Goal: Task Accomplishment & Management: Manage account settings

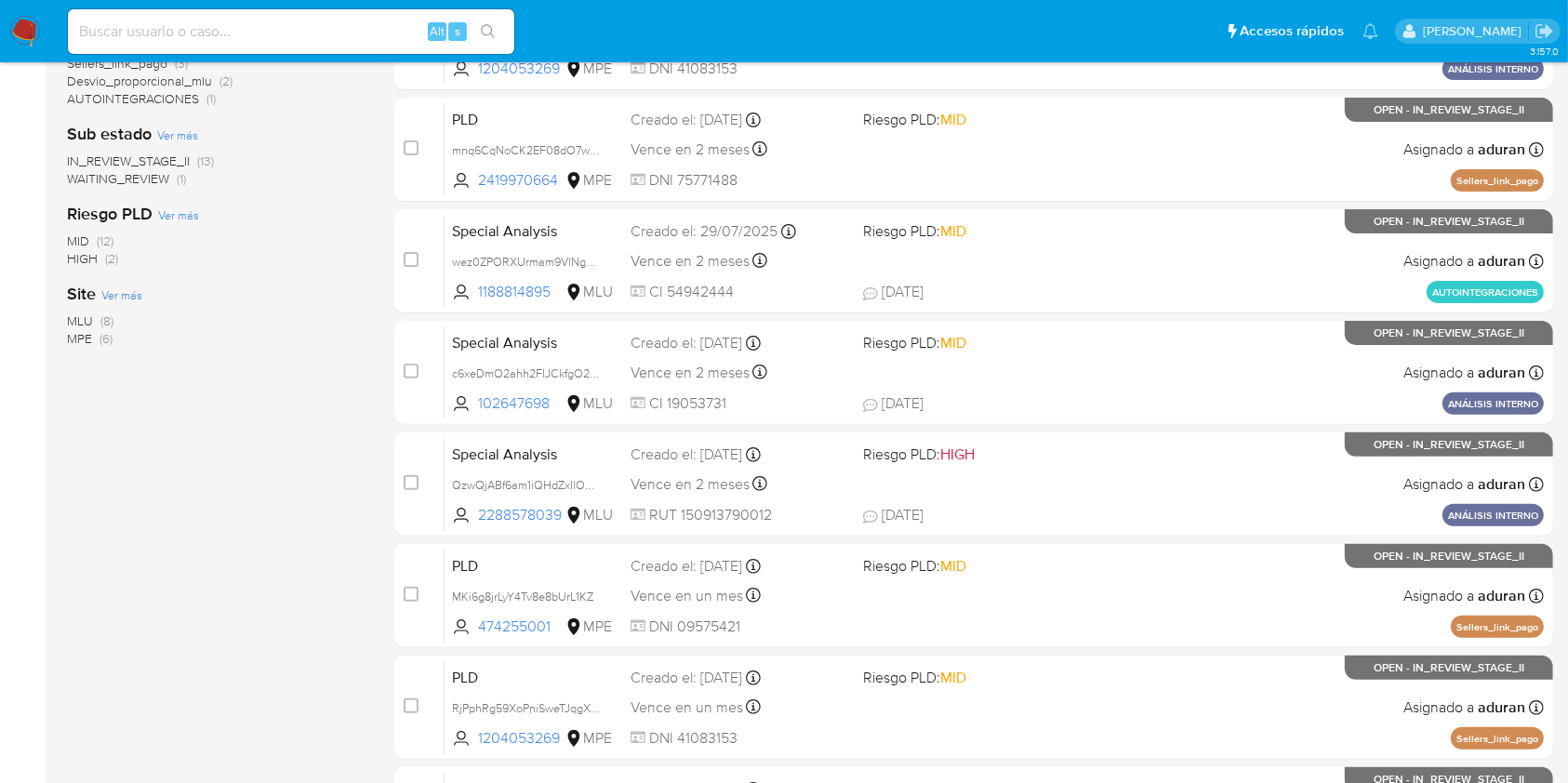
scroll to position [526, 0]
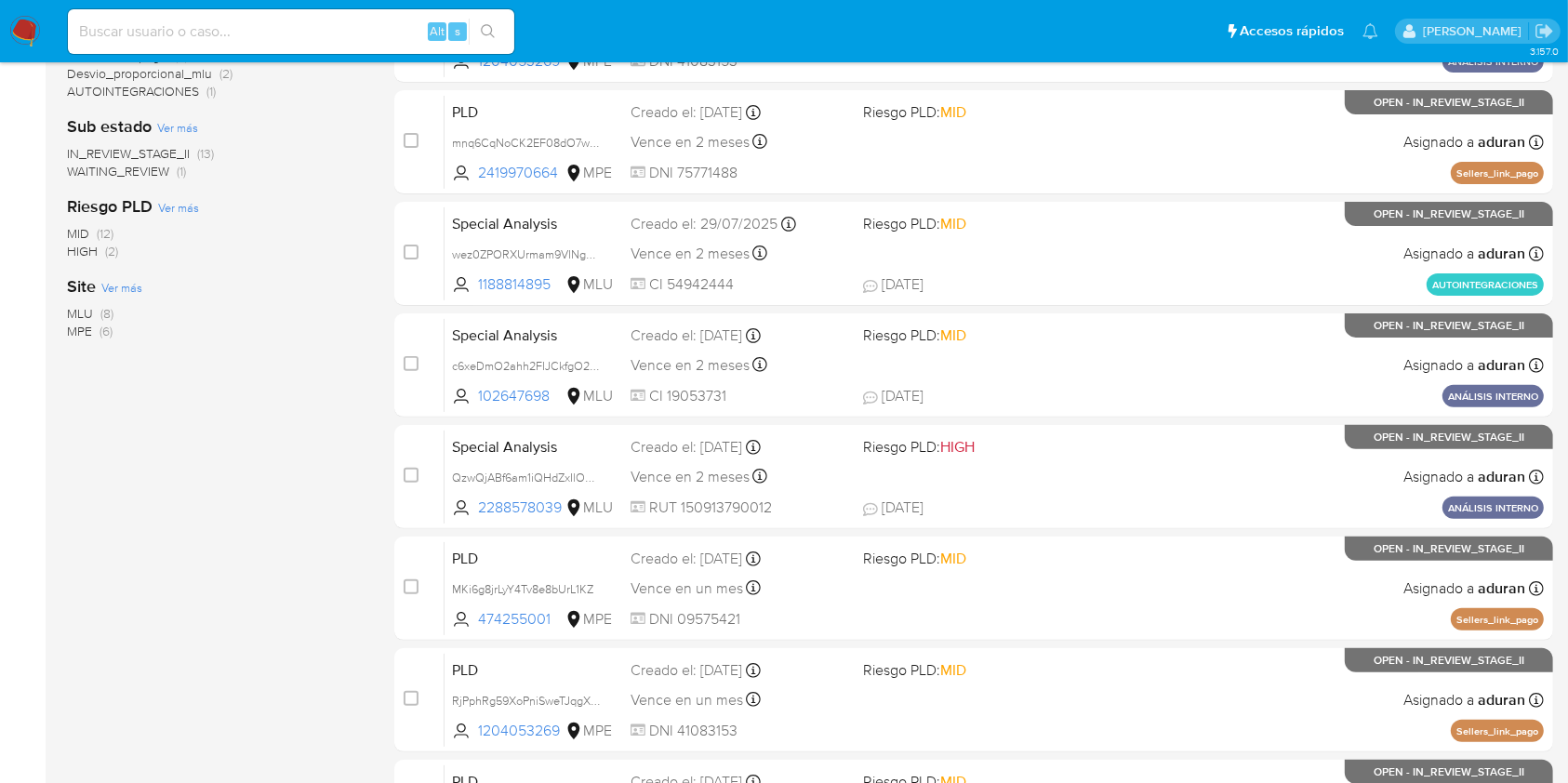
click at [81, 307] on span "MLU" at bounding box center [79, 313] width 26 height 18
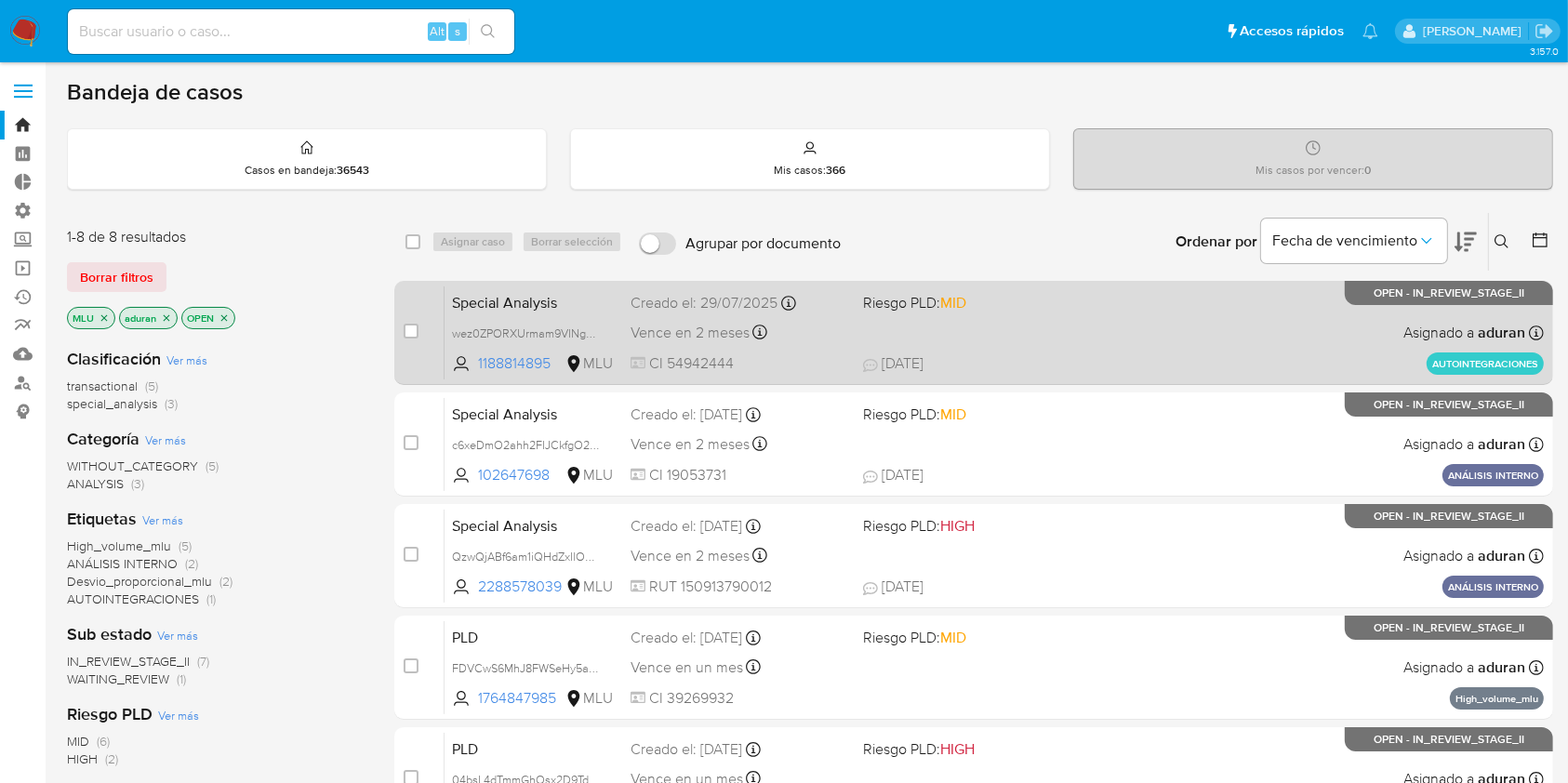
click at [959, 298] on span "MID" at bounding box center [952, 302] width 26 height 21
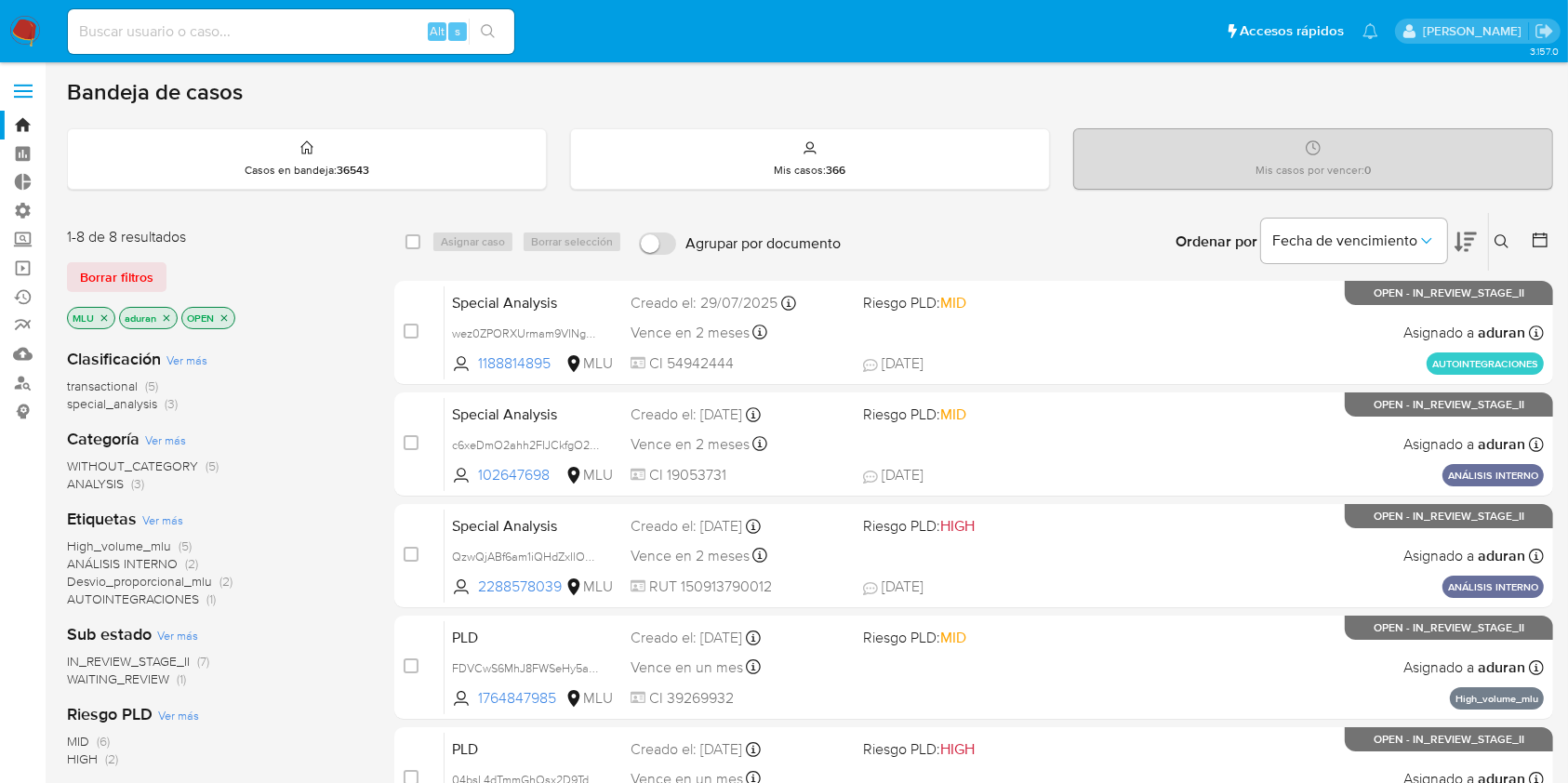
click at [22, 41] on img at bounding box center [25, 32] width 32 height 32
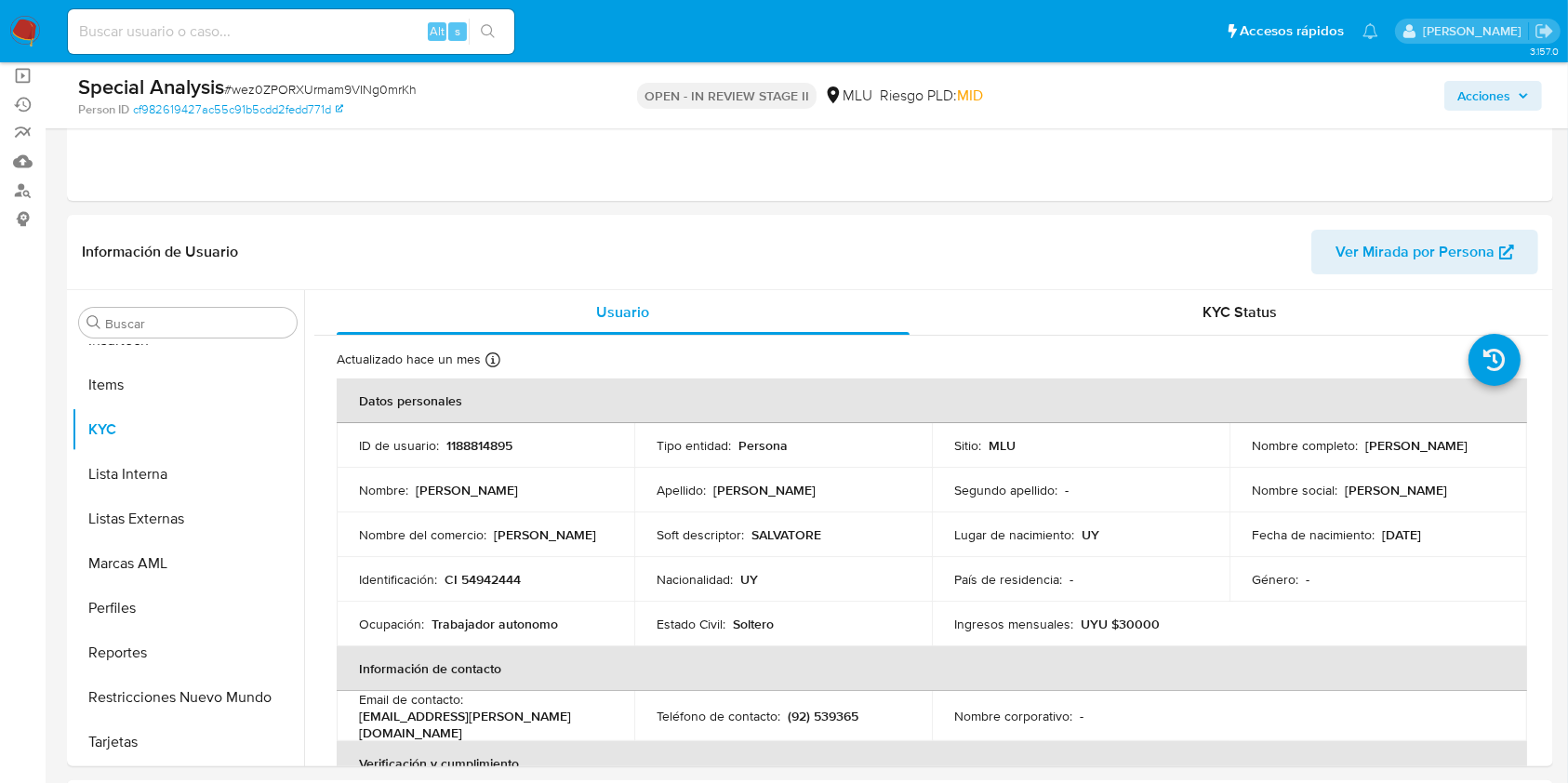
scroll to position [194, 0]
select select "10"
drag, startPoint x: 1445, startPoint y: 449, endPoint x: 1243, endPoint y: 454, distance: 202.1
click at [1243, 454] on td "Nombre completo : Tomas Alberto Lizarralde Sapelli" at bounding box center [1378, 443] width 298 height 45
copy p "[PERSON_NAME] [PERSON_NAME]"
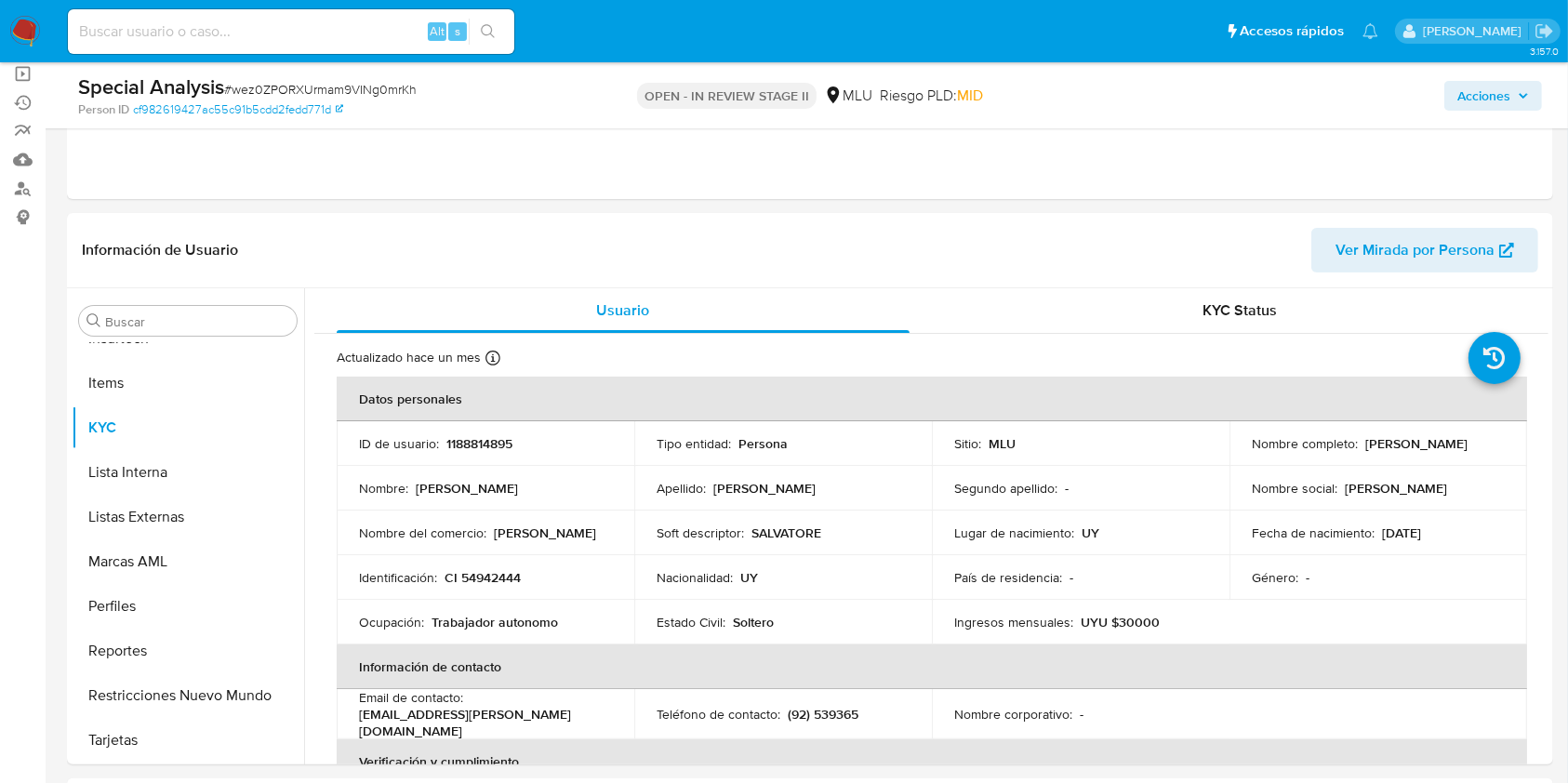
click at [338, 88] on span "# wez0ZPORXUrmam9VINg0mrKh" at bounding box center [320, 89] width 192 height 18
copy span "wez0ZPORXUrmam9VINg0mrKh"
click at [338, 88] on span "# wez0ZPORXUrmam9VINg0mrKh" at bounding box center [320, 89] width 192 height 18
drag, startPoint x: 1443, startPoint y: 446, endPoint x: 1246, endPoint y: 452, distance: 197.1
click at [1251, 452] on div "Nombre completo : Tomas Alberto Lizarralde Sapelli" at bounding box center [1378, 443] width 253 height 16
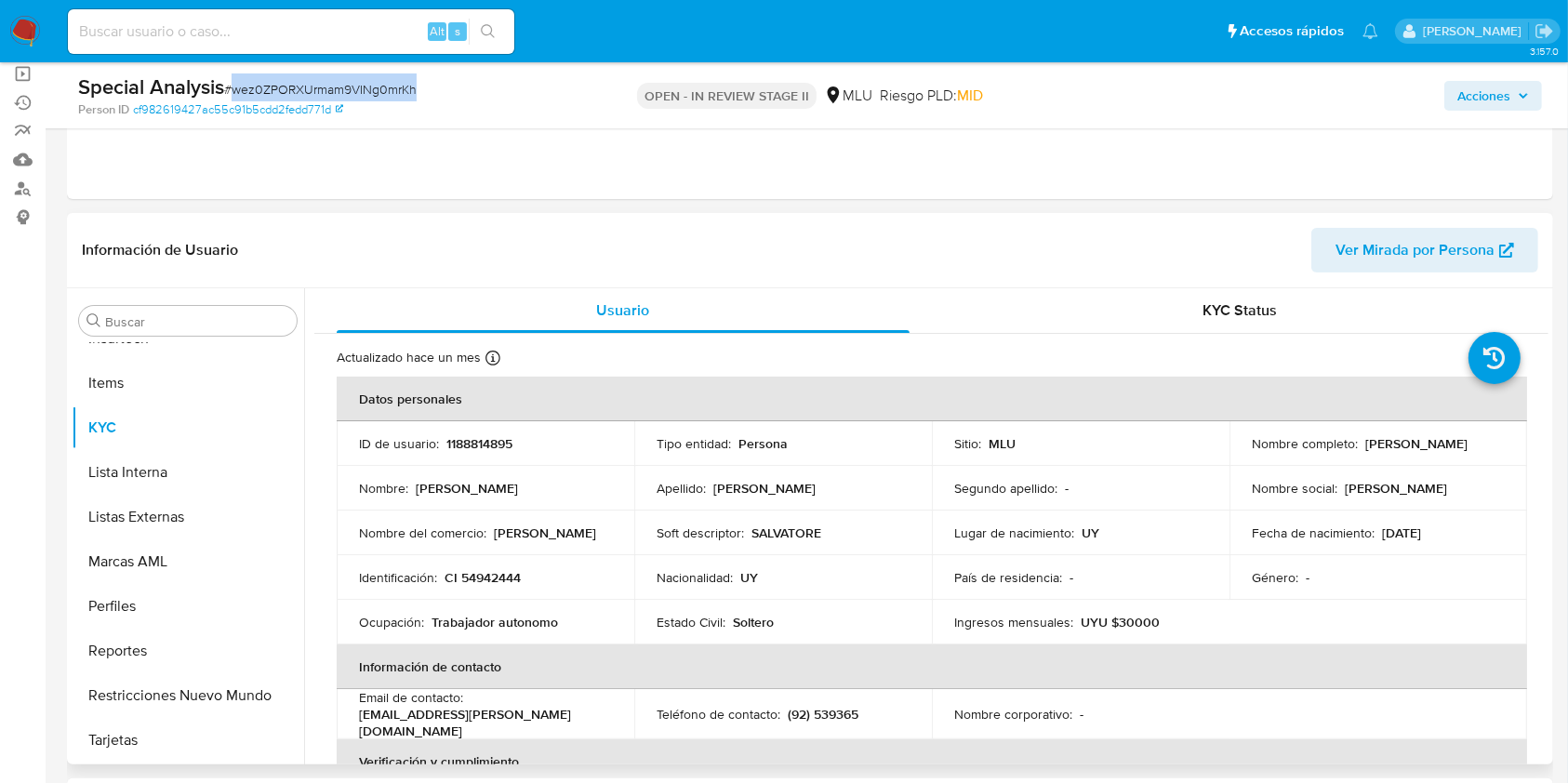
copy p "[PERSON_NAME] [PERSON_NAME]"
click at [1494, 76] on div "Acciones" at bounding box center [1300, 96] width 482 height 44
click at [1479, 110] on div "Acciones" at bounding box center [1300, 96] width 482 height 44
click at [1488, 99] on span "Acciones" at bounding box center [1483, 96] width 53 height 30
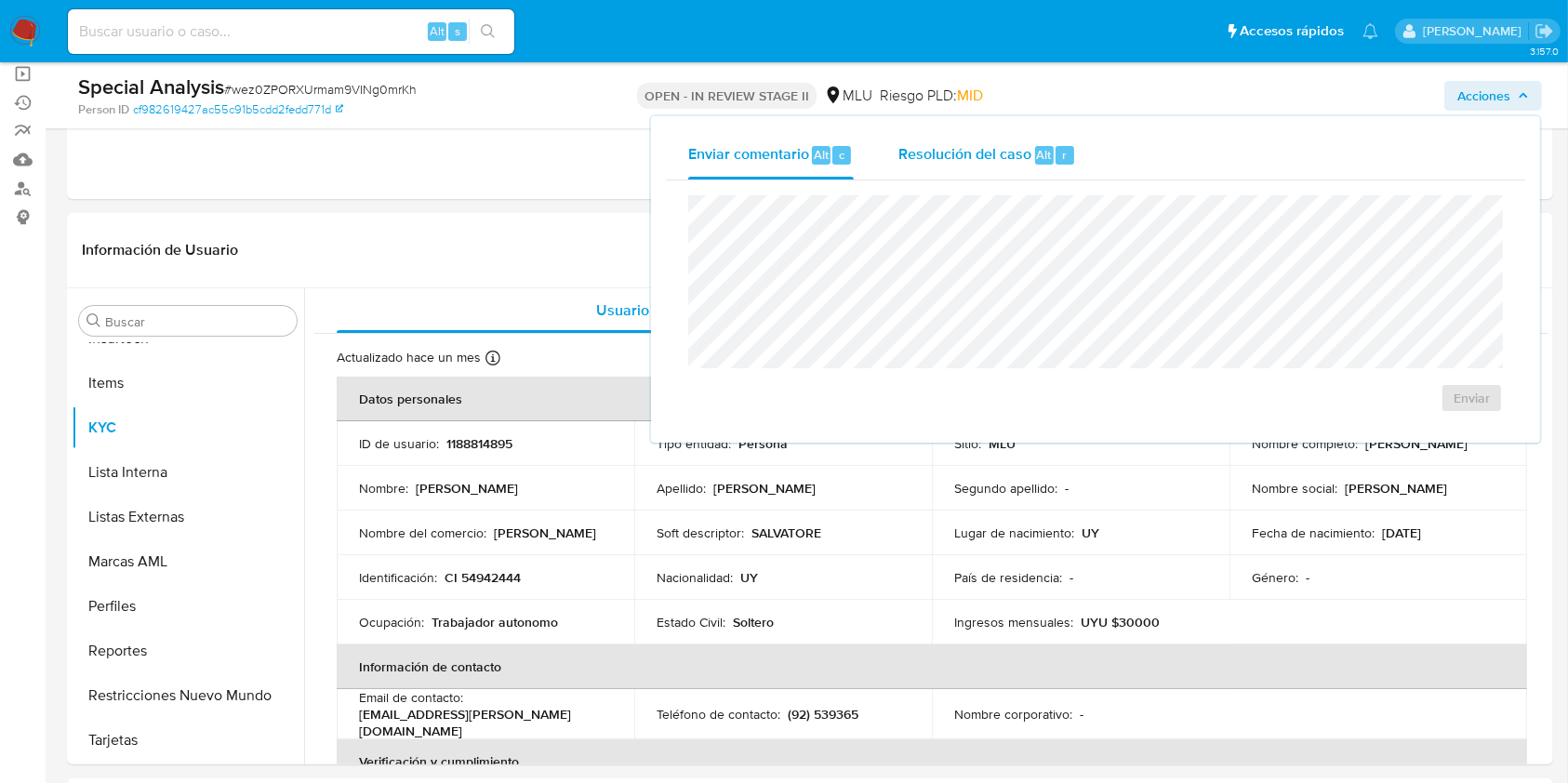
click at [1004, 165] on span "Resolución del caso" at bounding box center [964, 154] width 133 height 21
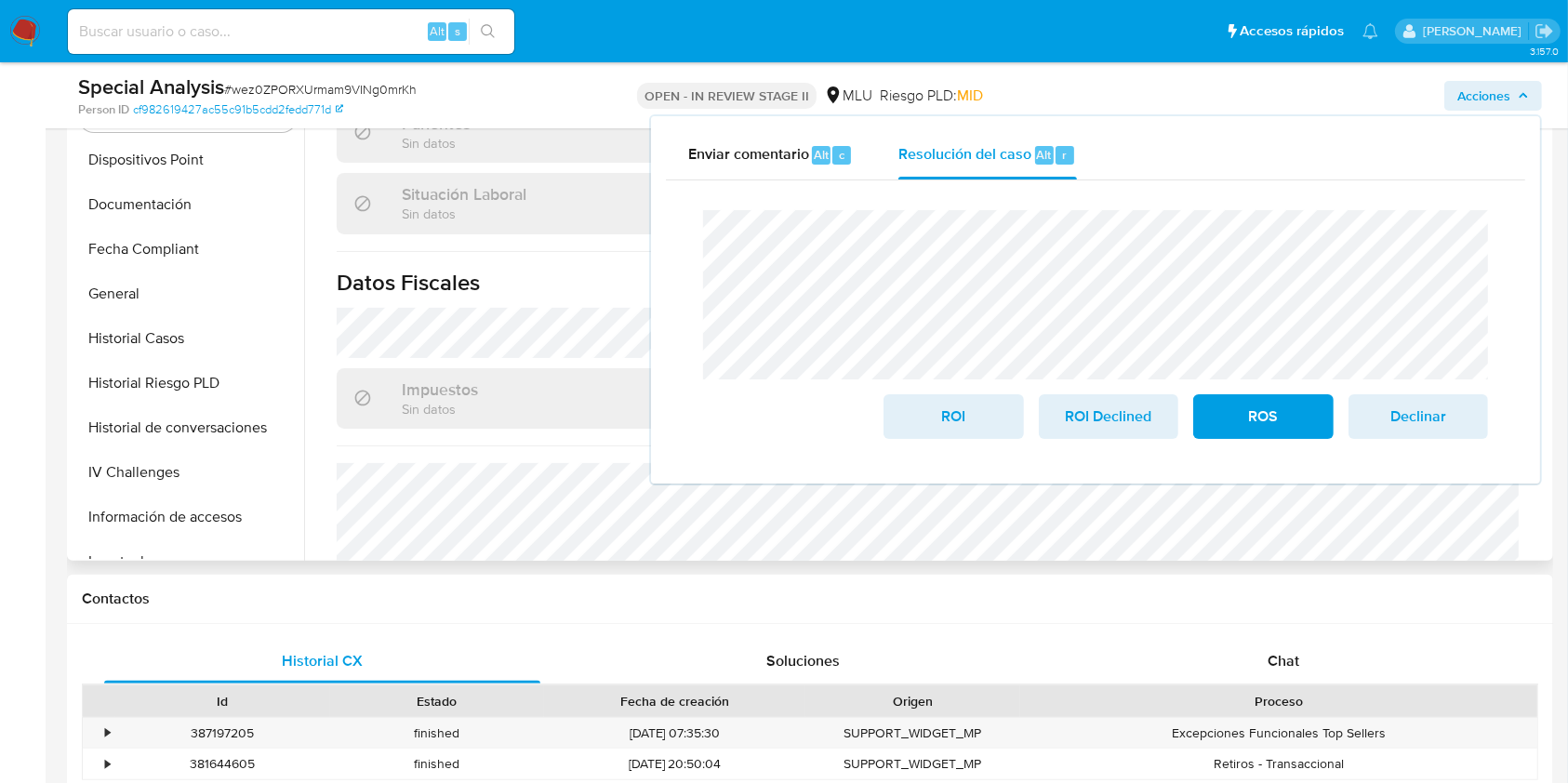
scroll to position [0, 0]
click at [164, 208] on button "Archivos adjuntos" at bounding box center [180, 206] width 217 height 45
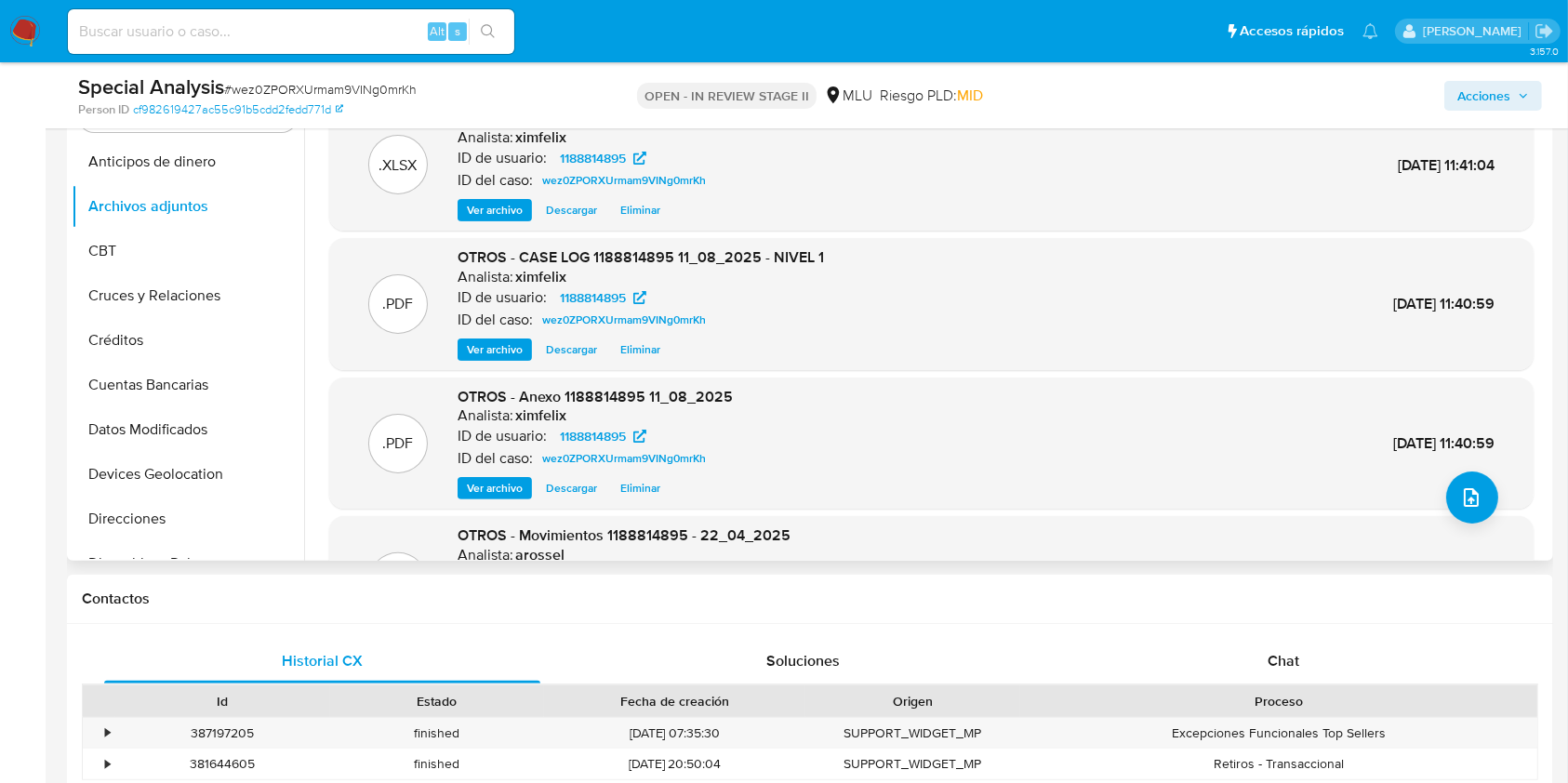
click at [576, 357] on span "Descargar" at bounding box center [571, 349] width 51 height 18
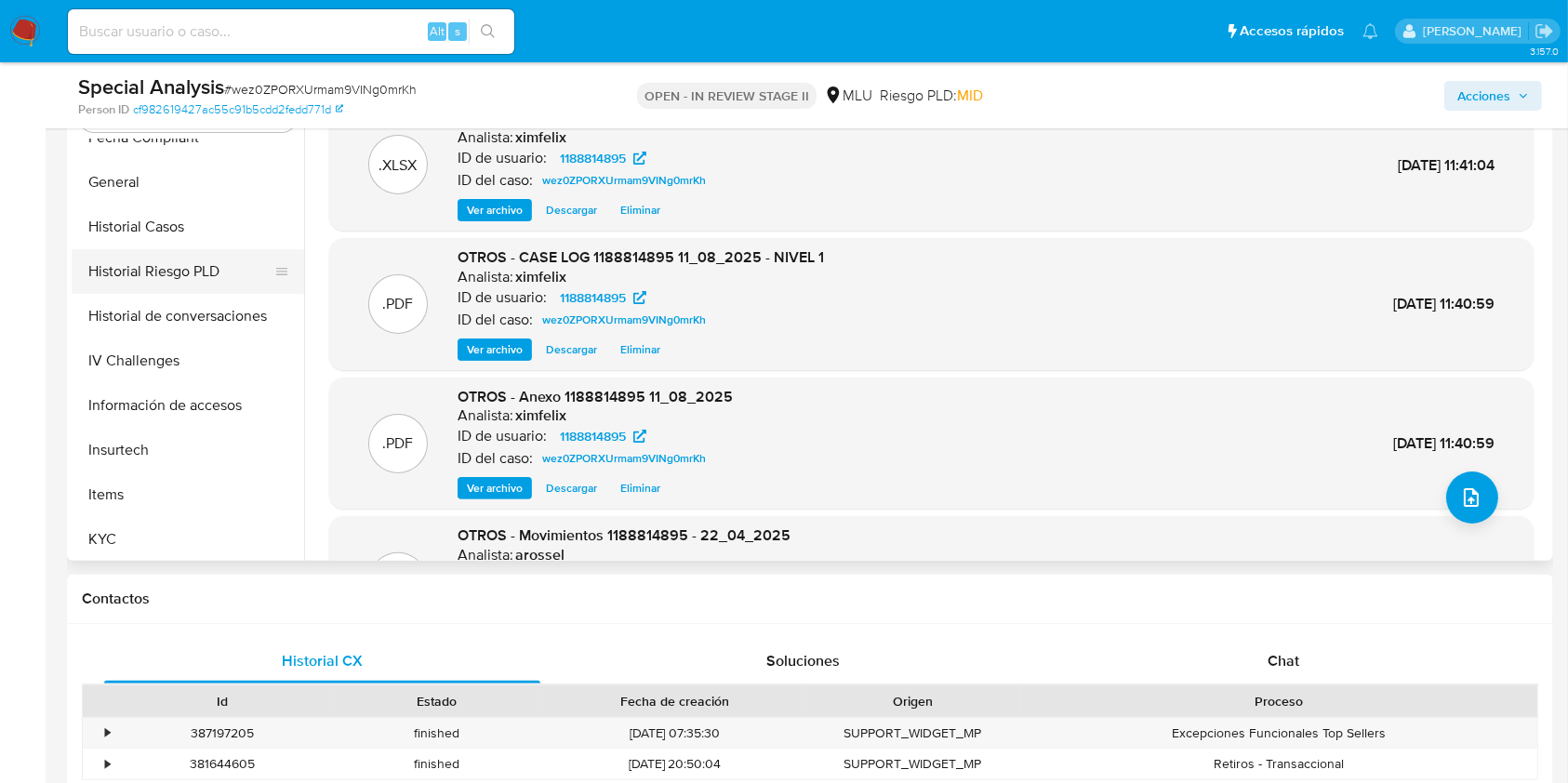
scroll to position [710, 0]
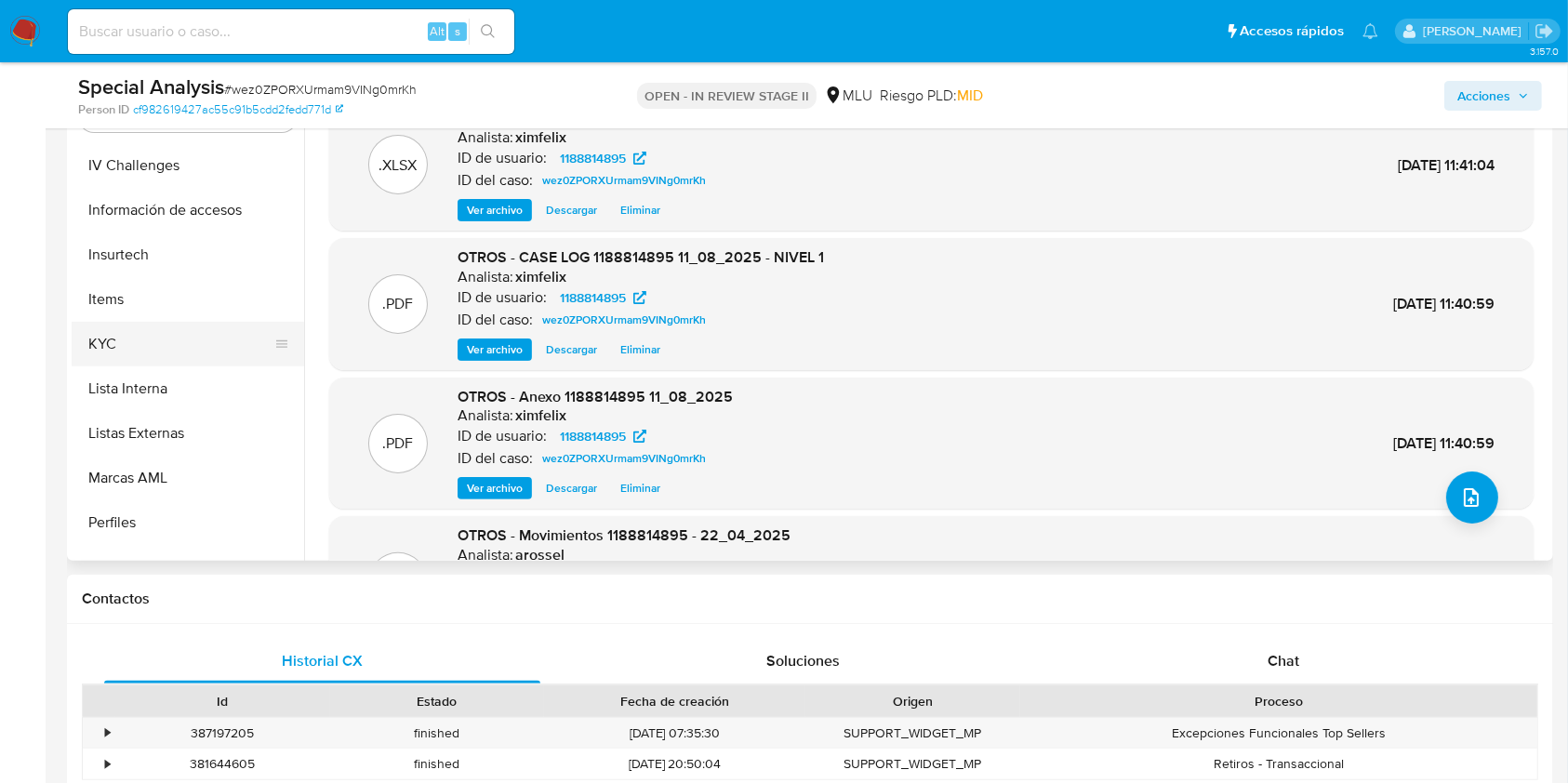
click at [147, 347] on button "KYC" at bounding box center [180, 344] width 217 height 45
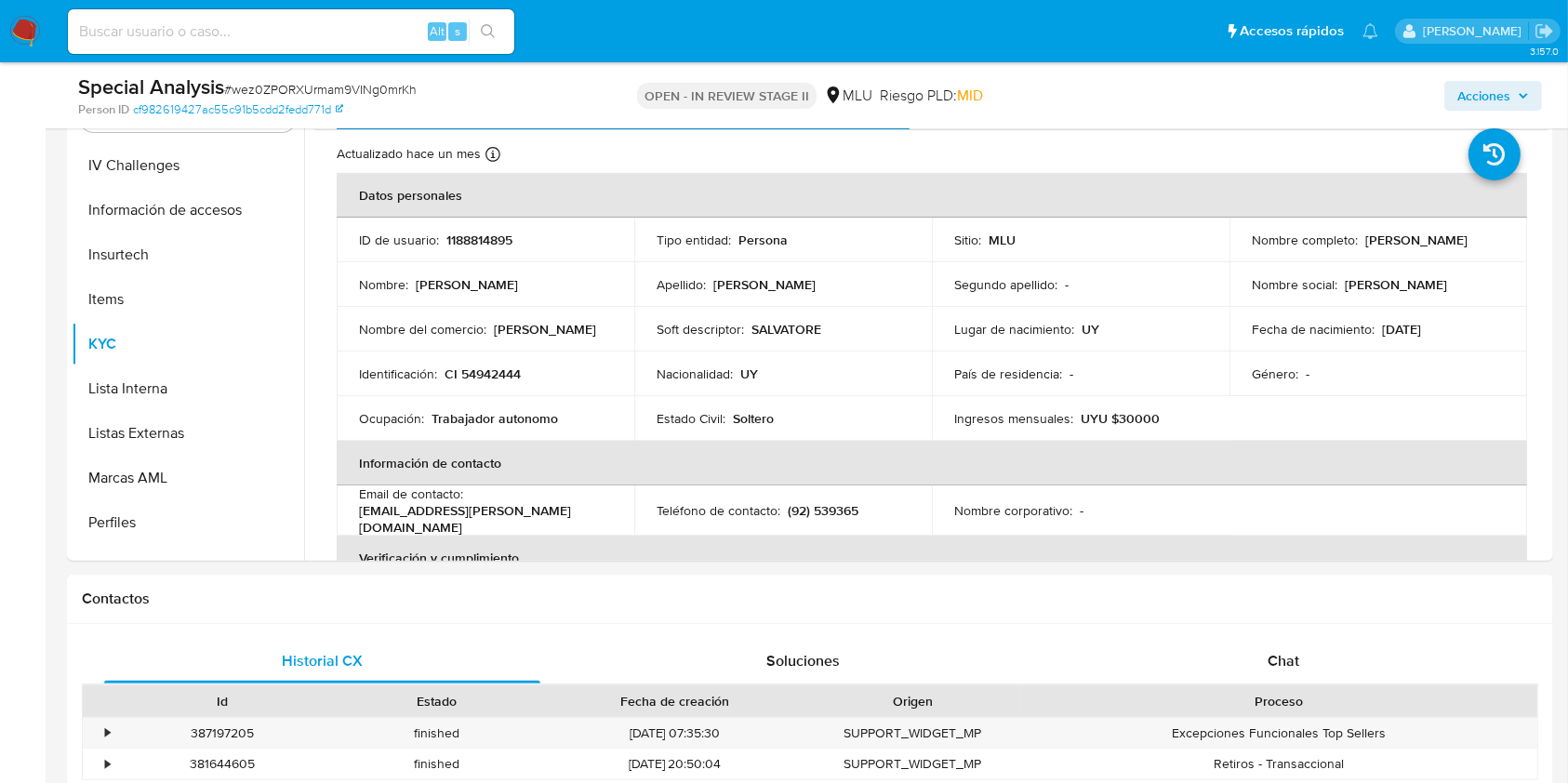
click at [1467, 101] on span "Acciones" at bounding box center [1483, 96] width 53 height 30
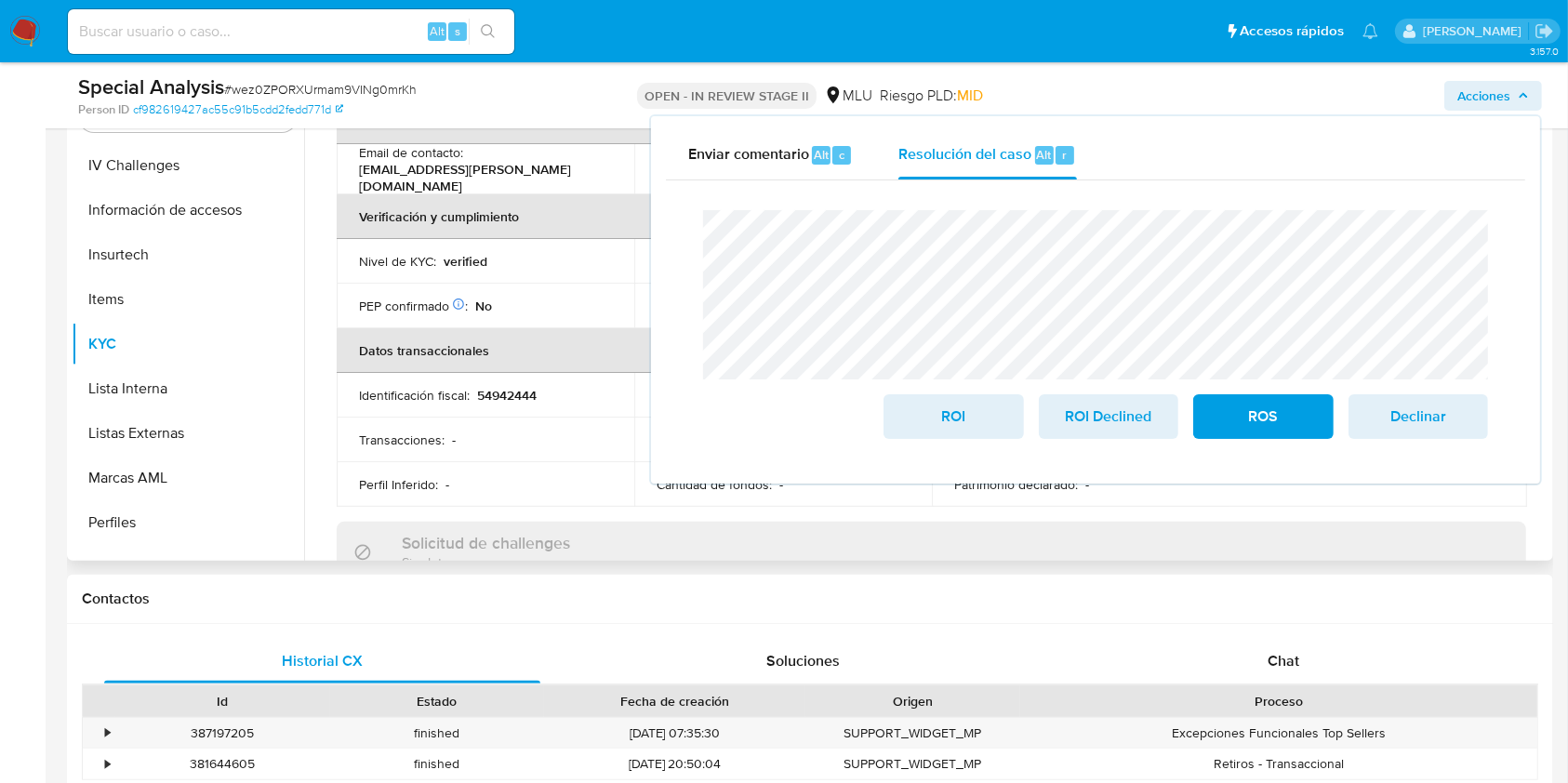
scroll to position [342, 0]
click at [1220, 664] on div "Chat" at bounding box center [1284, 660] width 437 height 45
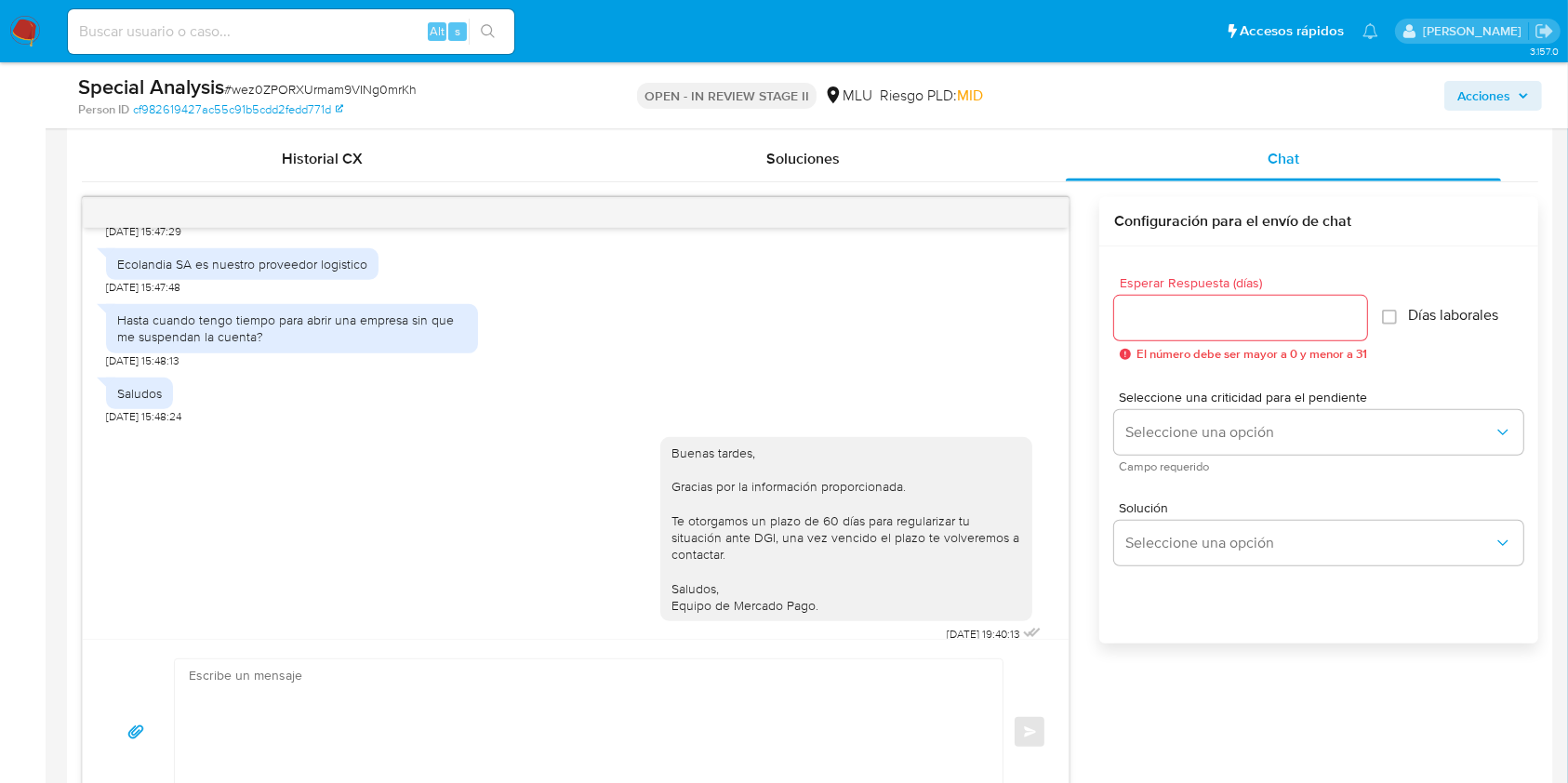
scroll to position [834, 0]
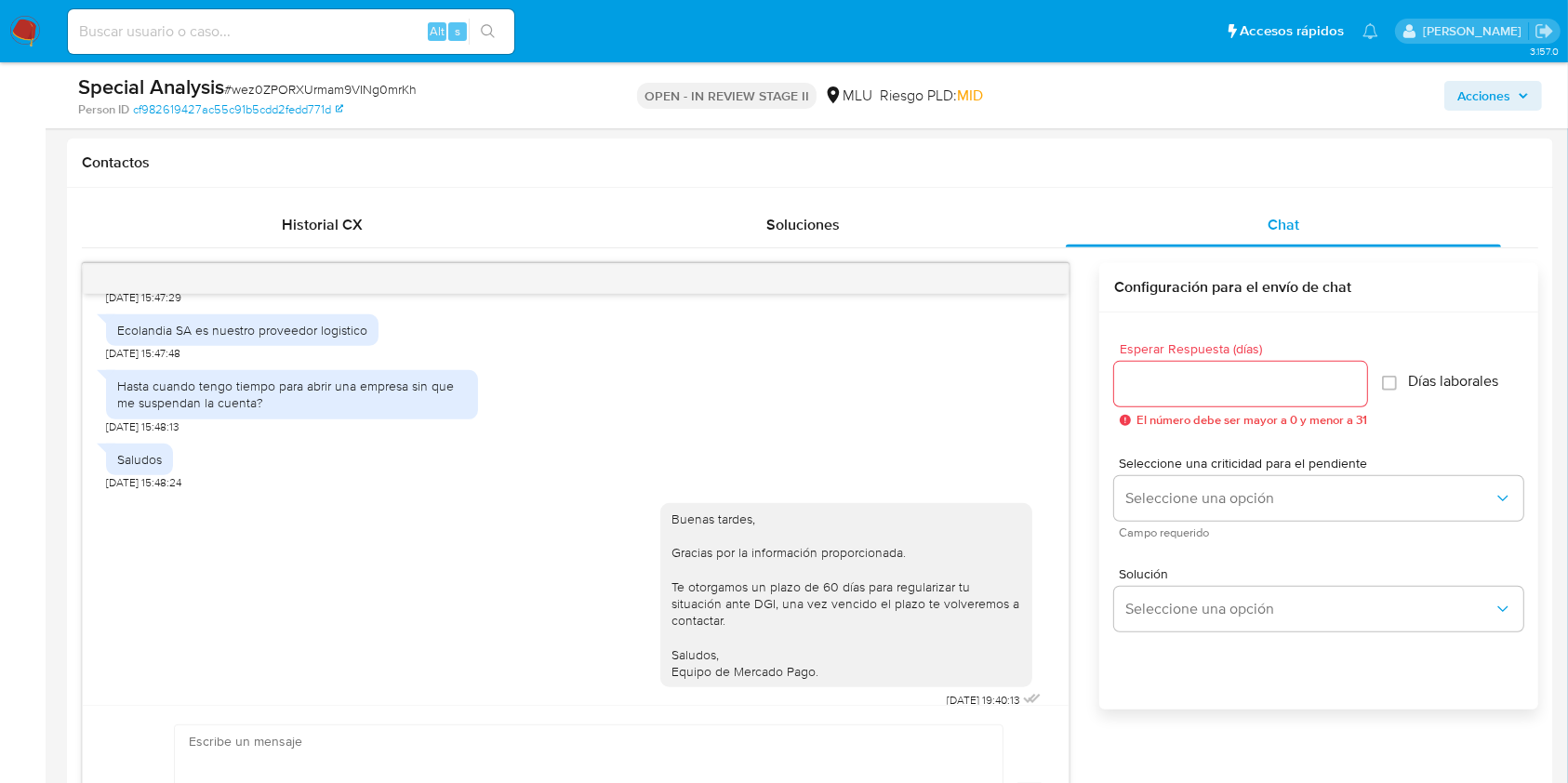
click at [1480, 91] on span "Acciones" at bounding box center [1483, 96] width 53 height 30
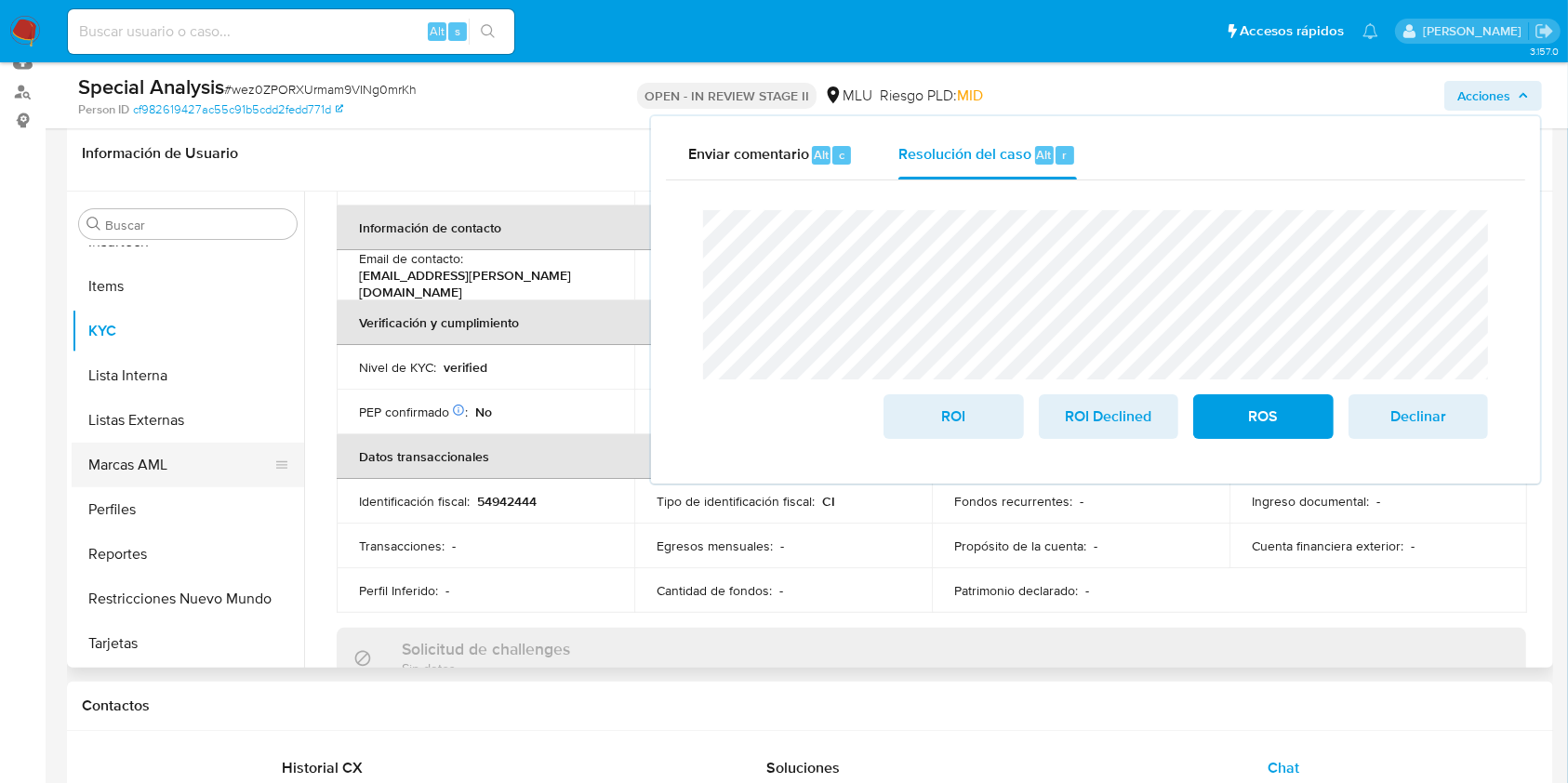
scroll to position [759, 0]
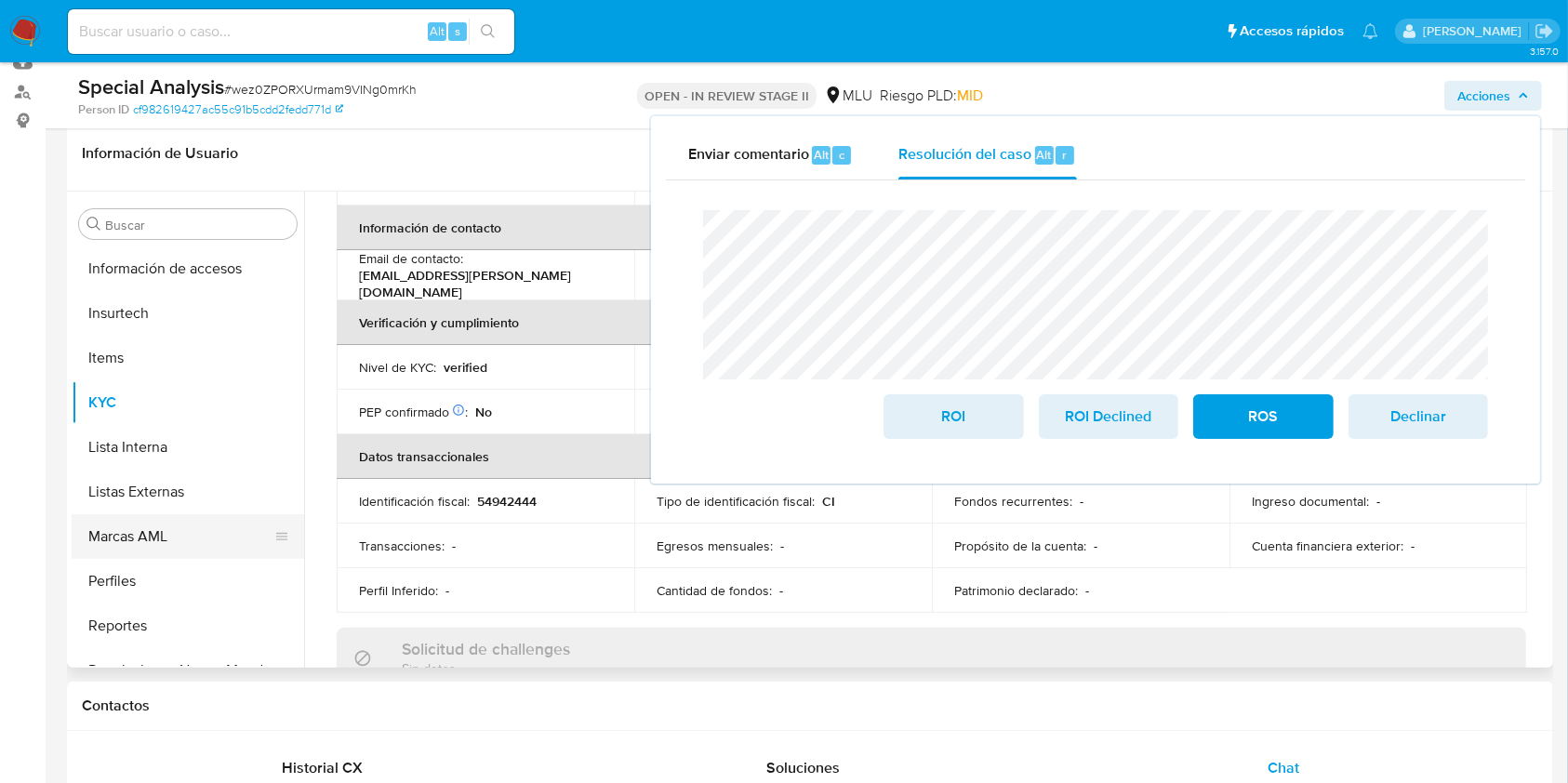
click at [165, 534] on button "Marcas AML" at bounding box center [180, 536] width 217 height 45
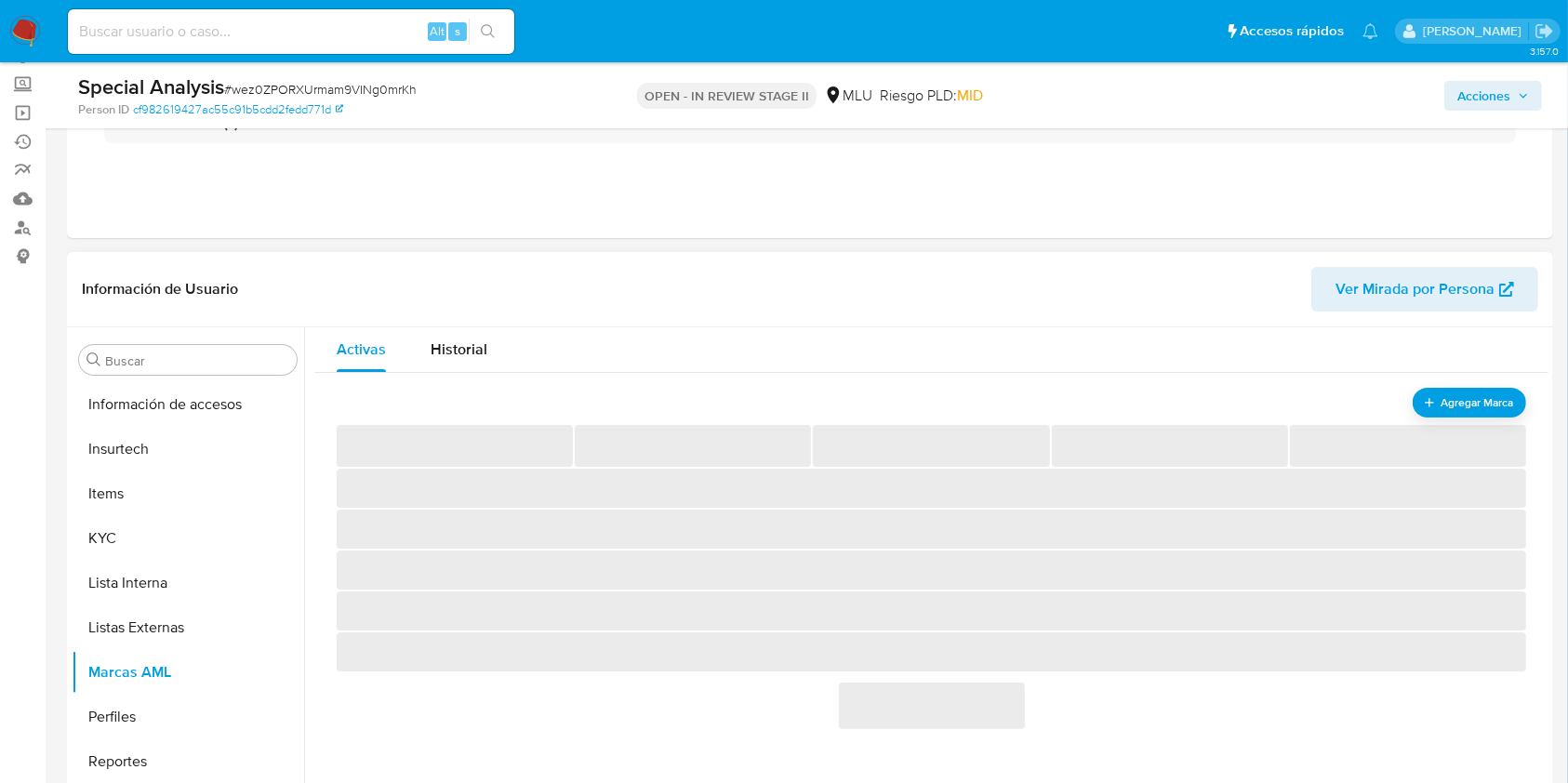
scroll to position [156, 0]
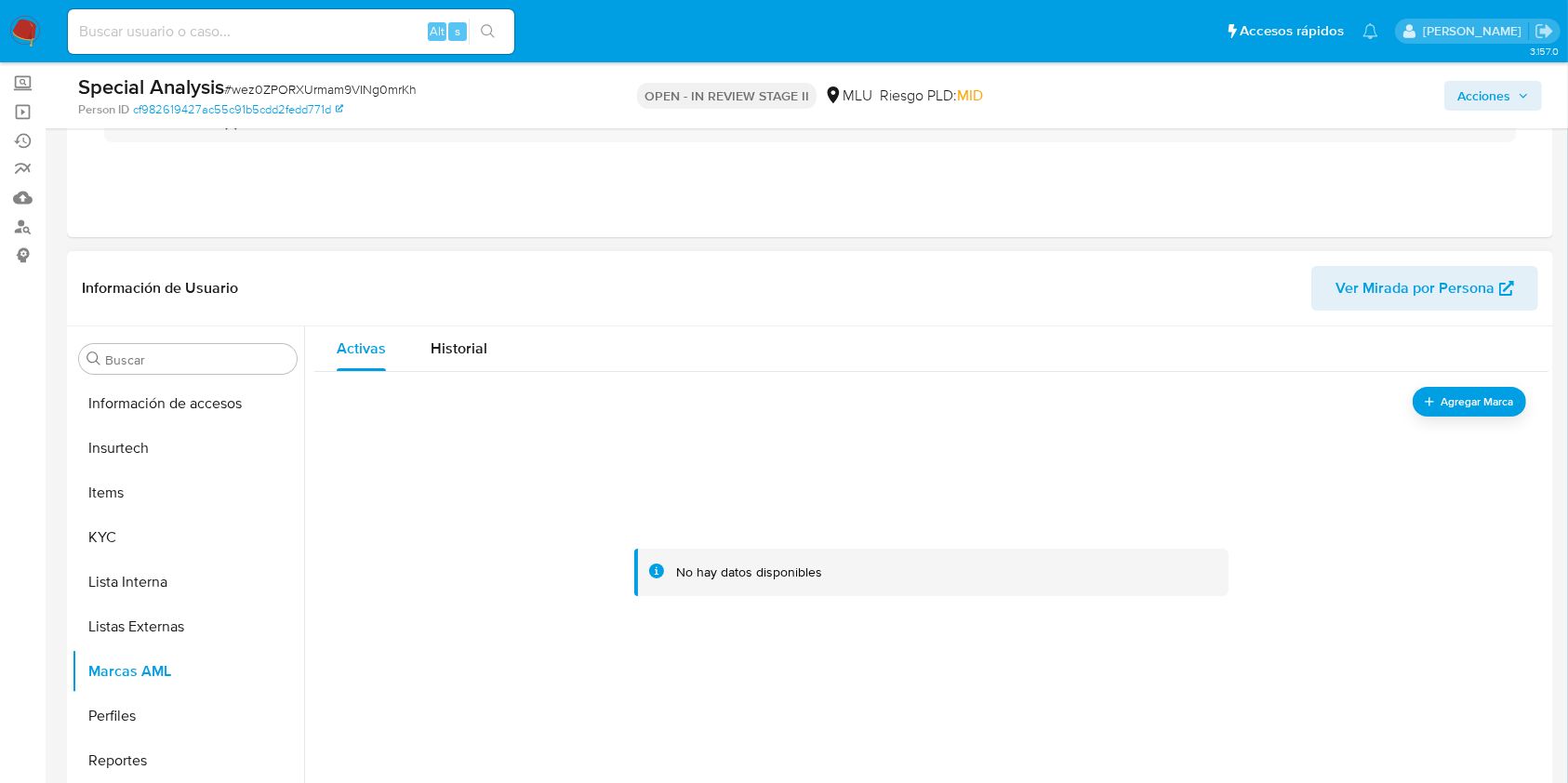
click at [1450, 417] on div at bounding box center [931, 572] width 1189 height 372
click at [1446, 409] on span "Agregar Marca" at bounding box center [1477, 401] width 75 height 23
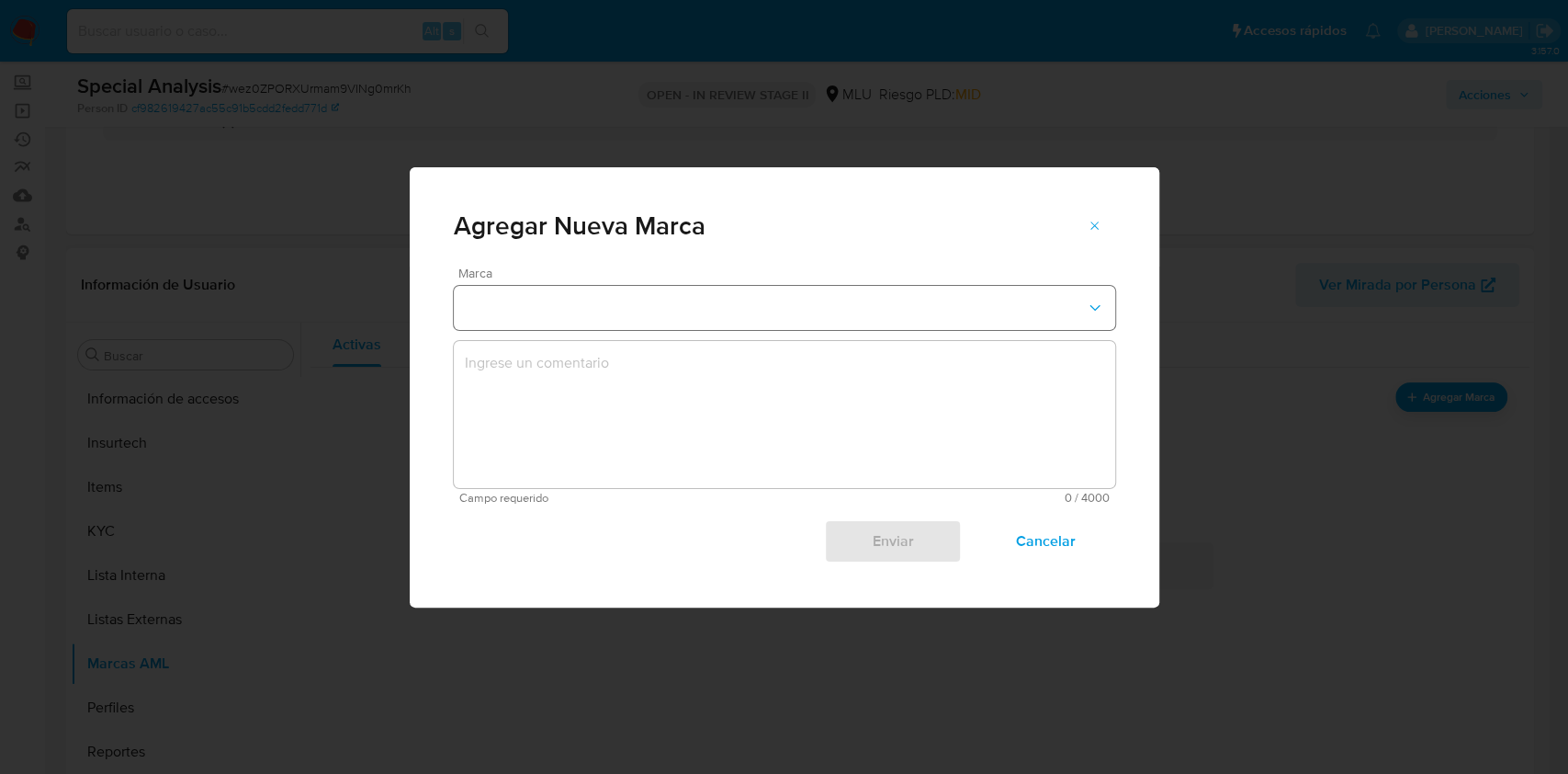
click at [557, 310] on button "marks-modal" at bounding box center [784, 308] width 661 height 44
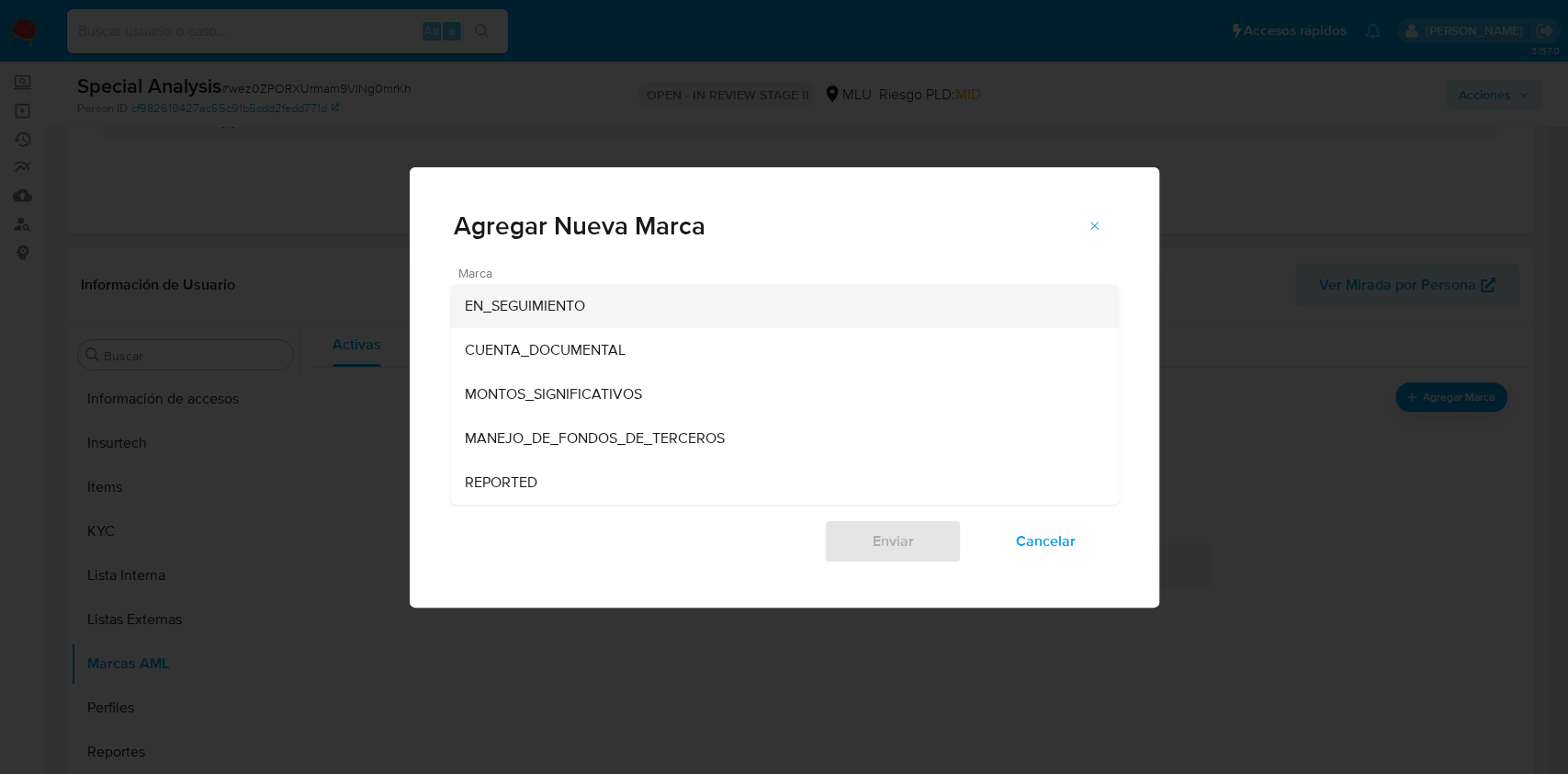
click at [583, 316] on div "EN_SEGUIMIENTO" at bounding box center [779, 306] width 628 height 44
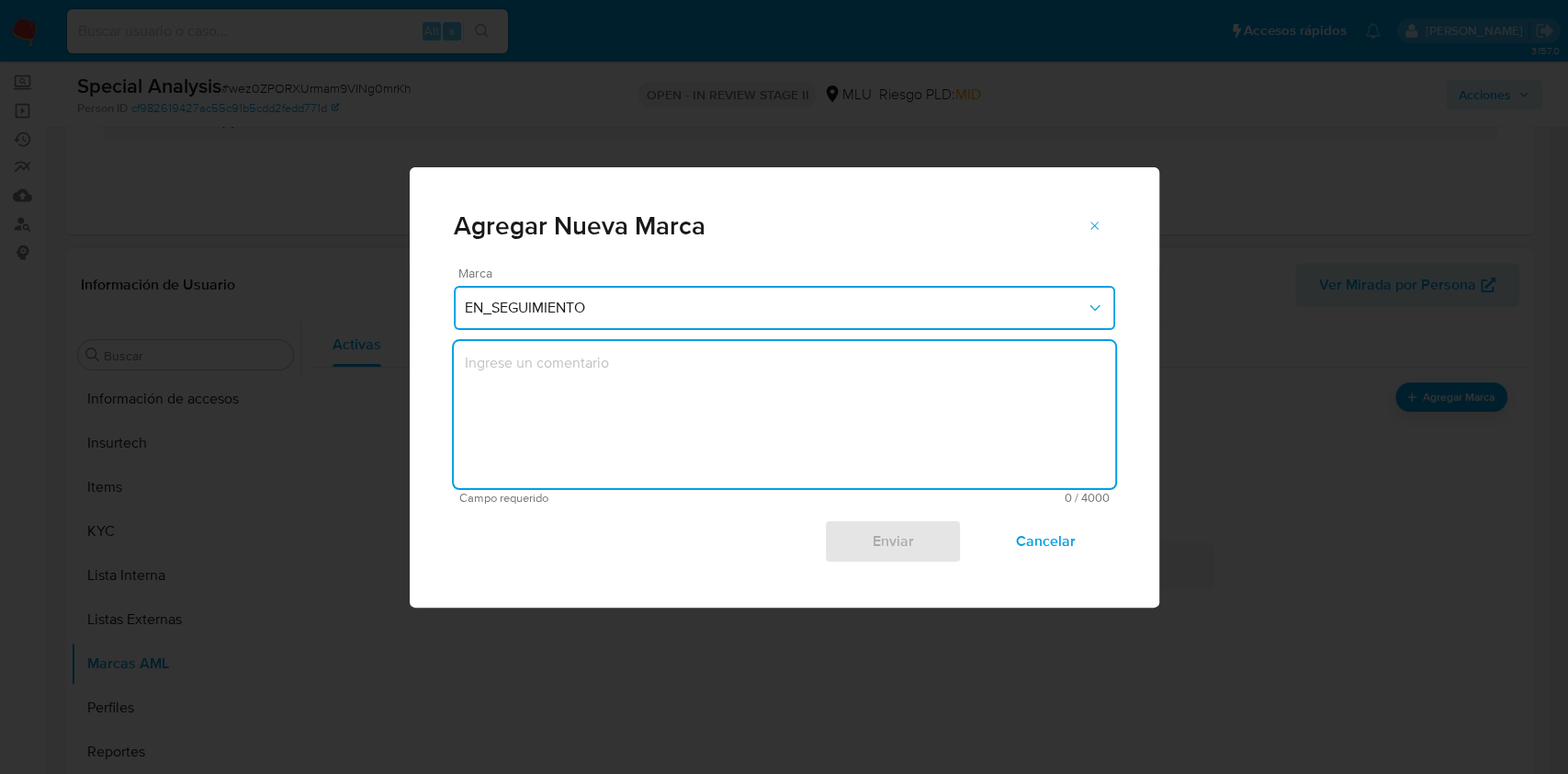
click at [657, 417] on textarea "marks-modal" at bounding box center [784, 413] width 661 height 147
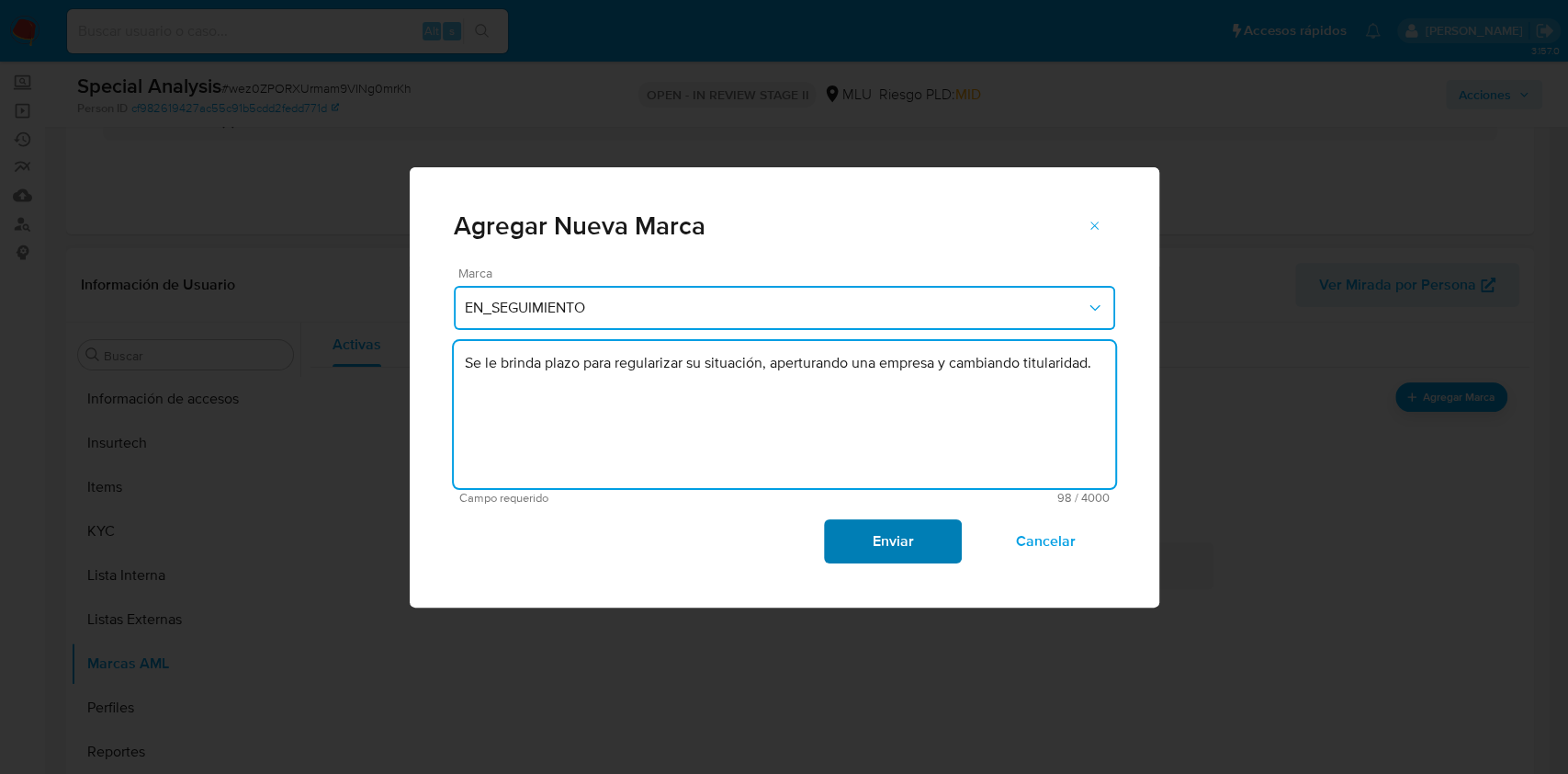
type textarea "Se le brinda plazo para regularizar su situación, aperturando una empresa y cam…"
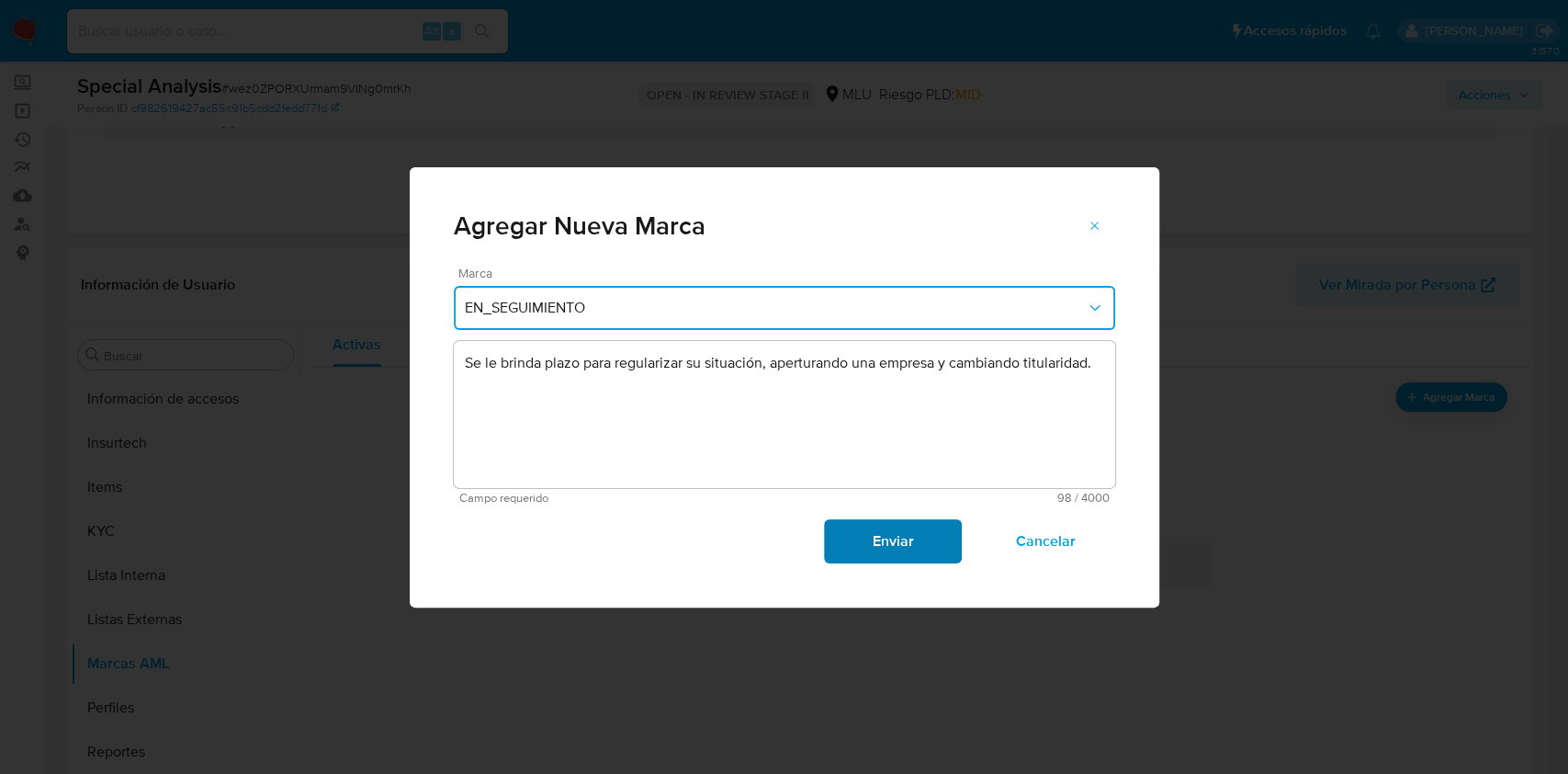
click at [866, 537] on span "Enviar" at bounding box center [893, 541] width 90 height 41
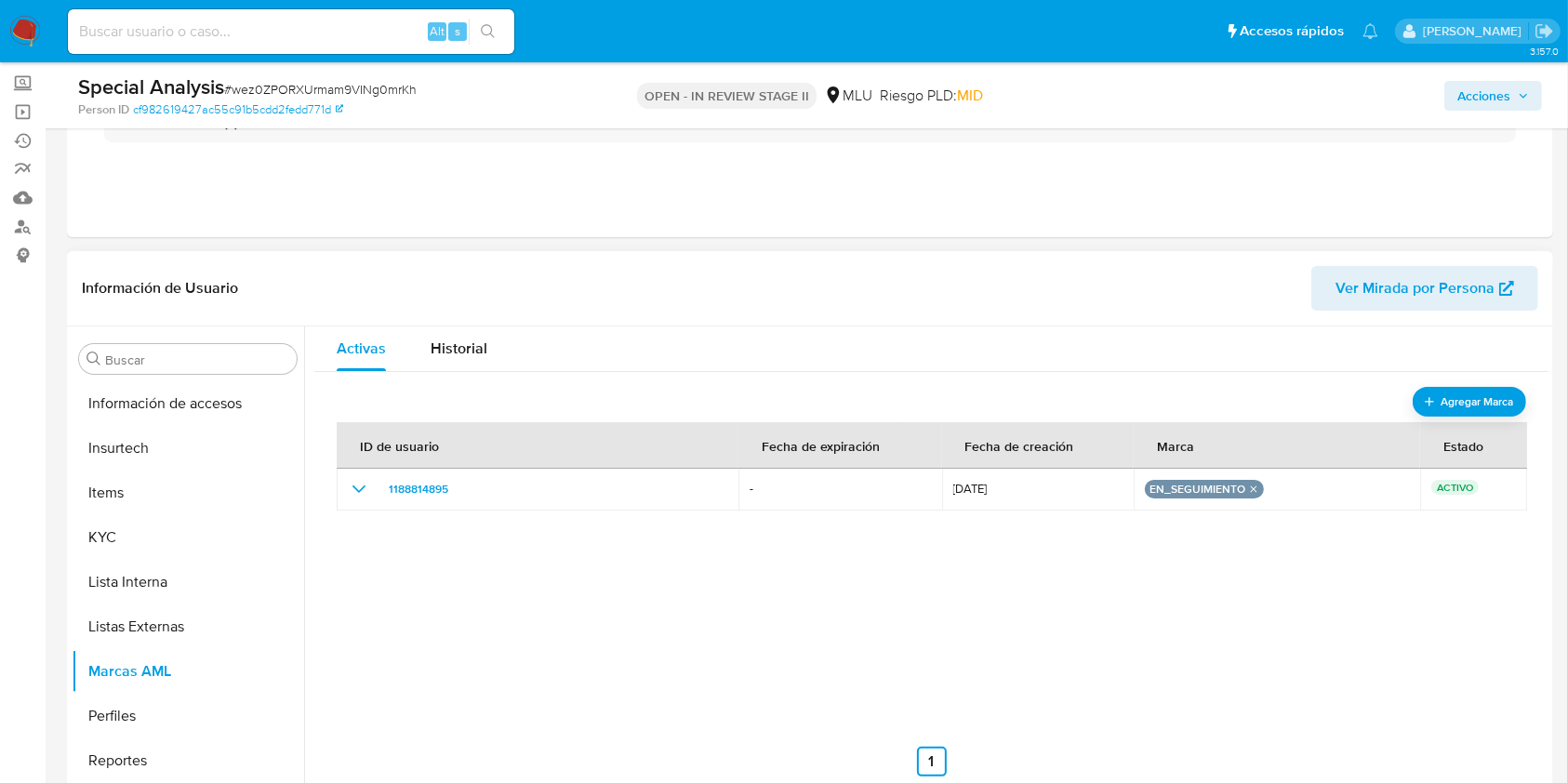
click at [1480, 101] on span "Acciones" at bounding box center [1483, 96] width 53 height 30
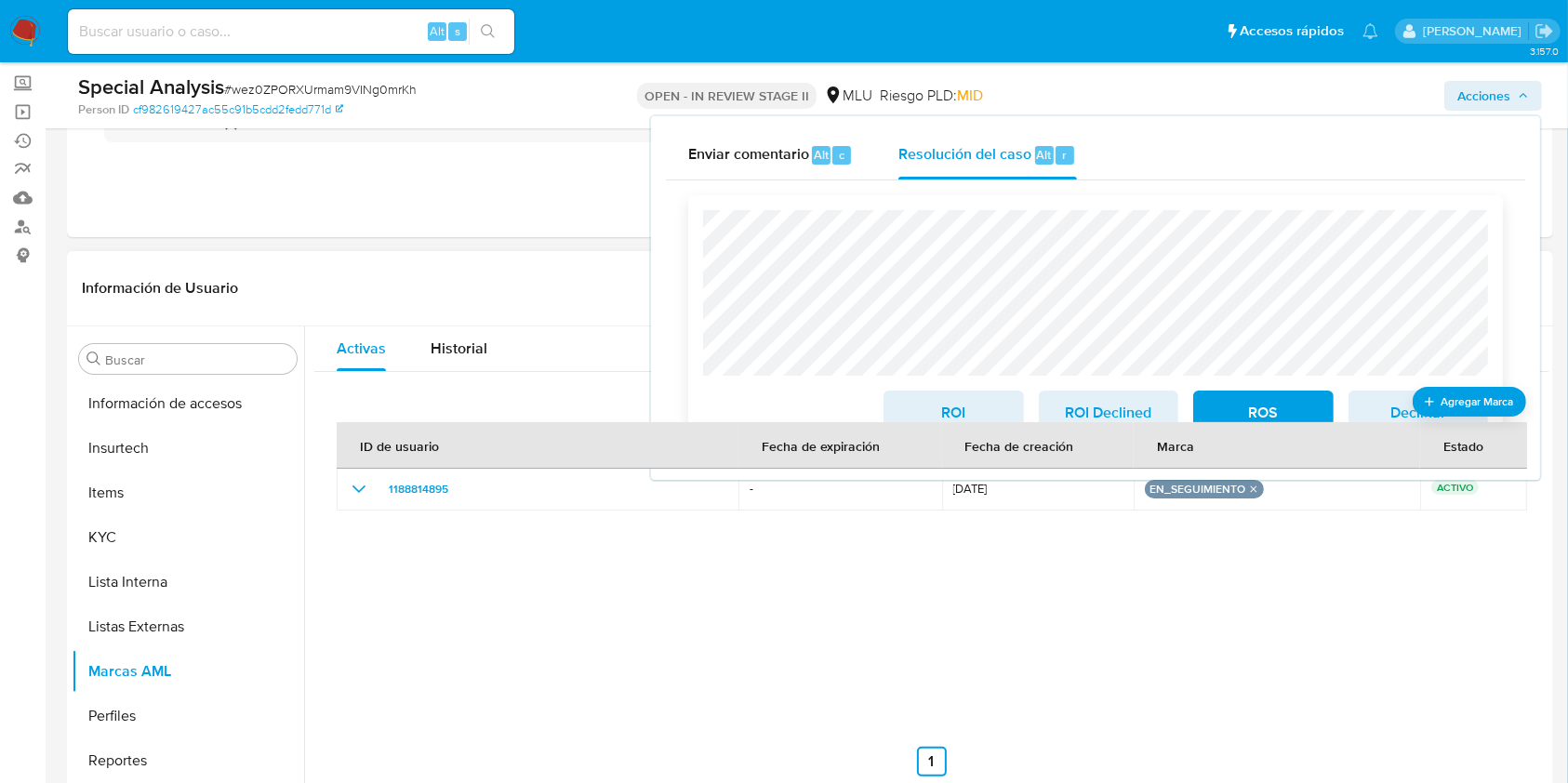
click at [1108, 412] on span "ROI Declined" at bounding box center [1108, 413] width 91 height 41
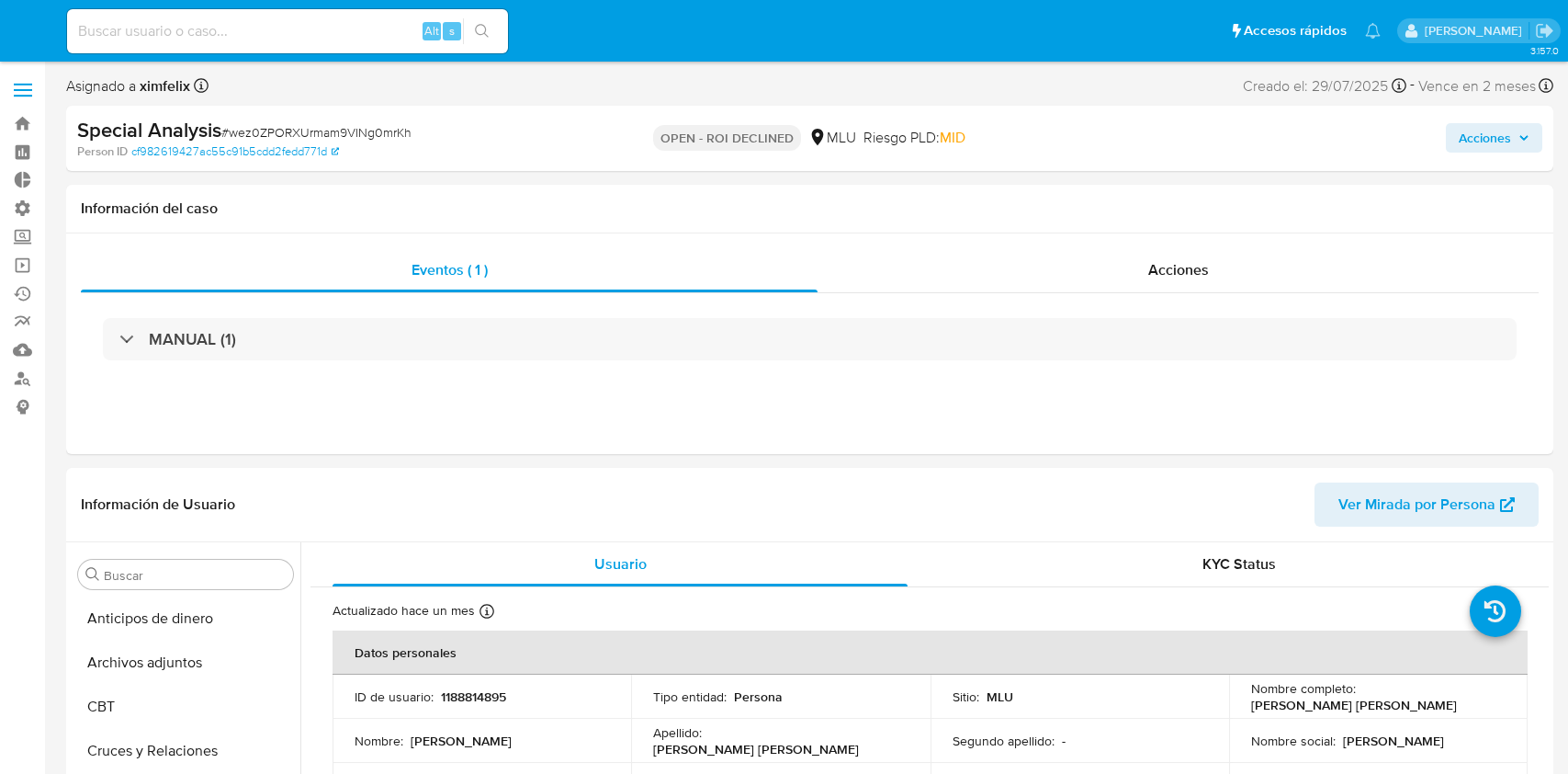
select select "10"
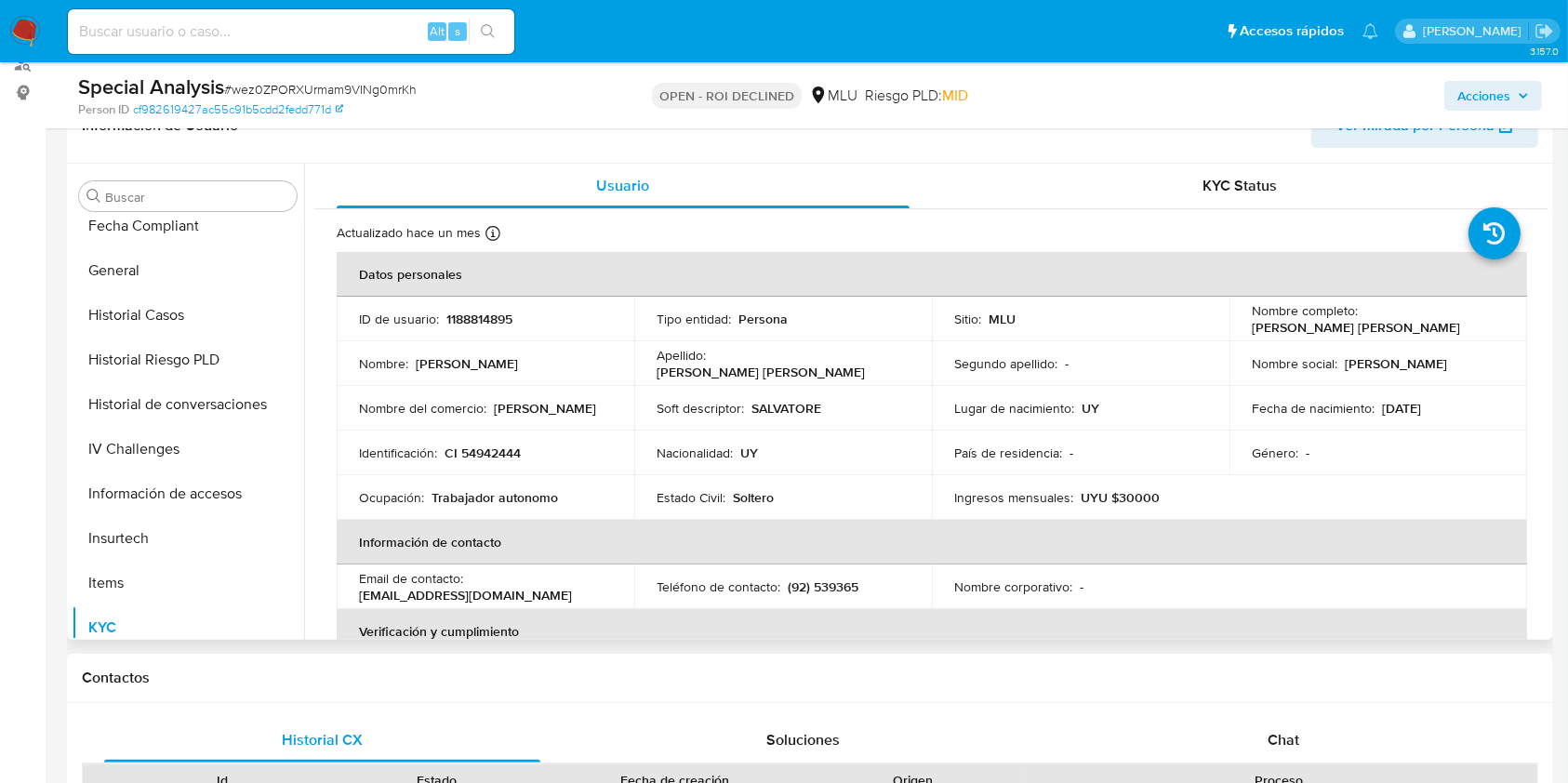
scroll to position [504, 0]
click at [183, 319] on button "Historial Casos" at bounding box center [180, 316] width 217 height 45
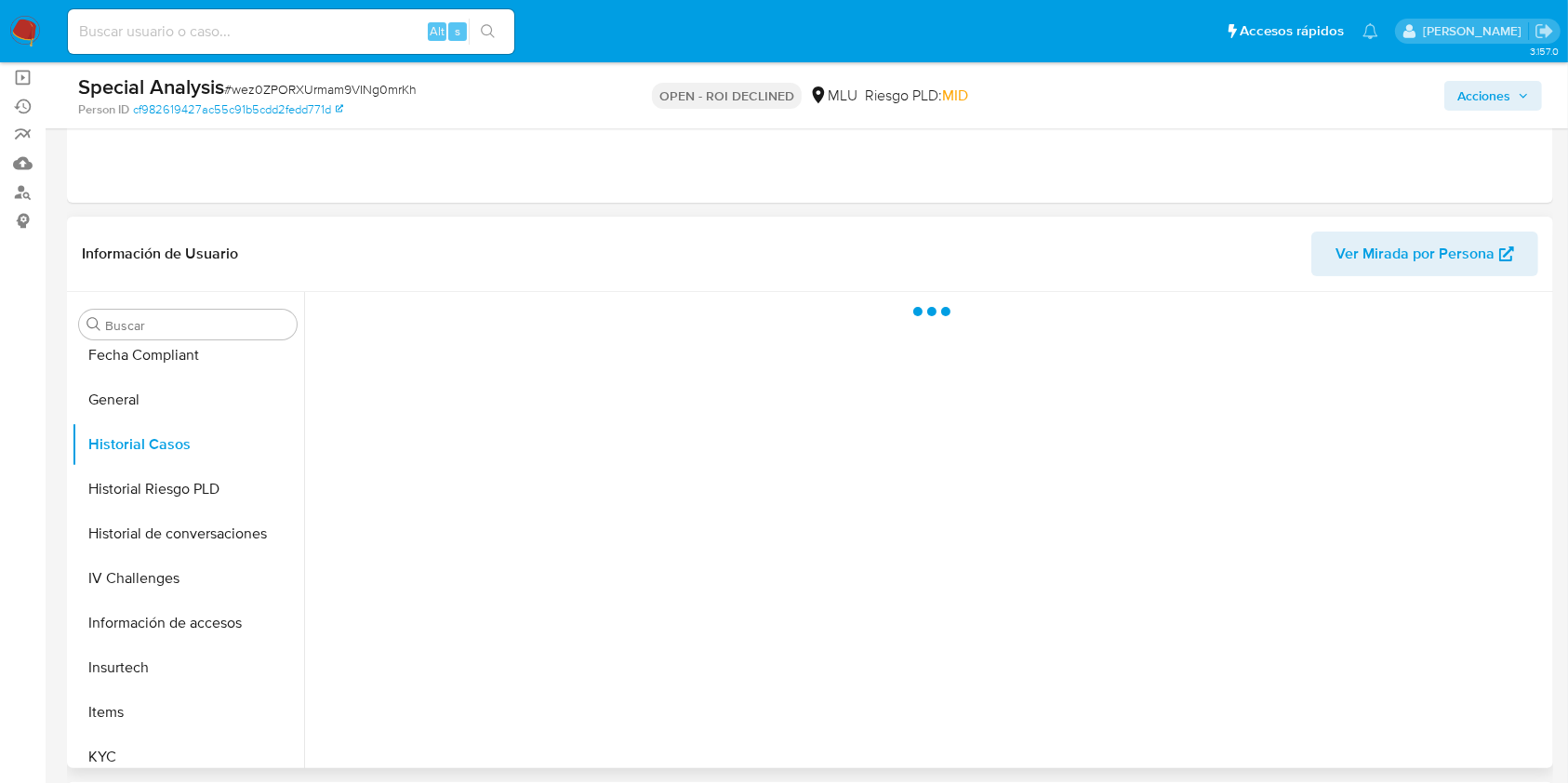
scroll to position [190, 0]
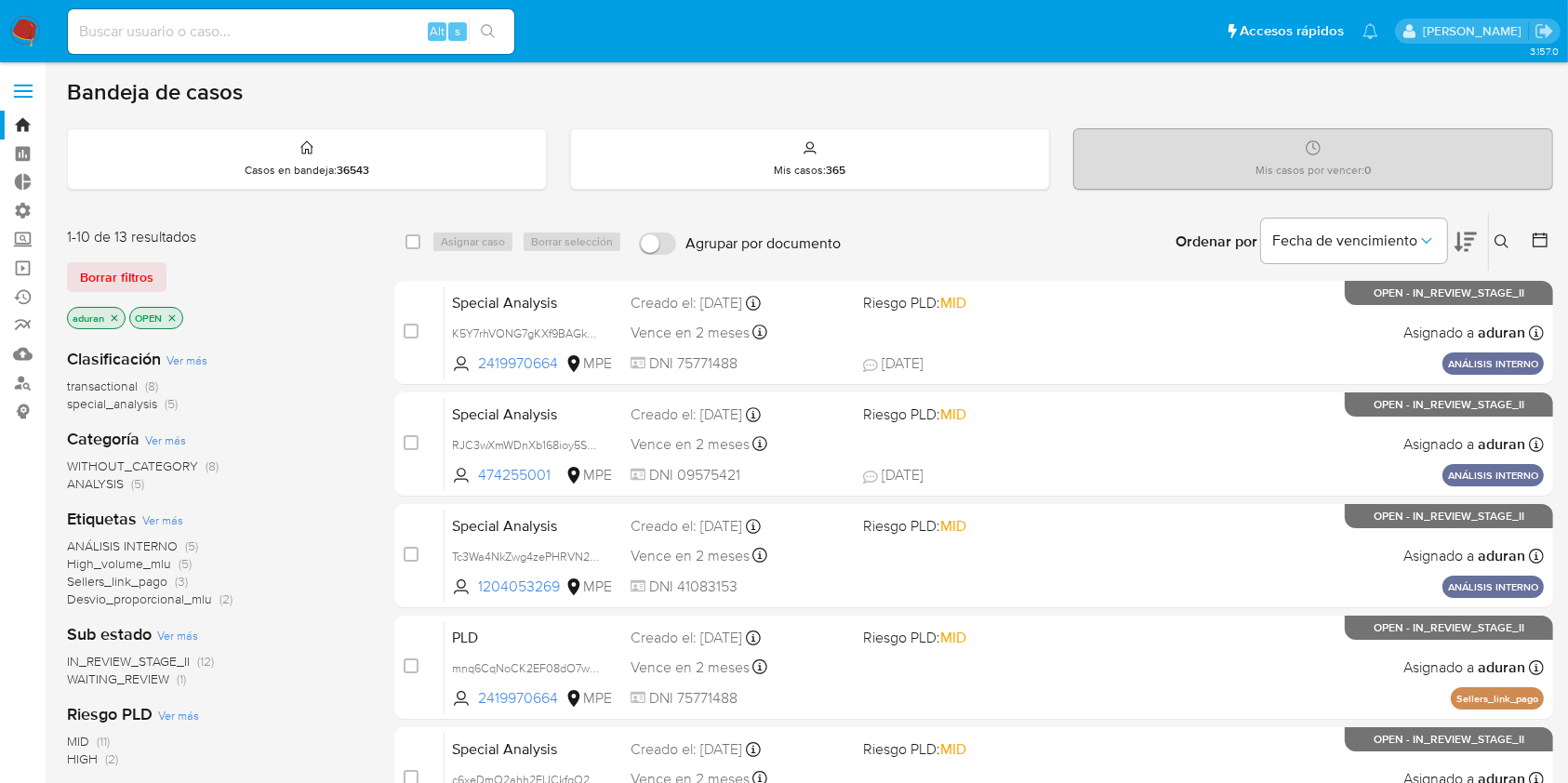
click at [1467, 236] on icon at bounding box center [1465, 242] width 22 height 19
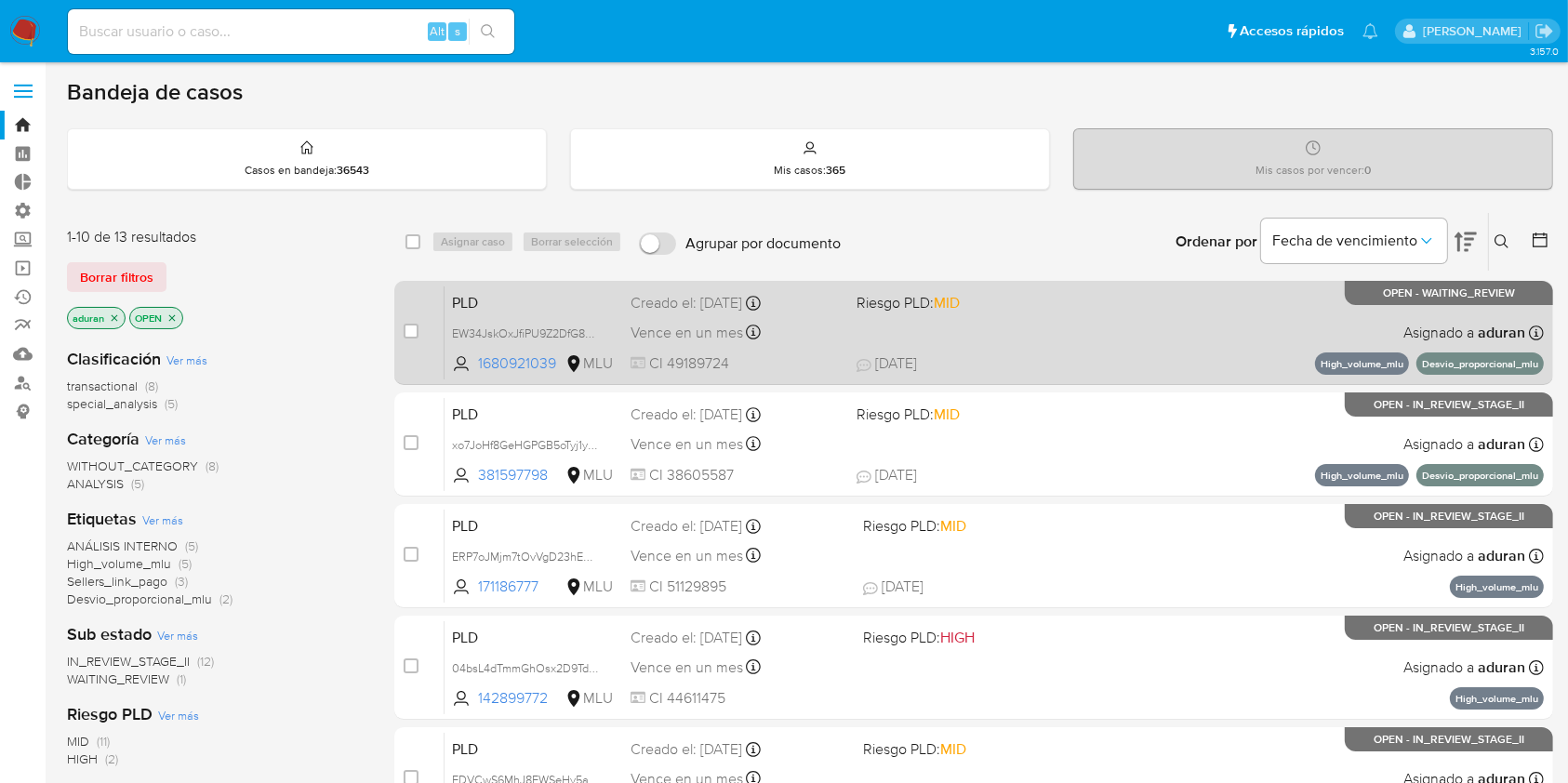
click at [1057, 324] on div "PLD EW34JskOxJfiPU9Z2DfG8WE4 1680921039 MLU Riesgo PLD: MID Creado el: 12/07/20…" at bounding box center [994, 332] width 1099 height 94
click at [405, 324] on input "checkbox" at bounding box center [412, 331] width 15 height 15
checkbox input "true"
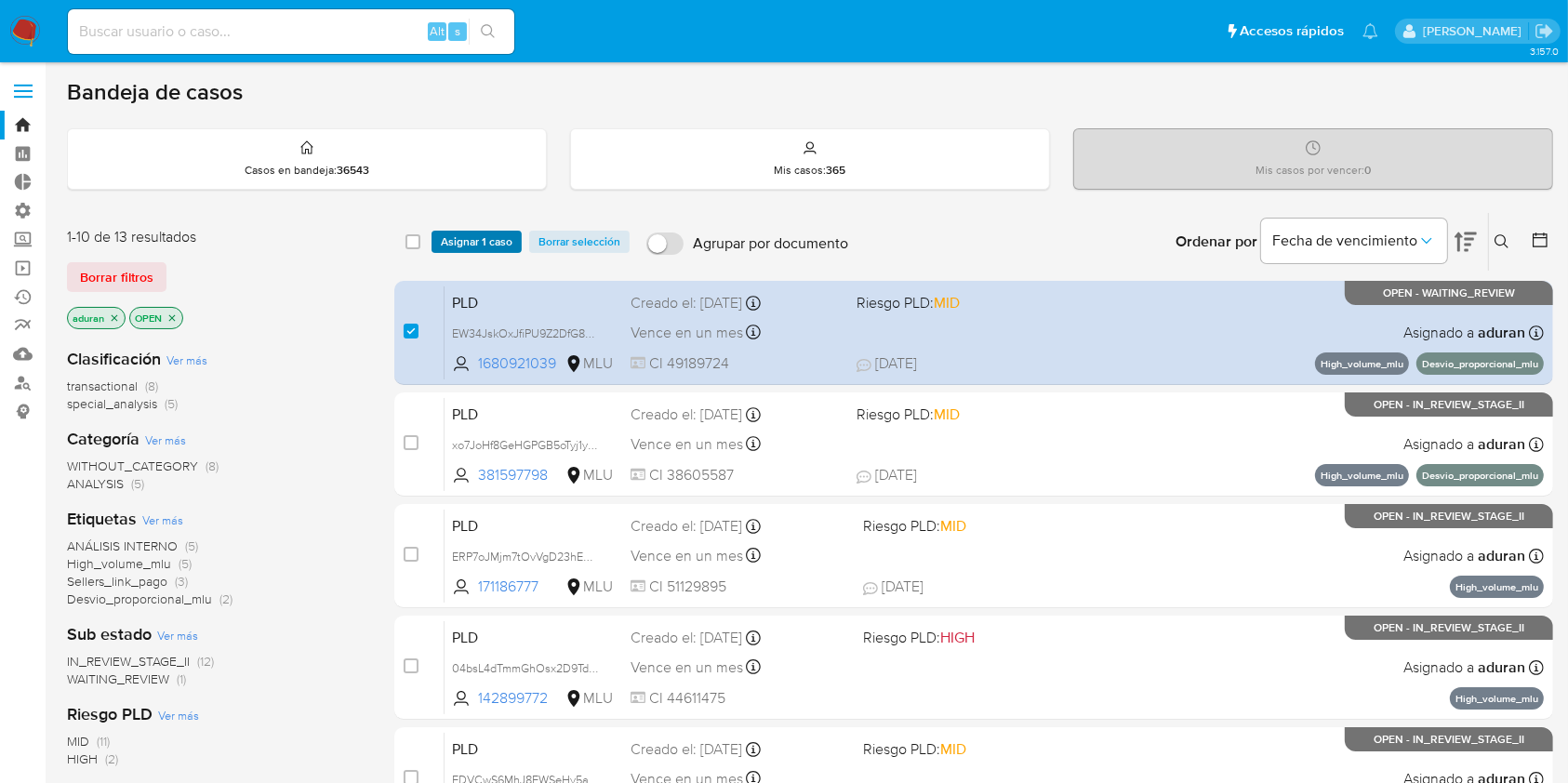
click at [471, 242] on span "Asignar 1 caso" at bounding box center [476, 241] width 72 height 18
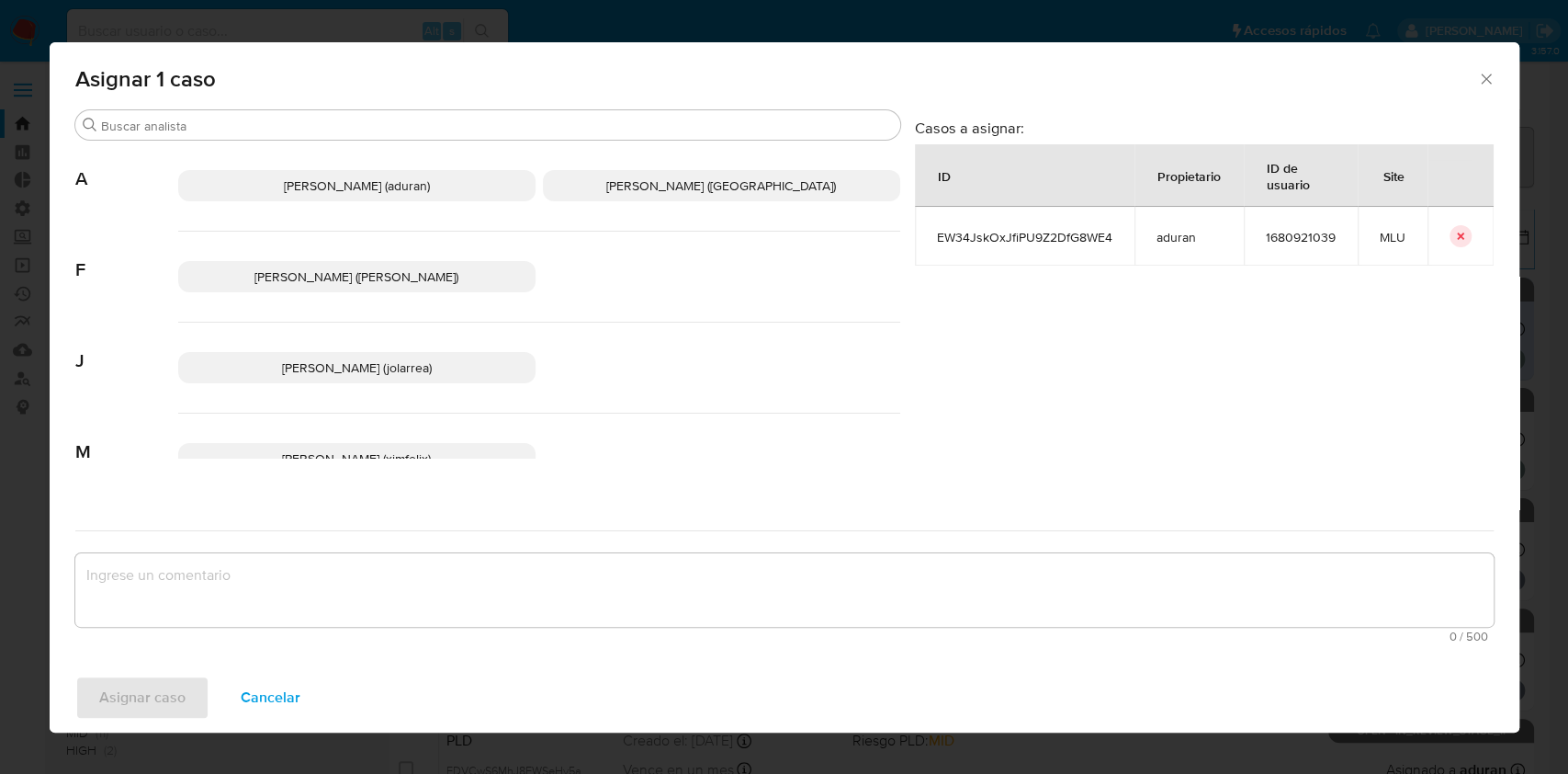
click at [485, 183] on p "Agustin Matias Duran (aduran)" at bounding box center [357, 185] width 357 height 31
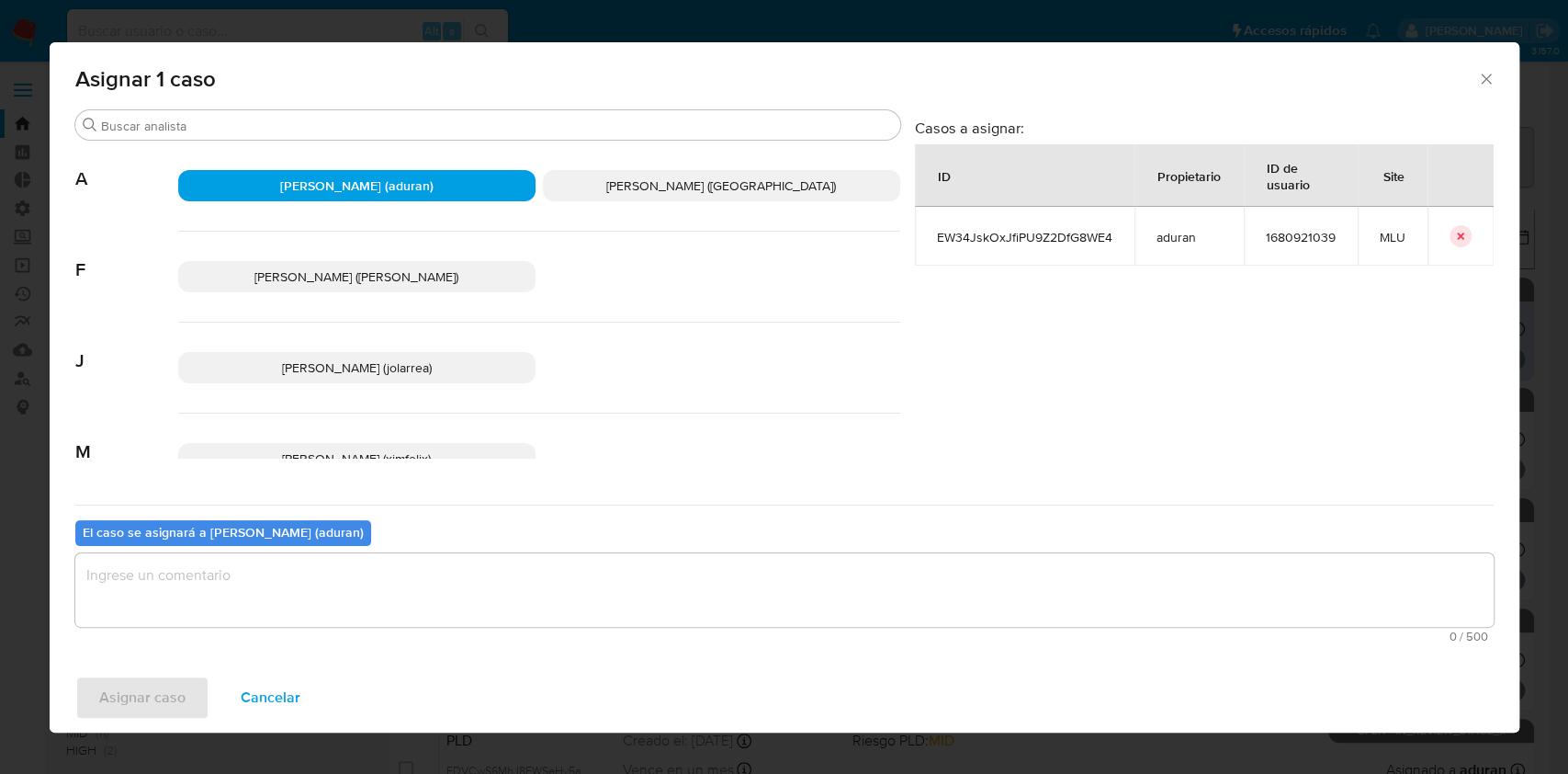
click at [485, 183] on p "Agustin Matias Duran (aduran)" at bounding box center [357, 185] width 357 height 31
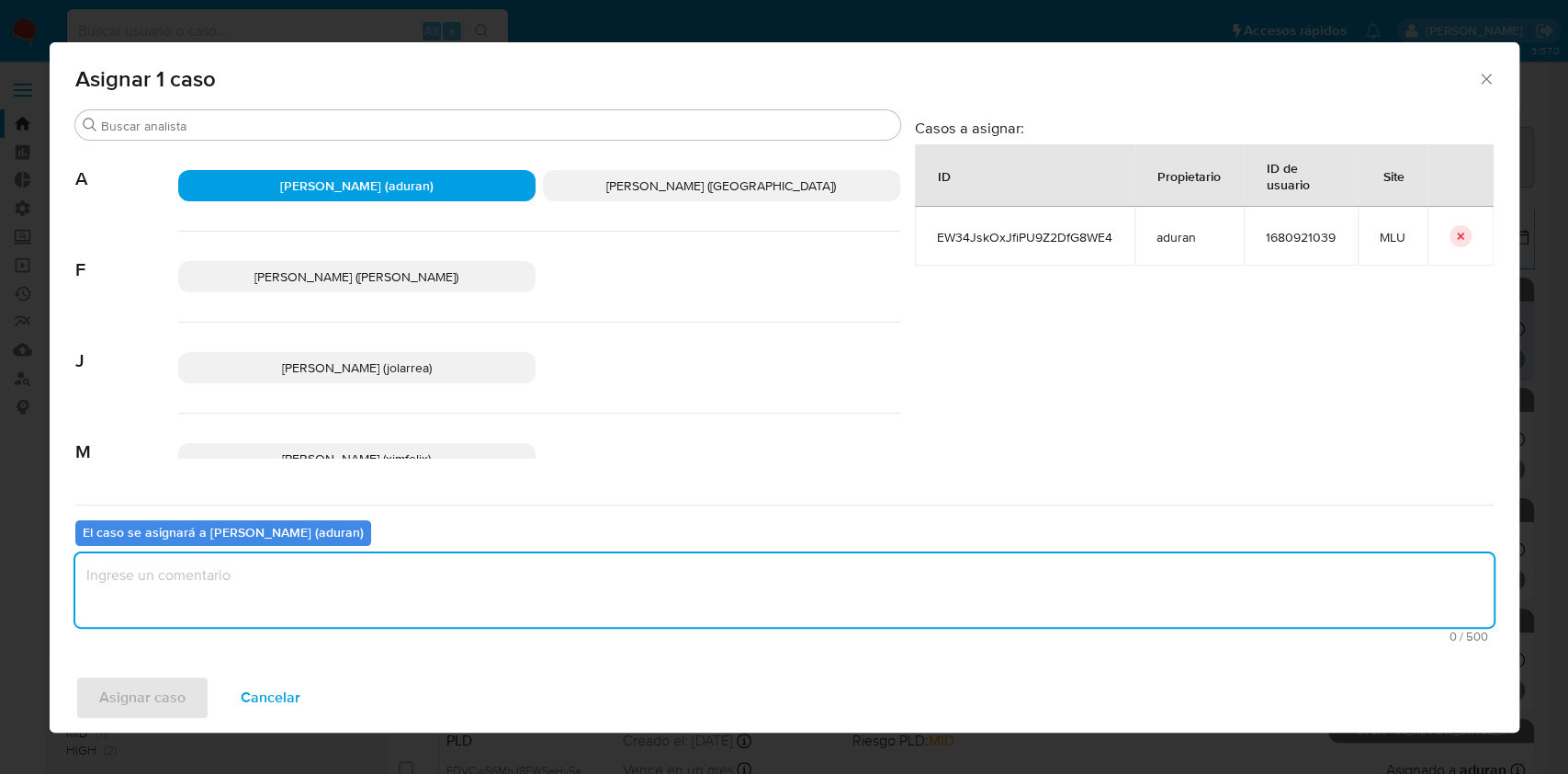
click at [421, 579] on textarea "assign-modal" at bounding box center [785, 590] width 1419 height 74
type textarea "."
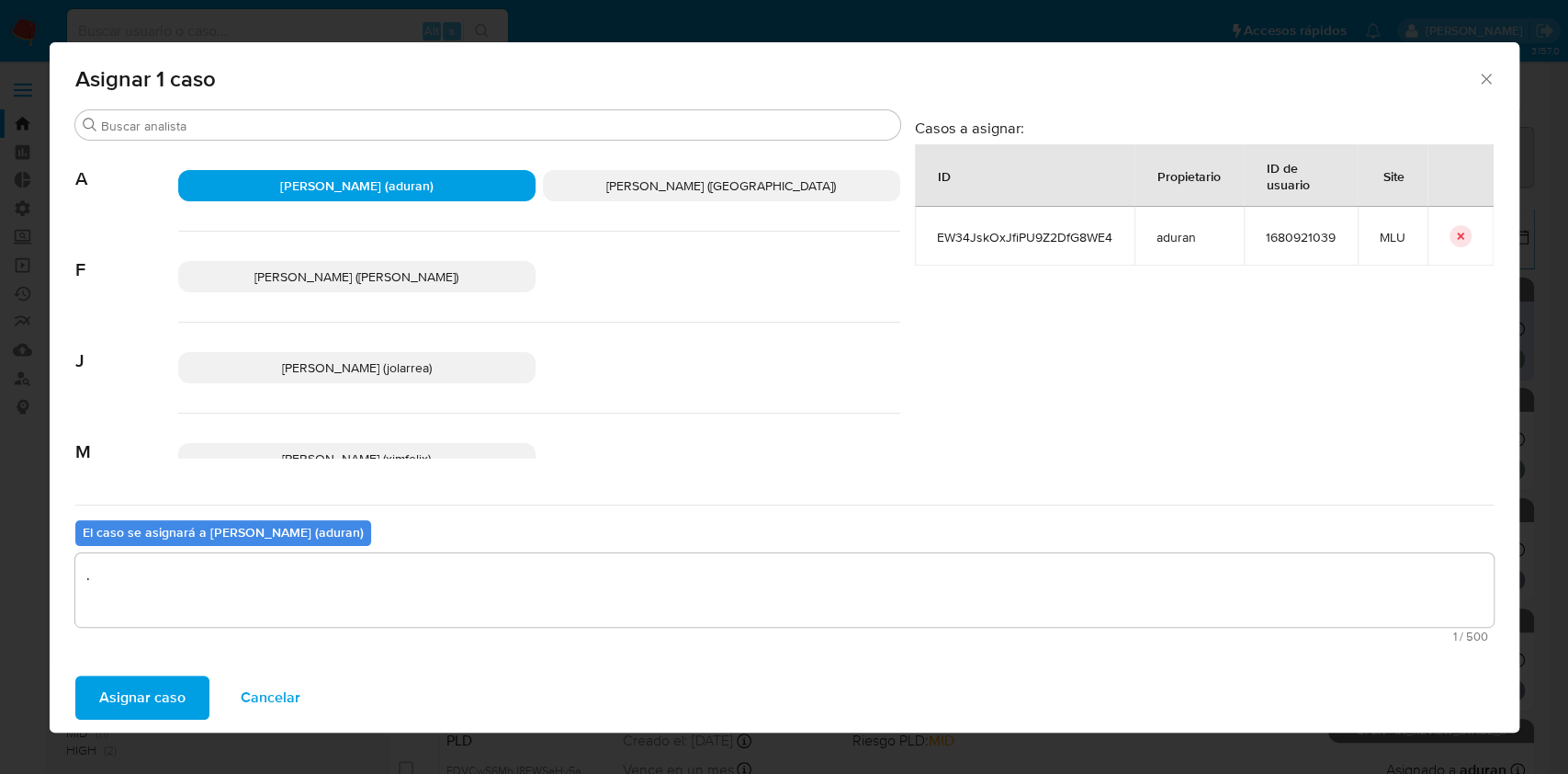
click at [131, 697] on span "Asignar caso" at bounding box center [142, 697] width 86 height 41
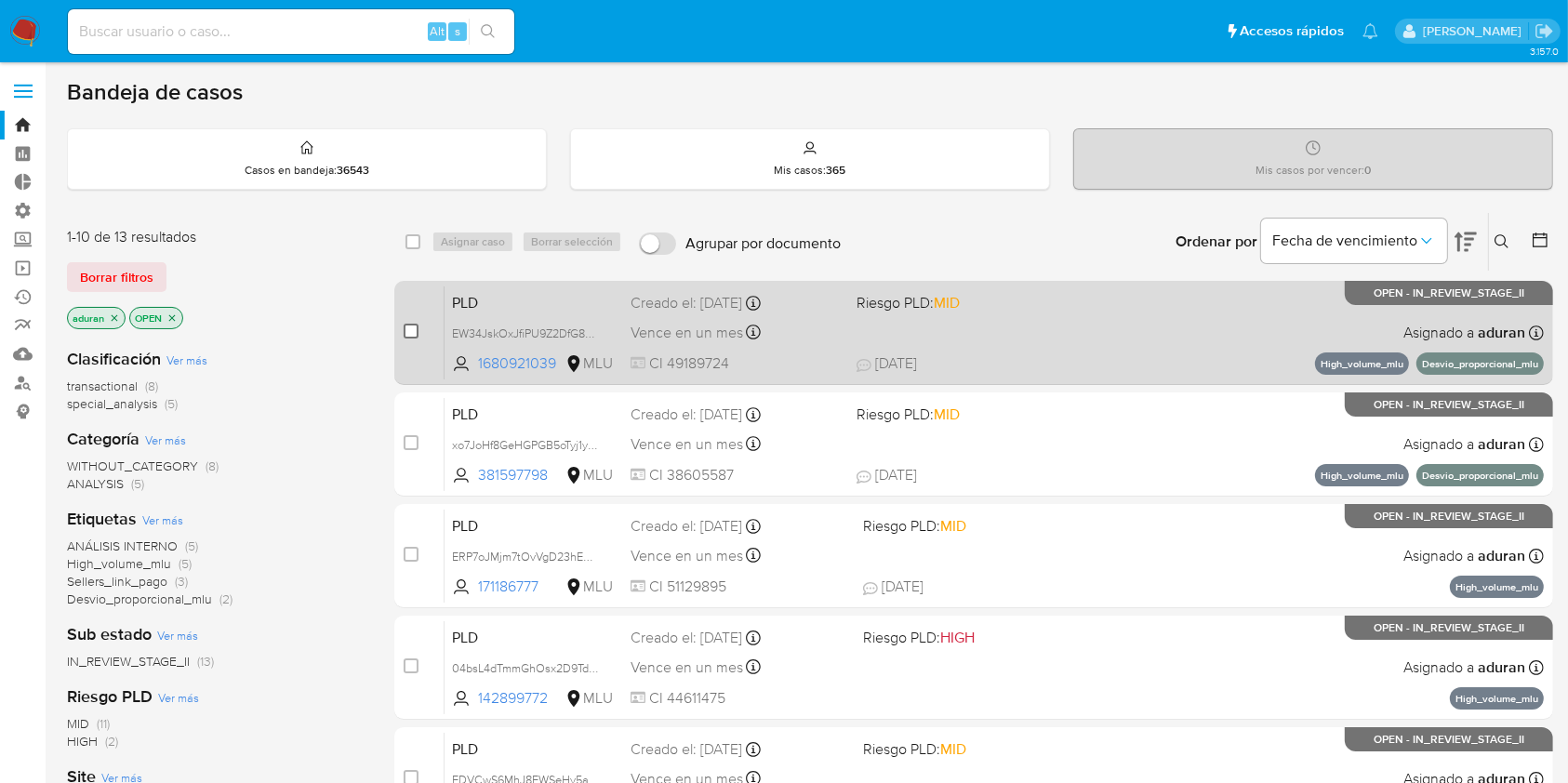
click at [409, 324] on input "checkbox" at bounding box center [412, 331] width 15 height 15
checkbox input "true"
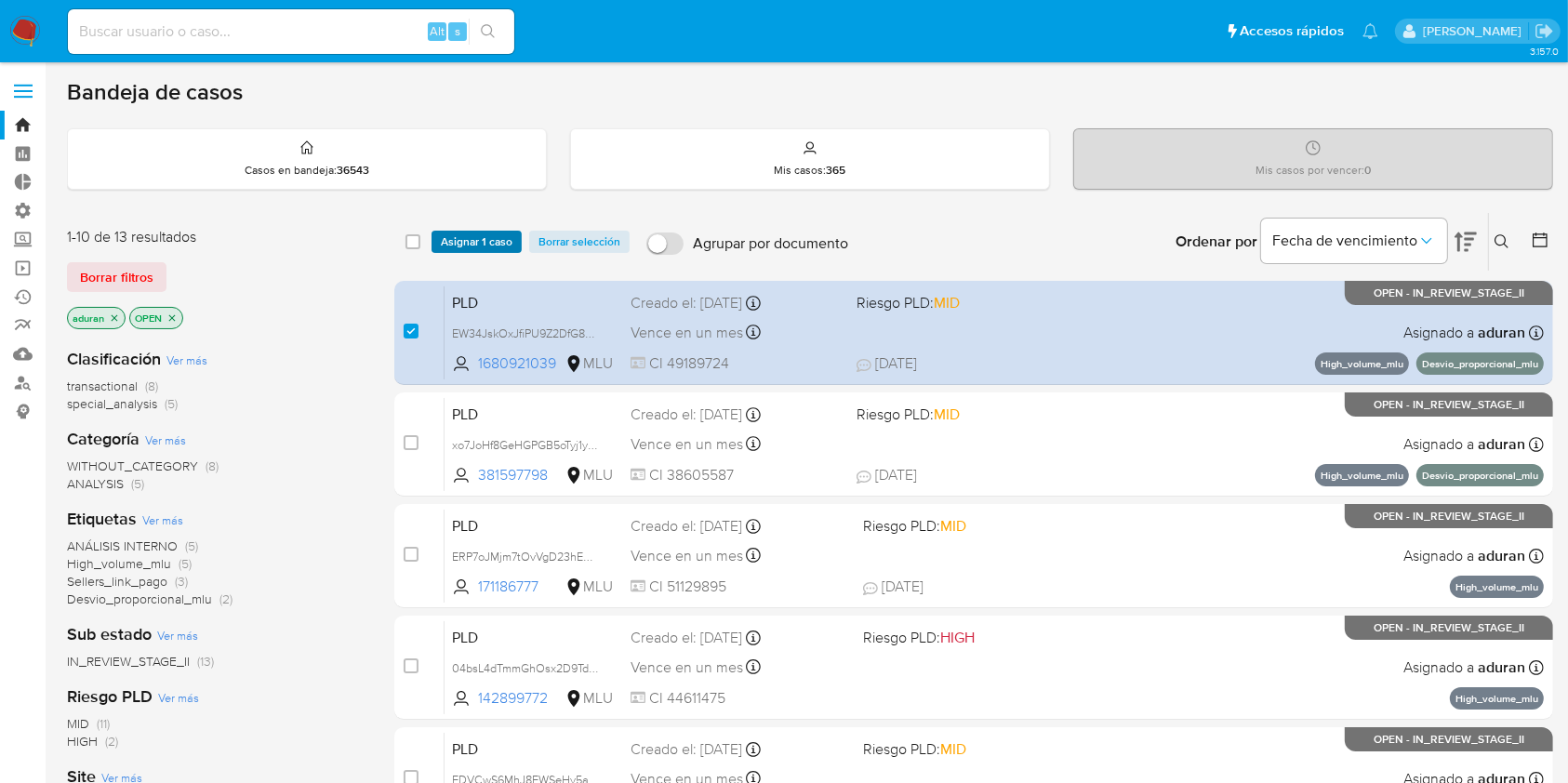
click at [480, 236] on span "Asignar 1 caso" at bounding box center [476, 241] width 72 height 18
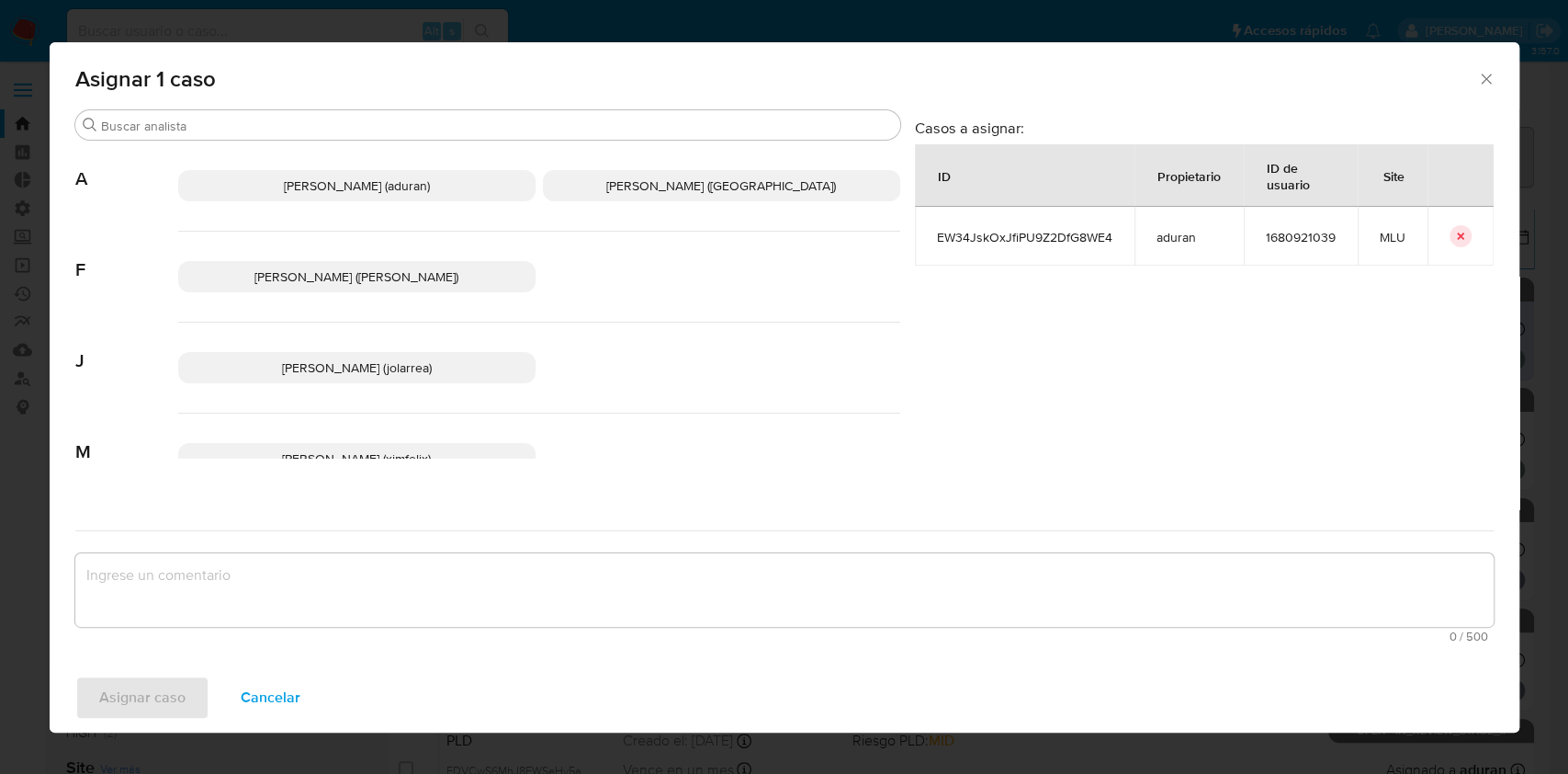
click at [427, 183] on span "Agustin Matias Duran (aduran)" at bounding box center [357, 185] width 146 height 18
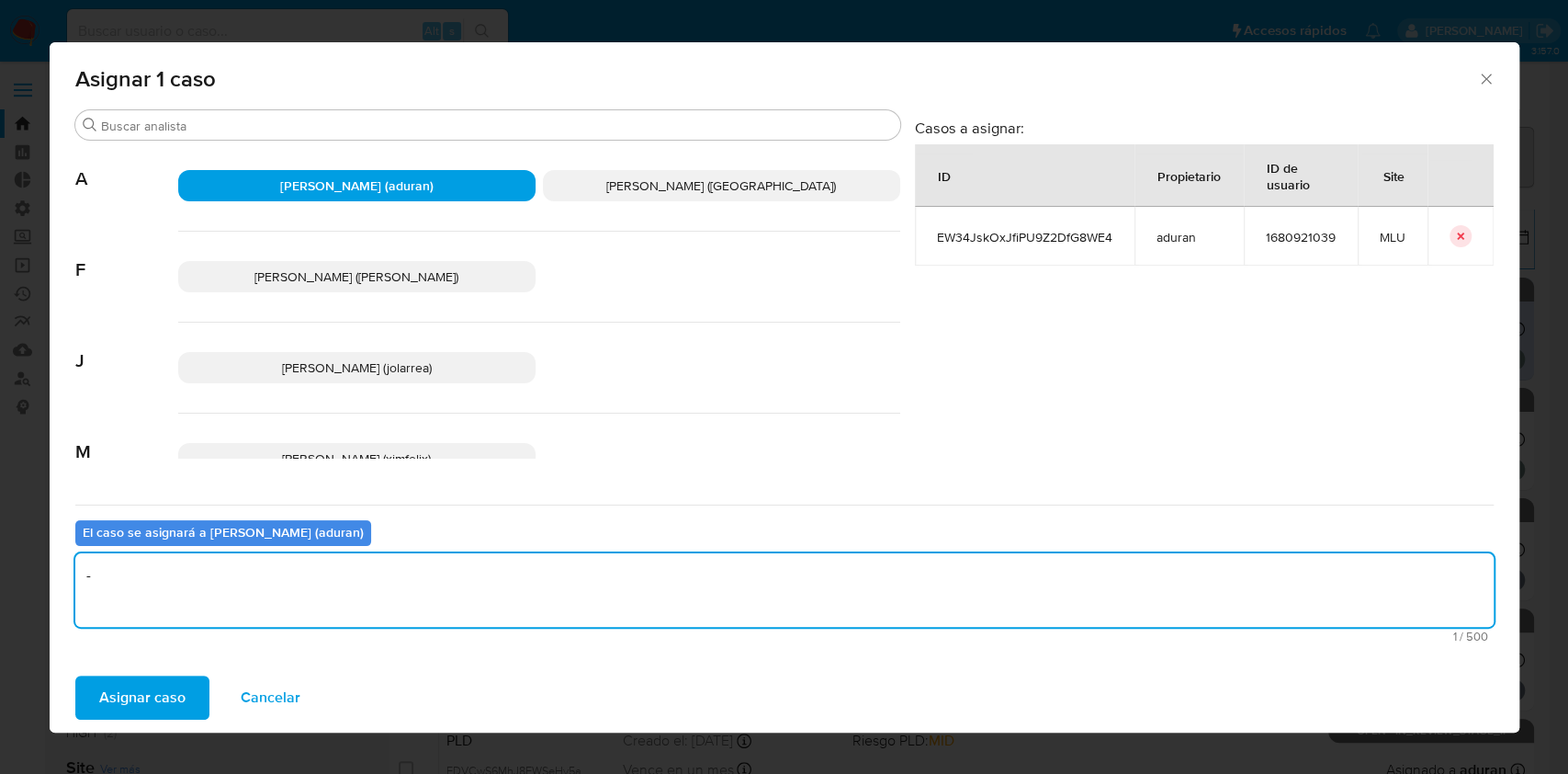
click at [394, 585] on textarea "-" at bounding box center [785, 590] width 1419 height 74
type textarea "-"
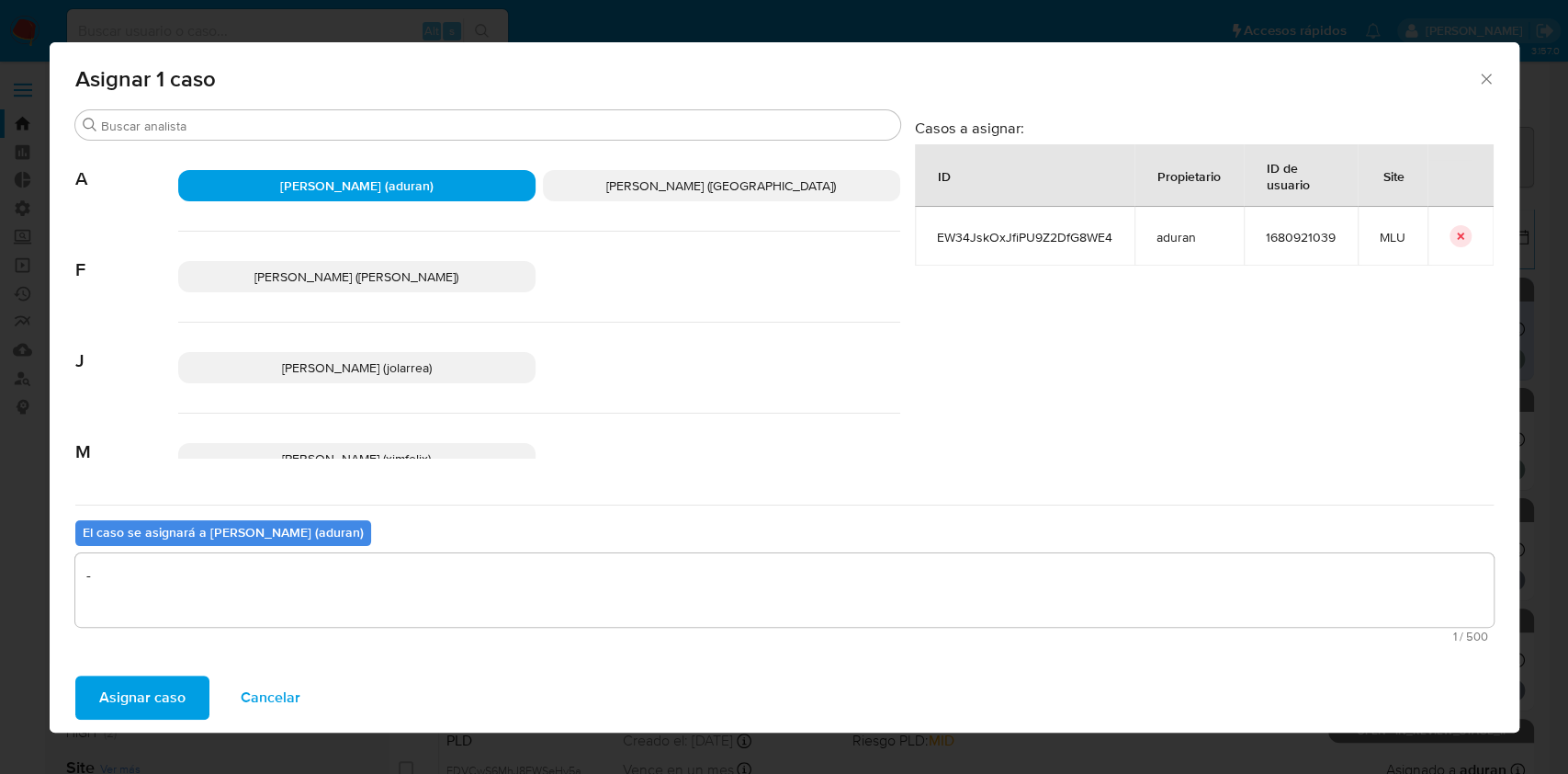
click at [150, 687] on span "Asignar caso" at bounding box center [142, 697] width 86 height 41
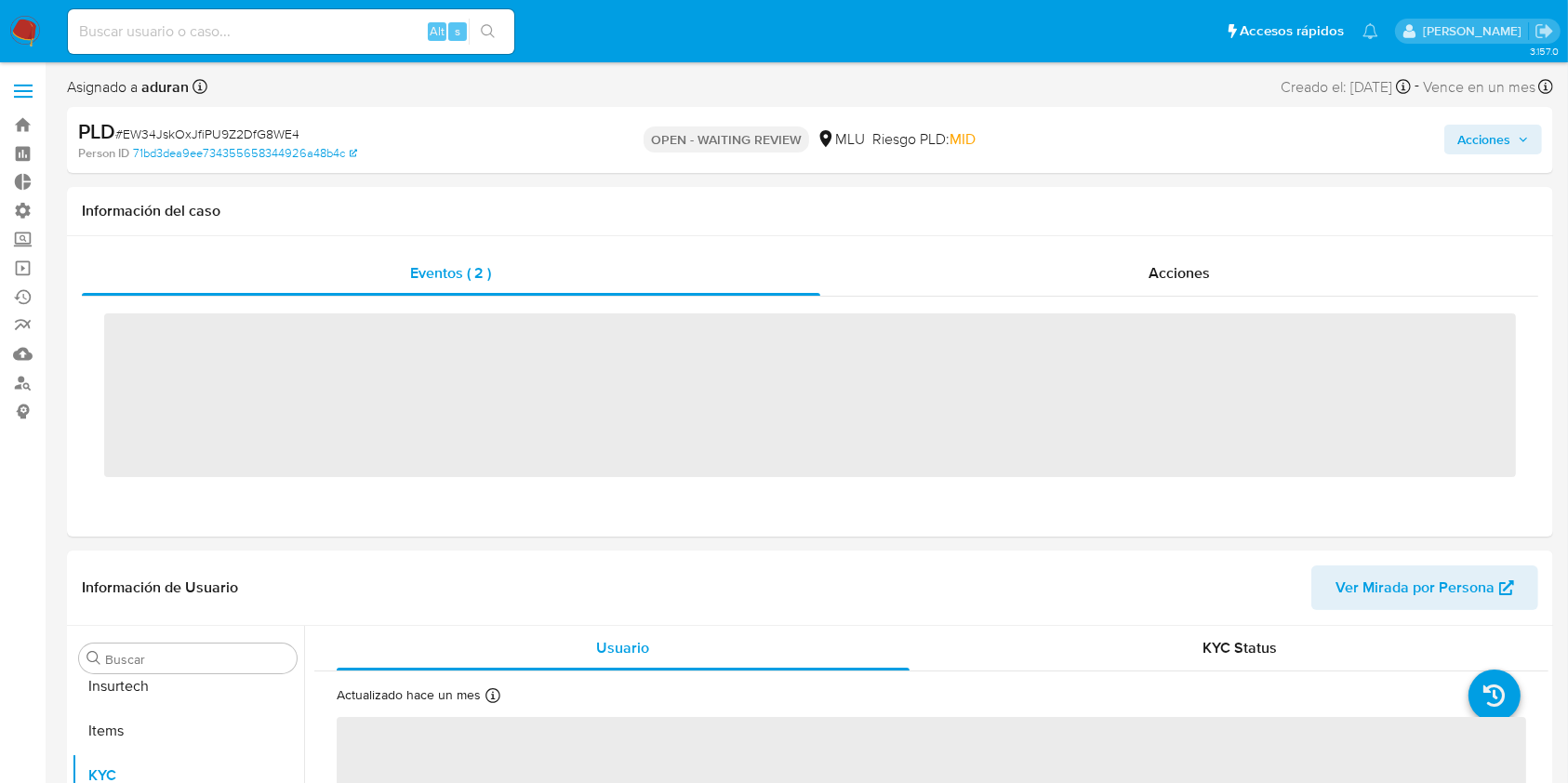
scroll to position [830, 0]
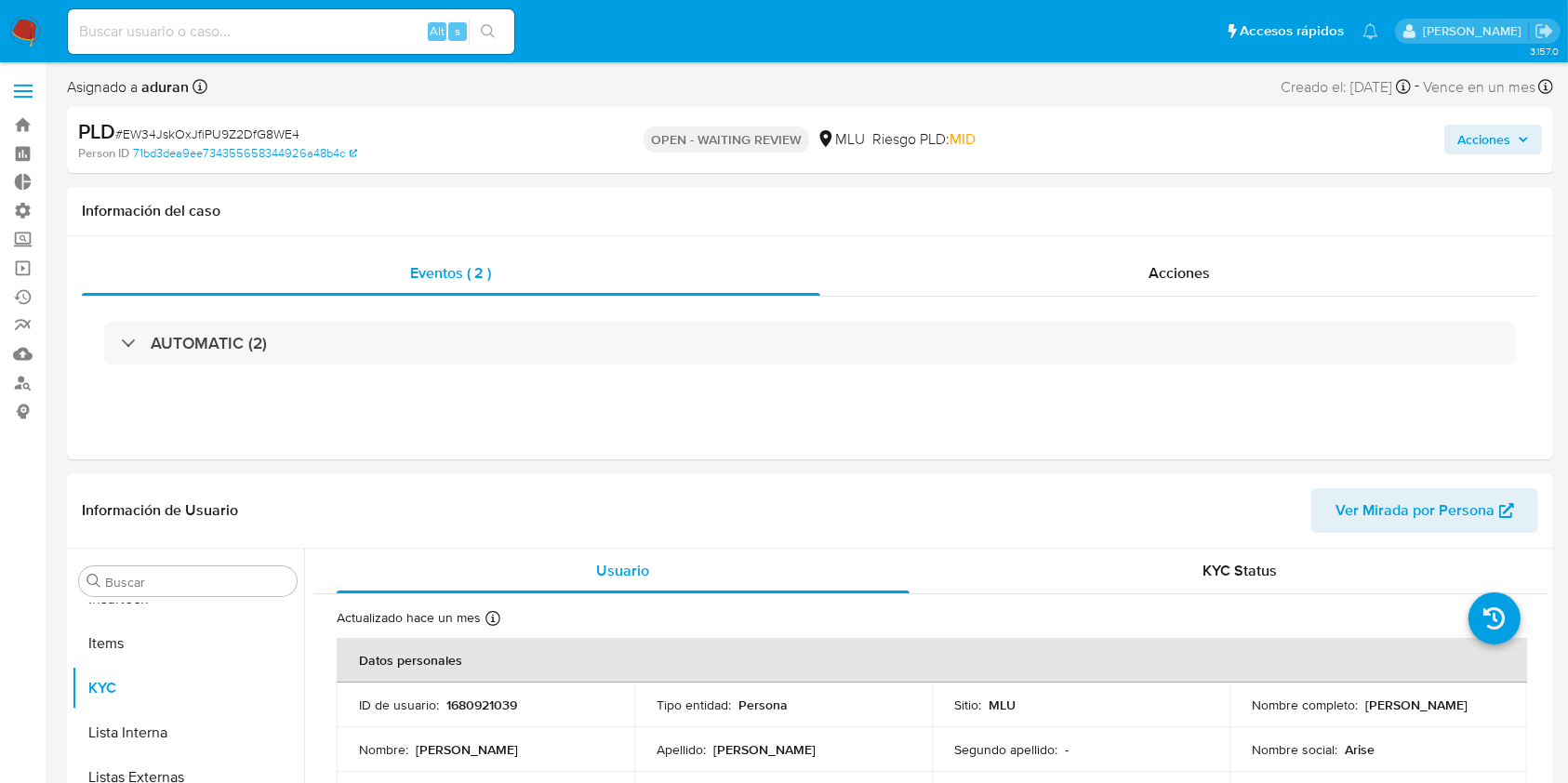
select select "10"
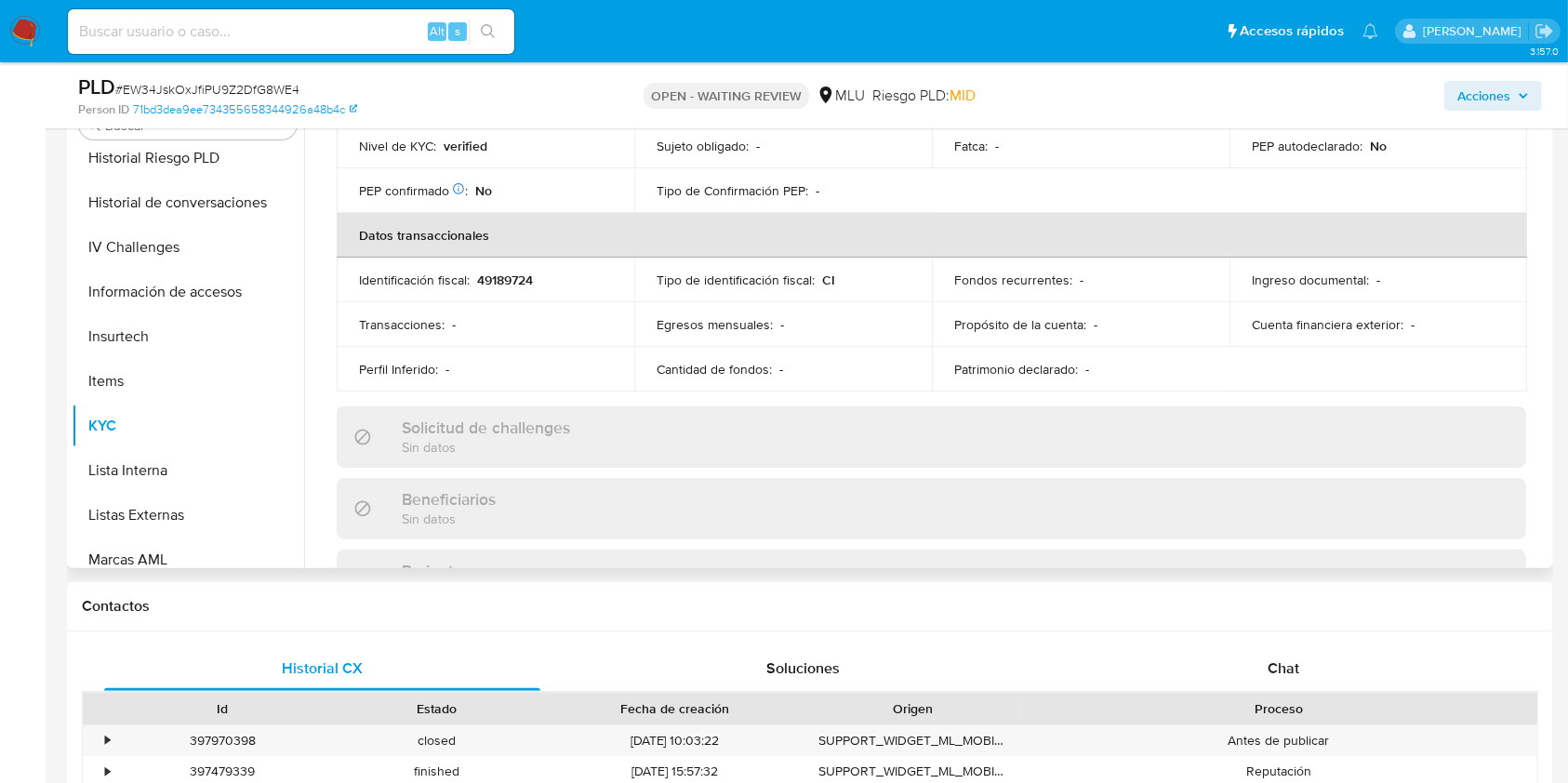
scroll to position [634, 0]
click at [202, 212] on button "Historial de conversaciones" at bounding box center [180, 204] width 217 height 45
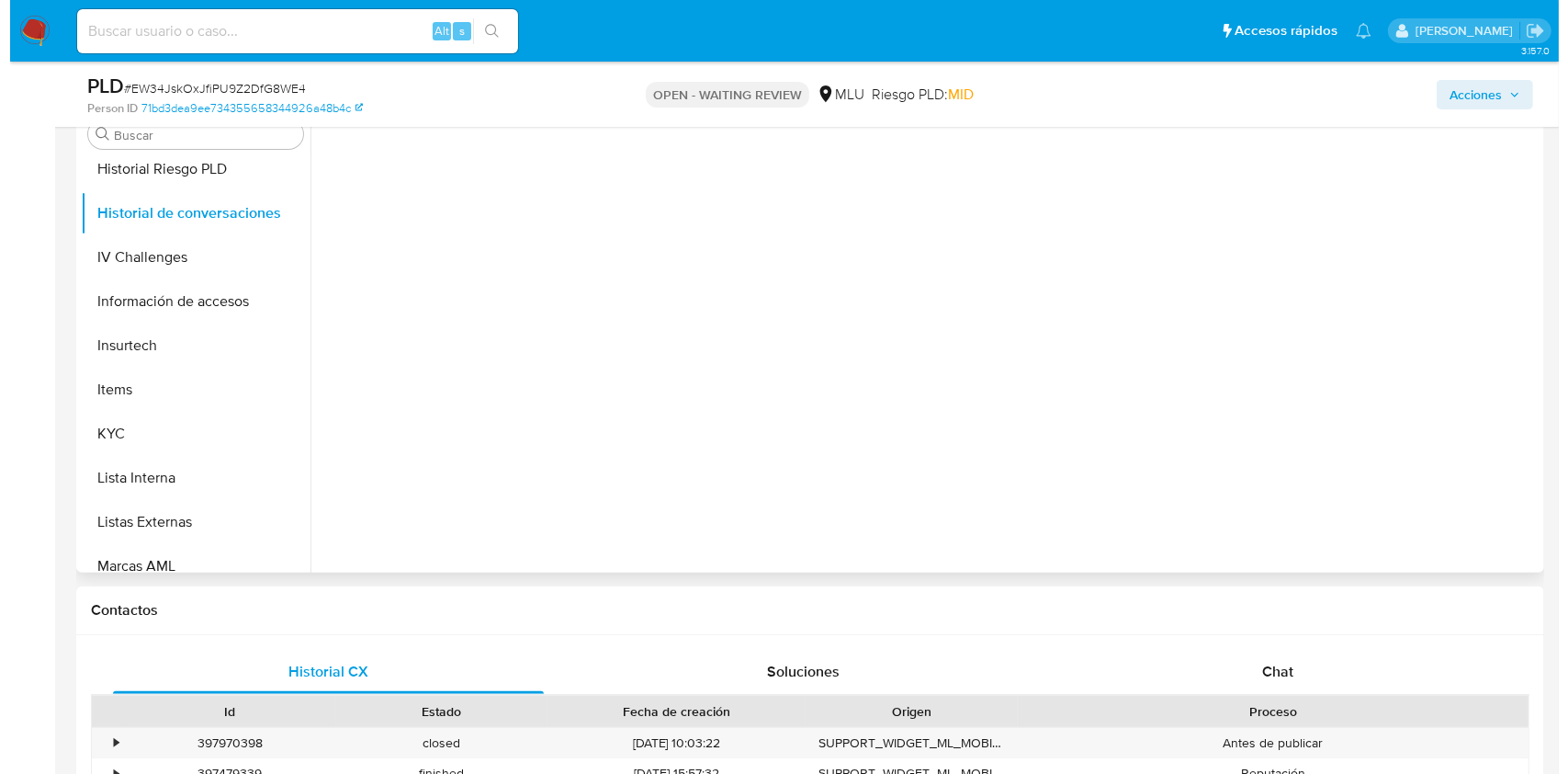
scroll to position [374, 0]
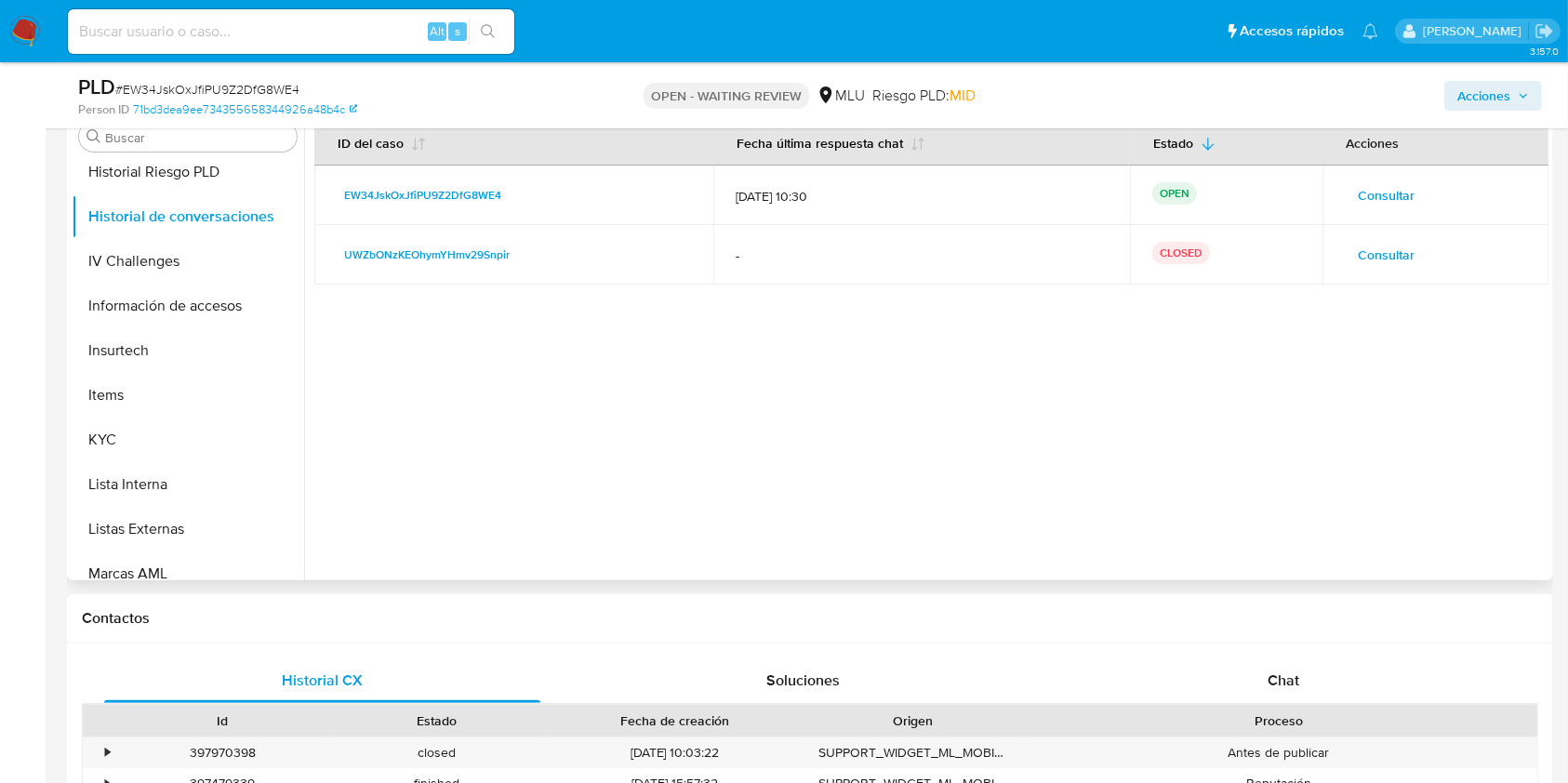
click at [1378, 195] on span "Consultar" at bounding box center [1385, 194] width 56 height 26
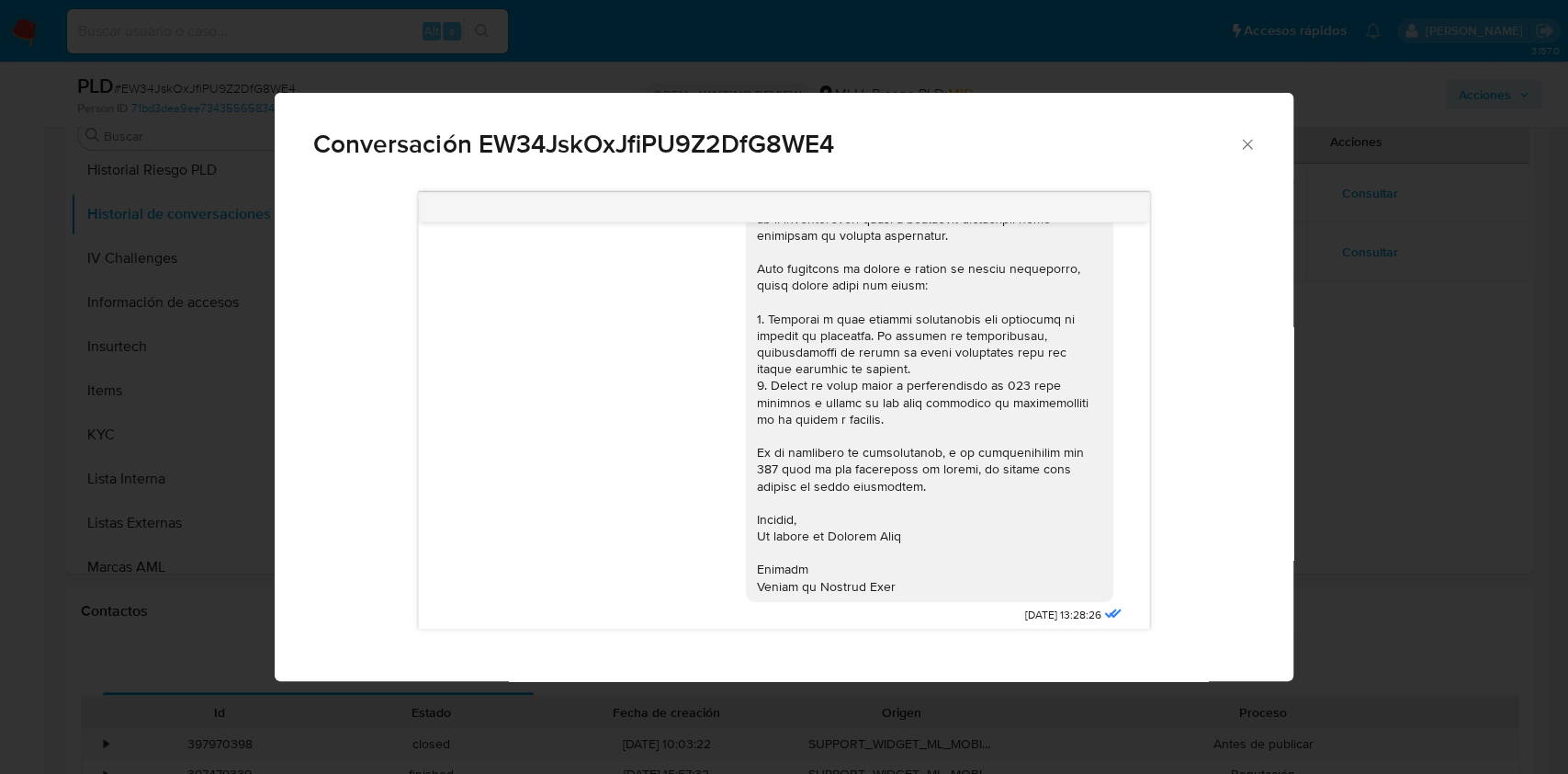
scroll to position [890, 0]
click at [1285, 523] on div "Buenas tardes, Diego. En instancias de contacto mantenidas en noviembre de 2024…" at bounding box center [783, 430] width 1018 height 501
click at [1401, 546] on div "Conversación EW34JskOxJfiPU9Z2DfG8WE4 Buenas tardes, Diego. En instancias de co…" at bounding box center [784, 387] width 1568 height 774
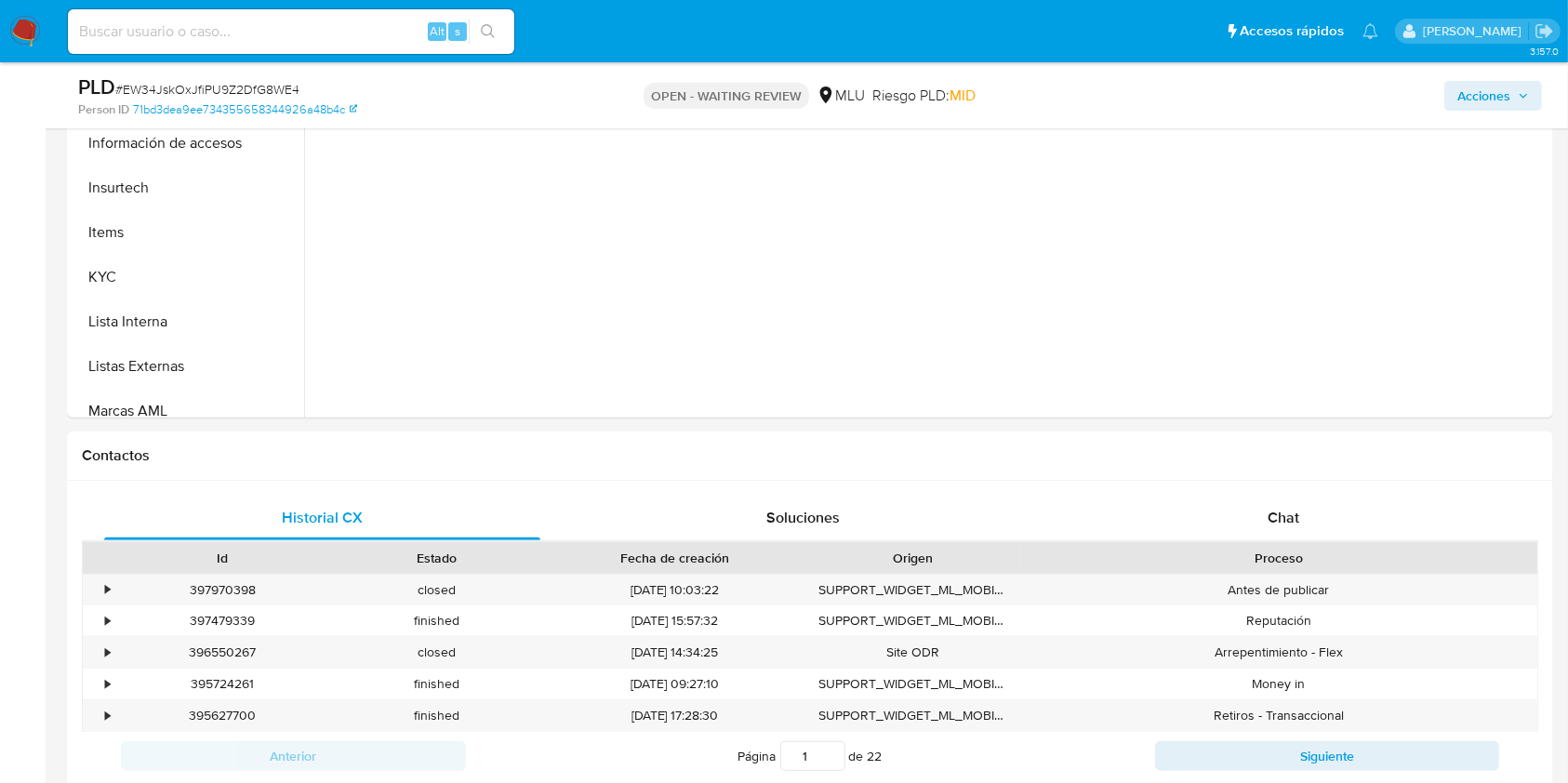
scroll to position [0, 0]
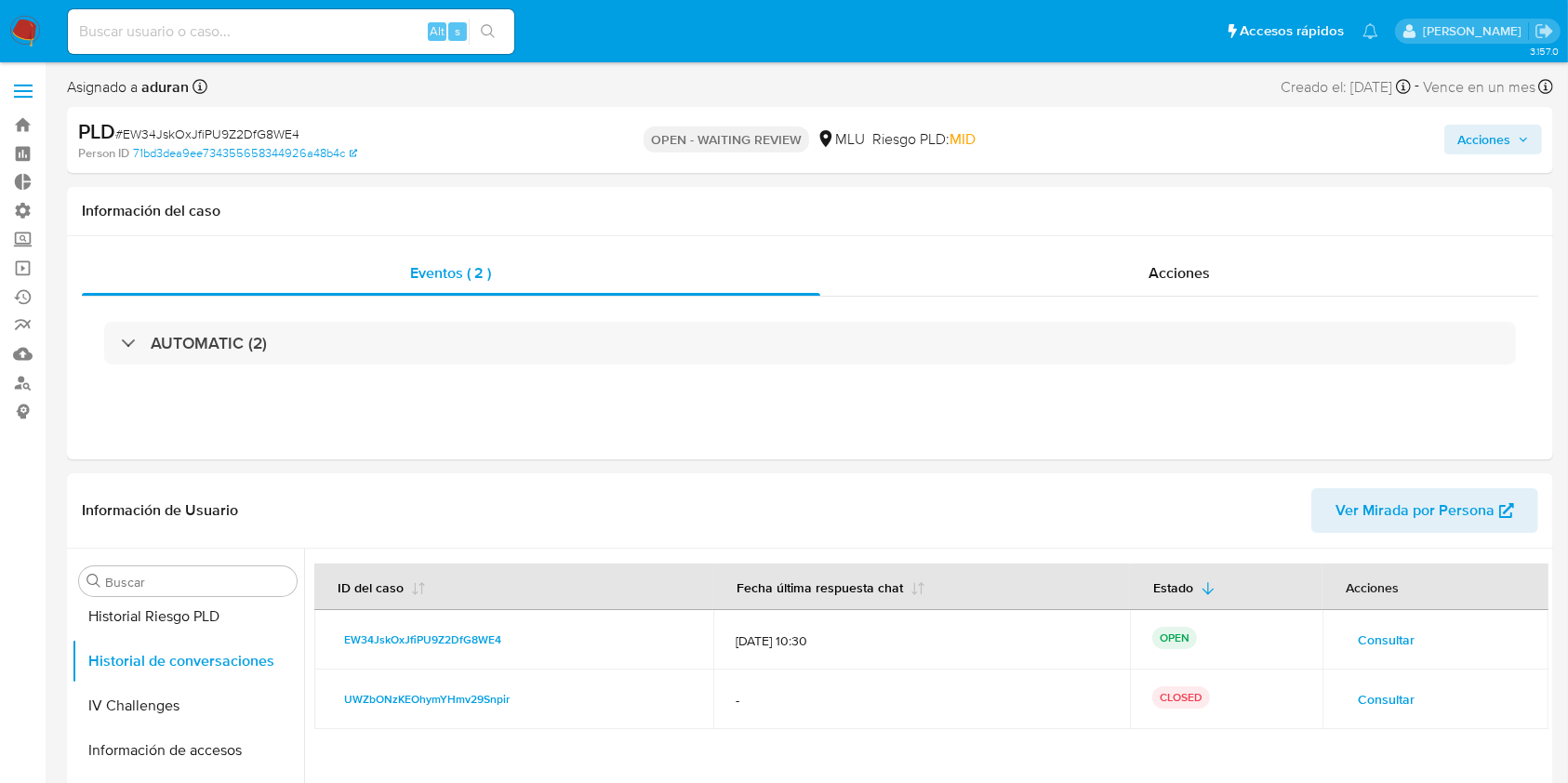
click at [251, 130] on span "# EW34JskOxJfiPU9Z2DfG8WE4" at bounding box center [207, 133] width 184 height 18
copy span "EW34JskOxJfiPU9Z2DfG8WE4"
click at [251, 130] on span "# EW34JskOxJfiPU9Z2DfG8WE4" at bounding box center [207, 133] width 184 height 18
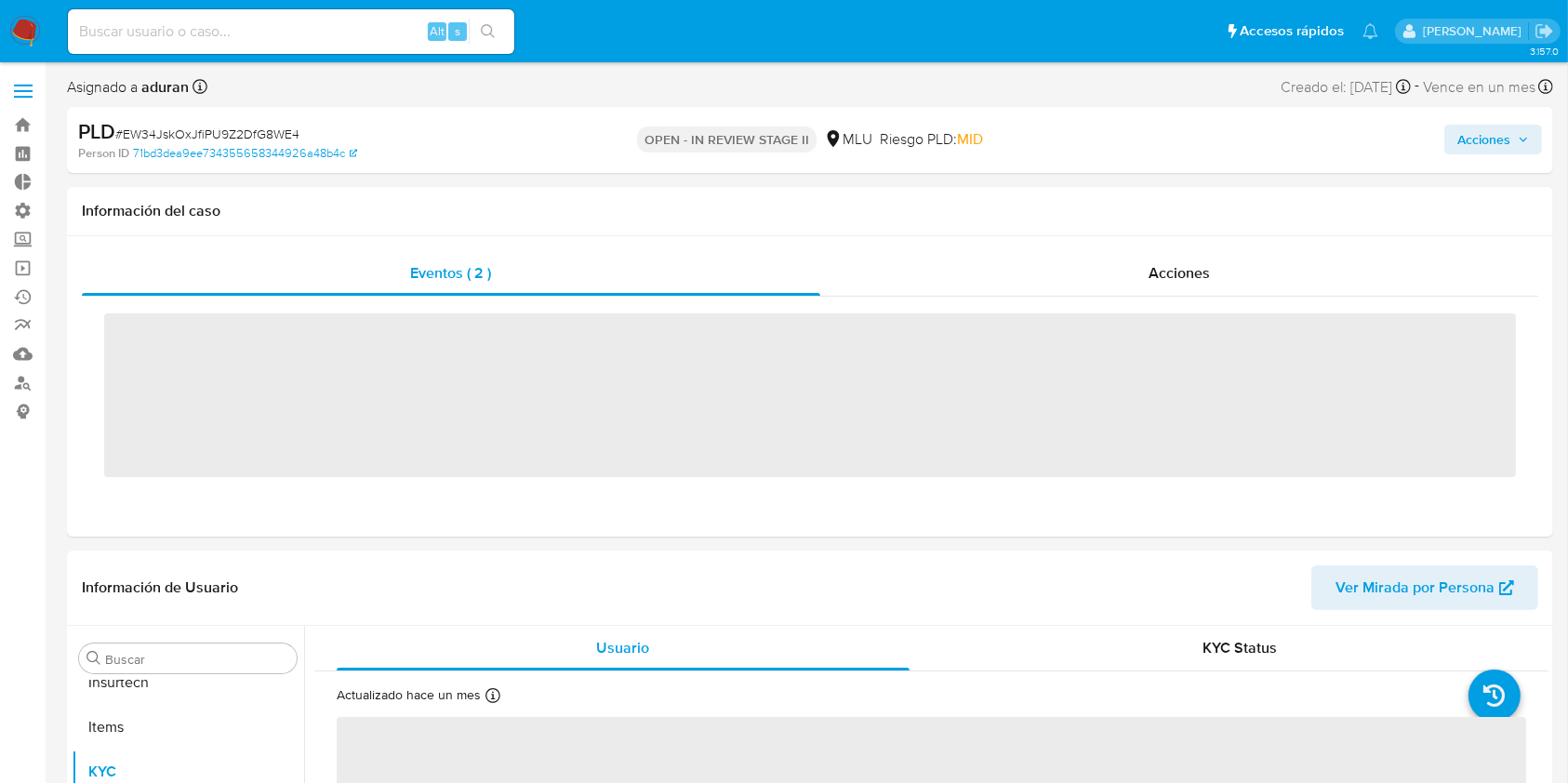
scroll to position [830, 0]
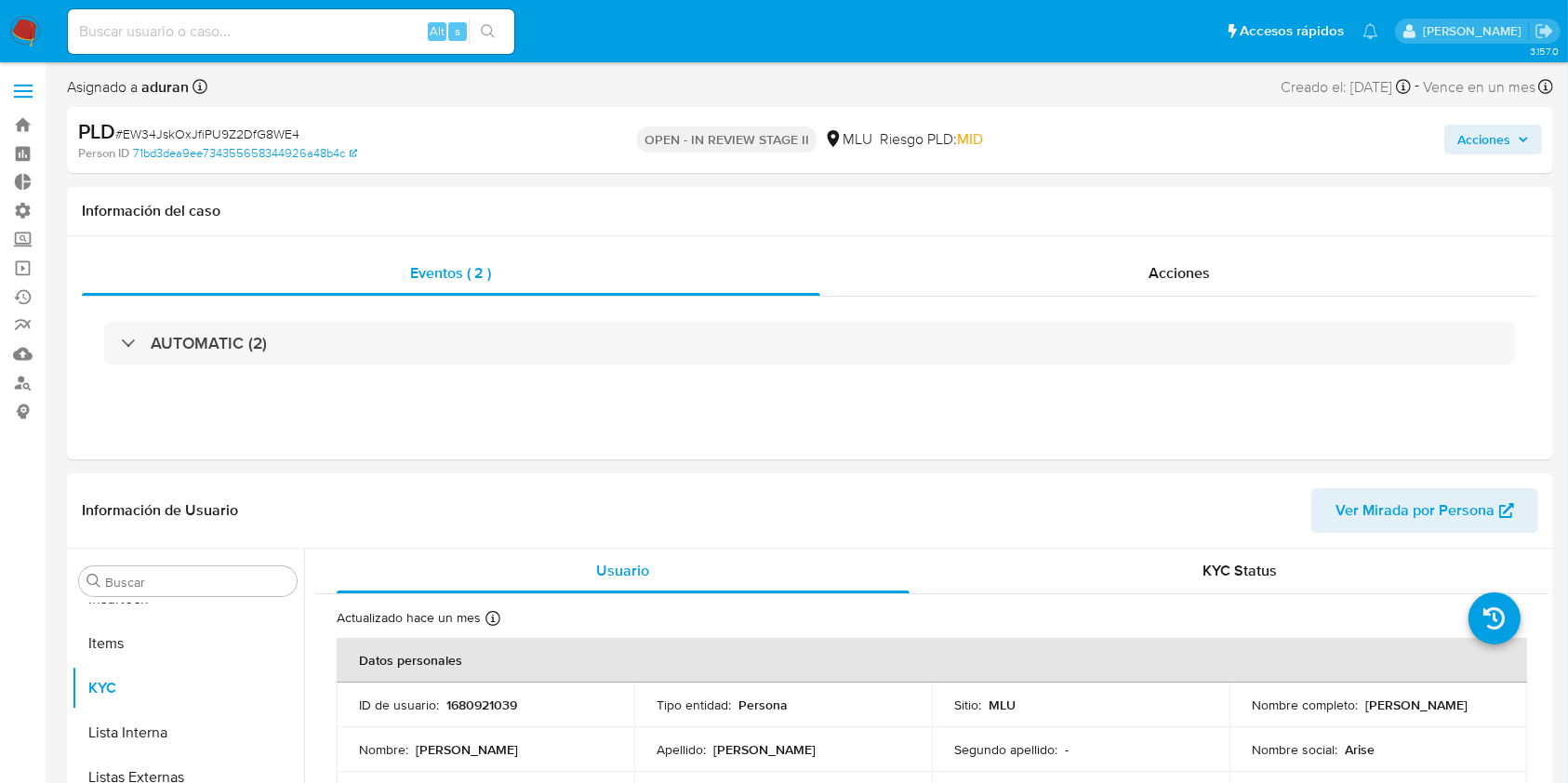
select select "10"
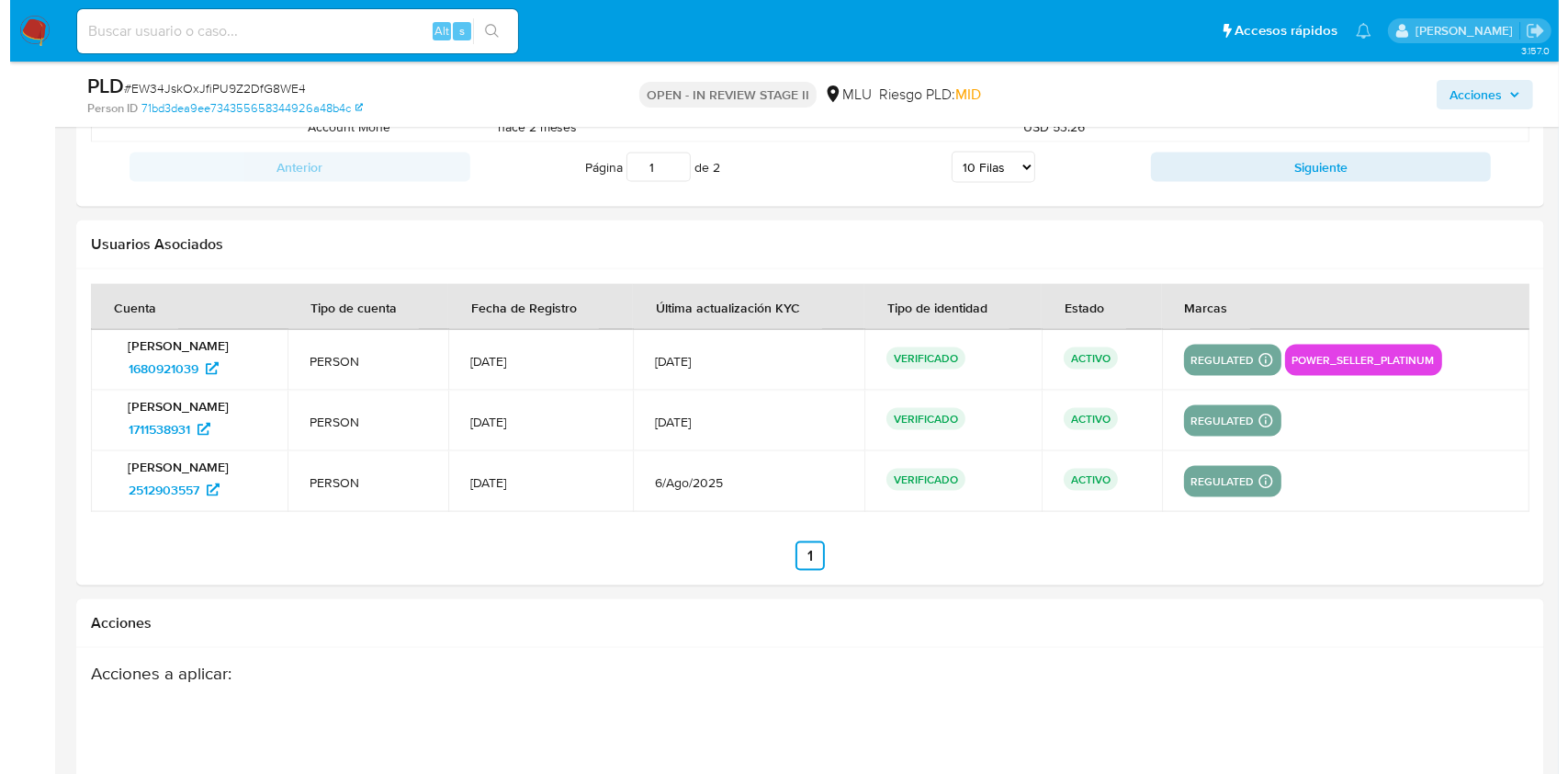
scroll to position [3000, 0]
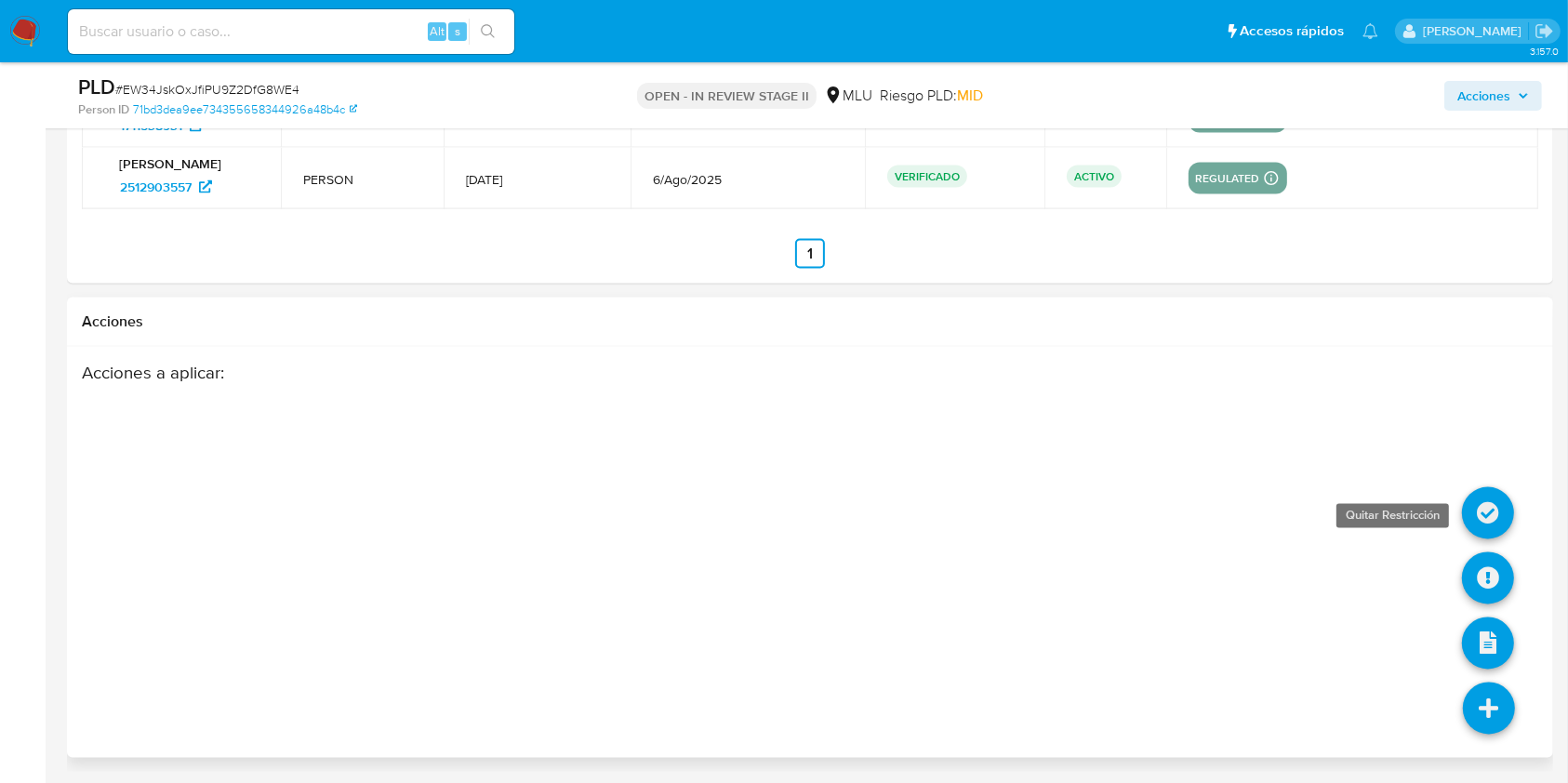
click at [1479, 517] on icon at bounding box center [1488, 513] width 52 height 52
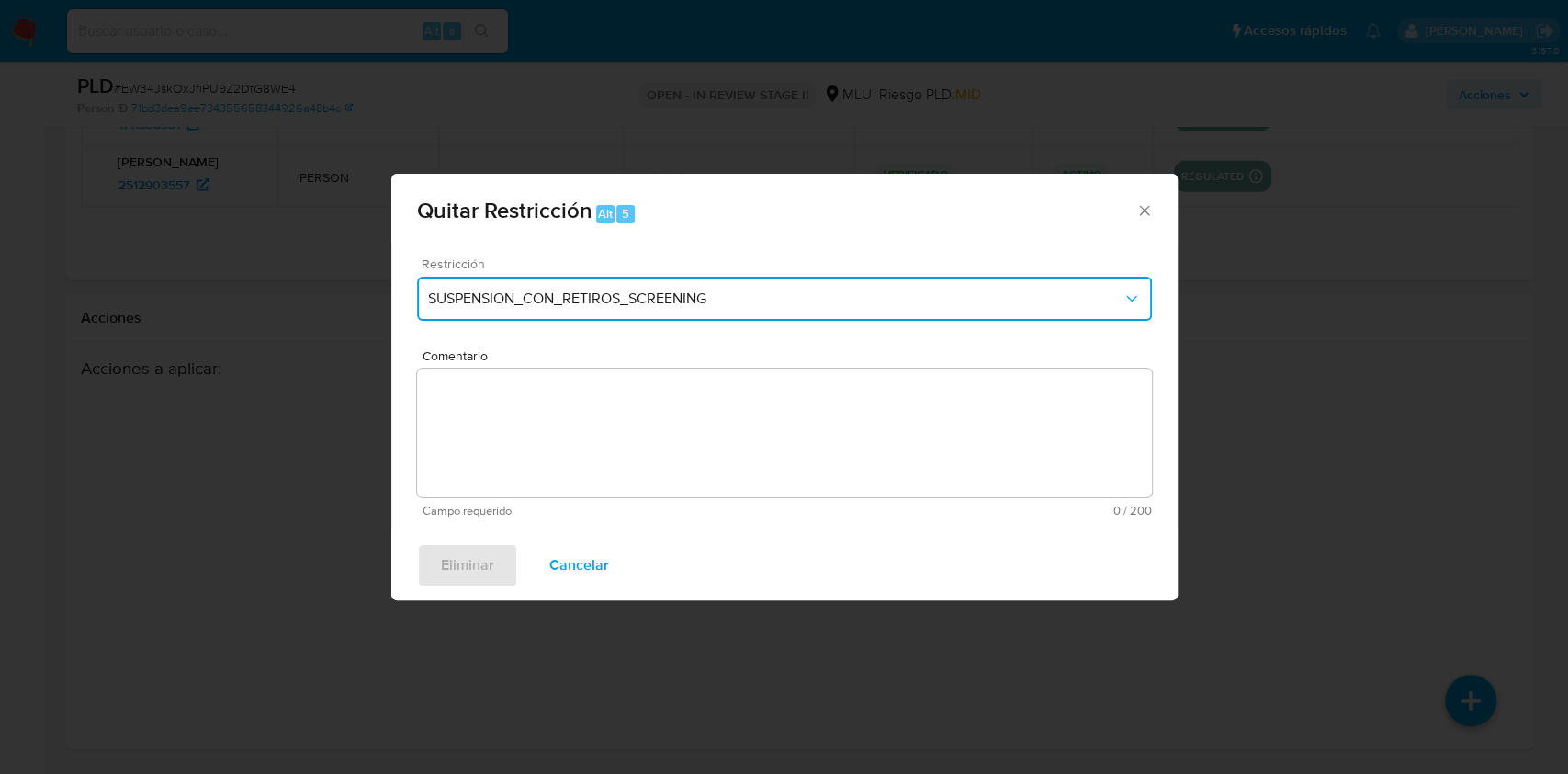
click at [637, 290] on span "SUSPENSION_CON_RETIROS_SCREENING" at bounding box center [775, 298] width 694 height 18
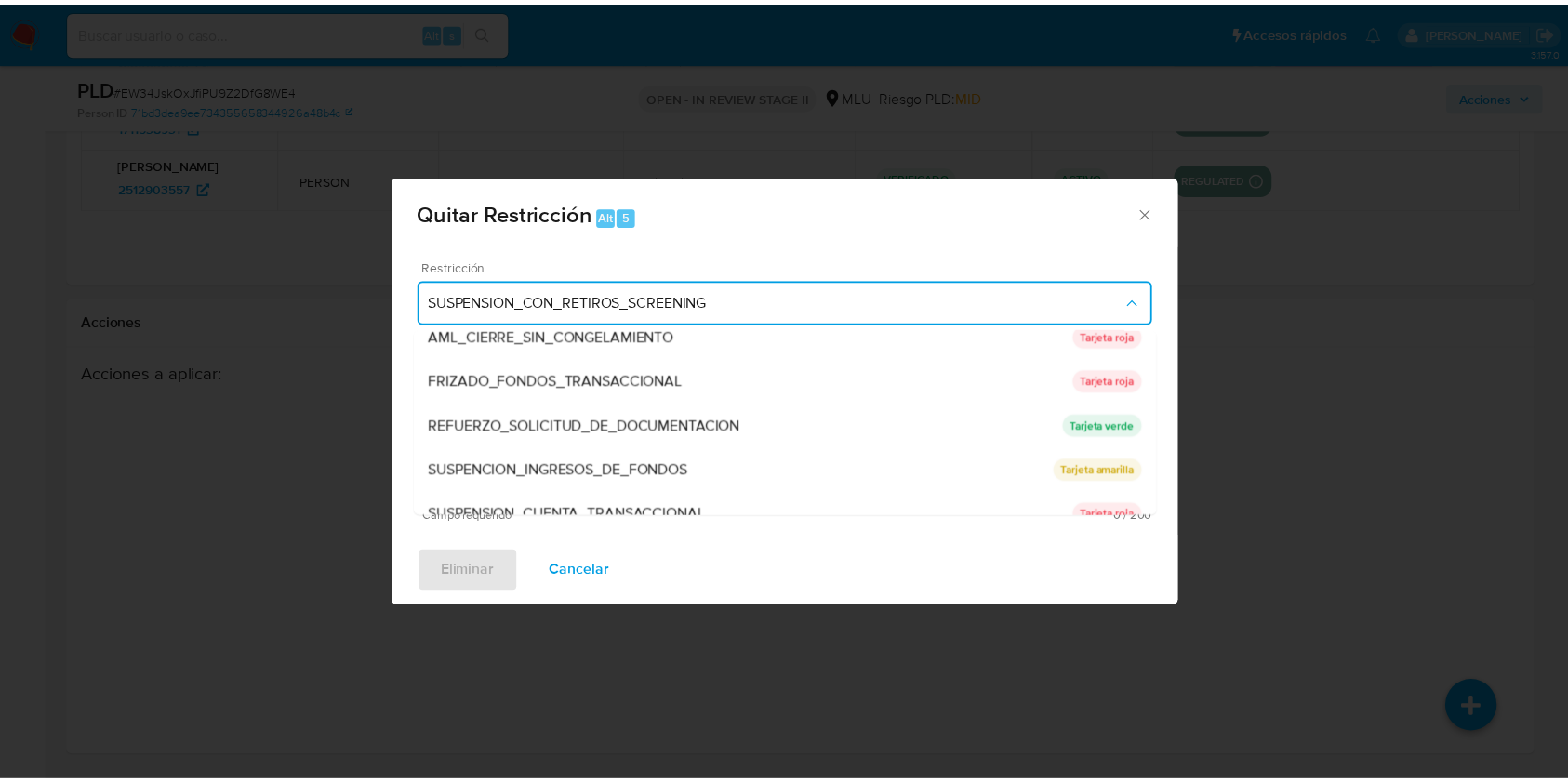
scroll to position [238, 0]
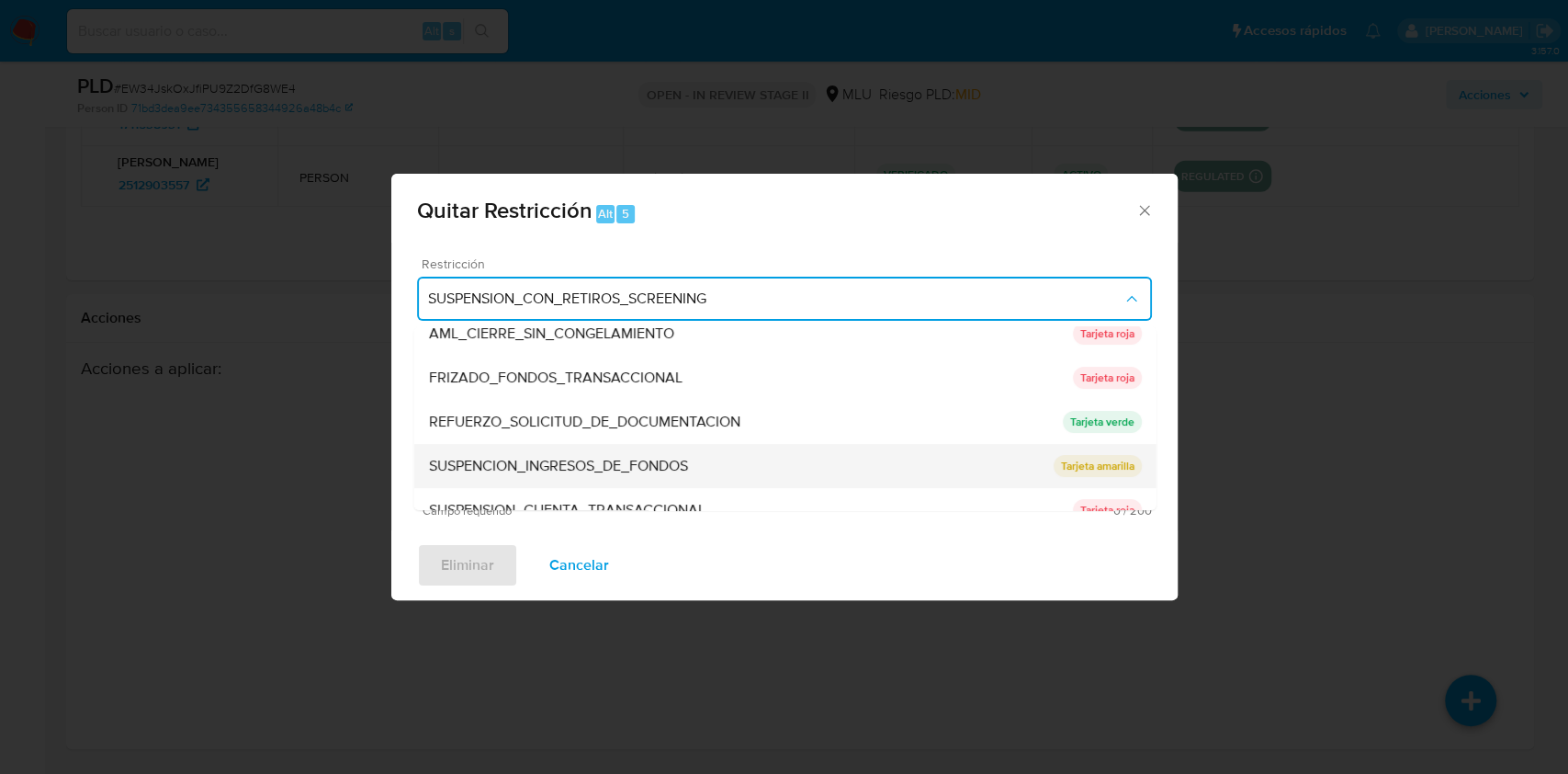
click at [594, 450] on div "SUSPENCION_INGRESOS_DE_FONDOS" at bounding box center [740, 466] width 625 height 44
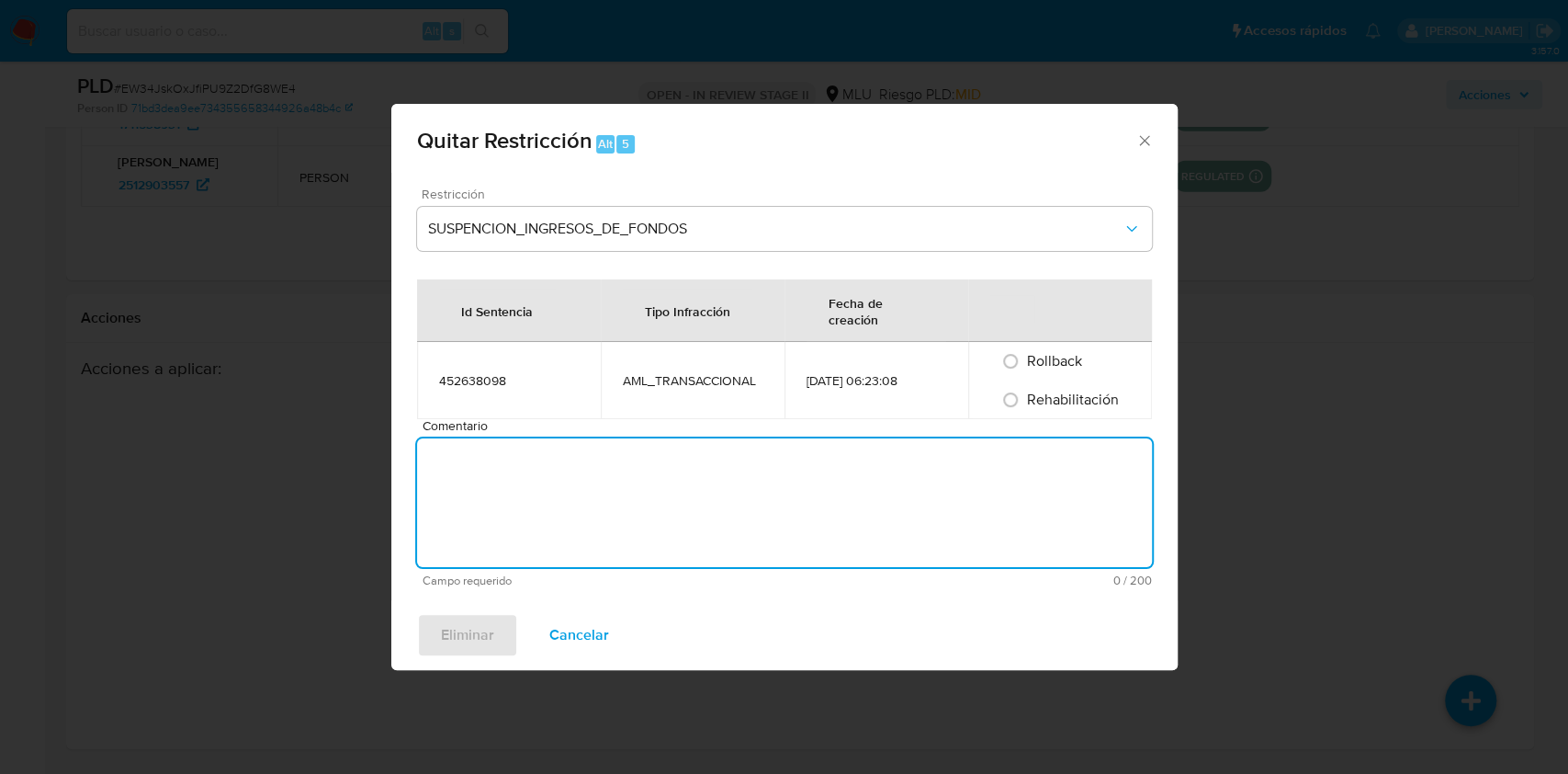
click at [594, 450] on textarea "Comentario" at bounding box center [784, 502] width 735 height 129
type textarea "Cliente se compromete a regularizar."
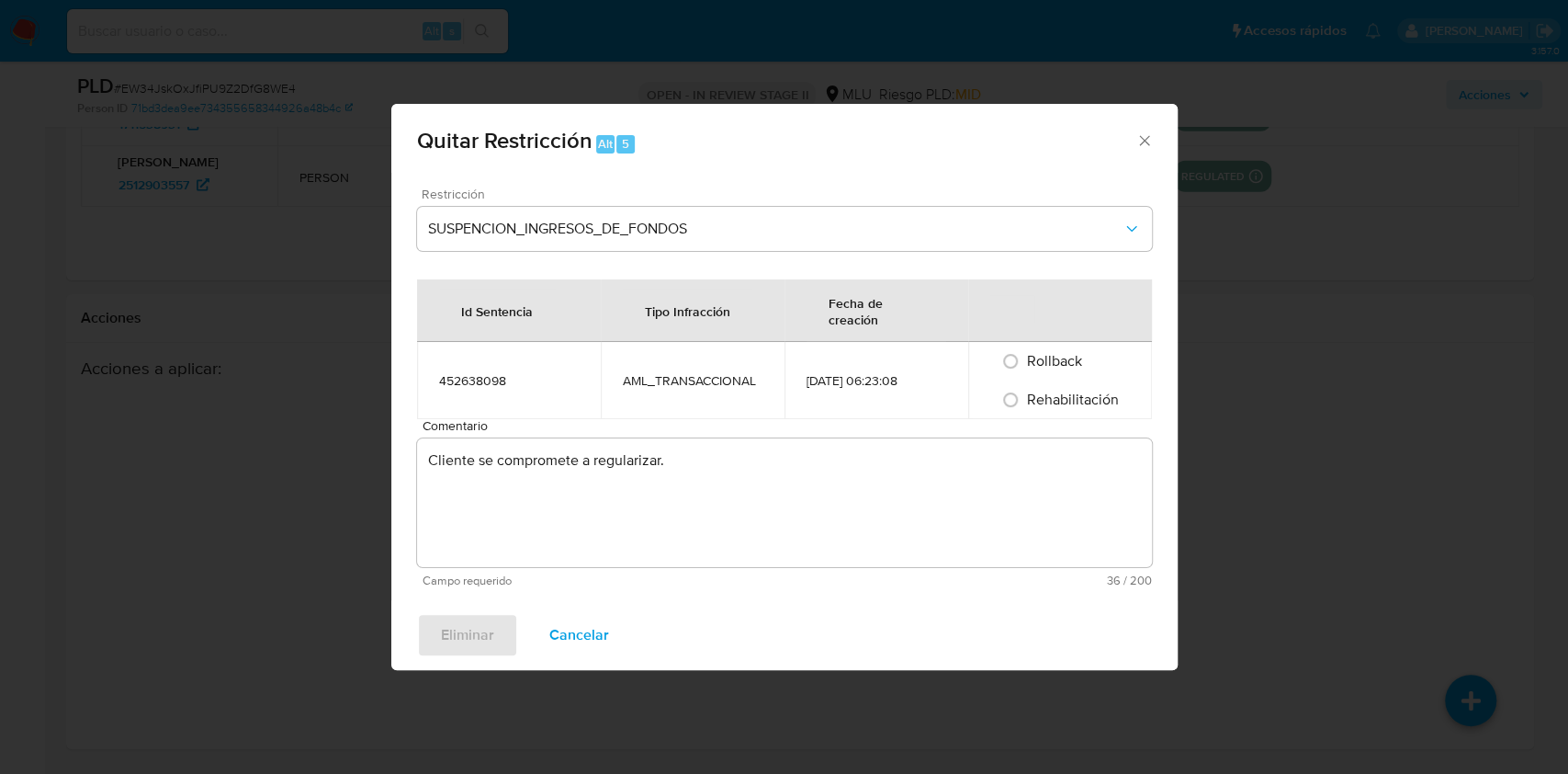
click at [1033, 404] on span "Rehabilitación" at bounding box center [1072, 399] width 92 height 21
click at [1025, 404] on input "Rehabilitación" at bounding box center [1010, 399] width 29 height 29
radio input "true"
click at [428, 648] on button "Eliminar" at bounding box center [467, 635] width 101 height 44
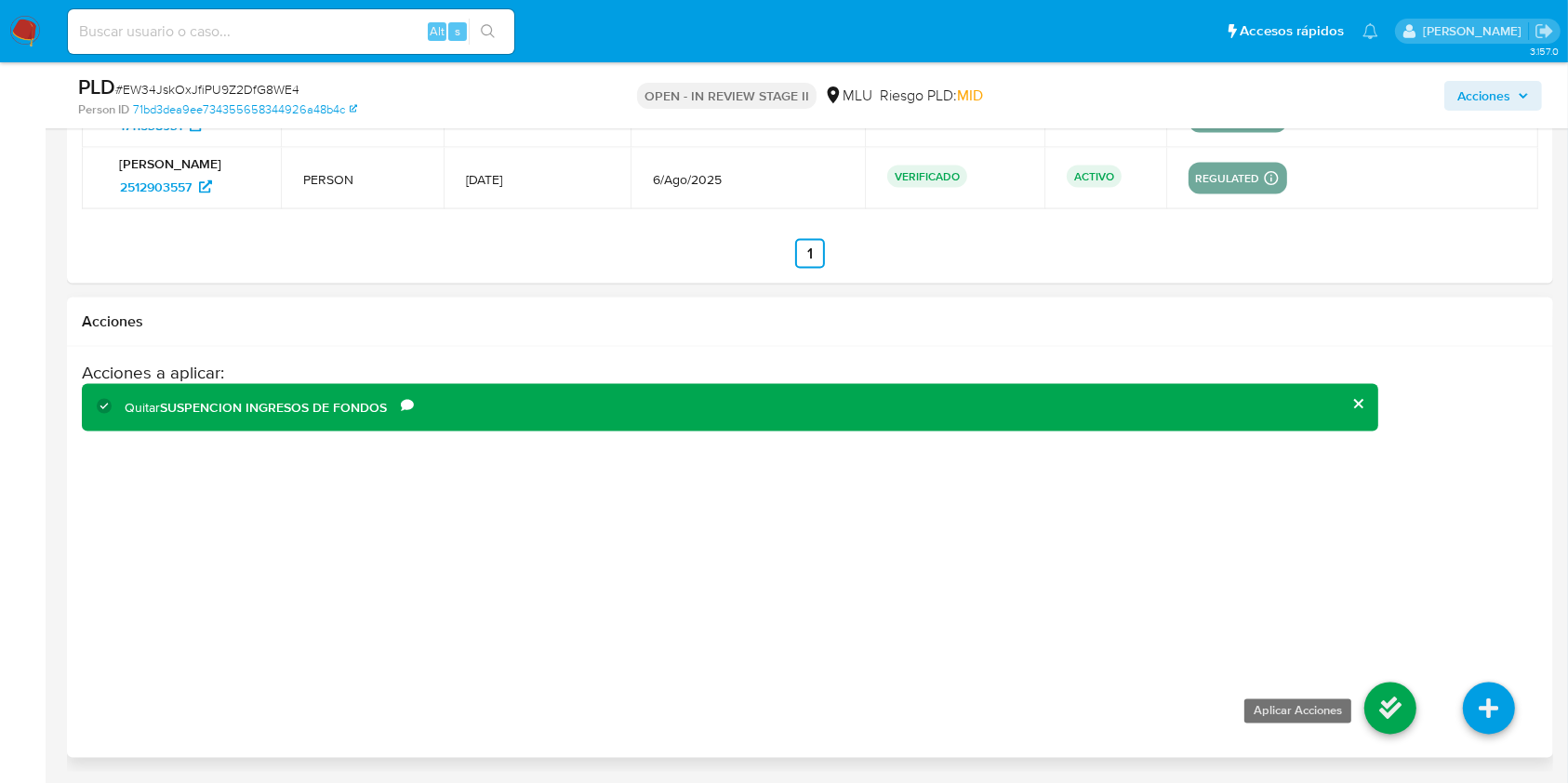
click at [1378, 705] on icon at bounding box center [1390, 708] width 52 height 52
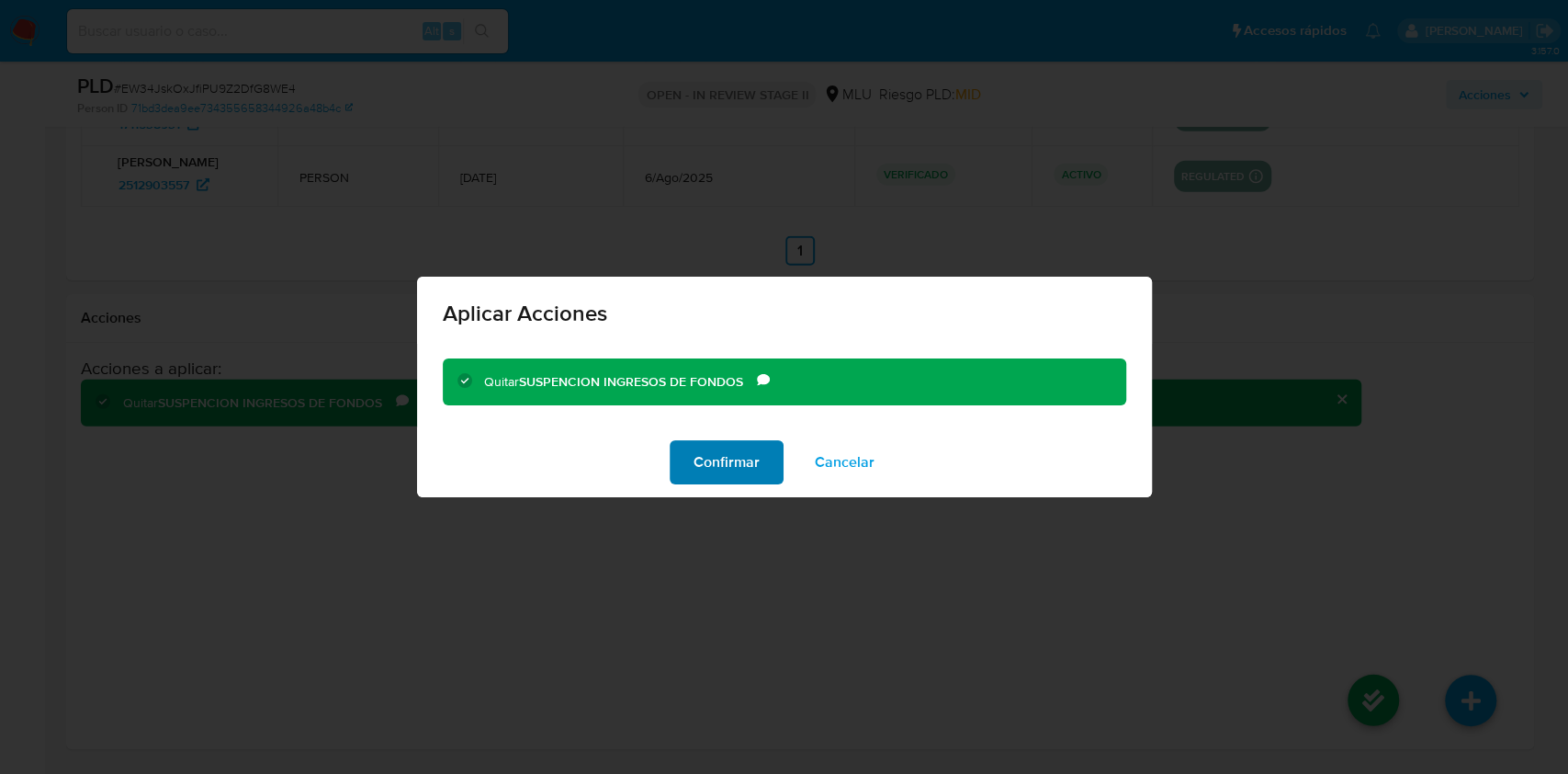
click at [728, 472] on span "Confirmar" at bounding box center [726, 462] width 66 height 41
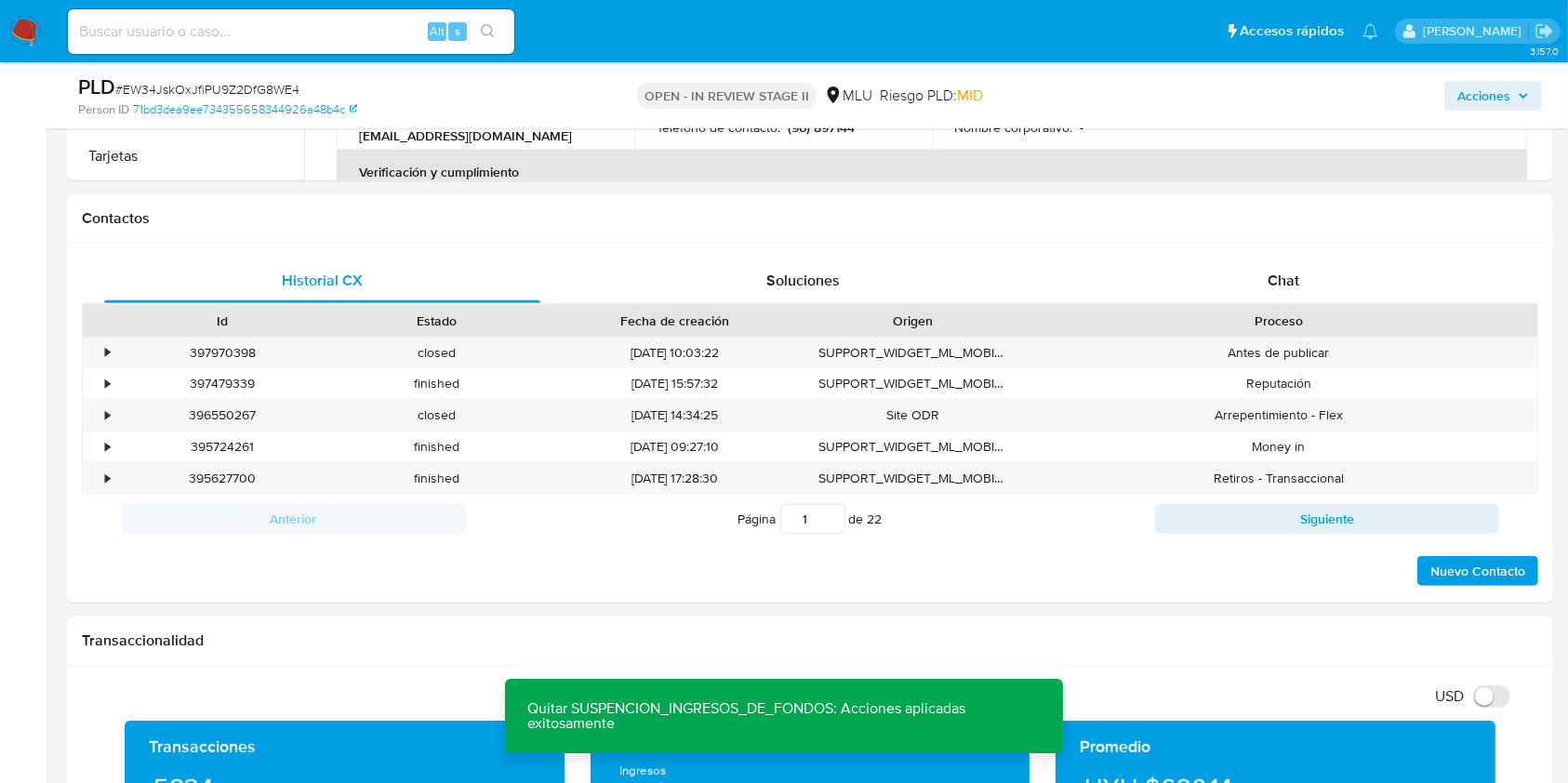
scroll to position [785, 0]
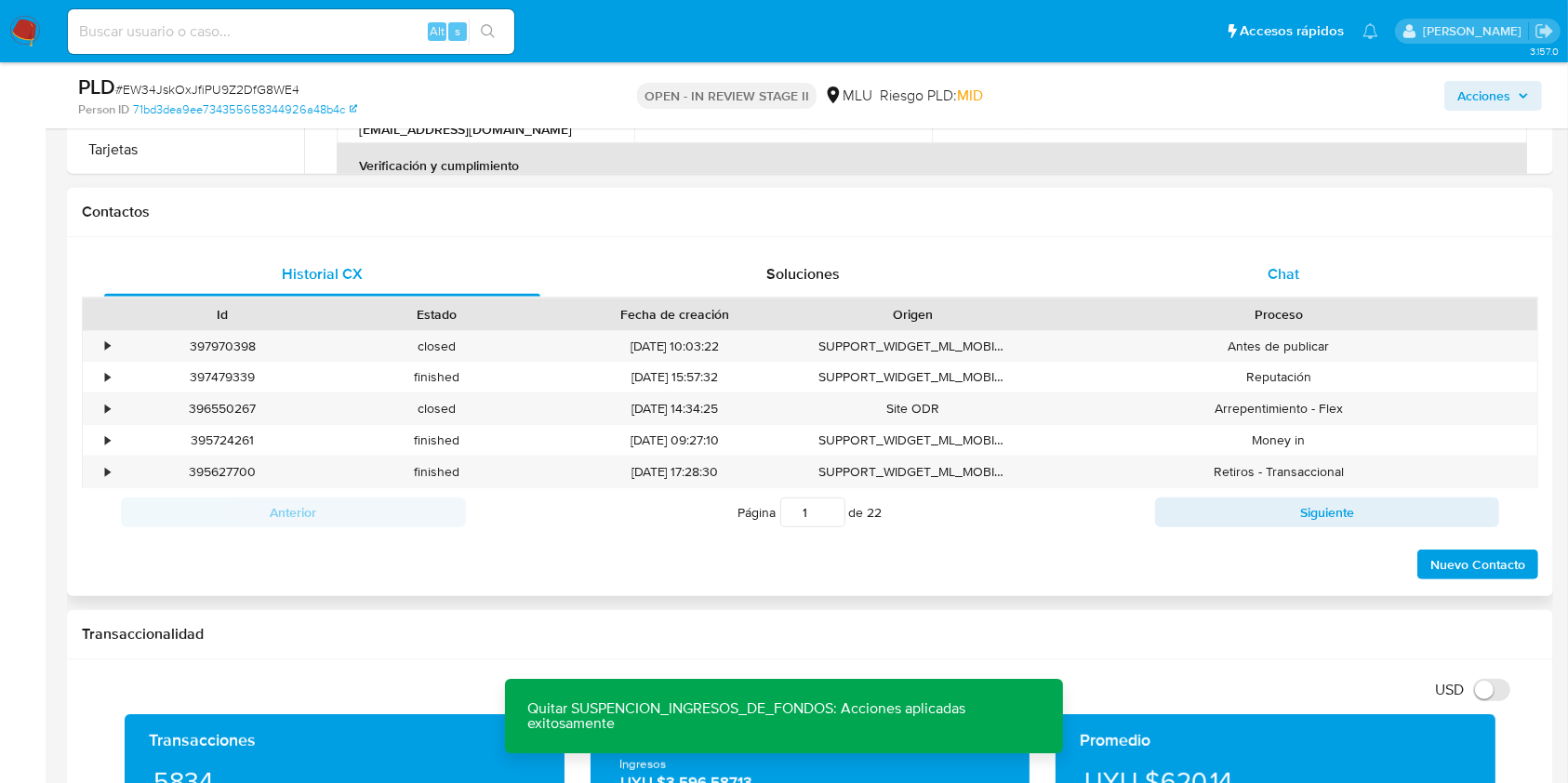
click at [1160, 279] on div "Chat" at bounding box center [1284, 274] width 437 height 45
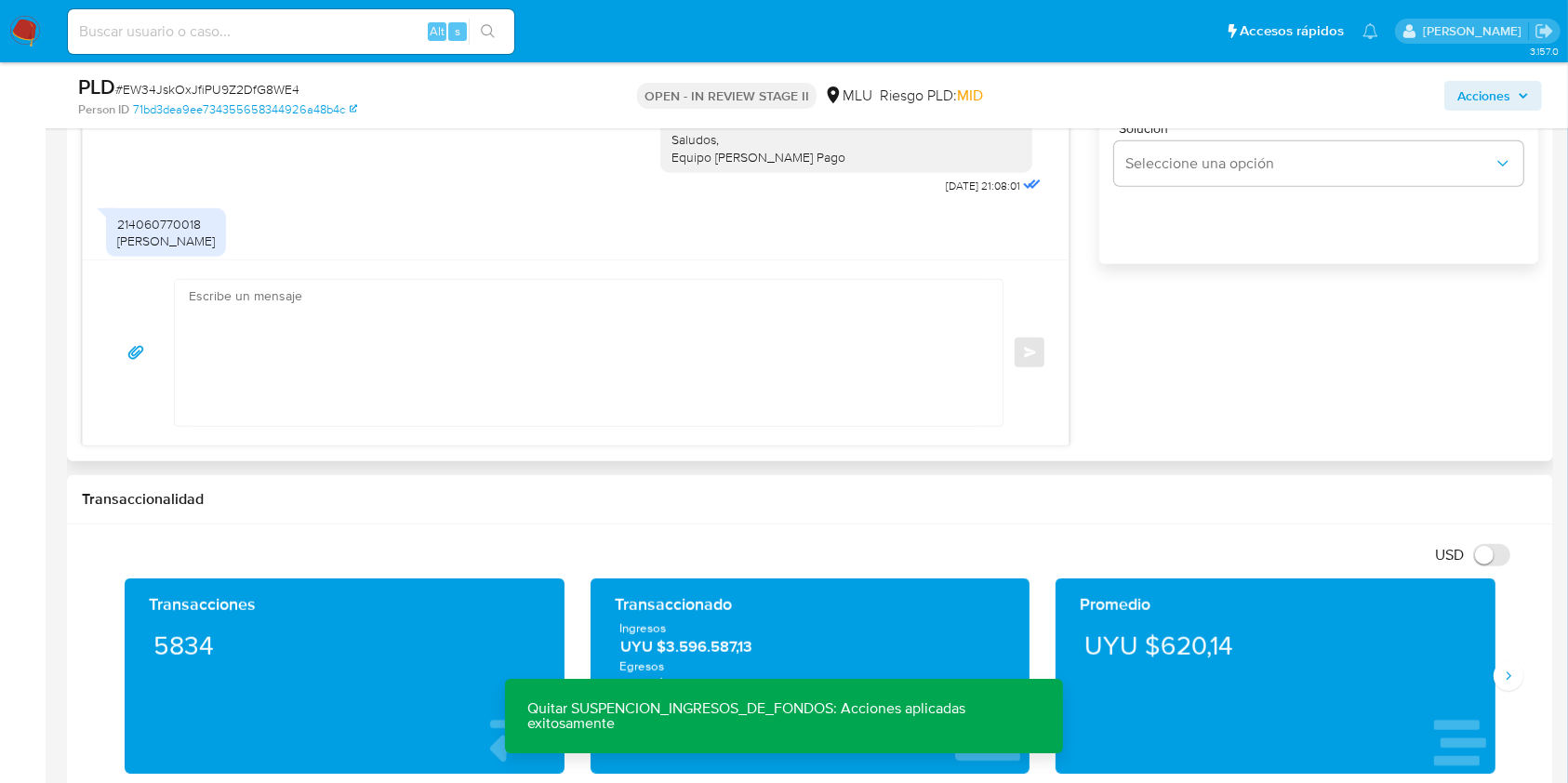
scroll to position [947, 0]
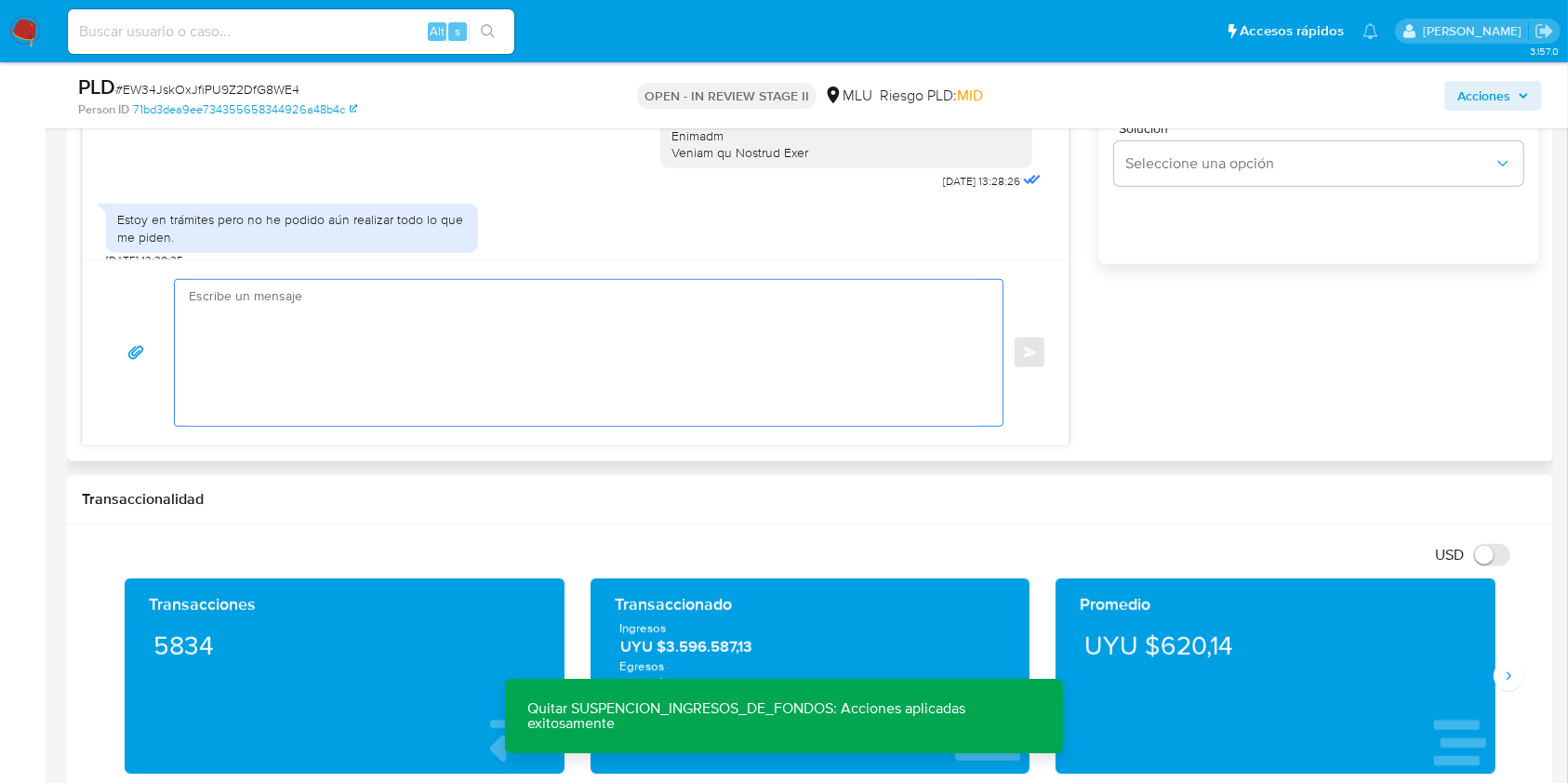
click at [735, 306] on textarea at bounding box center [584, 352] width 791 height 146
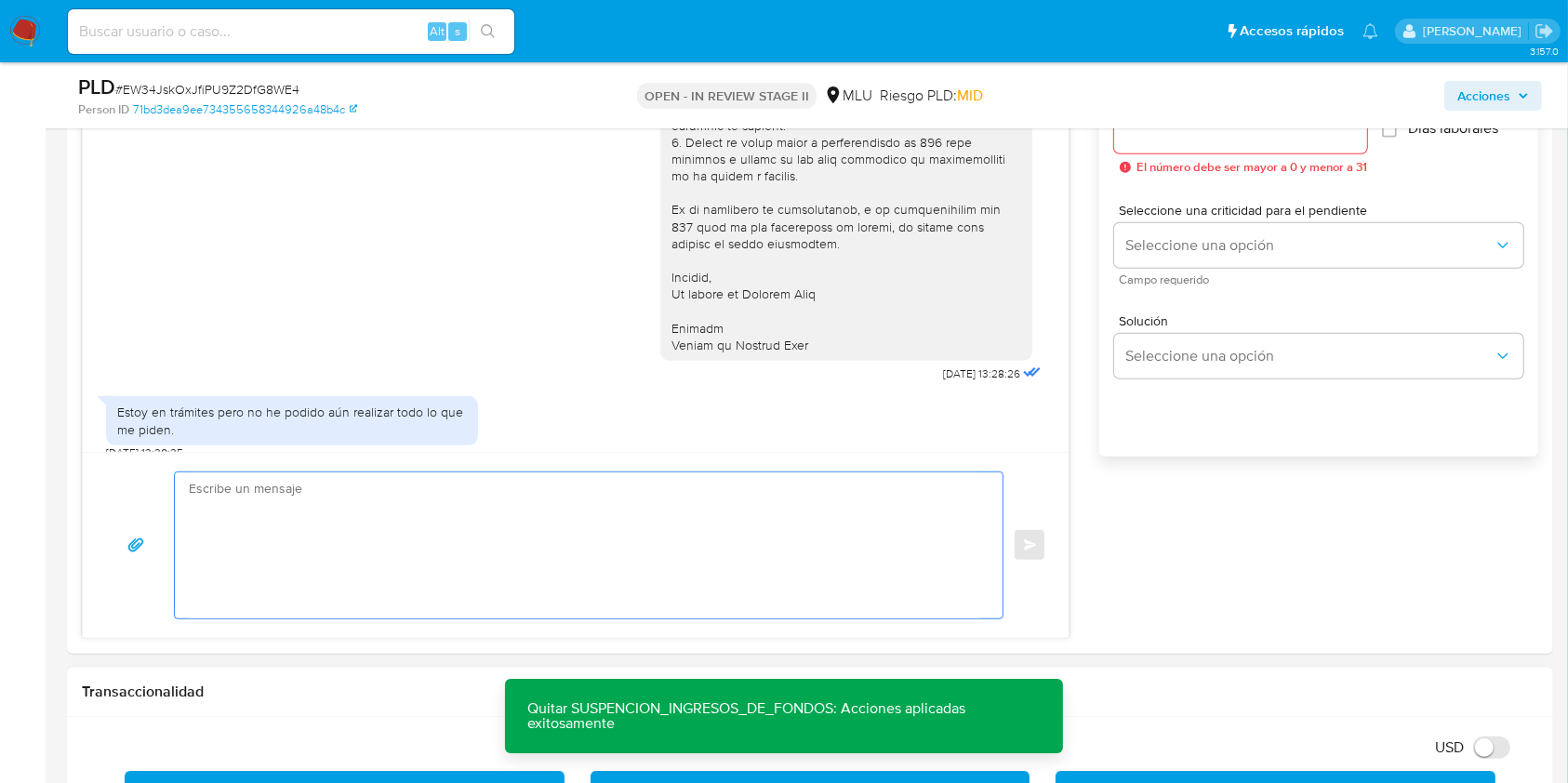
scroll to position [1088, 0]
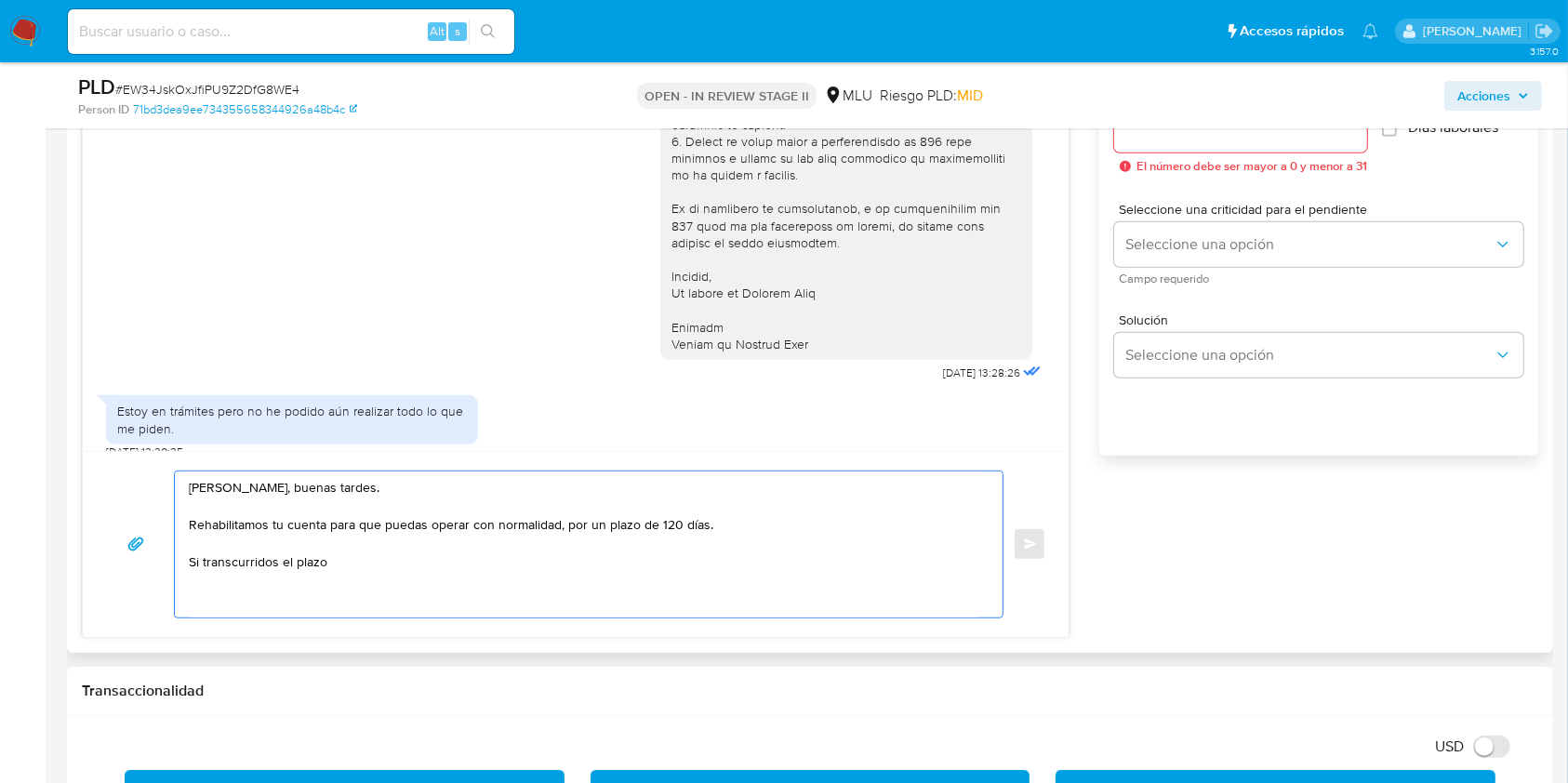
click at [736, 519] on textarea "Diego, buenas tardes. Rehabilitamos tu cuenta para que puedas operar con normal…" at bounding box center [584, 544] width 791 height 146
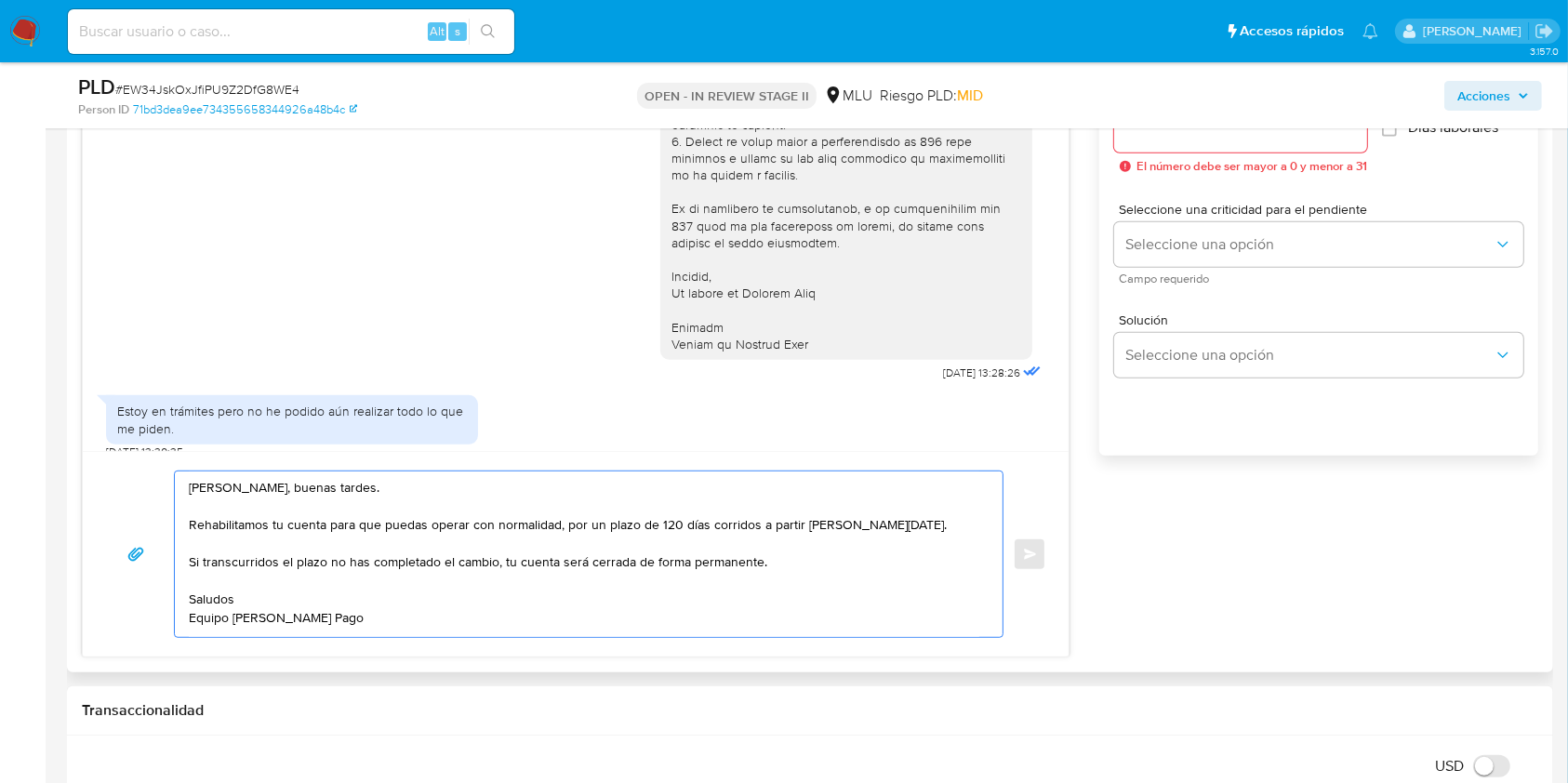
scroll to position [894, 0]
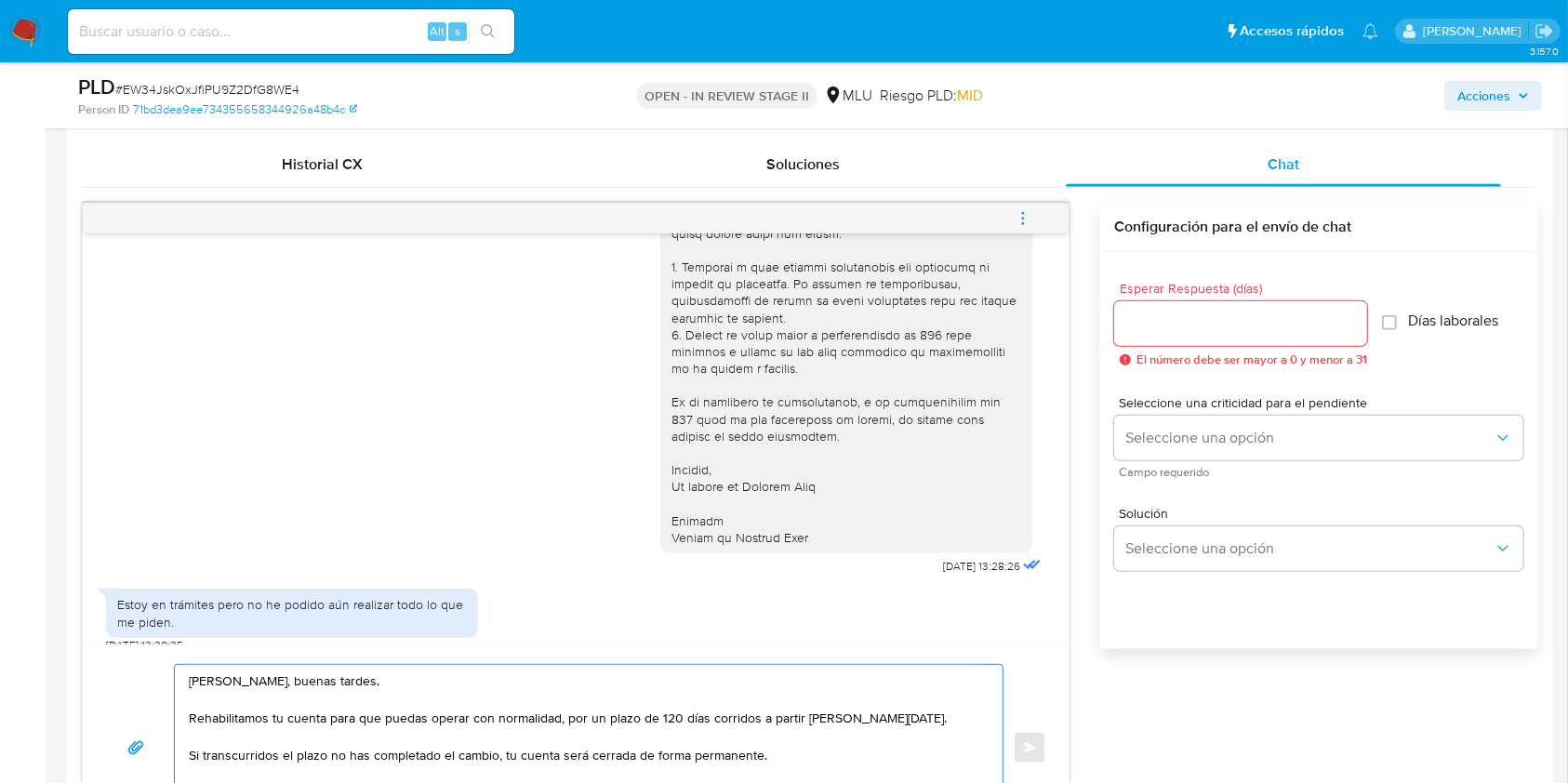
type textarea "Diego, buenas tardes. Rehabilitamos tu cuenta para que puedas operar con normal…"
click at [1266, 329] on input "Esperar Respuesta (días)" at bounding box center [1241, 323] width 253 height 24
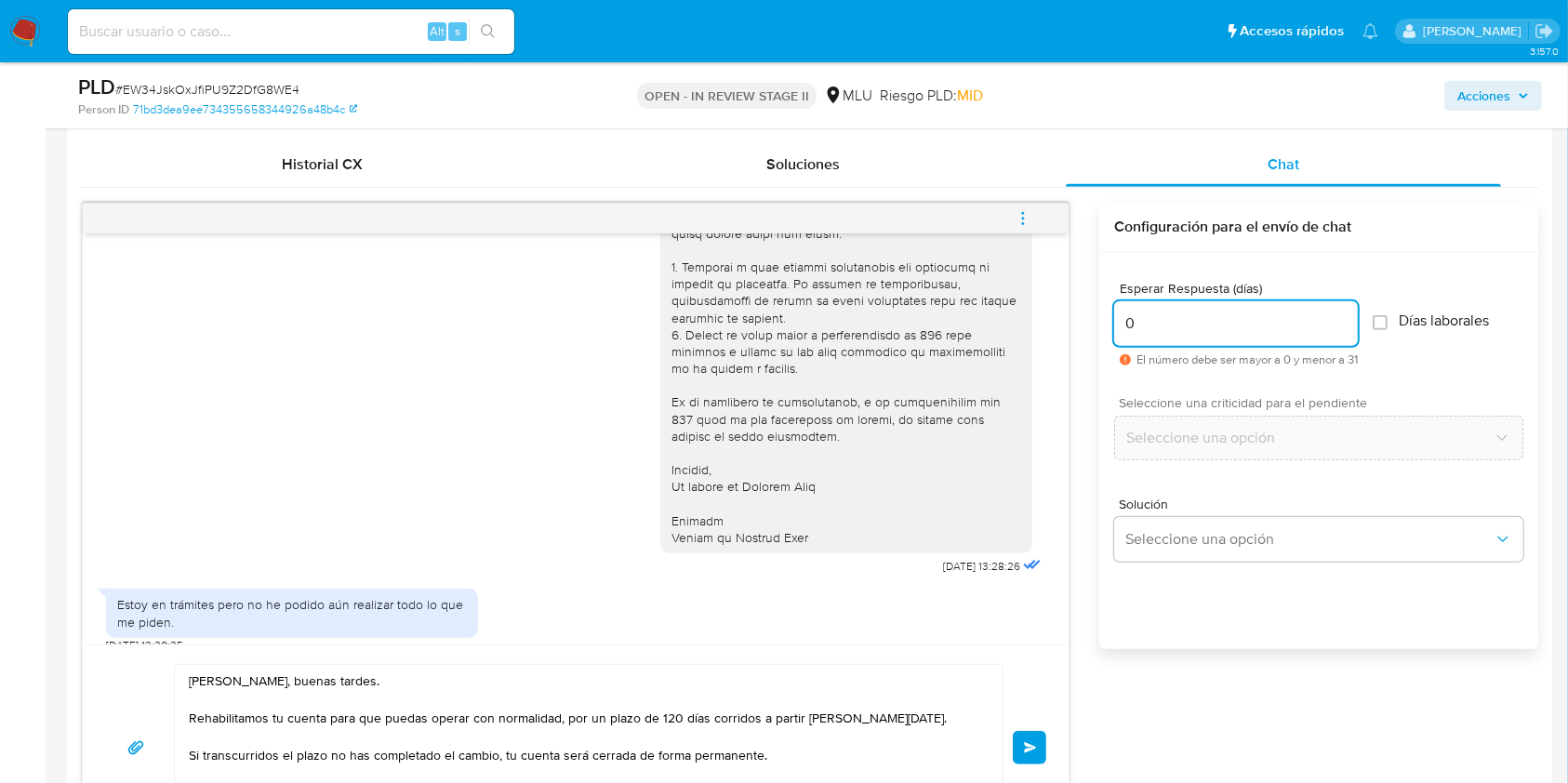
type input "0"
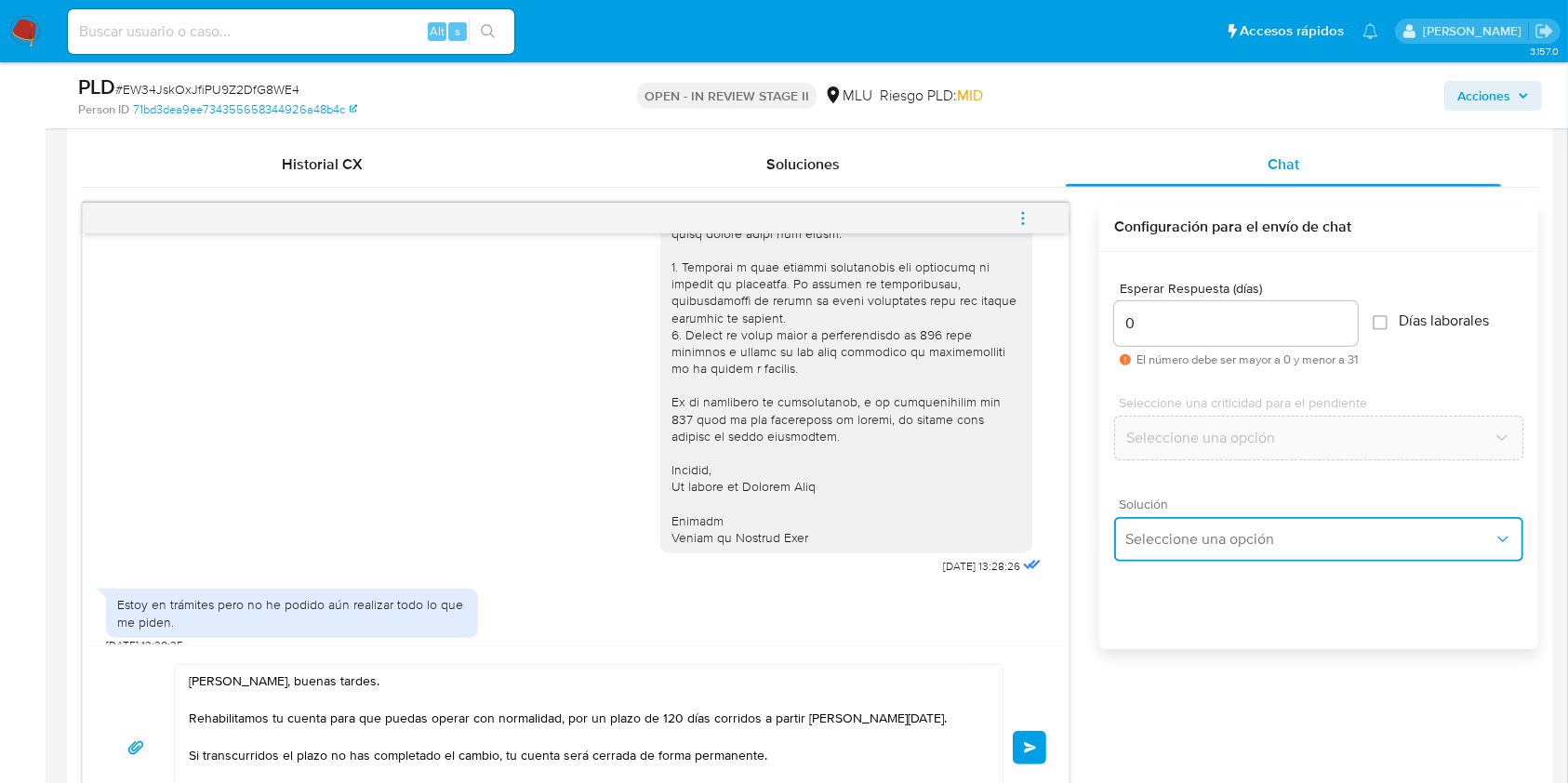
click at [1272, 557] on button "Seleccione una opción" at bounding box center [1318, 539] width 409 height 45
click at [1244, 634] on div "Esperar Respuesta (días) 0 El número debe ser mayor a 0 y menor a 31 Días labor…" at bounding box center [1318, 475] width 438 height 446
click at [1347, 408] on span "Seleccione una criticidad para el pendiente" at bounding box center [1323, 403] width 409 height 13
click at [1387, 317] on input "Días laborales" at bounding box center [1380, 323] width 15 height 15
checkbox input "true"
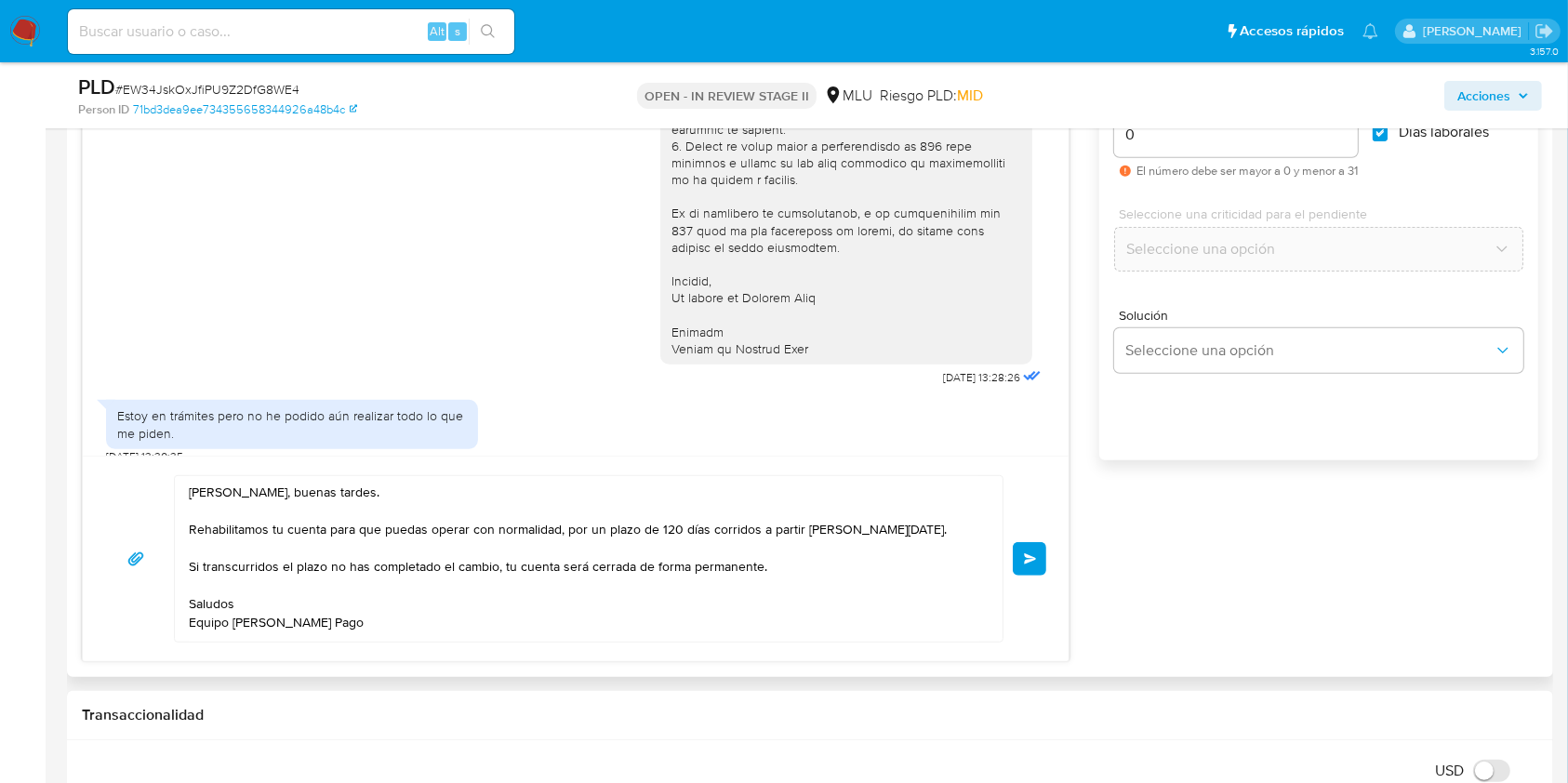
scroll to position [1086, 0]
click at [340, 494] on textarea "Diego, buenas tardes. Rehabilitamos tu cuenta para que puedas operar con normal…" at bounding box center [584, 555] width 791 height 166
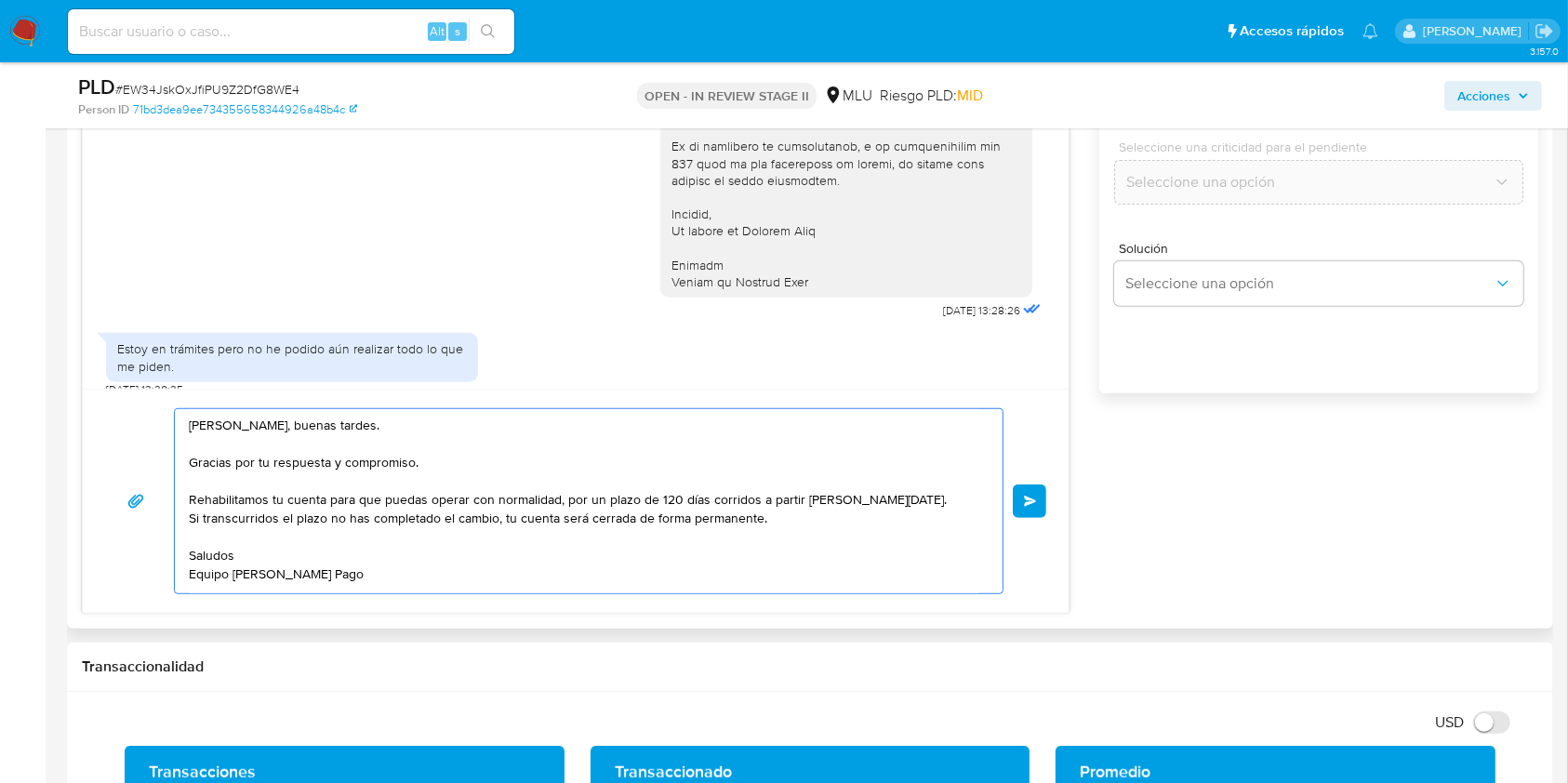
scroll to position [1154, 0]
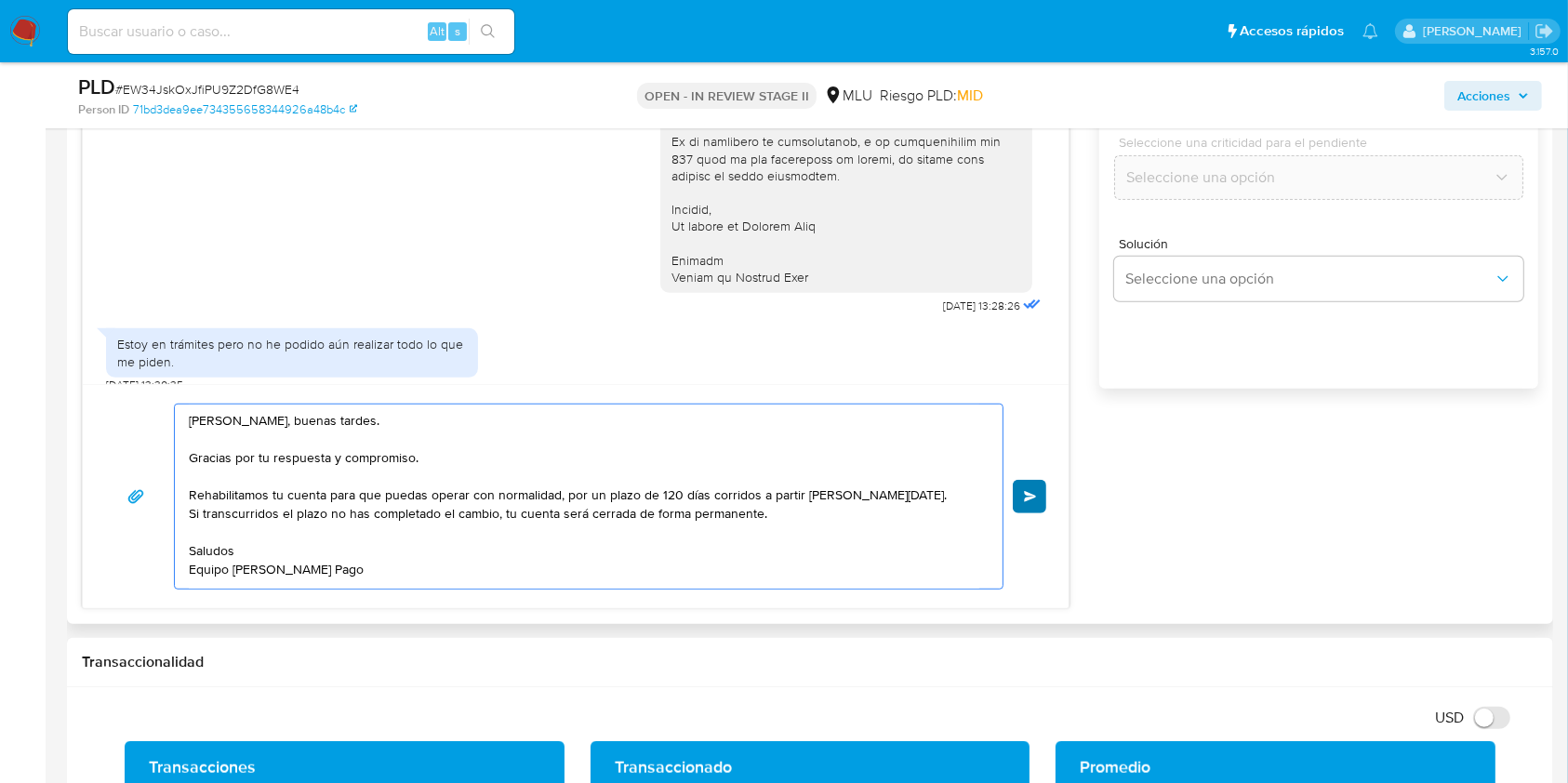
type textarea "Diego, buenas tardes. Gracias por tu respuesta y compromiso. Rehabilitamos tu c…"
click at [1029, 492] on span "Enviar" at bounding box center [1031, 497] width 13 height 11
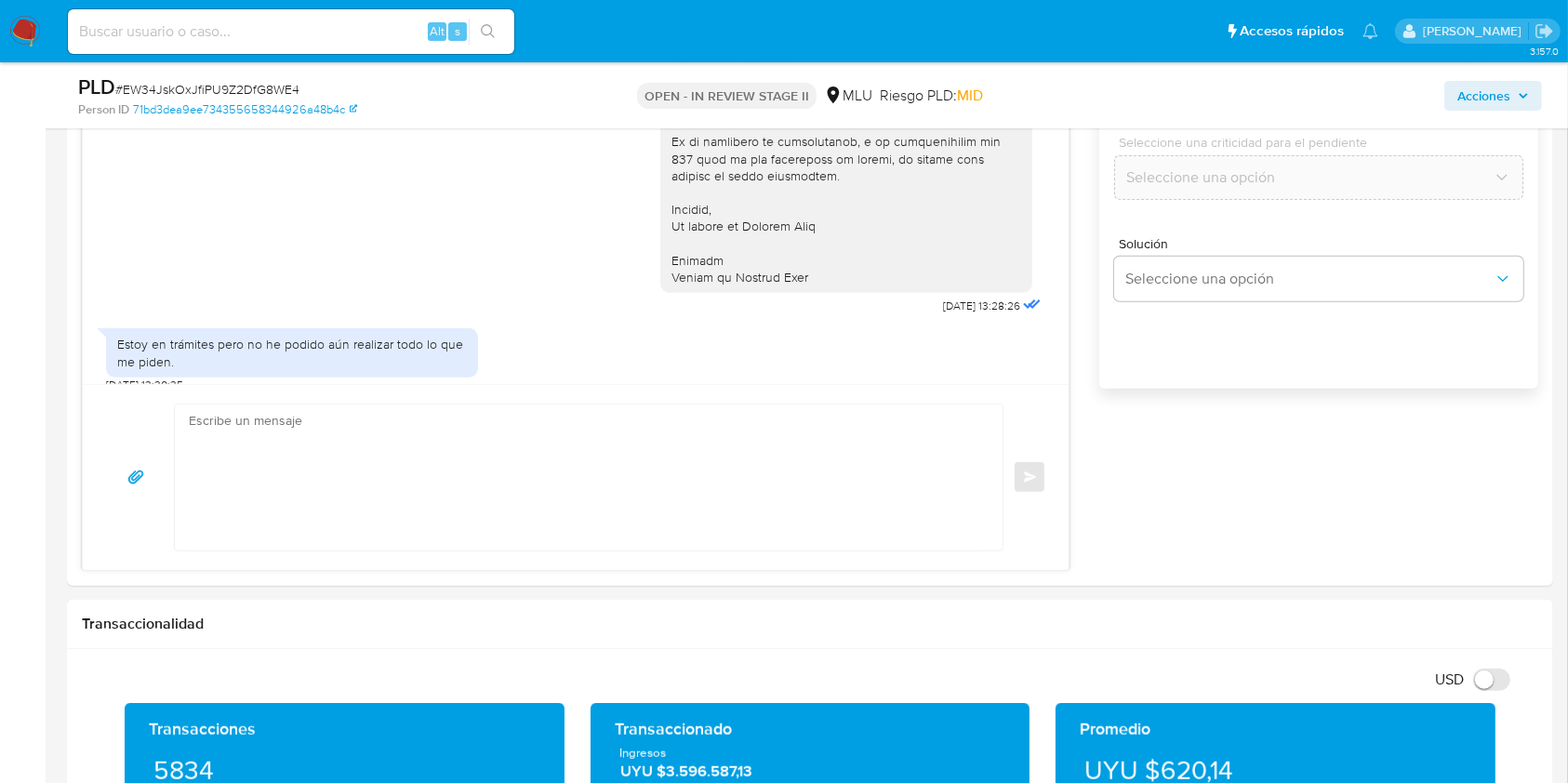
scroll to position [1187, 0]
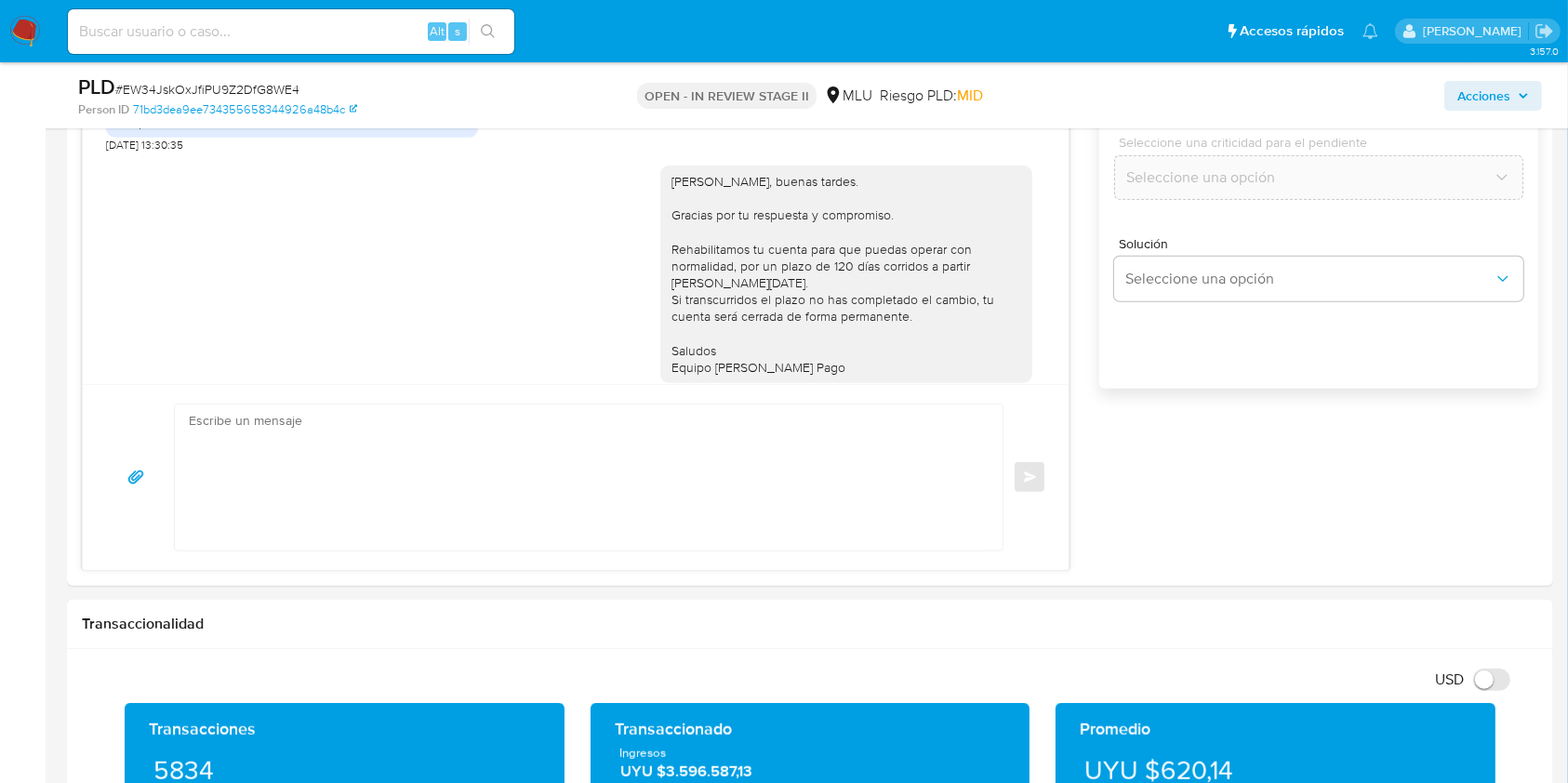
click at [268, 86] on span "# EW34JskOxJfiPU9Z2DfG8WE4" at bounding box center [207, 89] width 184 height 18
copy span "EW34JskOxJfiPU9Z2DfG8WE4"
click at [268, 86] on span "# EW34JskOxJfiPU9Z2DfG8WE4" at bounding box center [207, 89] width 184 height 18
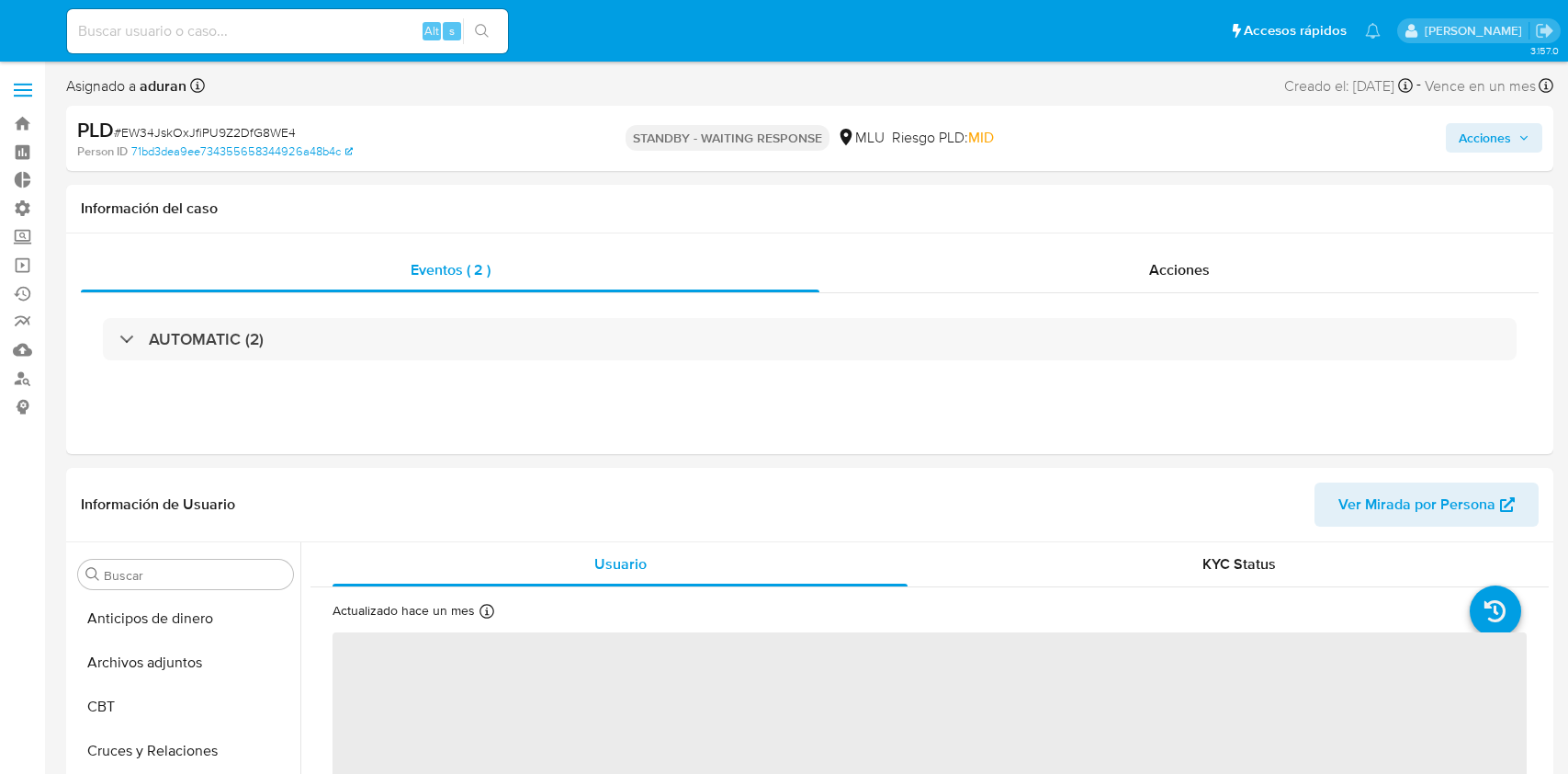
select select "10"
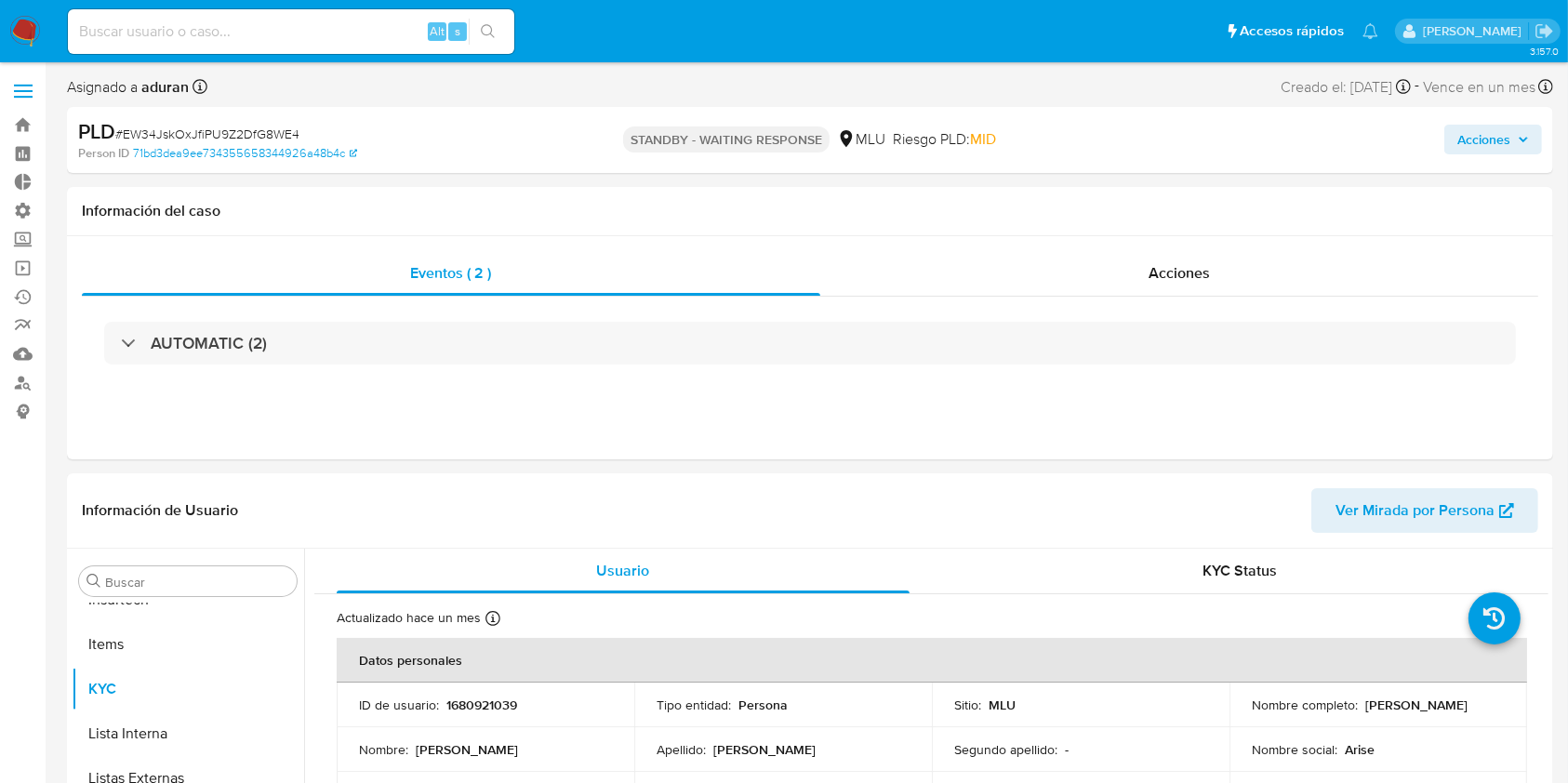
scroll to position [830, 0]
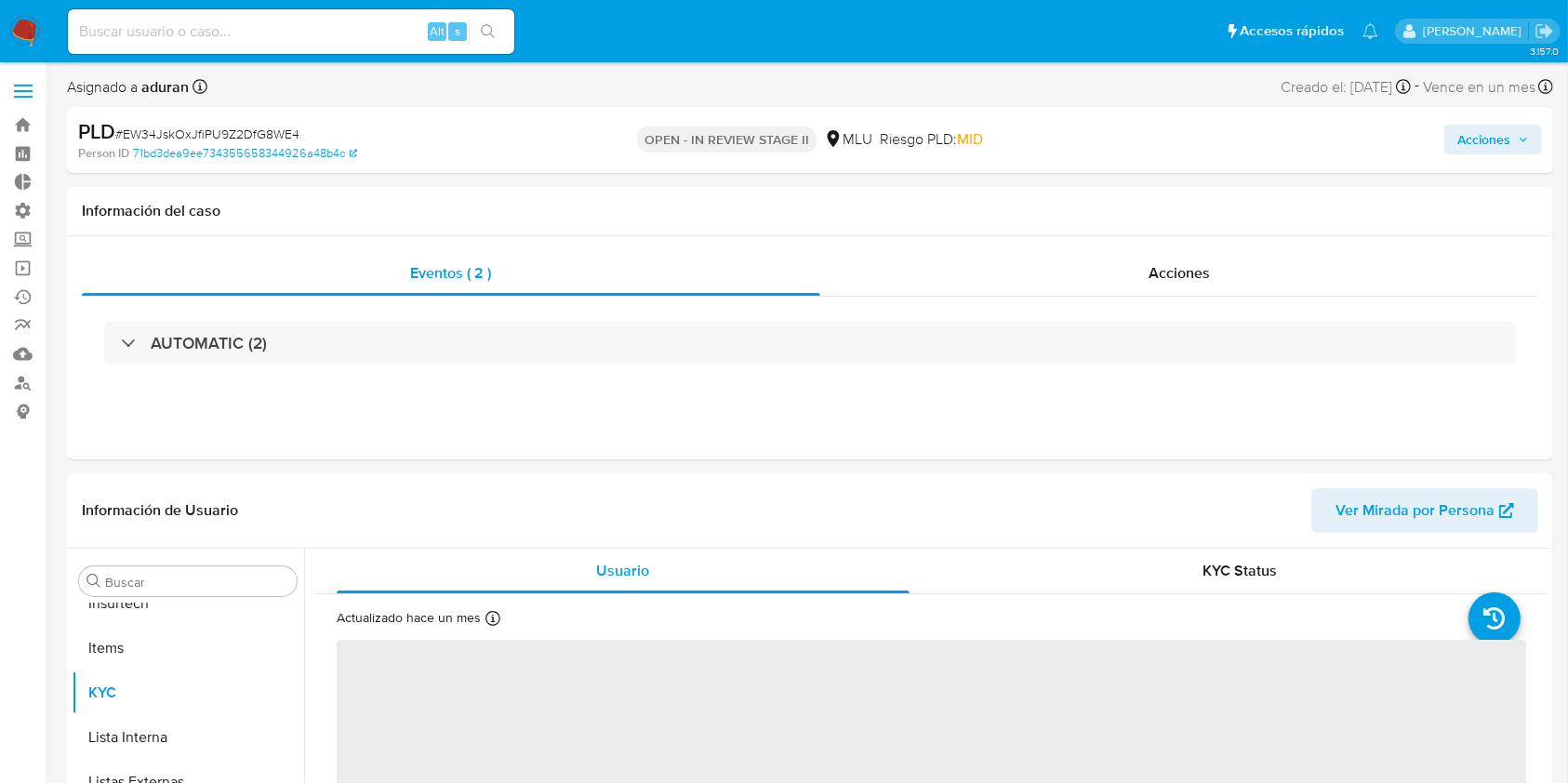
scroll to position [830, 0]
select select "10"
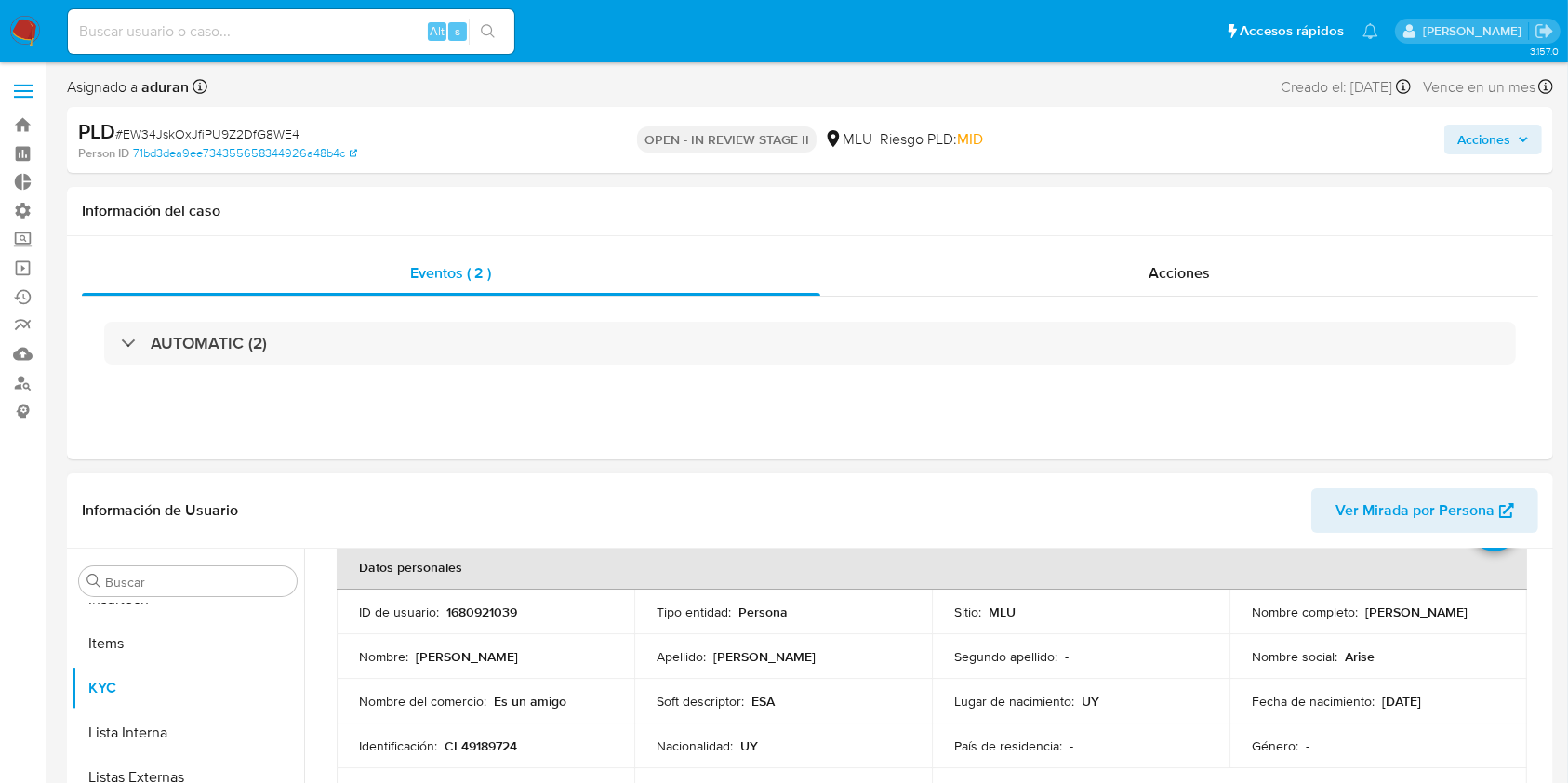
scroll to position [201, 0]
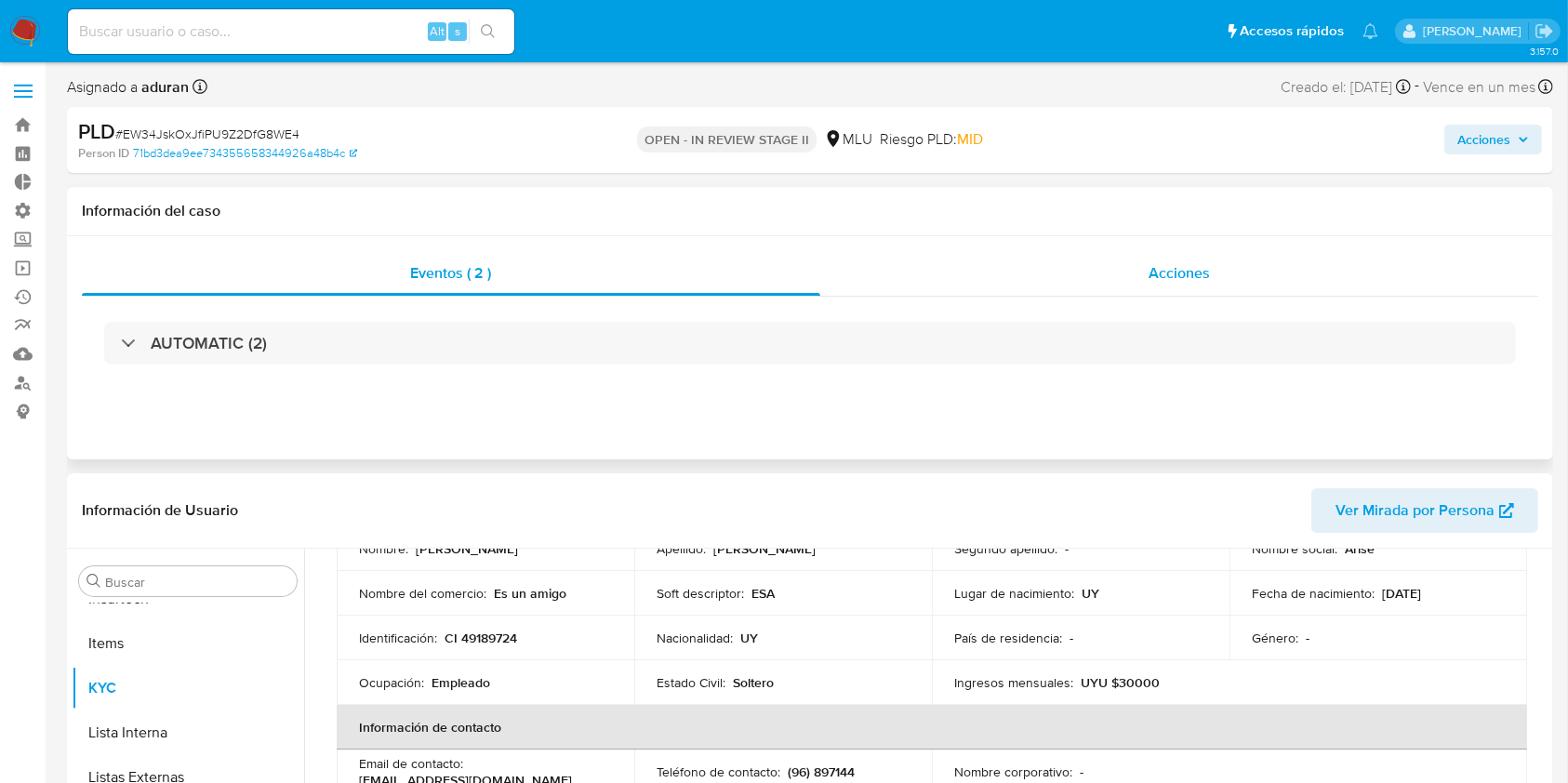
click at [1002, 256] on div "Acciones" at bounding box center [1179, 273] width 719 height 45
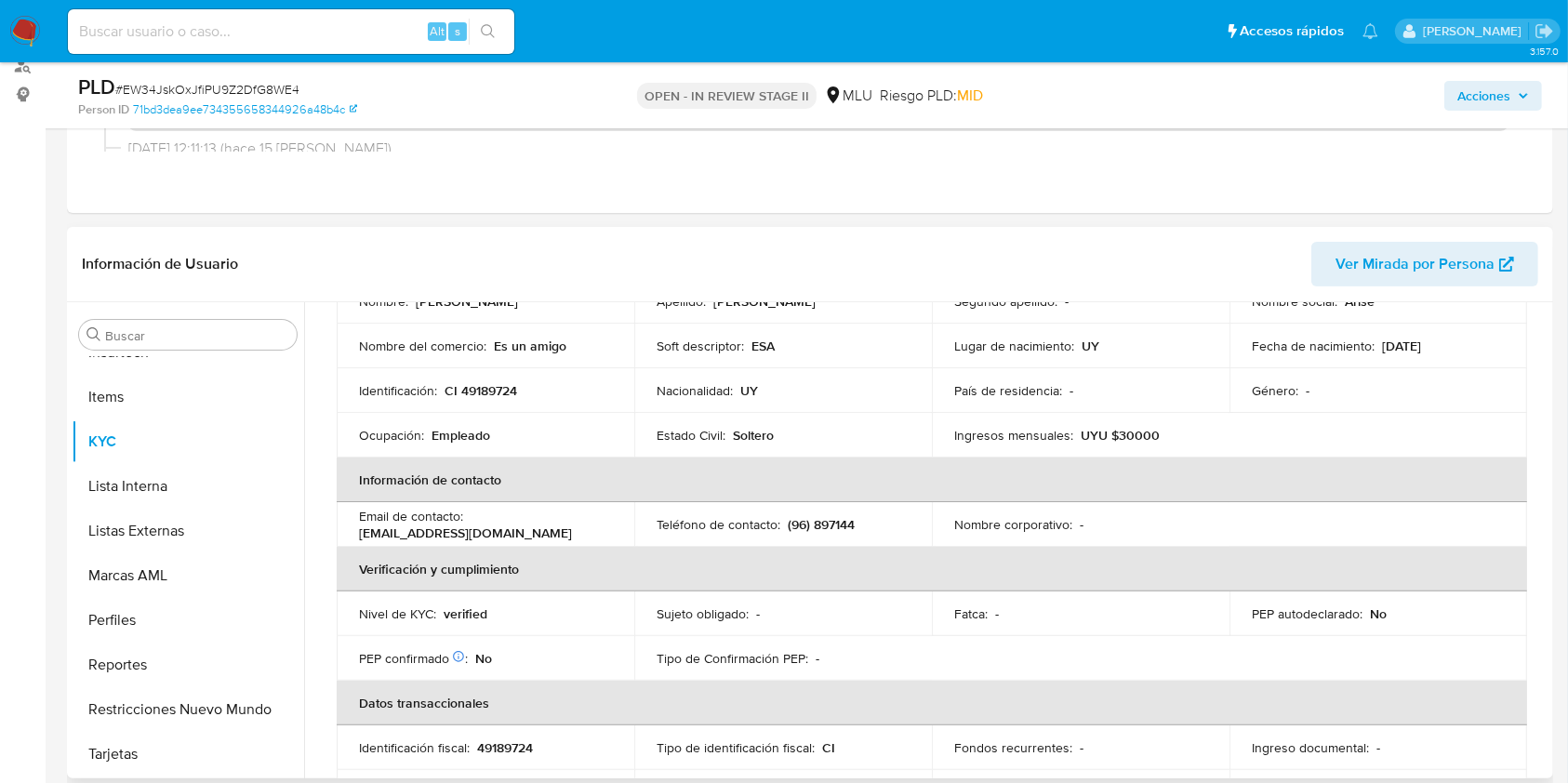
scroll to position [0, 0]
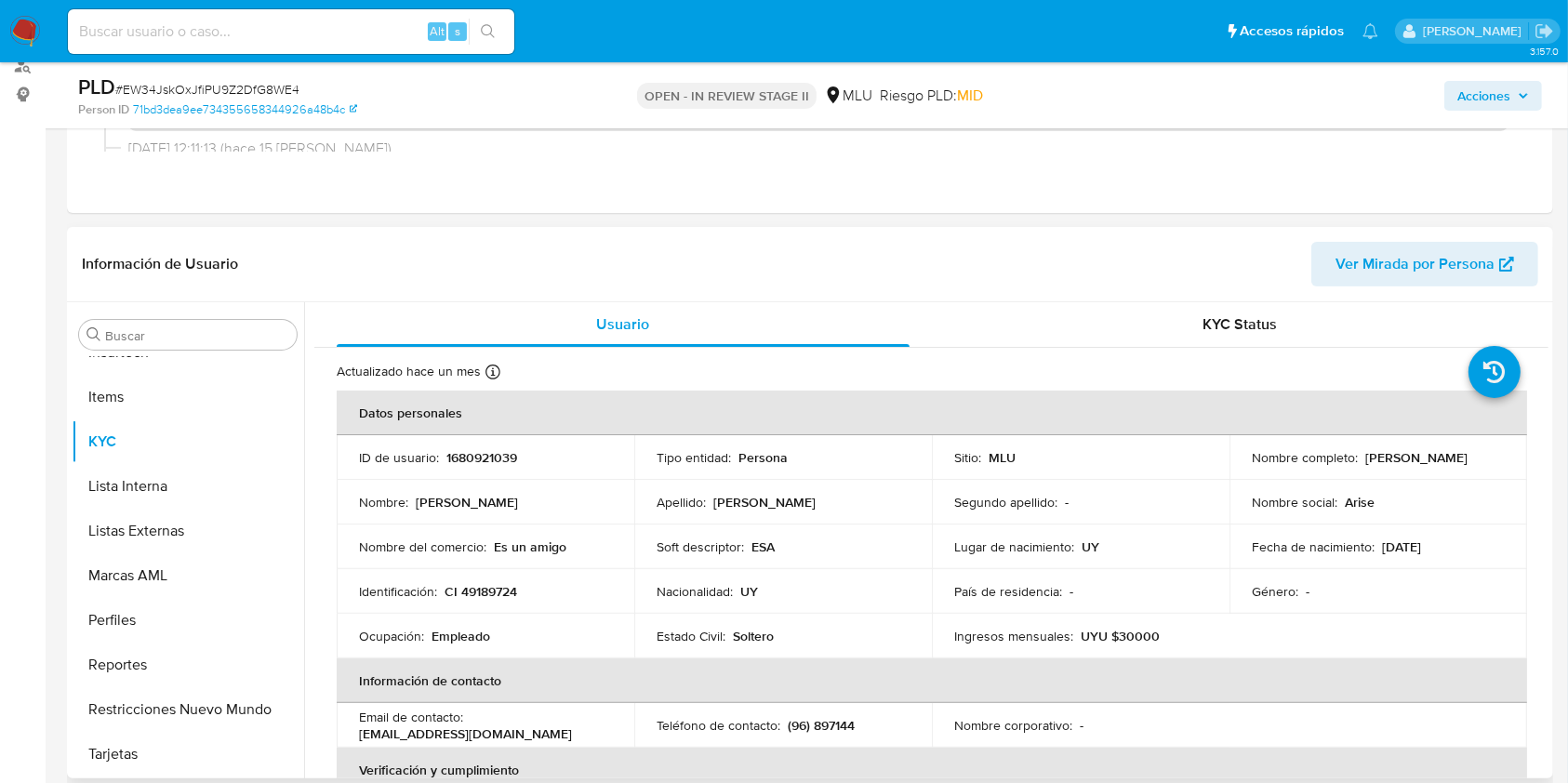
drag, startPoint x: 1250, startPoint y: 458, endPoint x: 1449, endPoint y: 458, distance: 199.0
click at [1449, 458] on div "Nombre completo : [PERSON_NAME]" at bounding box center [1378, 457] width 253 height 16
copy p "[PERSON_NAME]"
click at [1468, 90] on span "Acciones" at bounding box center [1483, 96] width 53 height 30
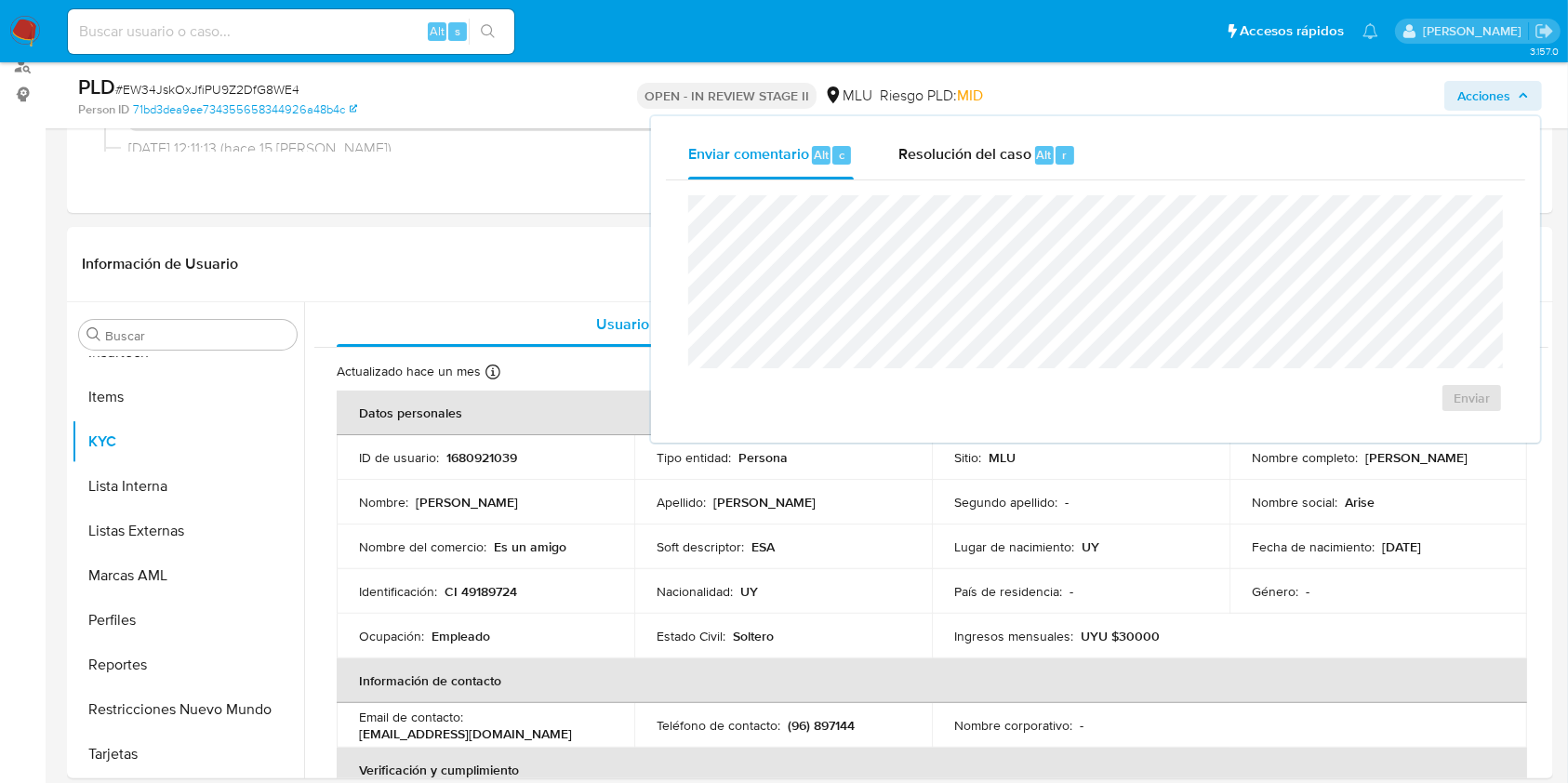
click at [931, 179] on div "Enviar comentario Alt c Resolución del caso Alt r Enviar" at bounding box center [1096, 280] width 860 height 297
click at [946, 160] on span "Resolución del caso" at bounding box center [964, 154] width 133 height 21
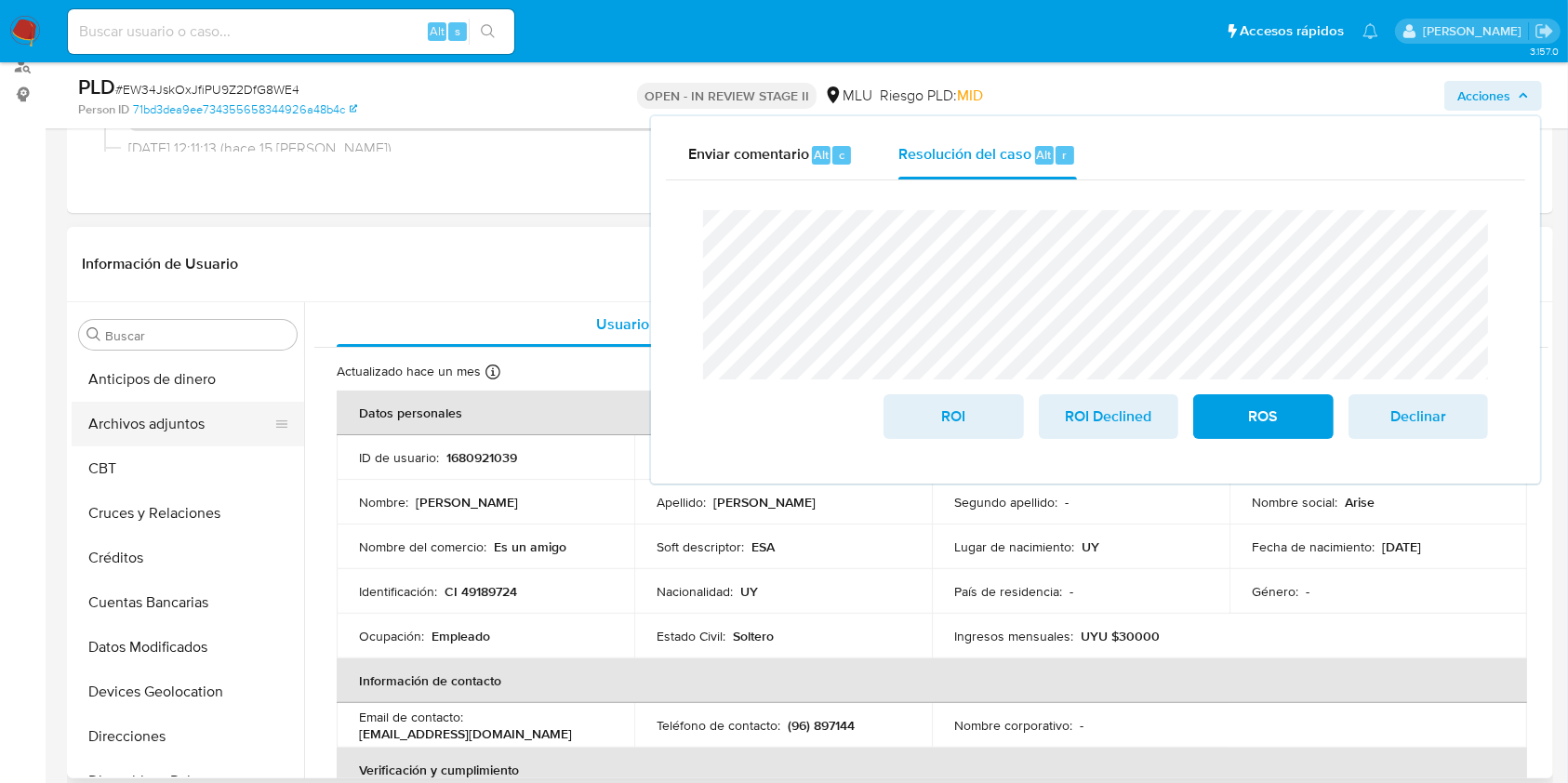
click at [144, 411] on button "Archivos adjuntos" at bounding box center [180, 424] width 217 height 45
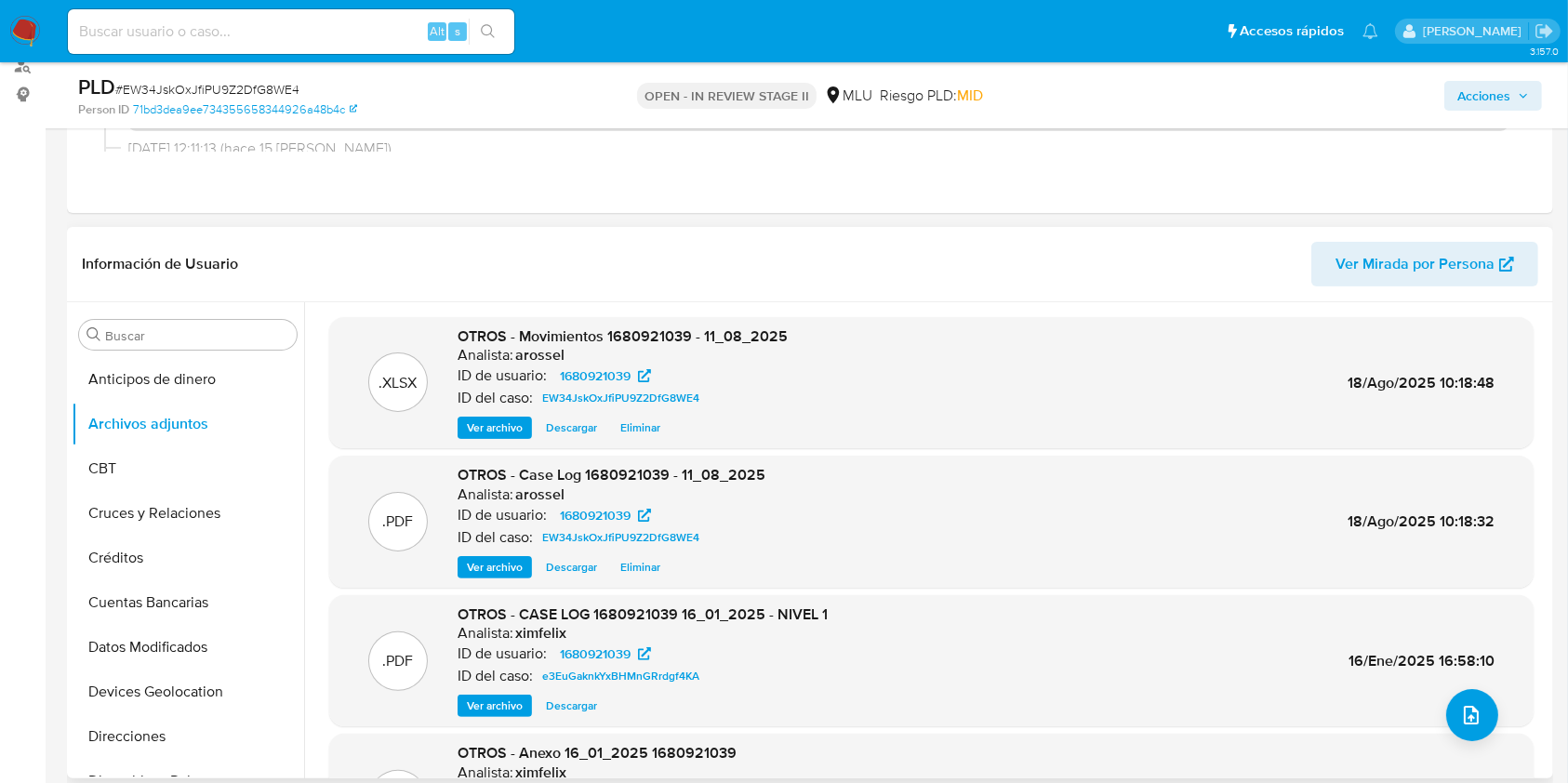
click at [558, 571] on span "Descargar" at bounding box center [571, 567] width 51 height 18
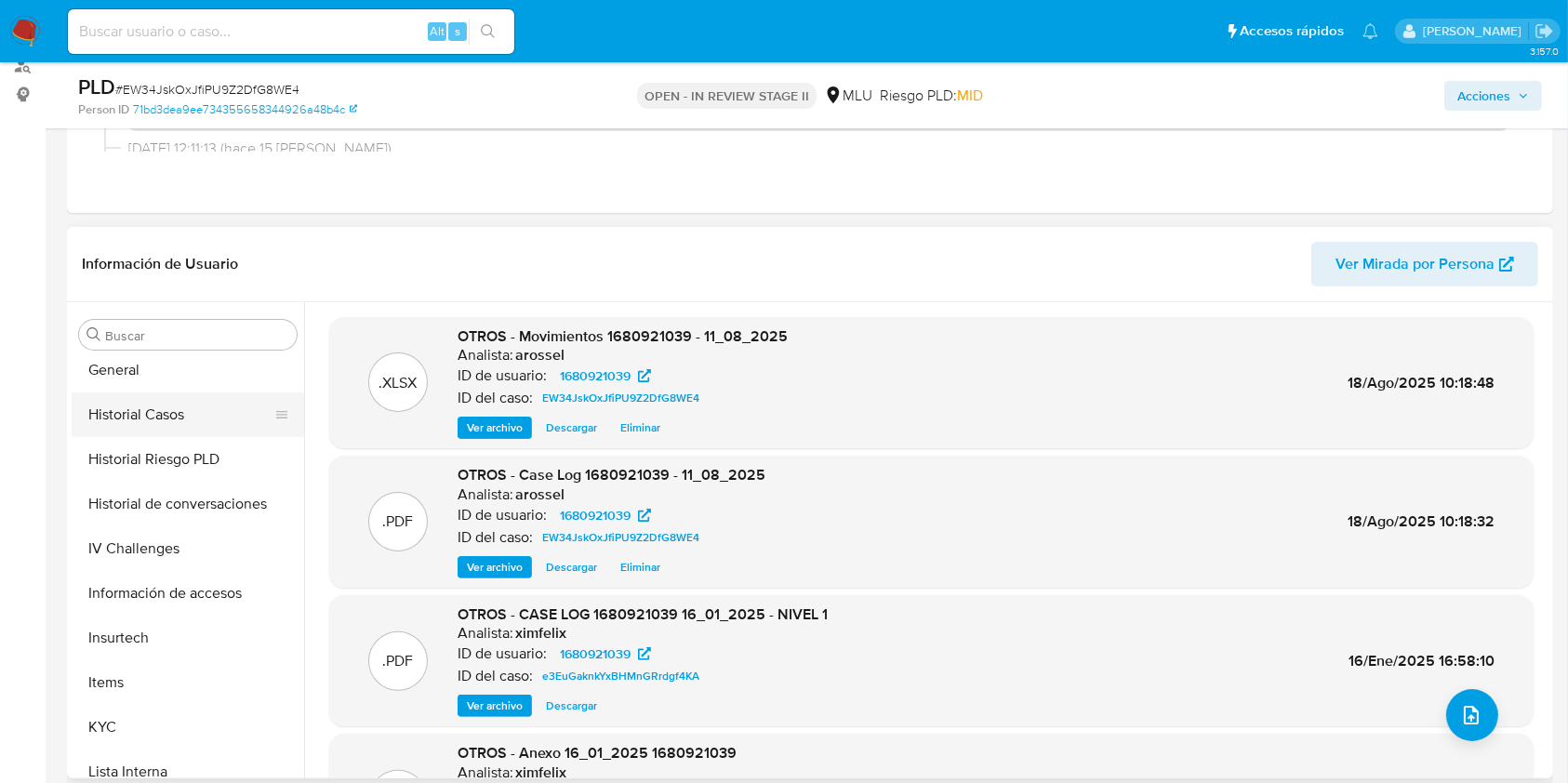
scroll to position [551, 0]
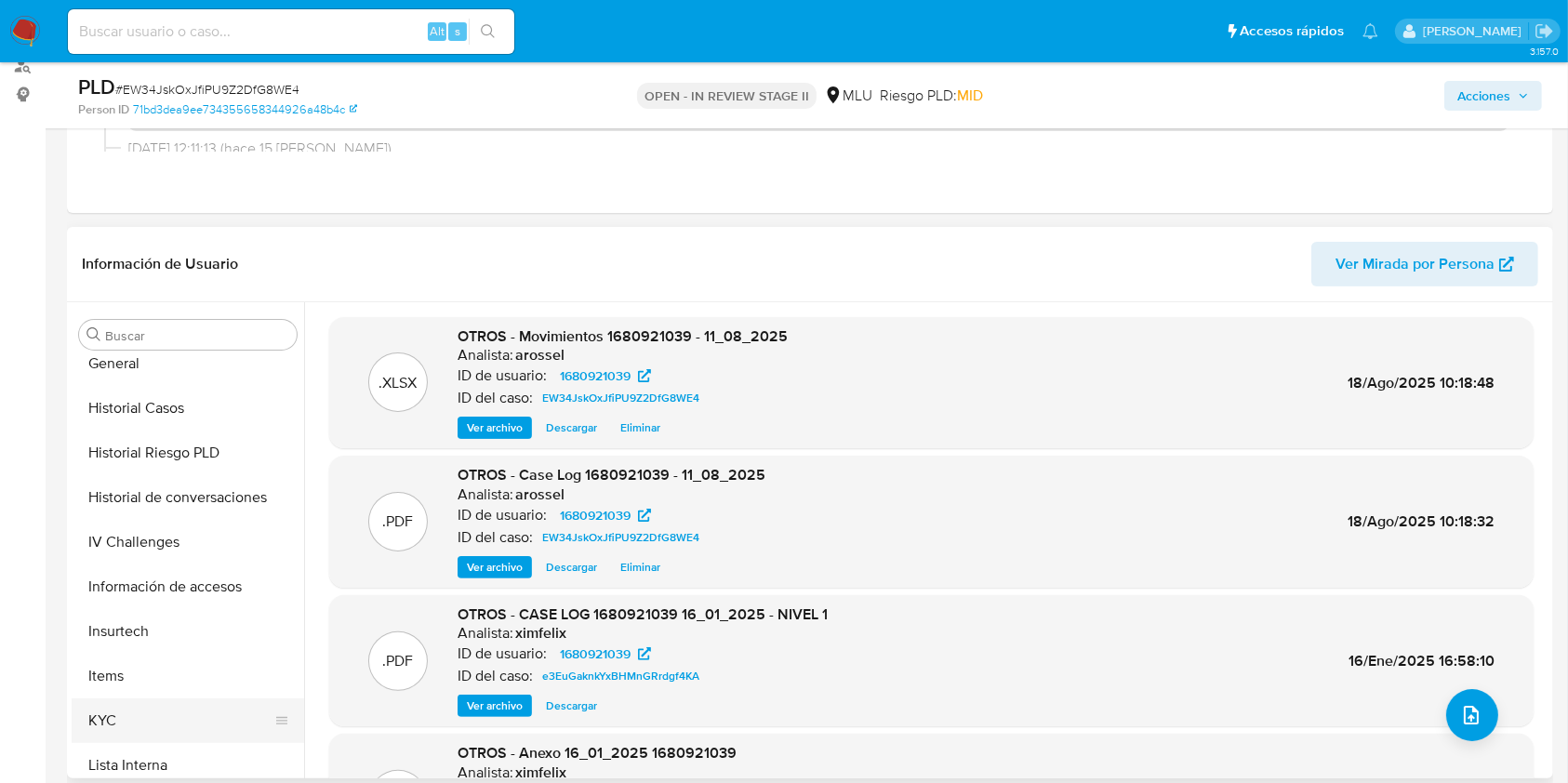
click at [166, 725] on button "KYC" at bounding box center [180, 721] width 217 height 45
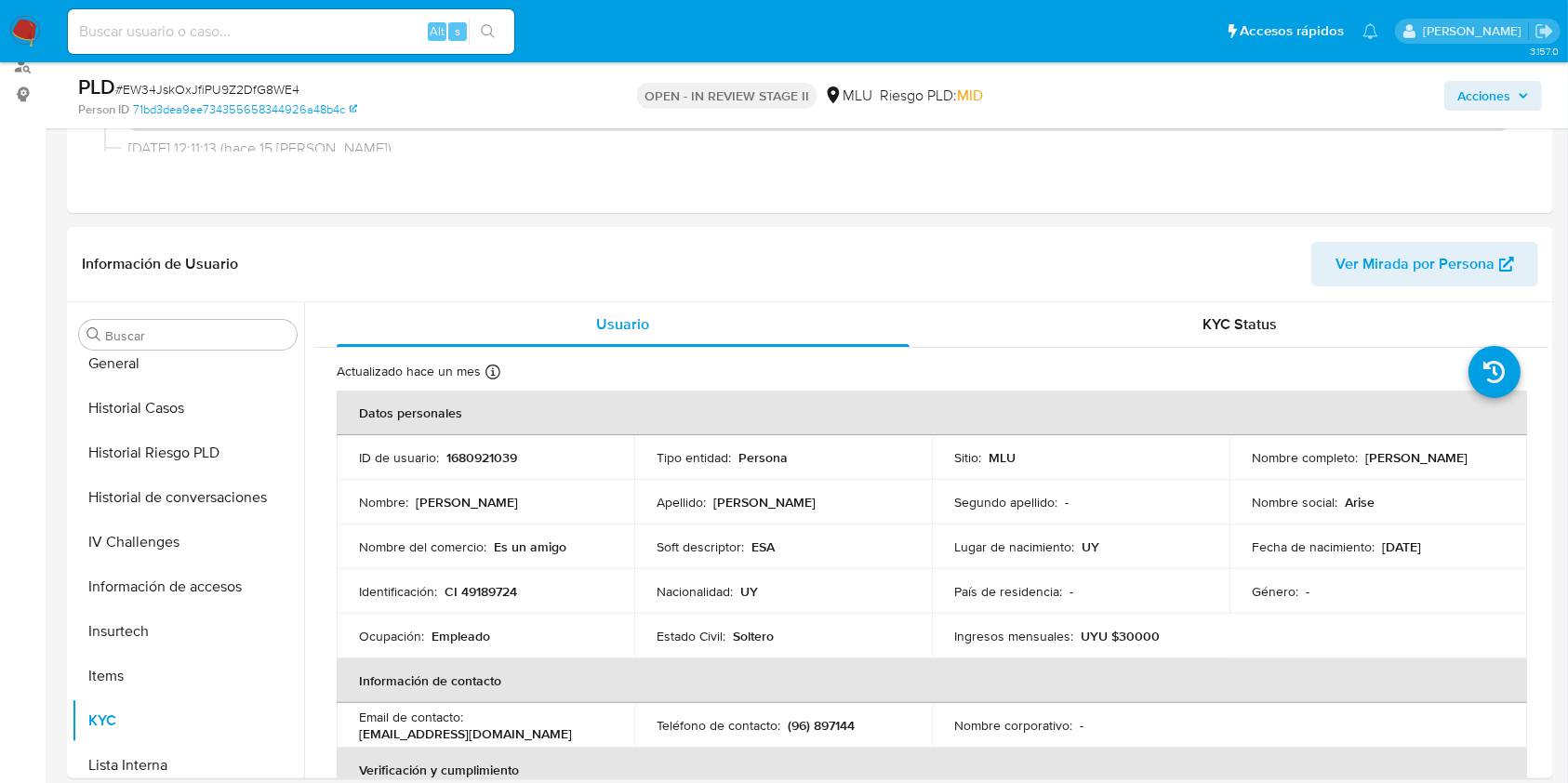
click at [1483, 97] on span "Acciones" at bounding box center [1483, 96] width 53 height 30
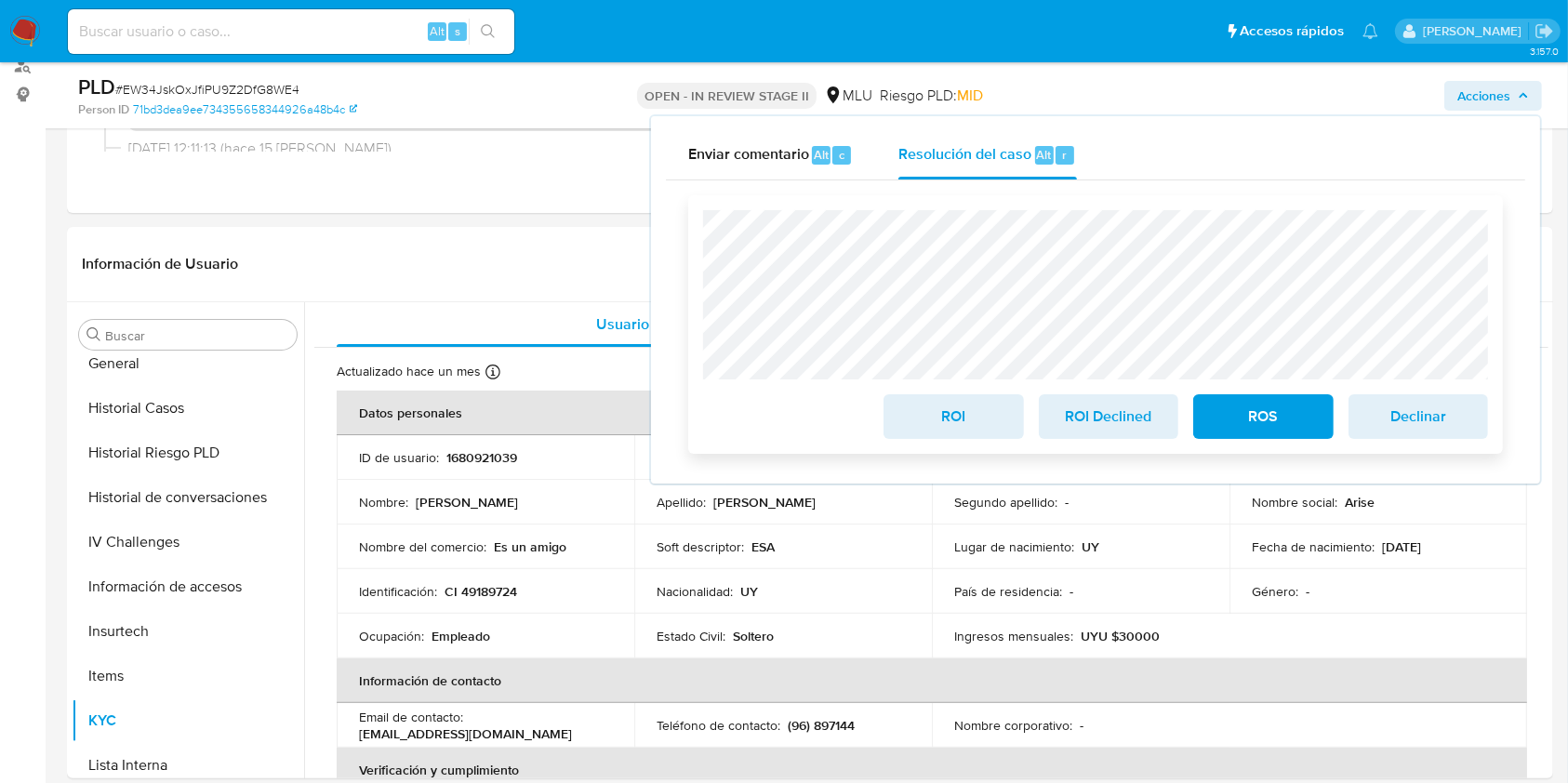
click at [1087, 424] on span "ROI Declined" at bounding box center [1108, 416] width 91 height 41
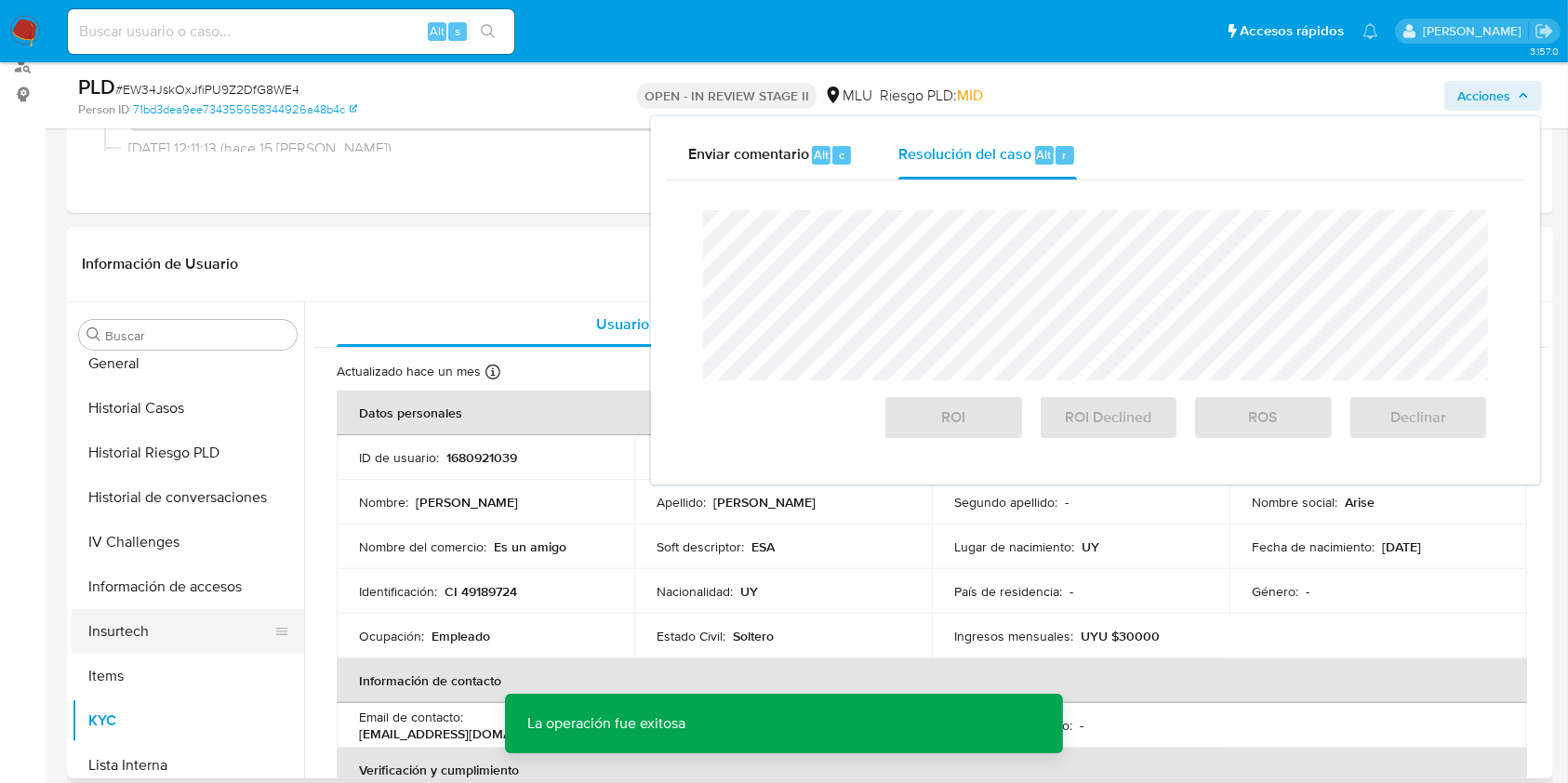
scroll to position [438, 0]
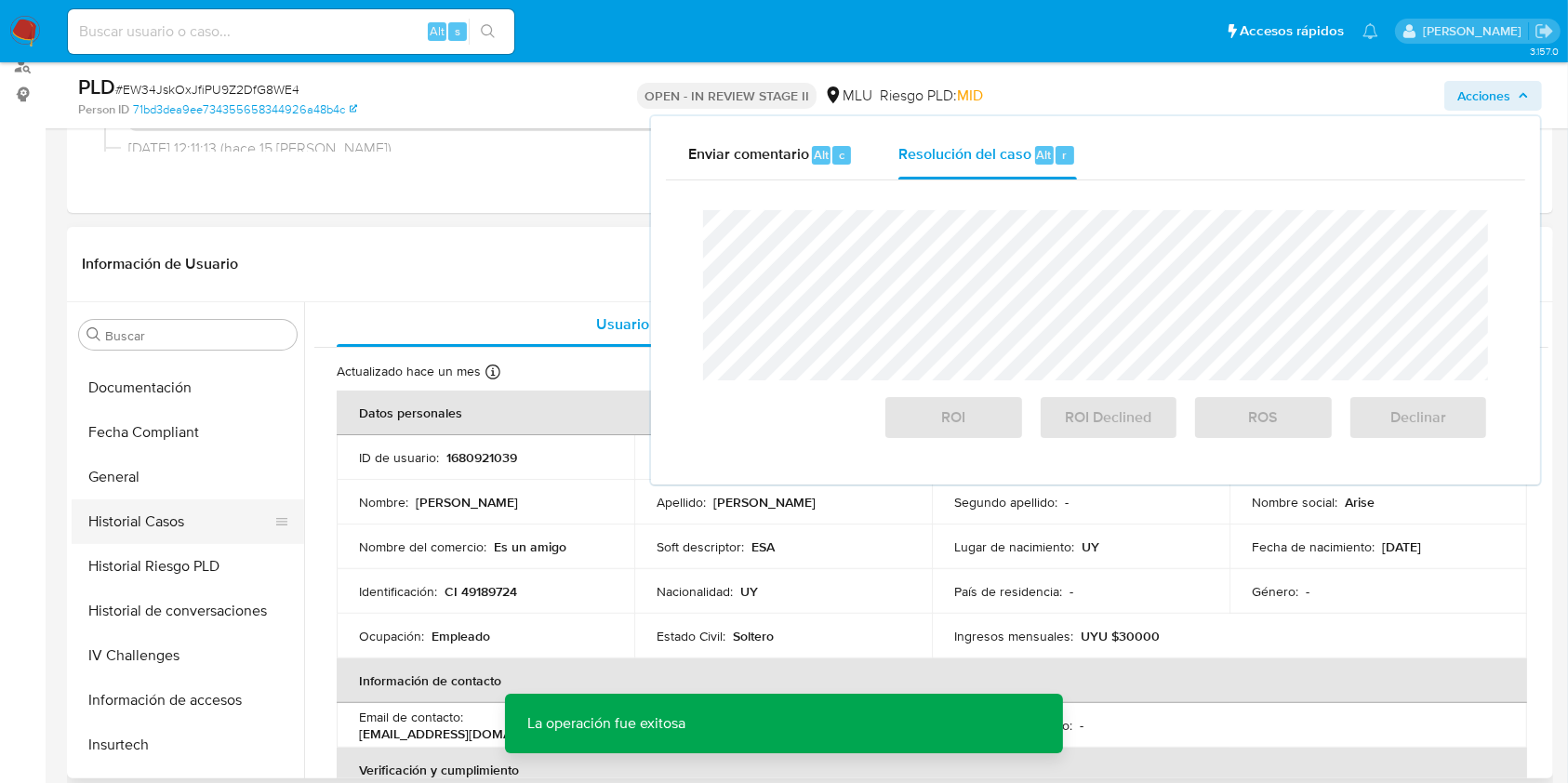
click at [165, 509] on button "Historial Casos" at bounding box center [180, 522] width 217 height 45
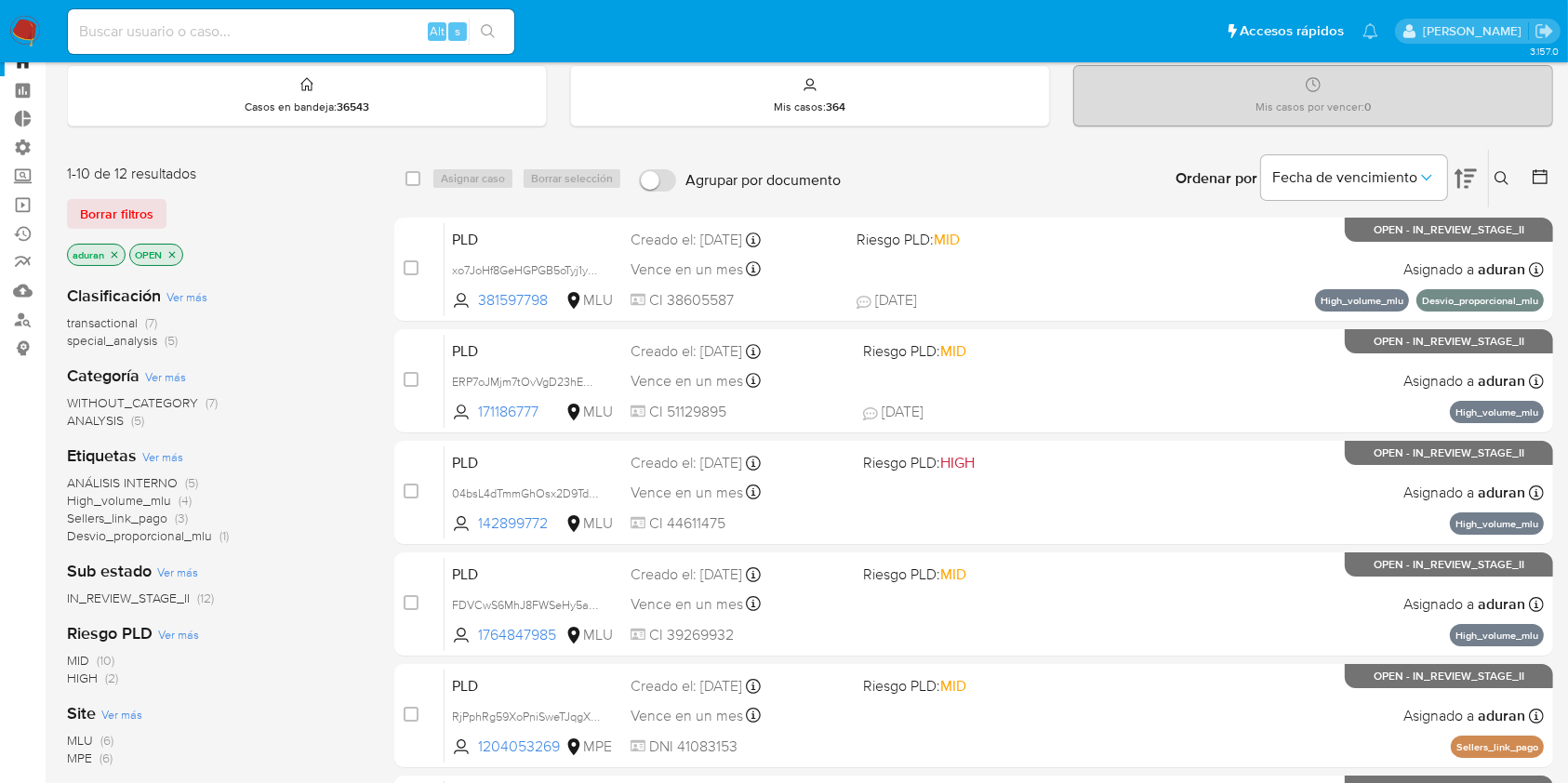
scroll to position [64, 0]
click at [78, 740] on span "MLU" at bounding box center [79, 739] width 26 height 18
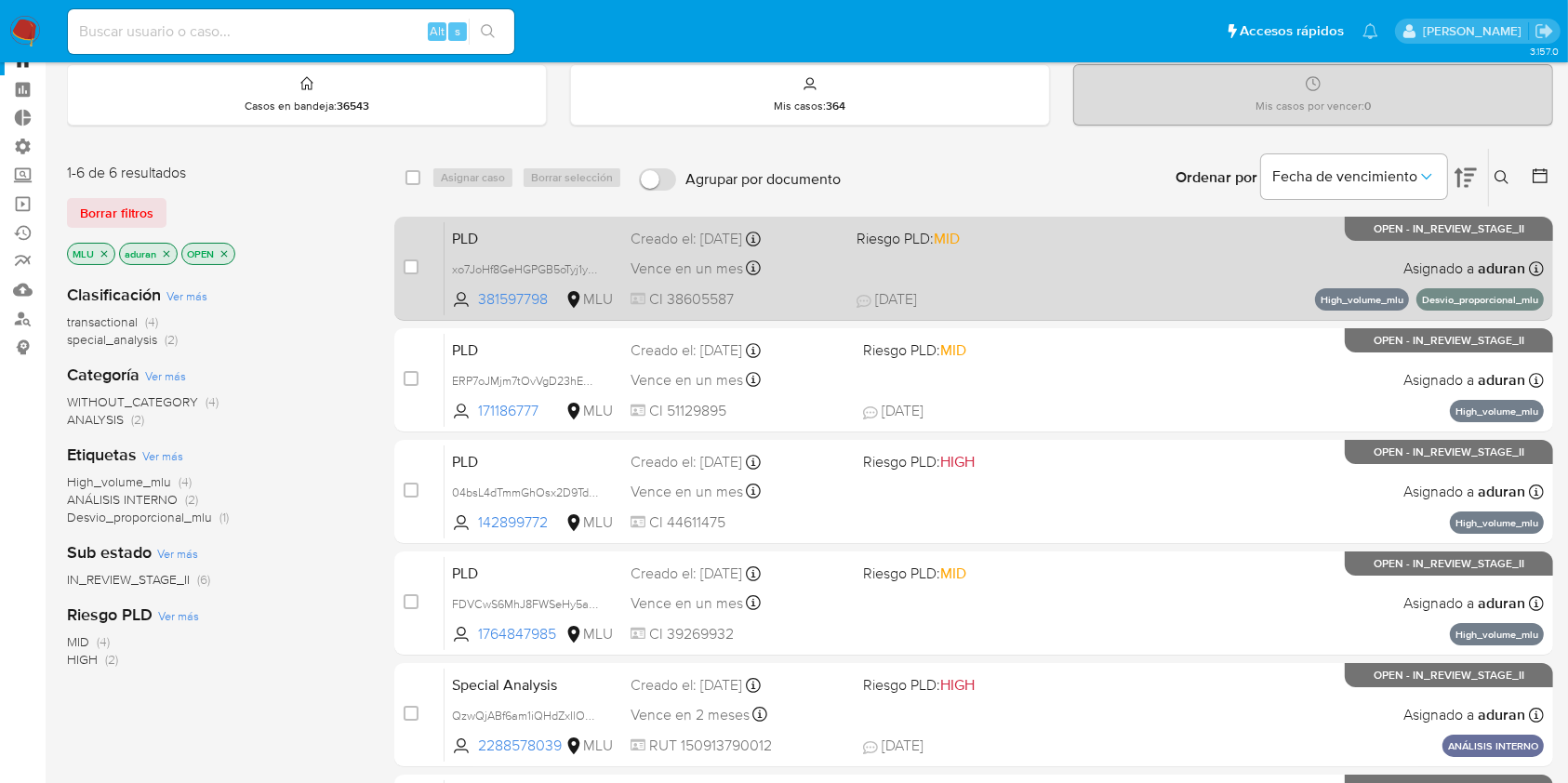
click at [889, 309] on div "PLD xo7JoHf8GeHGPGB5oTyj1yg0 381597798 MLU Riesgo PLD: MID Creado el: 12/07/202…" at bounding box center [994, 268] width 1099 height 94
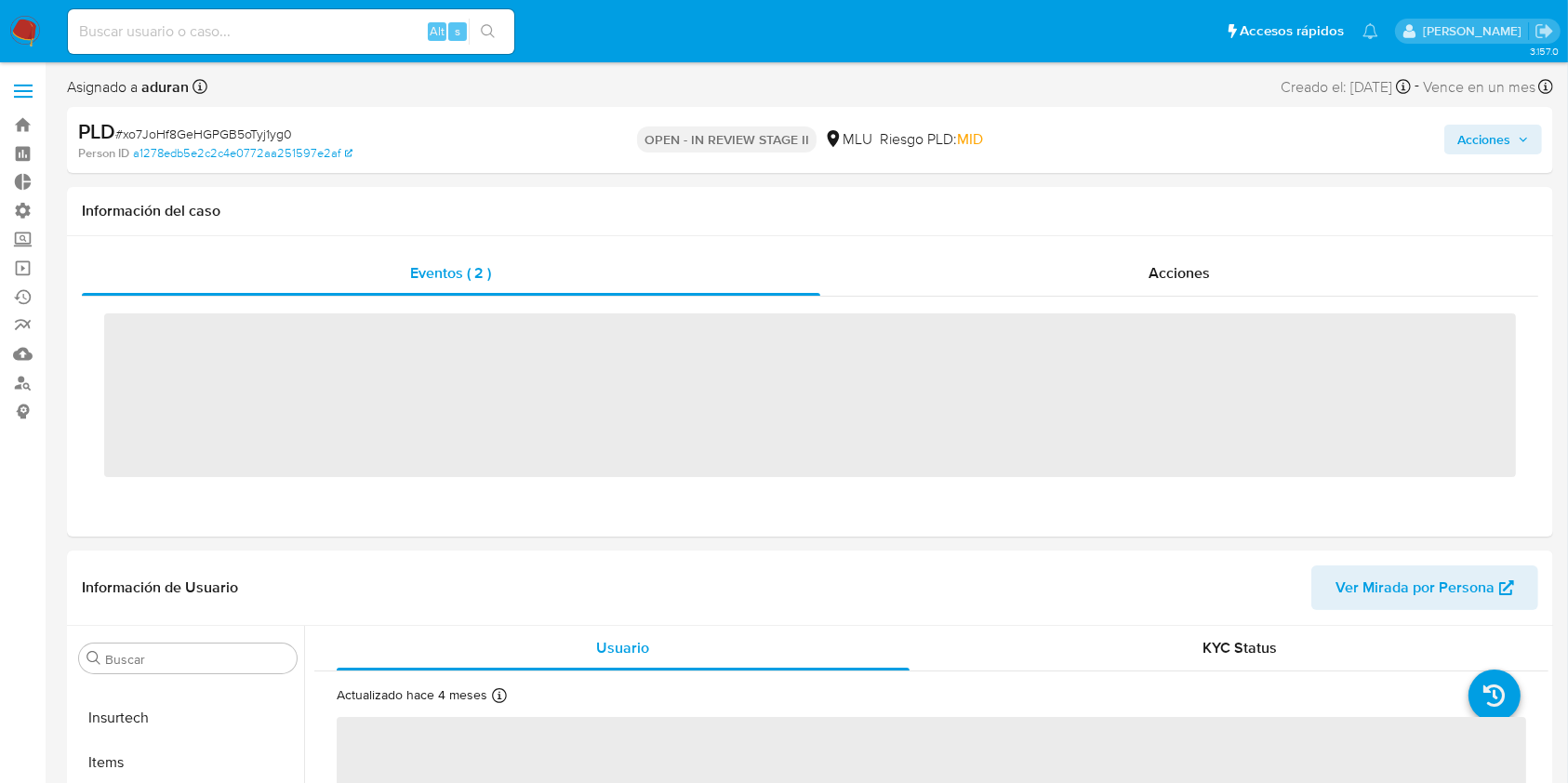
scroll to position [830, 0]
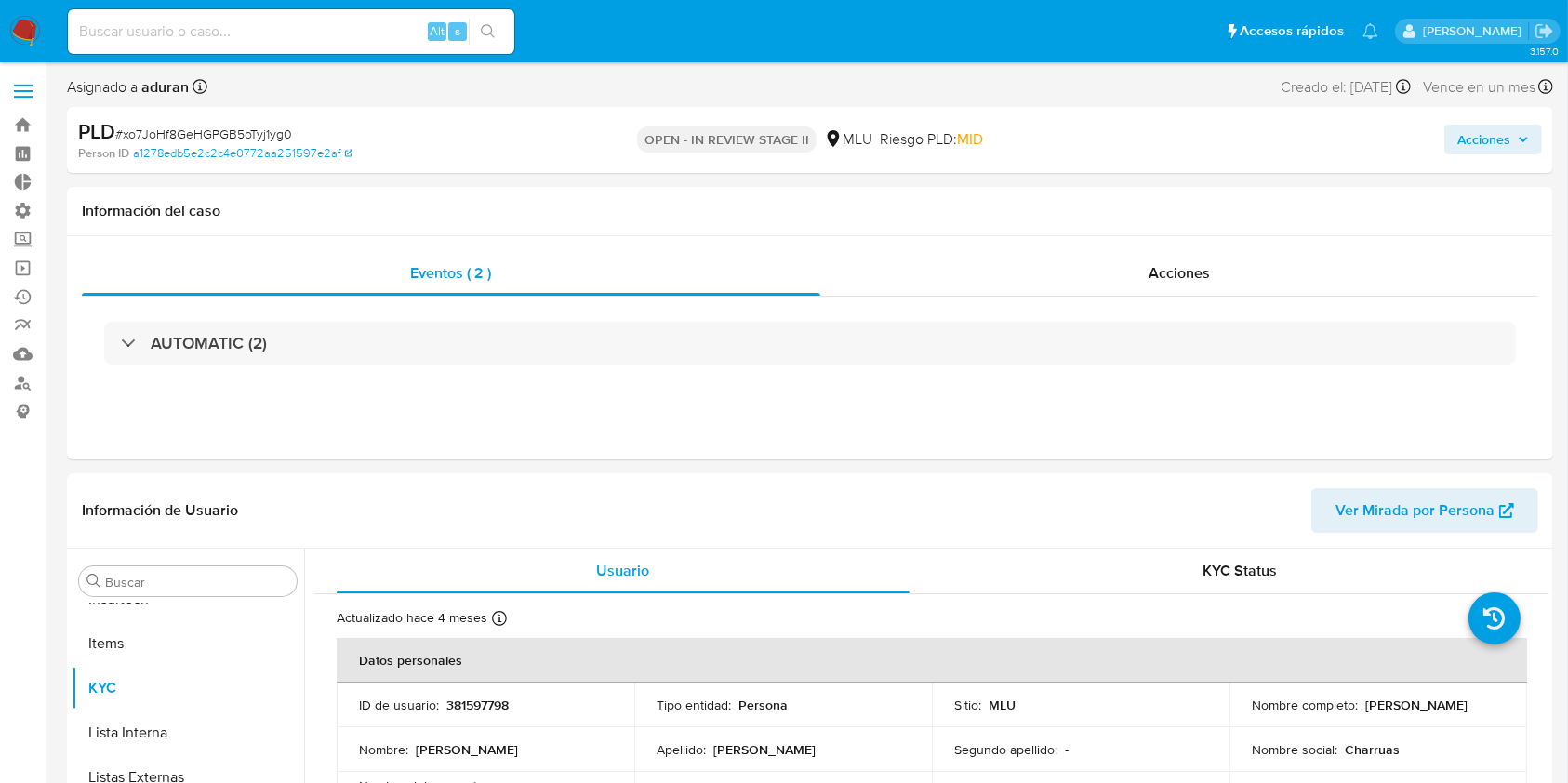
select select "10"
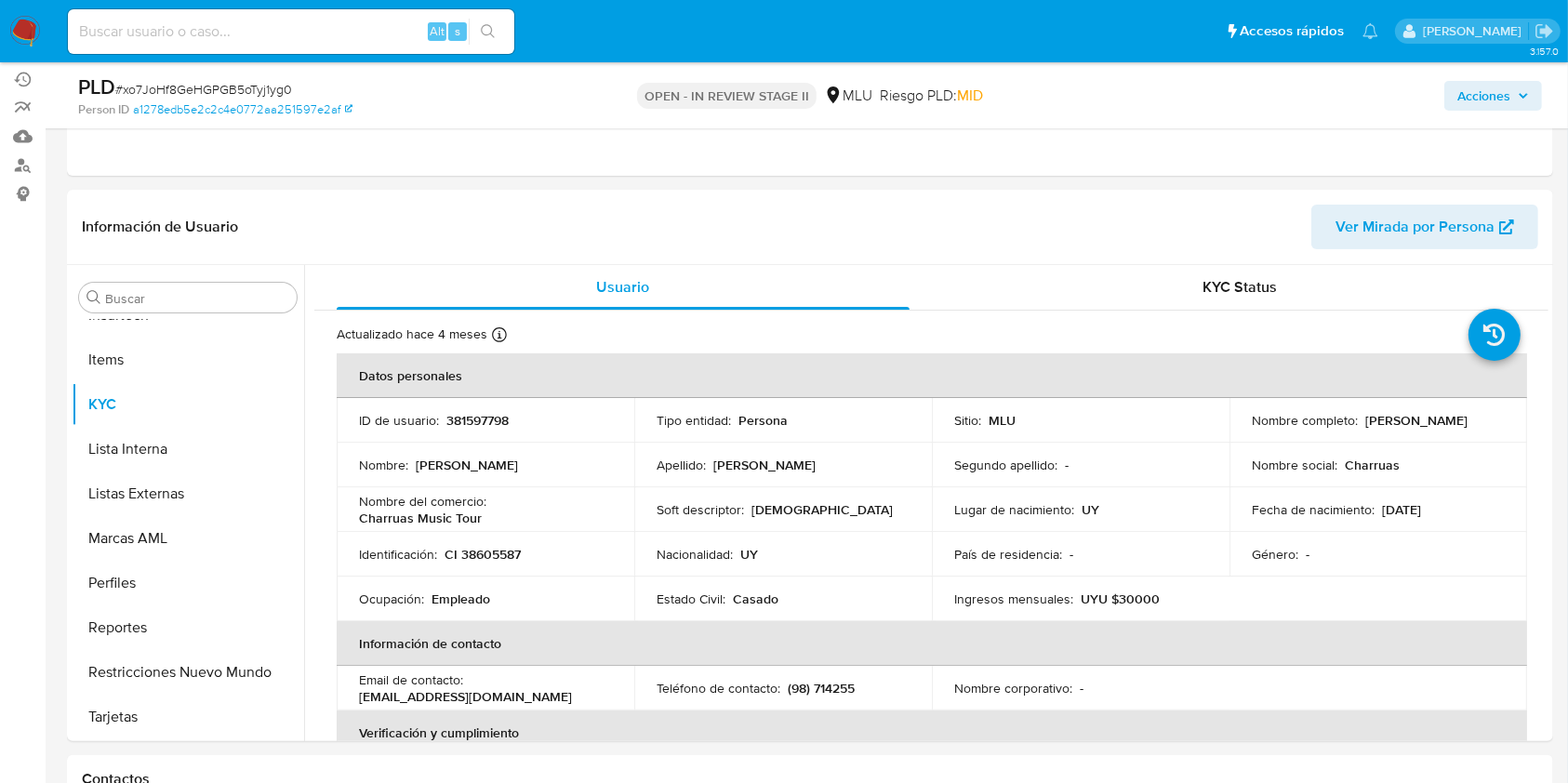
scroll to position [220, 0]
drag, startPoint x: 1437, startPoint y: 423, endPoint x: 1241, endPoint y: 419, distance: 196.0
click at [1241, 419] on td "Nombre completo : Alejandro Sebastian Montes Toja" at bounding box center [1378, 417] width 298 height 45
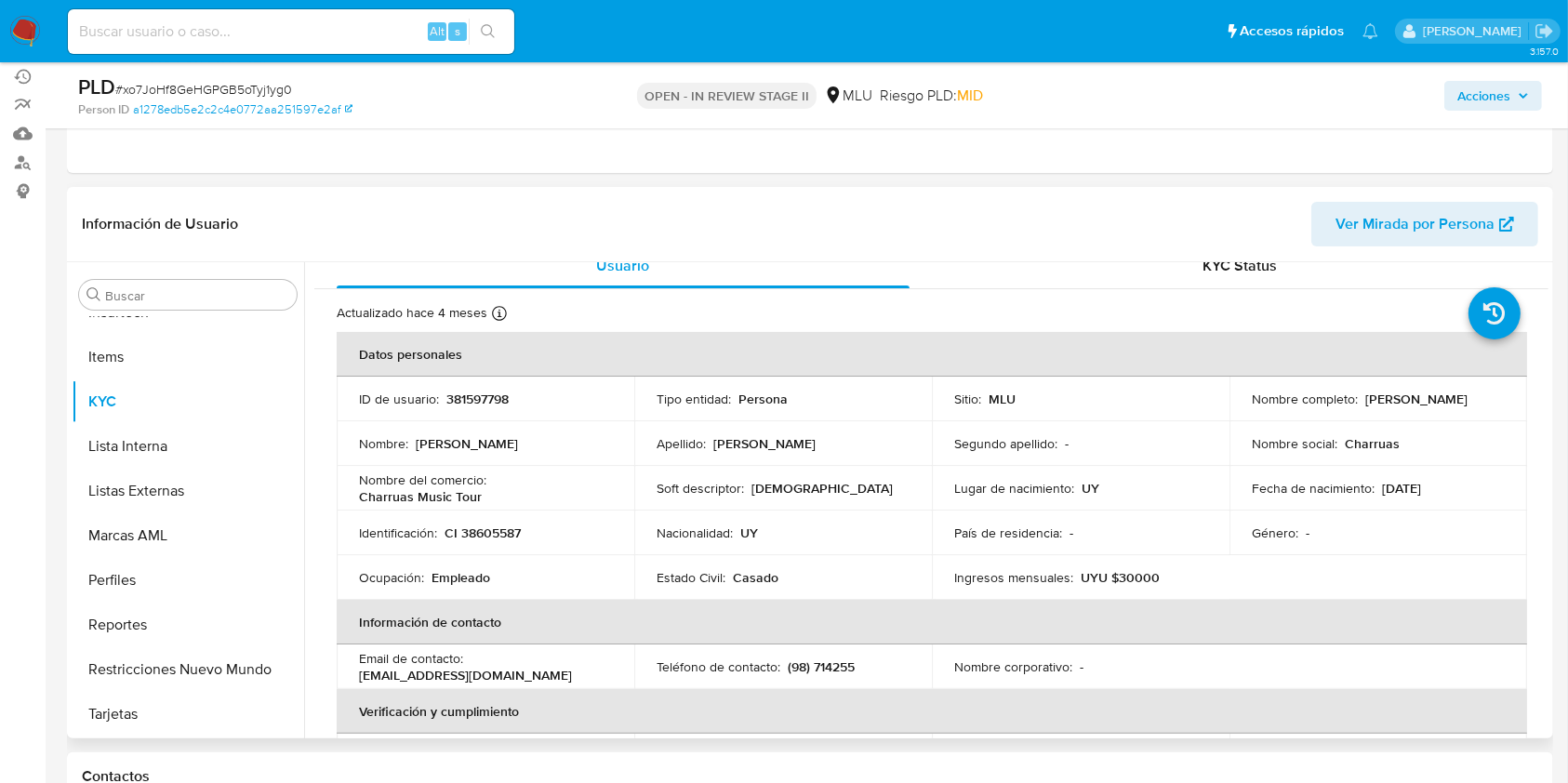
scroll to position [19, 0]
copy p "Alejandro Sebastian Montes Toja"
click at [1495, 103] on span "Acciones" at bounding box center [1483, 96] width 53 height 30
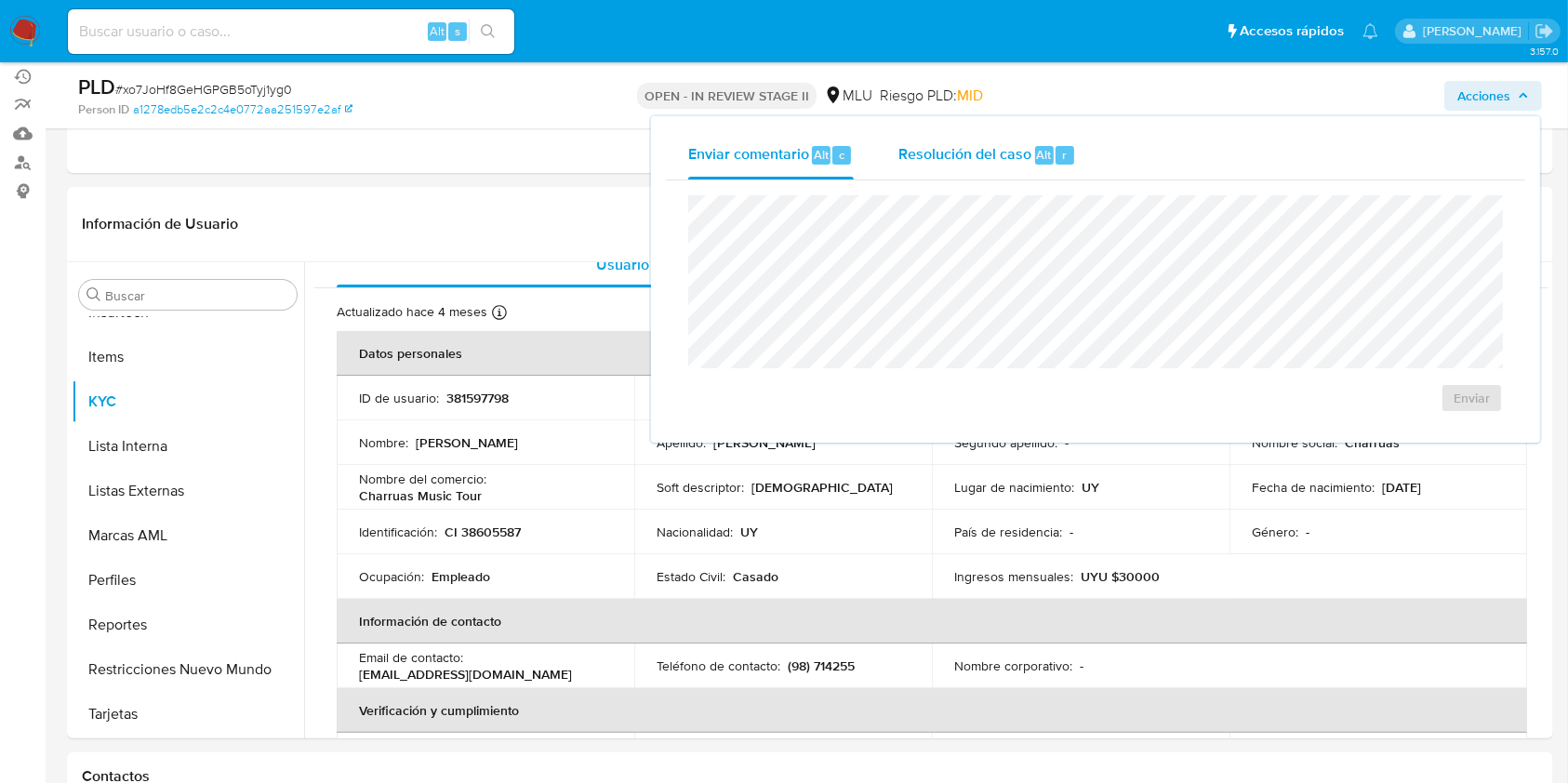
click at [996, 150] on span "Resolución del caso" at bounding box center [964, 154] width 133 height 21
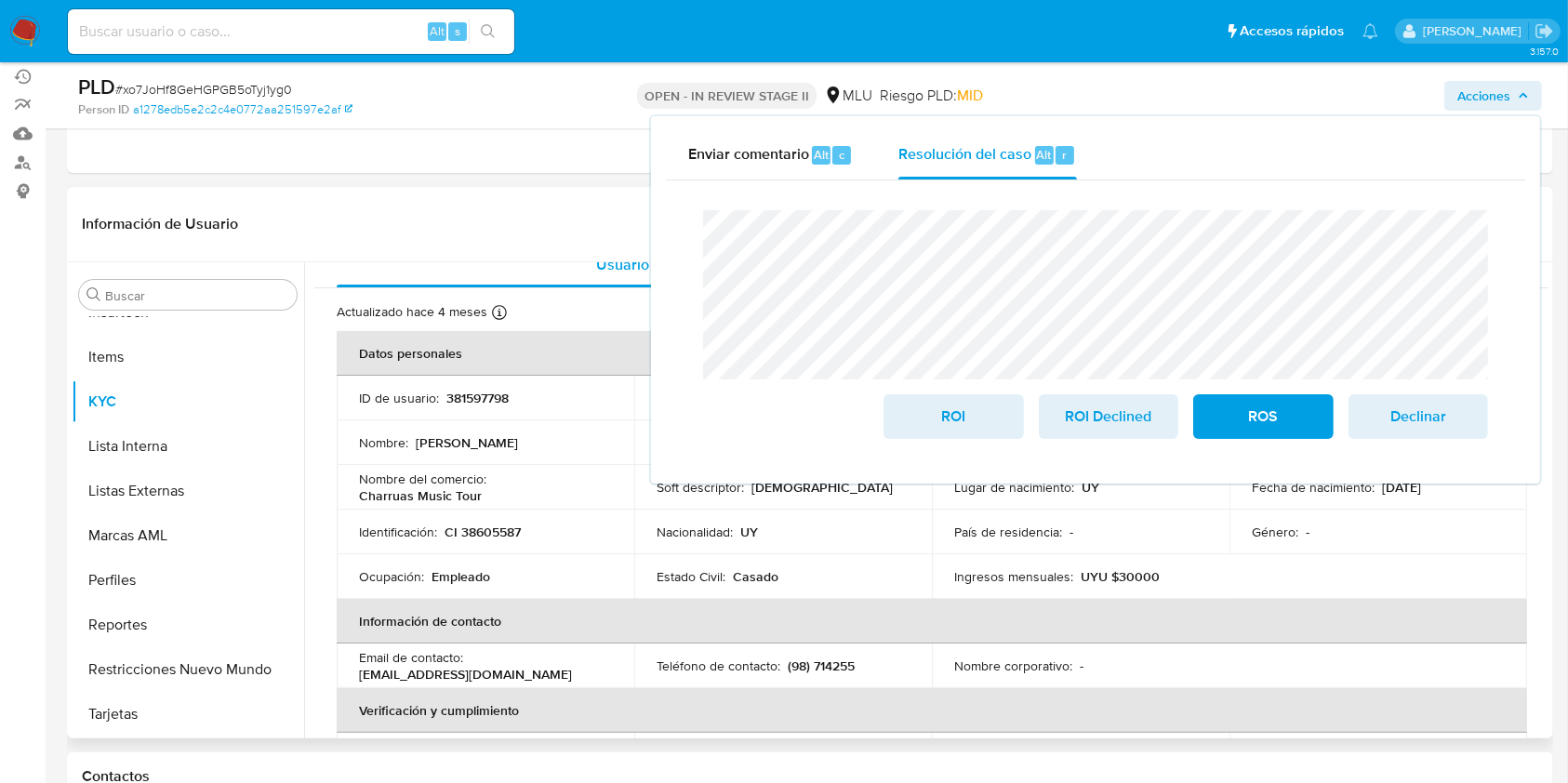
click at [657, 583] on p "Estado Civil :" at bounding box center [691, 576] width 69 height 16
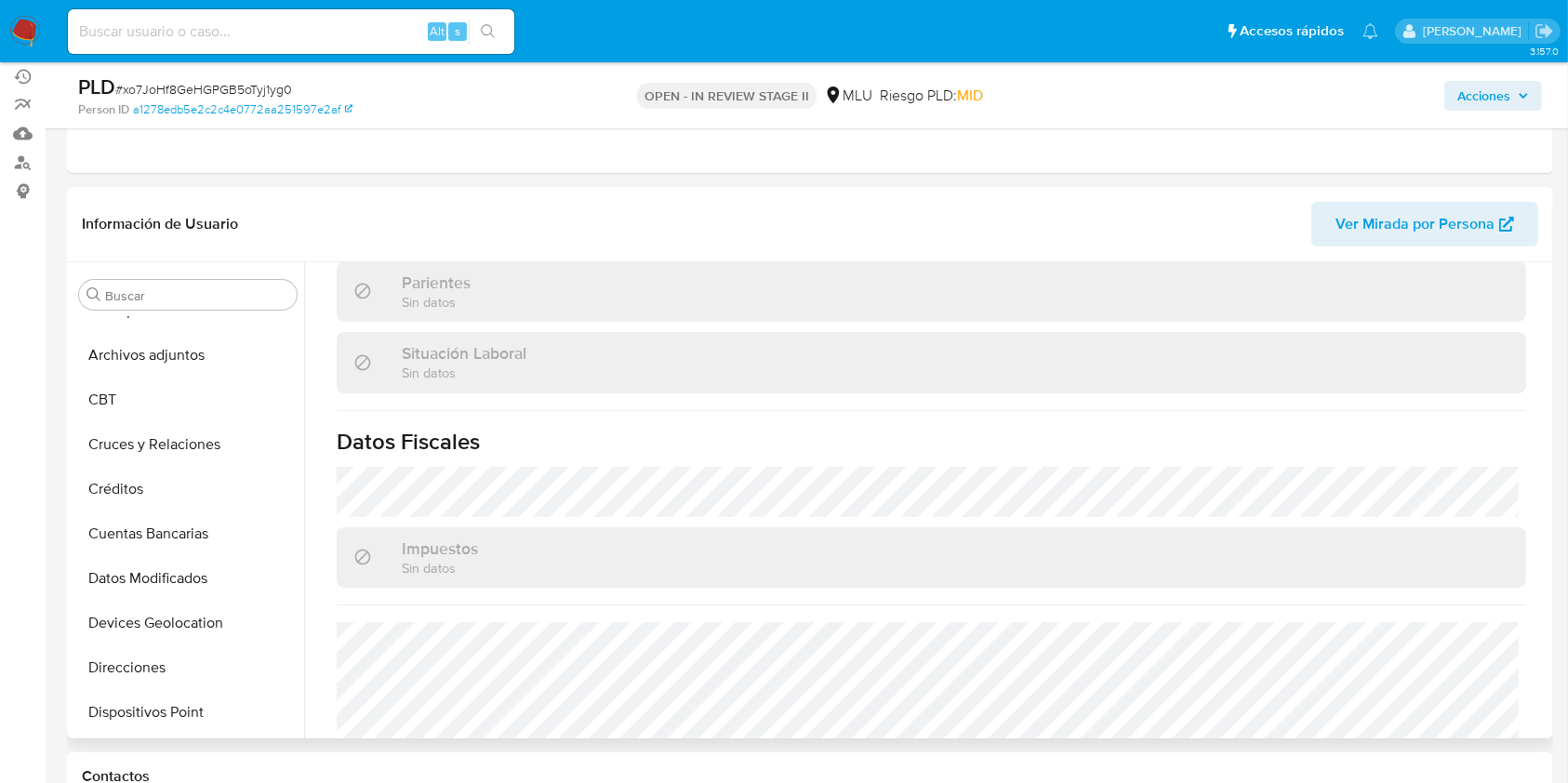
scroll to position [0, 0]
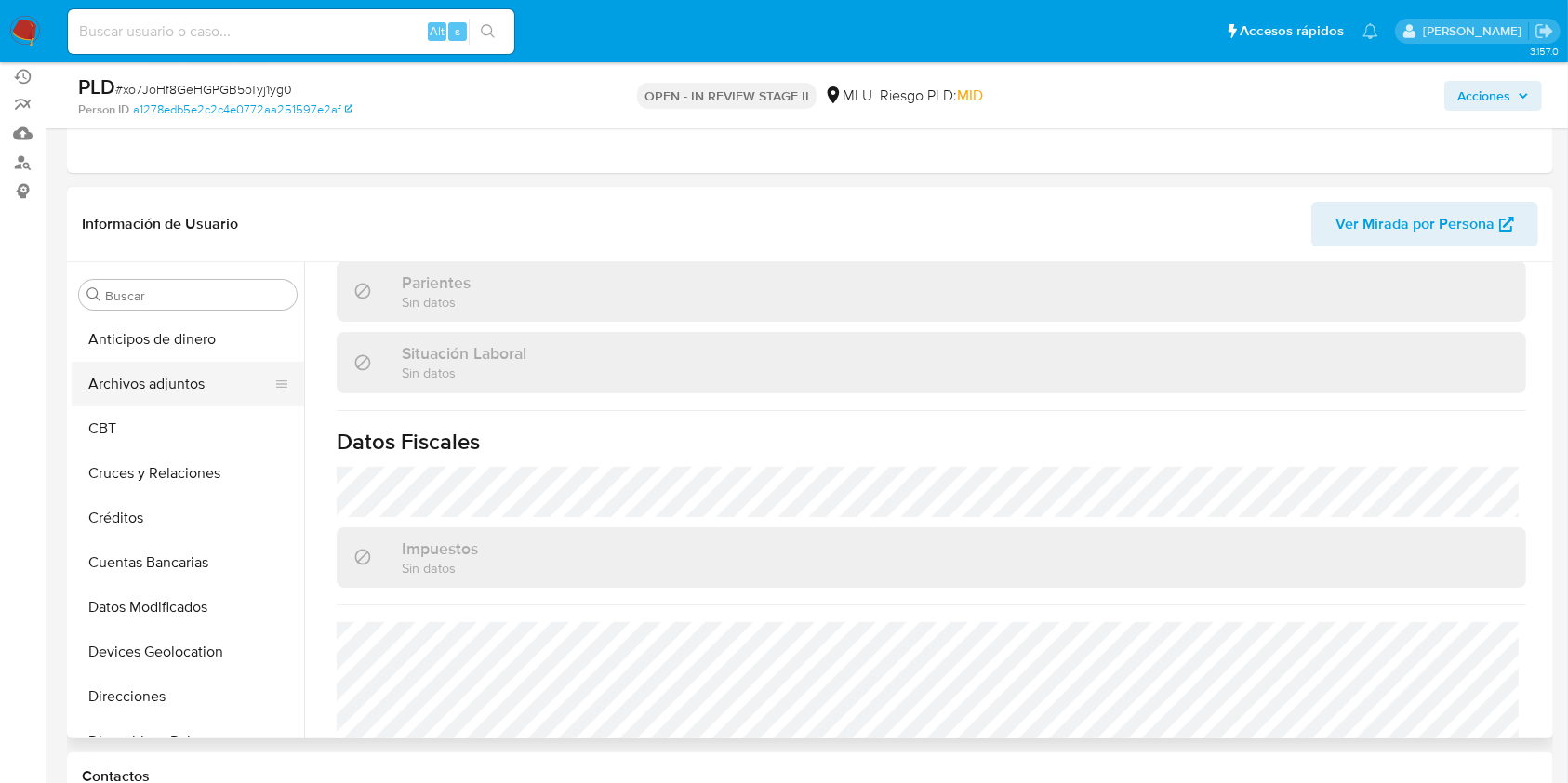
click at [171, 404] on button "Archivos adjuntos" at bounding box center [180, 384] width 217 height 45
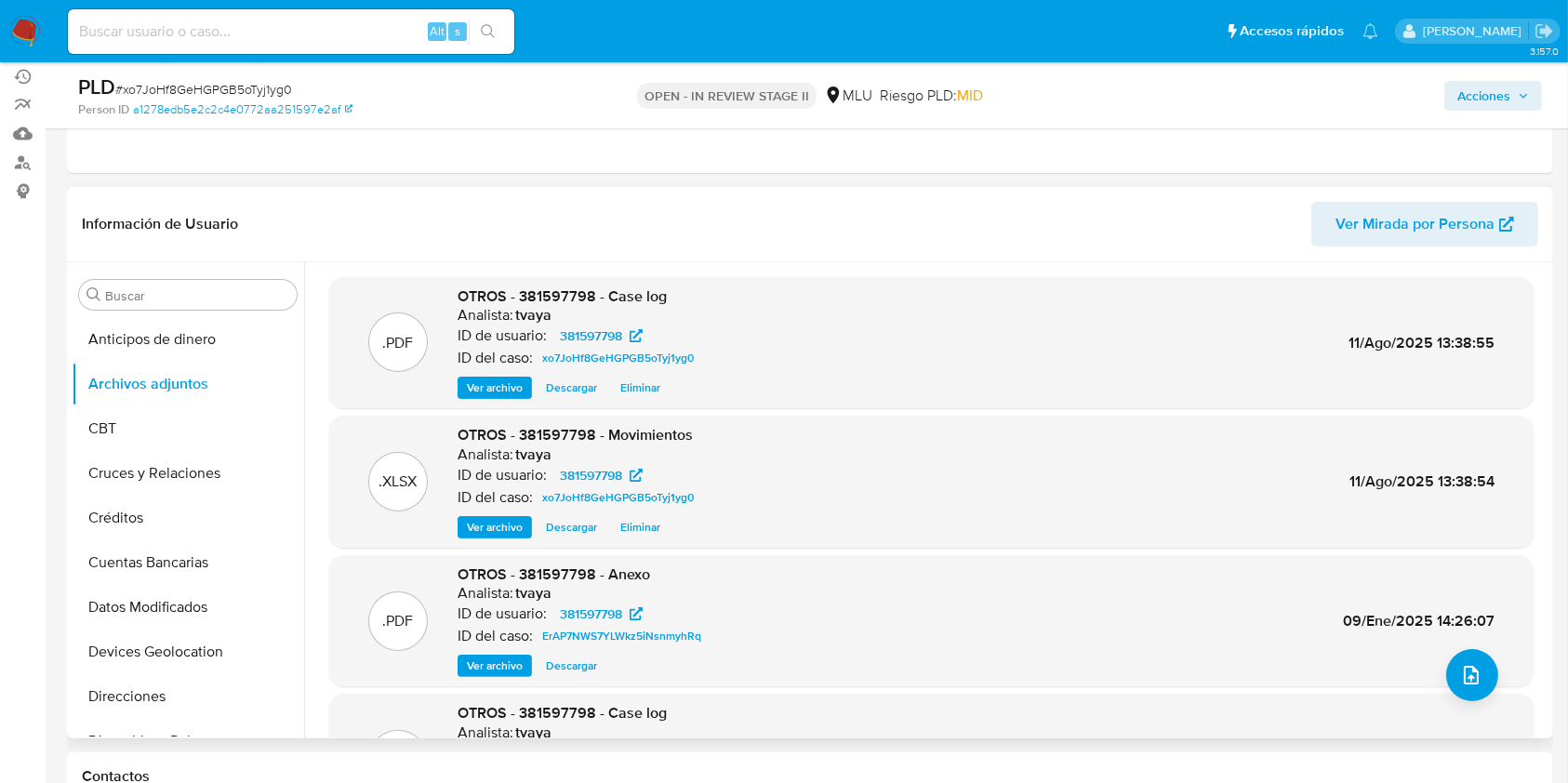
click at [563, 391] on span "Descargar" at bounding box center [571, 387] width 51 height 18
click at [1511, 82] on span "Acciones" at bounding box center [1492, 95] width 72 height 26
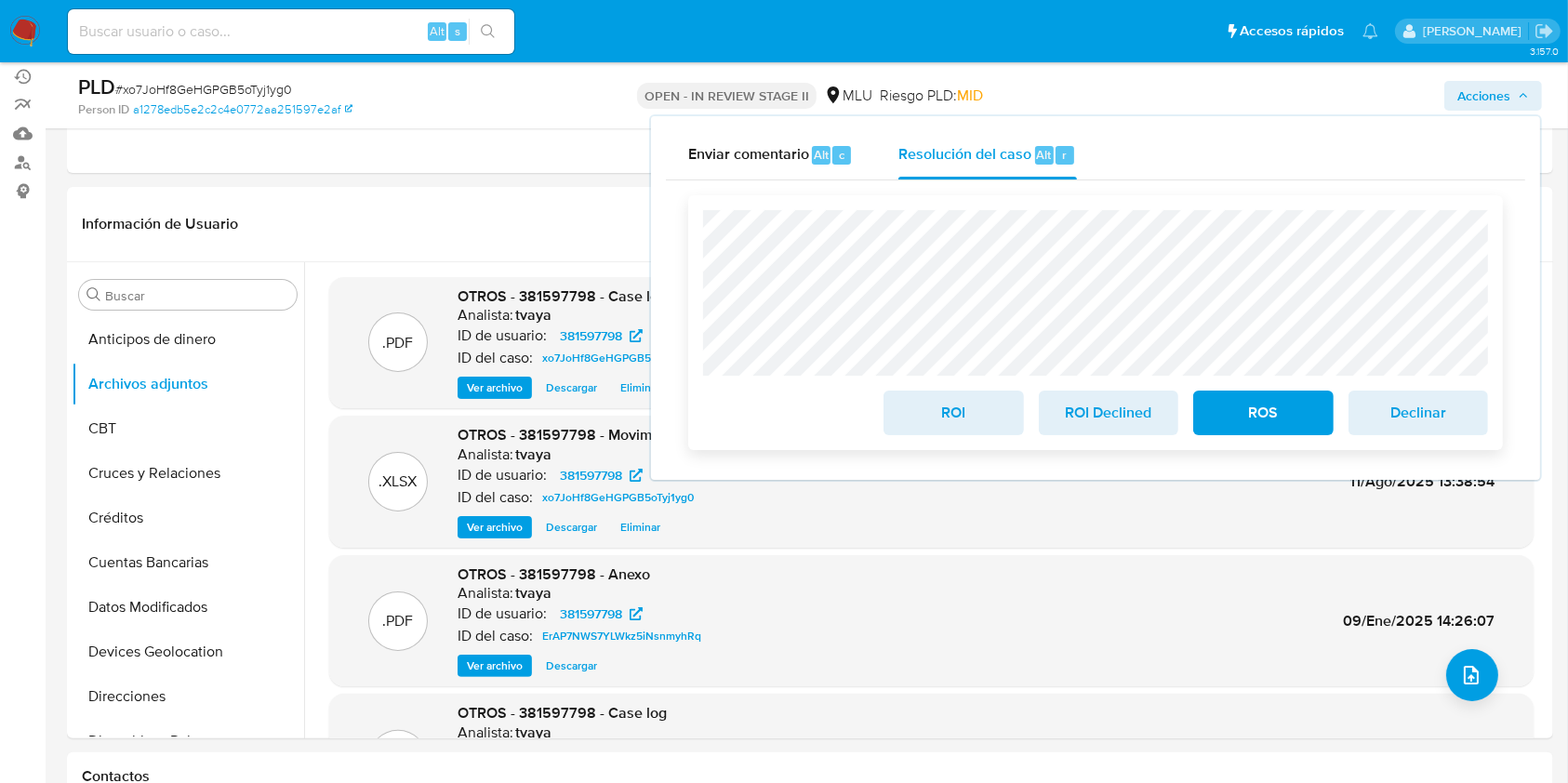
click at [1082, 434] on span "ROI Declined" at bounding box center [1108, 413] width 91 height 41
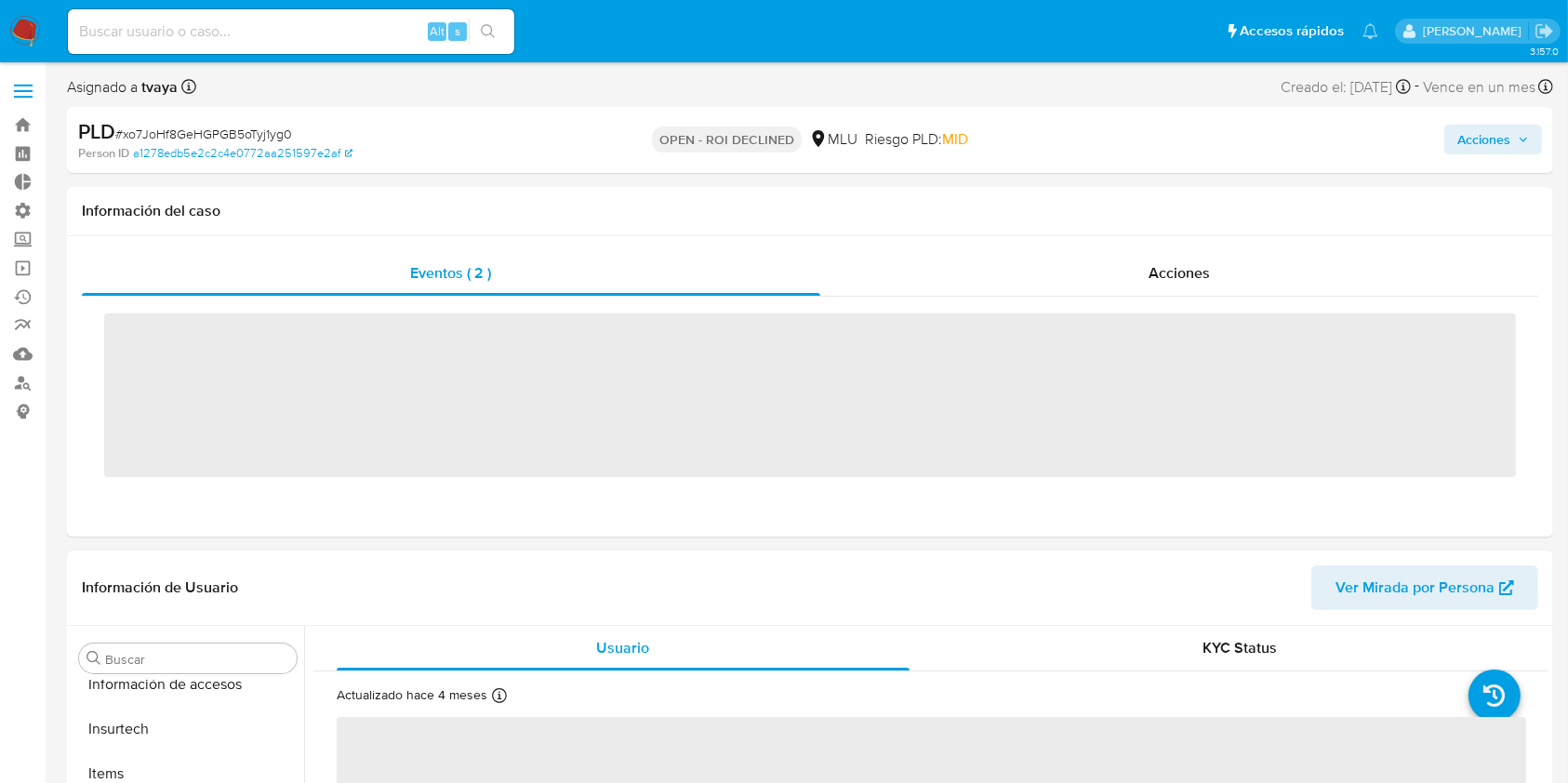
scroll to position [830, 0]
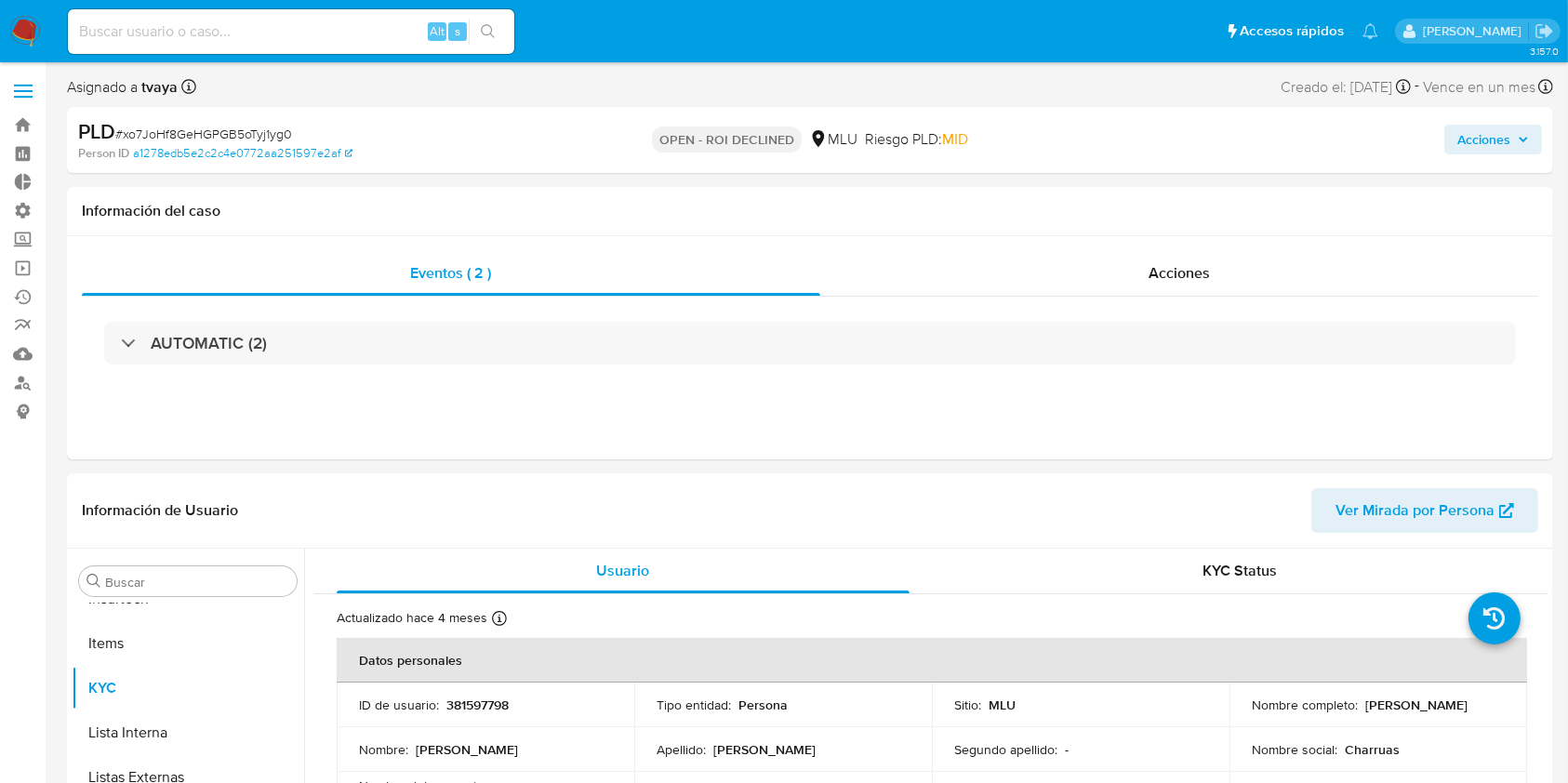
select select "10"
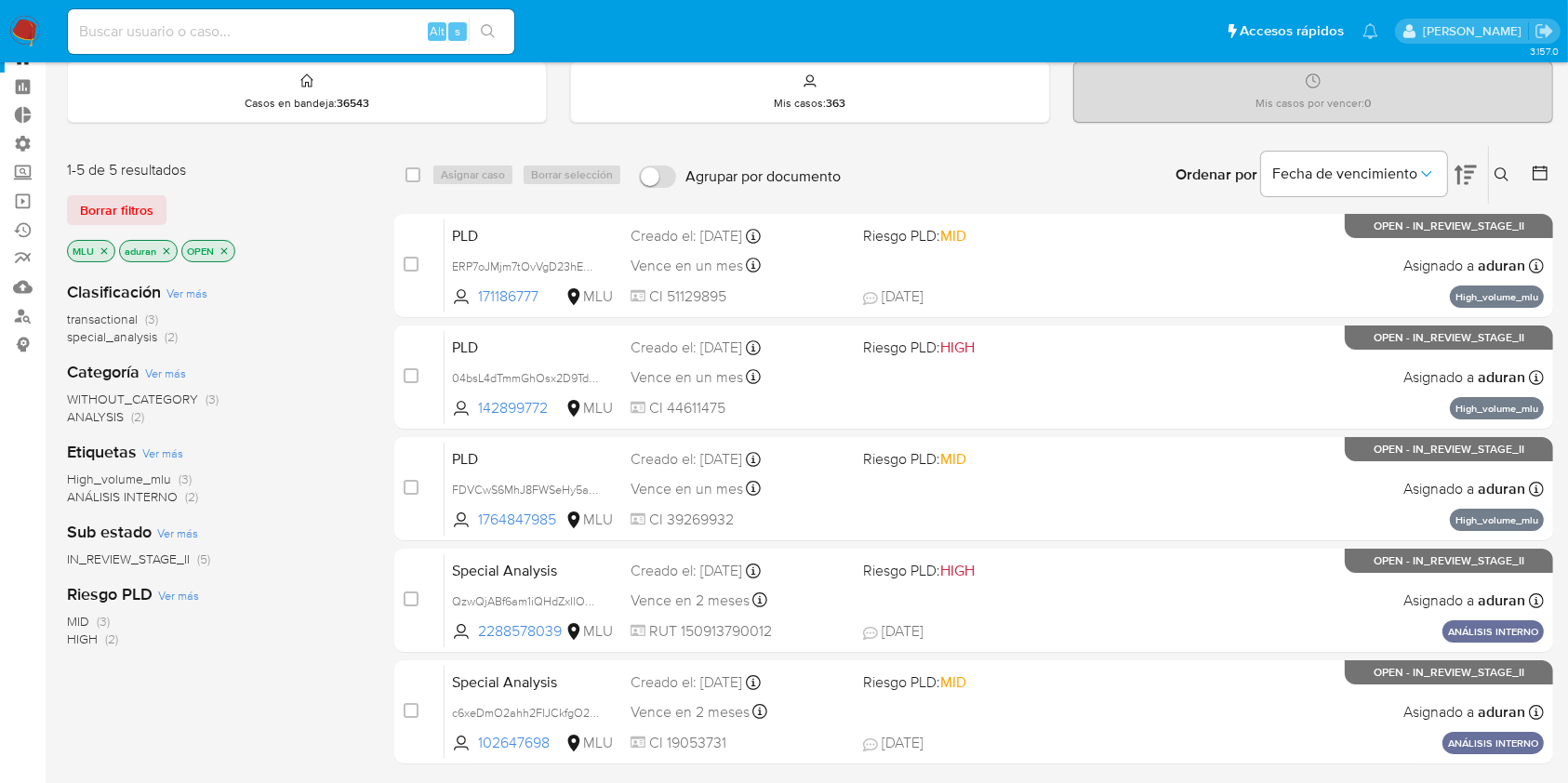
scroll to position [62, 0]
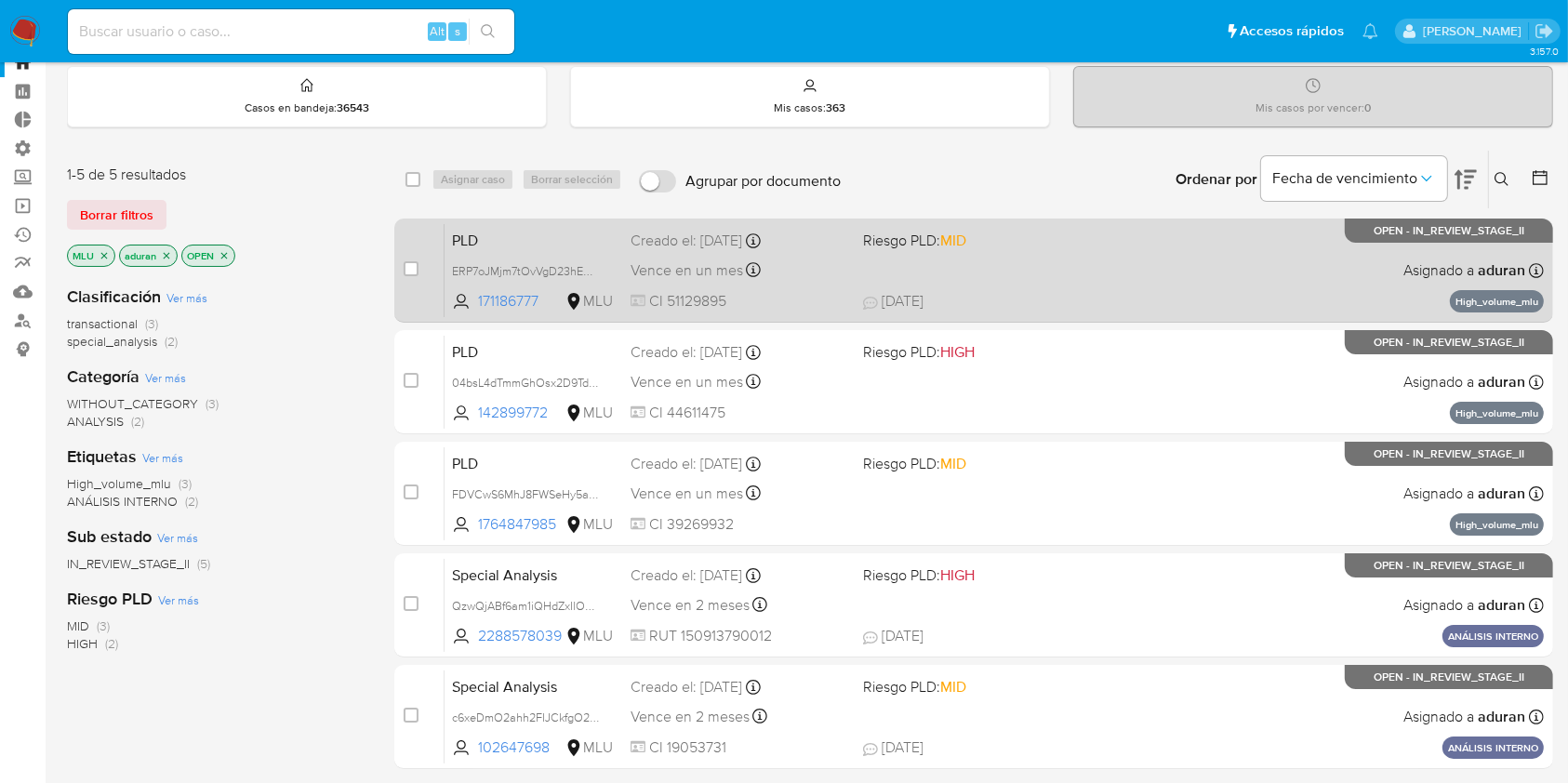
click at [1076, 291] on span "[DATE] [DATE] 13:03" at bounding box center [1086, 301] width 449 height 20
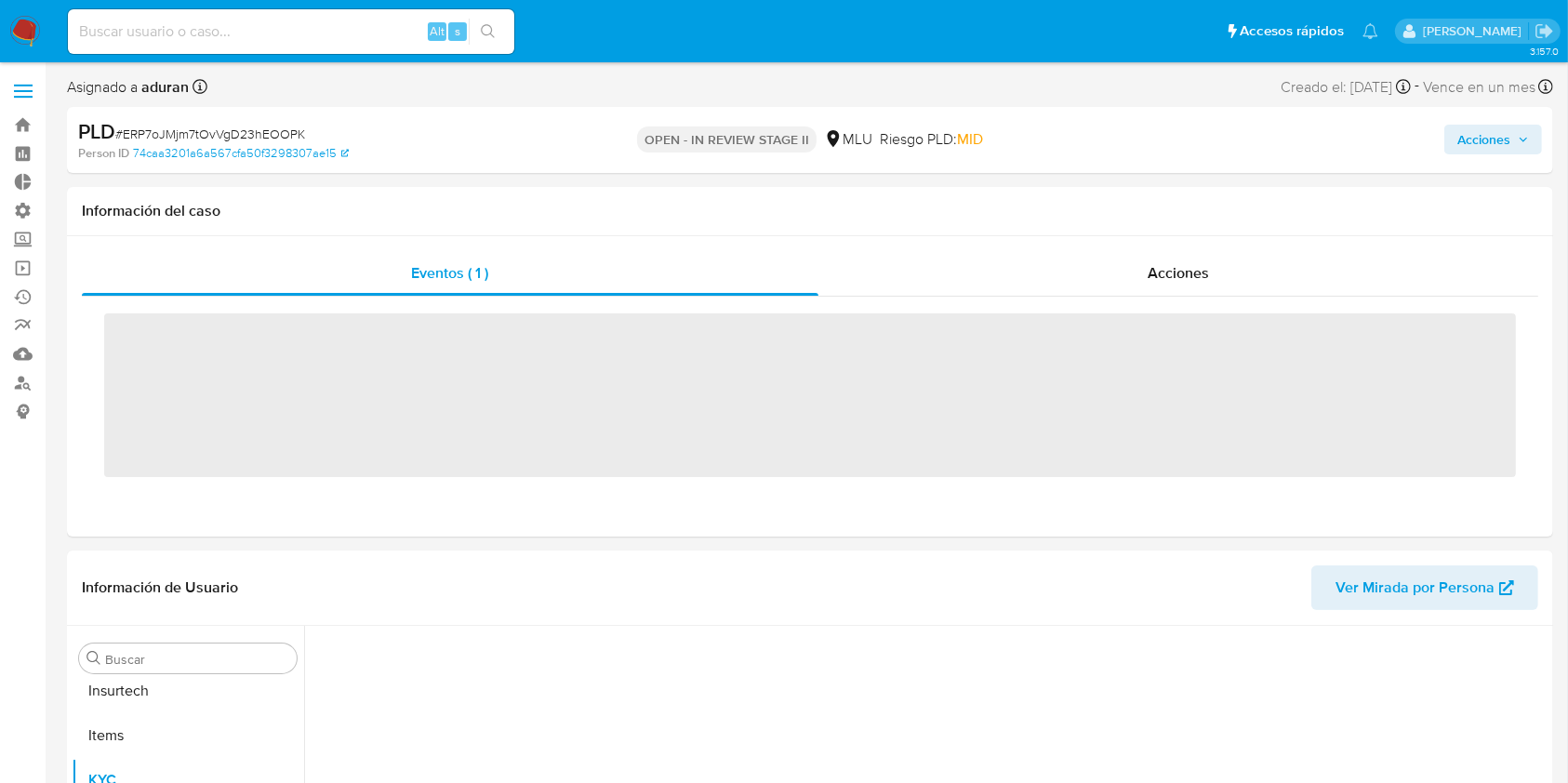
scroll to position [830, 0]
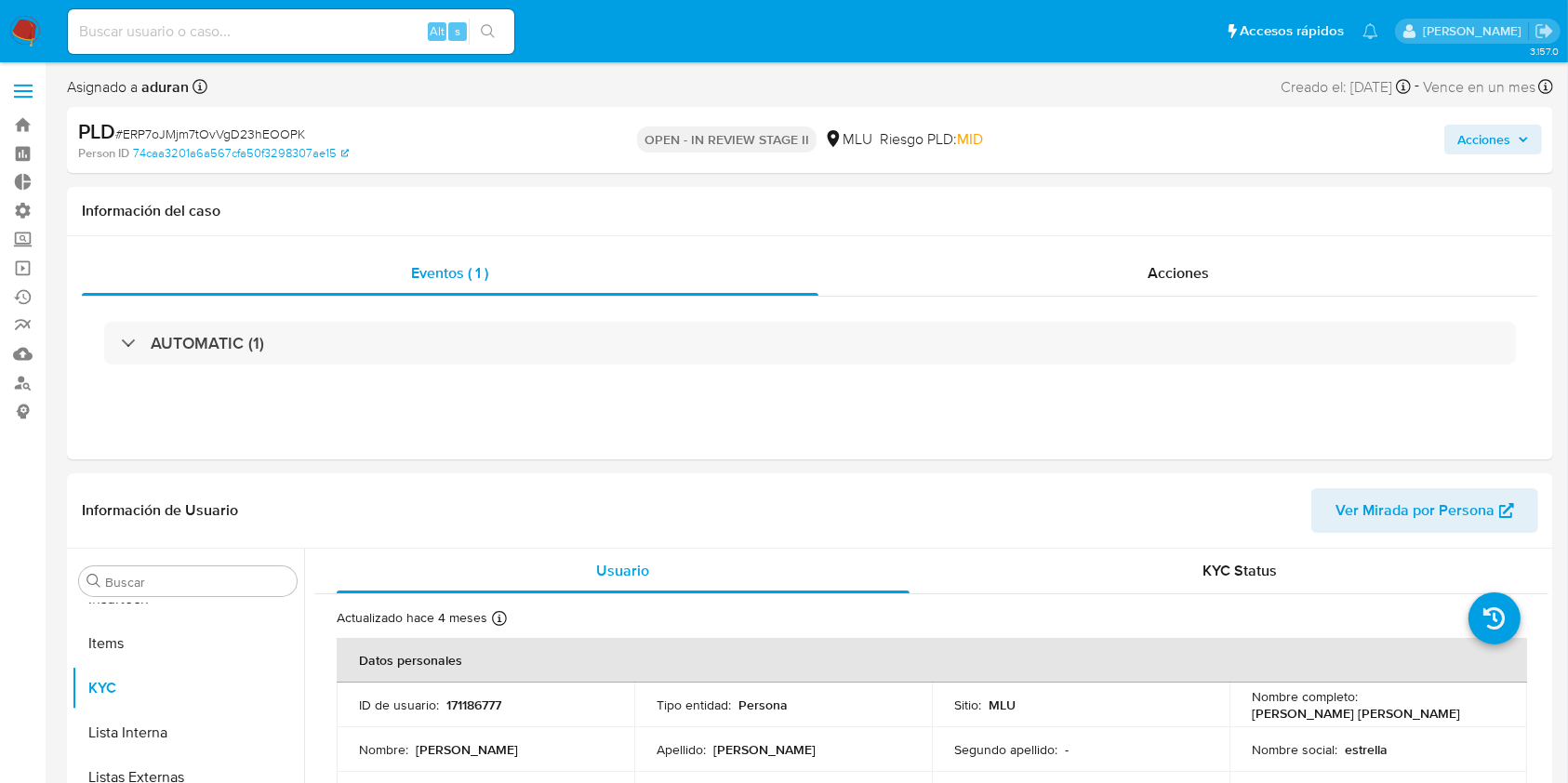
select select "10"
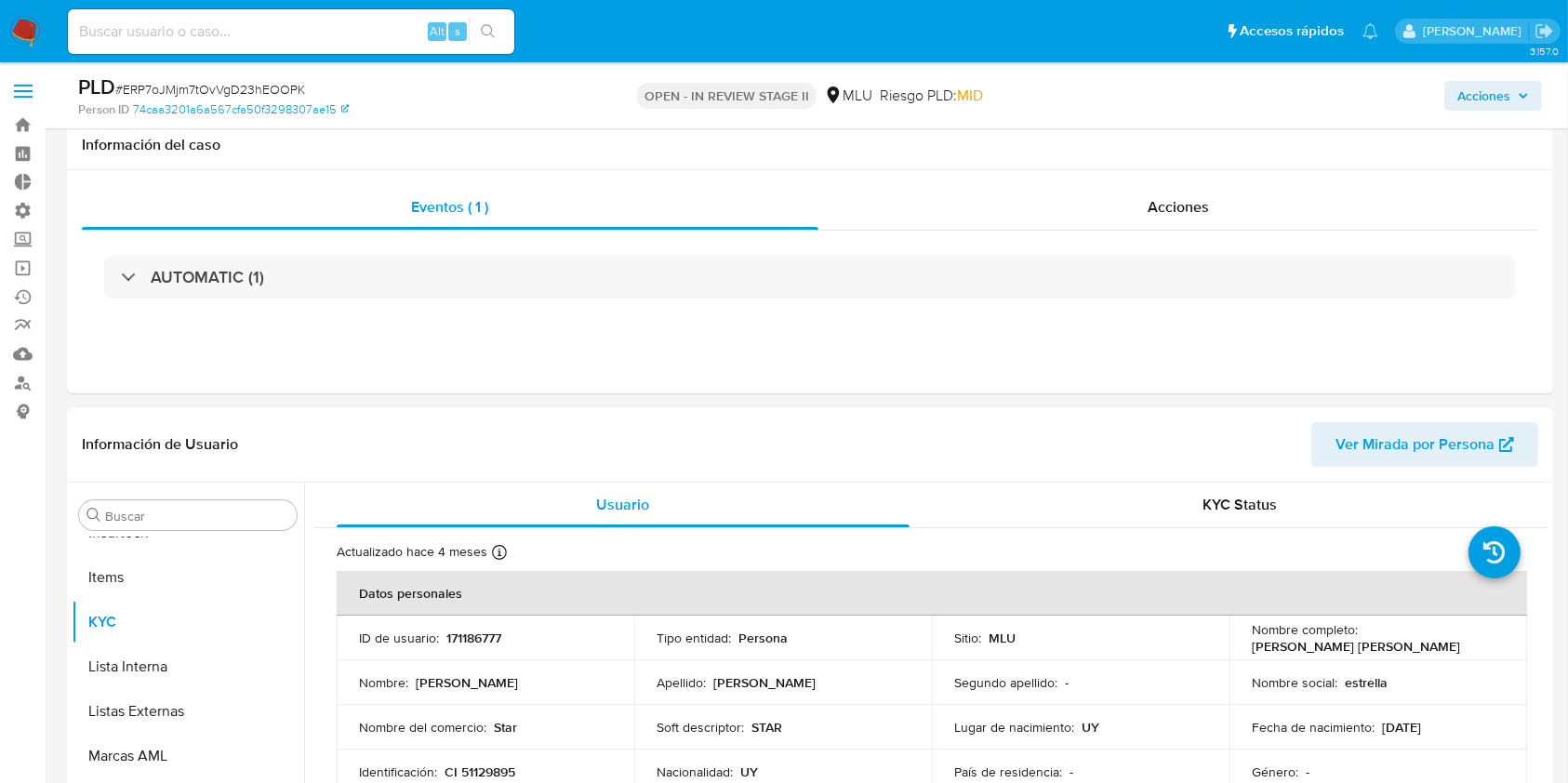
scroll to position [213, 0]
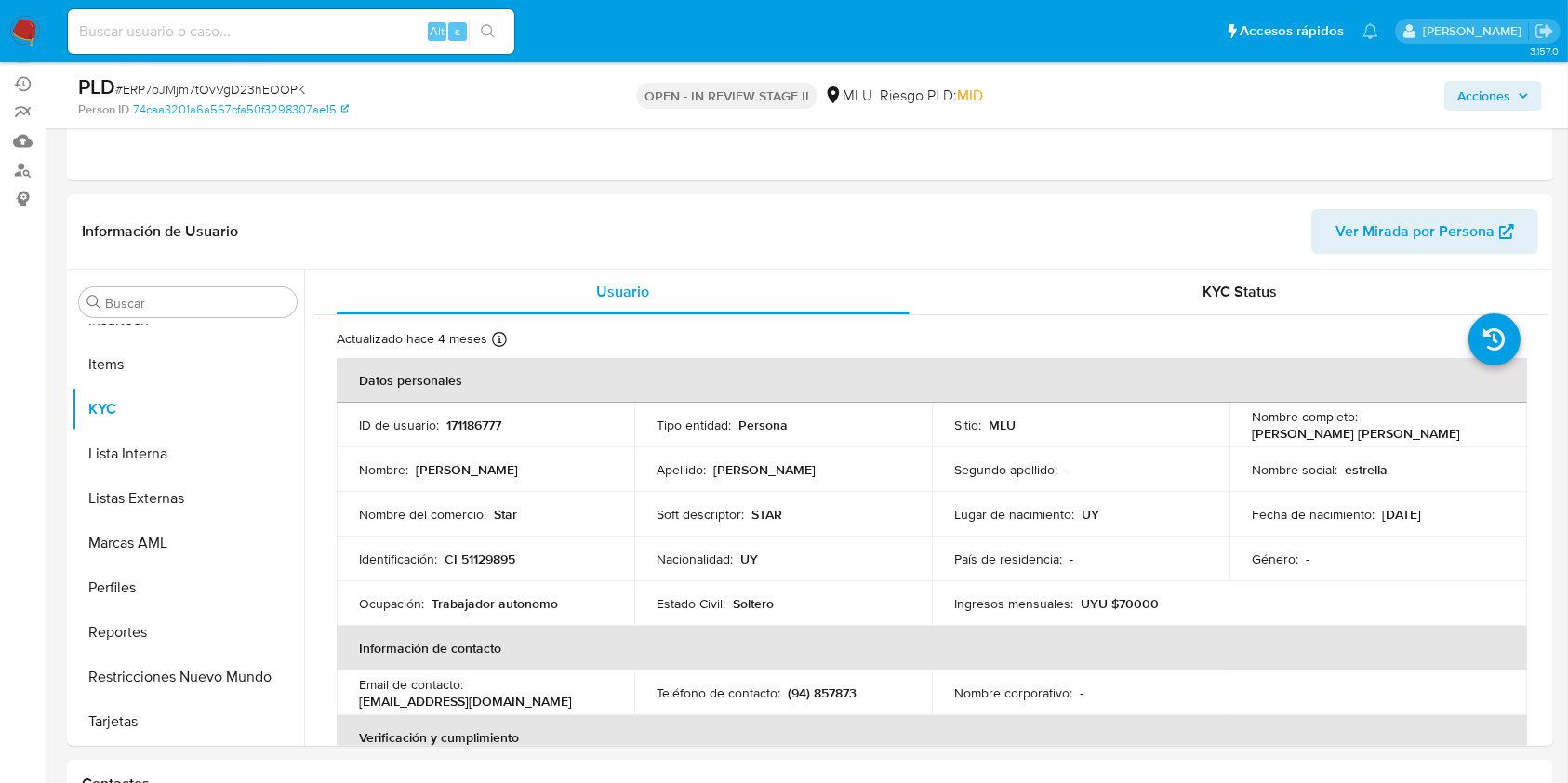
click at [1494, 87] on span "Acciones" at bounding box center [1483, 96] width 53 height 30
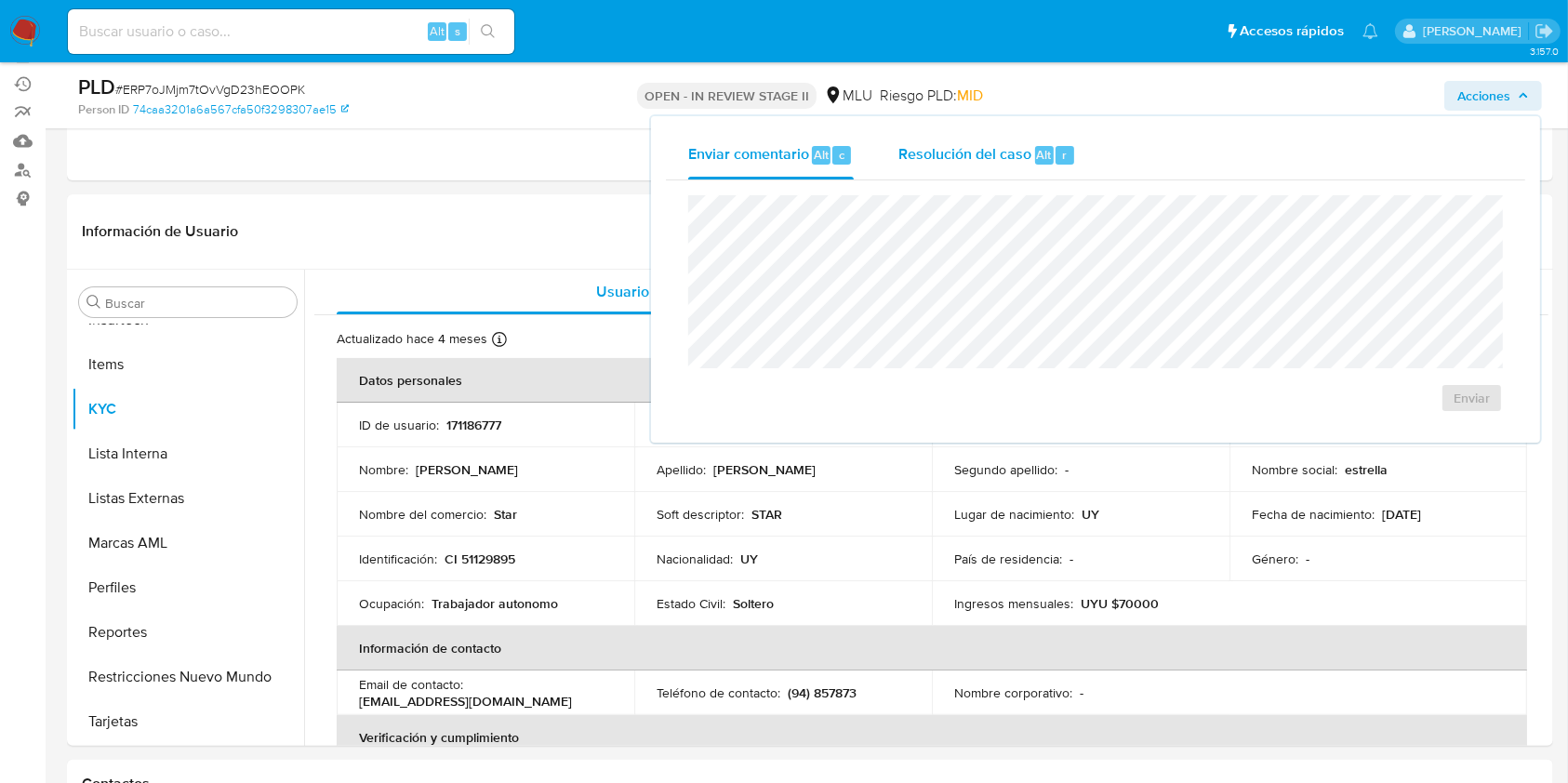
click at [971, 152] on span "Resolución del caso" at bounding box center [964, 154] width 133 height 21
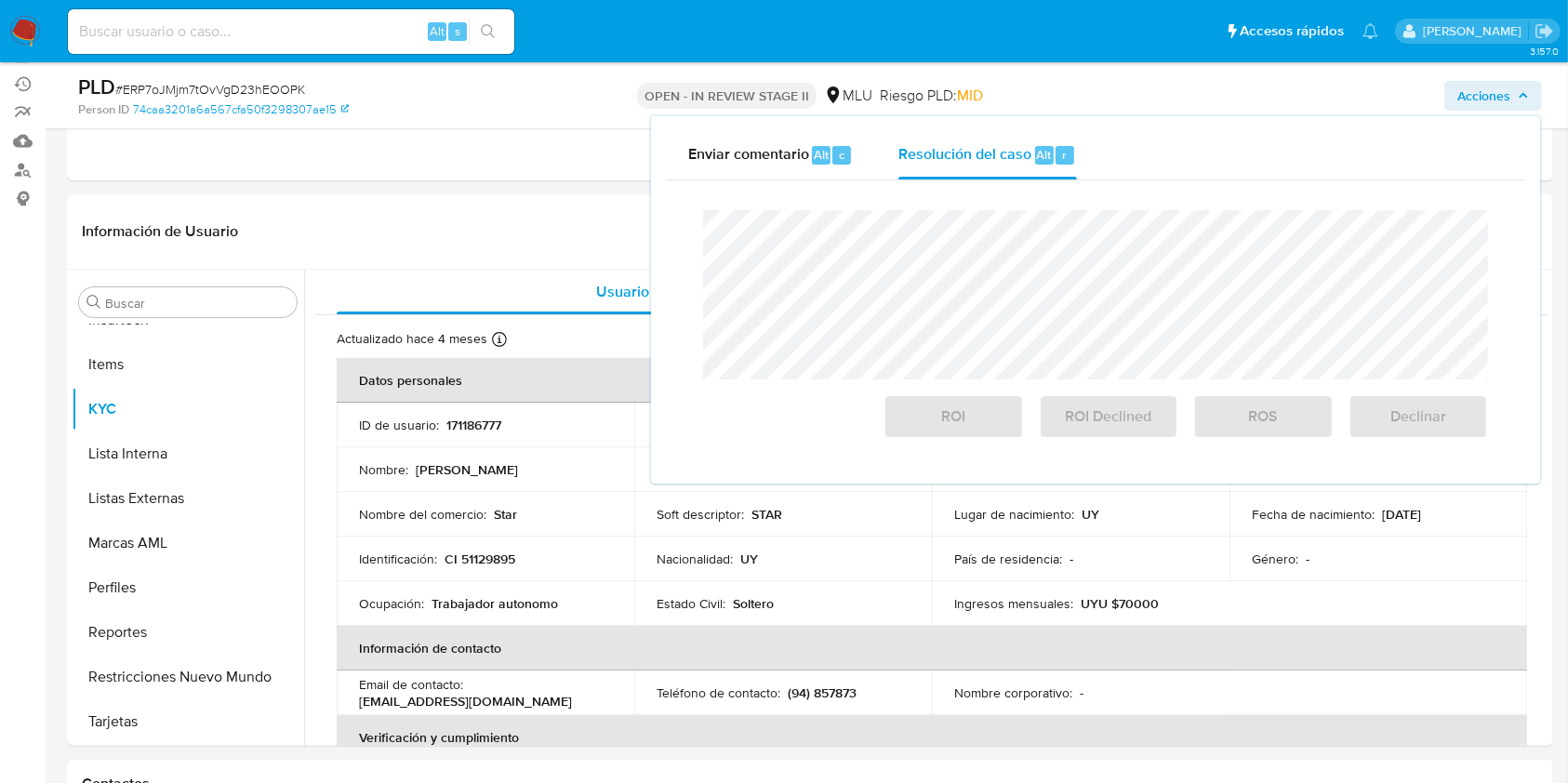
click at [457, 126] on div "PLD # ERP7oJMjm7tOvVgD23hEOOPK Person ID 74caa3201a6a567cfa50f3298307ae15 OPEN …" at bounding box center [810, 95] width 1486 height 66
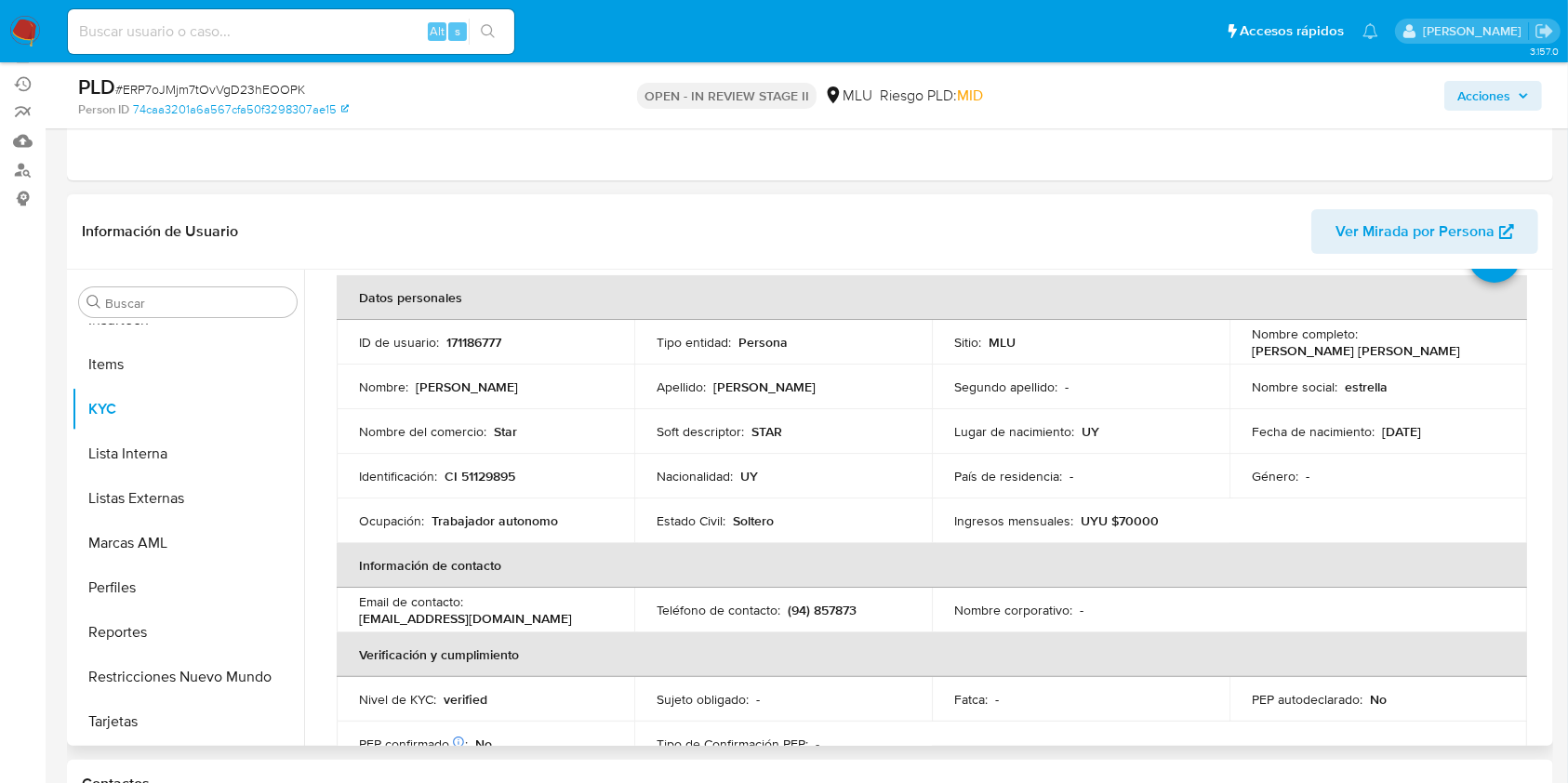
drag, startPoint x: 1431, startPoint y: 349, endPoint x: 1227, endPoint y: 350, distance: 204.0
click at [1229, 350] on td "Nombre completo : Jenifer Estrella Velazco Acosta" at bounding box center [1378, 342] width 298 height 45
copy p "[PERSON_NAME] [PERSON_NAME]"
click at [1472, 97] on span "Acciones" at bounding box center [1483, 96] width 53 height 30
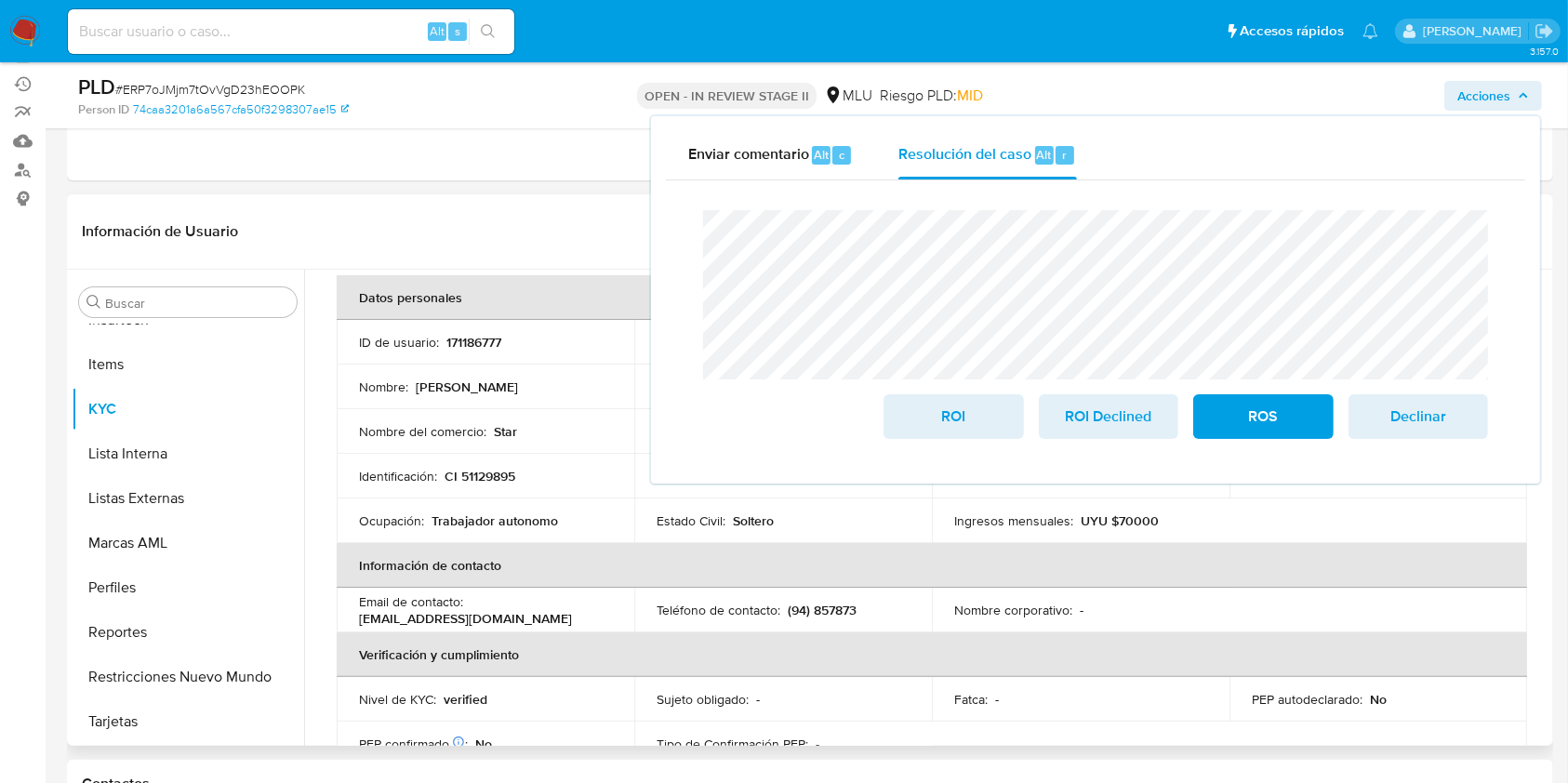
click at [494, 423] on p "Star" at bounding box center [505, 431] width 23 height 16
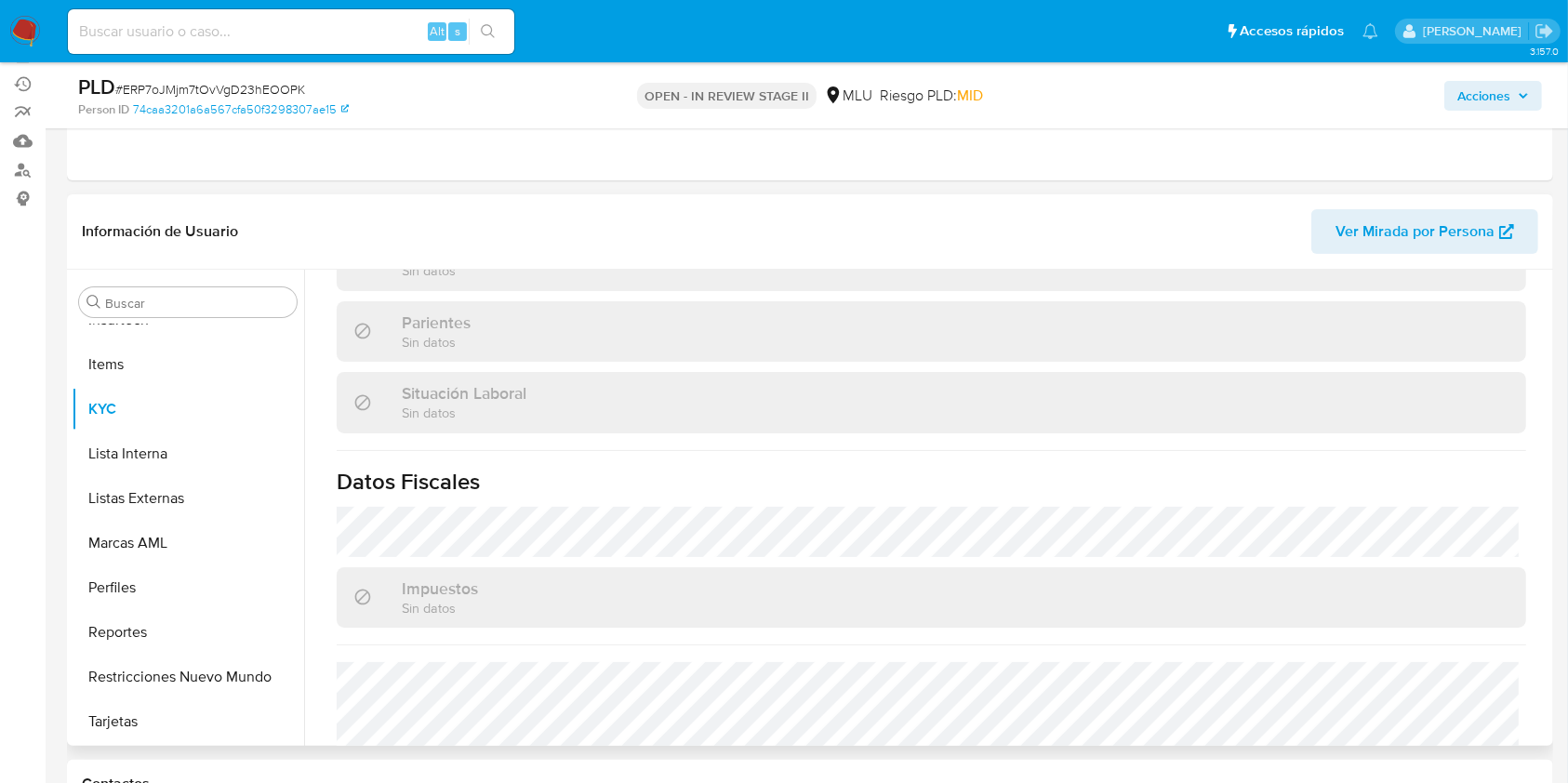
scroll to position [885, 0]
click at [1481, 105] on span "Acciones" at bounding box center [1483, 96] width 53 height 30
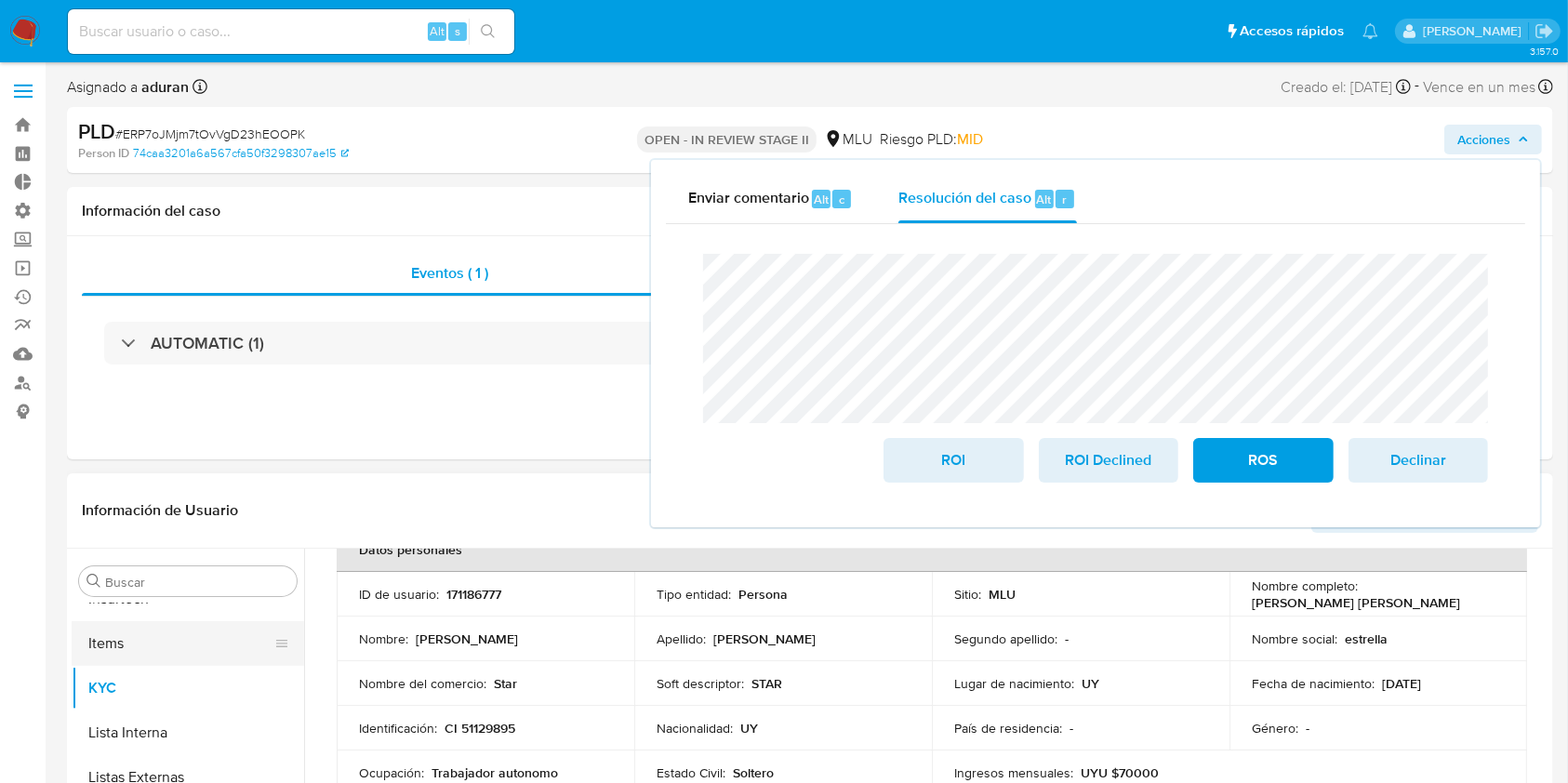
scroll to position [0, 0]
click at [146, 666] on button "Archivos adjuntos" at bounding box center [180, 670] width 217 height 45
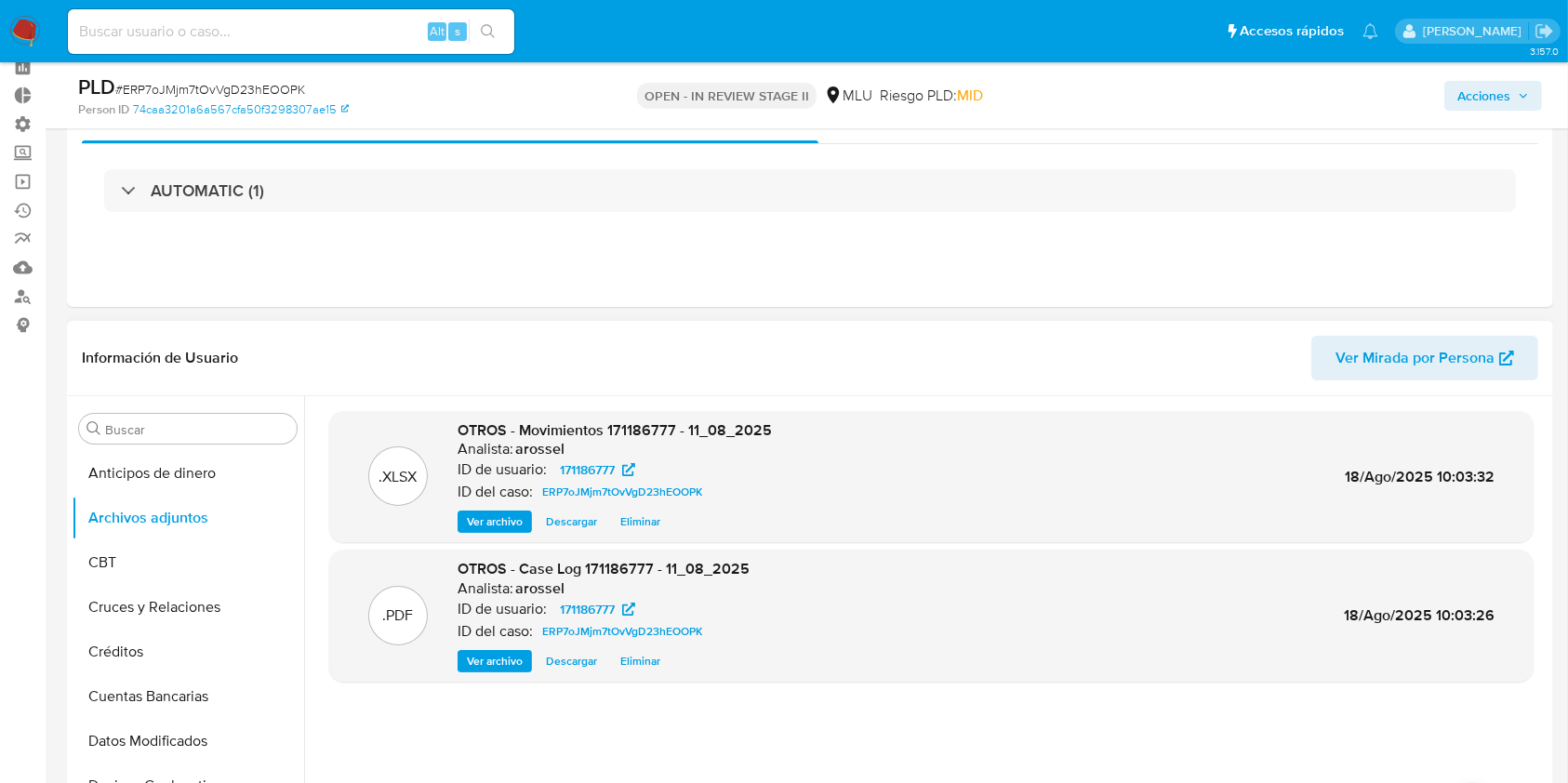
scroll to position [93, 0]
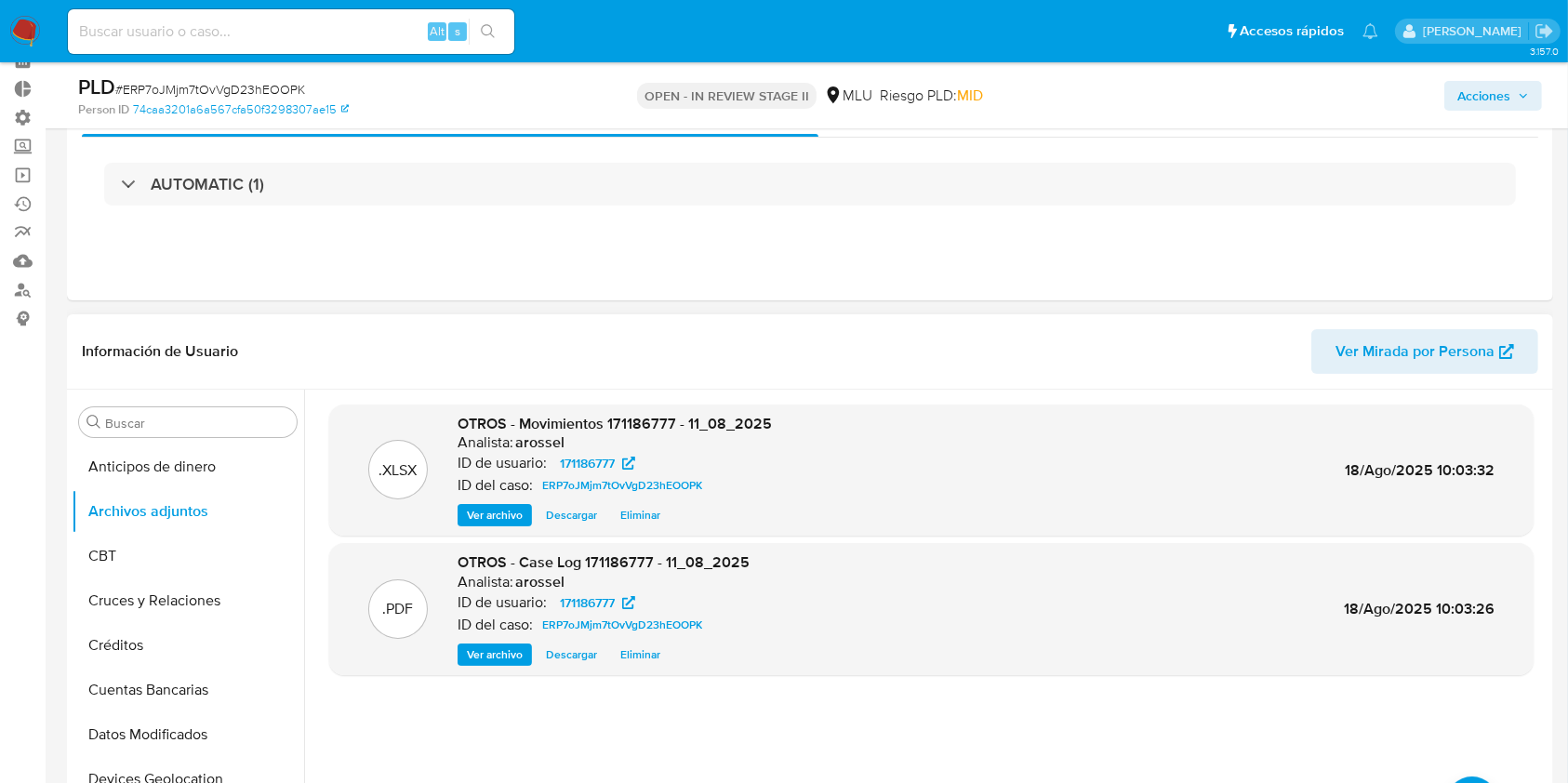
click at [574, 655] on span "Descargar" at bounding box center [571, 654] width 51 height 18
click at [1464, 86] on span "Acciones" at bounding box center [1483, 96] width 53 height 30
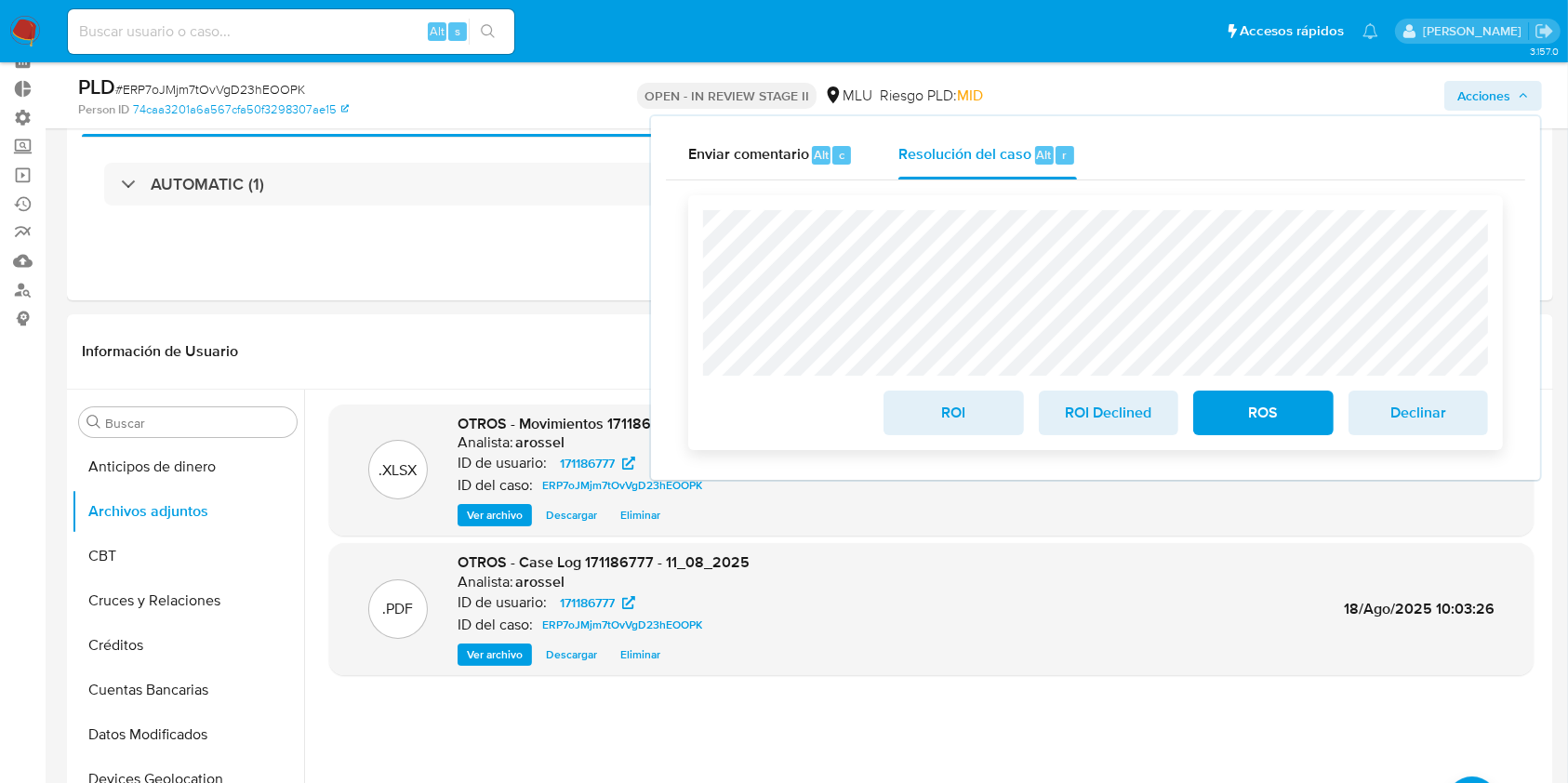
click at [1094, 410] on span "ROI Declined" at bounding box center [1108, 413] width 91 height 41
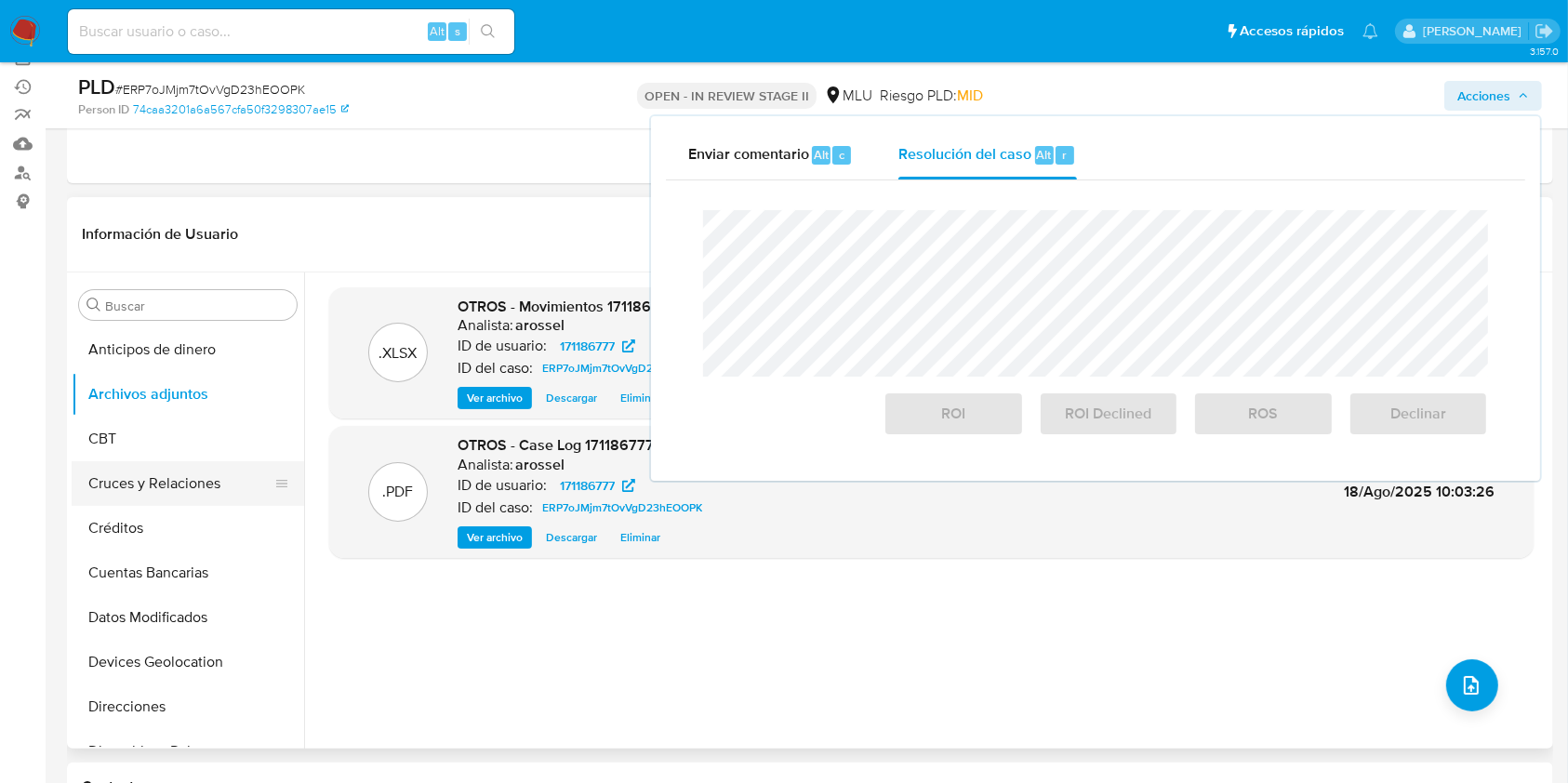
scroll to position [216, 0]
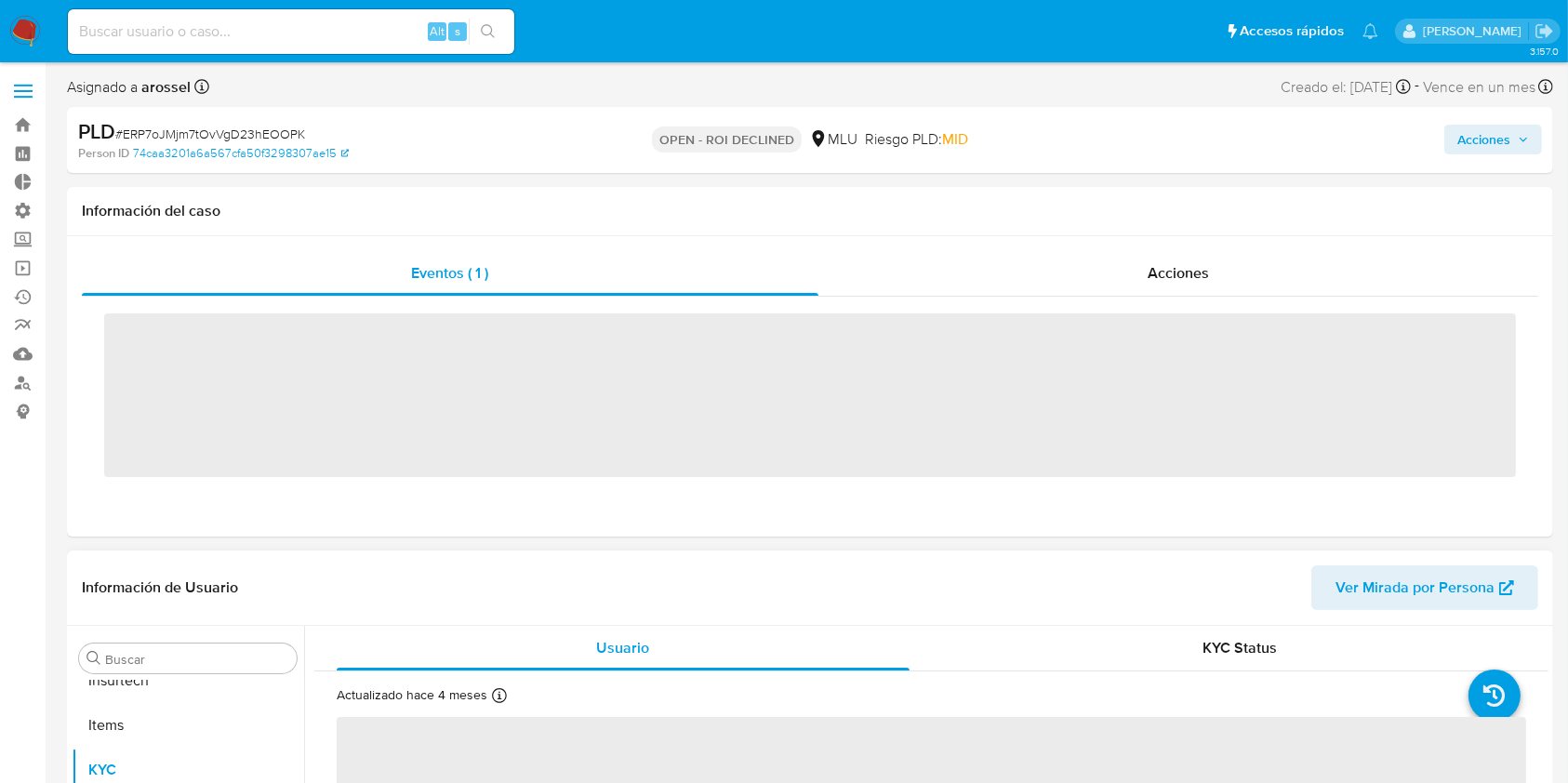
scroll to position [830, 0]
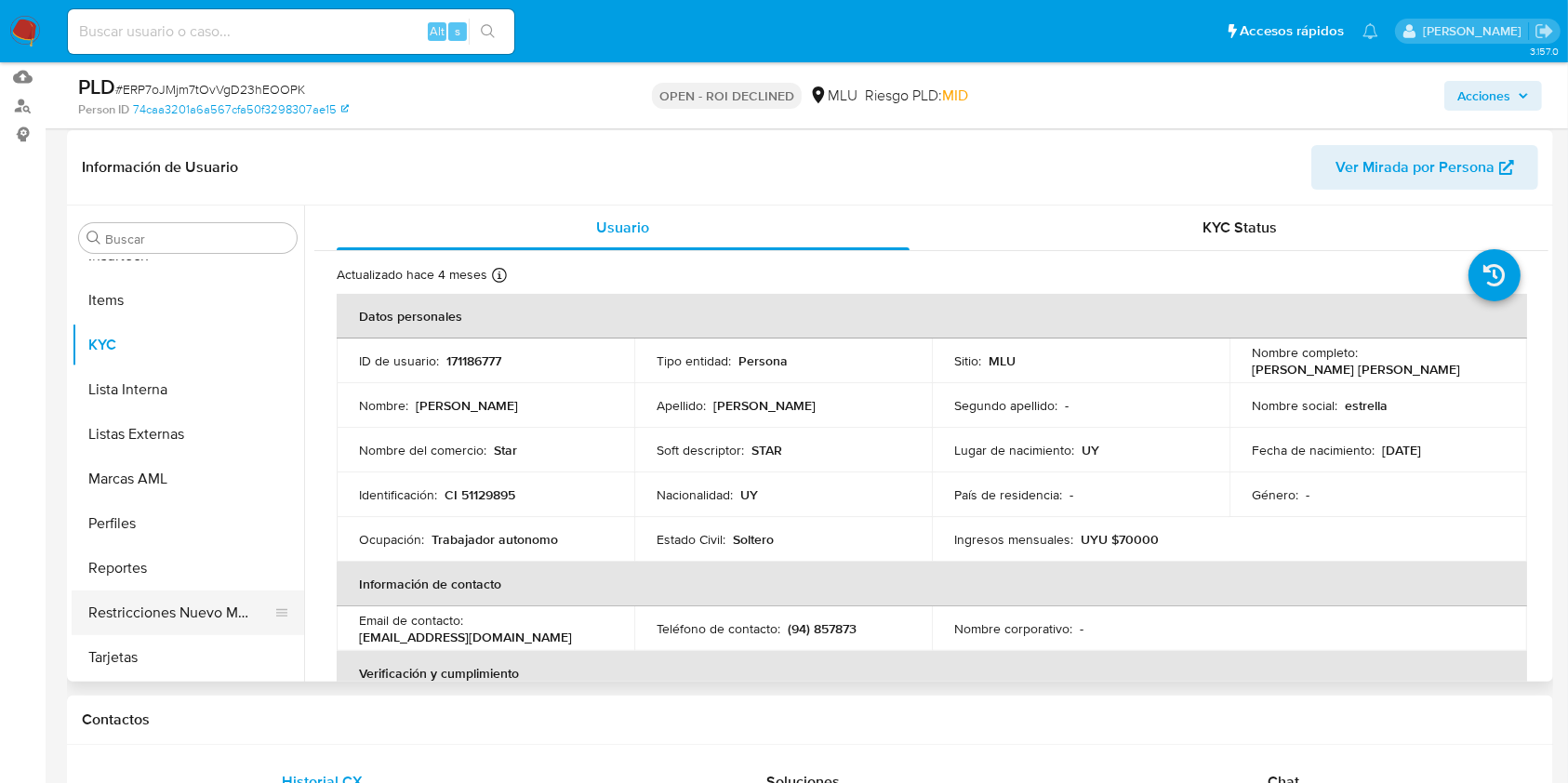
select select "10"
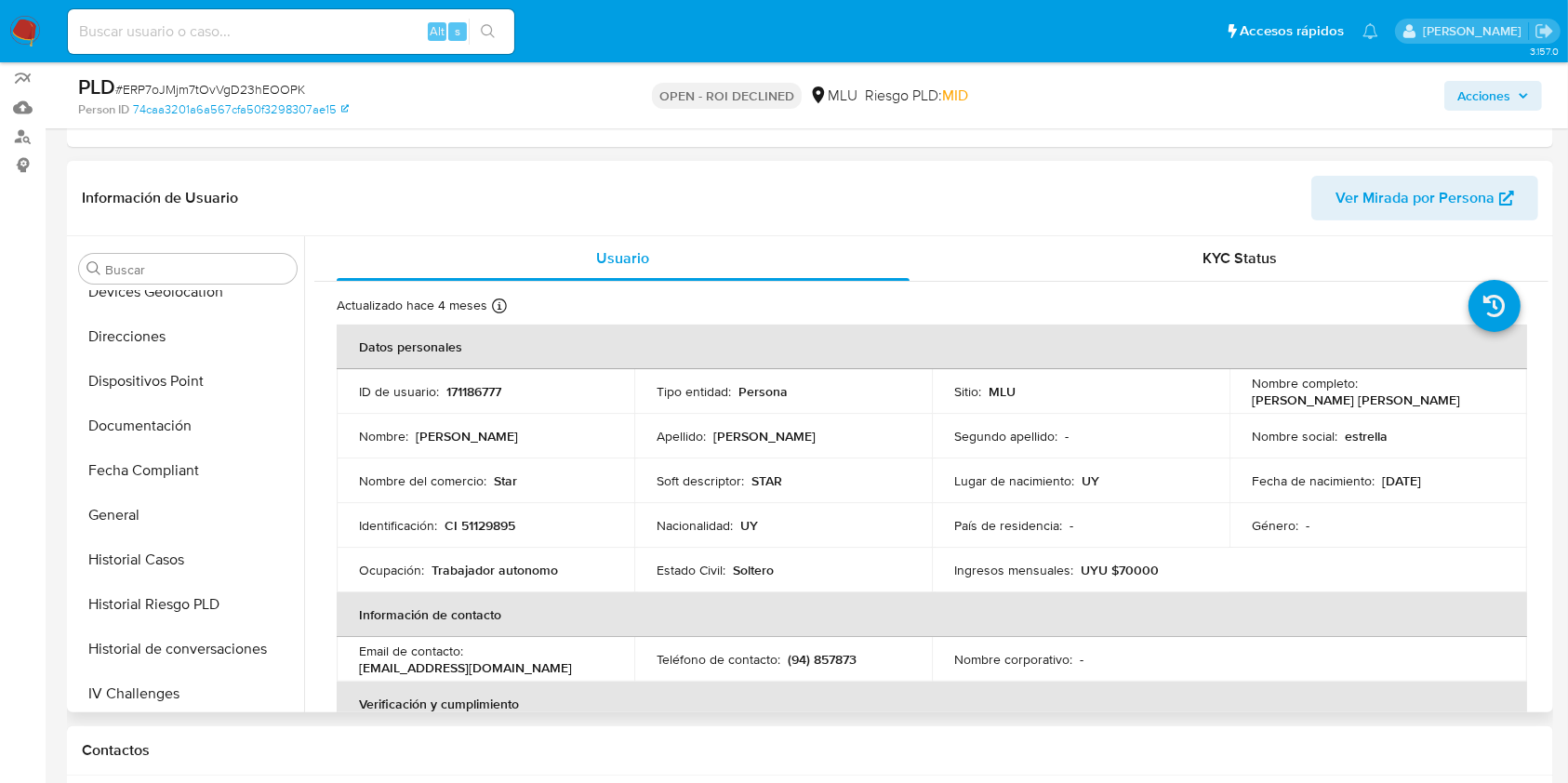
scroll to position [332, 0]
click at [154, 593] on button "Historial Riesgo PLD" at bounding box center [180, 606] width 217 height 45
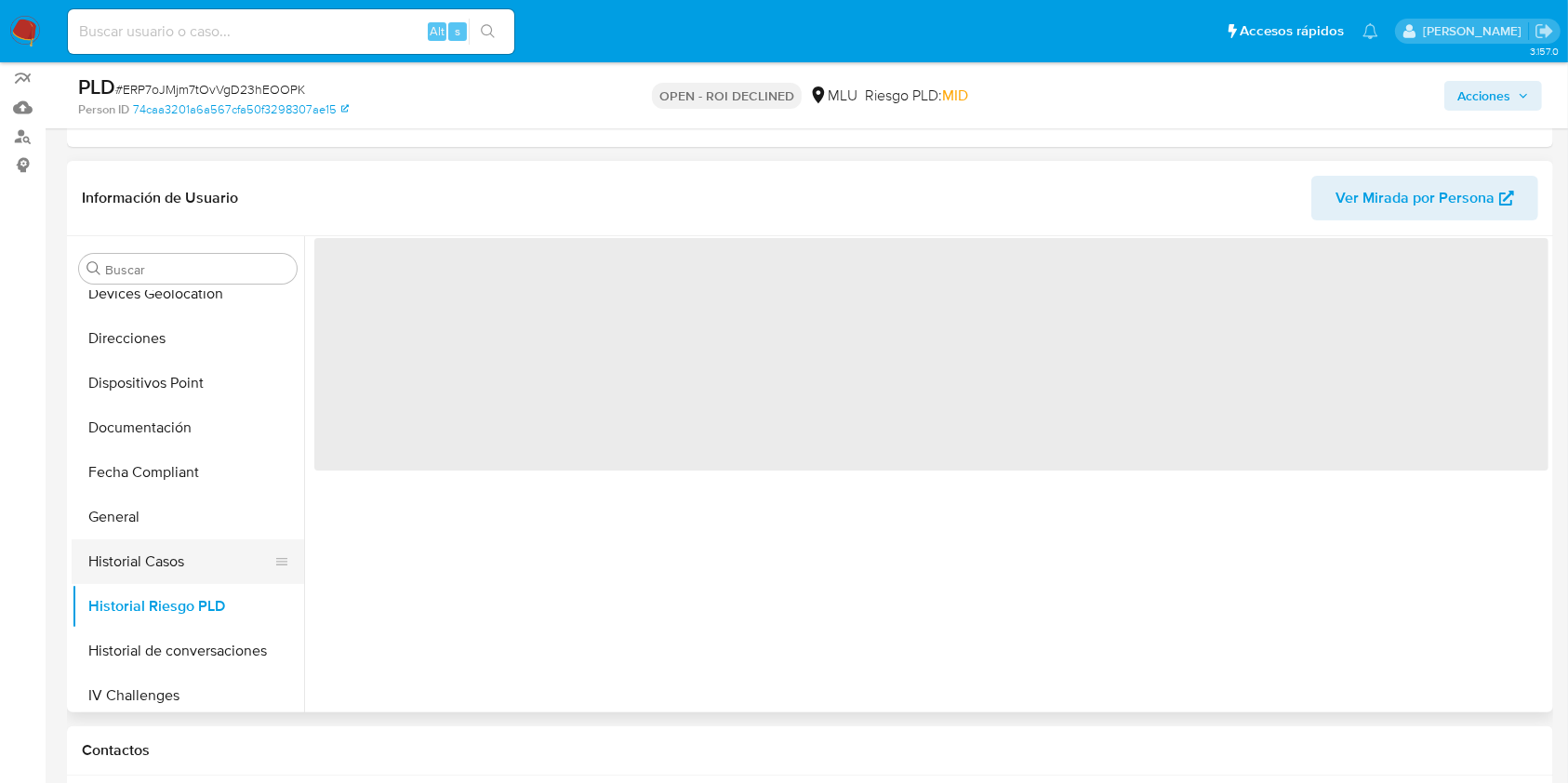
click at [163, 553] on button "Historial Casos" at bounding box center [180, 561] width 217 height 45
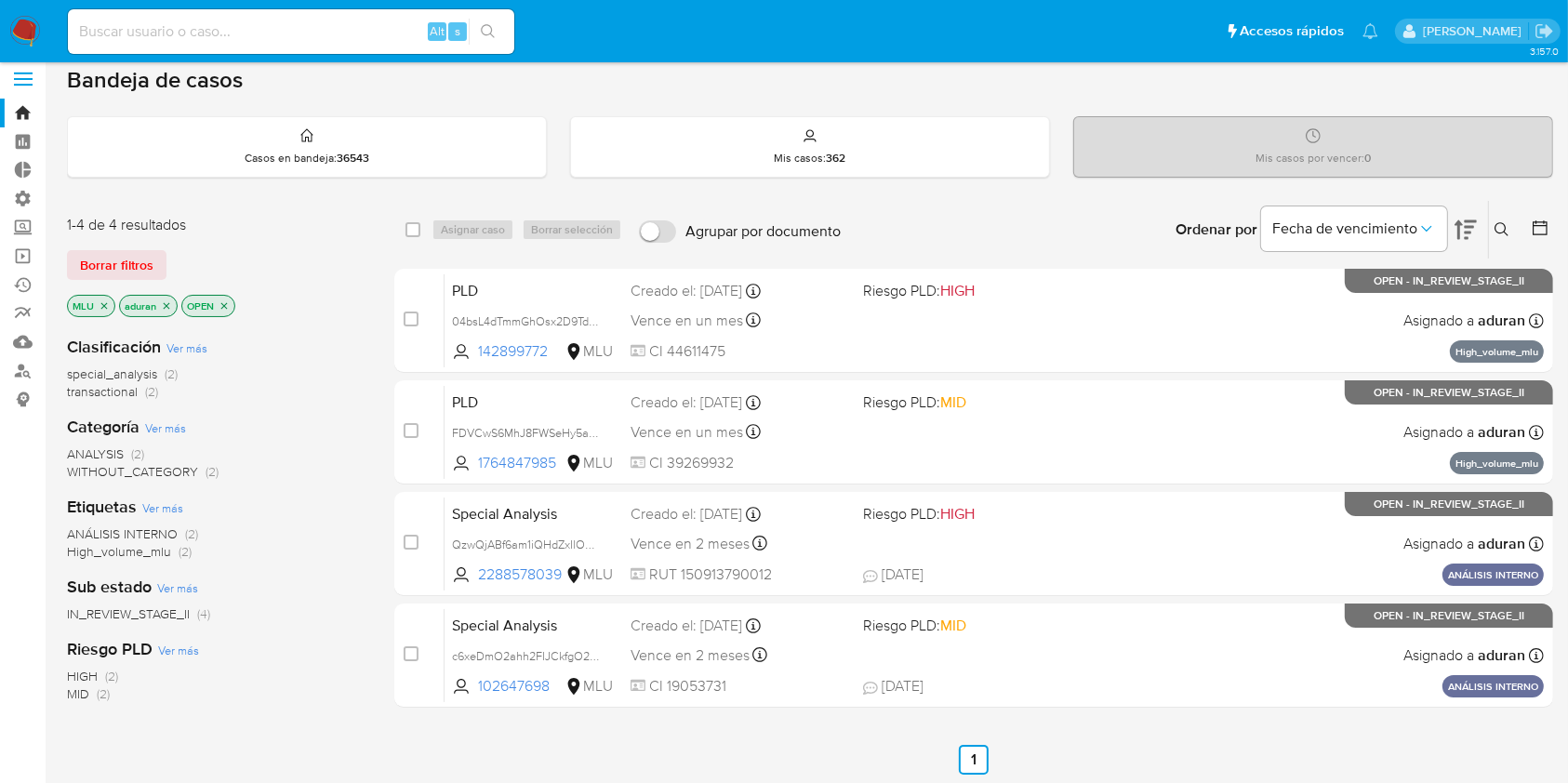
scroll to position [15, 0]
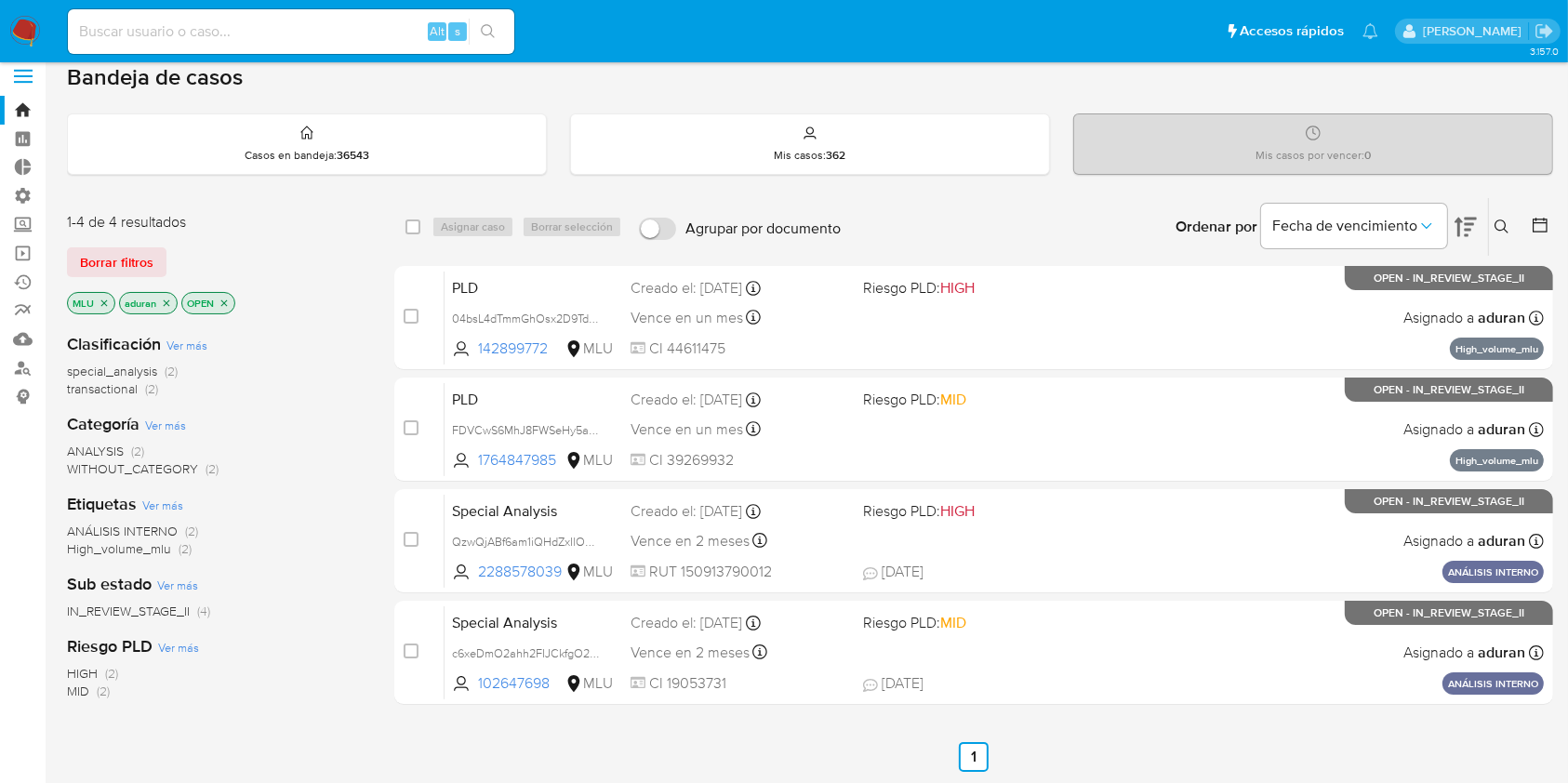
click at [103, 294] on p "MLU" at bounding box center [91, 302] width 47 height 20
click at [103, 304] on icon "close-filter" at bounding box center [104, 303] width 11 height 11
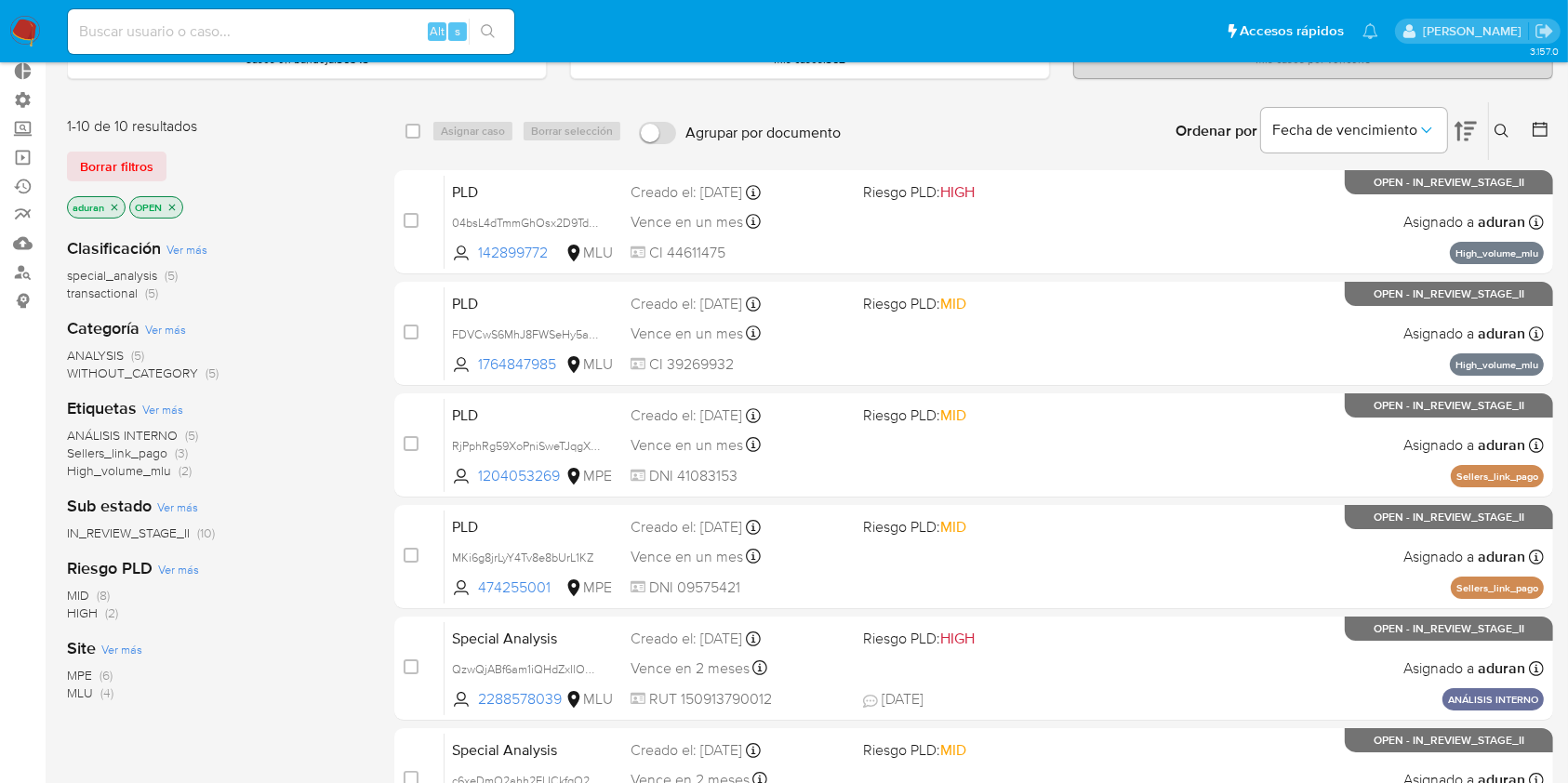
scroll to position [101, 0]
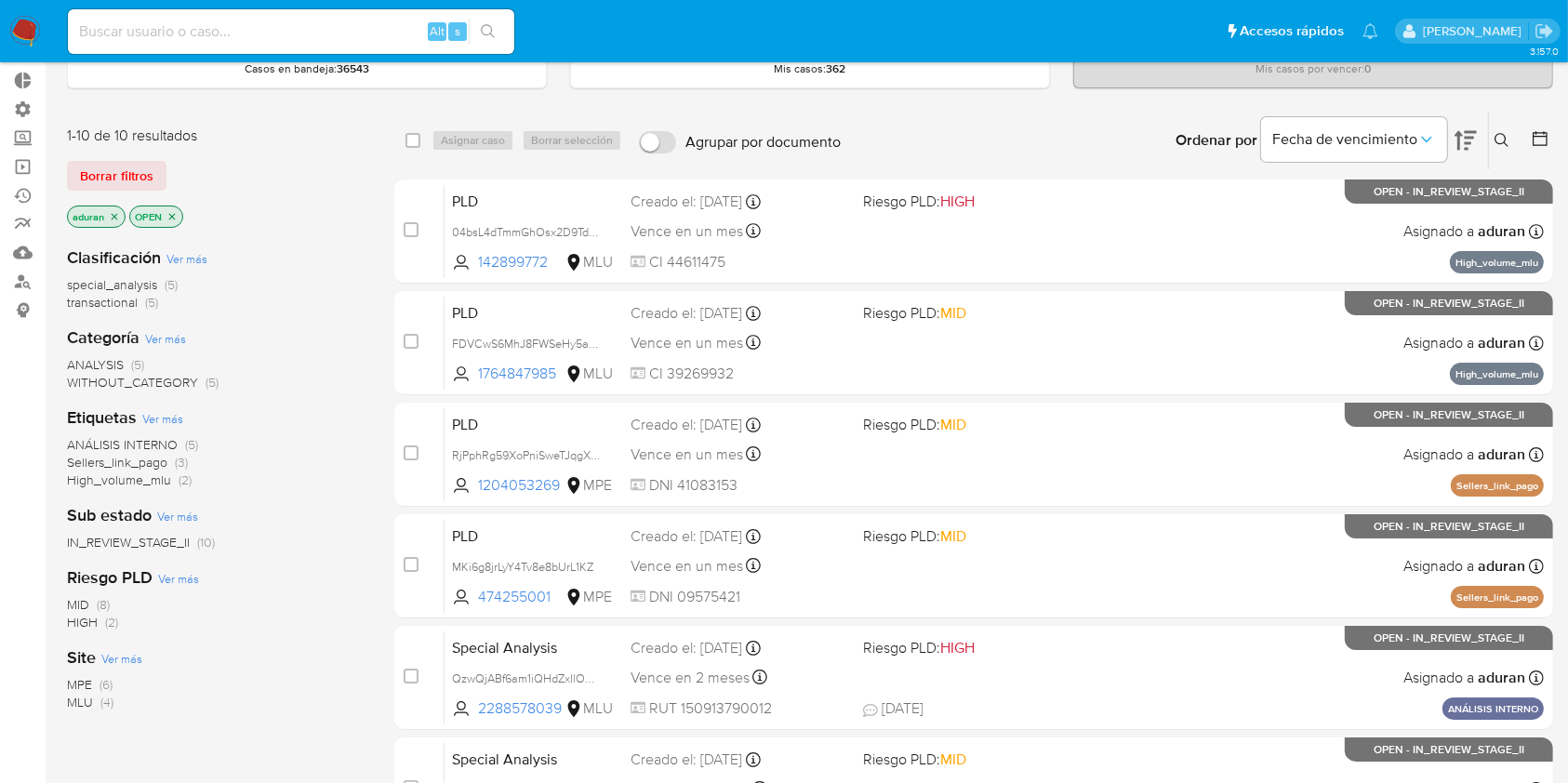
click at [13, 36] on img at bounding box center [25, 32] width 32 height 32
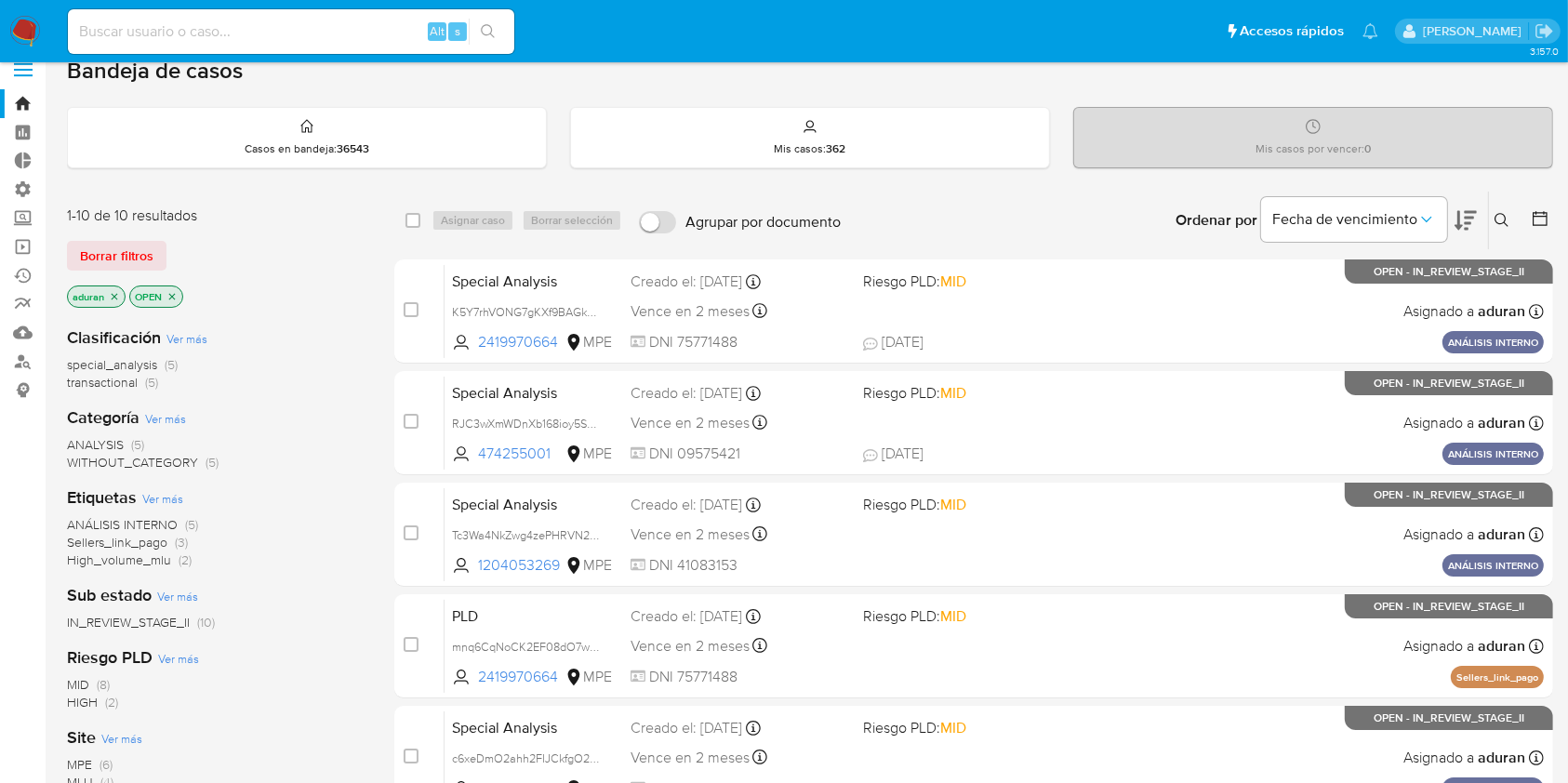
scroll to position [14, 0]
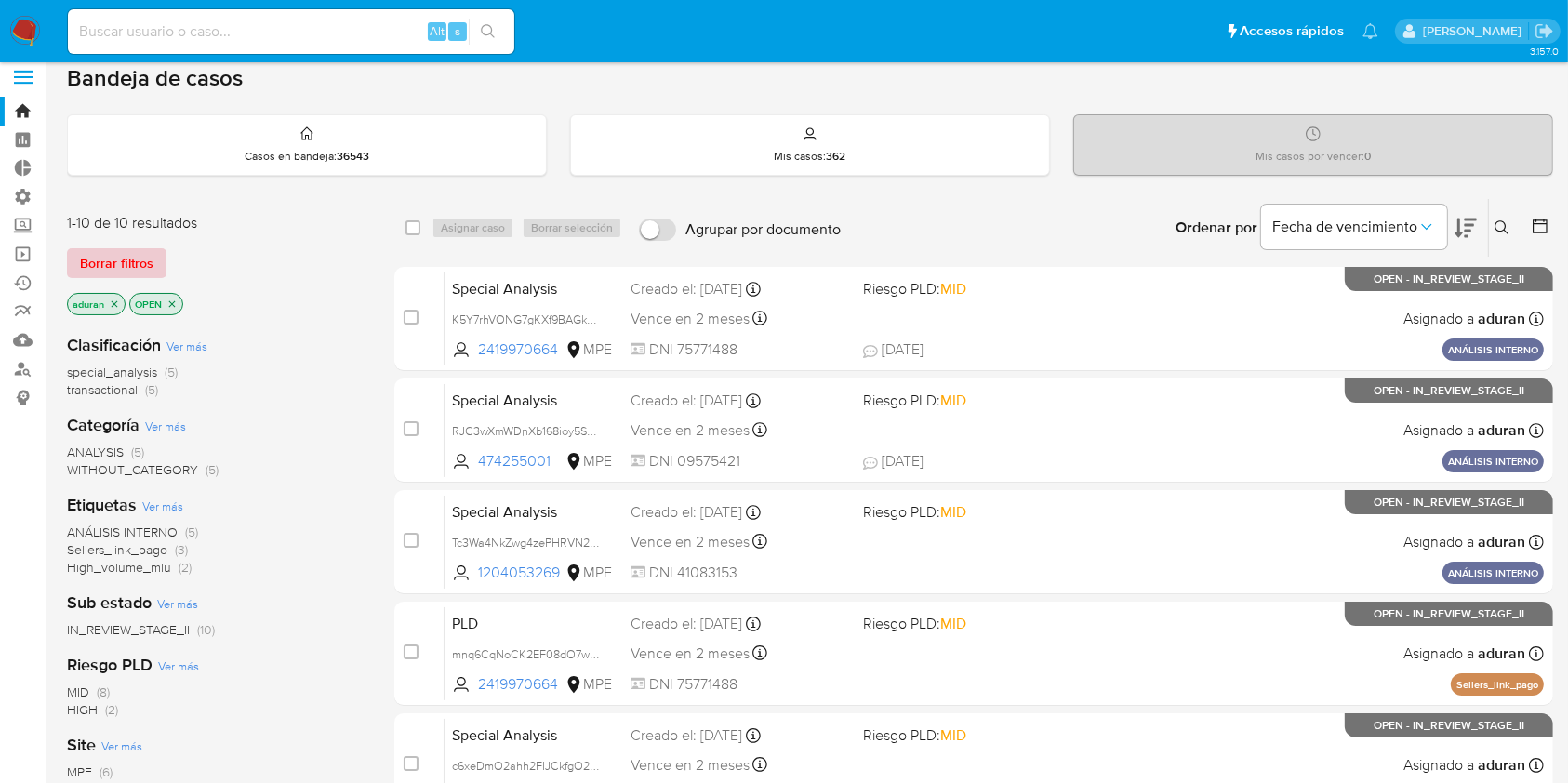
click at [134, 252] on span "Borrar filtros" at bounding box center [117, 262] width 74 height 26
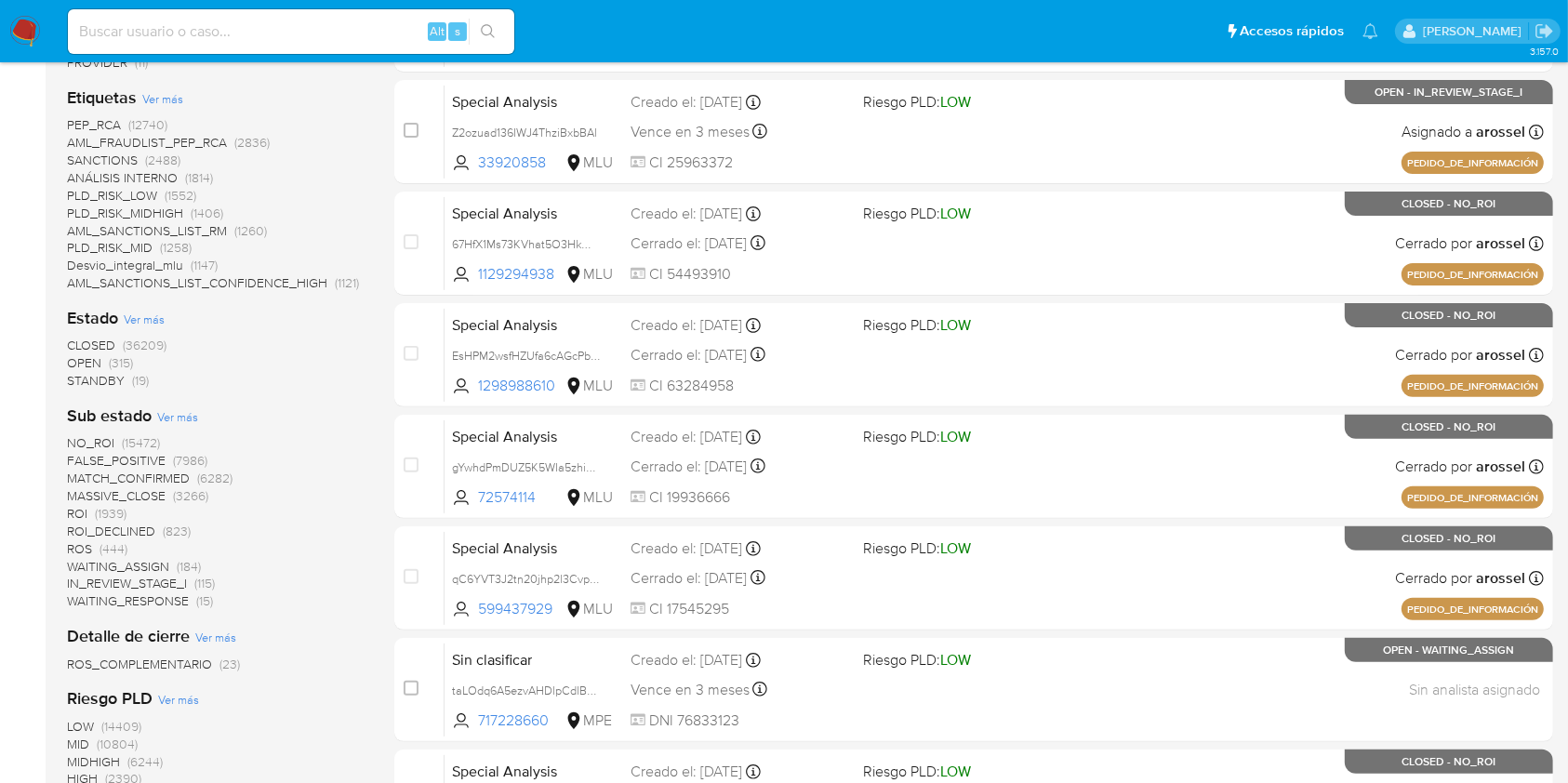
scroll to position [536, 0]
click at [100, 384] on span "STANDBY" at bounding box center [96, 379] width 57 height 18
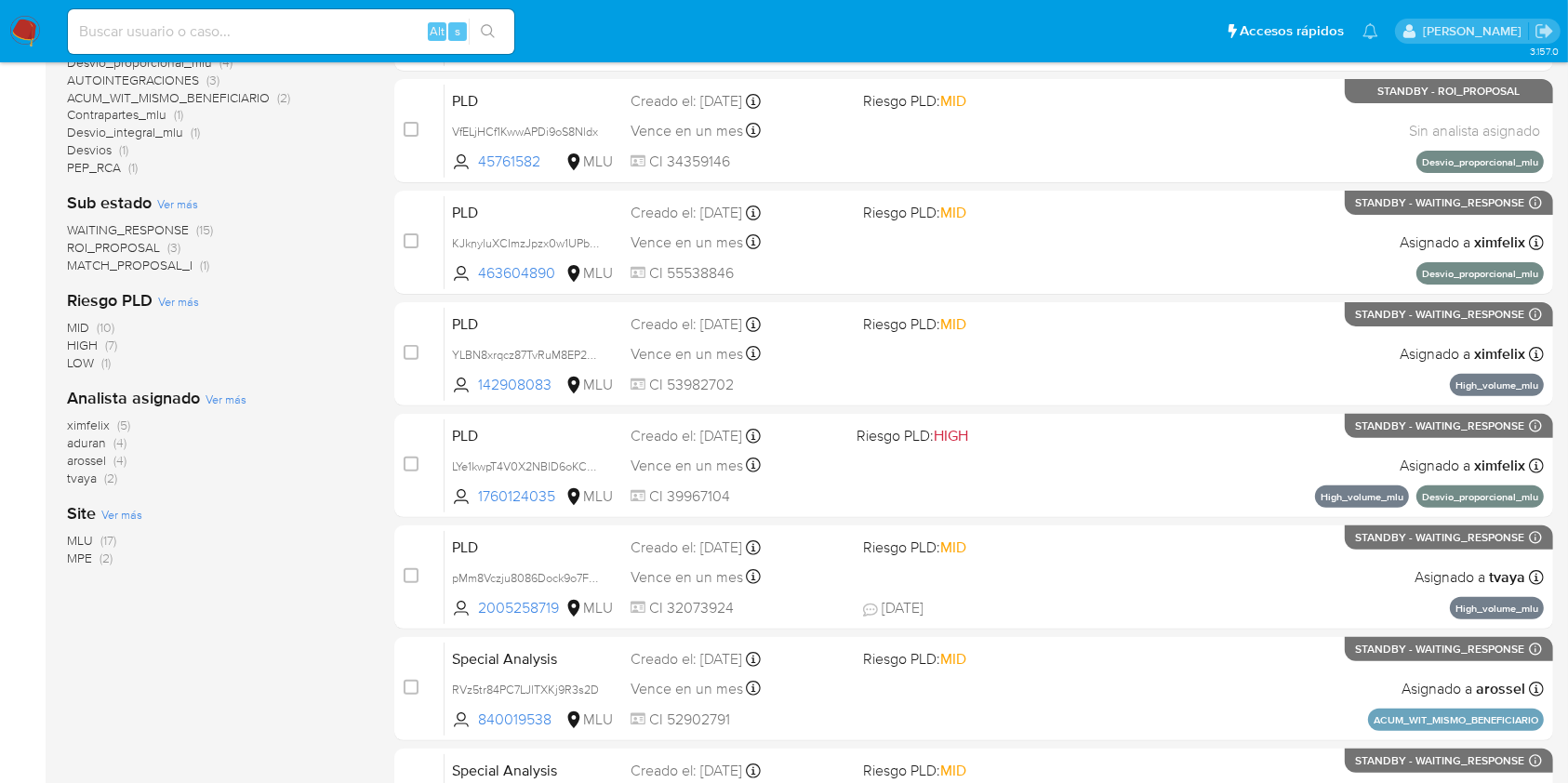
scroll to position [539, 0]
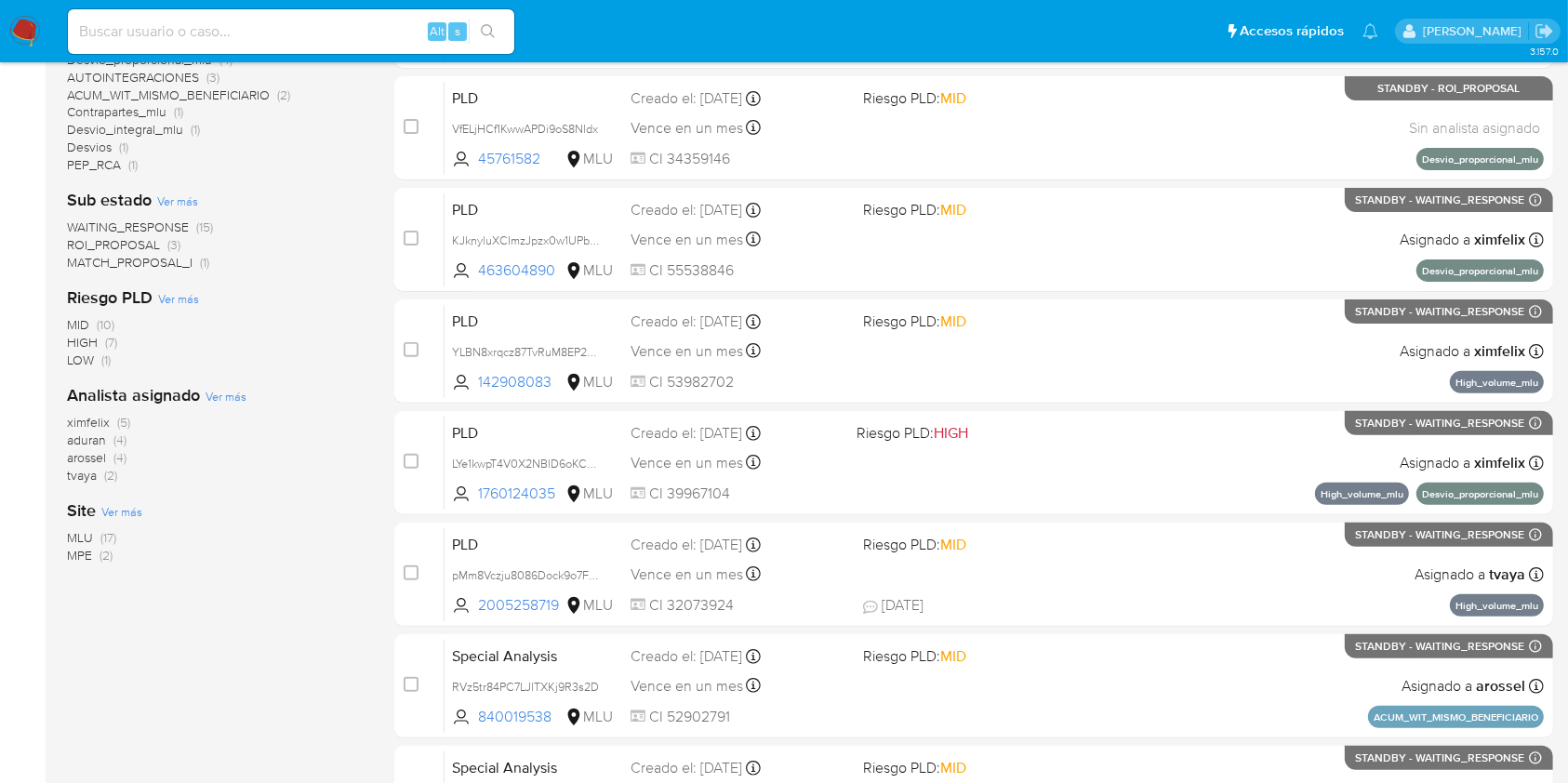
click at [130, 242] on span "ROI_PROPOSAL" at bounding box center [113, 244] width 93 height 18
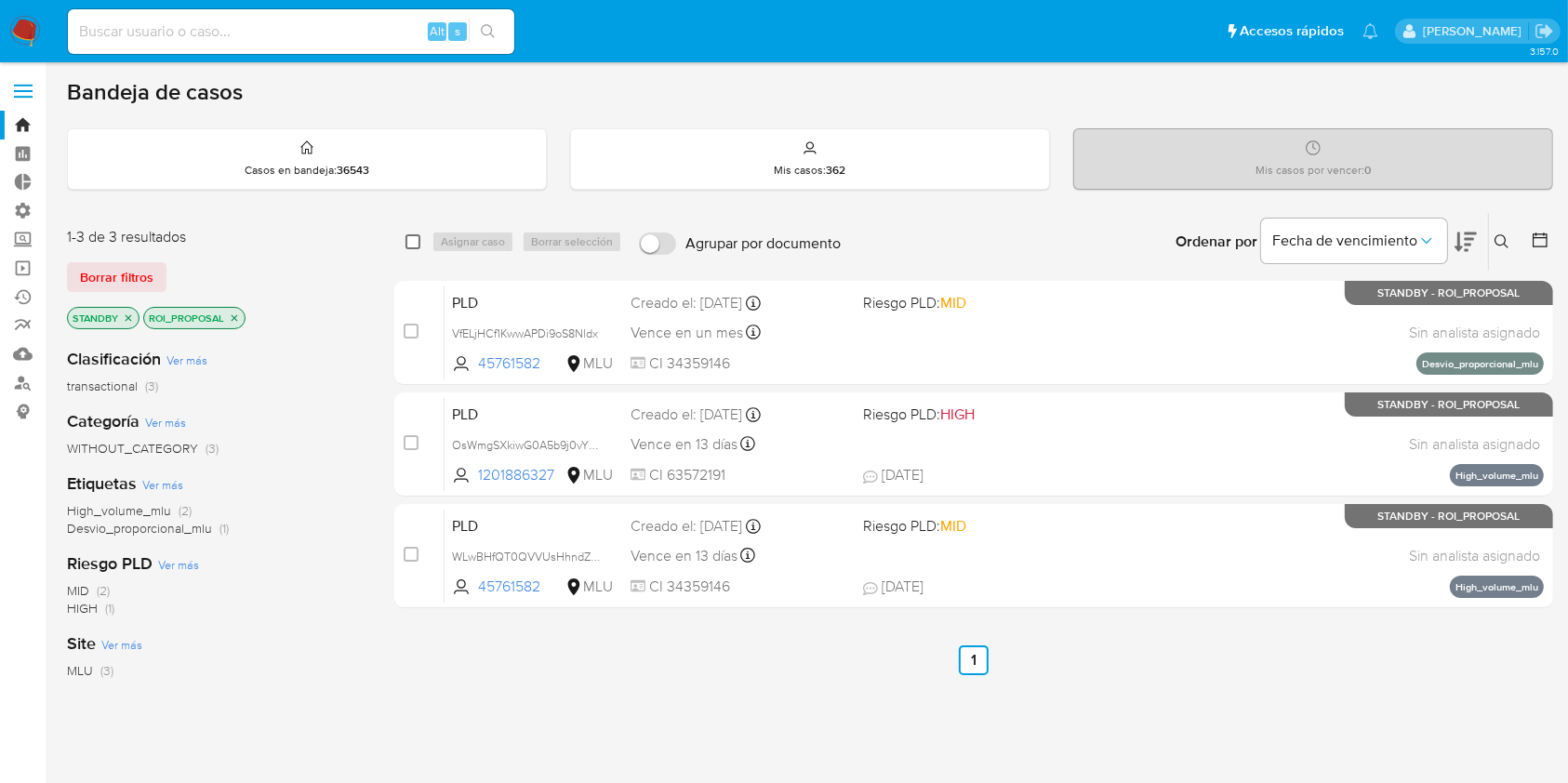
click at [406, 241] on input "checkbox" at bounding box center [414, 242] width 15 height 15
checkbox input "true"
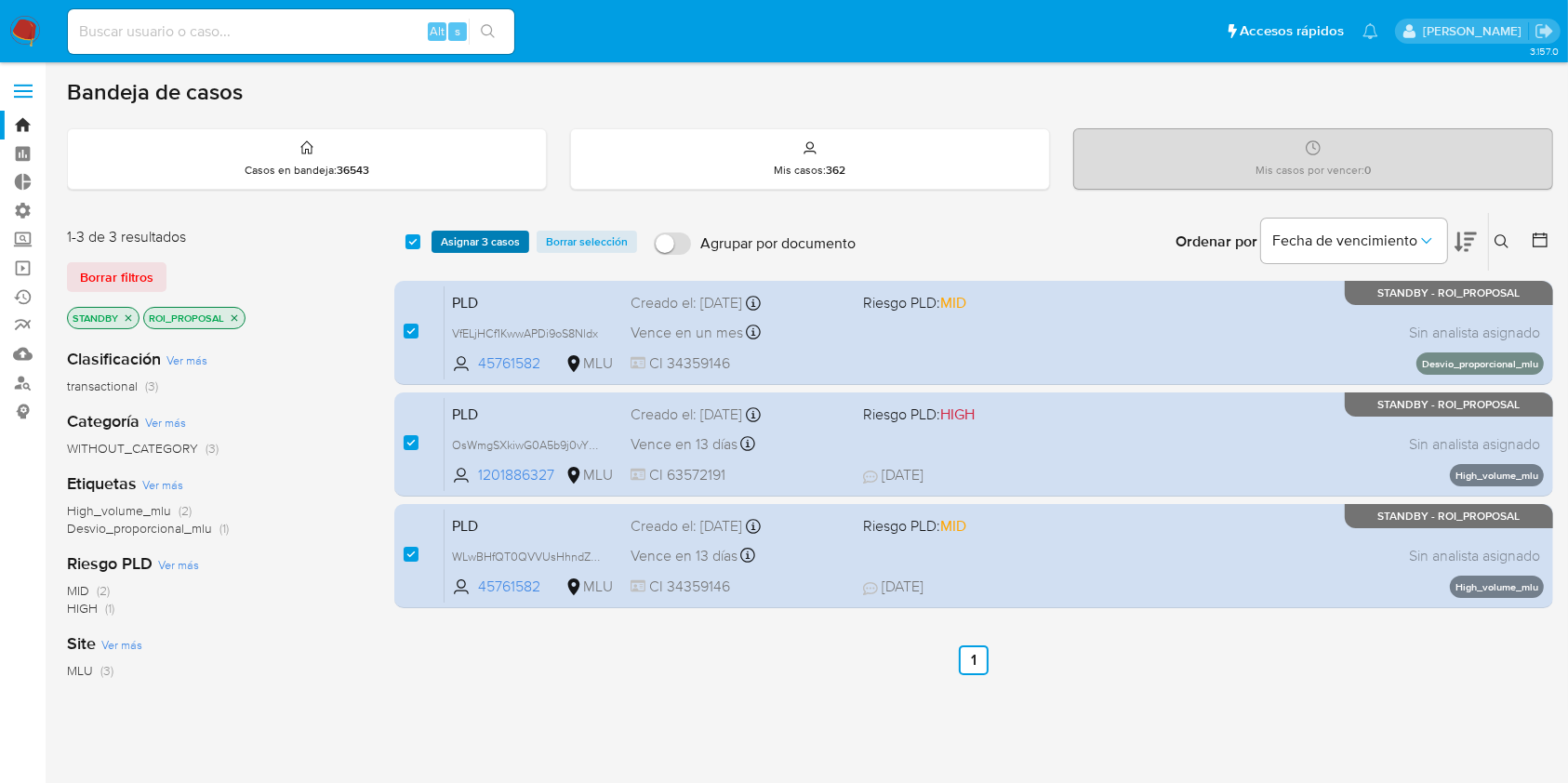
click at [482, 249] on span "Asignar 3 casos" at bounding box center [480, 241] width 79 height 18
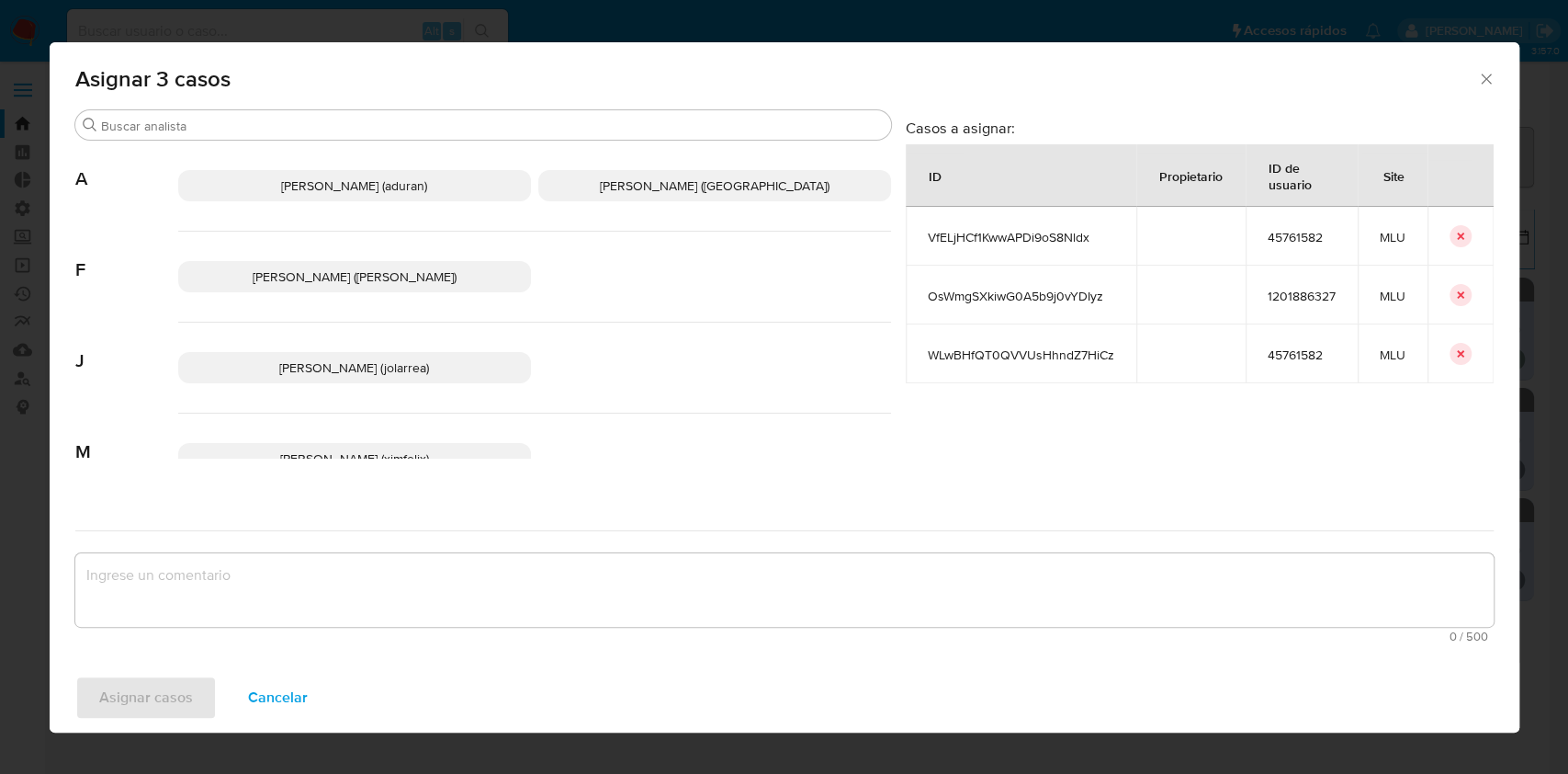
scroll to position [135, 0]
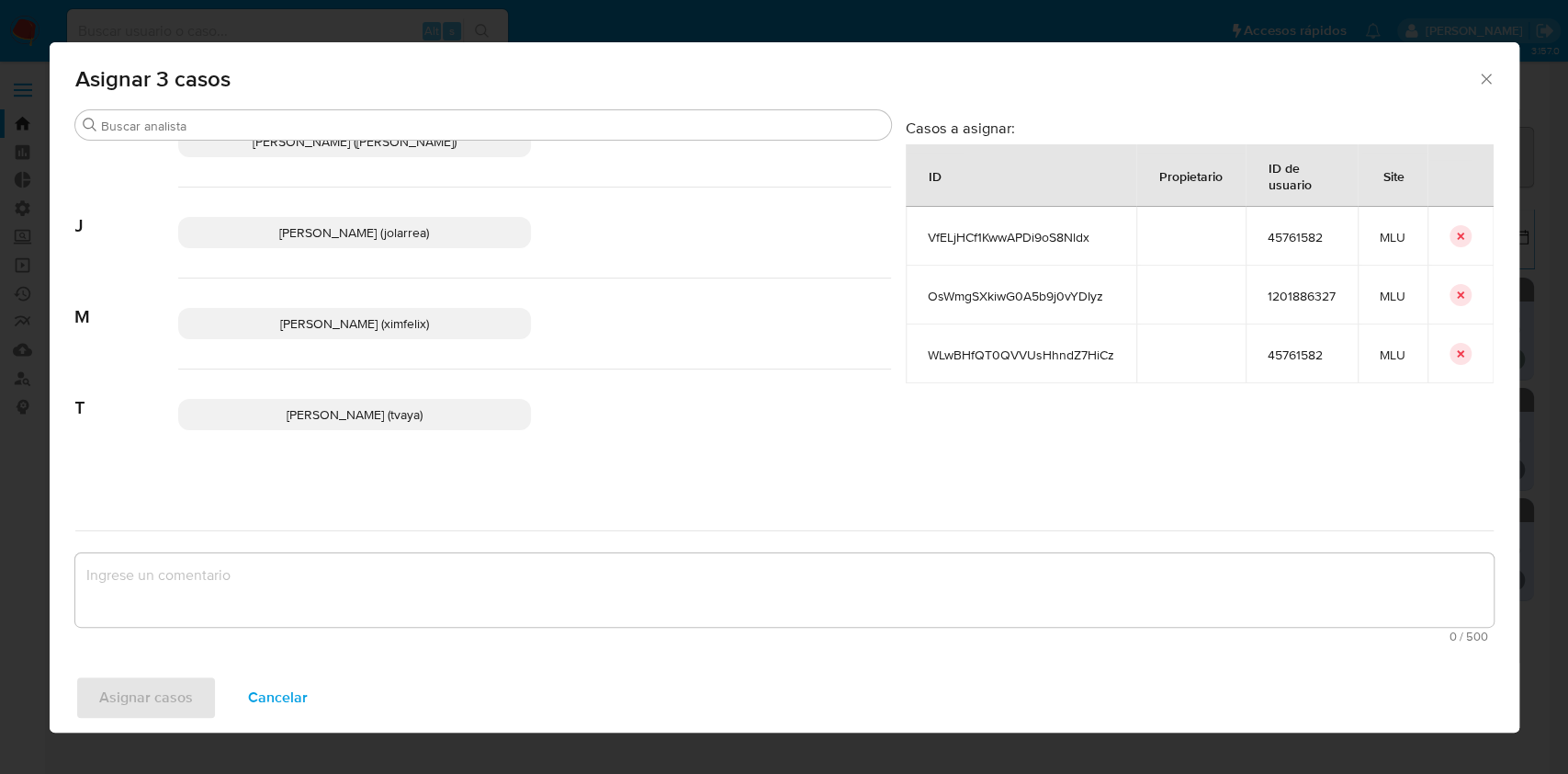
drag, startPoint x: 415, startPoint y: 178, endPoint x: 447, endPoint y: 183, distance: 32.4
click at [447, 183] on div "A Agustin Matias Duran (aduran) Antonio Rossel (arossel) F Fabricio Martin Fran…" at bounding box center [483, 300] width 816 height 318
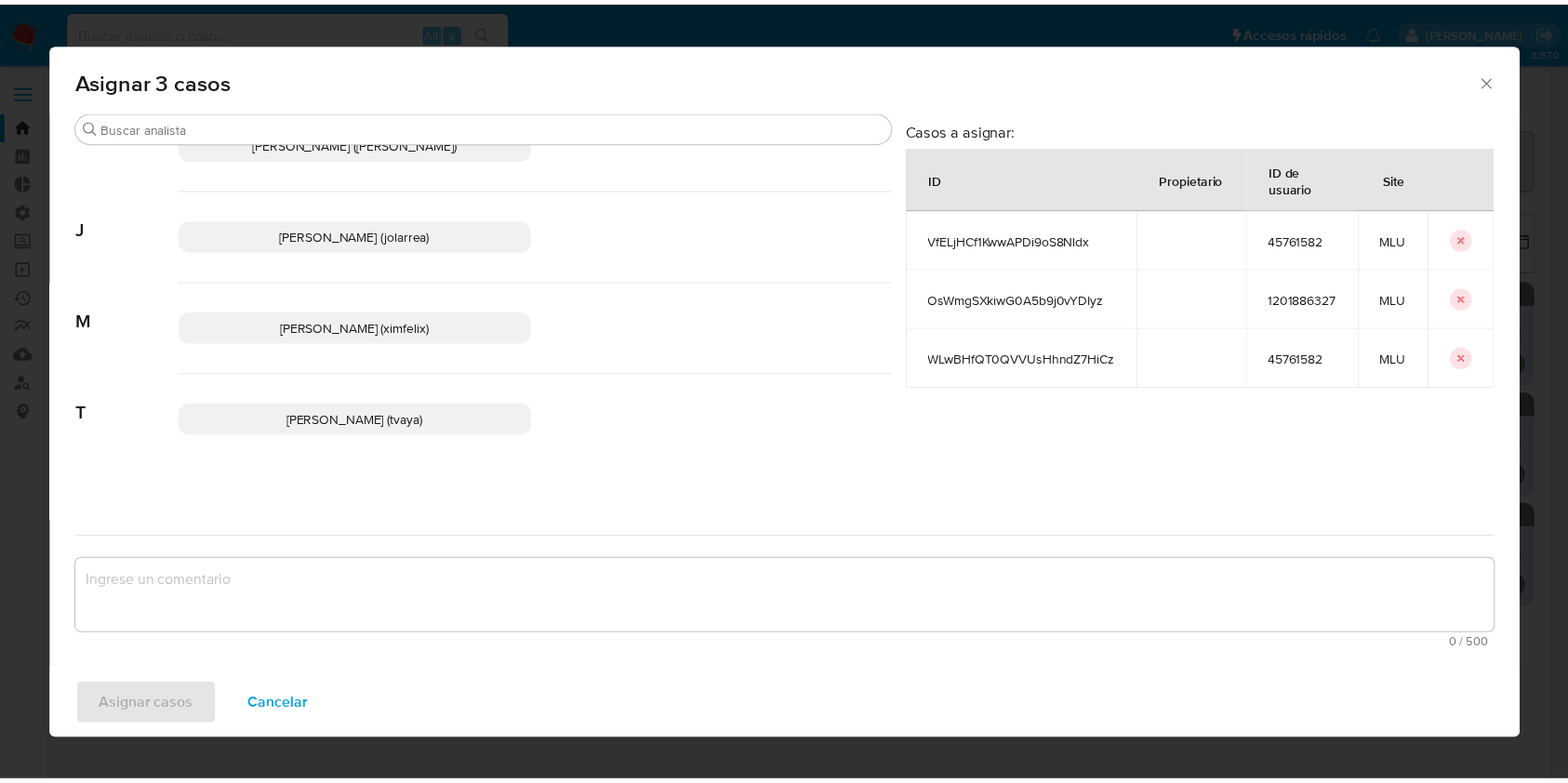
scroll to position [0, 0]
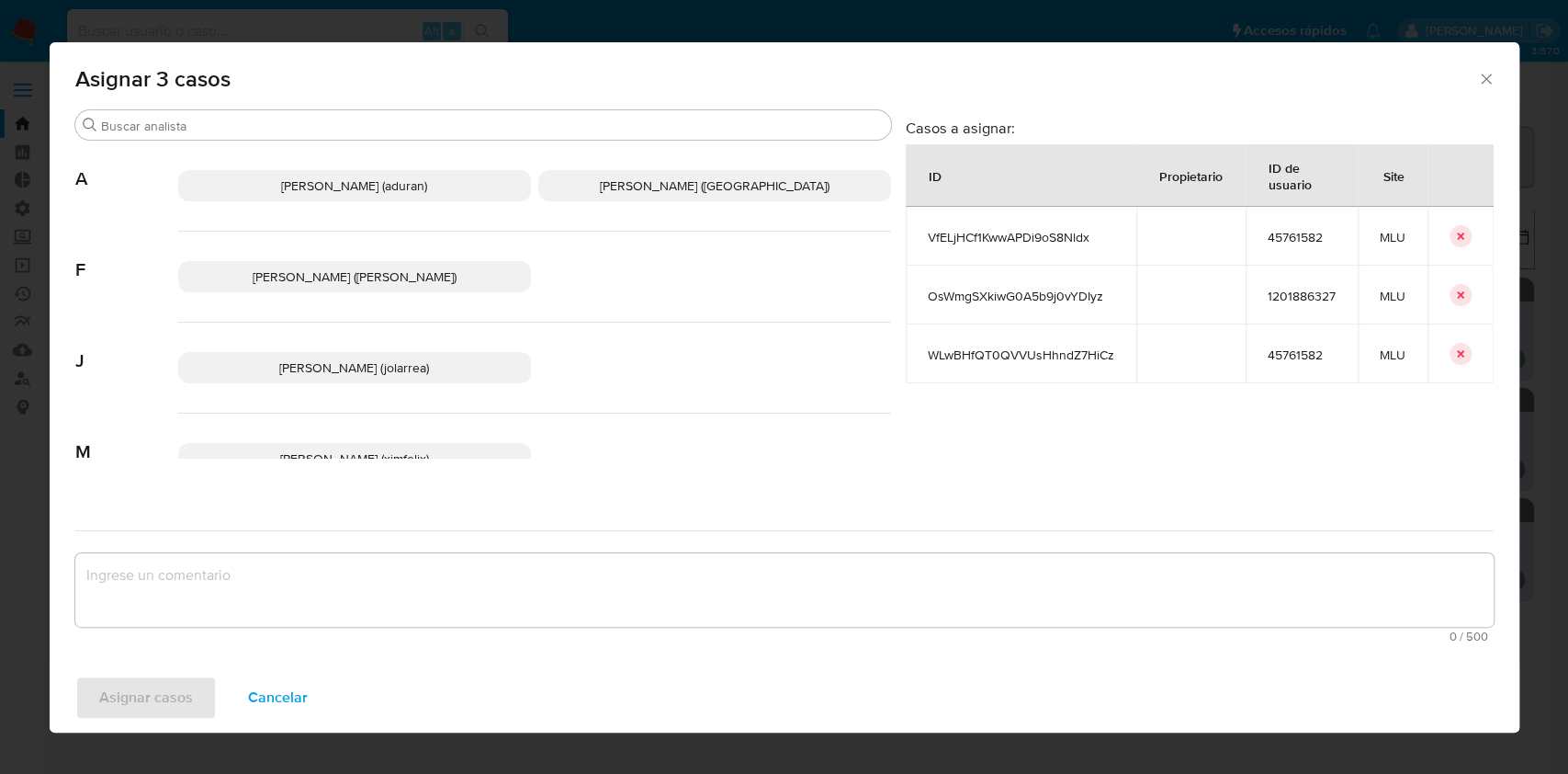
click at [447, 183] on p "Agustin Matias Duran (aduran)" at bounding box center [354, 185] width 353 height 31
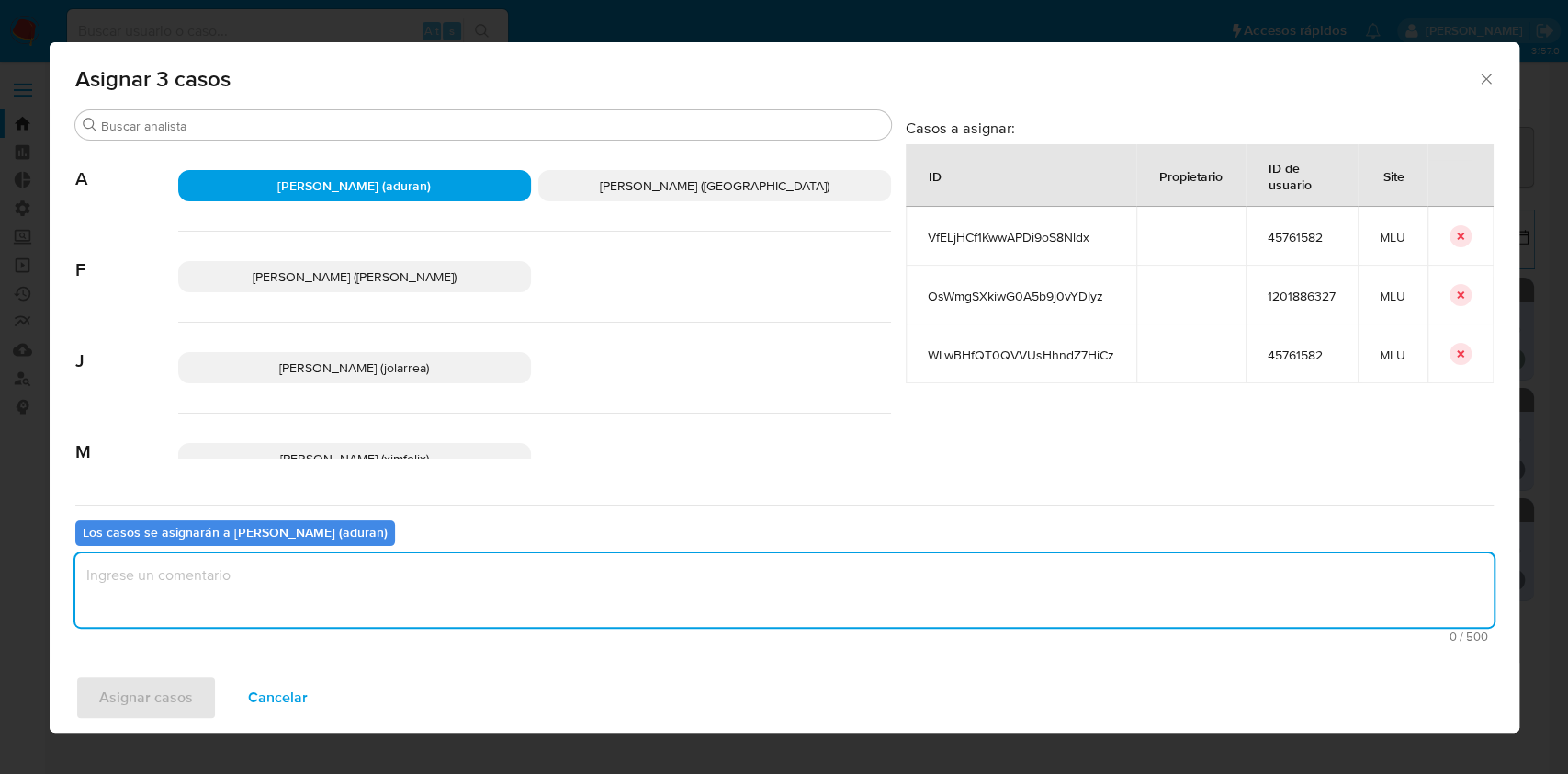
click at [421, 576] on textarea "assign-modal" at bounding box center [785, 590] width 1419 height 74
type textarea "."
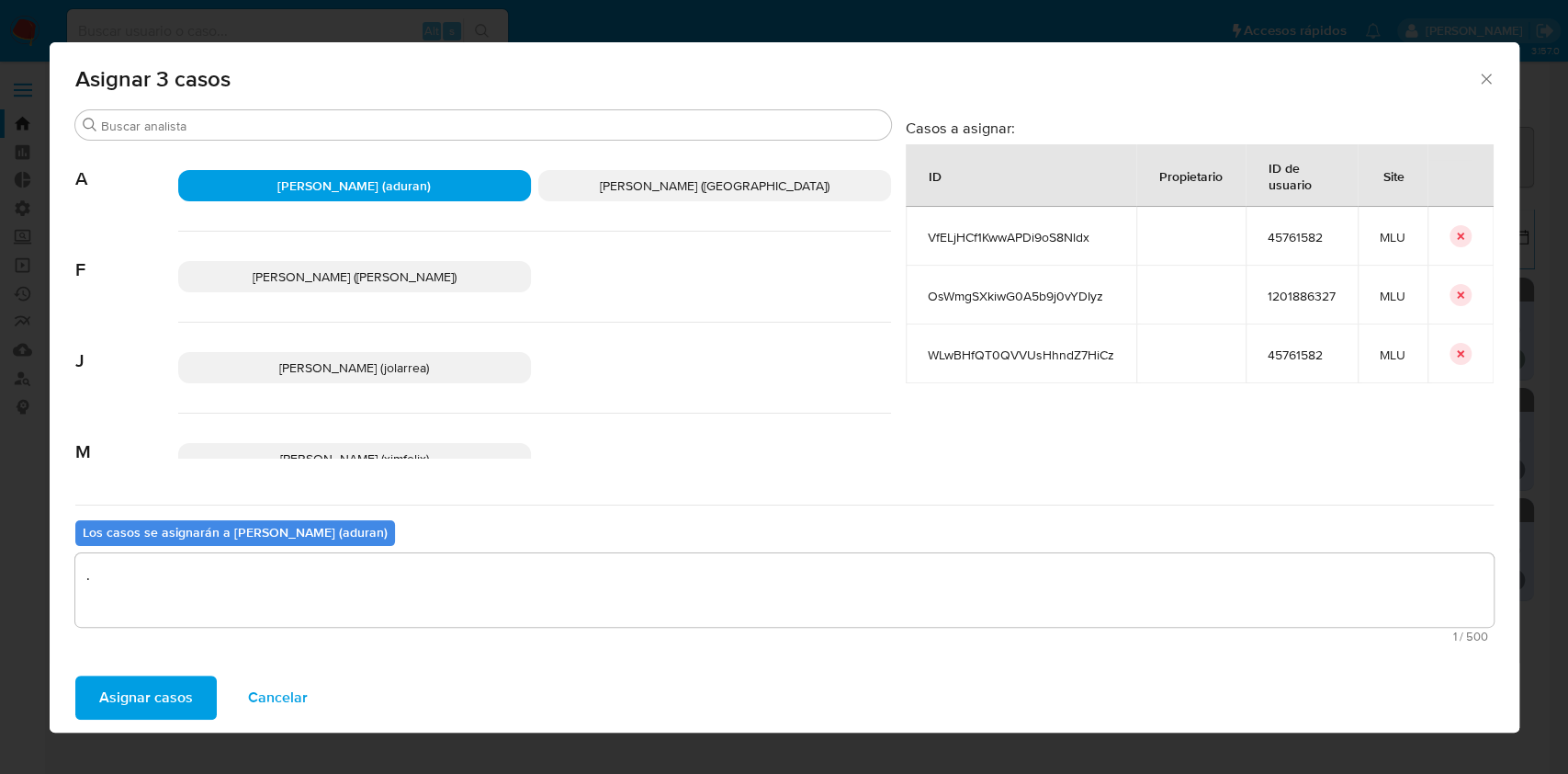
click at [147, 714] on span "Asignar casos" at bounding box center [146, 697] width 94 height 41
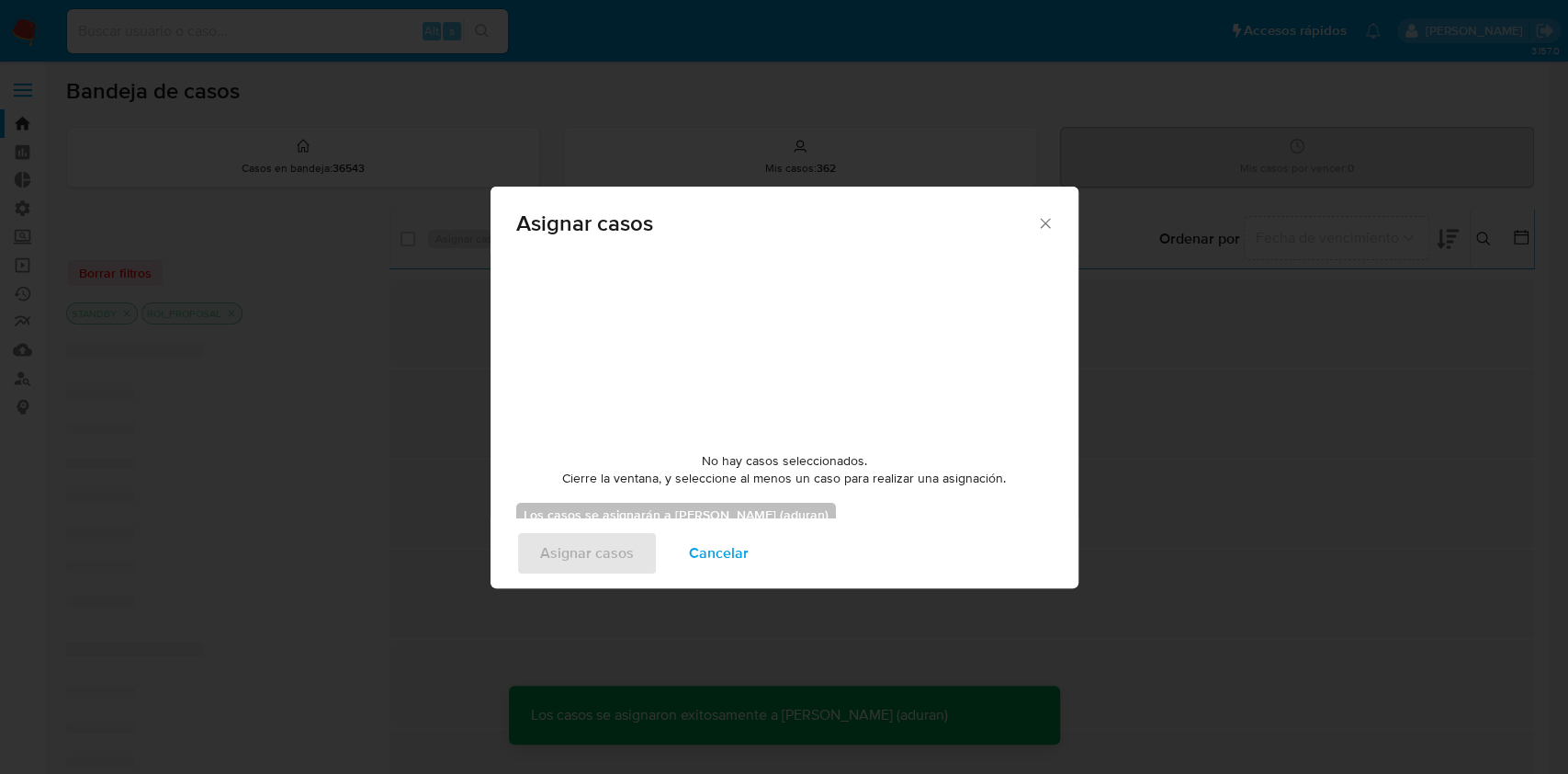
checkbox input "false"
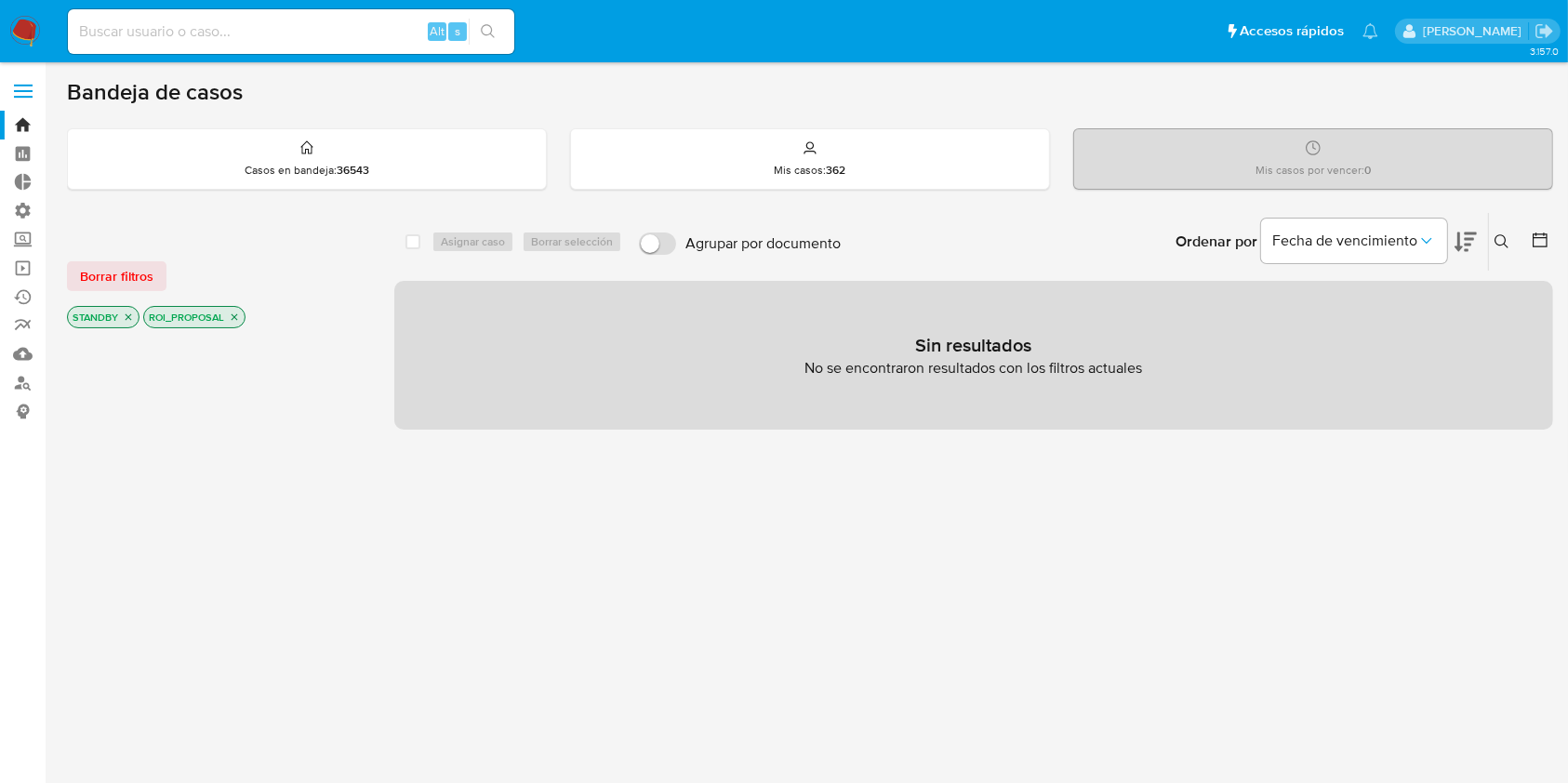
click at [28, 16] on img at bounding box center [25, 32] width 32 height 32
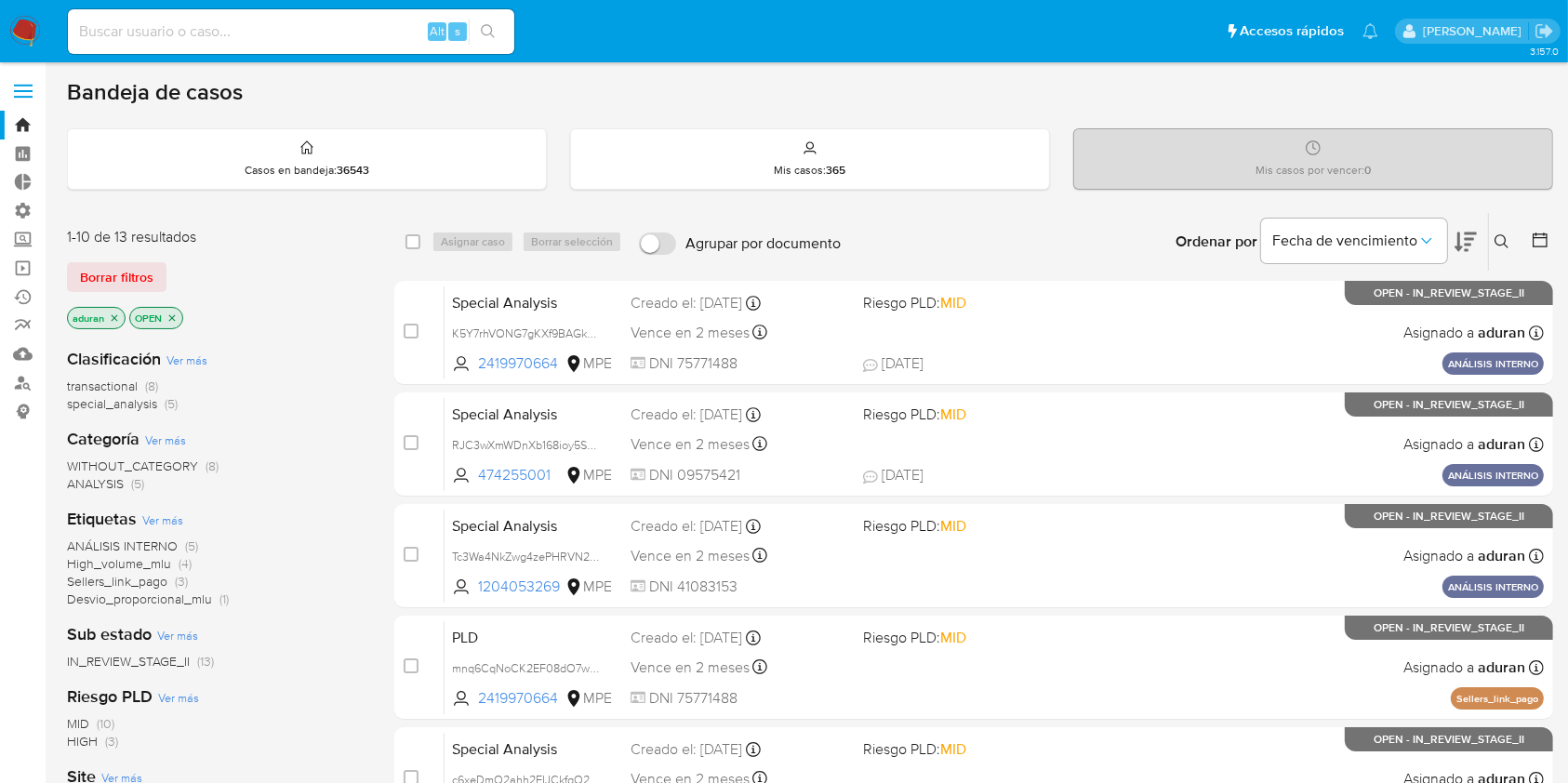
click at [0, 624] on aside "Bandeja Tablero Tablero Externo Administración Reglas Roles Usuarios Equipos Co…" at bounding box center [23, 734] width 46 height 1468
click at [102, 667] on span "IN_REVIEW_STAGE_II" at bounding box center [128, 660] width 123 height 18
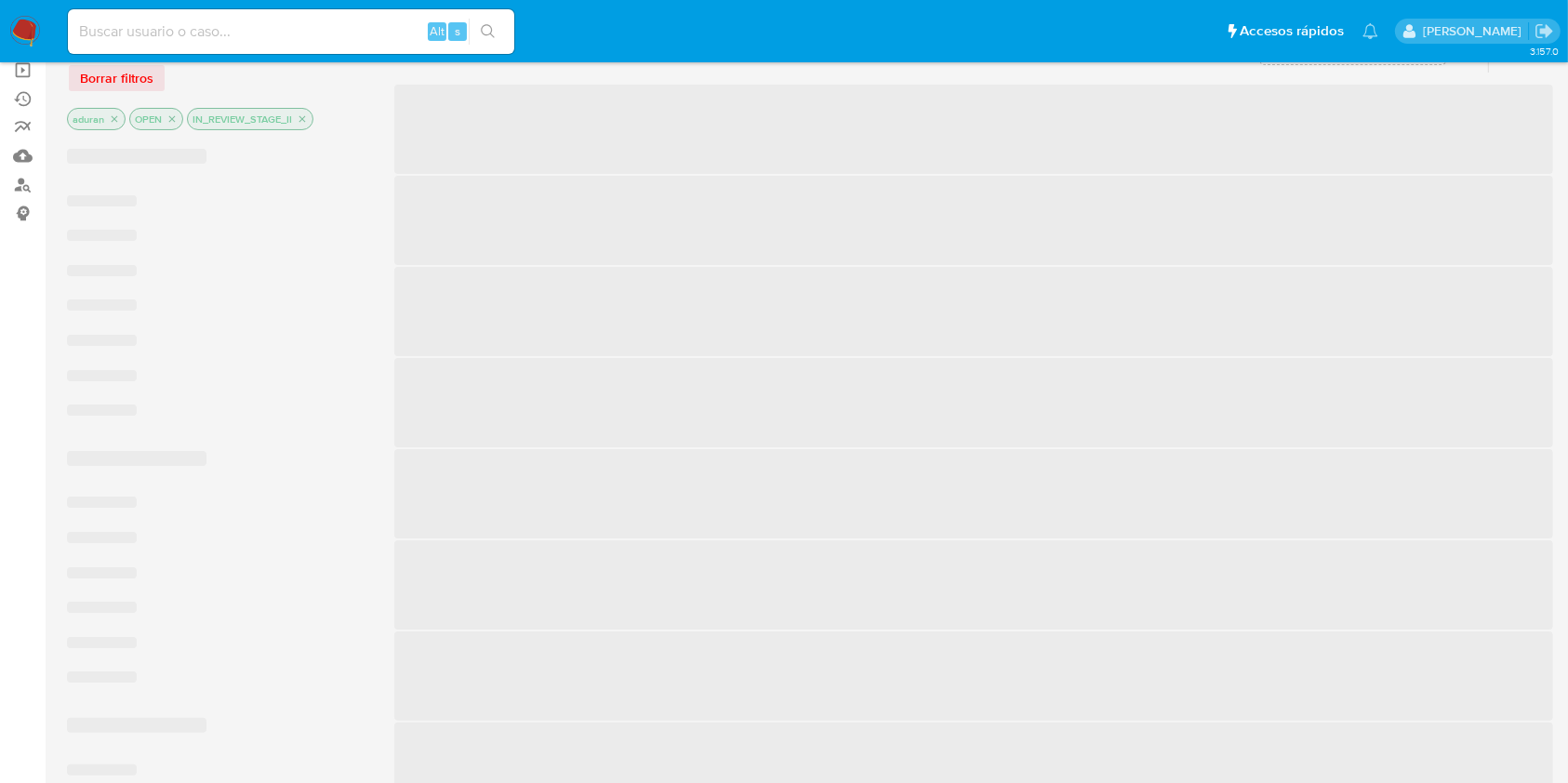
scroll to position [247, 0]
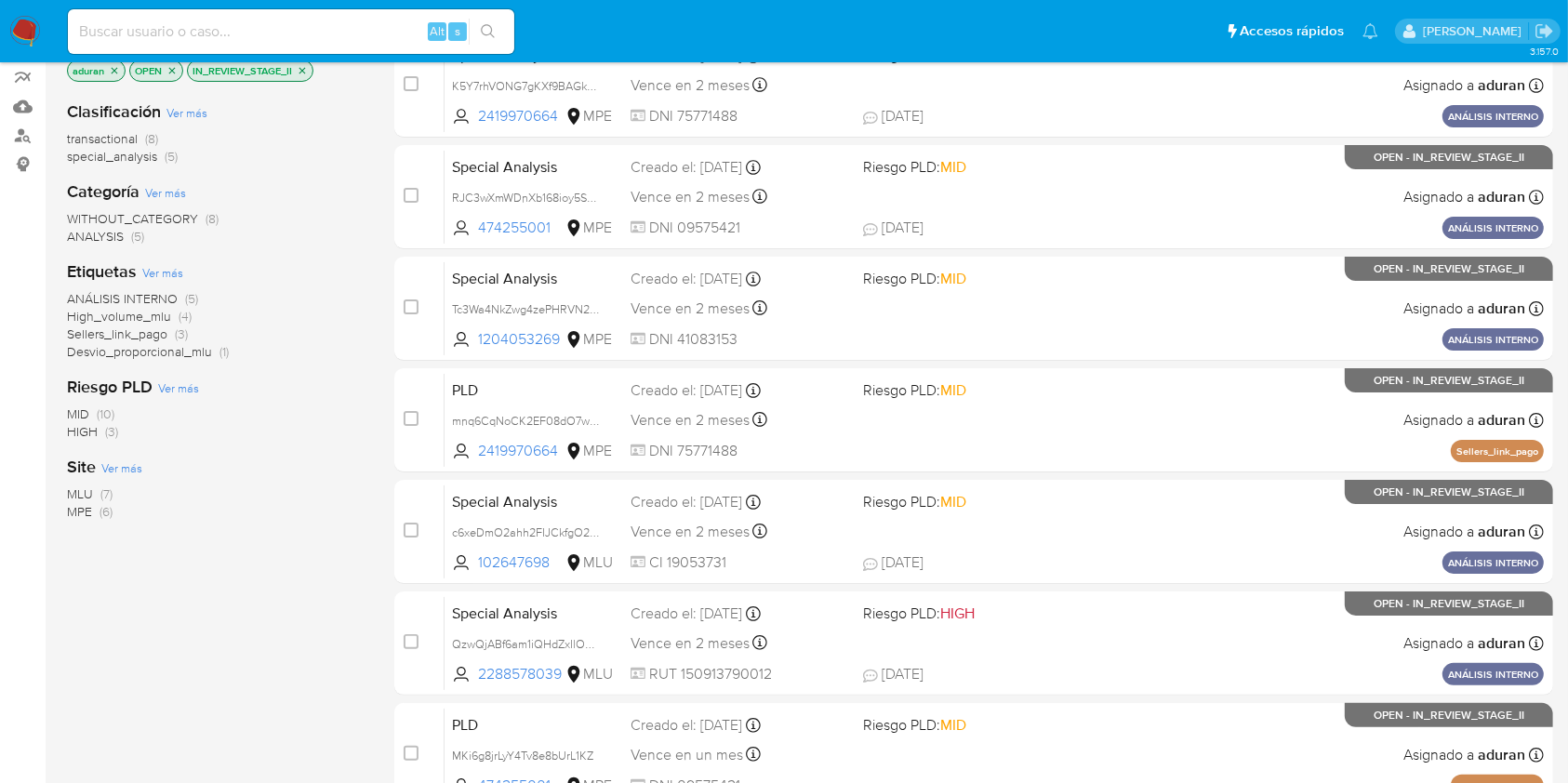
click at [75, 495] on span "MLU" at bounding box center [79, 493] width 26 height 18
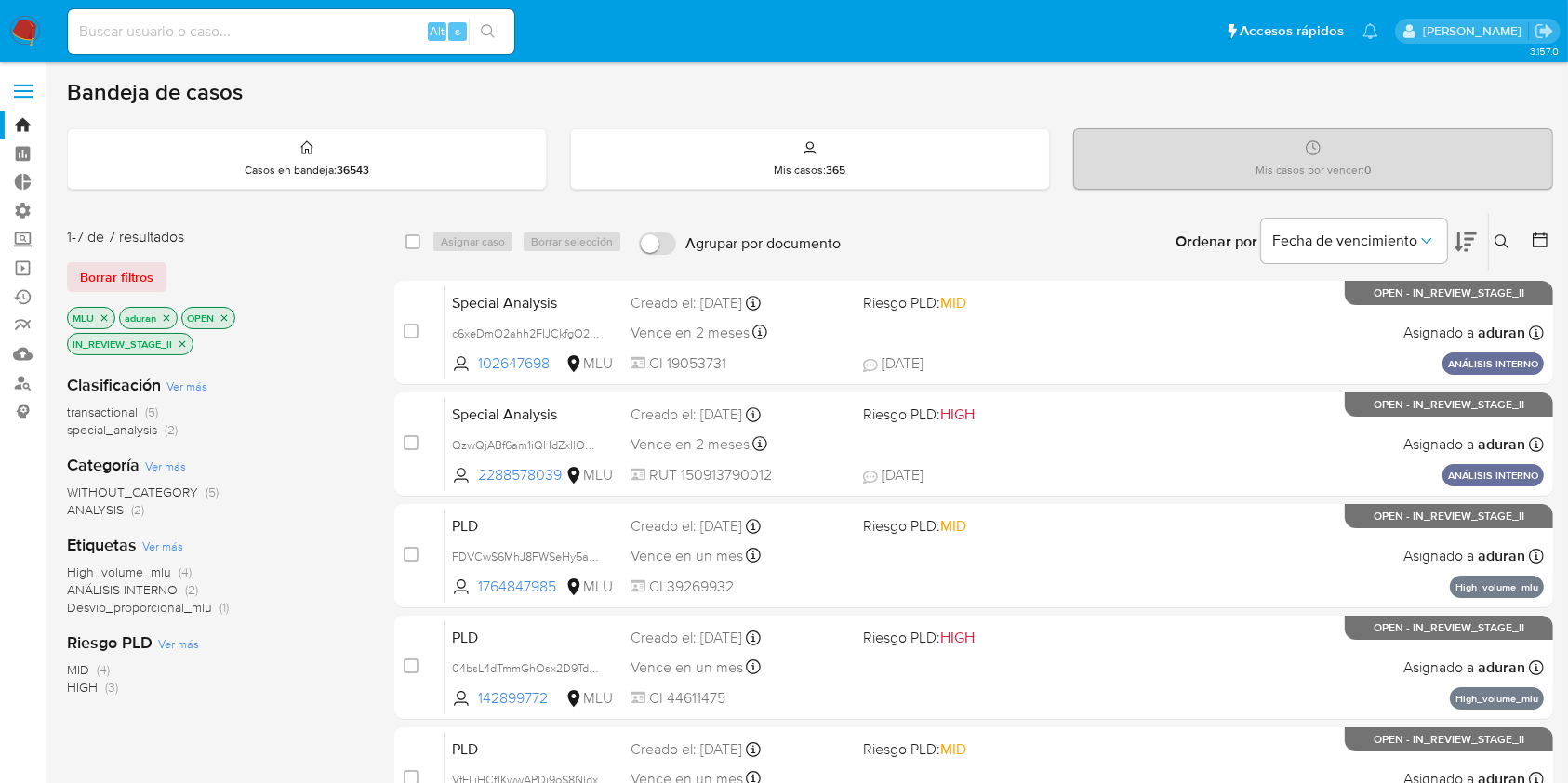
click at [1479, 245] on div "Ordenar por Fecha de vencimiento" at bounding box center [1324, 241] width 327 height 57
click at [1467, 241] on icon at bounding box center [1465, 241] width 22 height 22
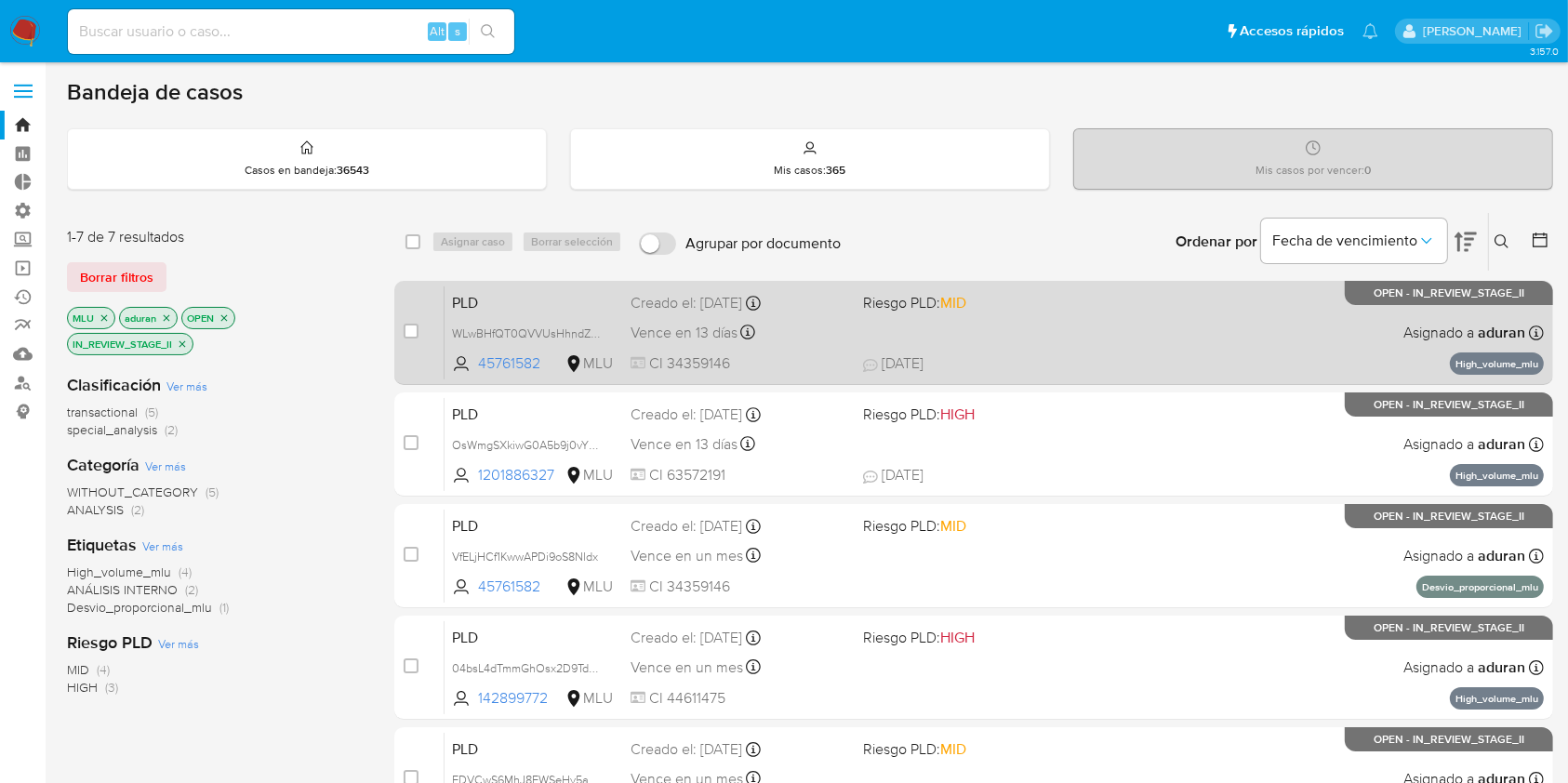
click at [937, 347] on div "PLD WLwBHfQT0QVVUsHhndZ7HiCz 45761582 MLU Riesgo PLD: MID Creado el: 12/06/2025…" at bounding box center [994, 332] width 1099 height 94
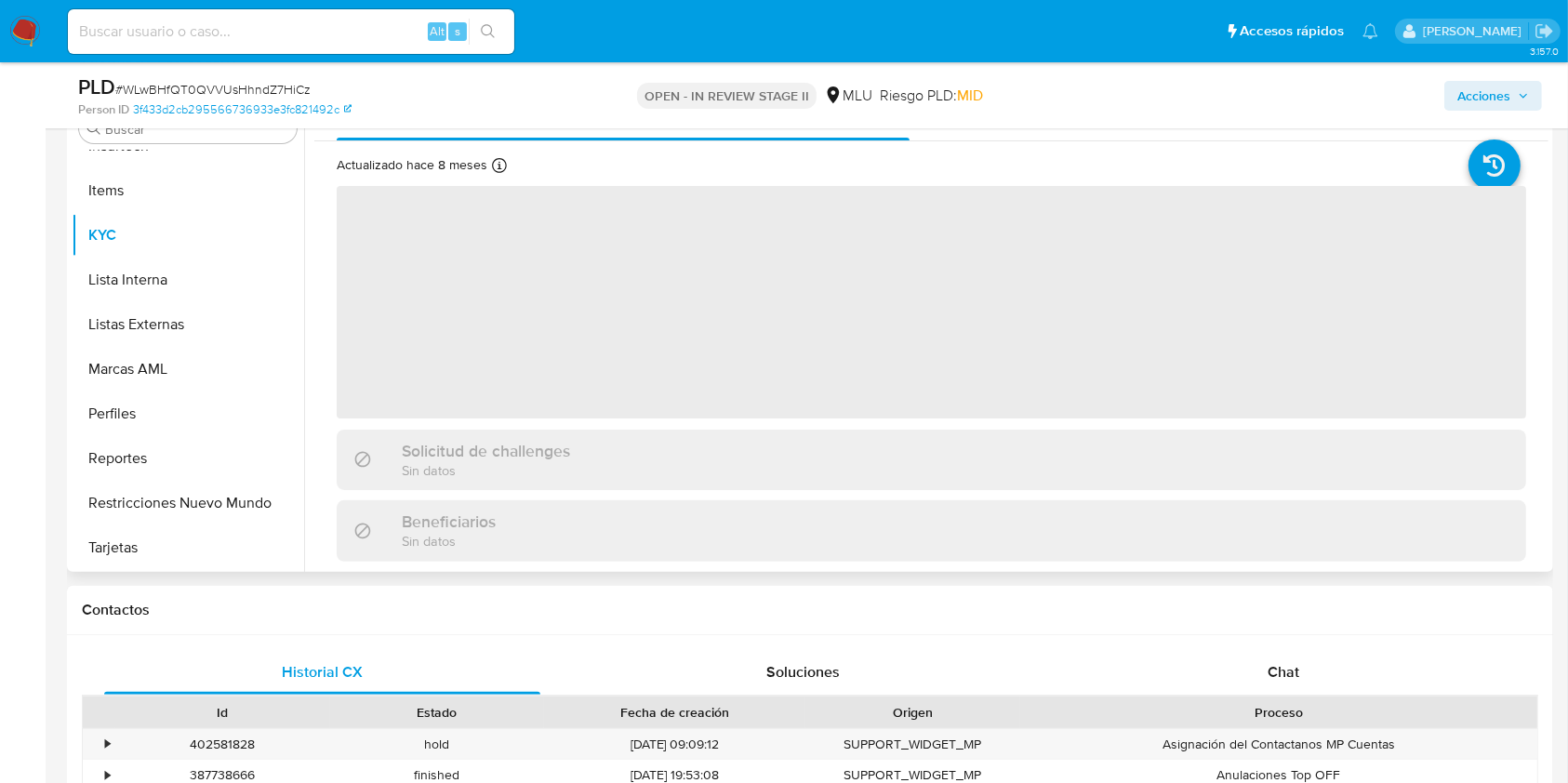
scroll to position [416, 0]
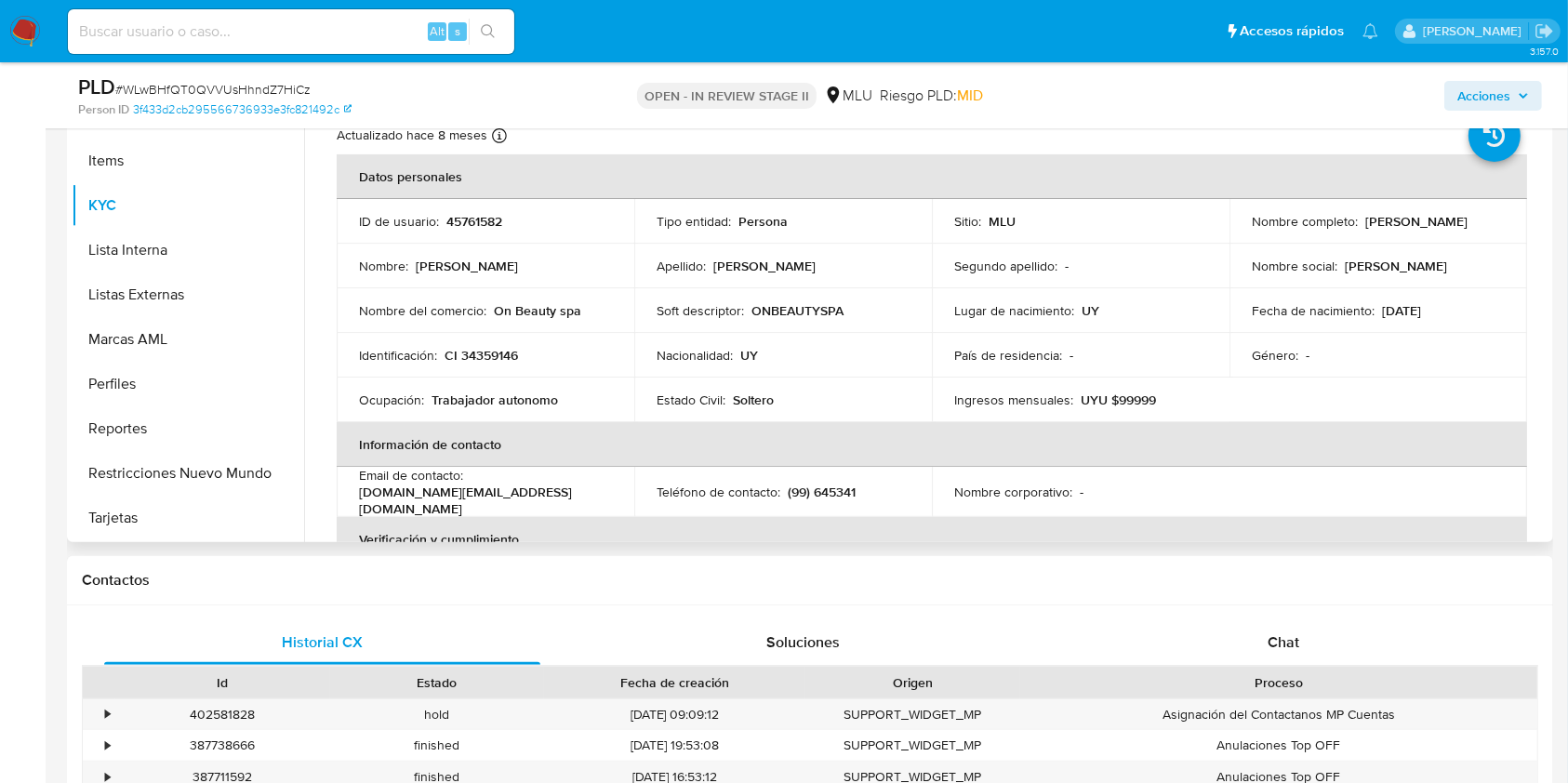
select select "10"
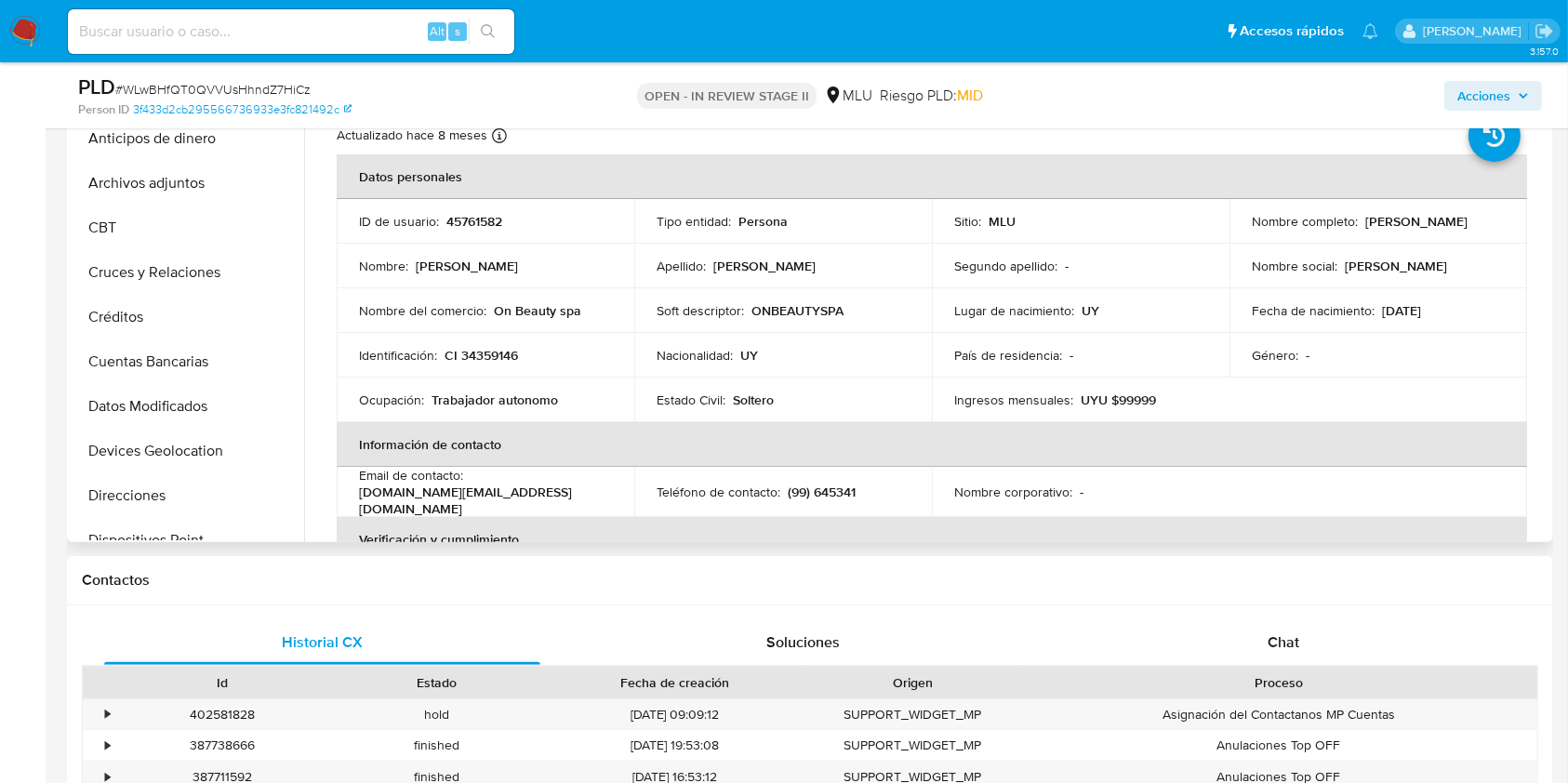
scroll to position [0, 0]
click at [1500, 77] on div "Acciones" at bounding box center [1300, 96] width 482 height 44
click at [1479, 95] on span "Acciones" at bounding box center [1483, 96] width 53 height 30
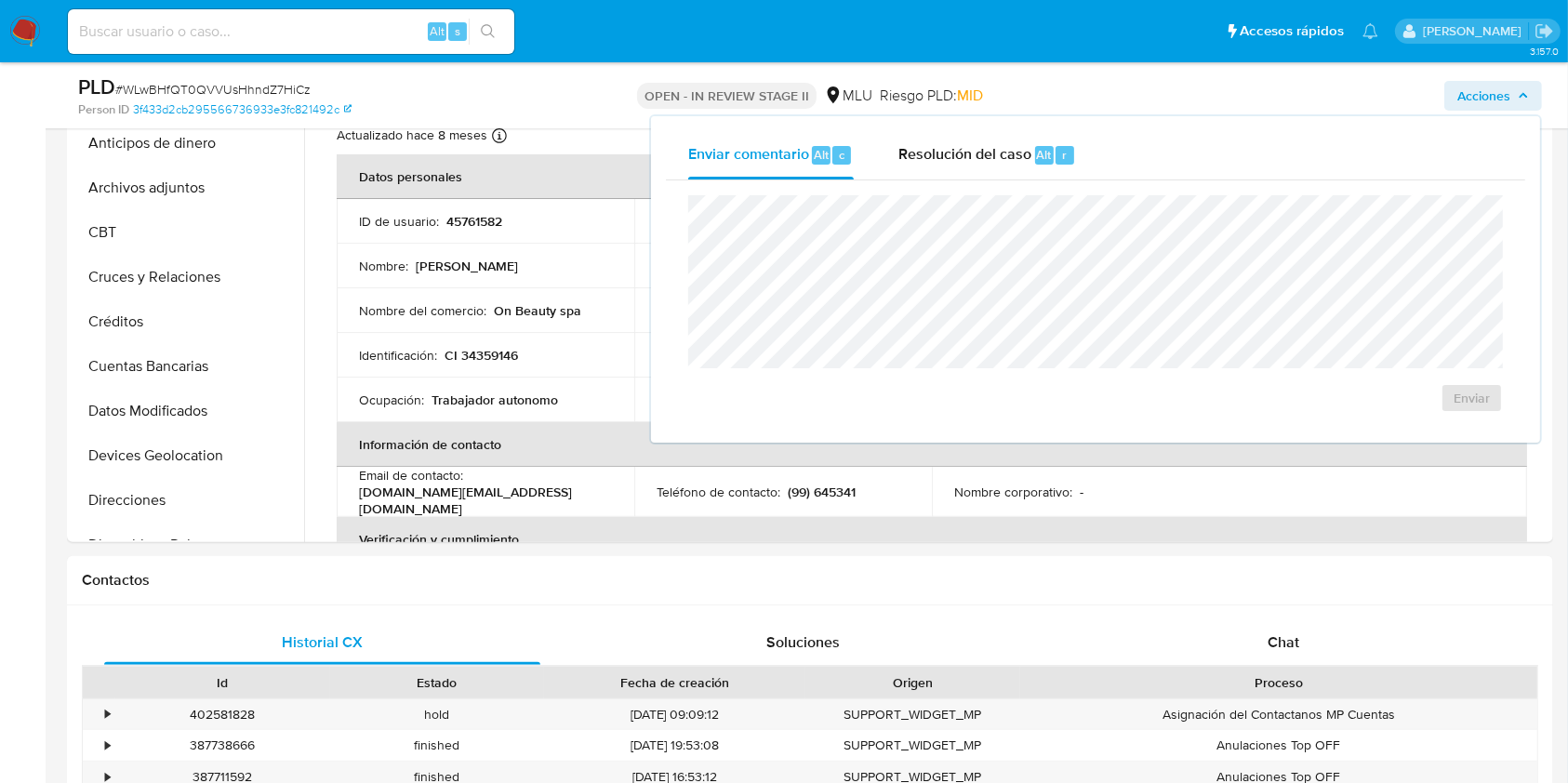
click at [977, 127] on div "Enviar comentario Alt c Resolución del caso Alt r Enviar" at bounding box center [1095, 279] width 889 height 326
click at [974, 136] on div "Resolución del caso Alt r" at bounding box center [987, 155] width 178 height 49
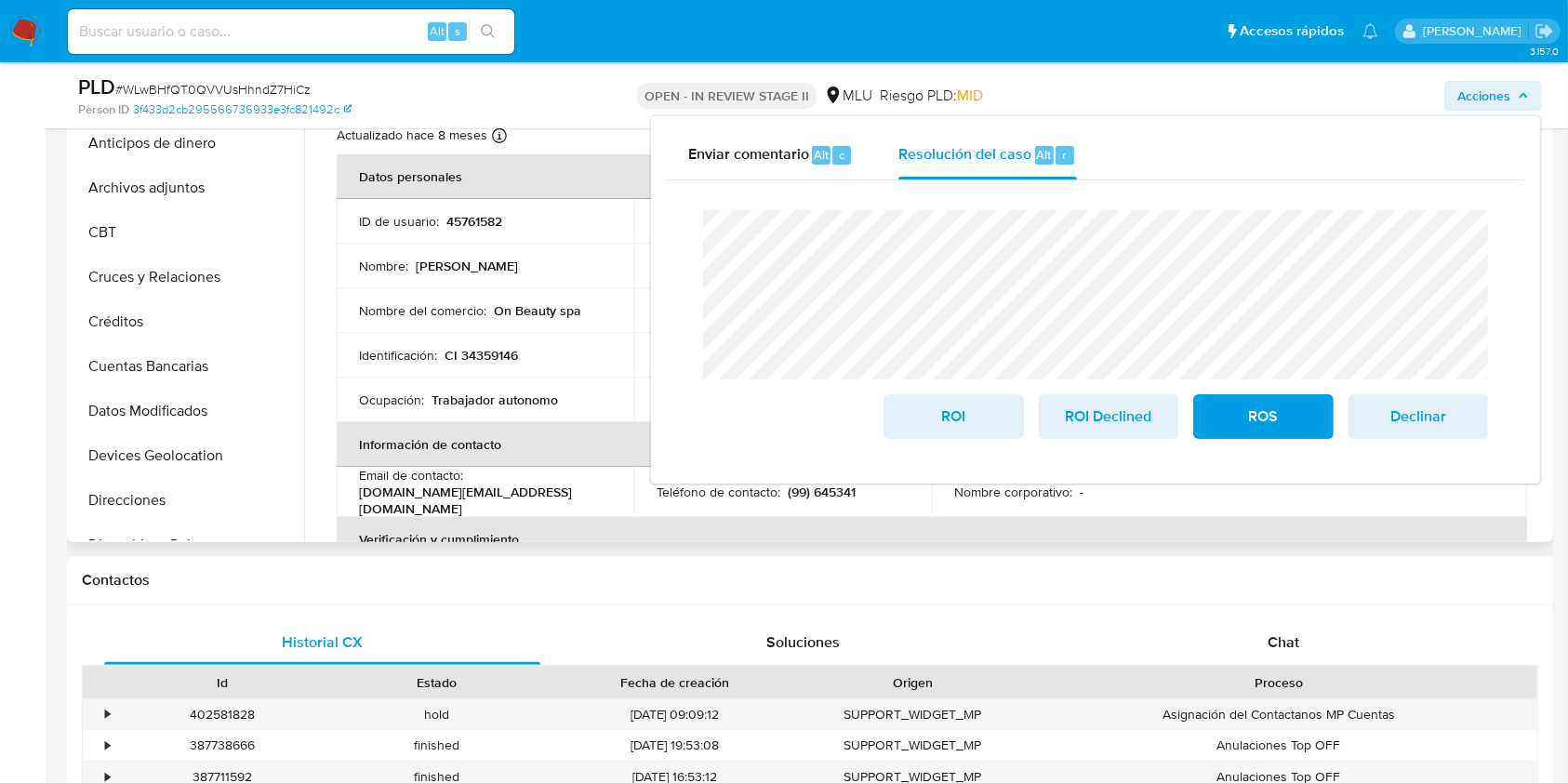
click at [550, 310] on p "On Beauty spa" at bounding box center [537, 310] width 87 height 16
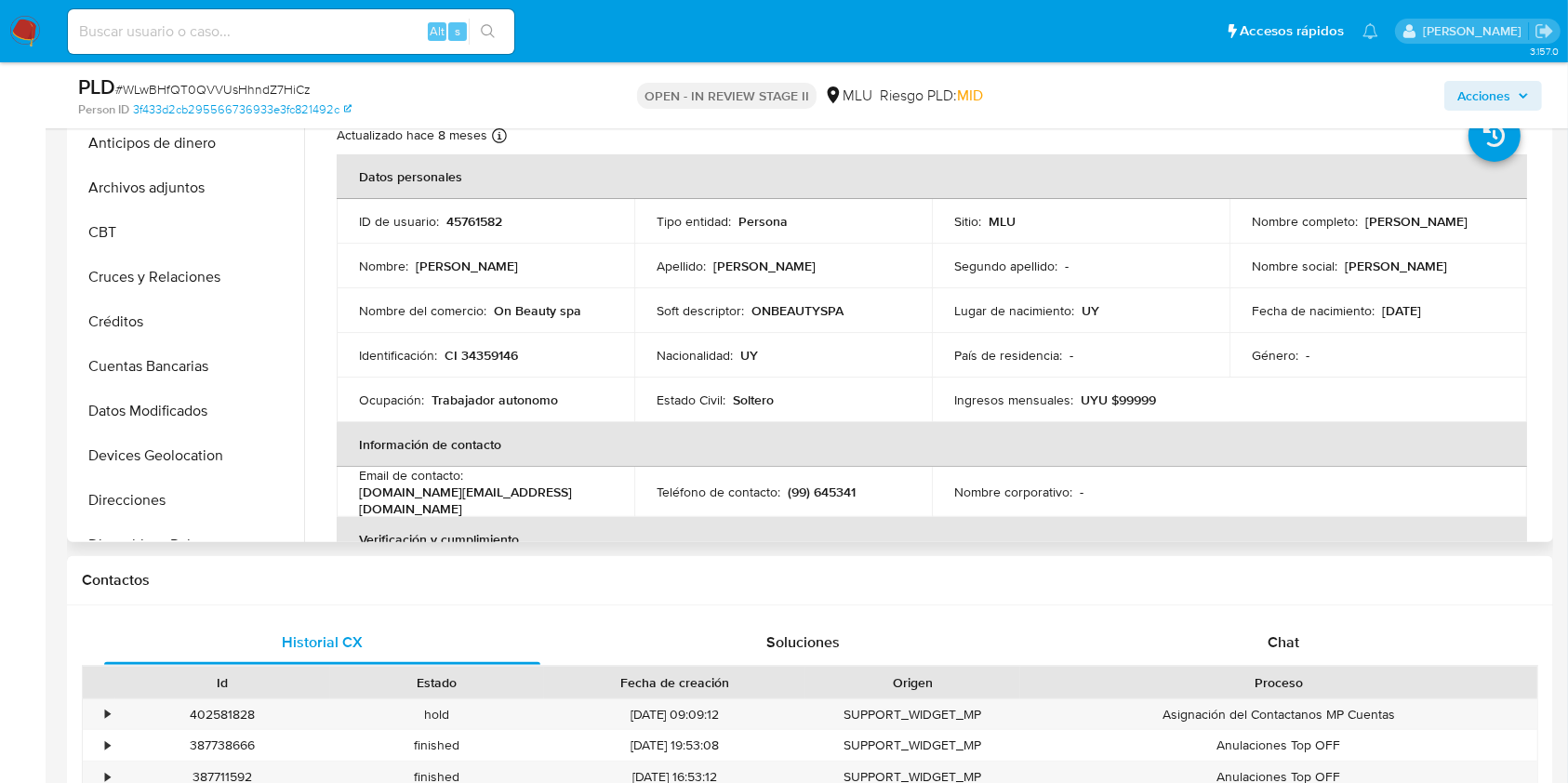
drag, startPoint x: 1243, startPoint y: 235, endPoint x: 1435, endPoint y: 225, distance: 192.3
click at [1435, 225] on td "Nombre completo : Luis Alberto Roman Carlos" at bounding box center [1378, 221] width 298 height 45
copy p "Luis Alberto Roman Carlos"
click at [1488, 94] on span "Acciones" at bounding box center [1483, 96] width 53 height 30
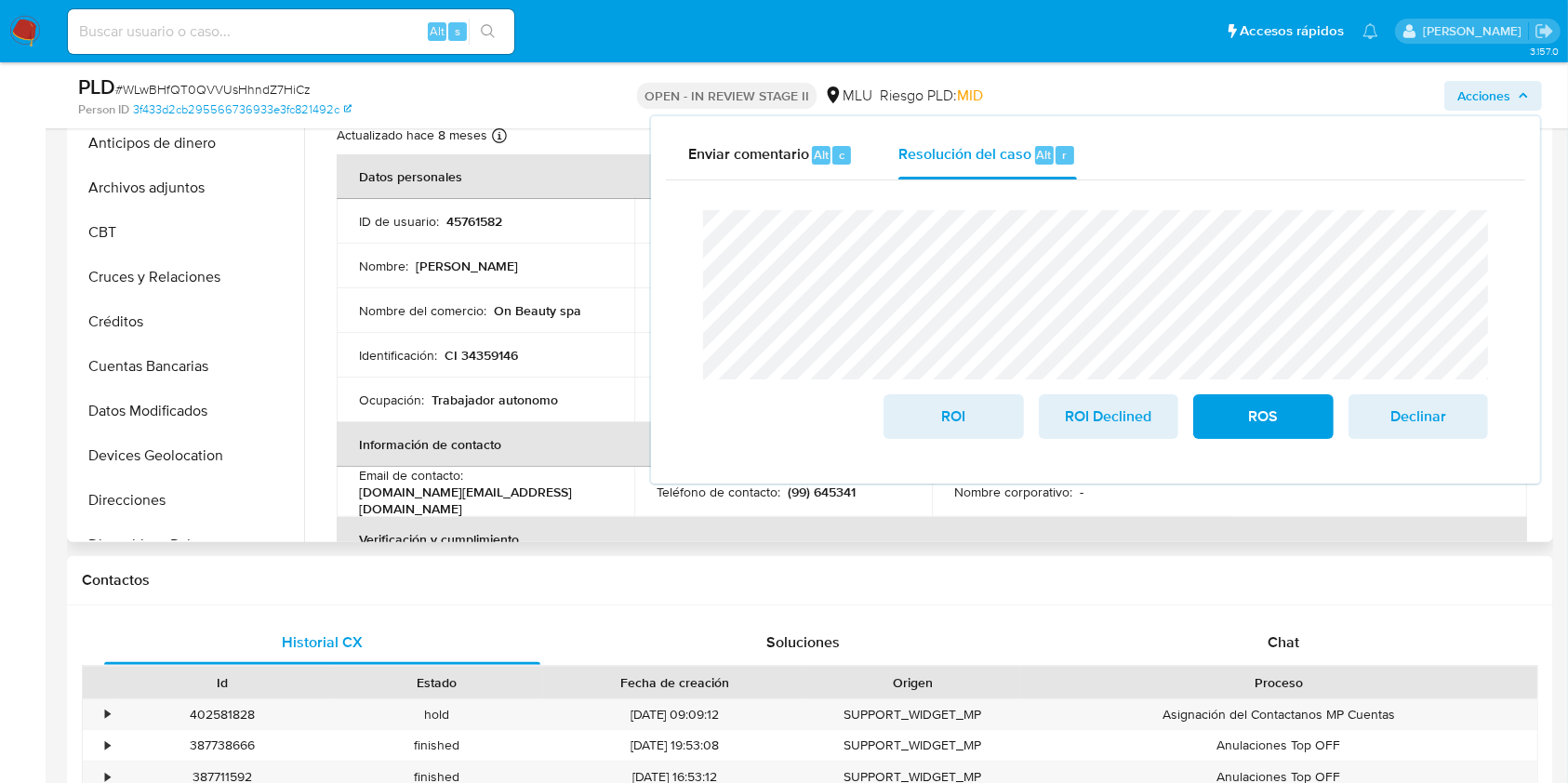
click at [572, 392] on div "Ocupación : Trabajador autonomo" at bounding box center [485, 399] width 253 height 16
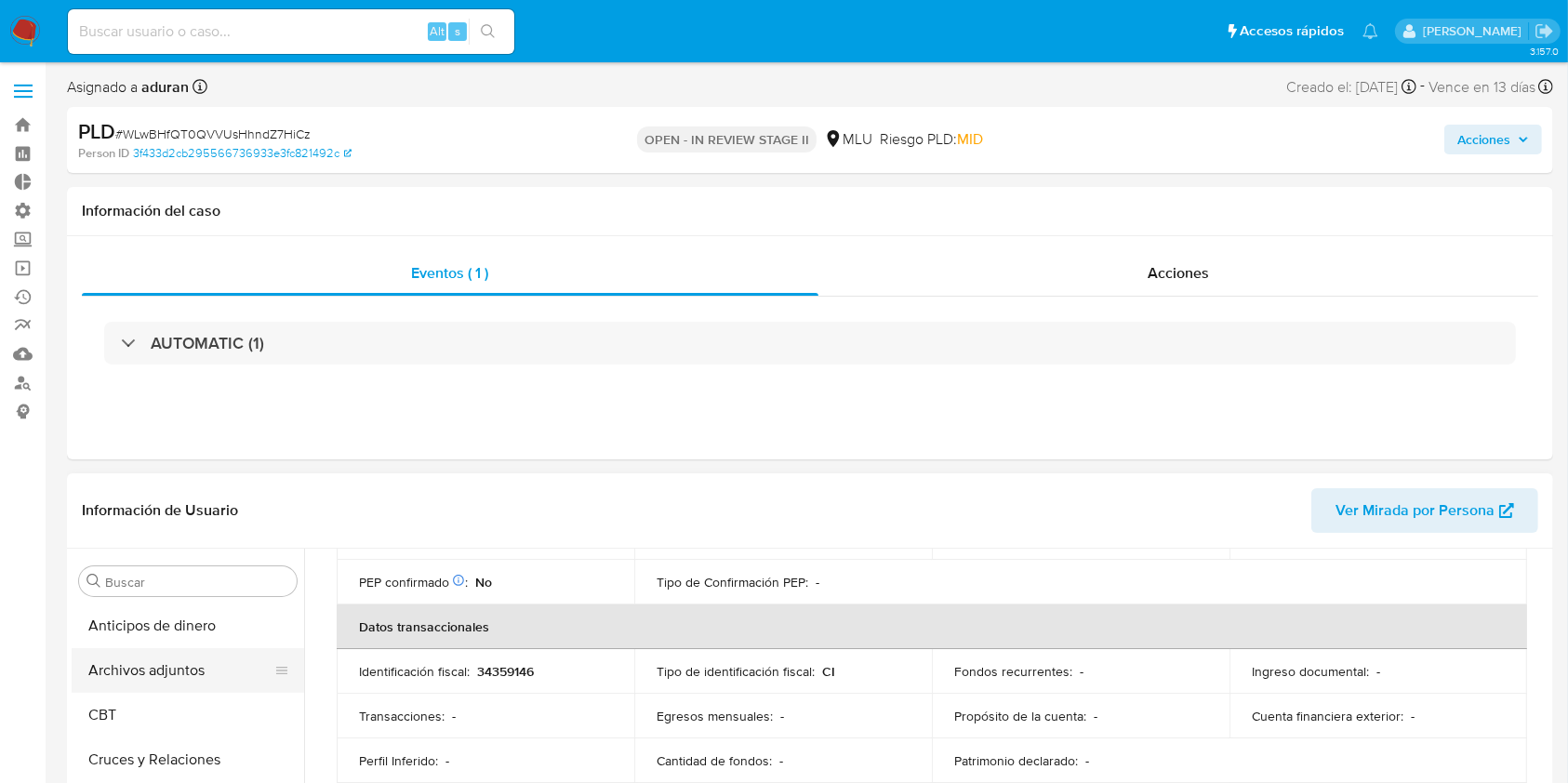
click at [182, 665] on button "Archivos adjuntos" at bounding box center [180, 670] width 217 height 45
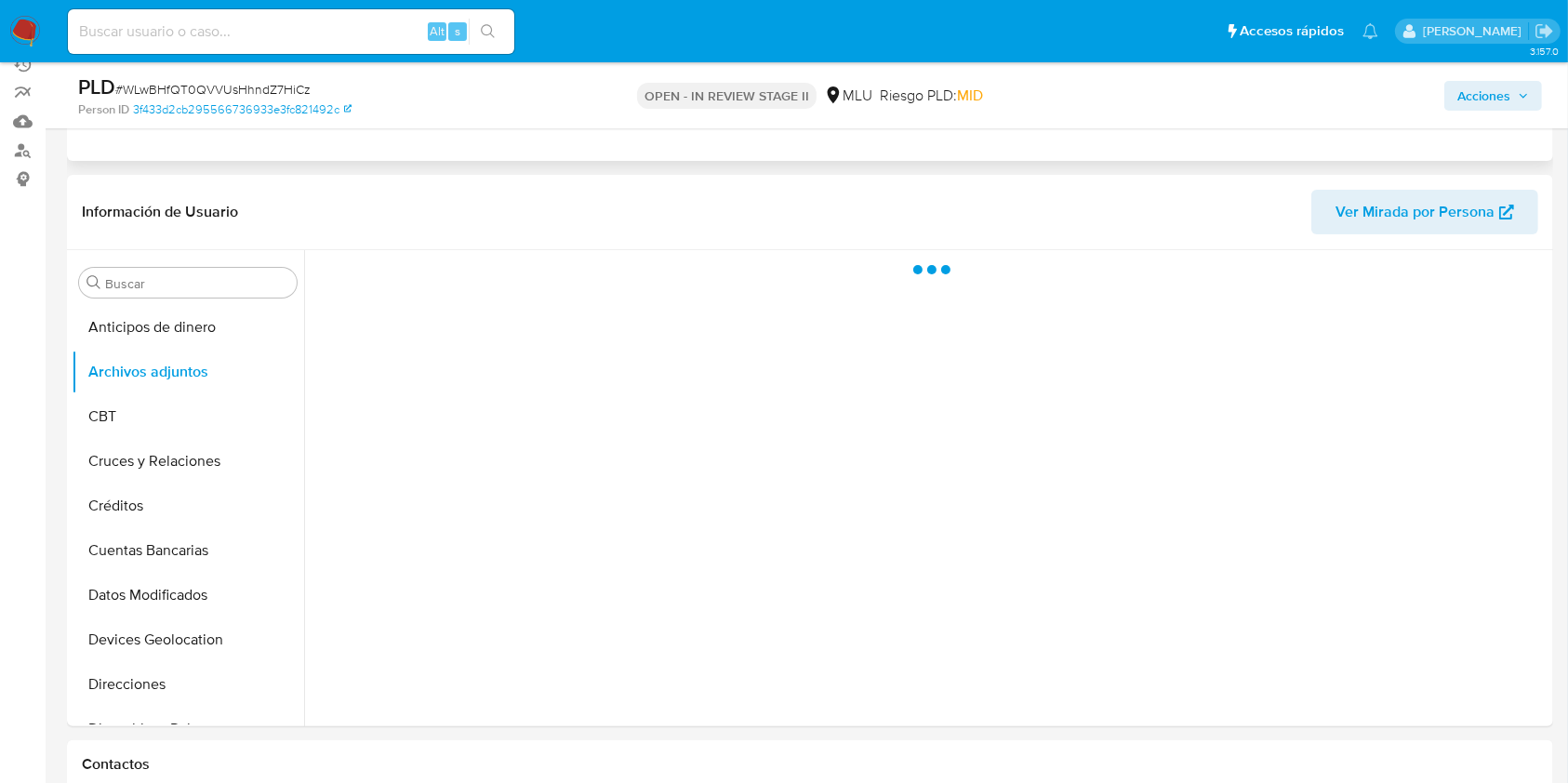
scroll to position [235, 0]
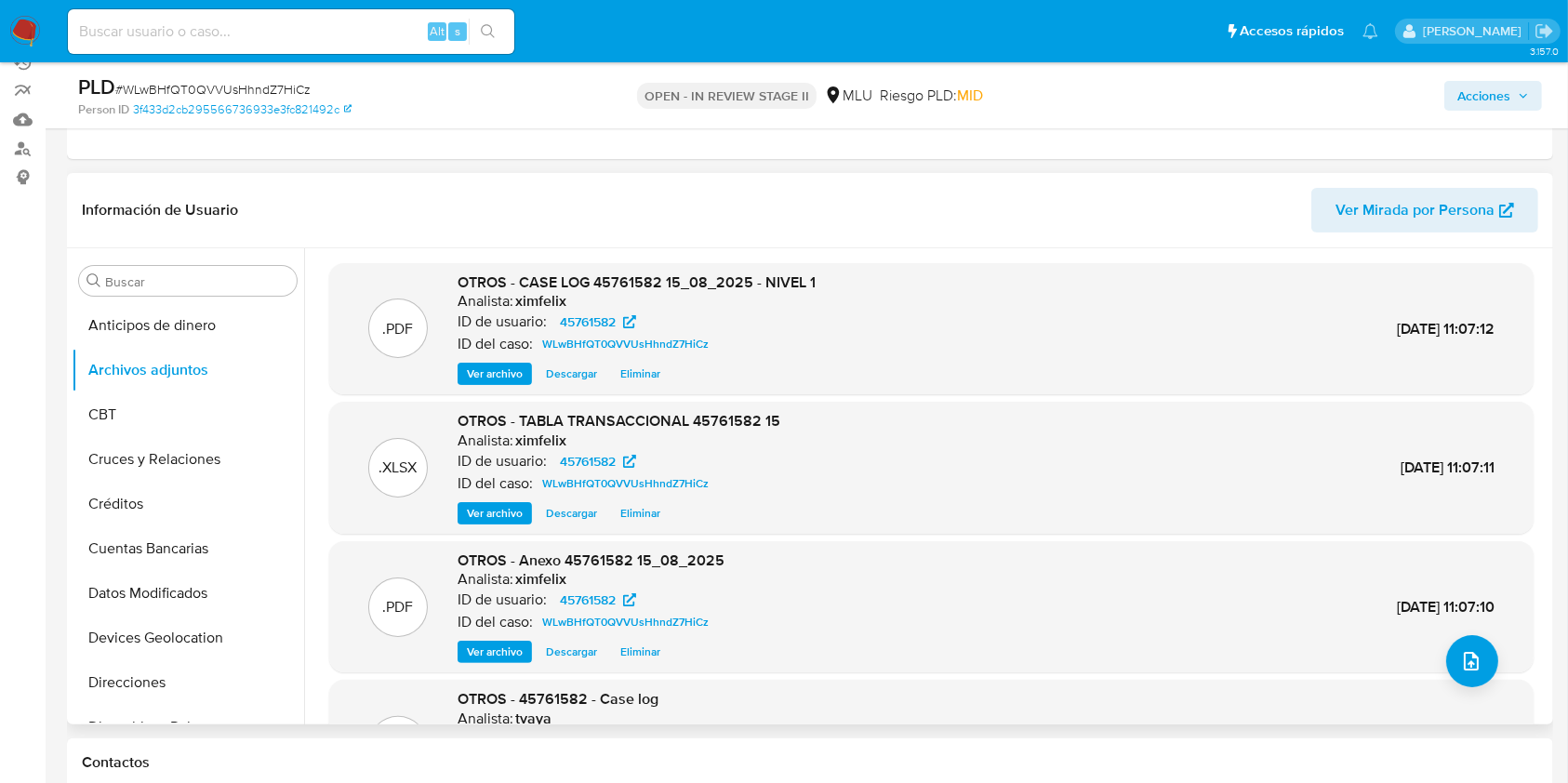
click at [588, 378] on span "Descargar" at bounding box center [571, 373] width 51 height 18
click at [1507, 82] on span "Acciones" at bounding box center [1483, 96] width 53 height 30
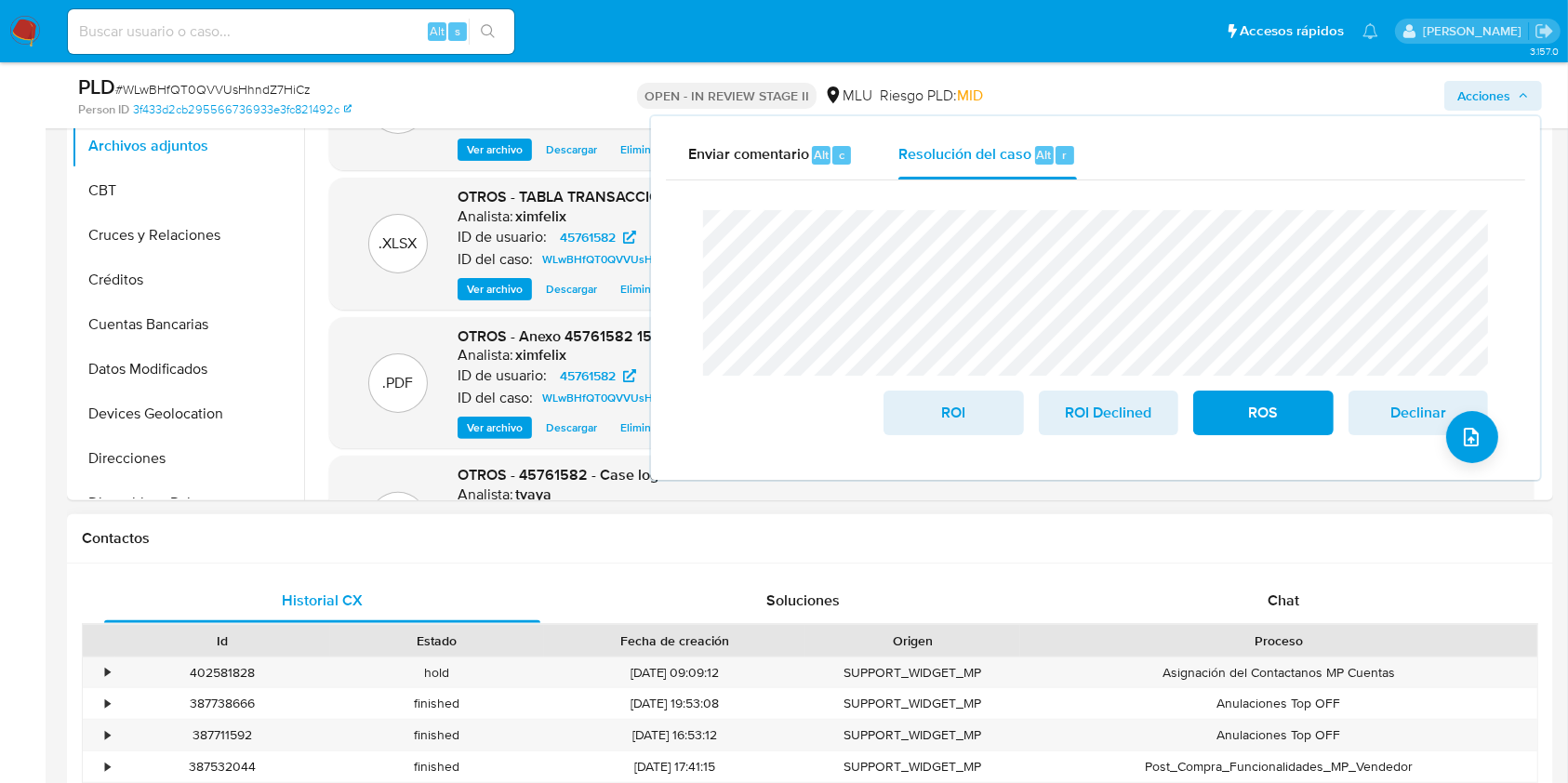
scroll to position [460, 0]
click at [1219, 600] on div "Chat" at bounding box center [1284, 598] width 437 height 45
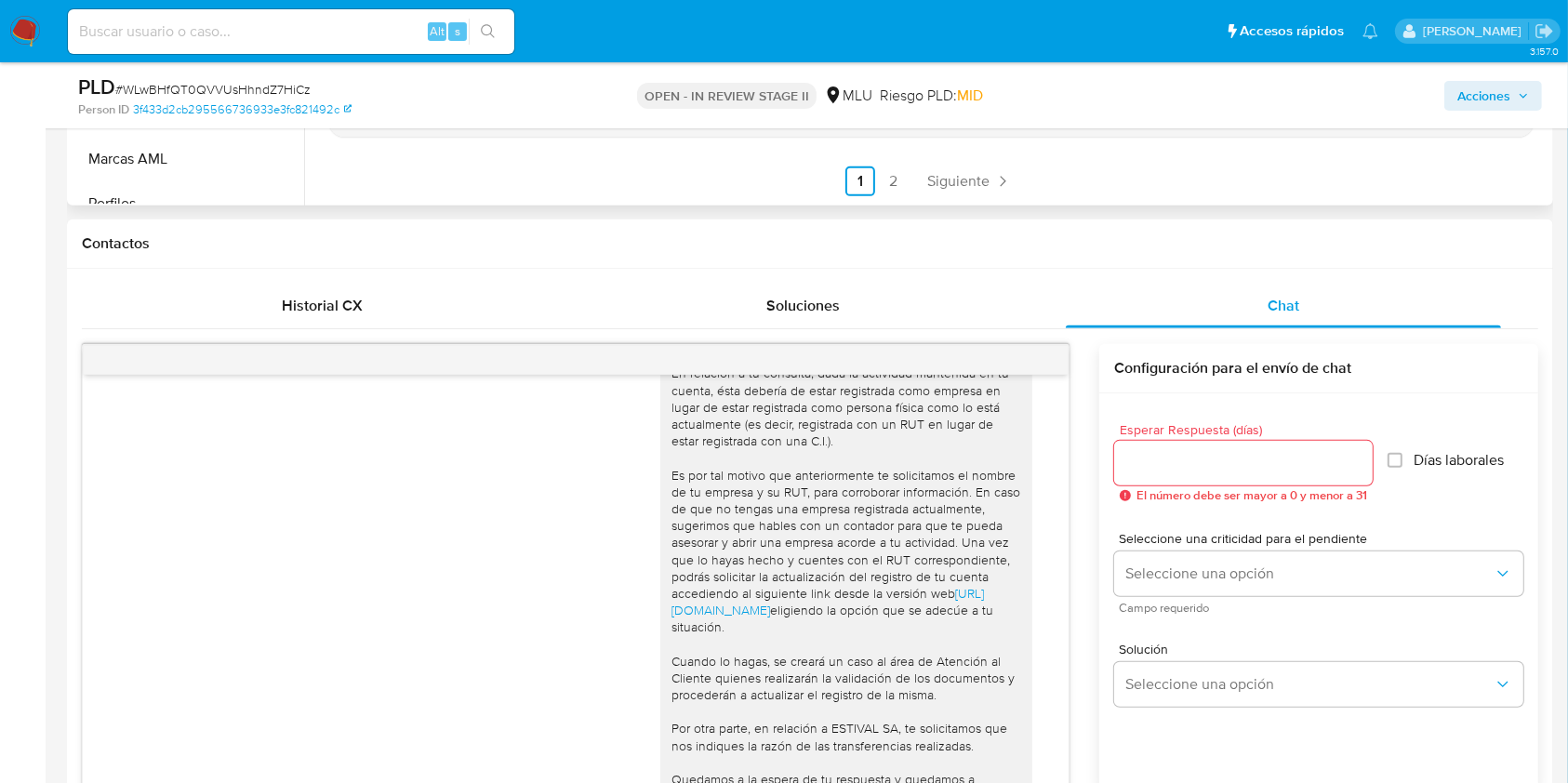
scroll to position [678, 0]
click at [124, 142] on button "Marcas AML" at bounding box center [180, 155] width 217 height 45
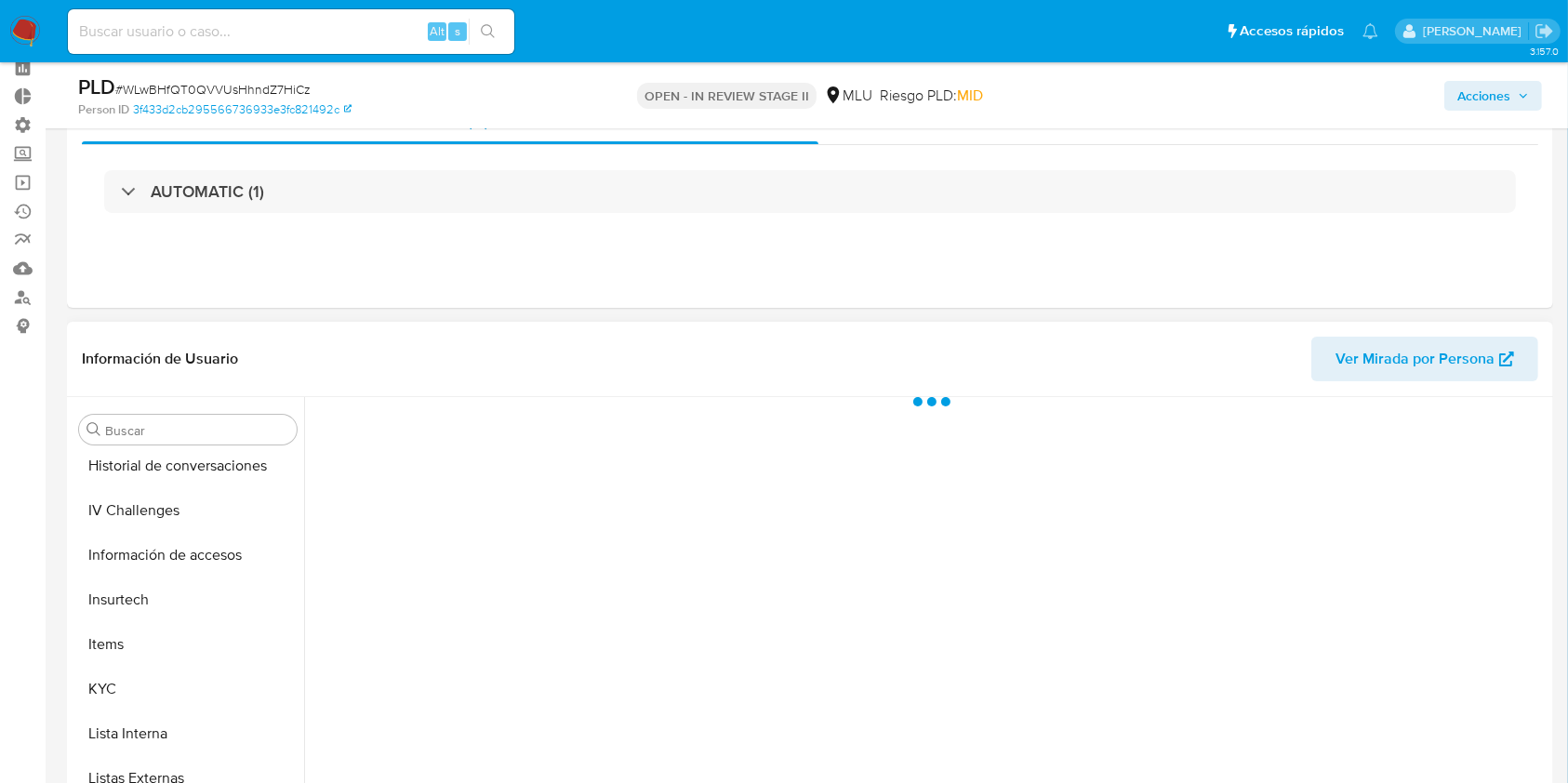
scroll to position [83, 0]
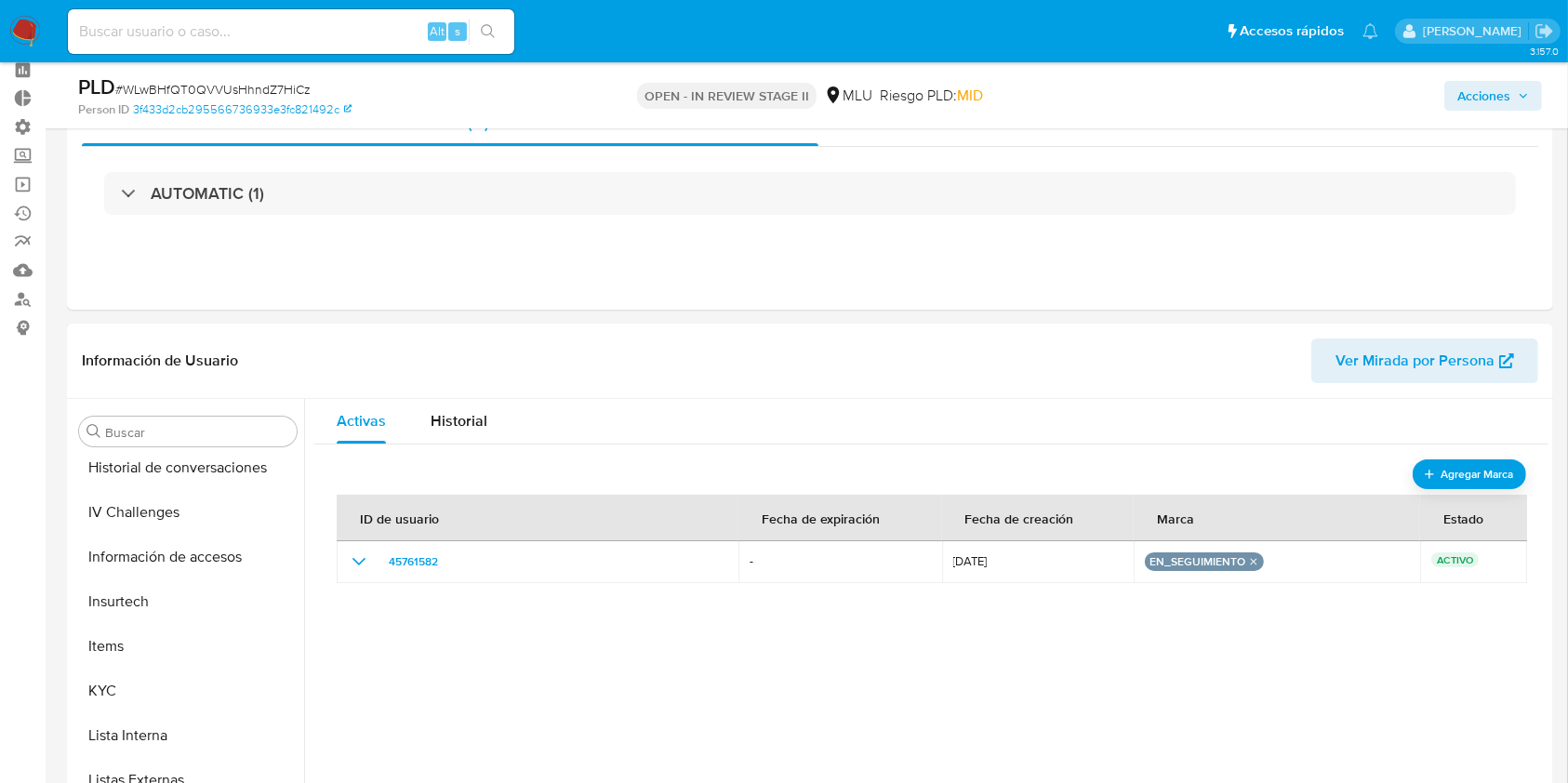
click at [1458, 96] on span "Acciones" at bounding box center [1483, 96] width 53 height 30
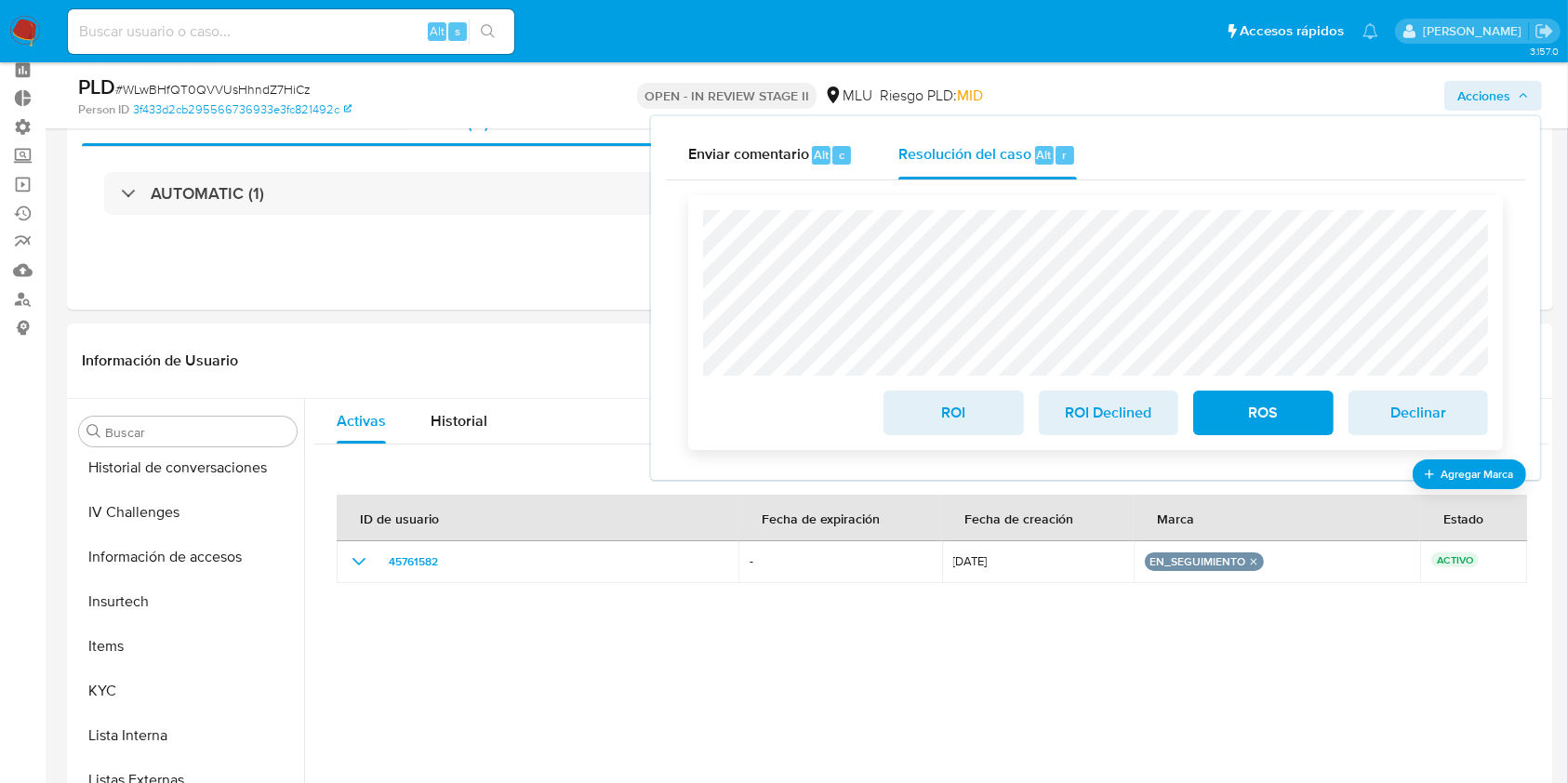
click at [1083, 422] on span "ROI Declined" at bounding box center [1108, 413] width 91 height 41
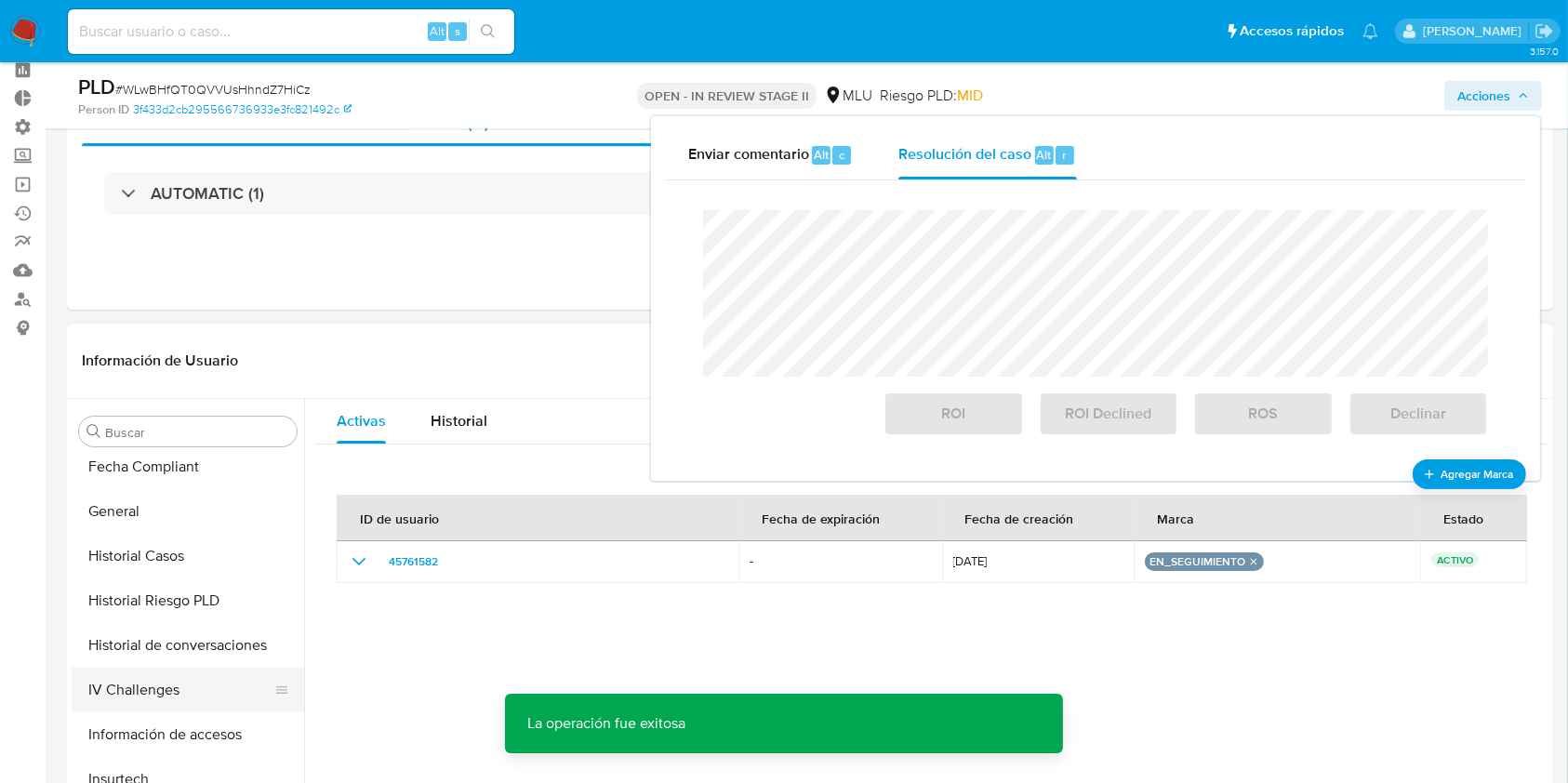
scroll to position [496, 0]
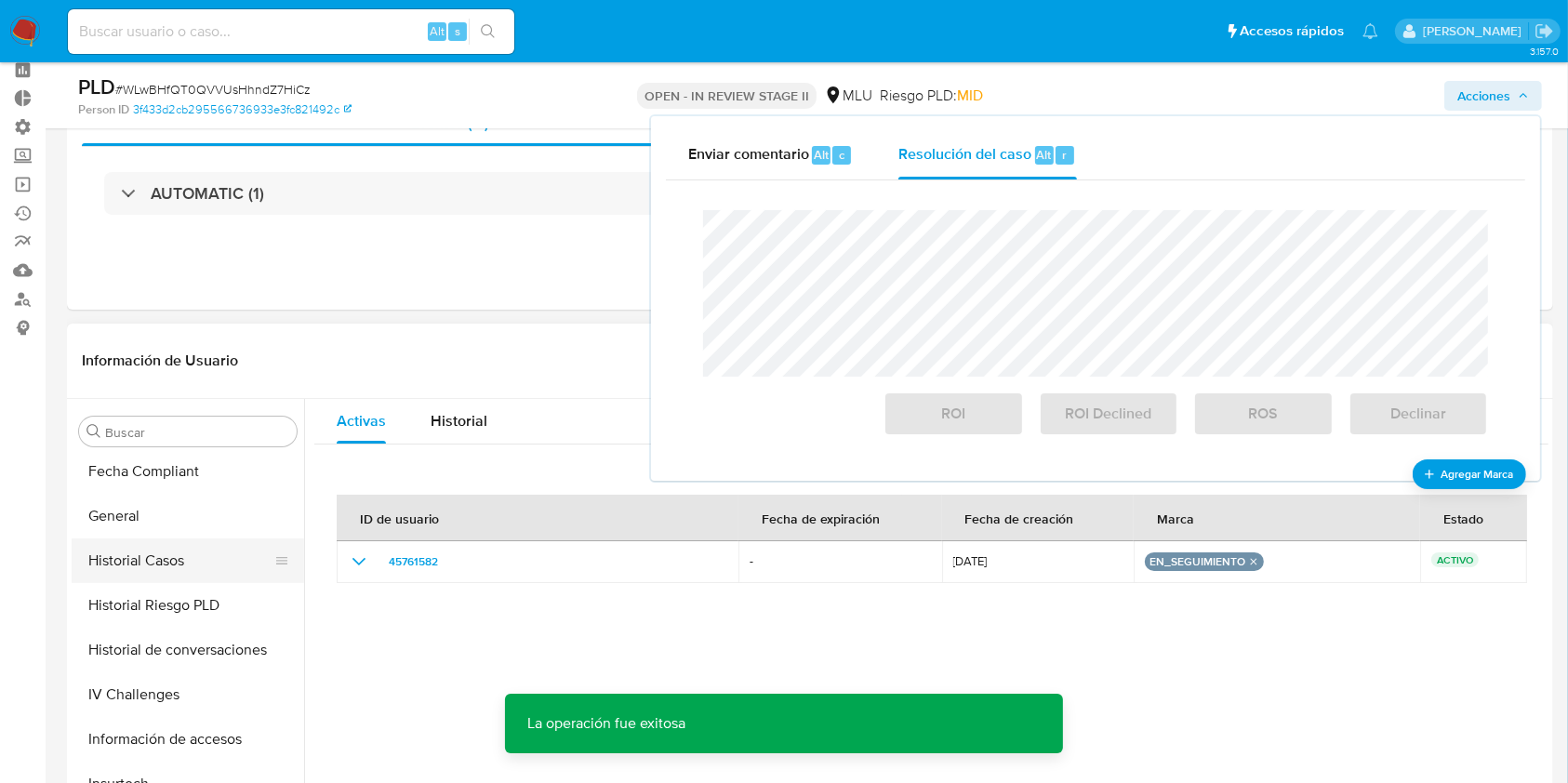
click at [172, 549] on button "Historial Casos" at bounding box center [180, 560] width 217 height 45
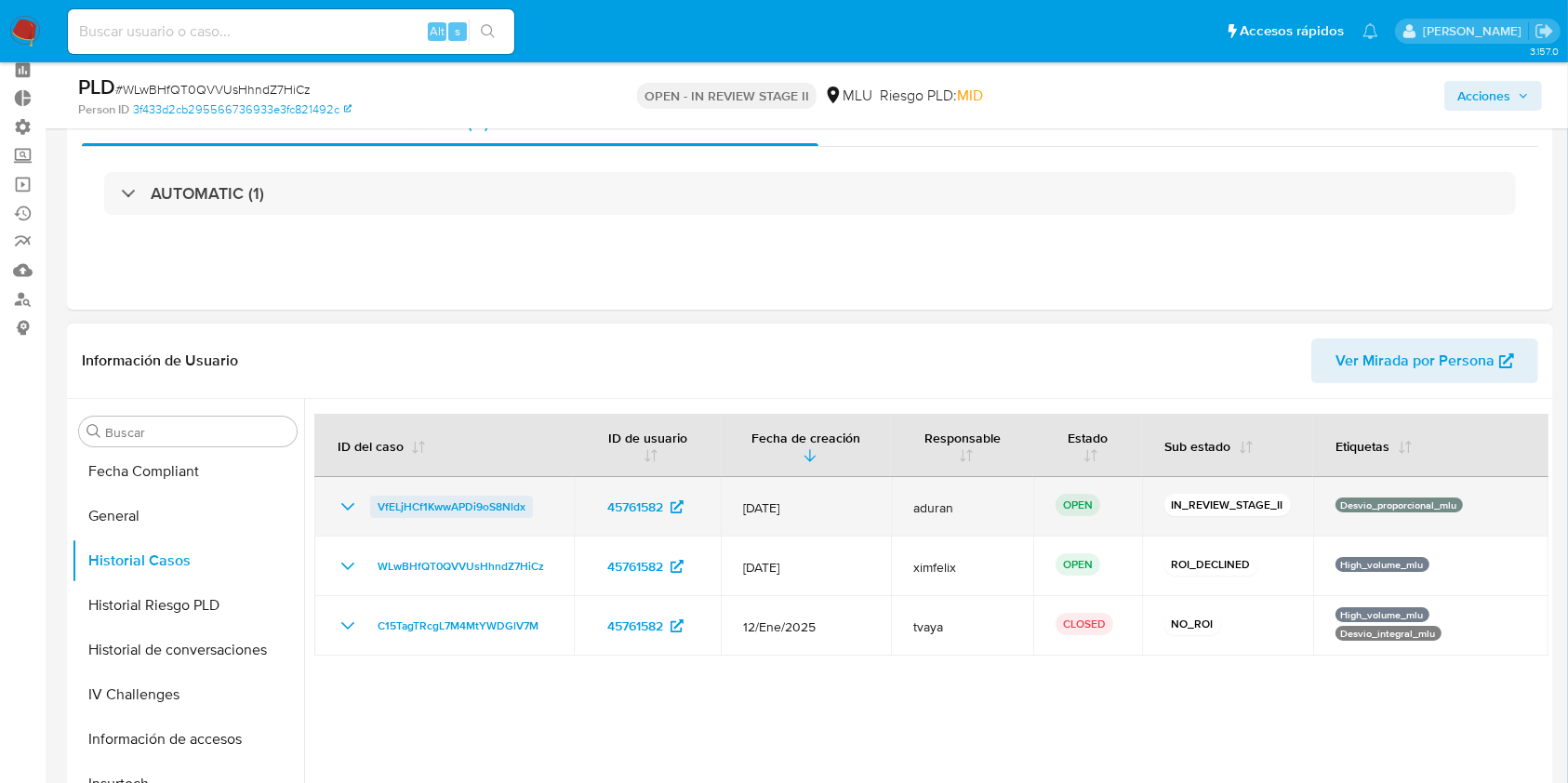
click at [491, 497] on span "VfELjHCf1KwwAPDi9oS8Nldx" at bounding box center [451, 506] width 147 height 22
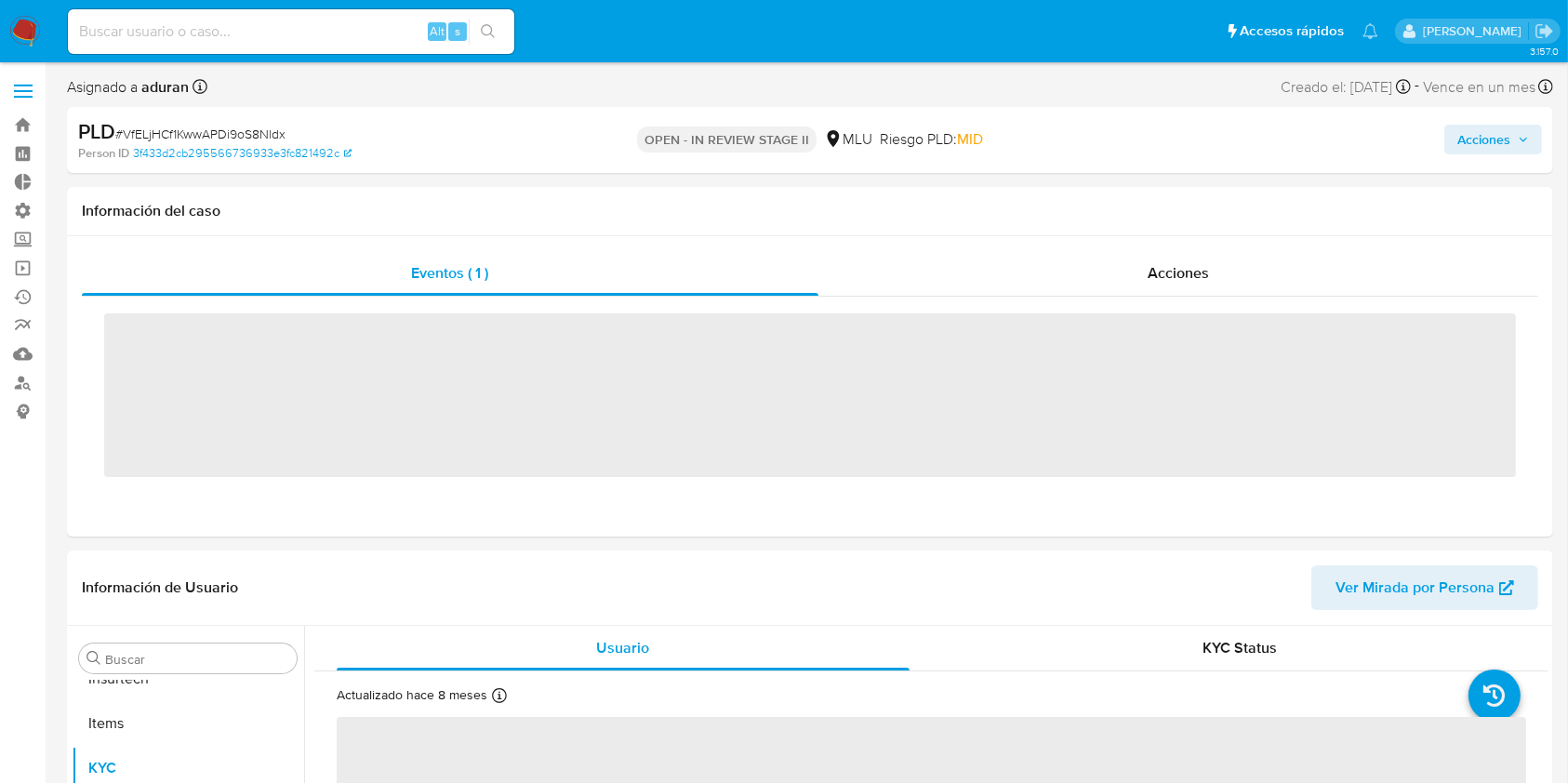
scroll to position [830, 0]
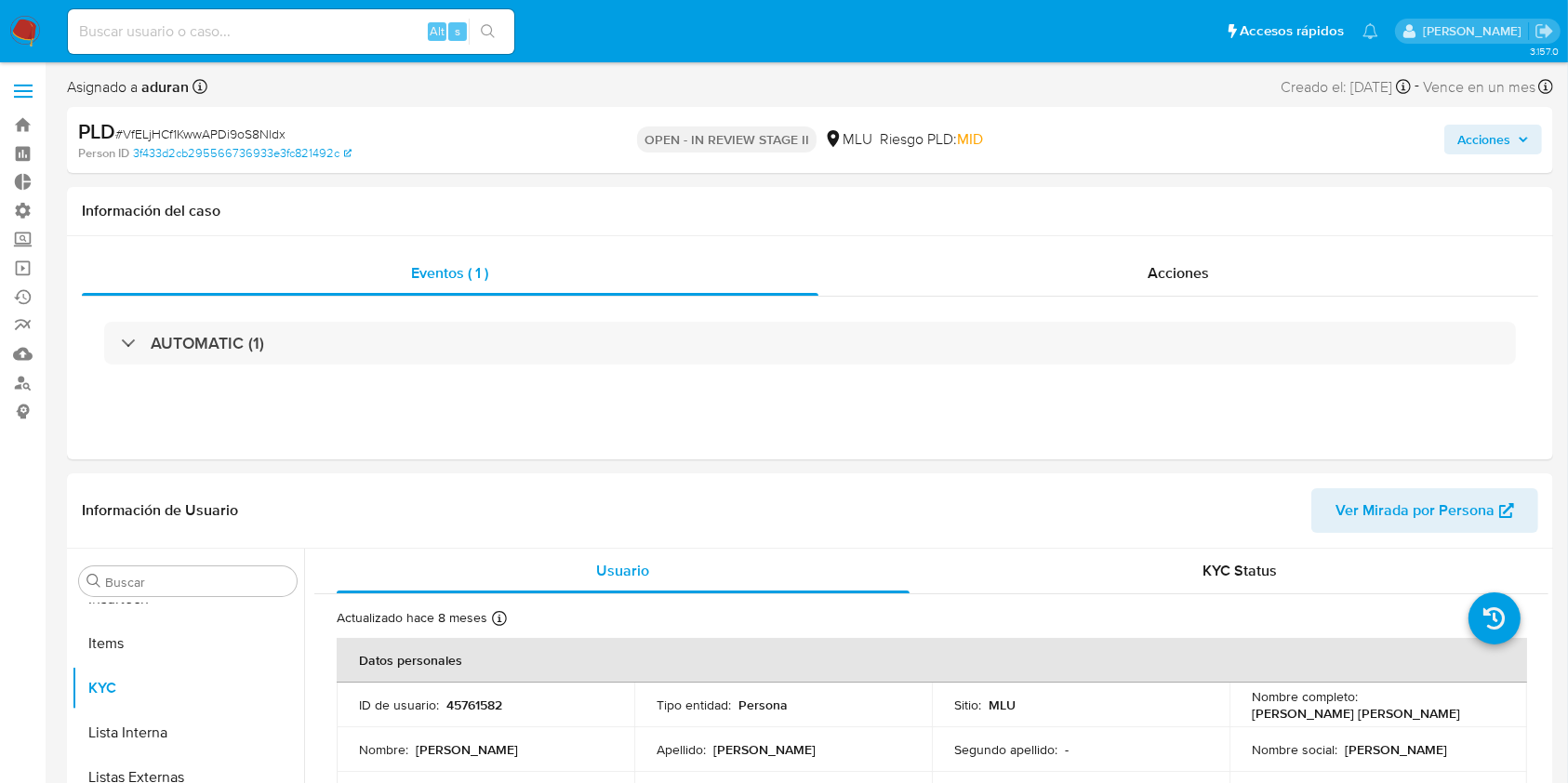
select select "10"
click at [1473, 148] on span "Acciones" at bounding box center [1483, 139] width 53 height 30
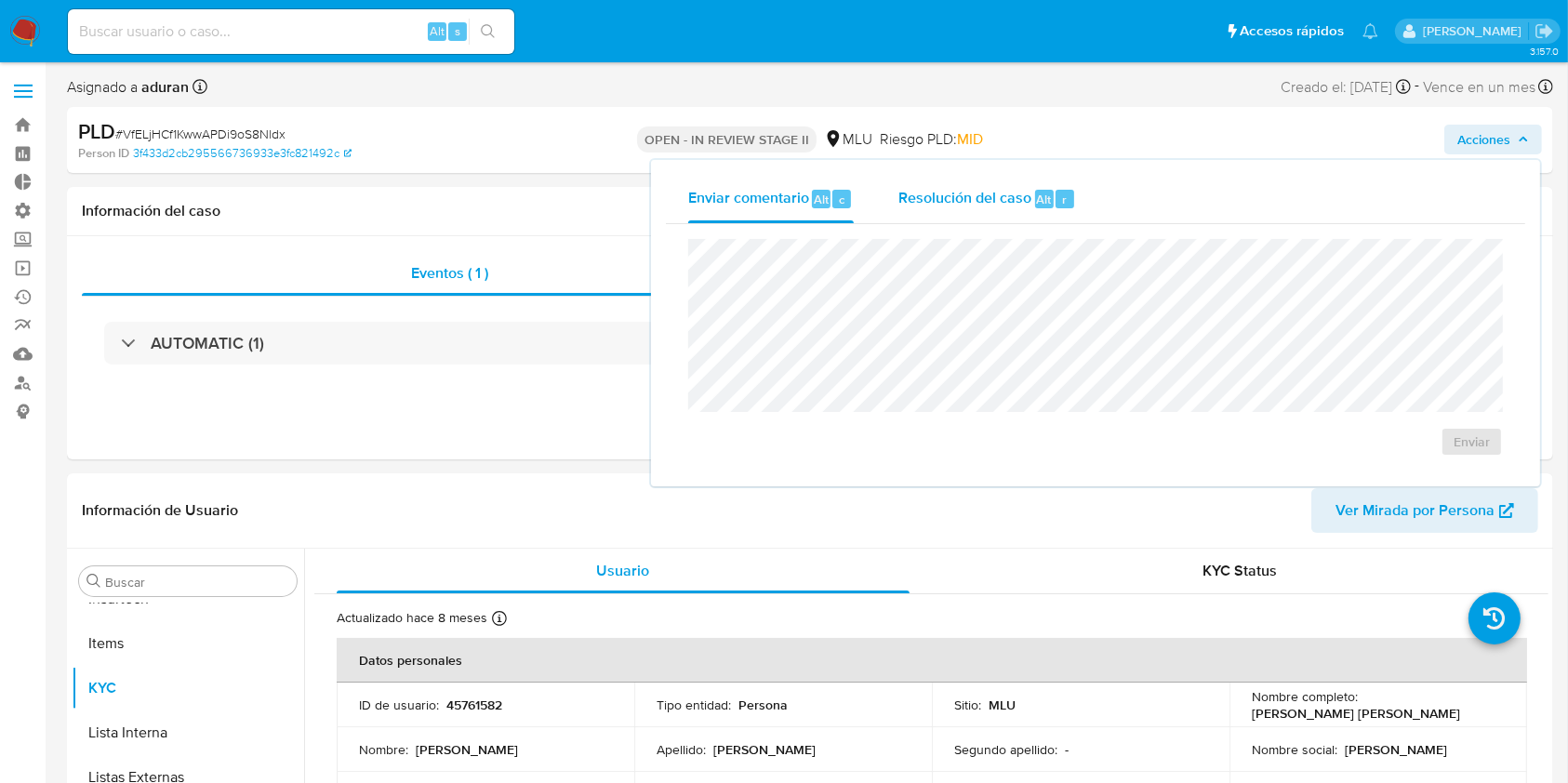
click at [993, 214] on div "Resolución del caso Alt r" at bounding box center [987, 199] width 178 height 49
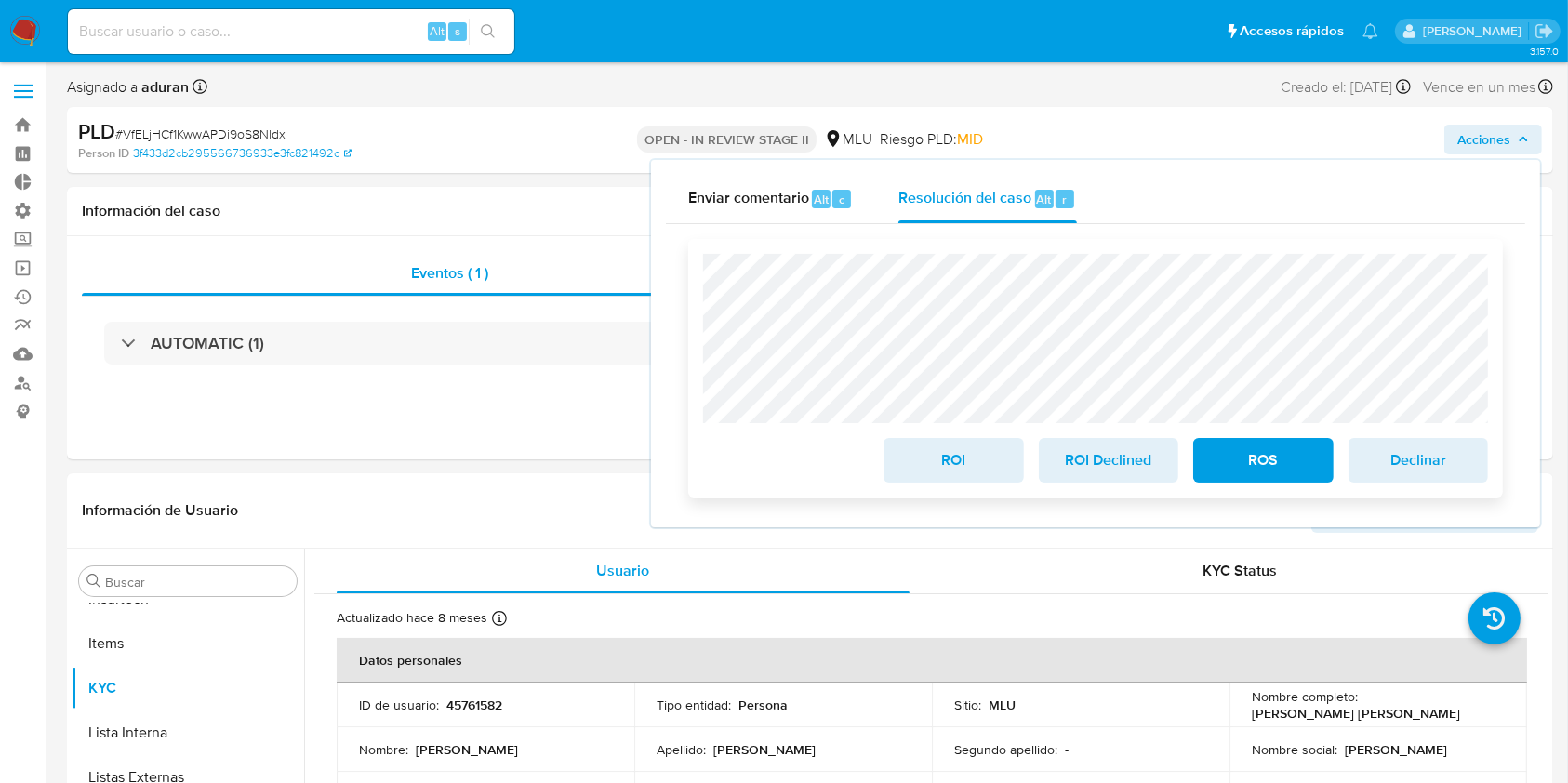
click at [1109, 466] on span "ROI Declined" at bounding box center [1108, 459] width 91 height 41
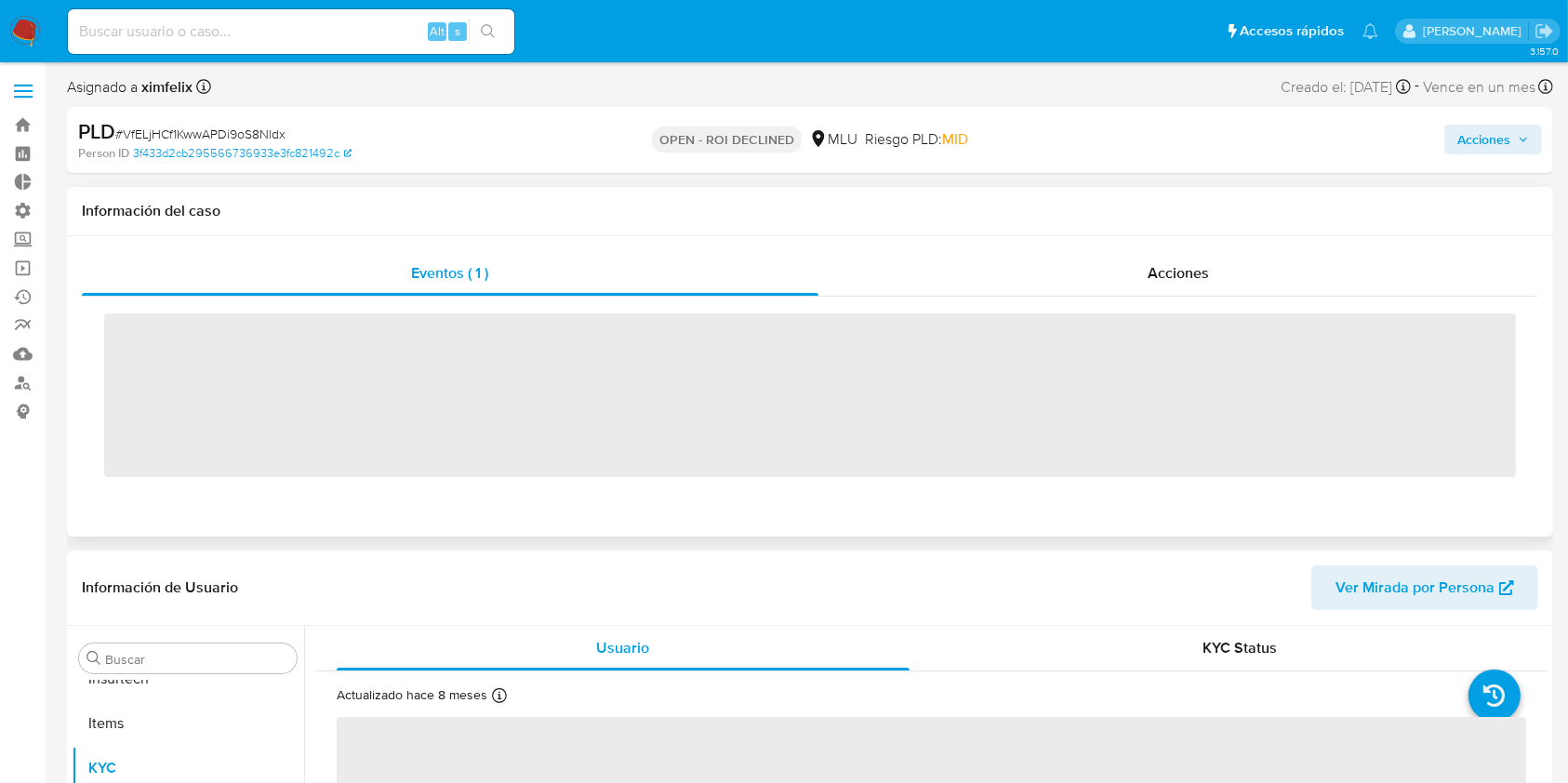
scroll to position [830, 0]
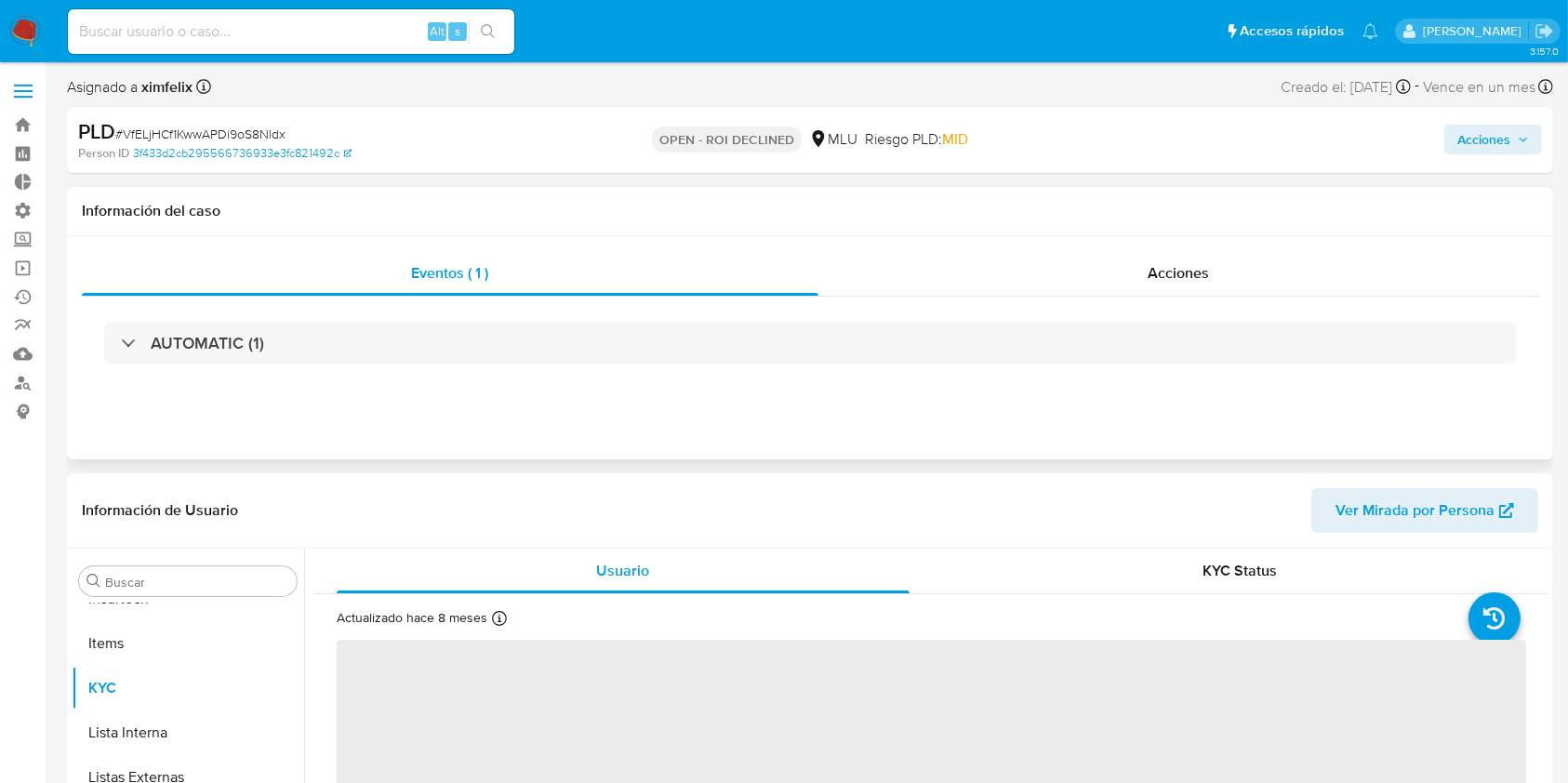
select select "10"
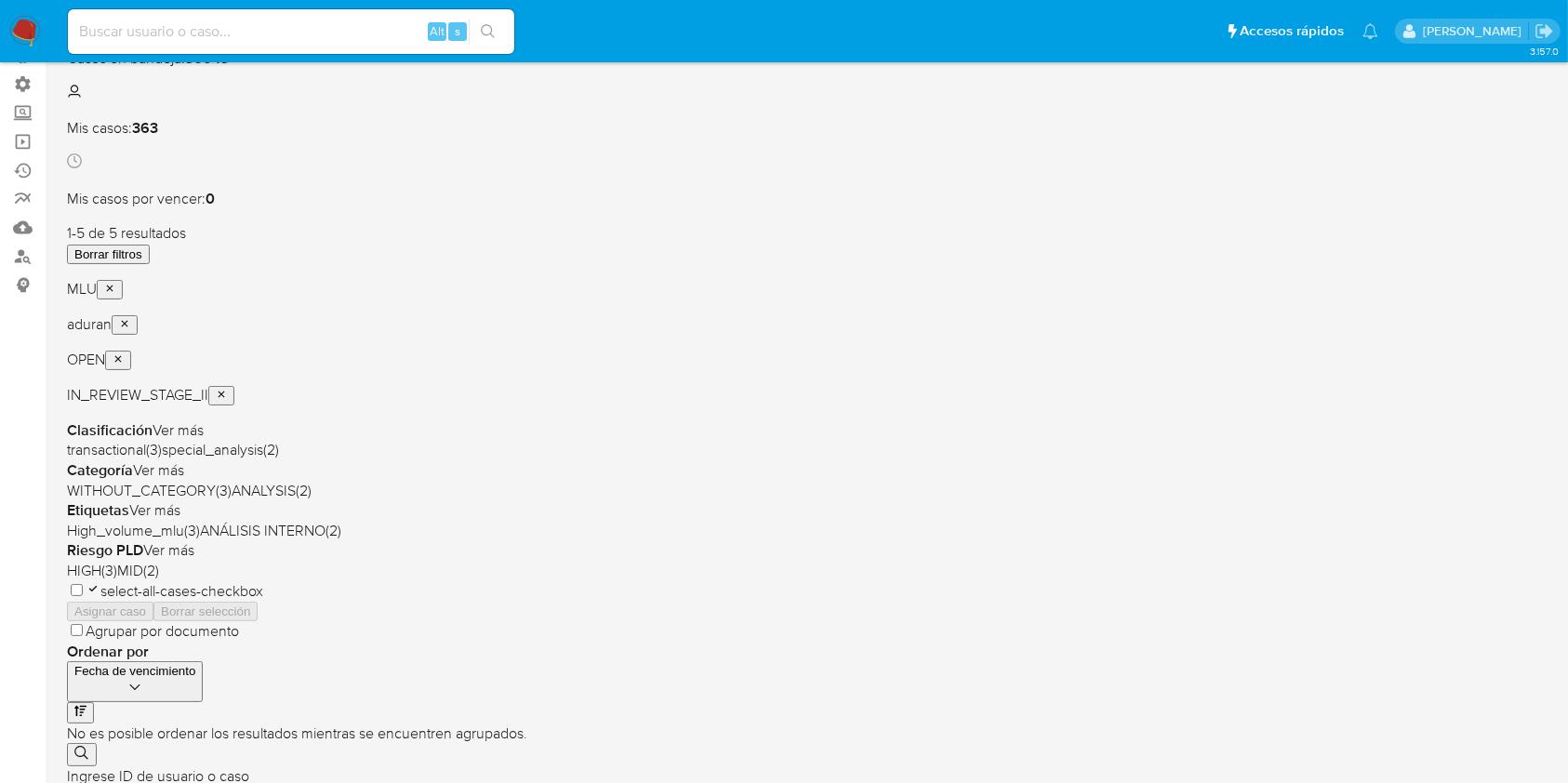
scroll to position [123, 0]
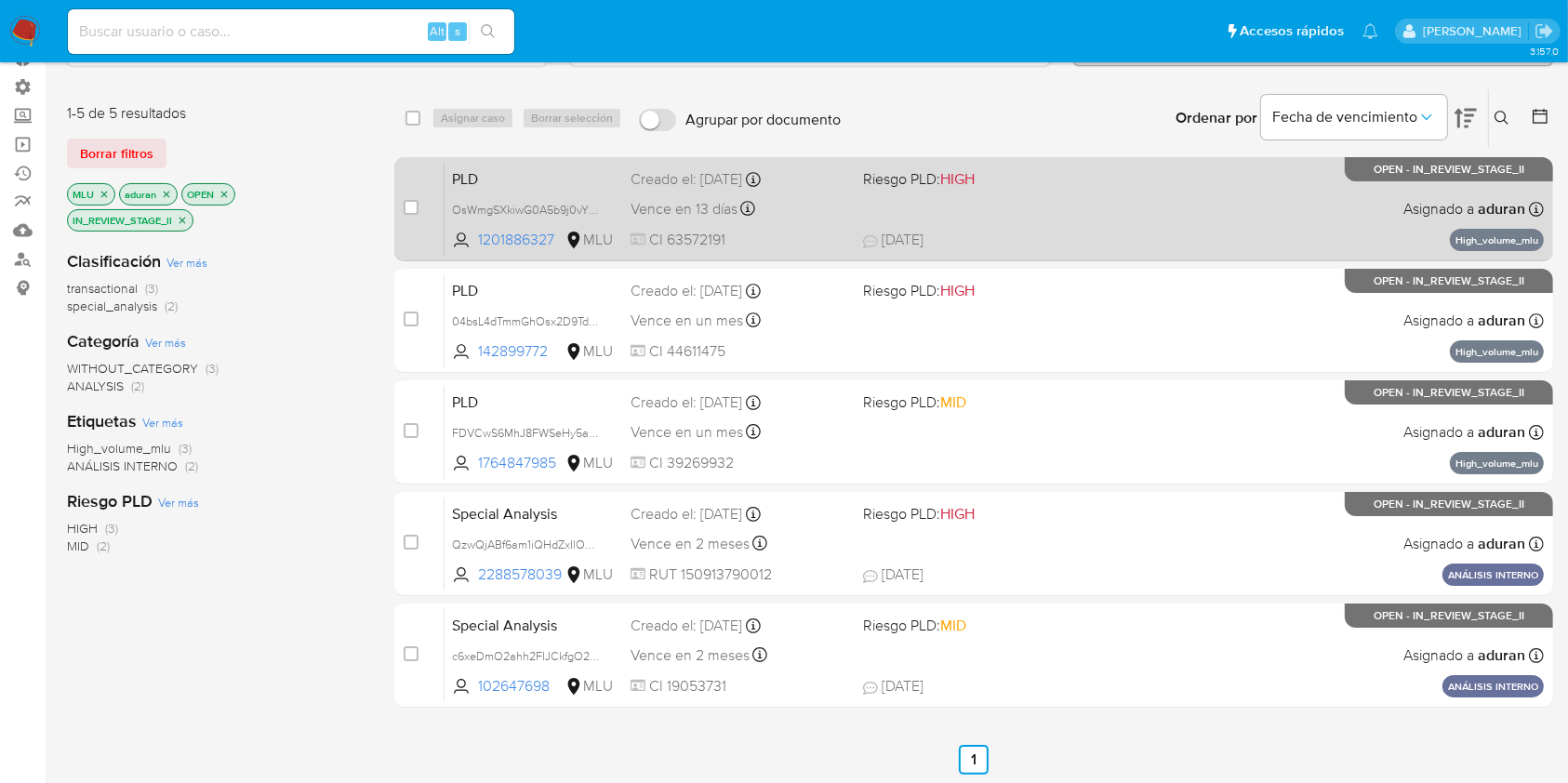
click at [1200, 249] on div "PLD OsWmgSXkiwG0A5b9j0vYDIyz 1201886327 MLU Riesgo PLD: HIGH Creado el: [DATE] …" at bounding box center [994, 209] width 1099 height 94
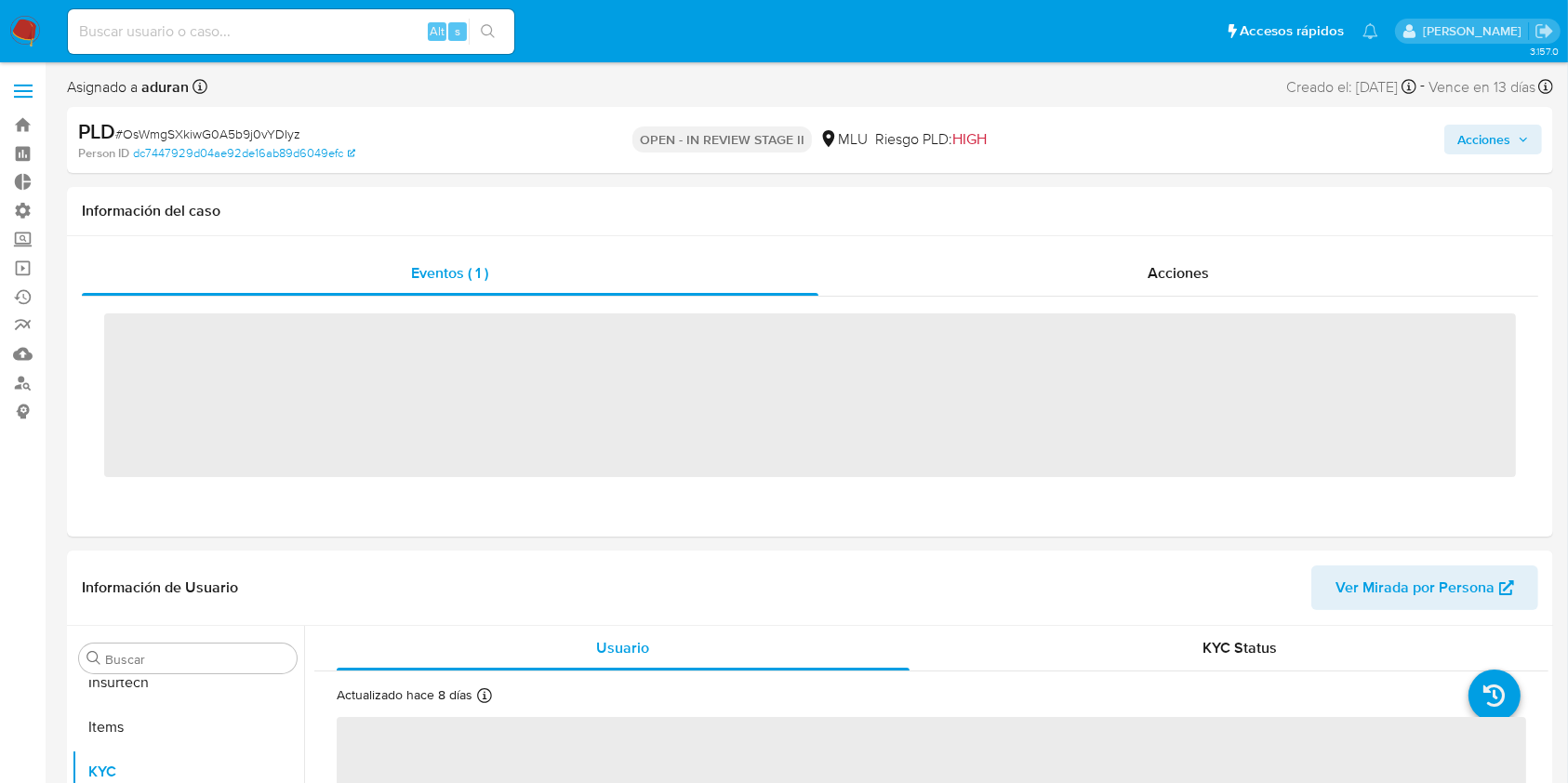
scroll to position [830, 0]
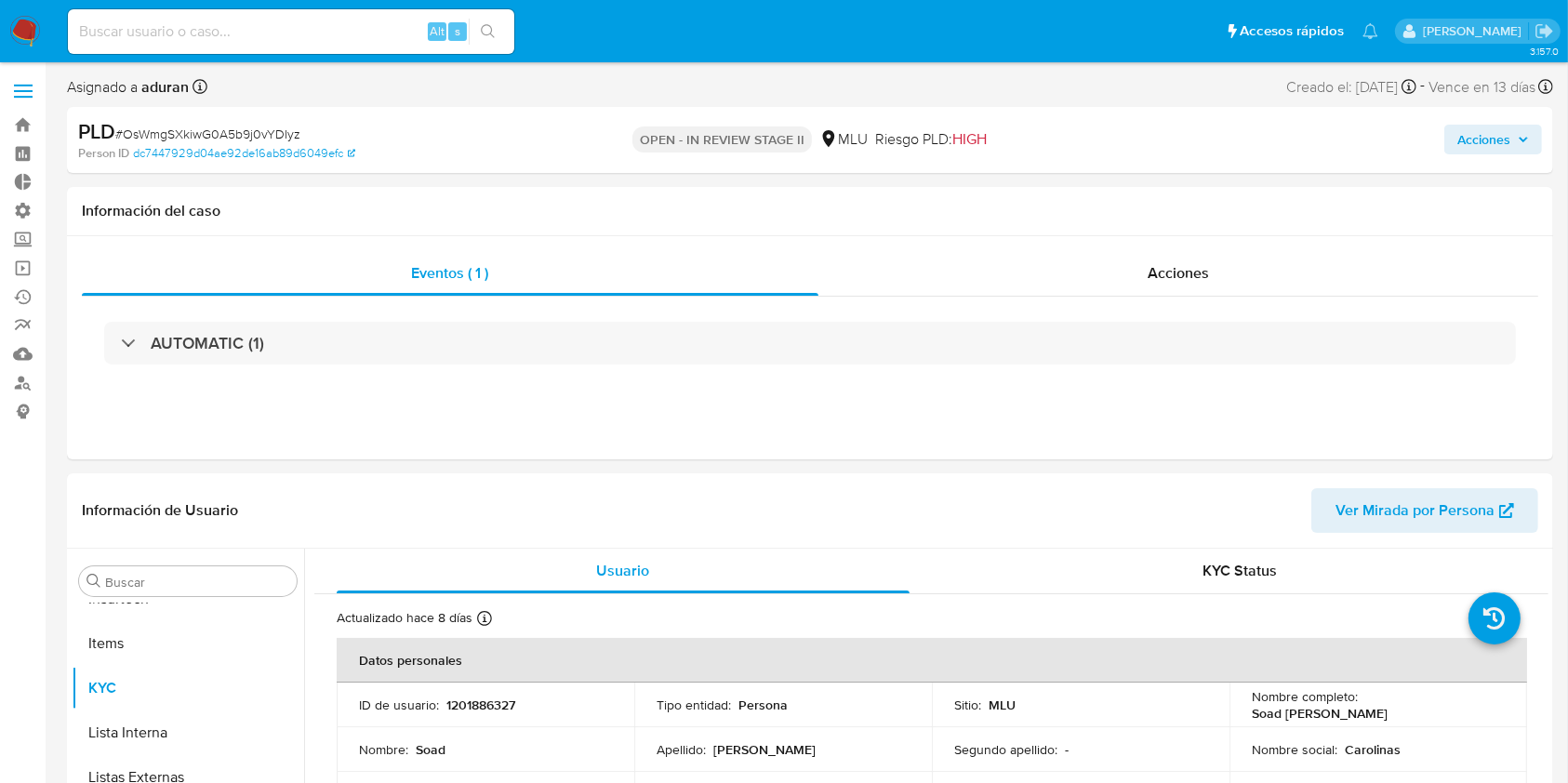
select select "10"
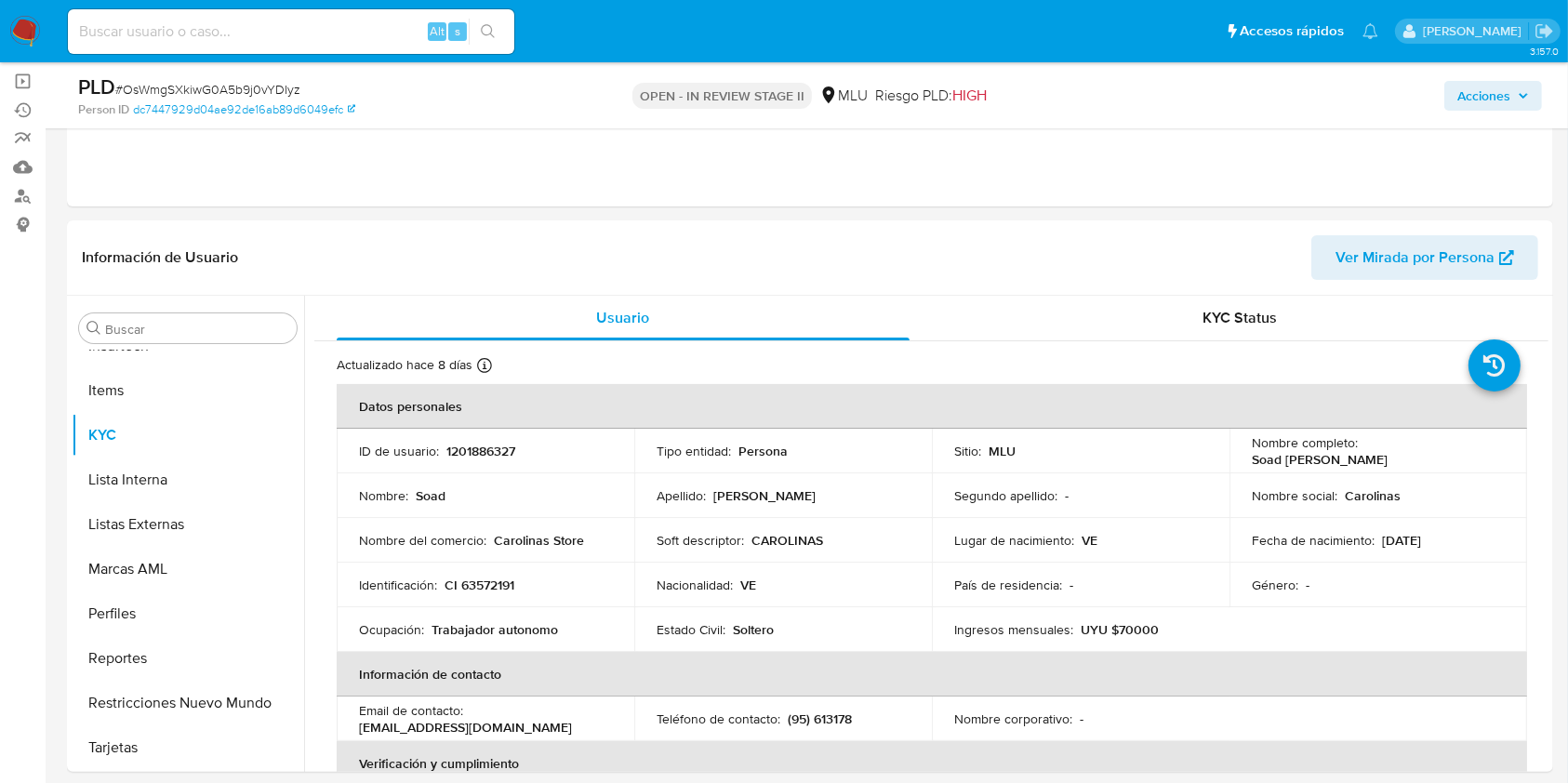
scroll to position [188, 0]
drag, startPoint x: 1388, startPoint y: 451, endPoint x: 1237, endPoint y: 456, distance: 151.1
click at [1237, 456] on td "Nombre completo : Soad Angelica Ramirez" at bounding box center [1378, 450] width 298 height 45
copy p "Soad [PERSON_NAME]"
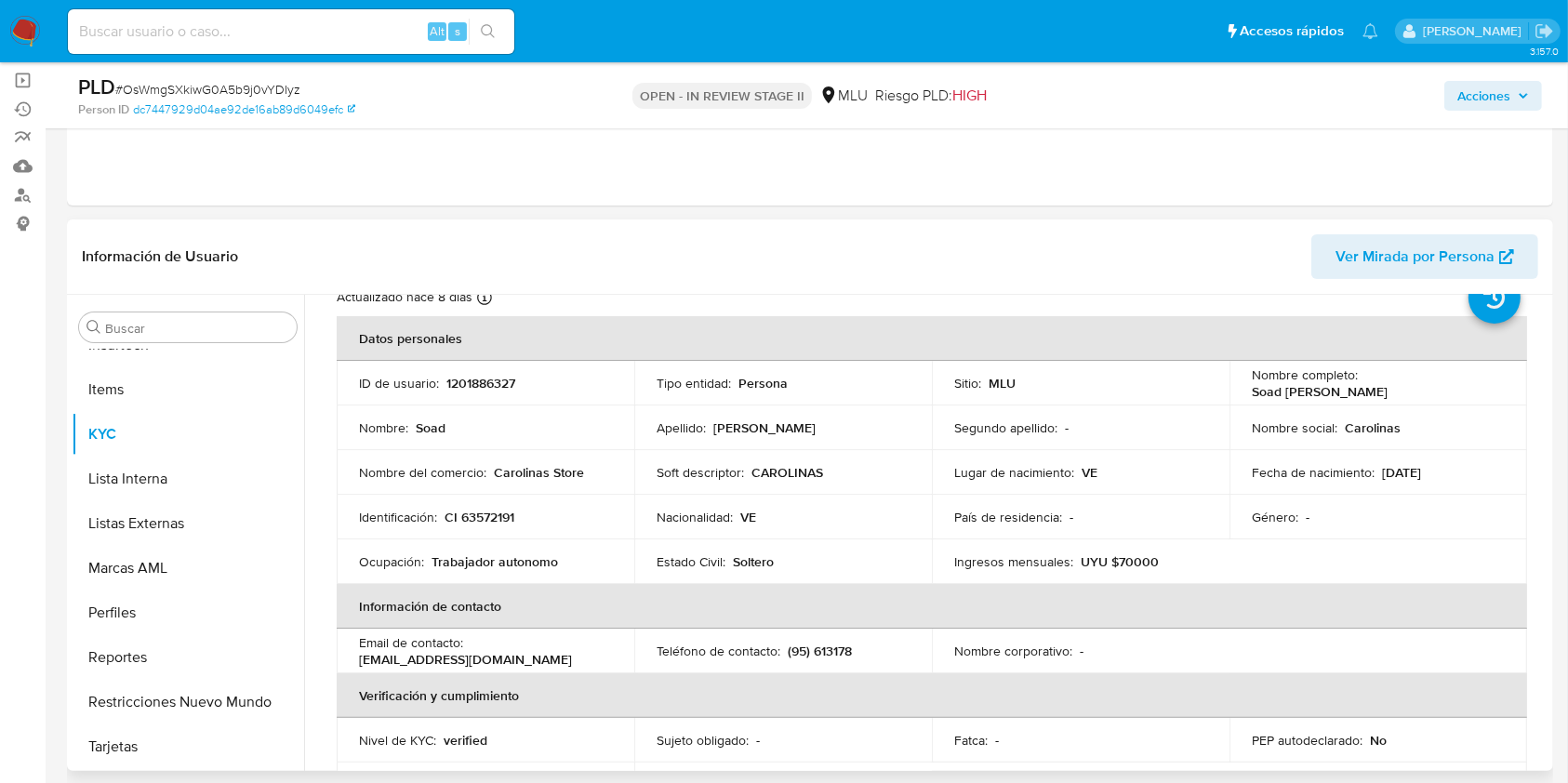
scroll to position [72, 0]
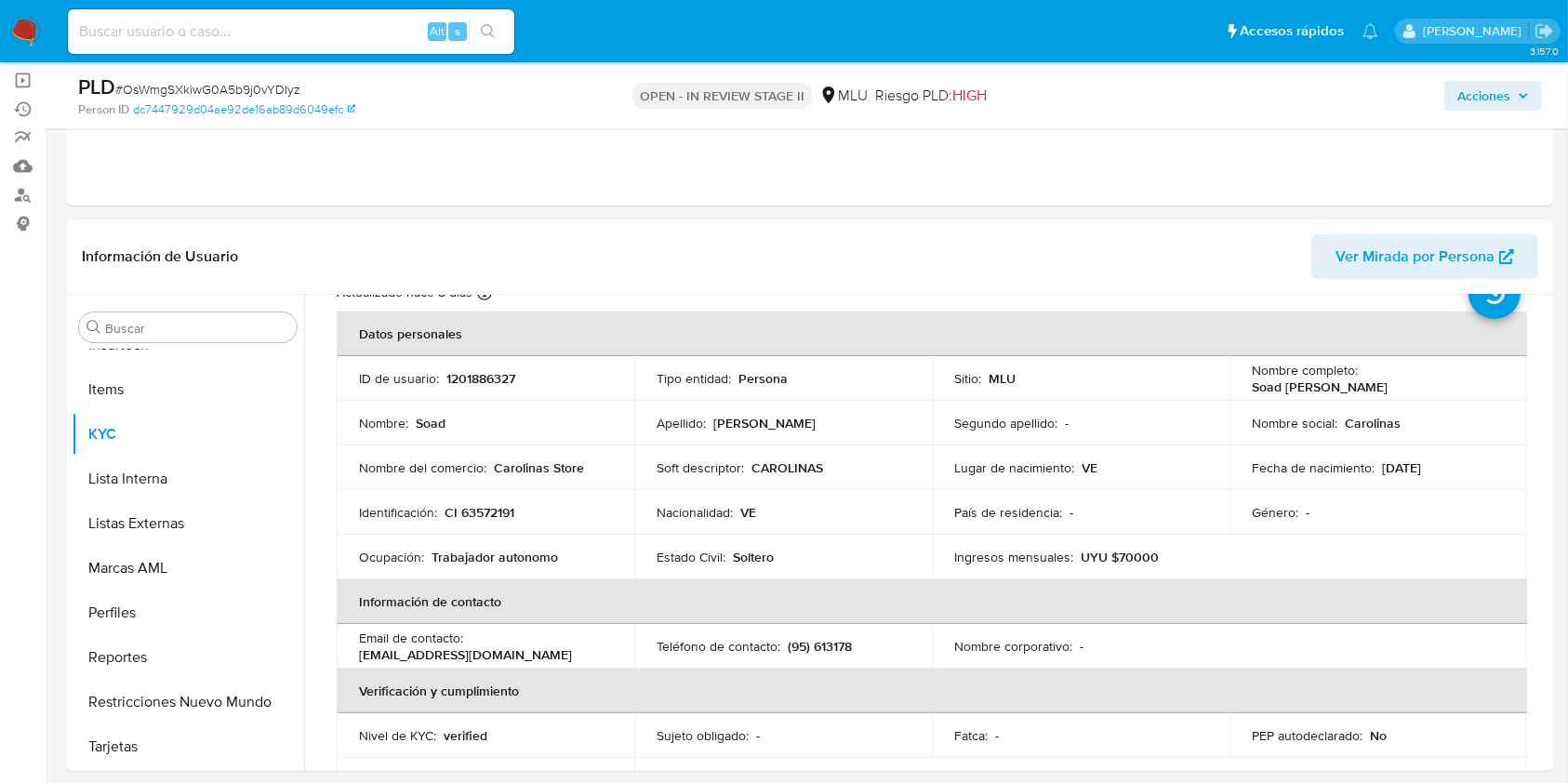
click at [1481, 81] on span "Acciones" at bounding box center [1483, 96] width 53 height 30
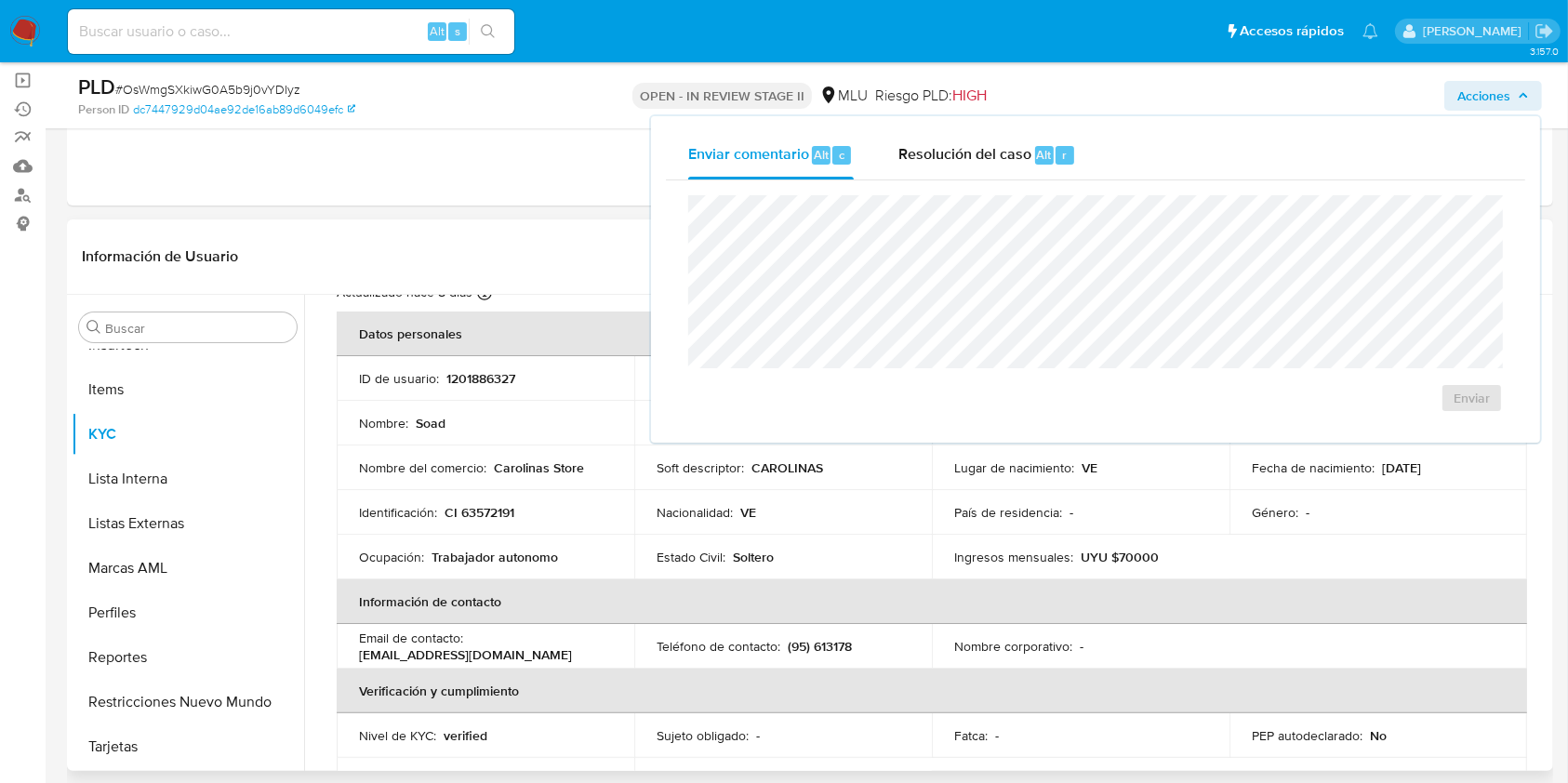
click at [470, 483] on td "Nombre del comercio : Carolinas Store" at bounding box center [485, 467] width 298 height 45
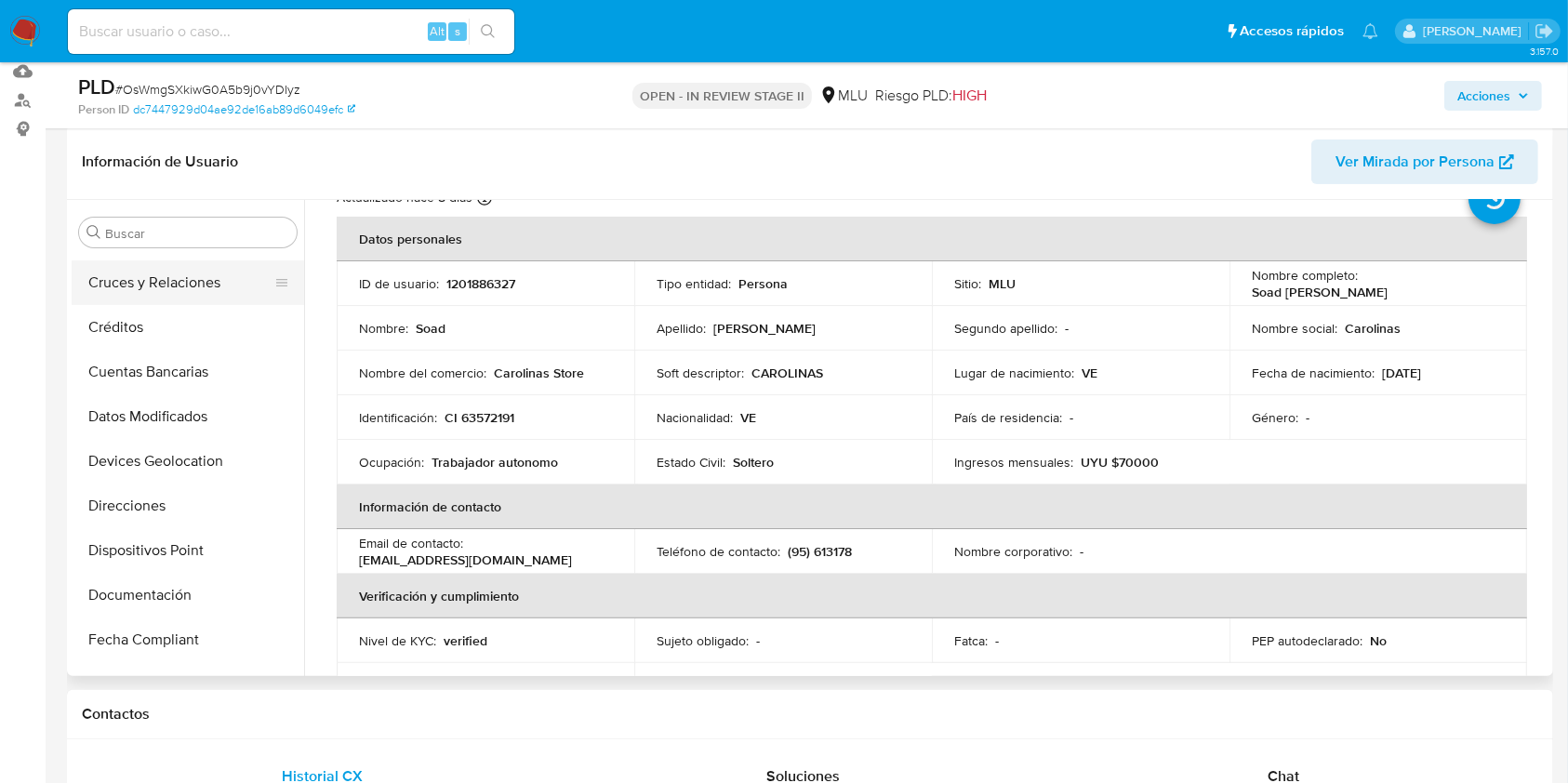
scroll to position [0, 0]
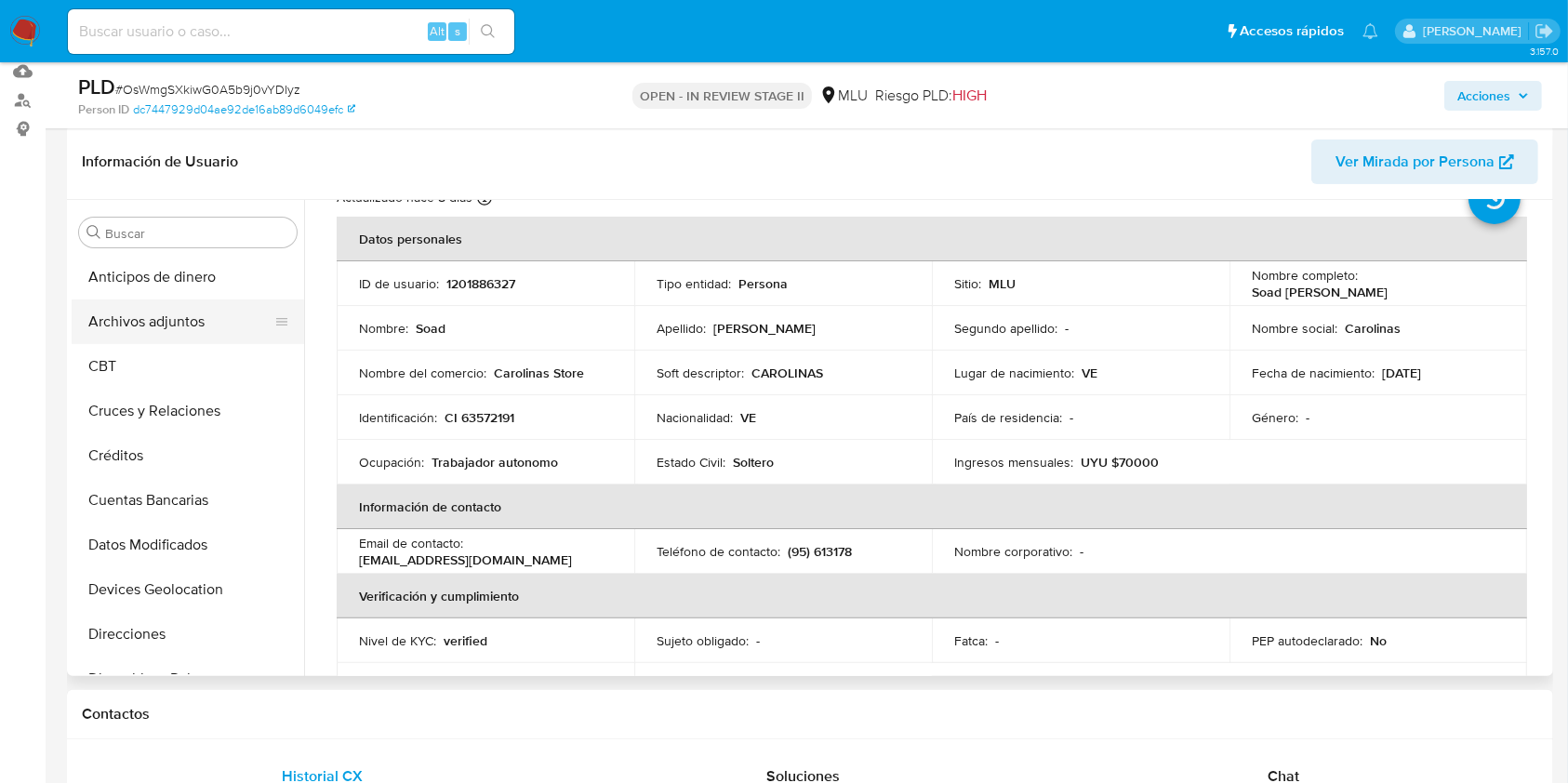
click at [155, 330] on button "Archivos adjuntos" at bounding box center [180, 322] width 217 height 45
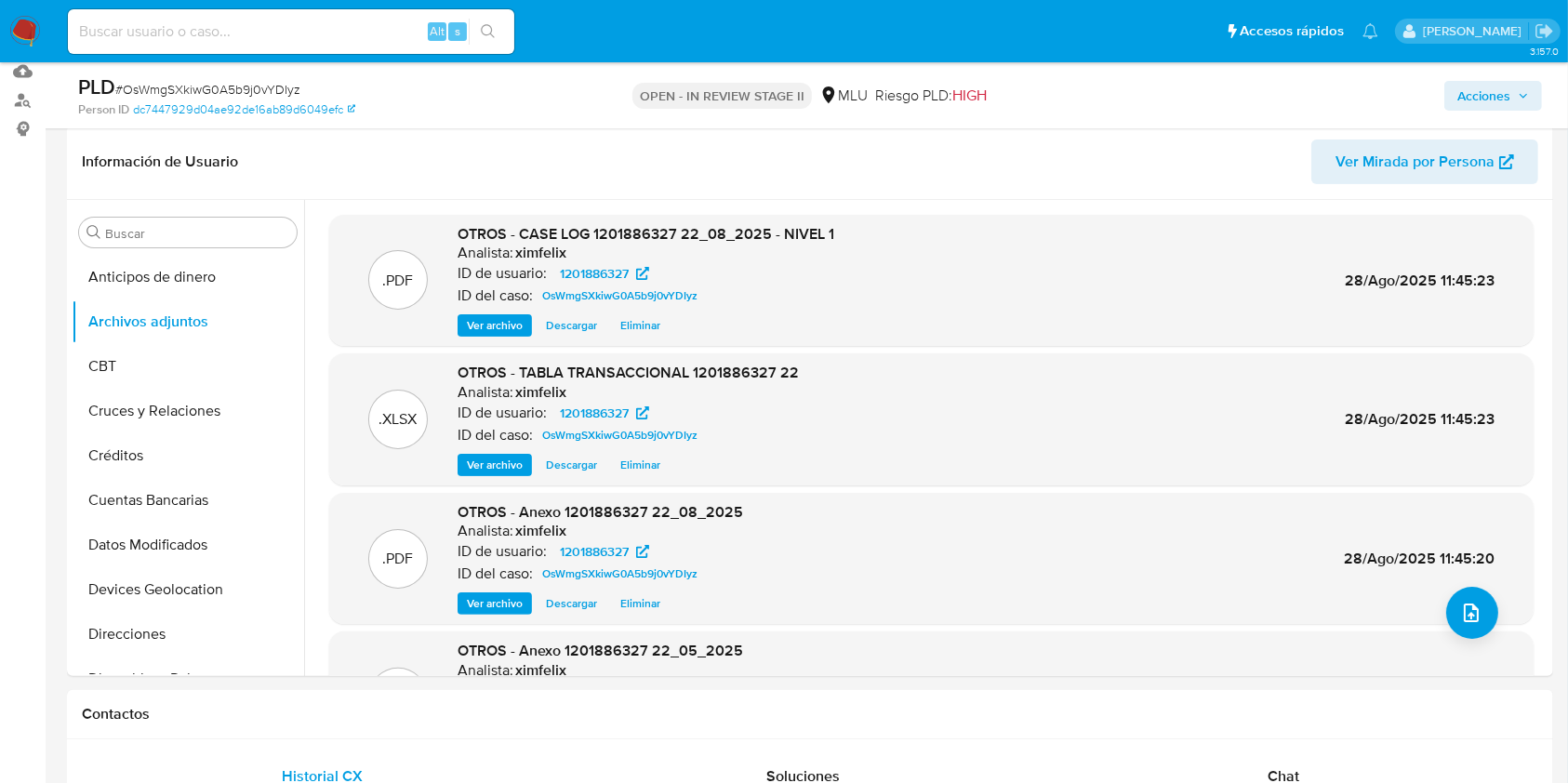
click at [558, 335] on span "Descargar" at bounding box center [571, 324] width 51 height 18
click at [1466, 83] on span "Acciones" at bounding box center [1483, 96] width 53 height 30
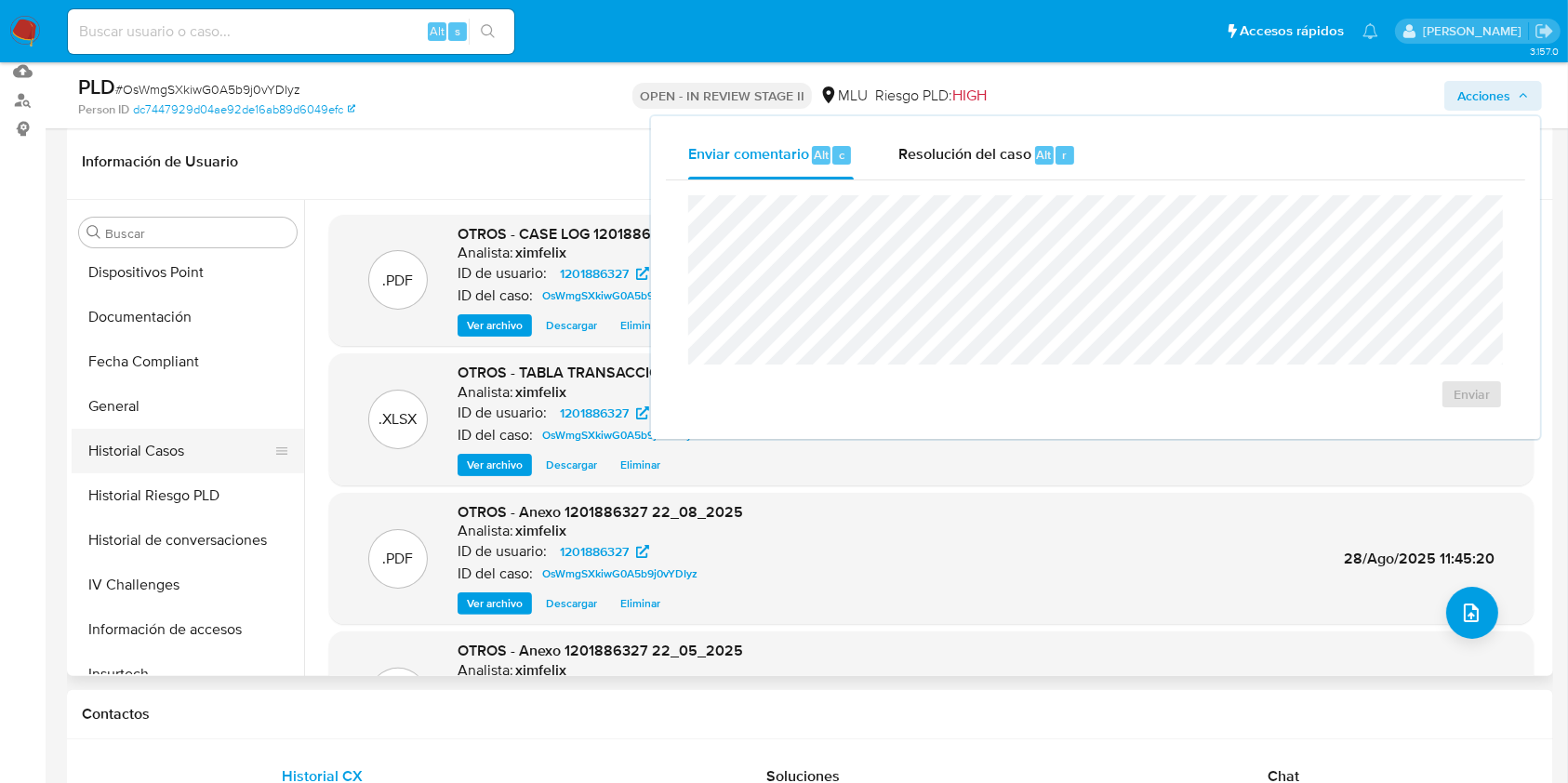
scroll to position [611, 0]
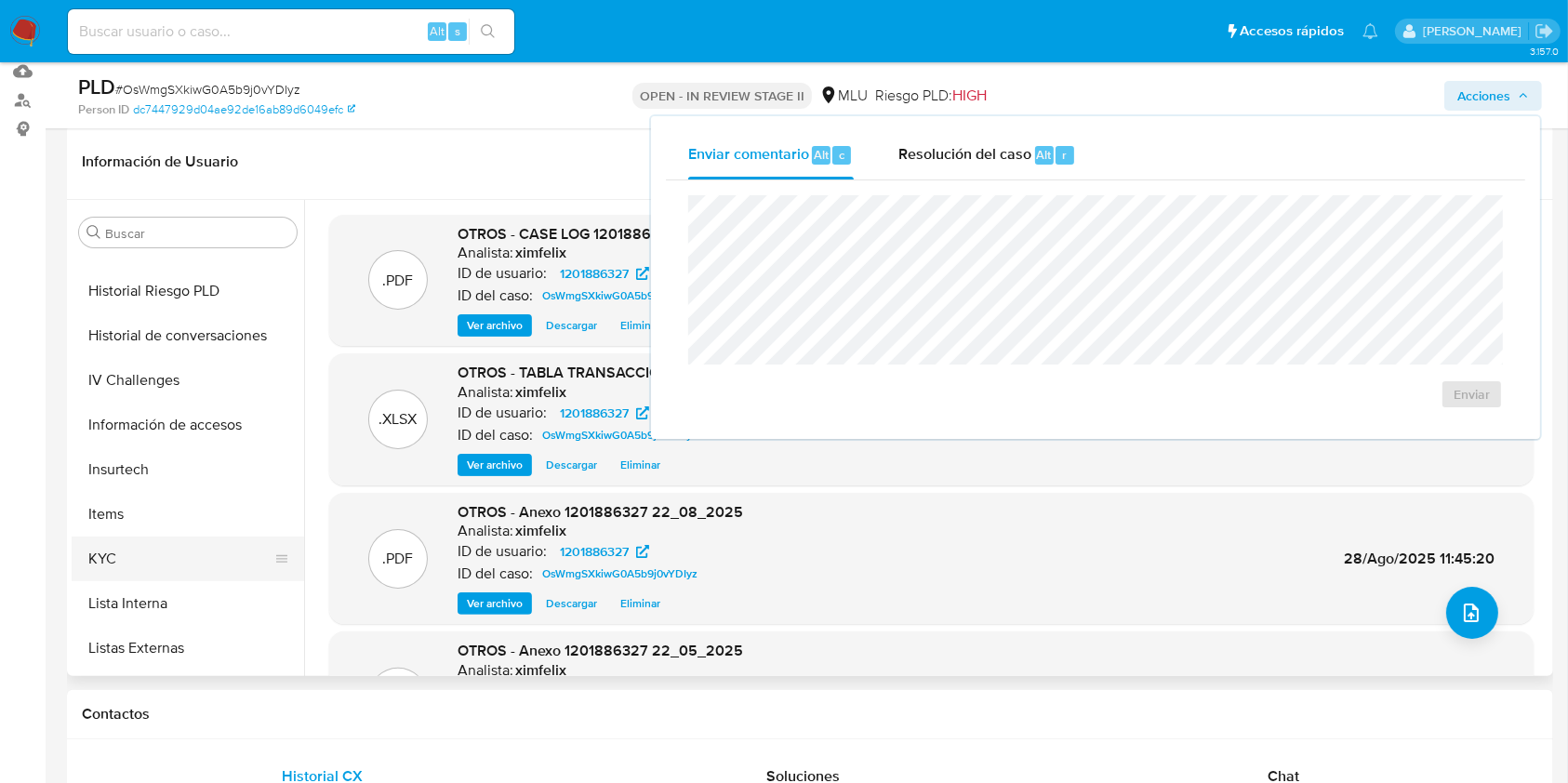
click at [110, 552] on button "KYC" at bounding box center [180, 558] width 217 height 45
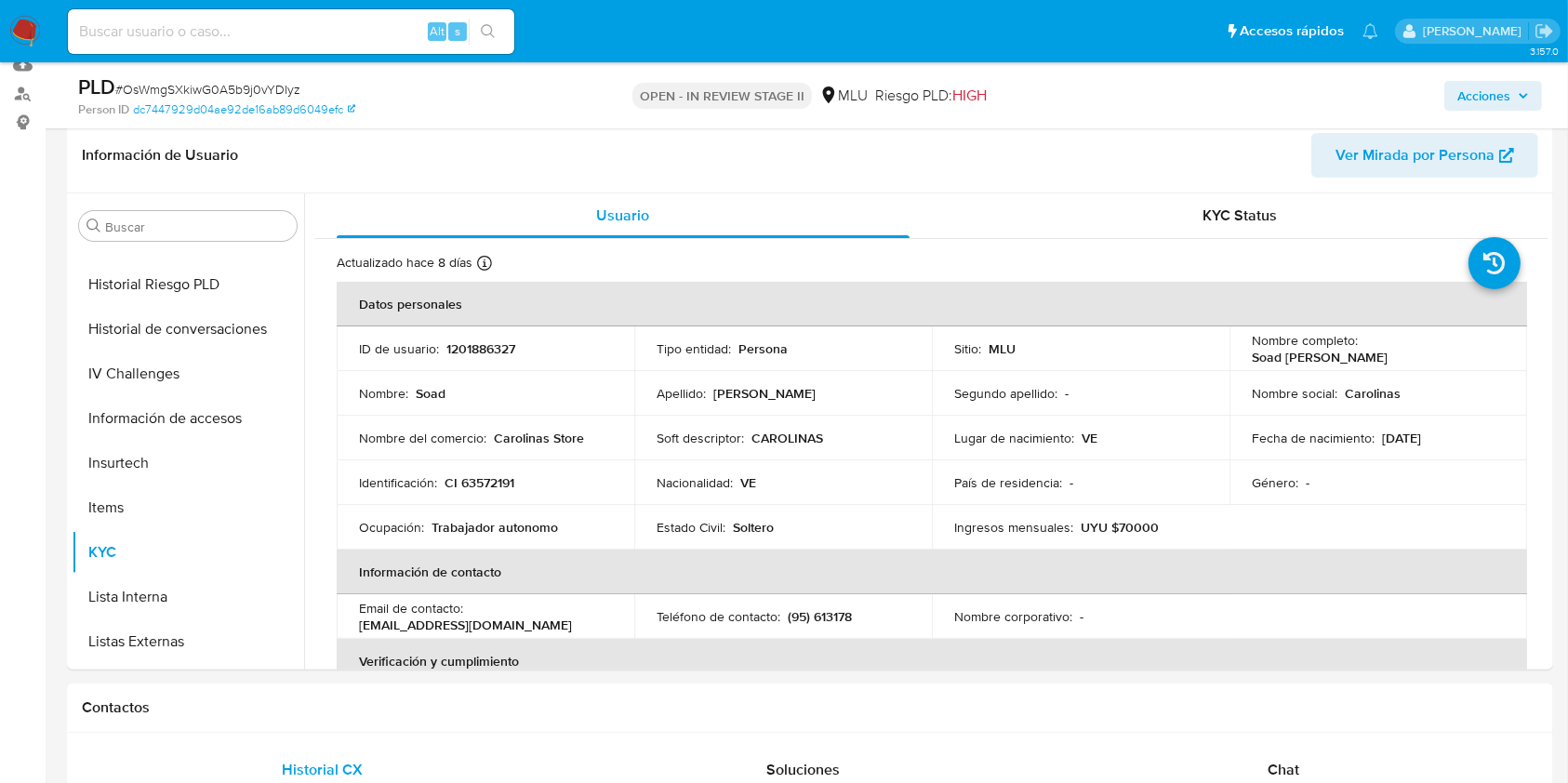
scroll to position [287, 0]
drag, startPoint x: 1400, startPoint y: 369, endPoint x: 1243, endPoint y: 355, distance: 157.6
click at [1243, 355] on td "Nombre completo : Soad Angelica Ramirez" at bounding box center [1378, 350] width 298 height 45
copy p "Soad Angelica Ramirez"
click at [1486, 94] on span "Acciones" at bounding box center [1483, 96] width 53 height 30
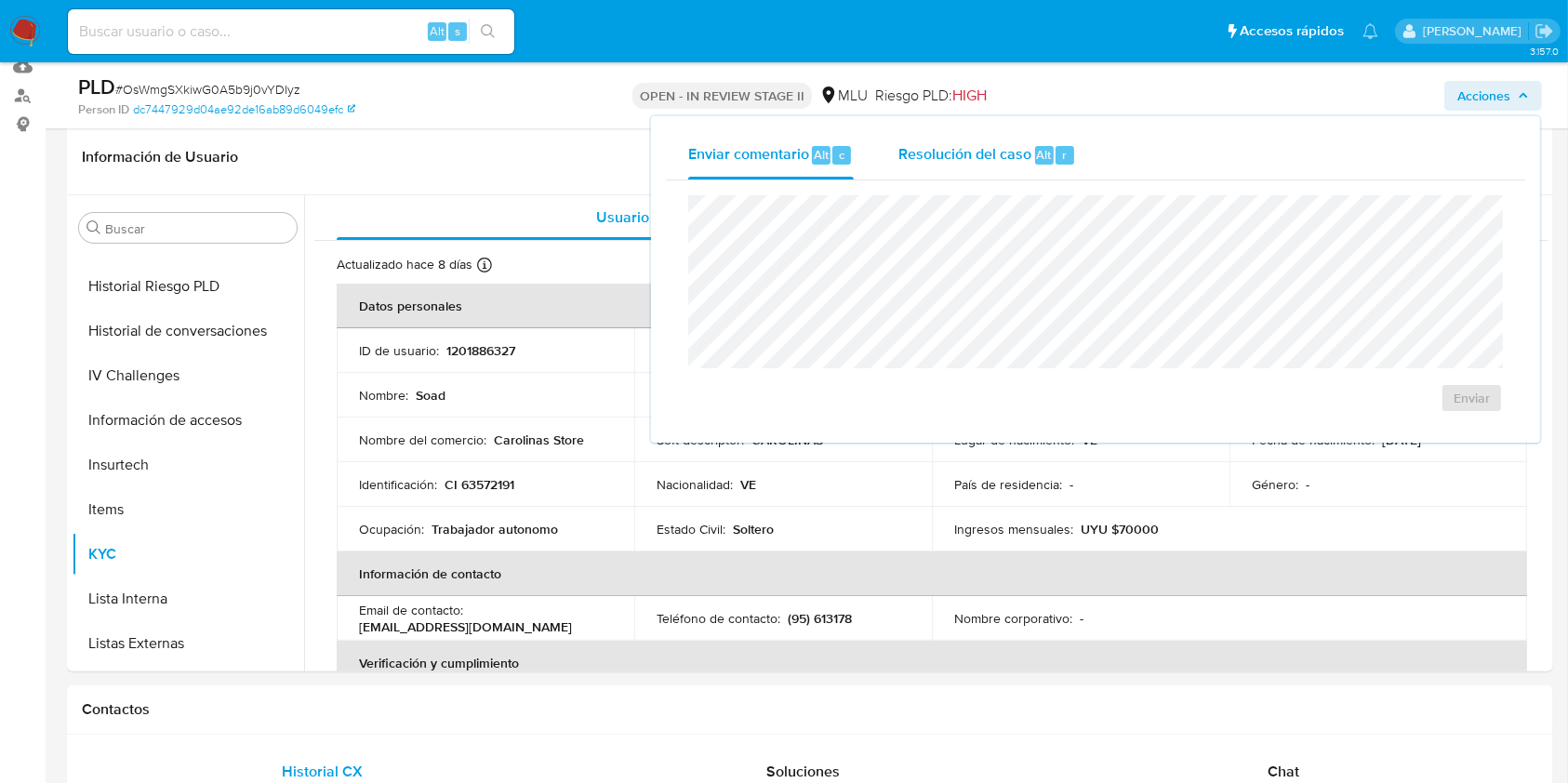
click at [968, 149] on span "Resolución del caso" at bounding box center [964, 154] width 133 height 21
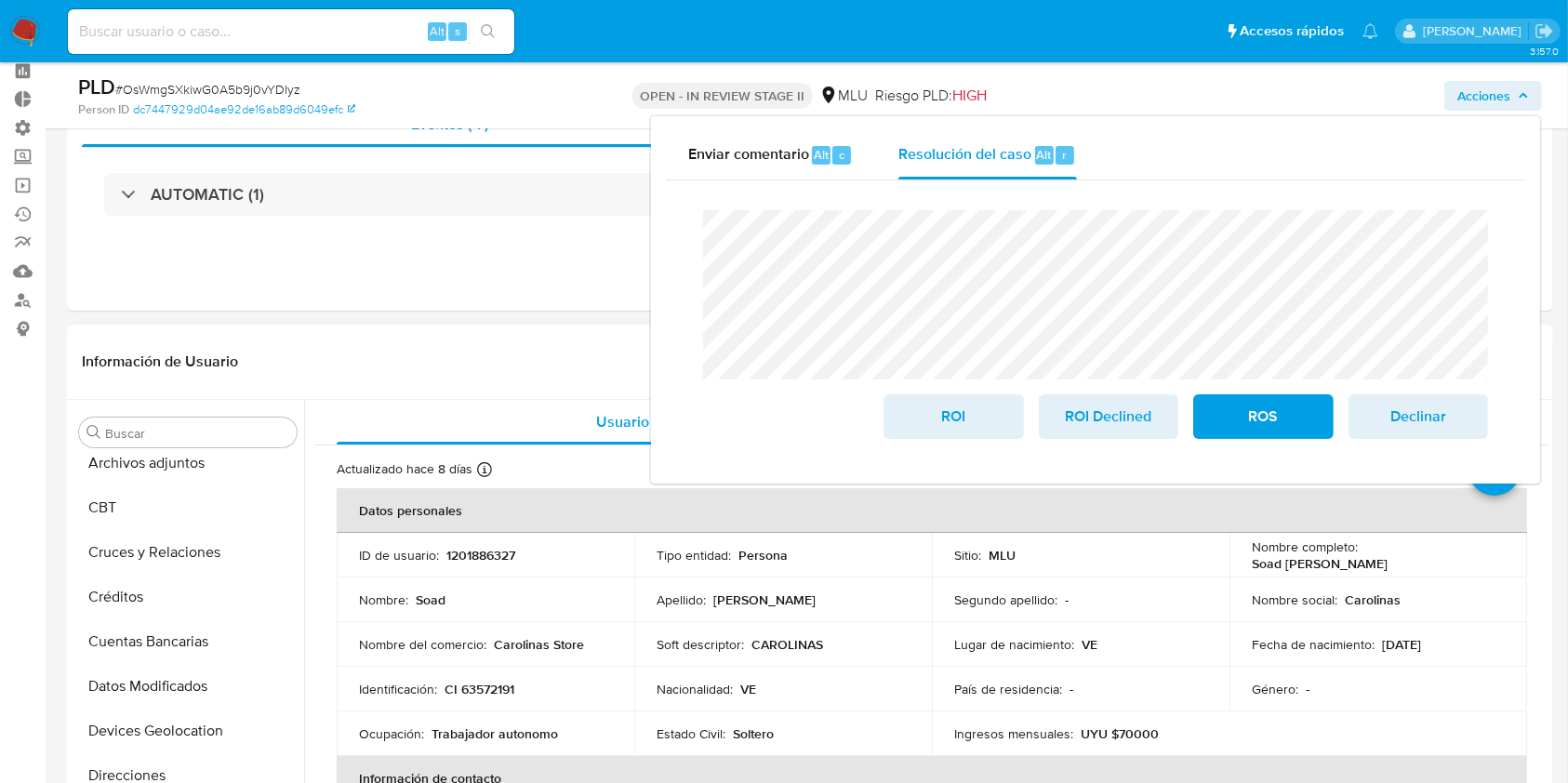
scroll to position [0, 0]
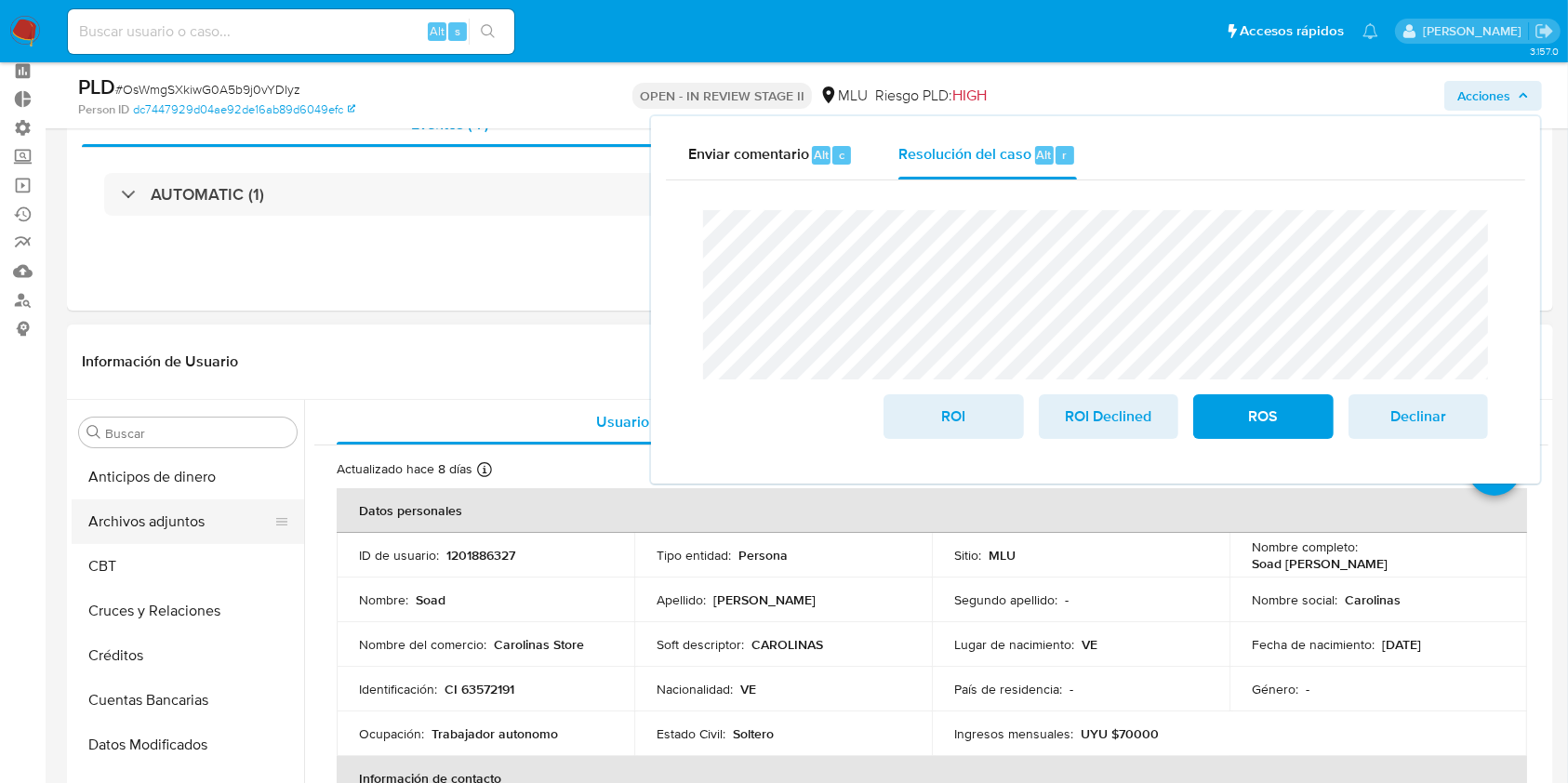
click at [158, 524] on button "Archivos adjuntos" at bounding box center [180, 522] width 217 height 45
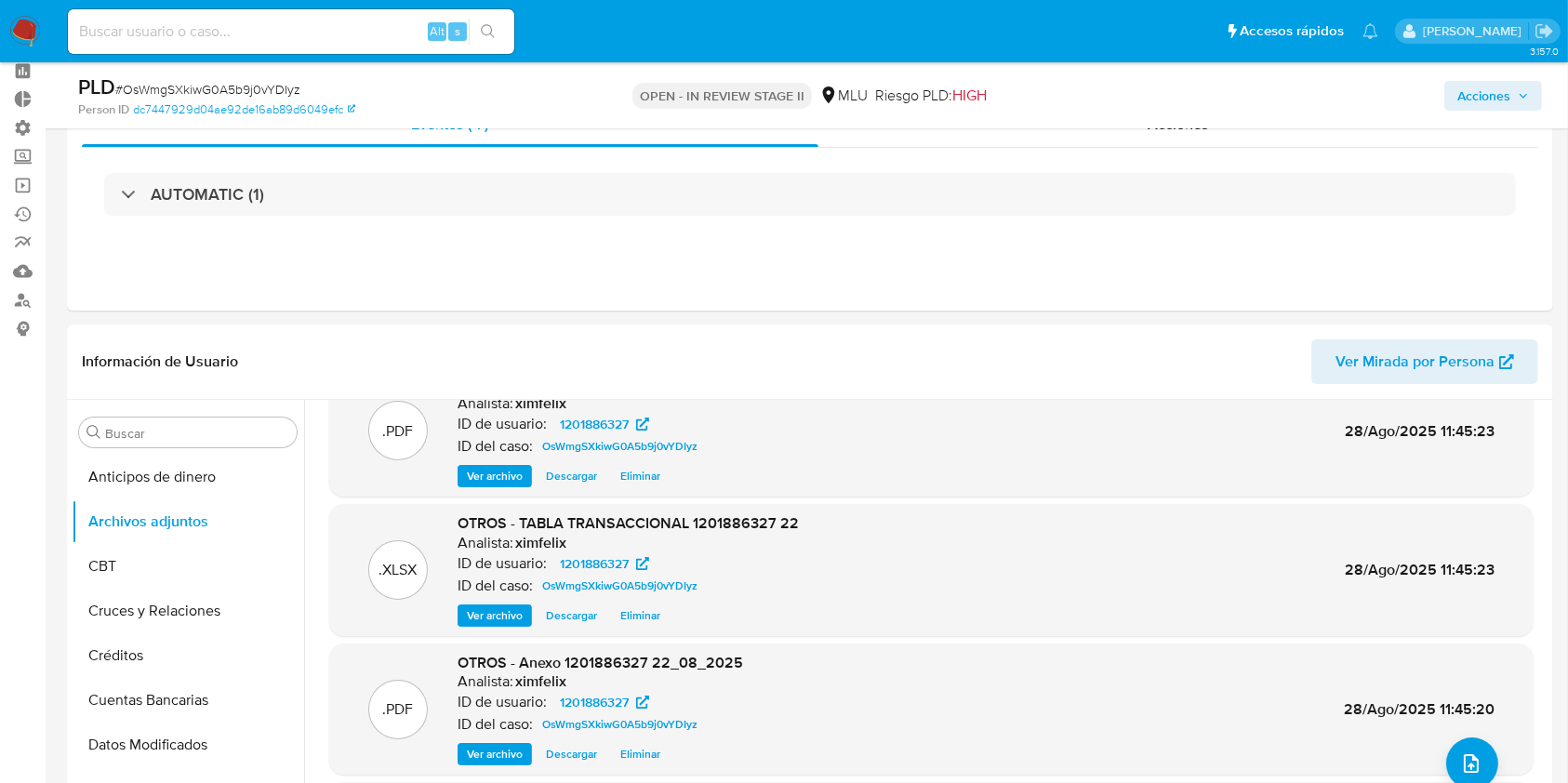
scroll to position [52, 0]
click at [1488, 106] on span "Acciones" at bounding box center [1483, 96] width 53 height 30
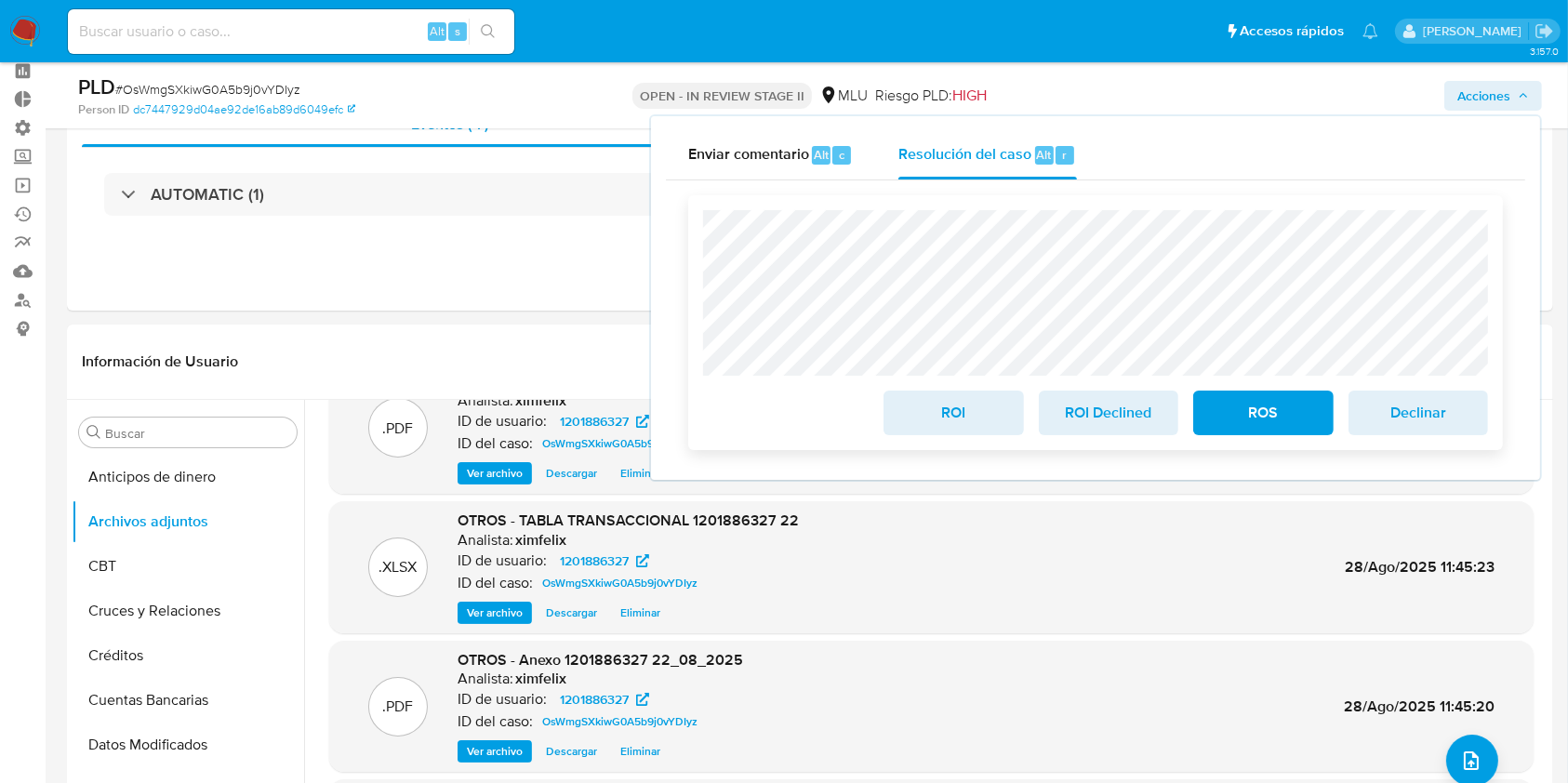
click at [1101, 410] on span "ROI Declined" at bounding box center [1108, 413] width 91 height 41
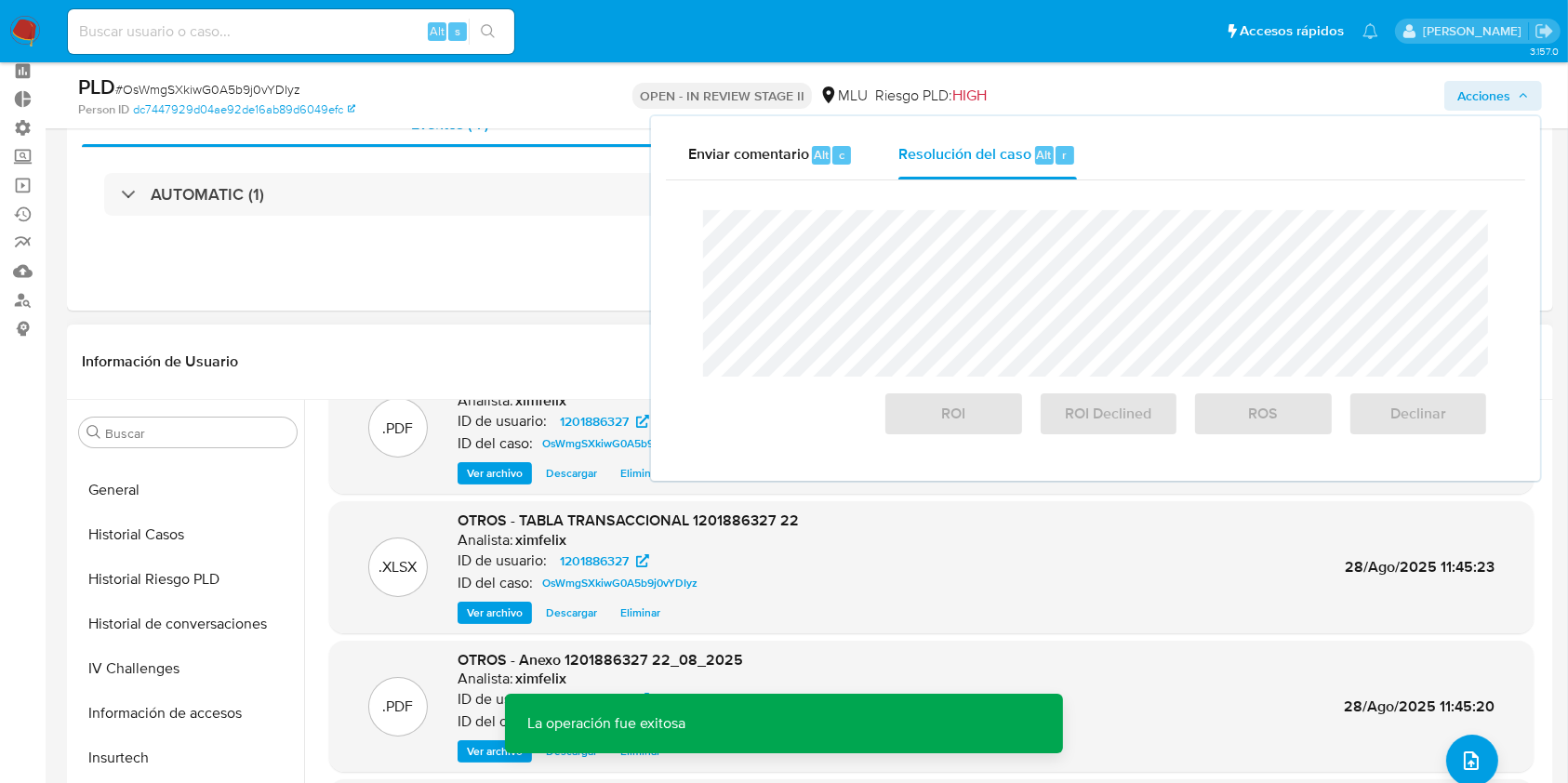
scroll to position [520, 0]
click at [139, 528] on button "Historial Casos" at bounding box center [180, 537] width 217 height 45
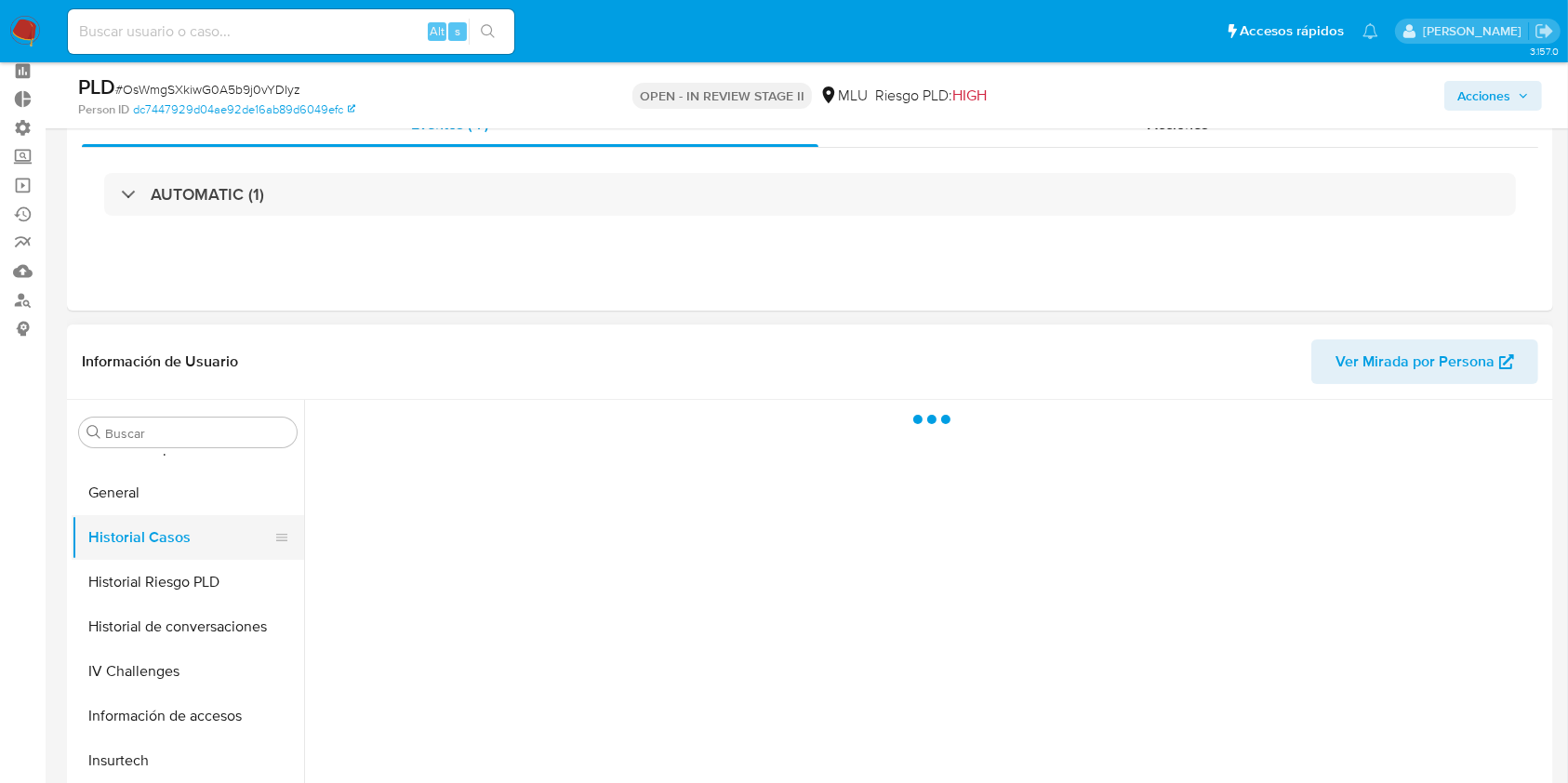
scroll to position [0, 0]
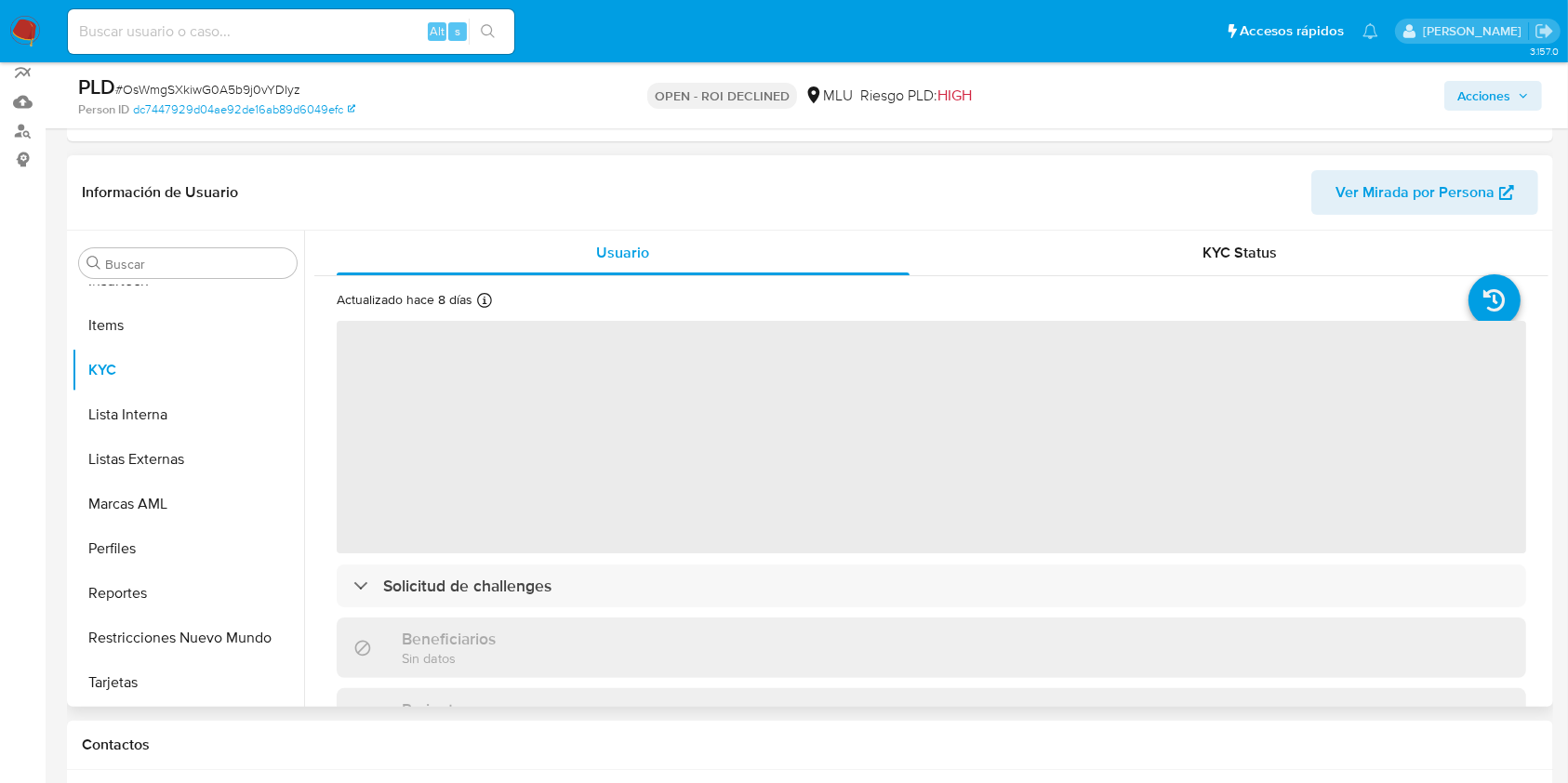
scroll to position [257, 0]
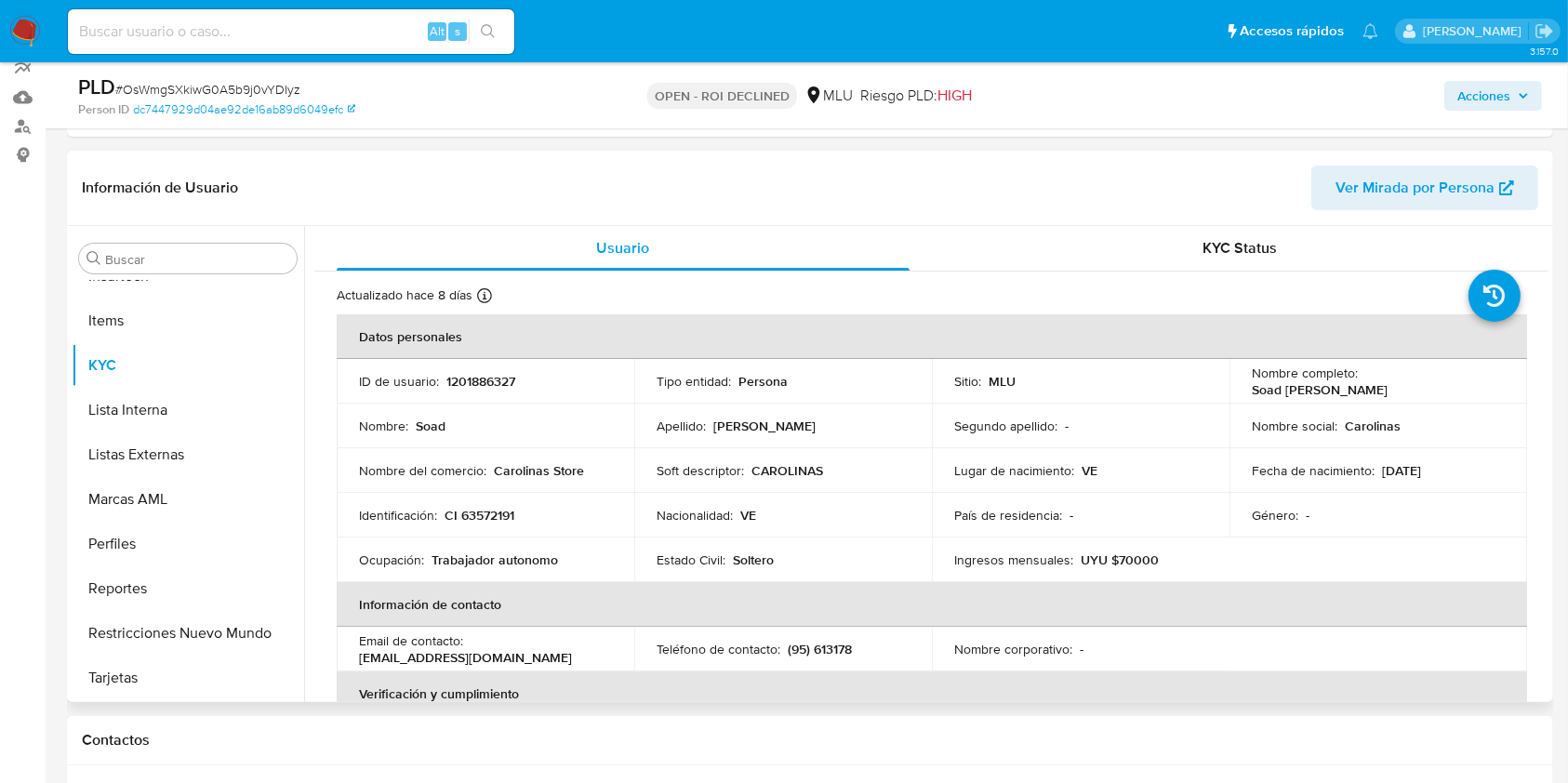
select select "10"
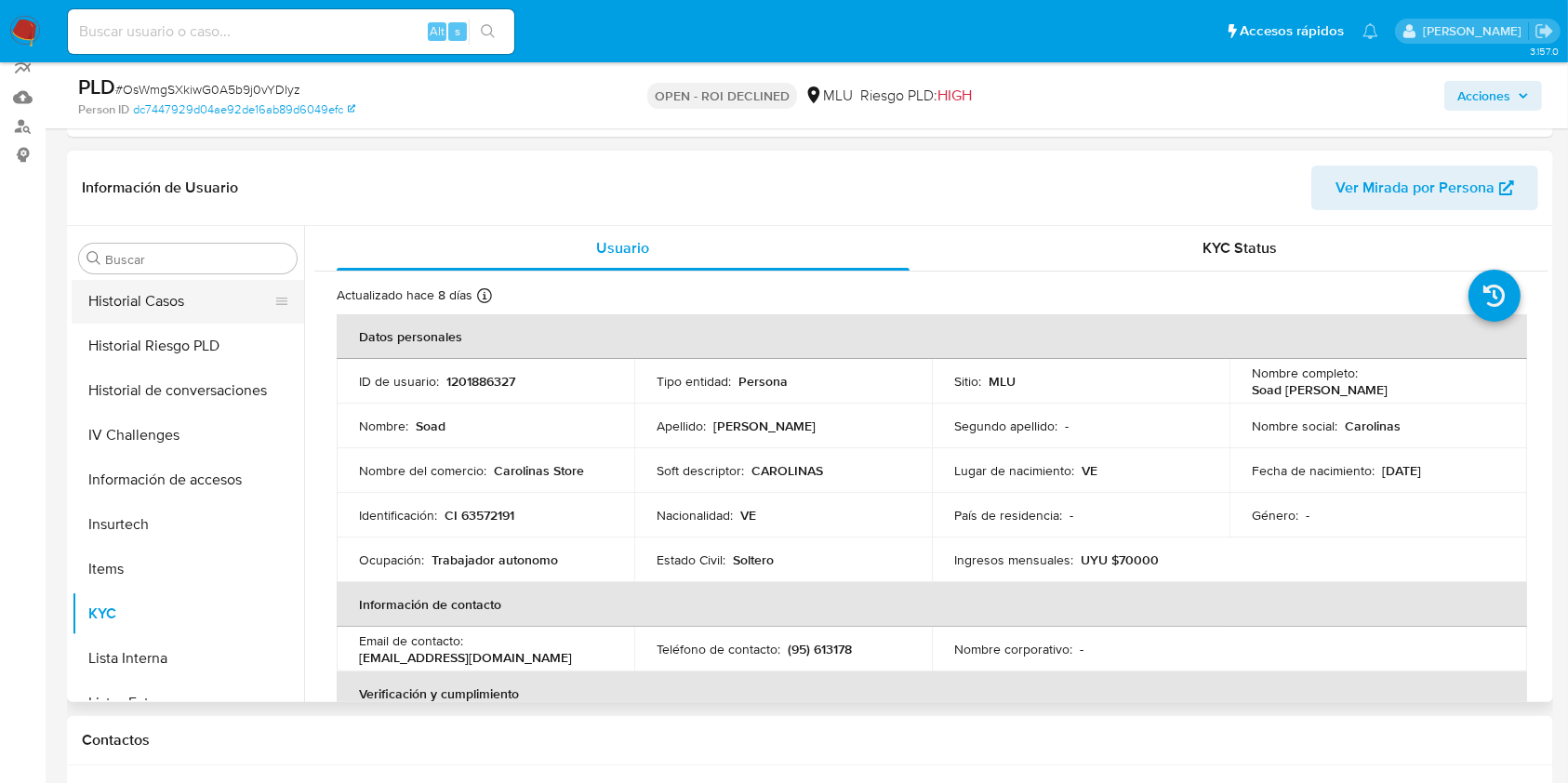
click at [182, 314] on button "Historial Casos" at bounding box center [180, 301] width 217 height 45
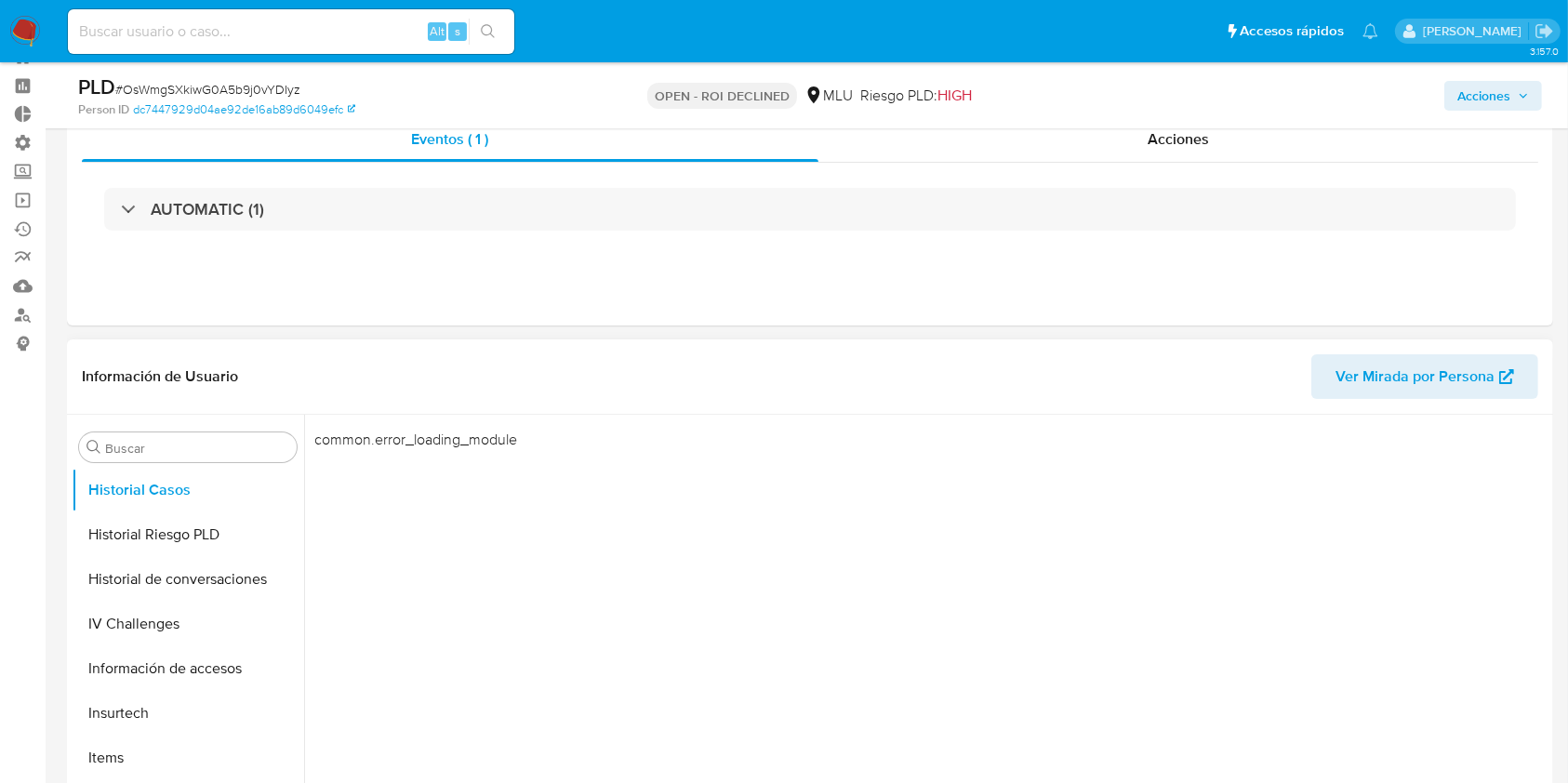
scroll to position [0, 0]
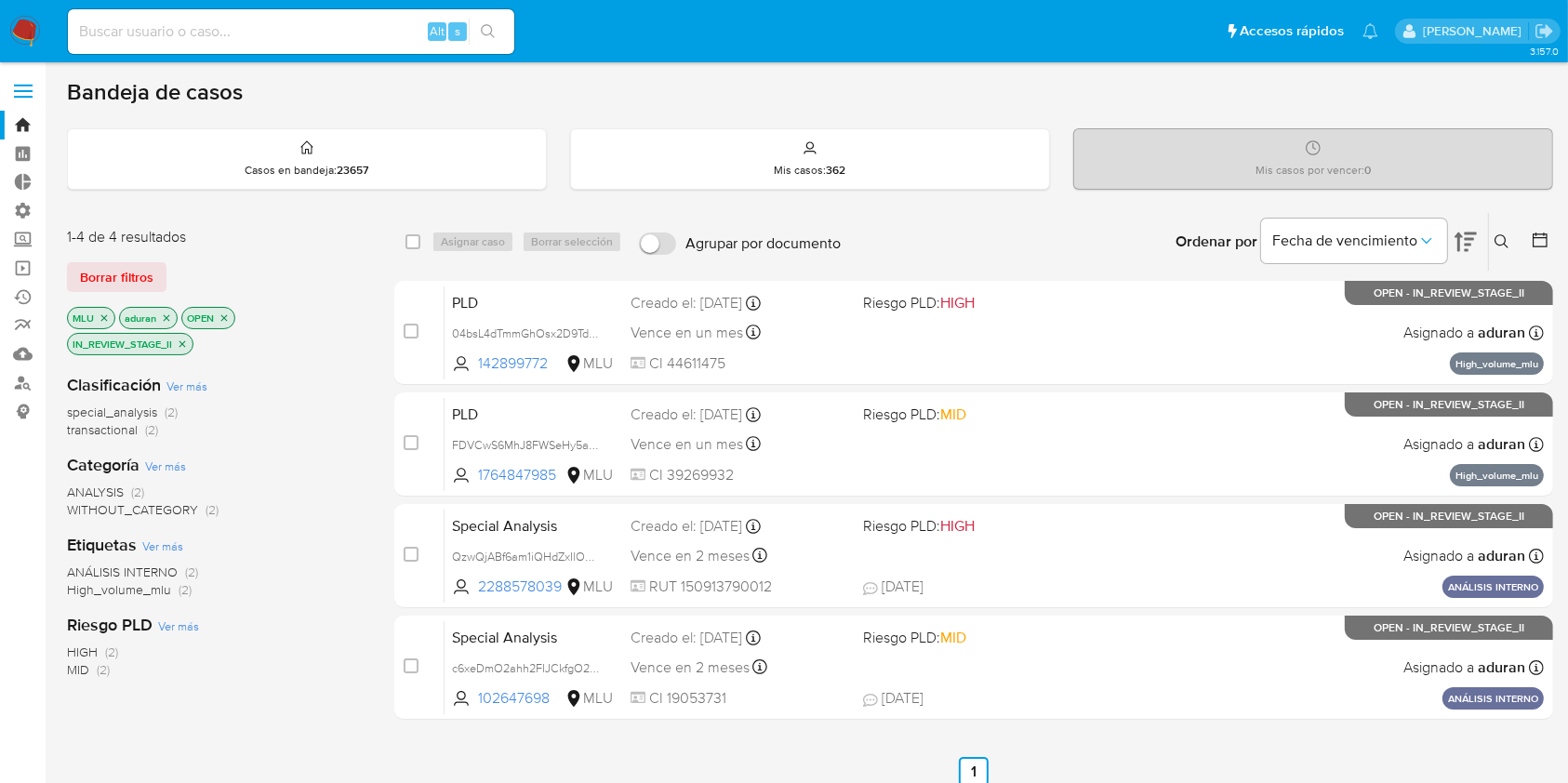
click at [4, 590] on aside "Bandeja Tablero Tablero Externo Administración Reglas Roles Usuarios Equipos Co…" at bounding box center [23, 546] width 46 height 1091
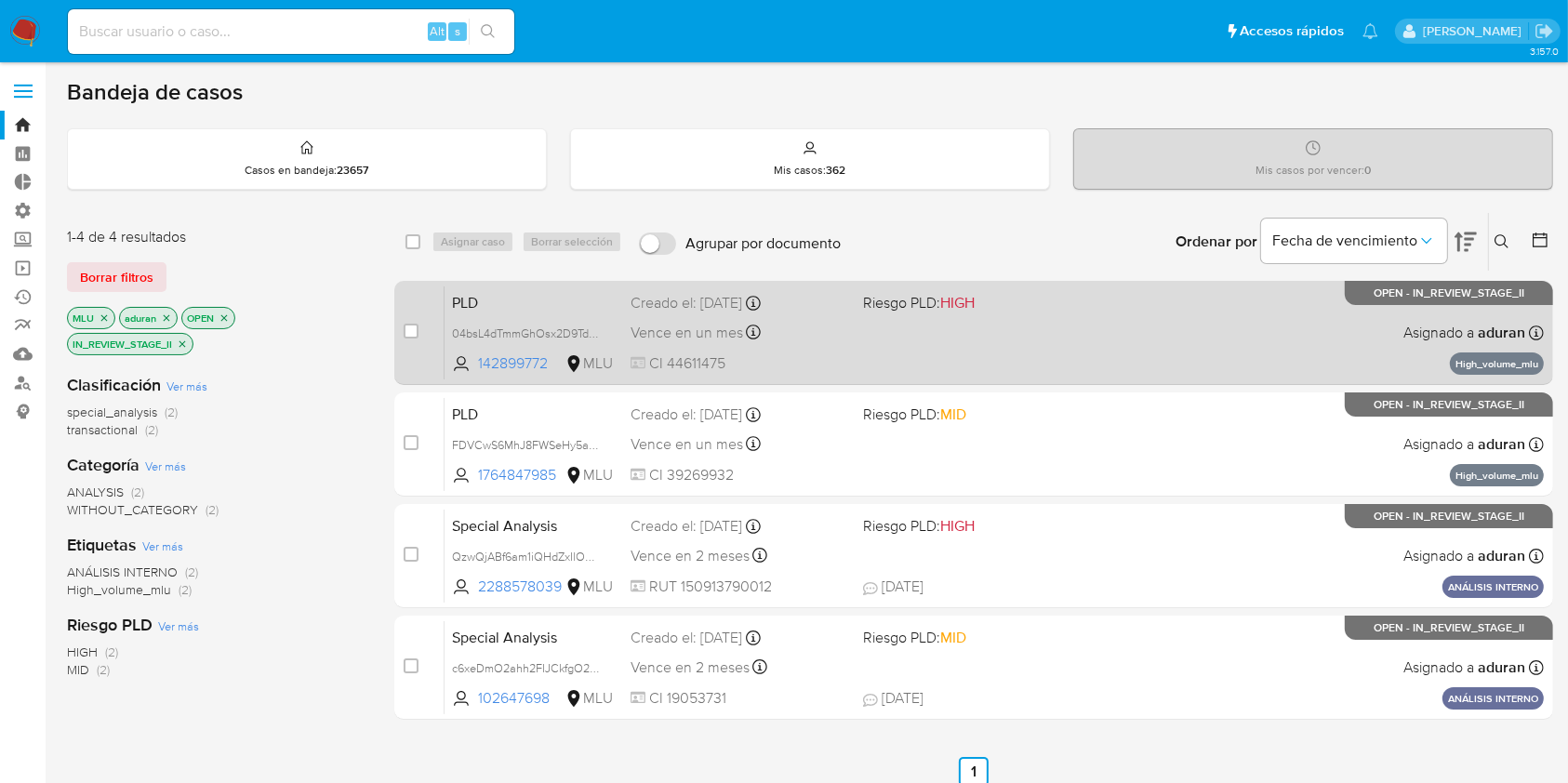
click at [959, 306] on span "HIGH" at bounding box center [957, 302] width 34 height 21
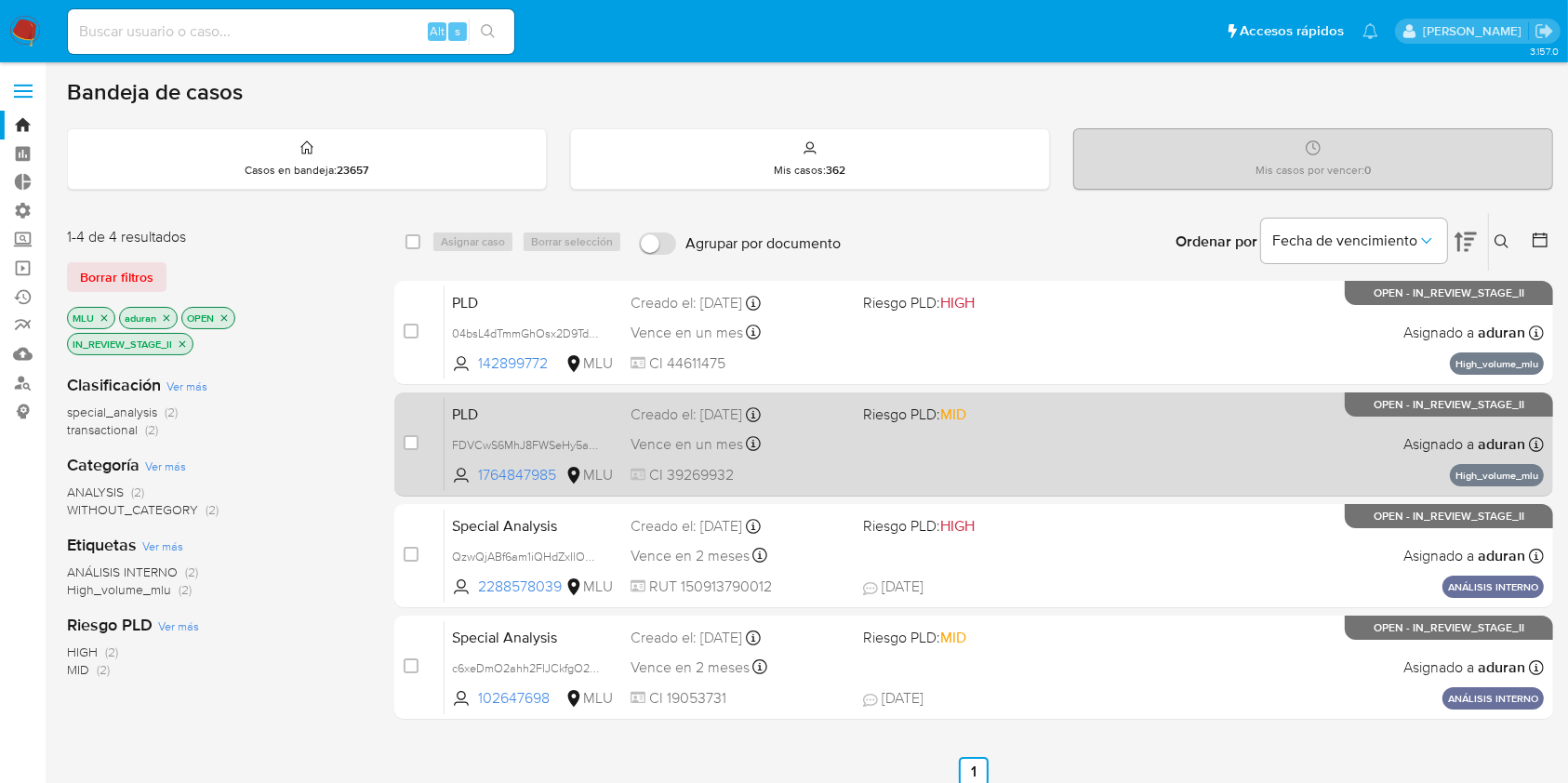
click at [913, 475] on div "PLD FDVCwS6MhJ8FWSeHy5ae4yJA 1764847985 MLU Riesgo PLD: MID Creado el: [DATE] C…" at bounding box center [994, 444] width 1099 height 94
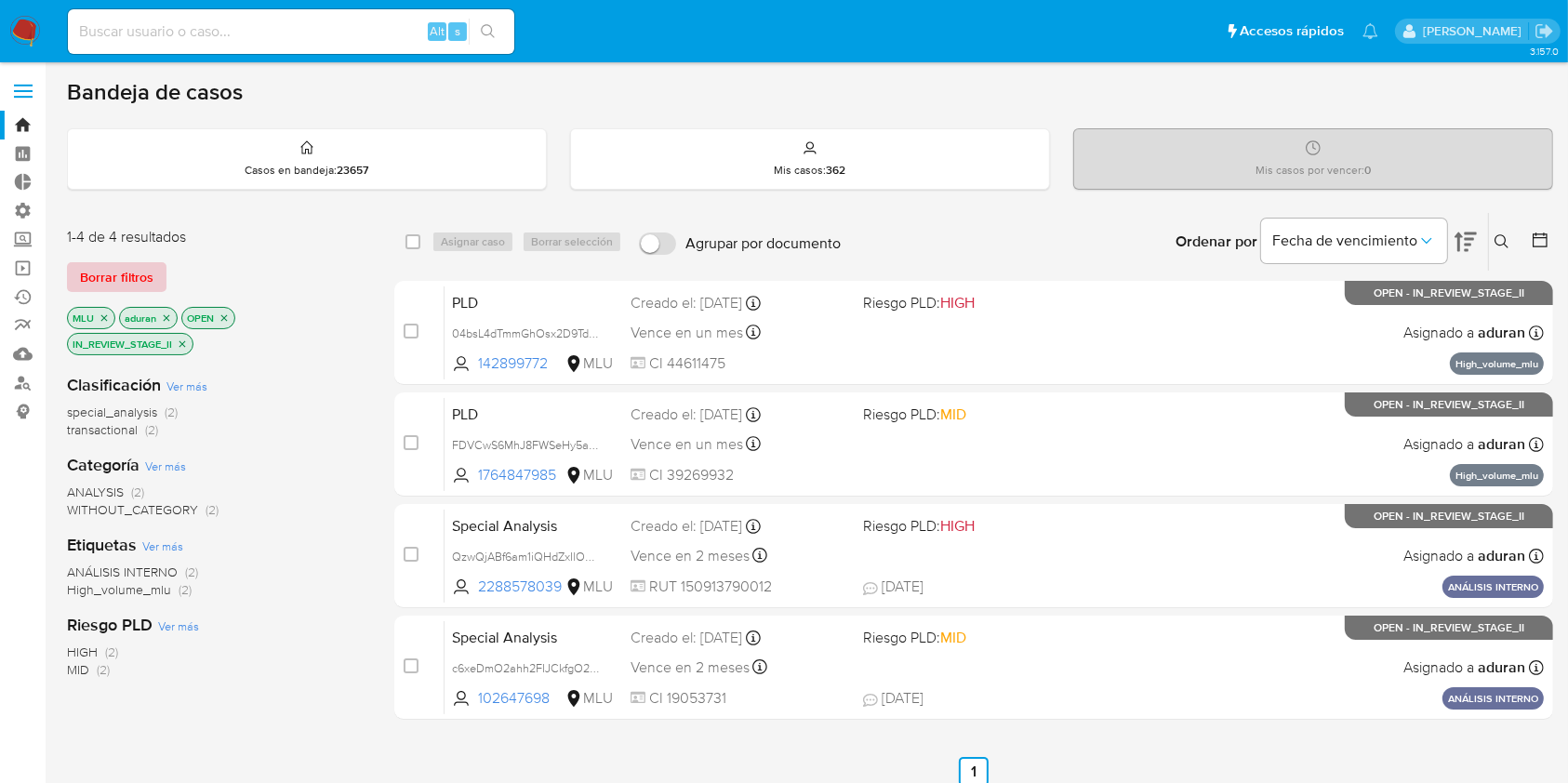
click at [153, 269] on button "Borrar filtros" at bounding box center [117, 277] width 100 height 30
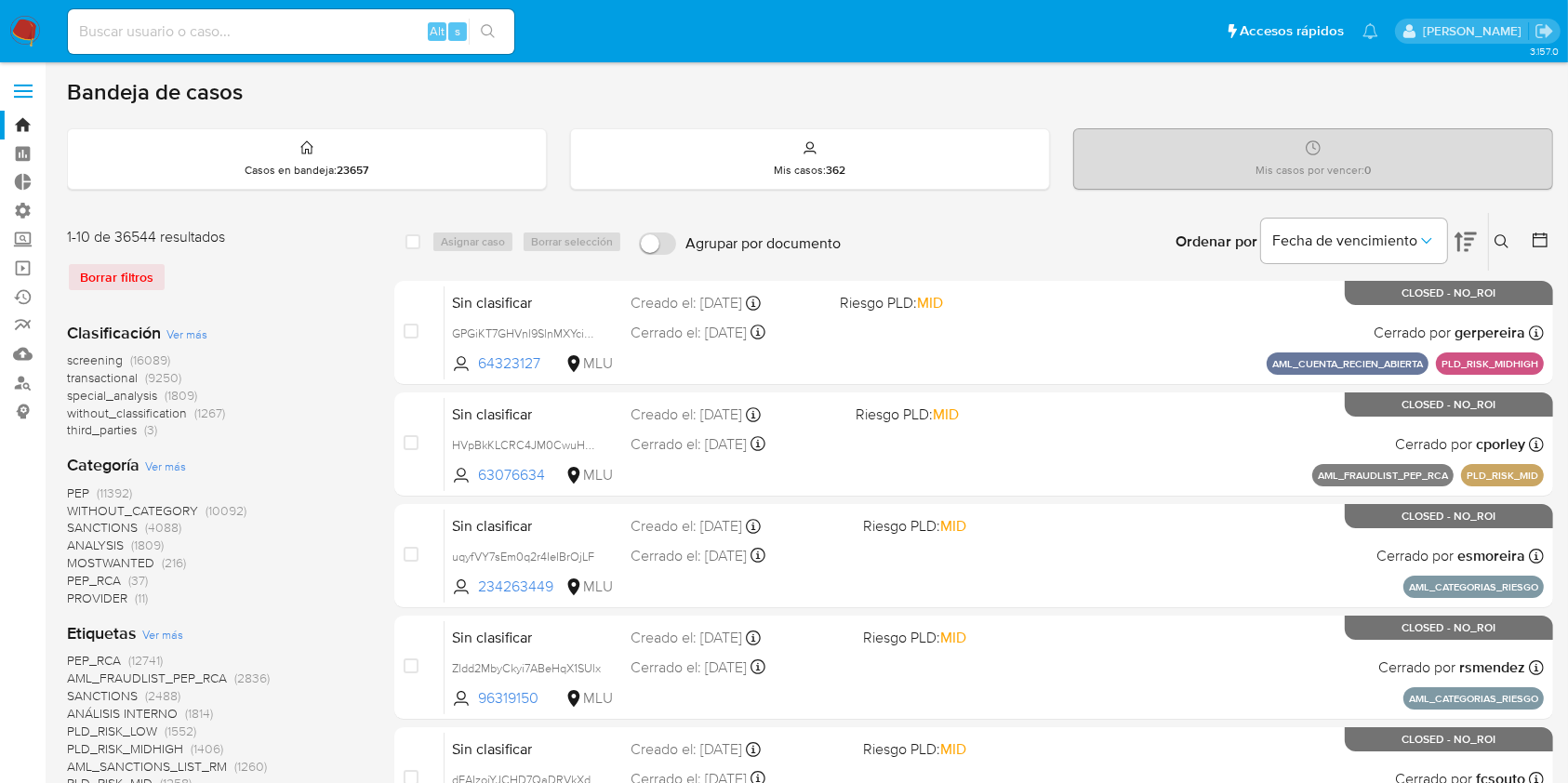
click at [1503, 238] on icon at bounding box center [1502, 242] width 15 height 15
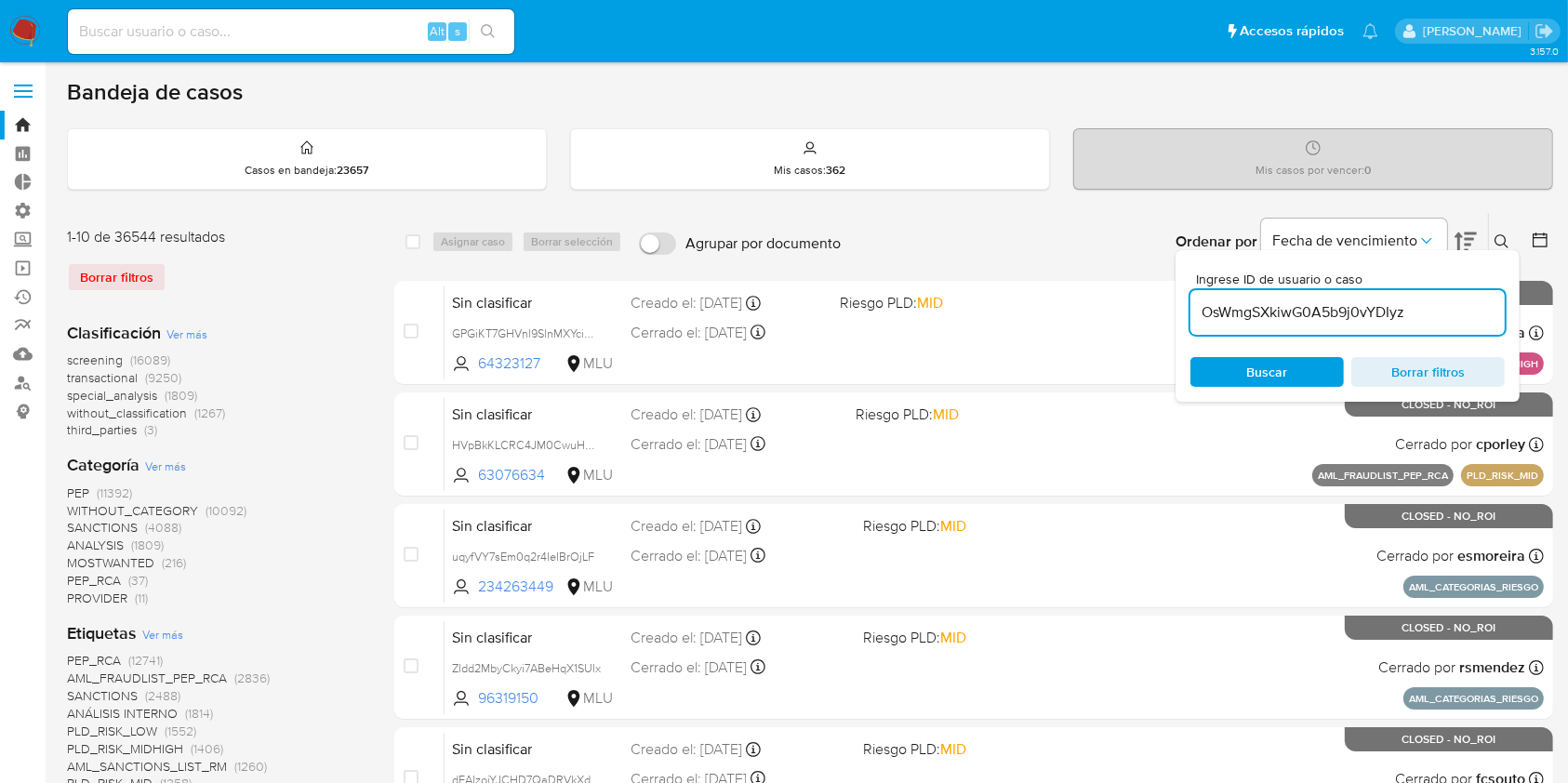
click at [1316, 310] on input "OsWmgSXkiwG0A5b9j0vYDIyz" at bounding box center [1347, 312] width 314 height 24
type input "OsWmgSXkiwG0A5b9j0vYDIyz"
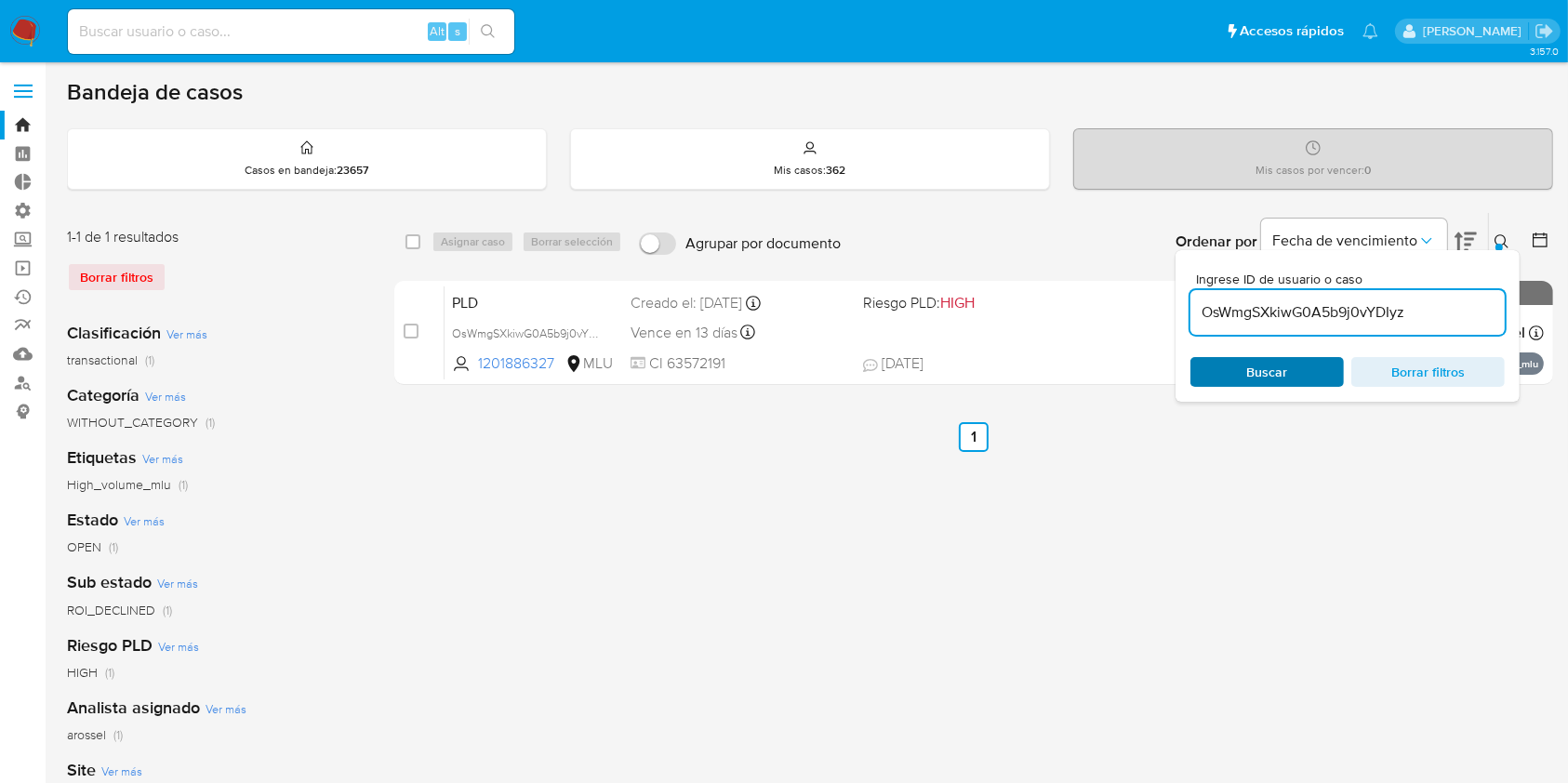
click at [1220, 369] on div "Buscar Borrar filtros" at bounding box center [1347, 371] width 314 height 30
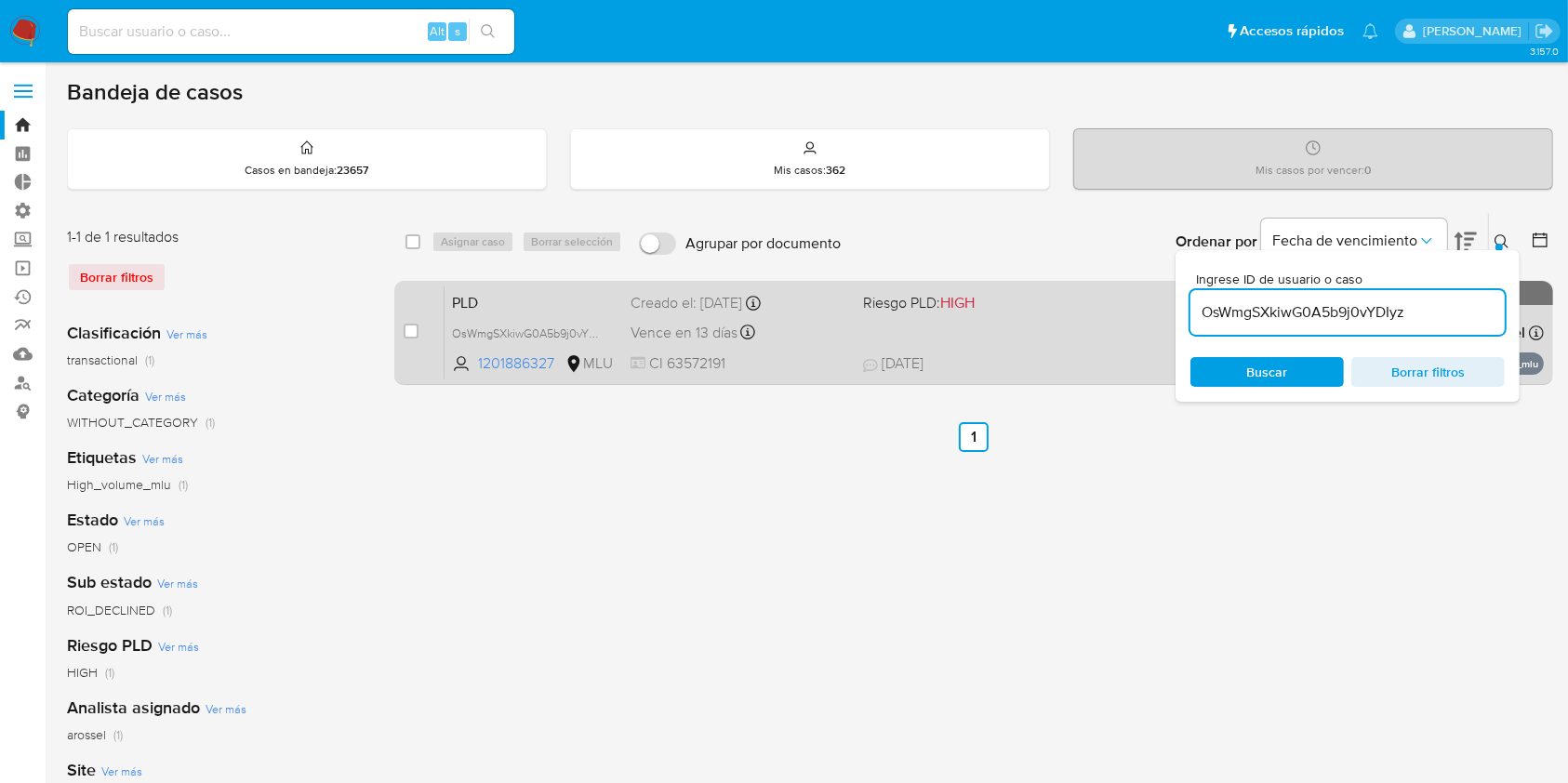
click at [420, 330] on div "case-item-checkbox No es posible asignar el caso" at bounding box center [424, 332] width 41 height 94
click at [409, 328] on input "checkbox" at bounding box center [412, 331] width 15 height 15
checkbox input "true"
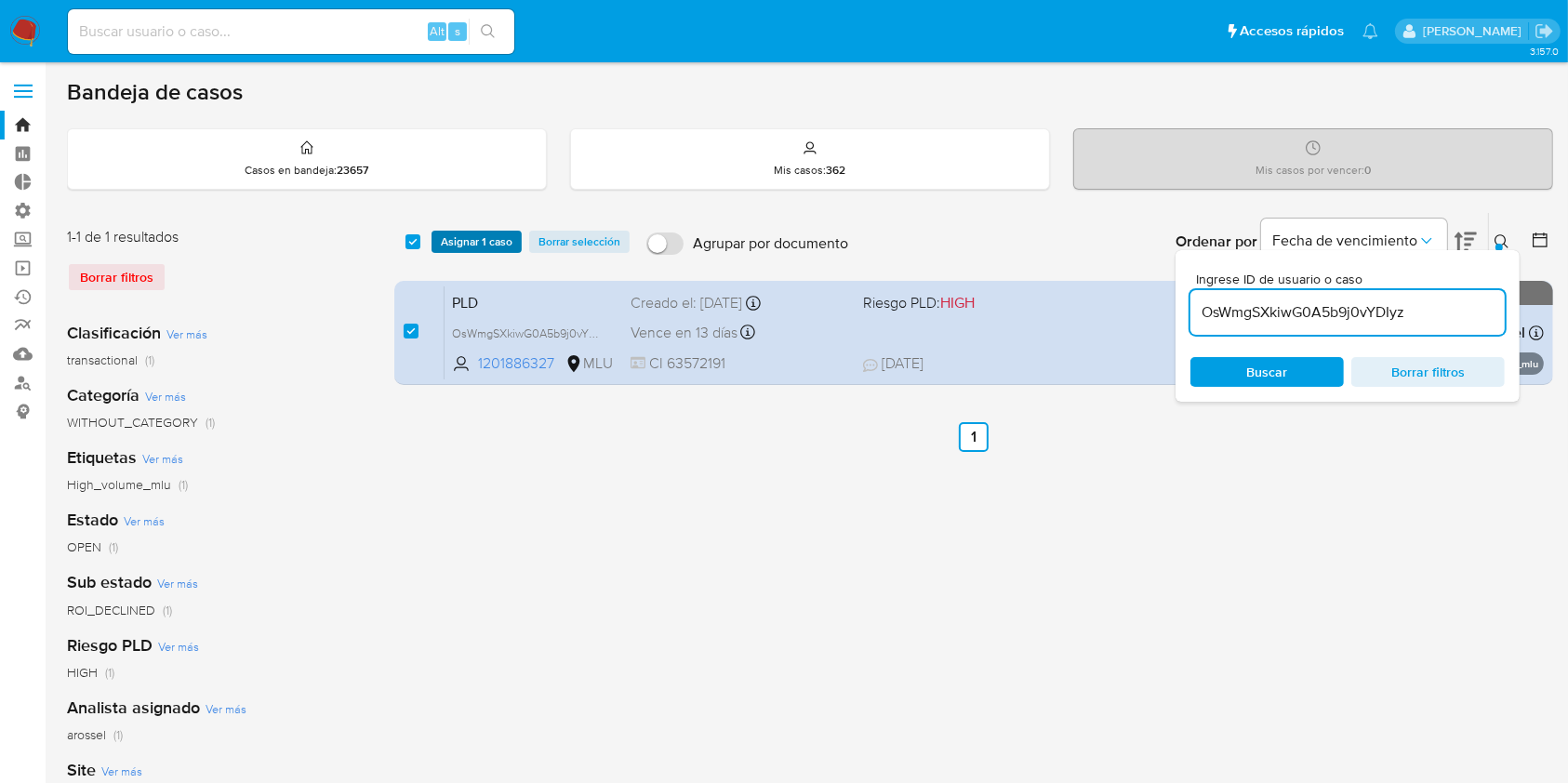
click at [473, 233] on span "Asignar 1 caso" at bounding box center [476, 241] width 72 height 18
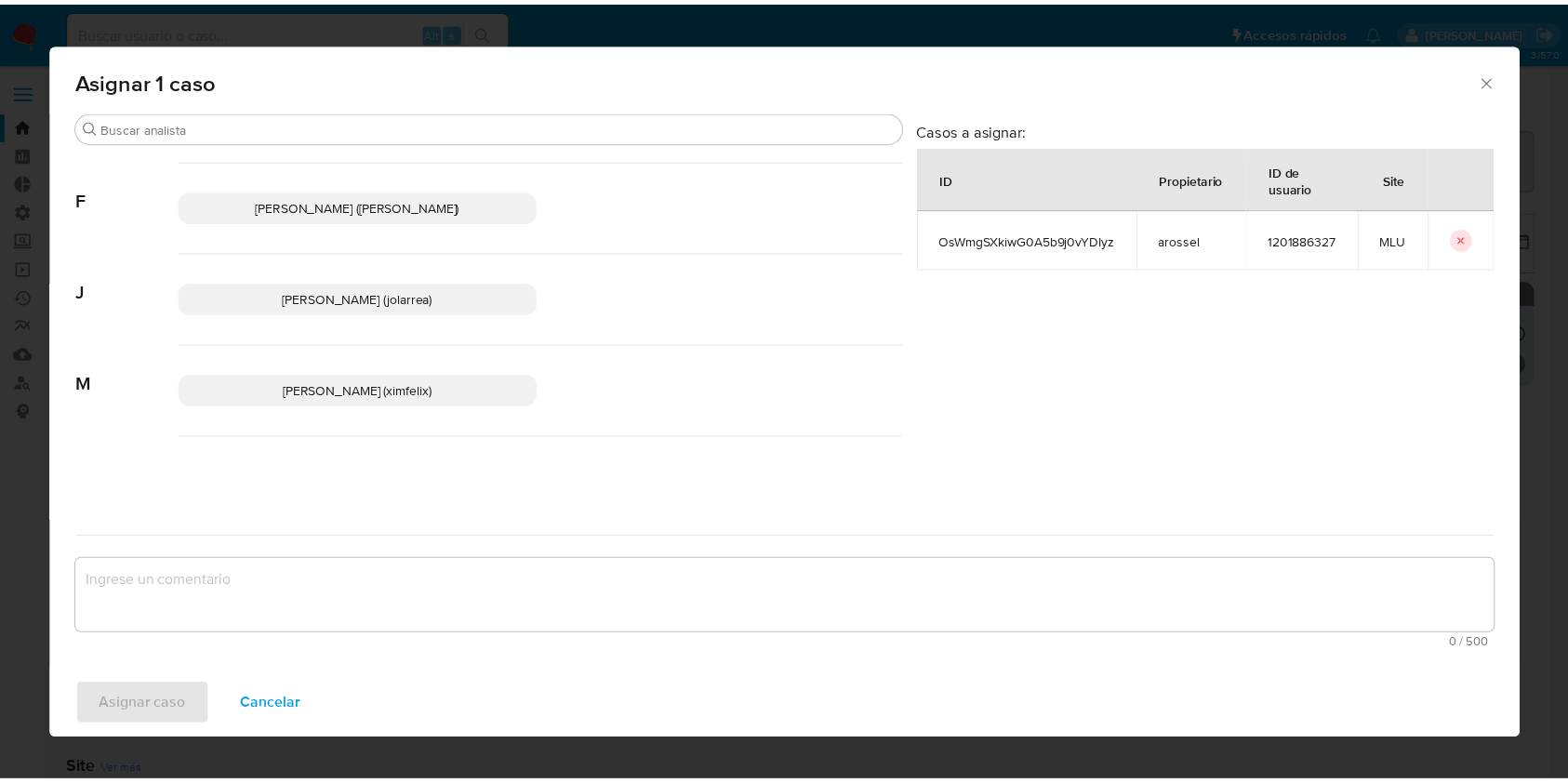
scroll to position [75, 0]
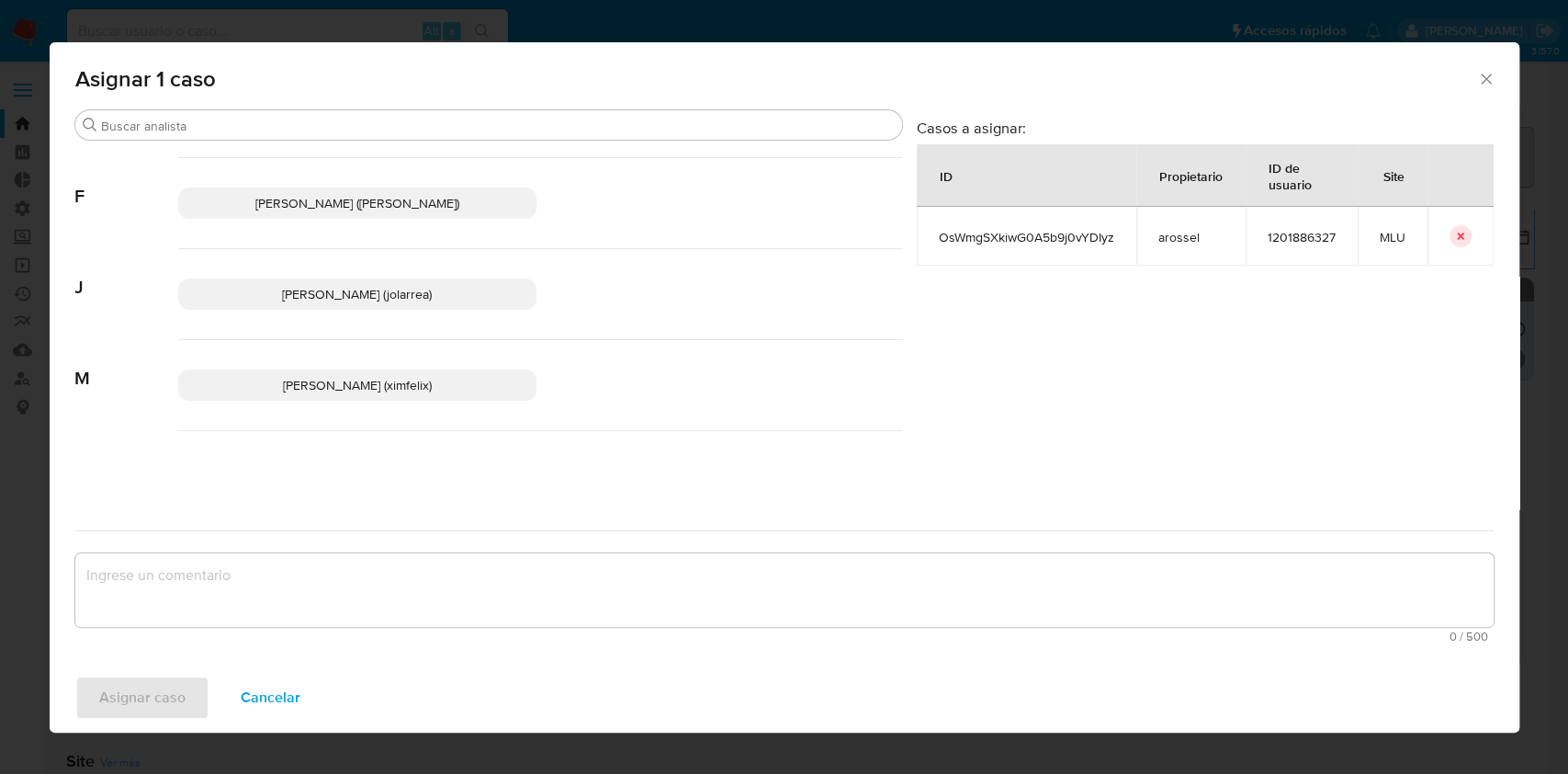
click at [345, 383] on span "[PERSON_NAME] (ximfelix)" at bounding box center [357, 384] width 148 height 18
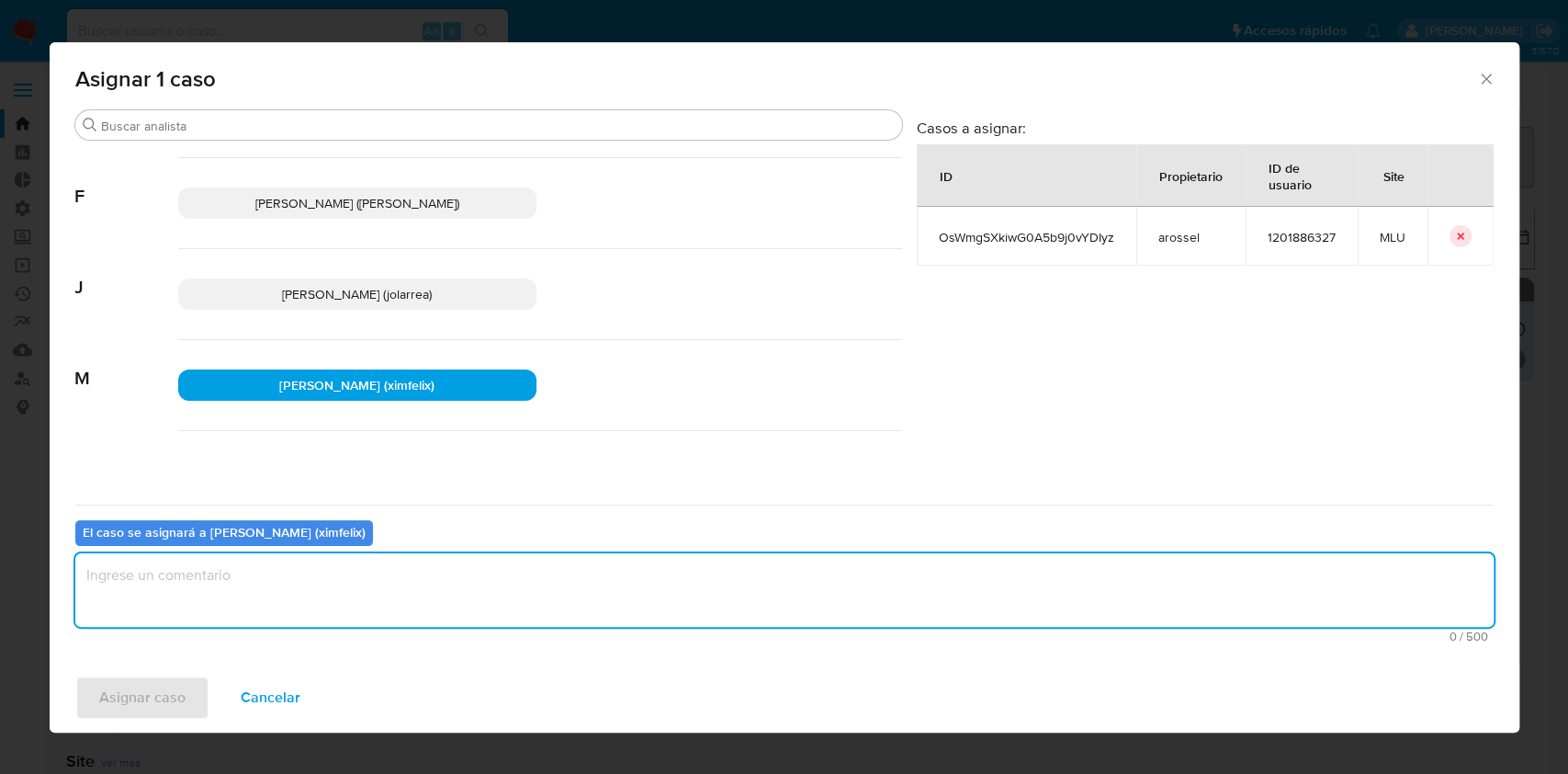
click at [337, 578] on textarea "assign-modal" at bounding box center [785, 590] width 1419 height 74
type textarea "."
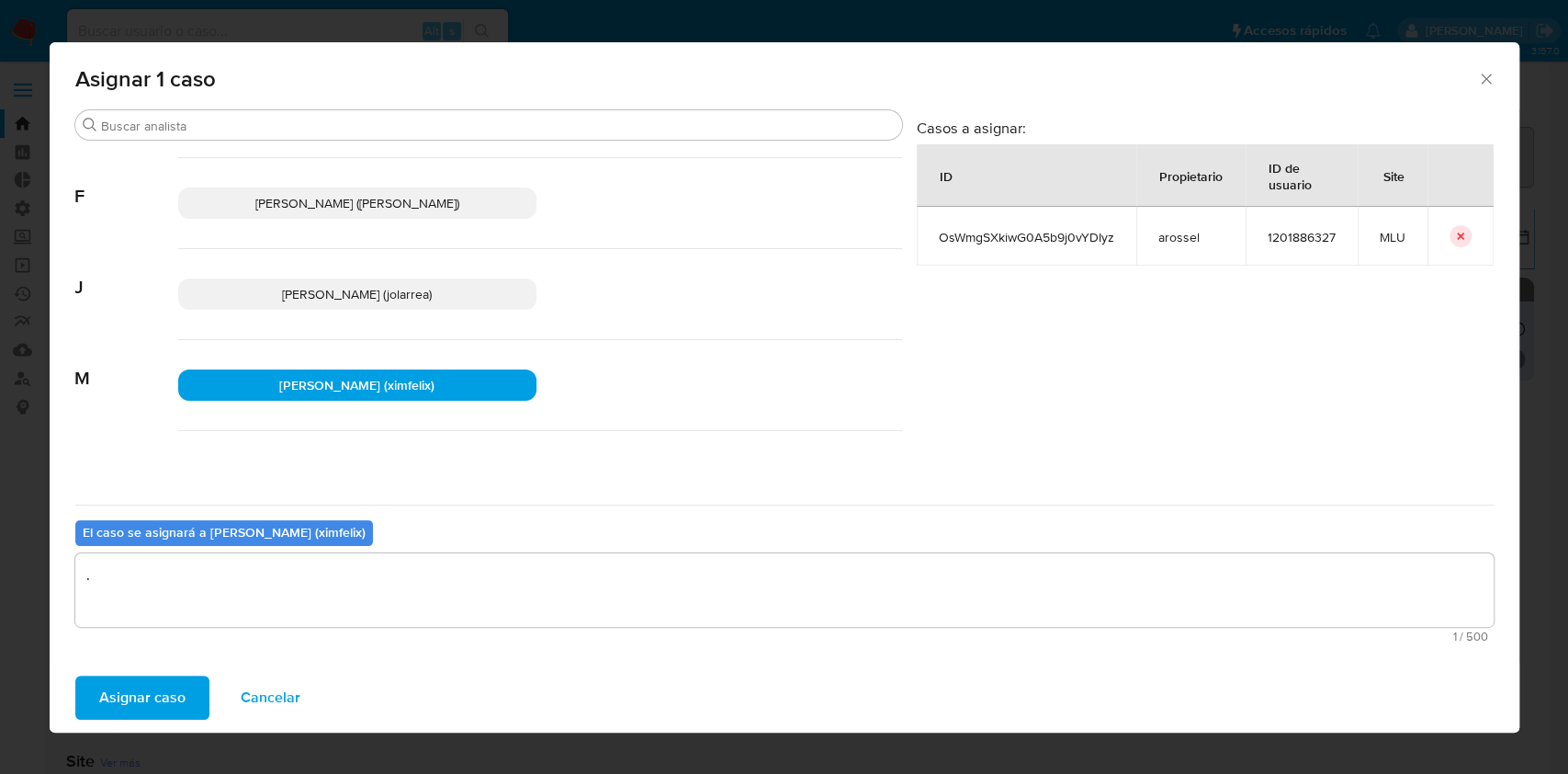
click at [145, 698] on span "Asignar caso" at bounding box center [142, 697] width 86 height 41
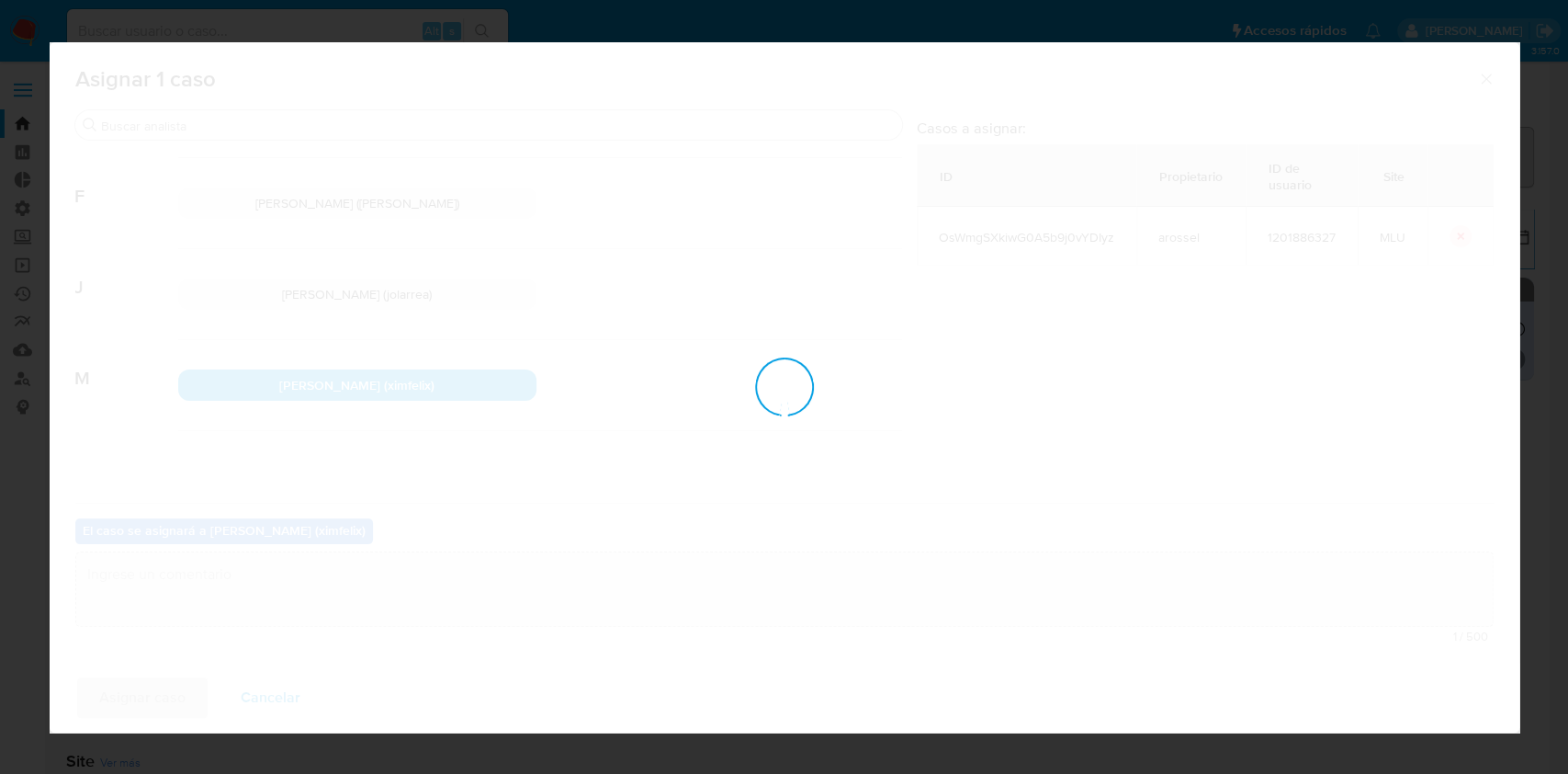
checkbox input "false"
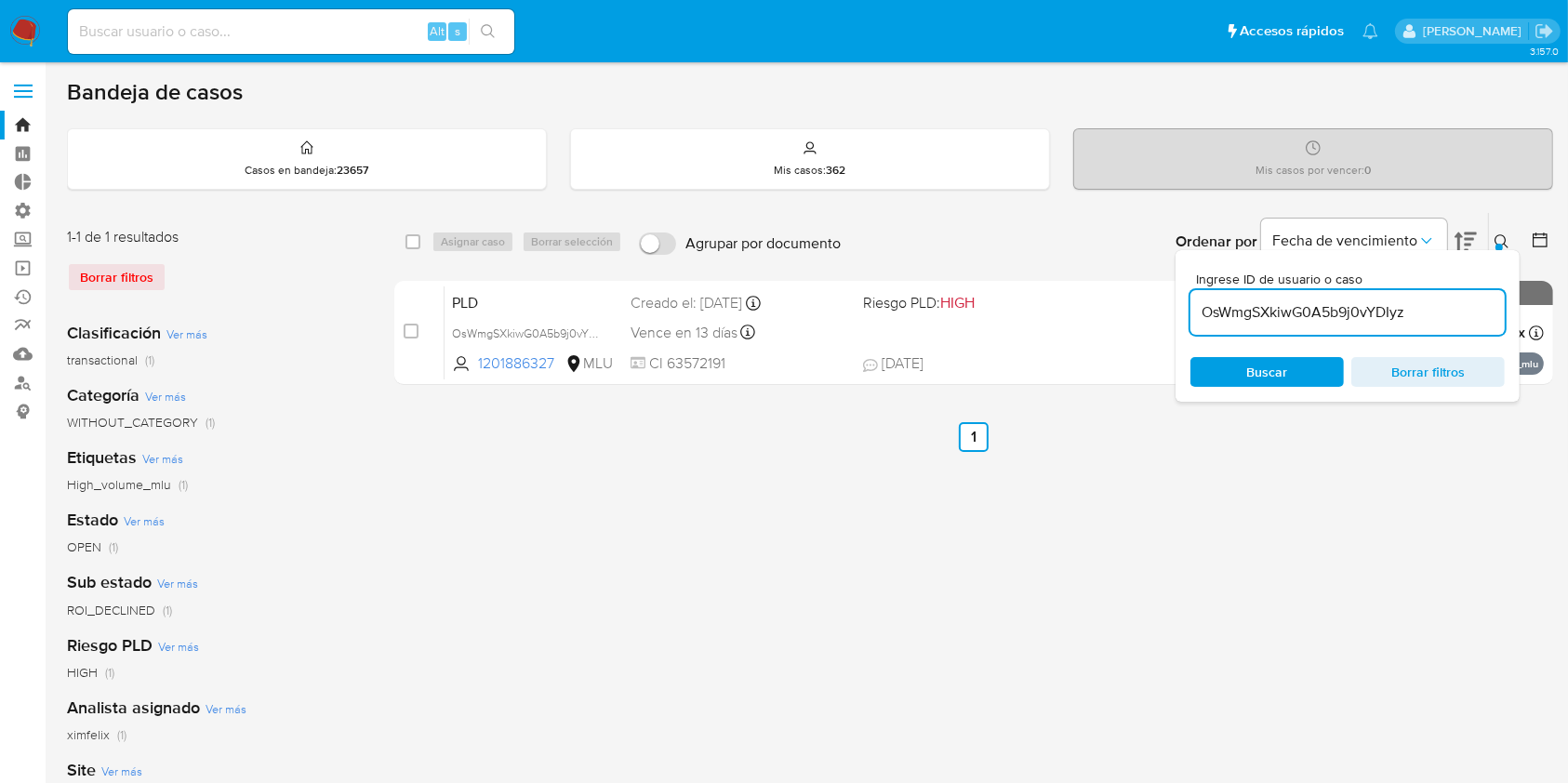
click at [19, 681] on aside "Bandeja Tablero Tablero Externo Administración Reglas Roles Usuarios Equipos Co…" at bounding box center [23, 520] width 46 height 1040
click at [0, 675] on aside "Bandeja Tablero Tablero Externo Administración Reglas Roles Usuarios Equipos Co…" at bounding box center [23, 520] width 46 height 1040
click at [16, 10] on nav "Pausado Ver notificaciones Alt s Accesos rápidos Presiona las siguientes teclas…" at bounding box center [784, 31] width 1568 height 62
click at [21, 34] on img at bounding box center [25, 32] width 32 height 32
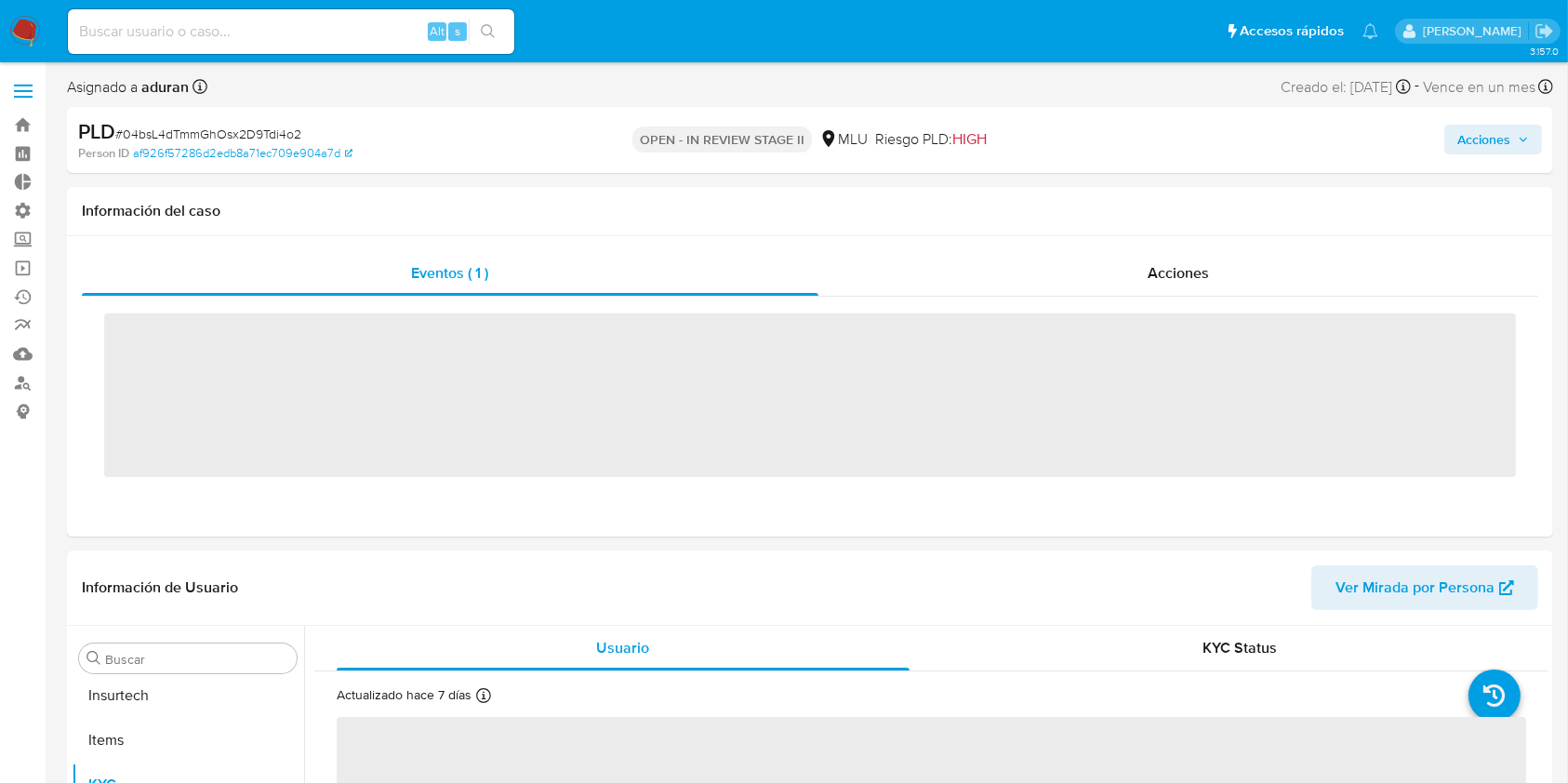
scroll to position [830, 0]
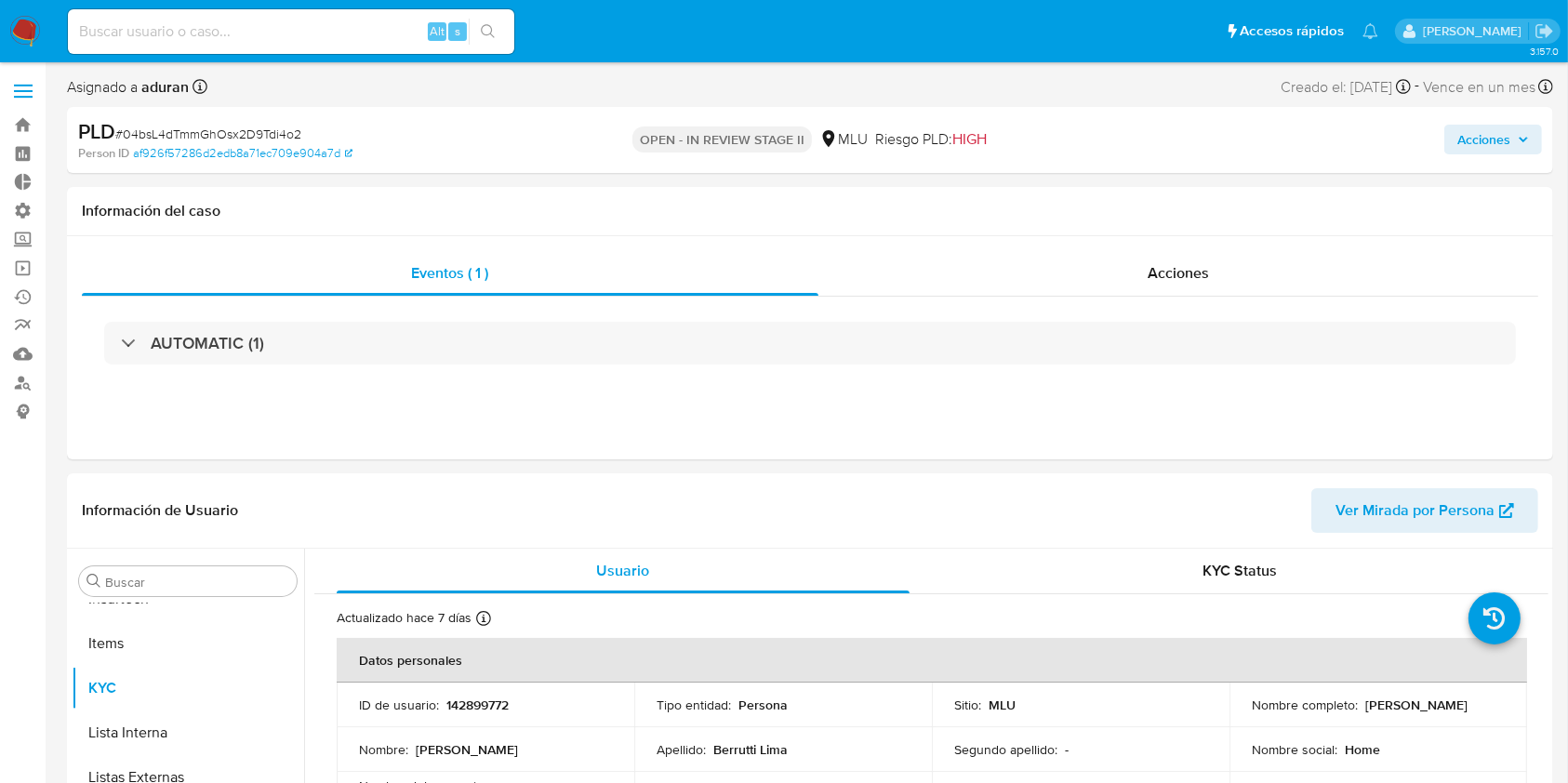
select select "10"
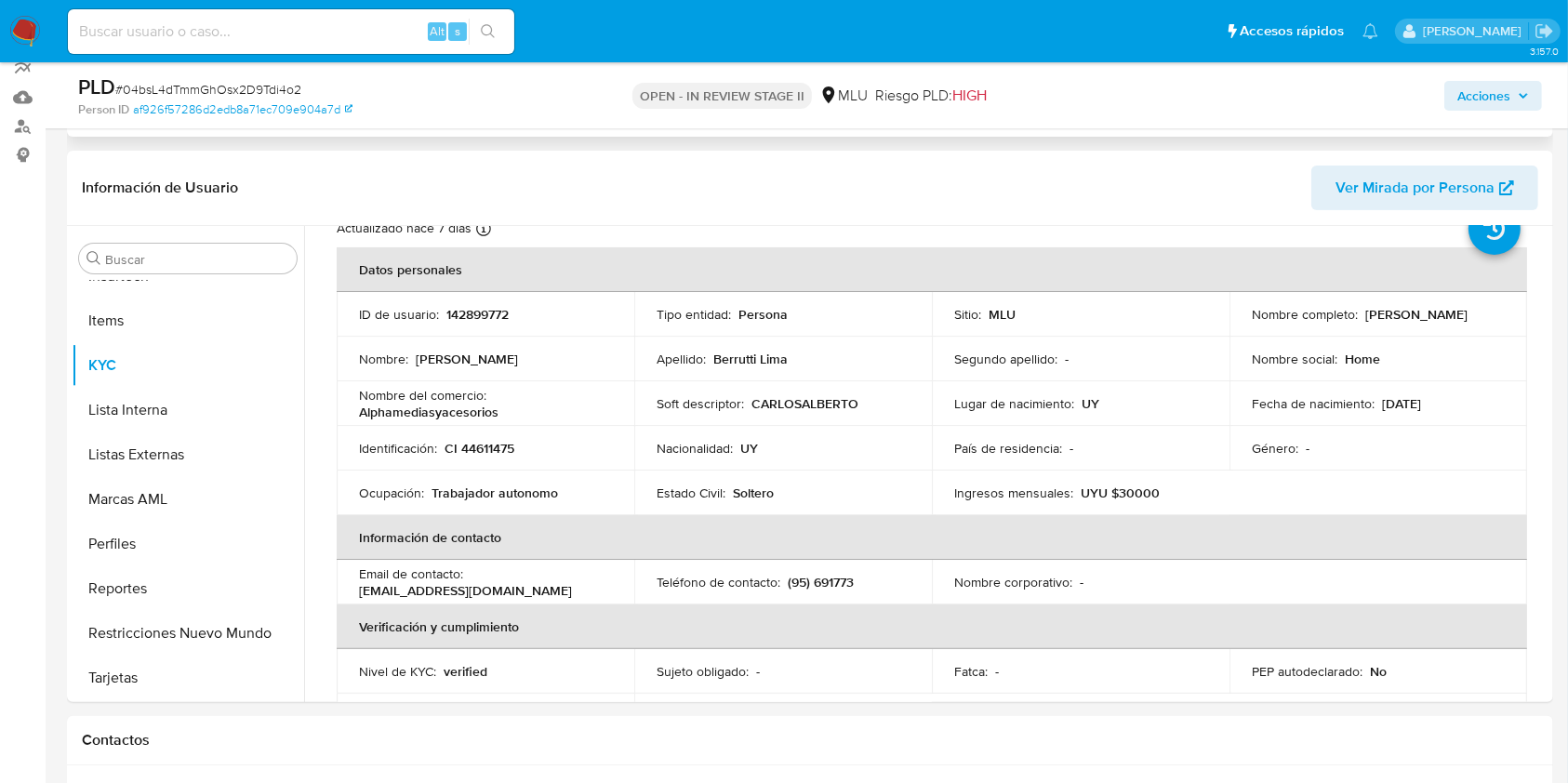
scroll to position [257, 0]
drag, startPoint x: 1421, startPoint y: 324, endPoint x: 1313, endPoint y: 324, distance: 108.0
click at [1313, 322] on div "Nombre completo : [PERSON_NAME]" at bounding box center [1378, 313] width 253 height 16
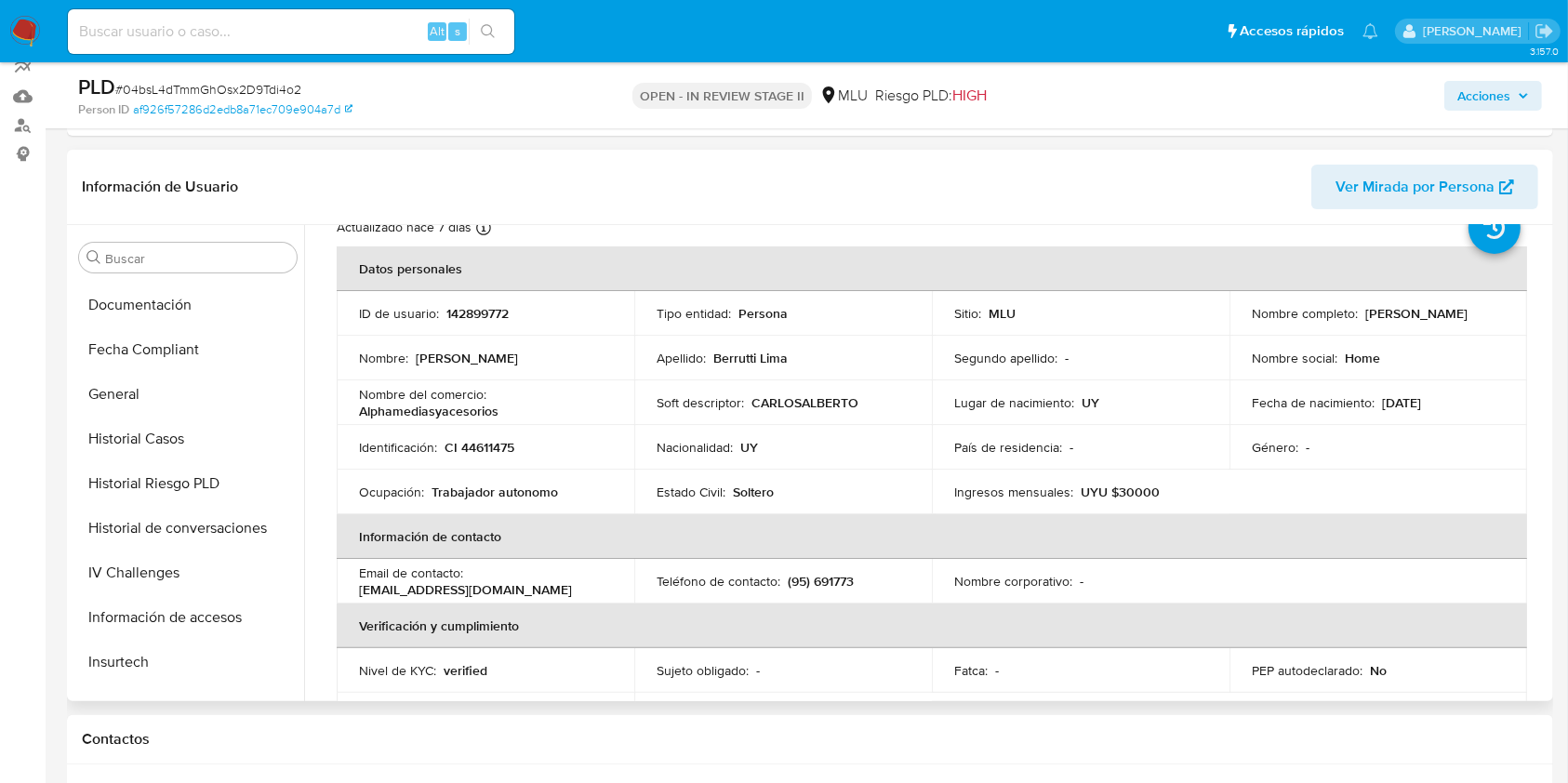
scroll to position [438, 0]
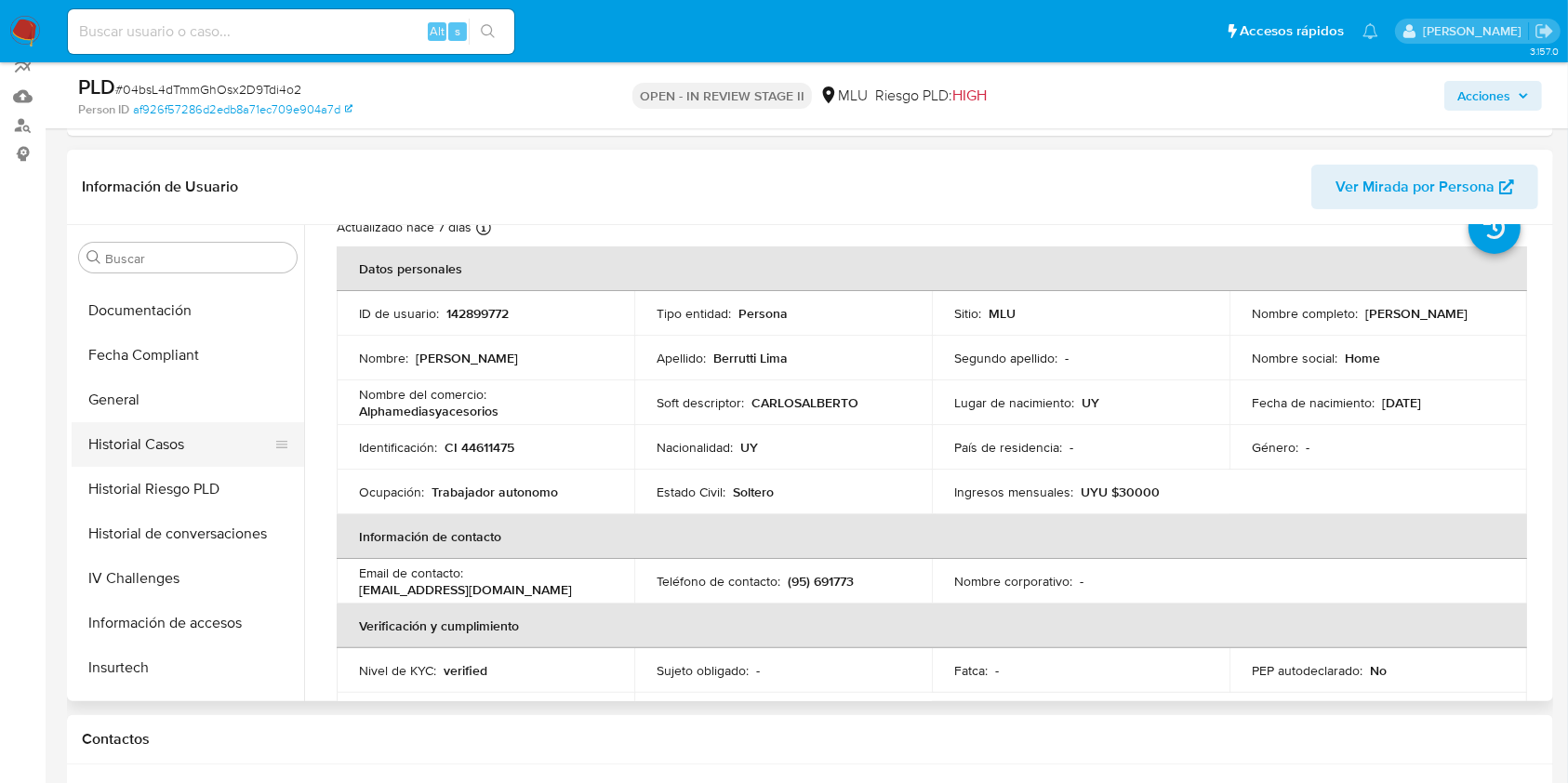
click at [156, 436] on button "Historial Casos" at bounding box center [180, 444] width 217 height 45
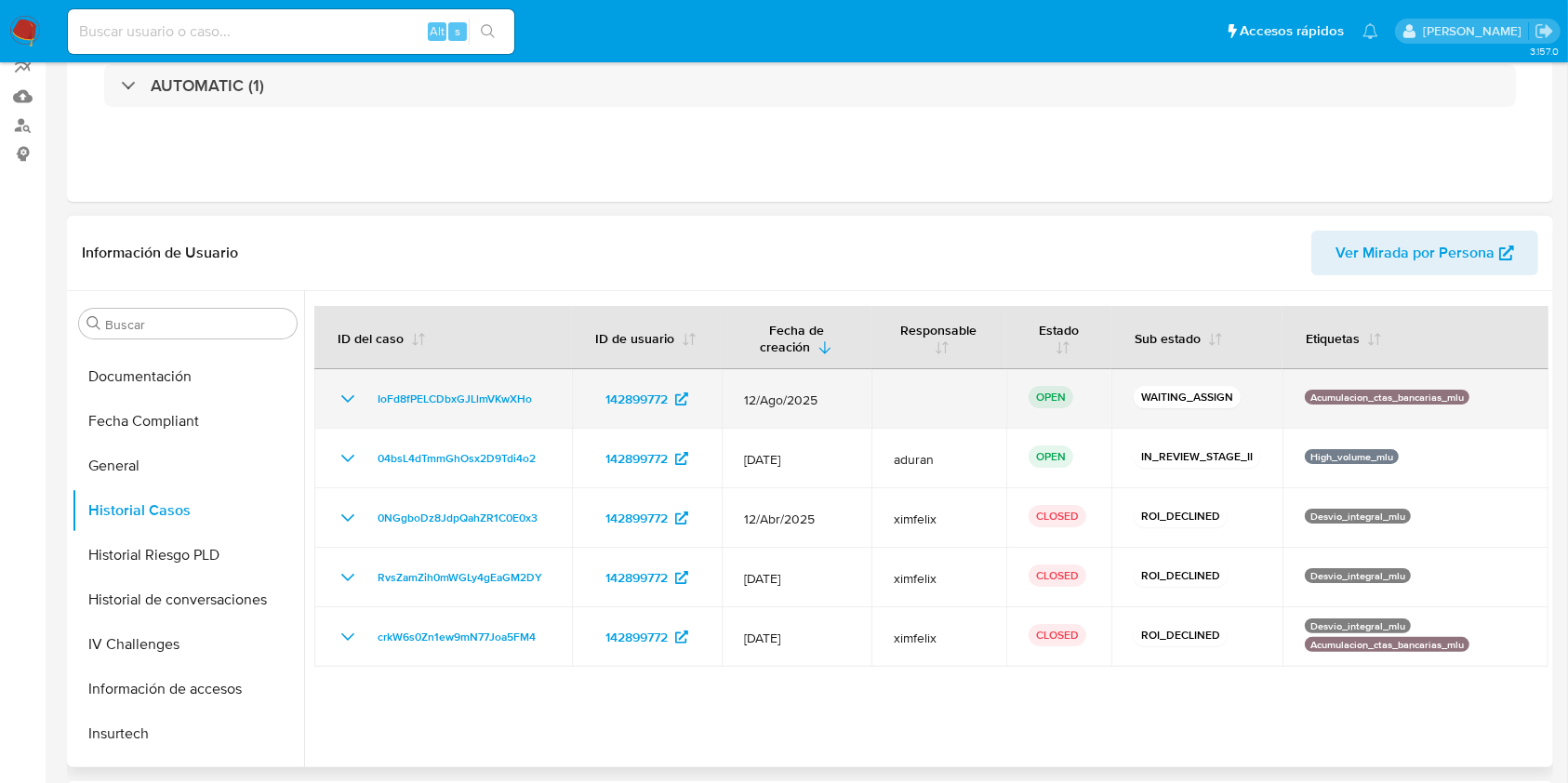
scroll to position [0, 0]
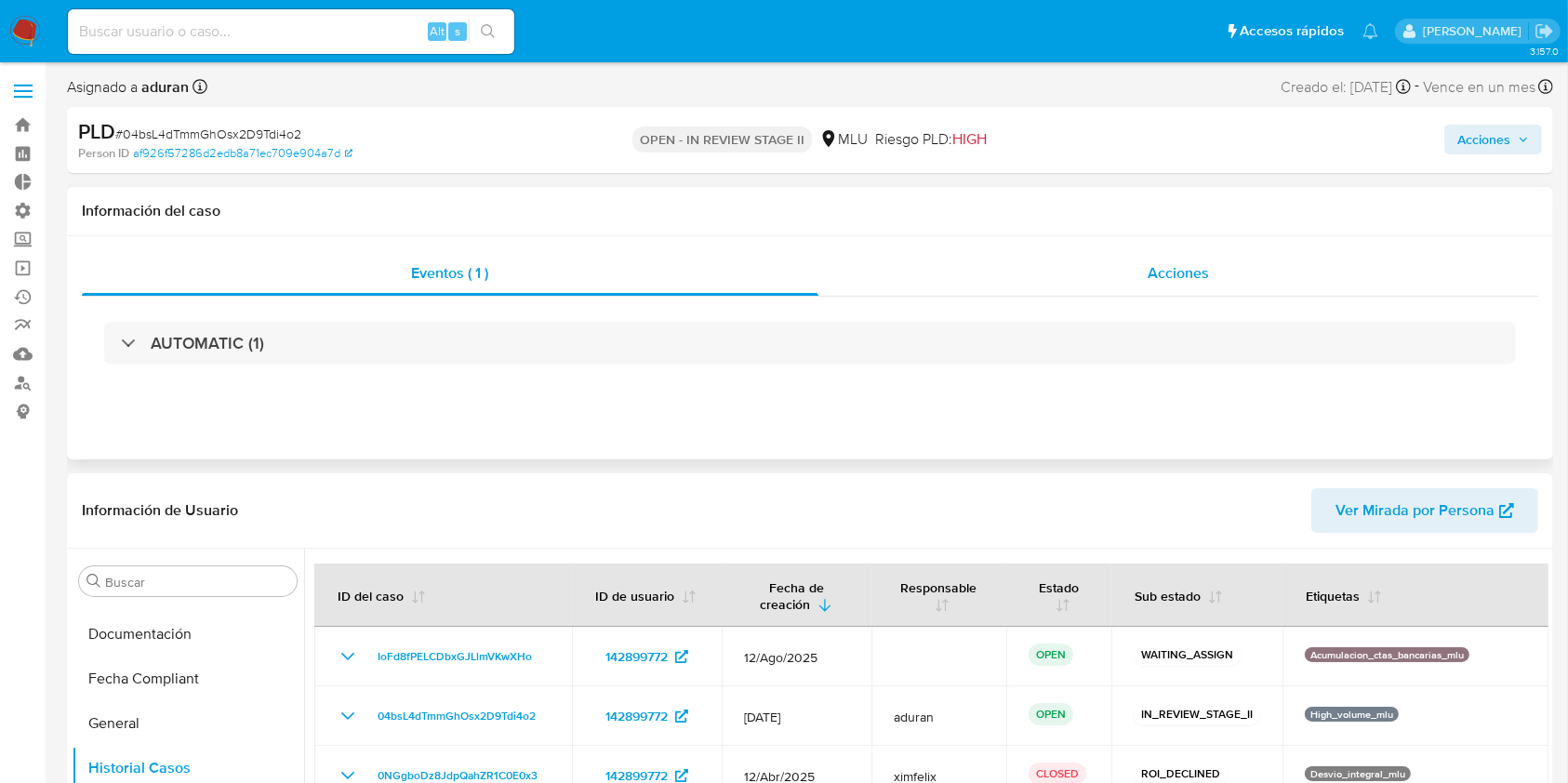
click at [982, 255] on div "Acciones" at bounding box center [1178, 273] width 721 height 45
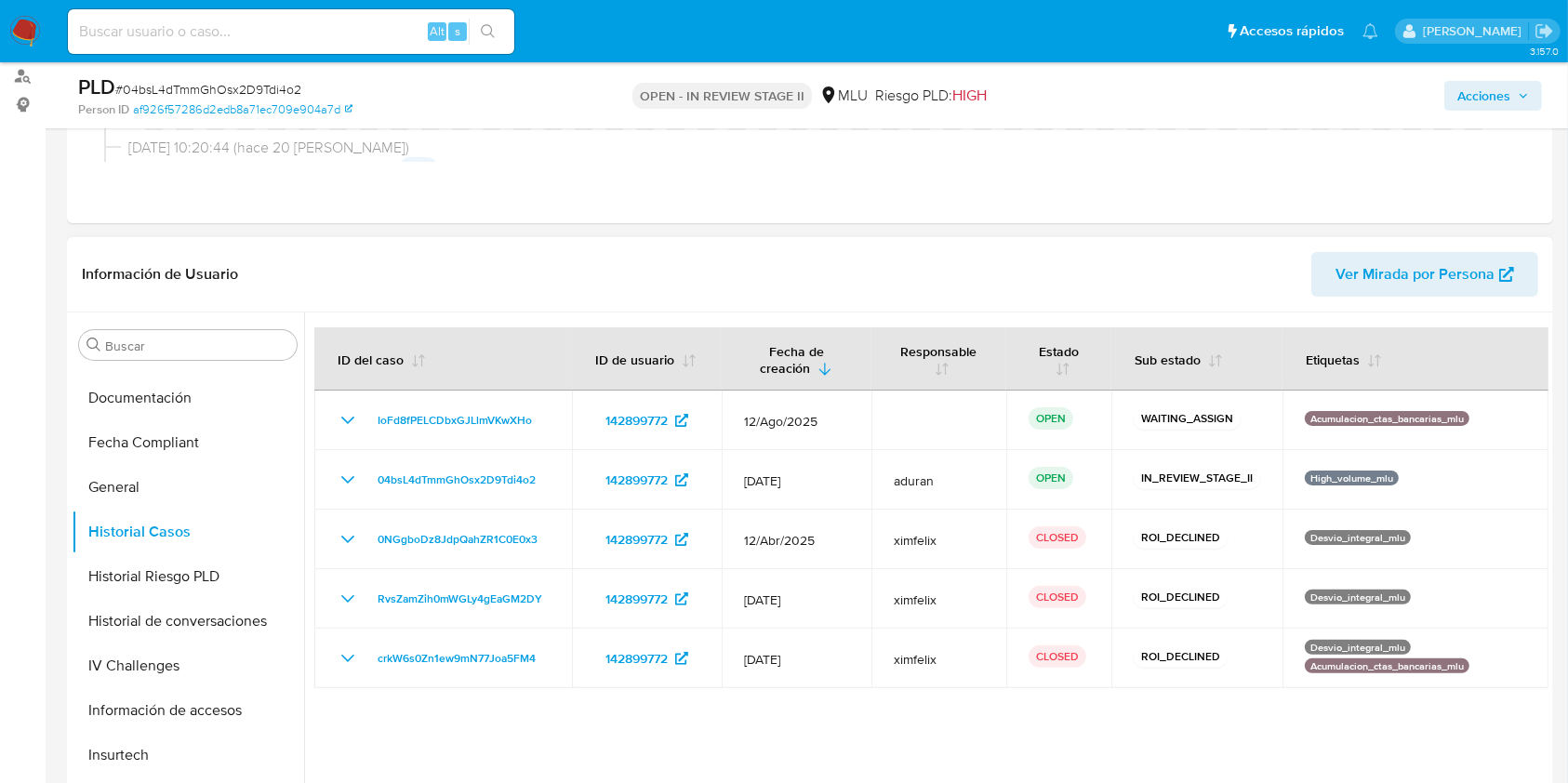
scroll to position [327, 0]
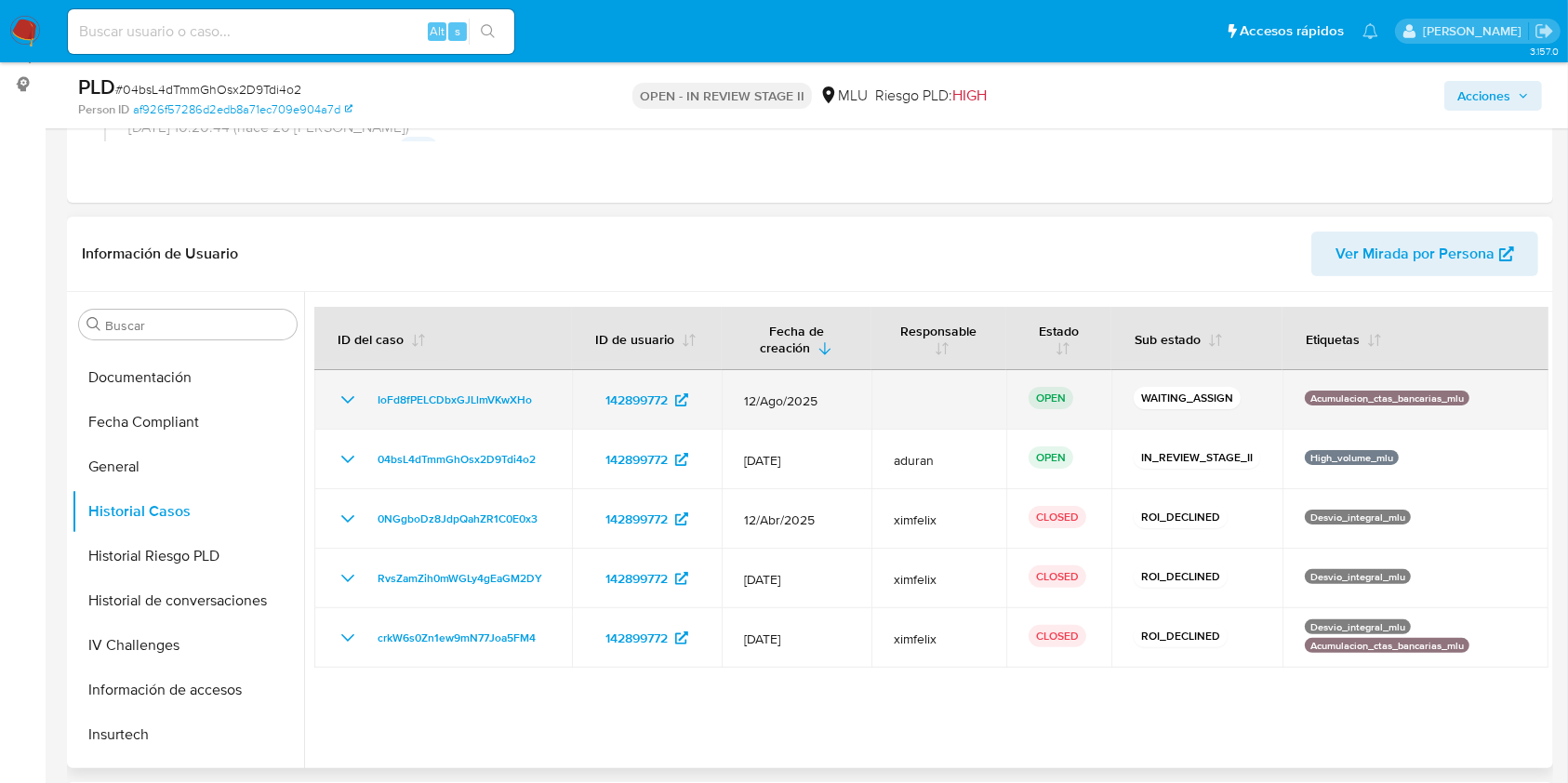
drag, startPoint x: 547, startPoint y: 398, endPoint x: 370, endPoint y: 410, distance: 177.4
click at [370, 410] on div "IoFd8fPELCDbxGJLlmVKwXHo" at bounding box center [443, 399] width 213 height 22
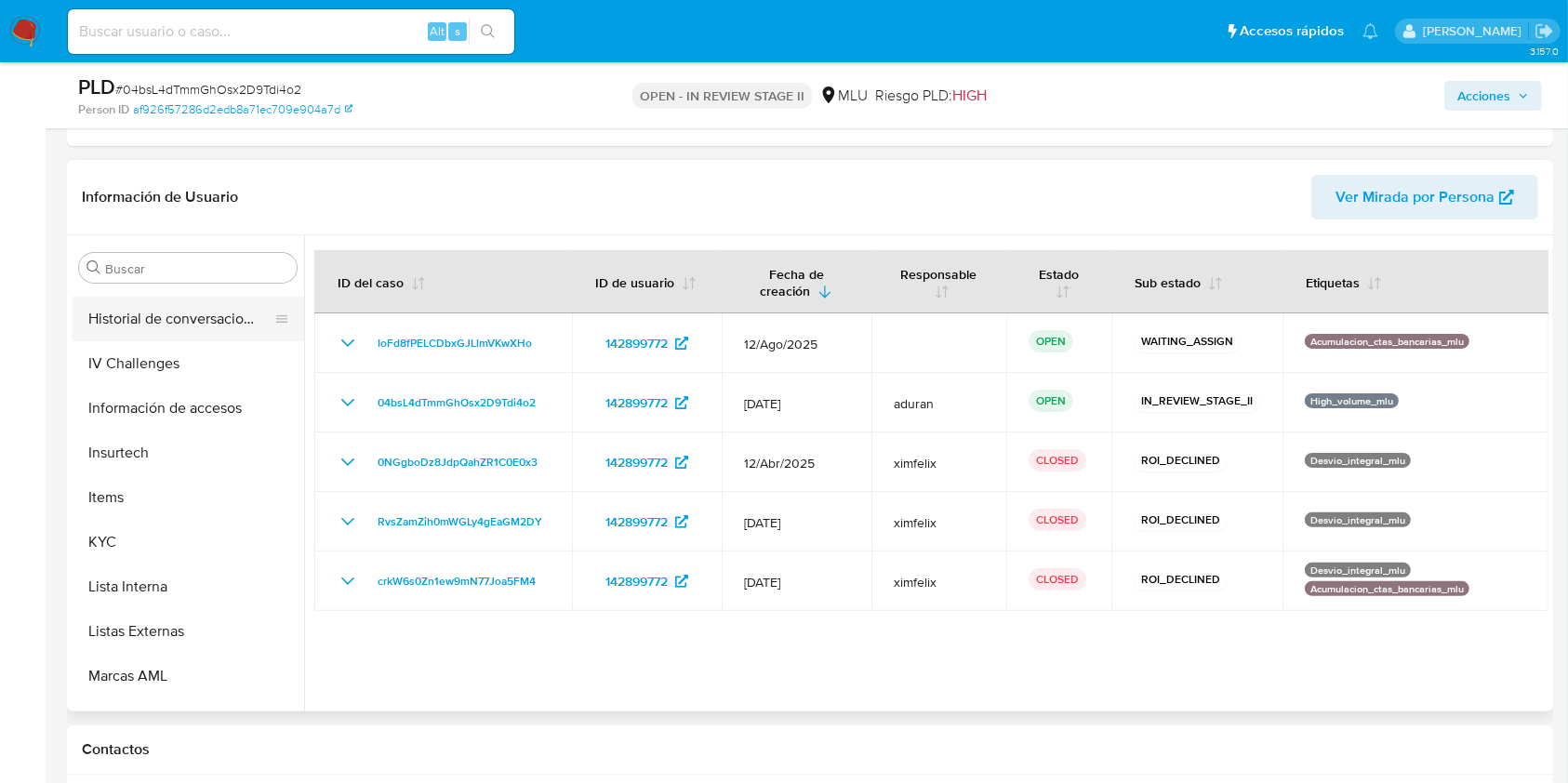
scroll to position [830, 0]
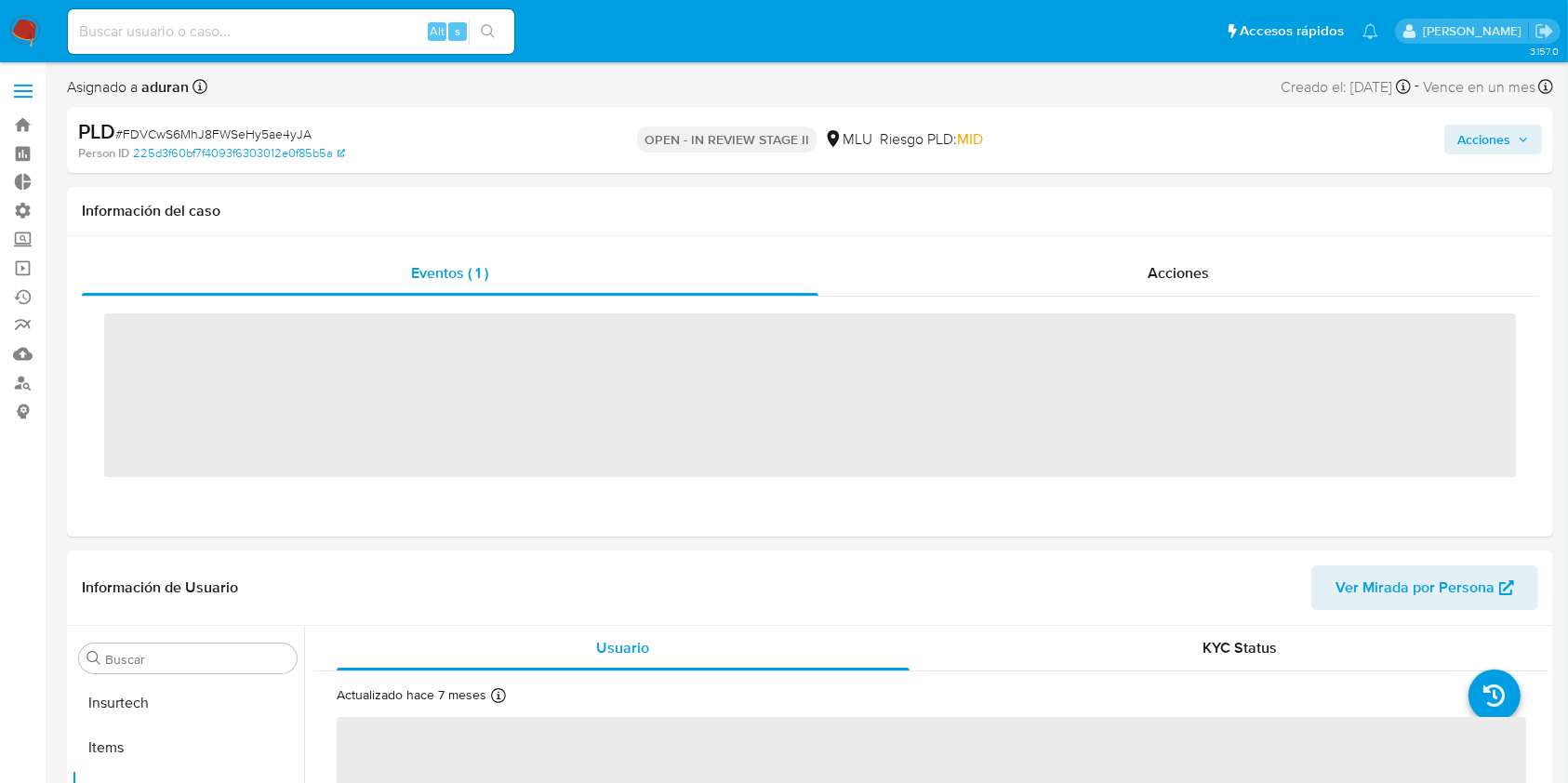
scroll to position [830, 0]
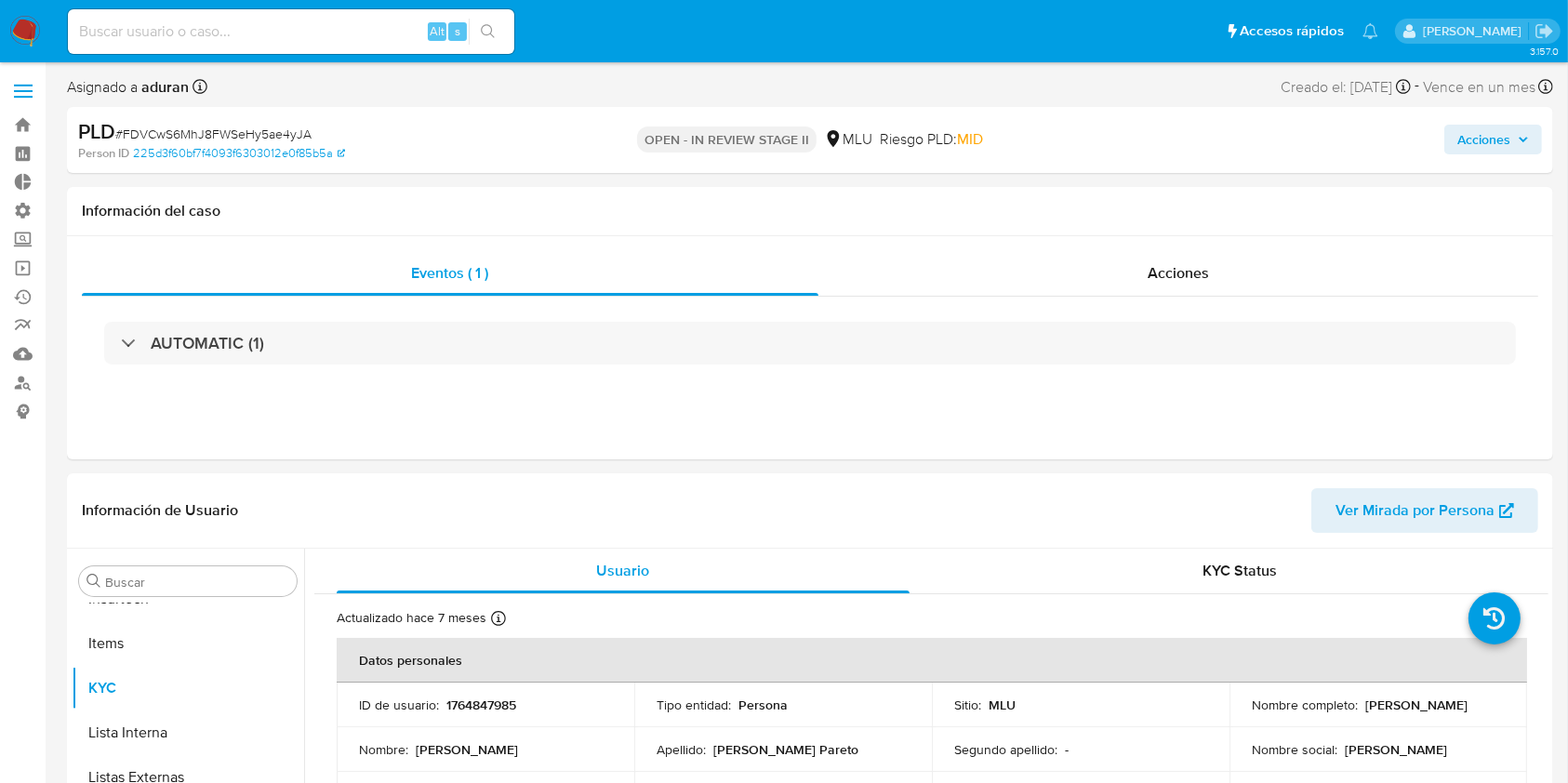
select select "10"
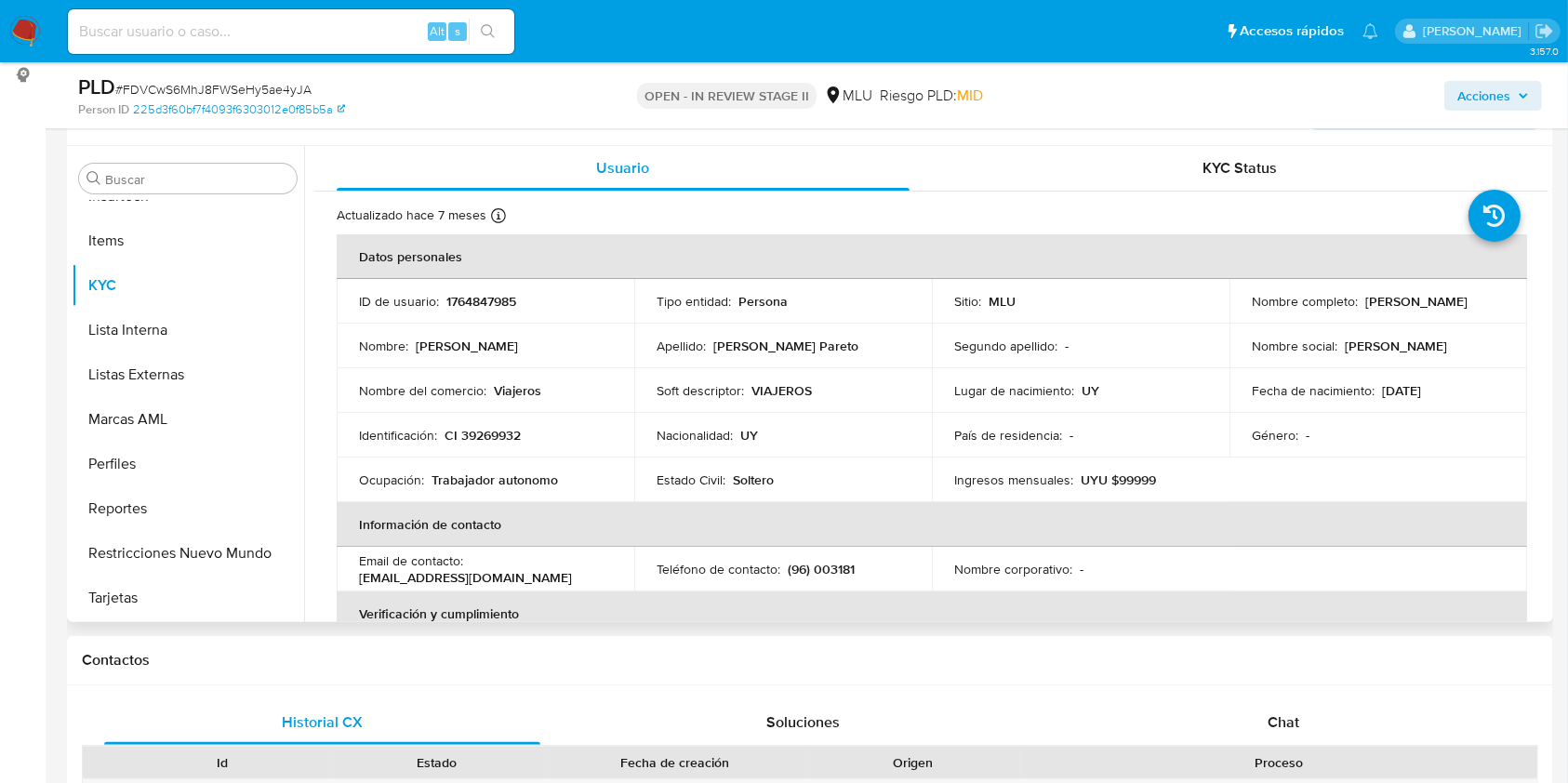
scroll to position [1, 0]
drag, startPoint x: 1444, startPoint y: 302, endPoint x: 1249, endPoint y: 309, distance: 195.1
click at [1251, 309] on div "Nombre completo : Bruno Gonzalo Calcagno Pareto" at bounding box center [1378, 300] width 253 height 16
copy p "Bruno Gonzalo Calcagno Pareto"
click at [1471, 95] on span "Acciones" at bounding box center [1483, 96] width 53 height 30
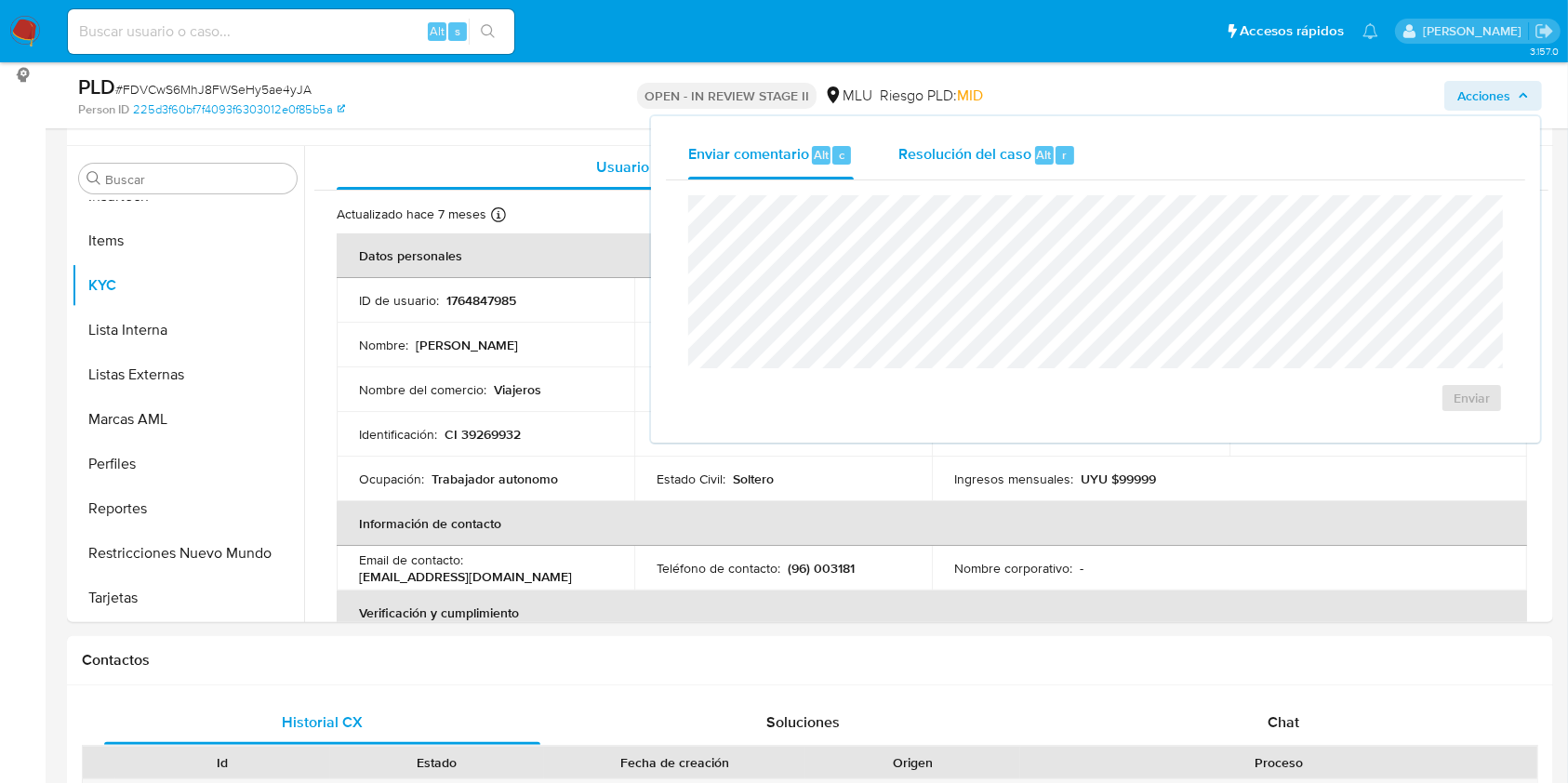
click at [953, 165] on span "Resolución del caso" at bounding box center [964, 154] width 133 height 21
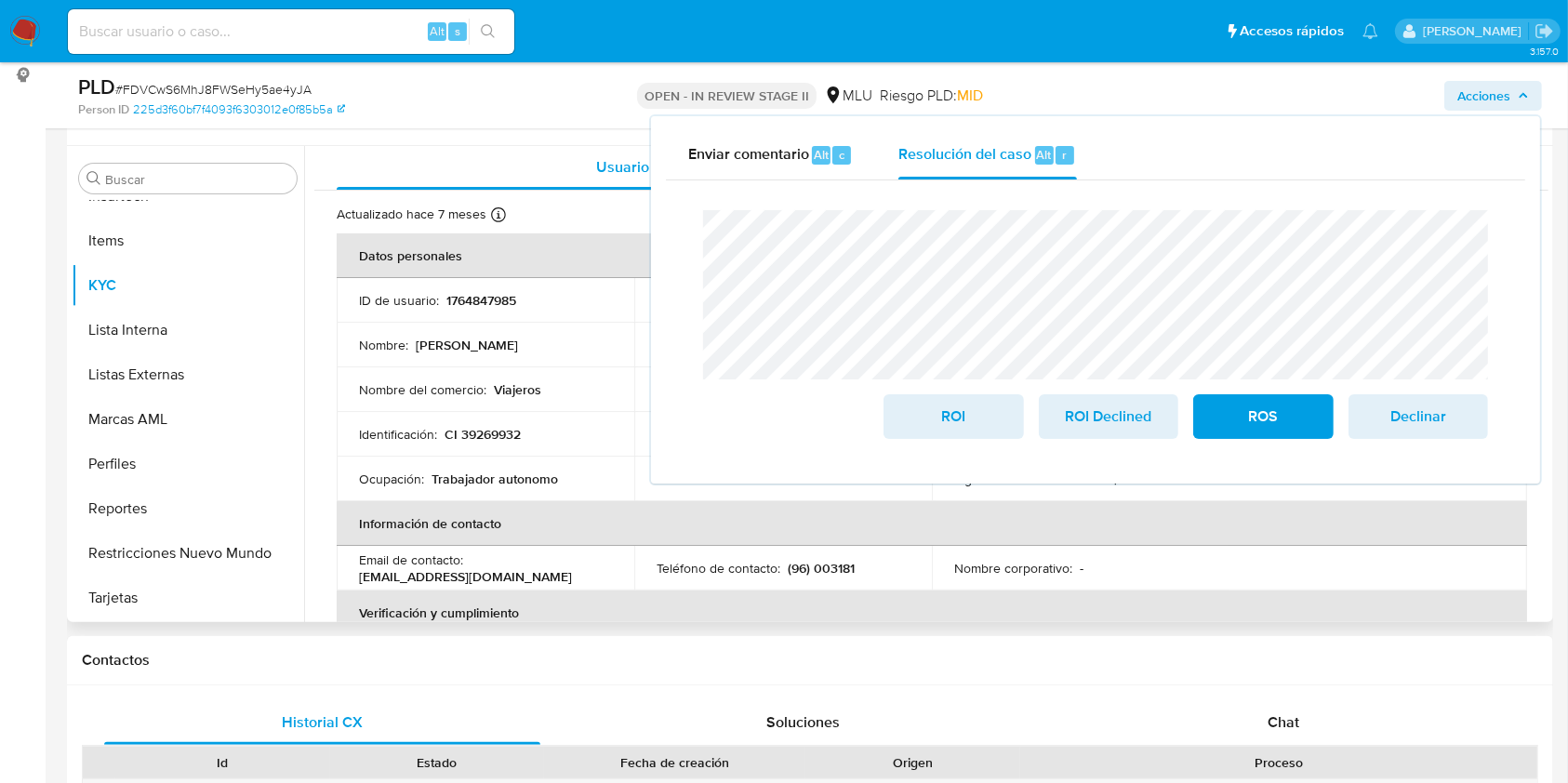
click at [594, 534] on th "Información de contacto" at bounding box center [931, 524] width 1190 height 45
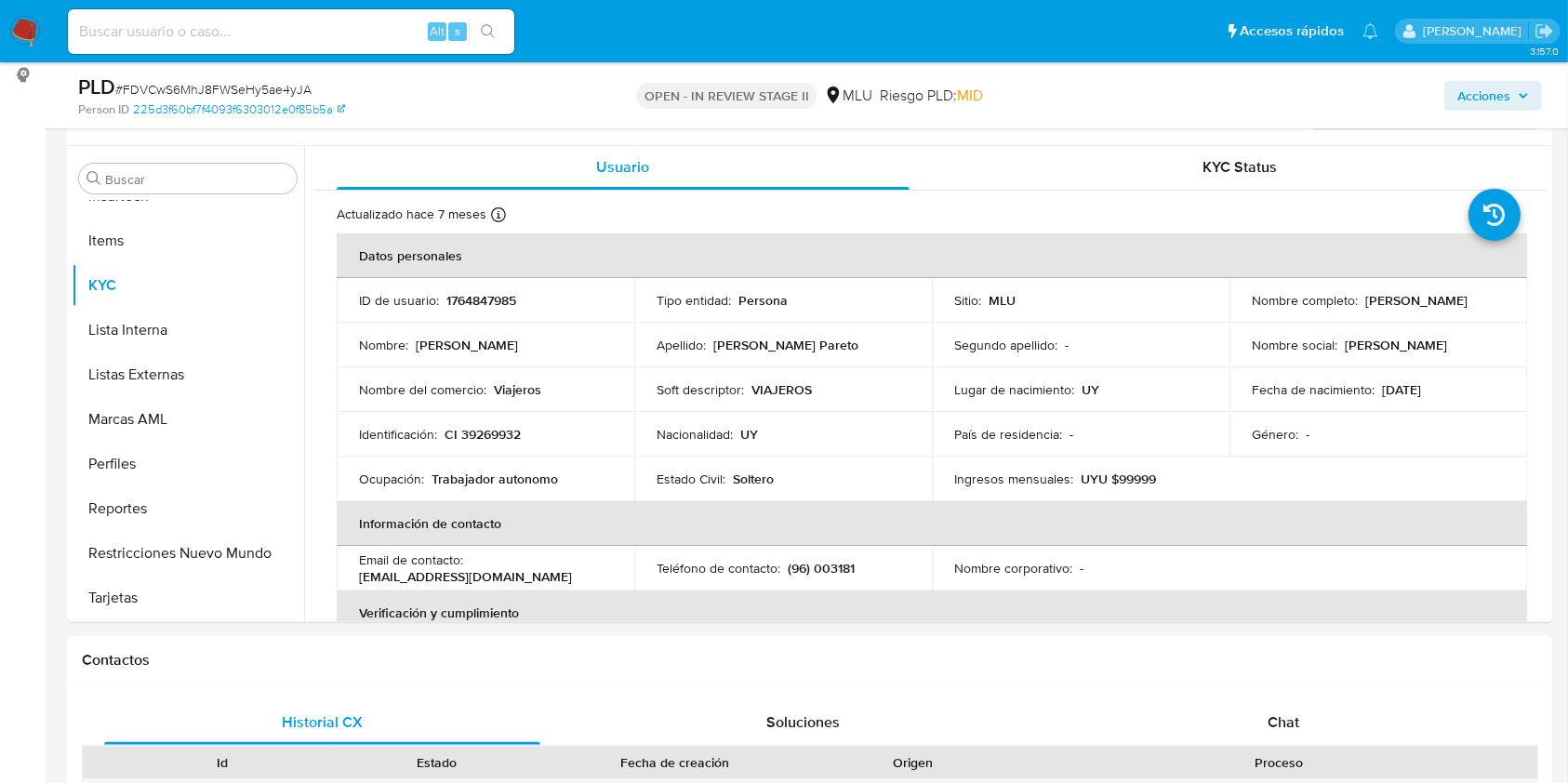
click at [1479, 98] on span "Acciones" at bounding box center [1483, 96] width 53 height 30
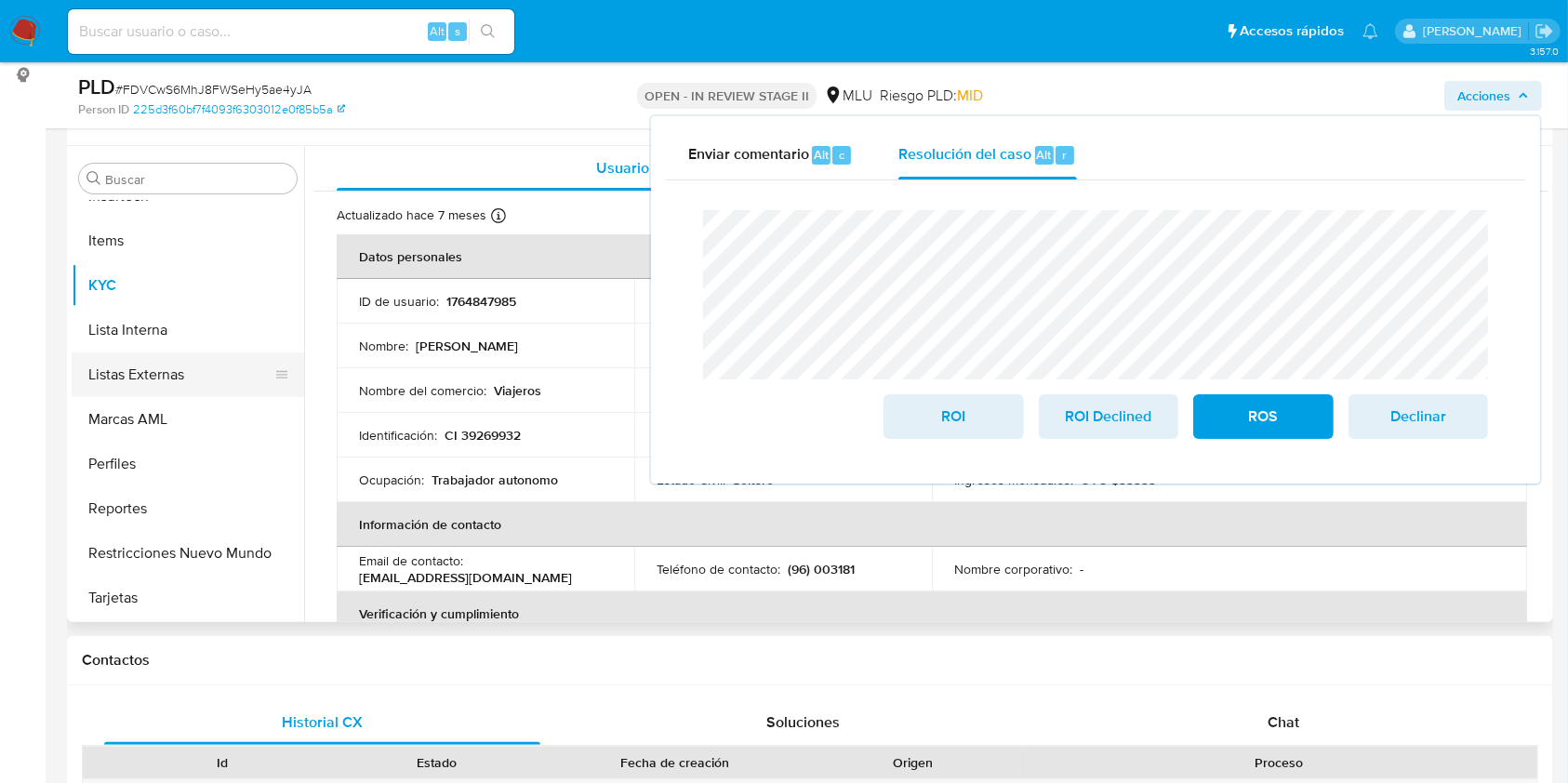
scroll to position [0, 0]
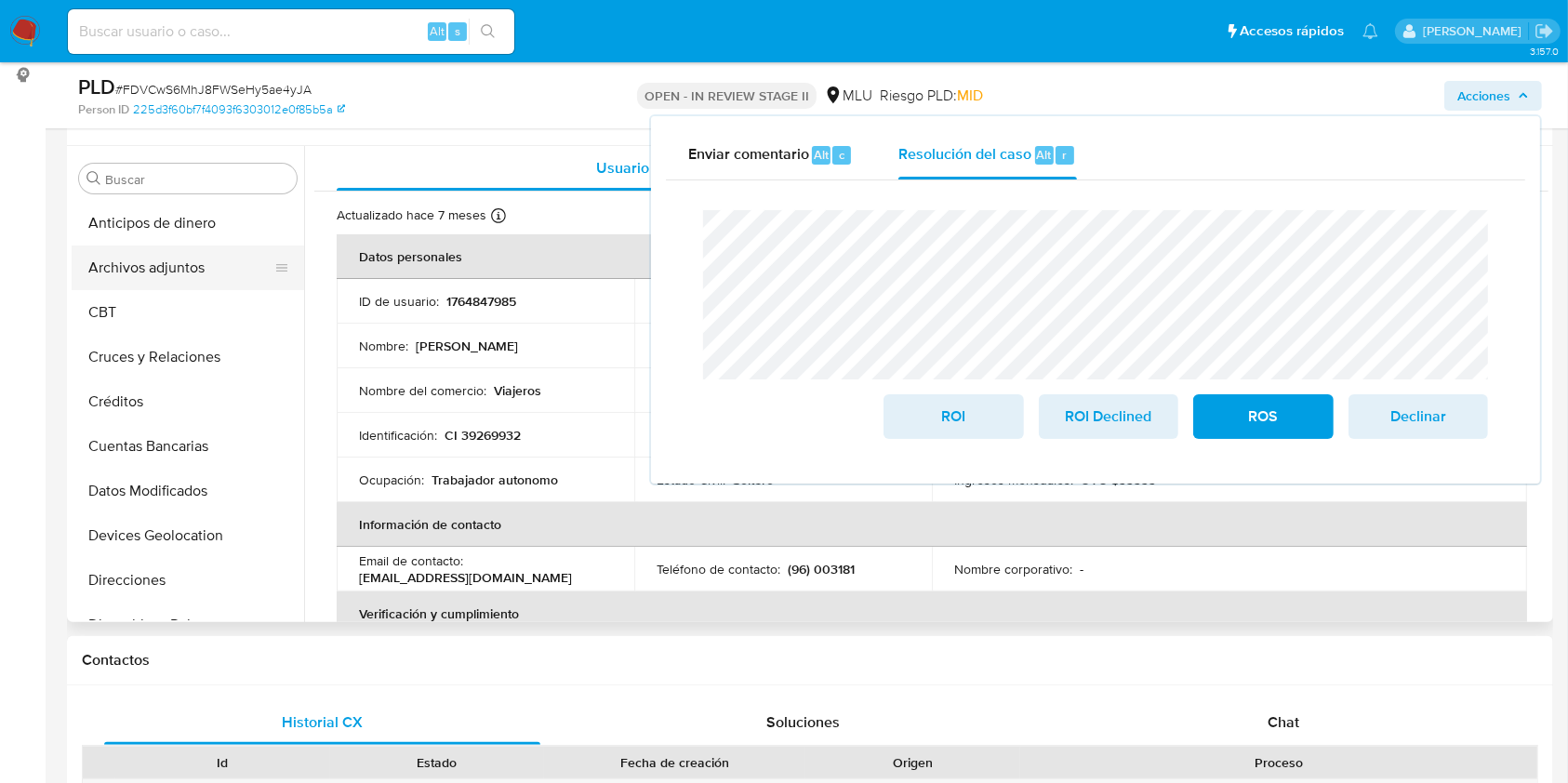
click at [164, 287] on button "Archivos adjuntos" at bounding box center [180, 267] width 217 height 45
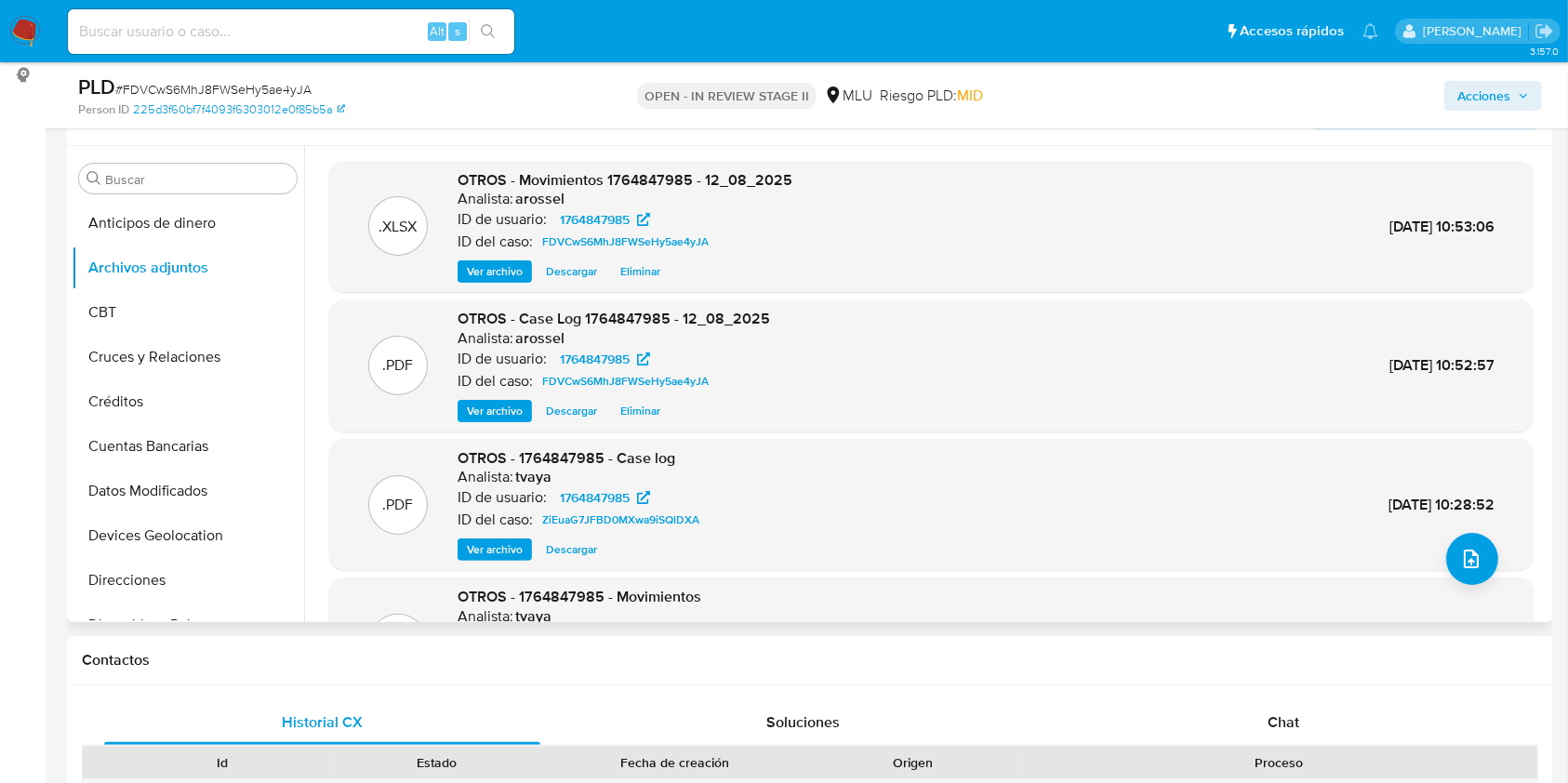
click at [568, 409] on span "Descargar" at bounding box center [571, 411] width 51 height 18
click at [1507, 99] on span "Acciones" at bounding box center [1483, 96] width 53 height 30
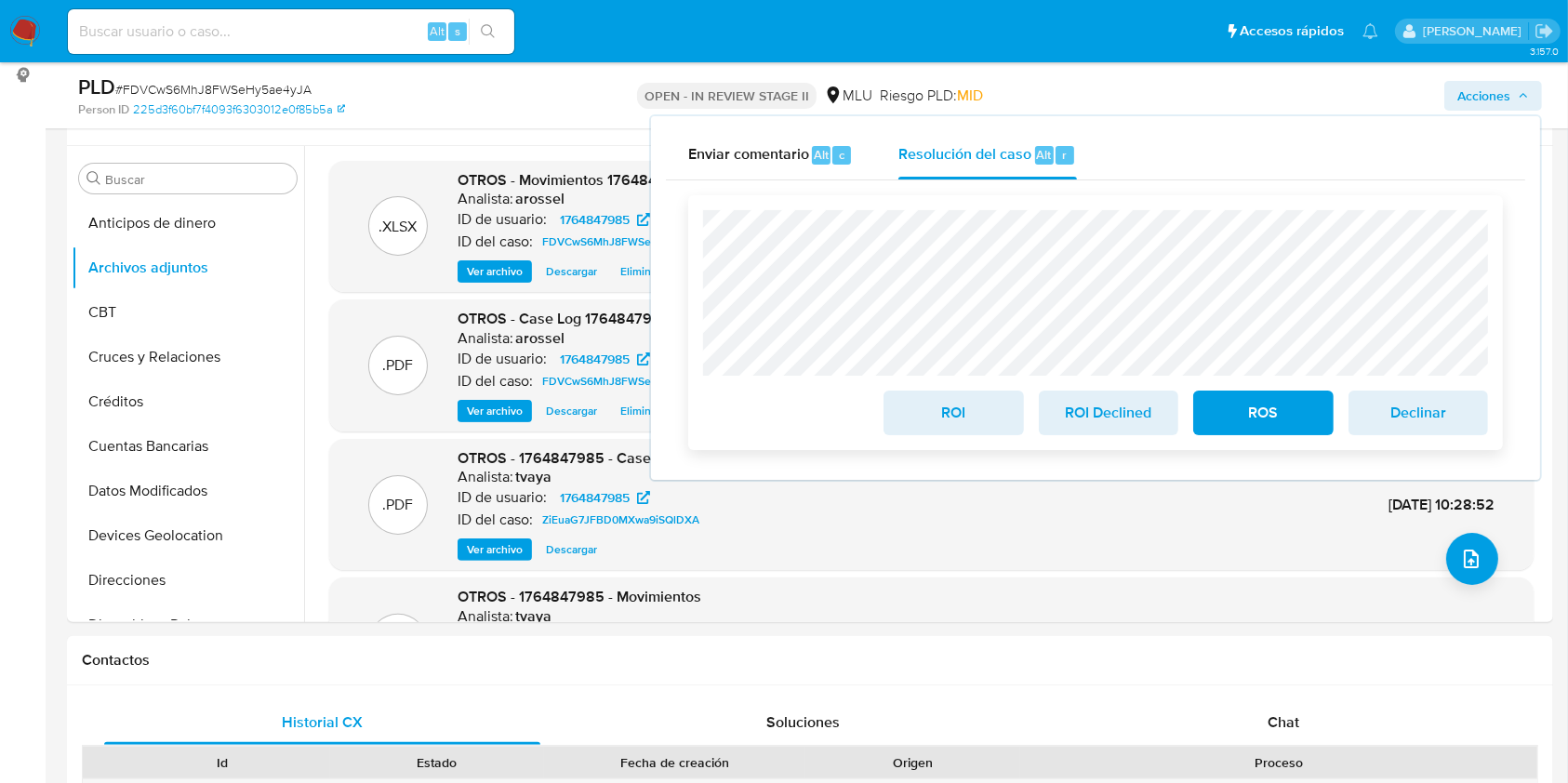
click at [1088, 420] on span "ROI Declined" at bounding box center [1108, 413] width 91 height 41
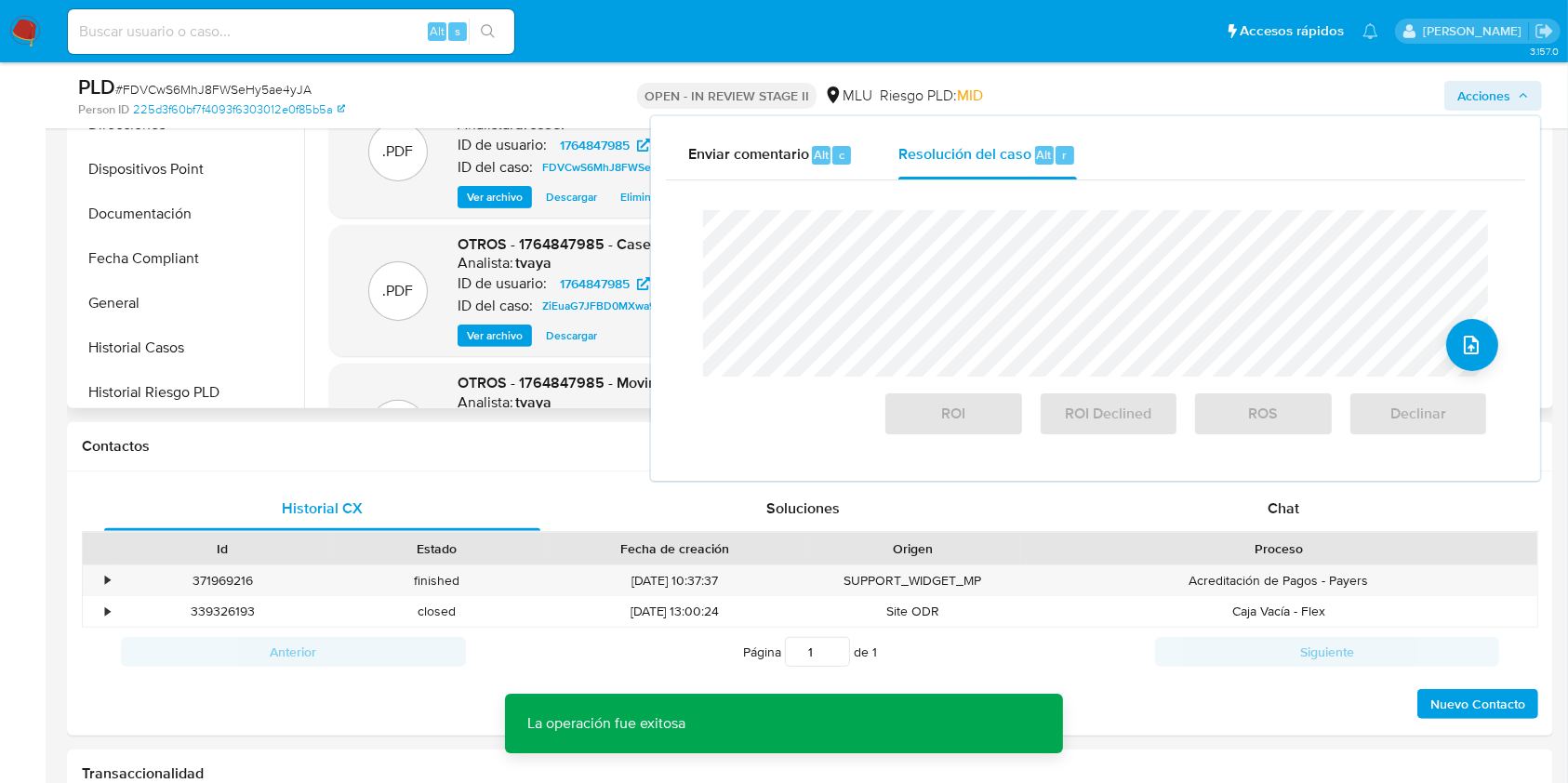
scroll to position [264, 0]
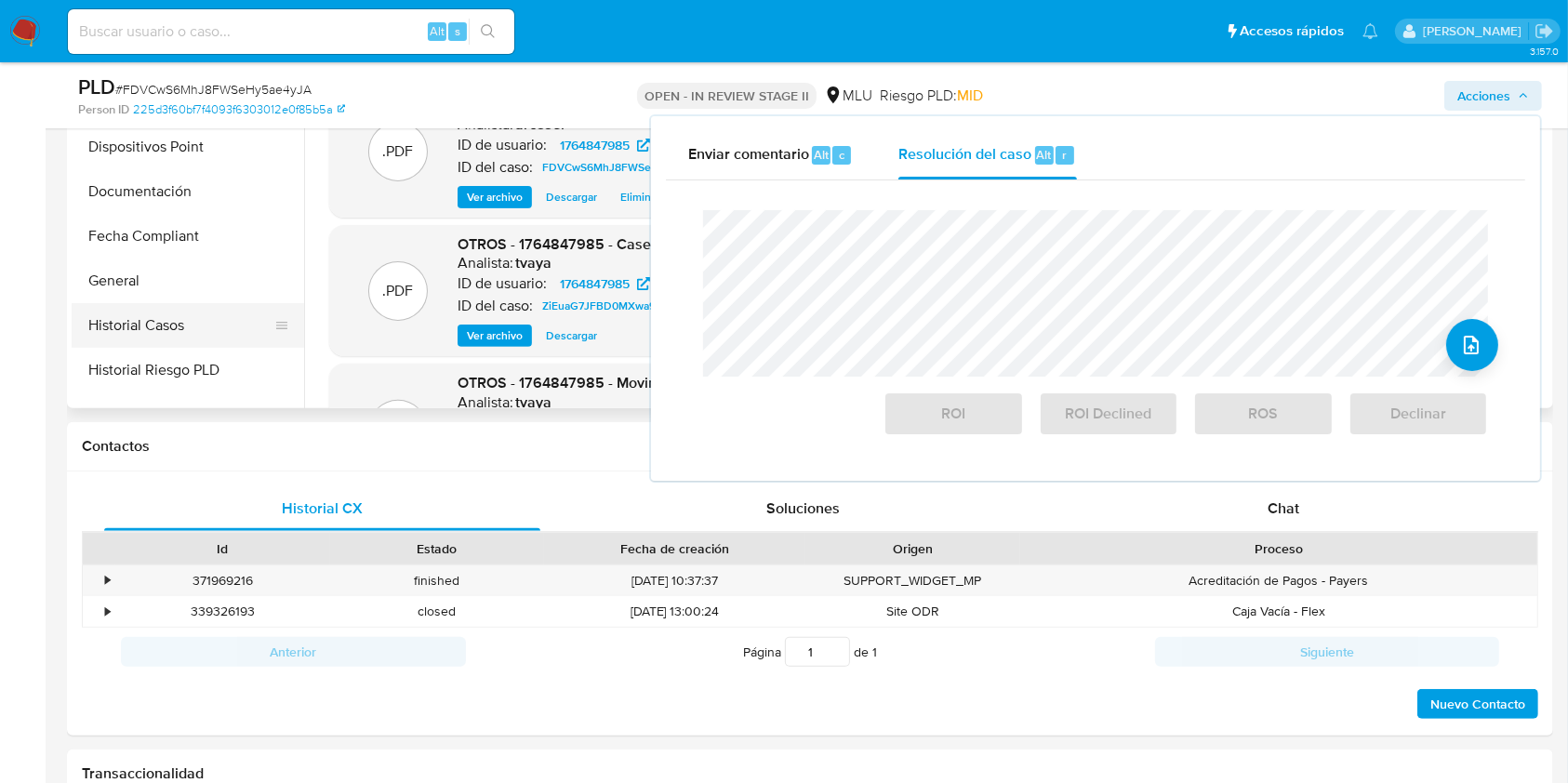
click at [115, 326] on button "Historial Casos" at bounding box center [180, 325] width 217 height 45
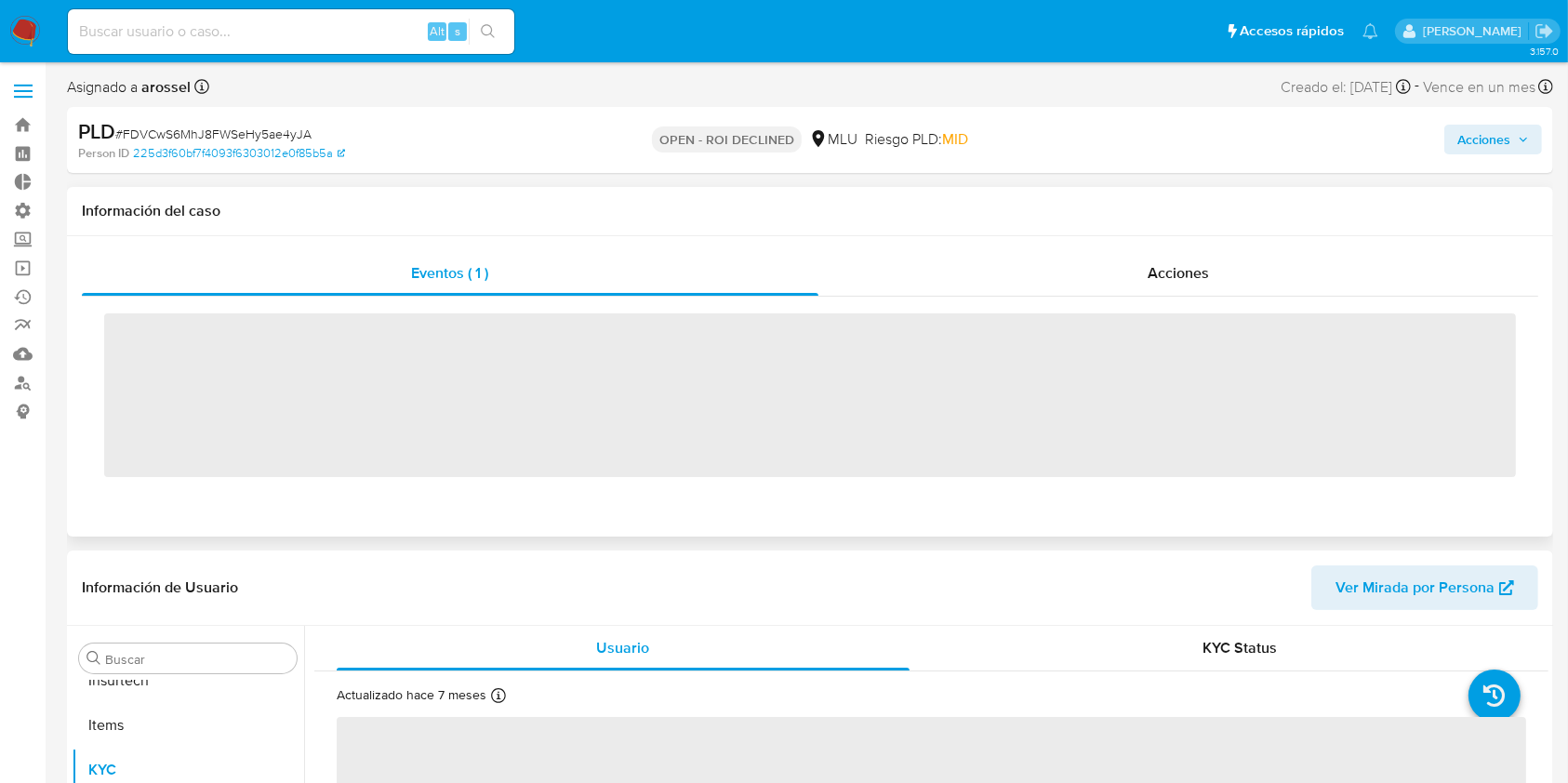
scroll to position [830, 0]
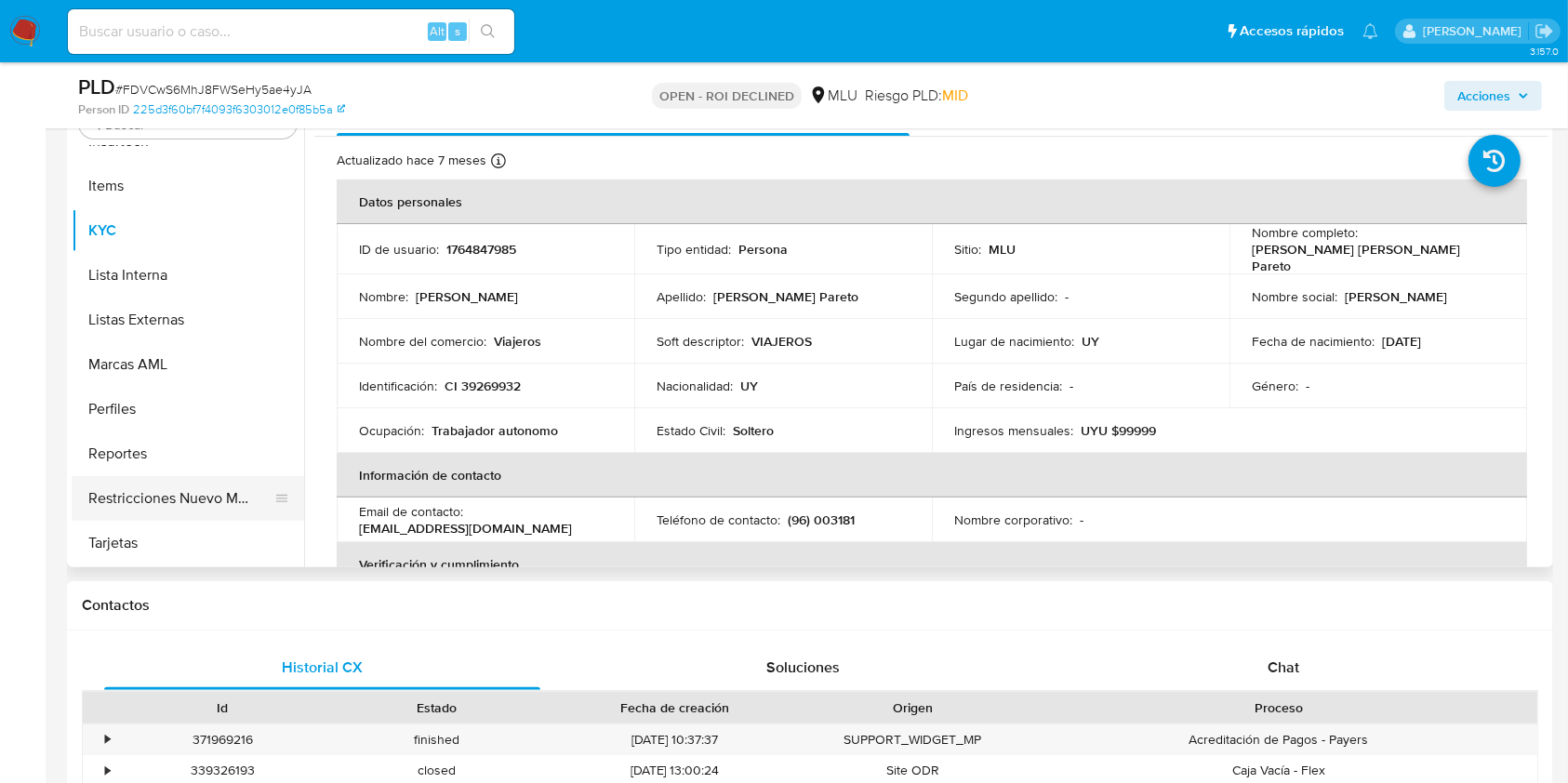
select select "10"
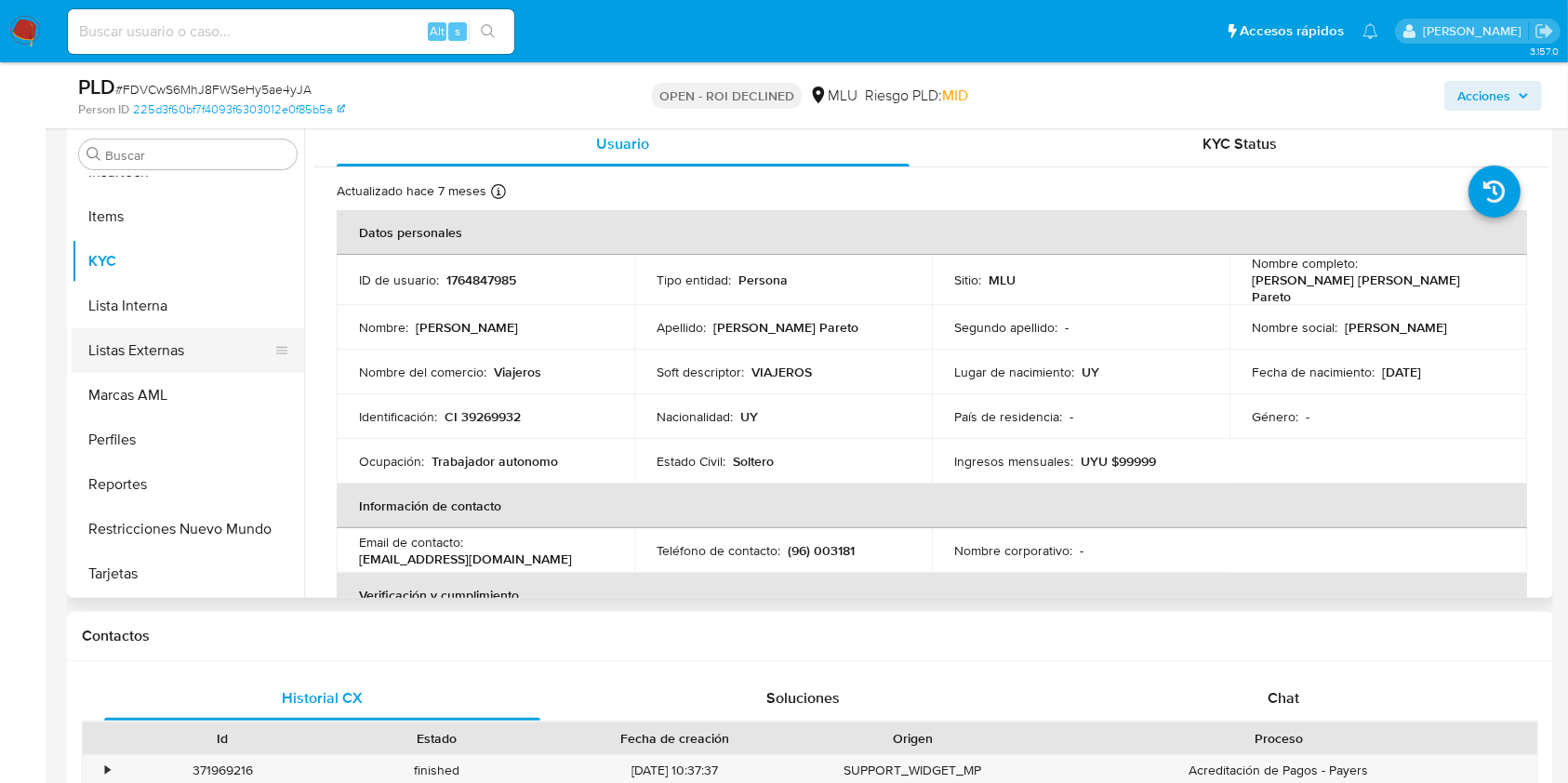
scroll to position [537, 0]
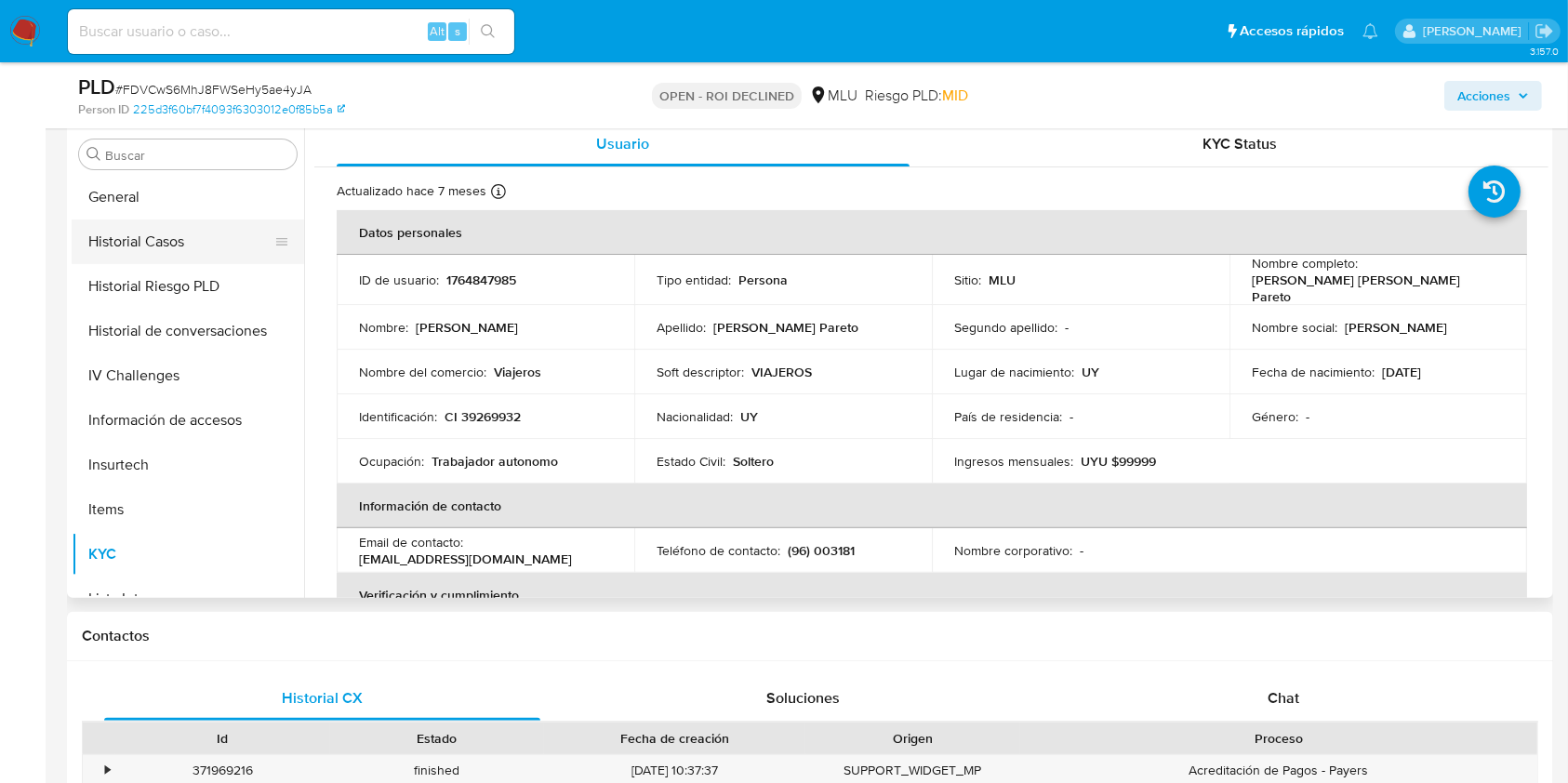
click at [146, 247] on button "Historial Casos" at bounding box center [180, 241] width 217 height 45
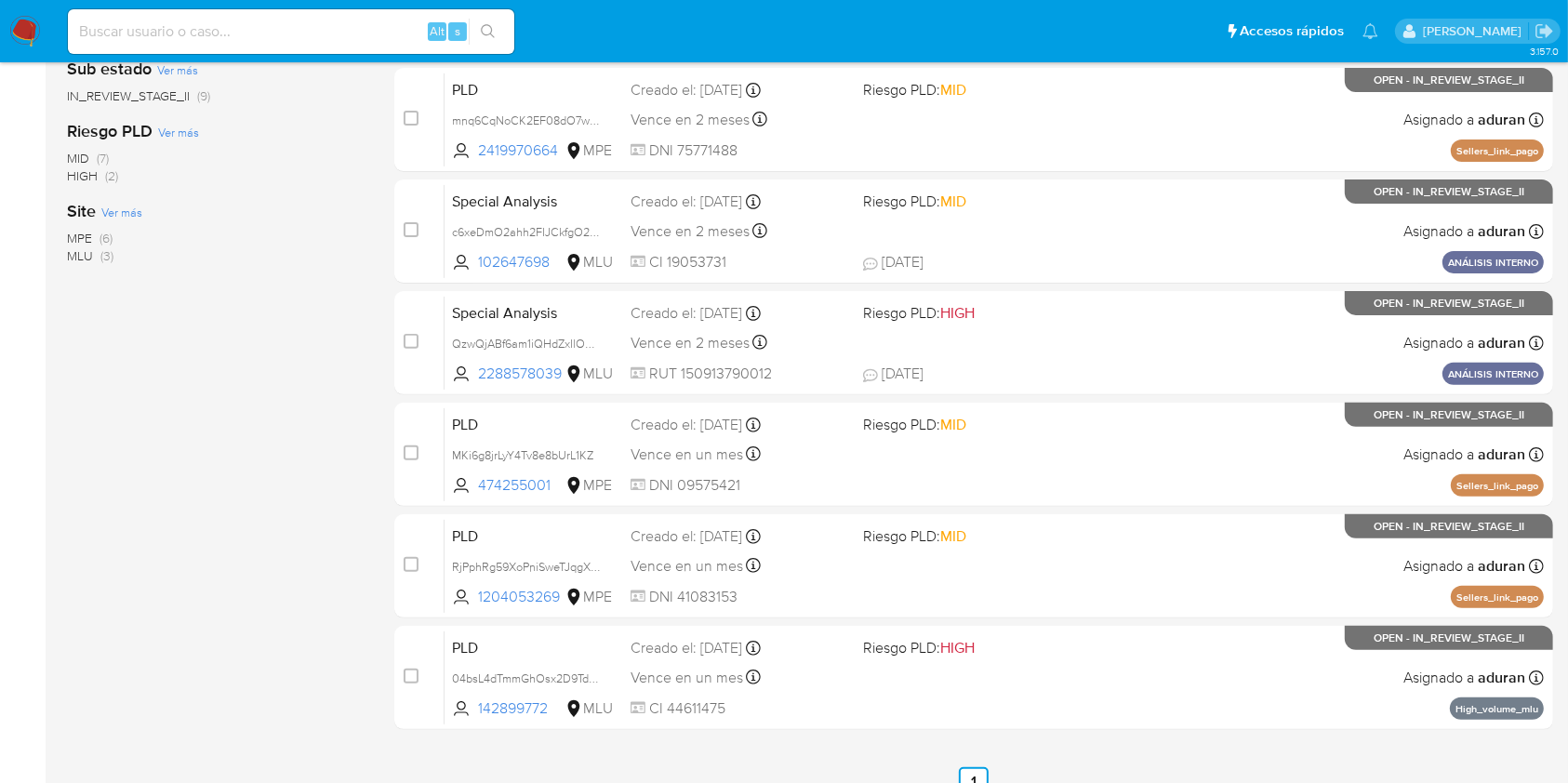
scroll to position [550, 0]
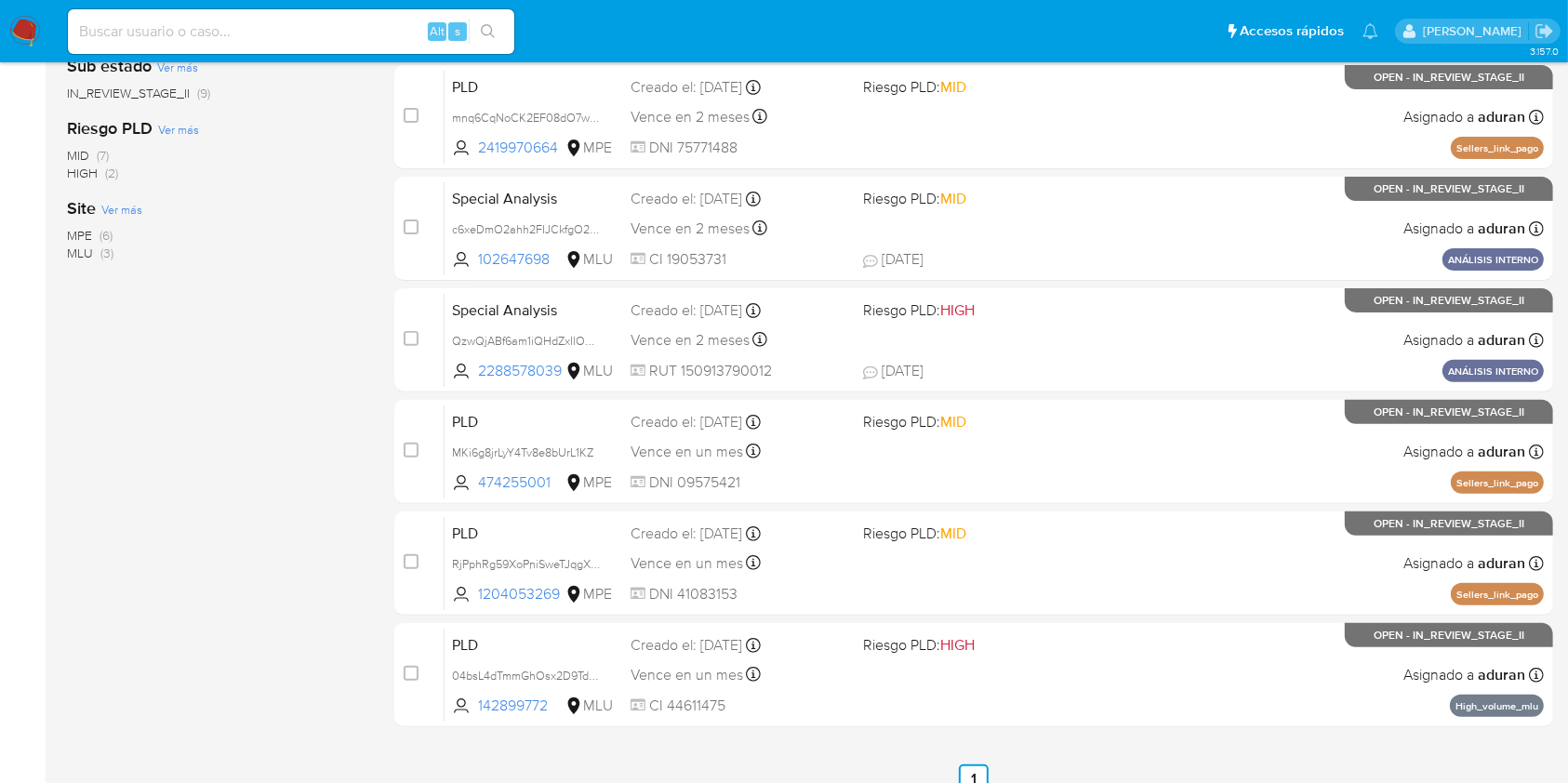
click at [96, 250] on span "MLU (3)" at bounding box center [90, 253] width 47 height 17
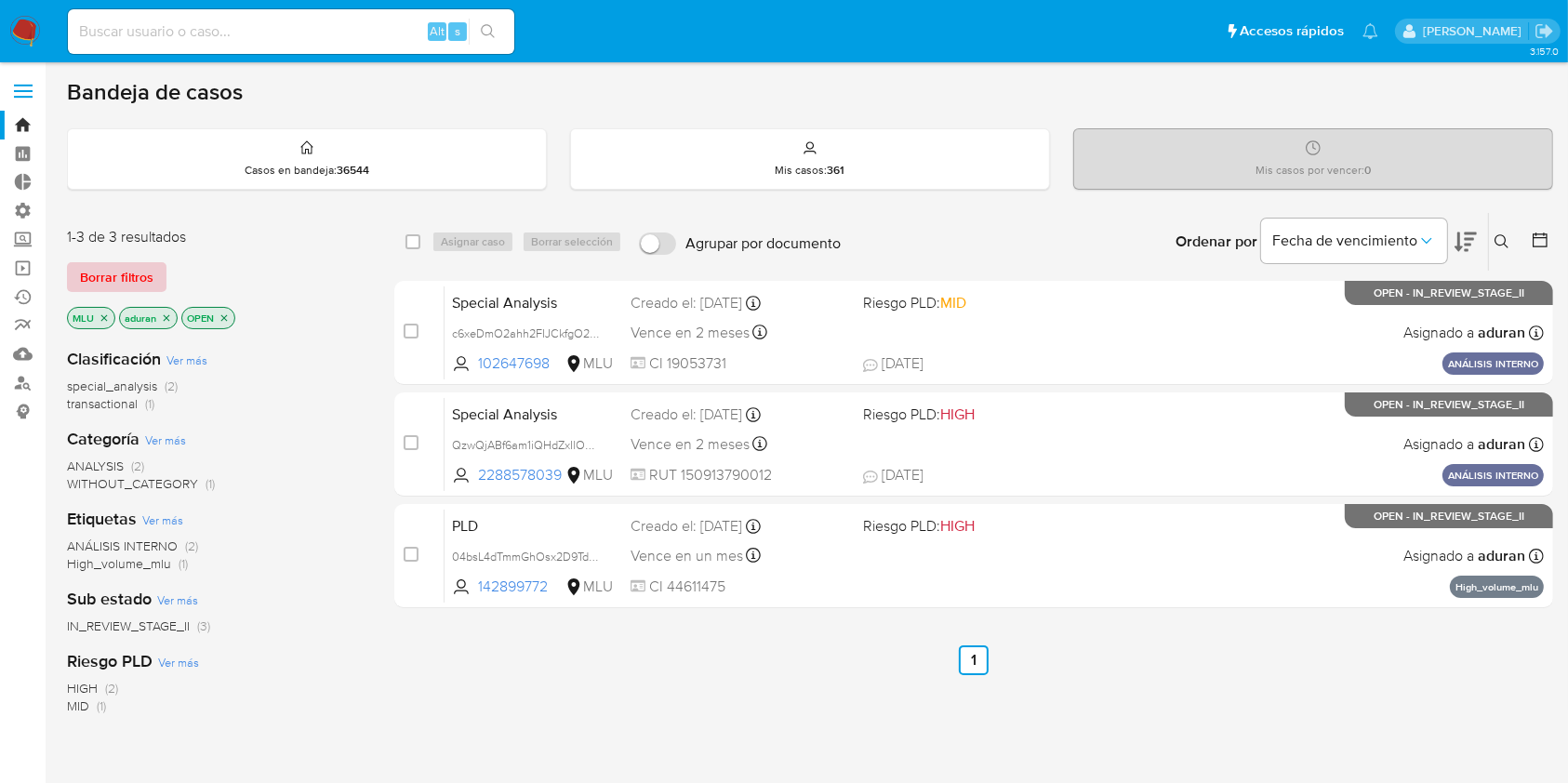
click at [123, 280] on span "Borrar filtros" at bounding box center [117, 277] width 74 height 26
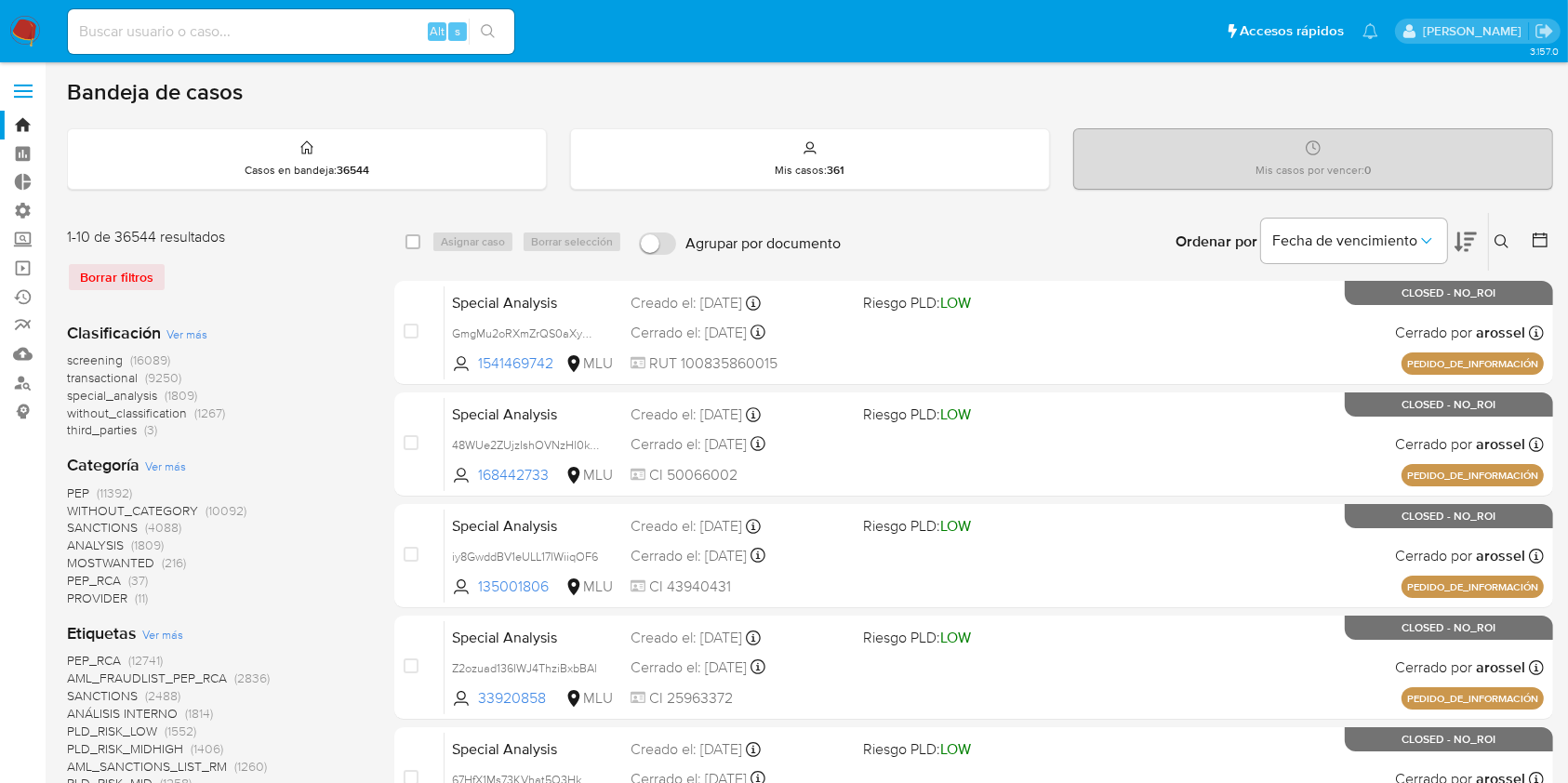
click at [1490, 236] on button at bounding box center [1504, 241] width 31 height 22
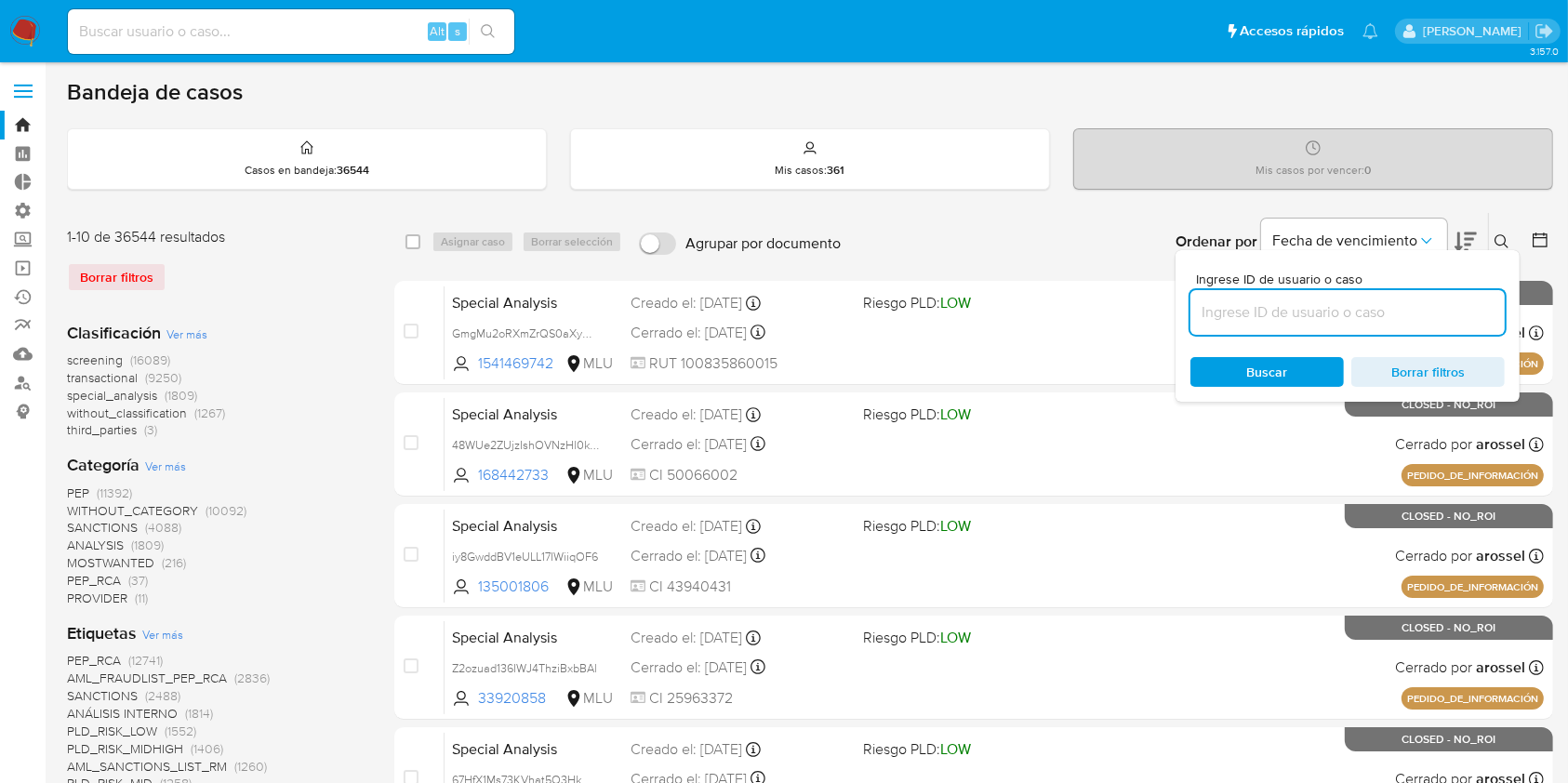
click at [1348, 309] on input at bounding box center [1347, 312] width 314 height 24
type input "IoFd8fPELCDbxGJLlmVKwXHo"
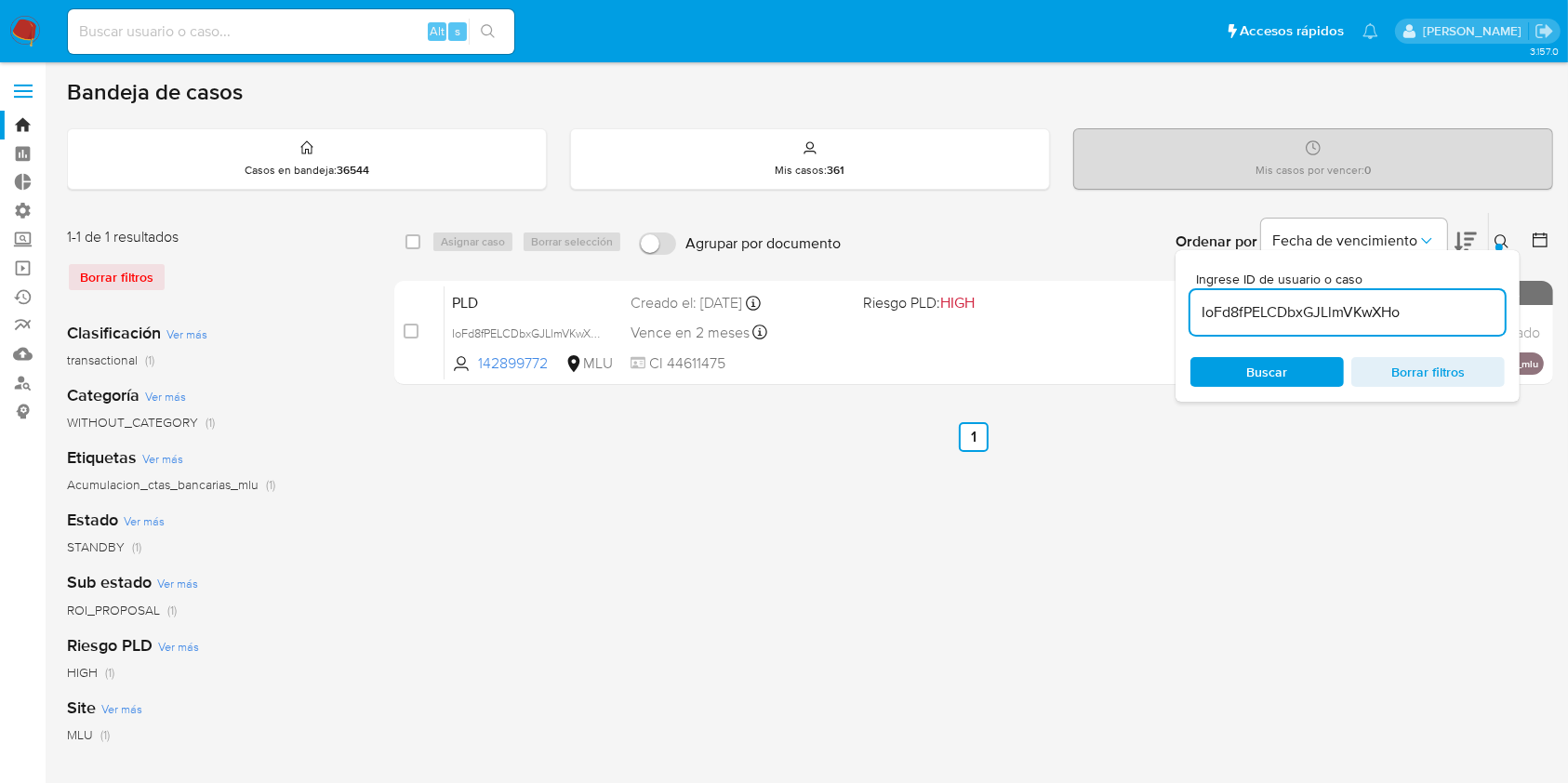
click at [1250, 372] on span "Buscar" at bounding box center [1267, 371] width 41 height 30
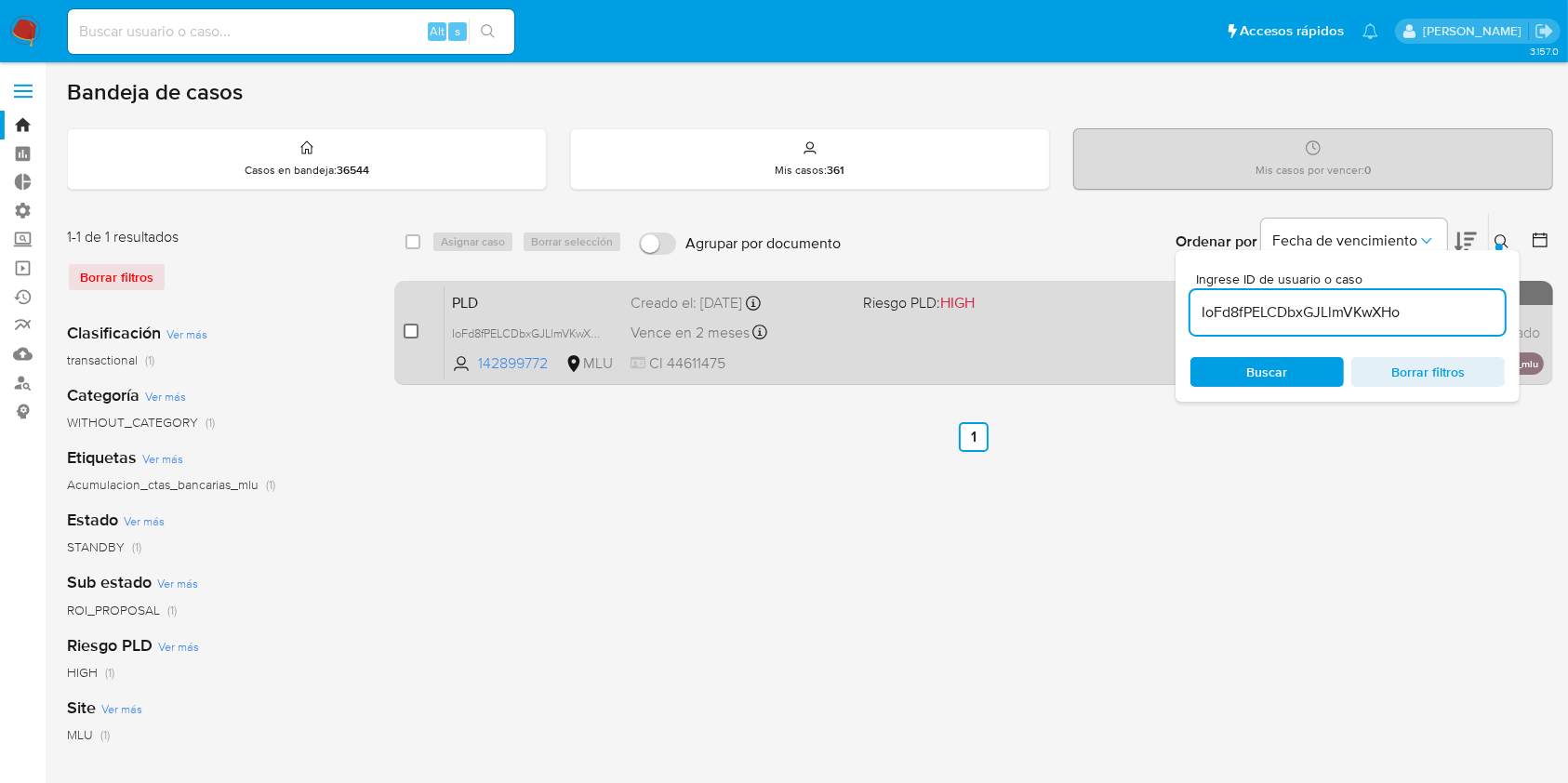
click at [416, 331] on input "checkbox" at bounding box center [412, 331] width 15 height 15
checkbox input "true"
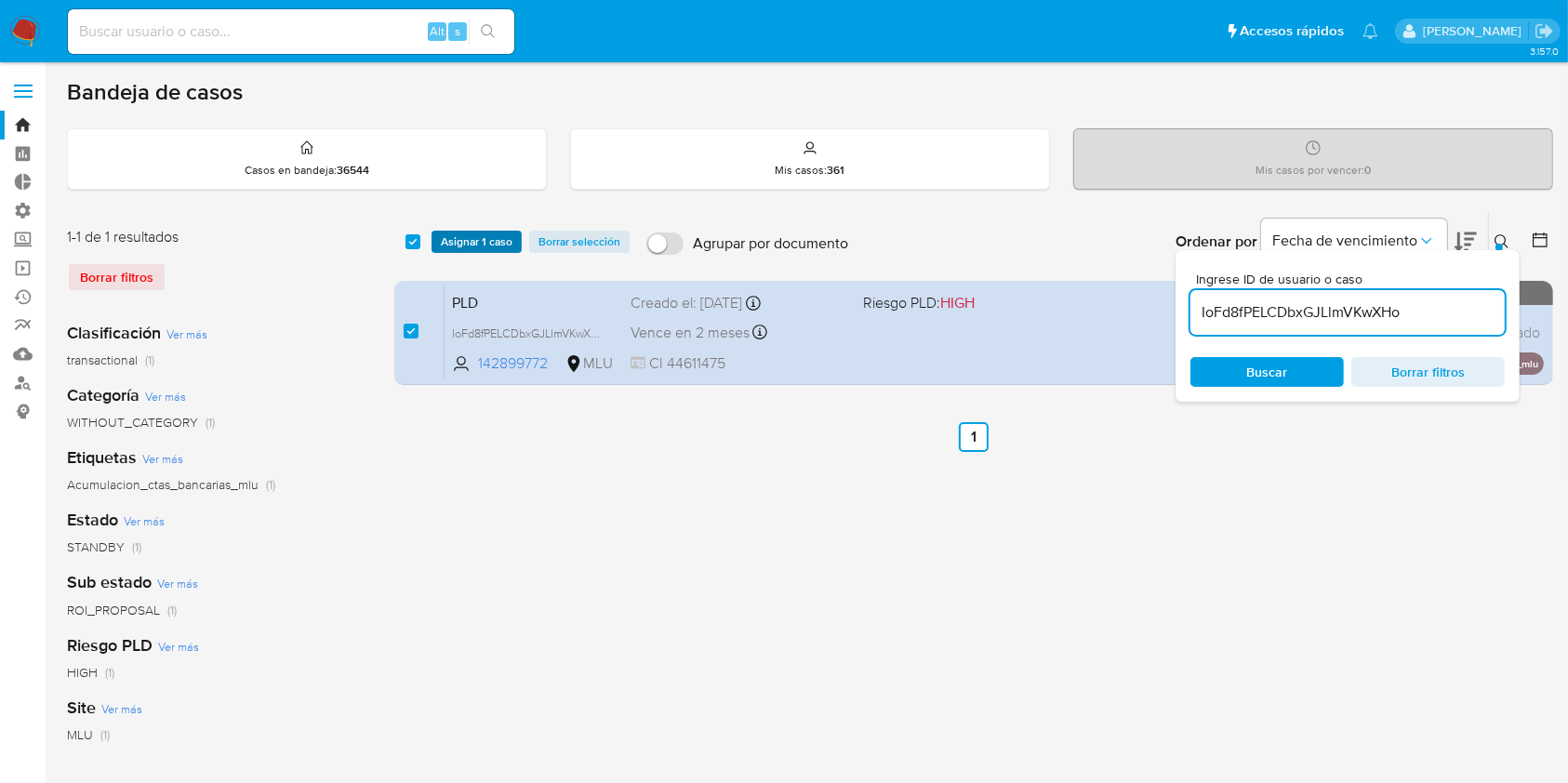
click at [474, 233] on span "Asignar 1 caso" at bounding box center [476, 241] width 72 height 18
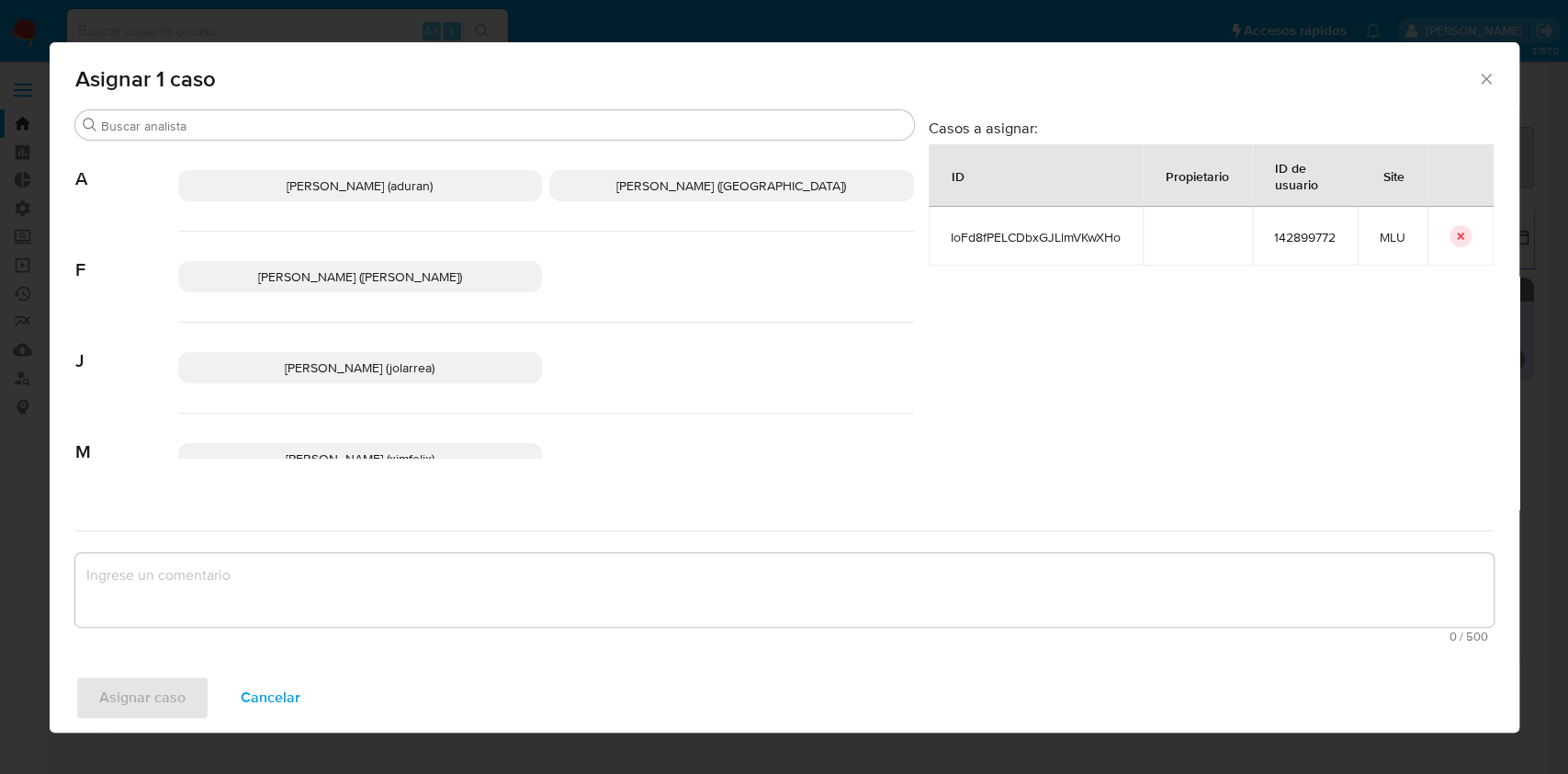
click at [330, 187] on span "Agustin Matias Duran (aduran)" at bounding box center [359, 185] width 146 height 18
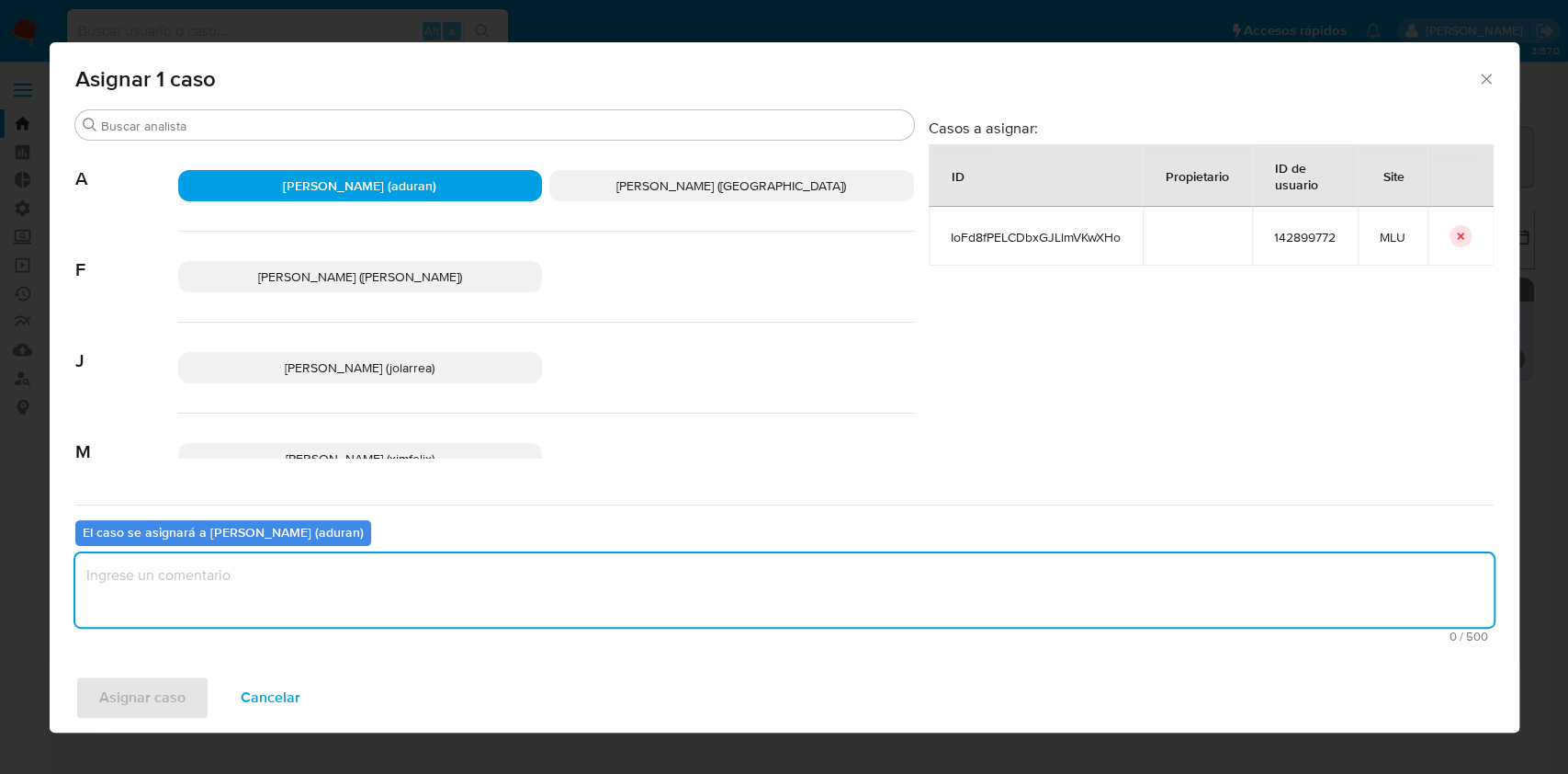
click at [382, 591] on textarea "assign-modal" at bounding box center [785, 590] width 1419 height 74
type textarea "."
click at [181, 695] on span "Asignar caso" at bounding box center [142, 697] width 86 height 41
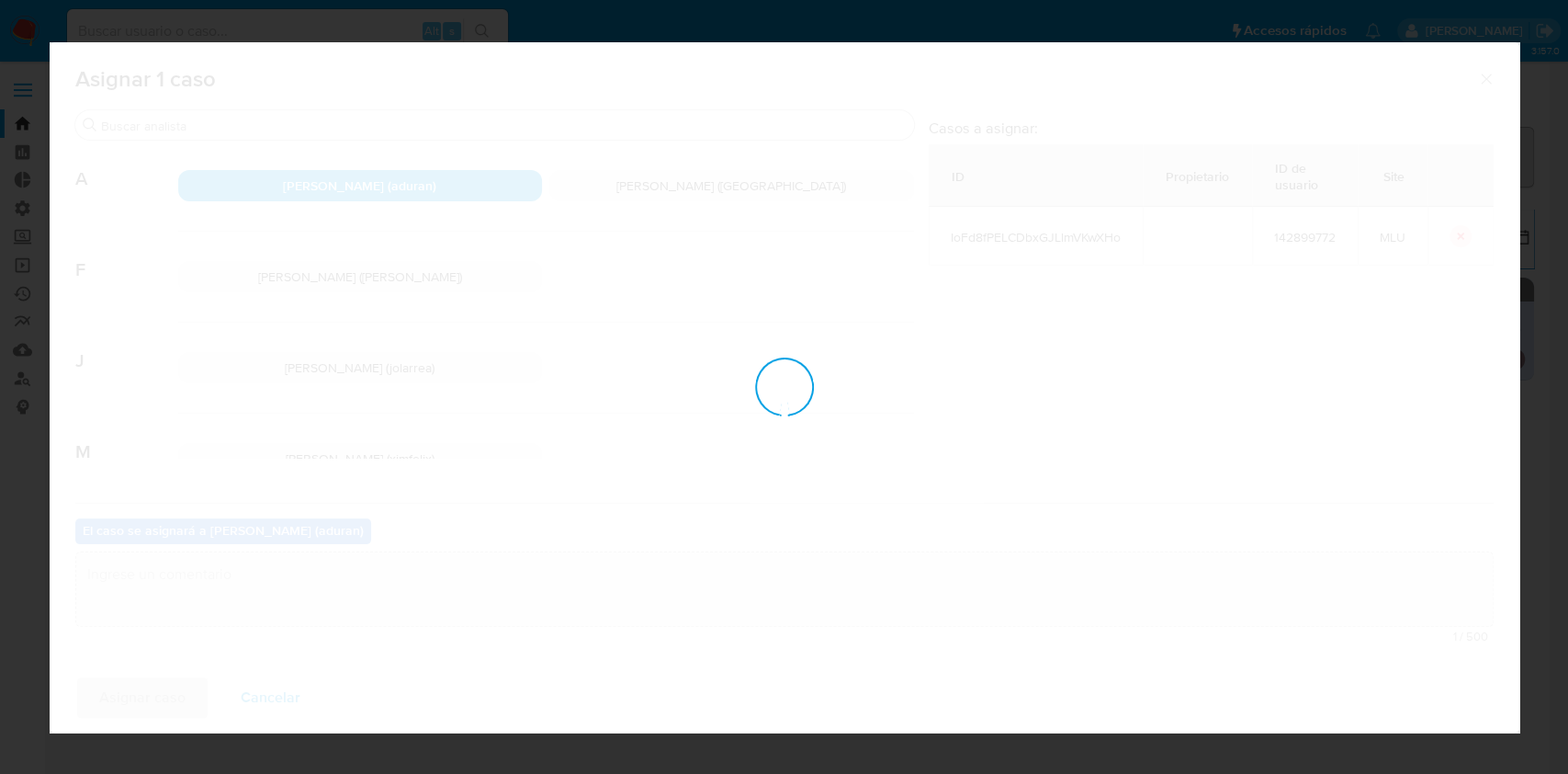
checkbox input "false"
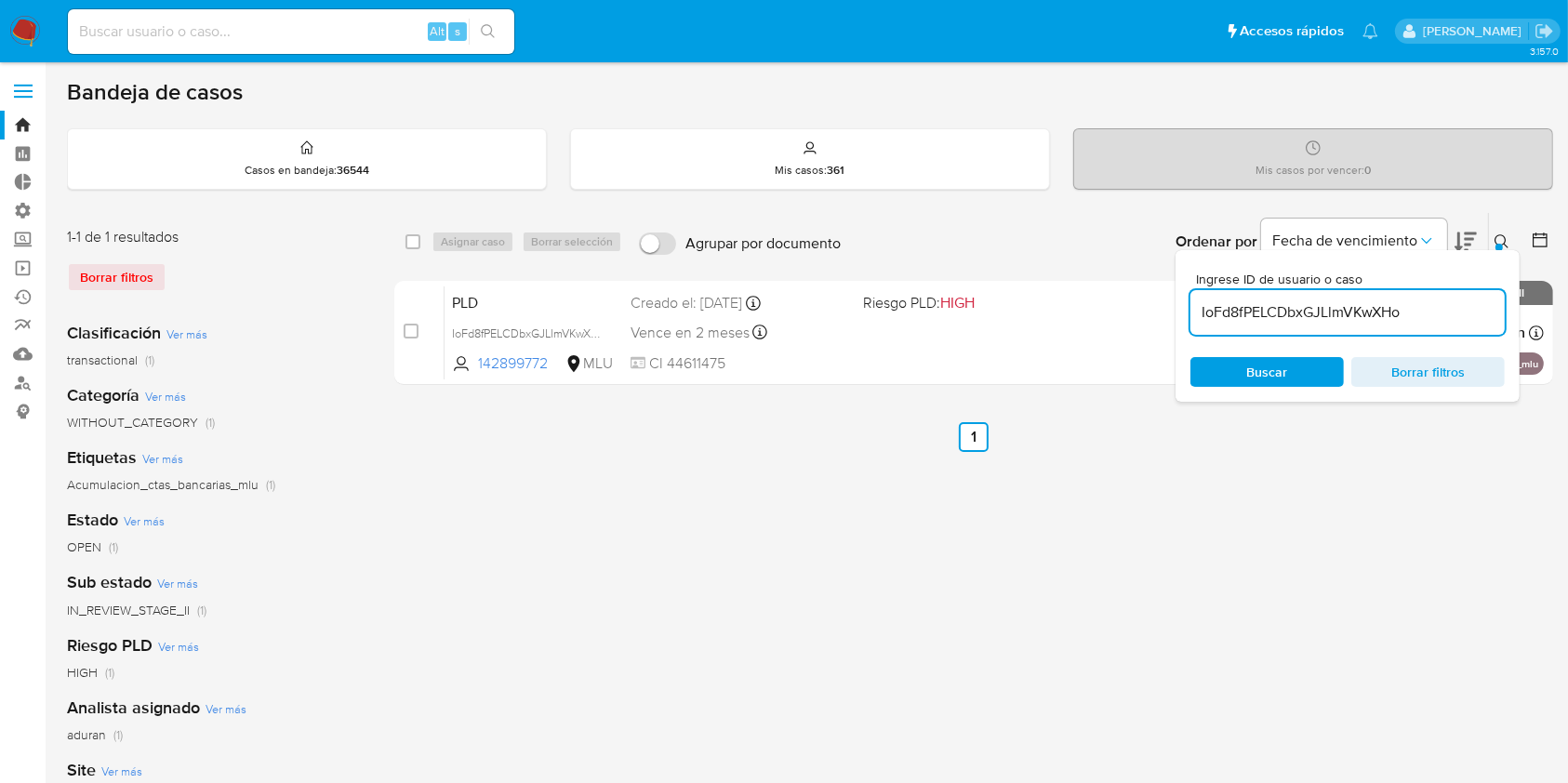
click at [25, 18] on img at bounding box center [25, 32] width 32 height 32
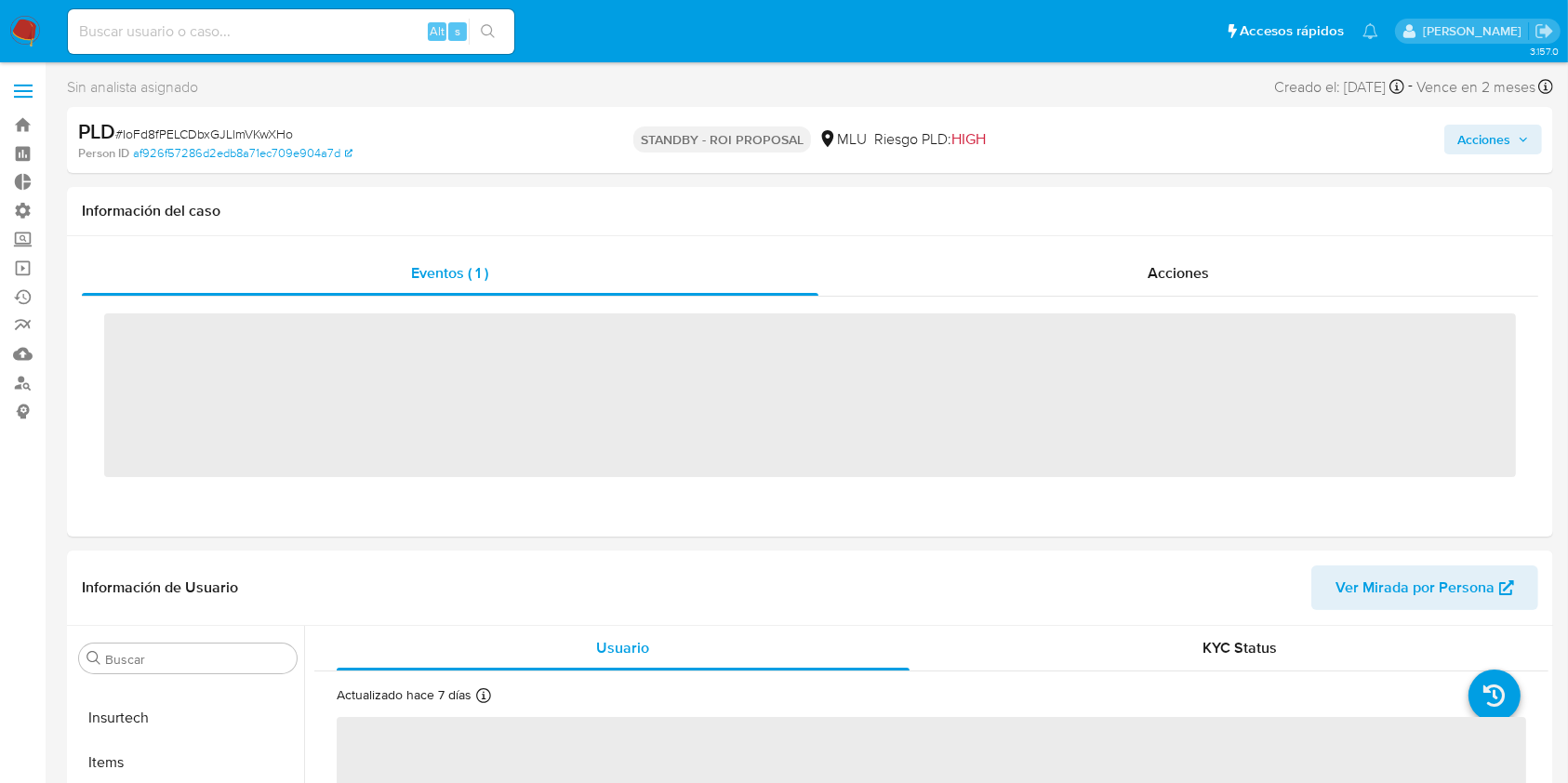
scroll to position [830, 0]
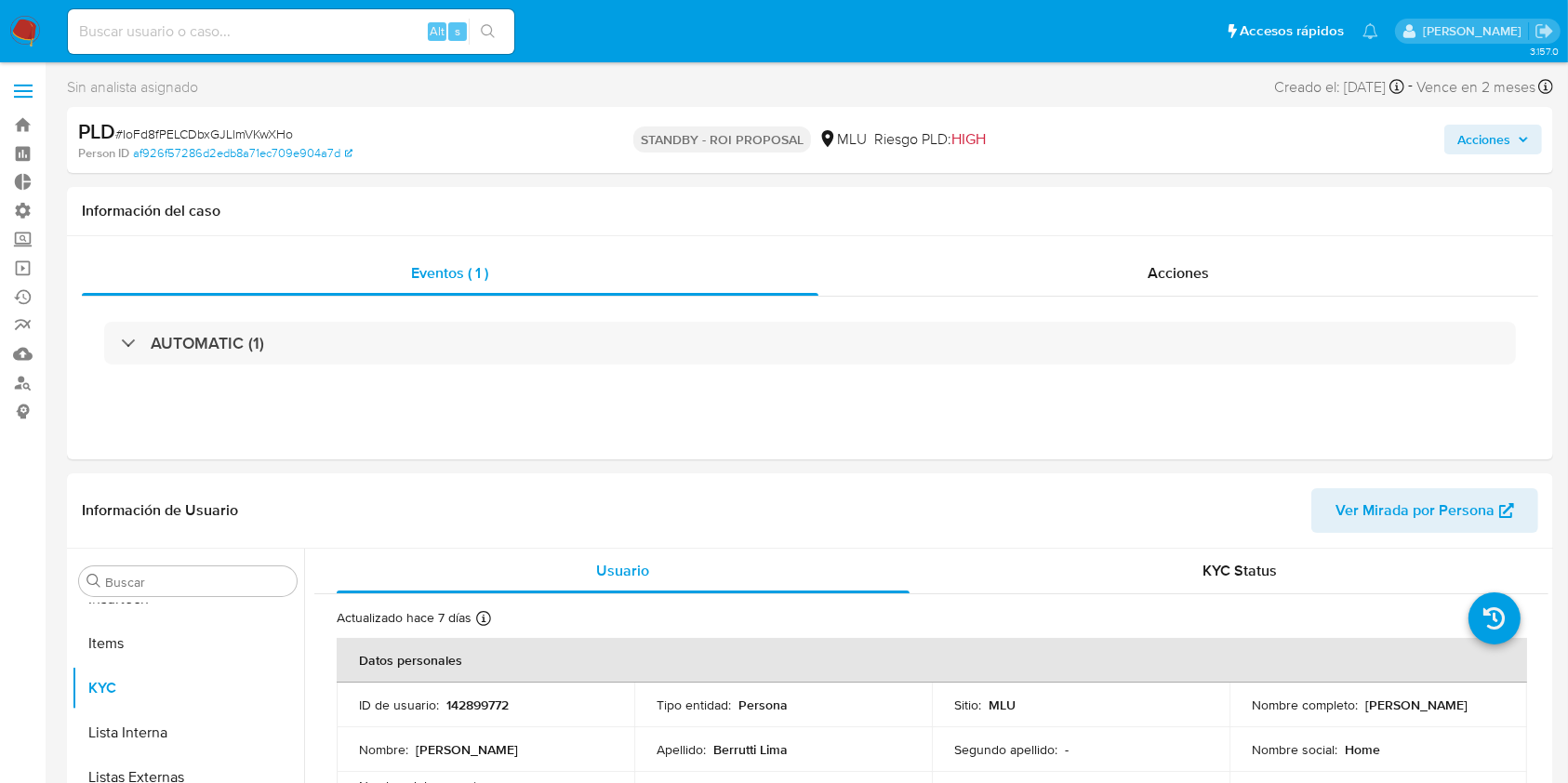
select select "10"
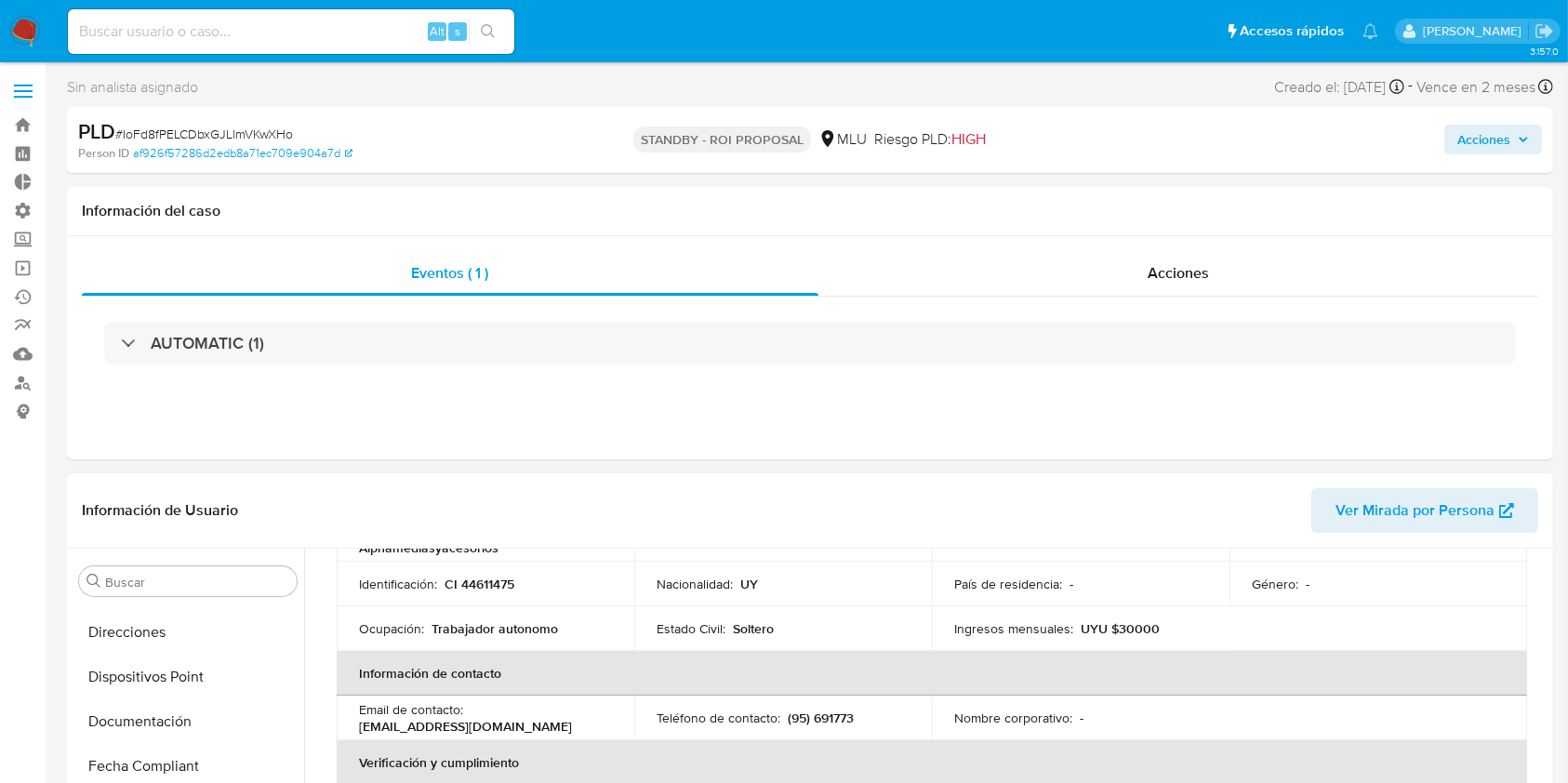
scroll to position [0, 0]
click at [159, 655] on button "Archivos adjuntos" at bounding box center [188, 670] width 233 height 45
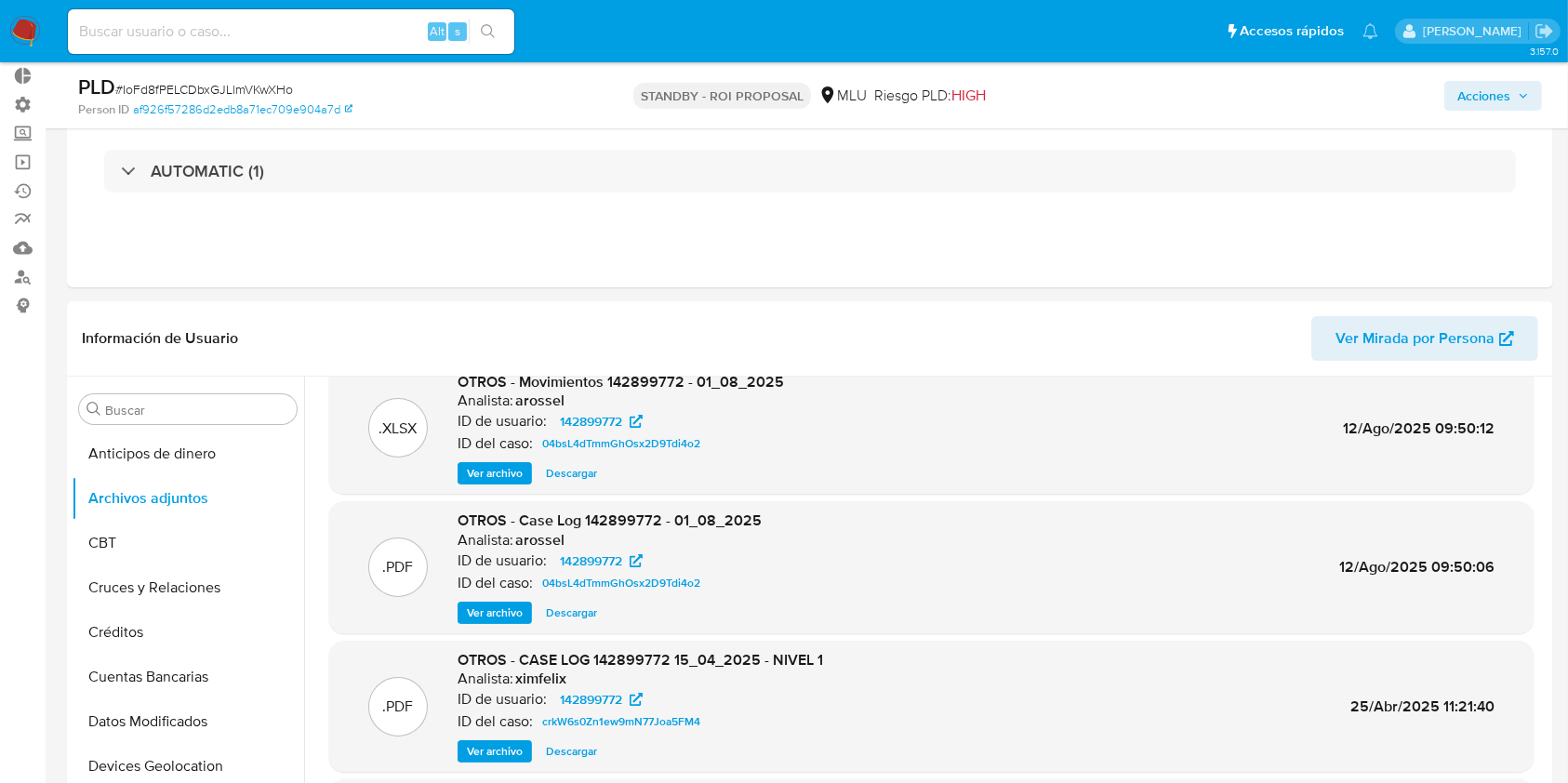
scroll to position [30, 0]
click at [593, 618] on span "Descargar" at bounding box center [571, 611] width 51 height 18
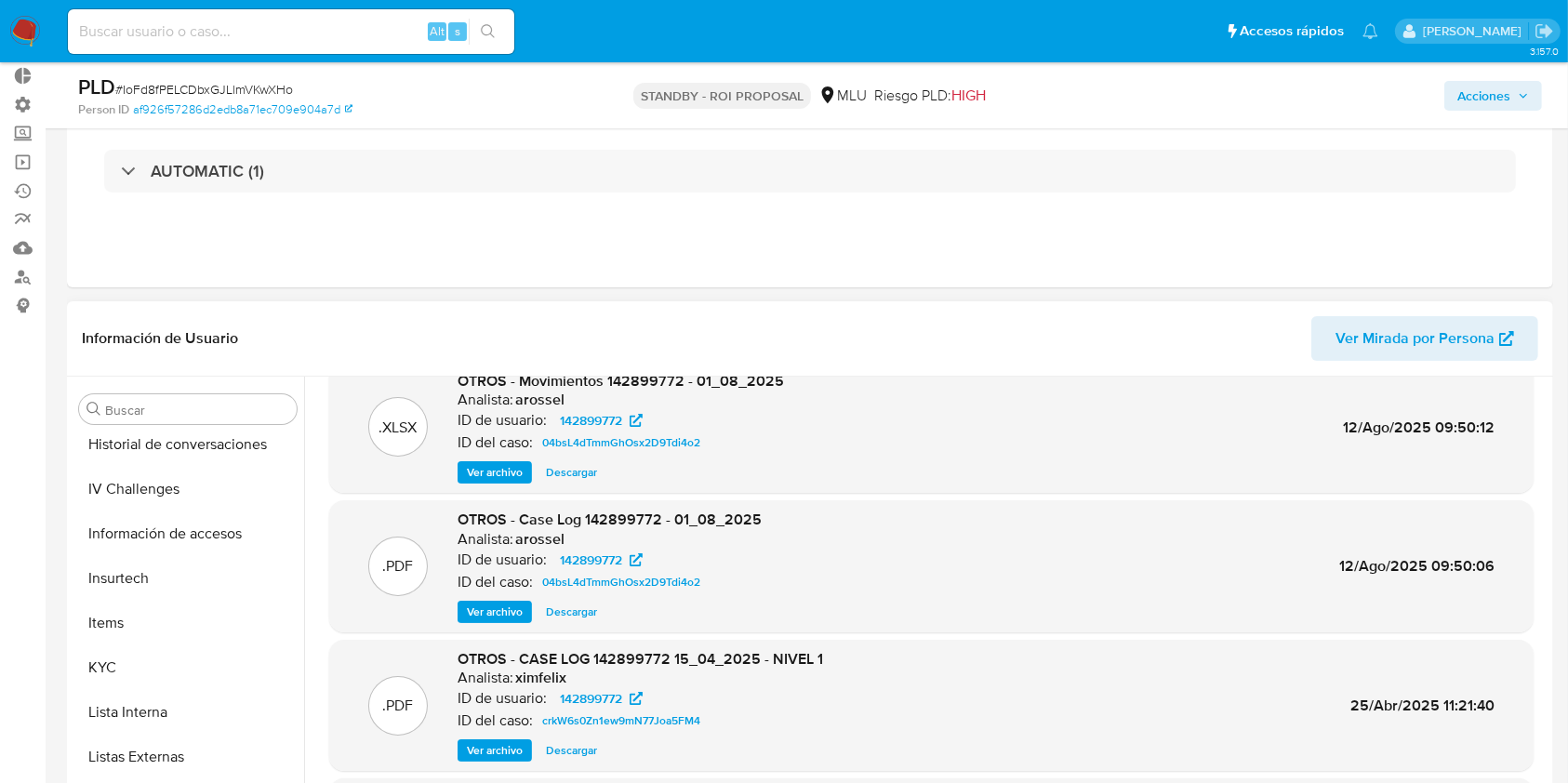
scroll to position [682, 0]
click at [180, 655] on button "KYC" at bounding box center [188, 664] width 233 height 45
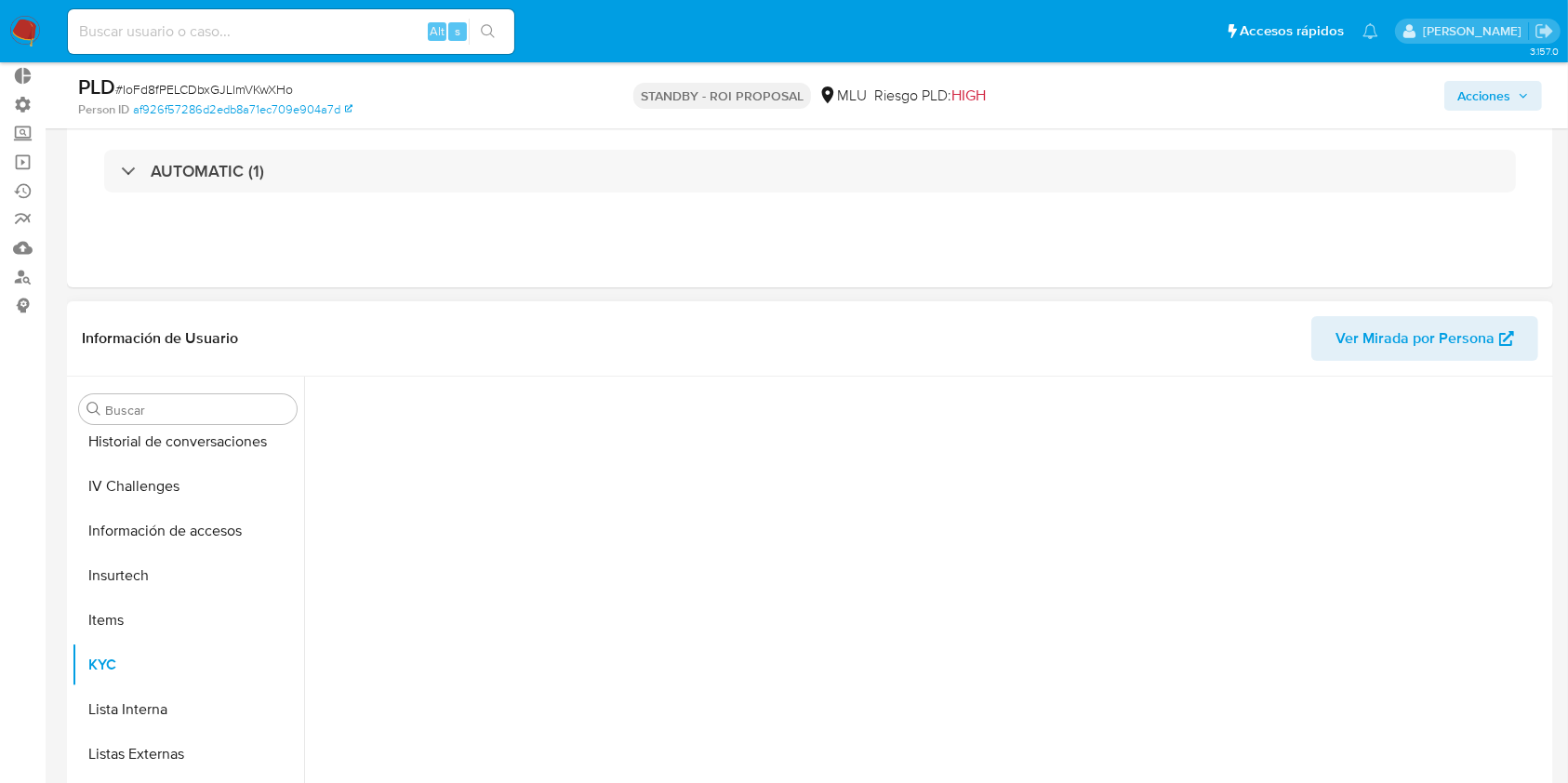
scroll to position [0, 0]
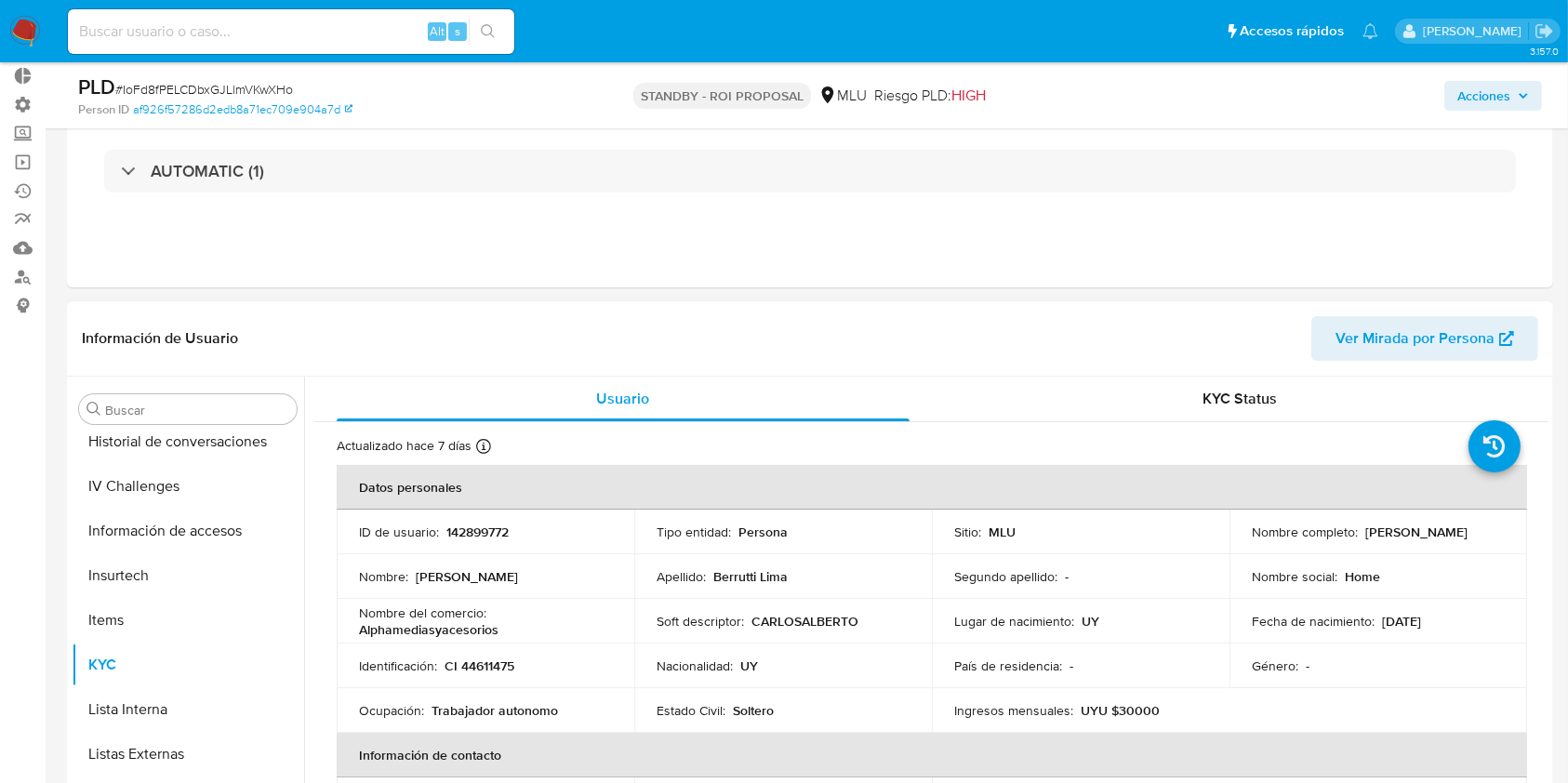
drag, startPoint x: 1425, startPoint y: 543, endPoint x: 1250, endPoint y: 542, distance: 175.0
click at [1251, 540] on div "Nombre completo : [PERSON_NAME]" at bounding box center [1378, 531] width 253 height 16
copy p "[PERSON_NAME]"
click at [1508, 92] on span "Acciones" at bounding box center [1483, 96] width 53 height 30
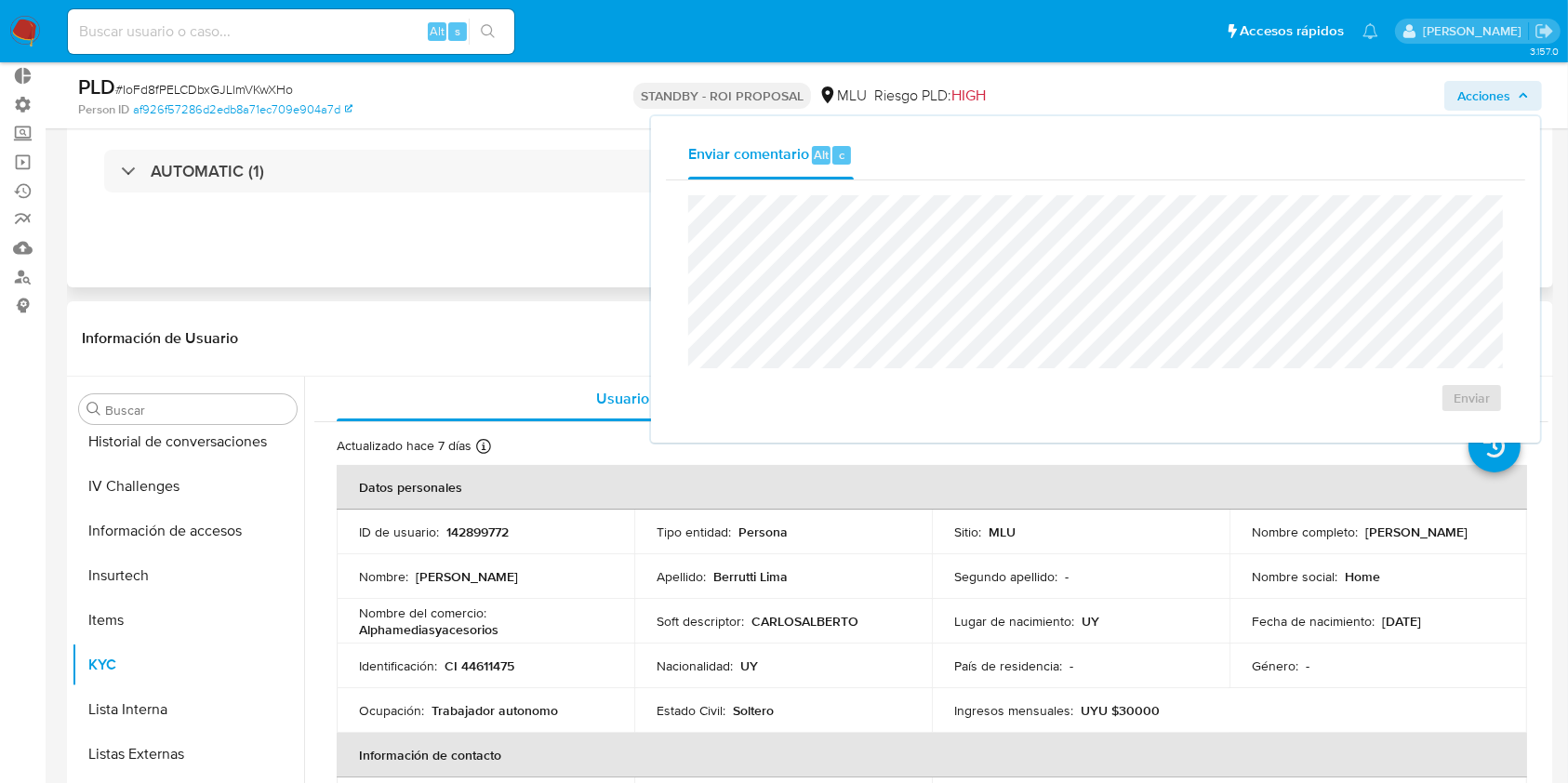
click at [334, 241] on div "Eventos ( 1 ) Acciones AUTOMATIC (1)" at bounding box center [810, 175] width 1486 height 223
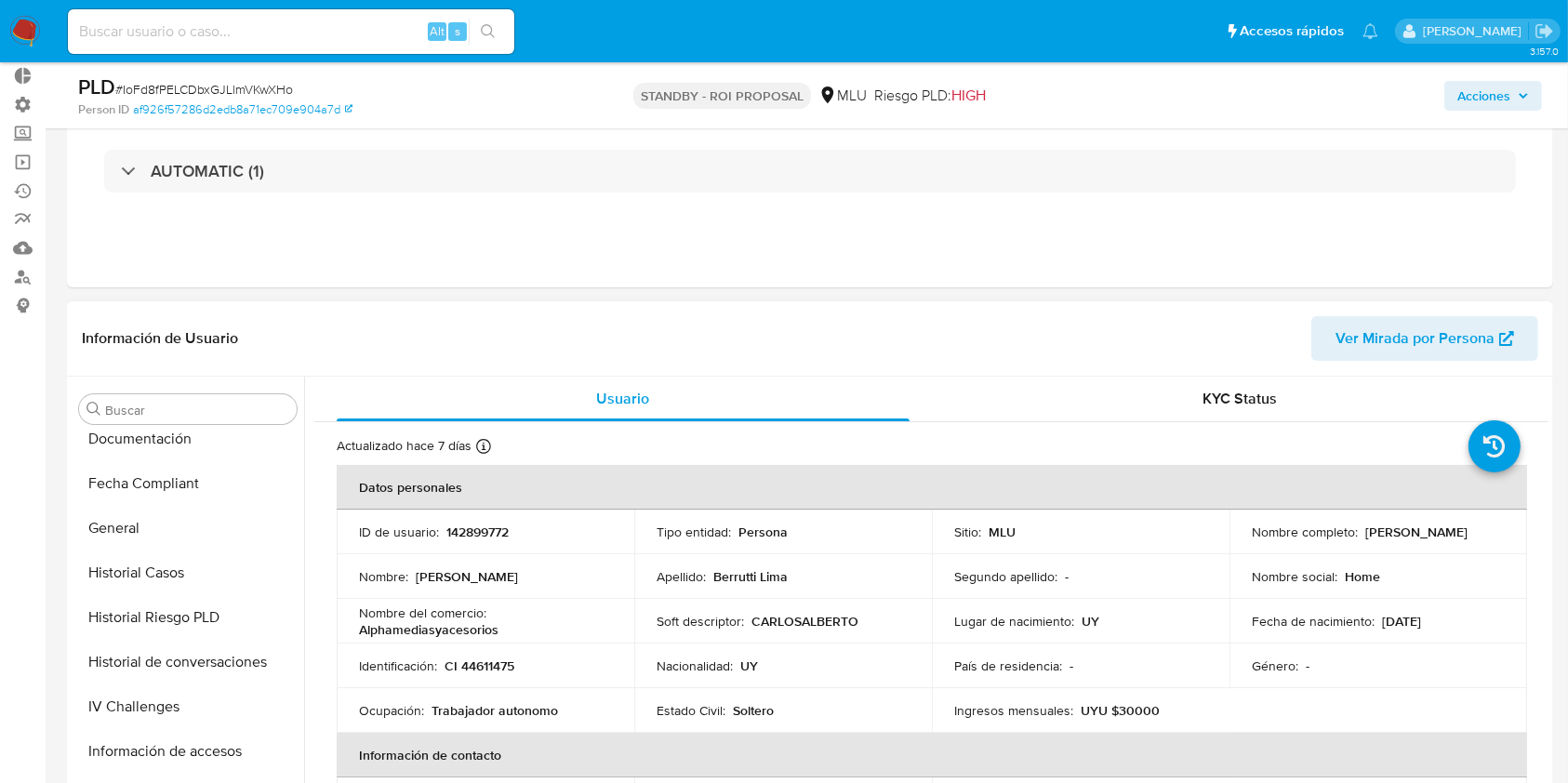
scroll to position [415, 0]
drag, startPoint x: 164, startPoint y: 639, endPoint x: 158, endPoint y: 624, distance: 16.2
click at [158, 624] on ul "Anticipos de dinero Archivos adjuntos CBT Cruces y Relaciones Créditos Cuentas …" at bounding box center [188, 641] width 233 height 419
click at [158, 624] on button "Historial Casos" at bounding box center [180, 618] width 217 height 45
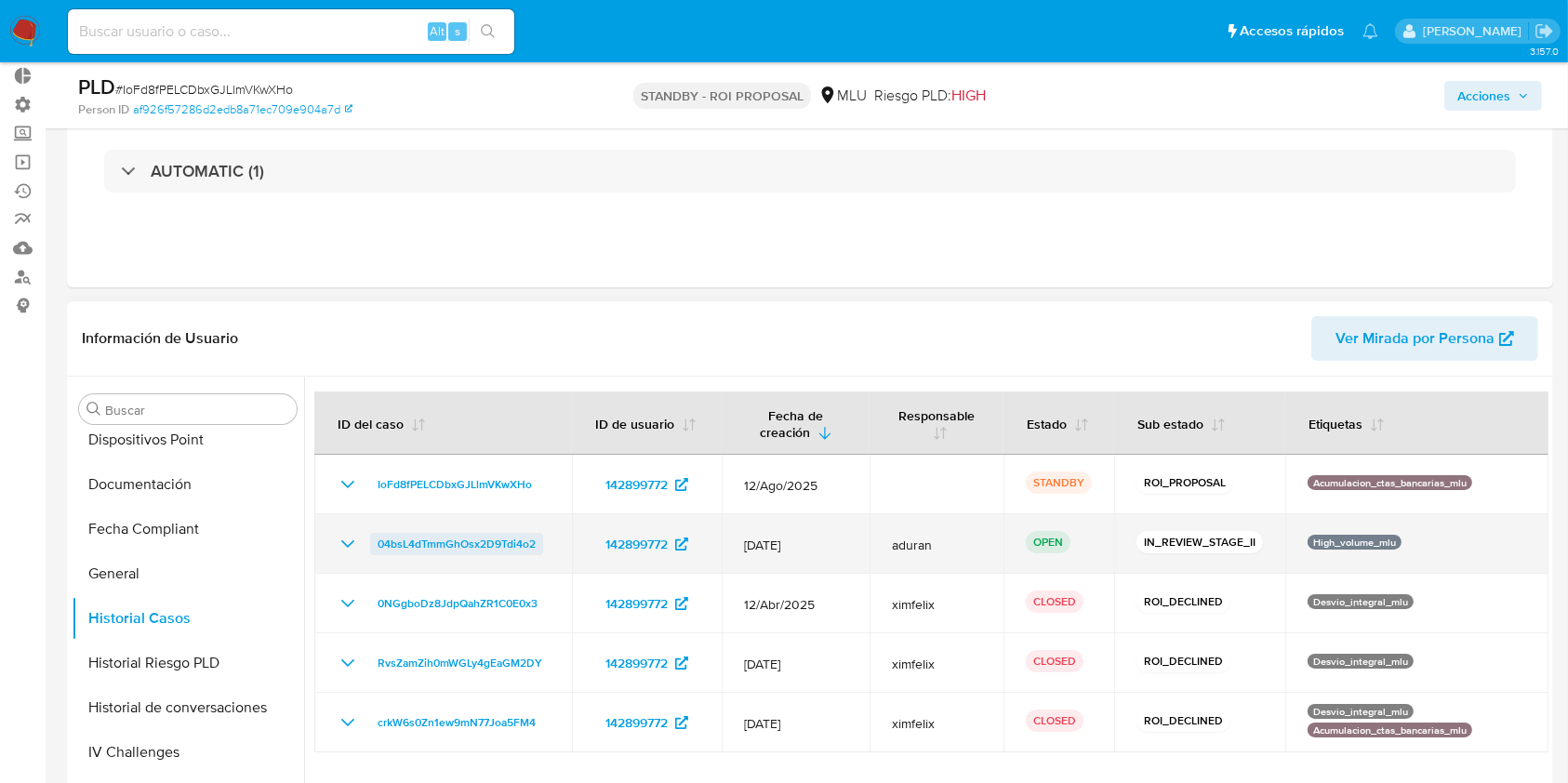
click at [471, 543] on span "04bsL4dTmmGhOsx2D9Tdi4o2" at bounding box center [456, 544] width 158 height 22
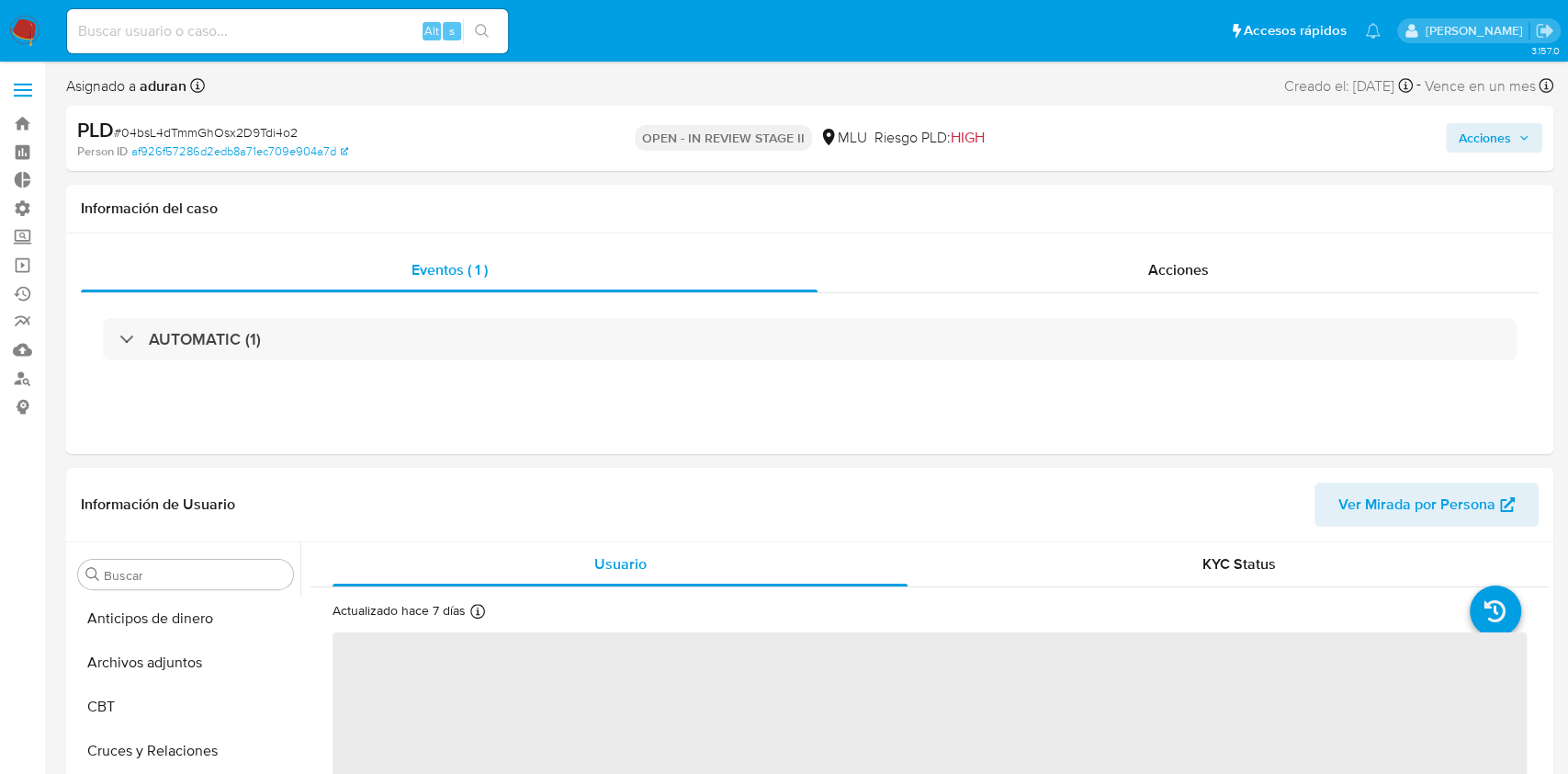
select select "10"
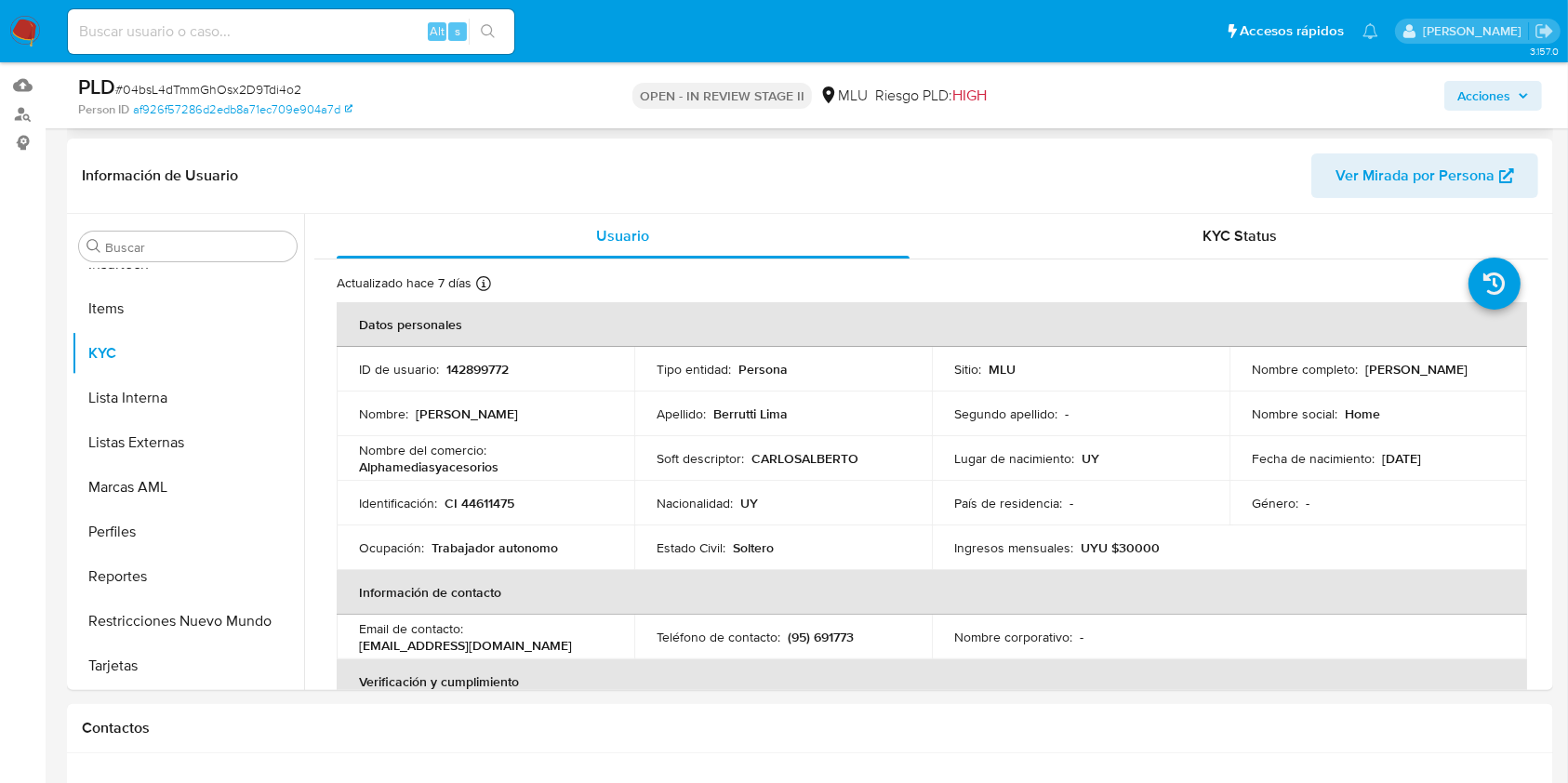
scroll to position [292, 0]
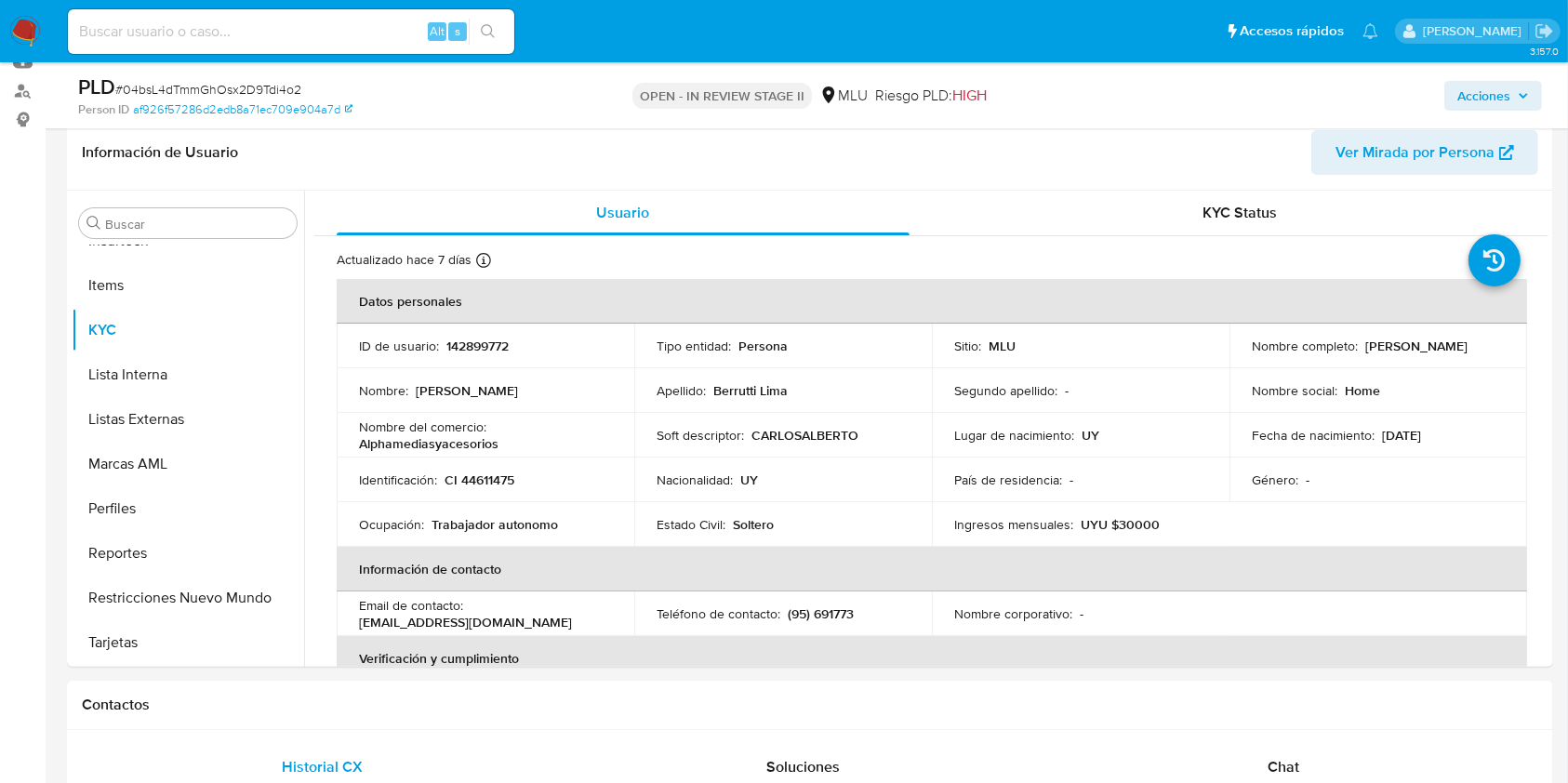
click at [1460, 100] on span "Acciones" at bounding box center [1483, 96] width 53 height 30
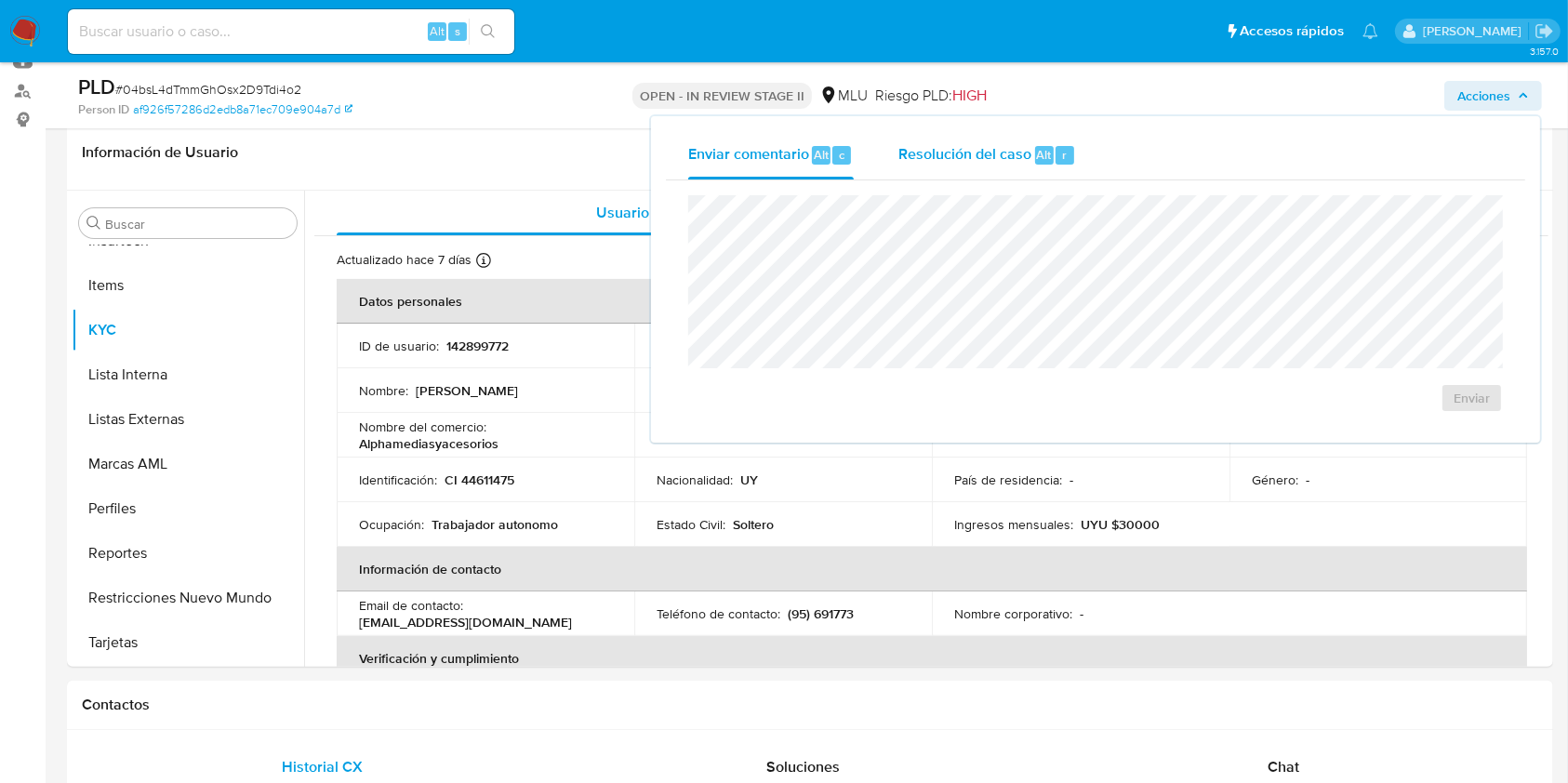
click at [973, 170] on div "Resolución del caso Alt r" at bounding box center [987, 155] width 178 height 49
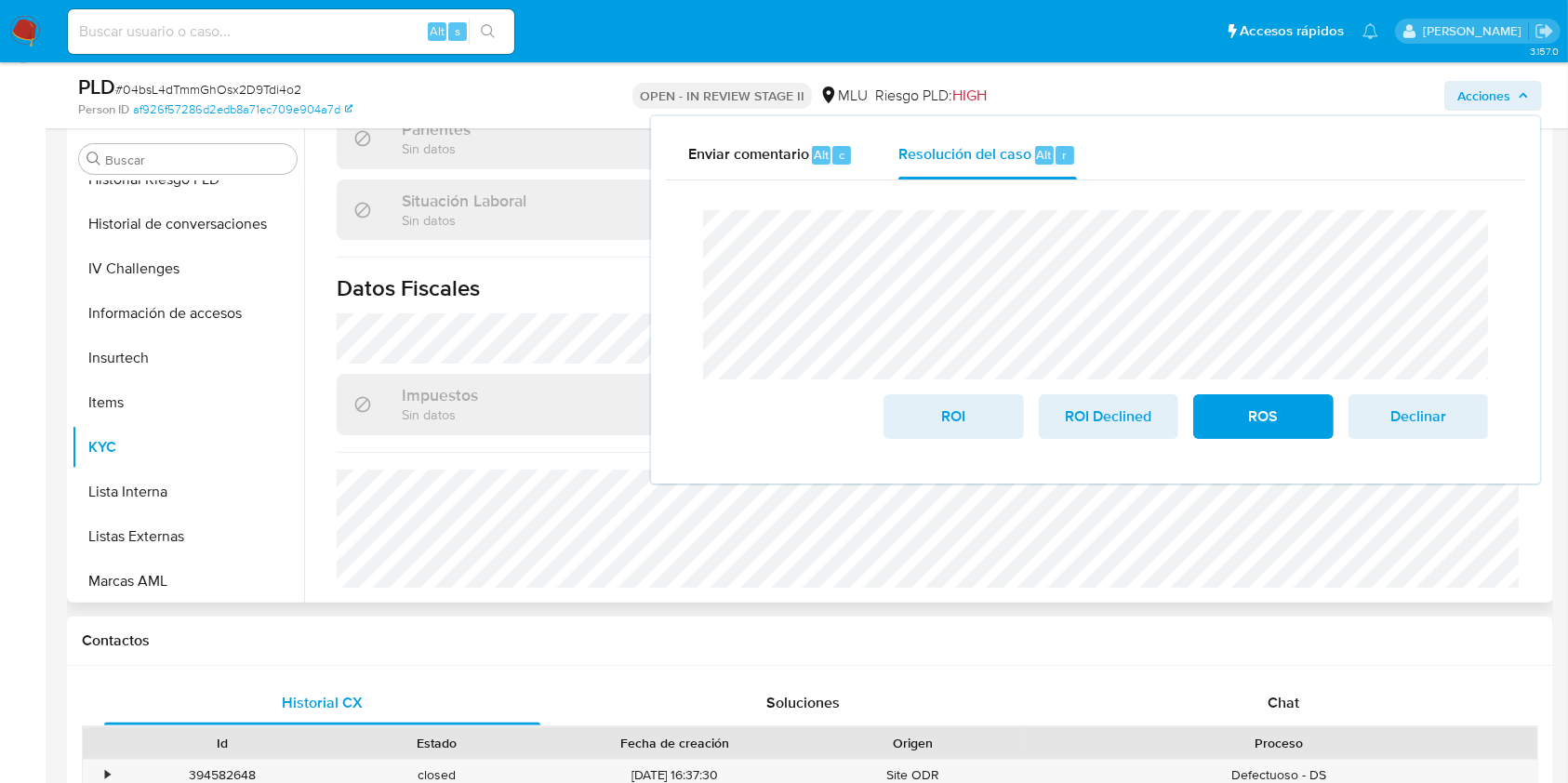
scroll to position [354, 0]
click at [1260, 703] on div "Chat" at bounding box center [1284, 705] width 437 height 45
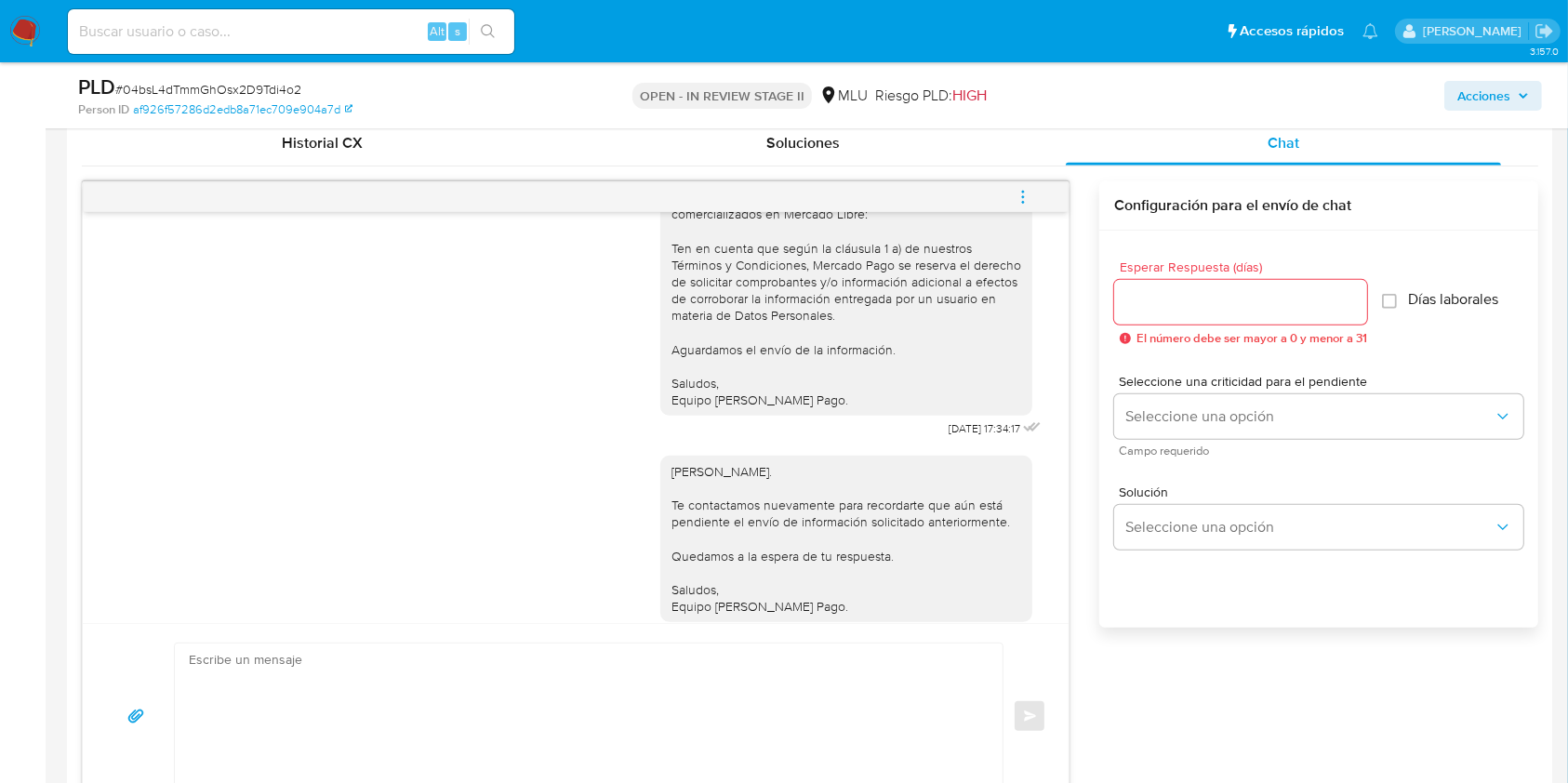
scroll to position [357, 0]
click at [1466, 112] on div "Acciones" at bounding box center [1300, 96] width 482 height 44
click at [1479, 93] on span "Acciones" at bounding box center [1483, 96] width 53 height 30
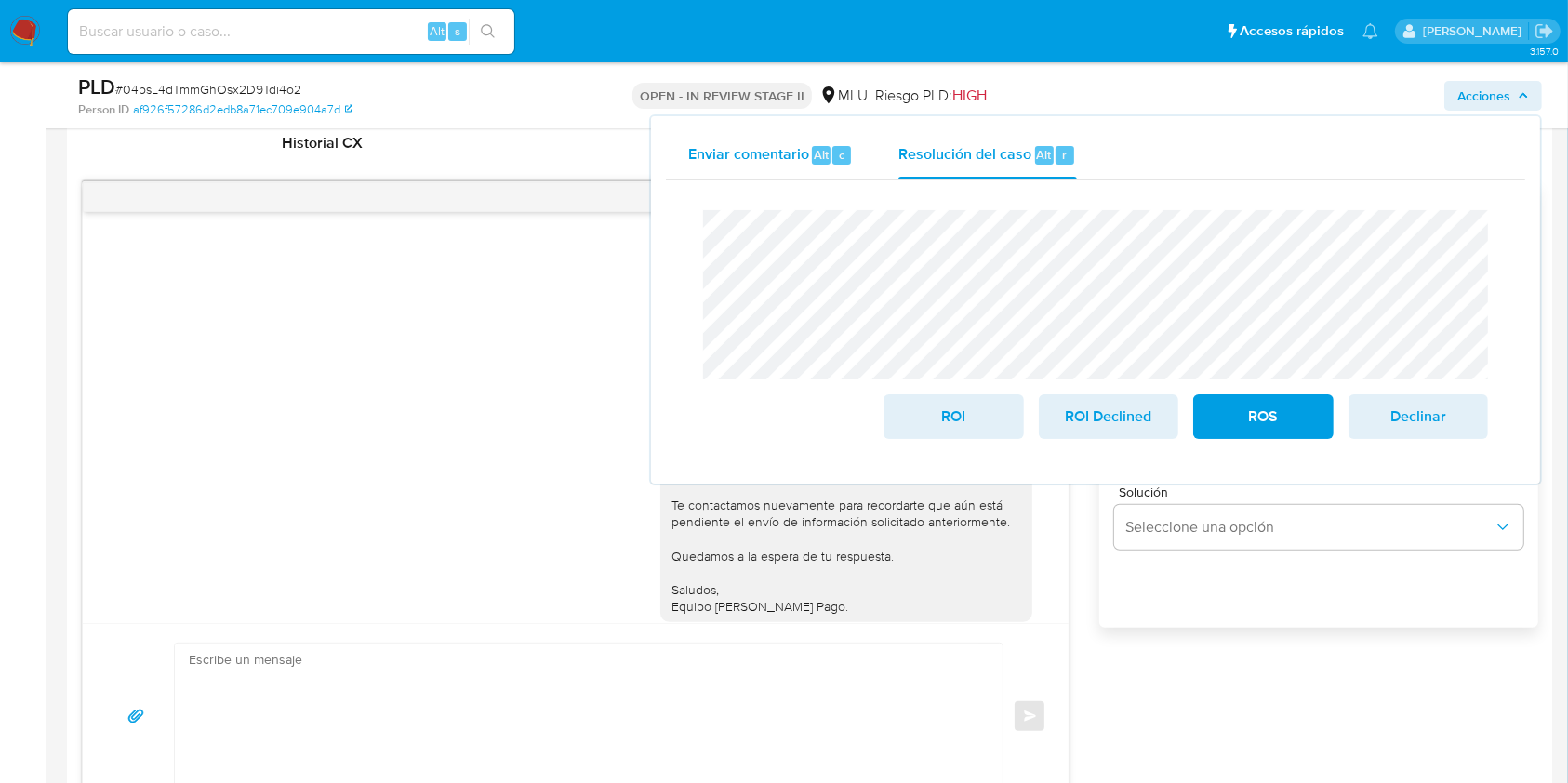
click at [749, 163] on span "Enviar comentario" at bounding box center [749, 154] width 121 height 21
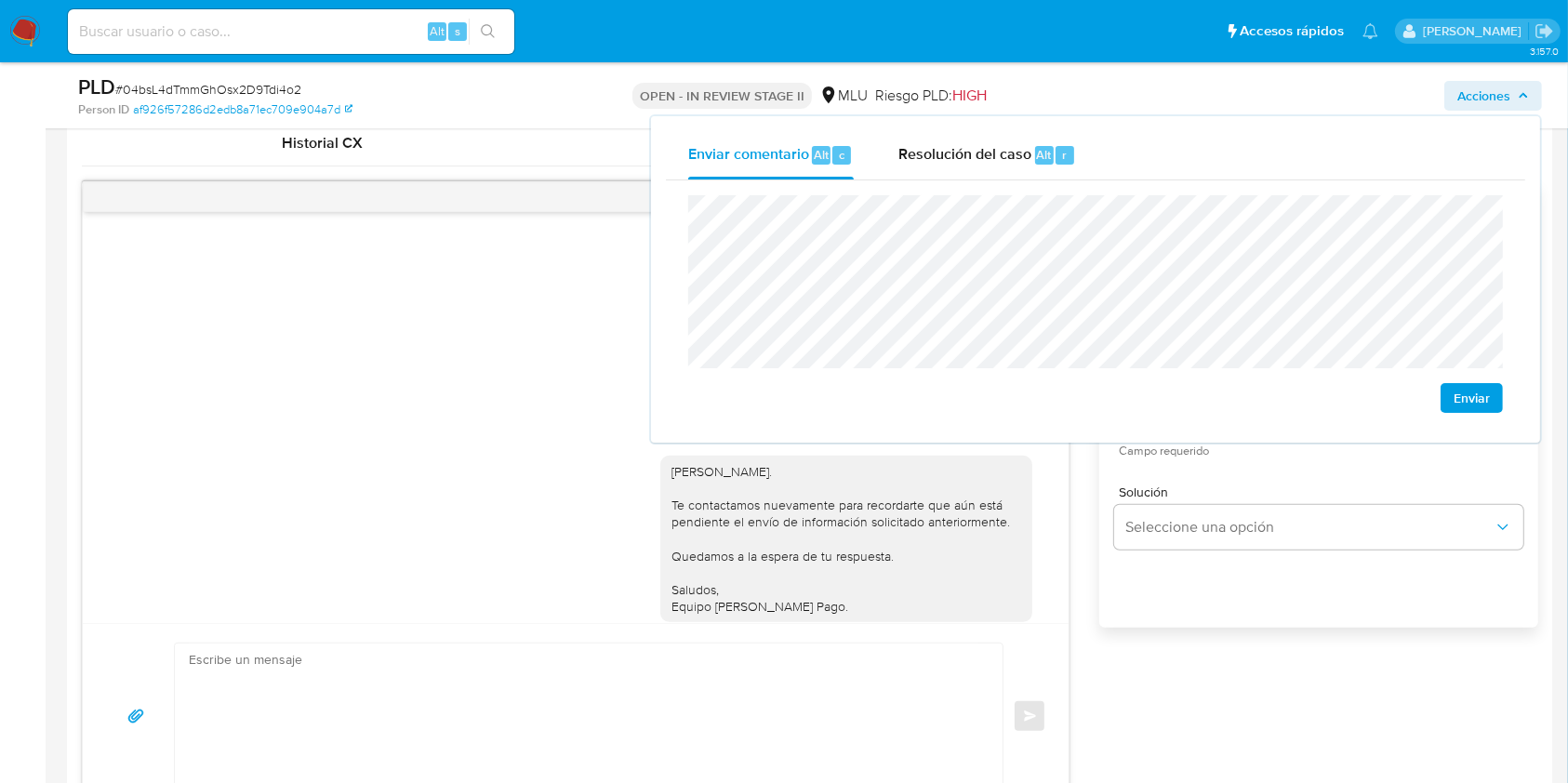
click at [1466, 398] on span "Enviar" at bounding box center [1471, 397] width 36 height 26
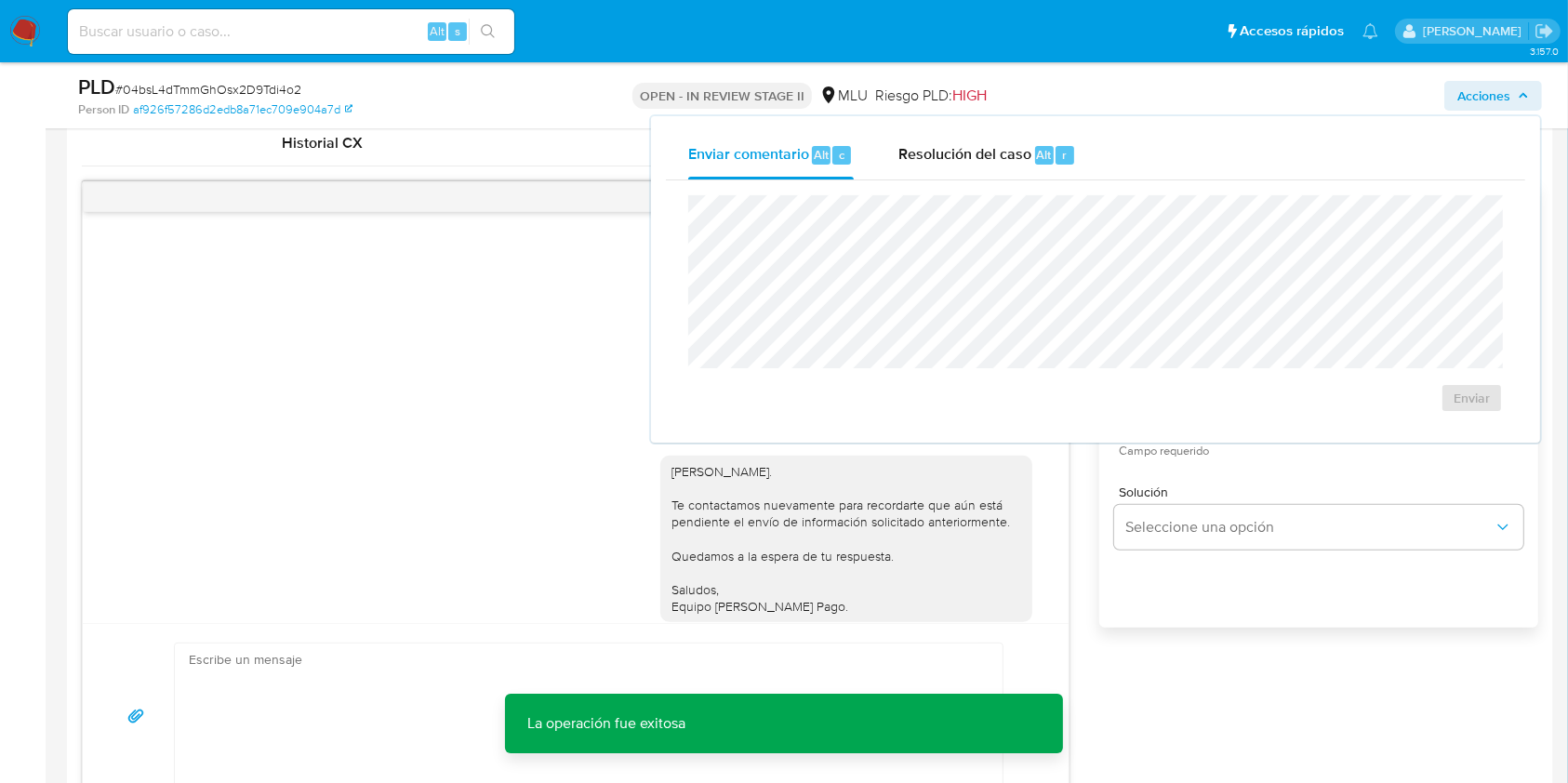
click at [1183, 732] on div "Hola, Carlos. Te contactamos ya que necesitamos verificar algunos datos. Por es…" at bounding box center [809, 495] width 1456 height 629
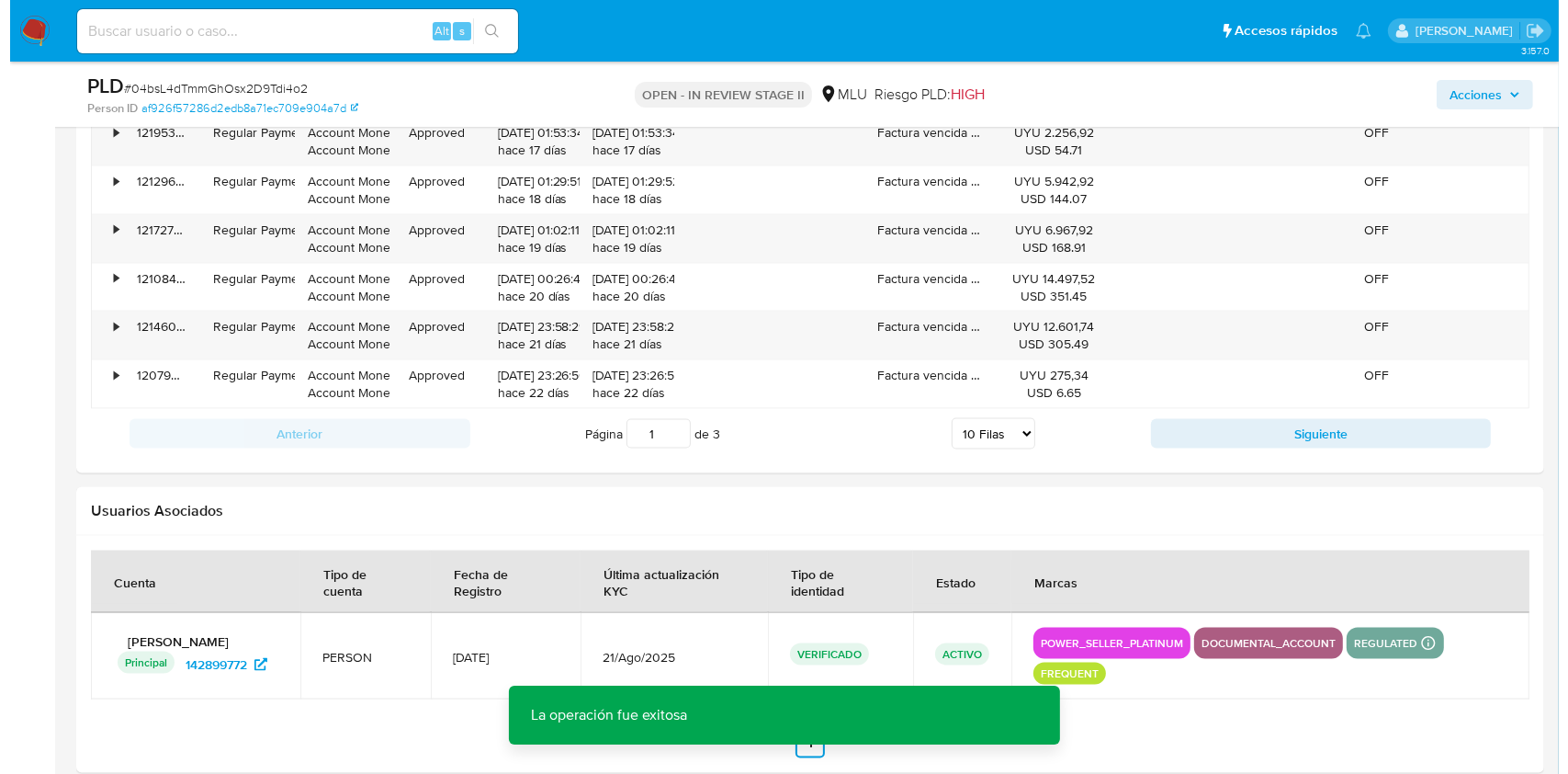
scroll to position [3275, 0]
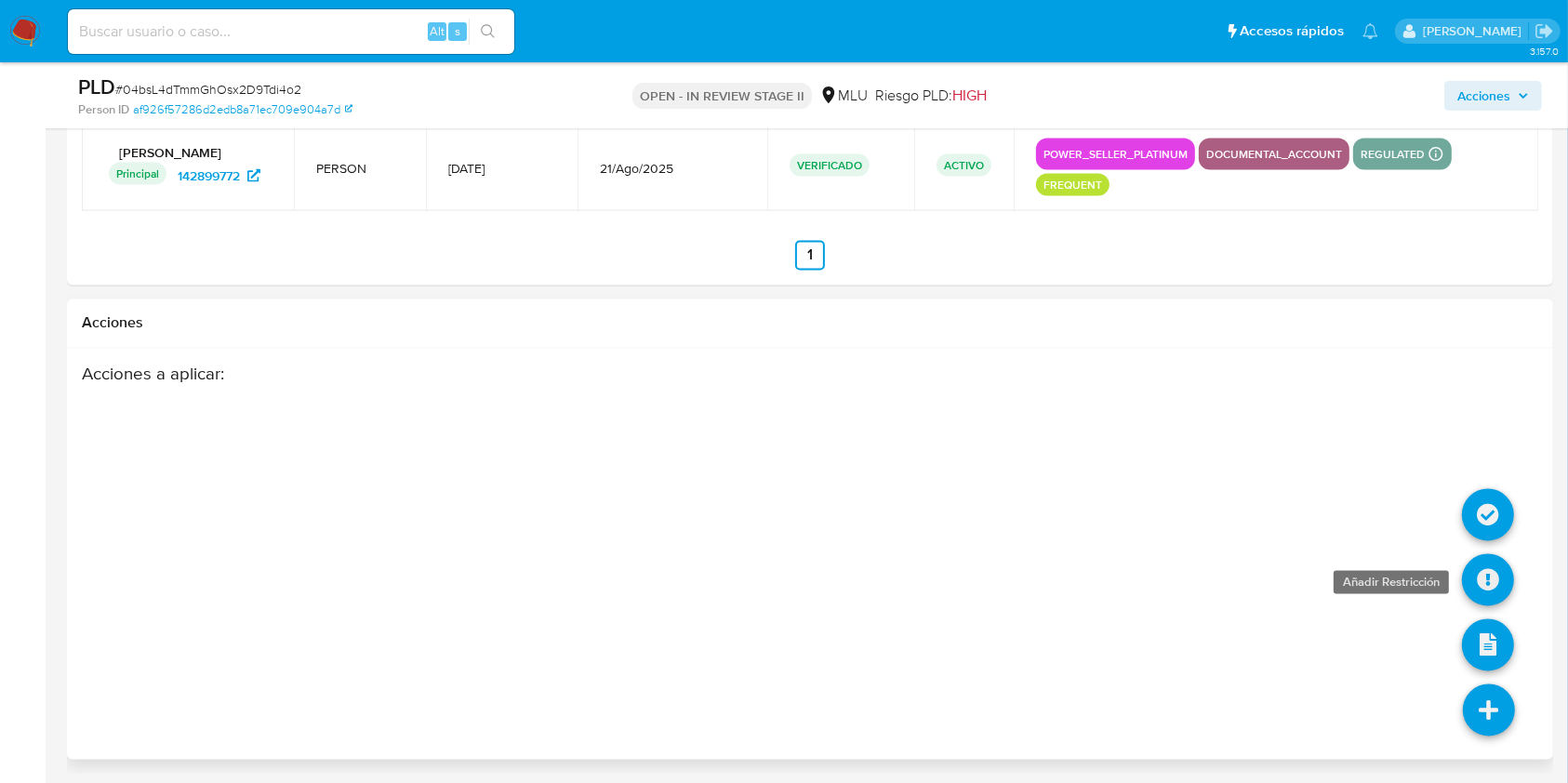
click at [1480, 569] on icon at bounding box center [1488, 580] width 52 height 52
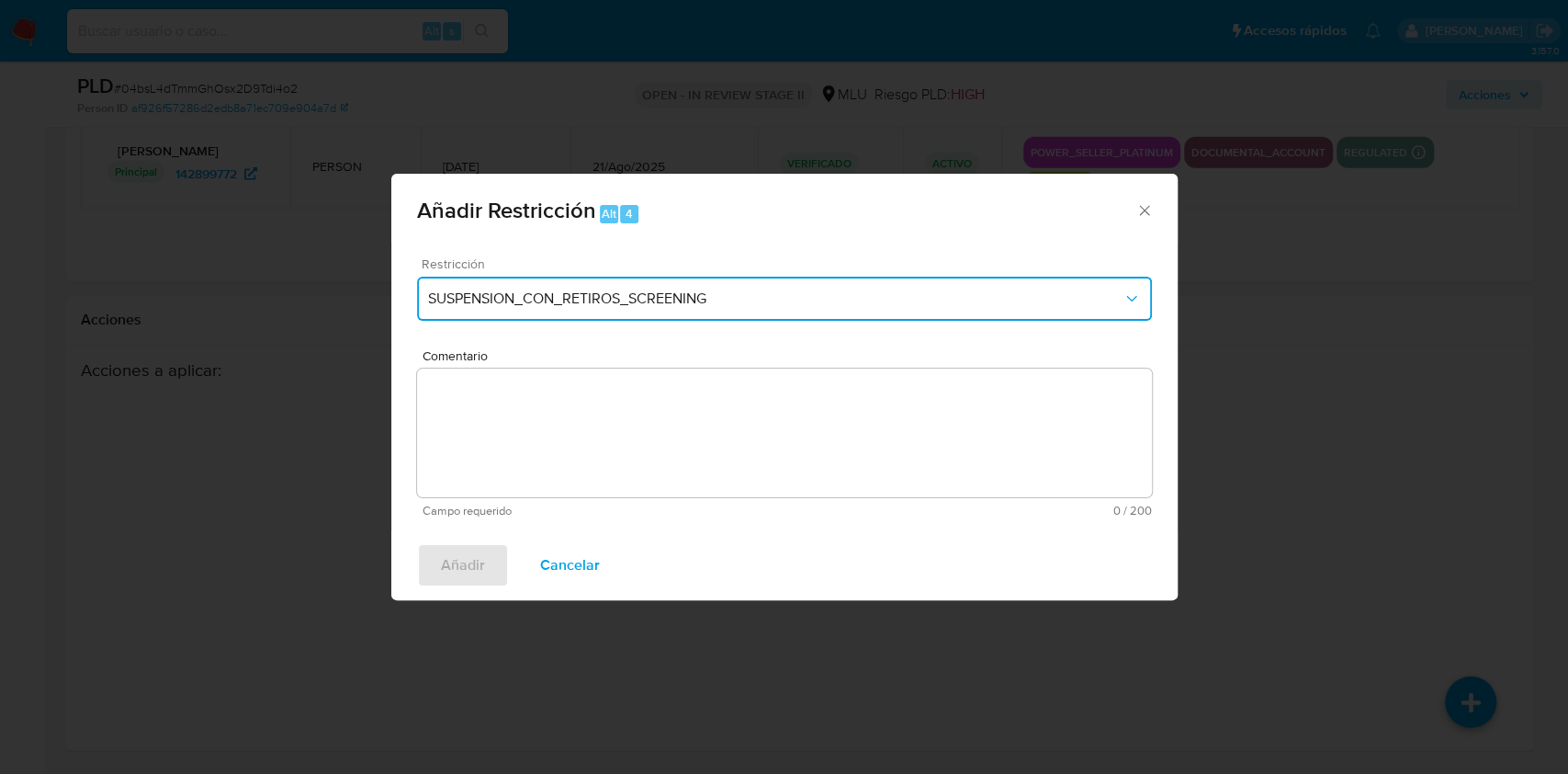
click at [626, 290] on span "SUSPENSION_CON_RETIROS_SCREENING" at bounding box center [775, 298] width 694 height 18
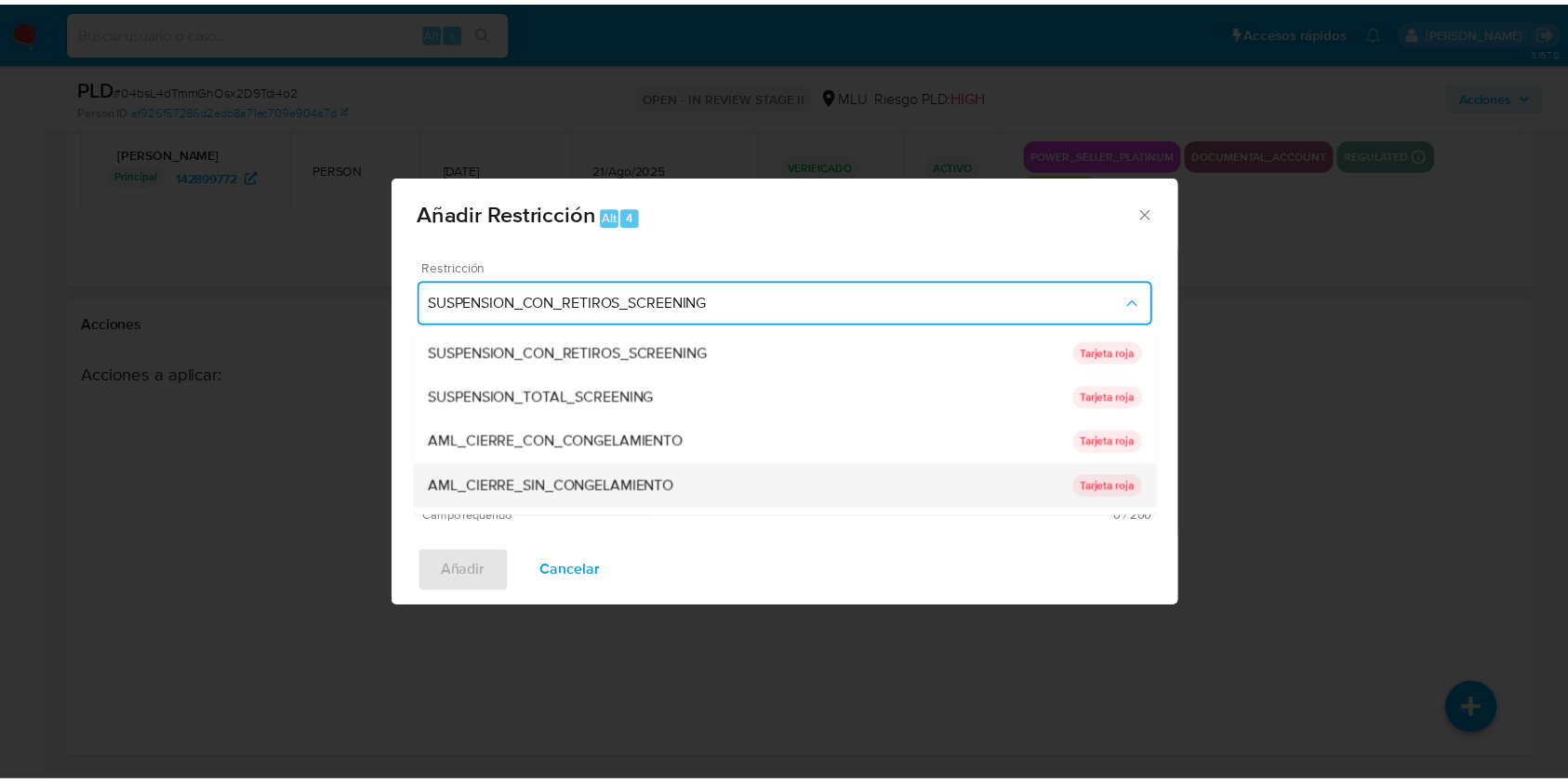
scroll to position [171, 0]
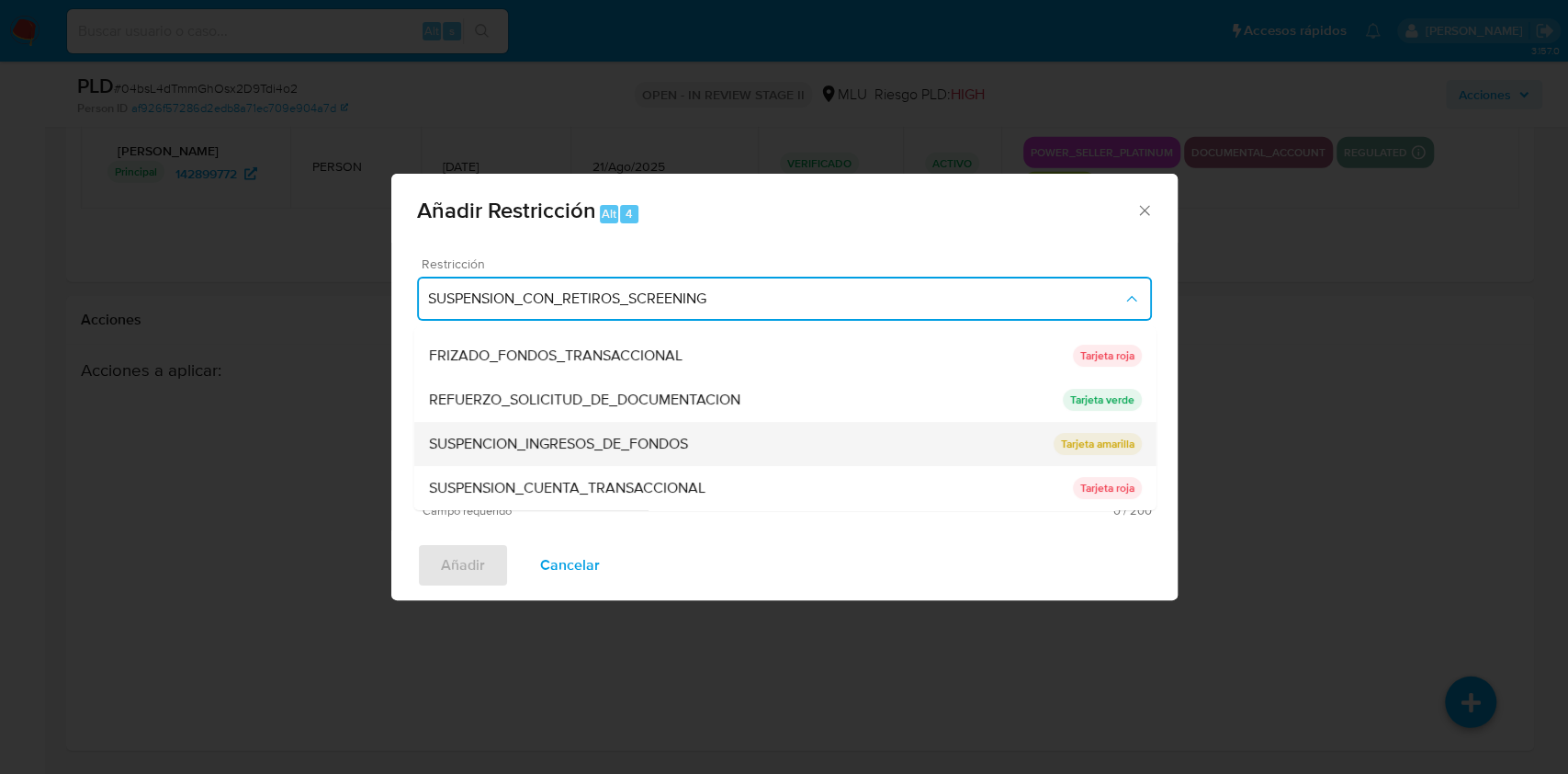
click at [688, 439] on span "SUSPENCION_INGRESOS_DE_FONDOS" at bounding box center [558, 443] width 259 height 18
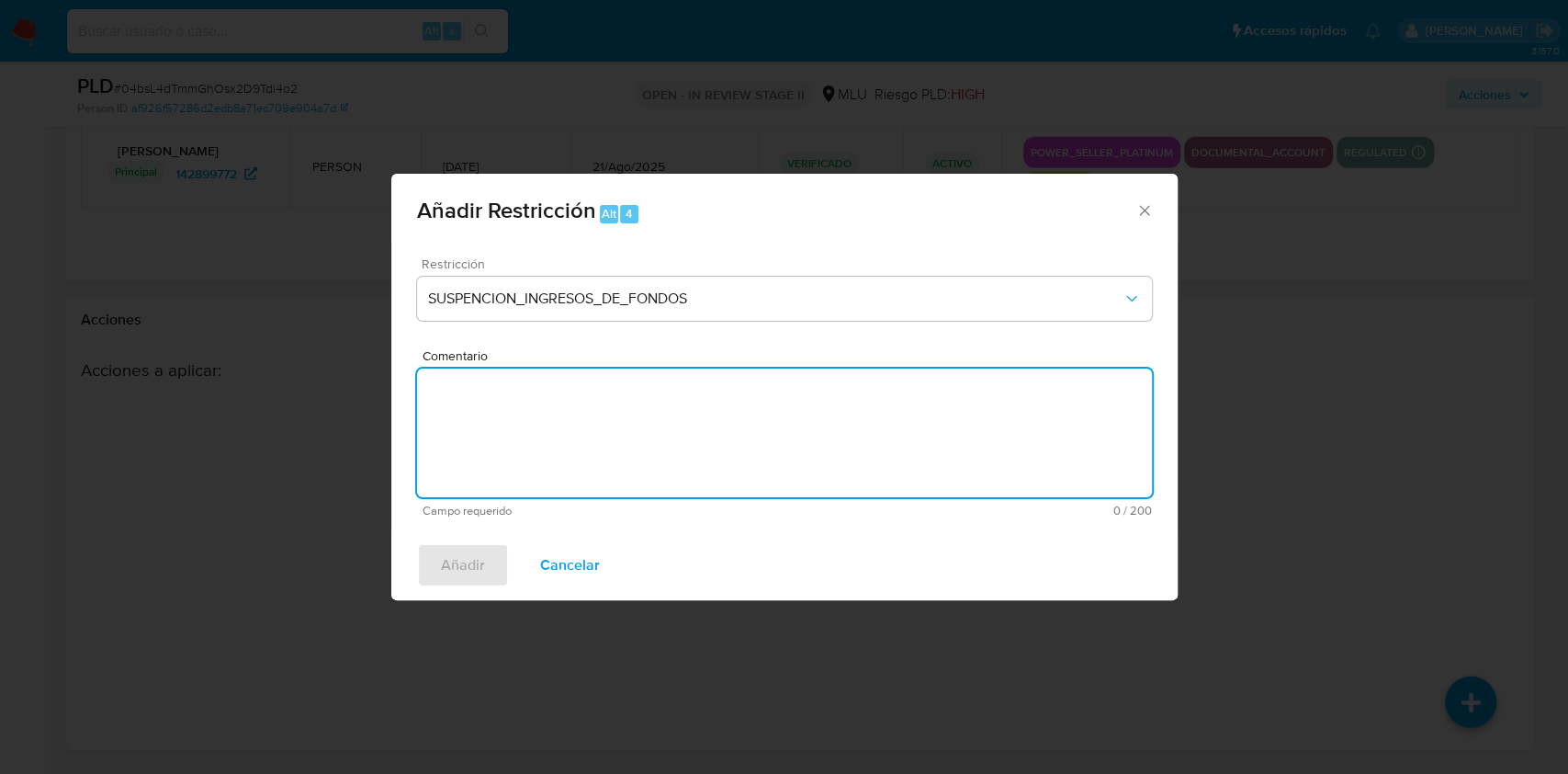
click at [689, 439] on textarea "Comentario" at bounding box center [784, 433] width 735 height 129
type textarea "Cliente no responde, ni completa DDI."
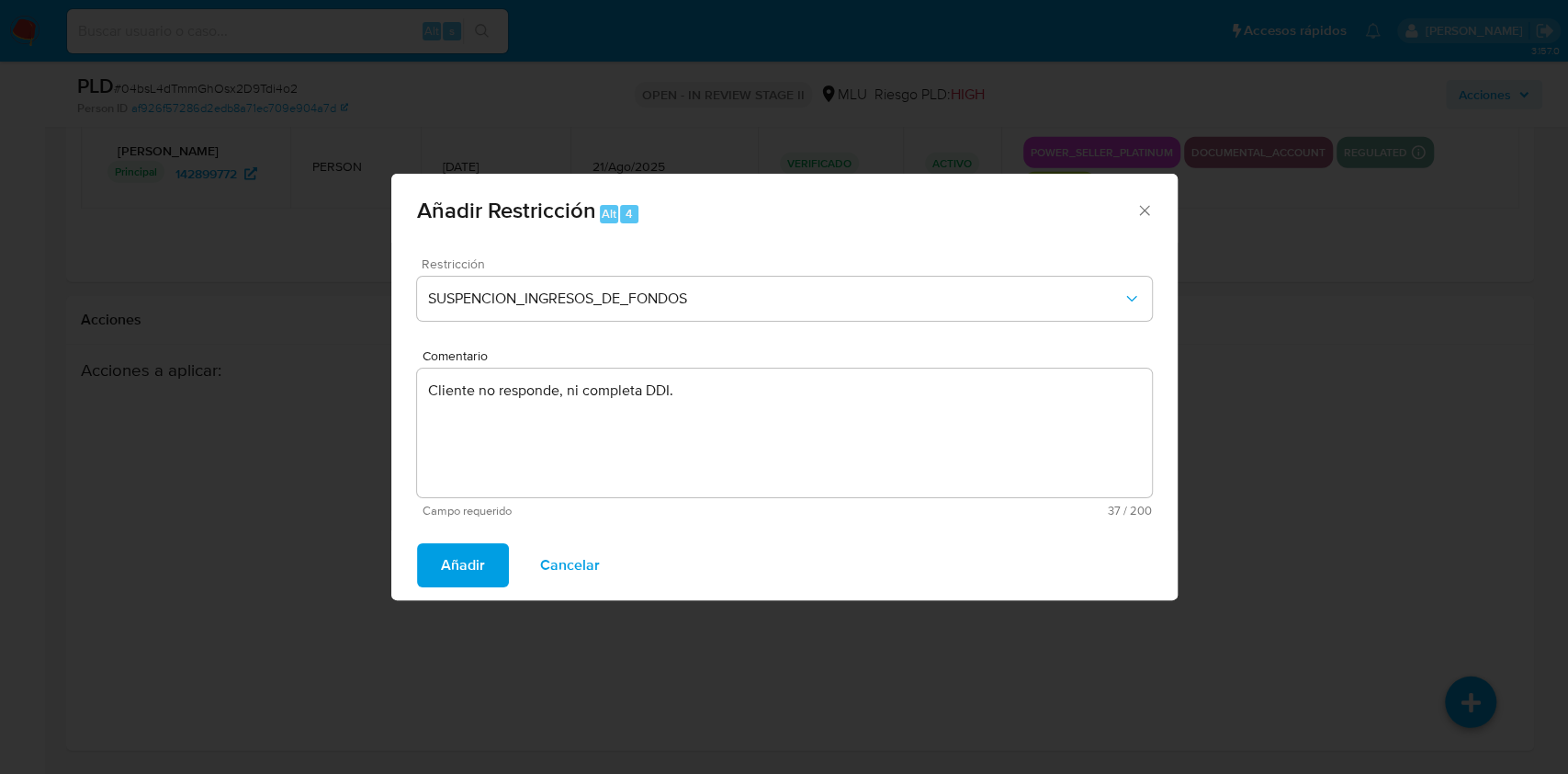
click at [462, 550] on span "Añadir" at bounding box center [462, 565] width 44 height 41
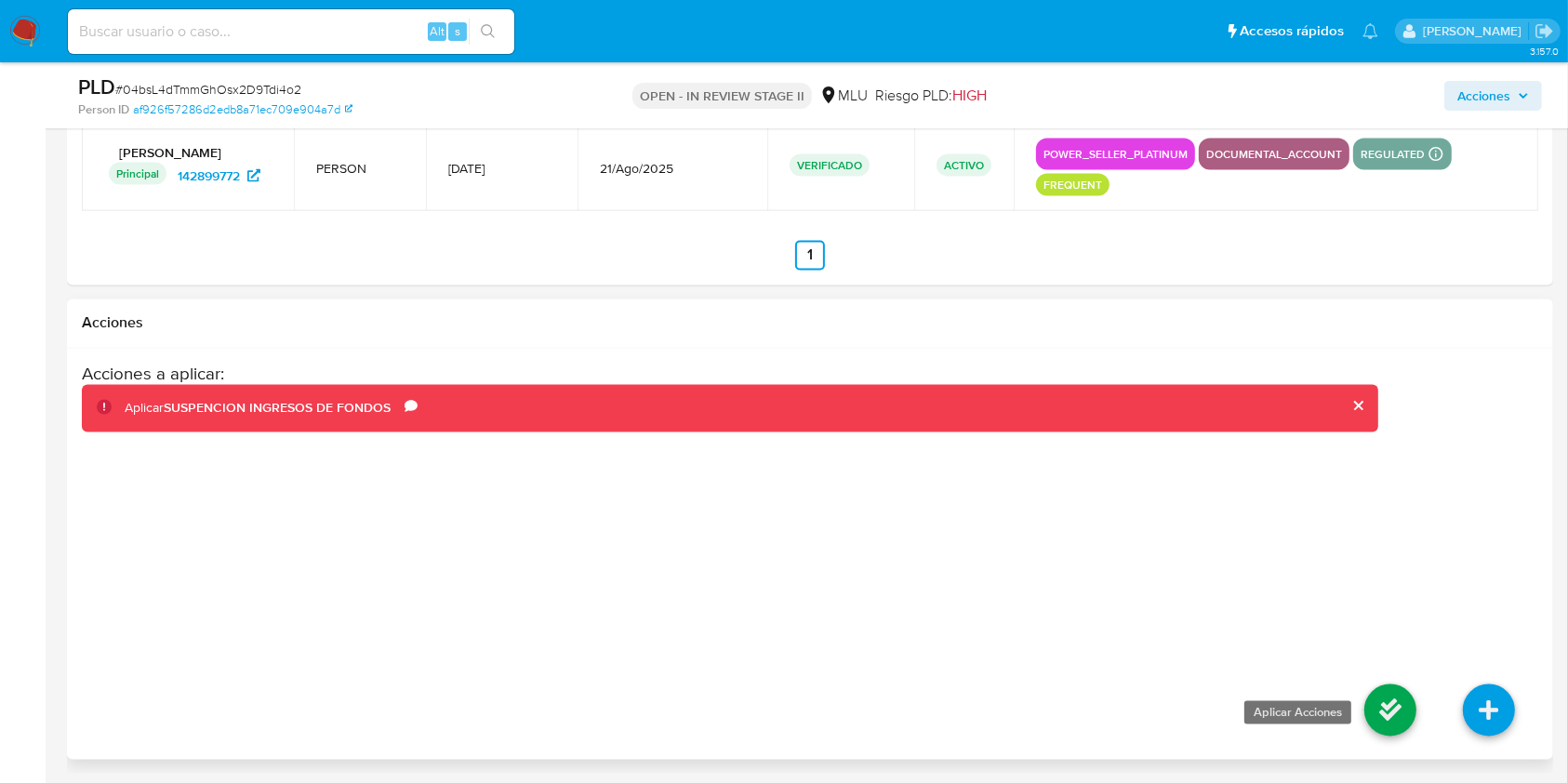
click at [1408, 684] on icon at bounding box center [1390, 710] width 52 height 52
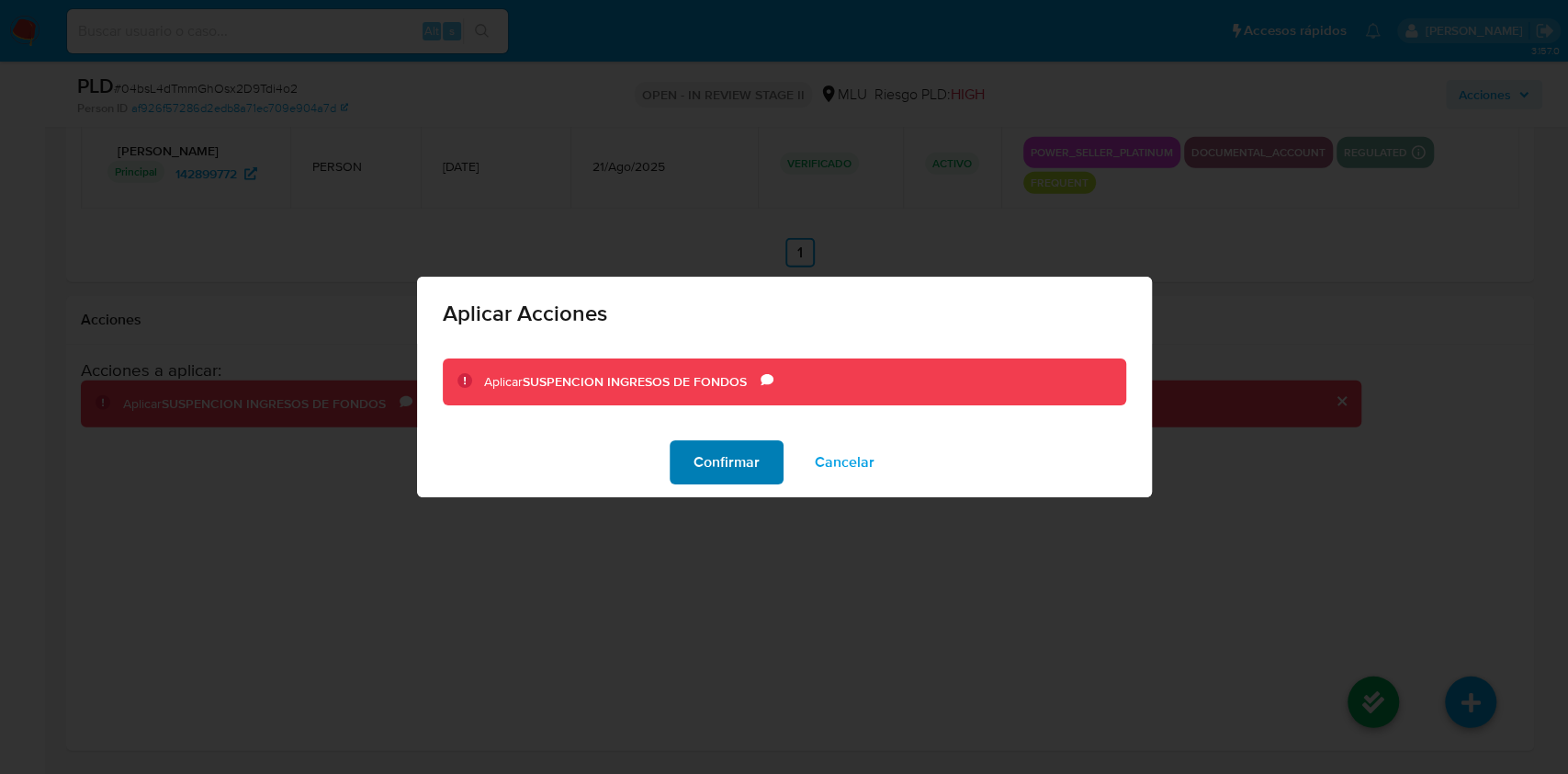
click at [684, 472] on button "Confirmar" at bounding box center [726, 462] width 113 height 44
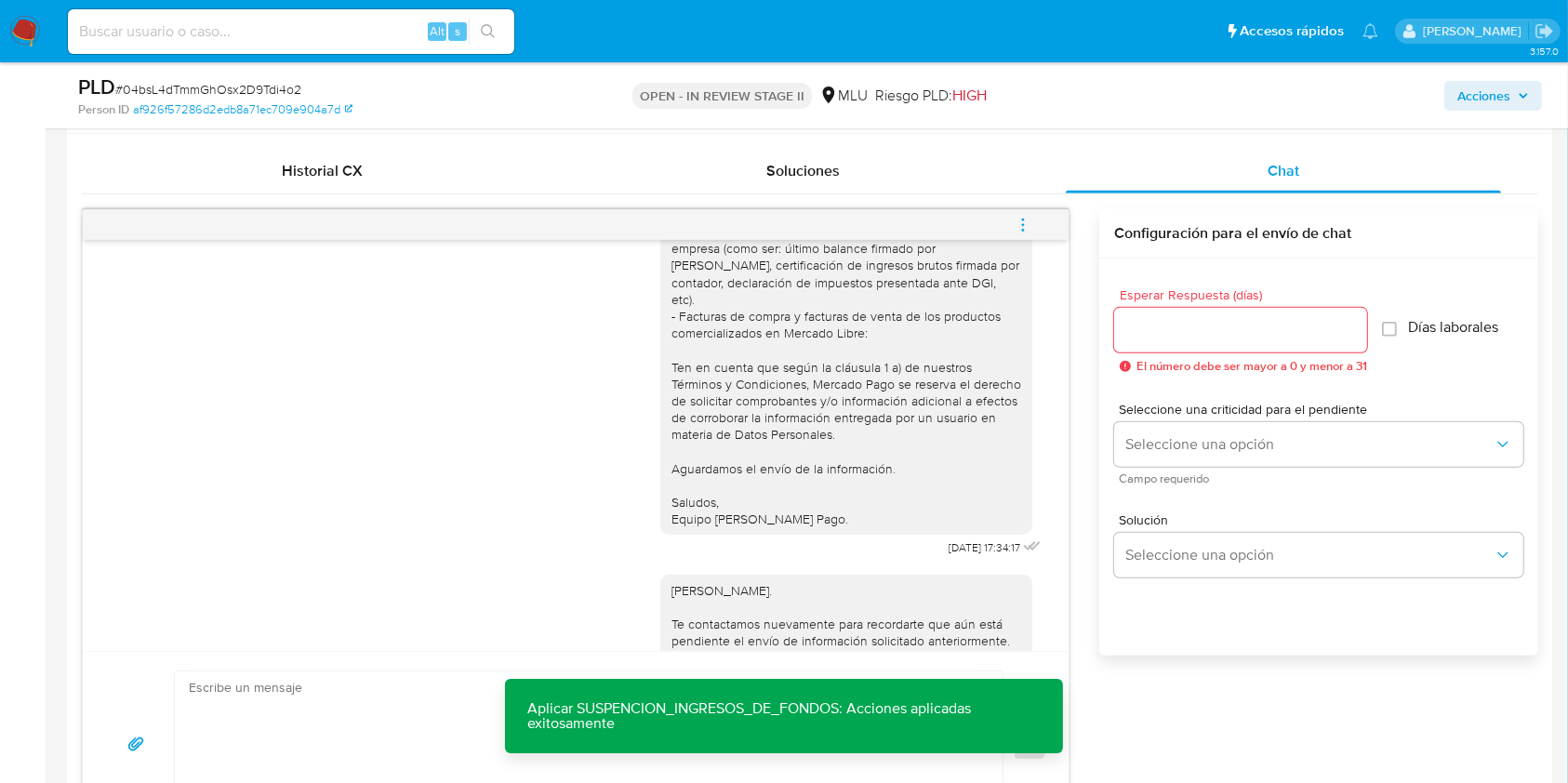
scroll to position [357, 0]
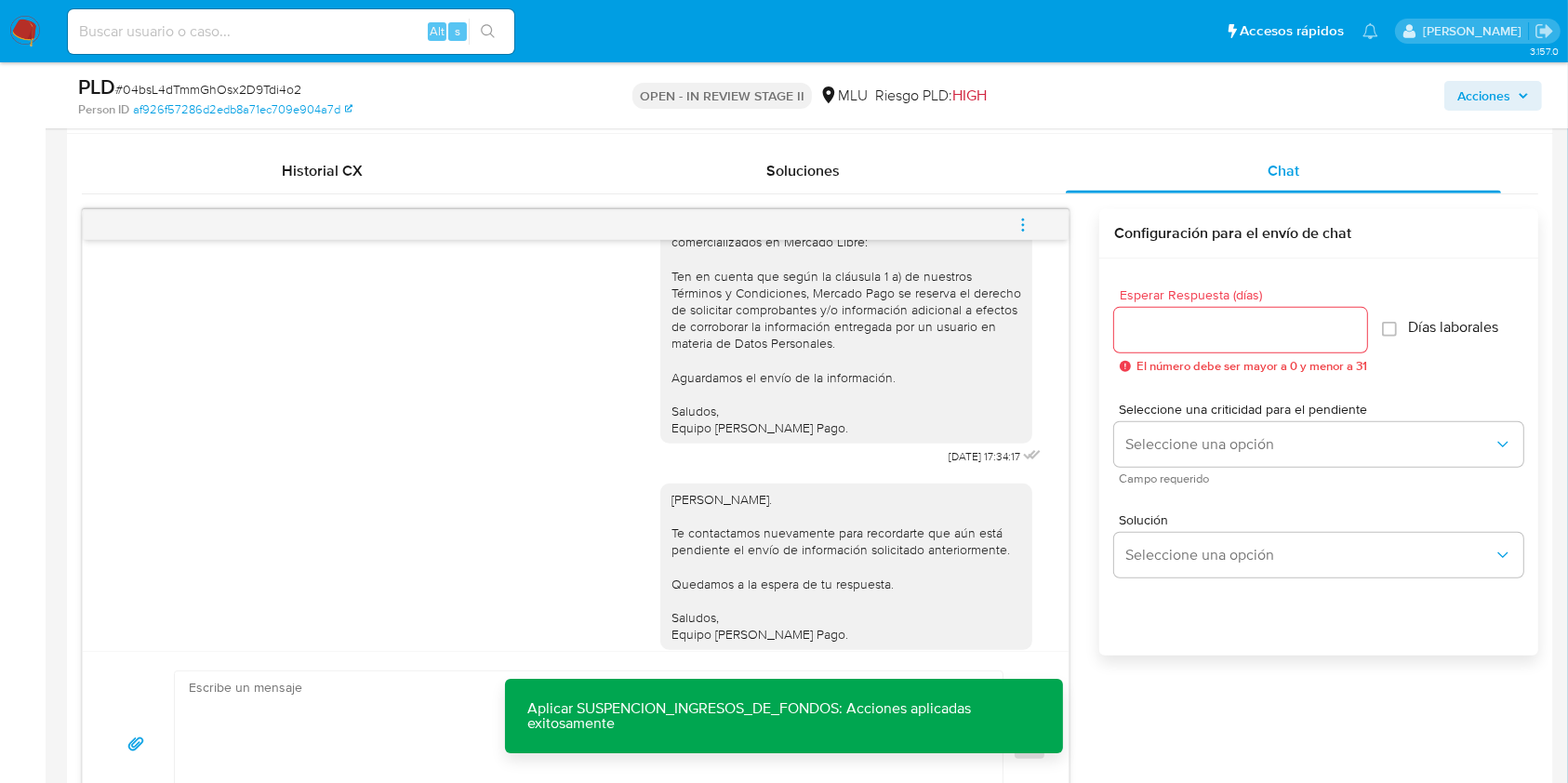
click at [335, 638] on div "Hola, Carlos. Te contactamos nuevamente para recordarte que aún está pendiente …" at bounding box center [575, 574] width 939 height 207
click at [295, 675] on textarea at bounding box center [584, 744] width 791 height 146
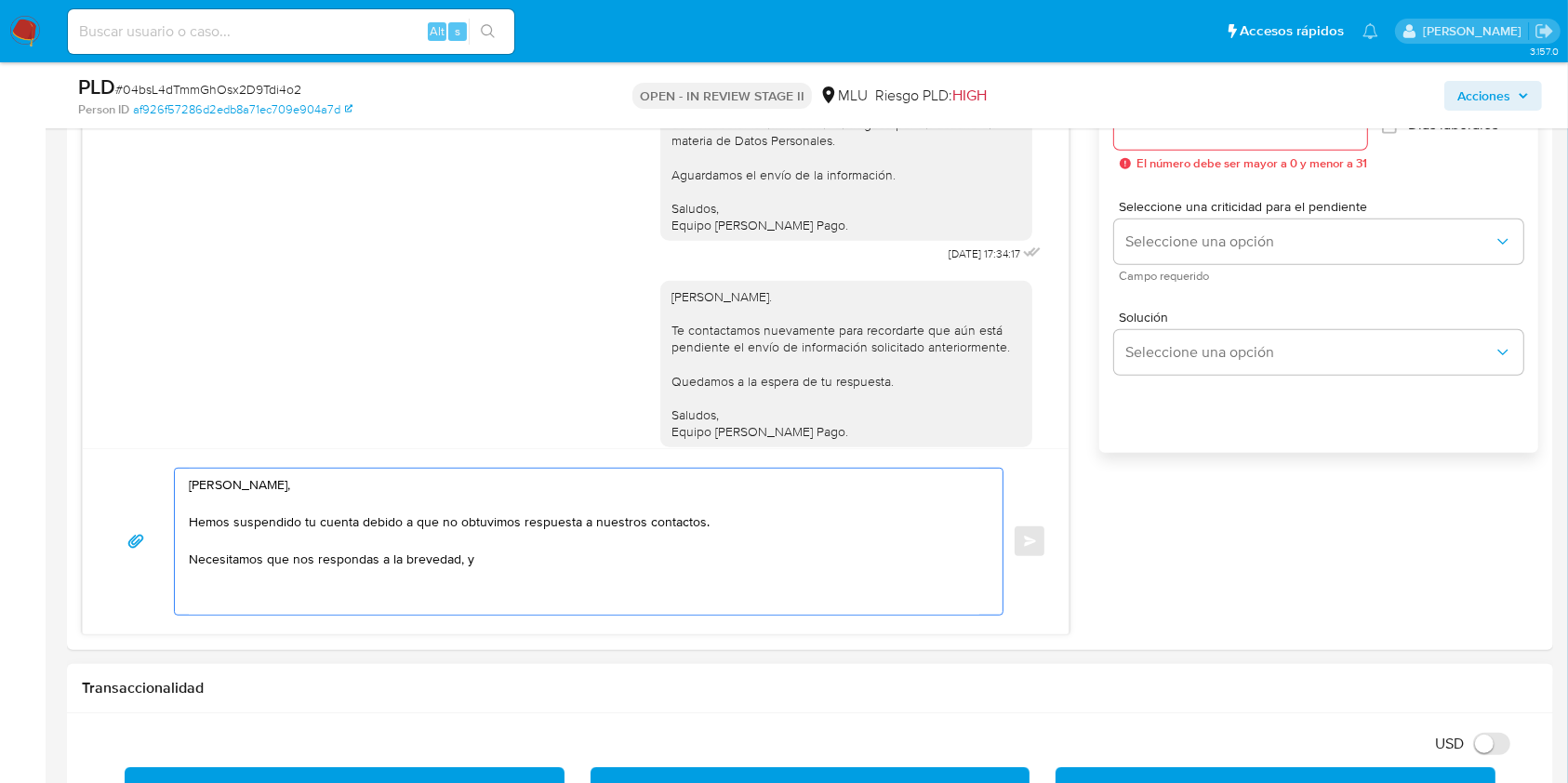
scroll to position [1093, 0]
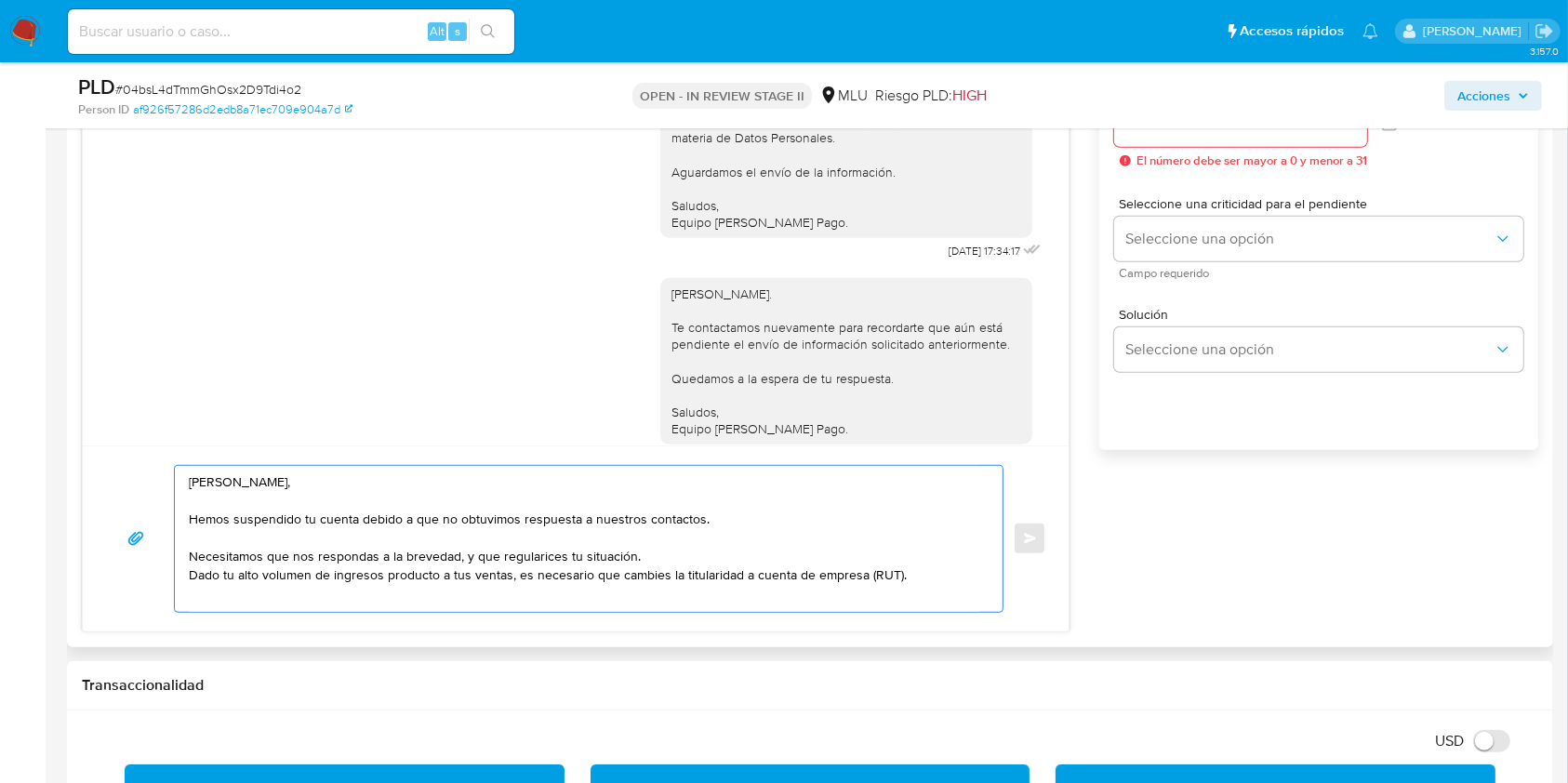
click at [920, 555] on textarea "Estimado Carlos, Hemos suspendido tu cuenta debido a que no obtuvimos respuesta…" at bounding box center [584, 539] width 791 height 146
click at [186, 480] on div "Estimado Carlos, Hemos suspendido tu cuenta debido a que no obtuvimos respuesta…" at bounding box center [584, 539] width 818 height 146
drag, startPoint x: 188, startPoint y: 481, endPoint x: 973, endPoint y: 592, distance: 792.8
click at [973, 592] on textarea "Estimado Carlos, Hemos suspendido tu cuenta debido a que no obtuvimos respuesta…" at bounding box center [584, 539] width 791 height 146
paste textarea "Tu cuenta ha sido suspendida por no regularizar tu situación fiscal, un requisi…"
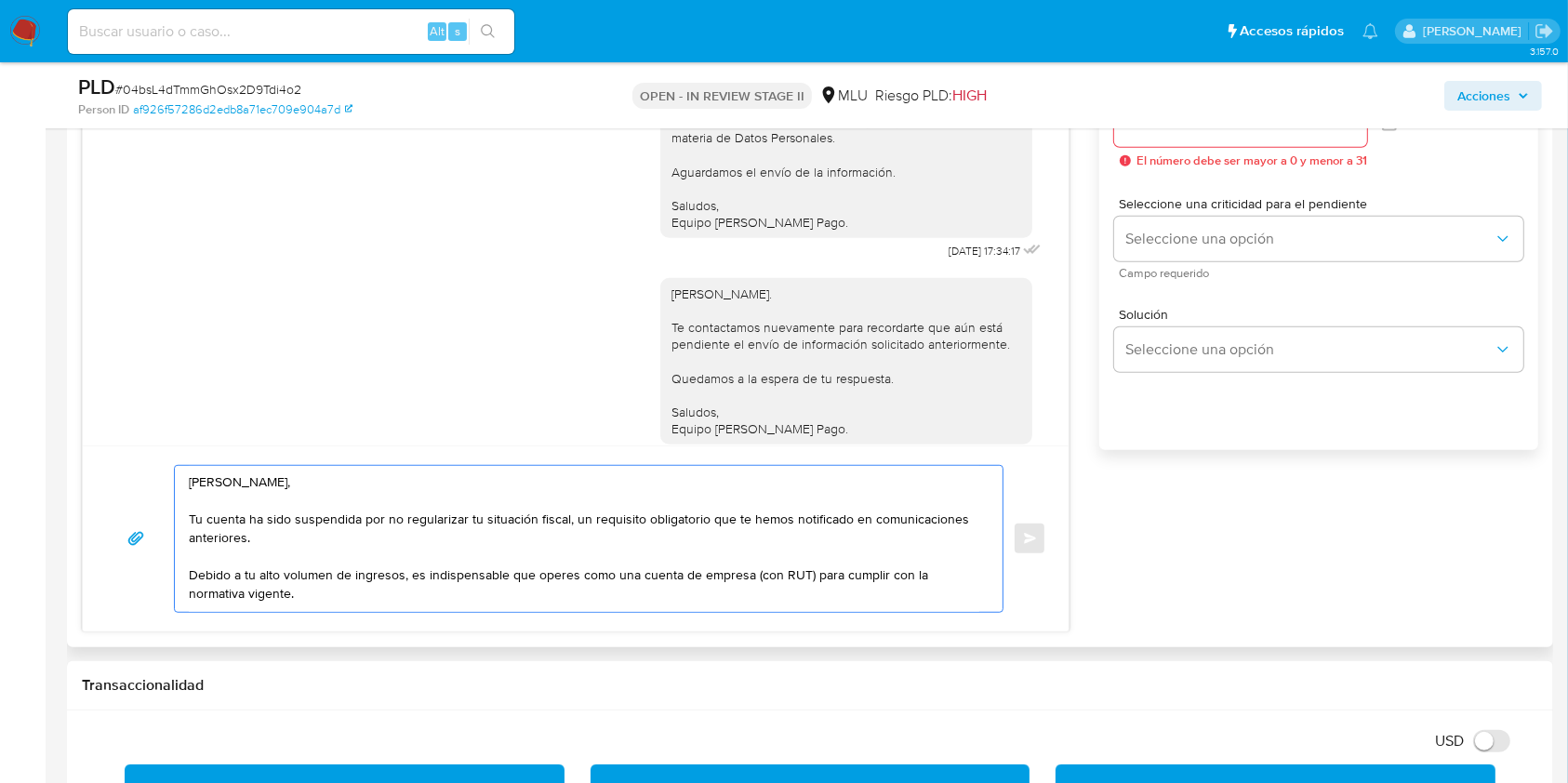
click at [483, 533] on textarea "Estimado Carlos, Tu cuenta ha sido suspendida por no regularizar tu situación f…" at bounding box center [584, 539] width 791 height 146
click at [409, 525] on textarea "Estimado Carlos, Tu cuenta ha sido suspendida por no regularizar tu situación f…" at bounding box center [584, 539] width 791 height 146
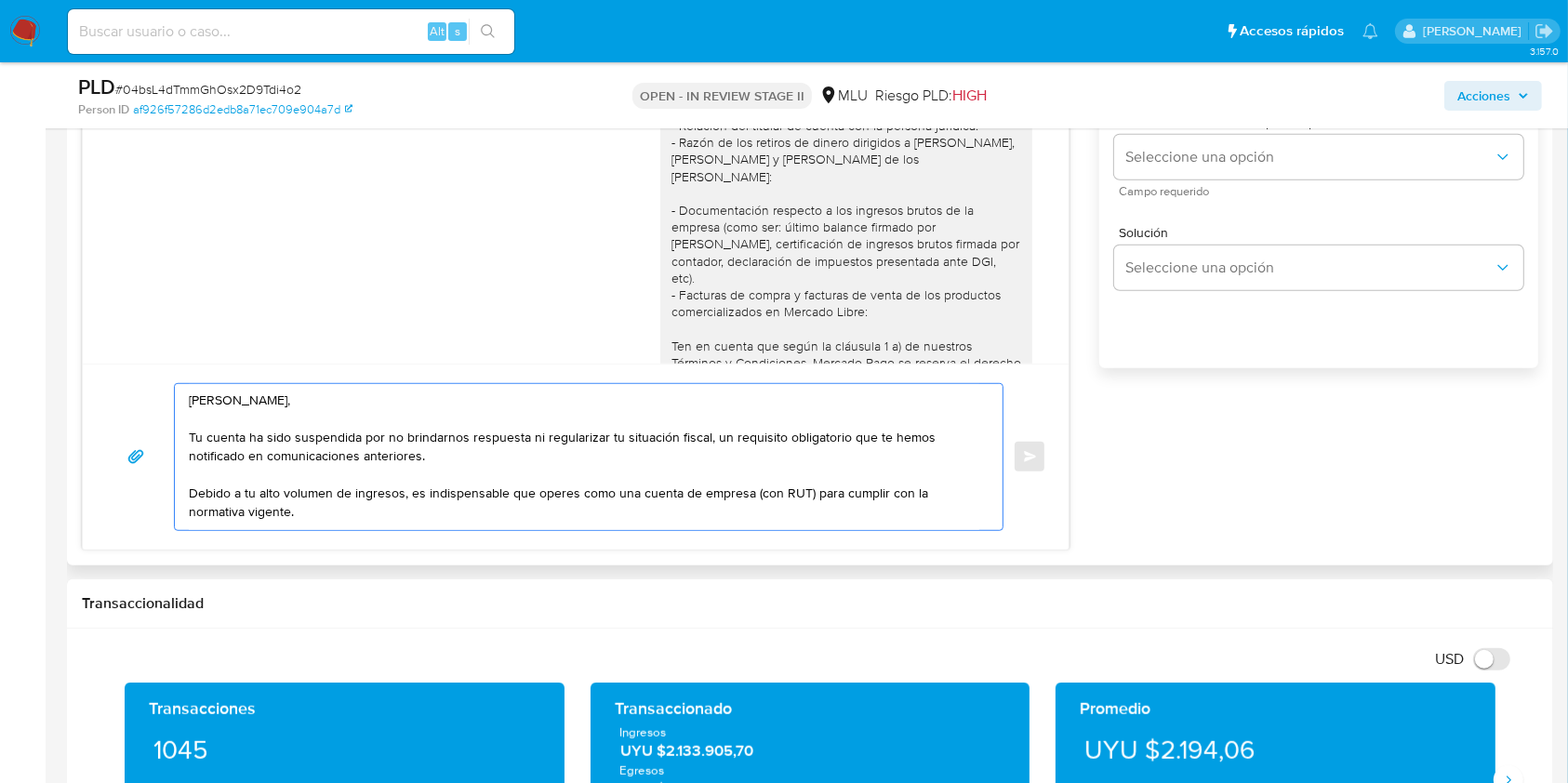
scroll to position [1177, 0]
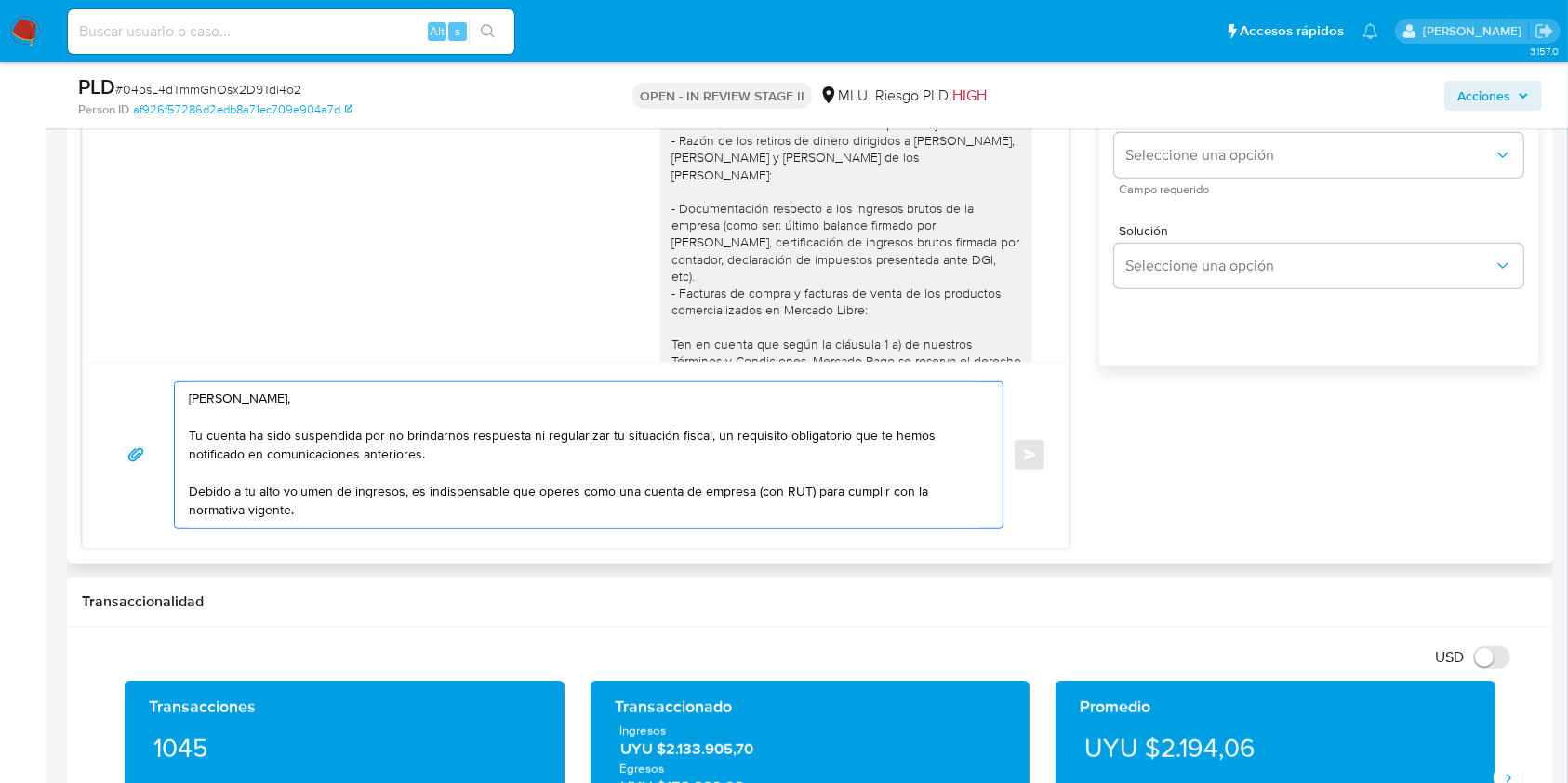
click at [405, 495] on textarea "Estimado Carlos, Tu cuenta ha sido suspendida por no brindarnos respuesta ni re…" at bounding box center [584, 455] width 791 height 146
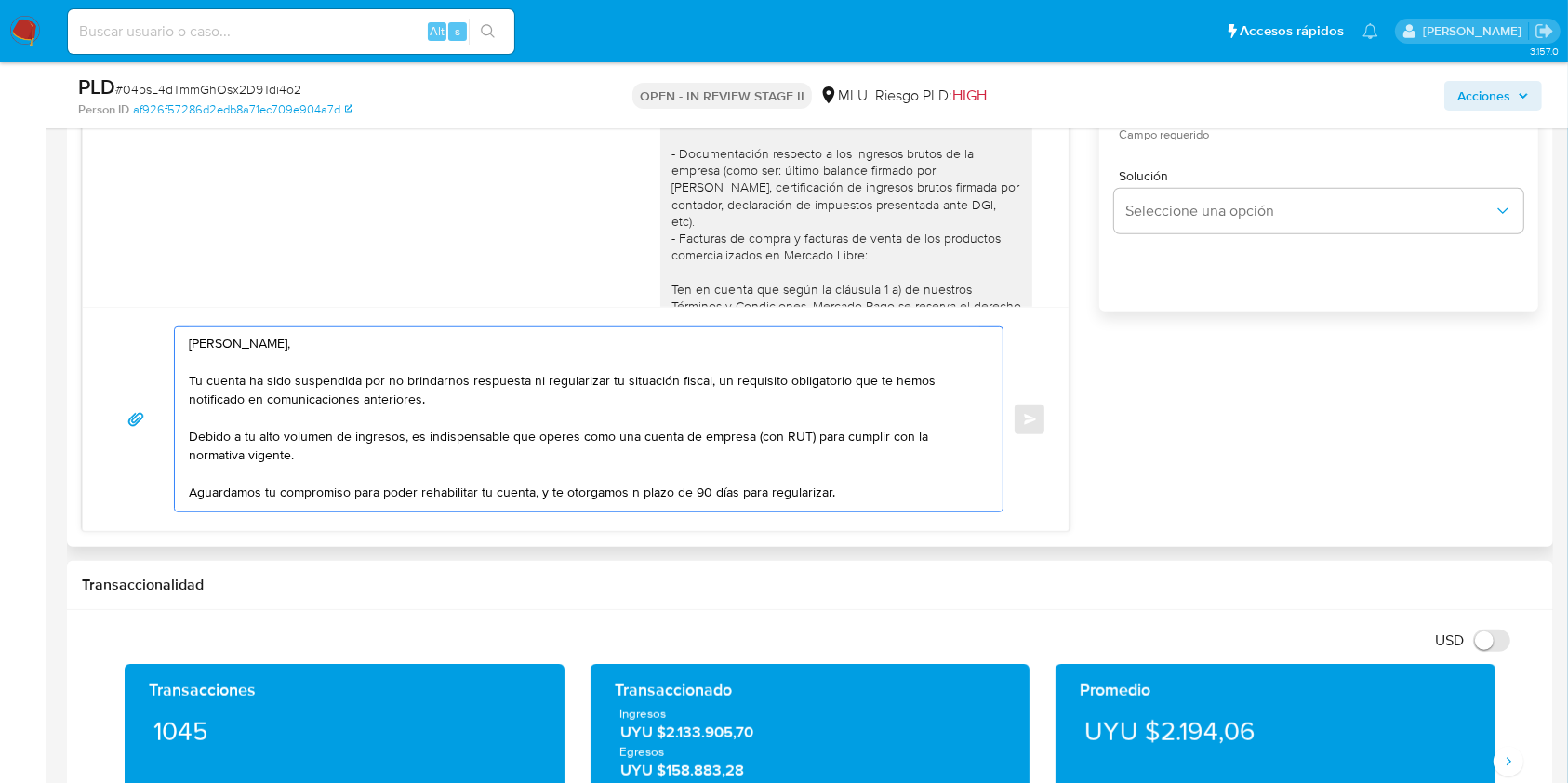
scroll to position [11, 0]
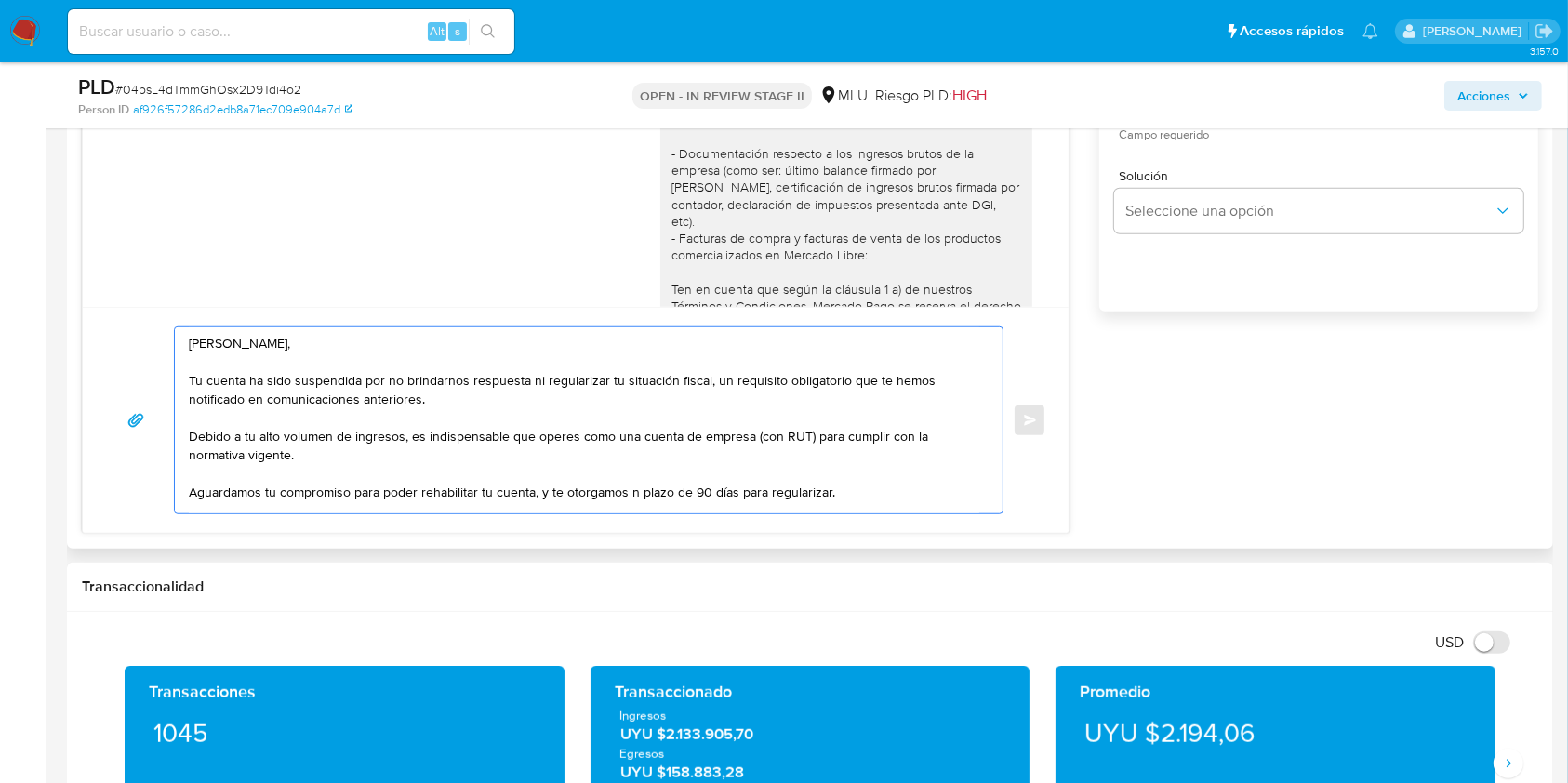
click at [187, 484] on div "Estimado Carlos, Tu cuenta ha sido suspendida por no brindarnos respuesta ni re…" at bounding box center [584, 420] width 818 height 186
paste textarea "Tienes un plazo improrrogable de [Ej: 15 o 30] días corridos a partir de hoy pa…"
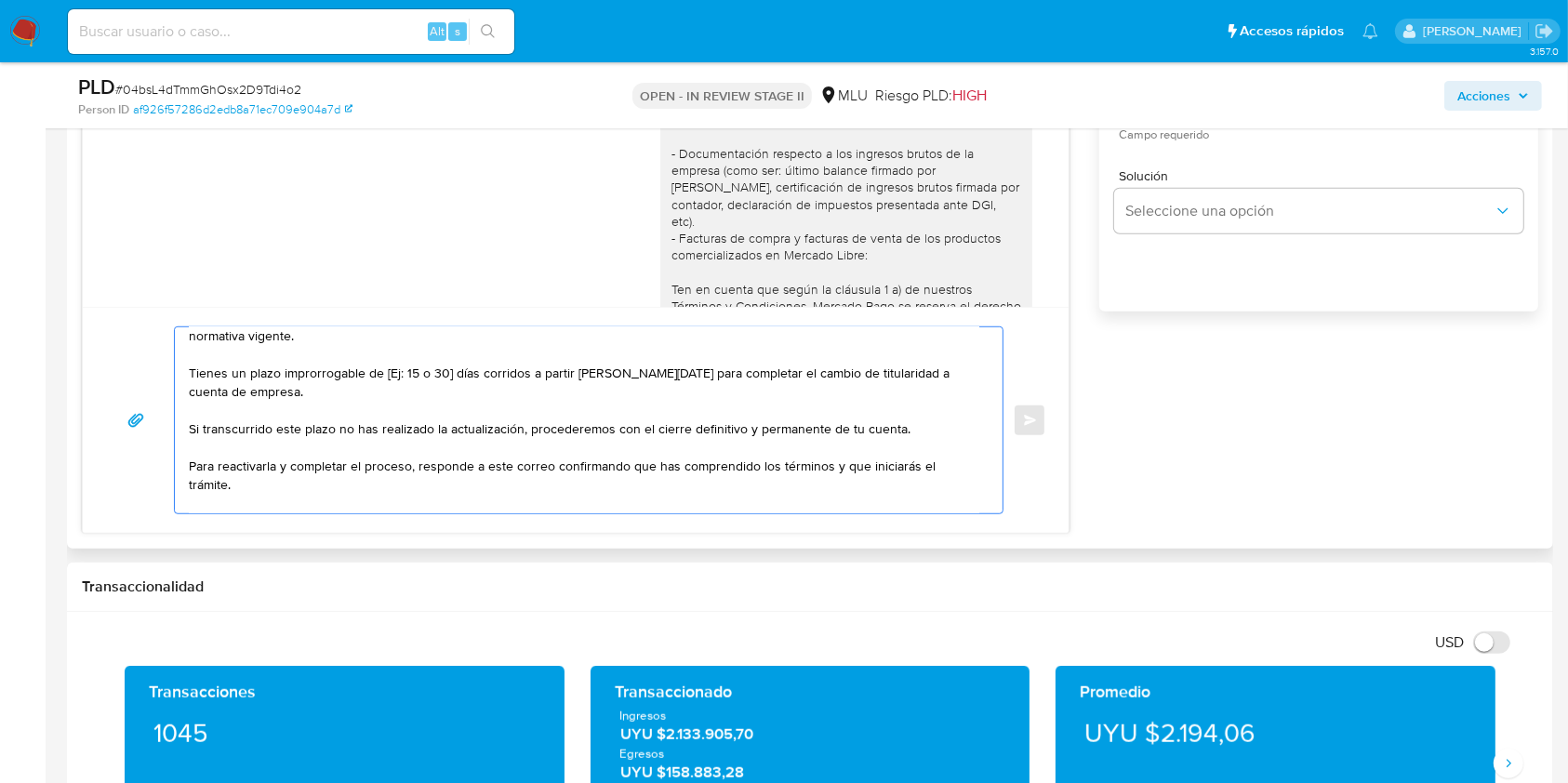
scroll to position [108, 0]
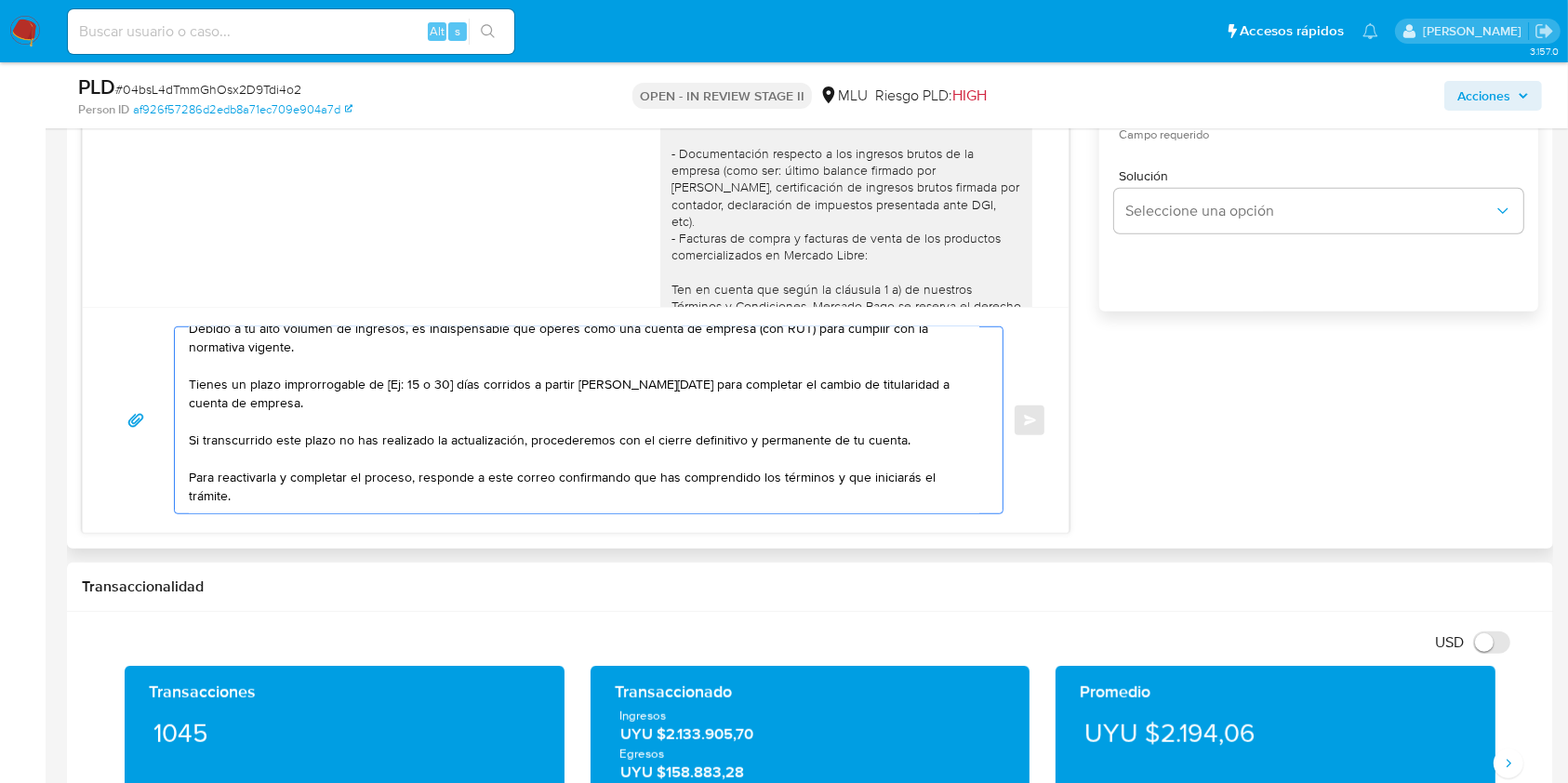
click at [450, 382] on textarea "Estimado Carlos, Tu cuenta ha sido suspendida por no brindarnos respuesta ni re…" at bounding box center [584, 420] width 791 height 186
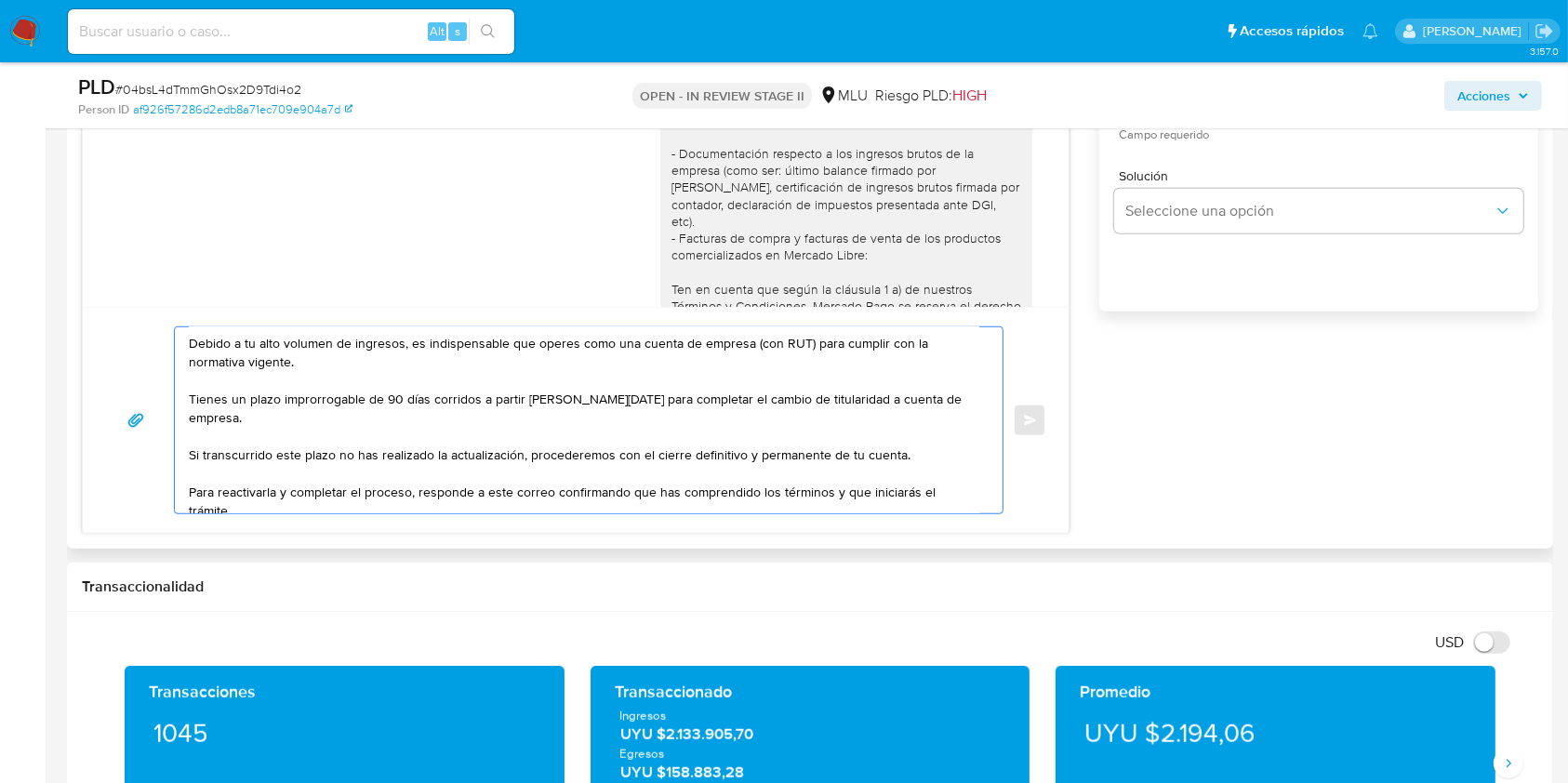
scroll to position [149, 0]
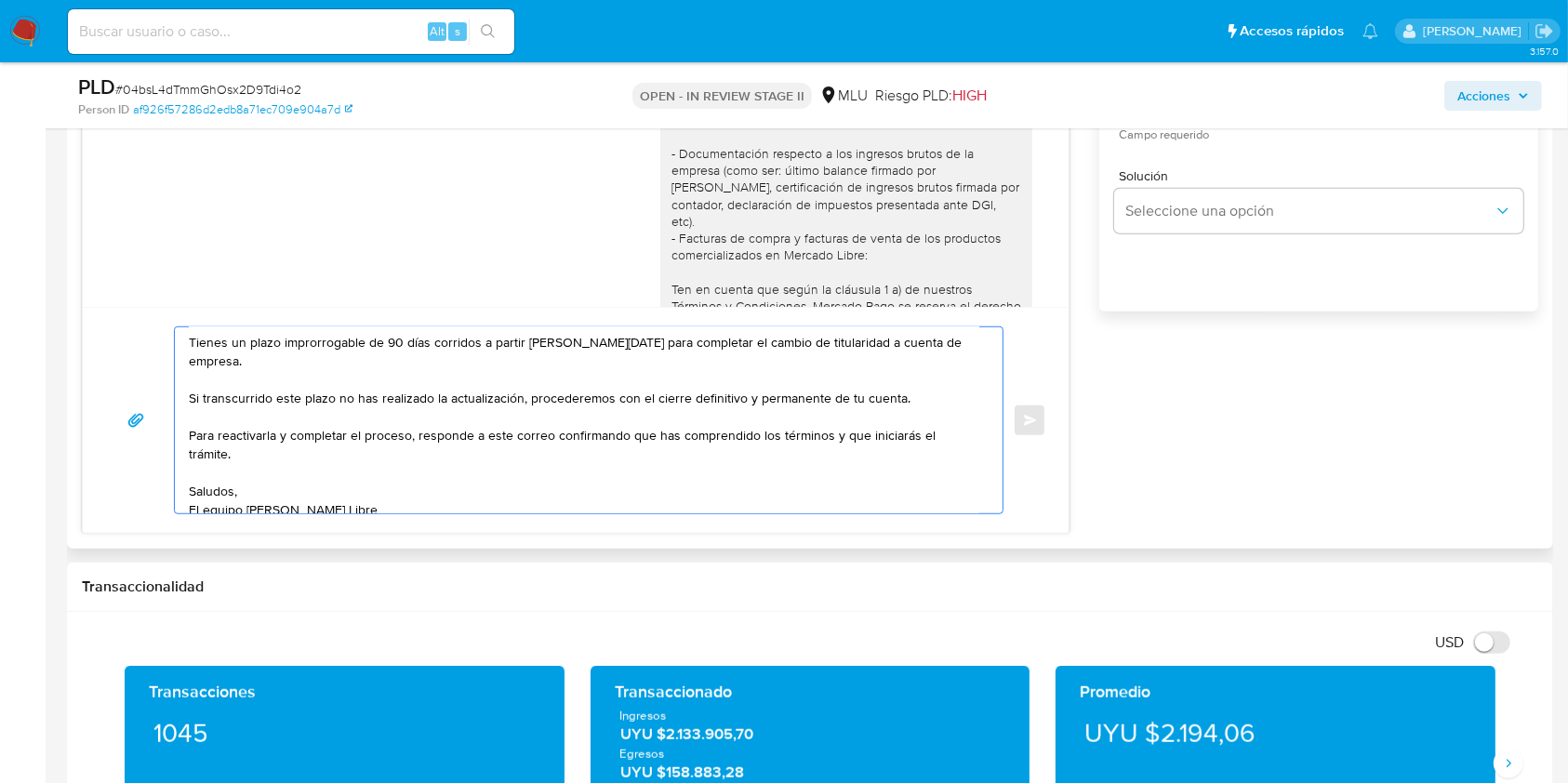
click at [387, 444] on textarea "Estimado Carlos, Tu cuenta ha sido suspendida por no brindarnos respuesta ni re…" at bounding box center [584, 420] width 791 height 186
click at [513, 418] on textarea "Estimado Carlos, Tu cuenta ha sido suspendida por no brindarnos respuesta ni re…" at bounding box center [584, 420] width 791 height 186
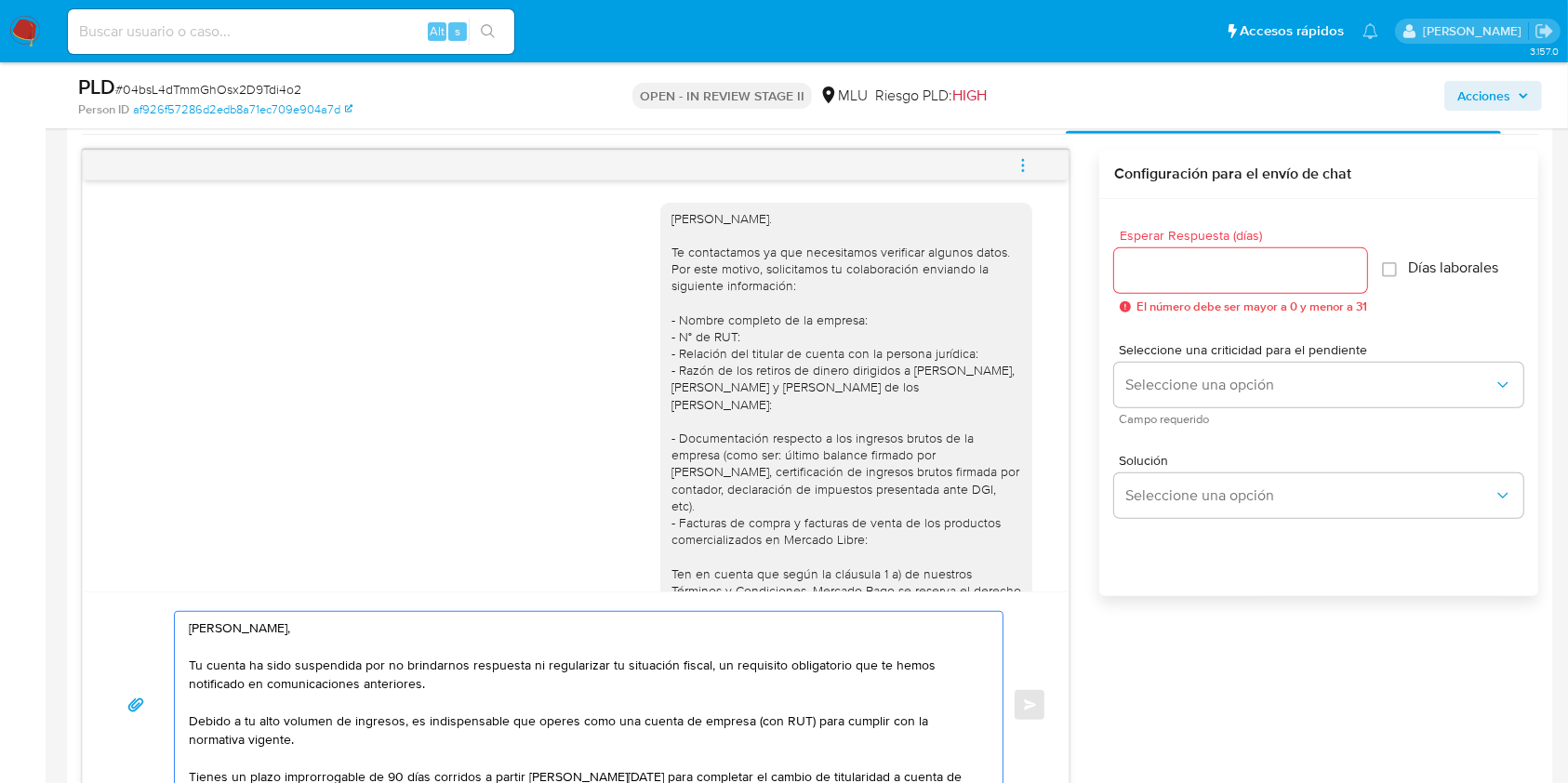
scroll to position [931, 0]
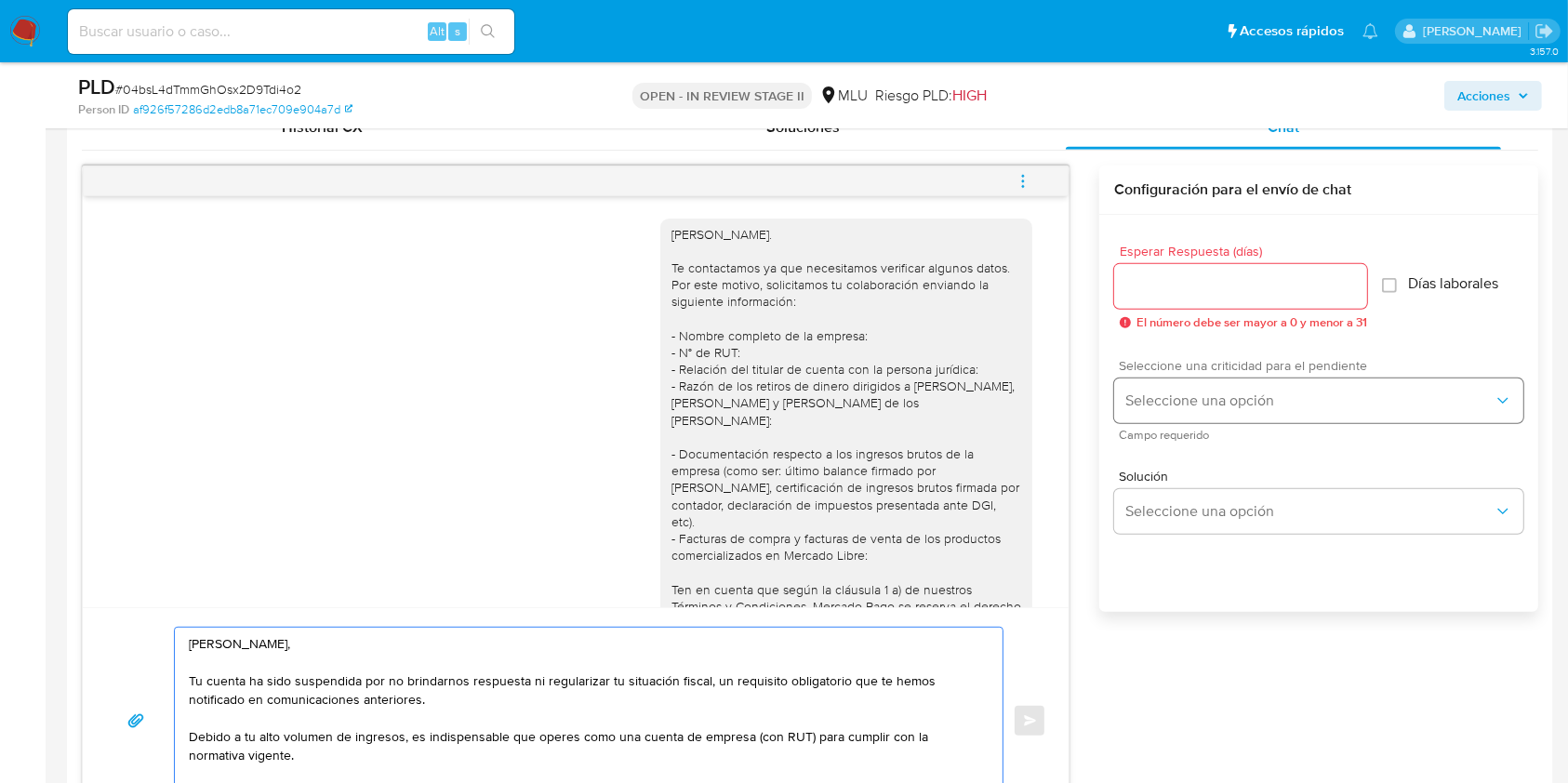
type textarea "Estimado Carlos, Tu cuenta ha sido suspendida por no brindarnos respuesta ni re…"
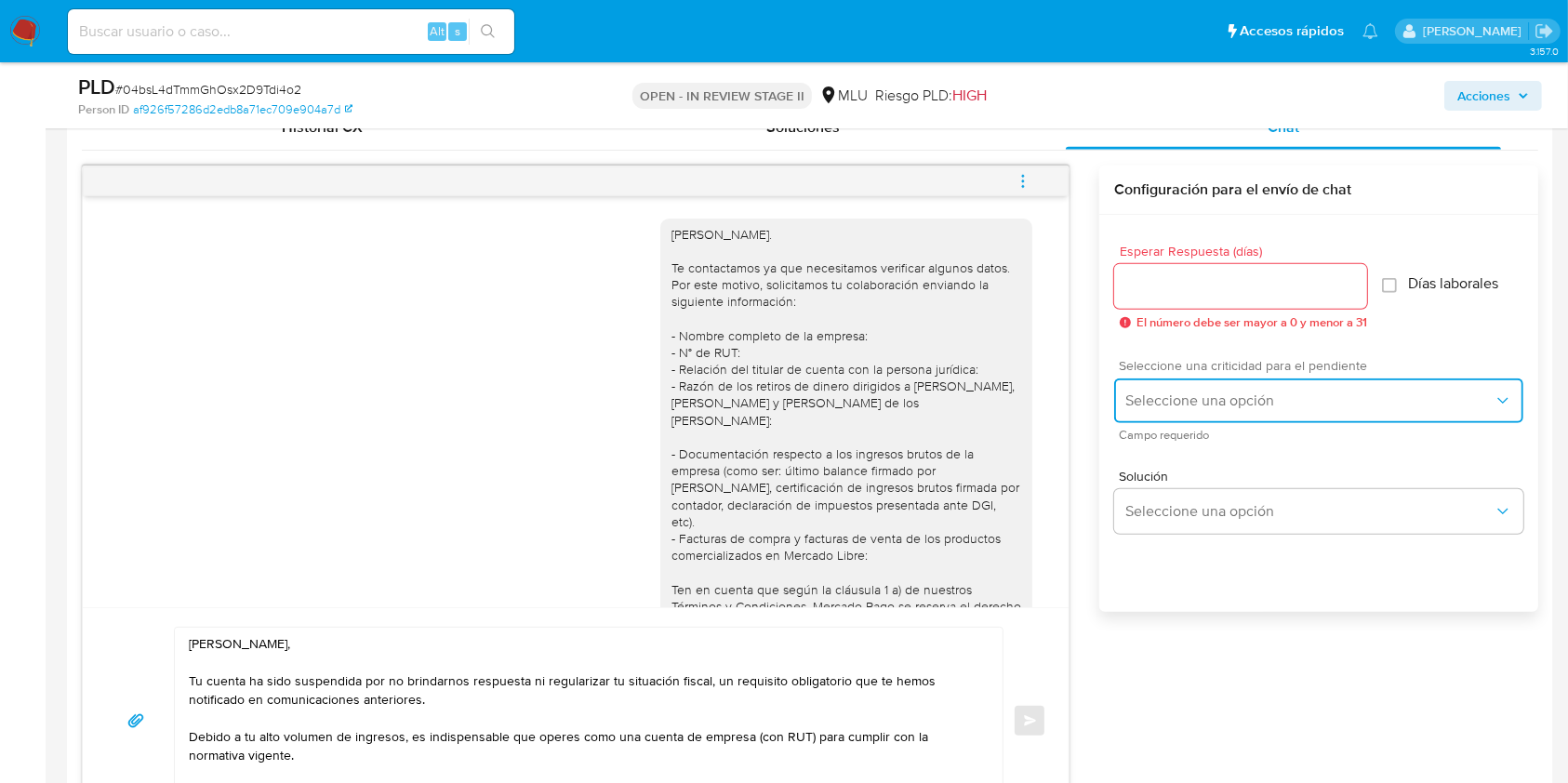
click at [1227, 403] on span "Seleccione una opción" at bounding box center [1309, 400] width 369 height 18
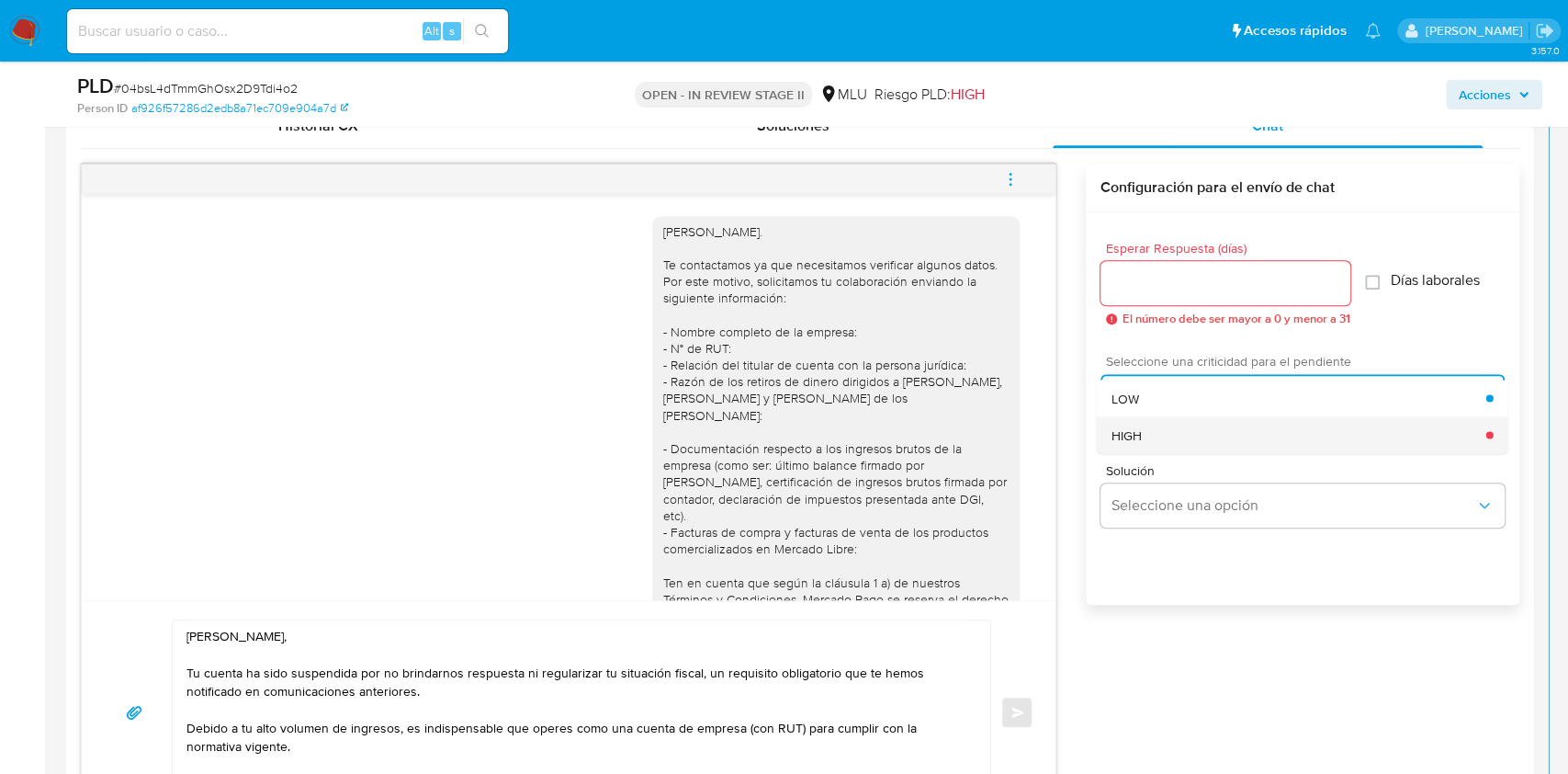
click at [1198, 434] on div "HIGH" at bounding box center [1298, 434] width 375 height 37
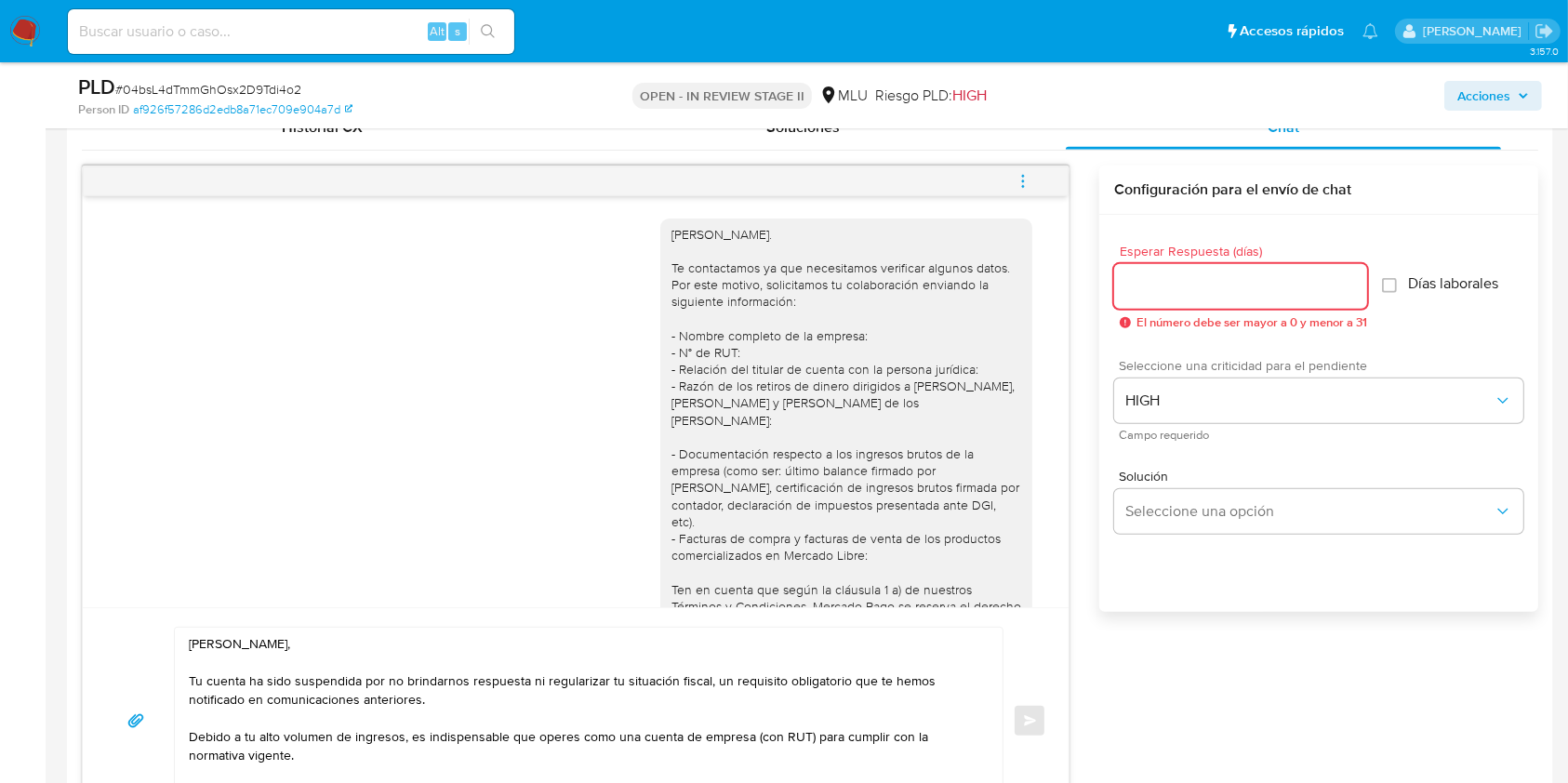
click at [1261, 278] on input "Esperar Respuesta (días)" at bounding box center [1241, 286] width 253 height 24
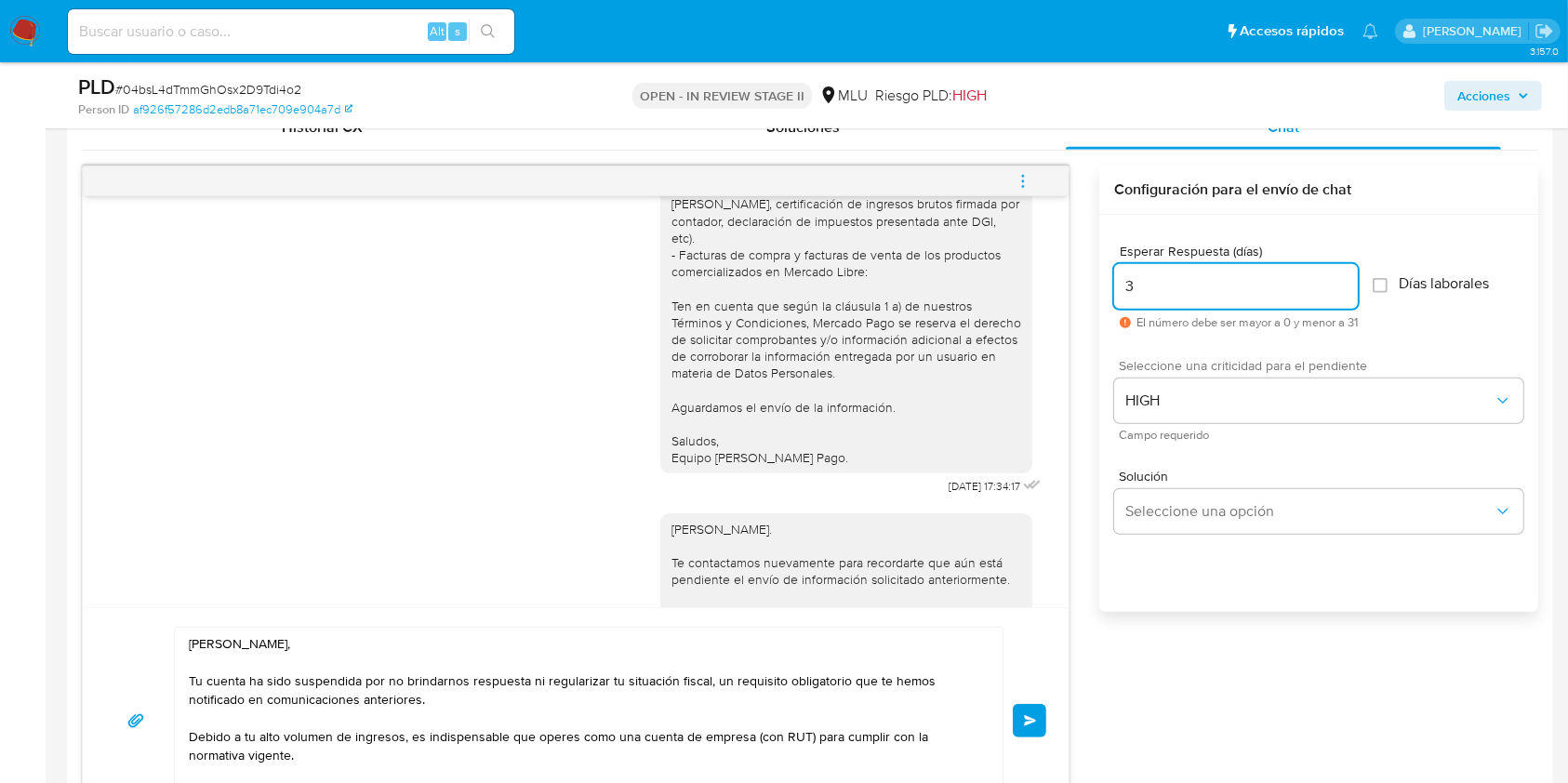
scroll to position [284, 0]
type input "3"
click at [1041, 706] on button "Enviar" at bounding box center [1029, 720] width 34 height 34
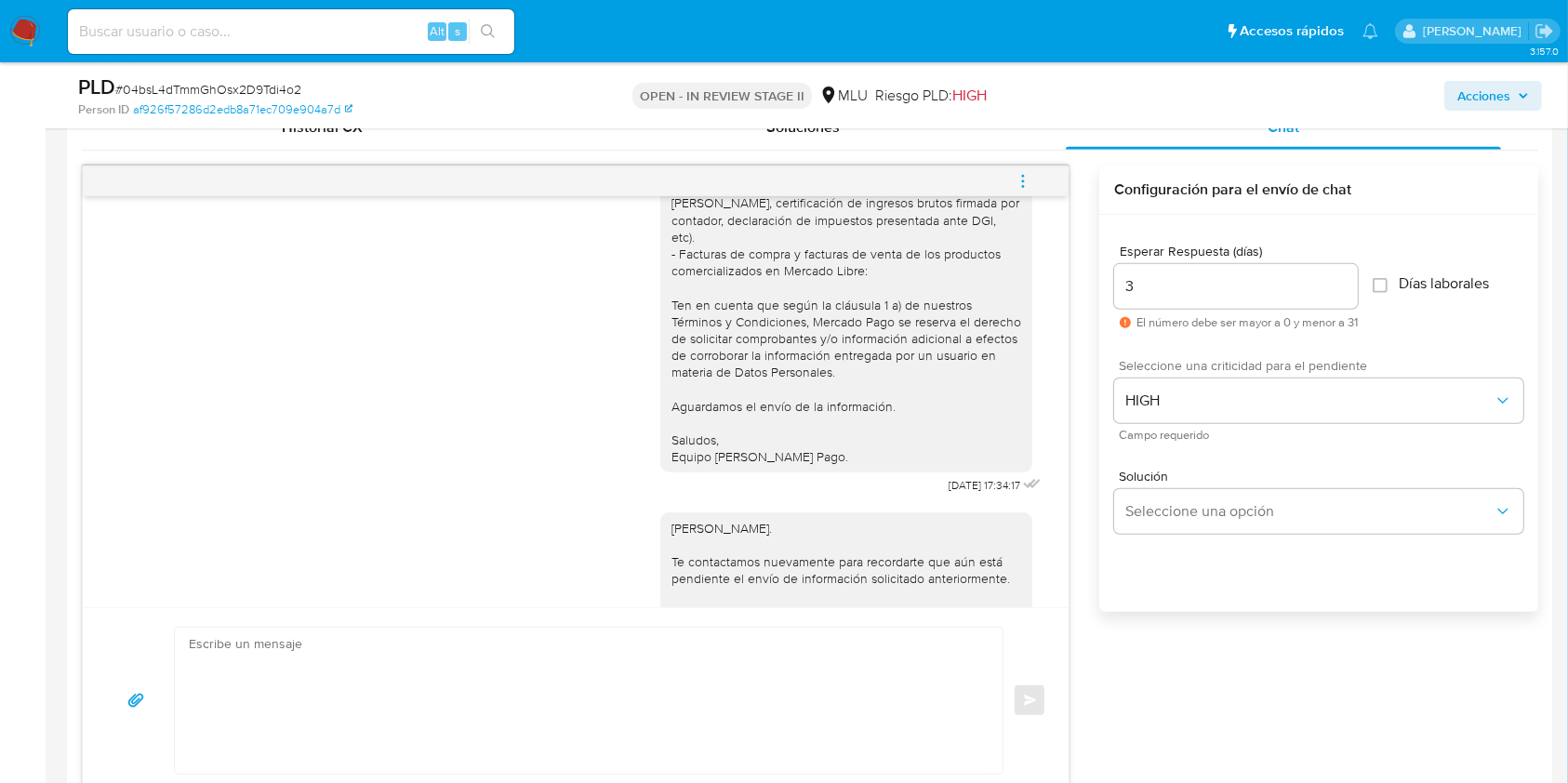
scroll to position [817, 0]
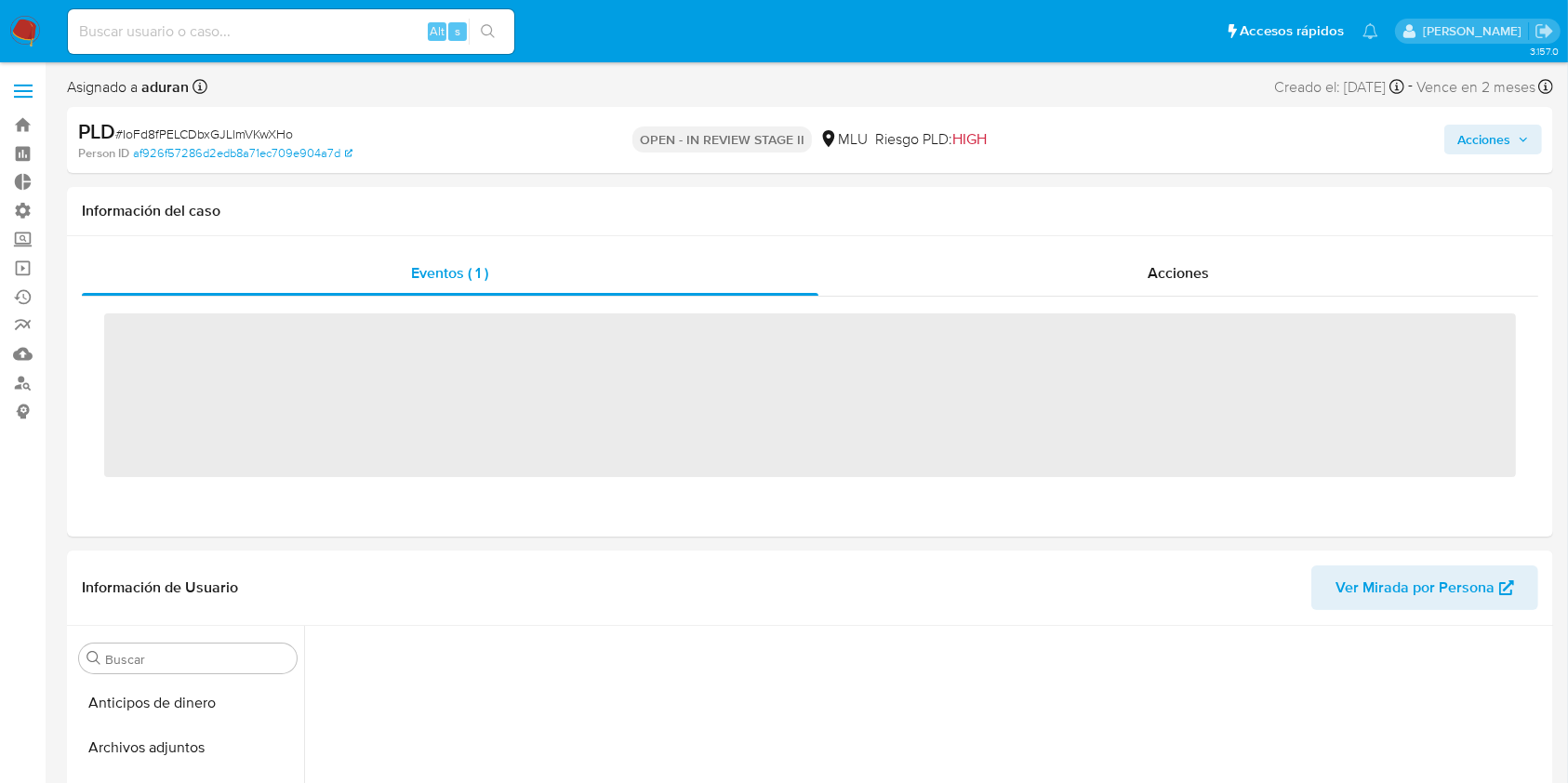
scroll to position [642, 0]
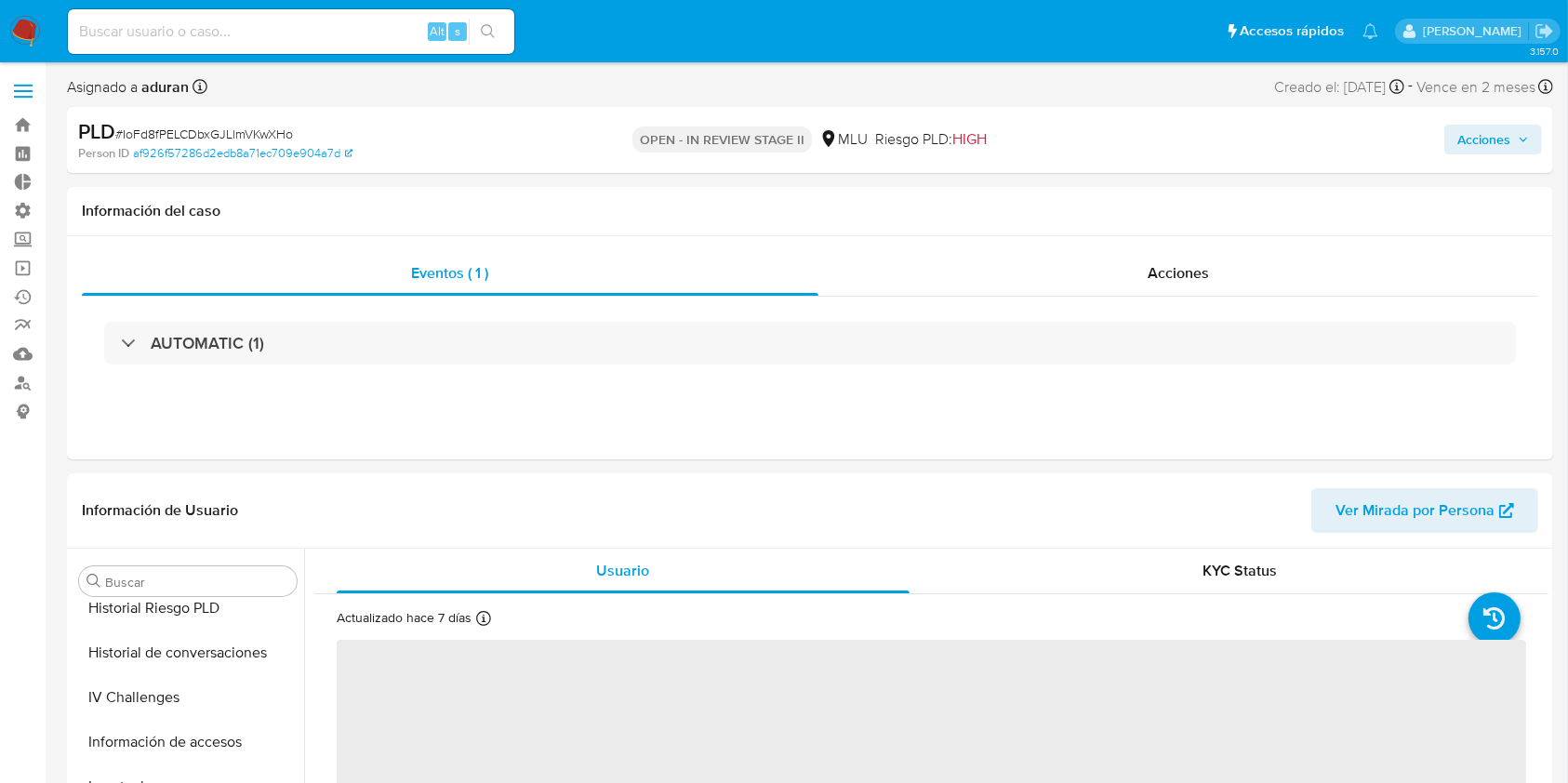
select select "10"
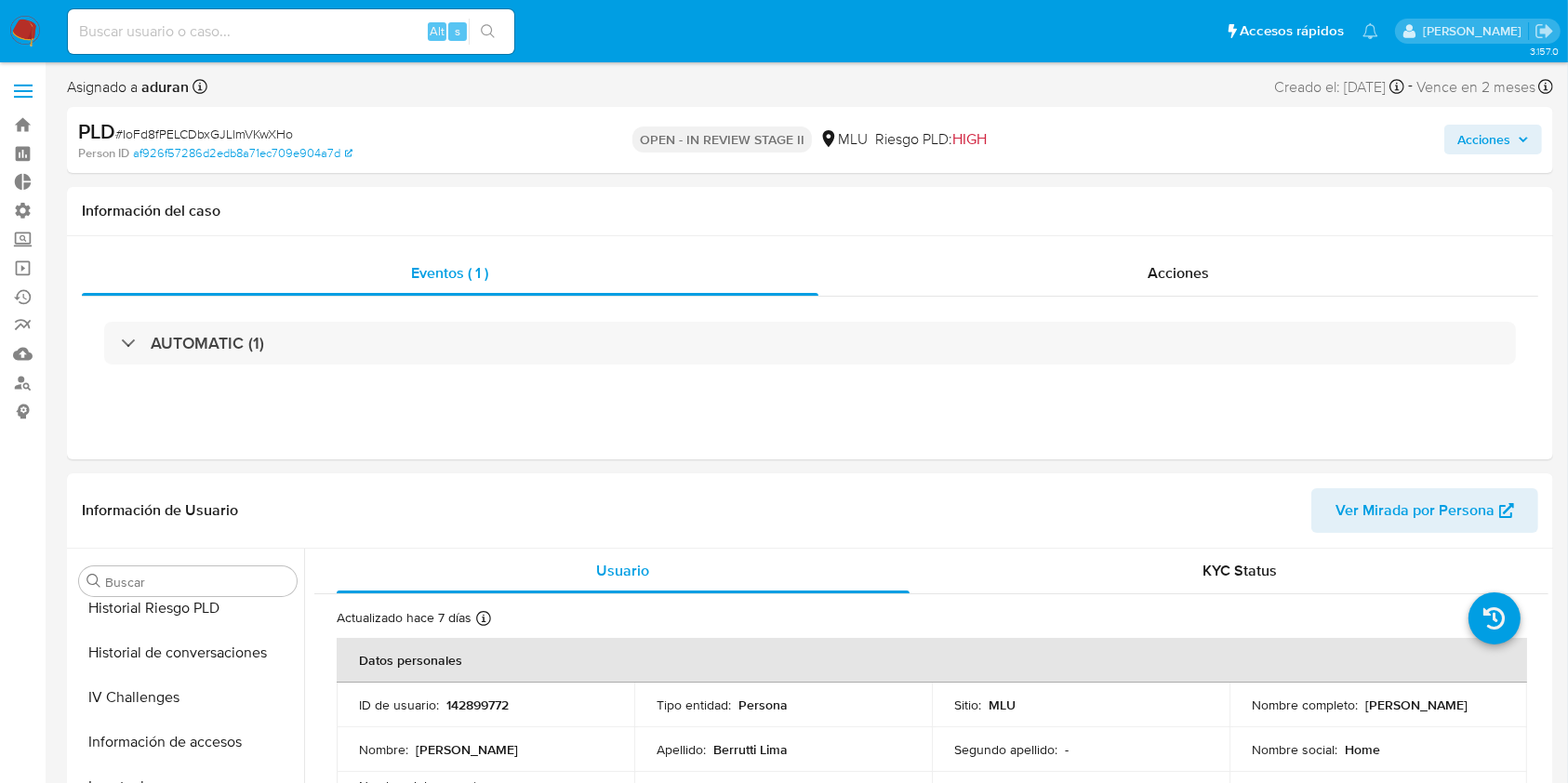
scroll to position [830, 0]
click at [1526, 140] on icon "button" at bounding box center [1523, 140] width 11 height 11
click at [1507, 129] on span "Acciones" at bounding box center [1483, 139] width 53 height 30
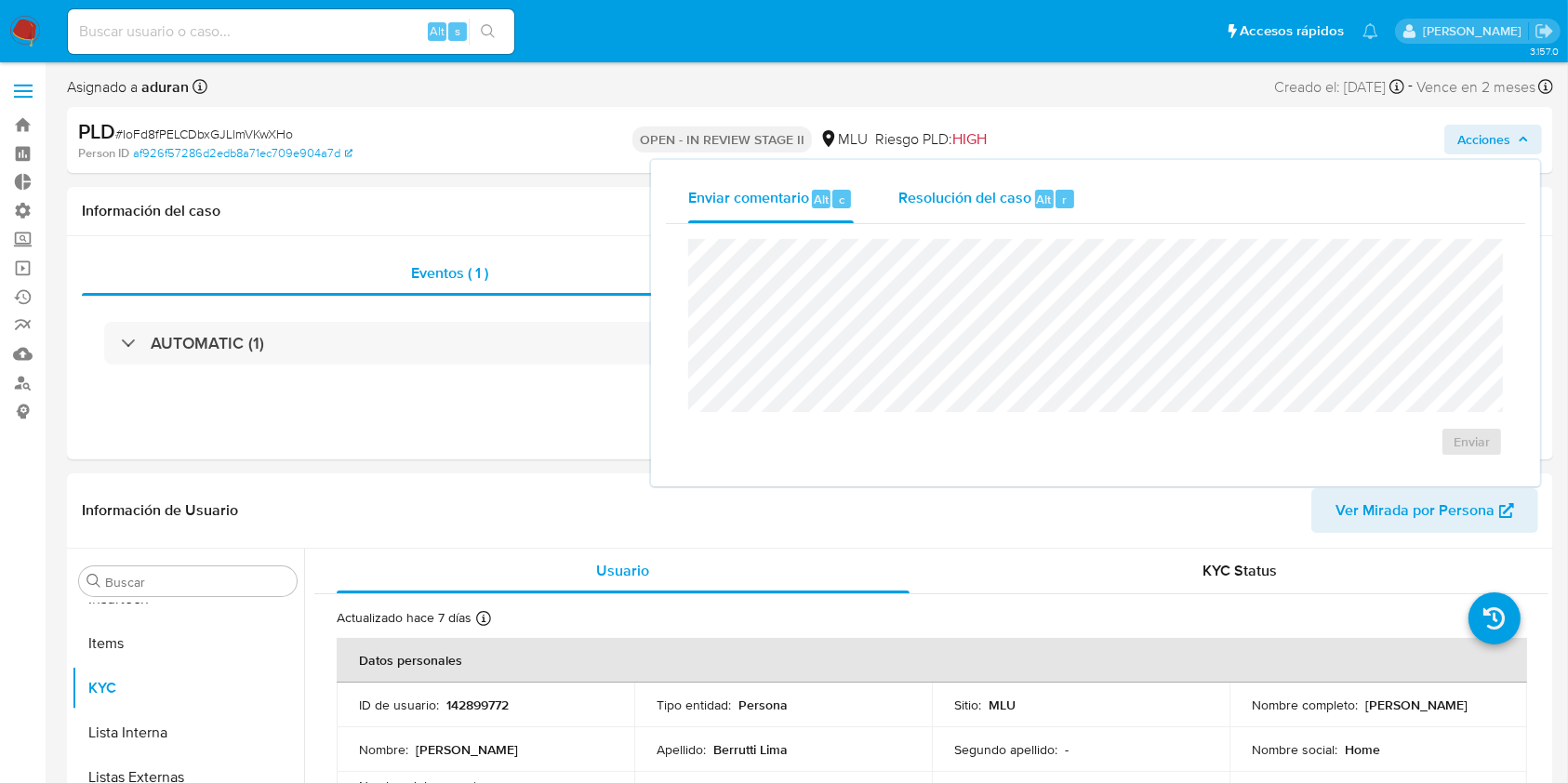
click at [1001, 214] on div "Resolución del caso Alt r" at bounding box center [987, 199] width 178 height 49
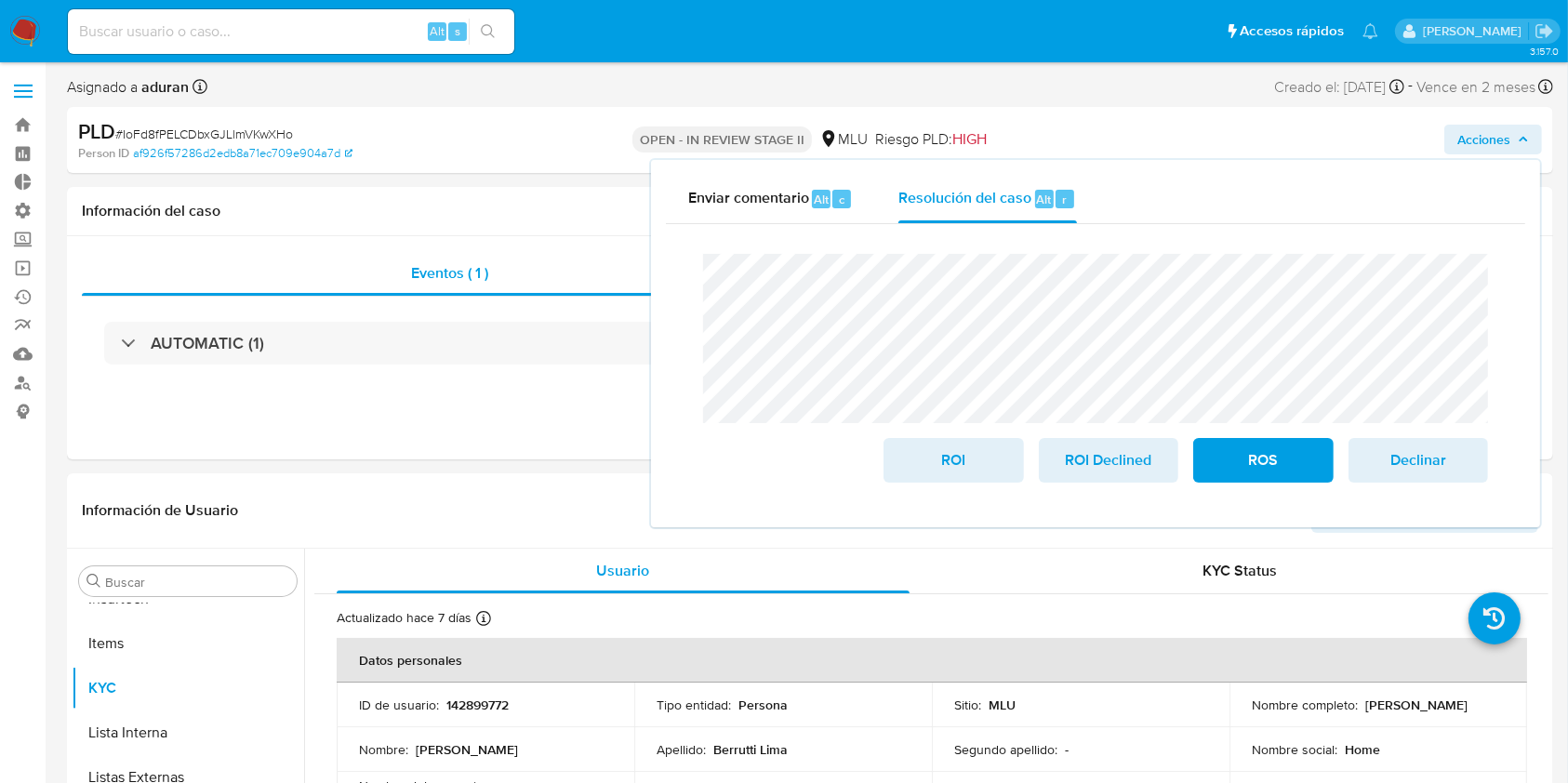
click at [264, 124] on span "# IoFd8fPELCDbxGJLlmVKwXHo" at bounding box center [204, 133] width 178 height 18
copy span "IoFd8fPELCDbxGJLlmVKwXHo"
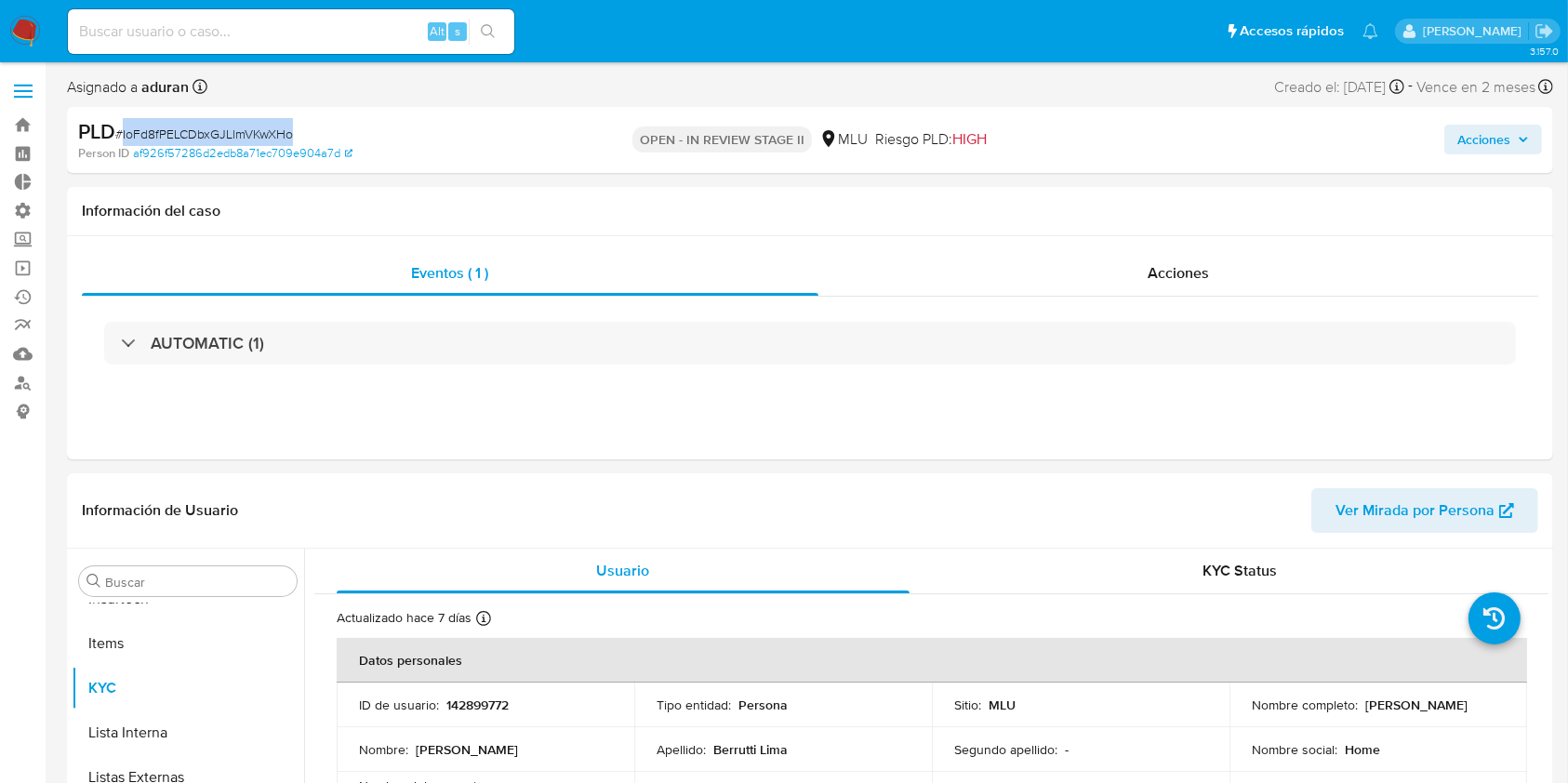
click at [264, 124] on span "# IoFd8fPELCDbxGJLlmVKwXHo" at bounding box center [204, 133] width 178 height 18
click at [1482, 142] on span "Acciones" at bounding box center [1483, 139] width 53 height 30
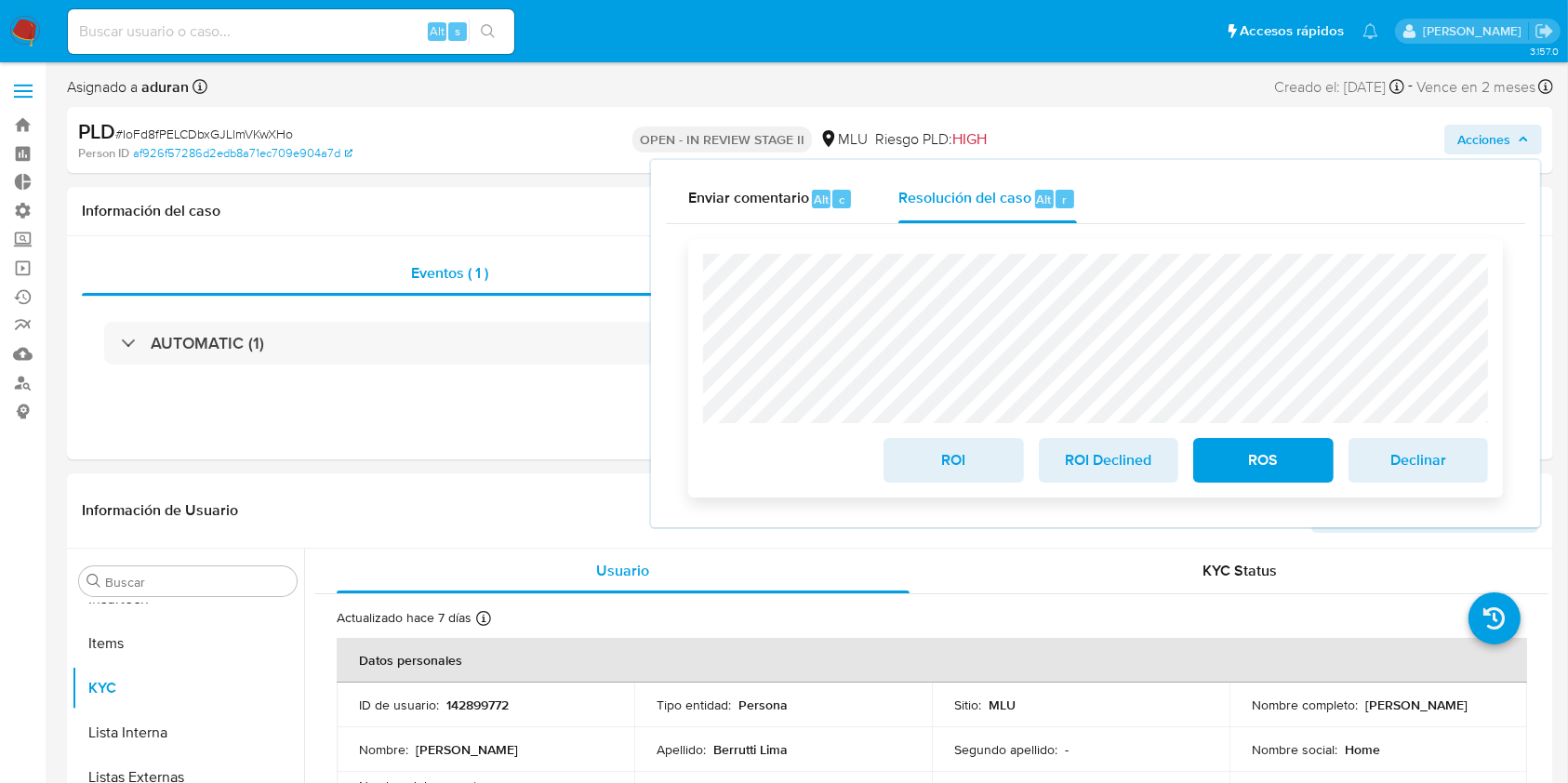
click at [1121, 474] on span "ROI Declined" at bounding box center [1108, 459] width 91 height 41
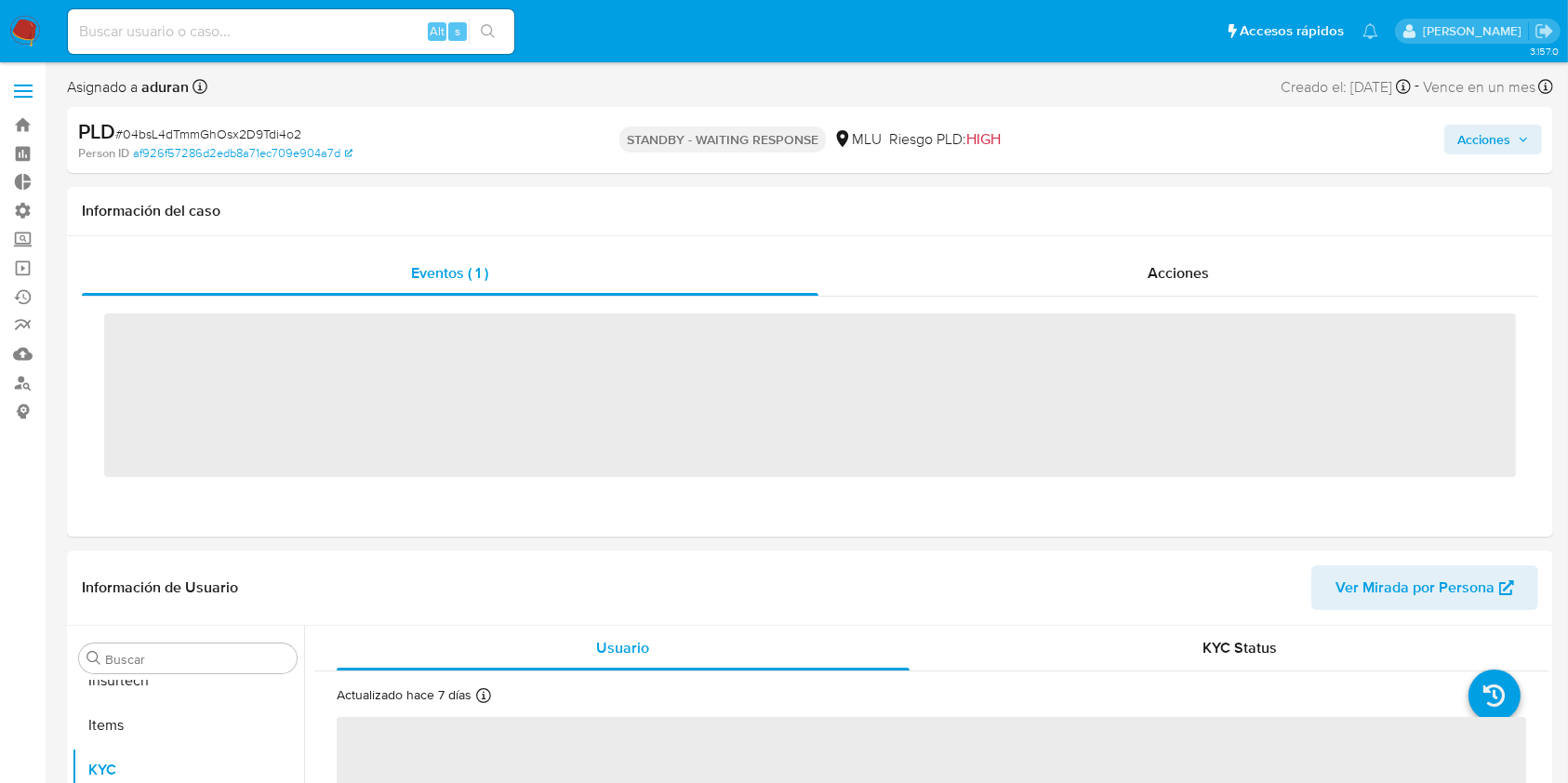
scroll to position [830, 0]
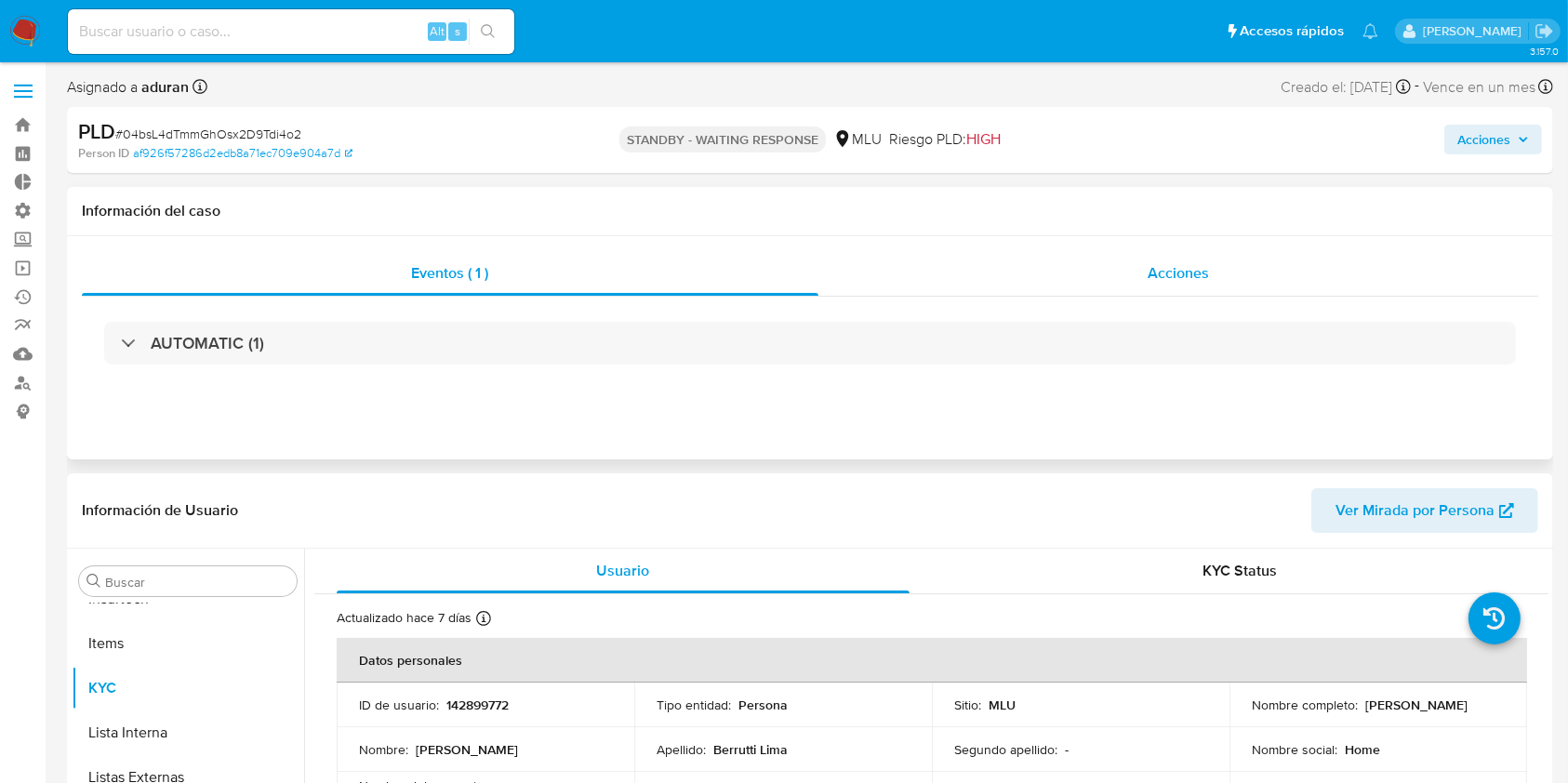
select select "10"
click at [1205, 278] on span "Acciones" at bounding box center [1178, 273] width 61 height 21
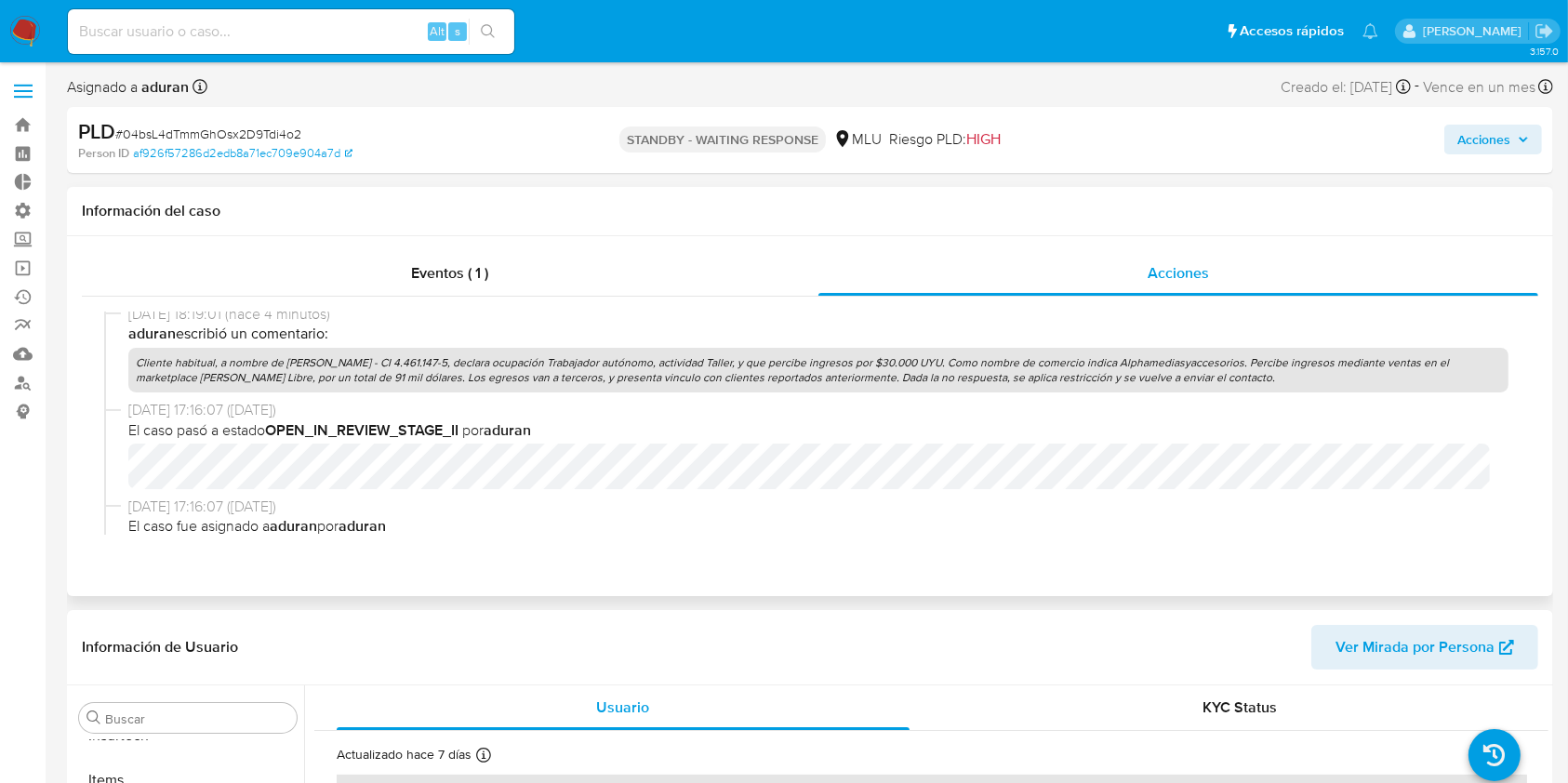
scroll to position [507, 0]
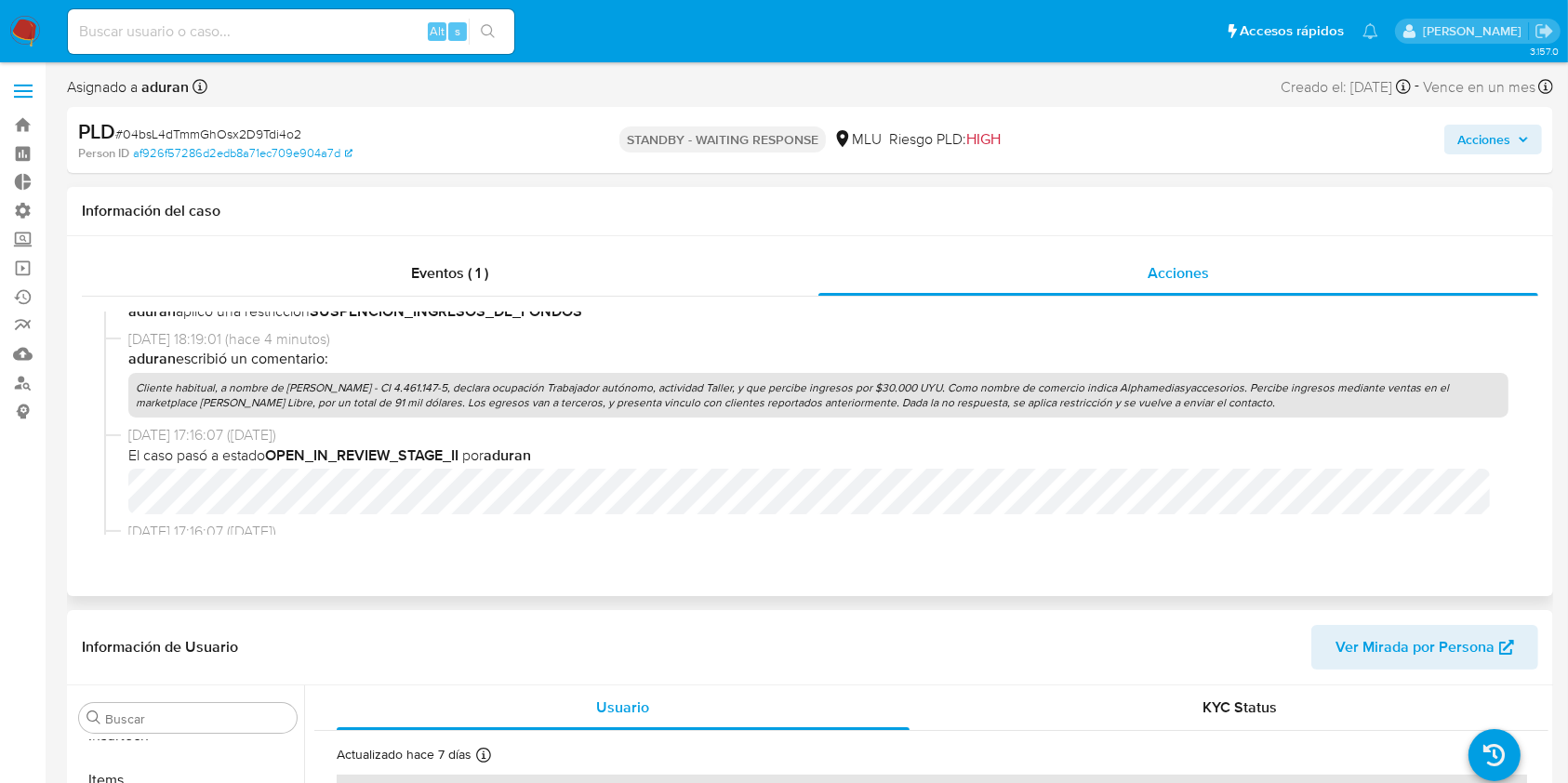
drag, startPoint x: 1230, startPoint y: 398, endPoint x: 131, endPoint y: 381, distance: 1099.1
click at [131, 381] on p "Cliente habitual, a nombre de [PERSON_NAME] - CI 4.461.147-5, declara ocupación…" at bounding box center [818, 395] width 1380 height 45
copy p "Cliente habitual, a nombre de [PERSON_NAME] - CI 4.461.147-5, declara ocupación…"
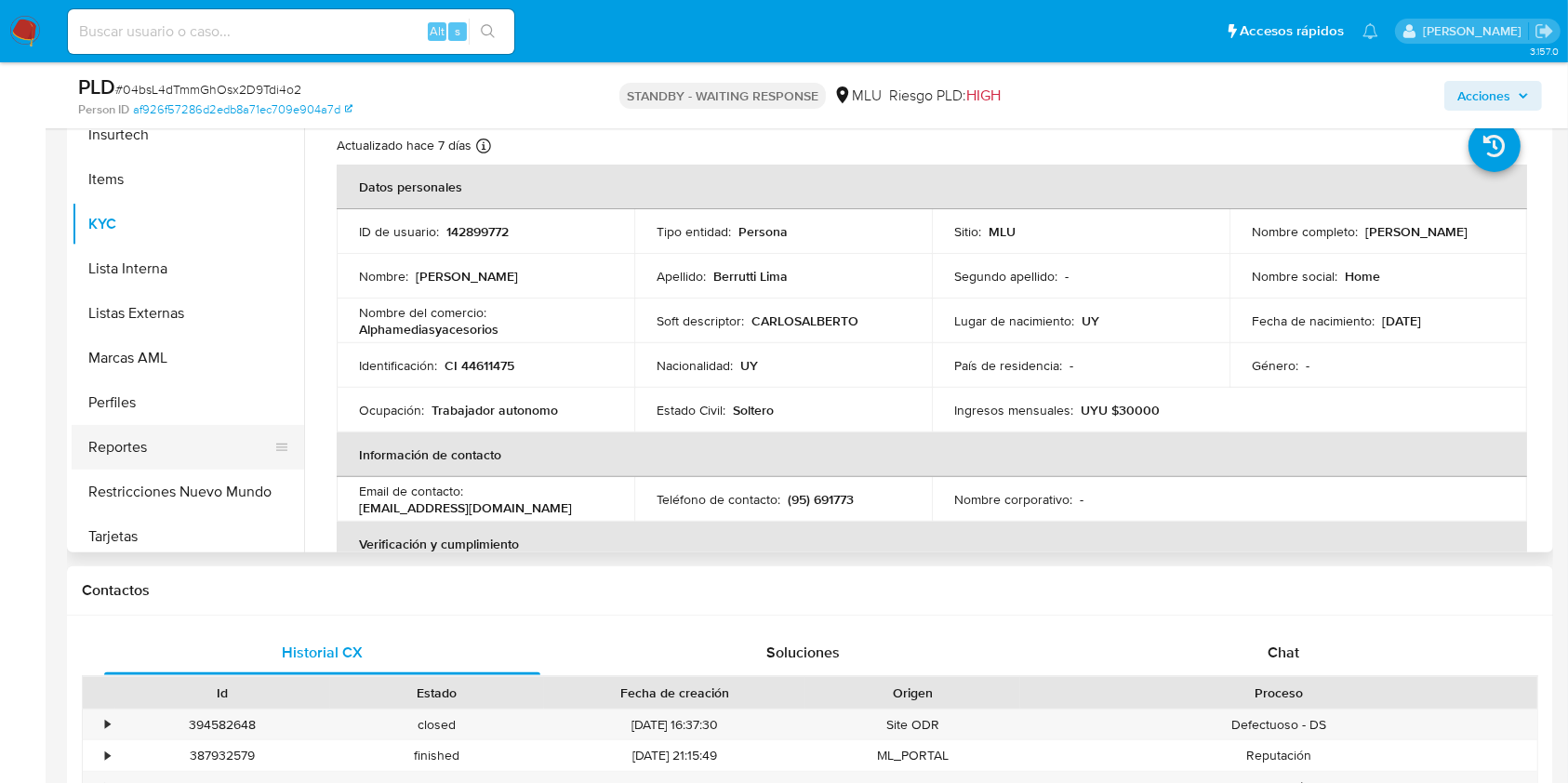
scroll to position [830, 0]
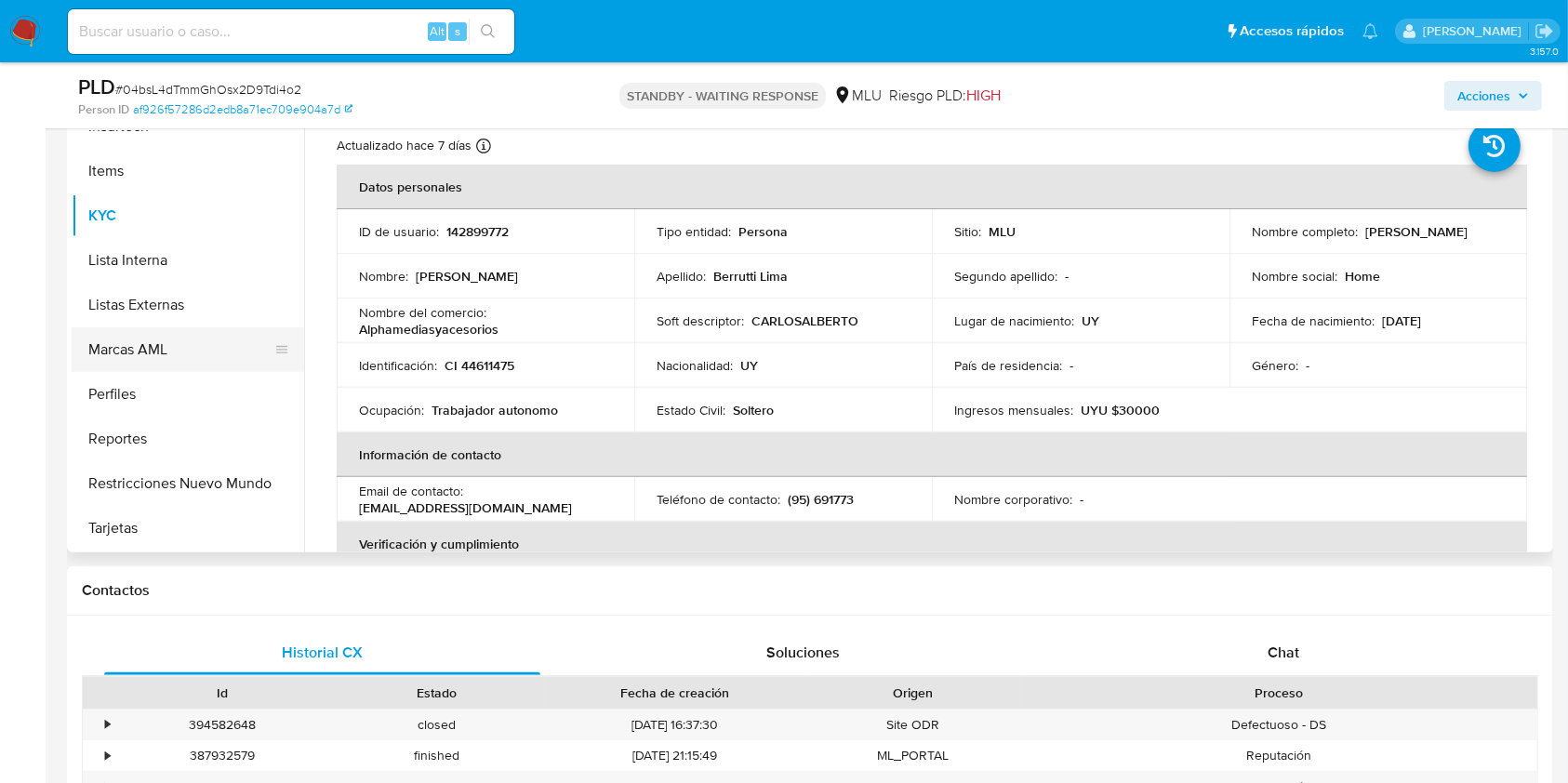
click at [157, 344] on button "Marcas AML" at bounding box center [180, 349] width 217 height 45
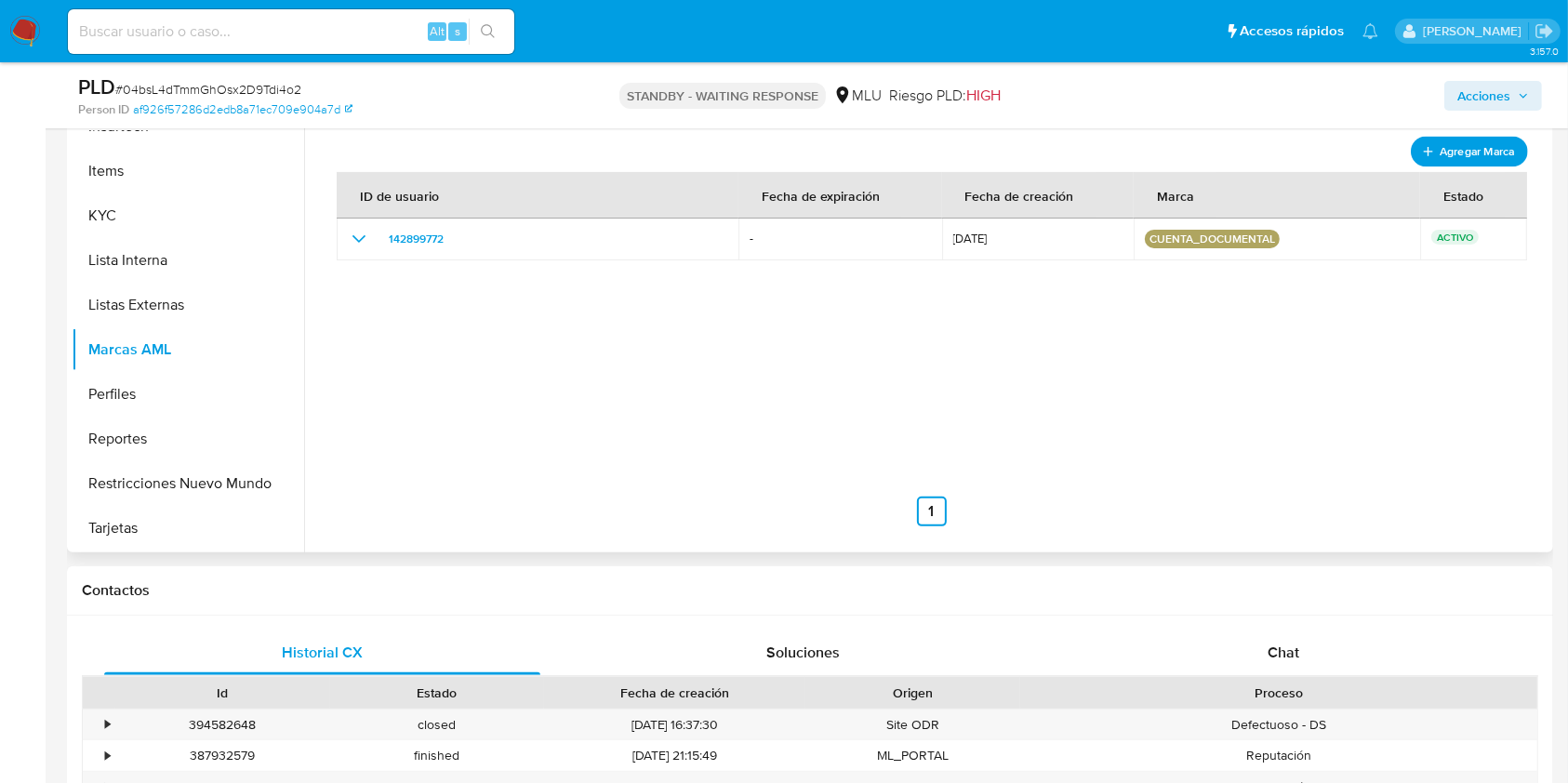
click at [1449, 154] on span "Agregar Marca" at bounding box center [1477, 151] width 75 height 23
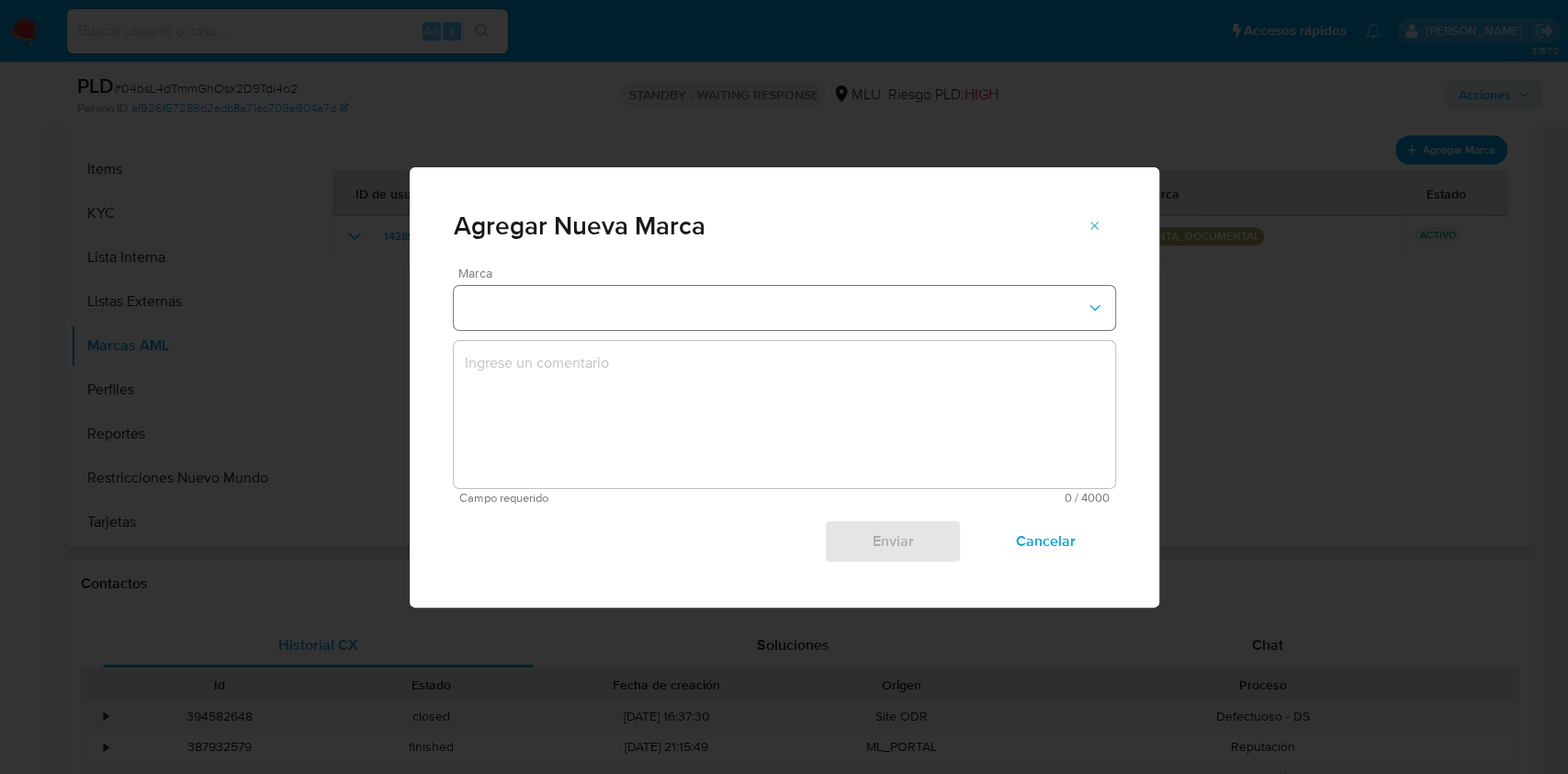
click at [812, 321] on button "marks-modal" at bounding box center [784, 308] width 661 height 44
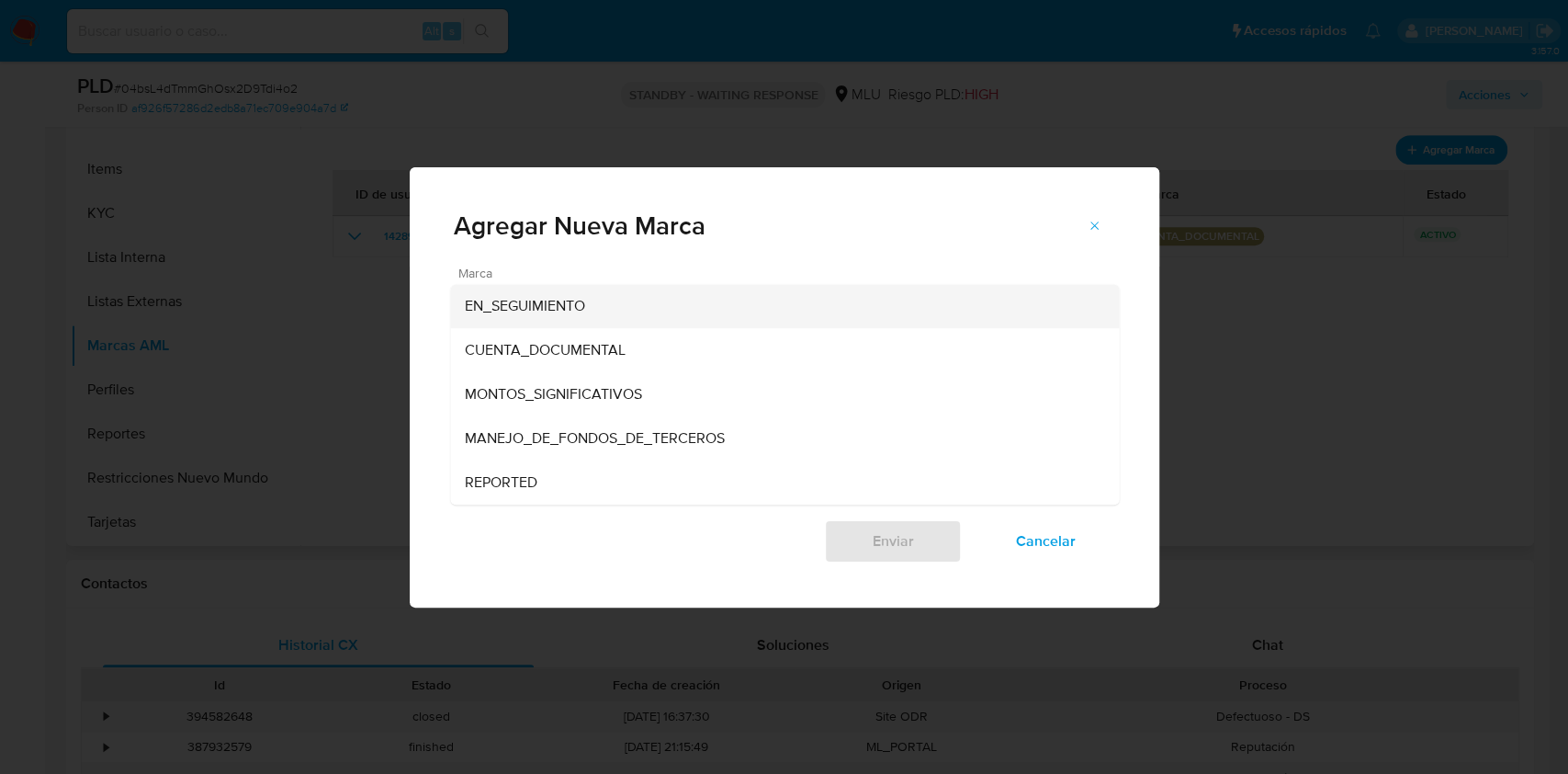
click at [670, 301] on div "EN_SEGUIMIENTO" at bounding box center [779, 306] width 628 height 44
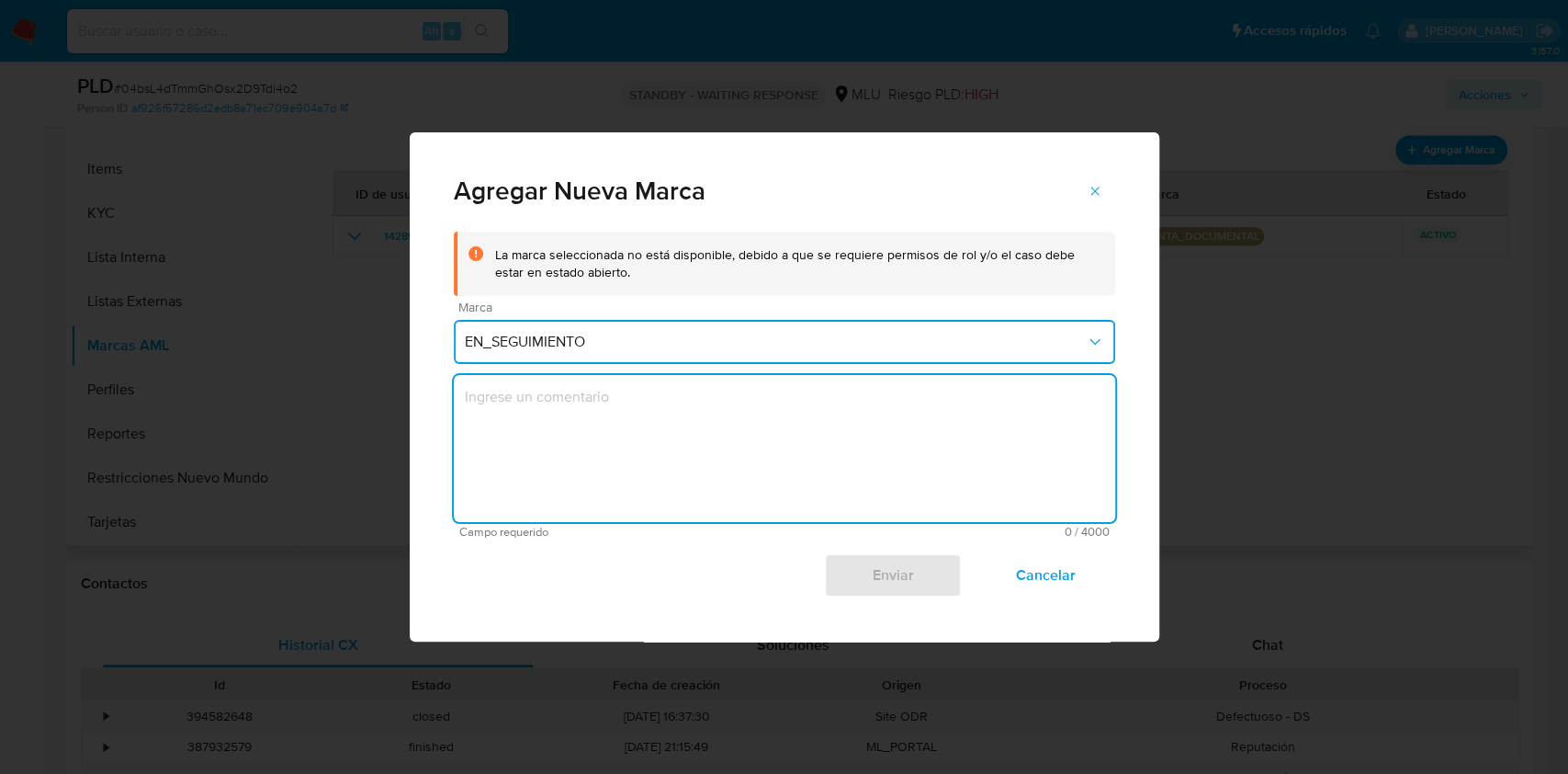
click at [660, 472] on textarea "marks-modal" at bounding box center [784, 448] width 661 height 147
type textarea "Se"
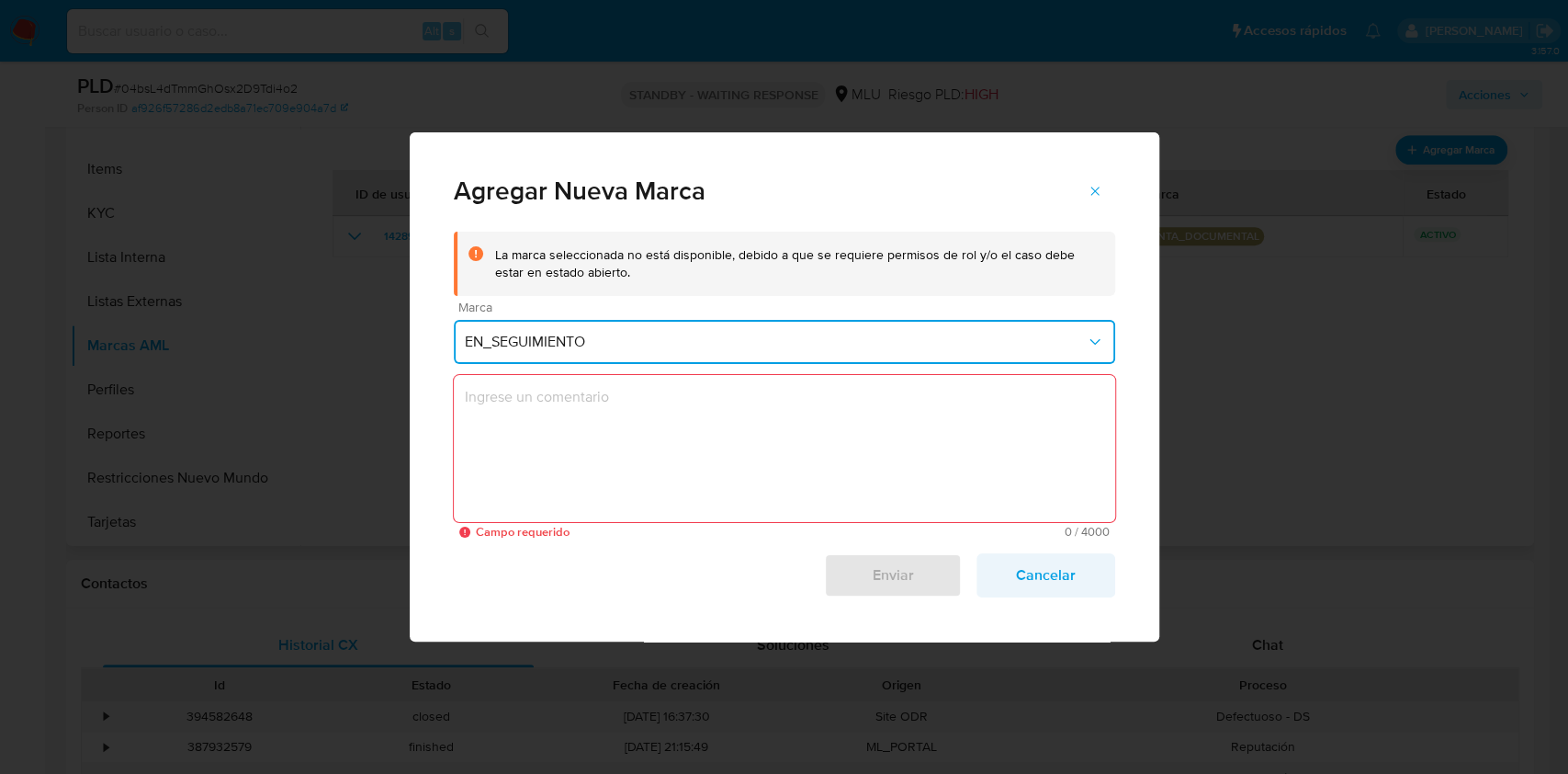
click at [1064, 572] on span "Cancelar" at bounding box center [1045, 575] width 90 height 41
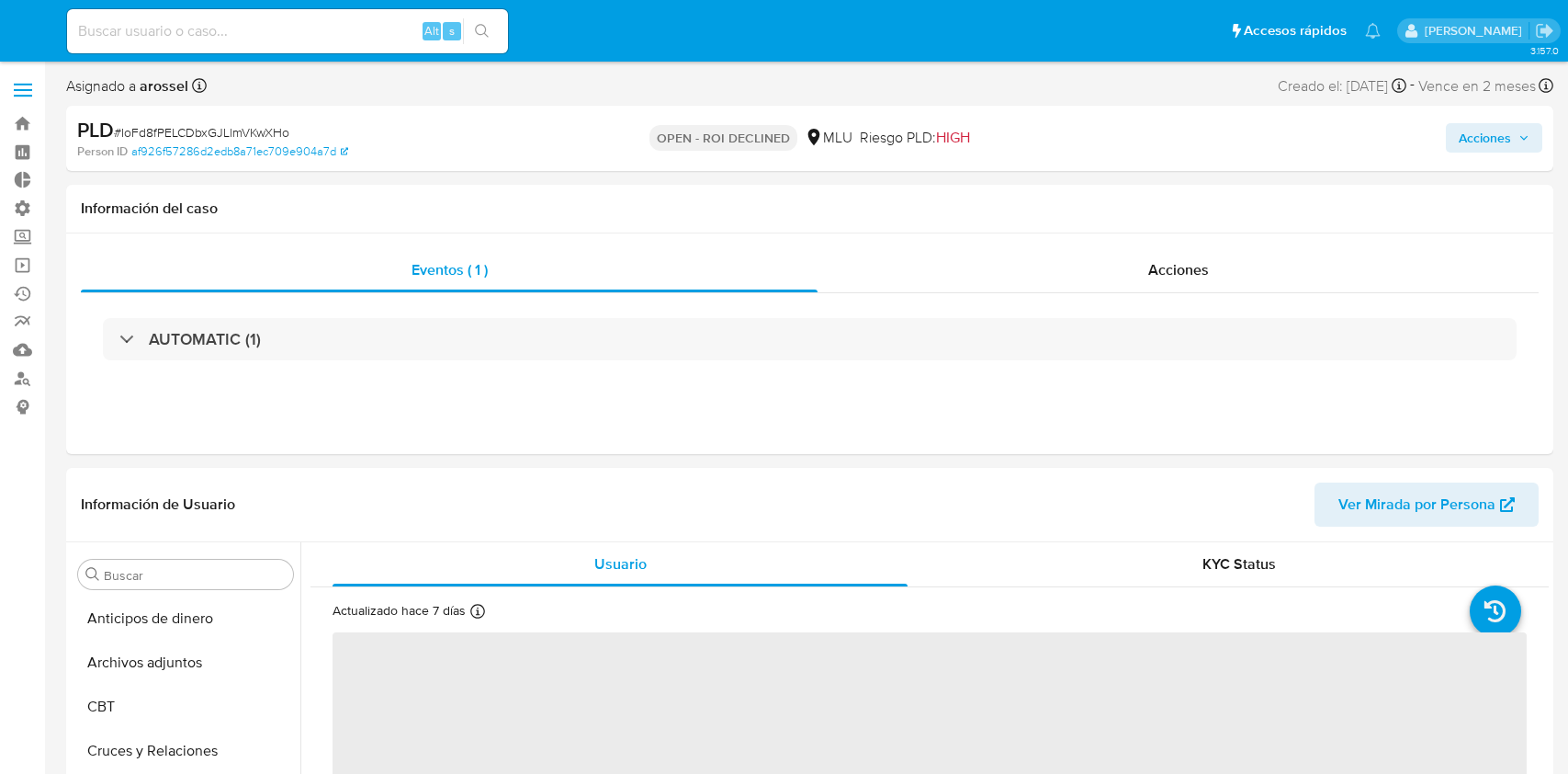
select select "10"
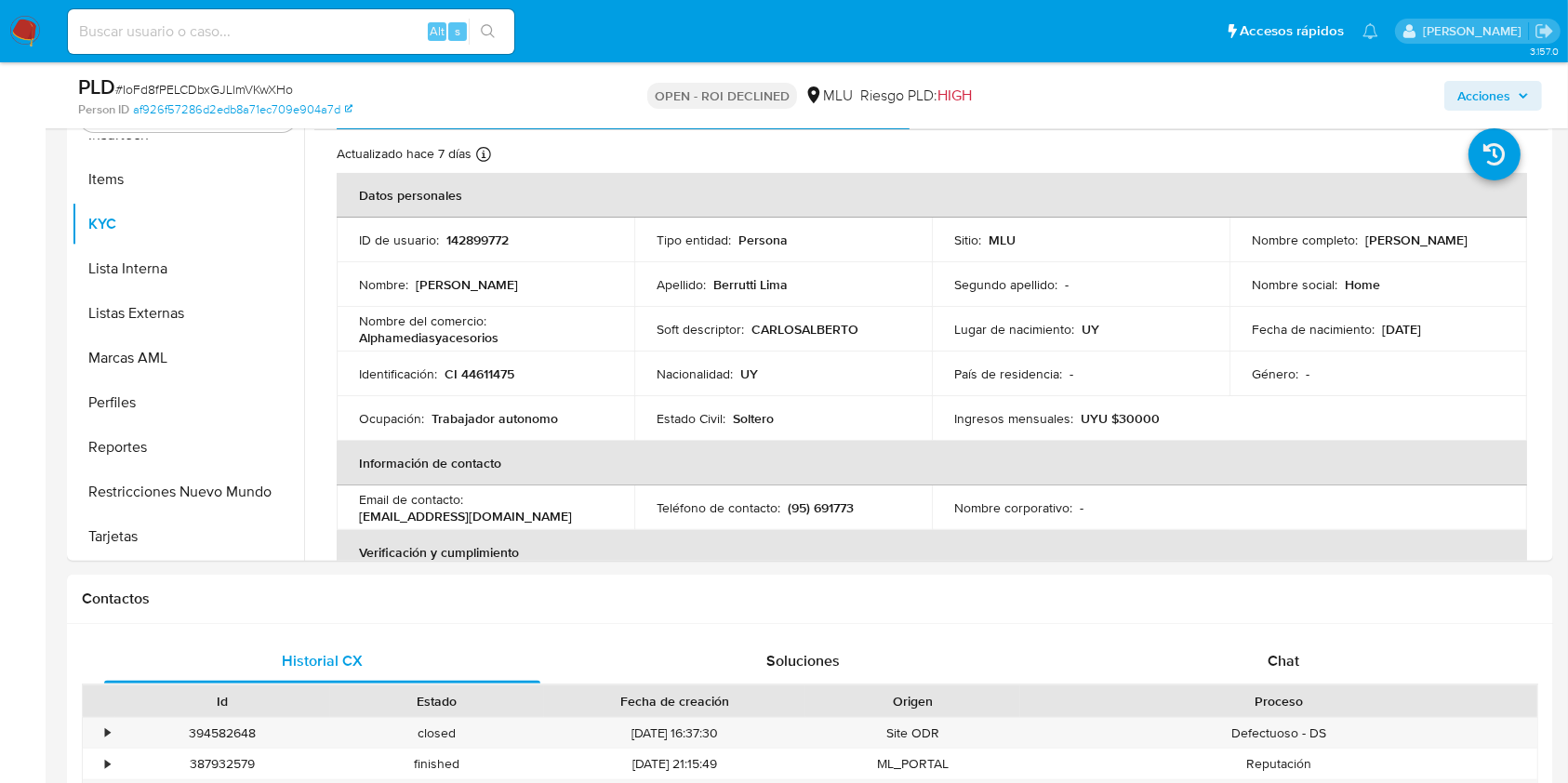
scroll to position [399, 0]
click at [163, 353] on button "Marcas AML" at bounding box center [180, 357] width 217 height 45
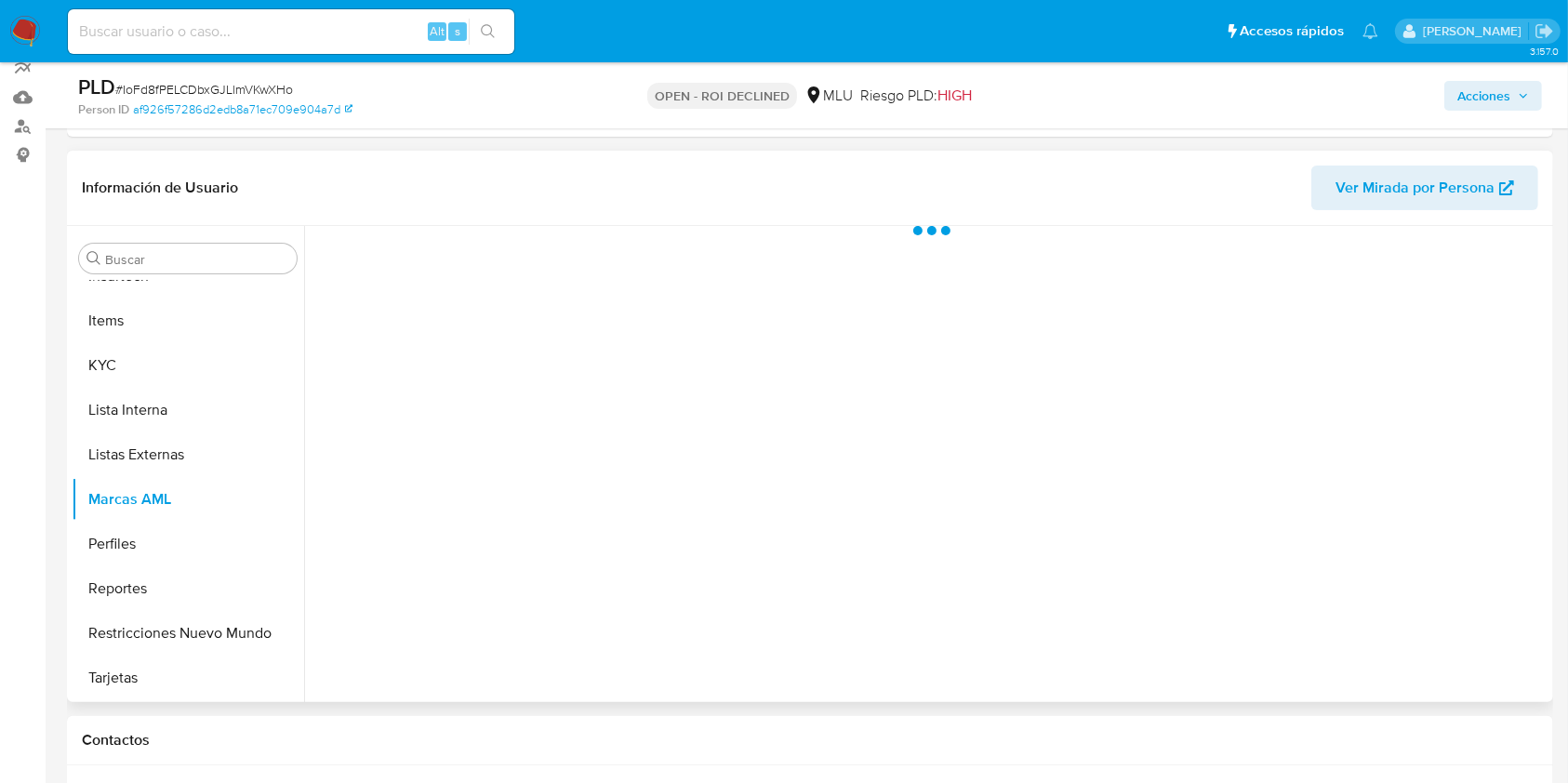
scroll to position [244, 0]
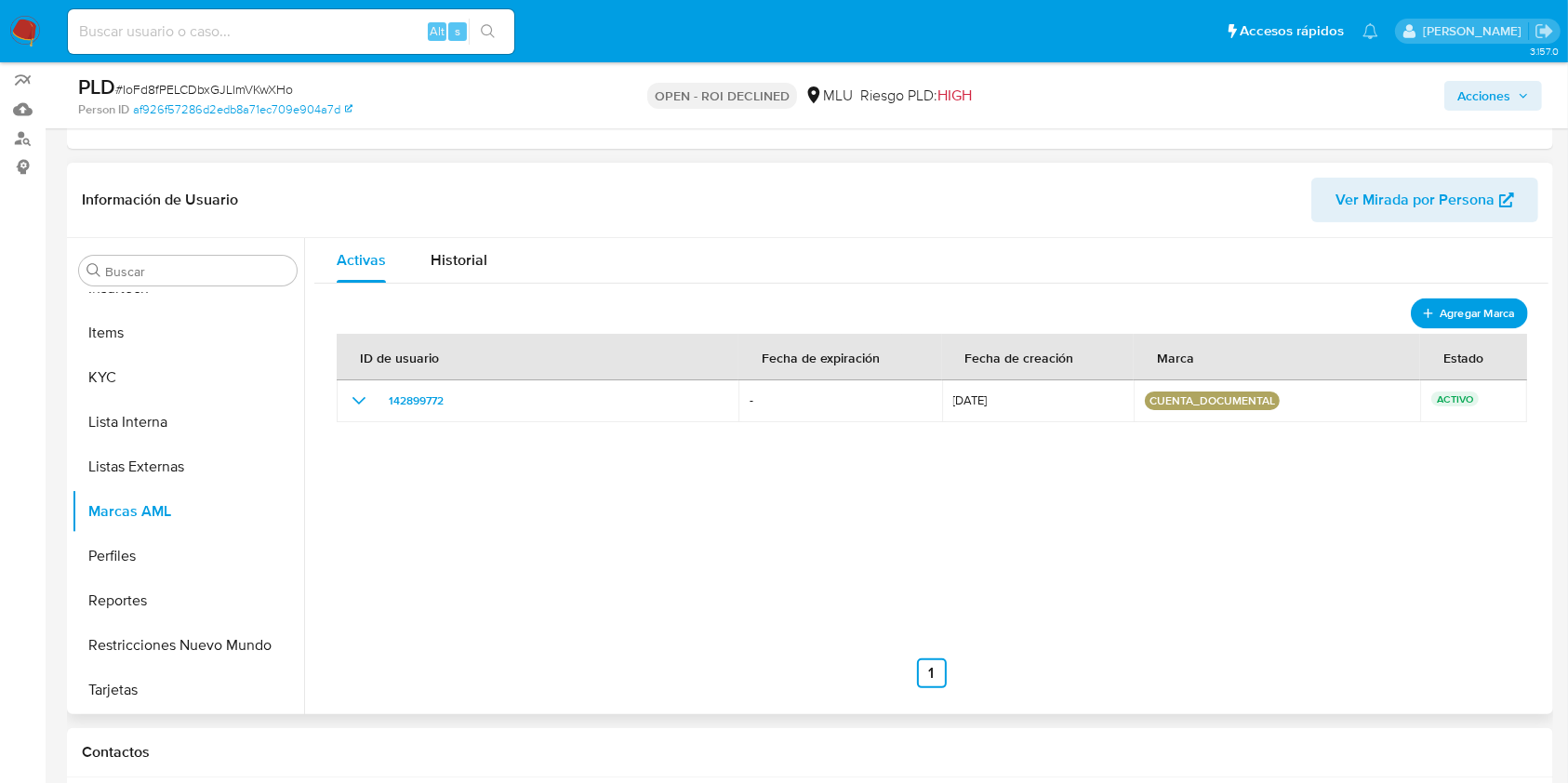
click at [1460, 308] on span "Agregar Marca" at bounding box center [1477, 313] width 75 height 23
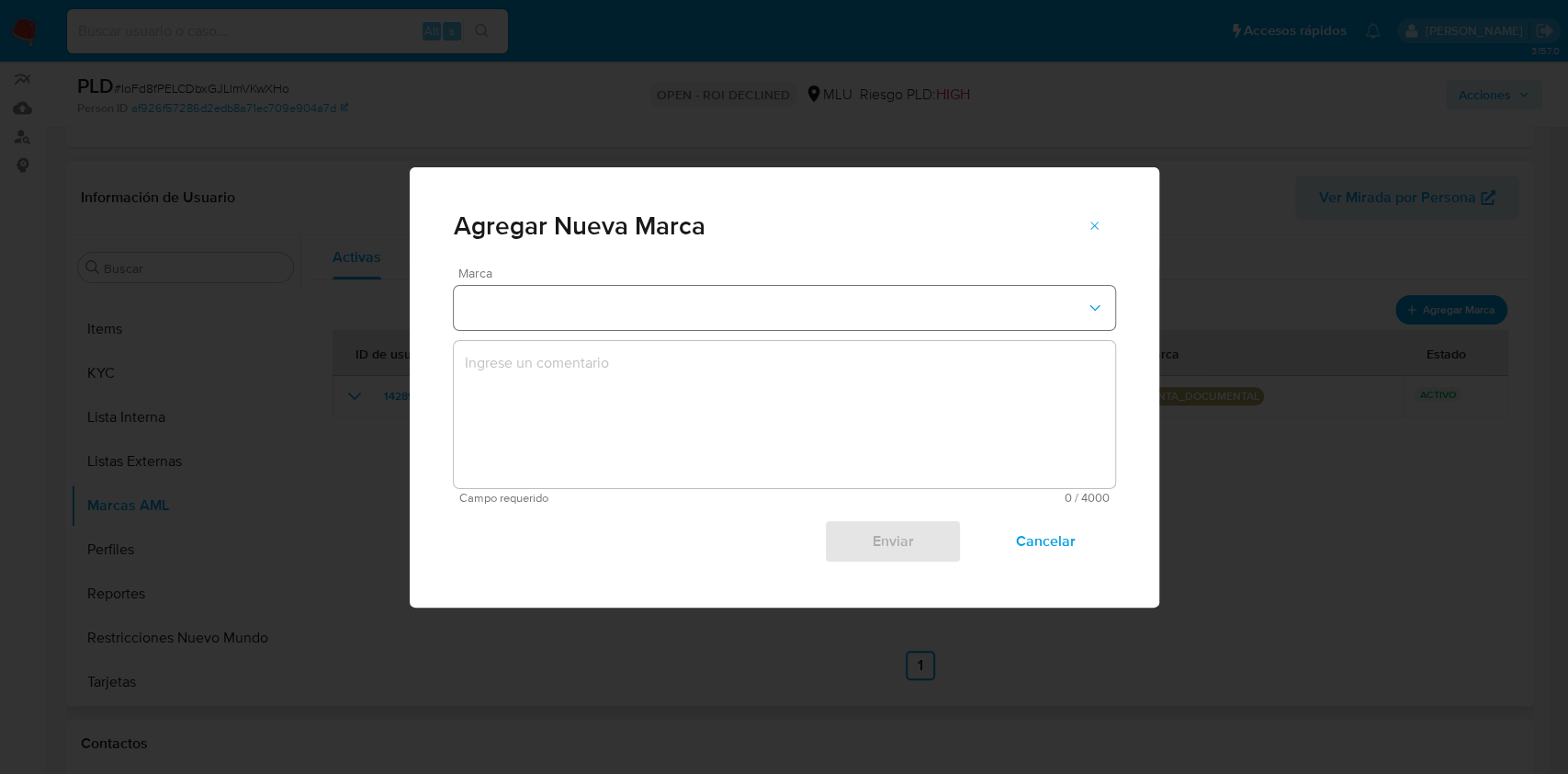
click at [764, 297] on button "marks-modal" at bounding box center [784, 308] width 661 height 44
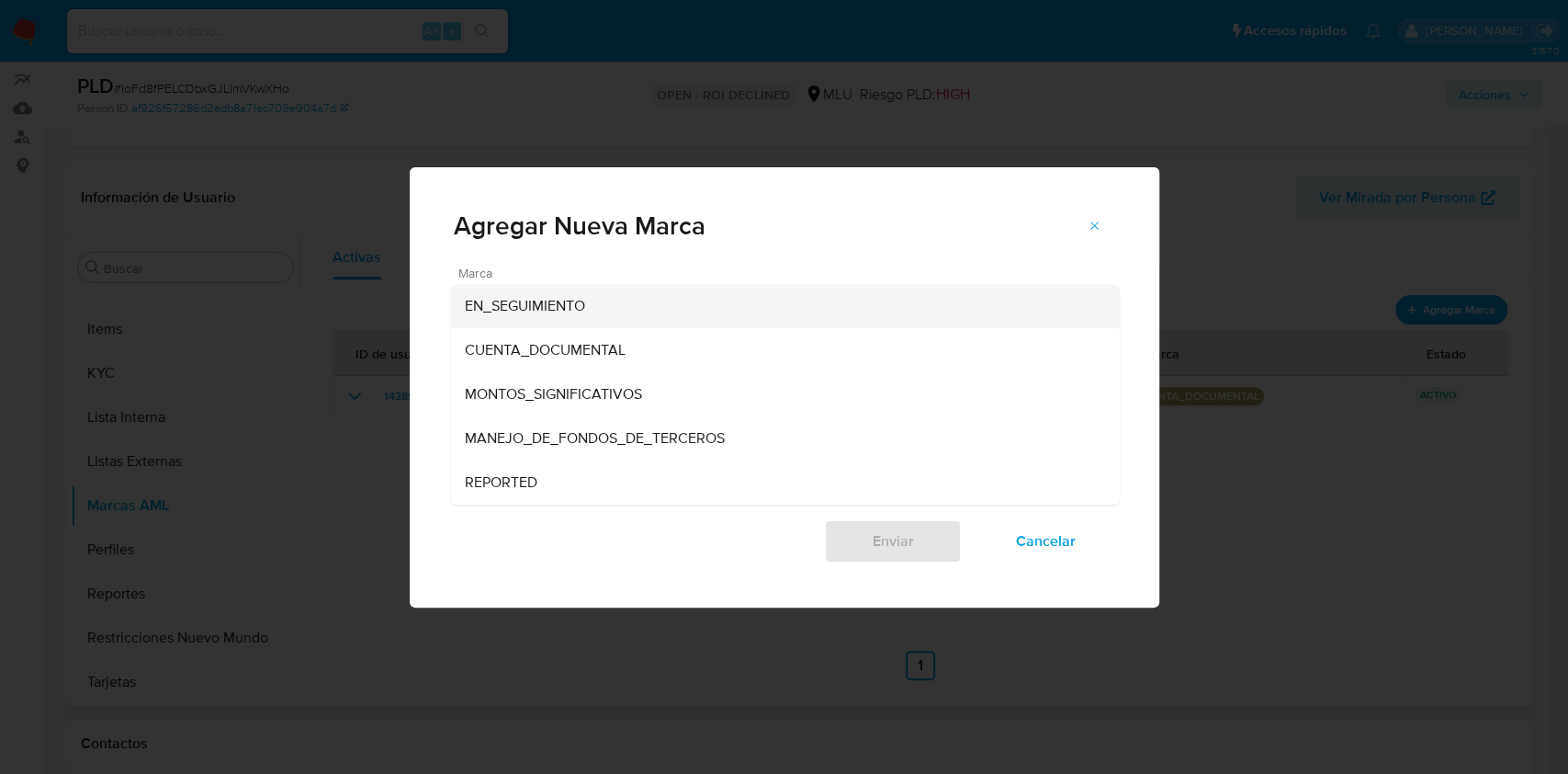
click at [624, 305] on div "EN_SEGUIMIENTO" at bounding box center [779, 306] width 628 height 44
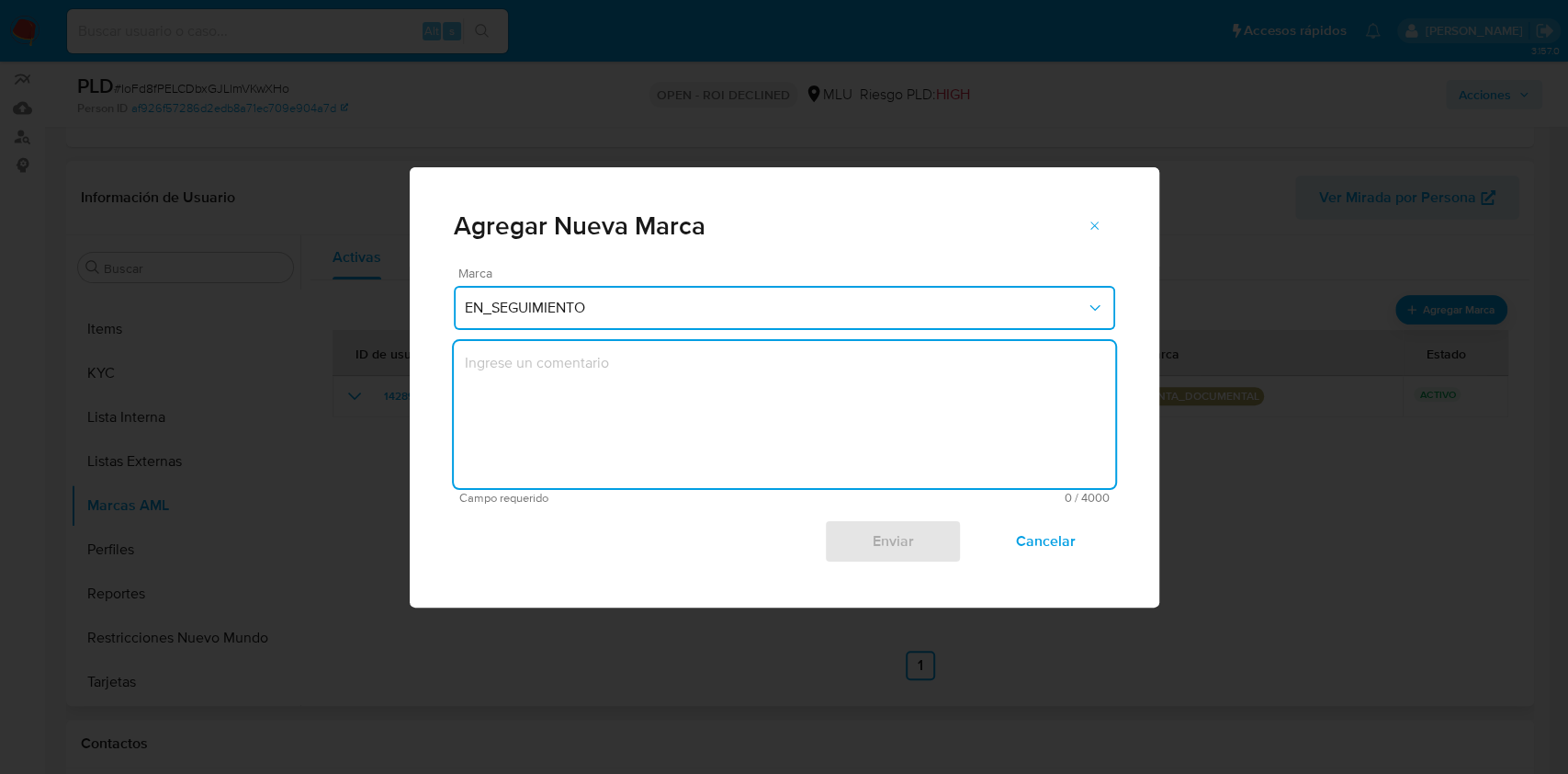
click at [626, 393] on textarea "marks-modal" at bounding box center [784, 413] width 661 height 147
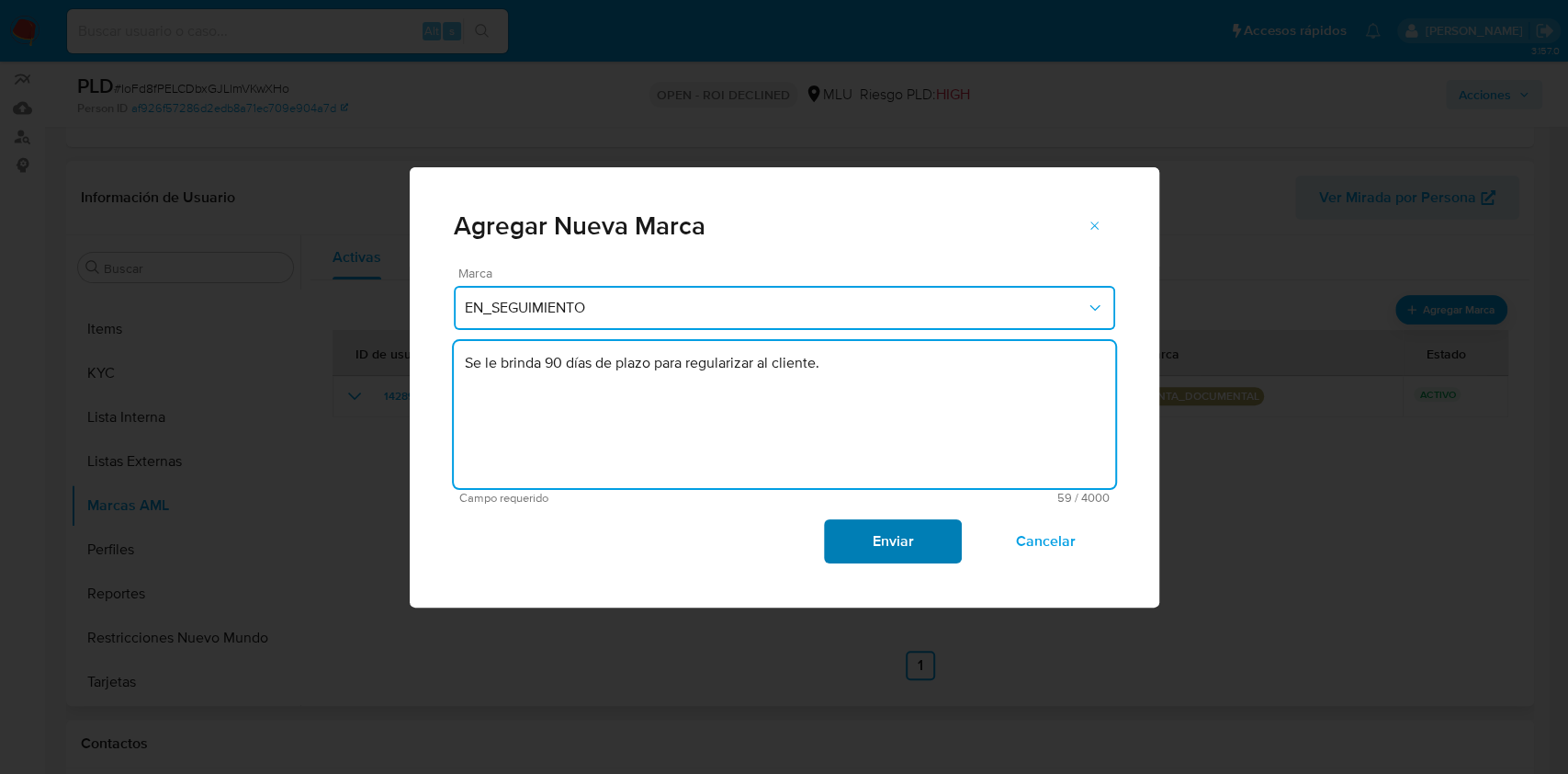
type textarea "Se le brinda 90 días de plazo para regularizar al cliente."
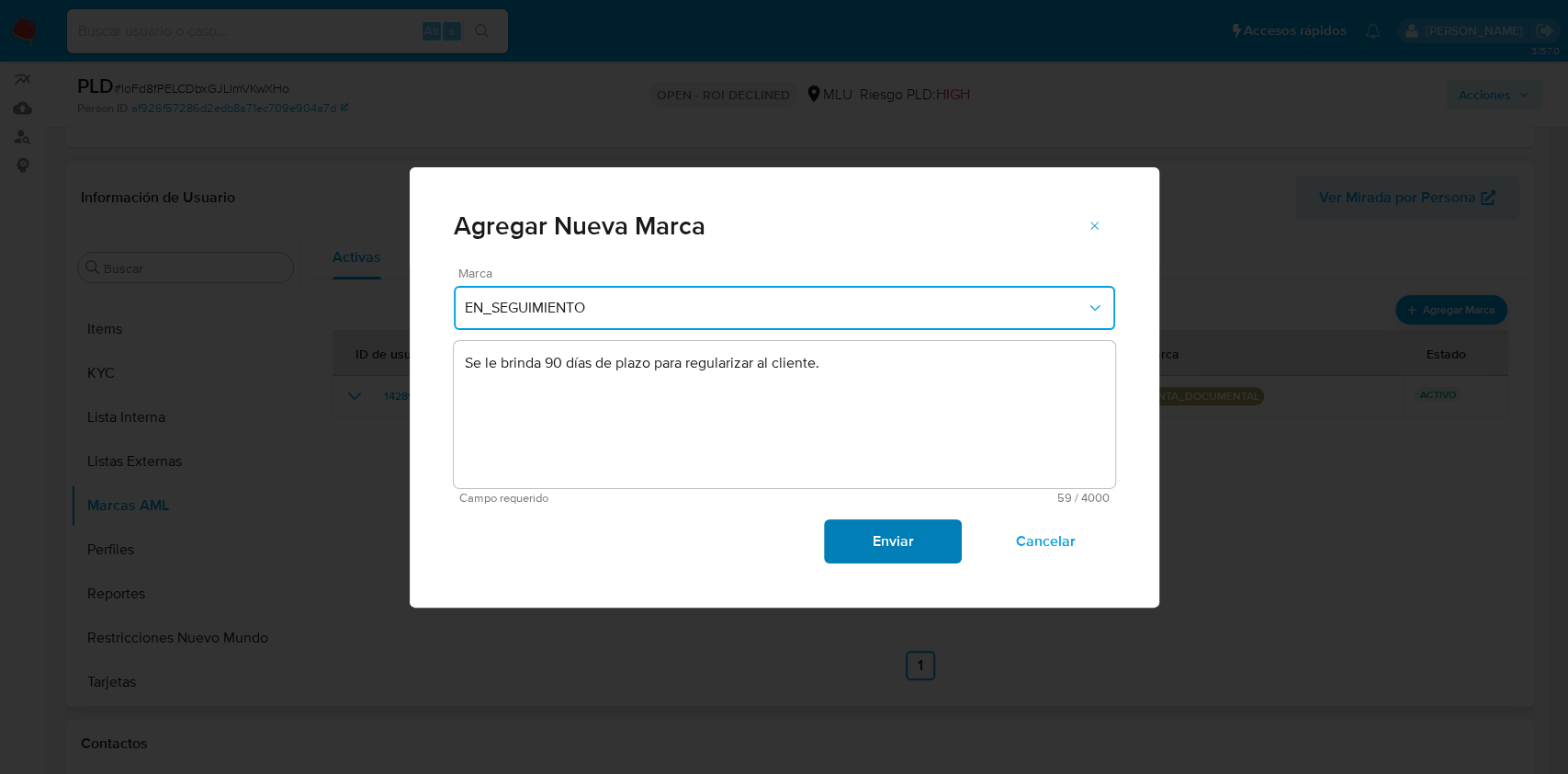
click at [889, 529] on span "Enviar" at bounding box center [893, 541] width 90 height 41
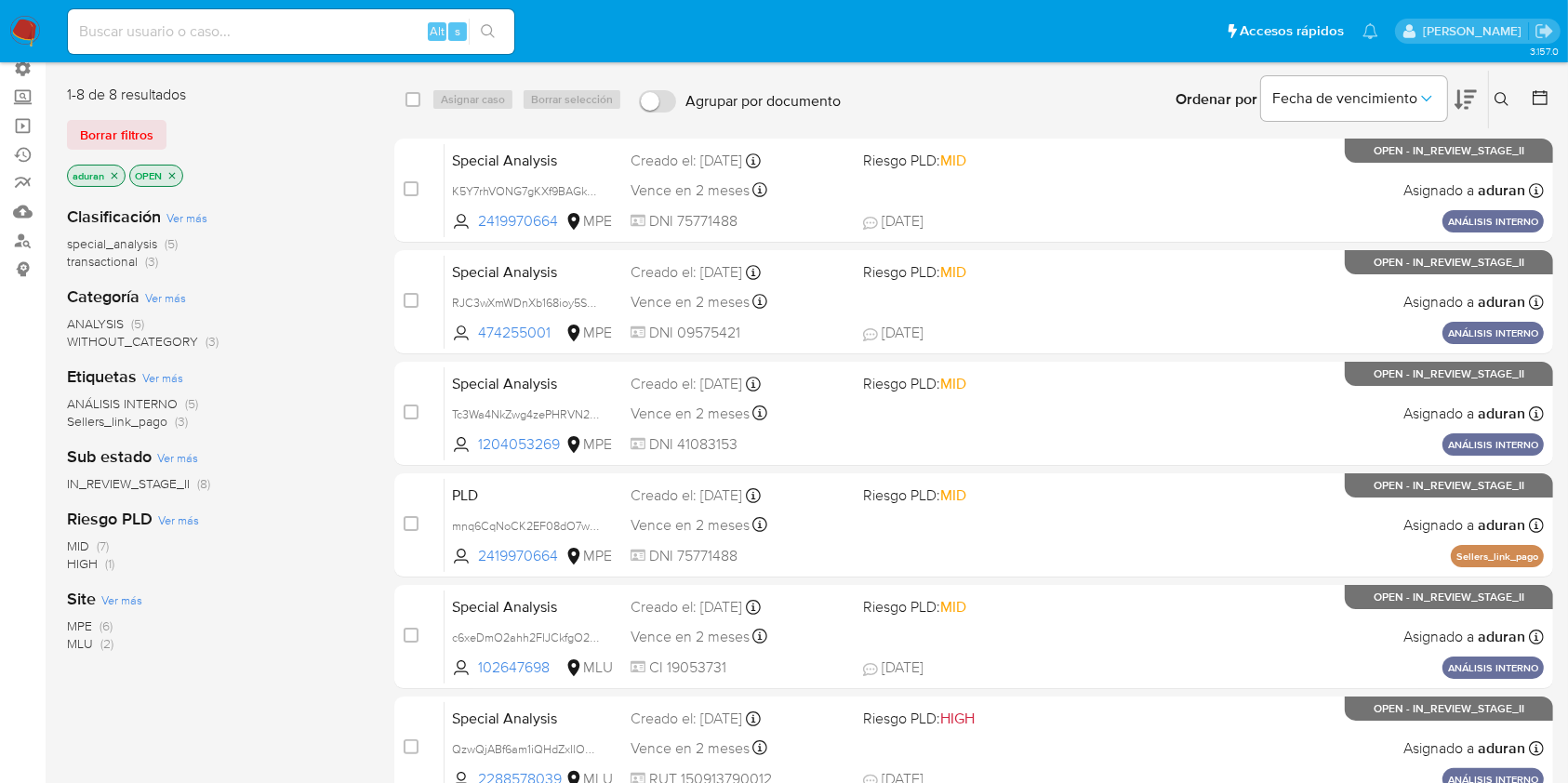
scroll to position [148, 0]
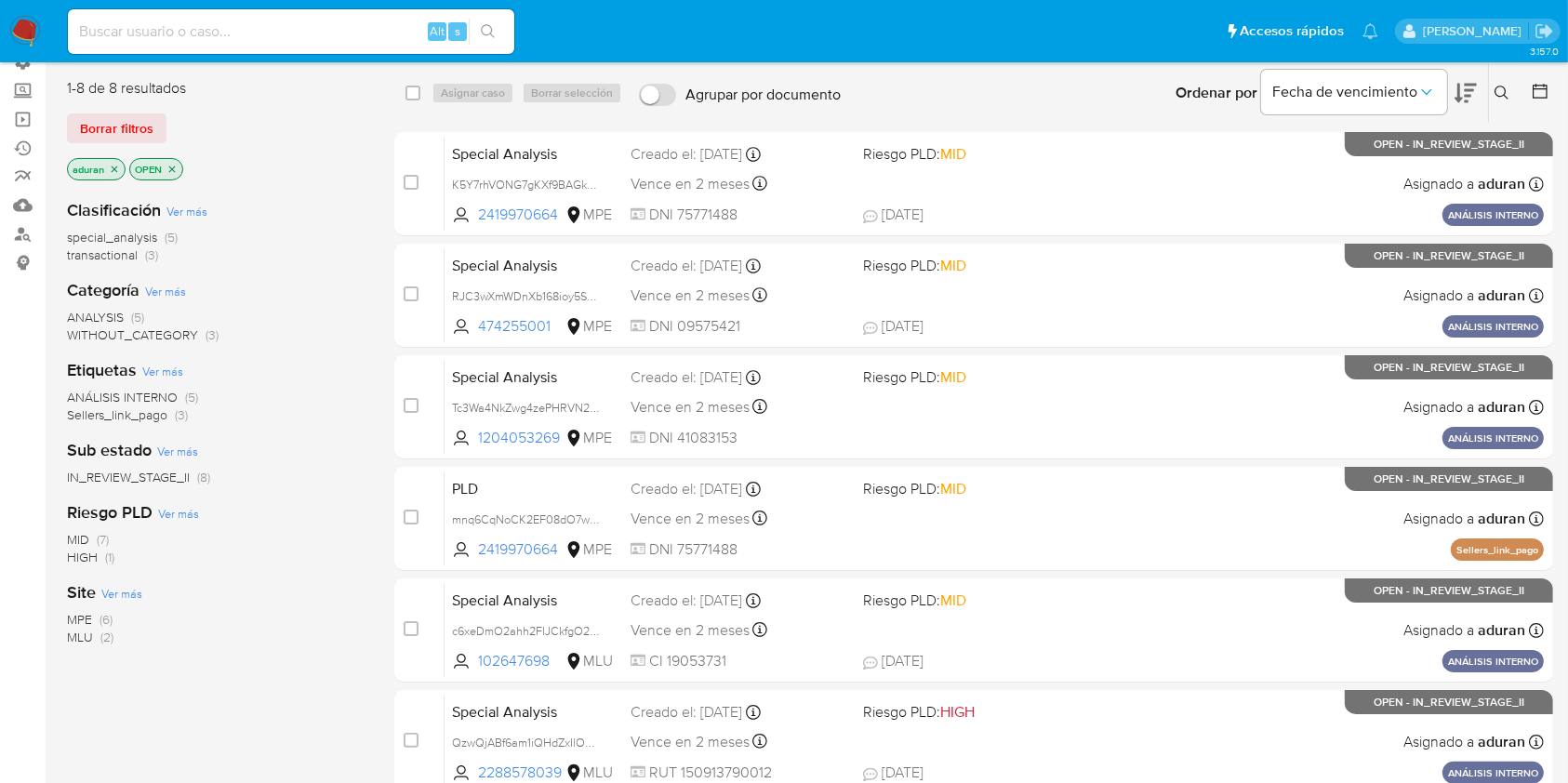
click at [83, 641] on span "MLU" at bounding box center [79, 637] width 26 height 18
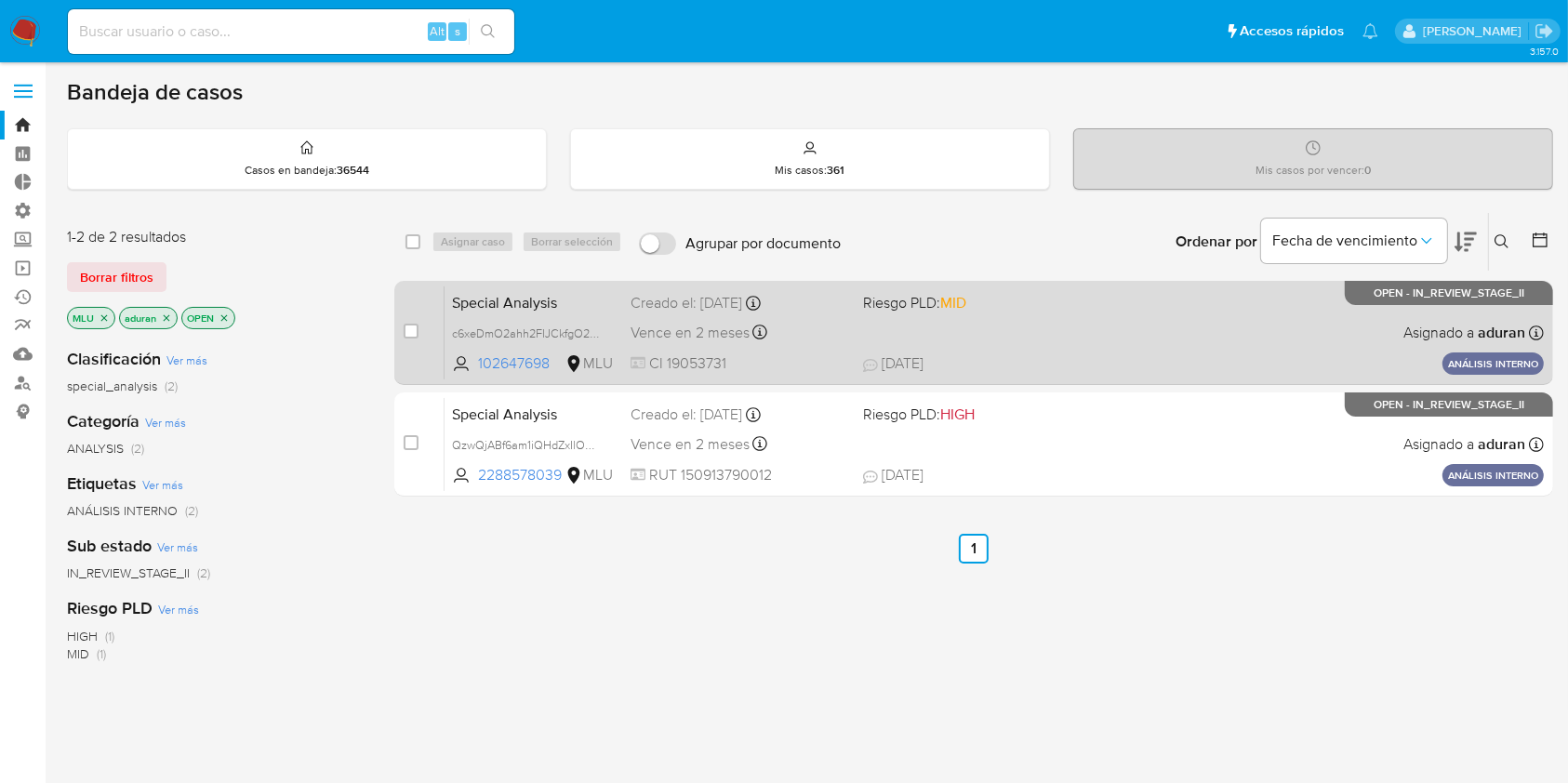
click at [1190, 324] on div "Special Analysis c6xeDmO2ahh2FIJCkfgO27Gl 102647698 MLU Riesgo PLD: MID Creado …" at bounding box center [994, 332] width 1099 height 94
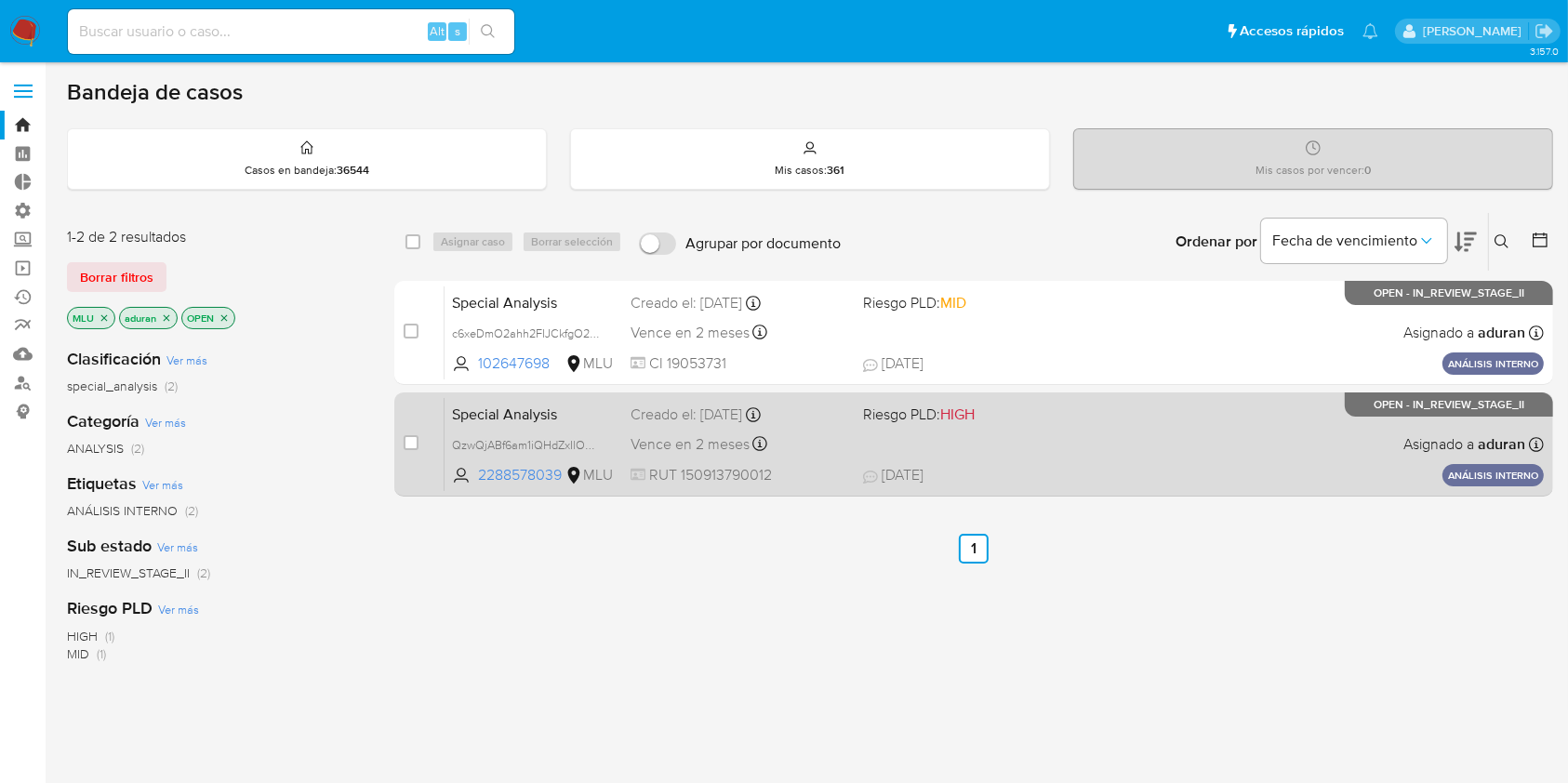
click at [728, 465] on span "RUT 150913790012" at bounding box center [739, 475] width 216 height 20
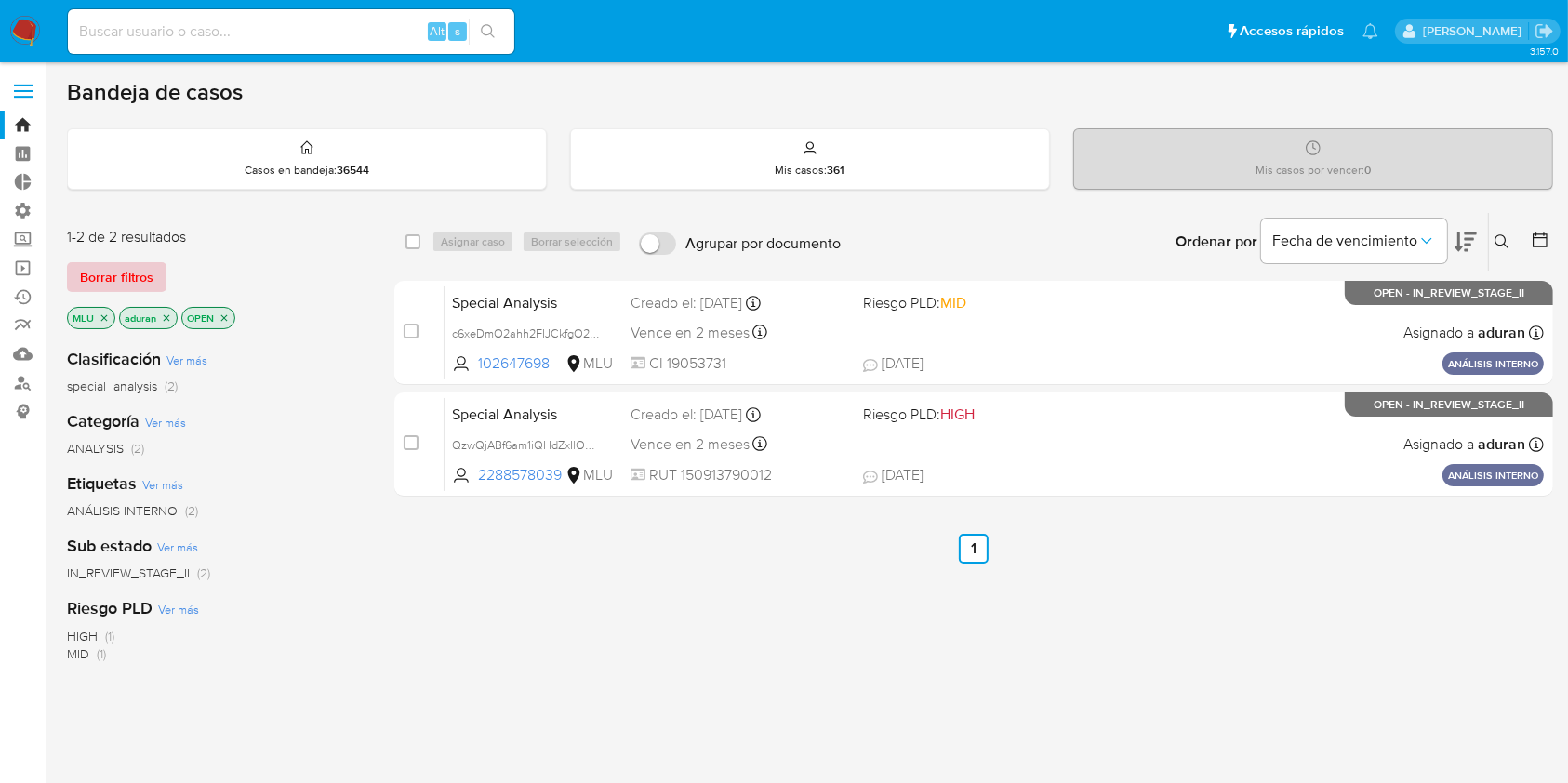
click at [141, 277] on span "Borrar filtros" at bounding box center [117, 277] width 74 height 26
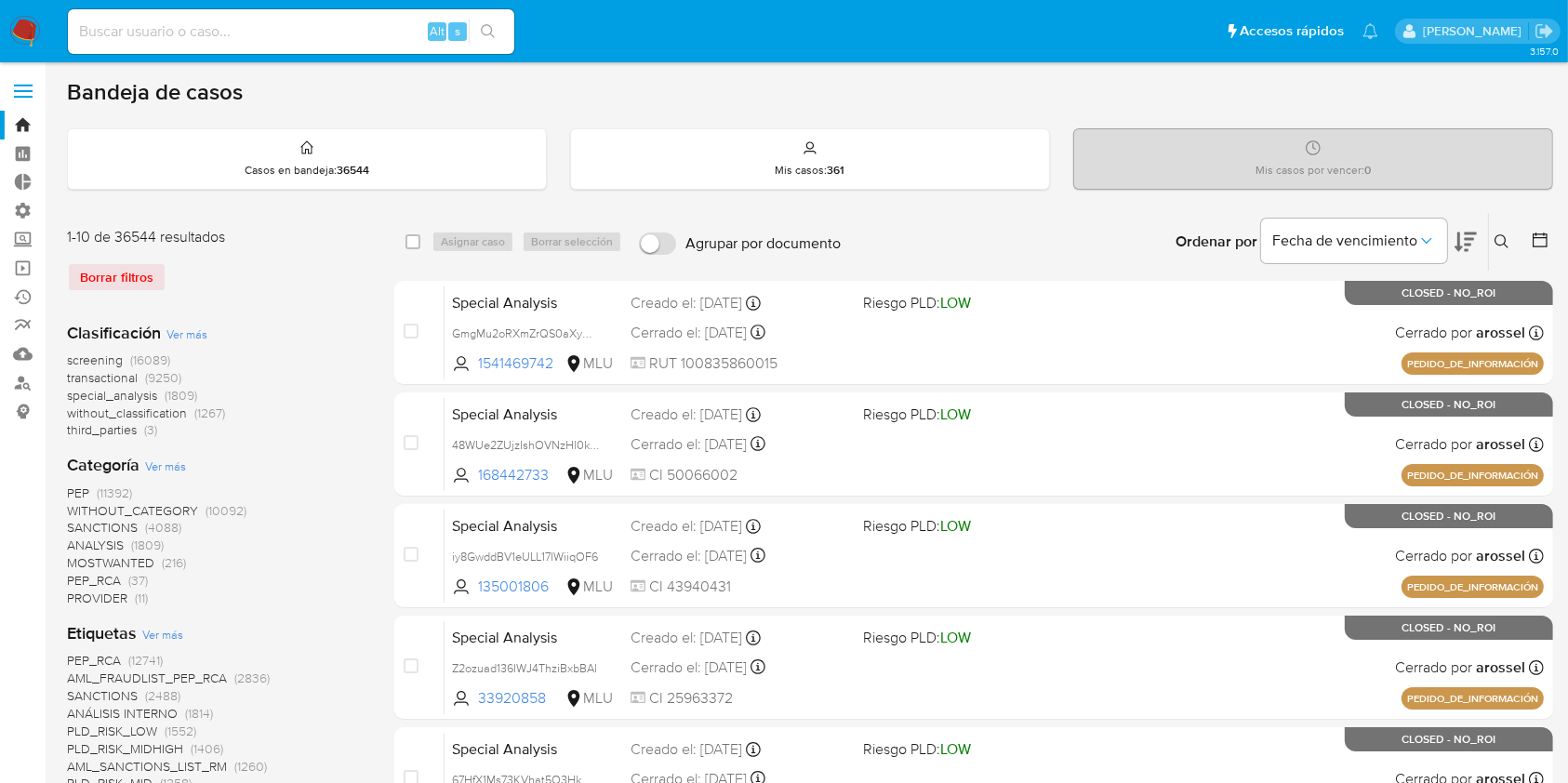
click at [1536, 250] on button at bounding box center [1541, 241] width 22 height 22
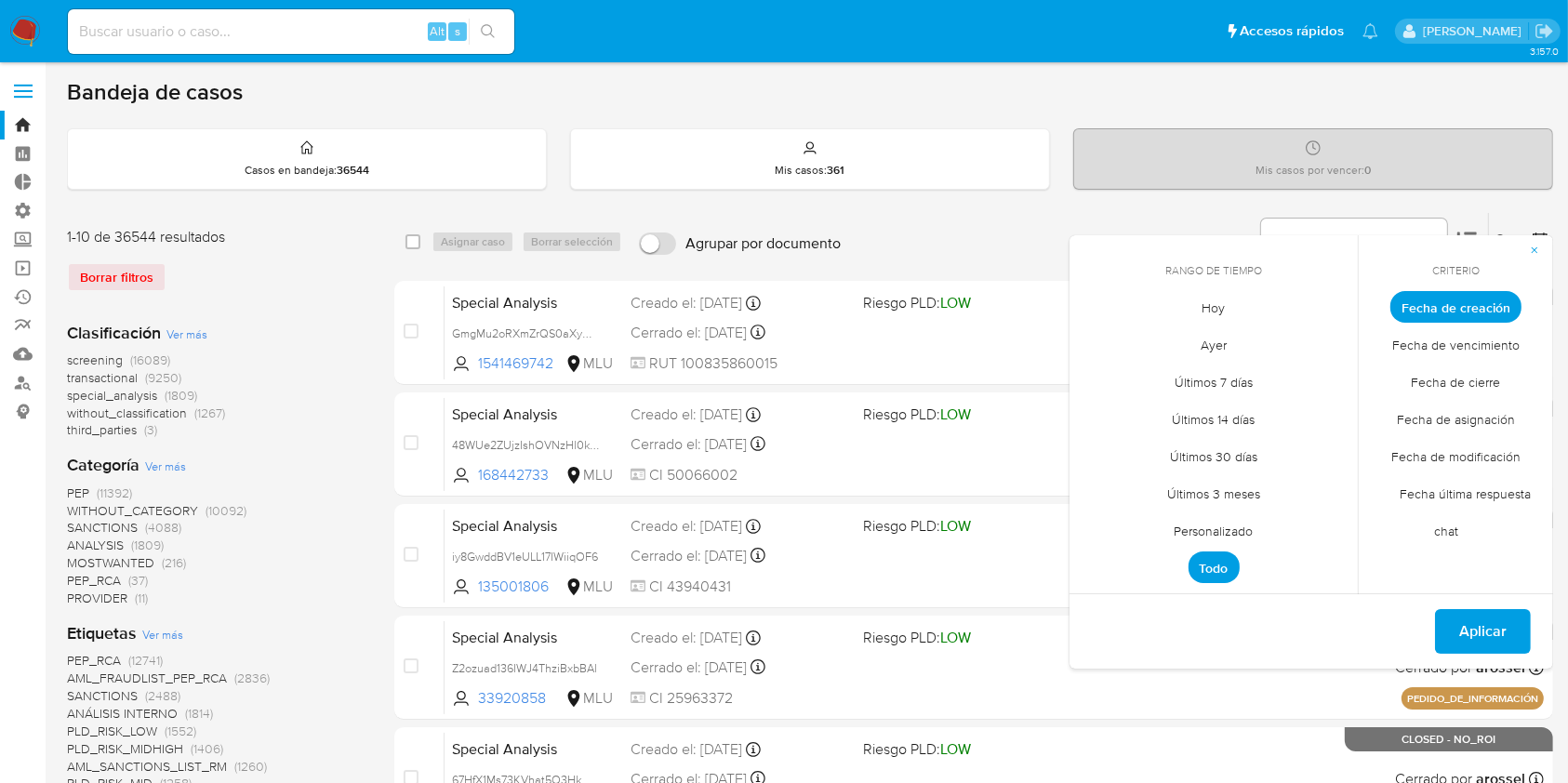
click at [1456, 375] on span "Fecha de cierre" at bounding box center [1456, 383] width 128 height 38
click at [1219, 536] on span "Personalizado" at bounding box center [1213, 531] width 118 height 38
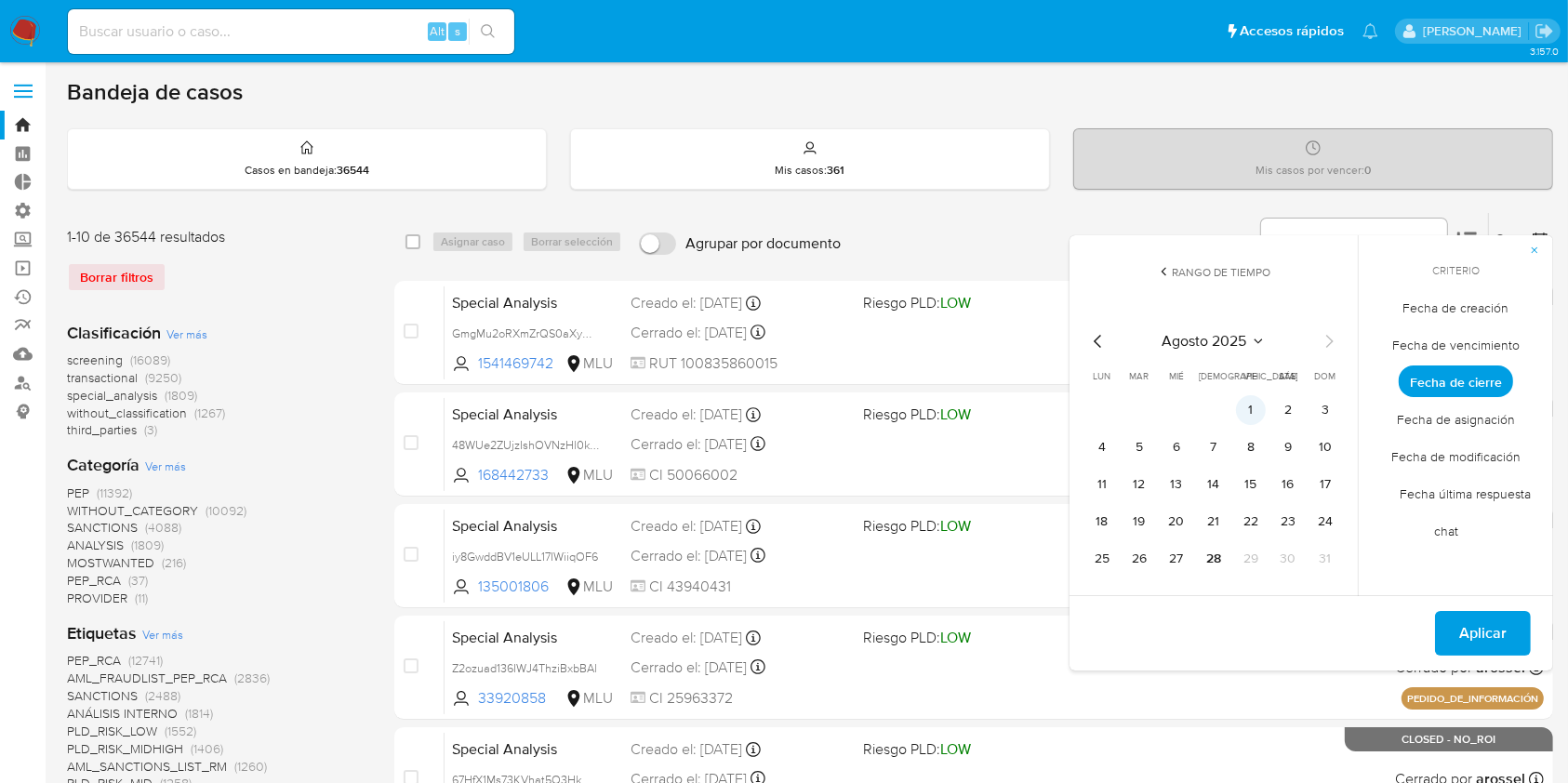
click at [1247, 411] on button "1" at bounding box center [1250, 410] width 30 height 30
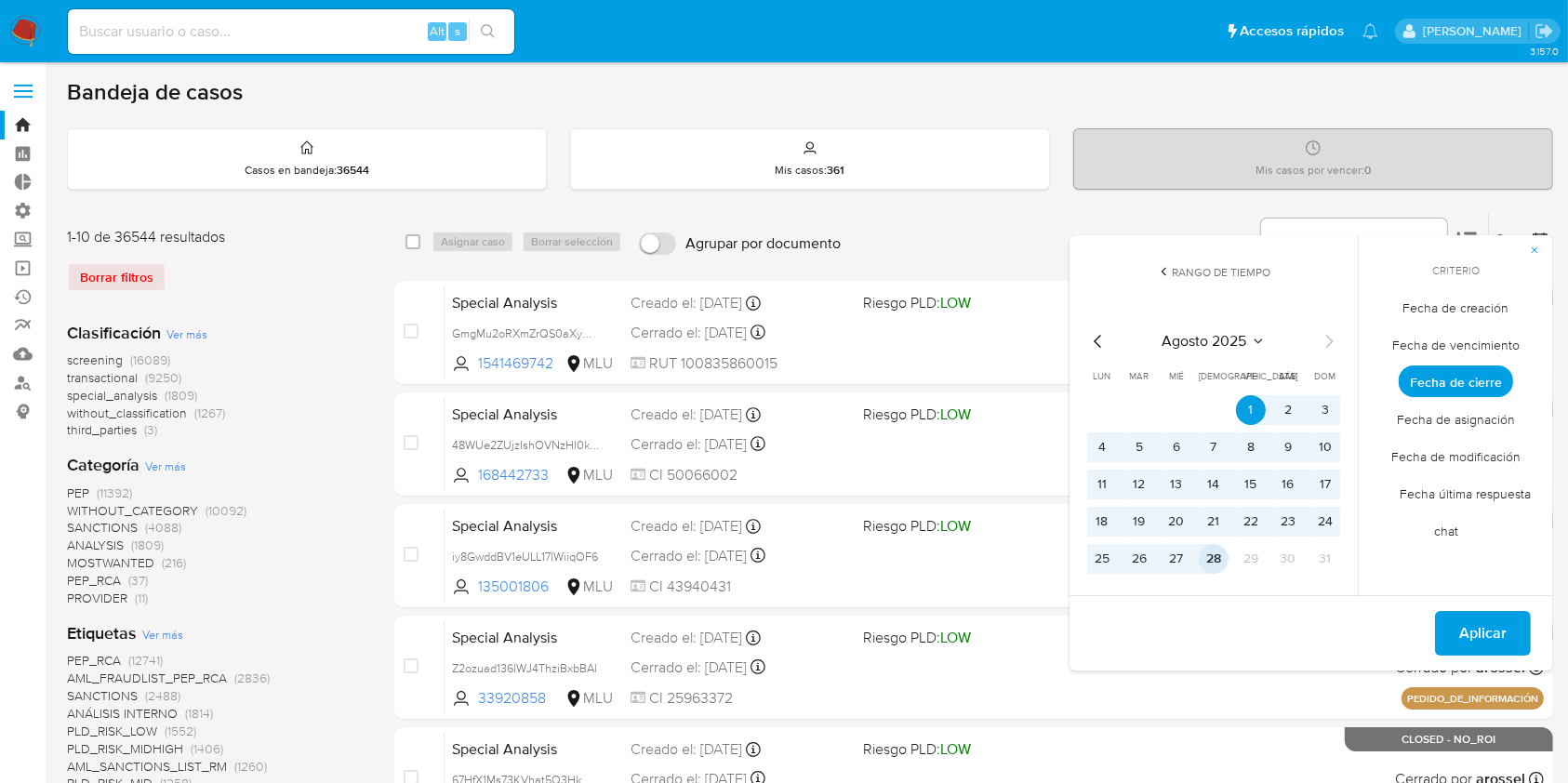
click at [1207, 558] on button "28" at bounding box center [1213, 558] width 30 height 30
click at [1503, 648] on span "Aplicar" at bounding box center [1483, 633] width 48 height 41
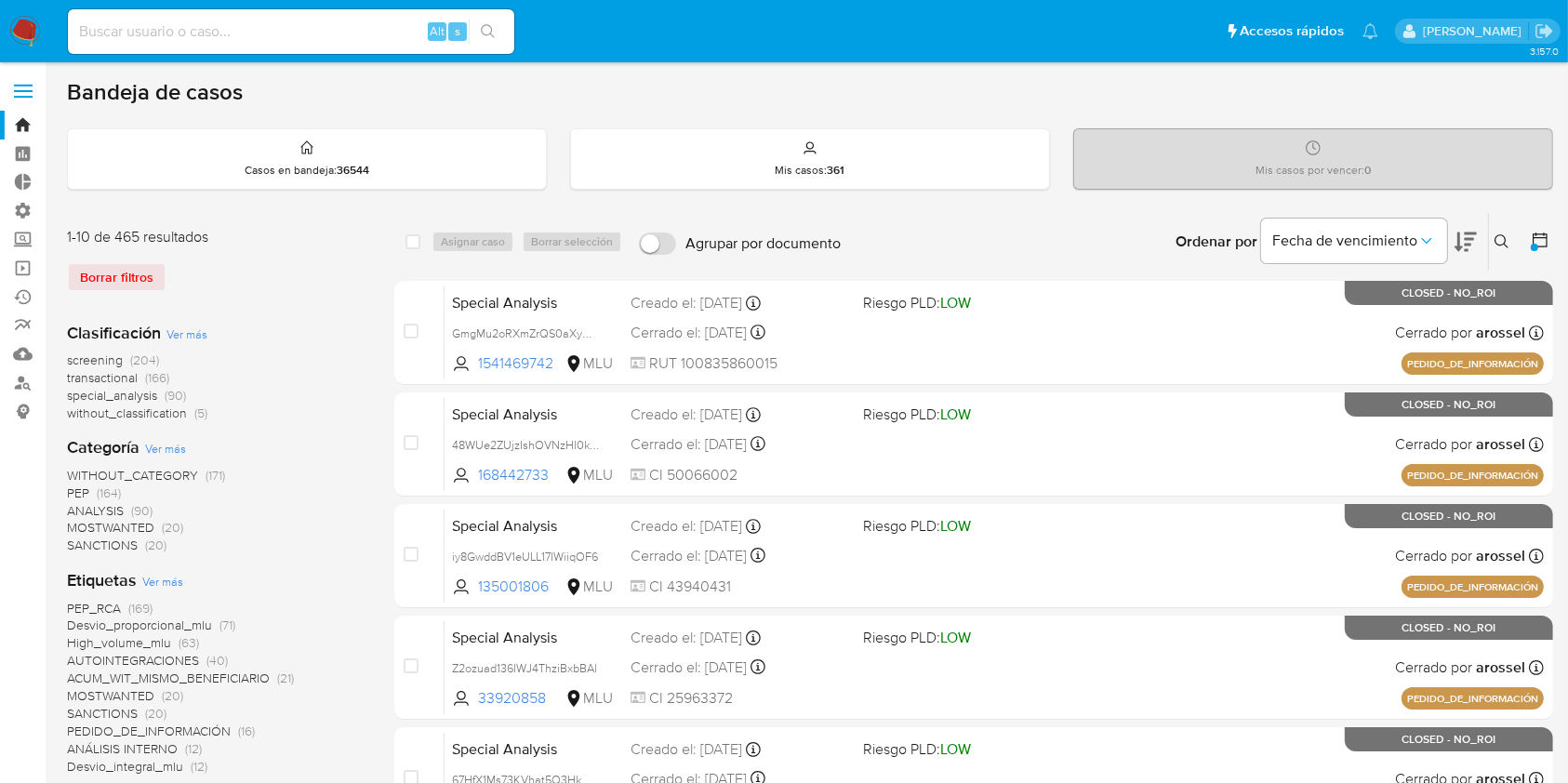
click at [202, 332] on span "Ver más" at bounding box center [187, 333] width 41 height 16
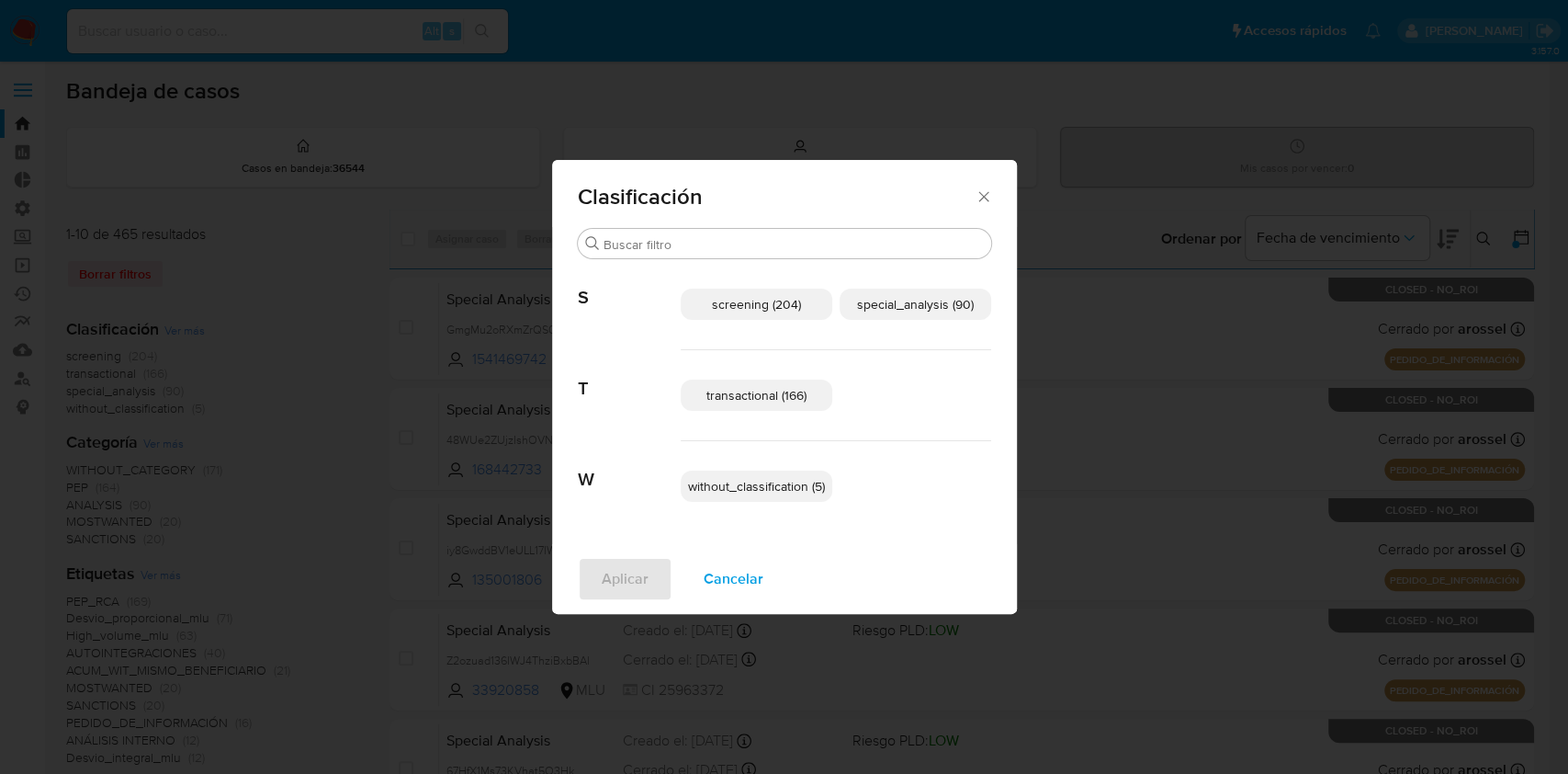
click at [773, 394] on span "transactional (166)" at bounding box center [757, 395] width 100 height 18
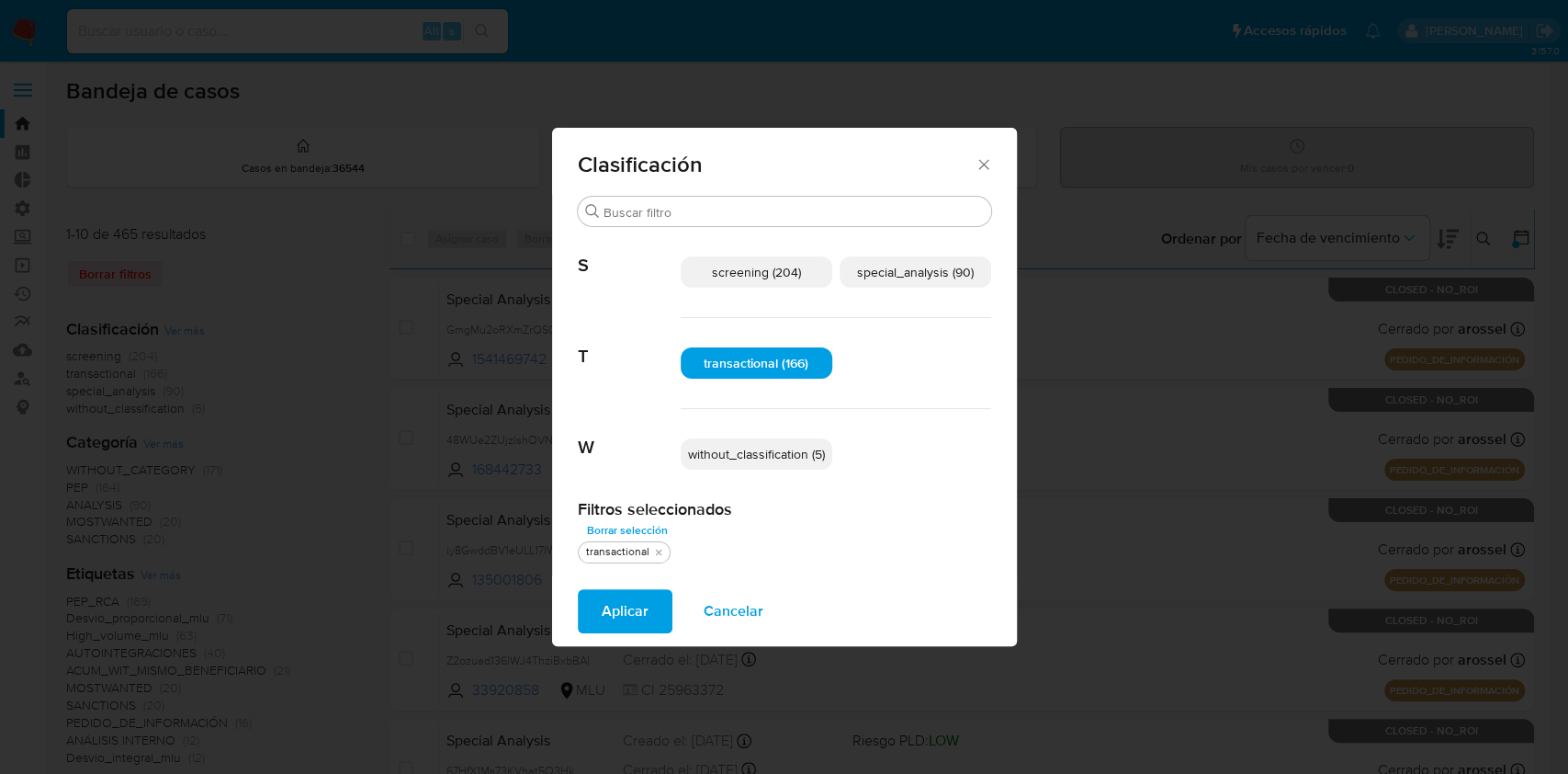
click at [966, 256] on p "special_analysis (90)" at bounding box center [915, 272] width 151 height 31
click at [625, 592] on span "Aplicar" at bounding box center [625, 611] width 47 height 41
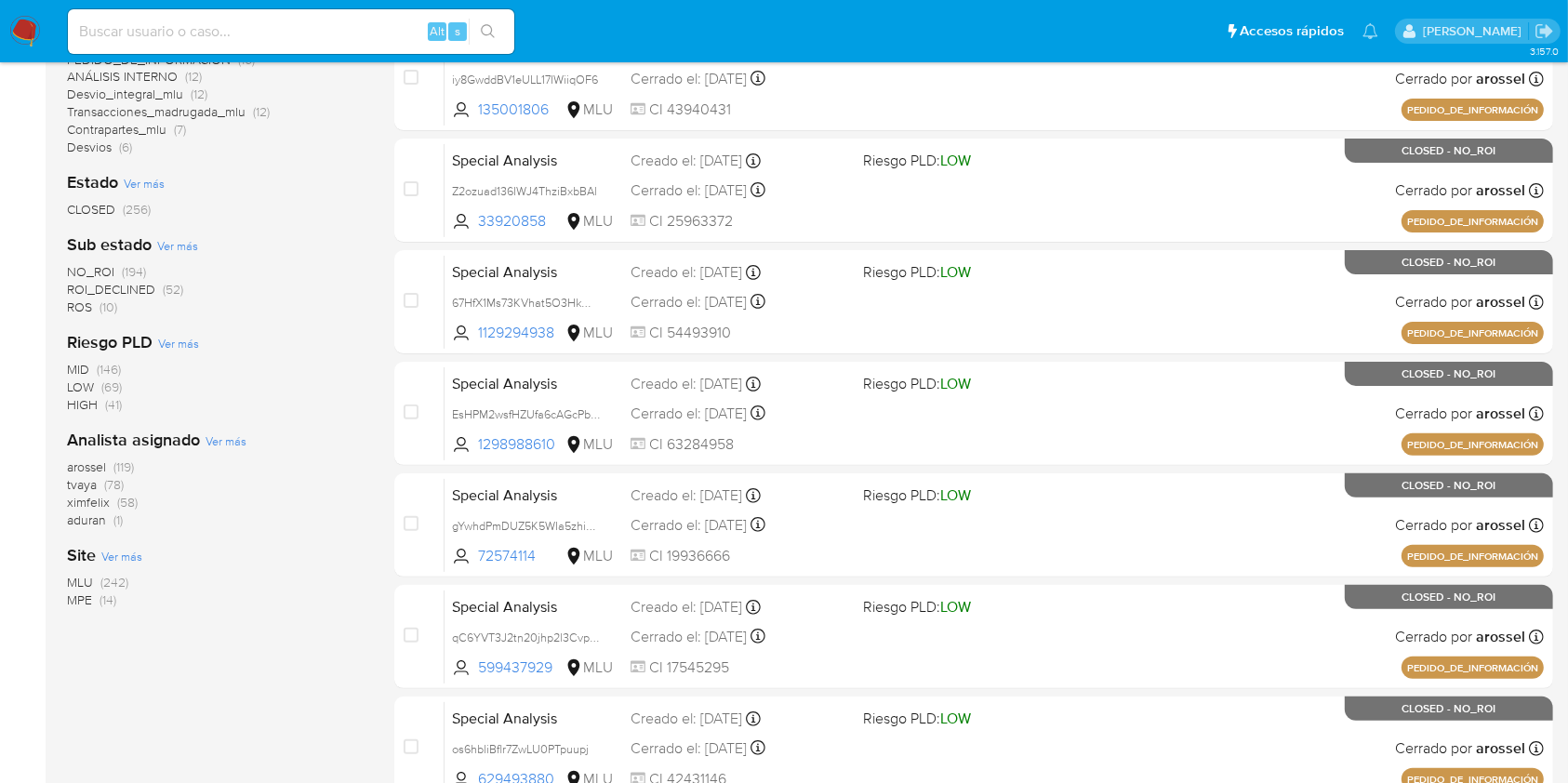
scroll to position [684, 0]
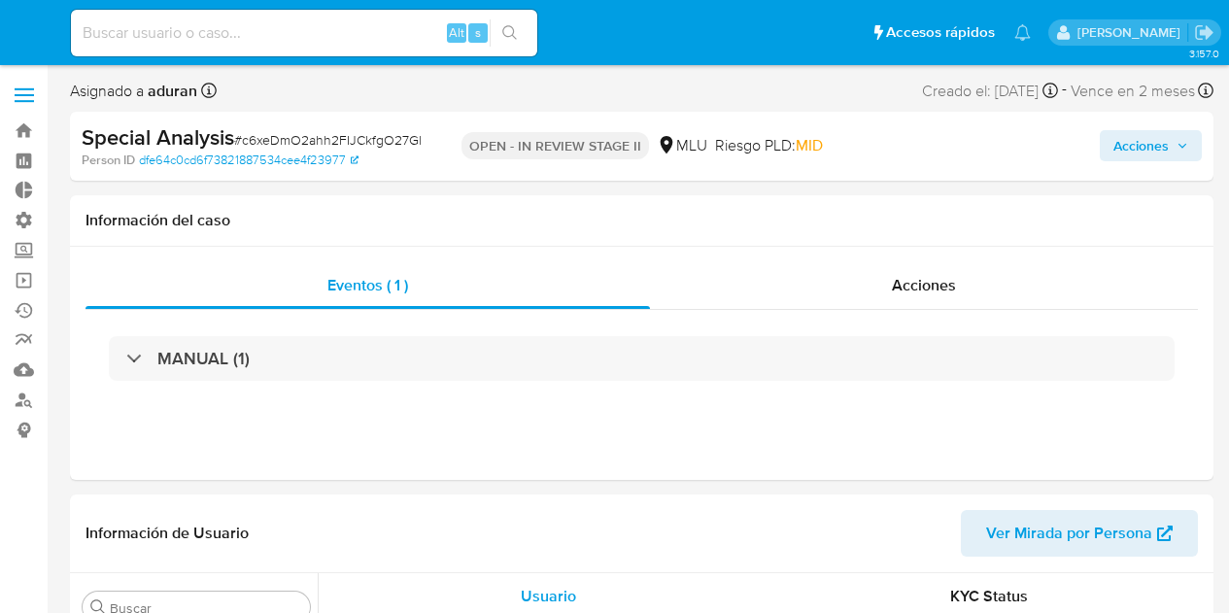
select select "10"
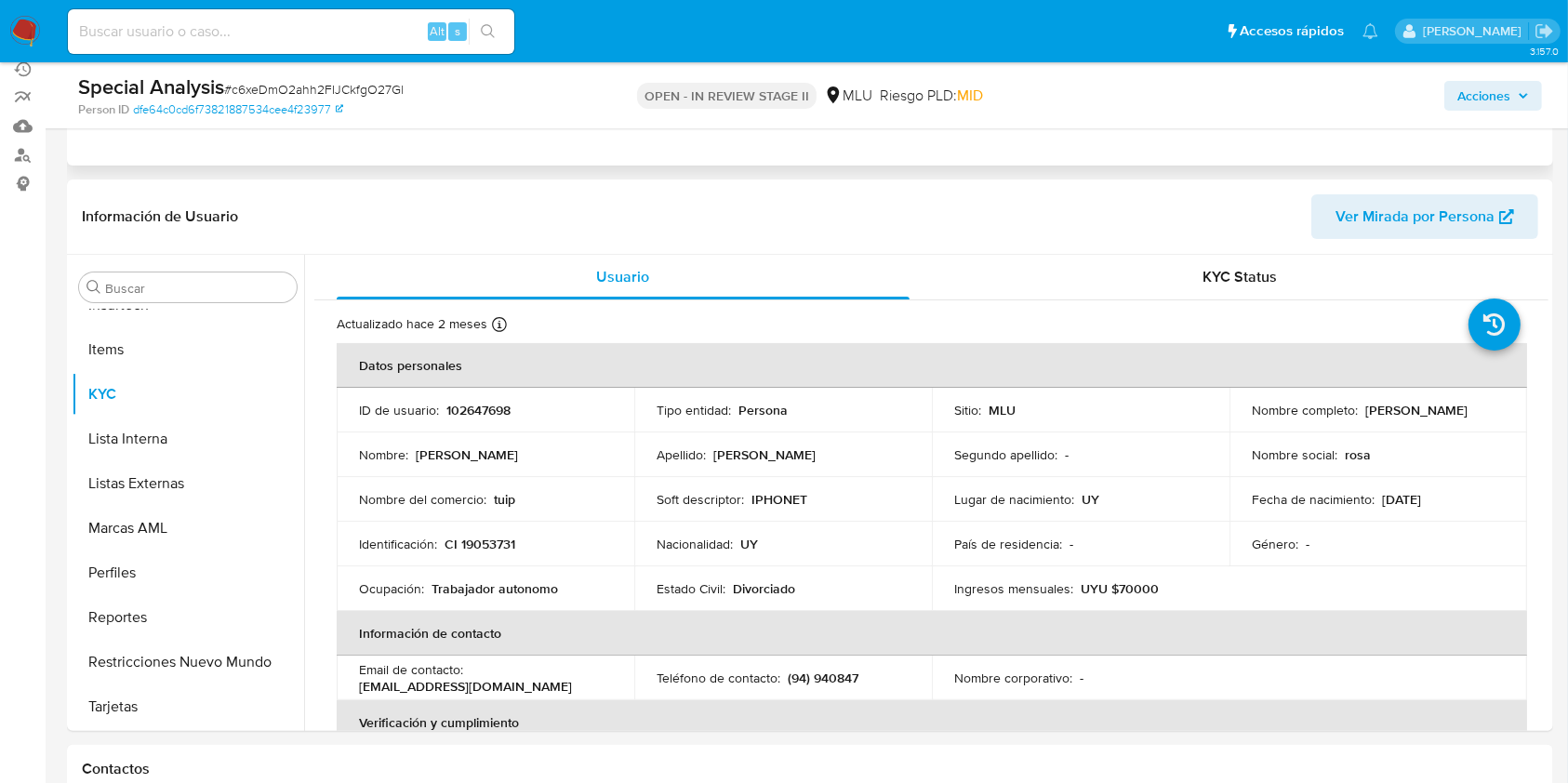
scroll to position [225, 0]
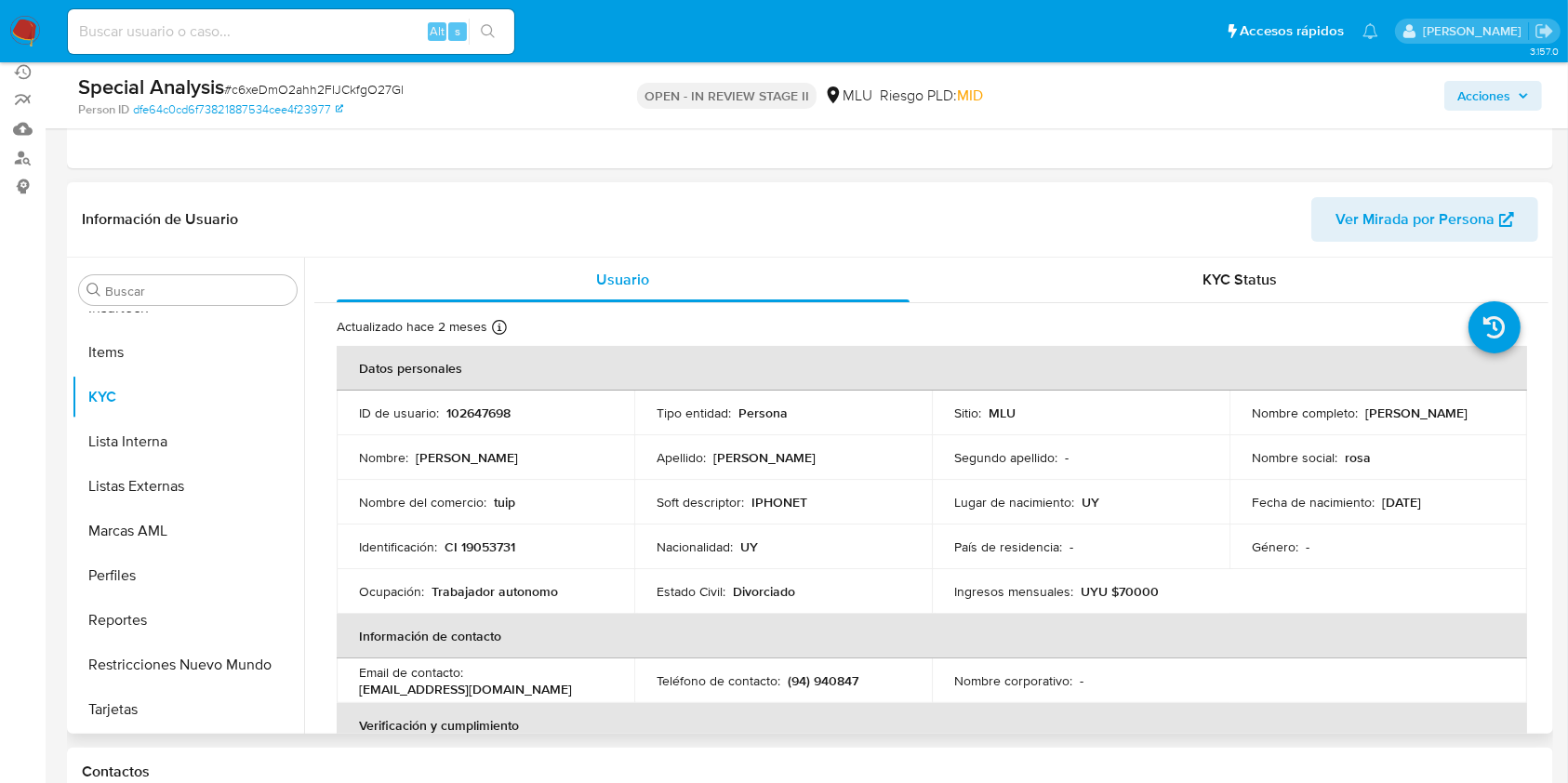
click at [681, 187] on div "Información de Usuario Ver Mirada por Persona" at bounding box center [810, 219] width 1486 height 76
drag, startPoint x: 1416, startPoint y: 428, endPoint x: 1250, endPoint y: 424, distance: 166.0
click at [1176, 421] on div "Nombre completo : Rosa Milka Nadjarian Nuñez" at bounding box center [1378, 413] width 253 height 16
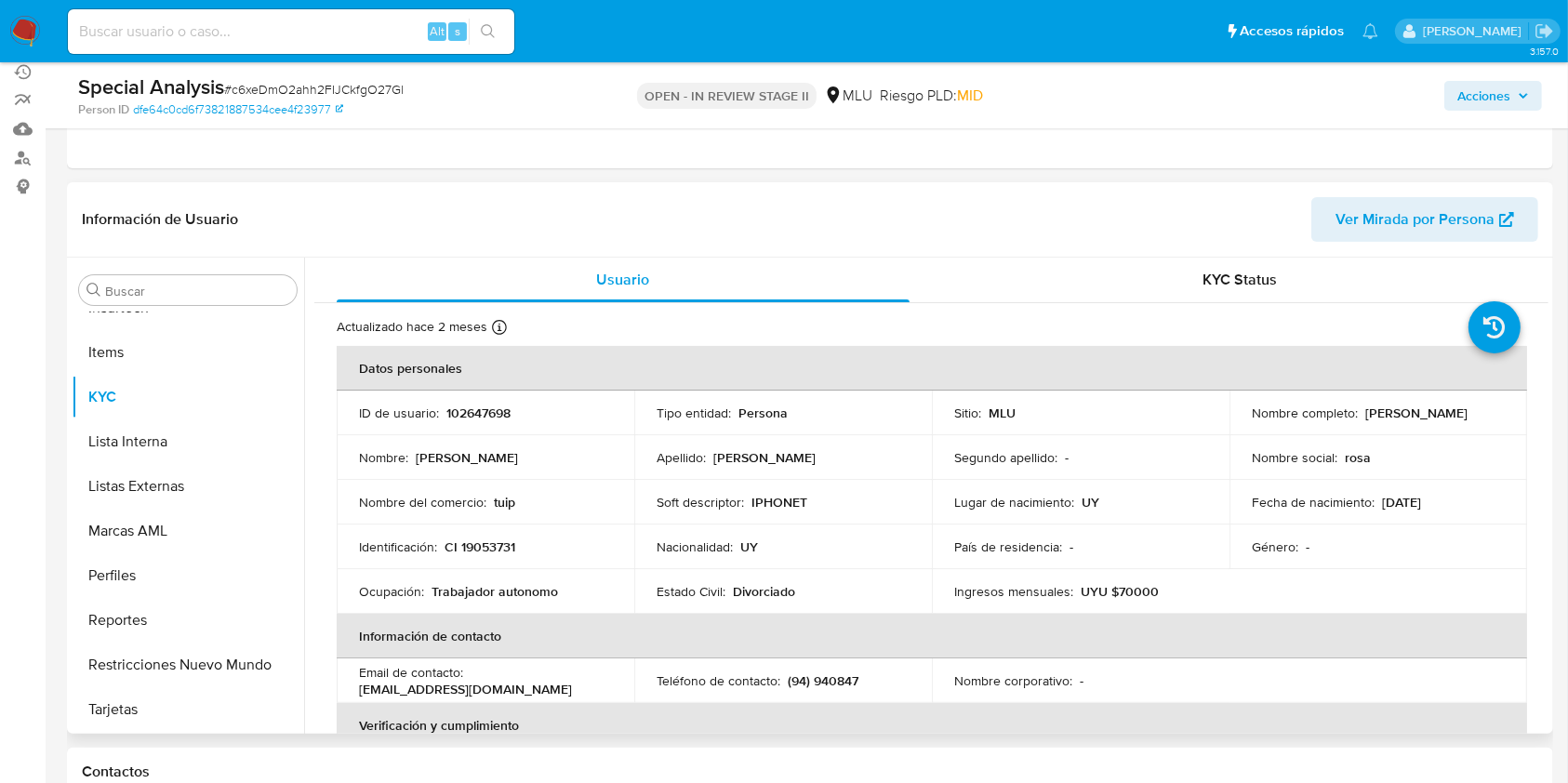
copy p "osa Milka Nadjarian Nuñez"
copy p "Rosa Milka Nadjarian Nuñez"
click at [1176, 89] on span "Acciones" at bounding box center [1483, 96] width 53 height 30
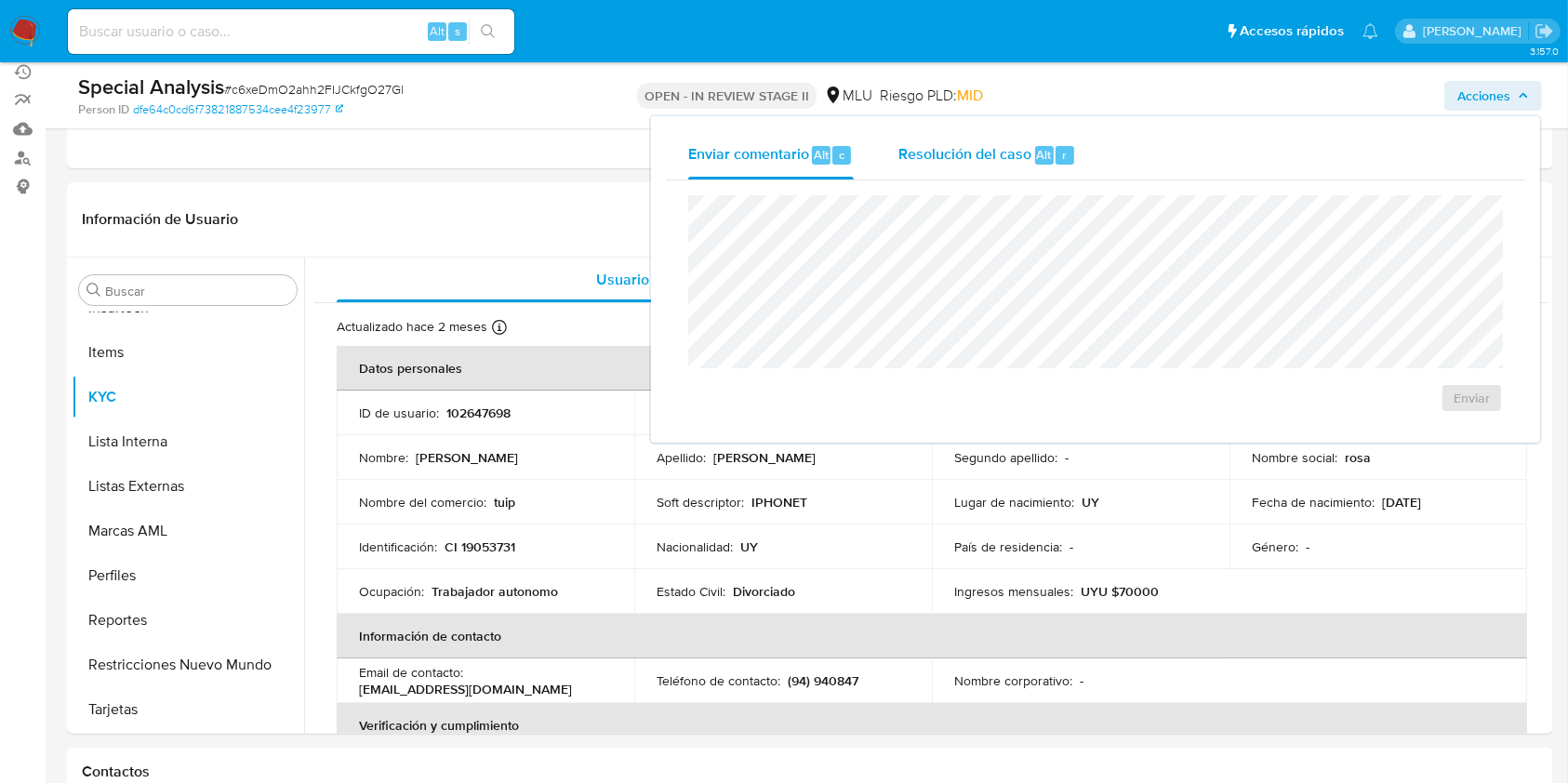
click at [1026, 152] on span "Resolución del caso" at bounding box center [964, 154] width 133 height 21
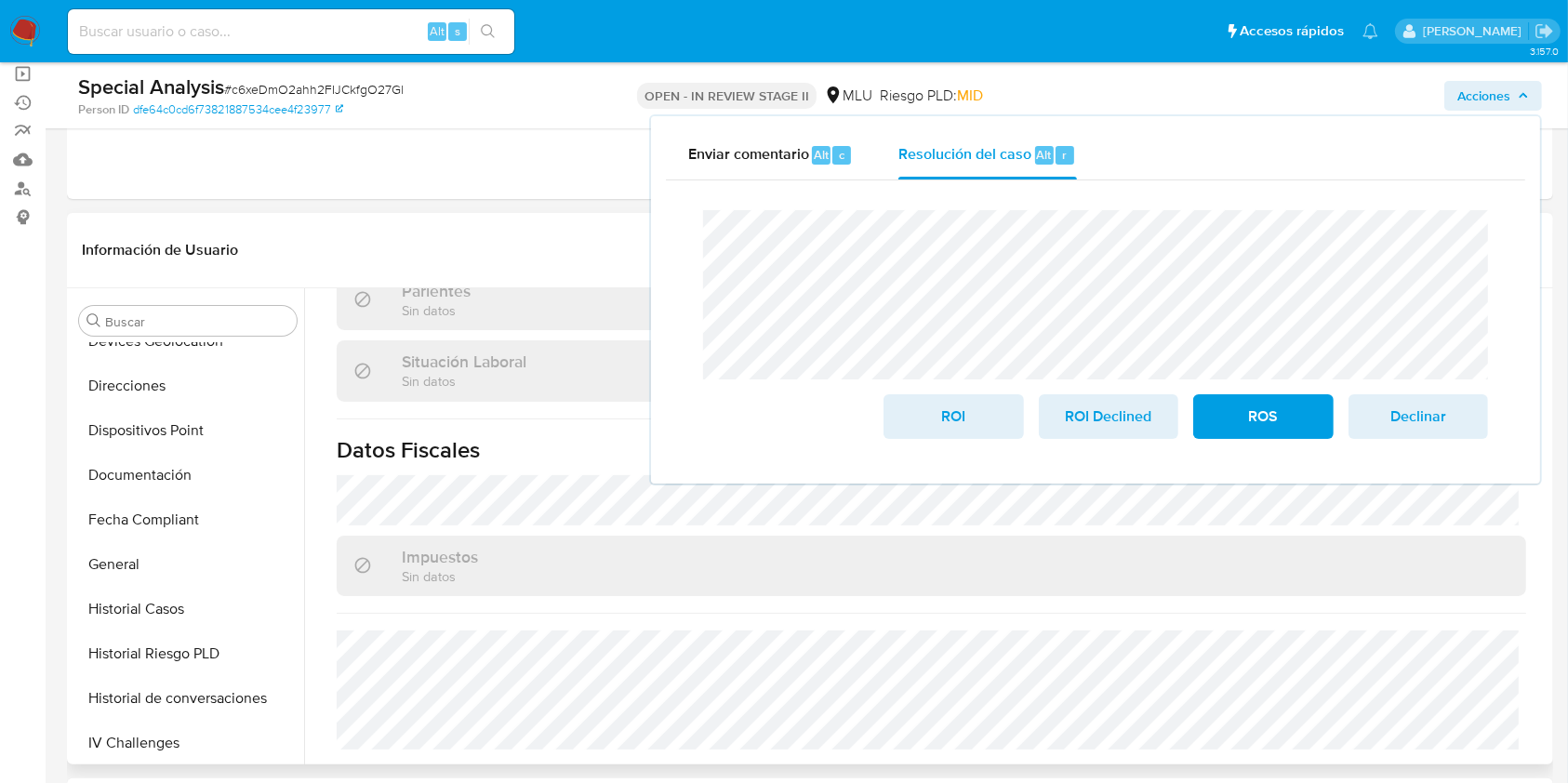
scroll to position [0, 0]
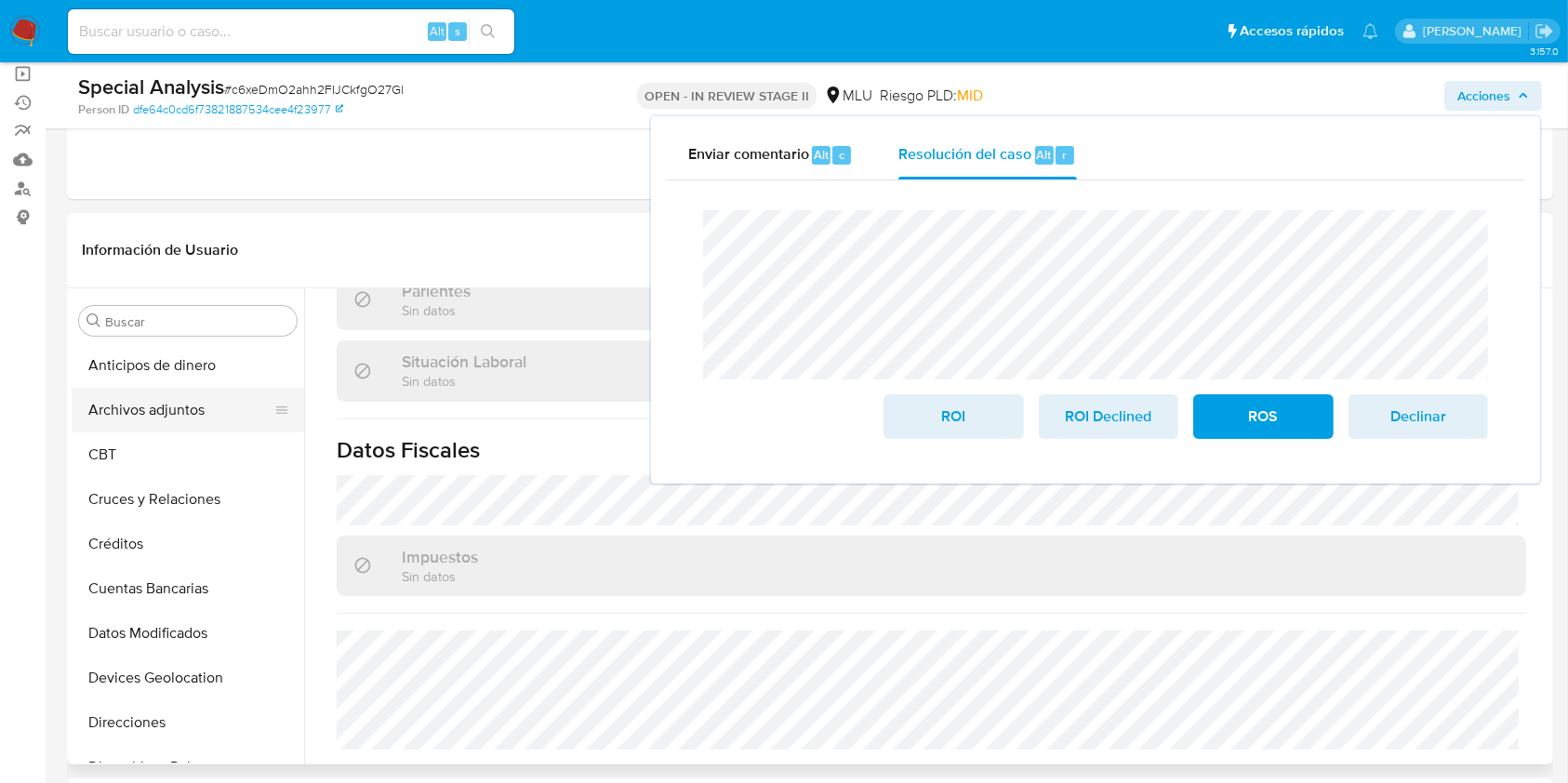
click at [135, 411] on button "Archivos adjuntos" at bounding box center [180, 410] width 217 height 45
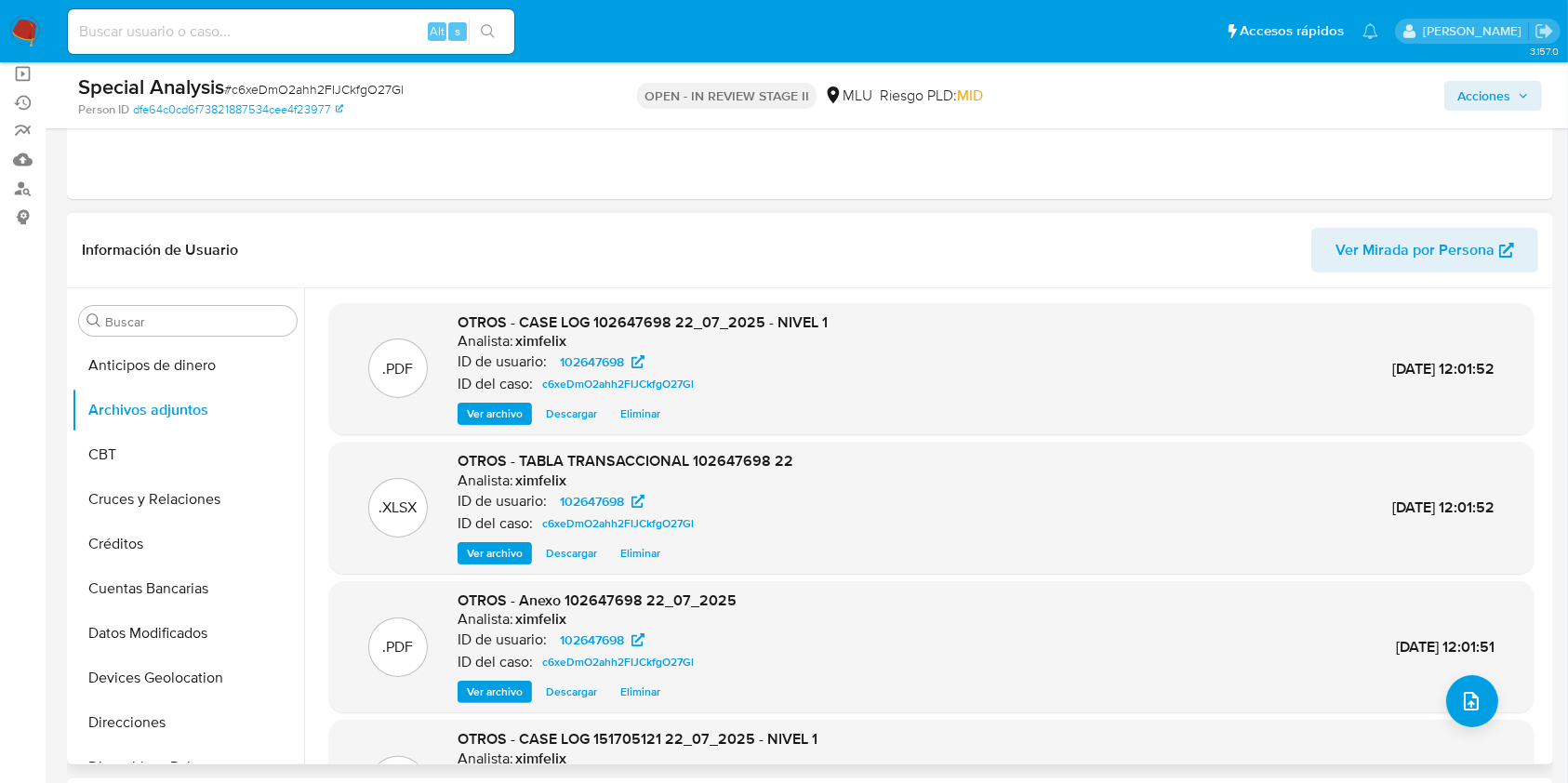
click at [575, 423] on span "Descargar" at bounding box center [571, 414] width 51 height 18
click at [348, 88] on span "# c6xeDmO2ahh2FIJCkfgO27Gl" at bounding box center [313, 89] width 179 height 18
copy span "c6xeDmO2ahh2FIJCkfgO27Gl"
click at [348, 88] on span "# c6xeDmO2ahh2FIJCkfgO27Gl" at bounding box center [313, 89] width 179 height 18
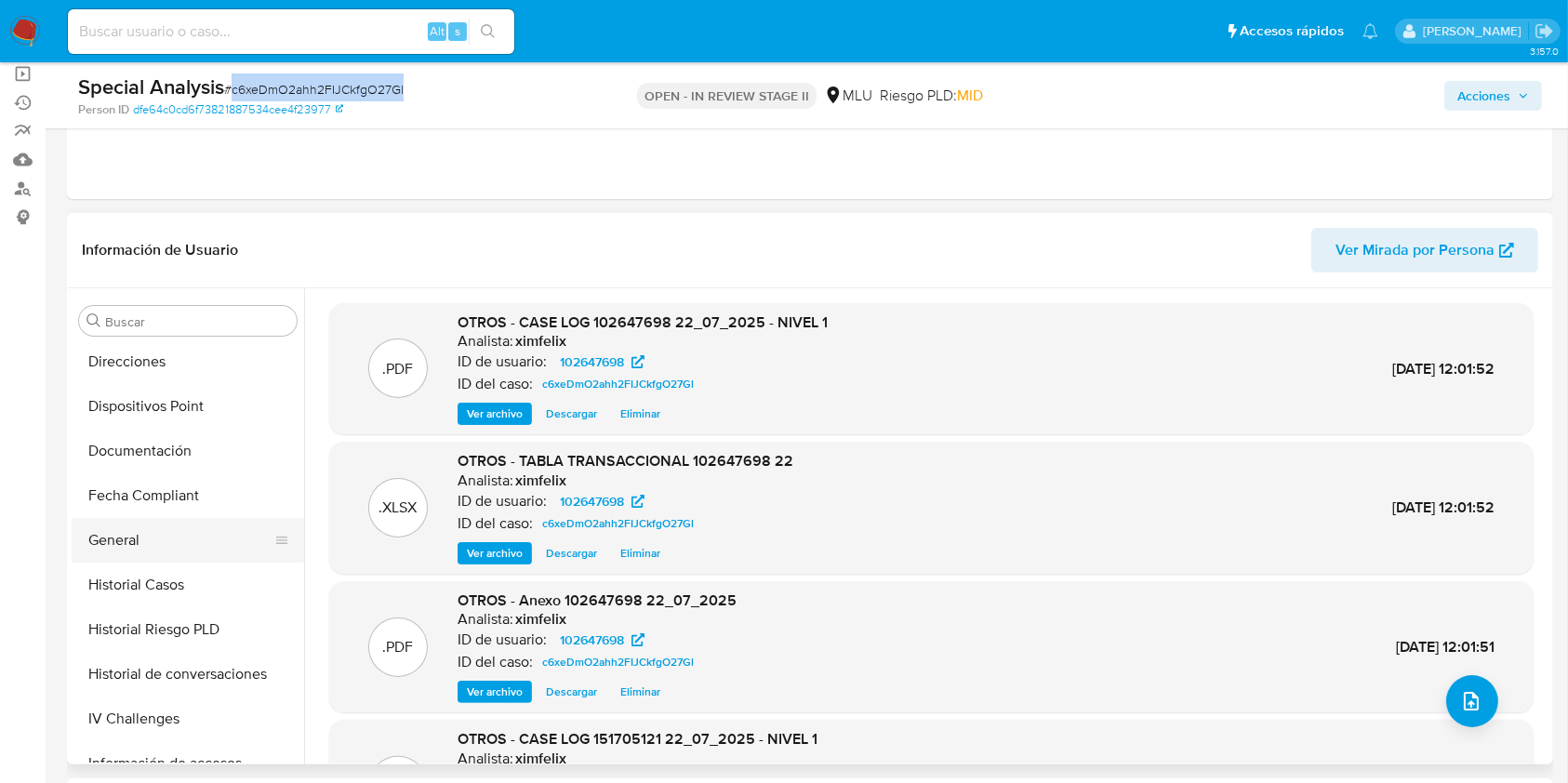
click at [148, 529] on button "General" at bounding box center [180, 540] width 217 height 45
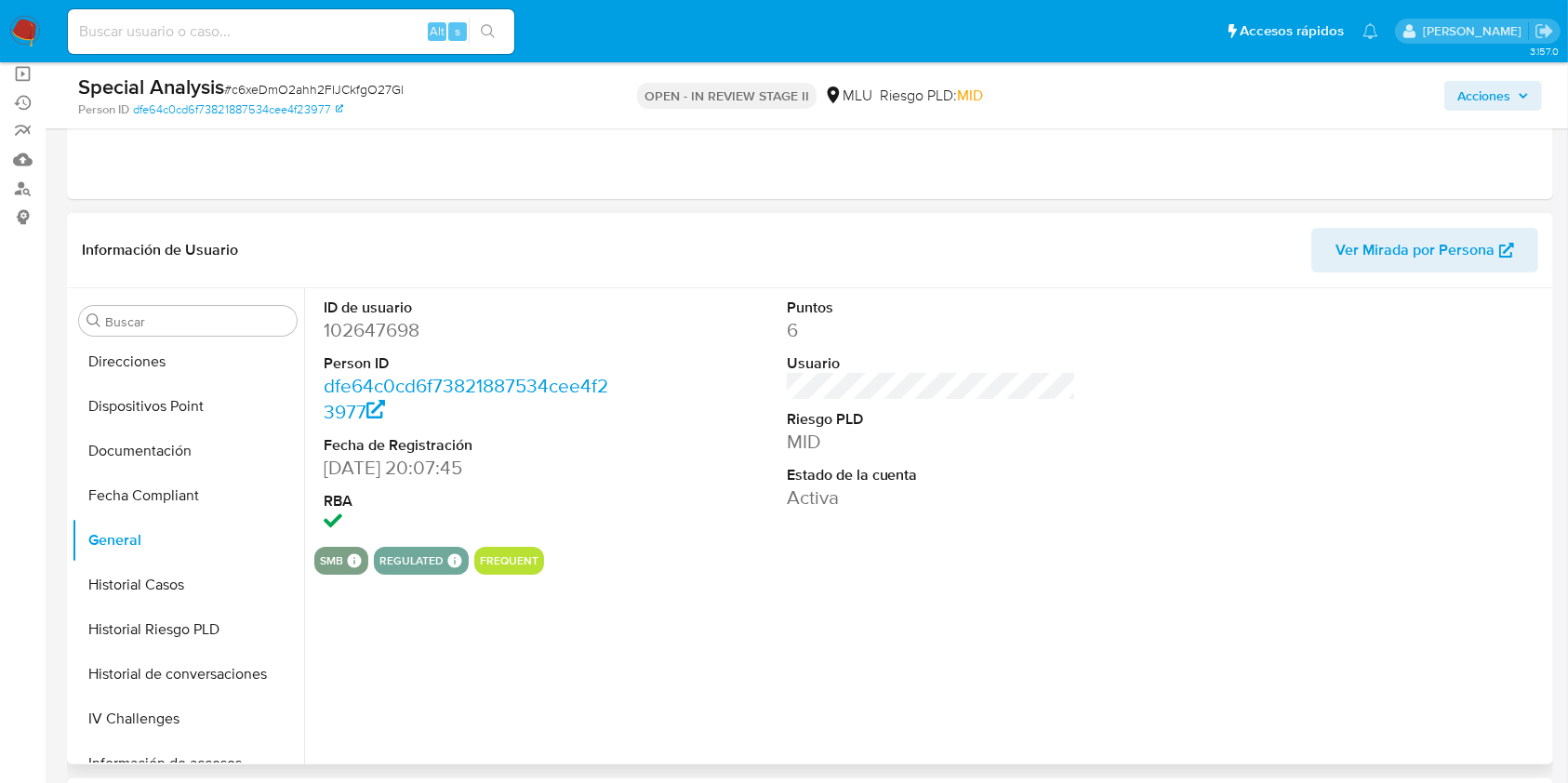
click at [392, 331] on dd "102647698" at bounding box center [468, 329] width 290 height 26
copy dd "102647698"
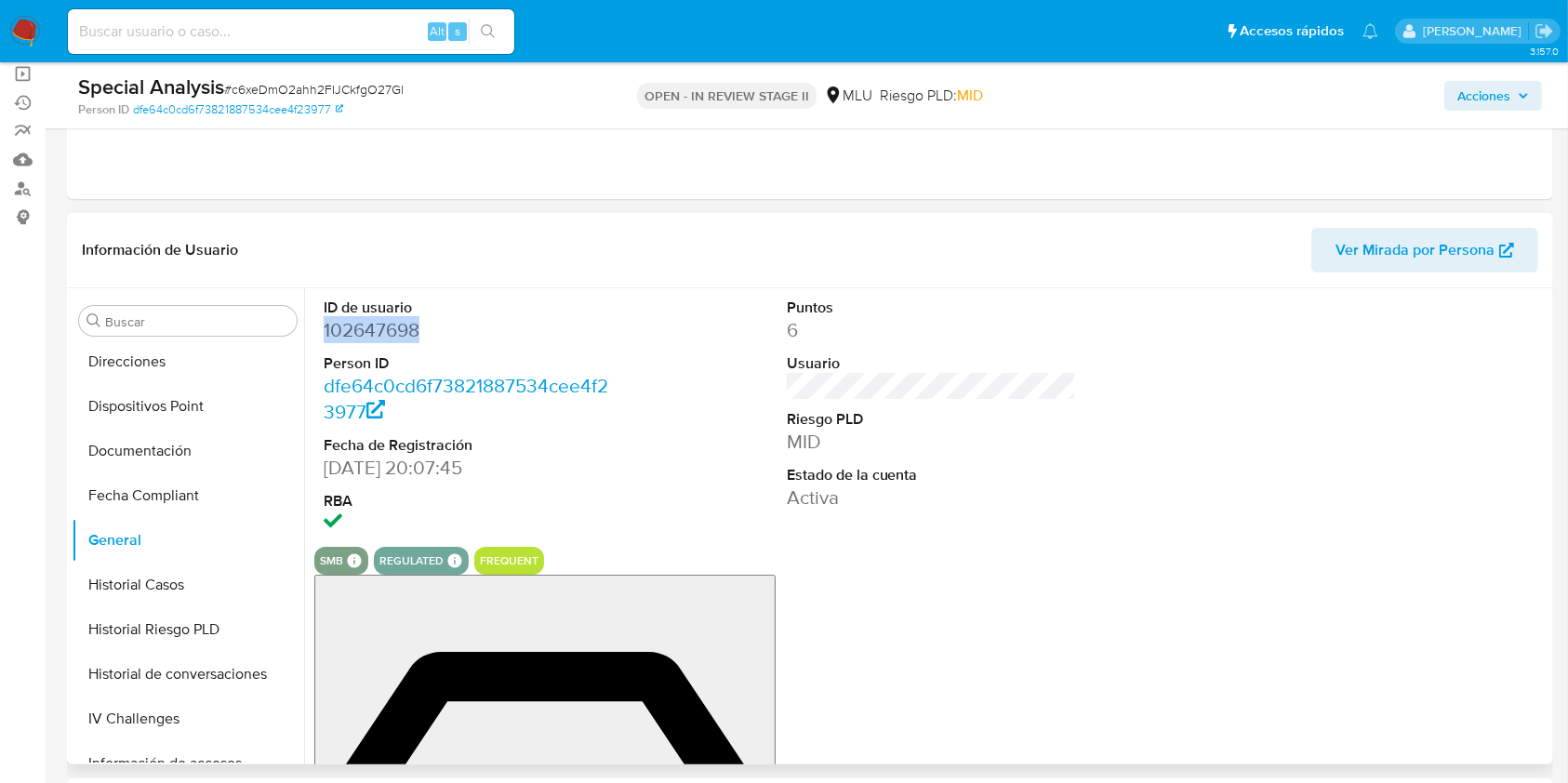
scroll to position [410, 0]
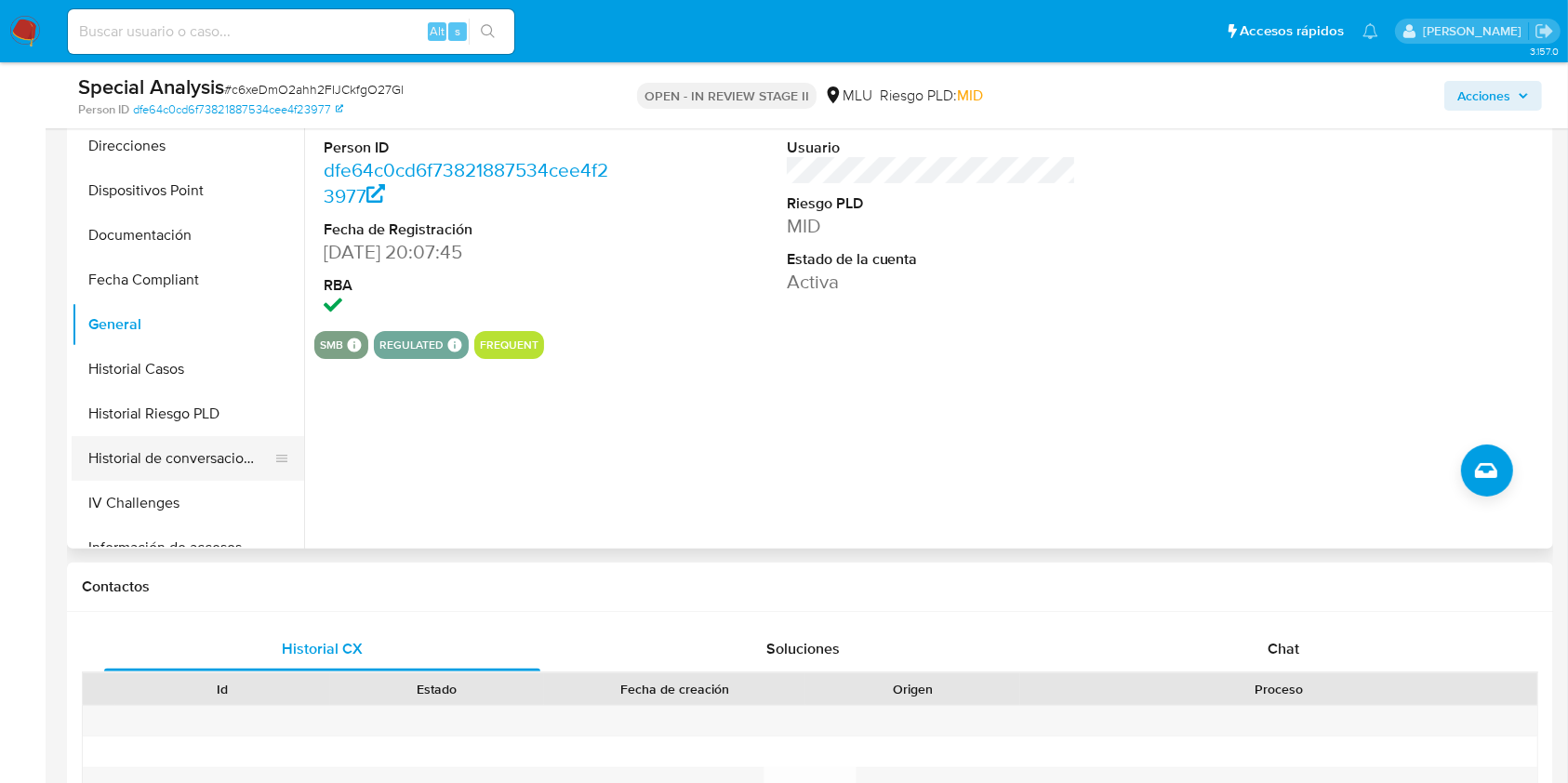
drag, startPoint x: 205, startPoint y: 426, endPoint x: 203, endPoint y: 445, distance: 19.1
click at [203, 445] on ul "Anticipos de dinero Archivos adjuntos CBT Cruces y Relaciones Créditos Cuentas …" at bounding box center [188, 337] width 233 height 419
click at [203, 445] on button "Historial de conversaciones" at bounding box center [180, 459] width 217 height 45
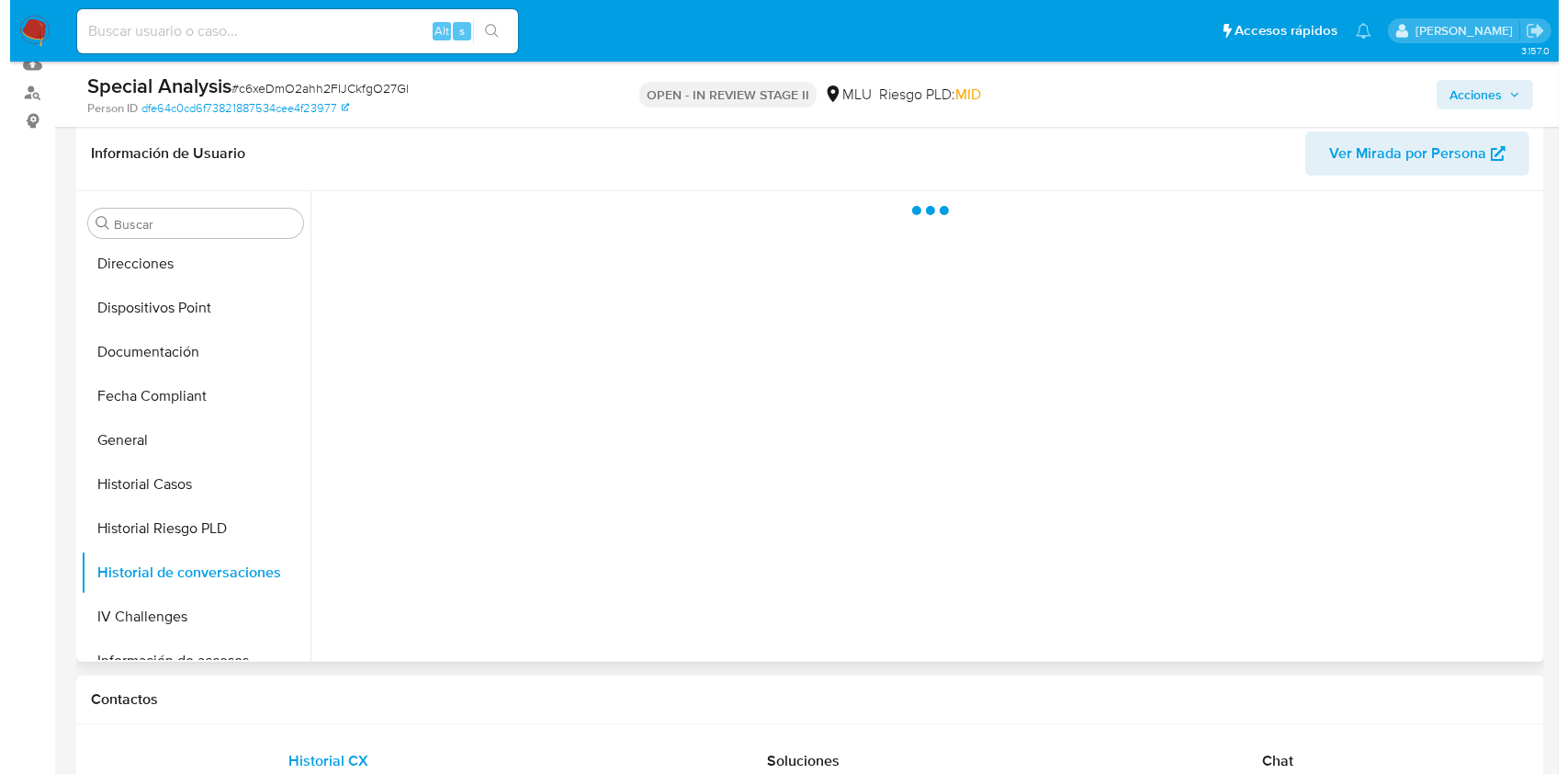
scroll to position [275, 0]
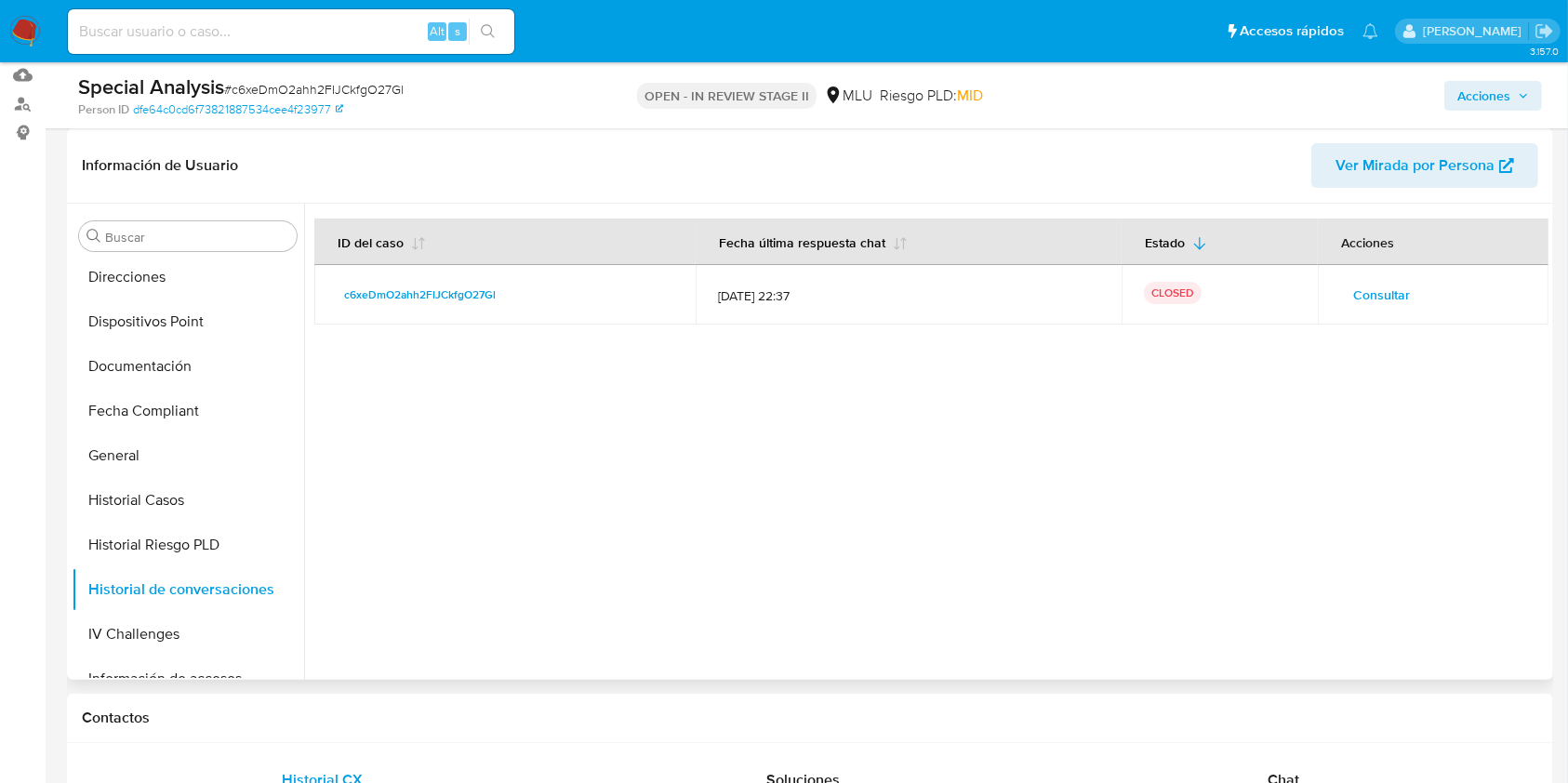
click at [1176, 286] on span "Consultar" at bounding box center [1380, 294] width 56 height 26
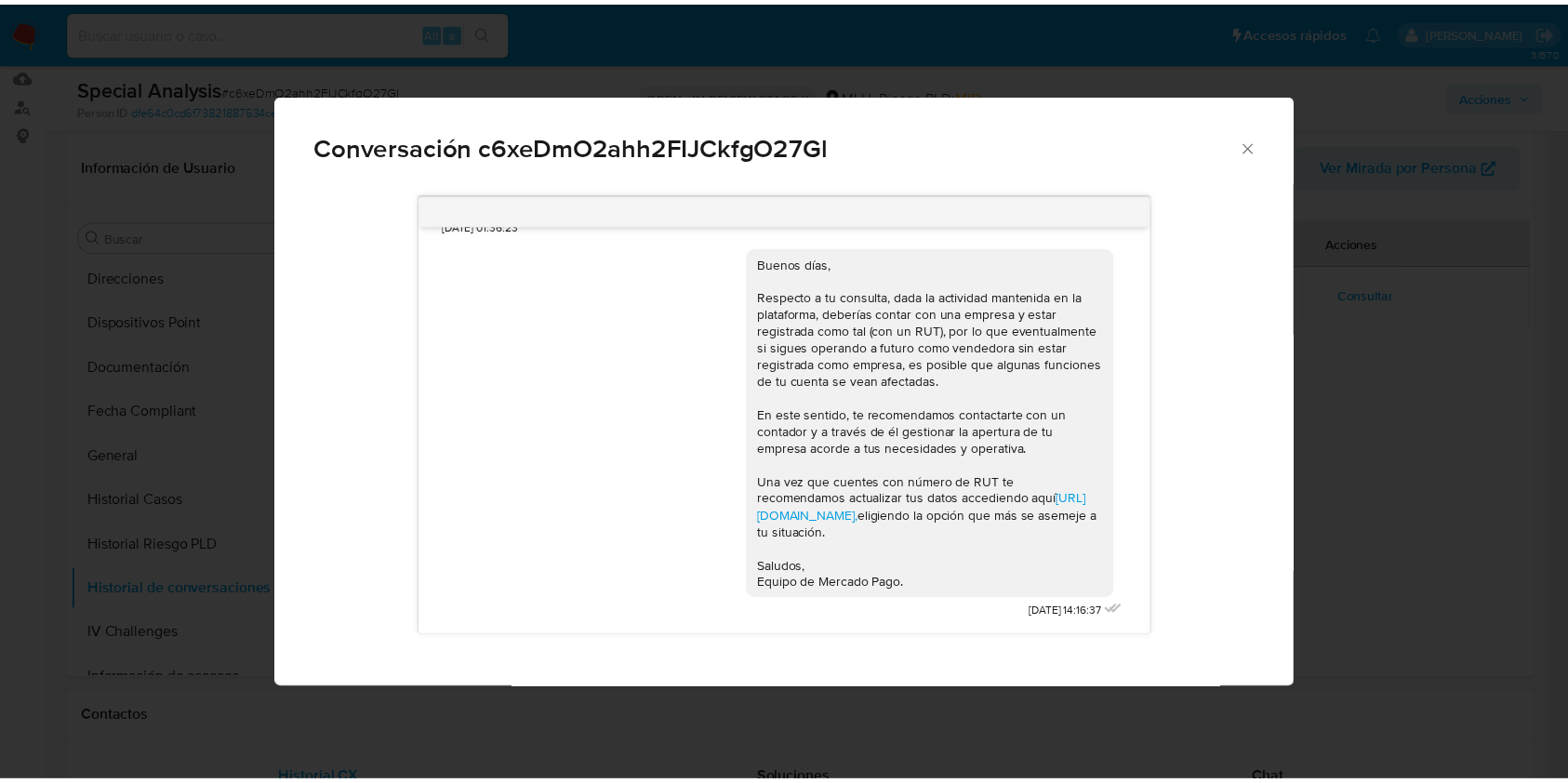
scroll to position [1209, 0]
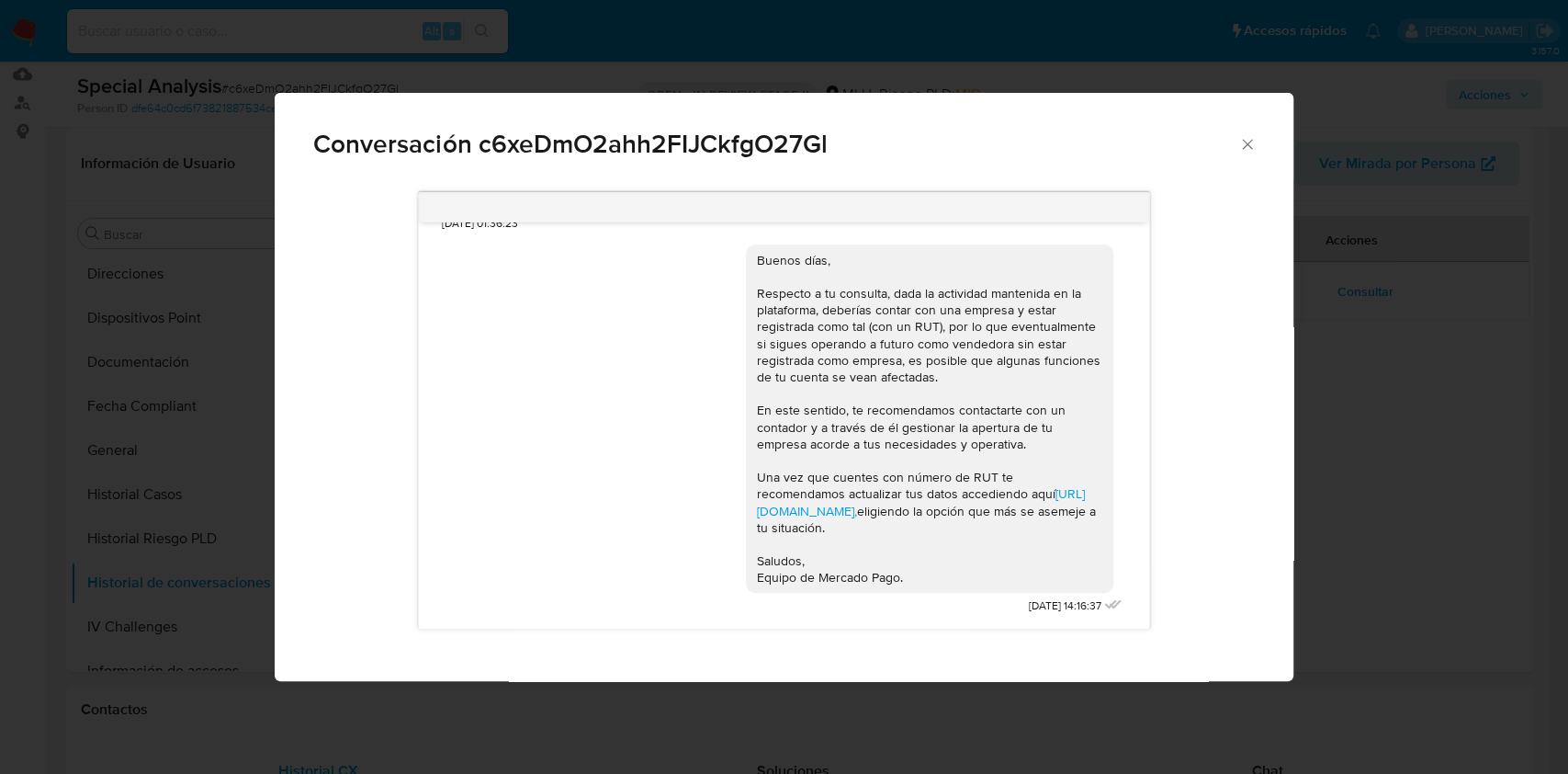
click at [1161, 572] on div "Conversación c6xeDmO2ahh2FIJCkfgO27Gl Buenas tardes Rosa, Te contactamos ya que…" at bounding box center [784, 387] width 1568 height 774
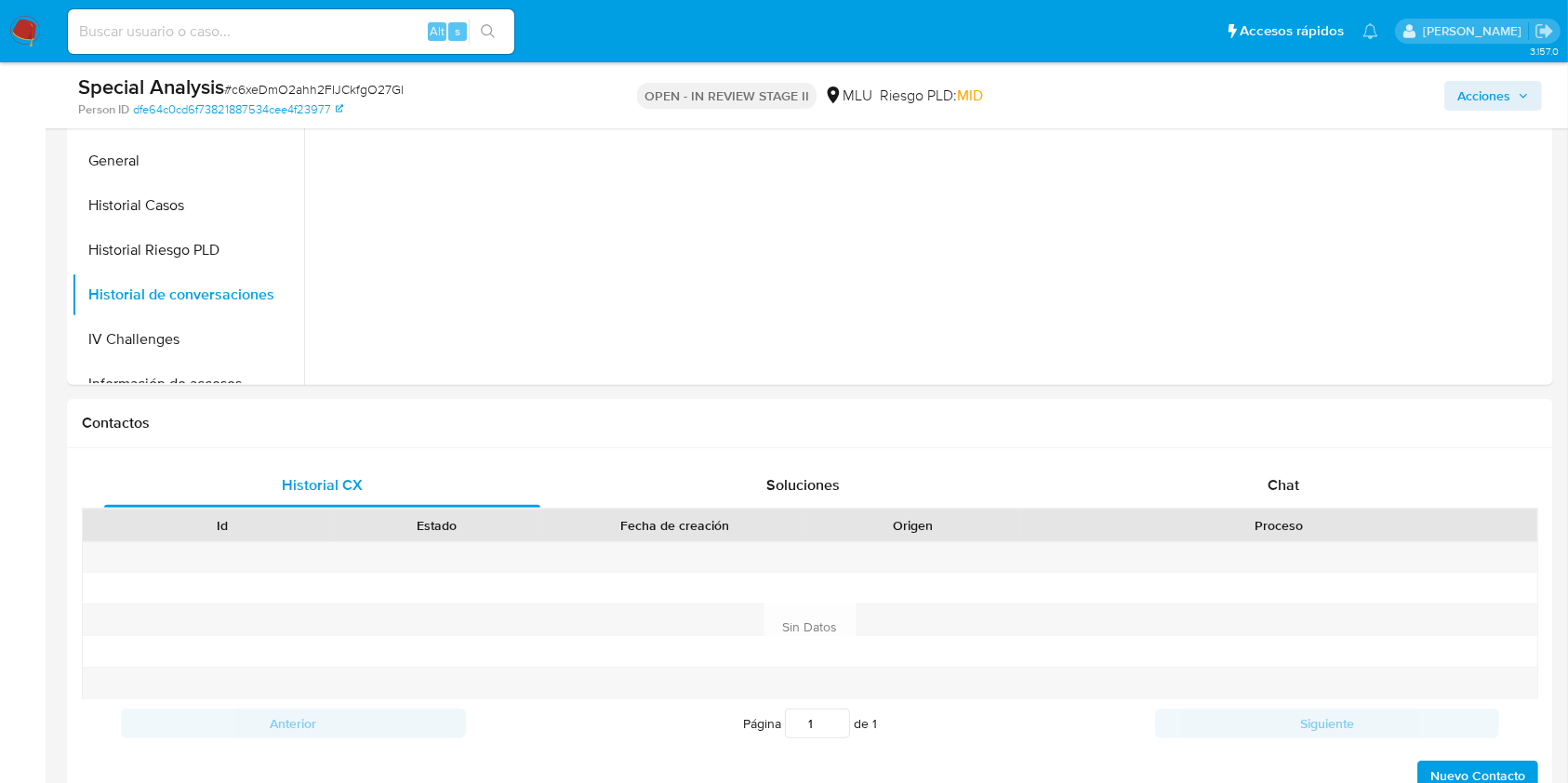
scroll to position [580, 0]
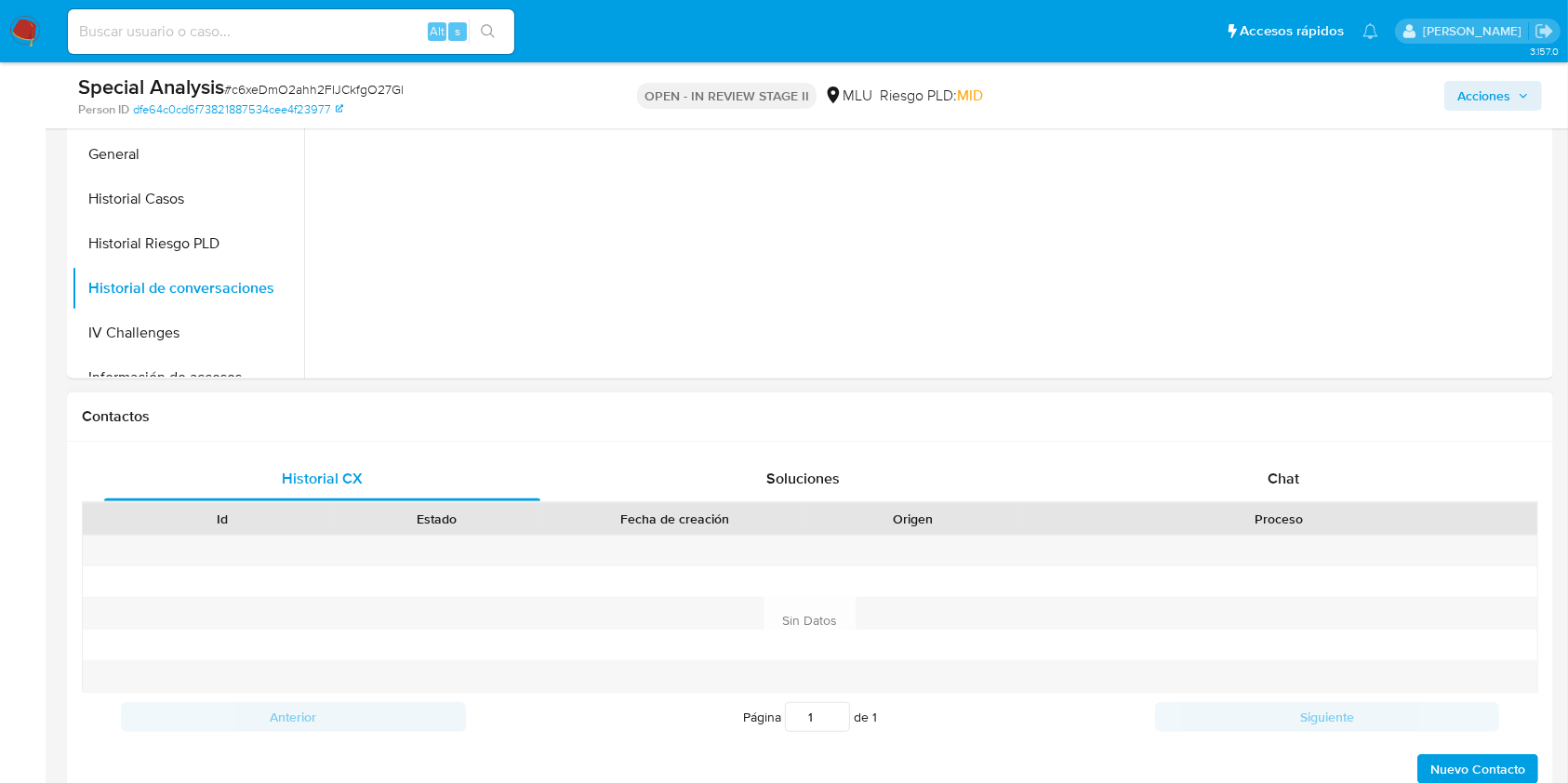
click at [1176, 503] on div "Proceso" at bounding box center [1279, 519] width 517 height 32
click at [1176, 474] on div "Chat" at bounding box center [1284, 479] width 437 height 45
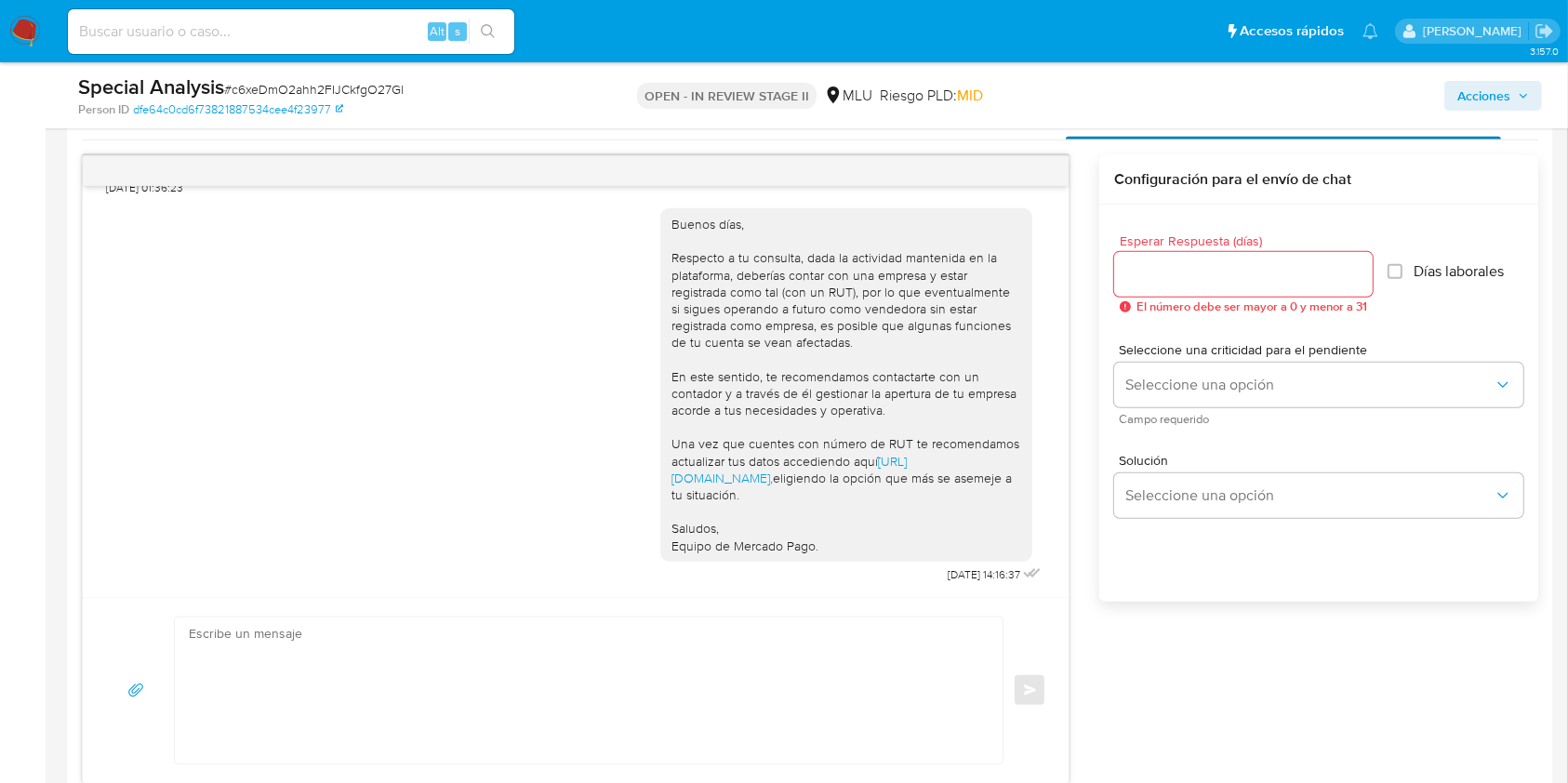
scroll to position [1138, 0]
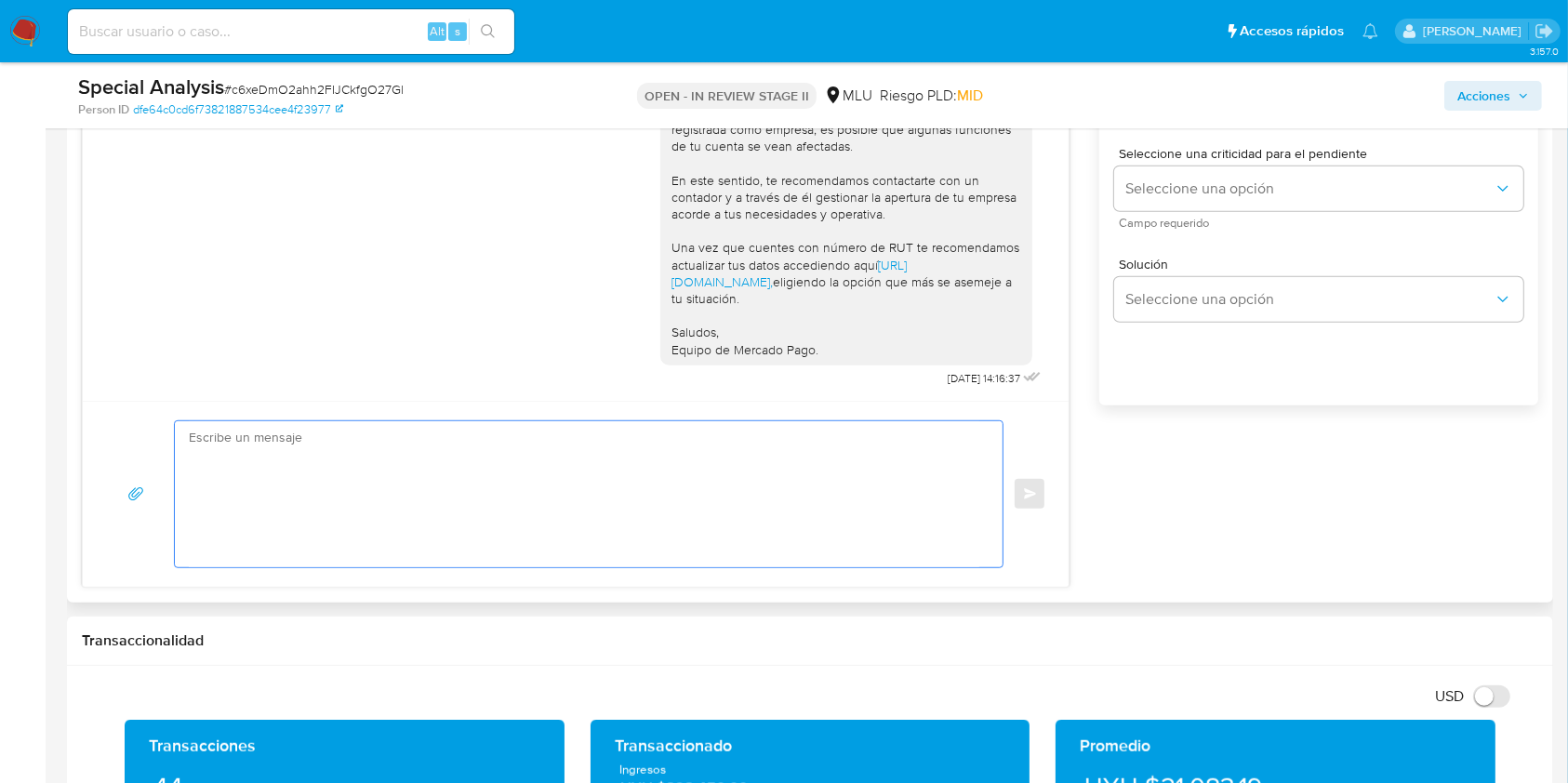
click at [662, 481] on textarea at bounding box center [584, 494] width 791 height 146
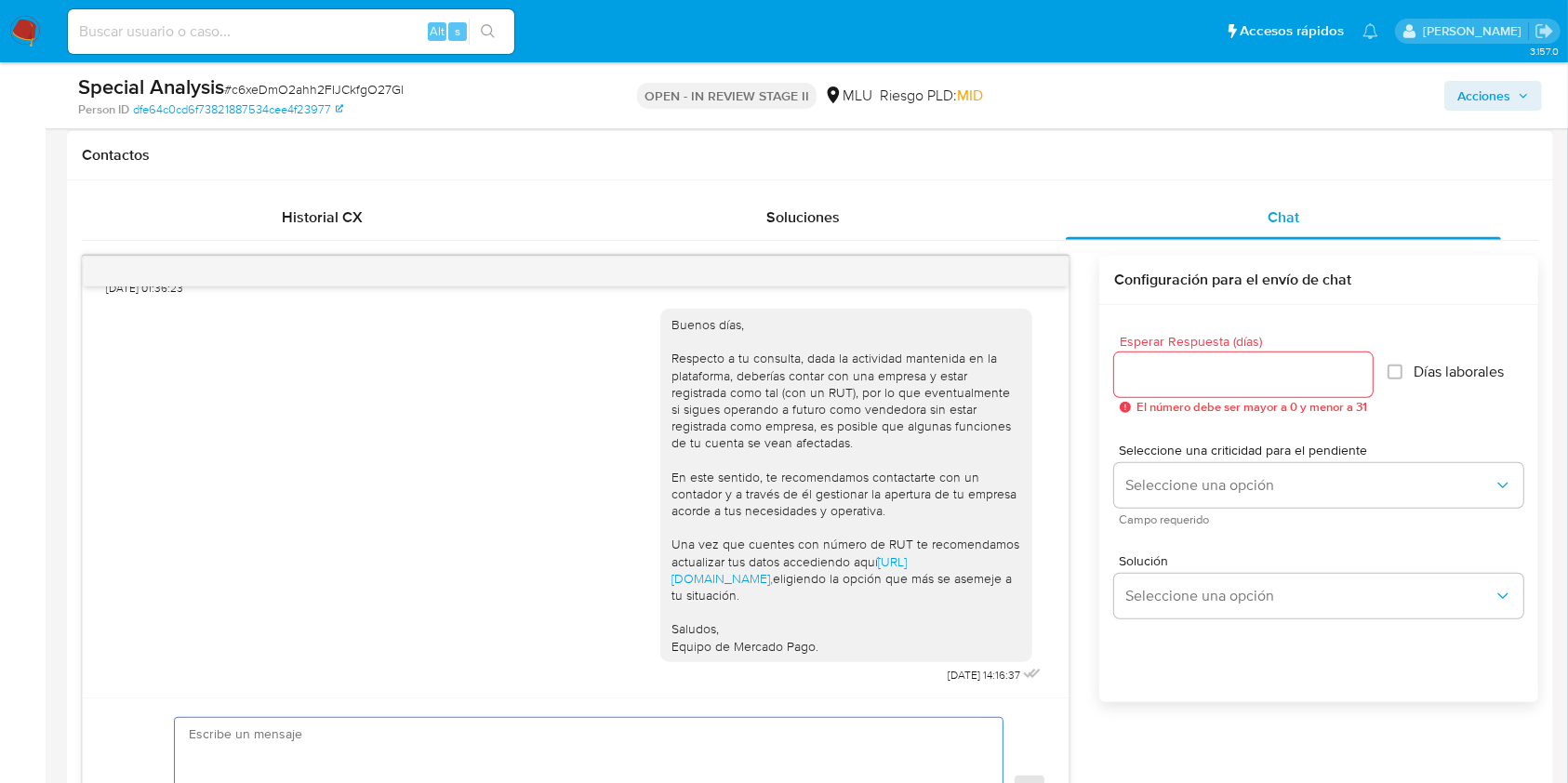
scroll to position [840, 0]
click at [1176, 109] on span "Acciones" at bounding box center [1483, 96] width 53 height 30
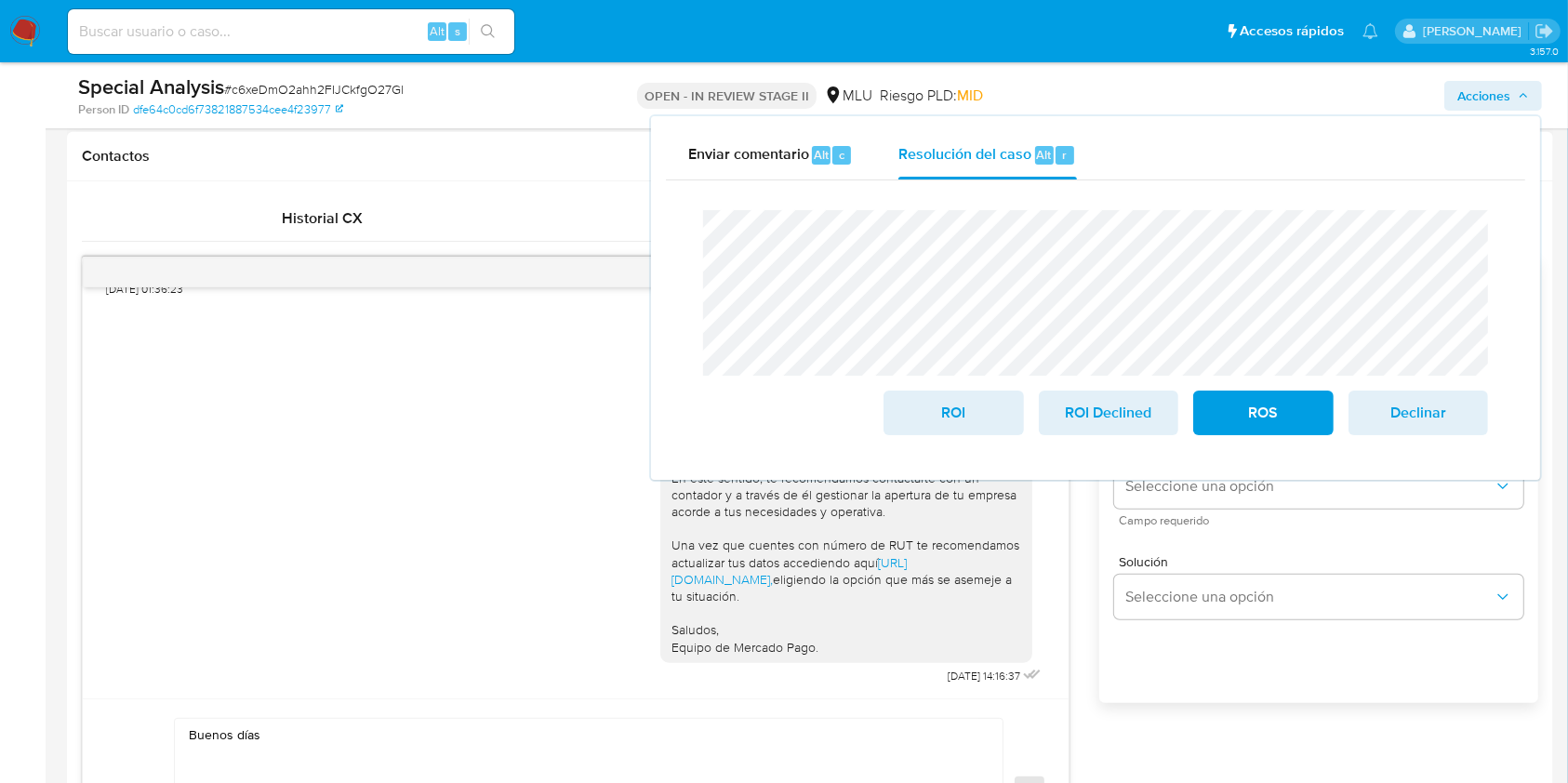
click at [391, 570] on div "Buenos días, Respecto a tu consulta, dada la actividad mantenida en la platafor…" at bounding box center [575, 493] width 939 height 392
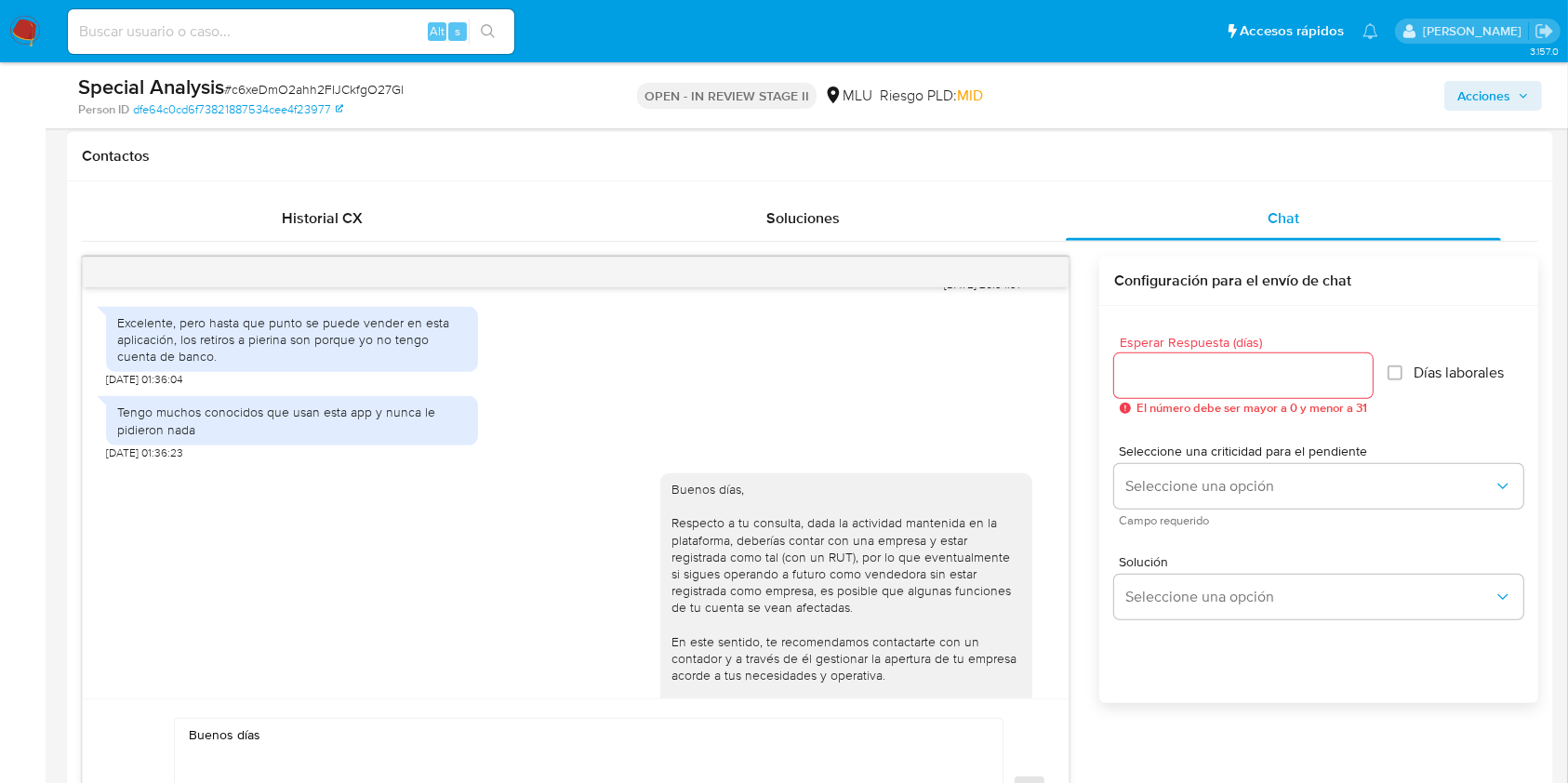
scroll to position [1205, 0]
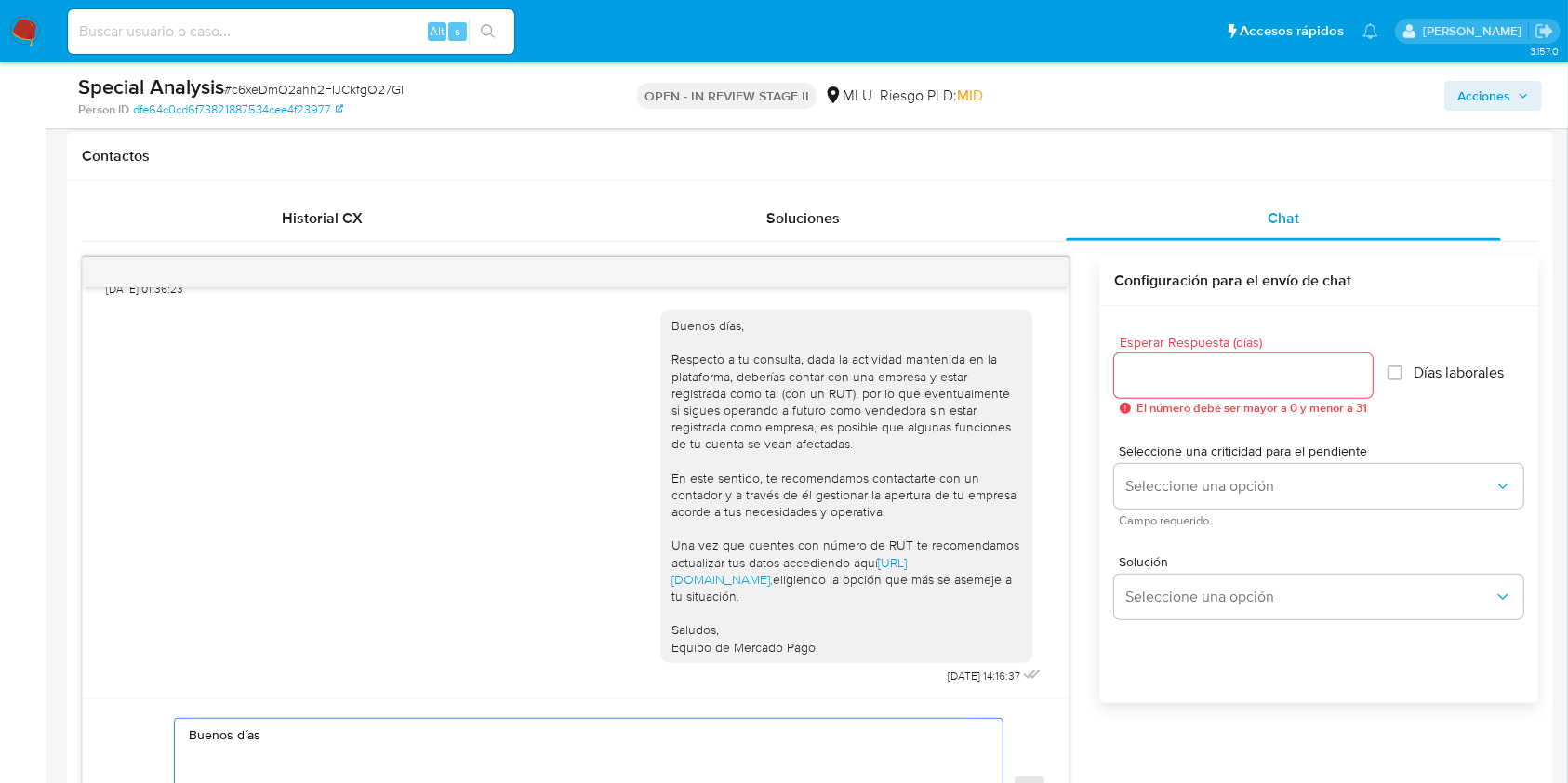
click at [374, 586] on textarea "Buenos días" at bounding box center [584, 792] width 791 height 146
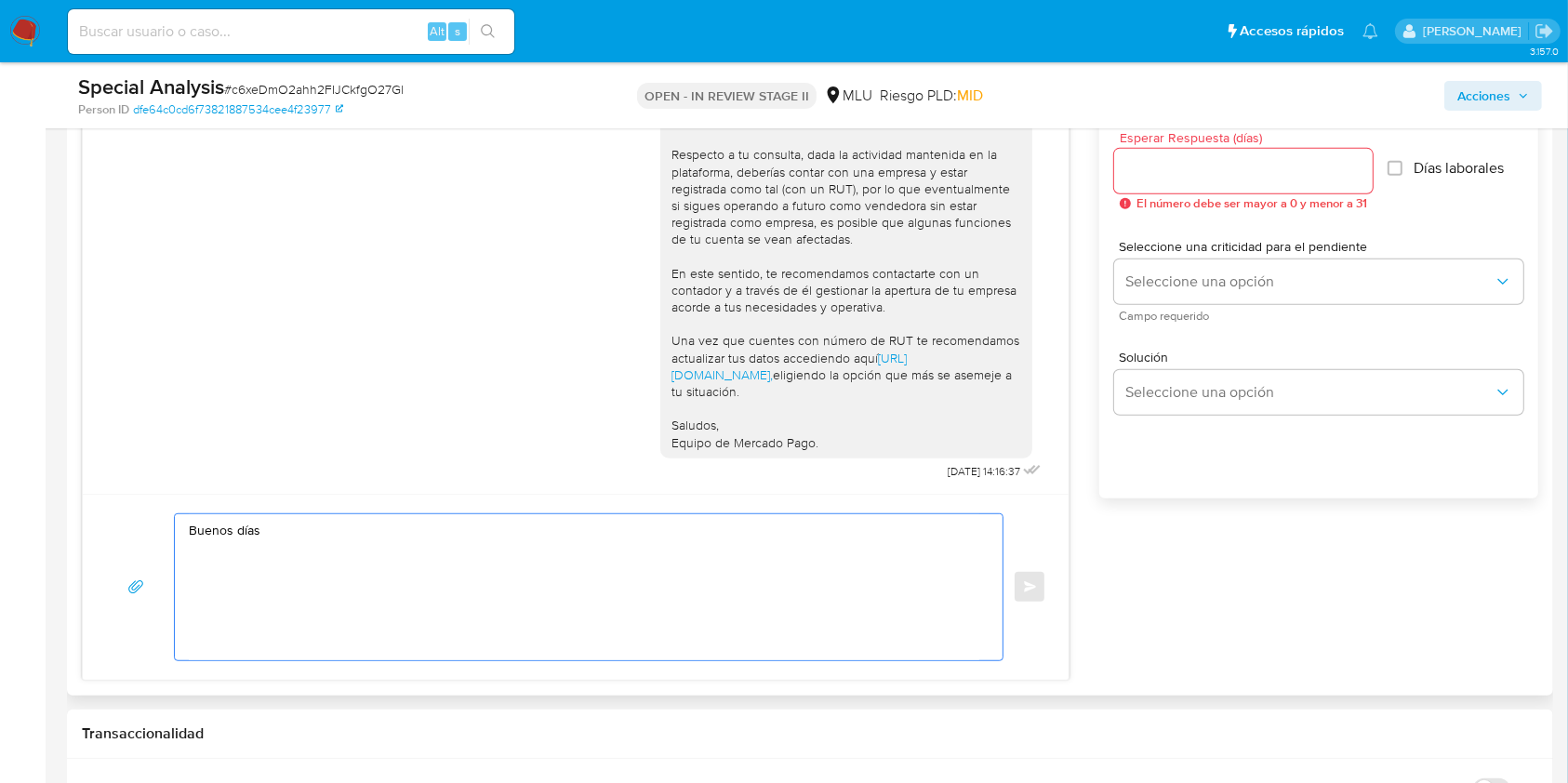
scroll to position [1048, 0]
type textarea "Buenos"
paste textarea "Estimado Carlos, Tu cuenta ha sido suspendida por no regularizar tu situación f…"
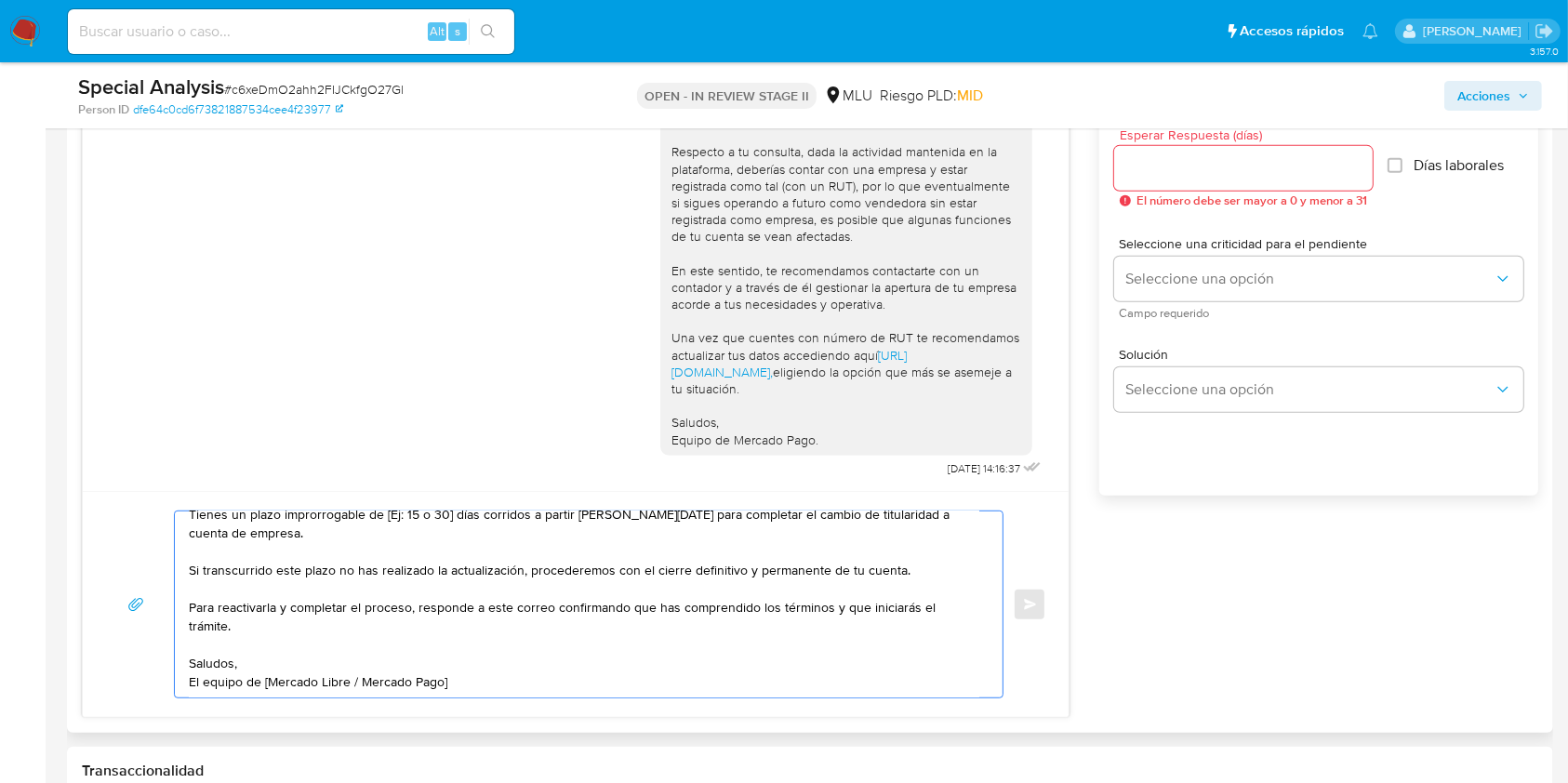
scroll to position [0, 0]
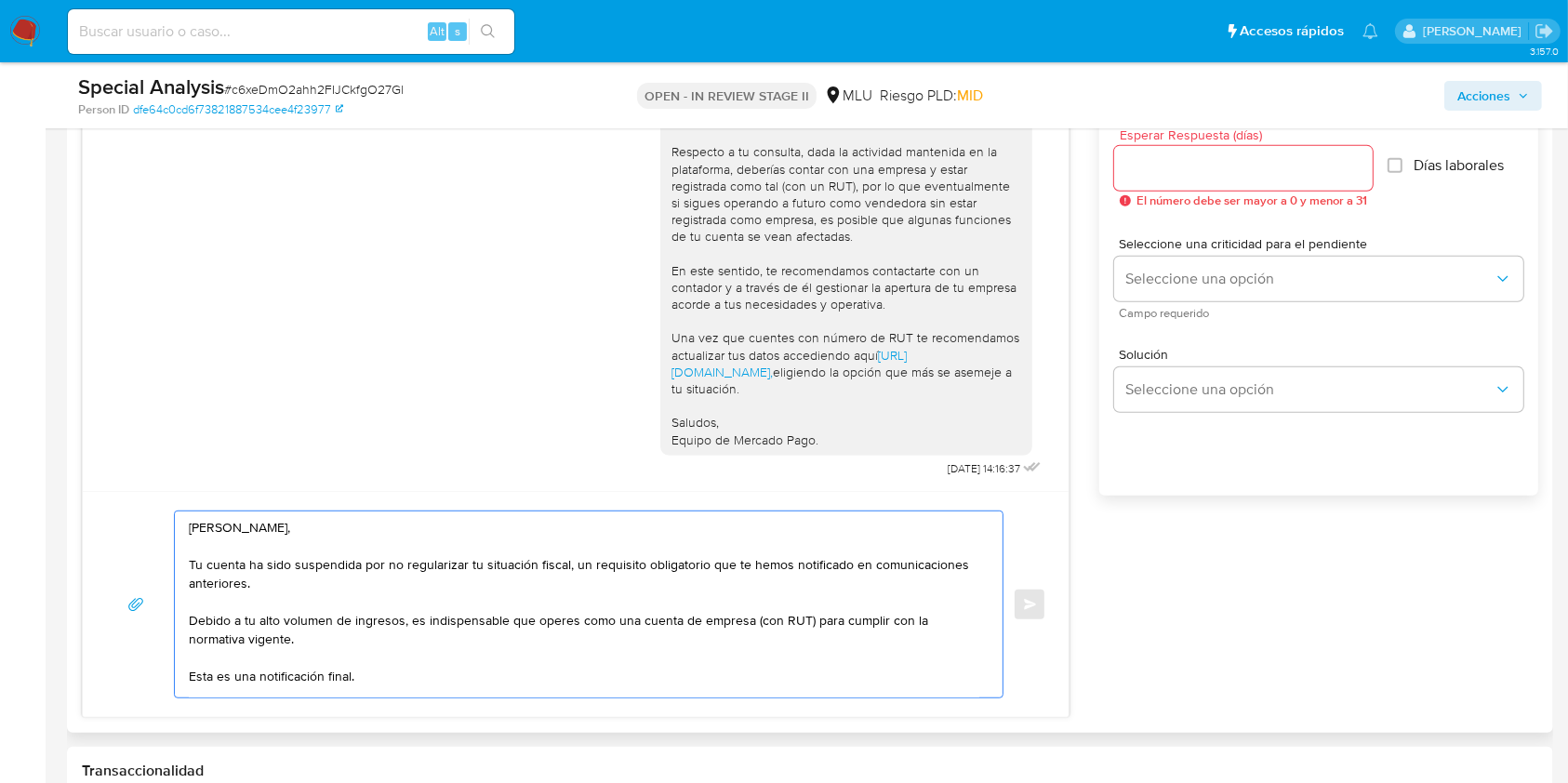
click at [252, 513] on textarea "Estimado Carlos, Tu cuenta ha sido suspendida por no regularizar tu situación f…" at bounding box center [584, 604] width 791 height 186
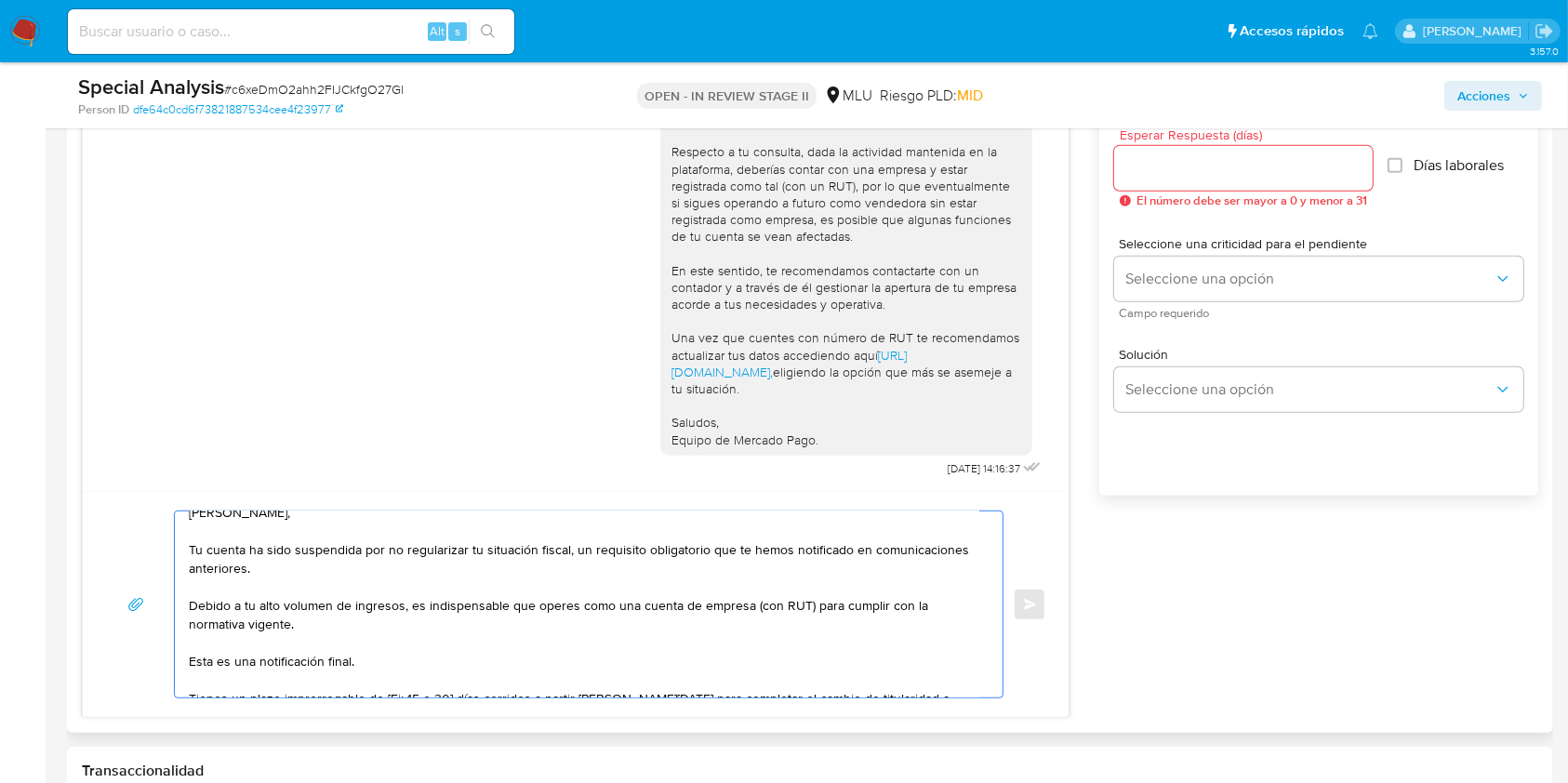
scroll to position [37, 0]
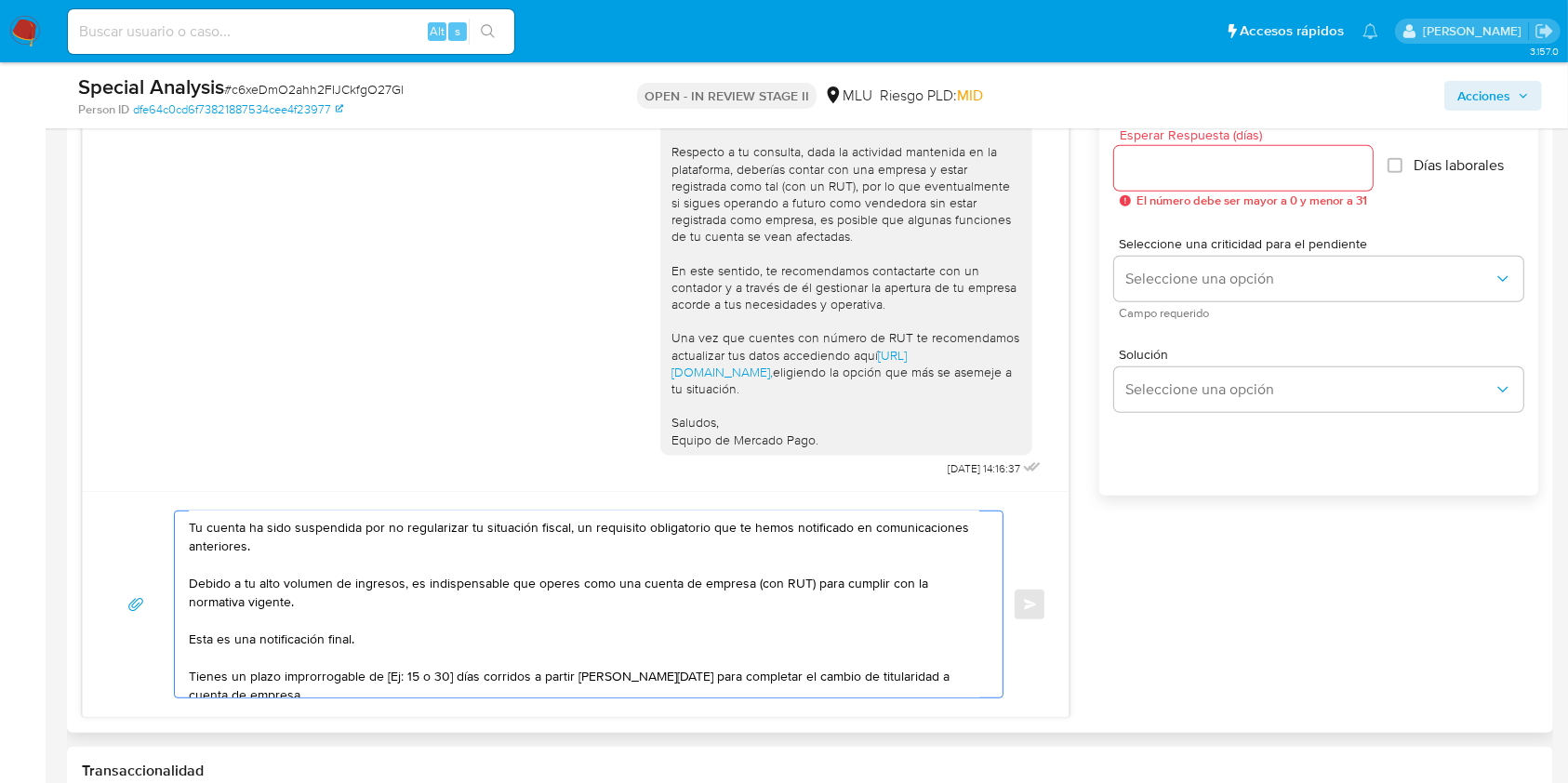
click at [365, 586] on textarea "Estimada Rosa, Tu cuenta ha sido suspendida por no regularizar tu situación fis…" at bounding box center [584, 604] width 791 height 186
click at [376, 586] on textarea "Estimada Rosa, Tu cuenta ha sido suspendida por no regularizar tu situación fis…" at bounding box center [584, 604] width 791 height 186
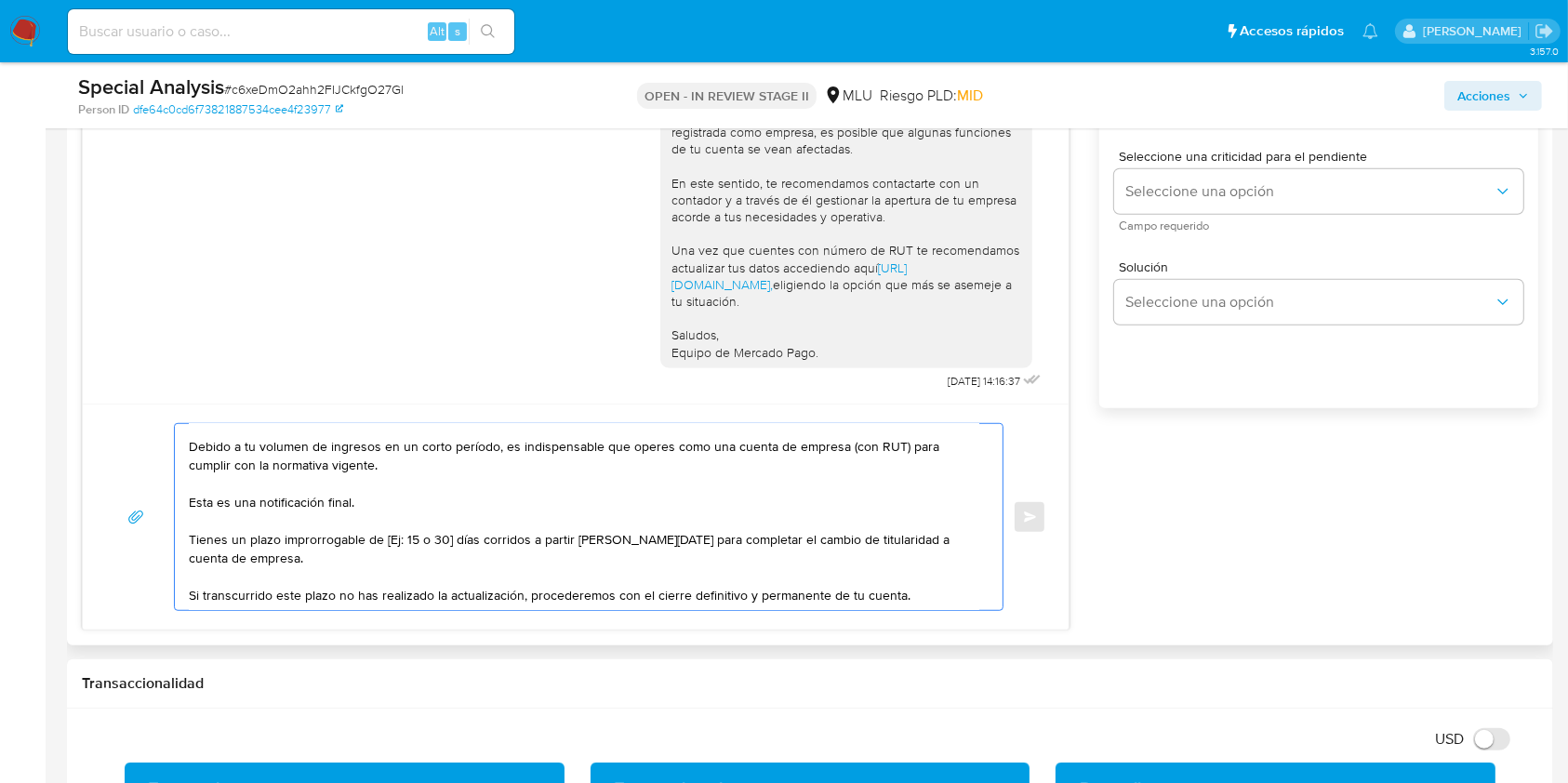
scroll to position [88, 0]
drag, startPoint x: 379, startPoint y: 513, endPoint x: 121, endPoint y: 503, distance: 258.2
click at [121, 503] on div "Estimada Rosa, Tu cuenta ha sido suspendida por no regularizar tu situación fis…" at bounding box center [575, 517] width 941 height 188
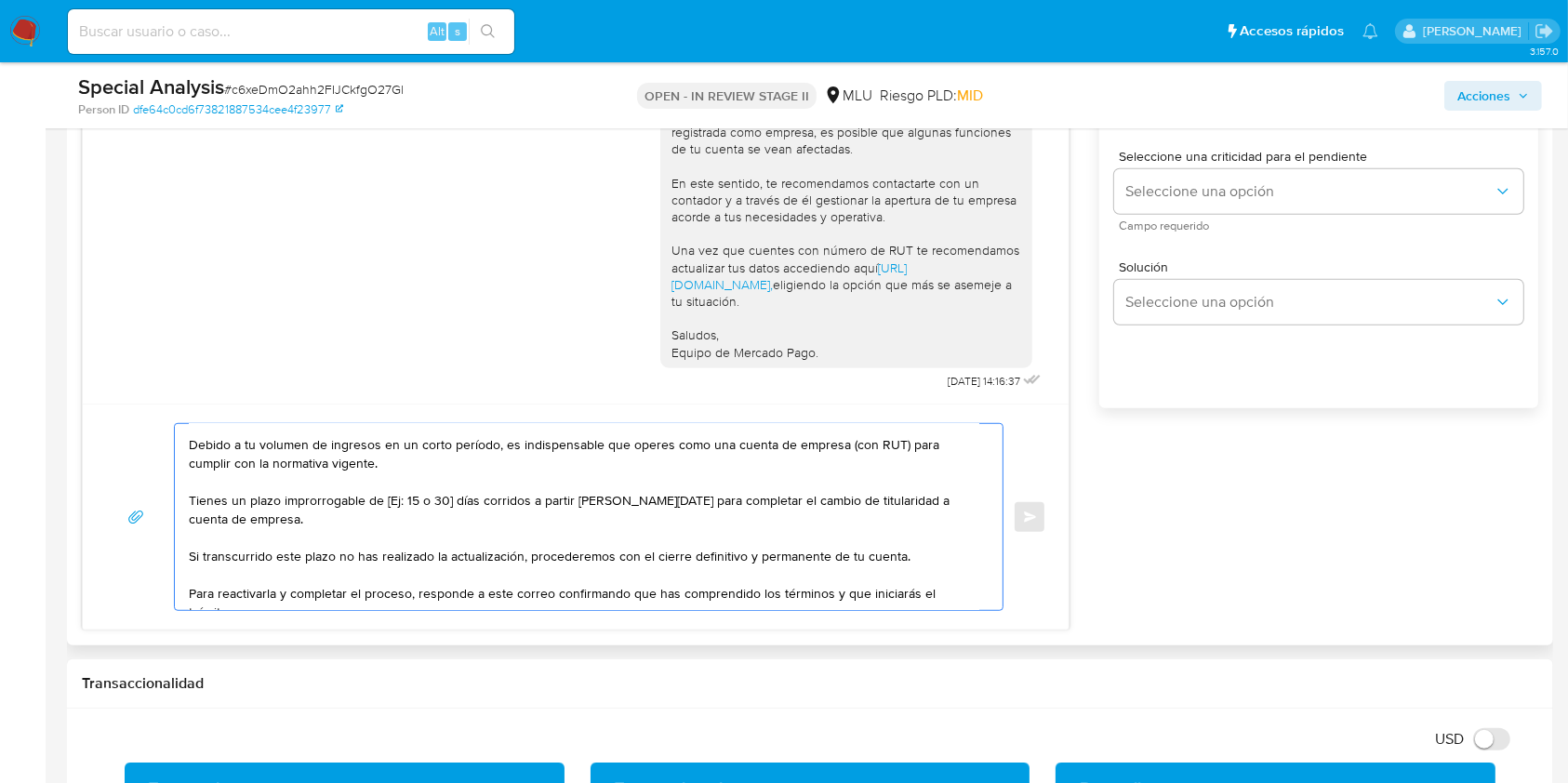
click at [447, 505] on textarea "Estimada Rosa, Tu cuenta ha sido suspendida por no regularizar tu situación fis…" at bounding box center [584, 517] width 791 height 186
click at [657, 517] on textarea "Estimada Rosa, Tu cuenta ha sido suspendida por no regularizar tu situación fis…" at bounding box center [584, 517] width 791 height 186
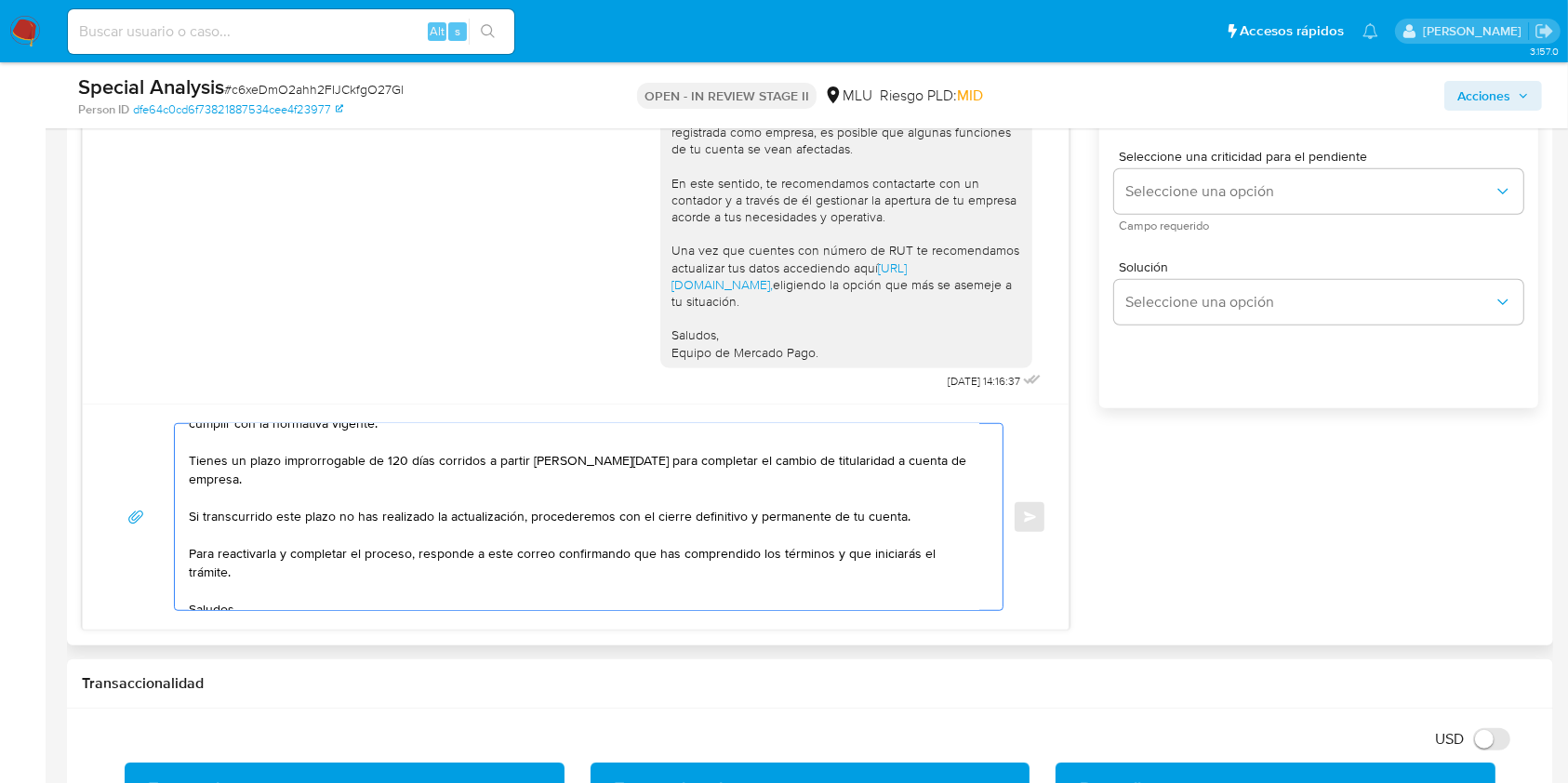
scroll to position [131, 0]
click at [657, 517] on textarea "Estimada Rosa, Tu cuenta ha sido suspendida por no regularizar tu situación fis…" at bounding box center [584, 517] width 791 height 186
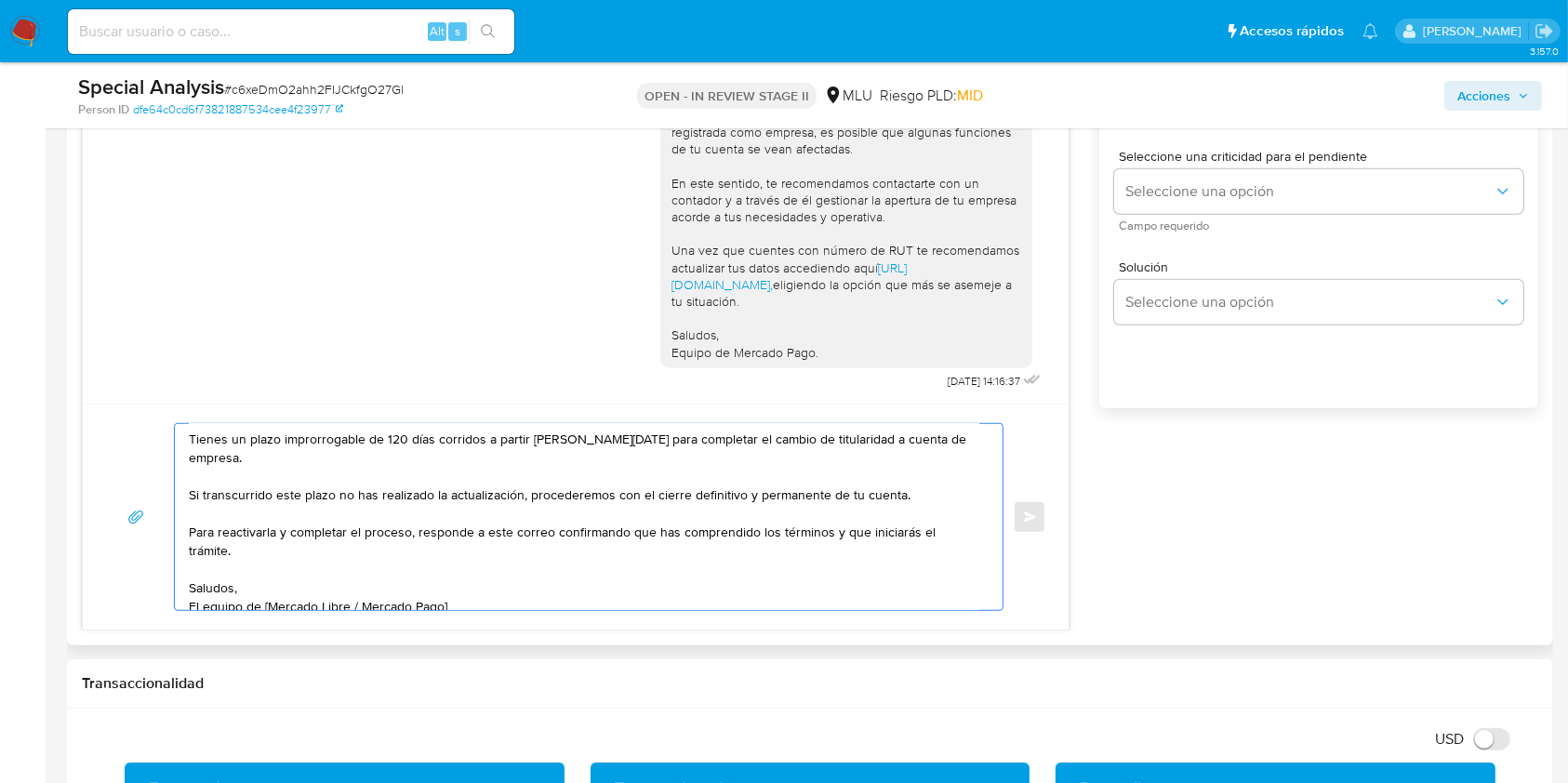
scroll to position [149, 0]
click at [265, 586] on textarea "Estimada Rosa, Tu cuenta ha sido suspendida por no regularizar tu situación fis…" at bounding box center [584, 517] width 791 height 186
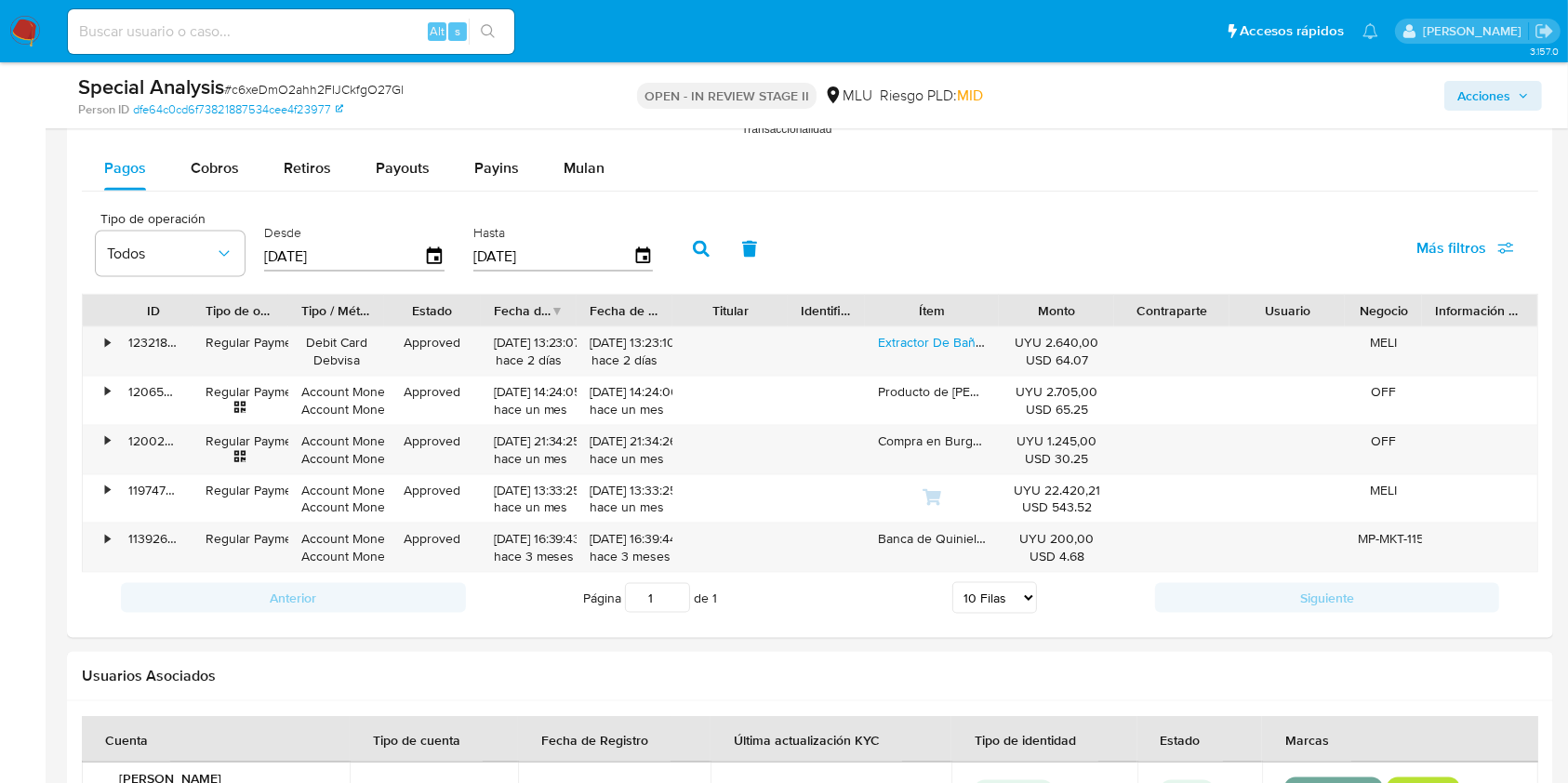
scroll to position [2217, 0]
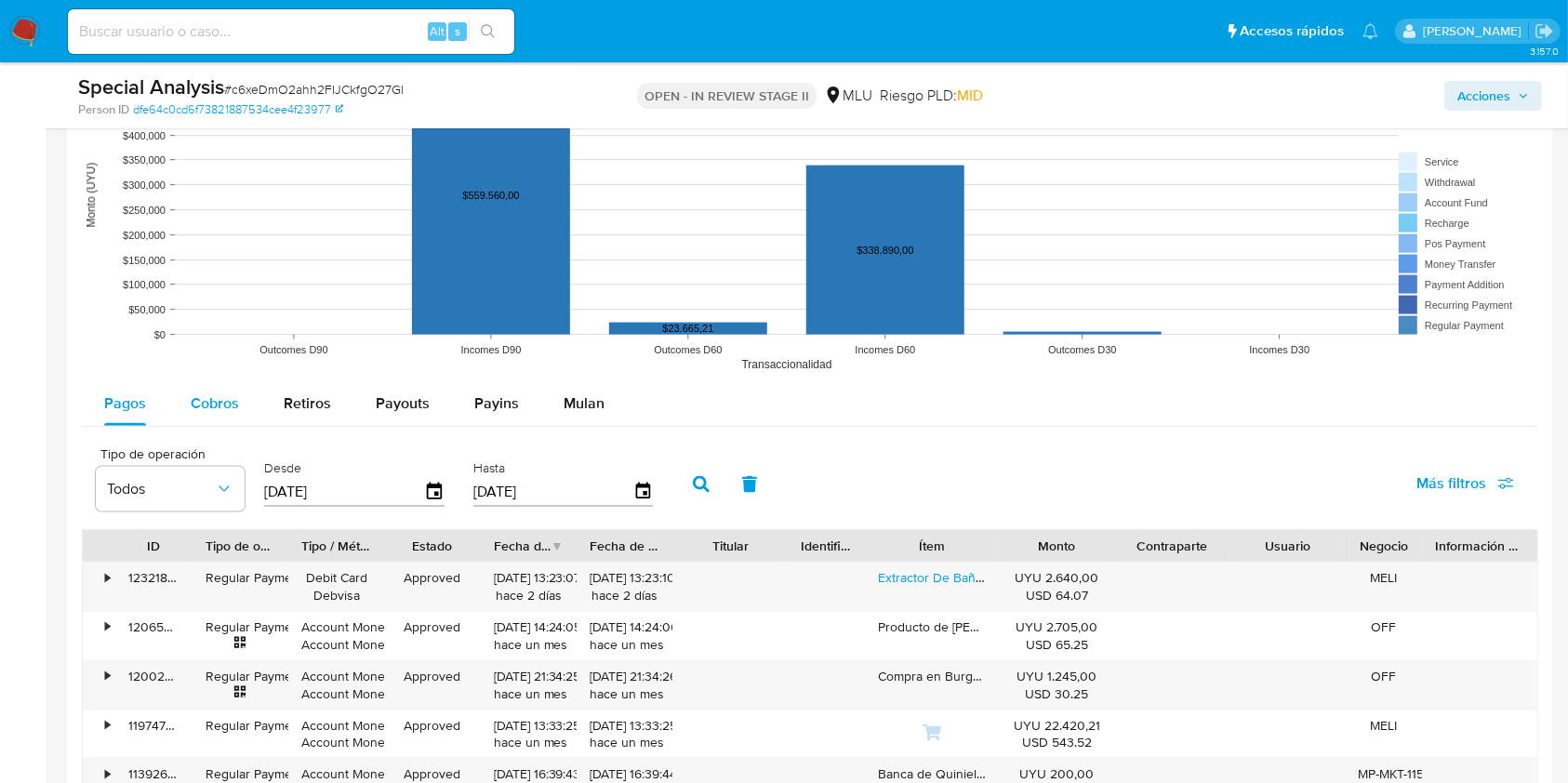
type textarea "Estimada Rosa, Tu cuenta ha sido suspendida por no regularizar tu situación fis…"
click at [213, 406] on span "Cobros" at bounding box center [214, 403] width 49 height 21
select select "10"
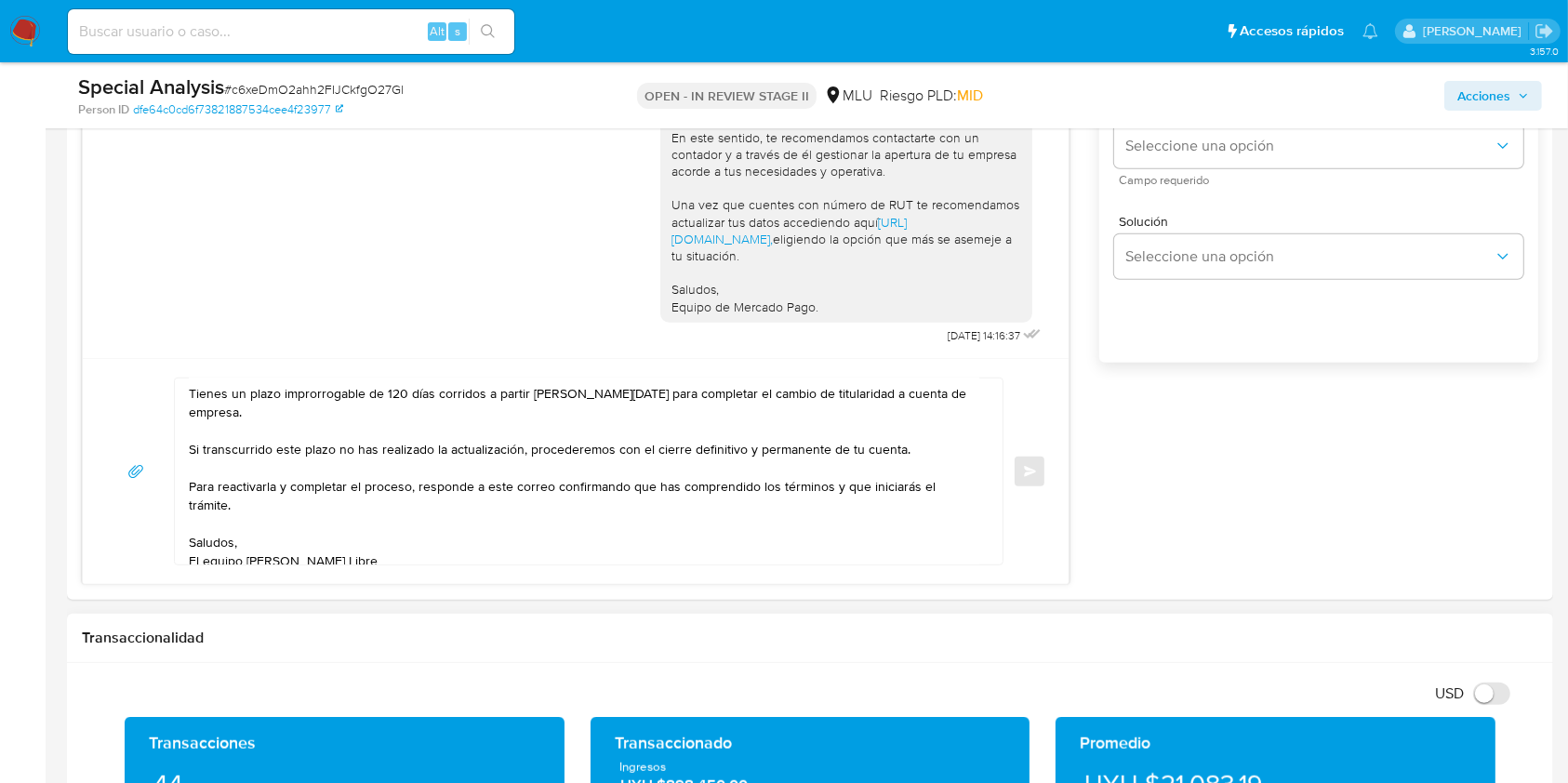
scroll to position [1111, 0]
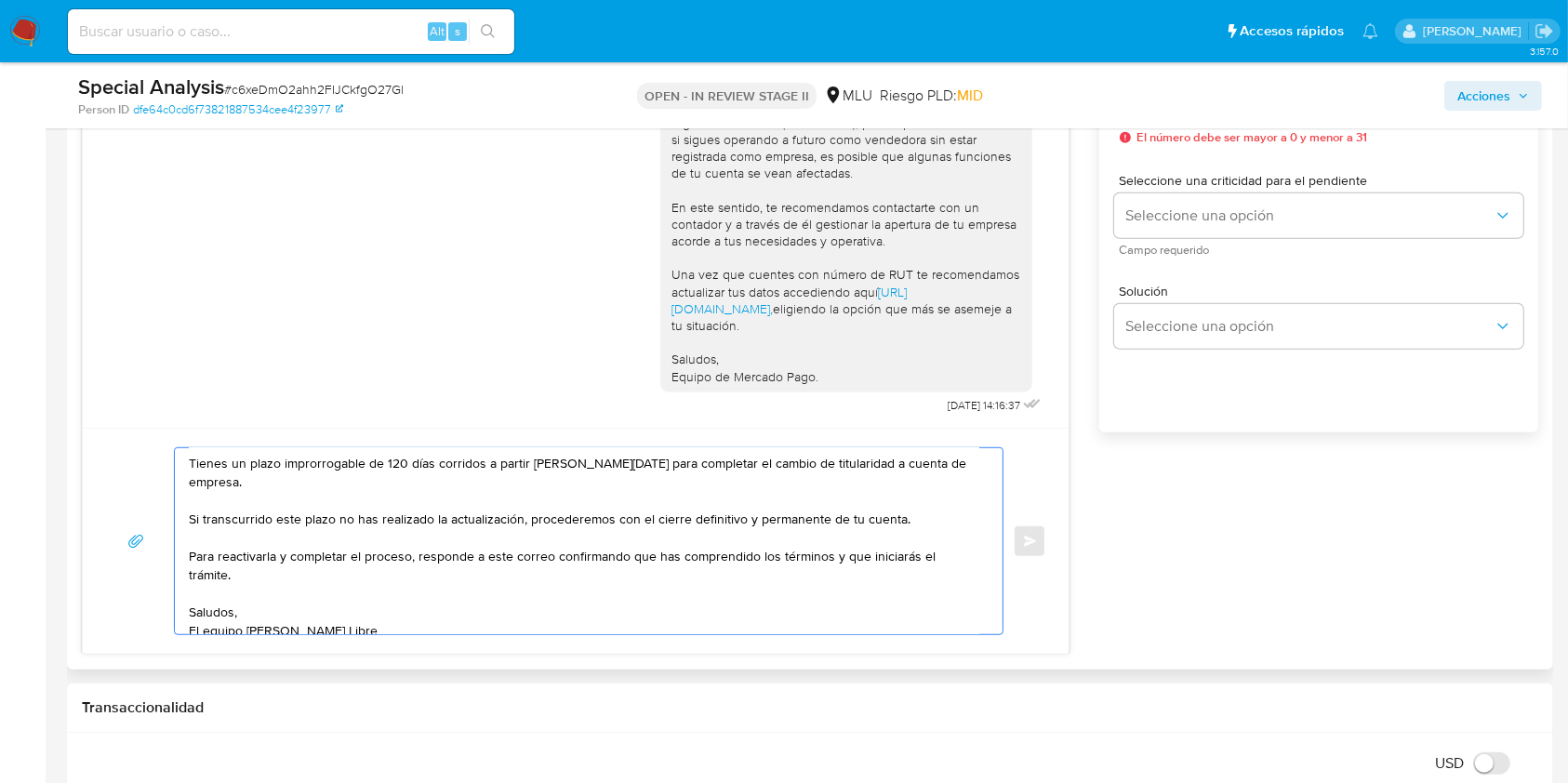
click at [339, 586] on textarea "Estimada Rosa, Tu cuenta ha sido suspendida por no regularizar tu situación fis…" at bounding box center [584, 541] width 791 height 186
type textarea "Estimada Rosa, Tu cuenta ha sido suspendida por no regularizar tu situación fis…"
click at [1176, 459] on div "Esperar Respuesta (días) El número debe ser mayor a 0 y menor a 31 Días laboral…" at bounding box center [1318, 258] width 438 height 446
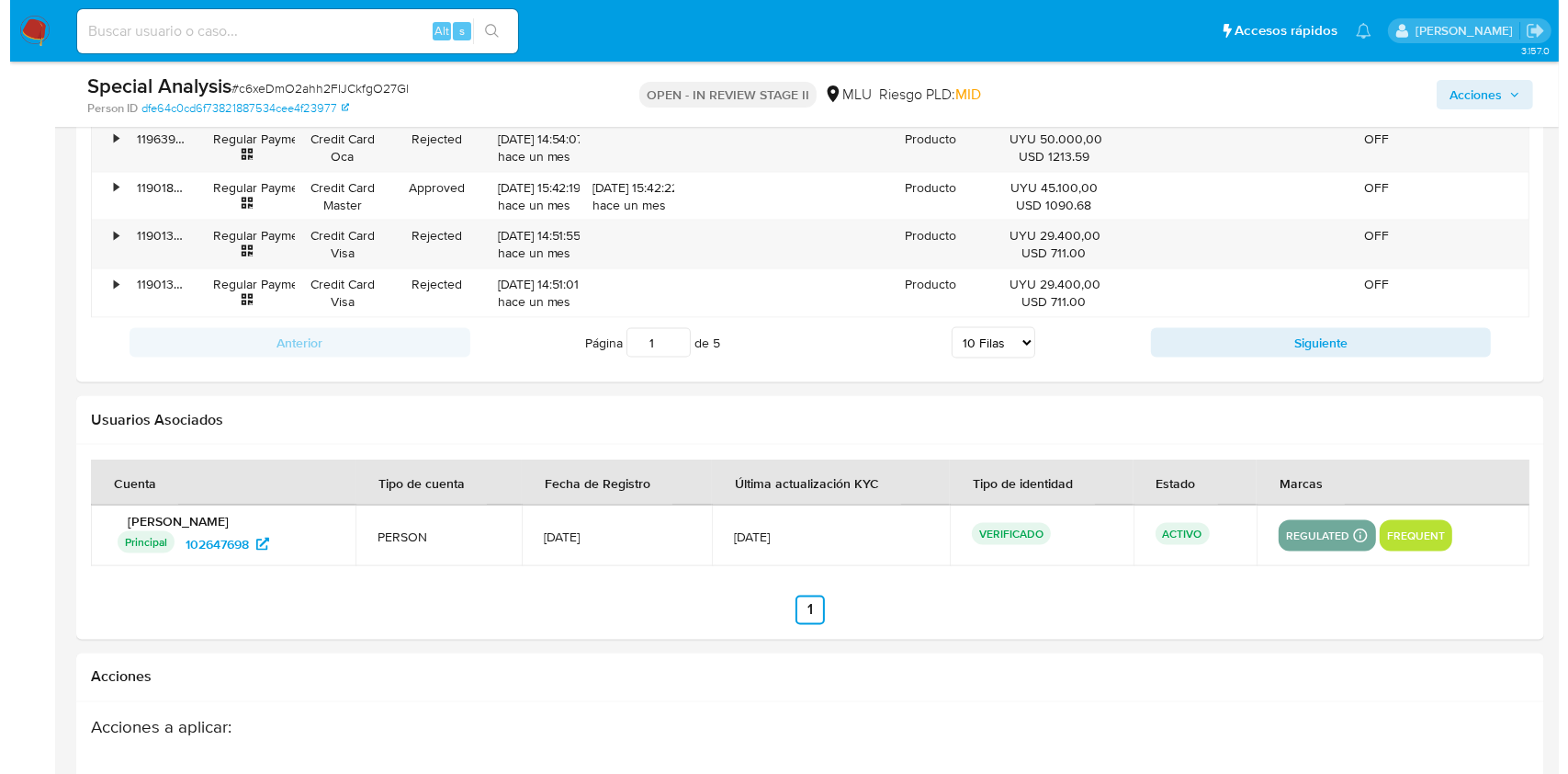
scroll to position [3272, 0]
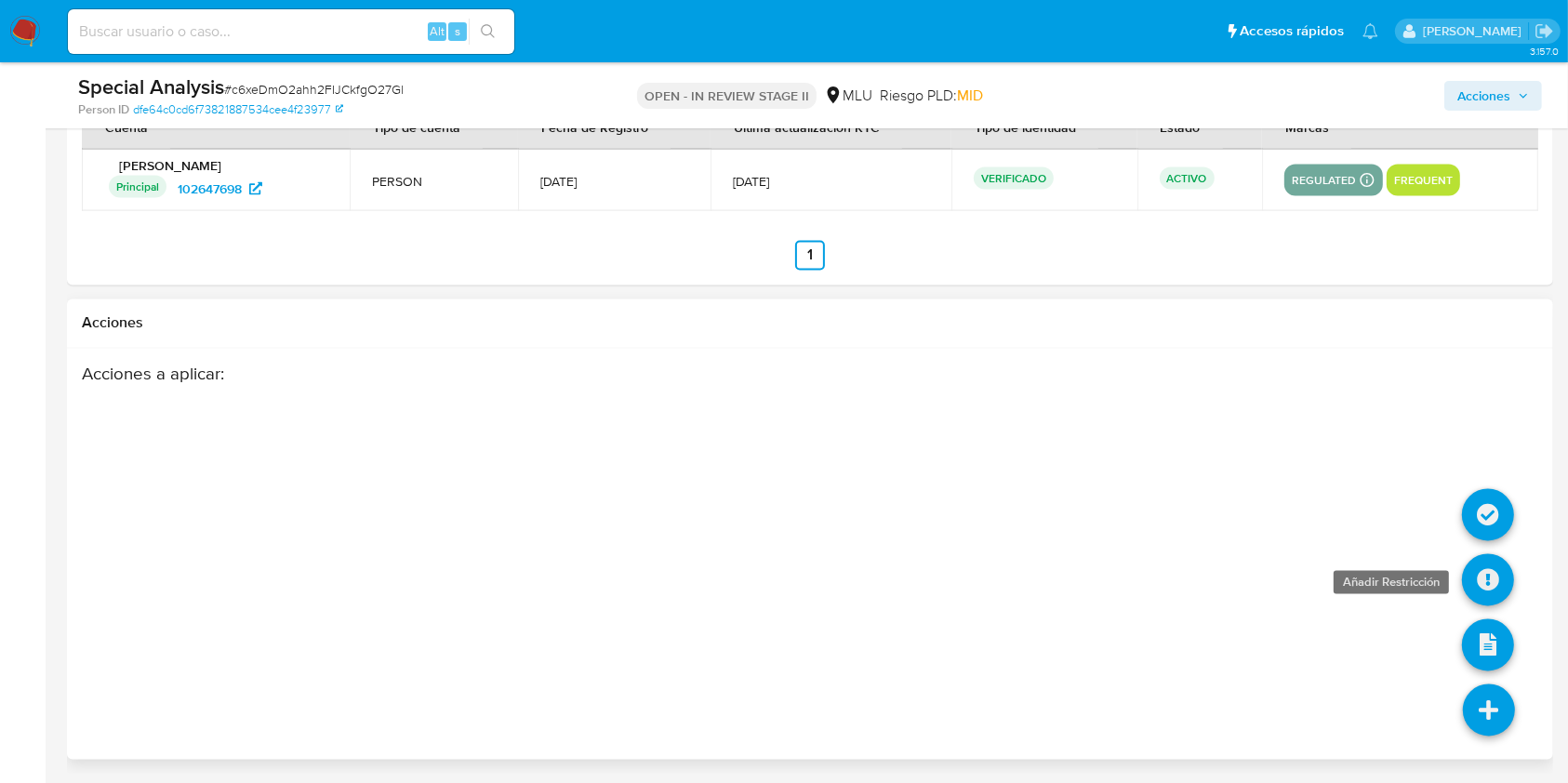
click at [1176, 576] on icon at bounding box center [1488, 580] width 52 height 52
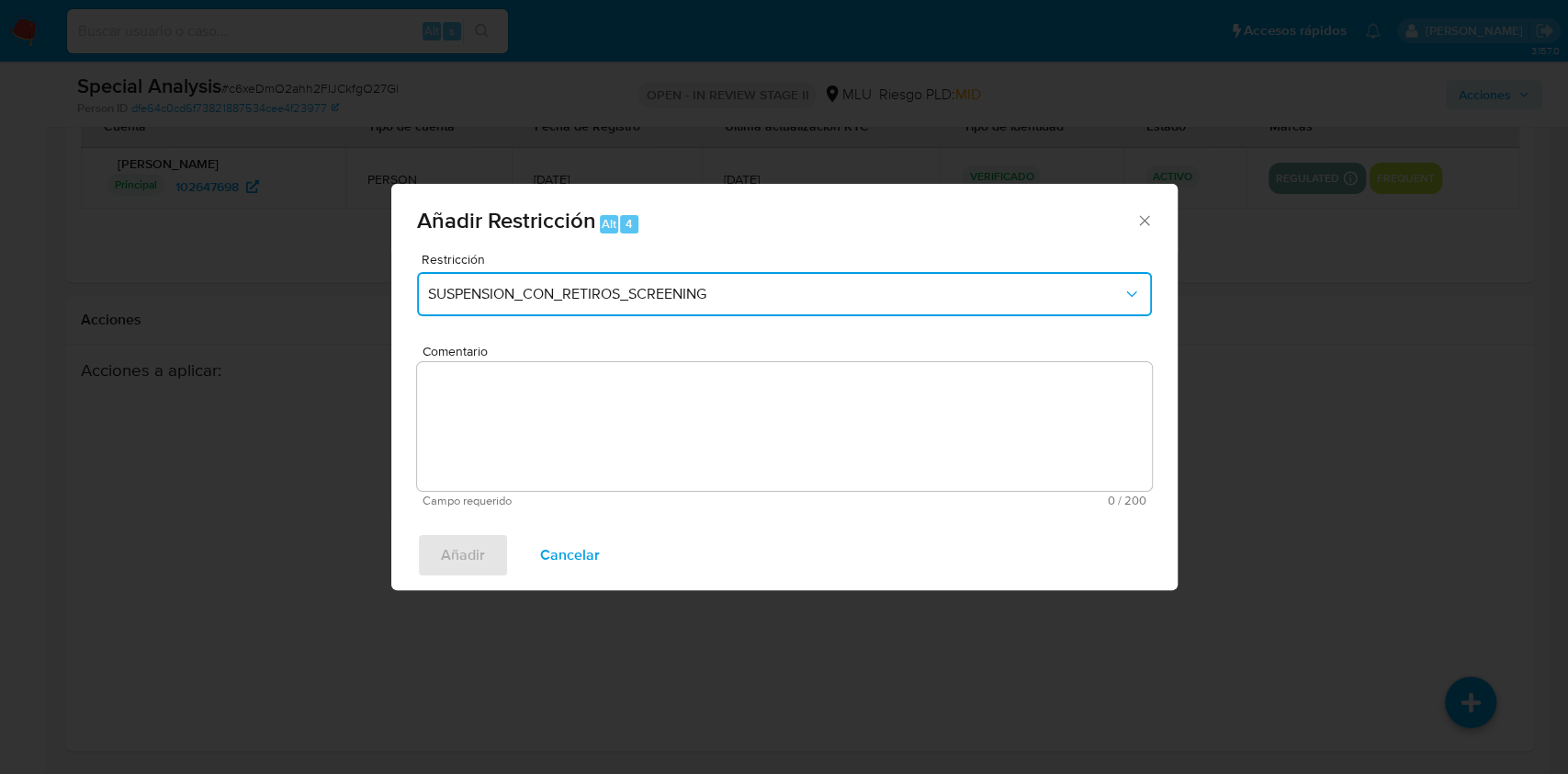
click at [759, 287] on span "SUSPENSION_CON_RETIROS_SCREENING" at bounding box center [775, 293] width 694 height 18
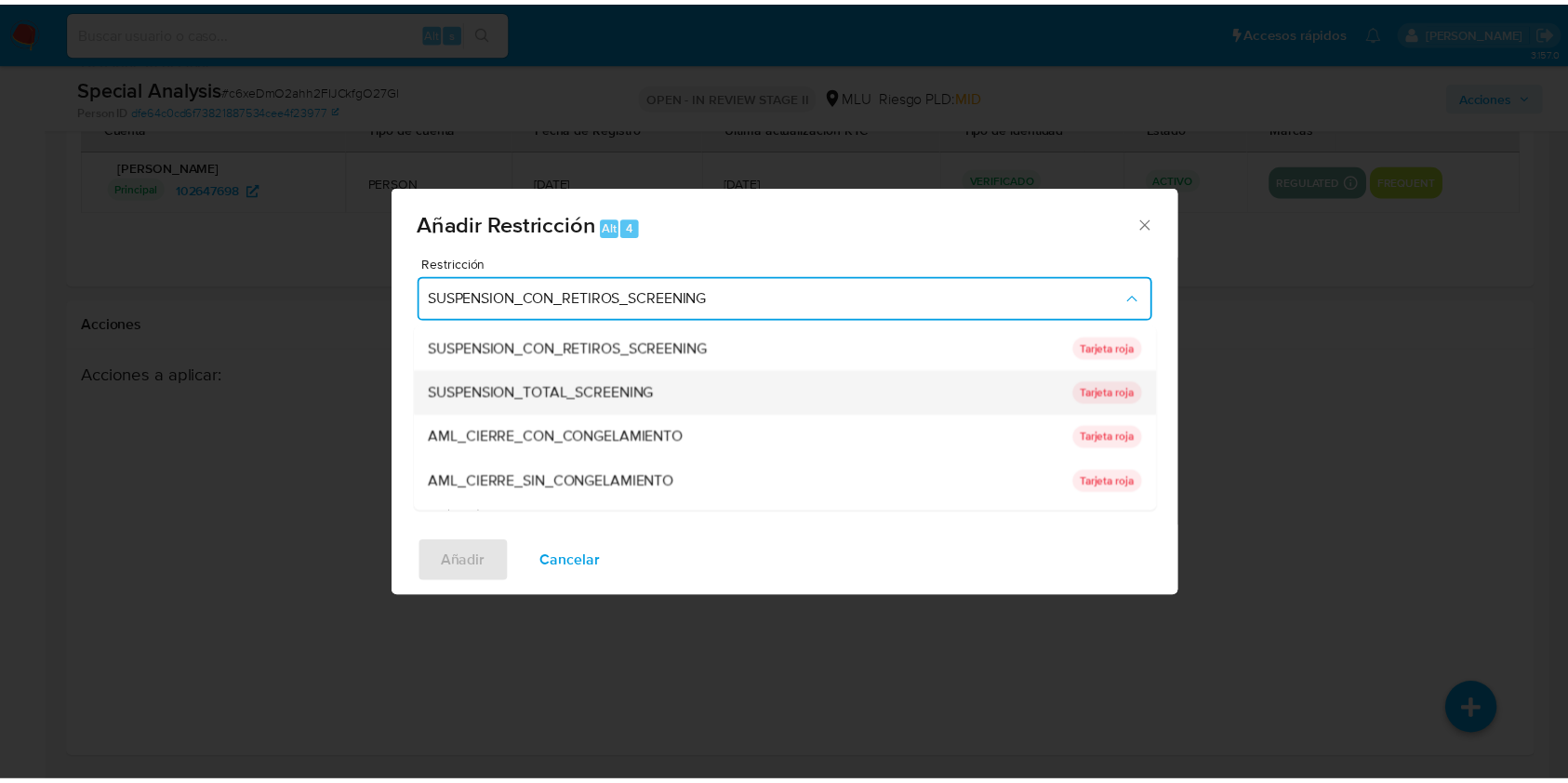
scroll to position [171, 0]
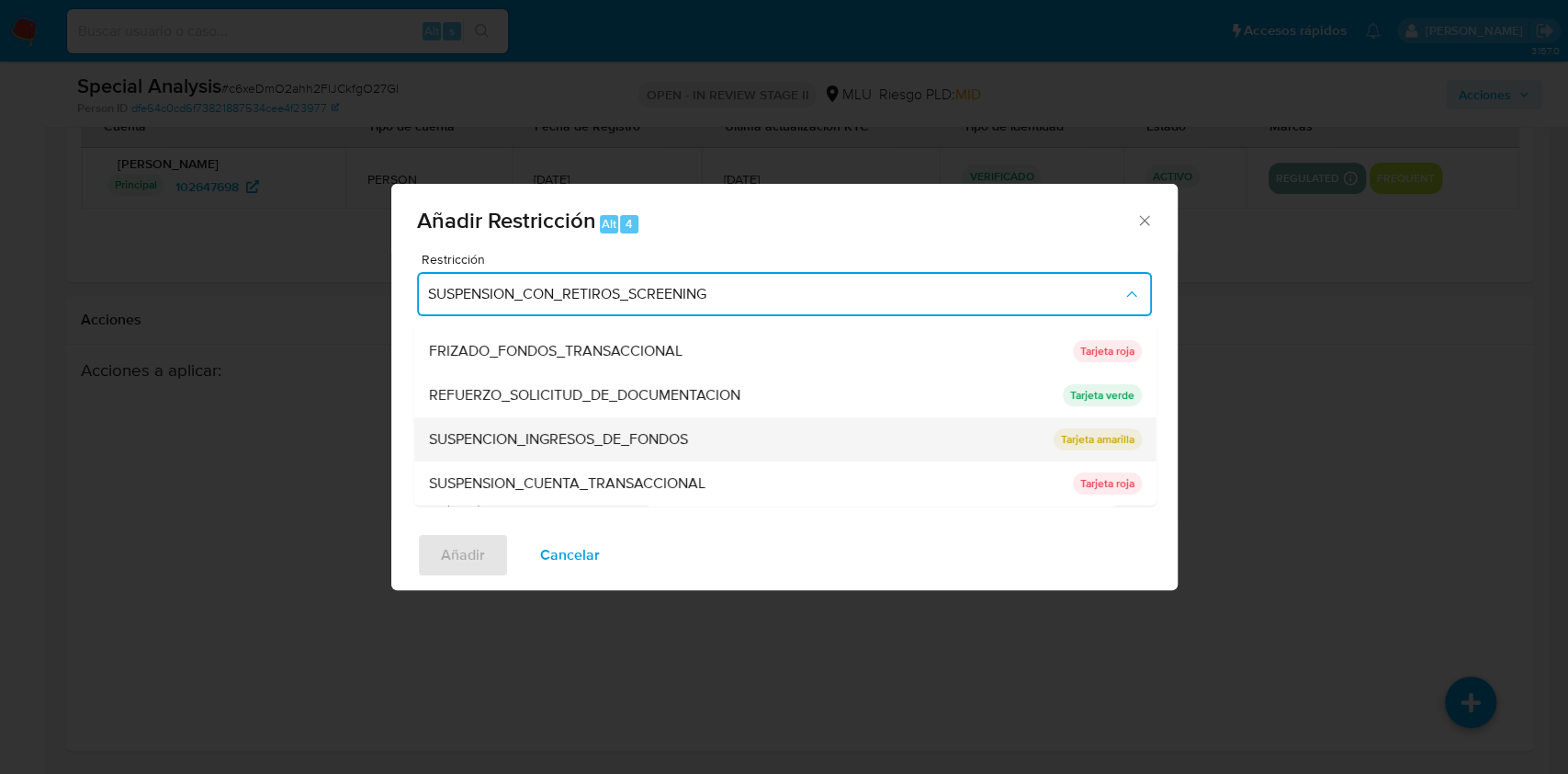
click at [638, 438] on span "SUSPENCION_INGRESOS_DE_FONDOS" at bounding box center [558, 439] width 259 height 18
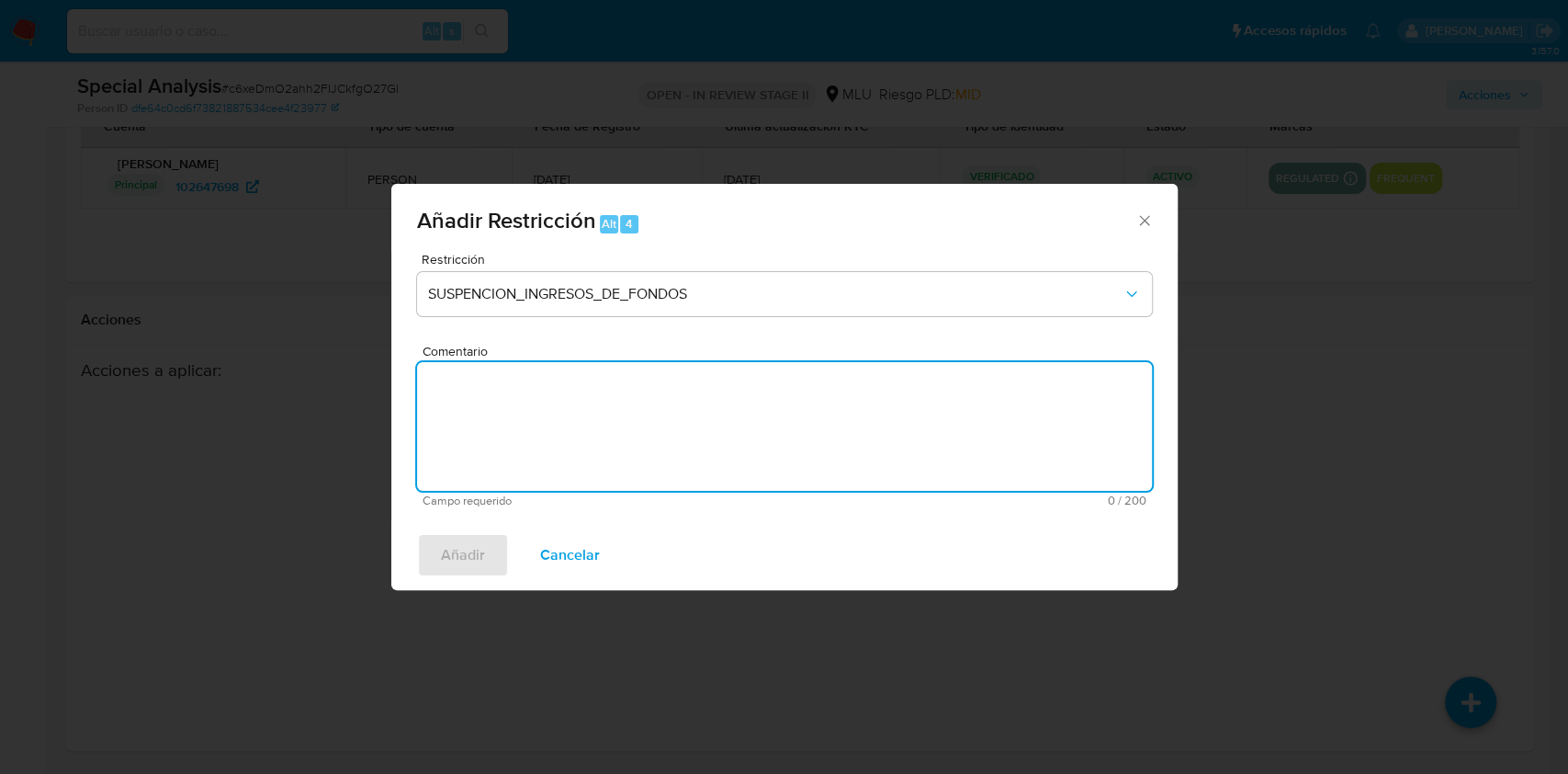
click at [638, 438] on textarea "Comentario" at bounding box center [784, 427] width 735 height 129
type textarea "Cliente no responde y tiene vinculo con ROS."
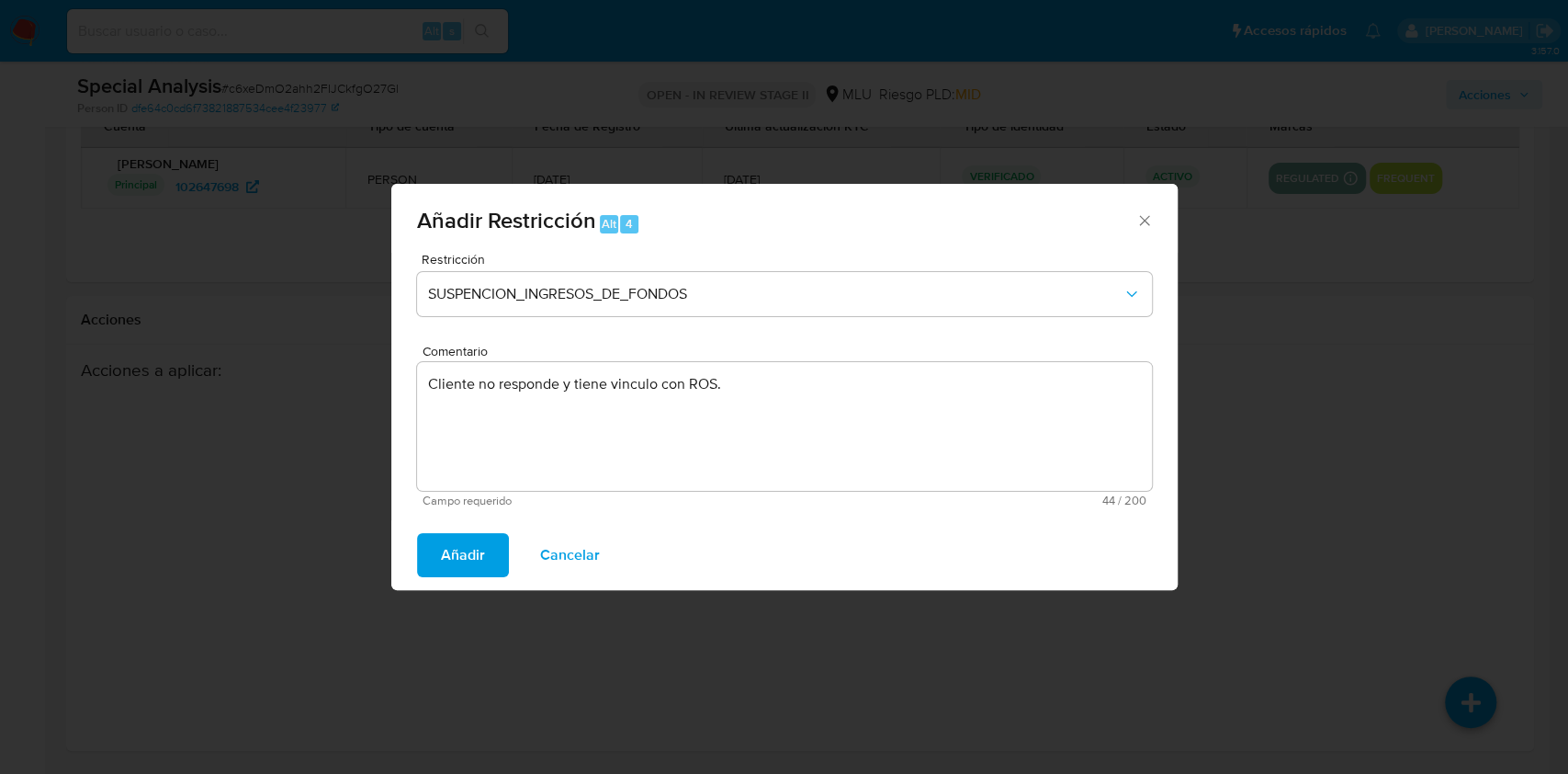
click at [497, 536] on button "Añadir" at bounding box center [462, 554] width 92 height 44
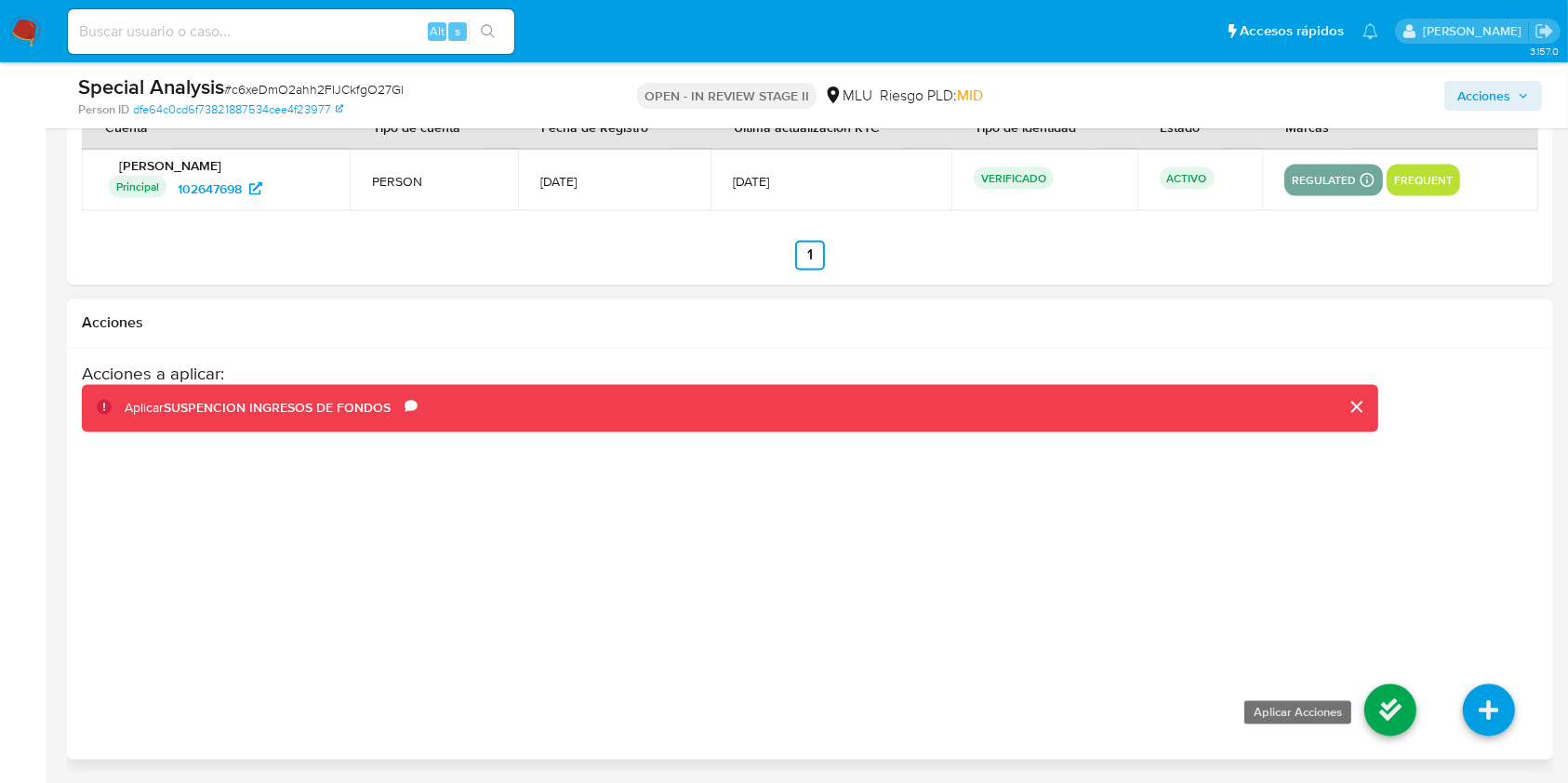
click at [1176, 586] on icon at bounding box center [1390, 710] width 52 height 52
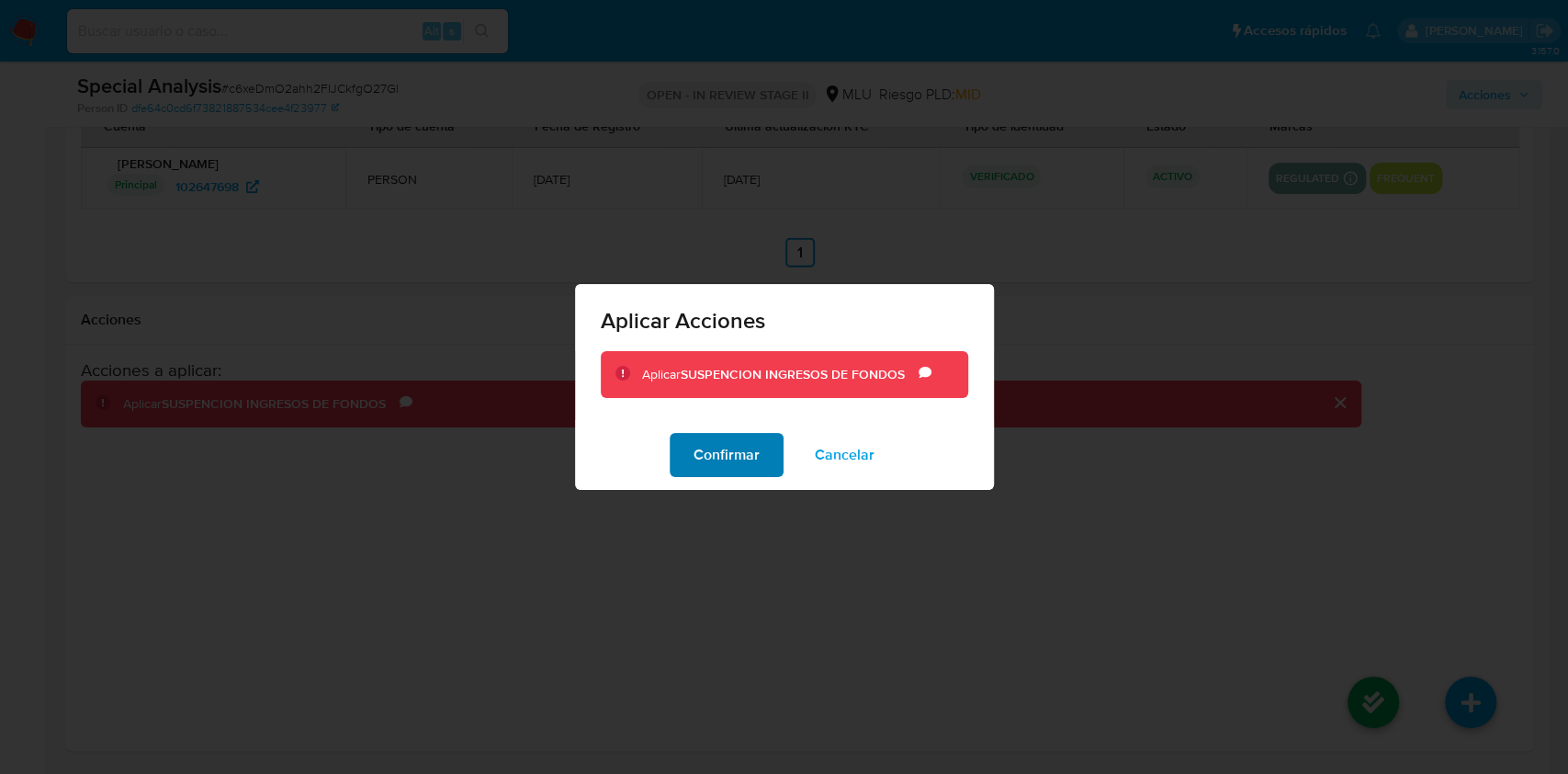
click at [738, 452] on span "Confirmar" at bounding box center [726, 454] width 66 height 41
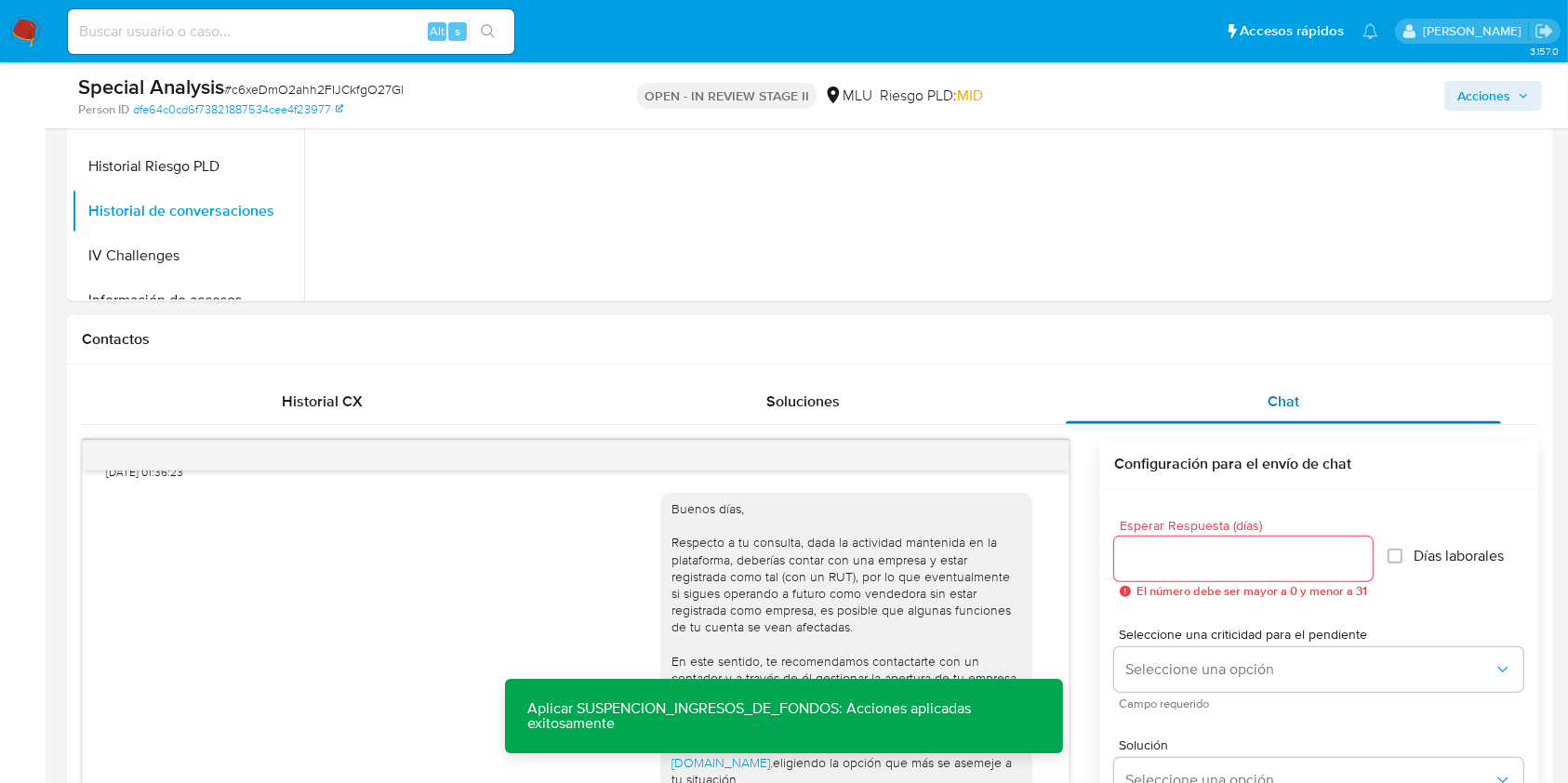
scroll to position [684, 0]
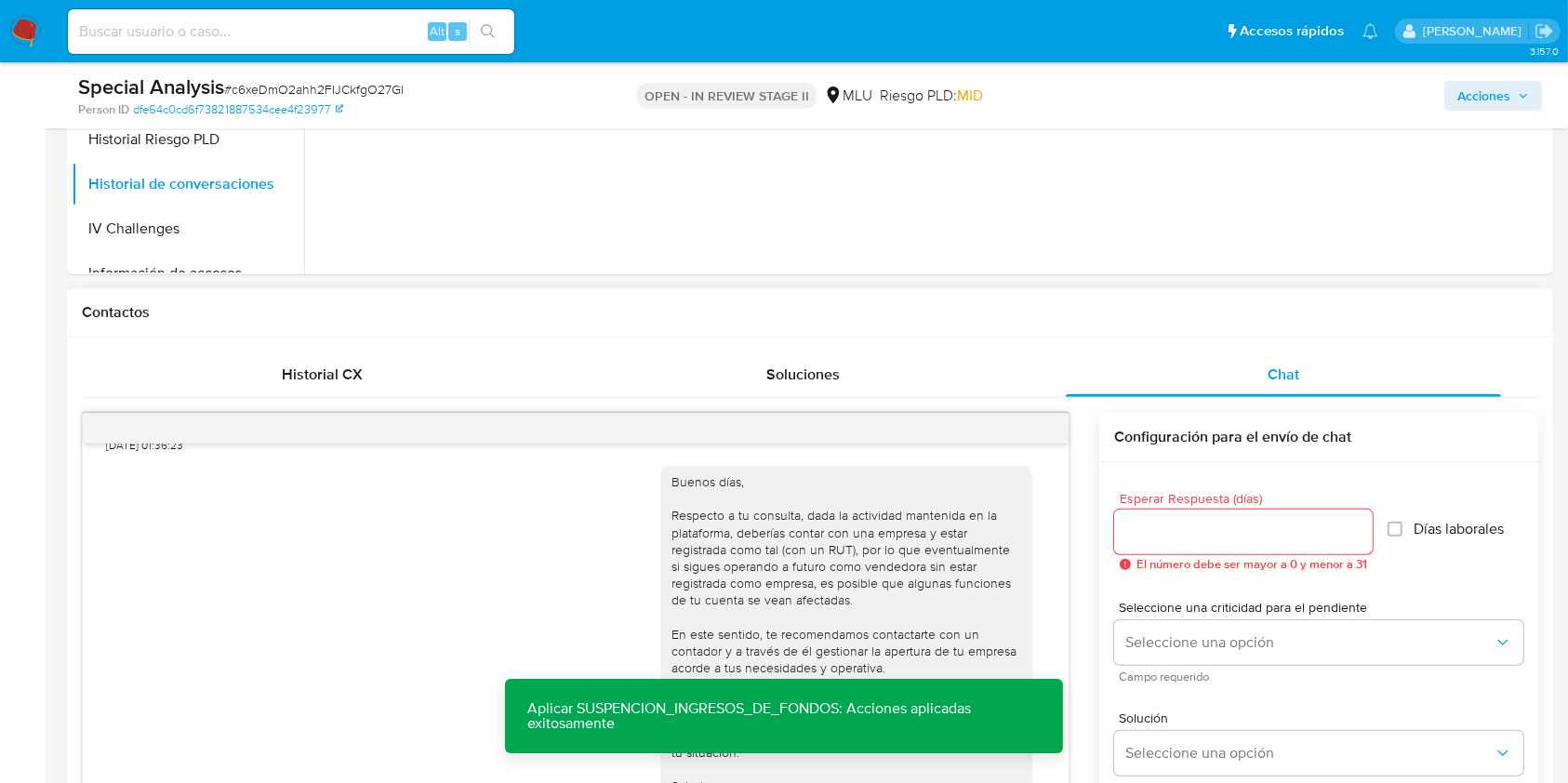
click at [1176, 545] on div at bounding box center [1243, 531] width 258 height 45
click at [1176, 535] on input "3" at bounding box center [1243, 531] width 258 height 24
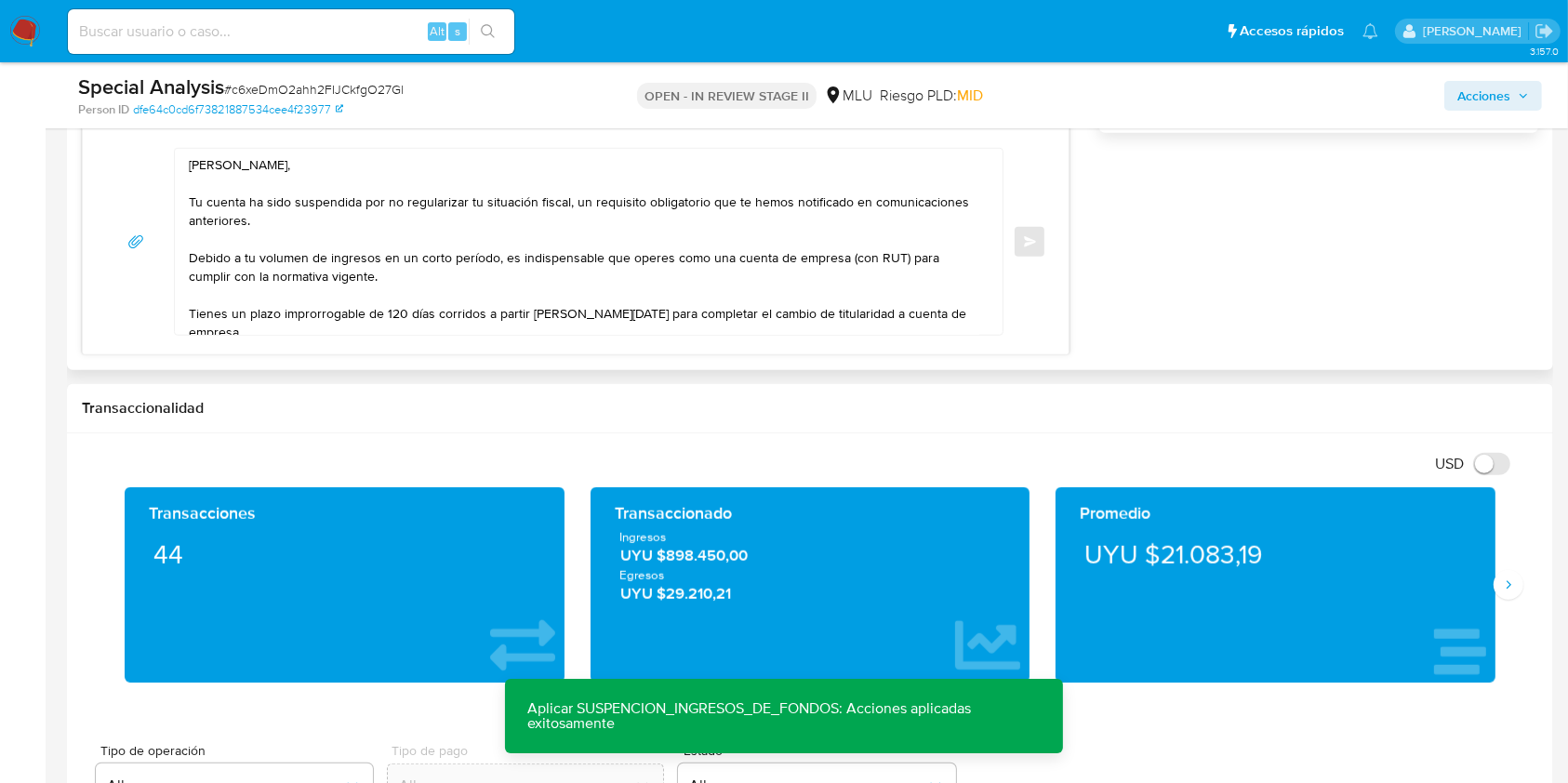
scroll to position [1012, 0]
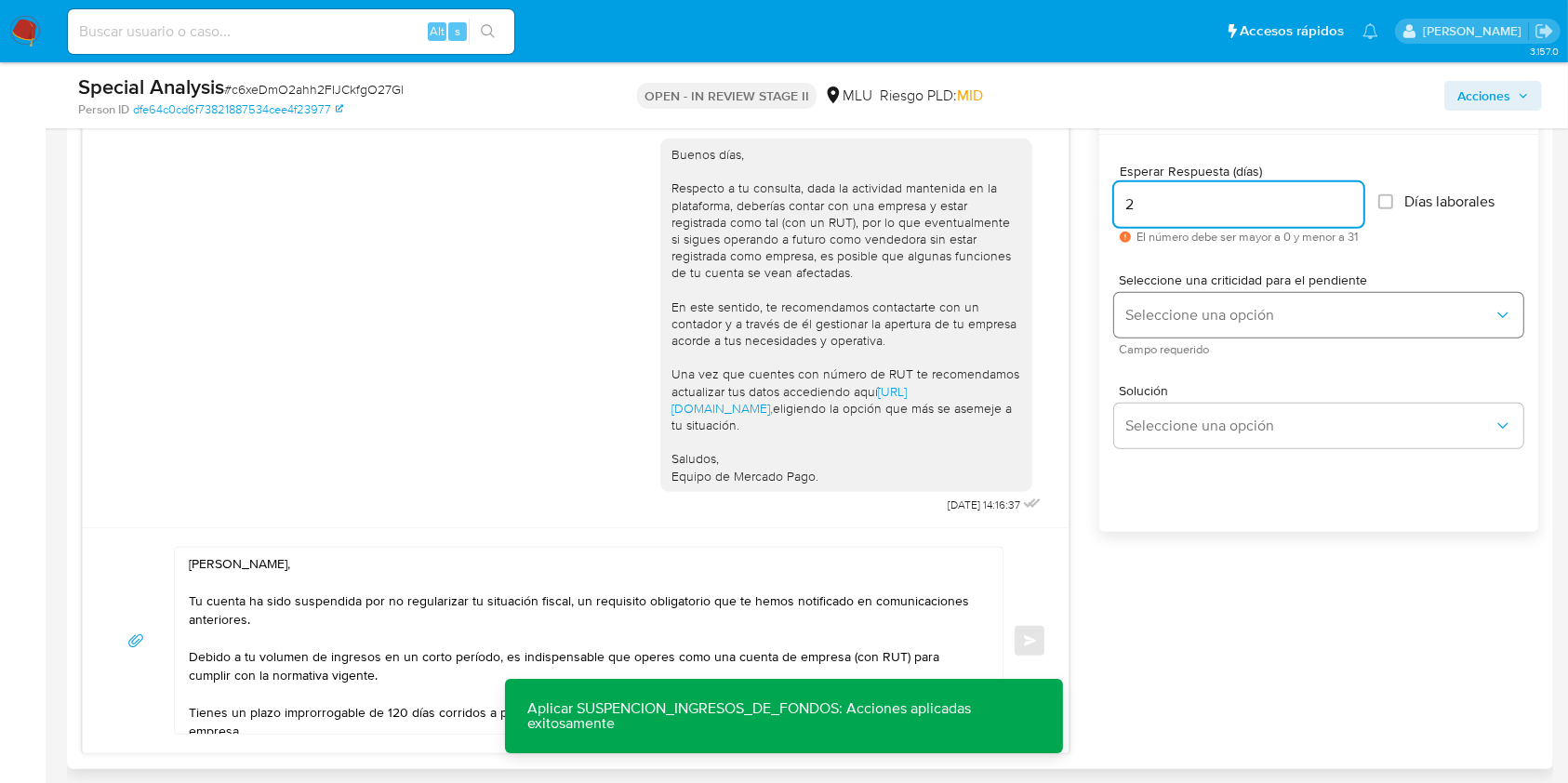
type input "2"
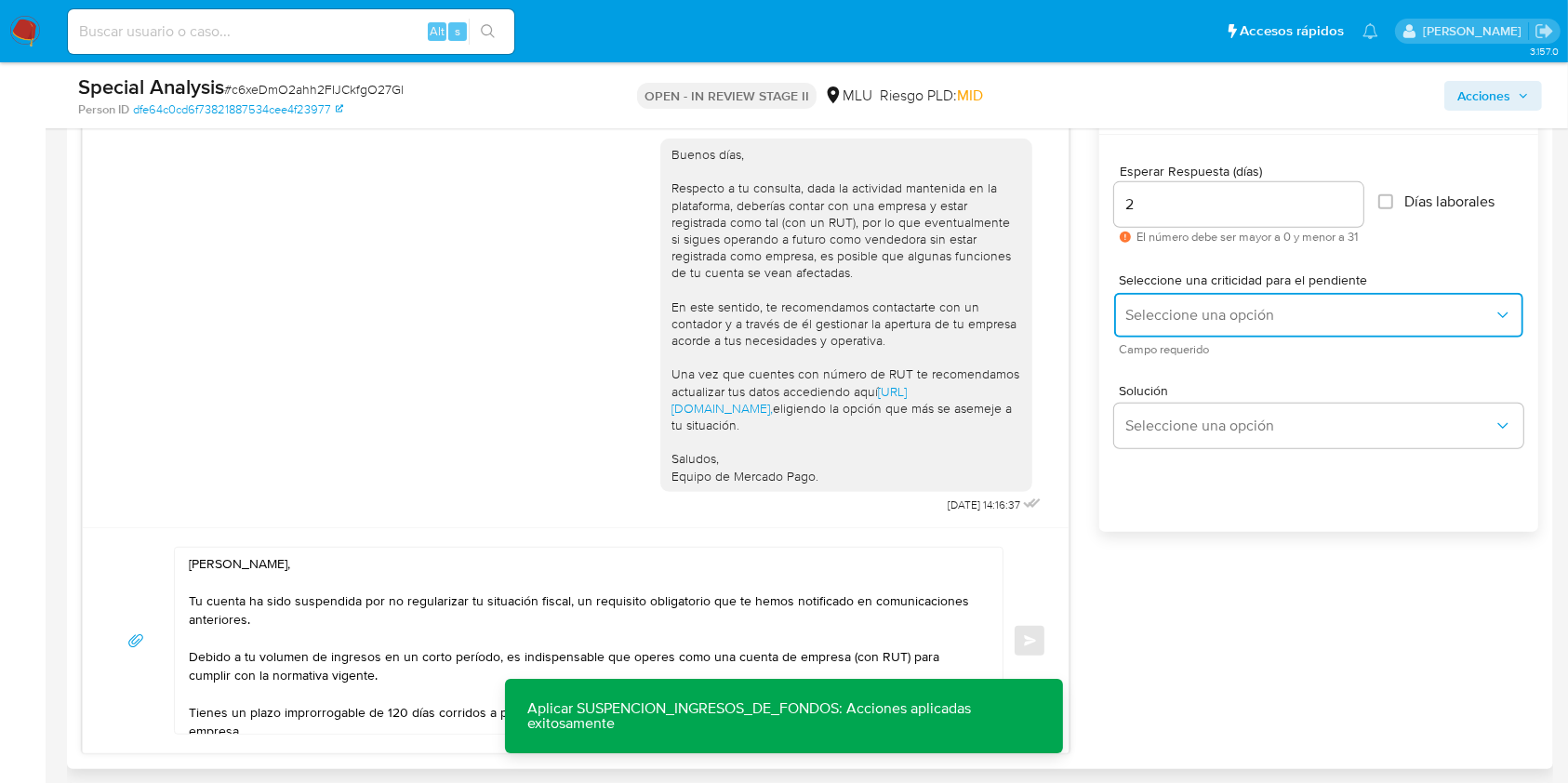
drag, startPoint x: 1198, startPoint y: 307, endPoint x: 1209, endPoint y: 287, distance: 22.8
click at [1176, 287] on div "Seleccione una criticidad para el pendiente Seleccione una opción Campo requeri…" at bounding box center [1318, 314] width 409 height 81
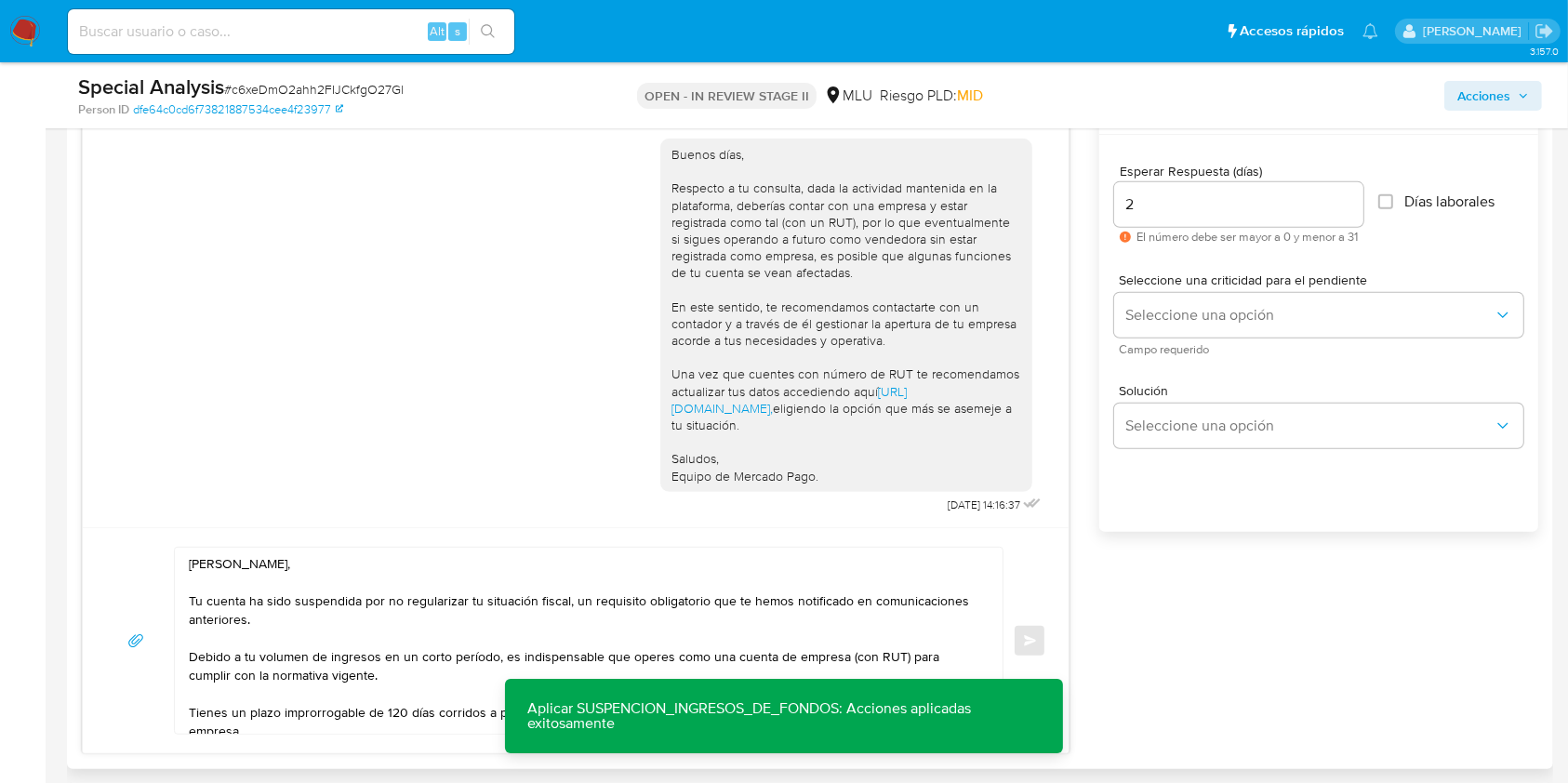
click at [1176, 287] on div "Seleccione una criticidad para el pendiente Seleccione una opción Campo requeri…" at bounding box center [1318, 314] width 409 height 81
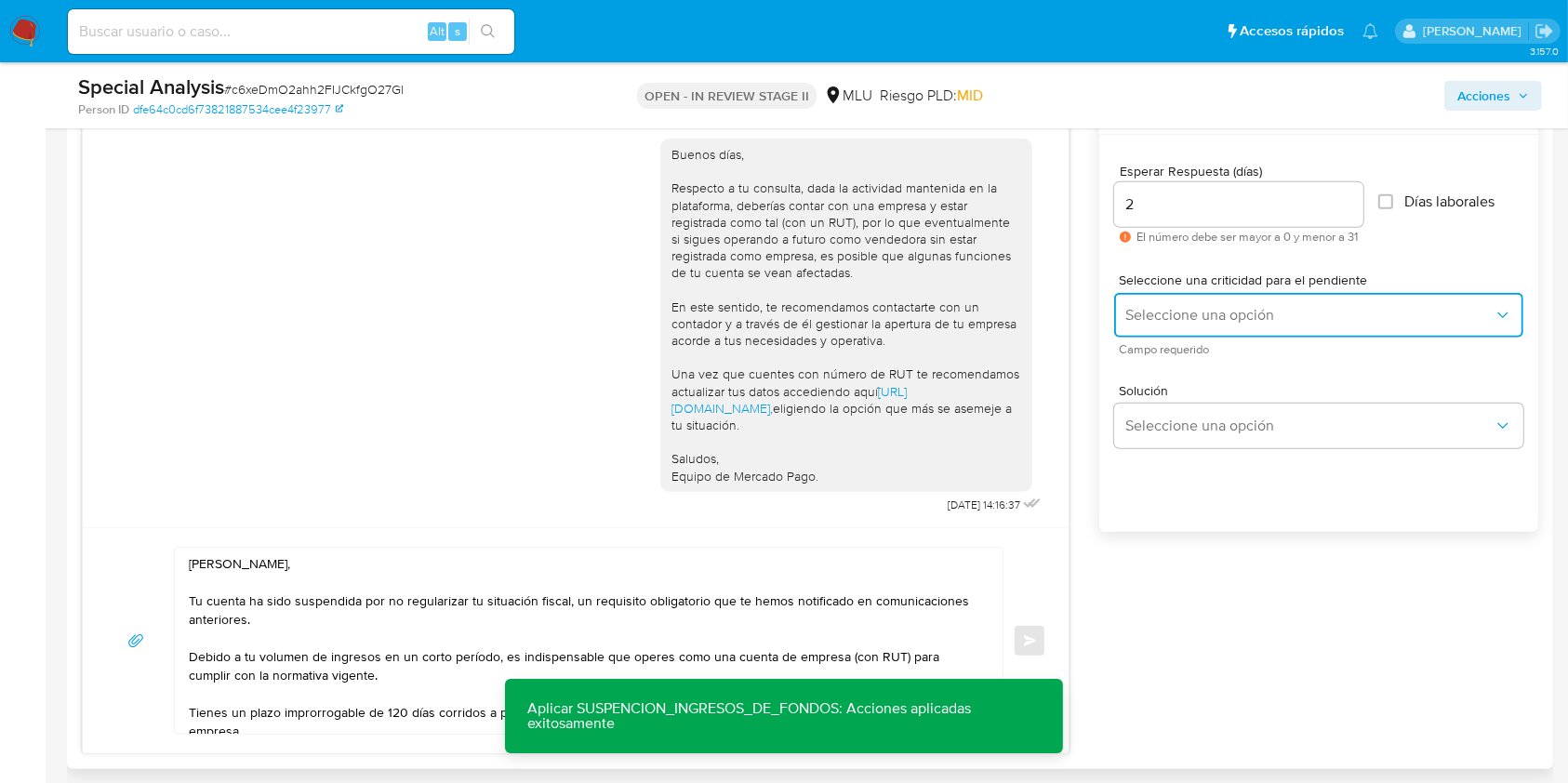
click at [1176, 306] on span "Seleccione una opción" at bounding box center [1309, 315] width 369 height 18
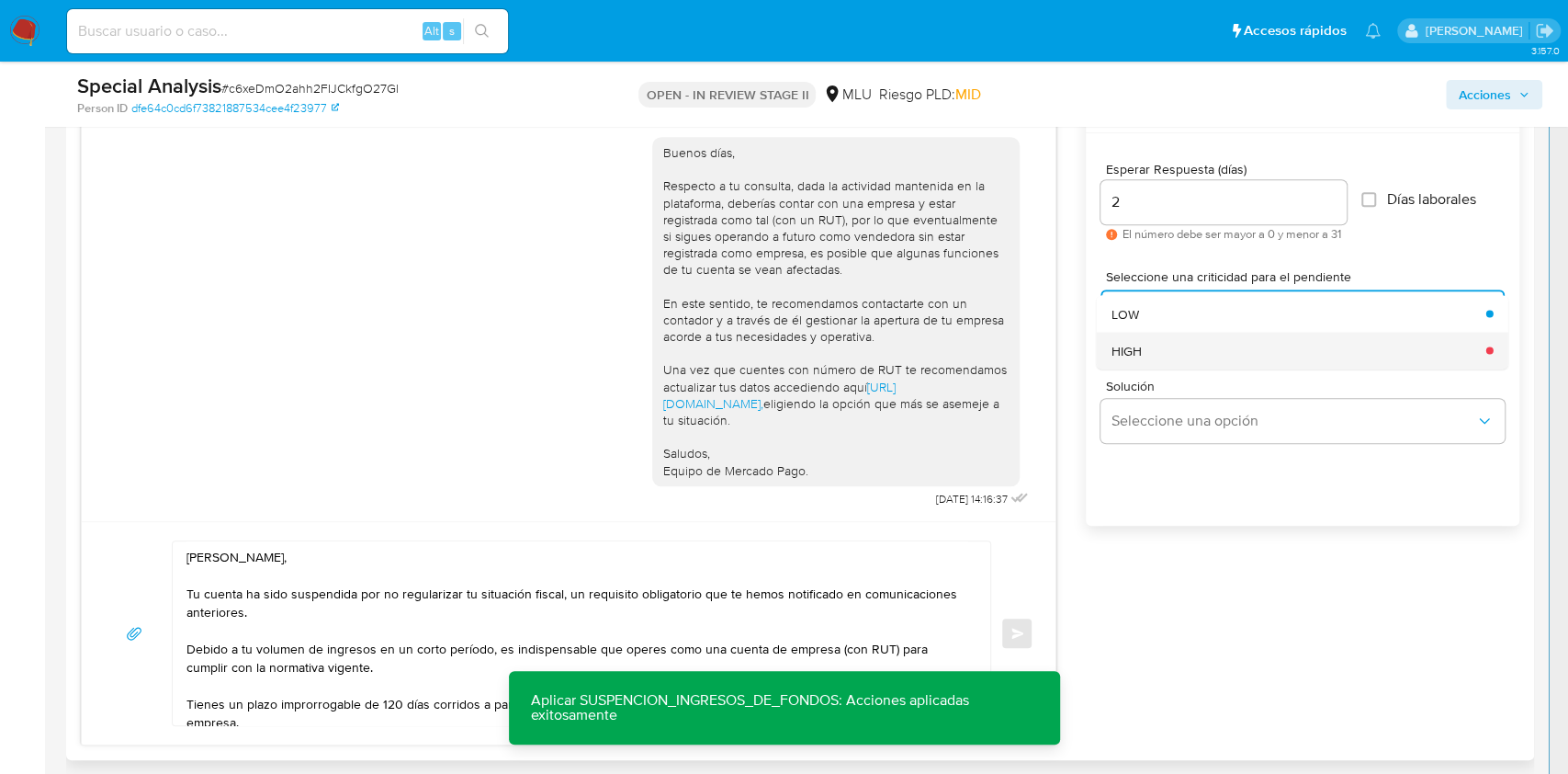
click at [1161, 338] on div "HIGH" at bounding box center [1293, 350] width 364 height 37
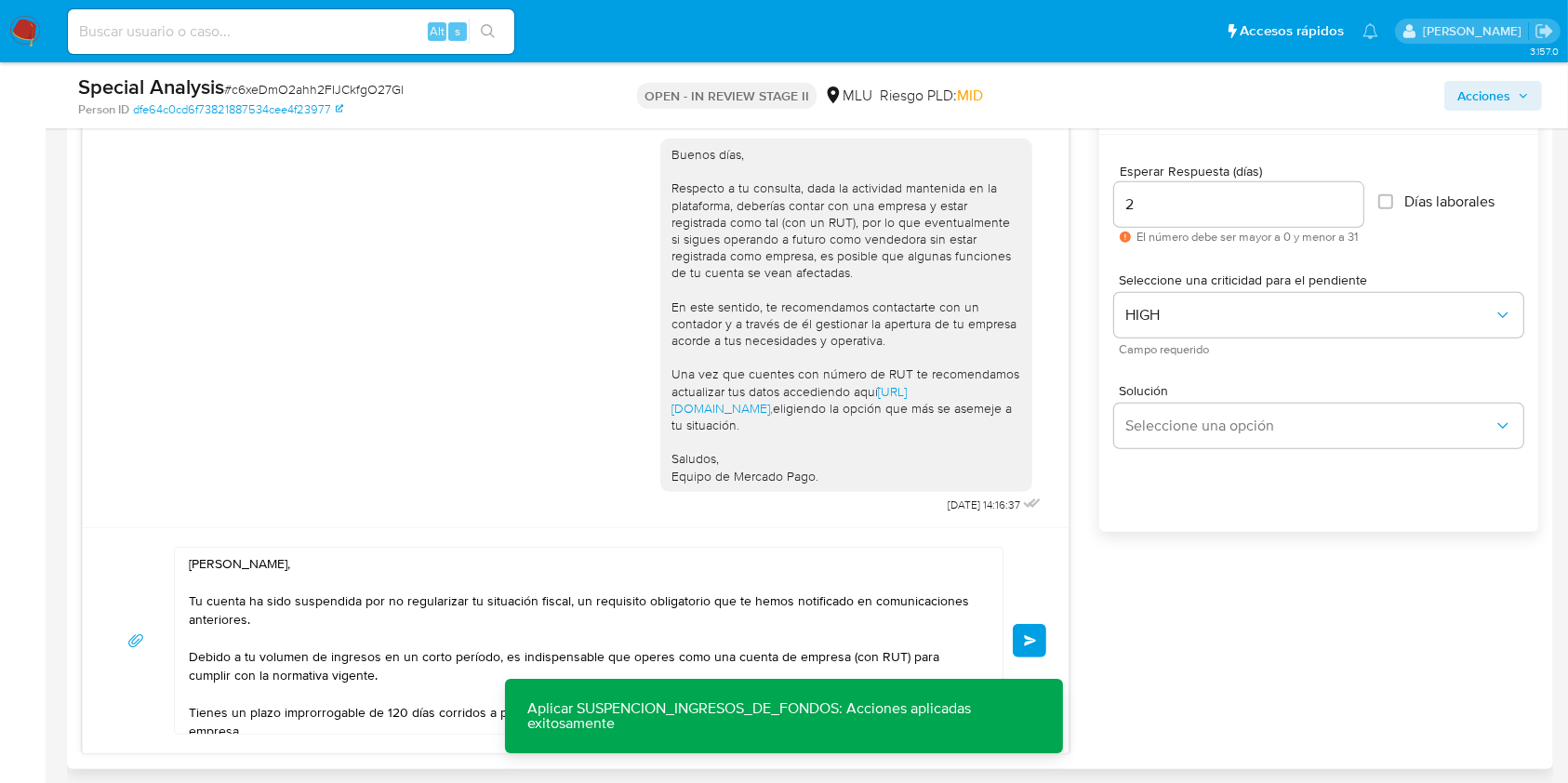
click at [1176, 86] on span "Acciones" at bounding box center [1483, 96] width 53 height 30
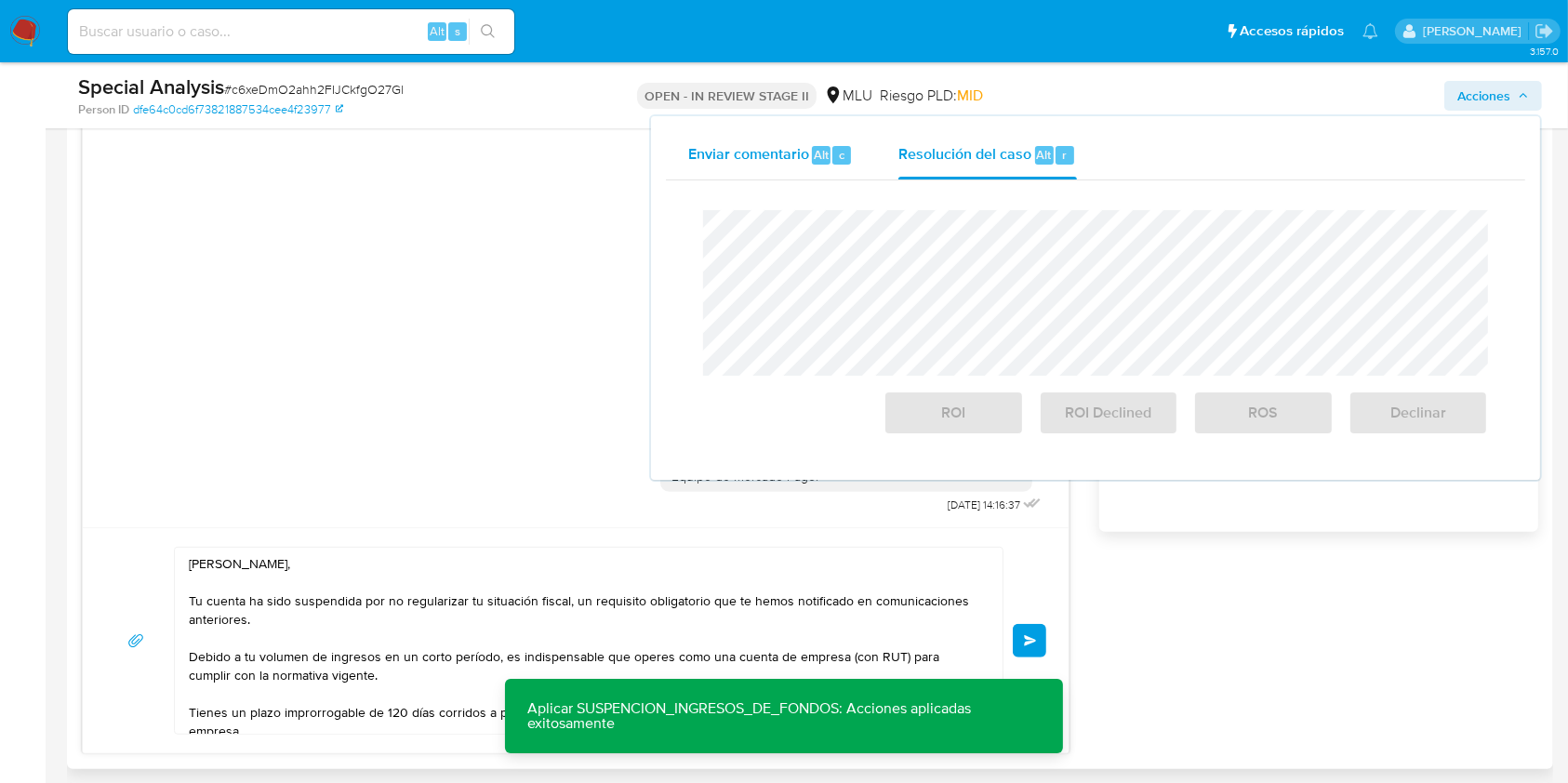
click at [771, 158] on span "Enviar comentario" at bounding box center [749, 154] width 121 height 21
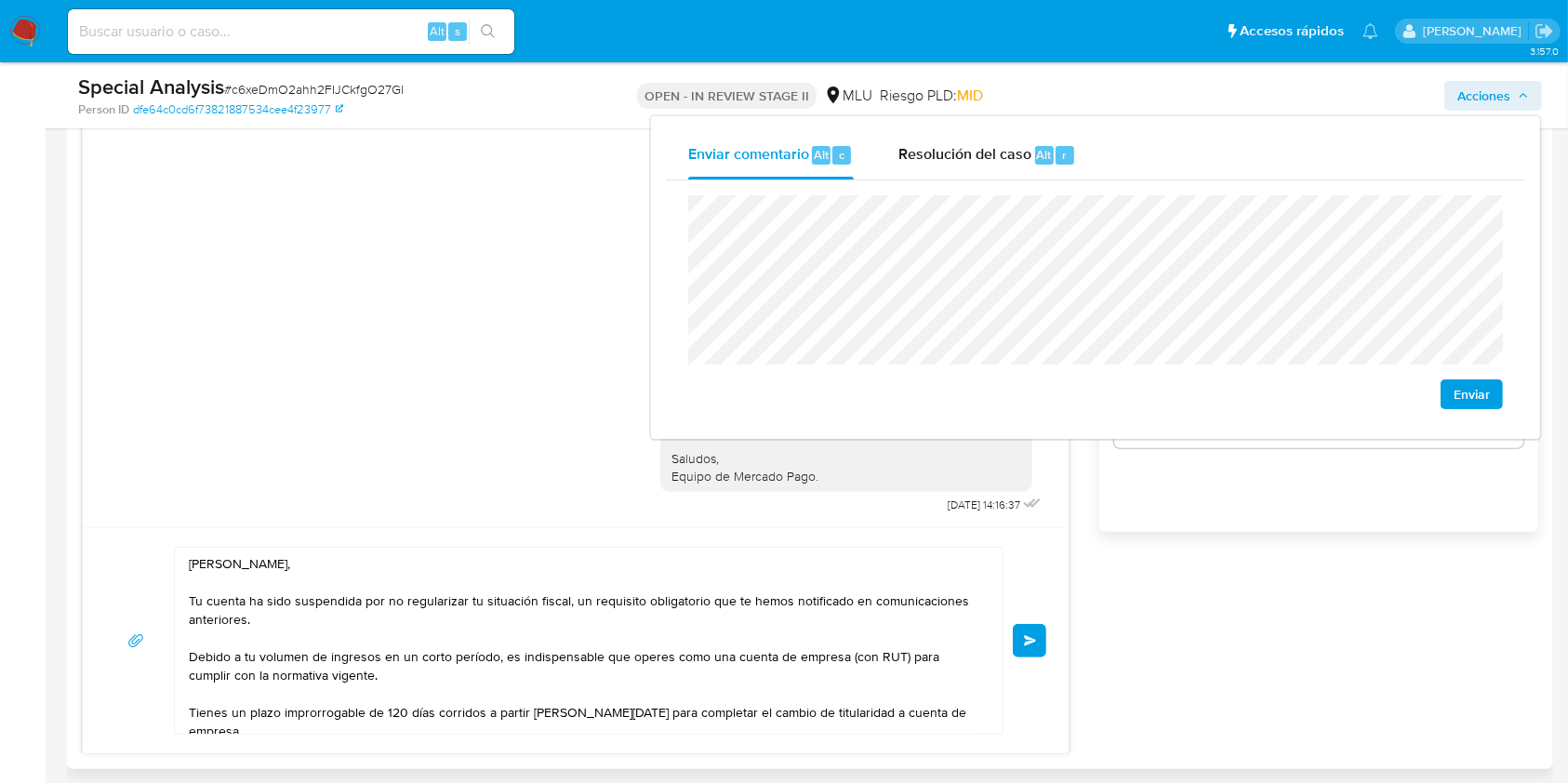
click at [1176, 394] on span "Enviar" at bounding box center [1471, 393] width 36 height 26
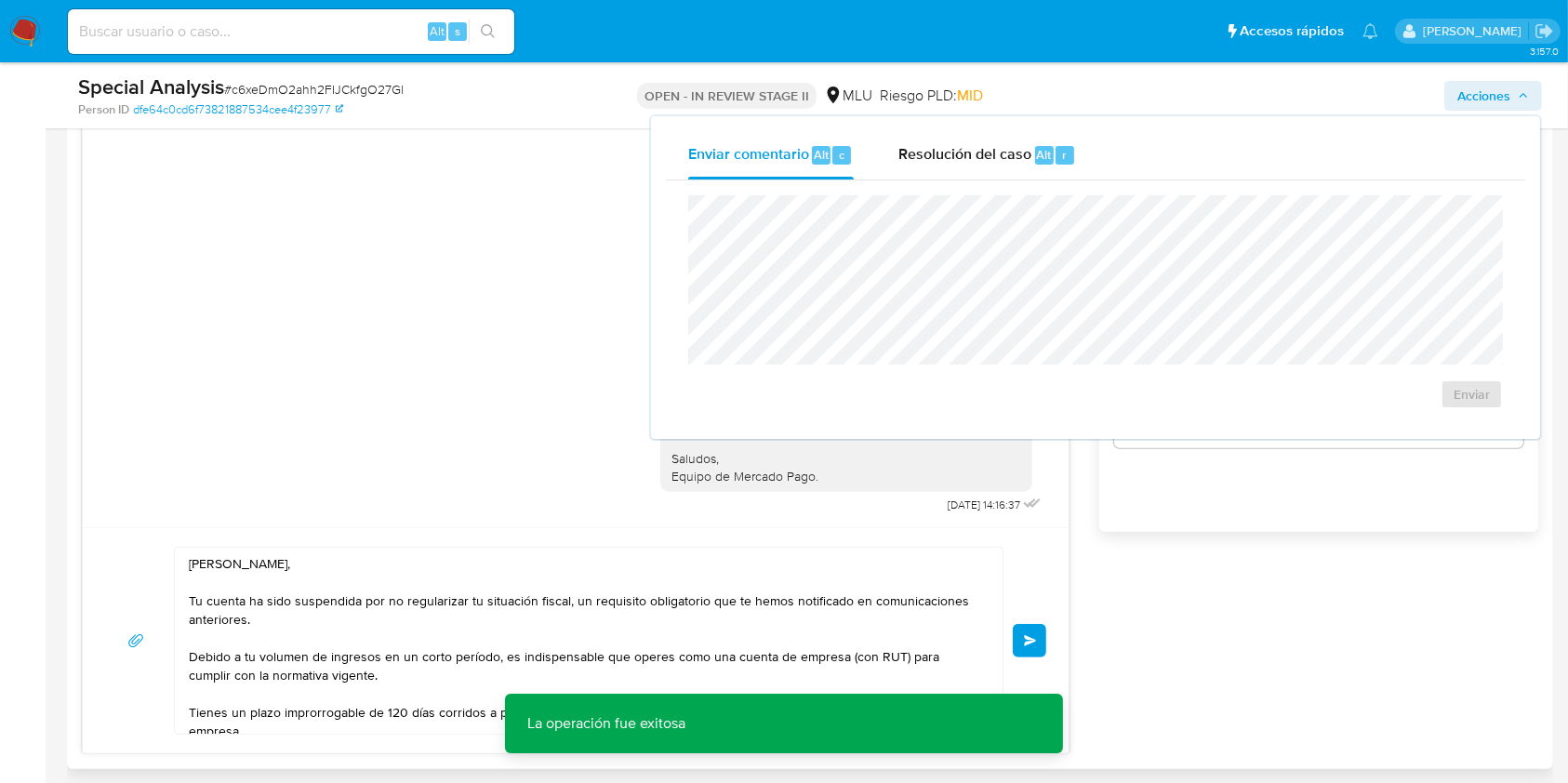
click at [1018, 586] on button "Enviar" at bounding box center [1029, 640] width 34 height 34
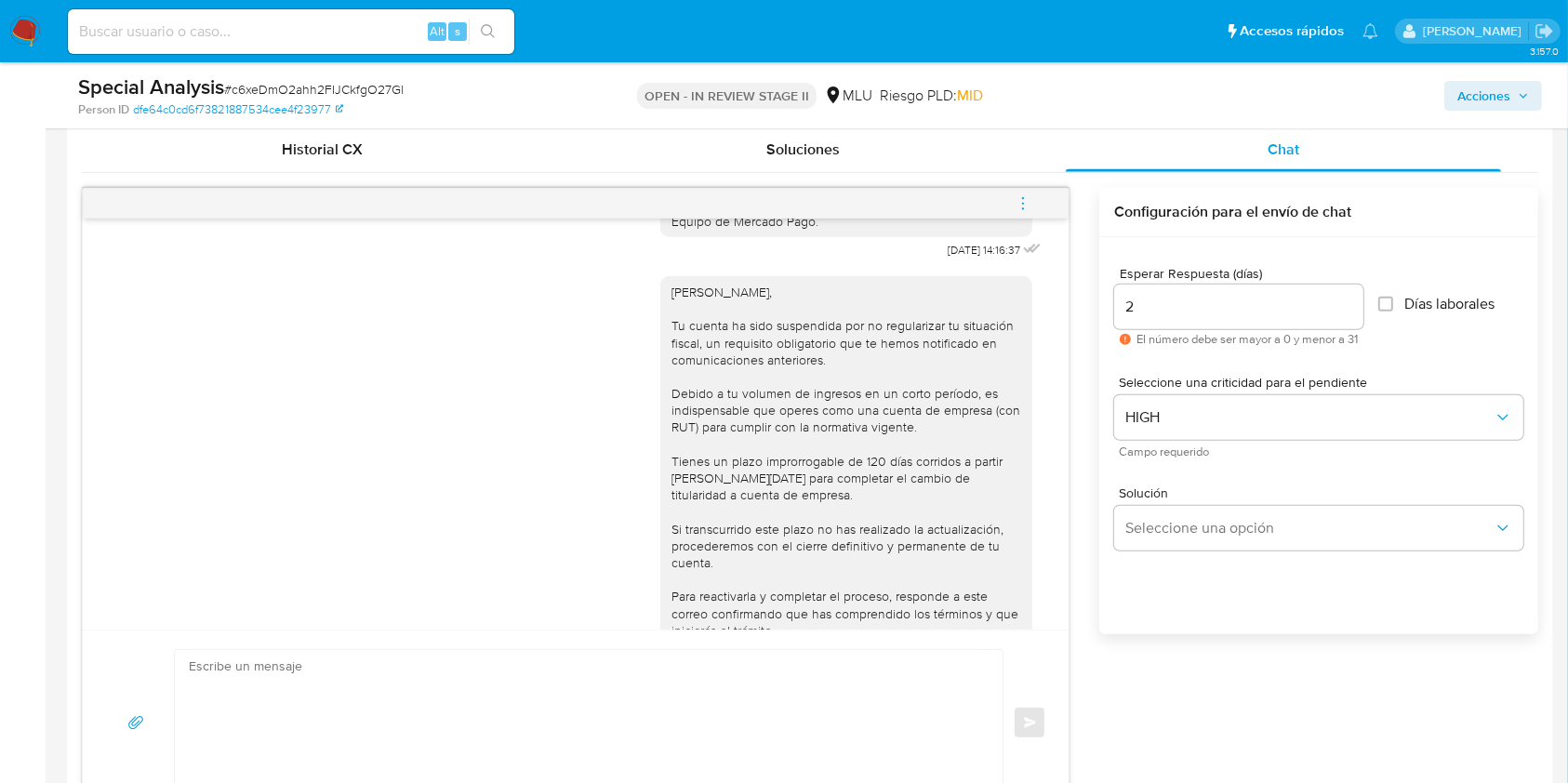
scroll to position [1529, 0]
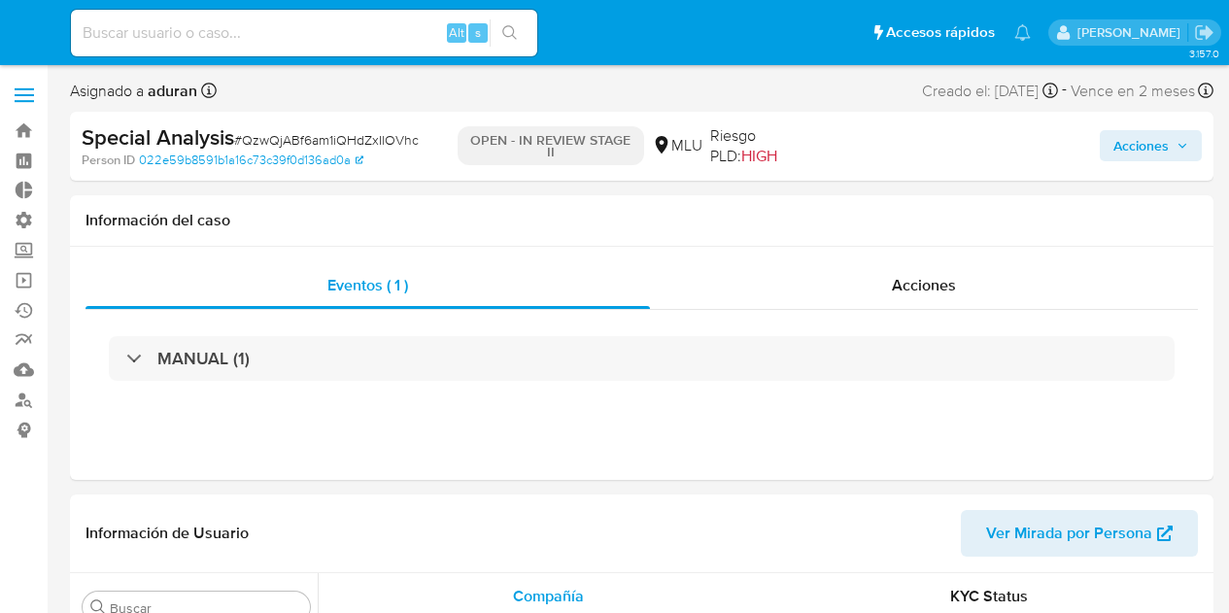
select select "10"
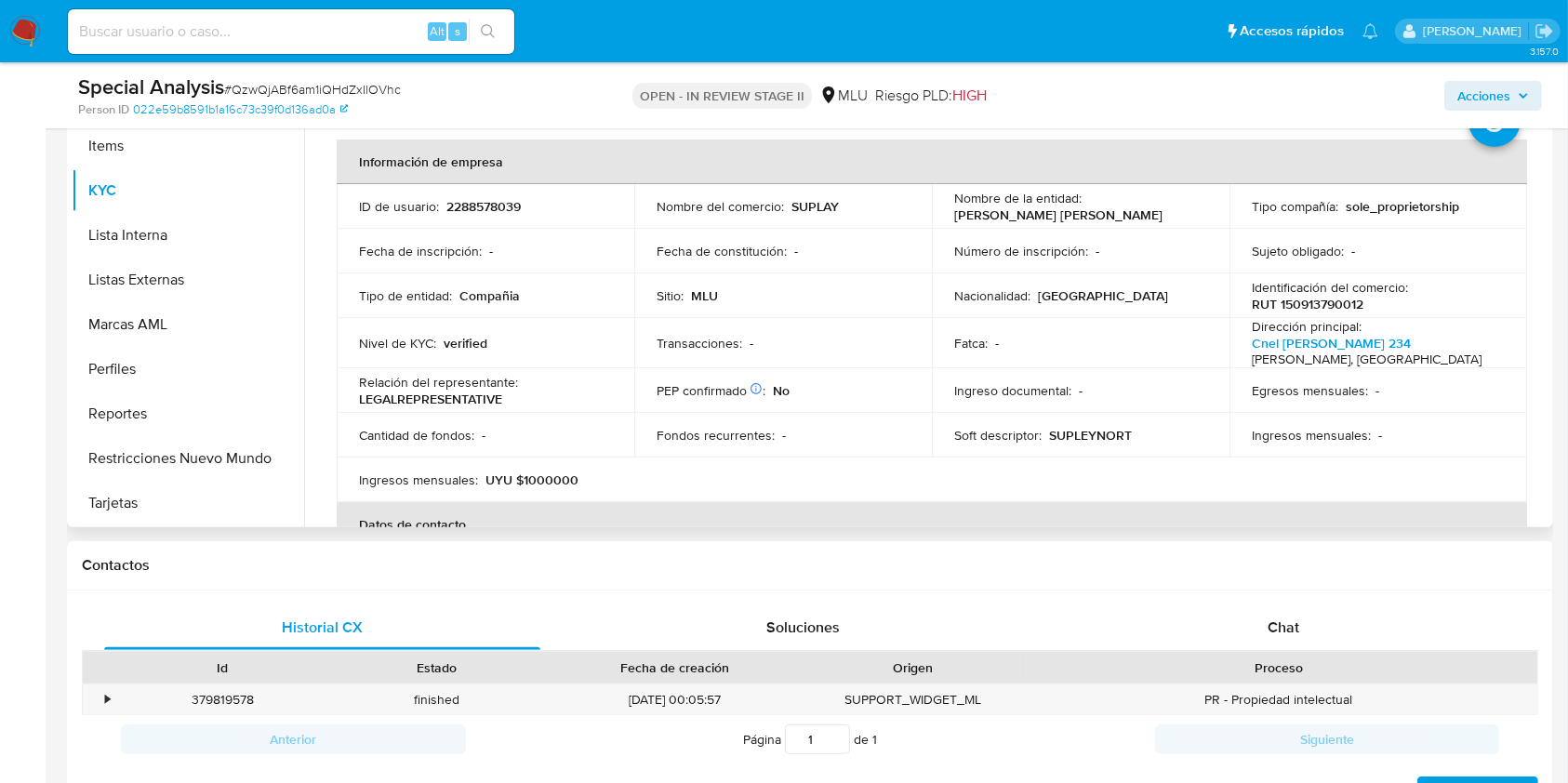
scroll to position [450, 0]
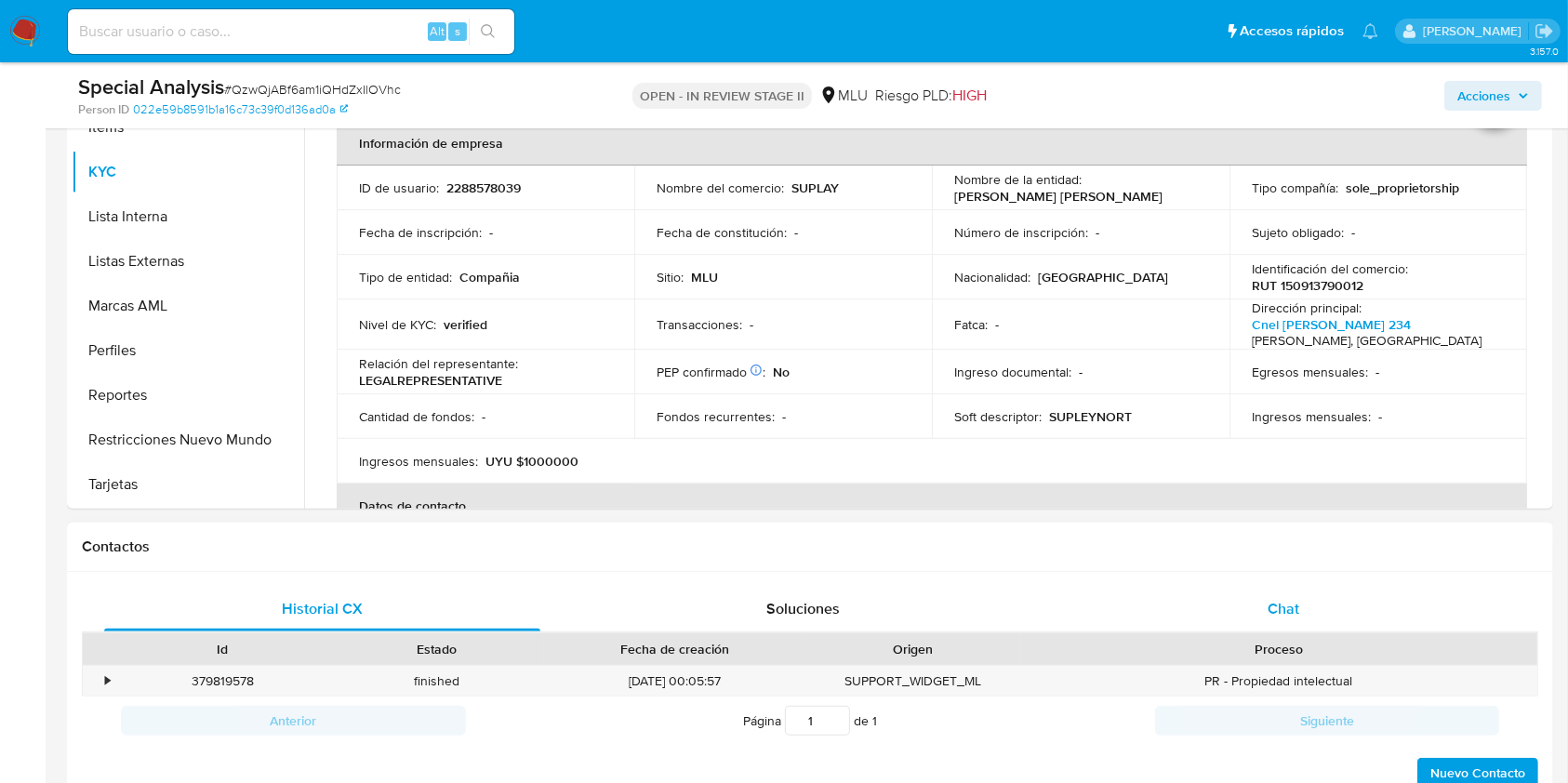
click at [1176, 586] on span "Chat" at bounding box center [1283, 609] width 32 height 21
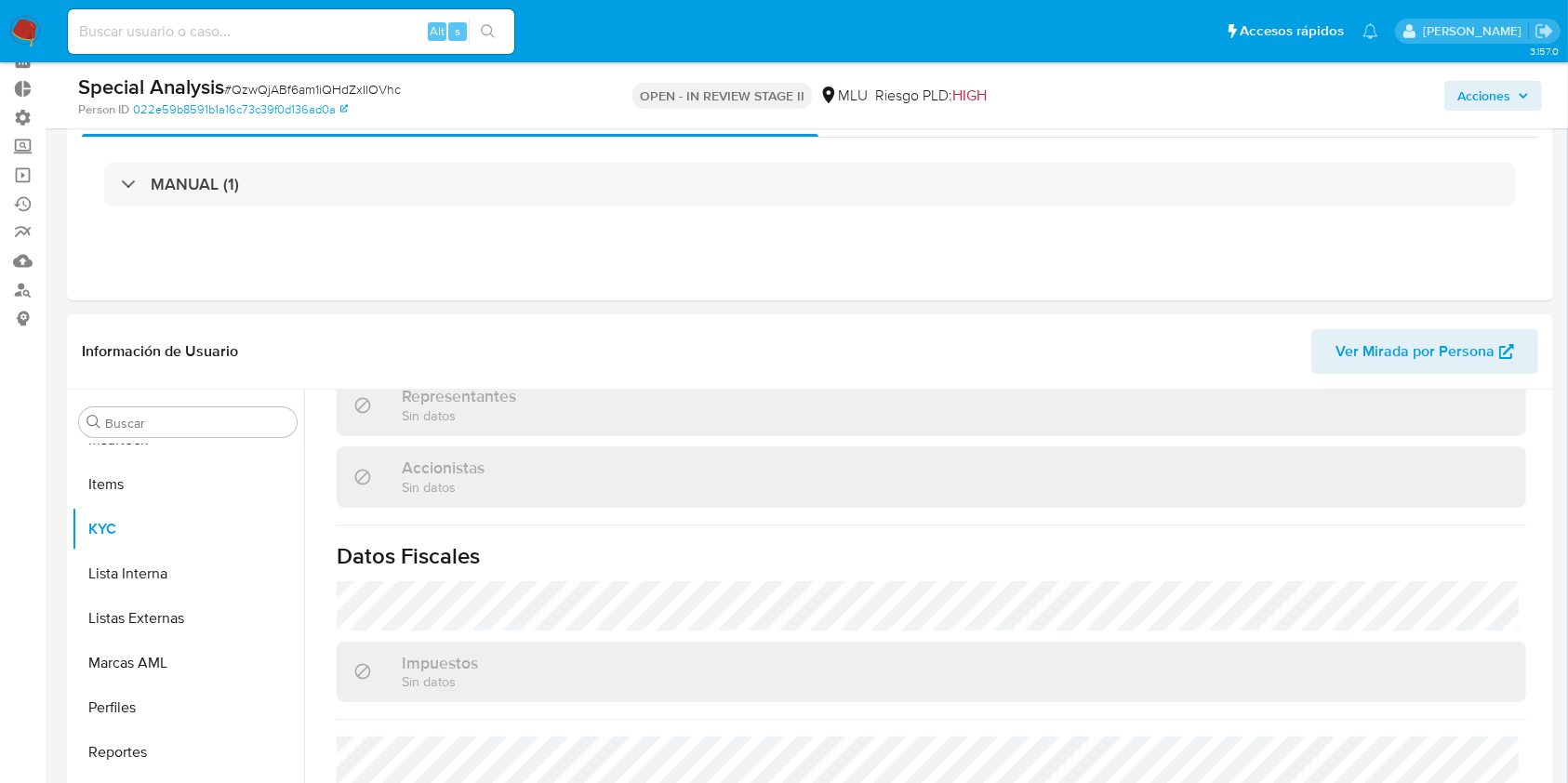
scroll to position [0, 0]
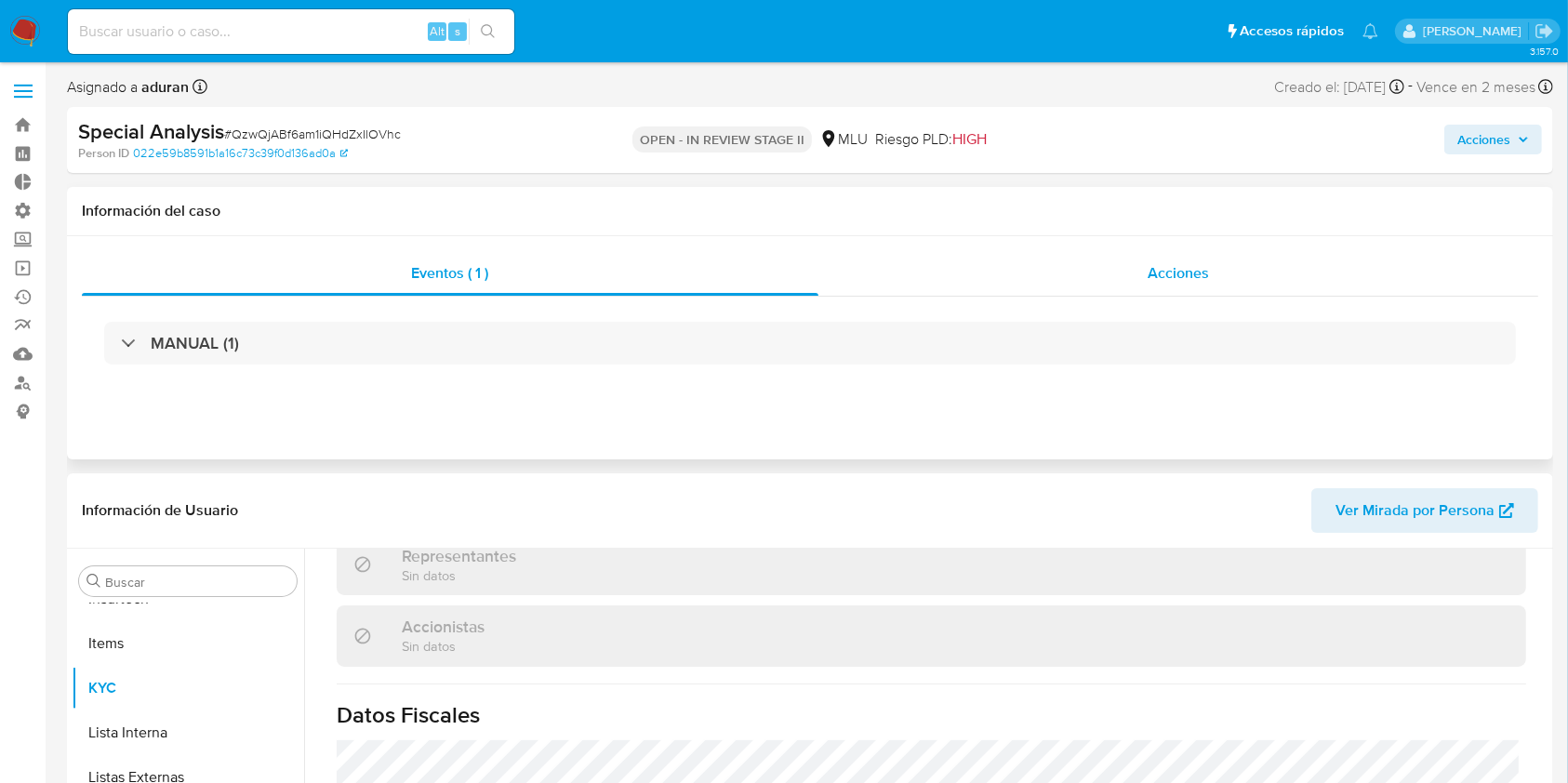
click at [1052, 277] on div "Acciones" at bounding box center [1178, 273] width 721 height 45
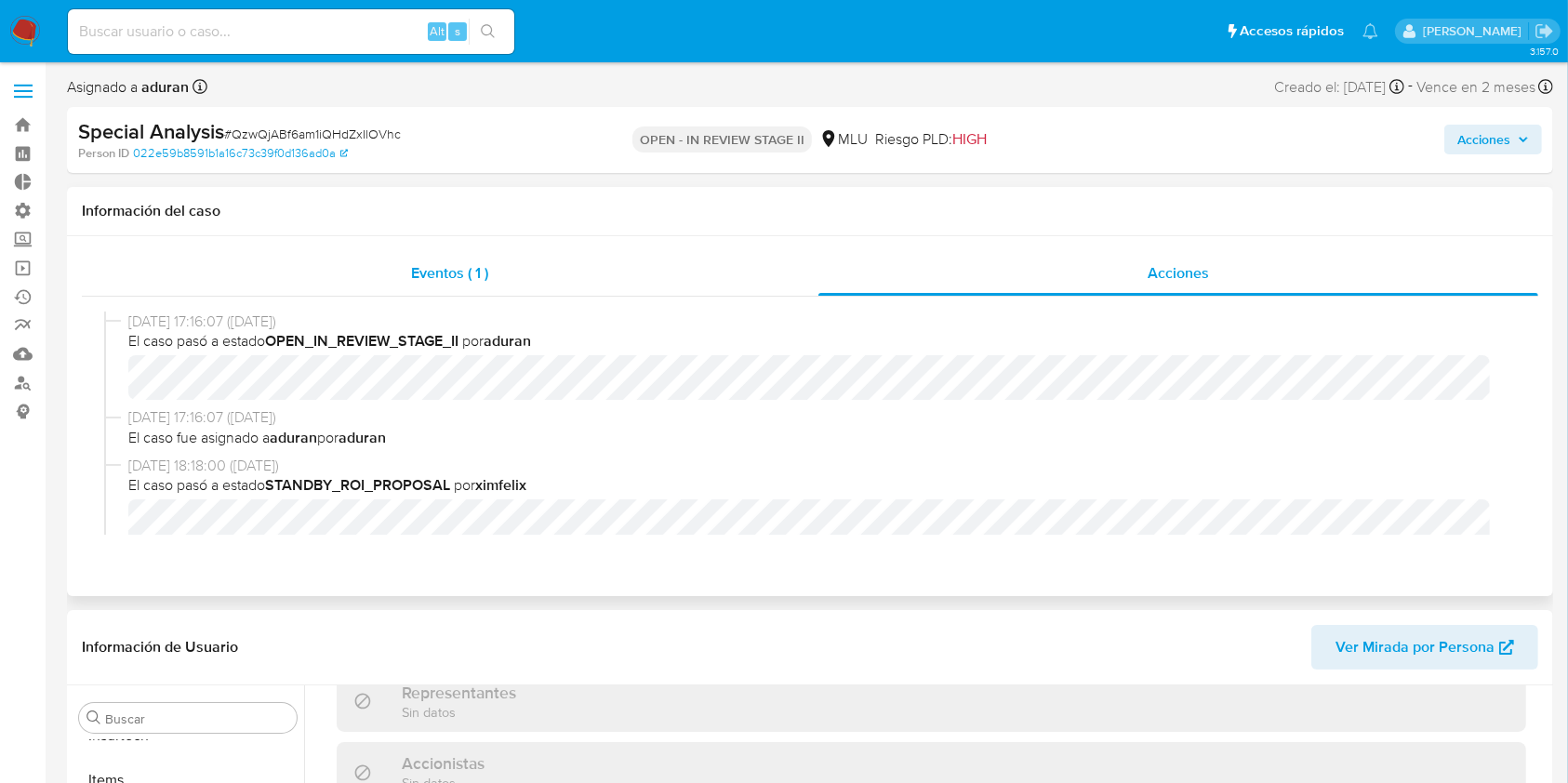
click at [491, 259] on div "Eventos ( 1 )" at bounding box center [449, 273] width 736 height 45
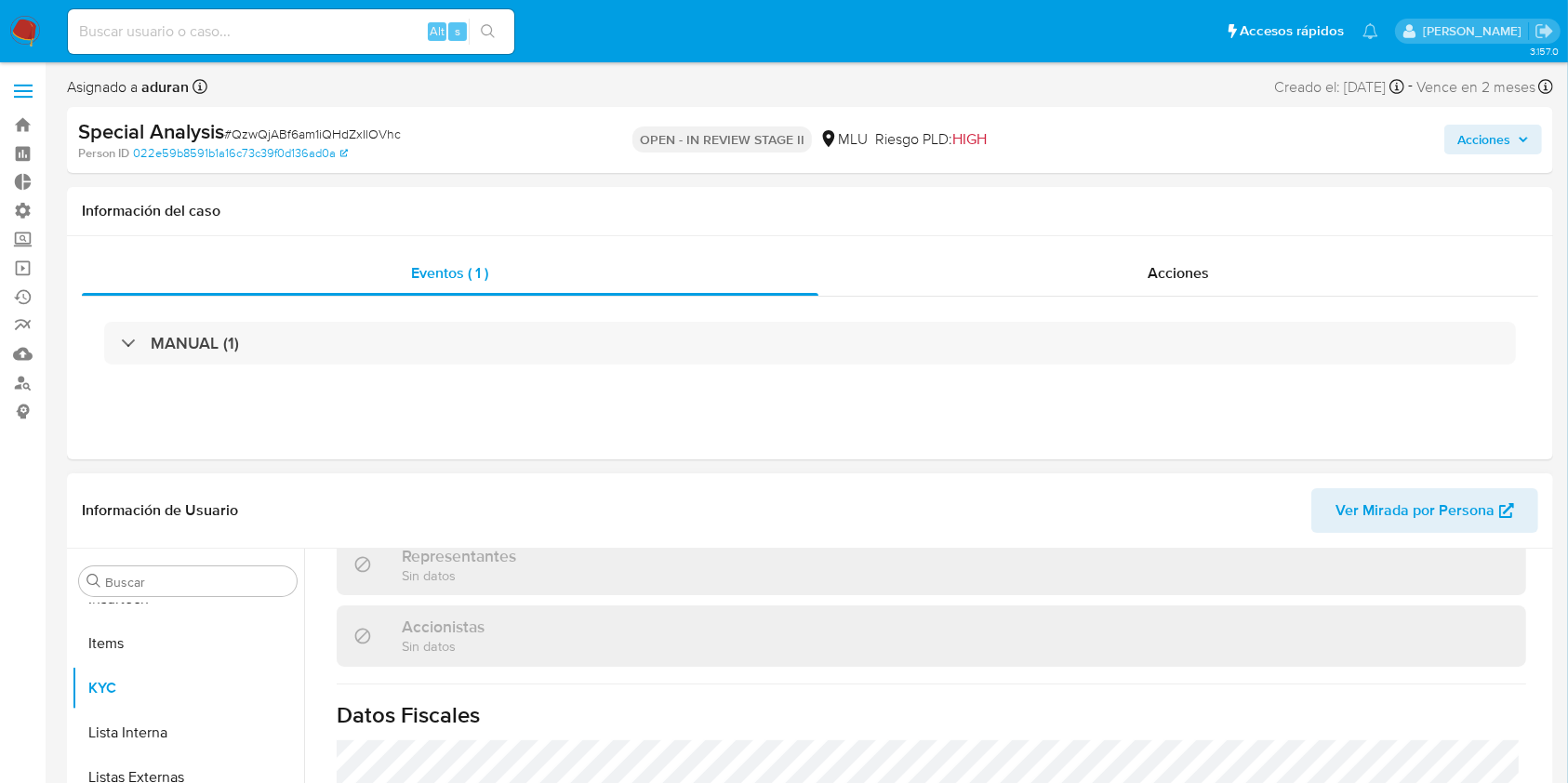
click at [730, 522] on header "Información de Usuario Ver Mirada por Persona" at bounding box center [809, 510] width 1456 height 45
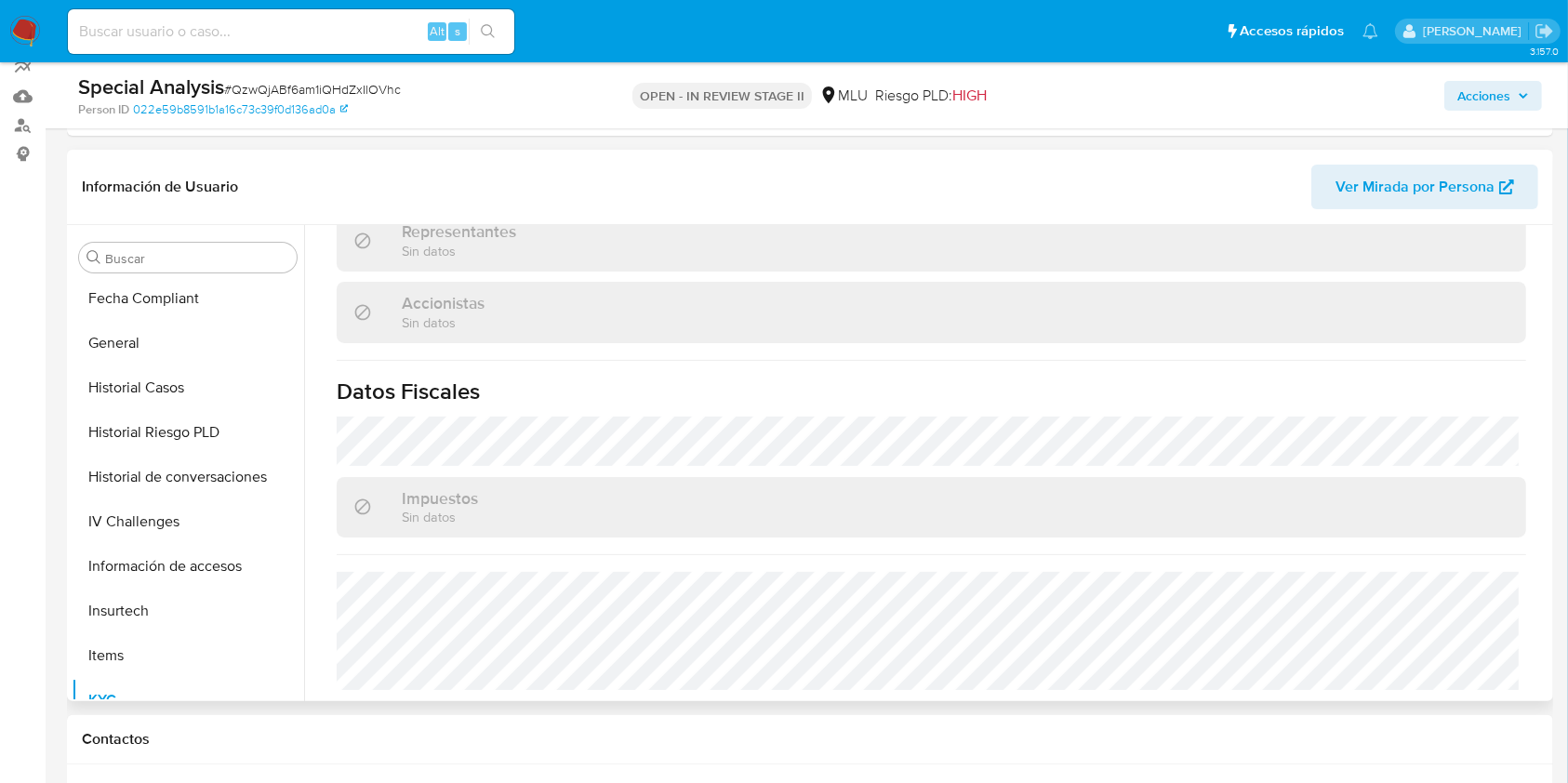
scroll to position [493, 0]
click at [142, 392] on button "Historial Casos" at bounding box center [180, 390] width 217 height 45
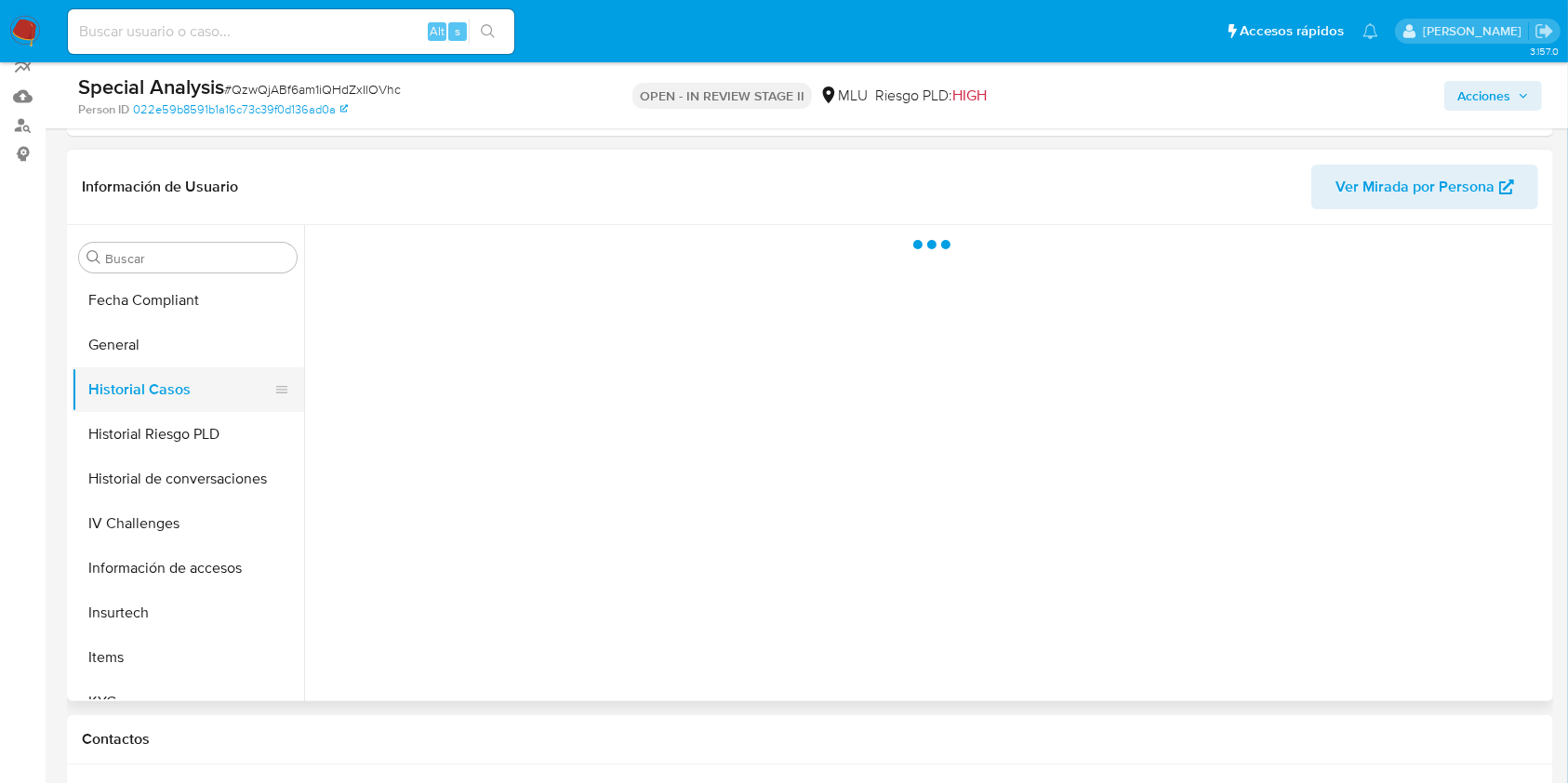
scroll to position [0, 0]
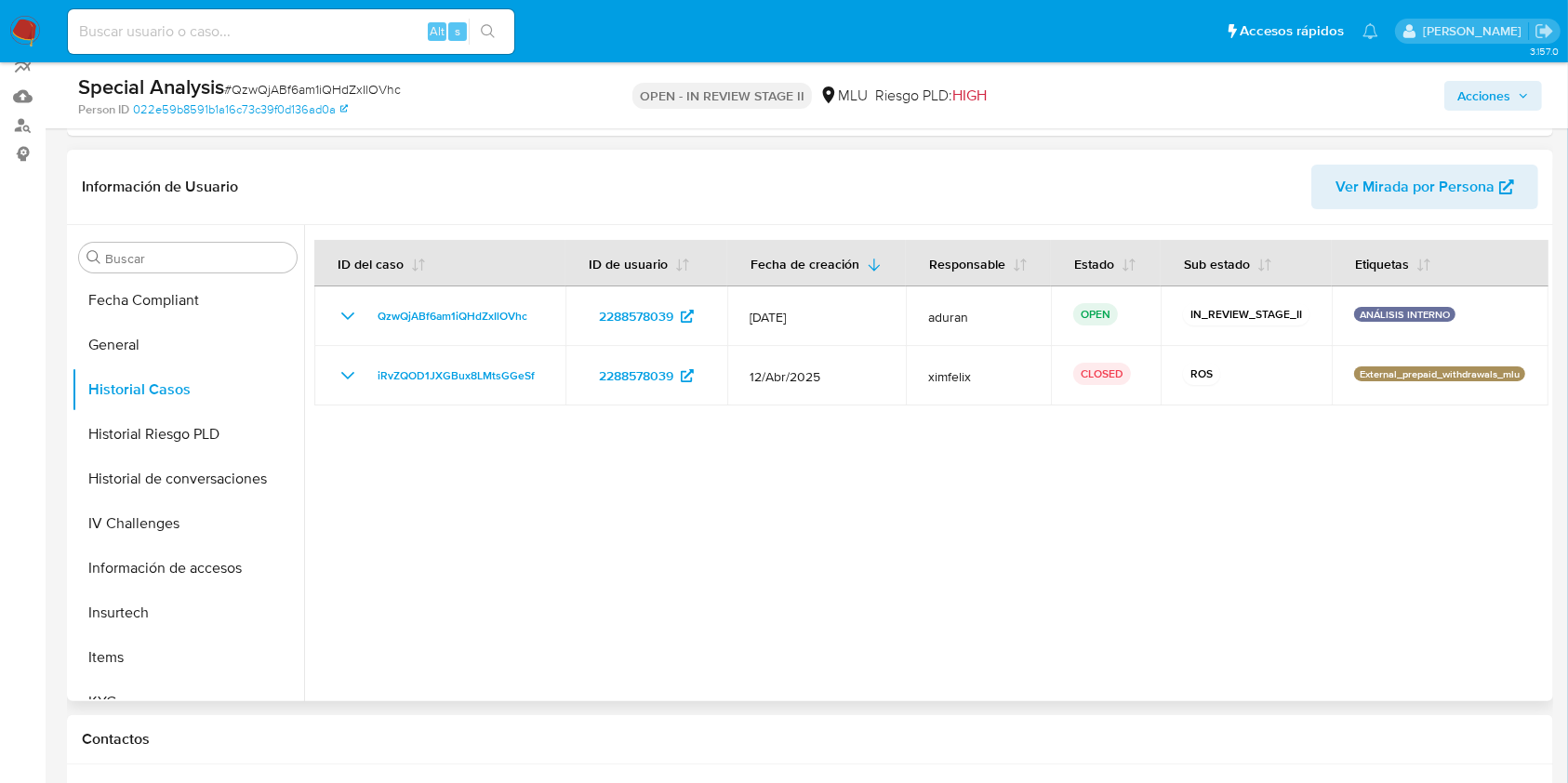
click at [734, 488] on div at bounding box center [927, 462] width 1244 height 476
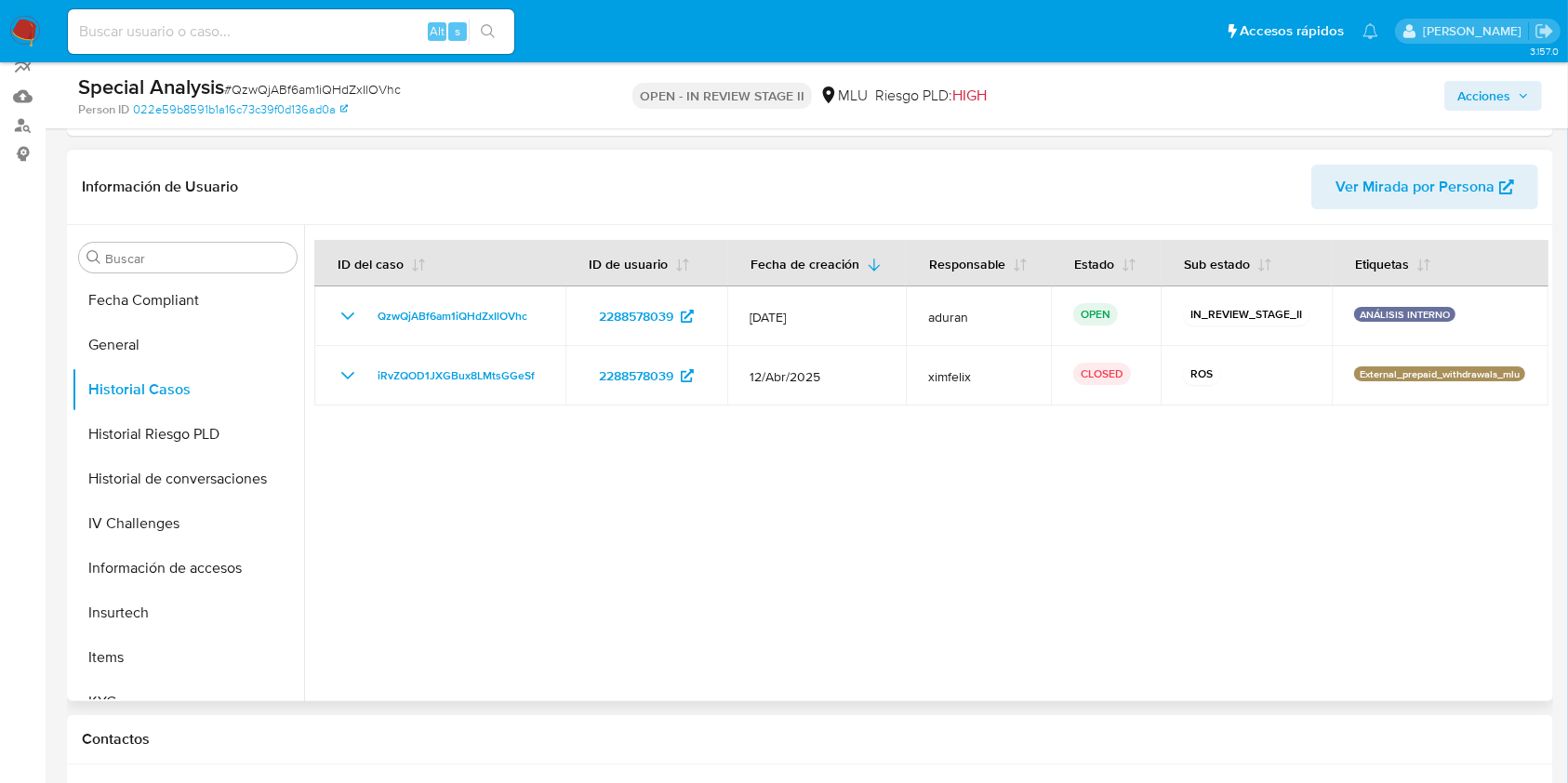
click at [734, 488] on div at bounding box center [927, 462] width 1244 height 476
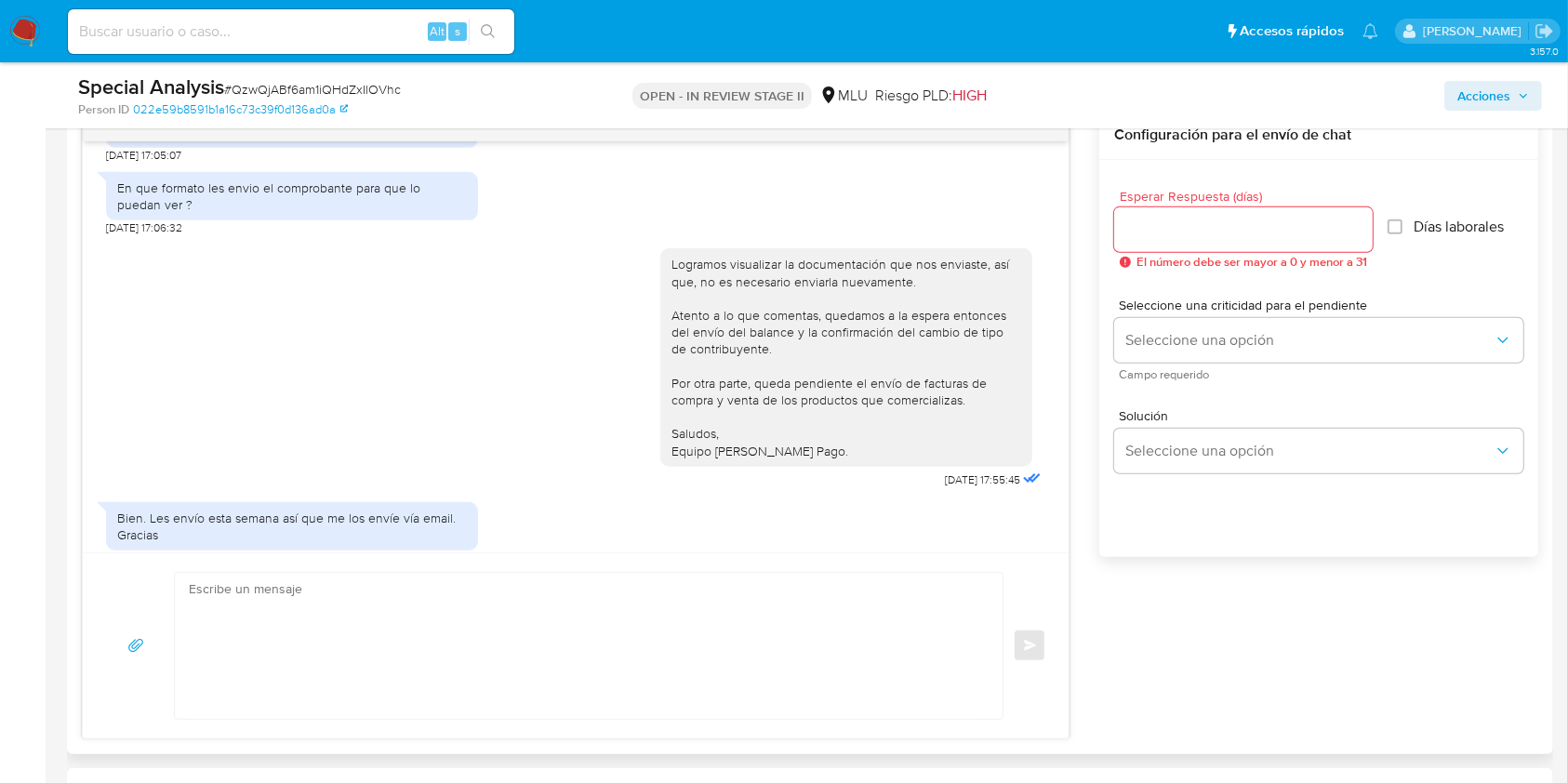
scroll to position [3239, 0]
click at [534, 586] on textarea at bounding box center [584, 645] width 791 height 146
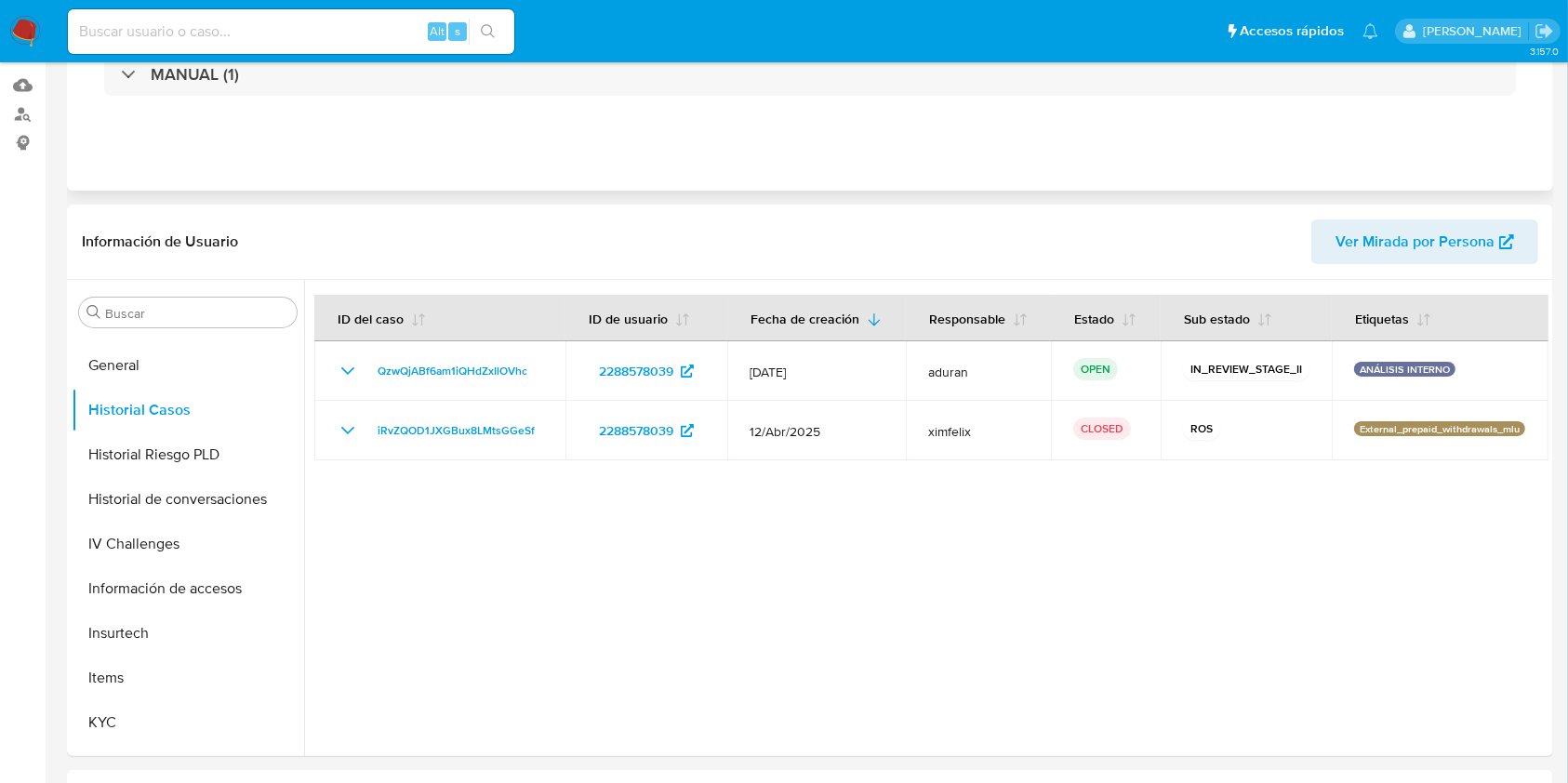
scroll to position [281, 0]
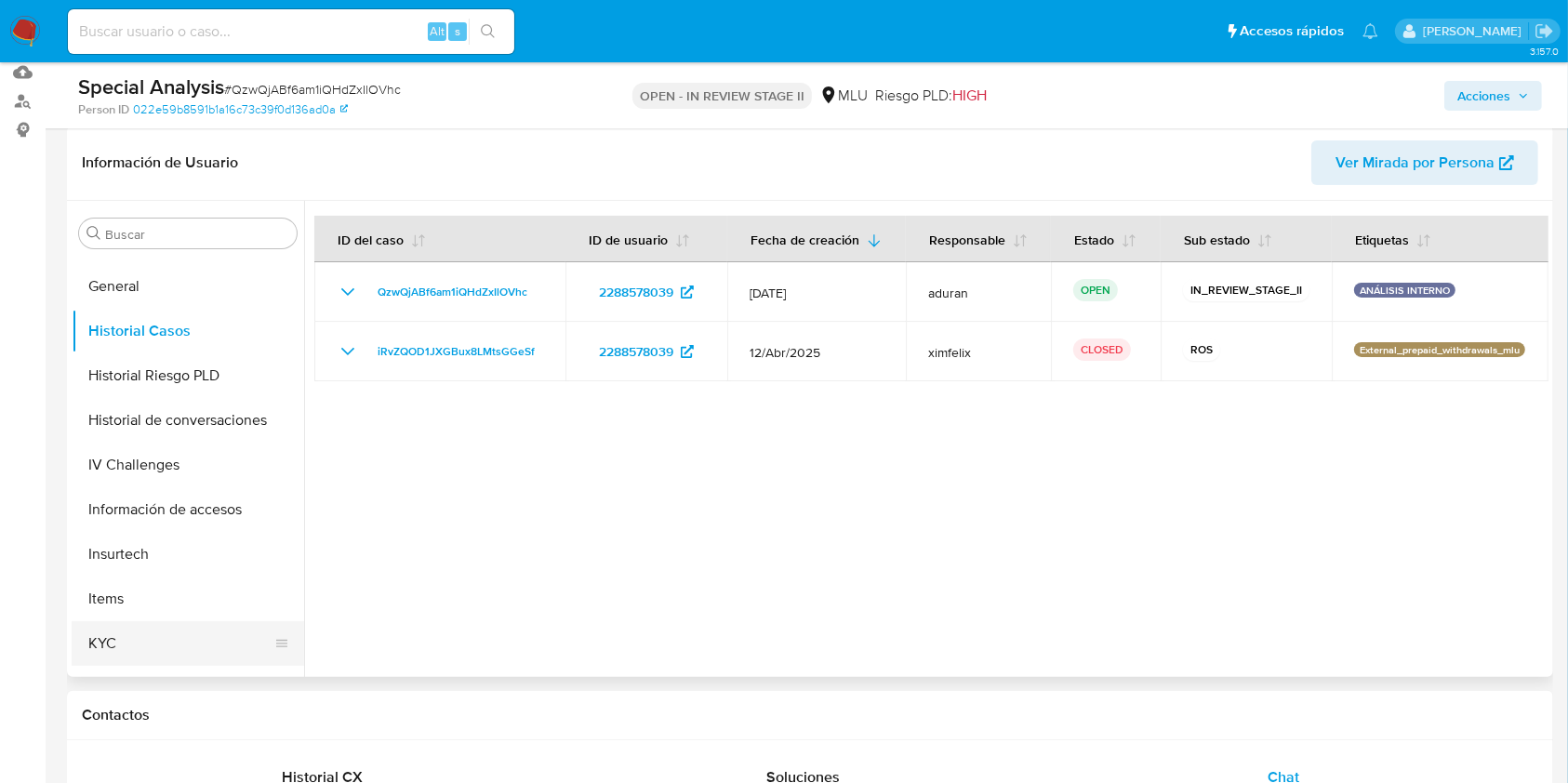
click at [137, 586] on button "KYC" at bounding box center [180, 643] width 217 height 45
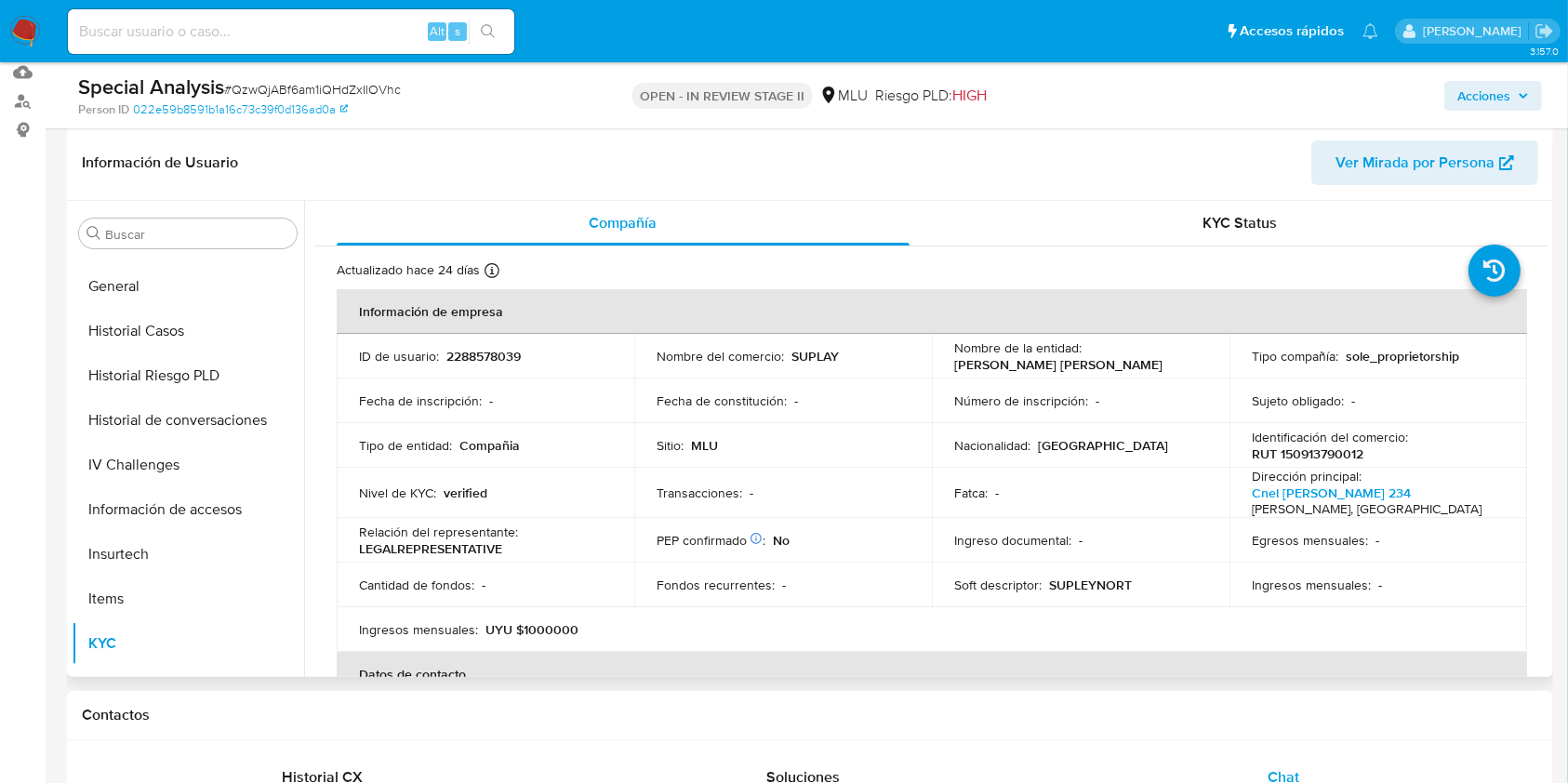
click at [1176, 446] on p "RUT 150913790012" at bounding box center [1307, 453] width 112 height 16
copy p "150913790012"
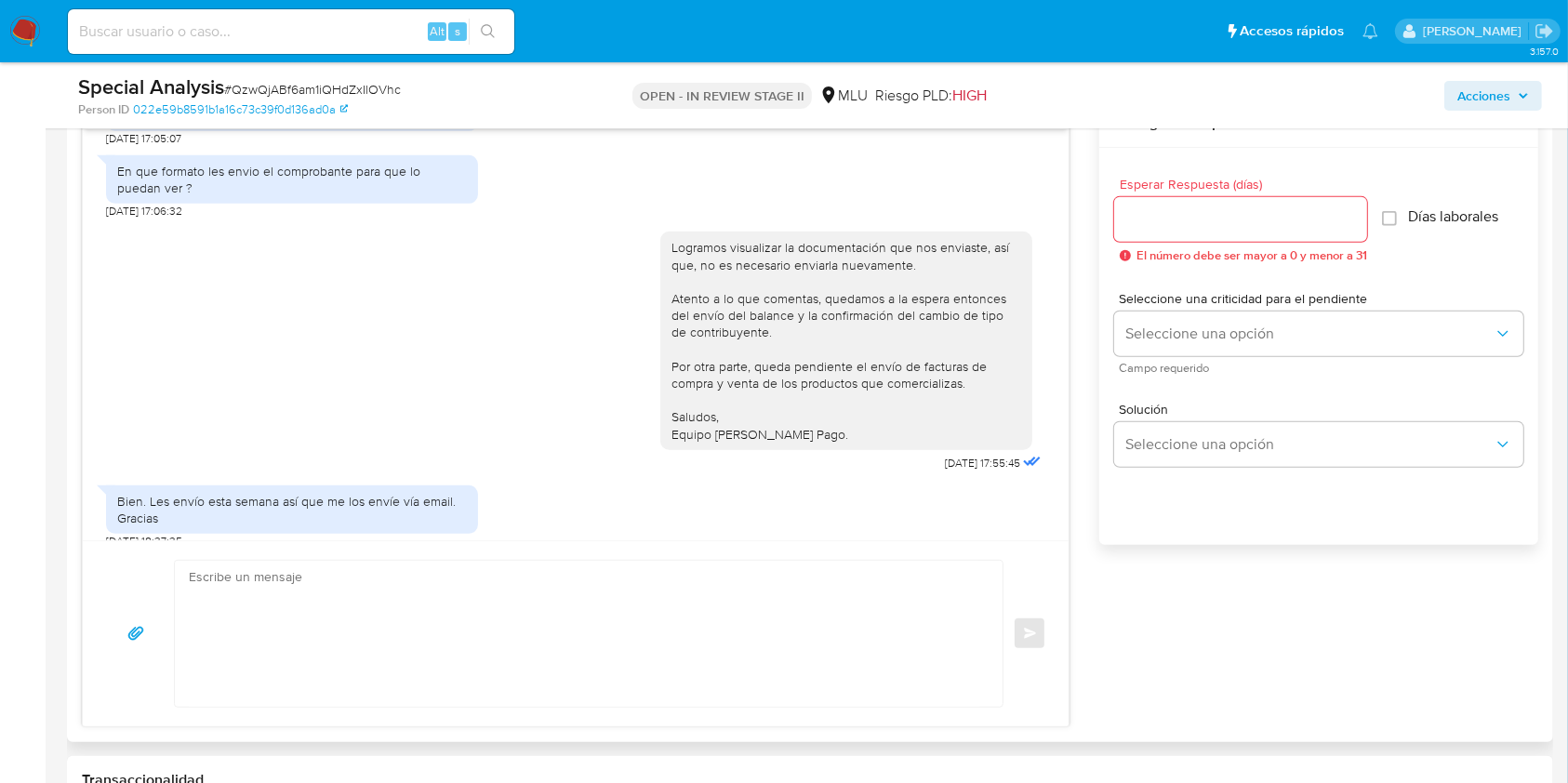
scroll to position [997, 0]
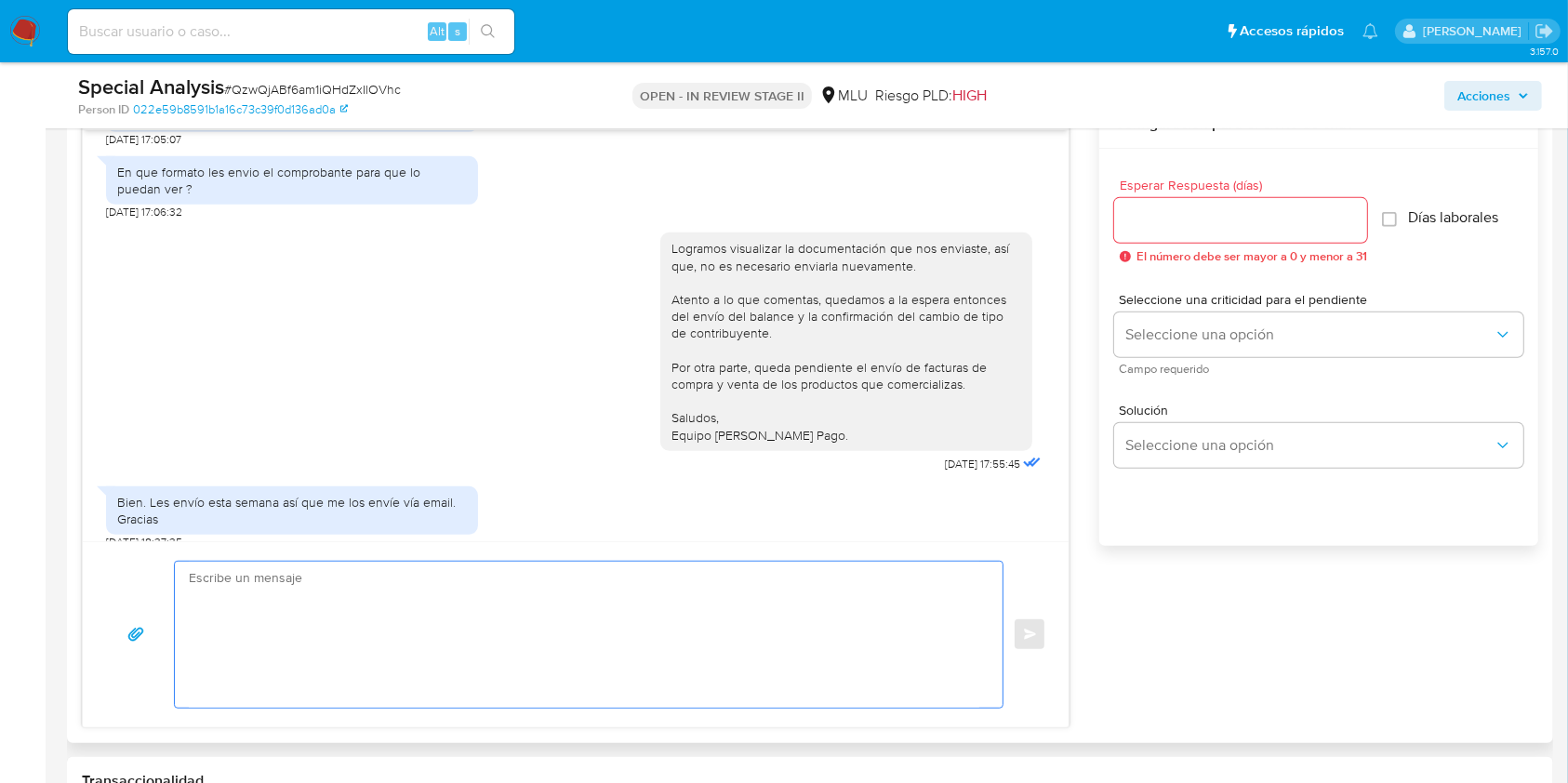
click at [462, 586] on textarea at bounding box center [584, 635] width 791 height 146
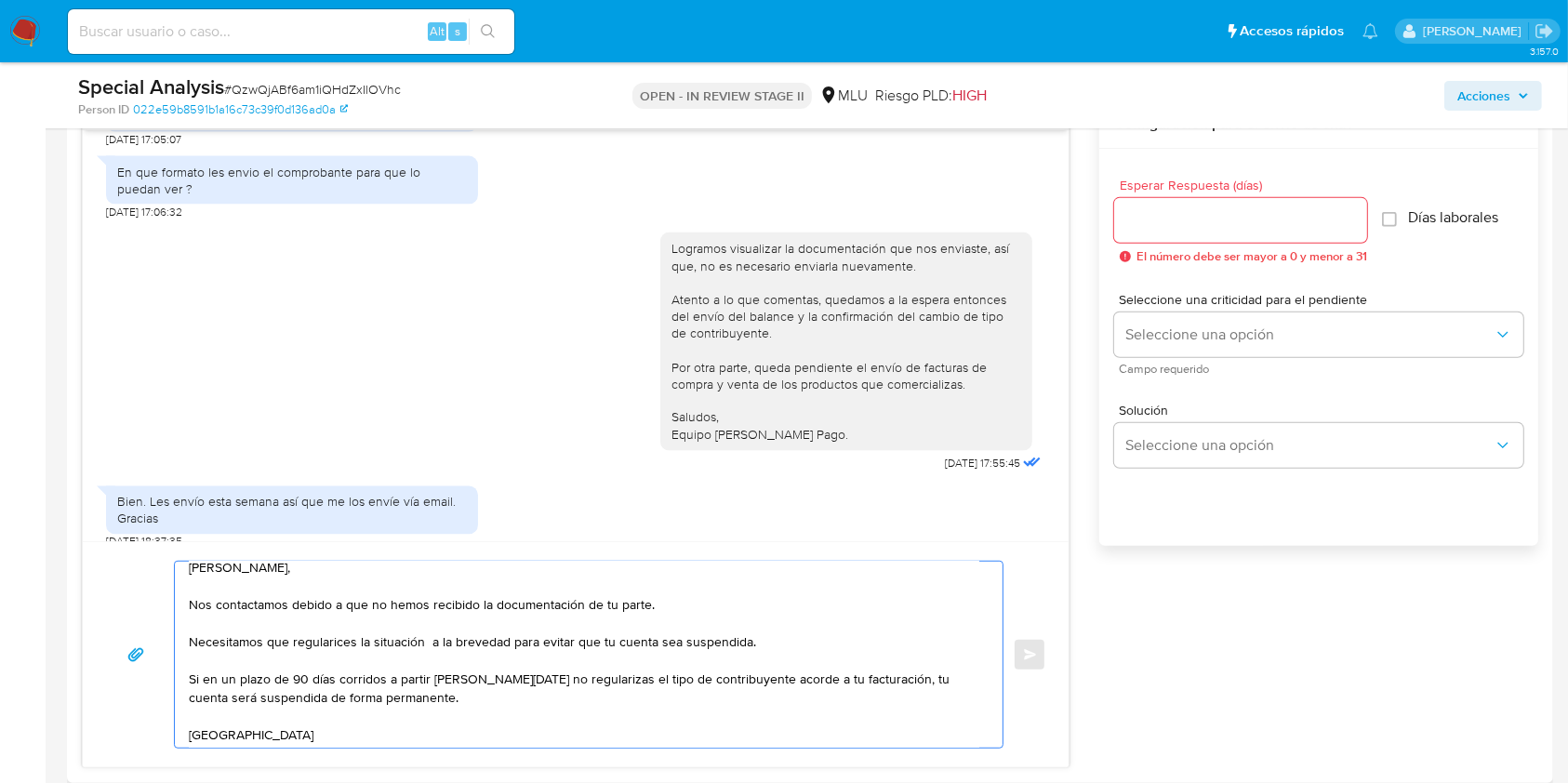
scroll to position [30, 0]
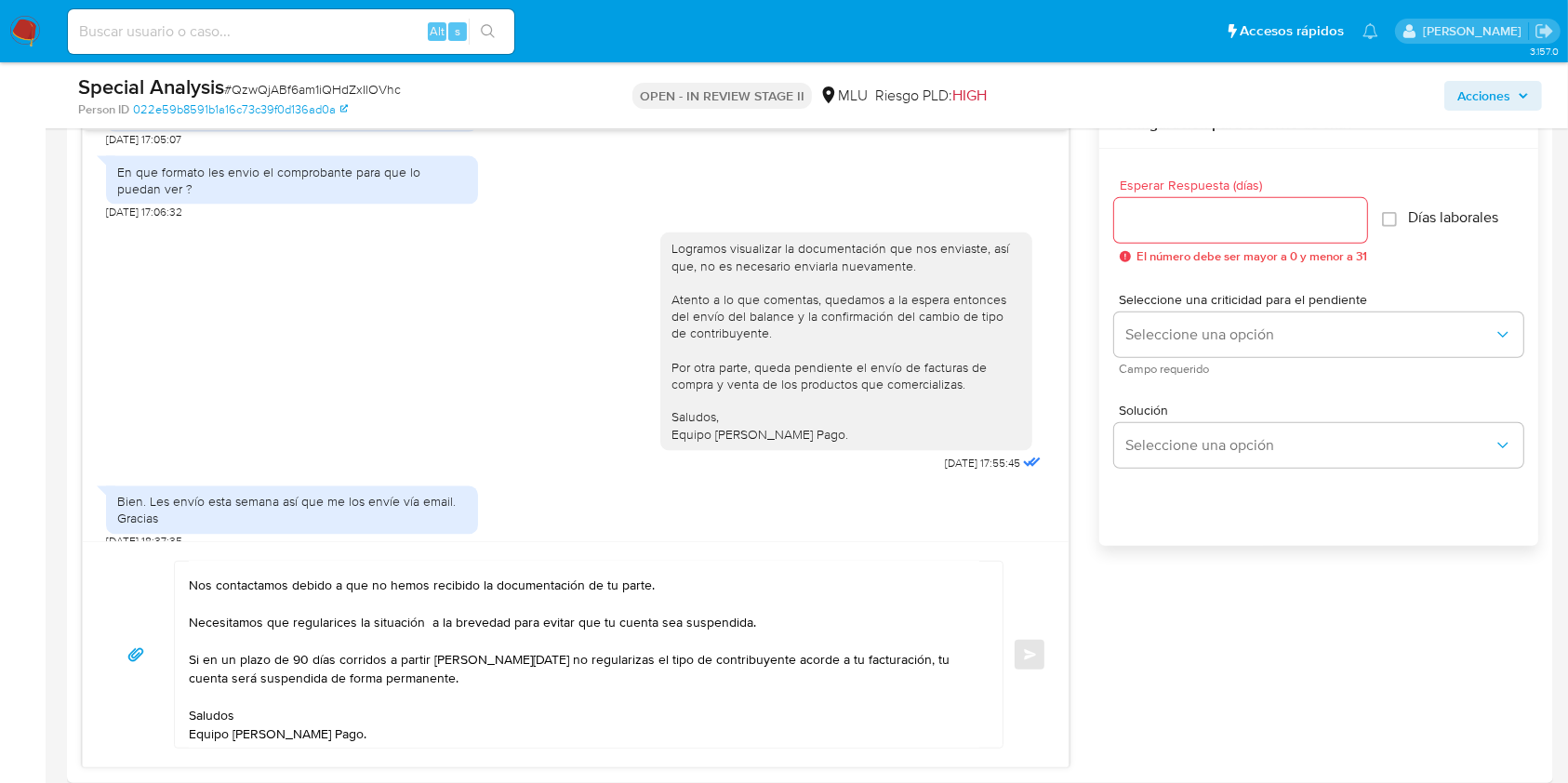
click at [1176, 81] on span "Acciones" at bounding box center [1483, 96] width 53 height 30
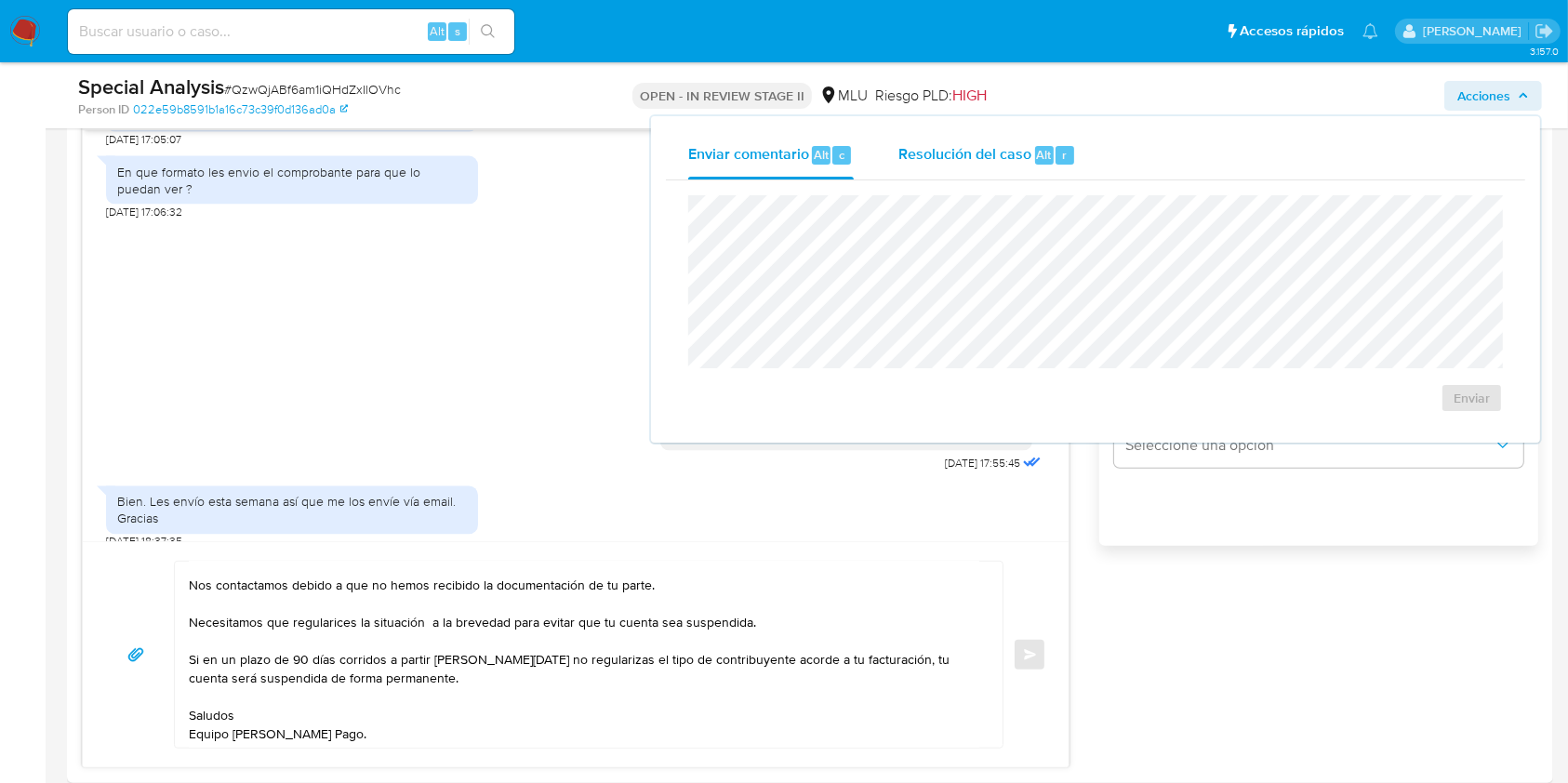
click at [987, 132] on div "Resolución del caso Alt r" at bounding box center [987, 155] width 178 height 49
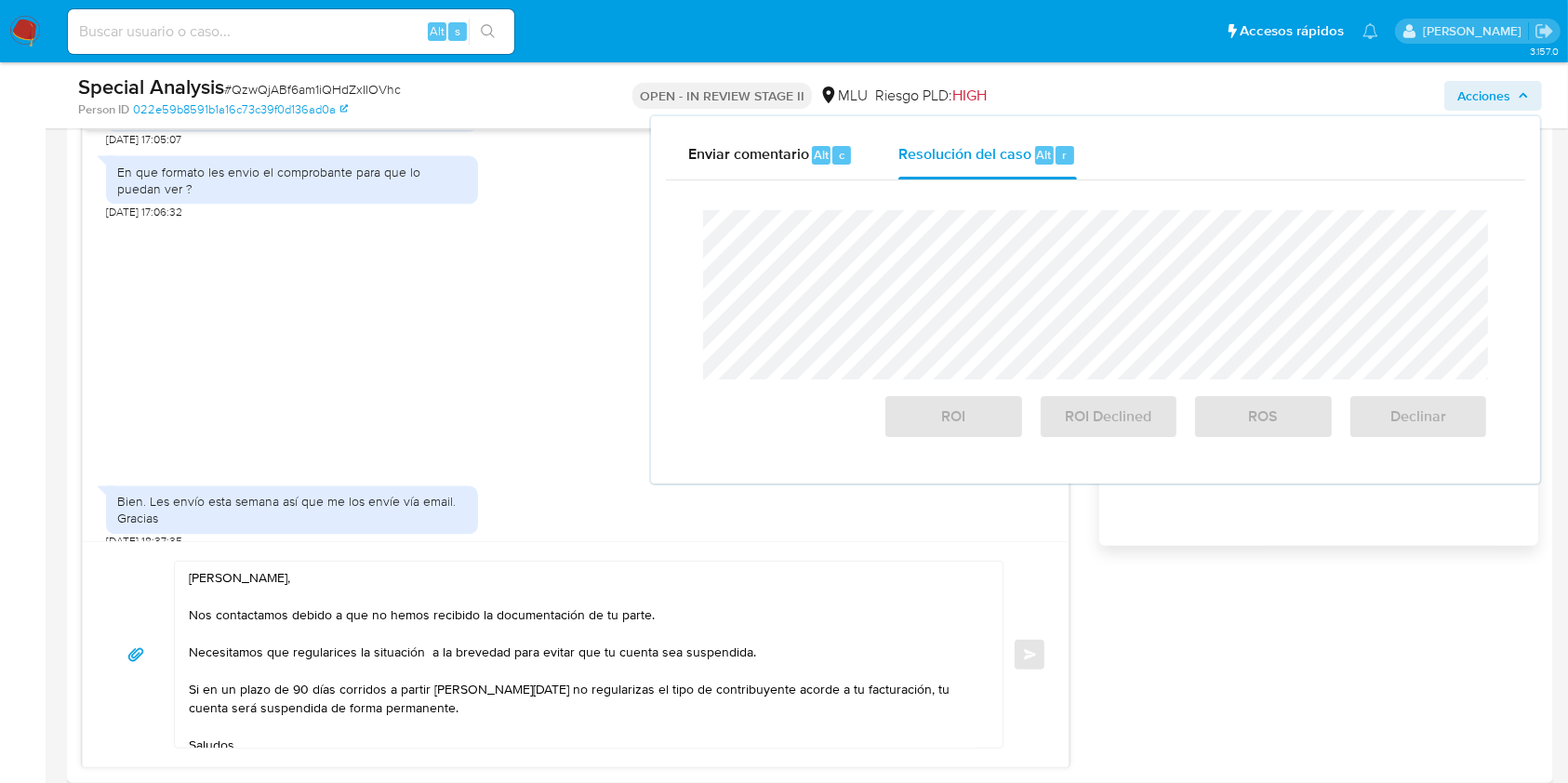
scroll to position [1, 0]
click at [288, 586] on textarea "Estimado Victor, Nos contactamos debido a que no hemos recibido la documentació…" at bounding box center [584, 655] width 791 height 186
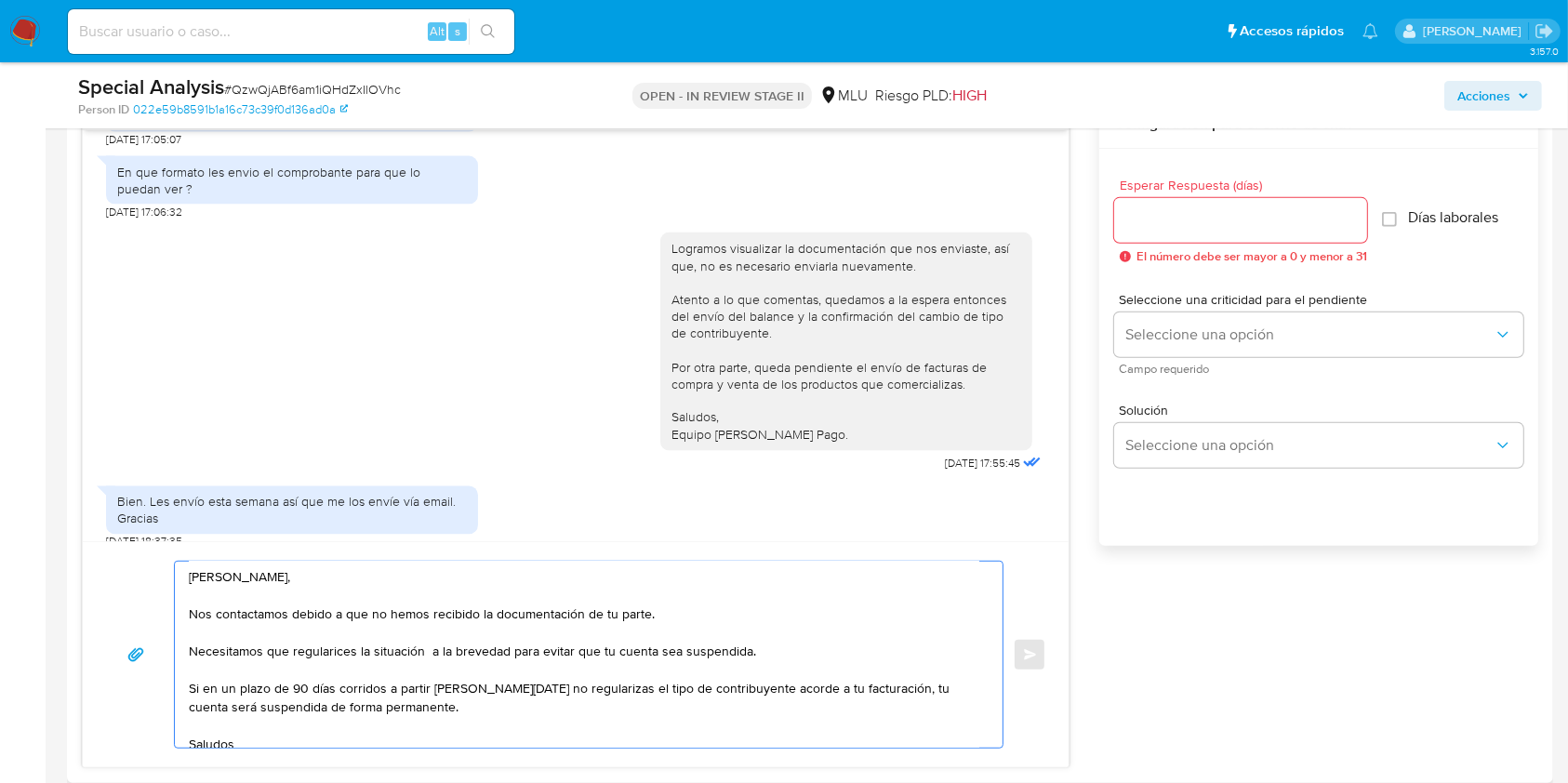
click at [288, 586] on textarea "Estimado Victor, Nos contactamos debido a que no hemos recibido la documentació…" at bounding box center [584, 655] width 791 height 186
drag, startPoint x: 288, startPoint y: 617, endPoint x: 405, endPoint y: 781, distance: 201.5
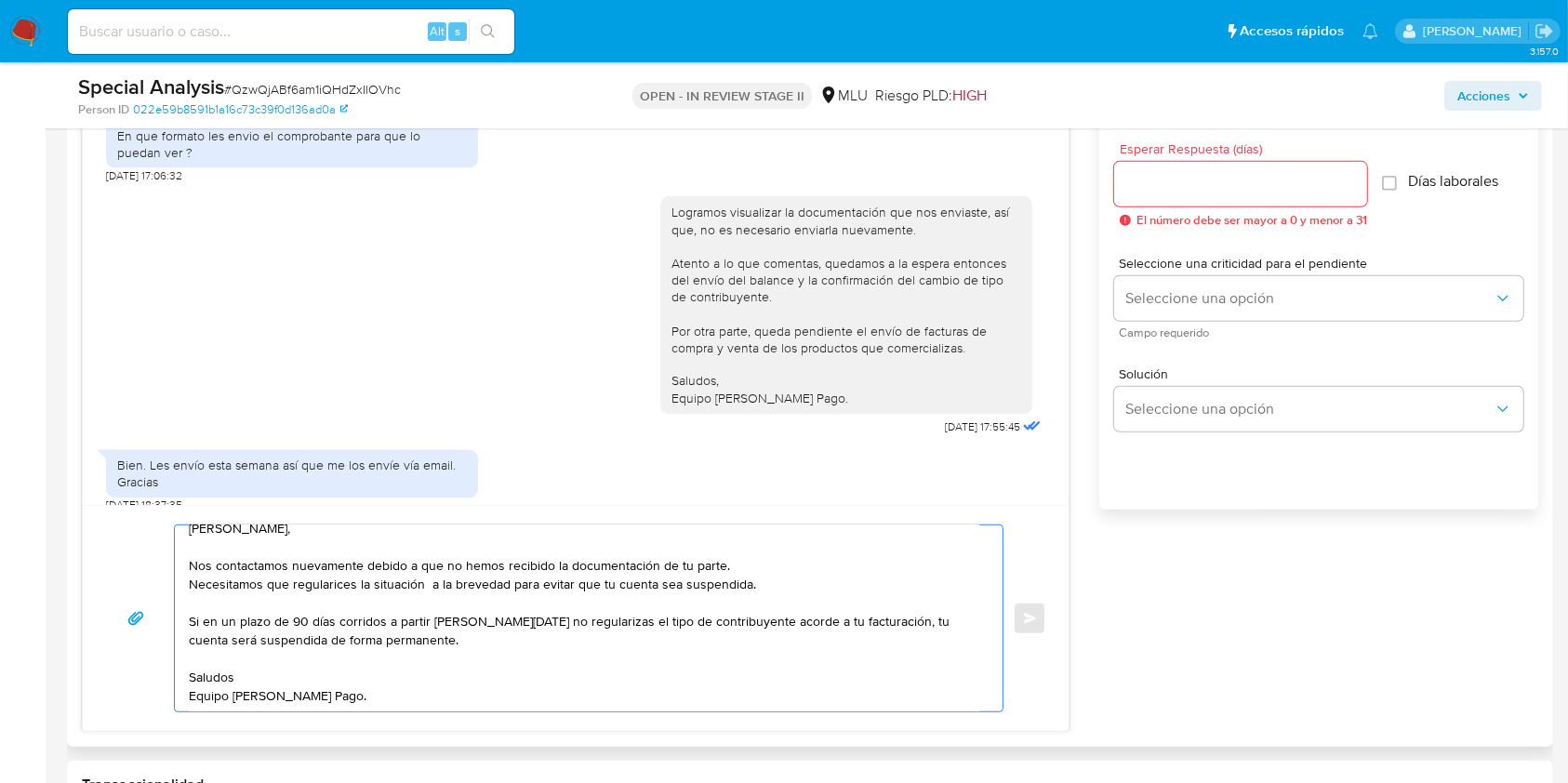
scroll to position [1037, 0]
drag, startPoint x: 784, startPoint y: 575, endPoint x: 768, endPoint y: 550, distance: 29.7
click at [768, 550] on textarea "Estimado Victor, Nos contactamos nuevamente debido a que no hemos recibido la d…" at bounding box center [584, 615] width 791 height 186
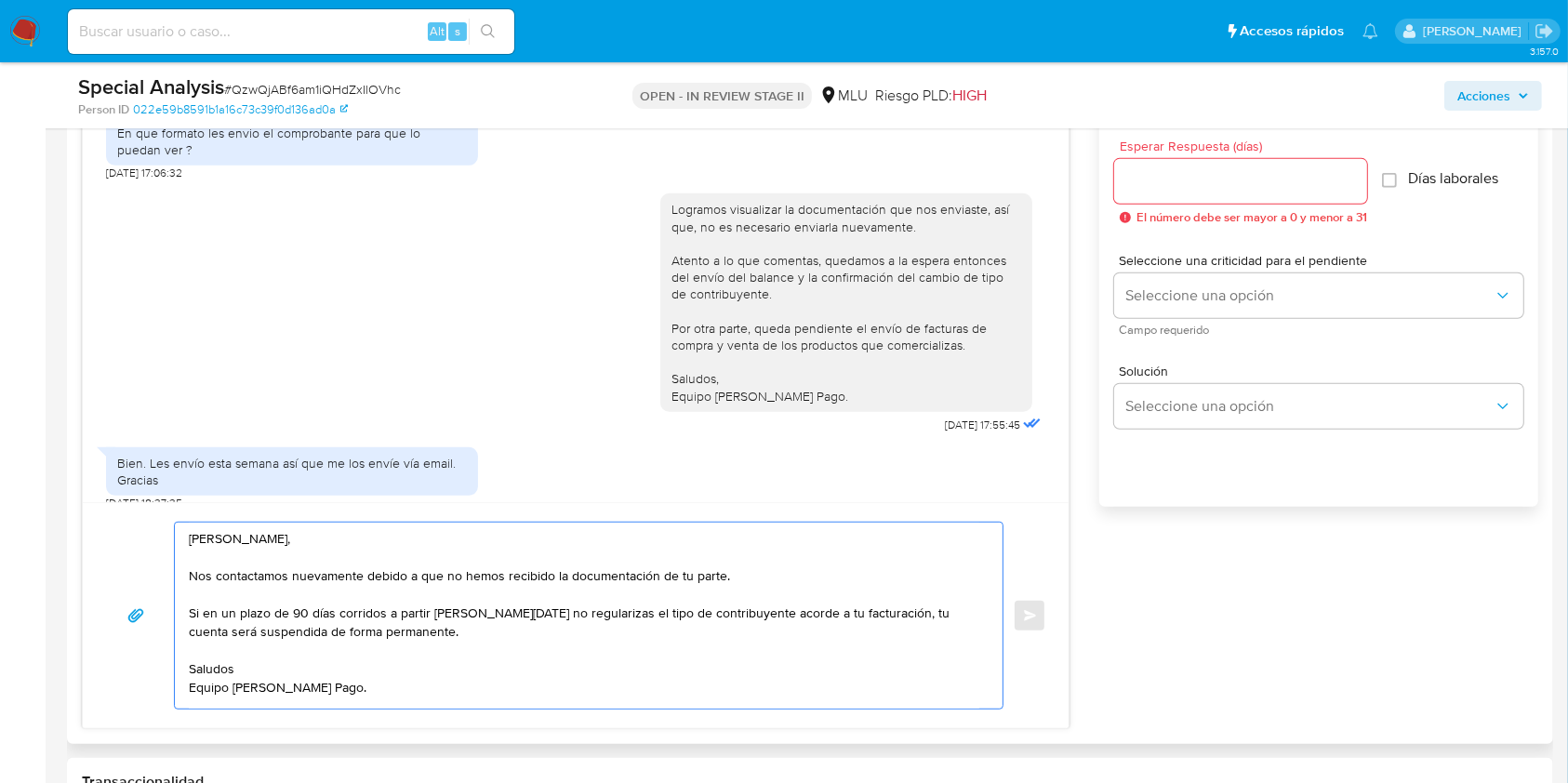
scroll to position [0, 0]
click at [375, 586] on textarea "Estimado Victor, Nos contactamos nuevamente debido a que no hemos recibido la d…" at bounding box center [584, 615] width 791 height 184
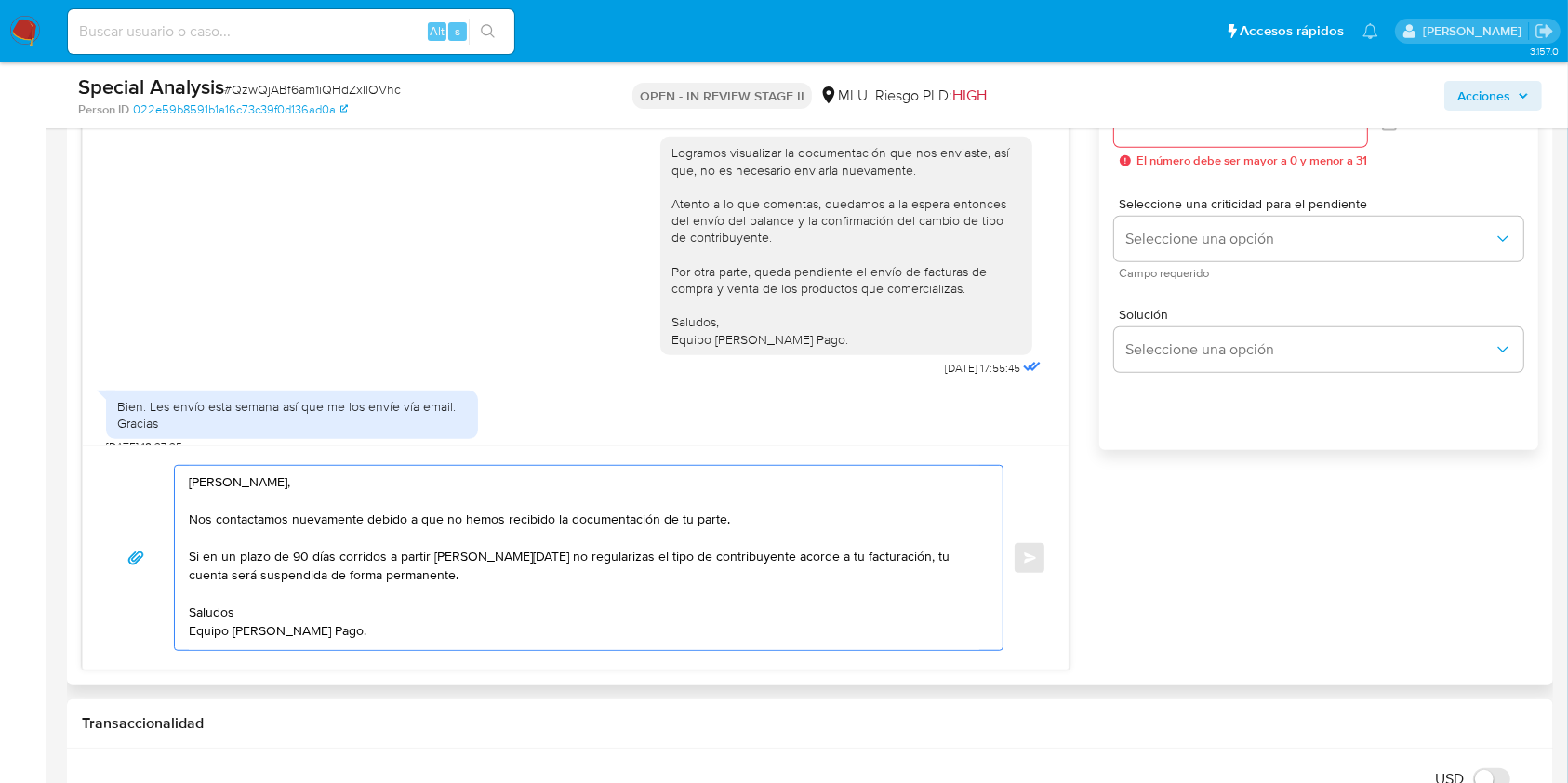
scroll to position [1093, 0]
click at [866, 567] on textarea "Estimado Victor, Nos contactamos nuevamente debido a que no hemos recibido la d…" at bounding box center [584, 558] width 791 height 184
type textarea "Estimado Victor, Nos contactamos nuevamente debido a que no hemos recibido la d…"
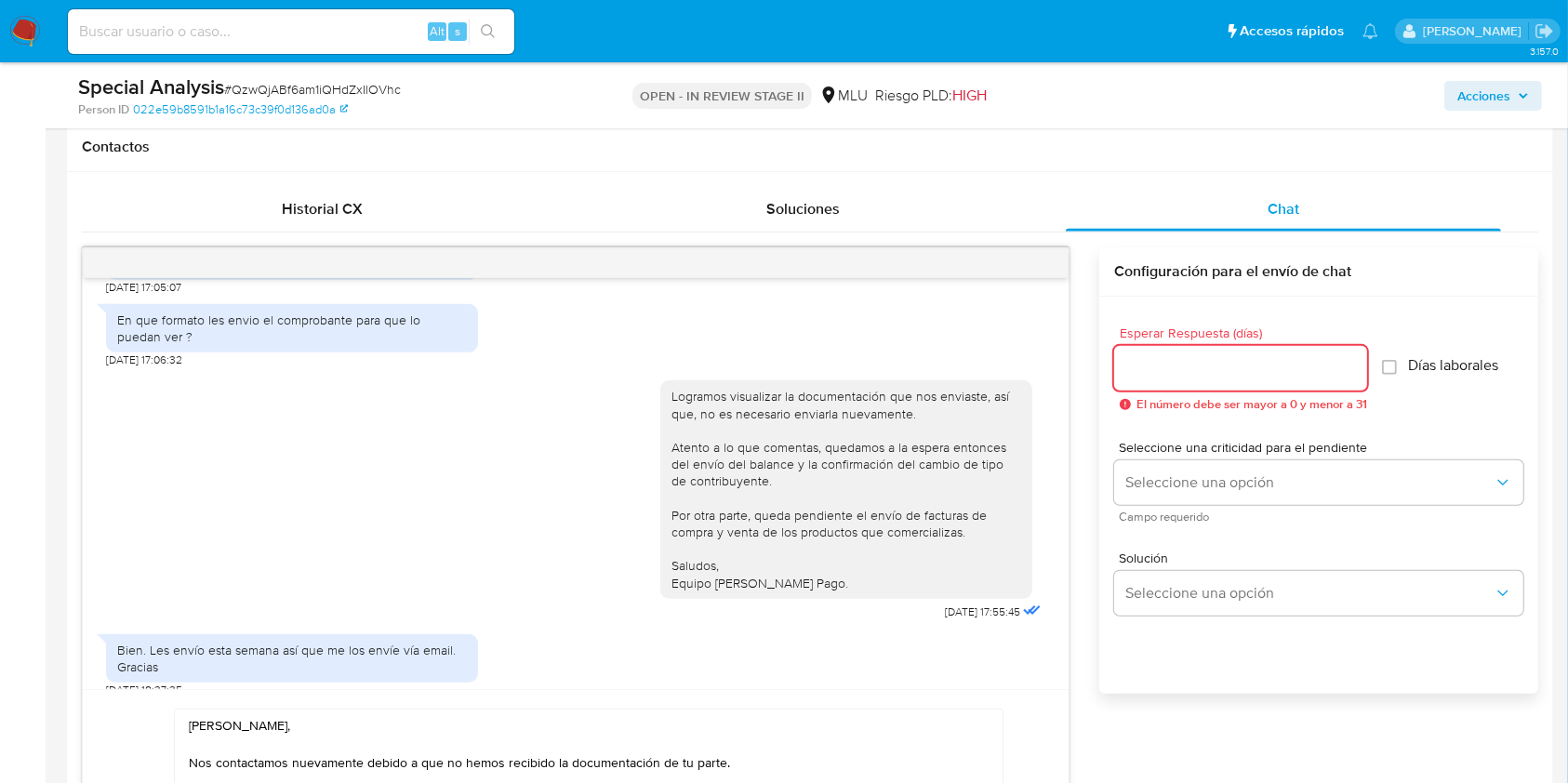
click at [1176, 371] on input "Esperar Respuesta (días)" at bounding box center [1241, 368] width 253 height 24
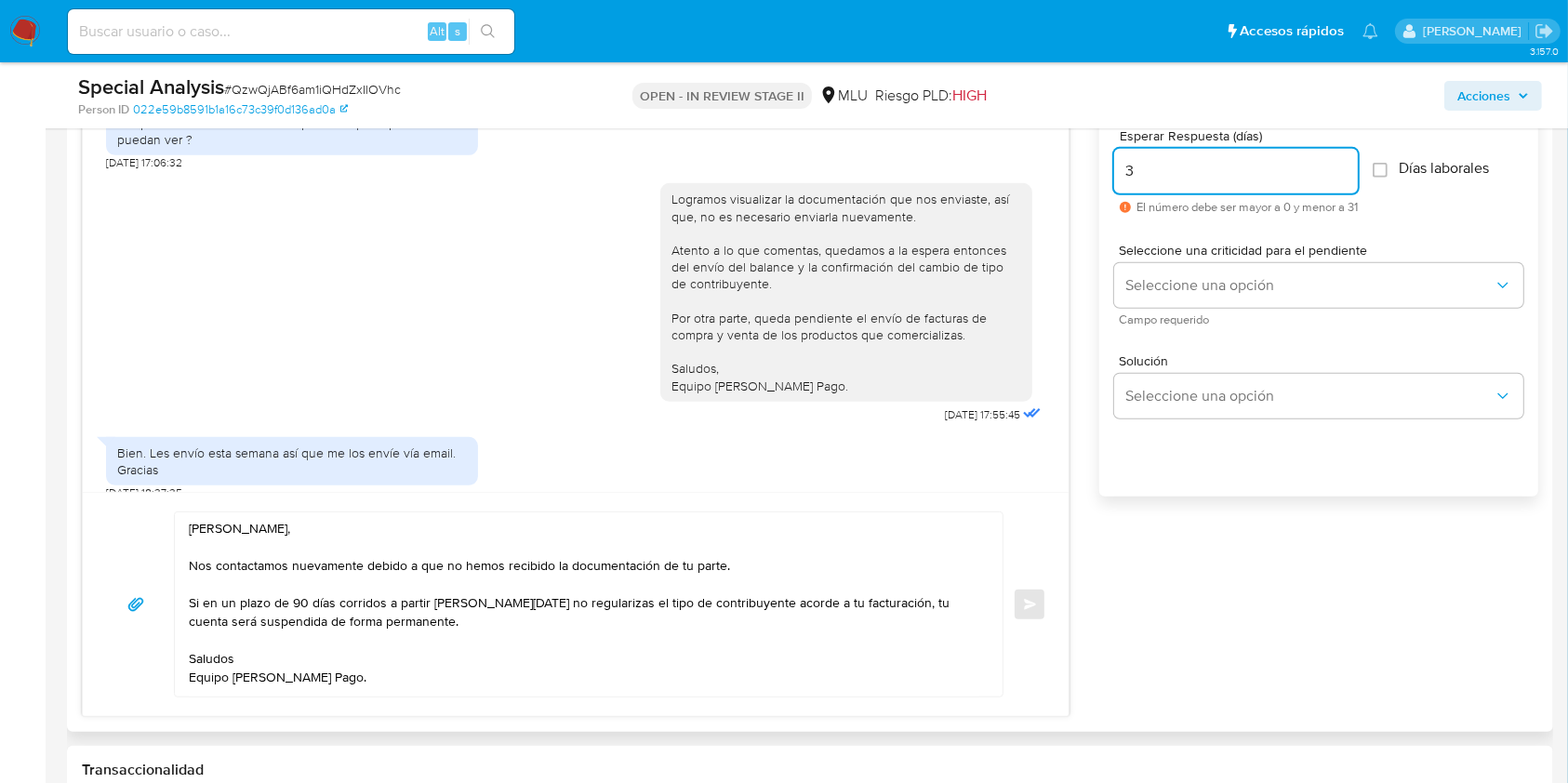
scroll to position [1046, 0]
type input "3"
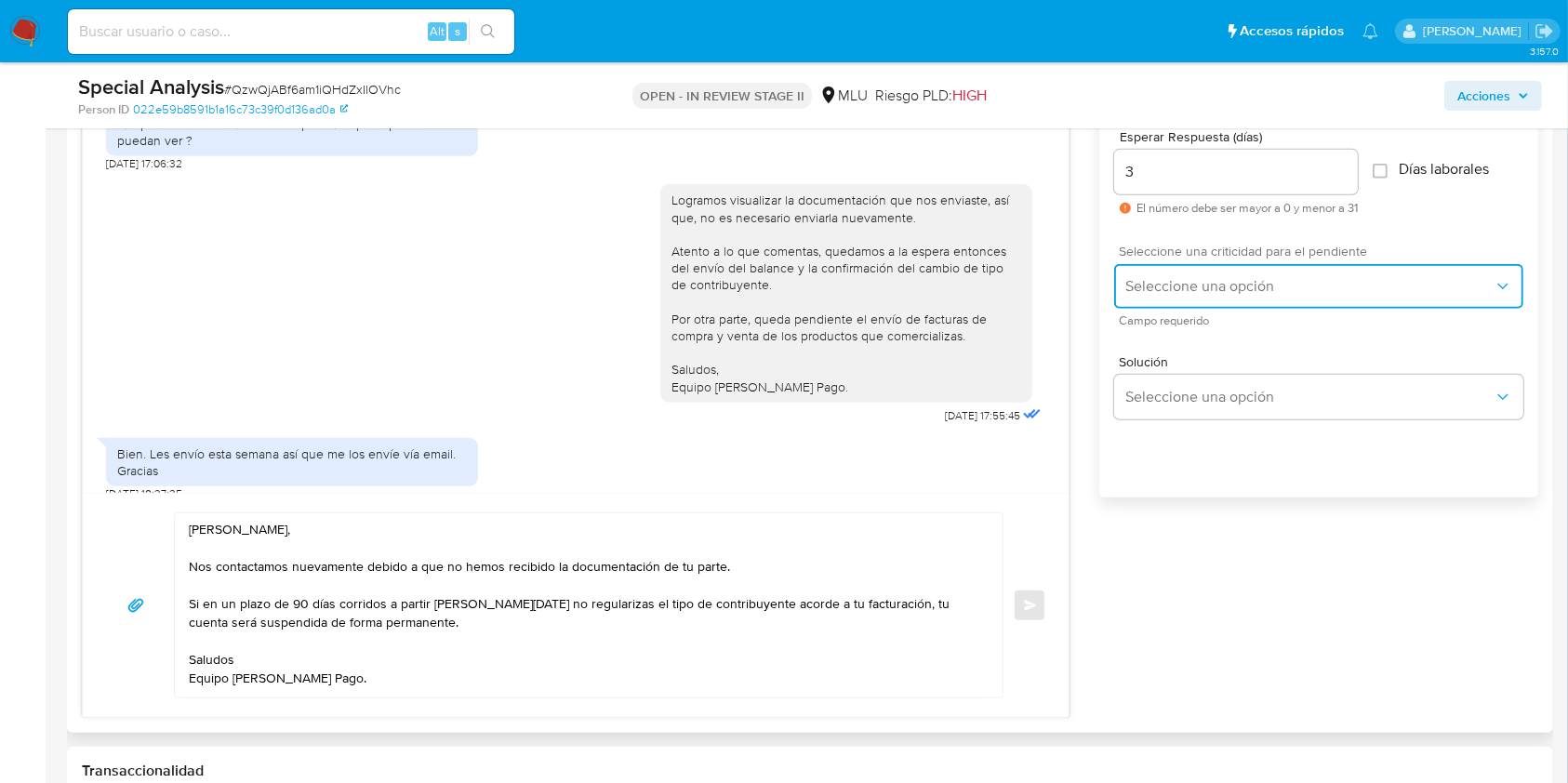
click at [1175, 270] on button "Seleccione una opción" at bounding box center [1318, 286] width 409 height 45
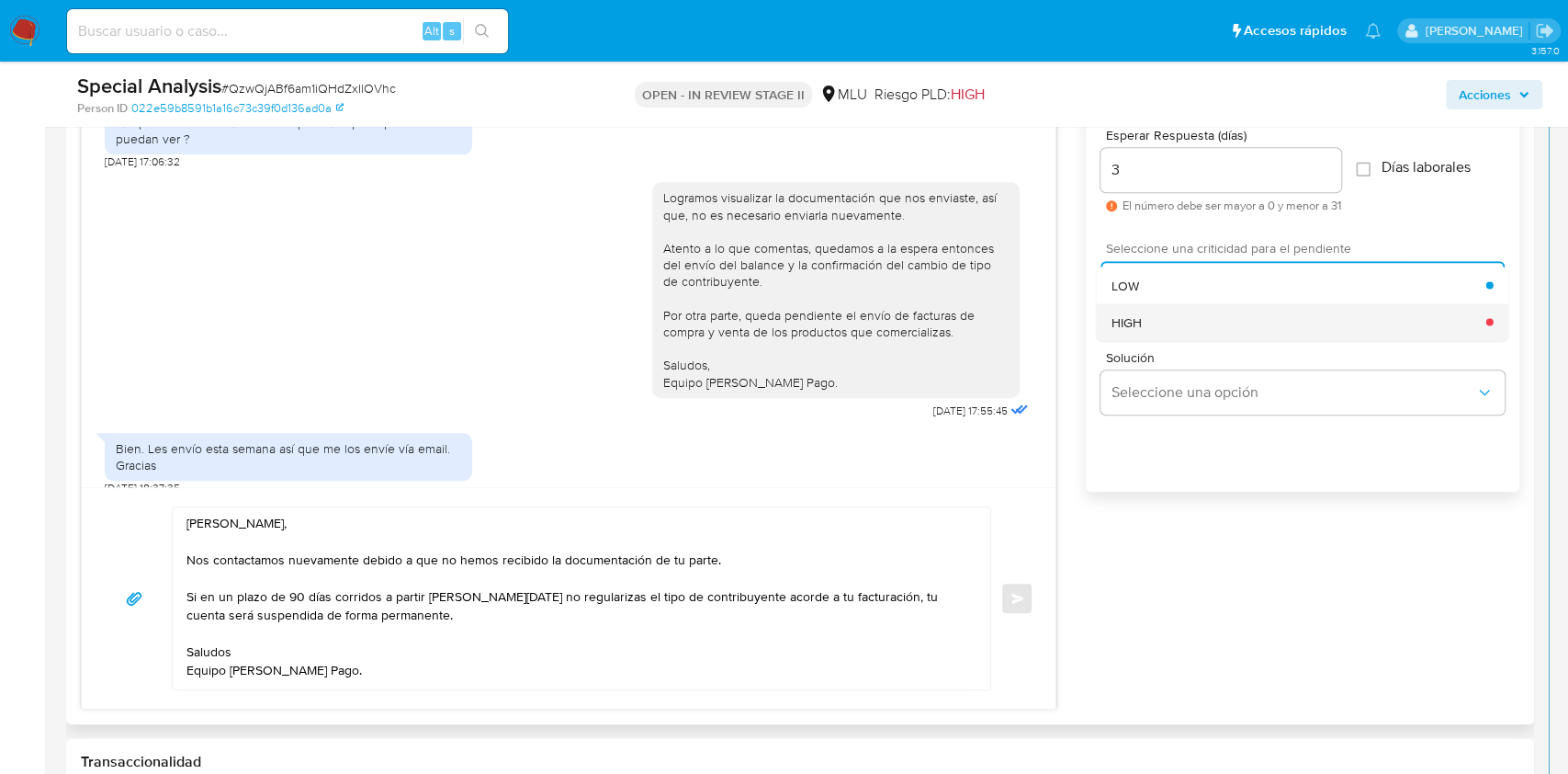
click at [1161, 330] on div "HIGH" at bounding box center [1298, 322] width 375 height 37
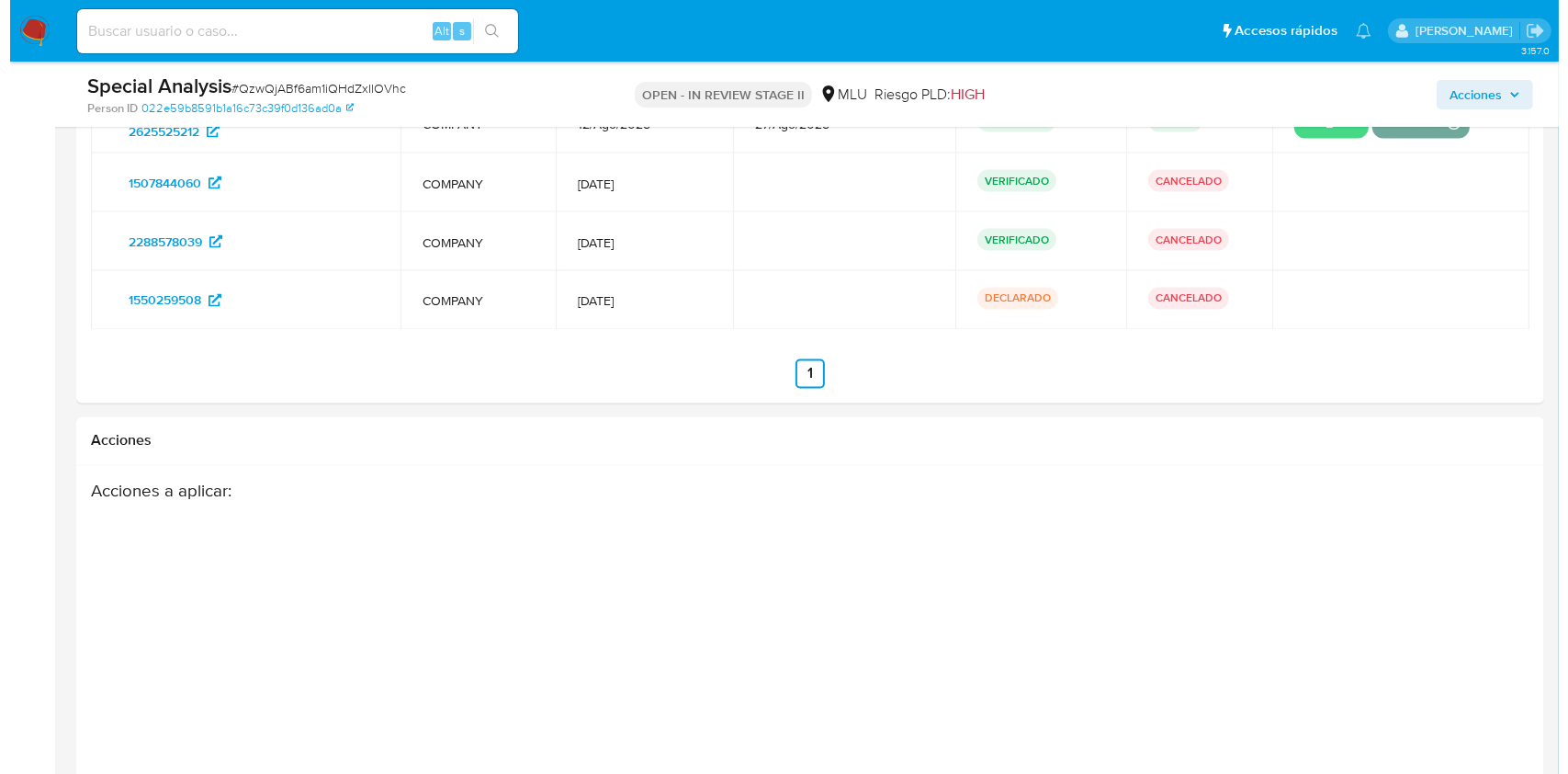
scroll to position [3362, 0]
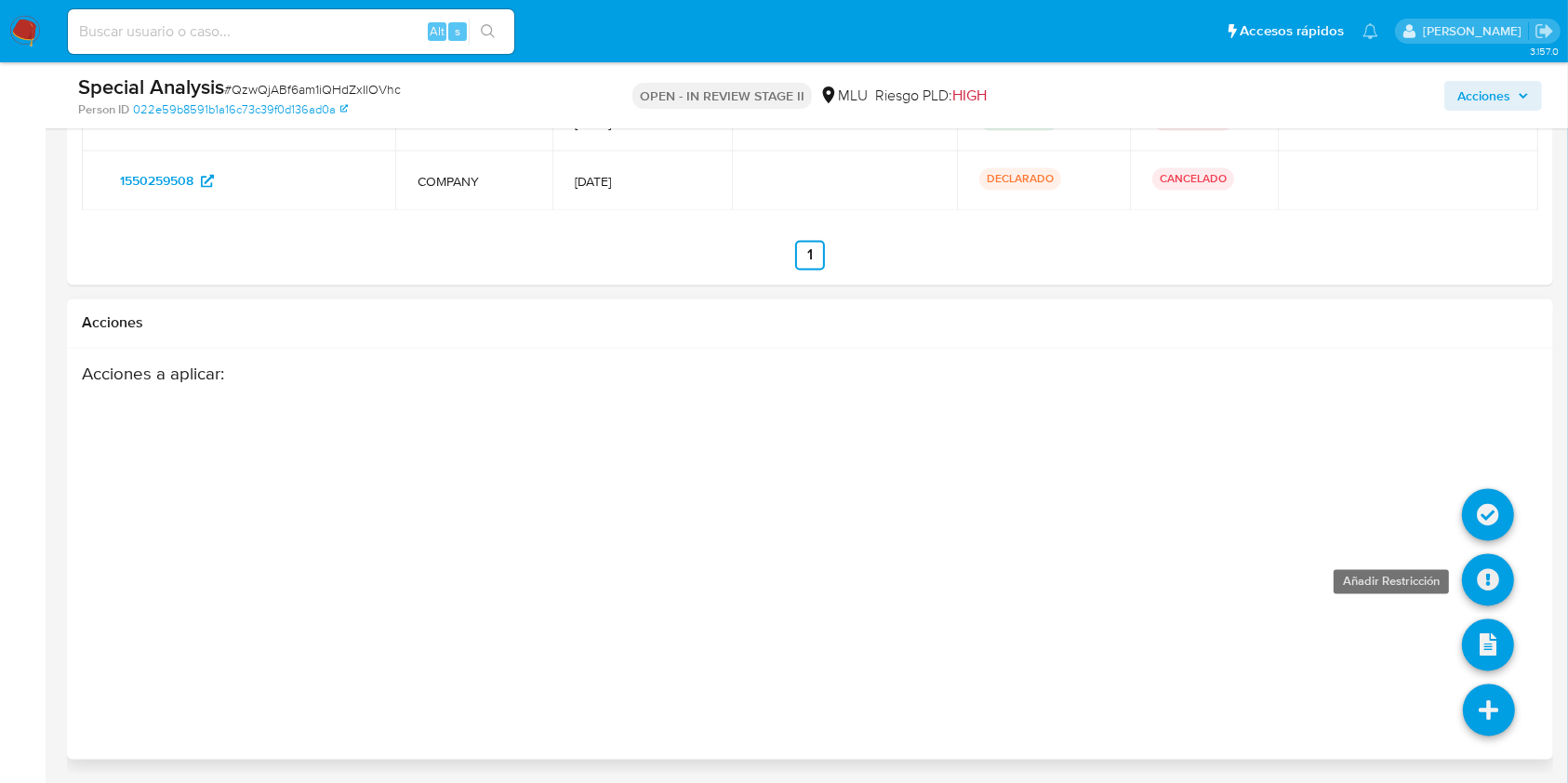
click at [1176, 576] on icon at bounding box center [1488, 580] width 52 height 52
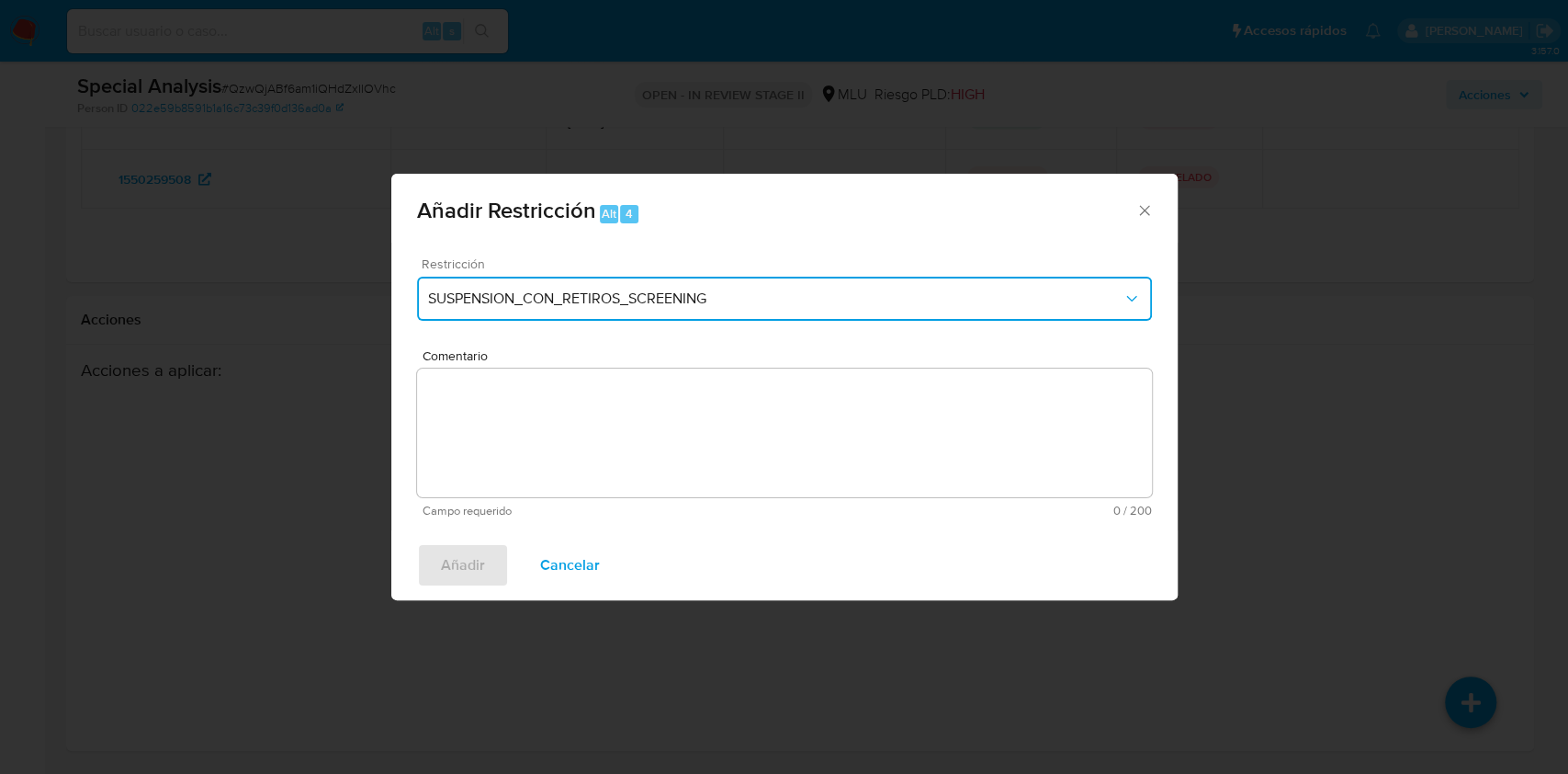
click at [681, 293] on span "SUSPENSION_CON_RETIROS_SCREENING" at bounding box center [775, 298] width 694 height 18
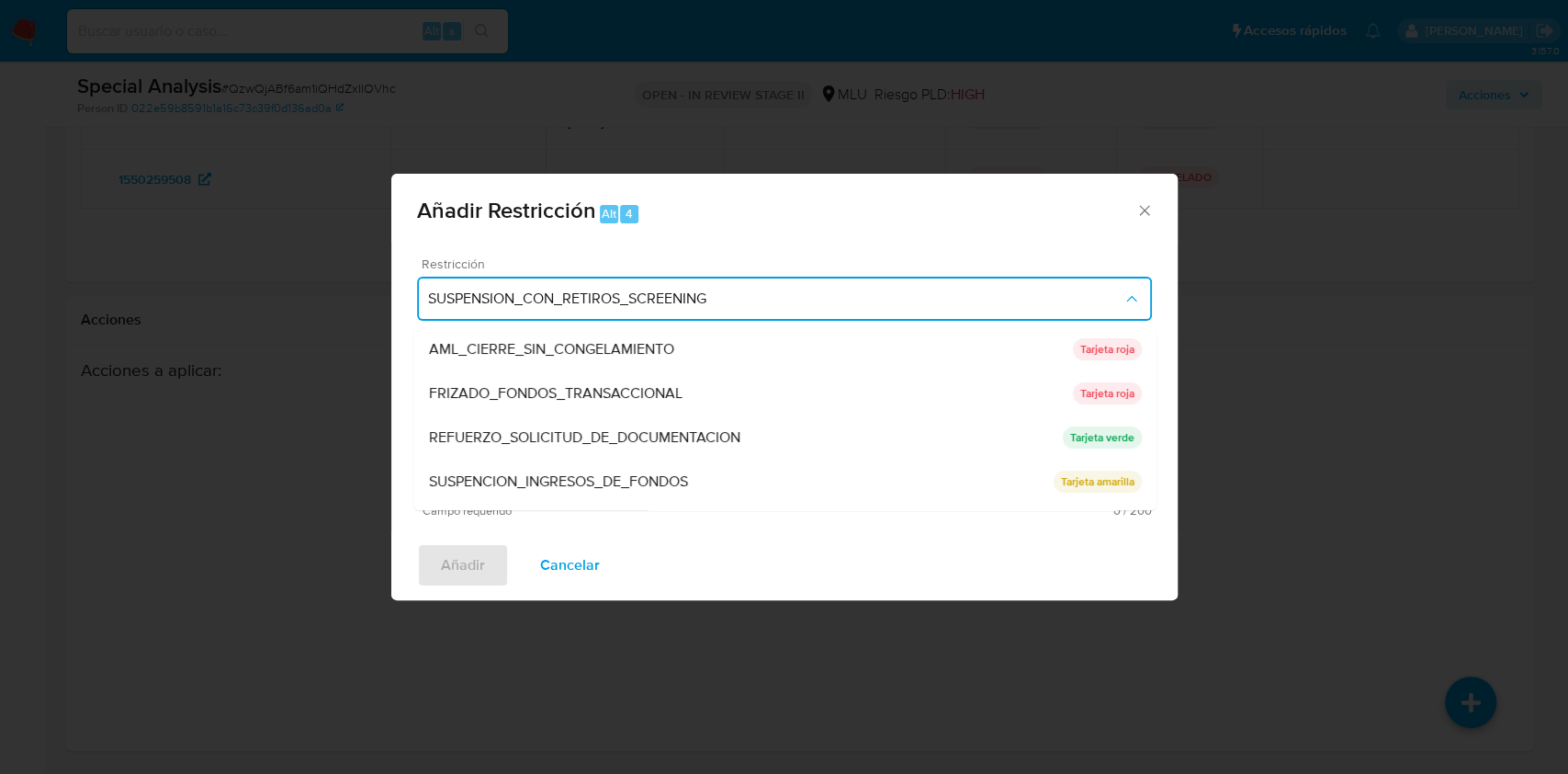
scroll to position [169, 0]
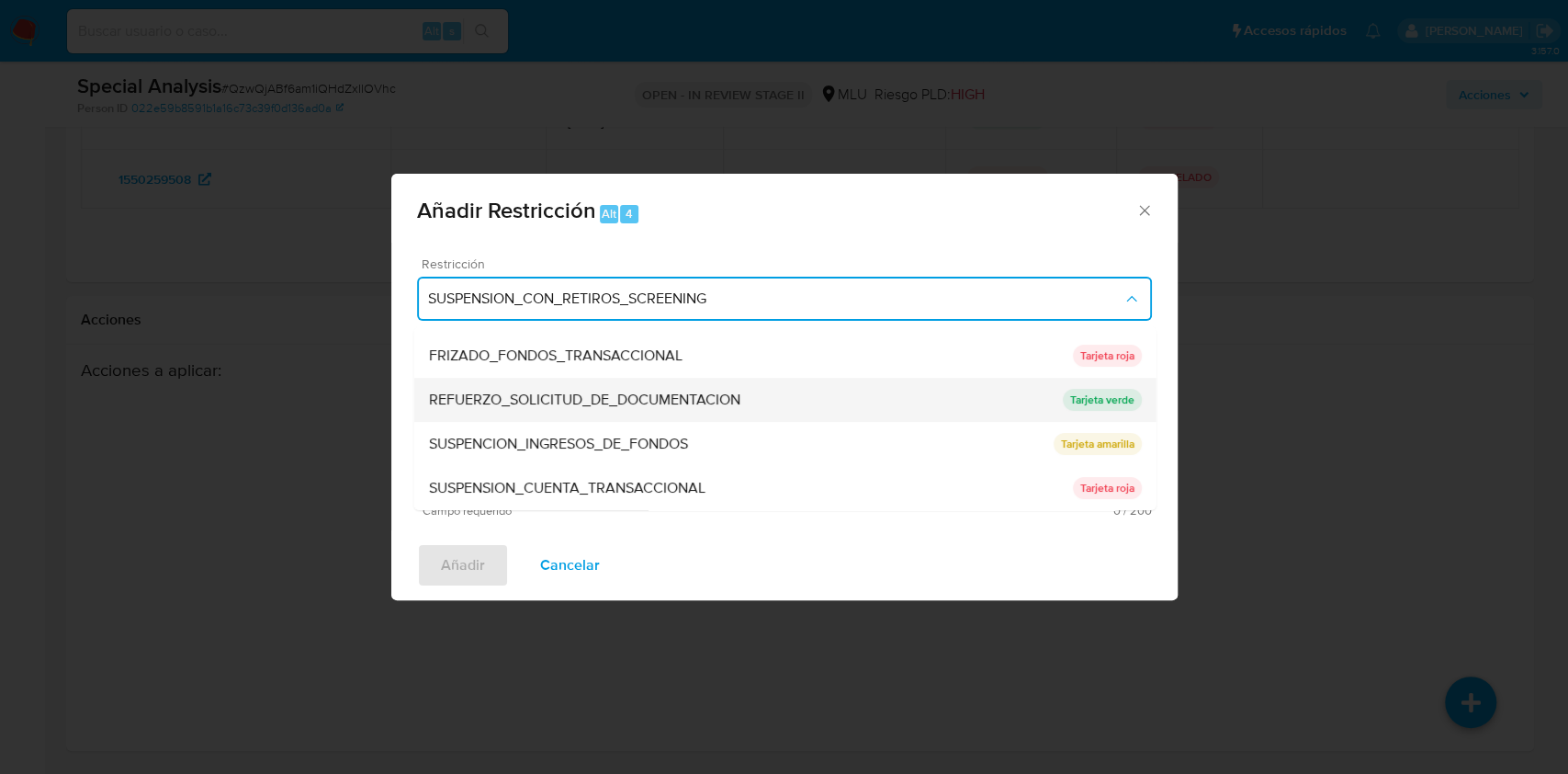
click at [671, 405] on span "REFUERZO_SOLICITUD_DE_DOCUMENTACION" at bounding box center [584, 399] width 311 height 18
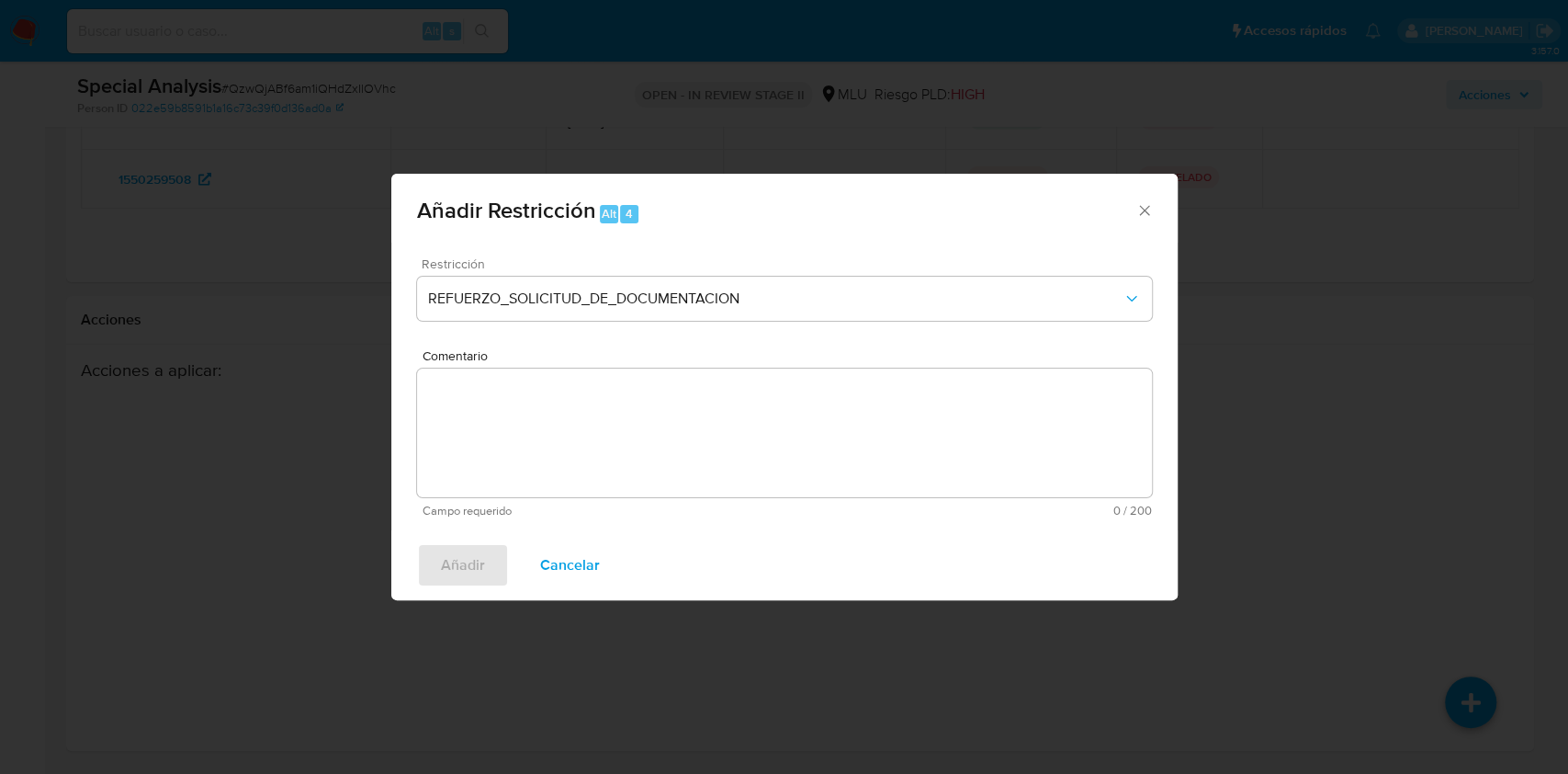
click at [595, 441] on textarea "Comentario" at bounding box center [784, 433] width 735 height 129
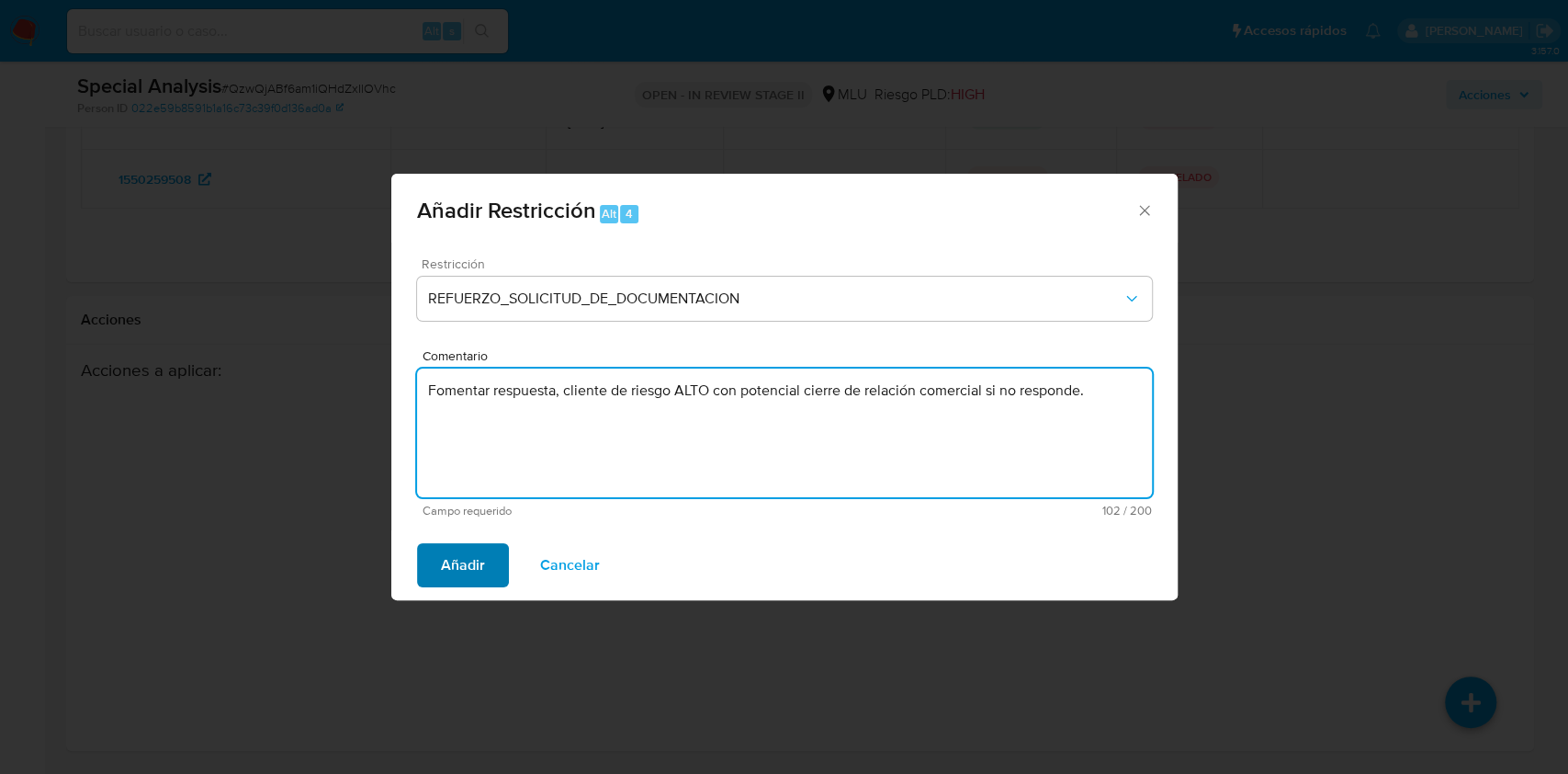
type textarea "Fomentar respuesta, cliente de riesgo ALTO con potencial cierre de relación com…"
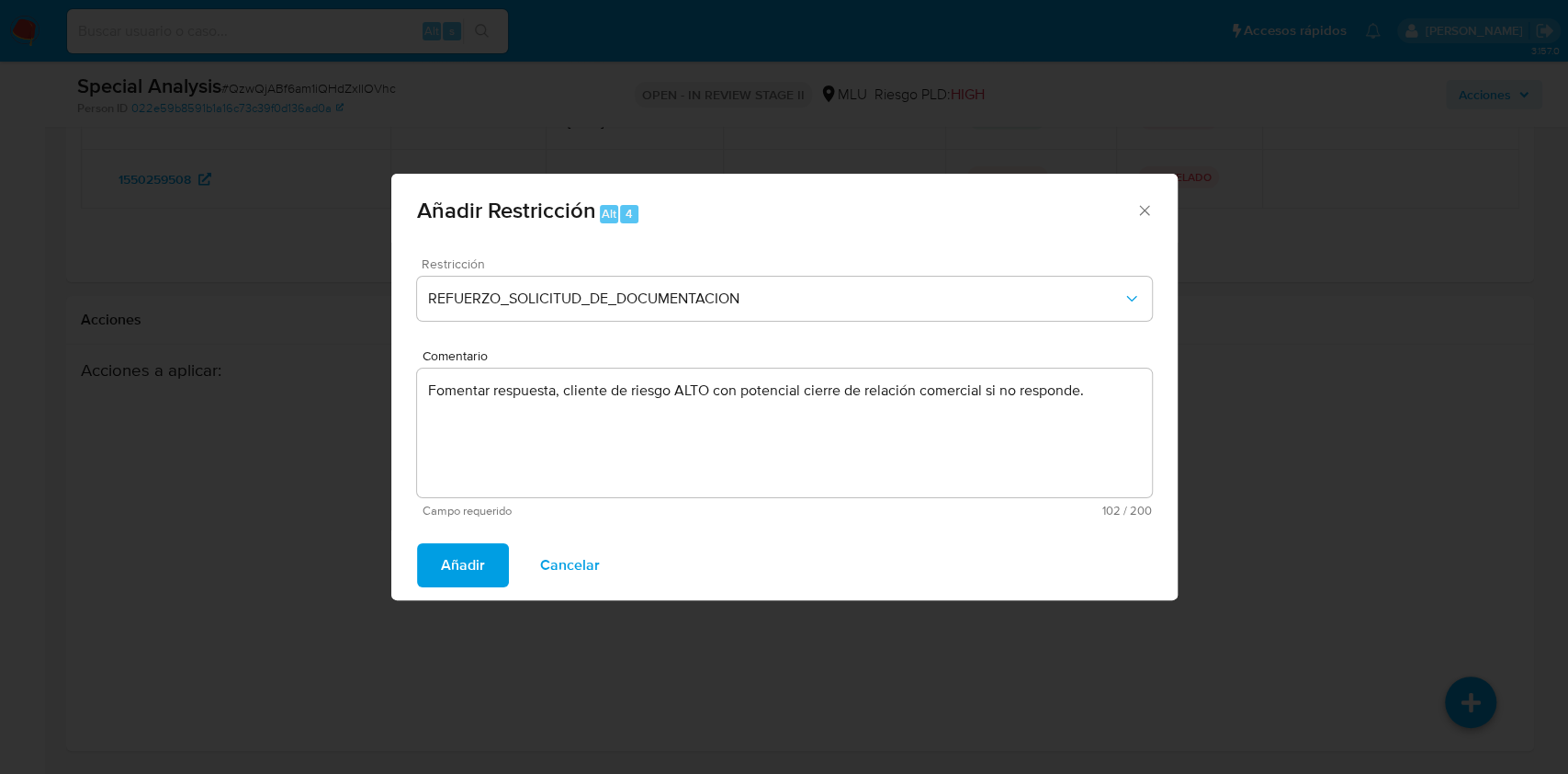
click at [453, 561] on span "Añadir" at bounding box center [462, 565] width 44 height 41
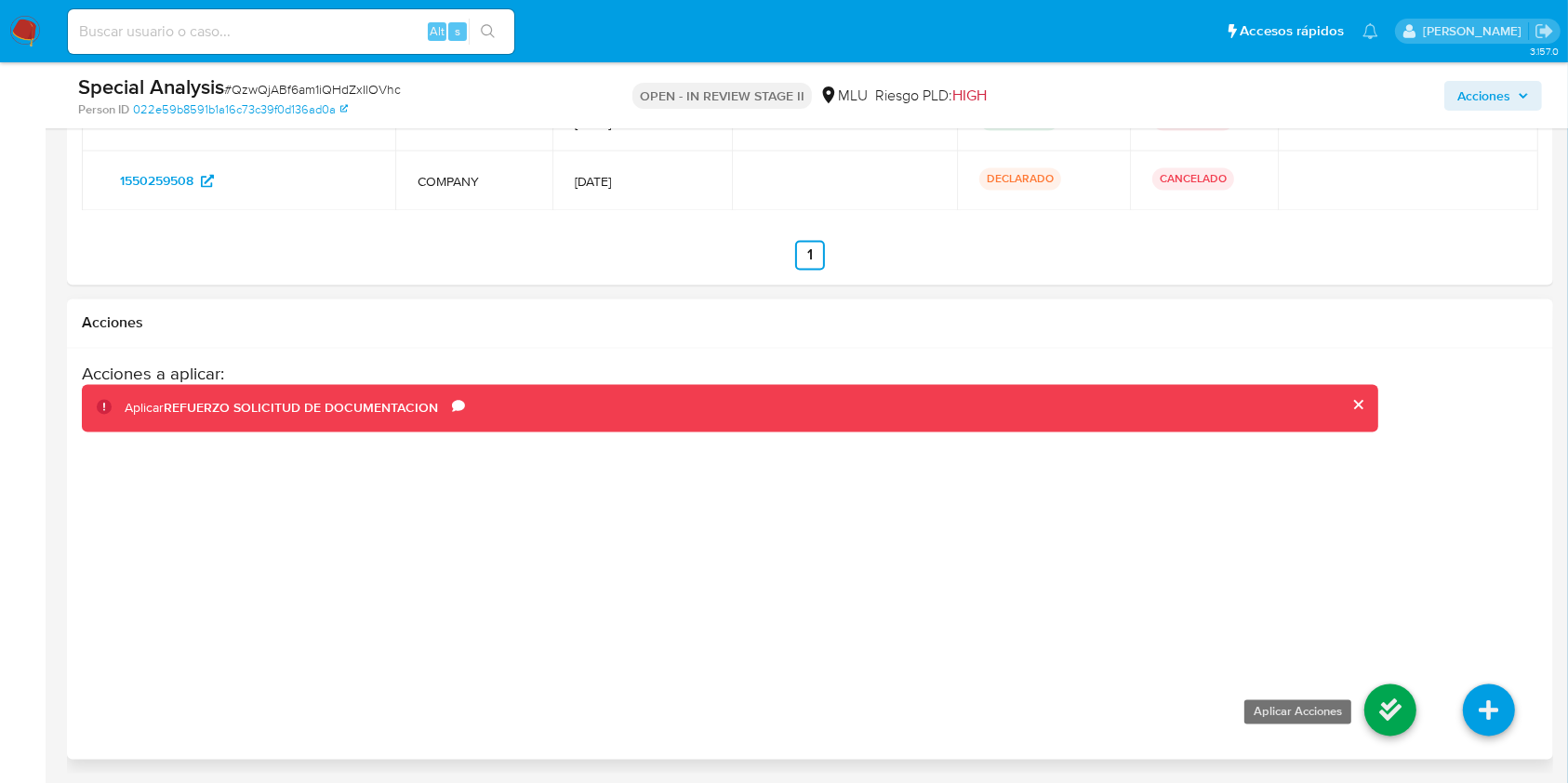
click at [1176, 586] on icon at bounding box center [1390, 710] width 52 height 52
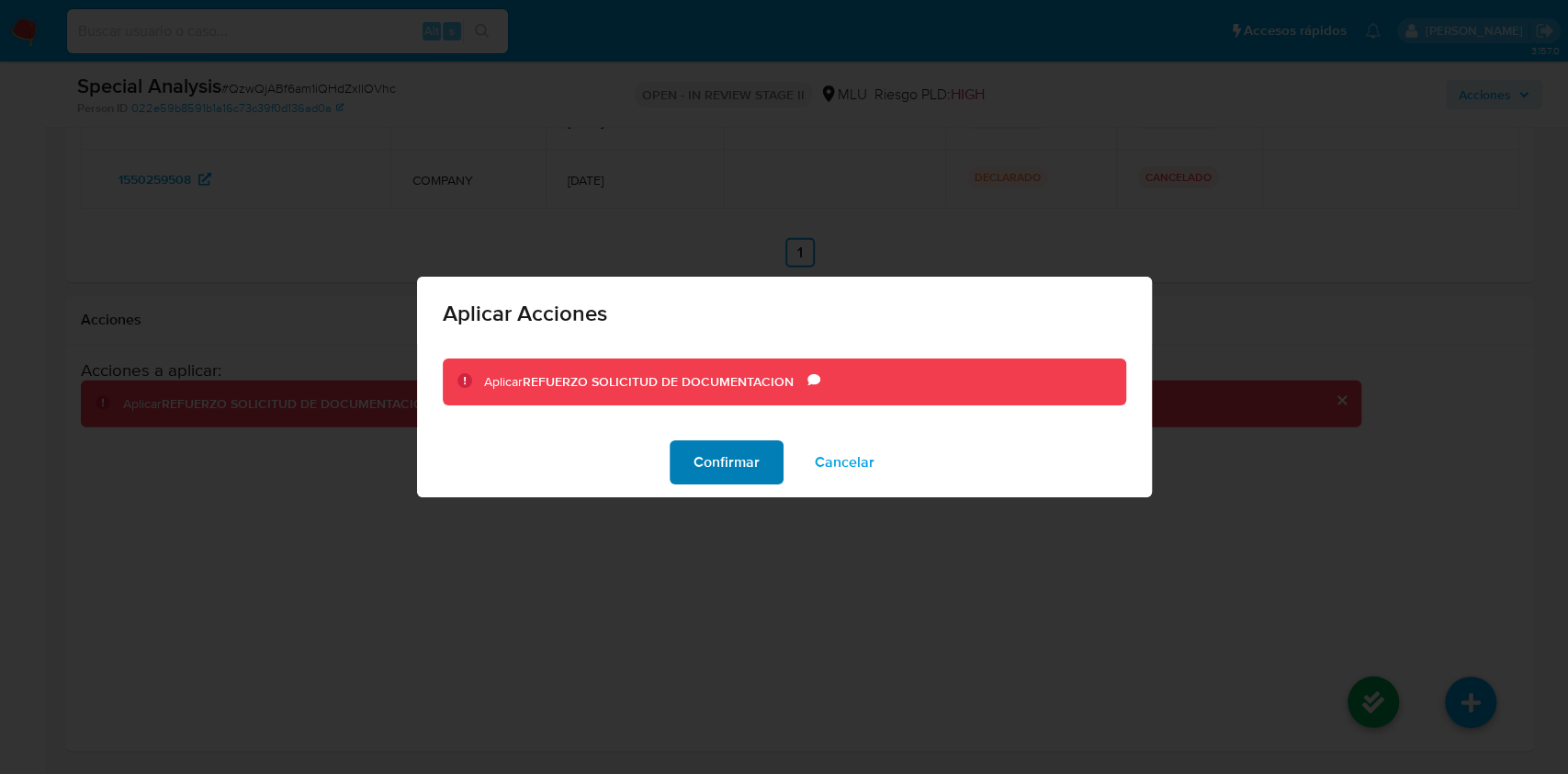
click at [742, 447] on span "Confirmar" at bounding box center [726, 462] width 66 height 41
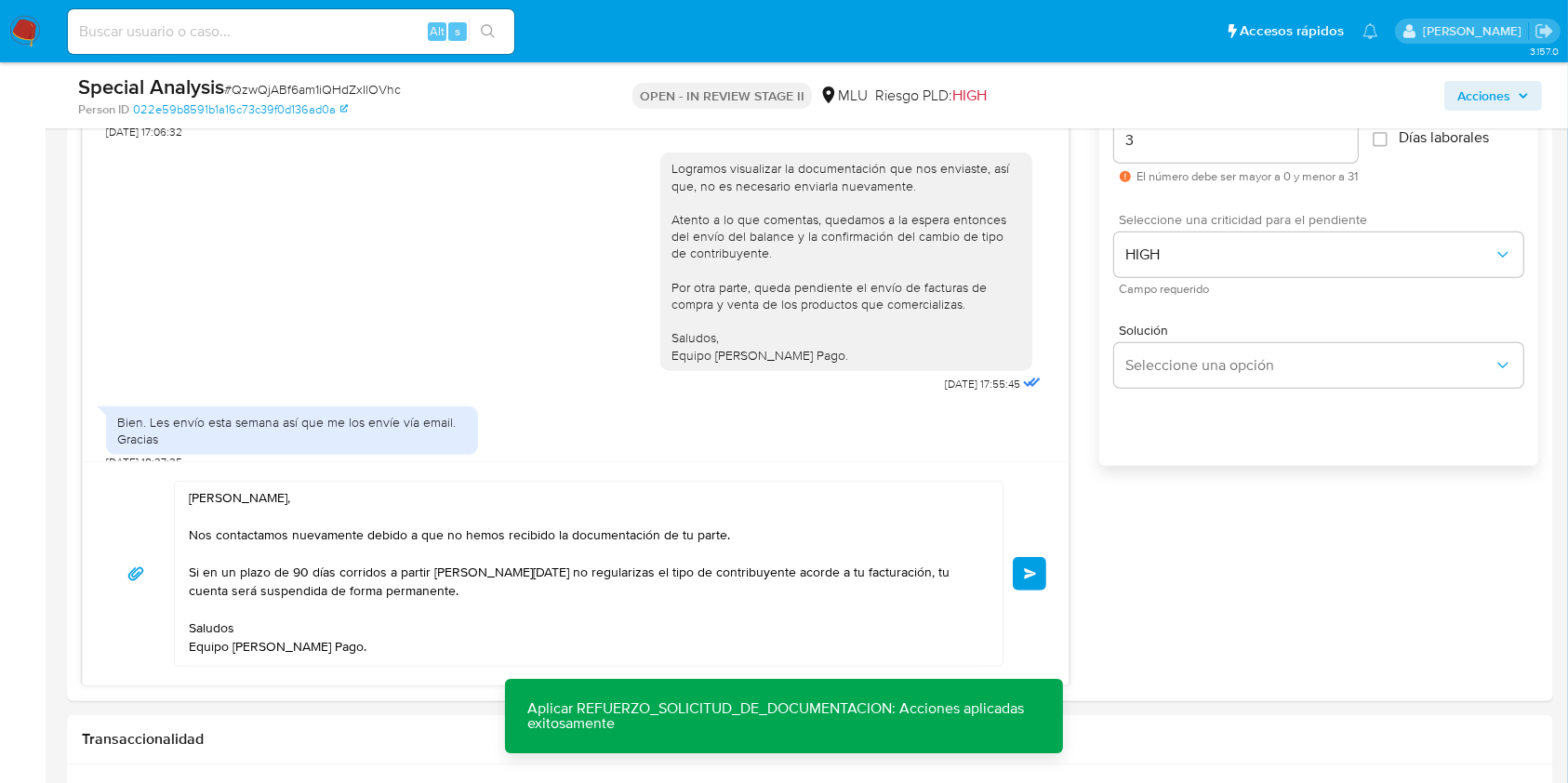
scroll to position [1076, 0]
click at [610, 583] on textarea "Estimado Victor, Nos contactamos nuevamente debido a que no hemos recibido la d…" at bounding box center [584, 575] width 791 height 184
click at [1016, 586] on div "Estimado Victor, Nos contactamos nuevamente debido a que no hemos recibido la d…" at bounding box center [575, 575] width 941 height 186
click at [1023, 586] on button "Enviar" at bounding box center [1029, 575] width 34 height 34
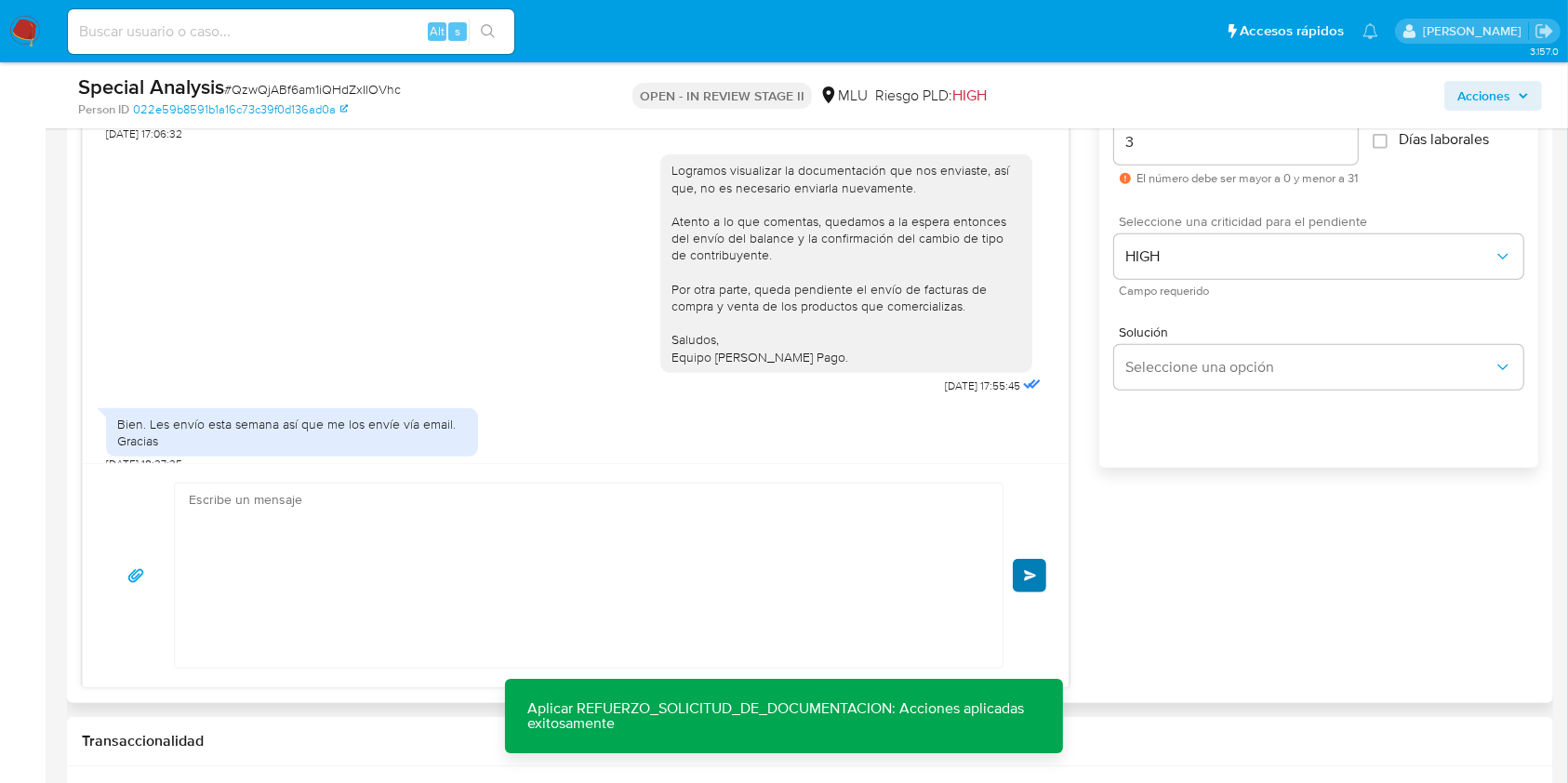
scroll to position [3479, 0]
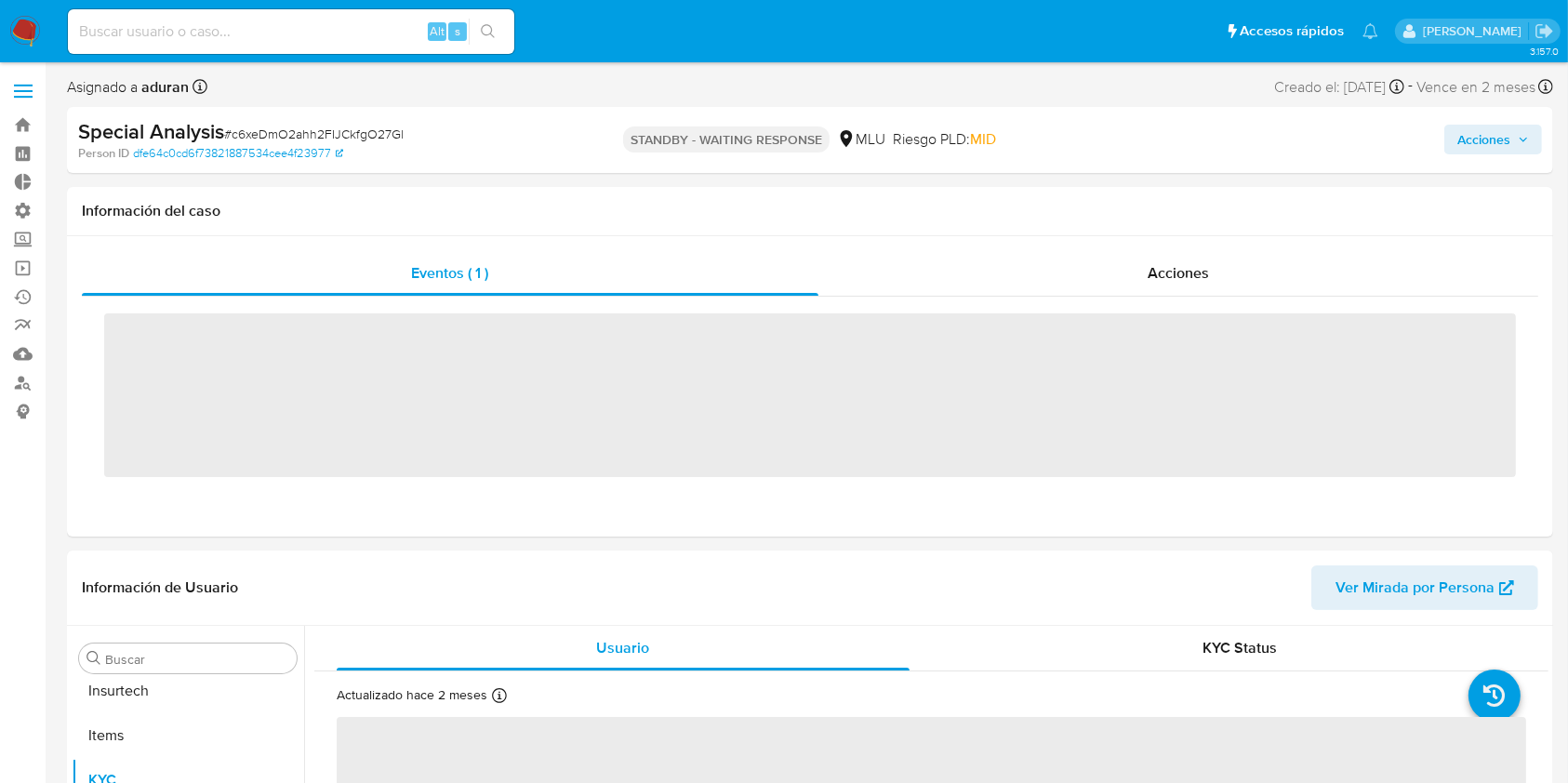
scroll to position [830, 0]
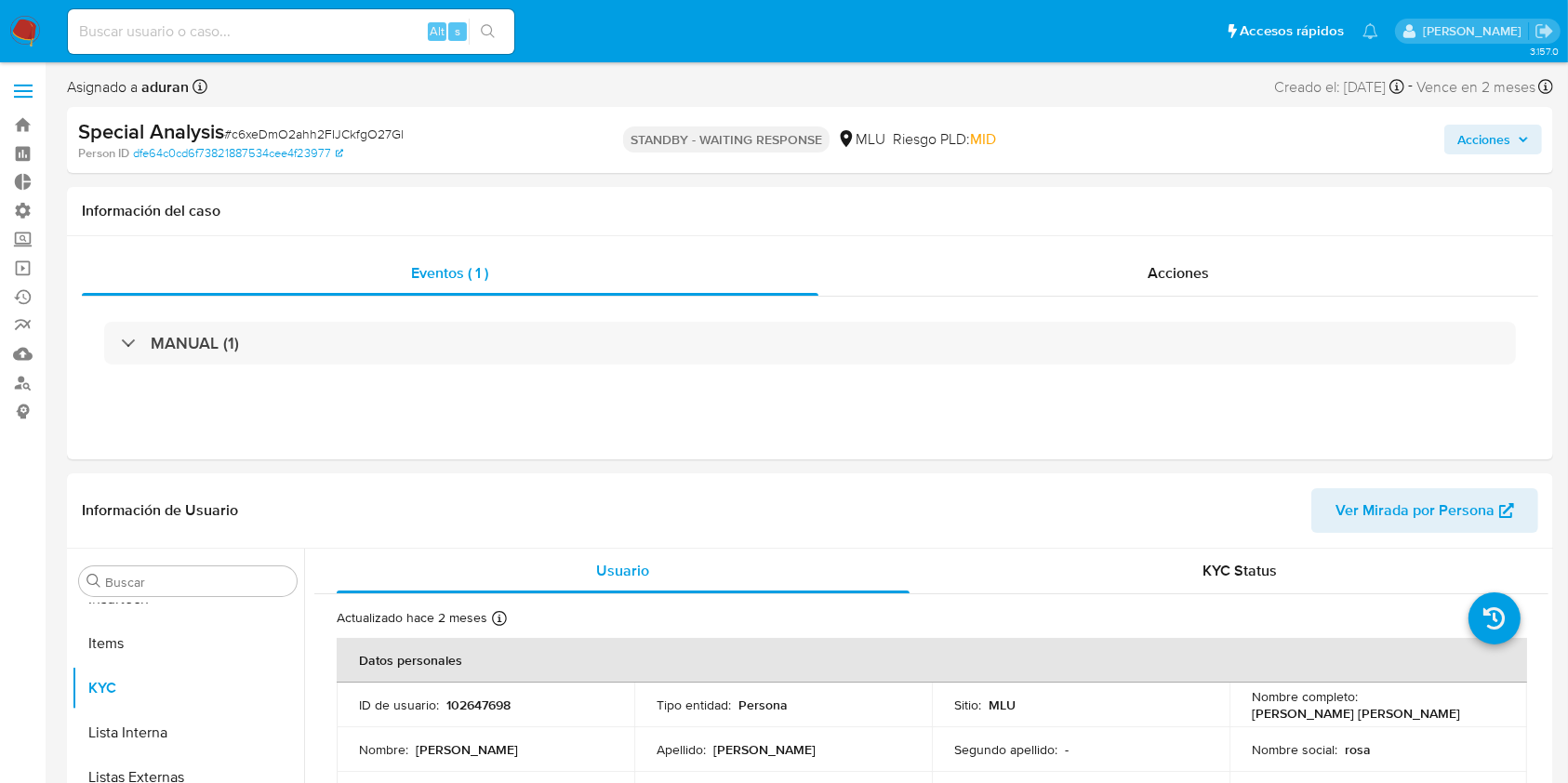
select select "10"
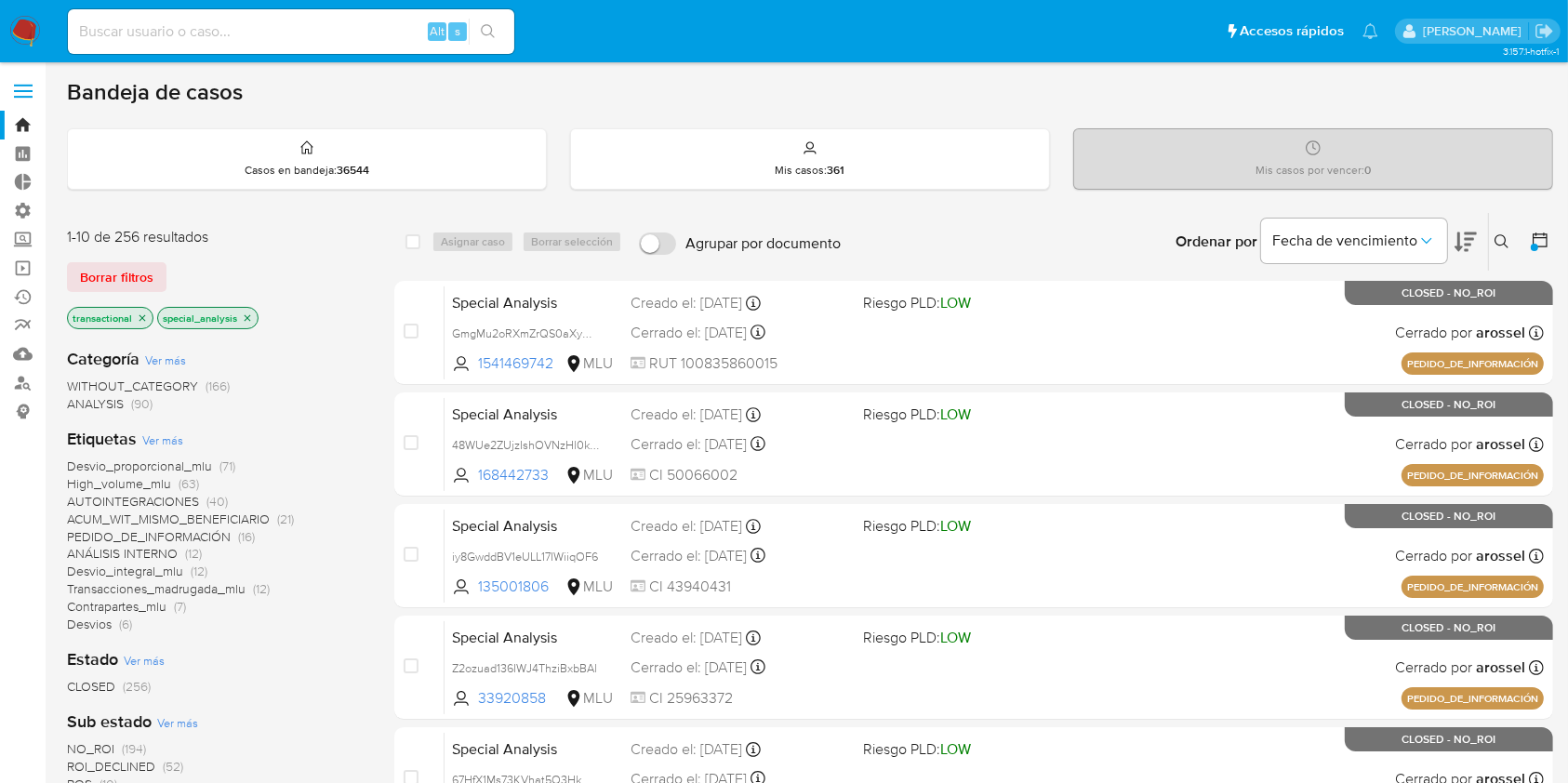
click at [30, 24] on img at bounding box center [25, 32] width 32 height 32
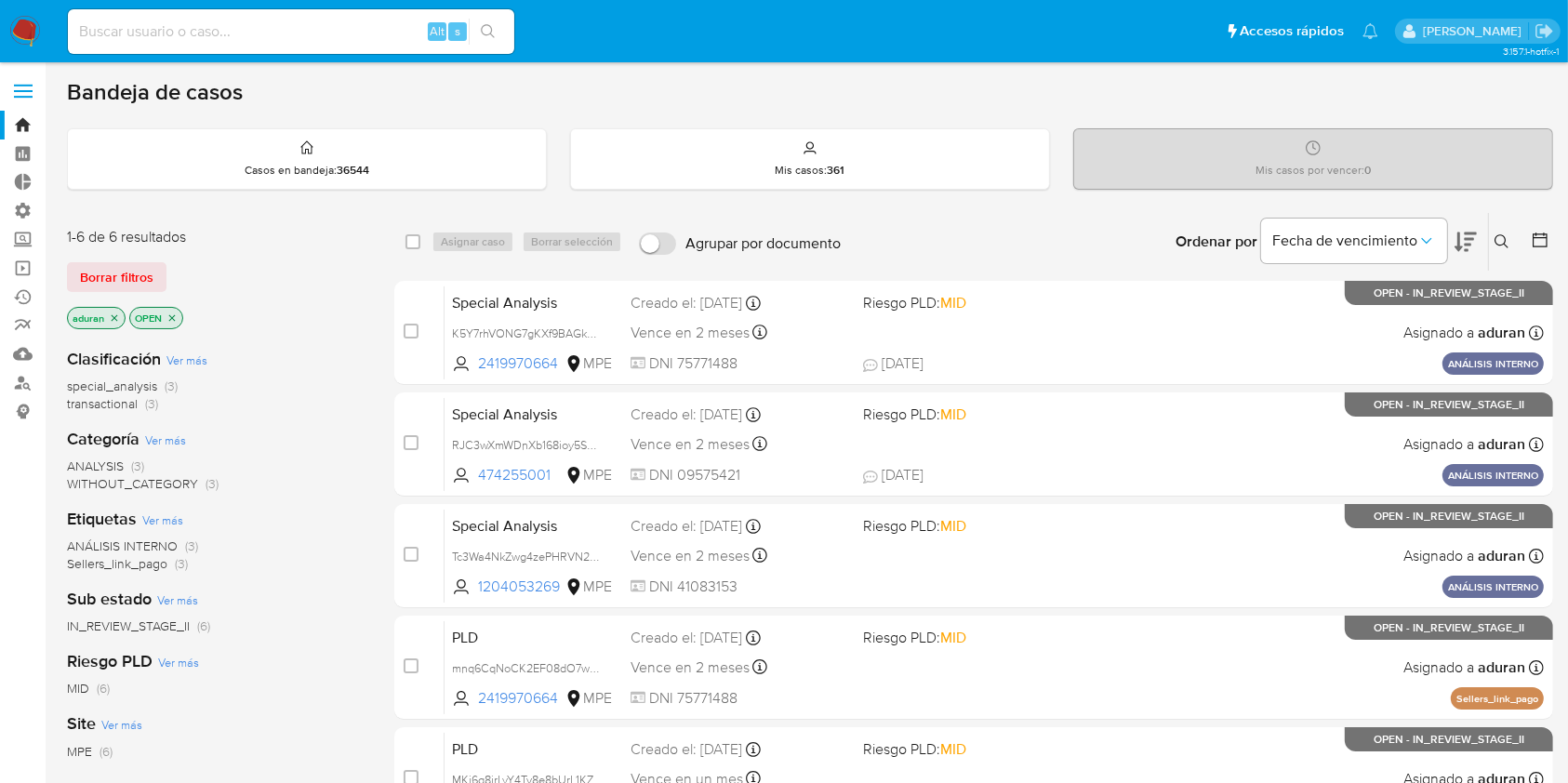
click at [119, 316] on icon "close-filter" at bounding box center [115, 318] width 11 height 11
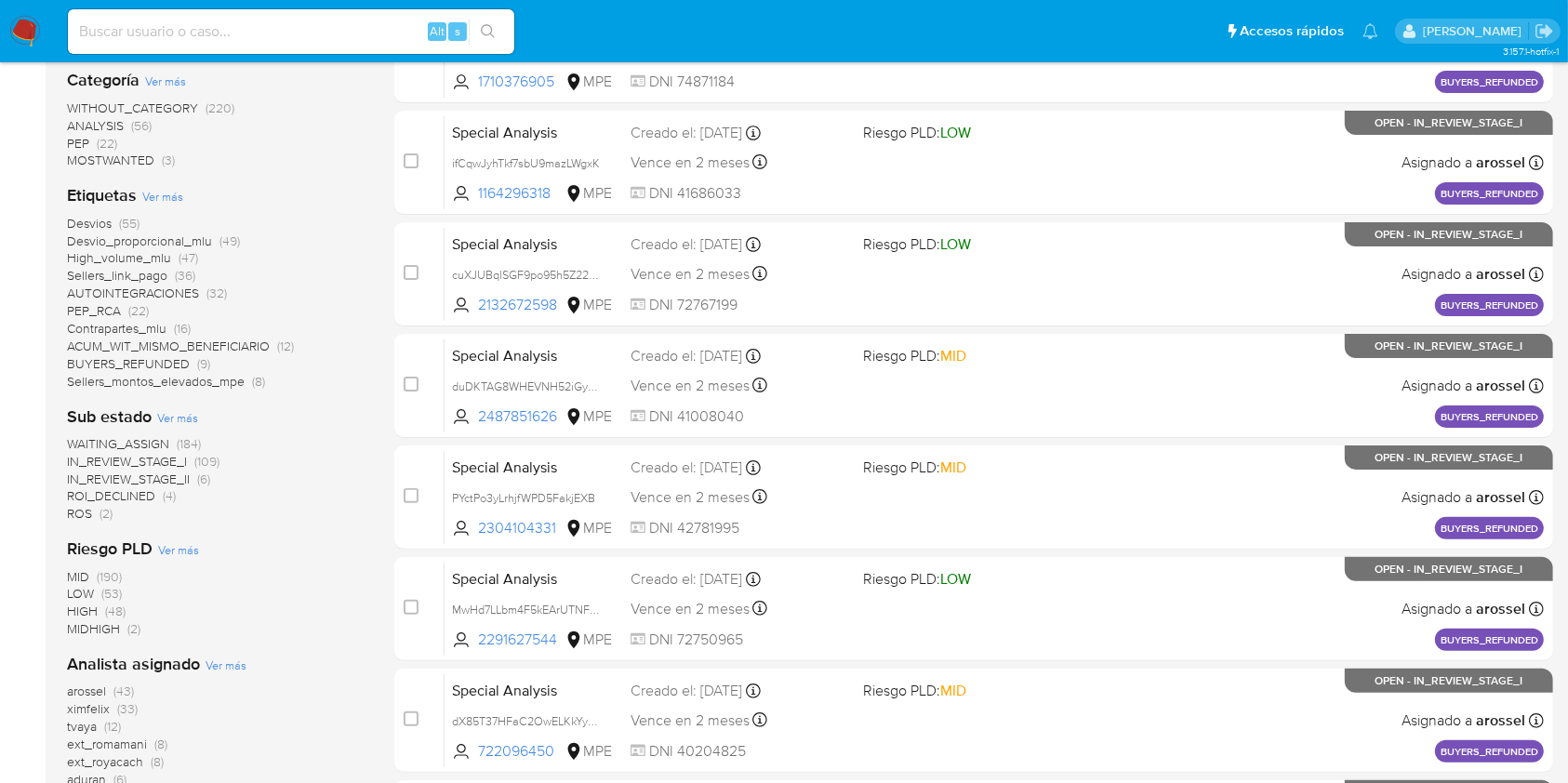
scroll to position [398, 0]
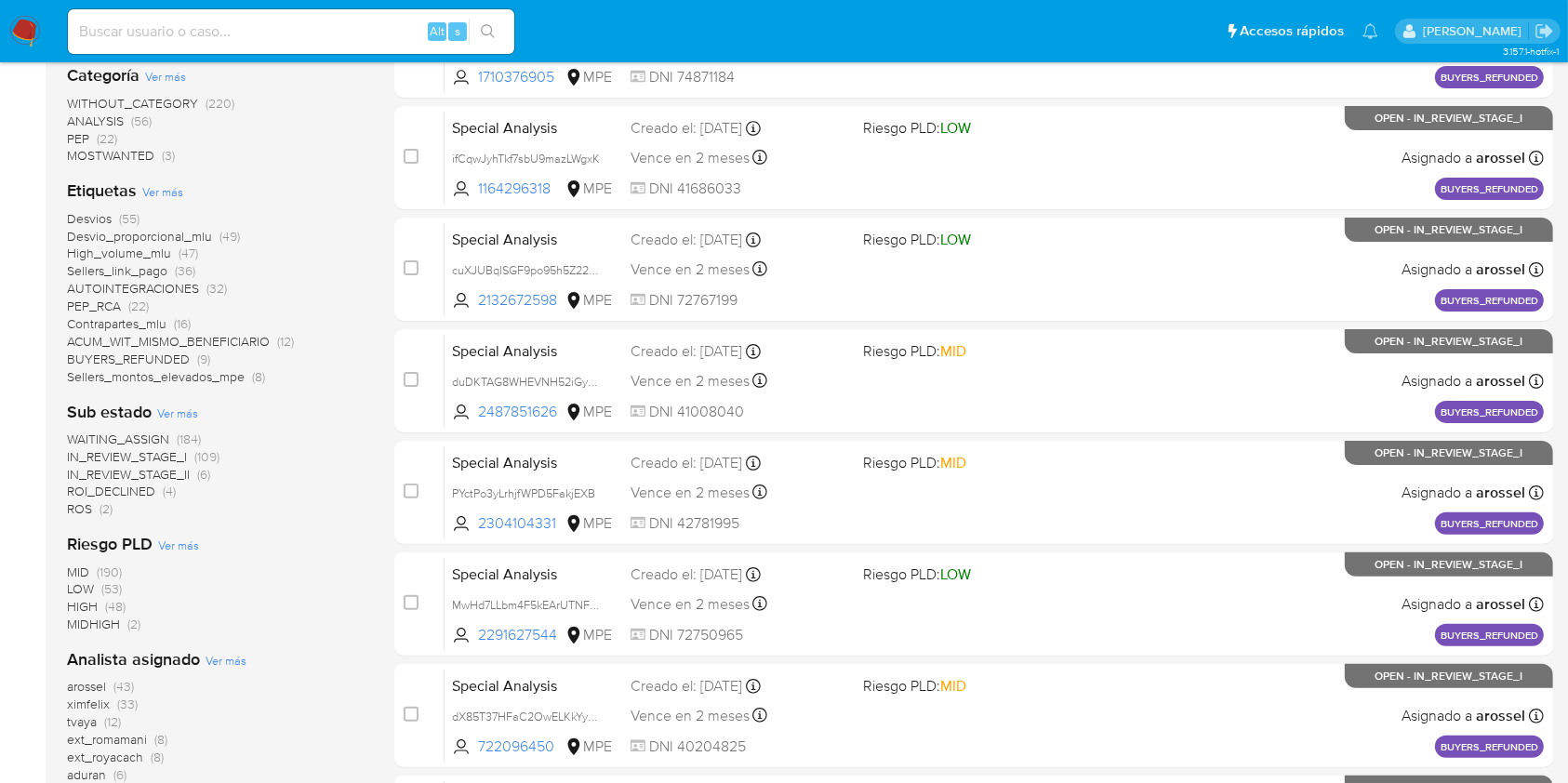
click at [152, 494] on span "ROI_DECLINED" at bounding box center [111, 490] width 88 height 18
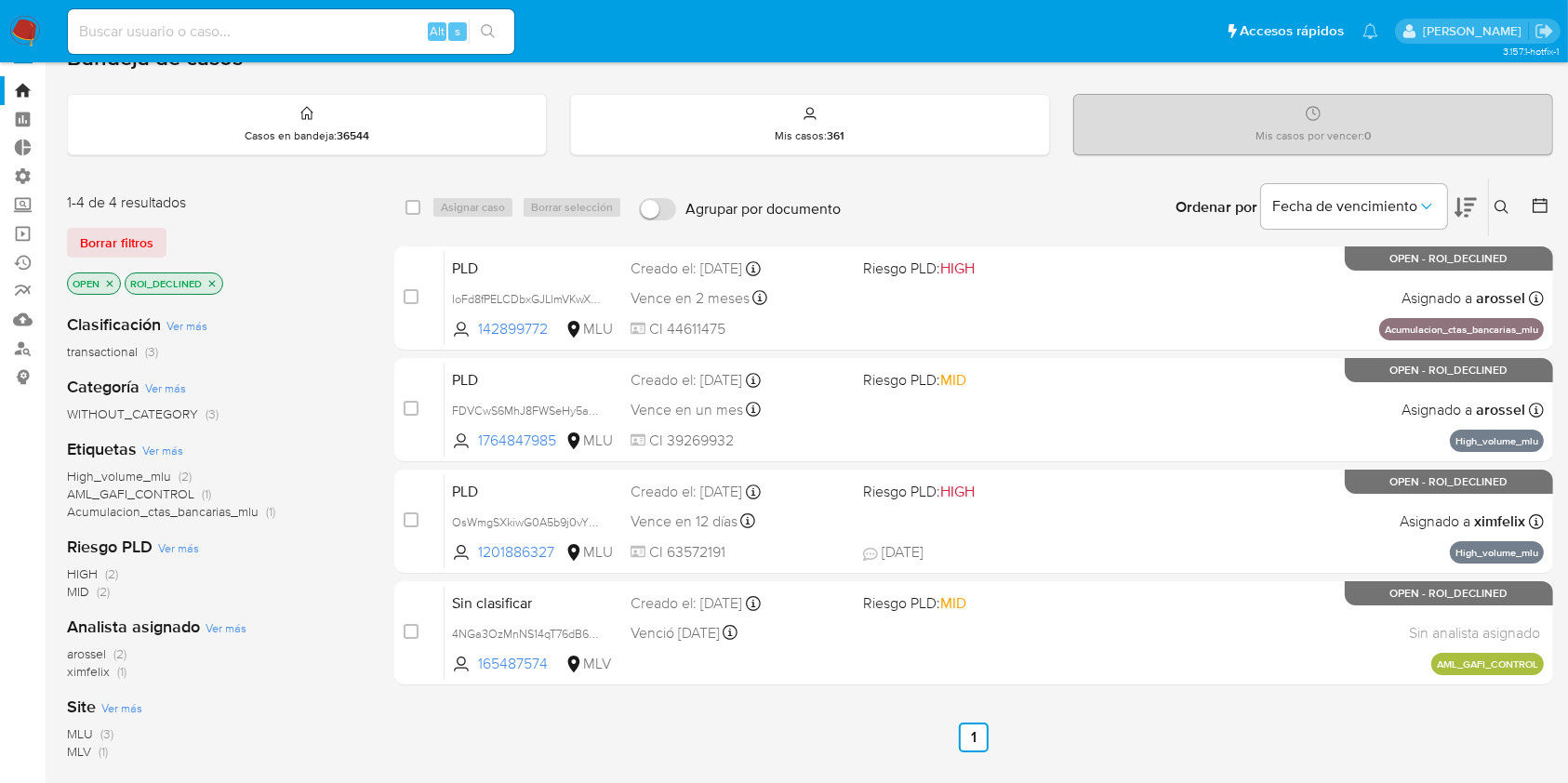
scroll to position [31, 0]
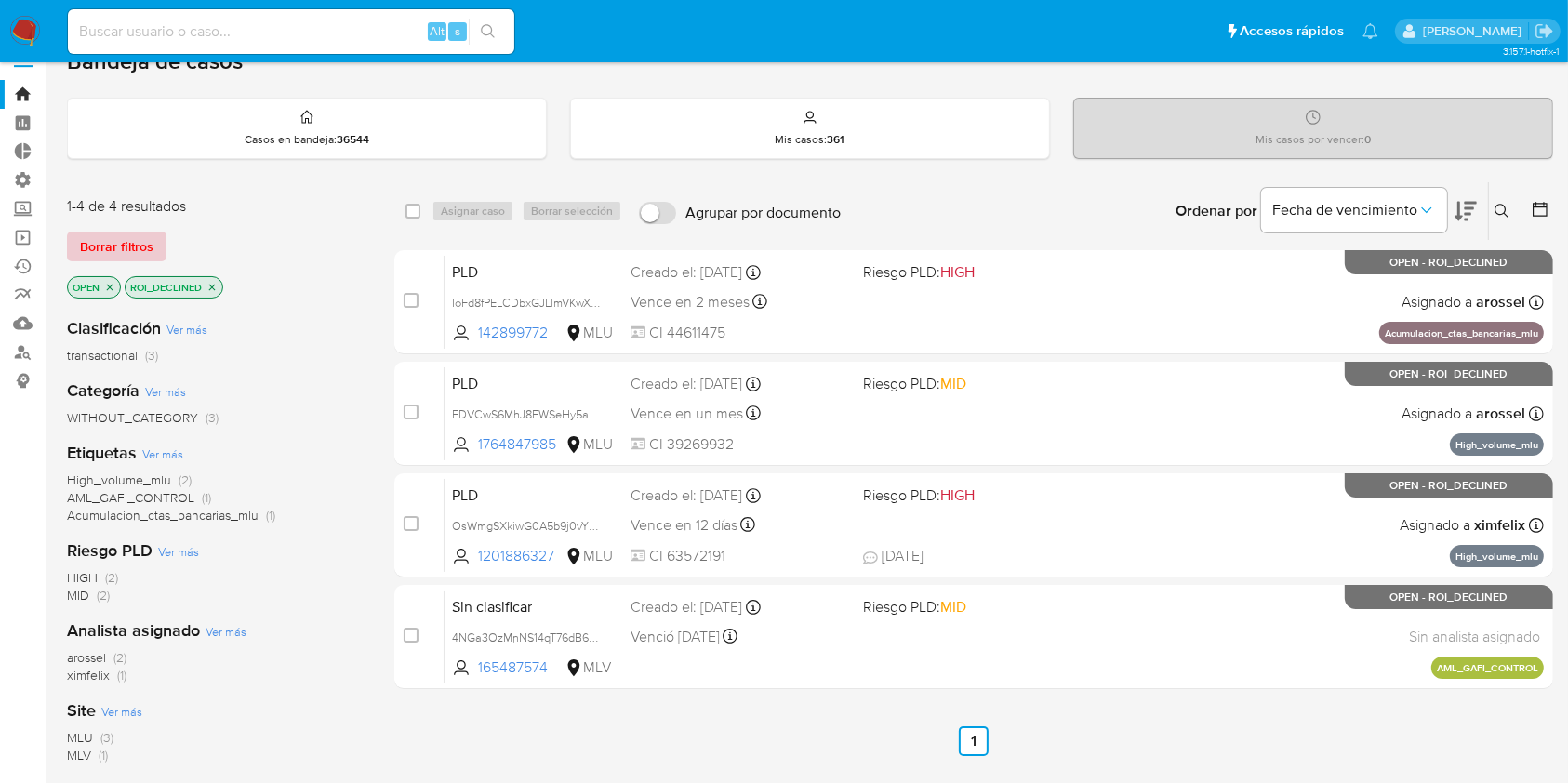
click at [146, 236] on span "Borrar filtros" at bounding box center [117, 246] width 74 height 26
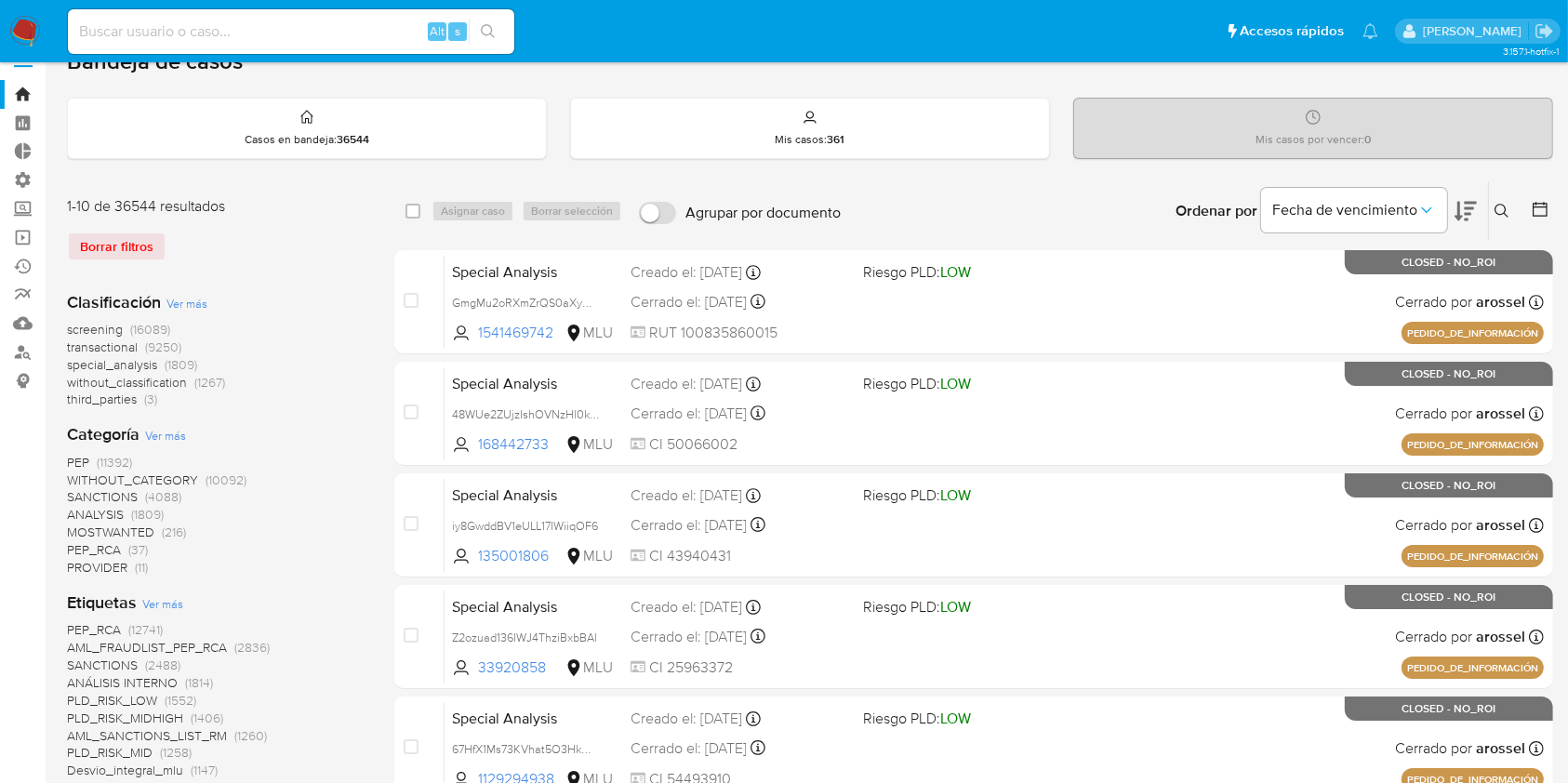
click at [1533, 219] on button at bounding box center [1541, 211] width 22 height 22
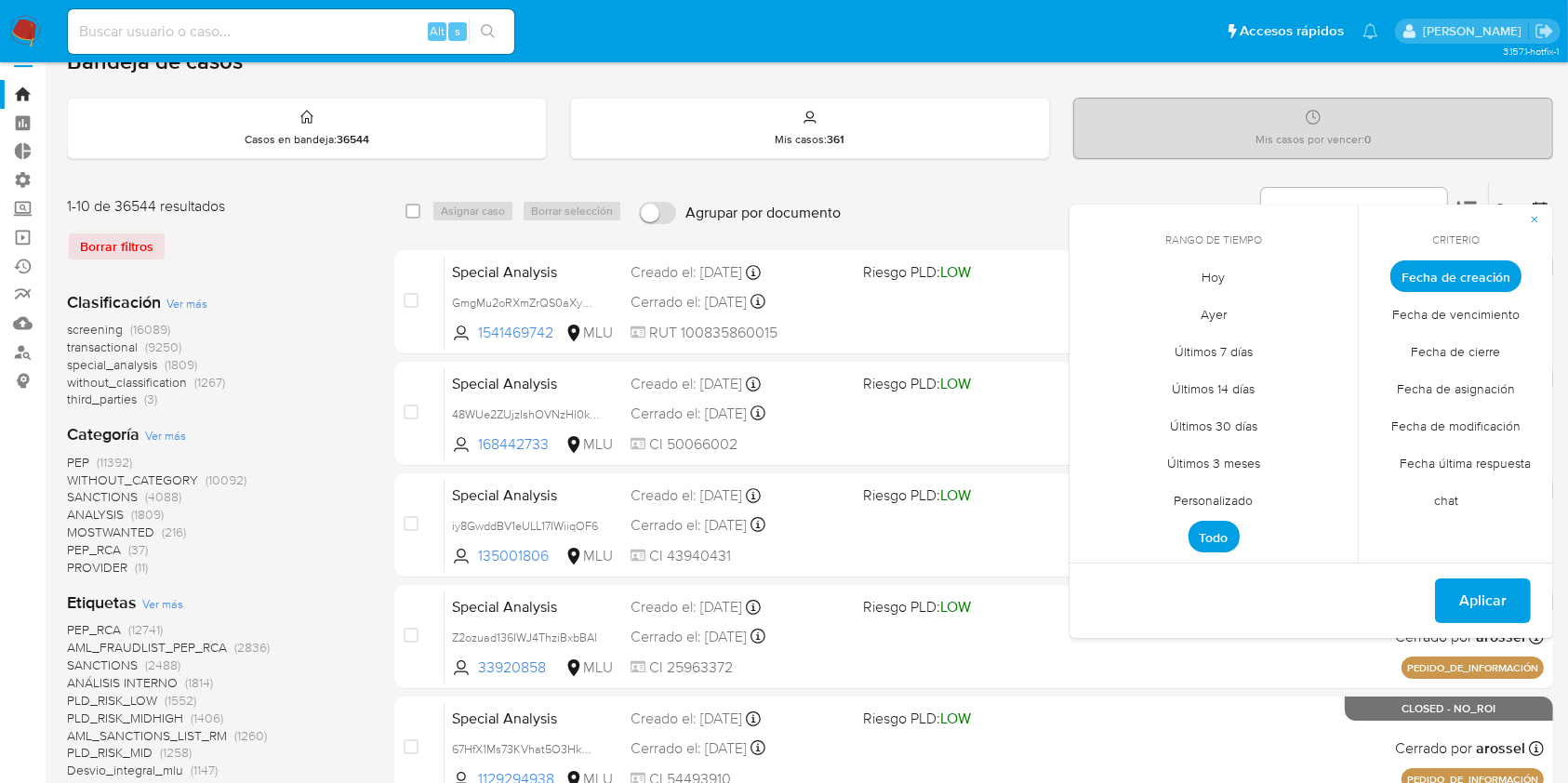
click at [1433, 347] on span "Fecha de cierre" at bounding box center [1456, 352] width 128 height 38
click at [1201, 502] on span "Personalizado" at bounding box center [1213, 501] width 118 height 38
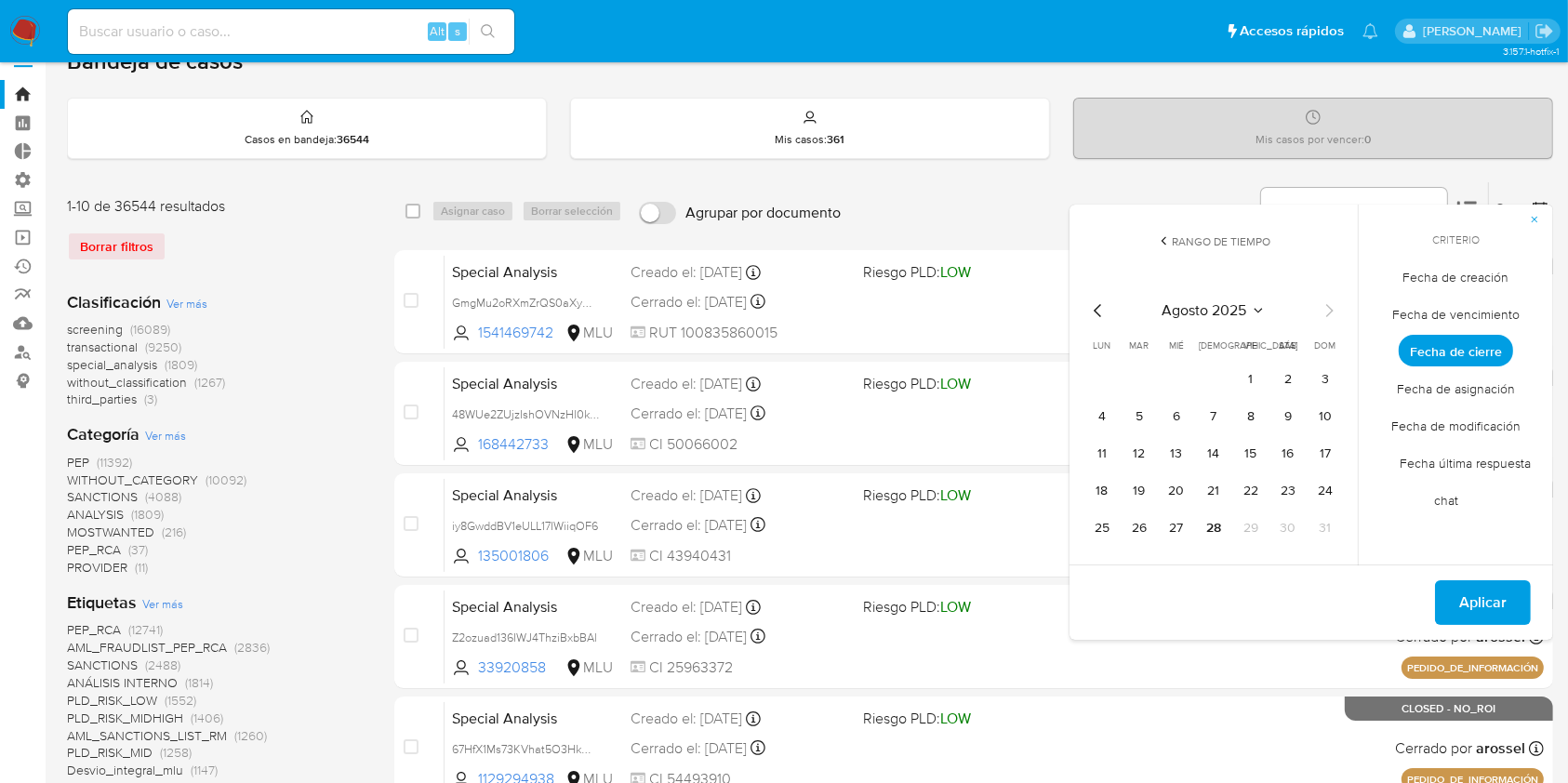
click at [1265, 371] on td "1" at bounding box center [1250, 379] width 30 height 30
click at [1257, 375] on button "1" at bounding box center [1250, 379] width 30 height 30
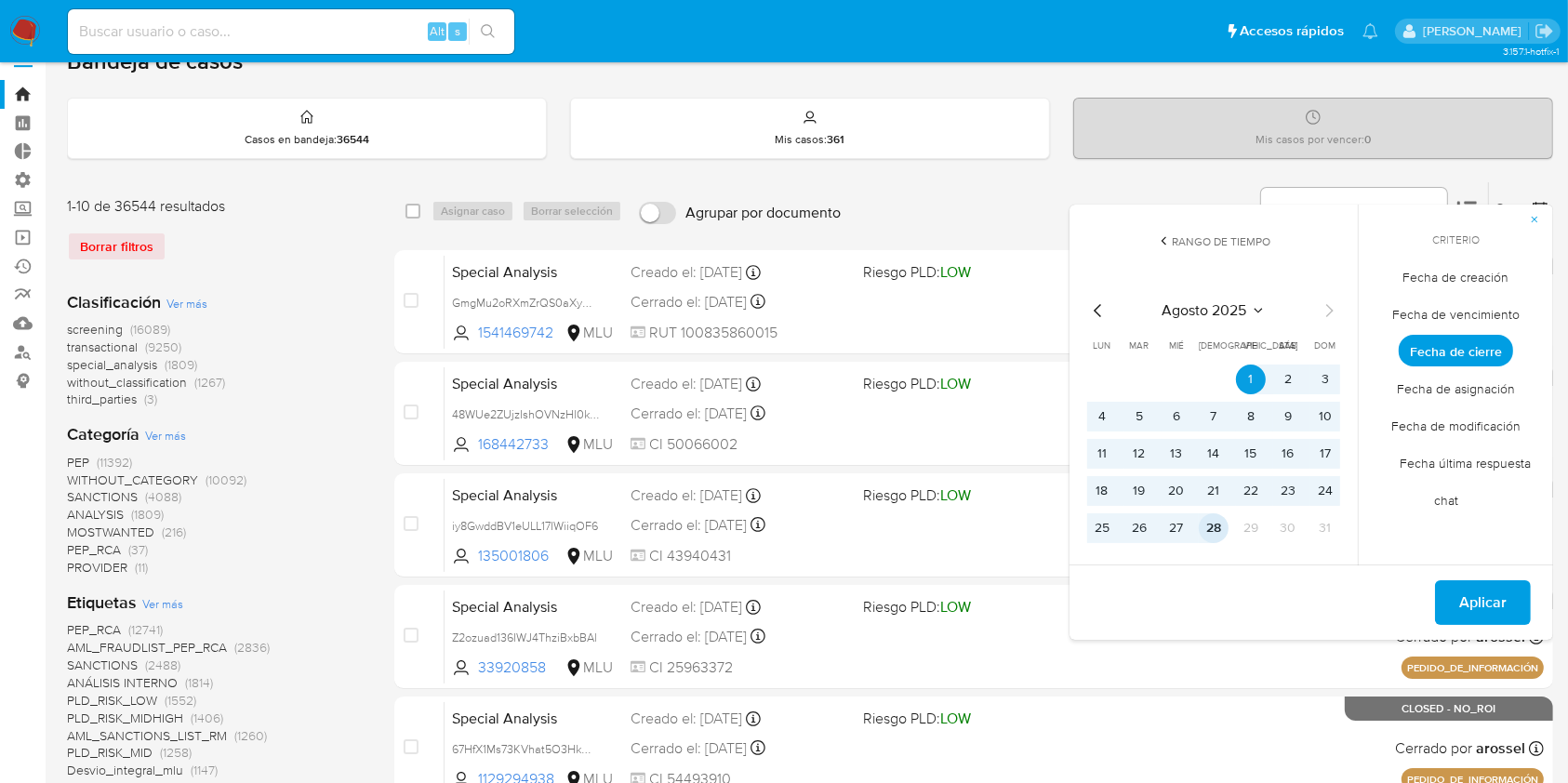
click at [1204, 528] on button "28" at bounding box center [1213, 527] width 30 height 30
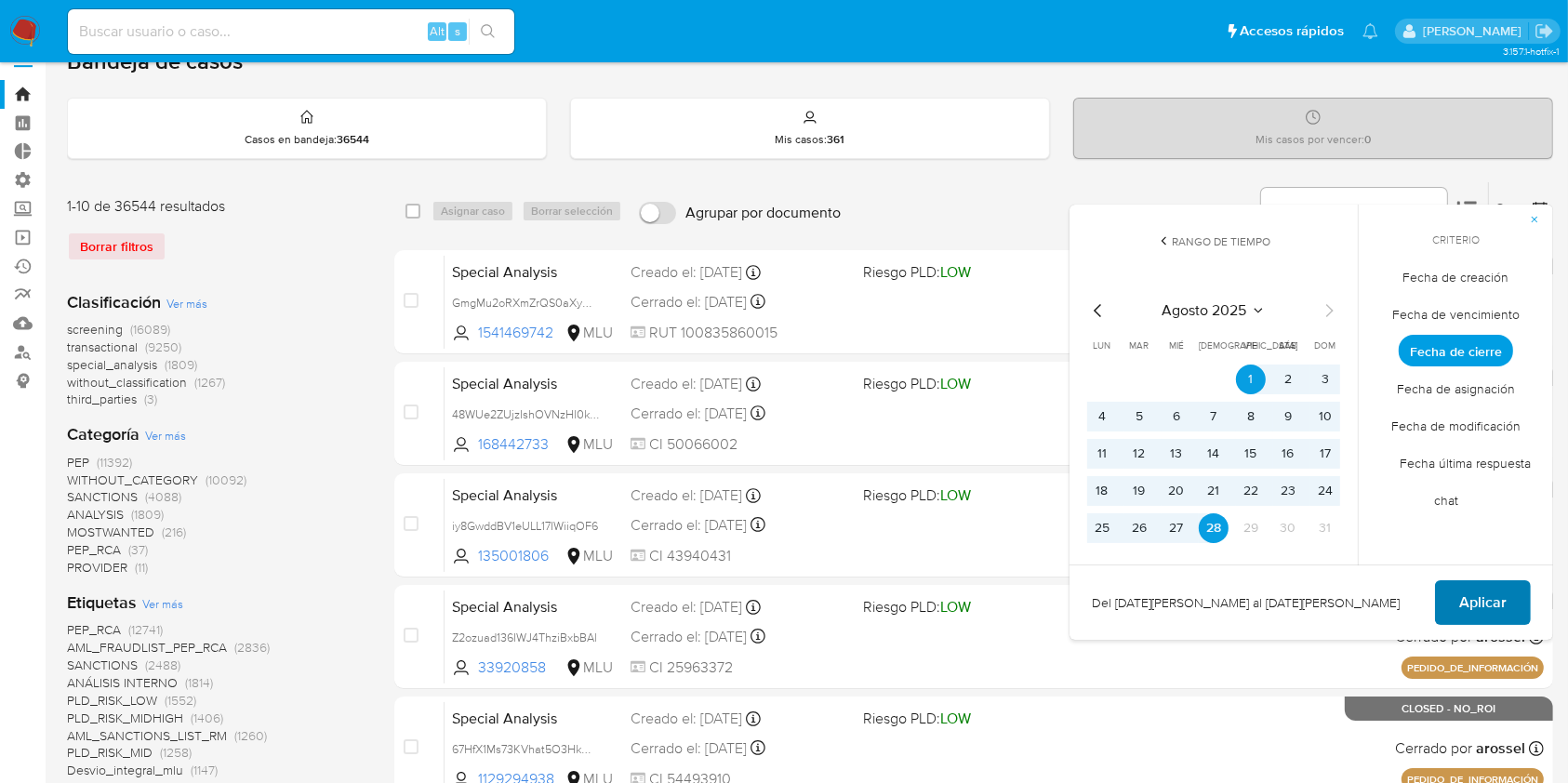
click at [1464, 592] on span "Aplicar" at bounding box center [1483, 602] width 48 height 41
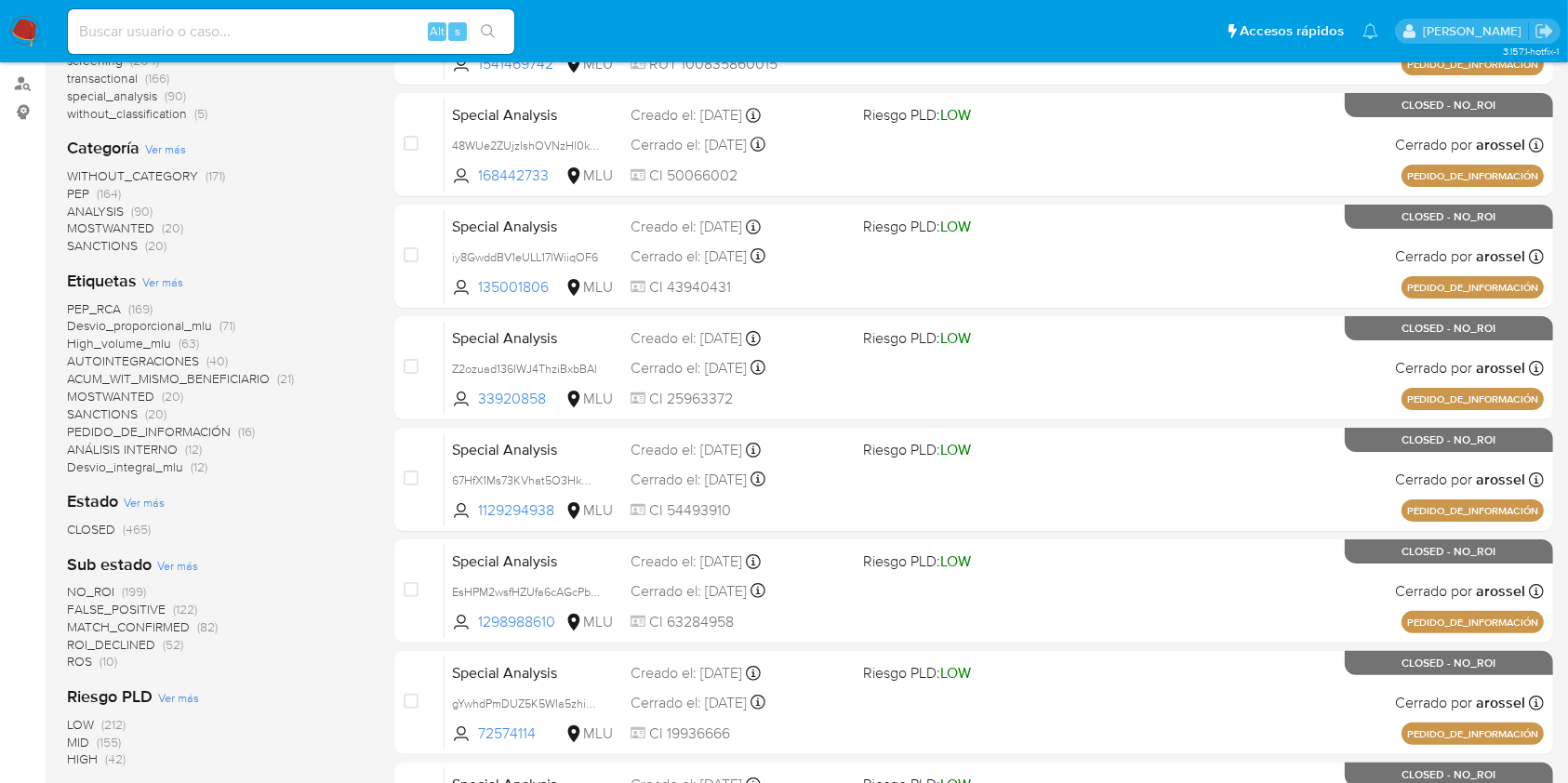
scroll to position [133, 0]
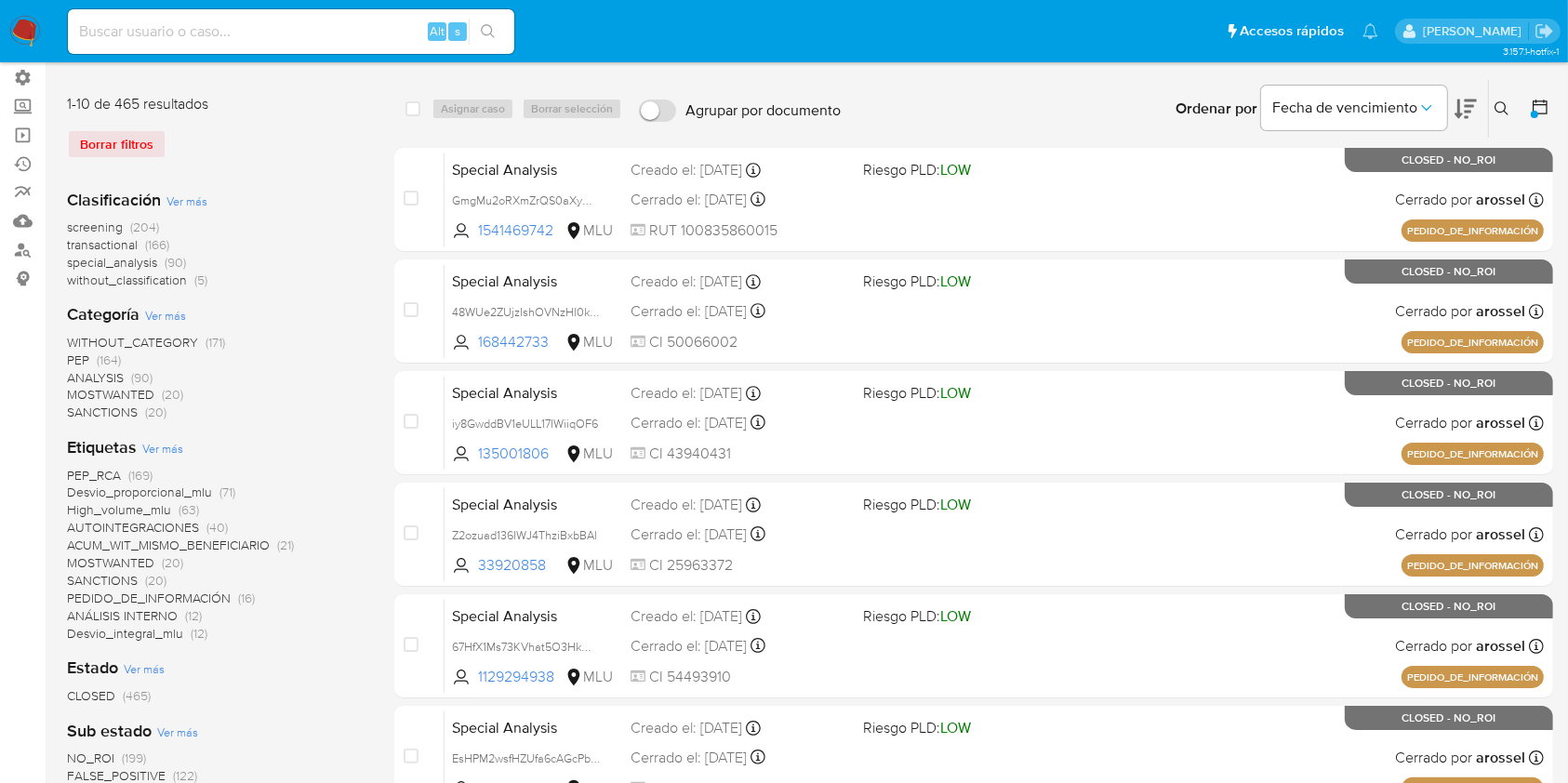
click at [178, 279] on span "without_classification" at bounding box center [126, 280] width 120 height 18
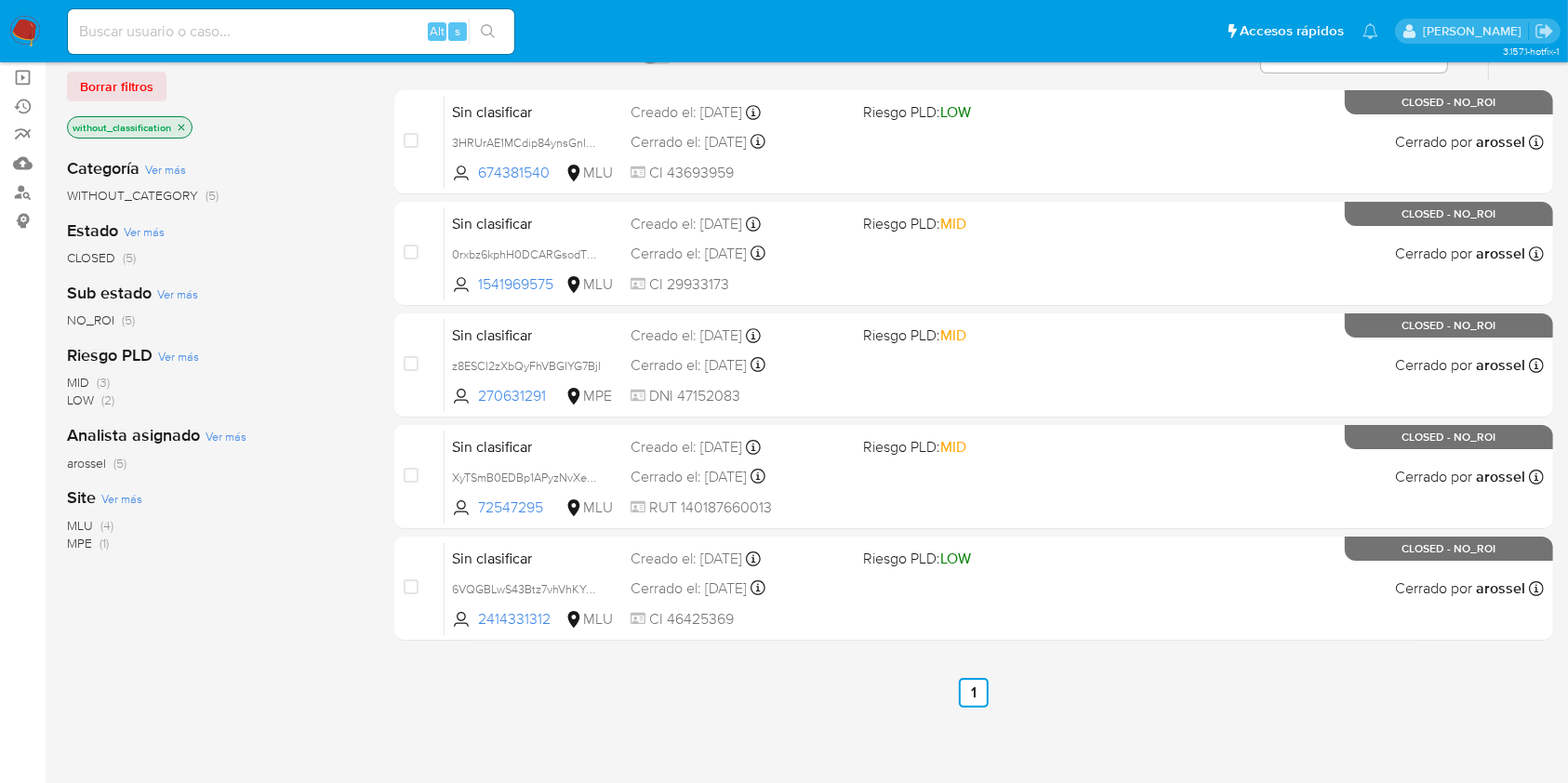
scroll to position [195, 0]
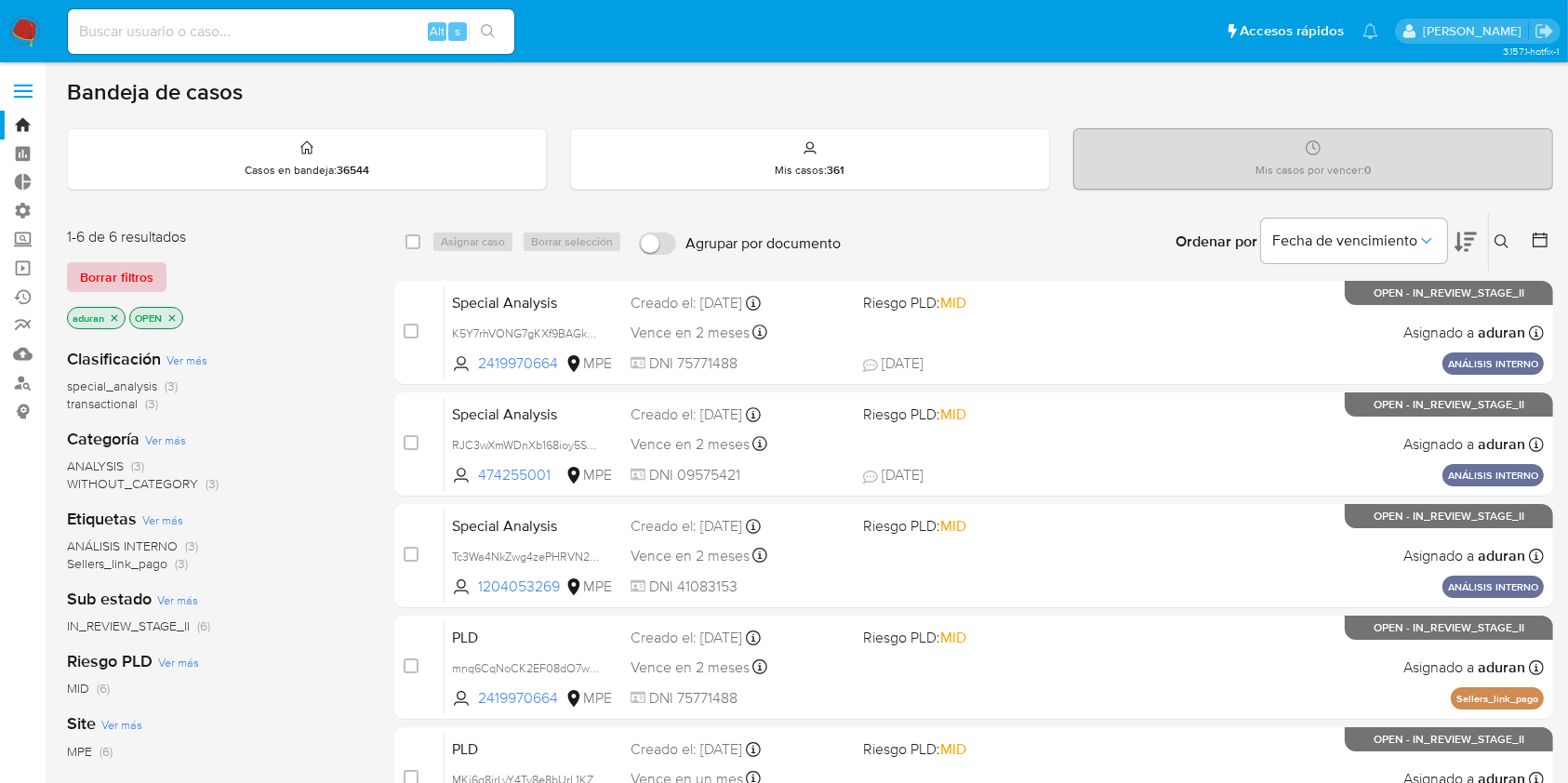
click at [119, 270] on span "Borrar filtros" at bounding box center [117, 277] width 74 height 26
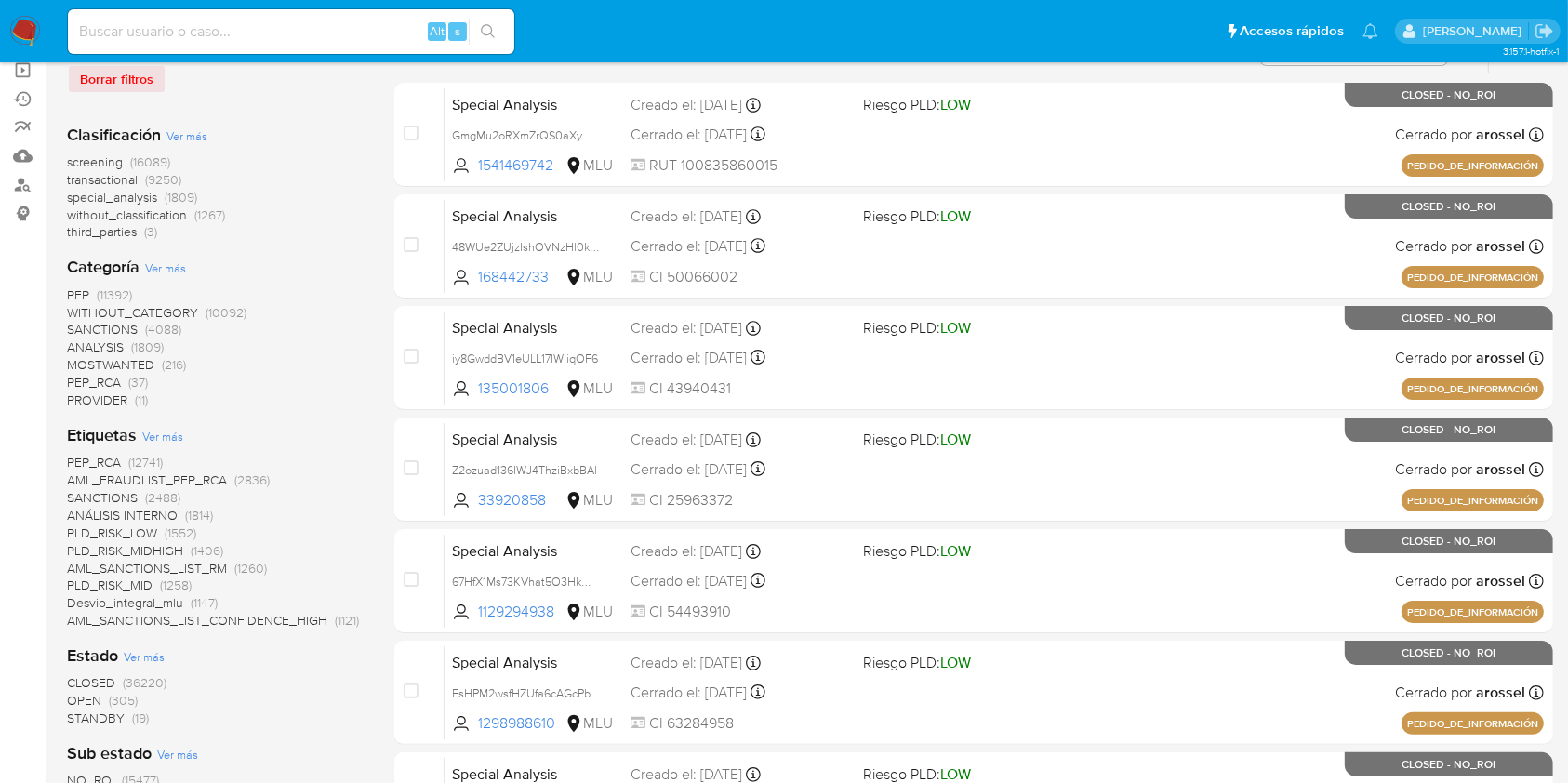
scroll to position [200, 0]
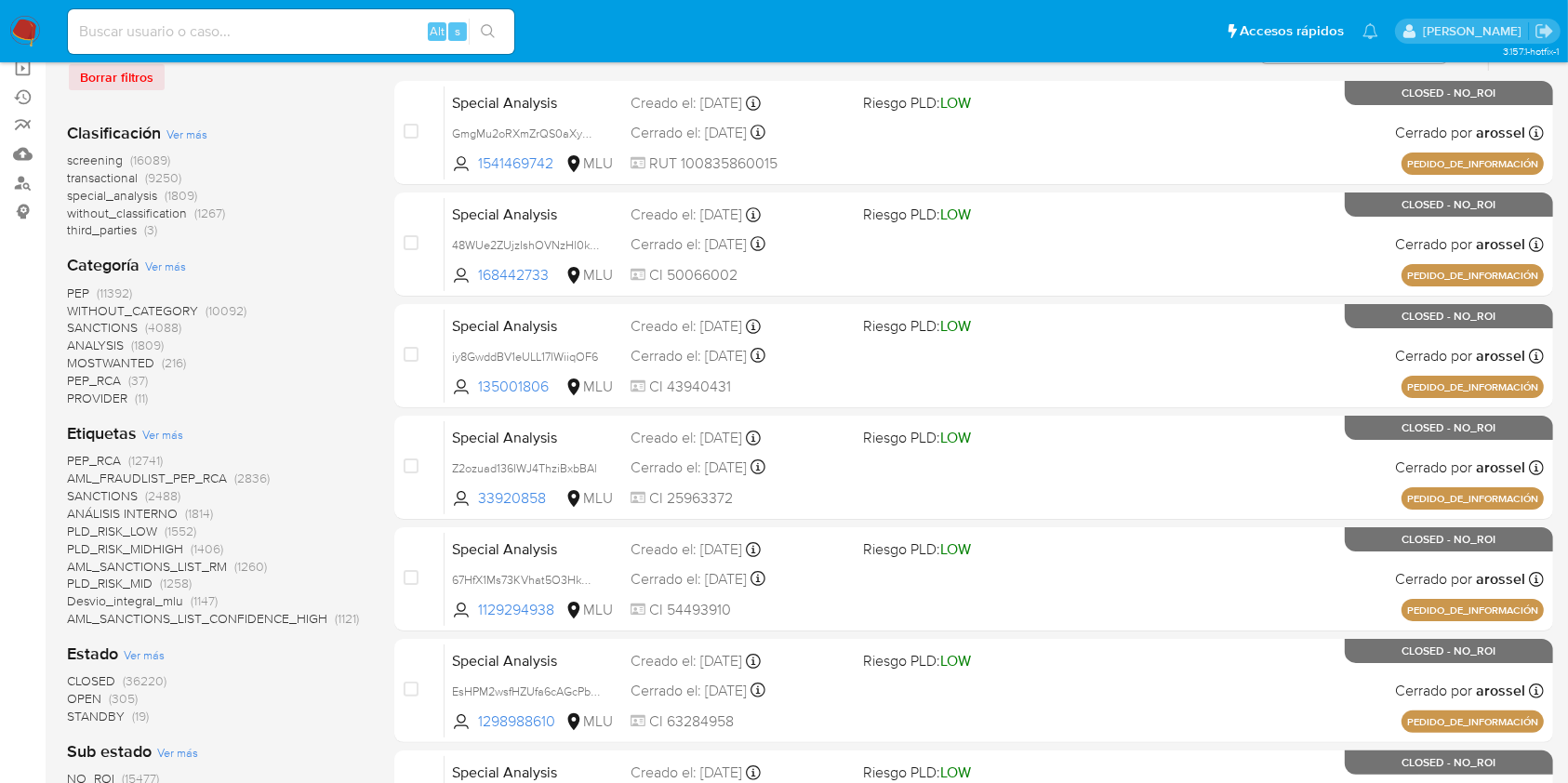
click at [156, 651] on span "Ver más" at bounding box center [144, 654] width 41 height 16
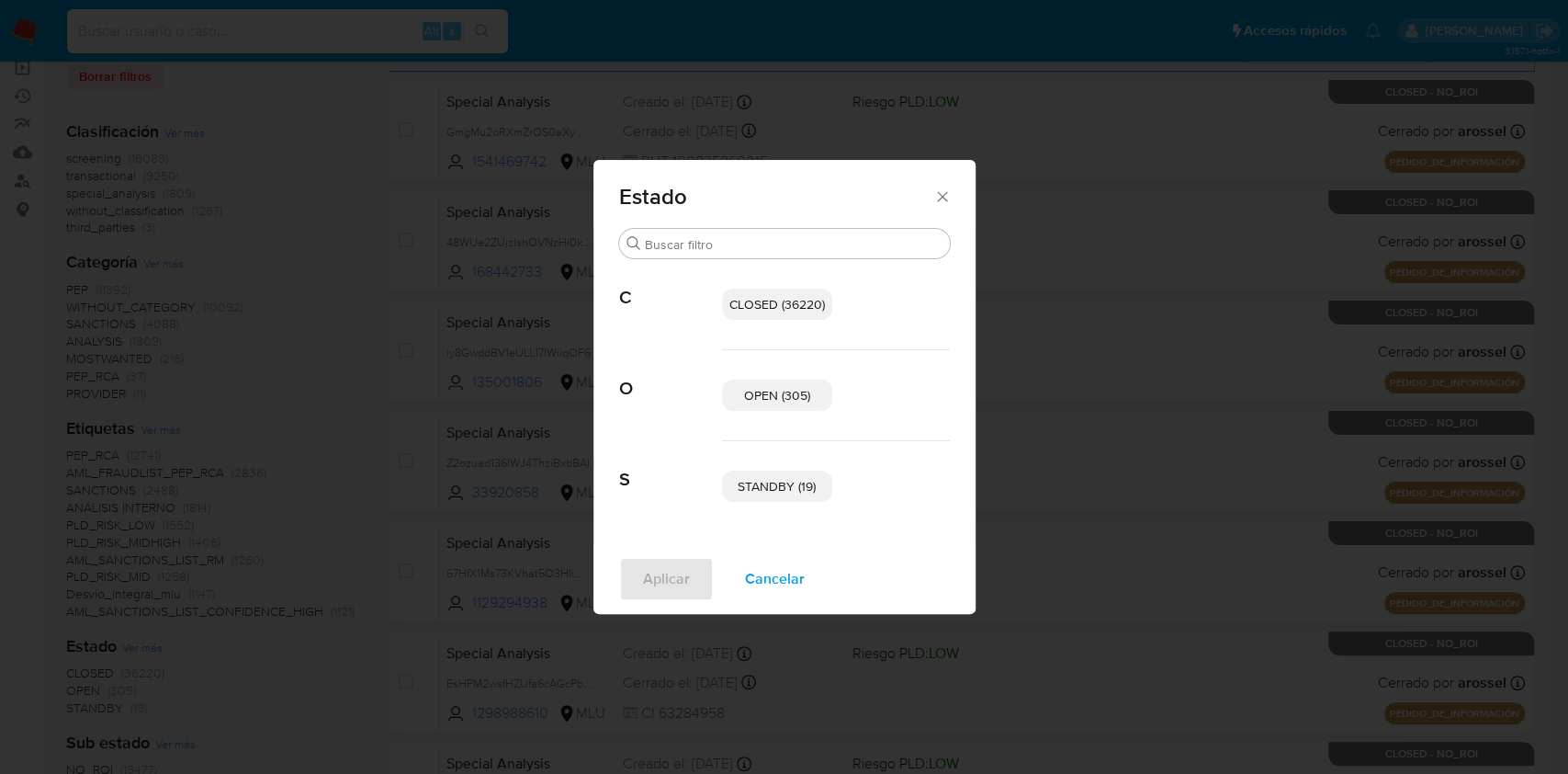
click at [803, 503] on div "STANDBY (19)" at bounding box center [836, 485] width 228 height 90
click at [793, 494] on span "STANDBY (19)" at bounding box center [776, 485] width 78 height 18
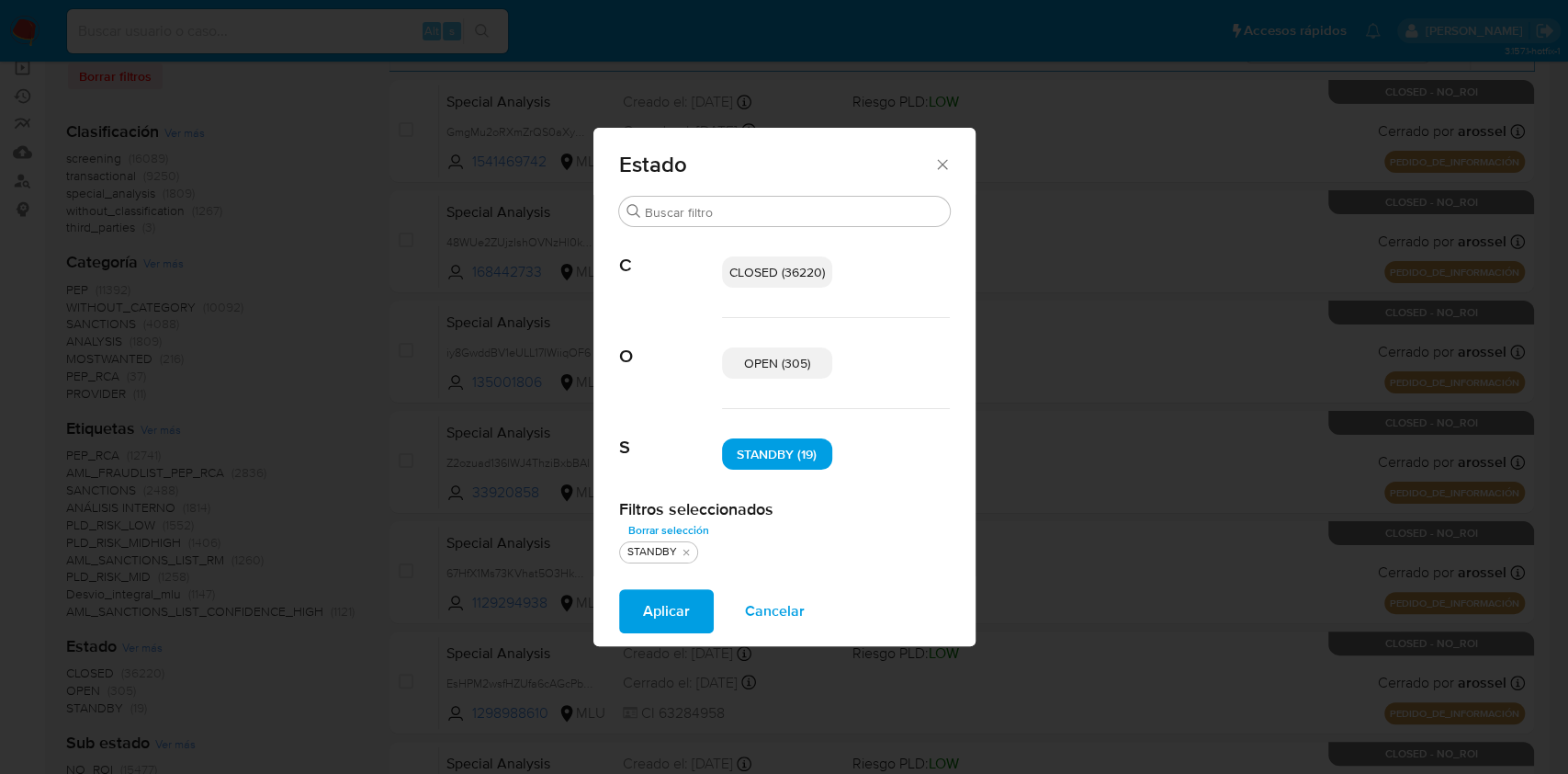
click at [764, 360] on span "OPEN (305)" at bounding box center [777, 362] width 66 height 18
click at [651, 615] on span "Aplicar" at bounding box center [667, 611] width 47 height 41
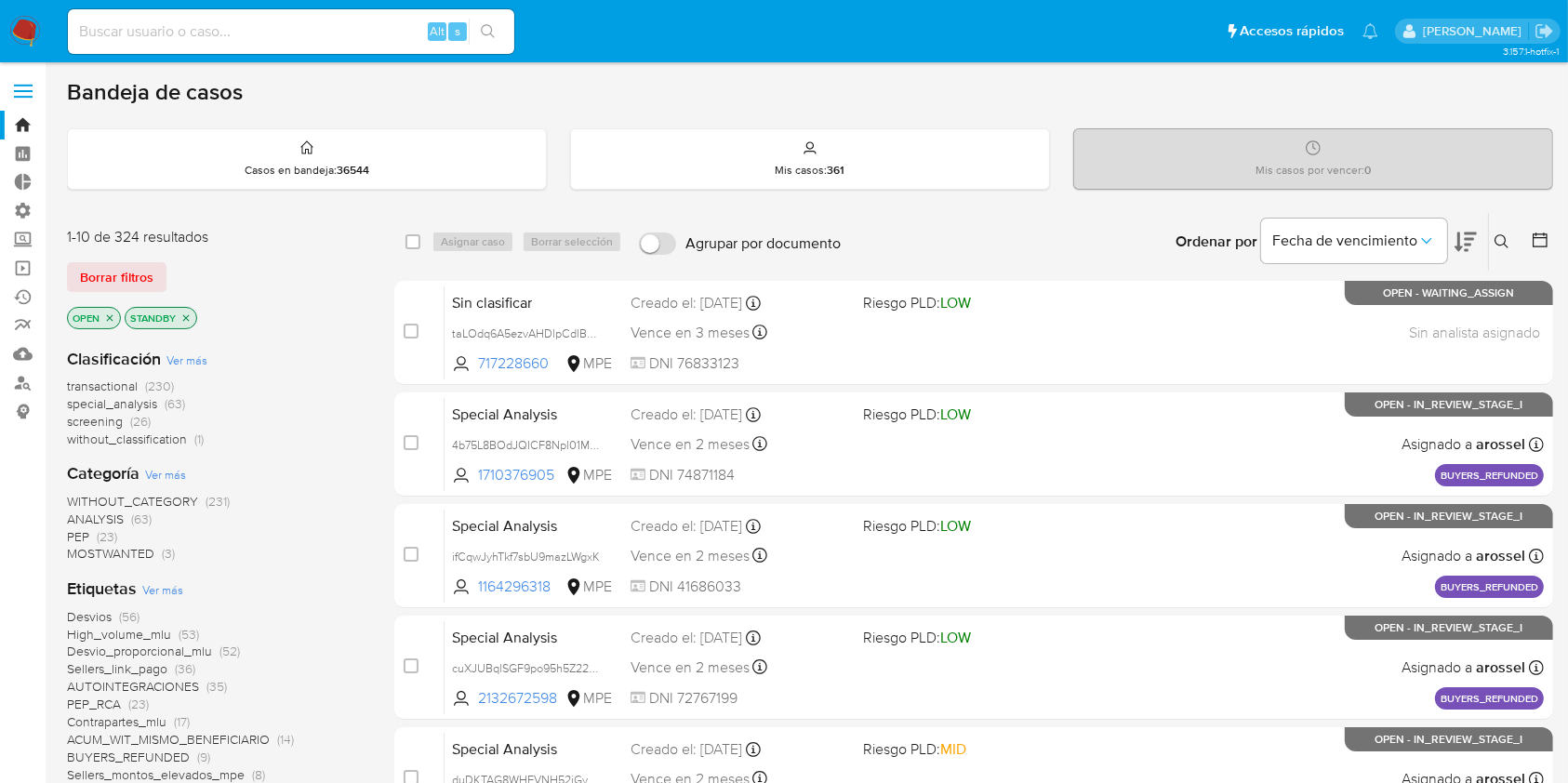
click at [193, 360] on span "Ver más" at bounding box center [187, 359] width 41 height 16
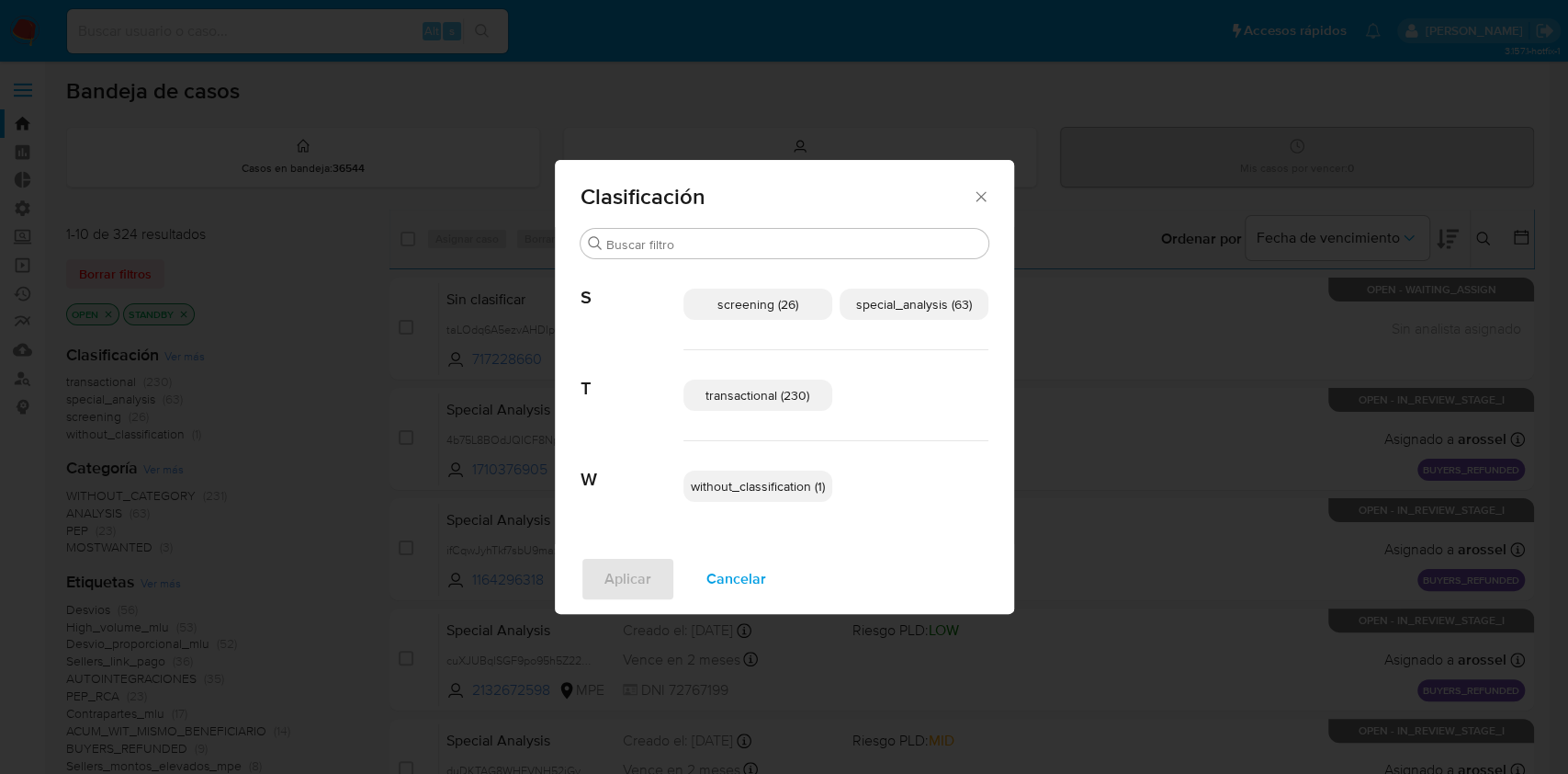
click at [721, 381] on p "transactional (230)" at bounding box center [758, 395] width 148 height 31
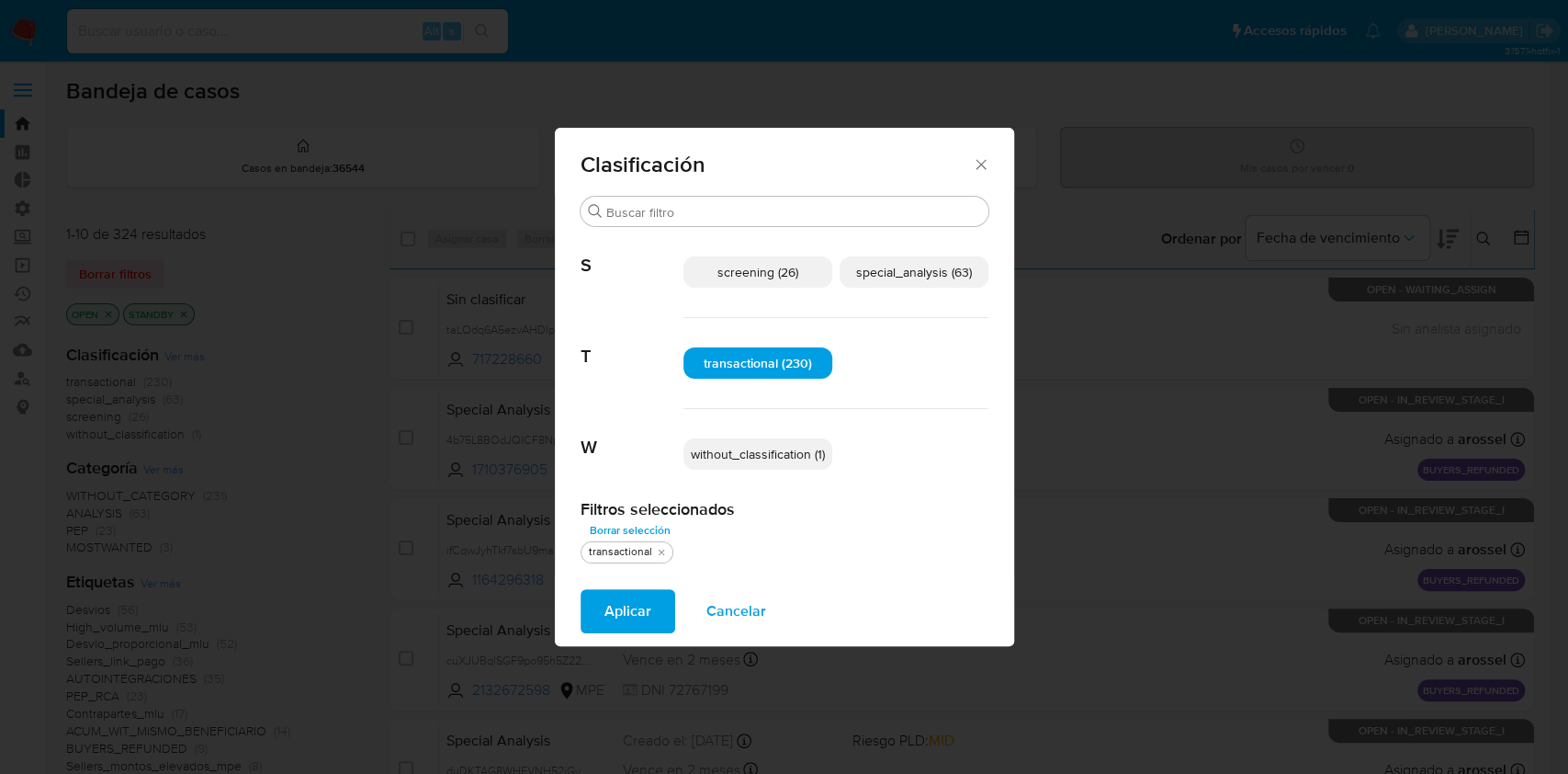
click at [951, 269] on span "special_analysis (63)" at bounding box center [914, 272] width 115 height 18
click at [629, 618] on span "Aplicar" at bounding box center [628, 611] width 47 height 41
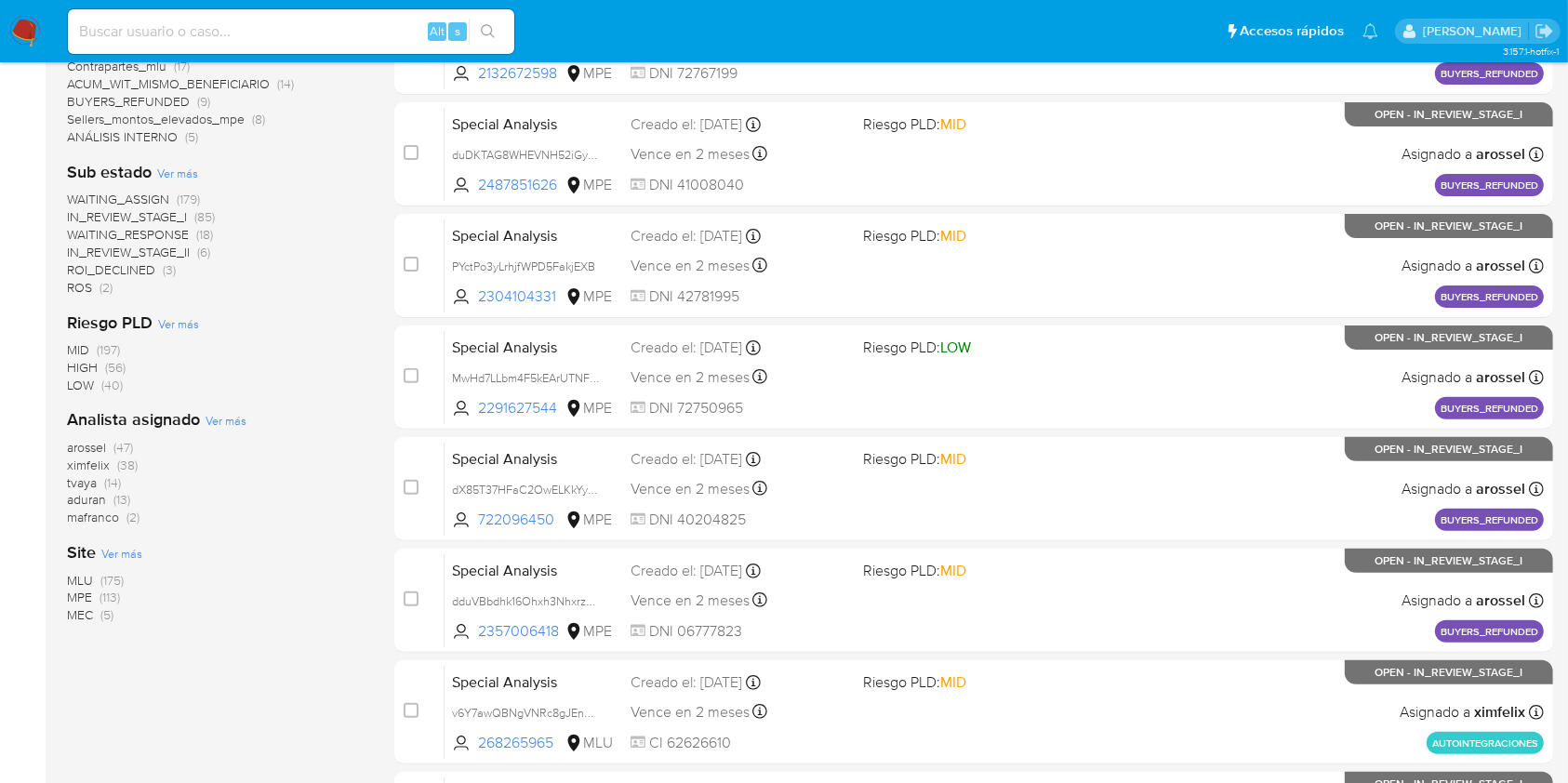
scroll to position [496, 0]
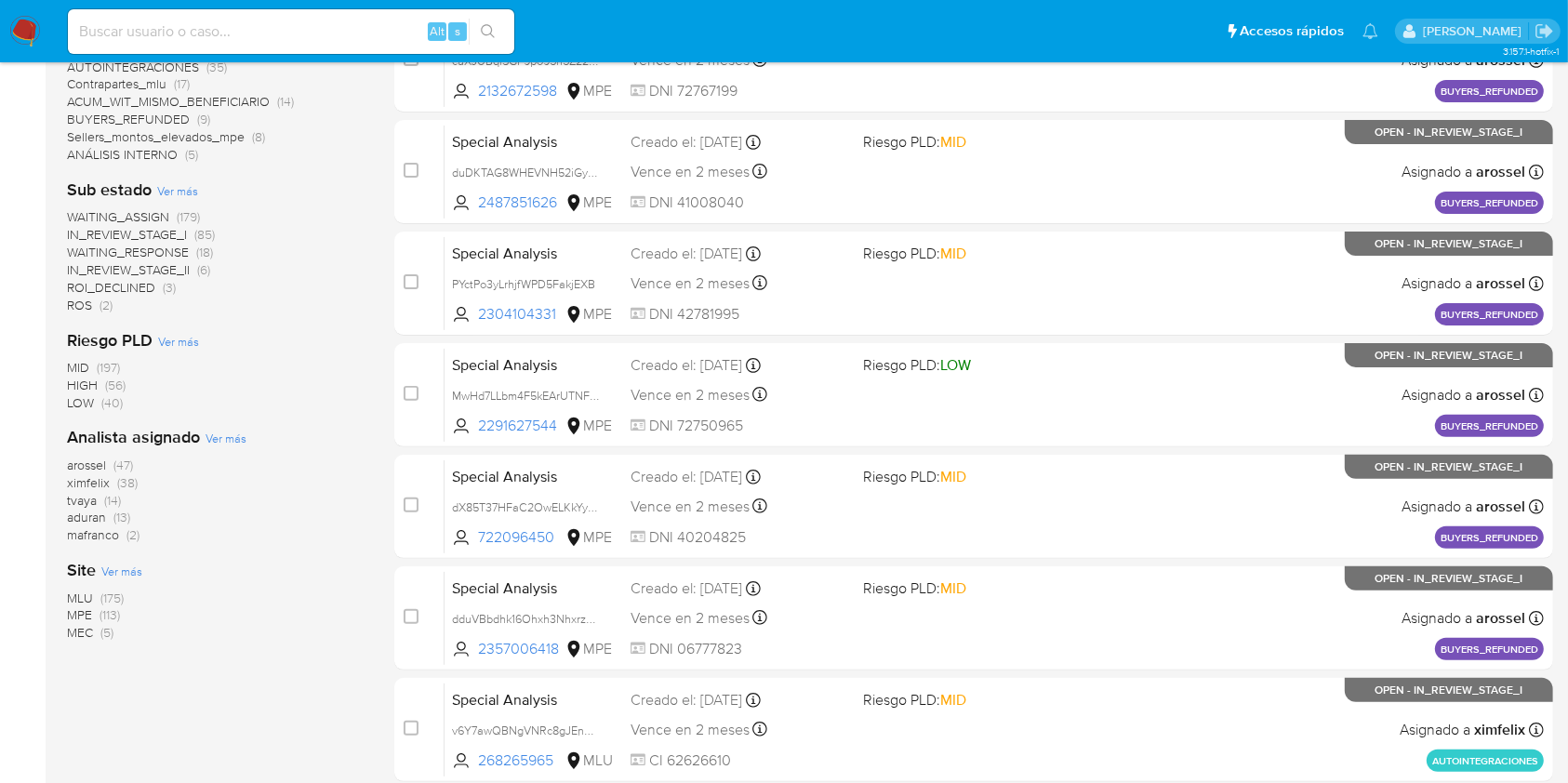
click at [81, 513] on span "aduran" at bounding box center [86, 516] width 39 height 18
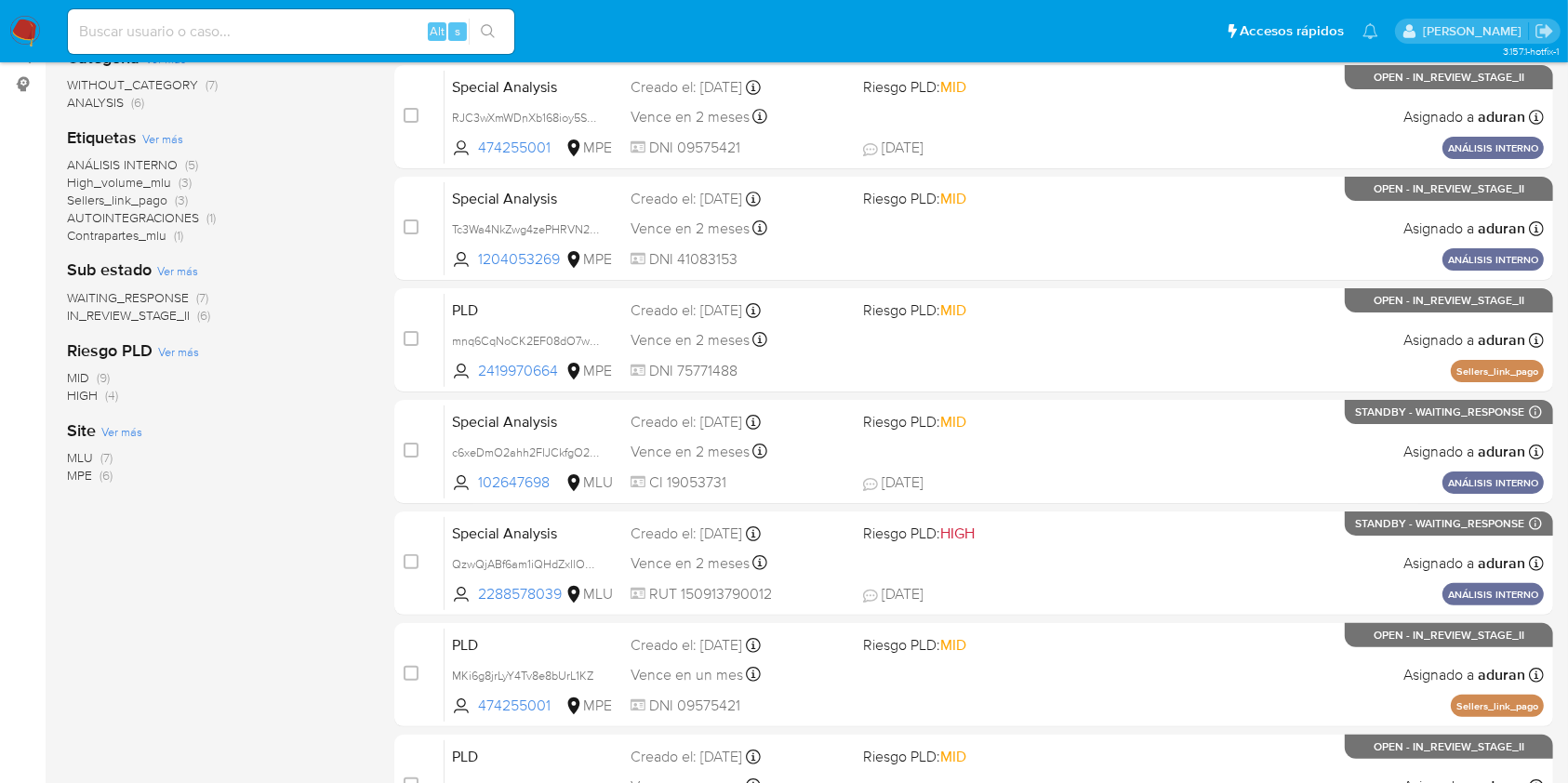
scroll to position [342, 0]
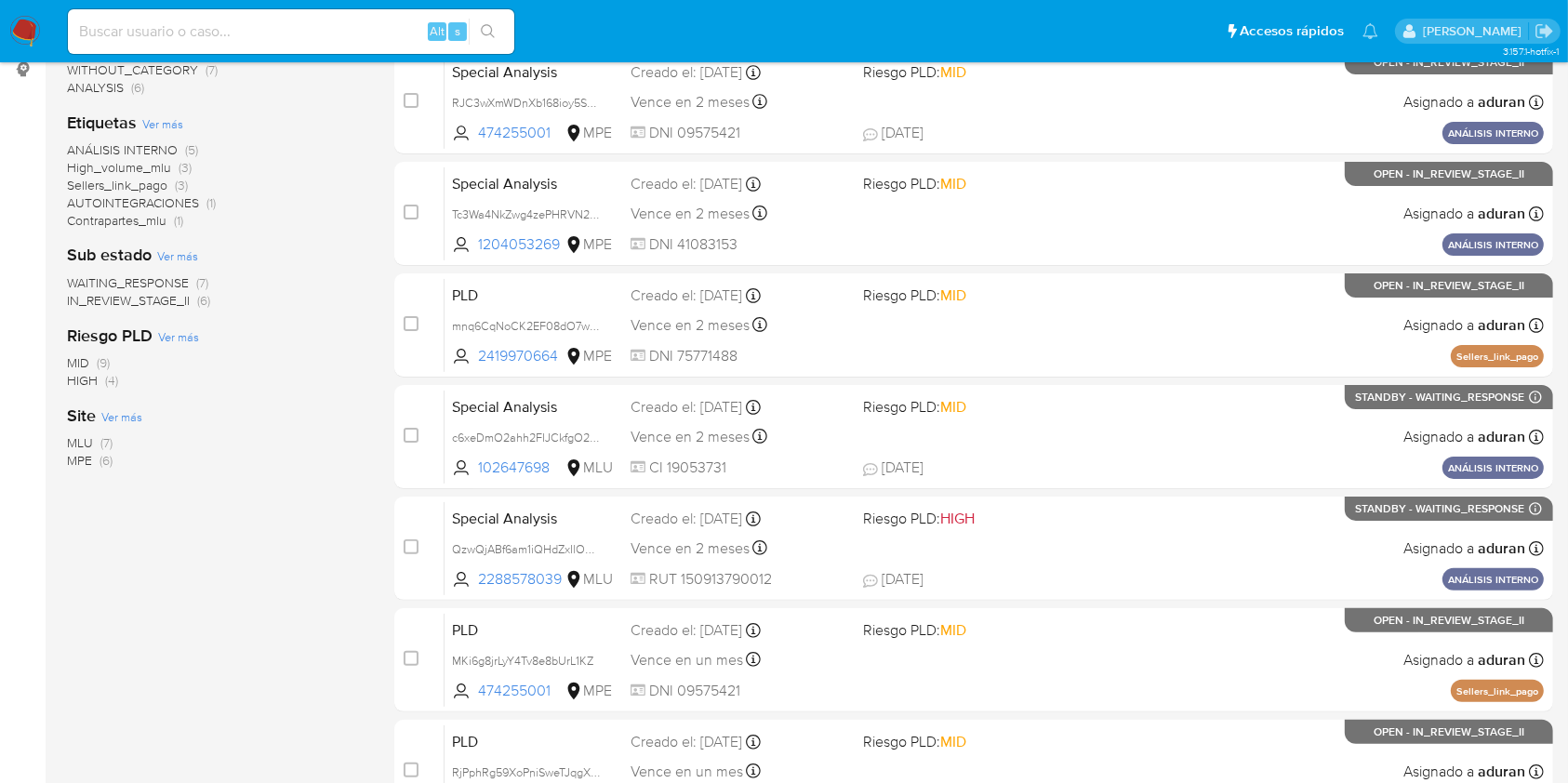
click at [162, 277] on span "WAITING_RESPONSE" at bounding box center [127, 282] width 122 height 18
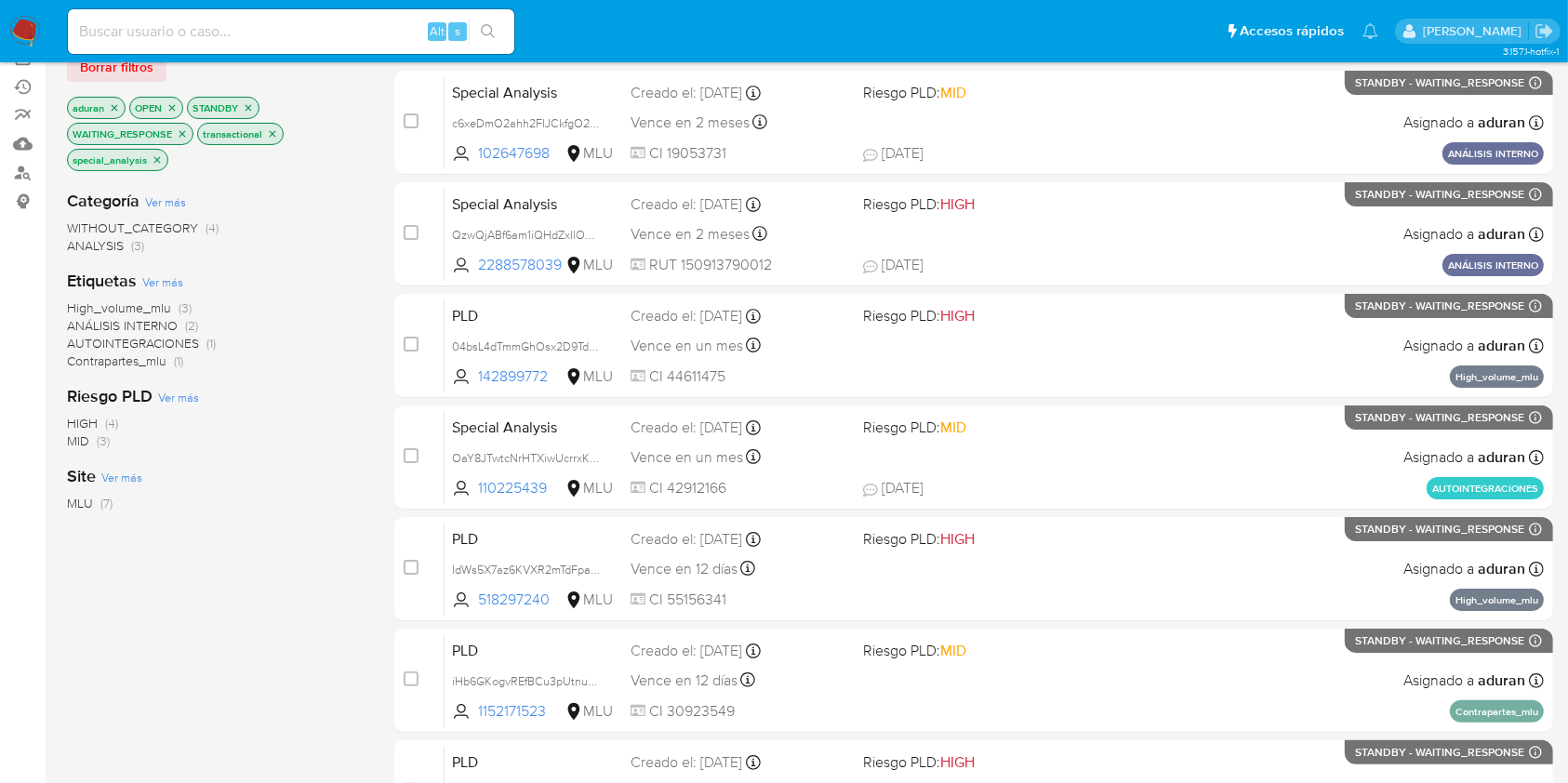
scroll to position [216, 0]
